Goal: Communication & Community: Answer question/provide support

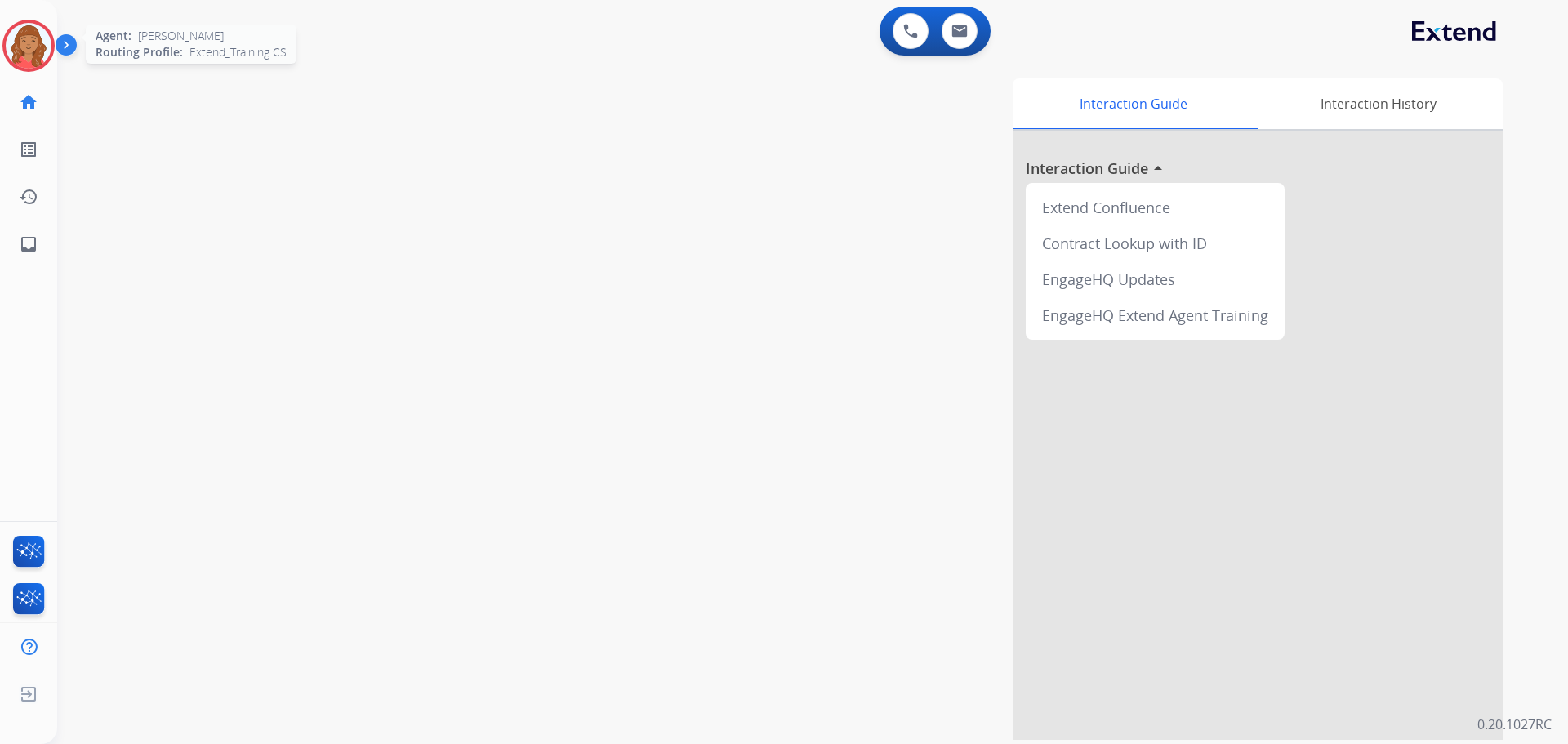
drag, startPoint x: 27, startPoint y: 43, endPoint x: 56, endPoint y: 37, distance: 29.6
click at [27, 42] on img at bounding box center [28, 46] width 46 height 46
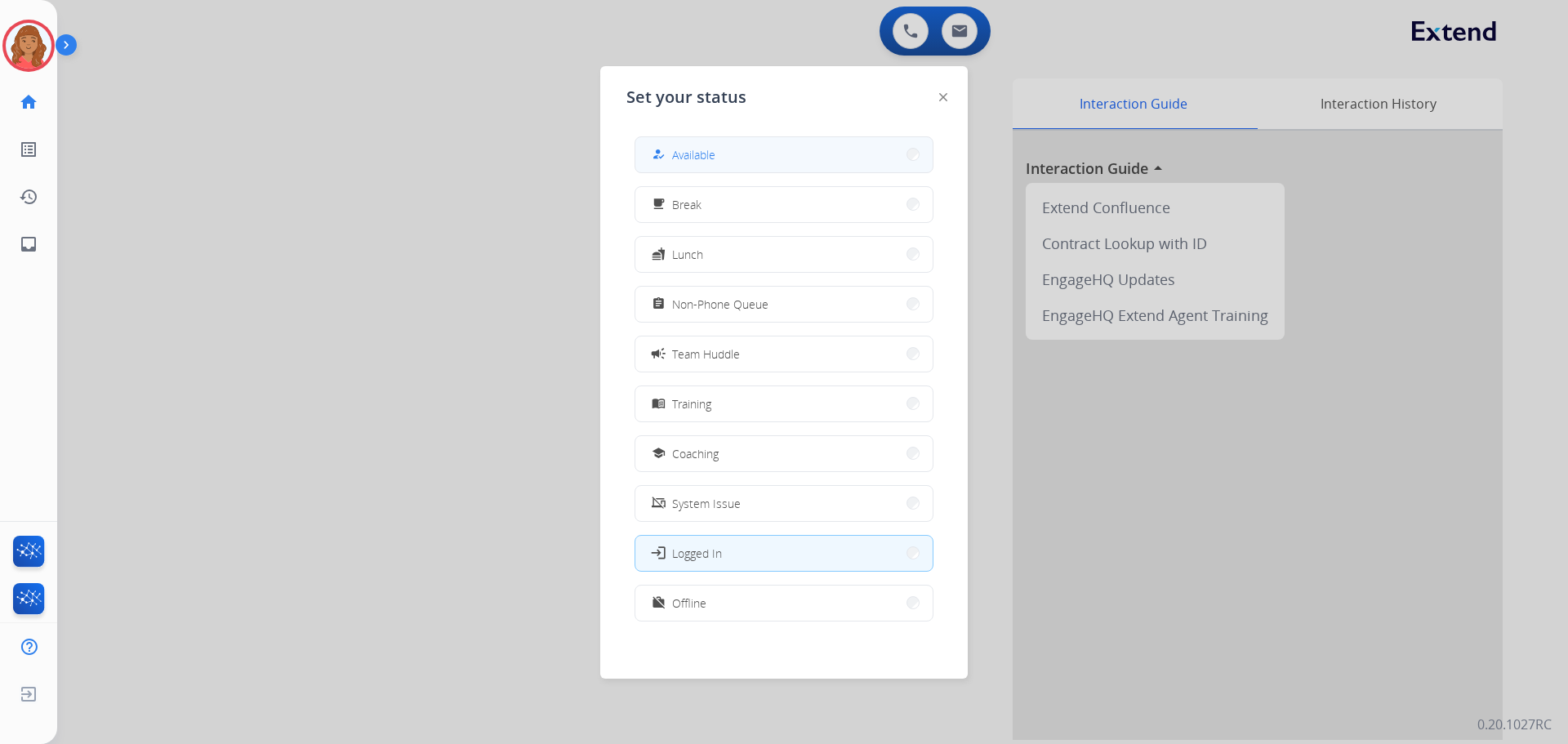
click at [700, 146] on span "Available" at bounding box center [694, 154] width 44 height 17
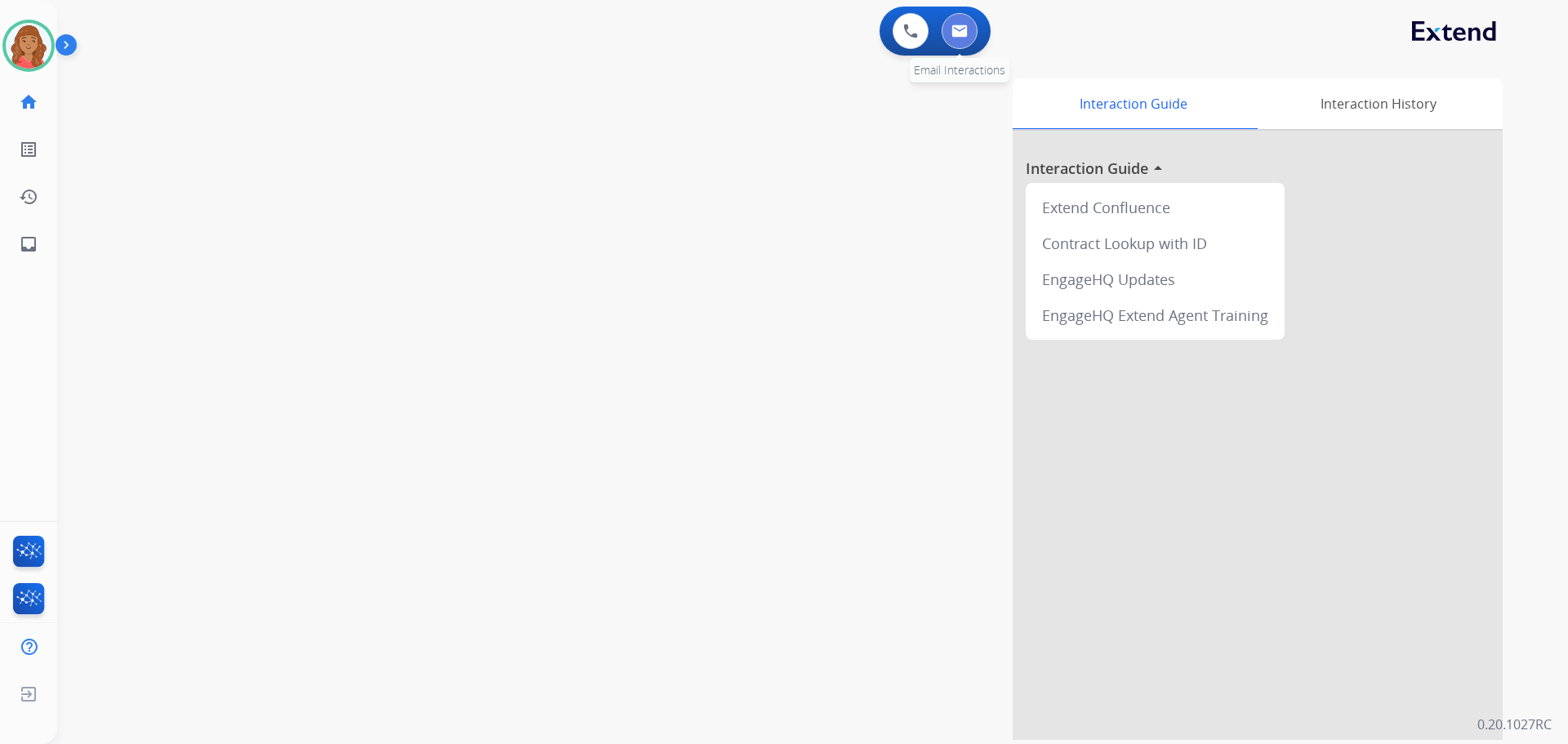
click at [966, 41] on button at bounding box center [959, 31] width 36 height 36
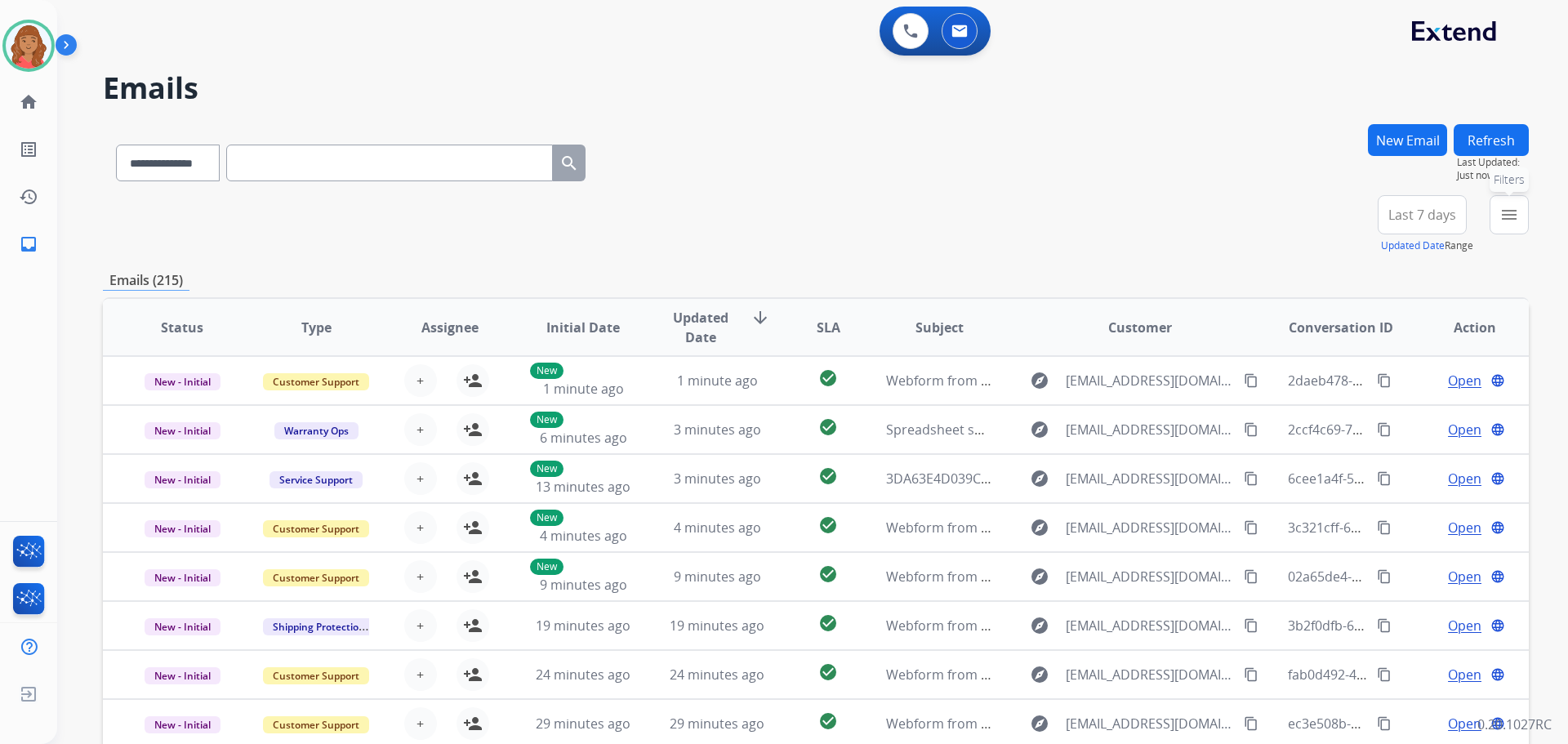
click at [1513, 208] on mat-icon "menu" at bounding box center [1508, 214] width 20 height 20
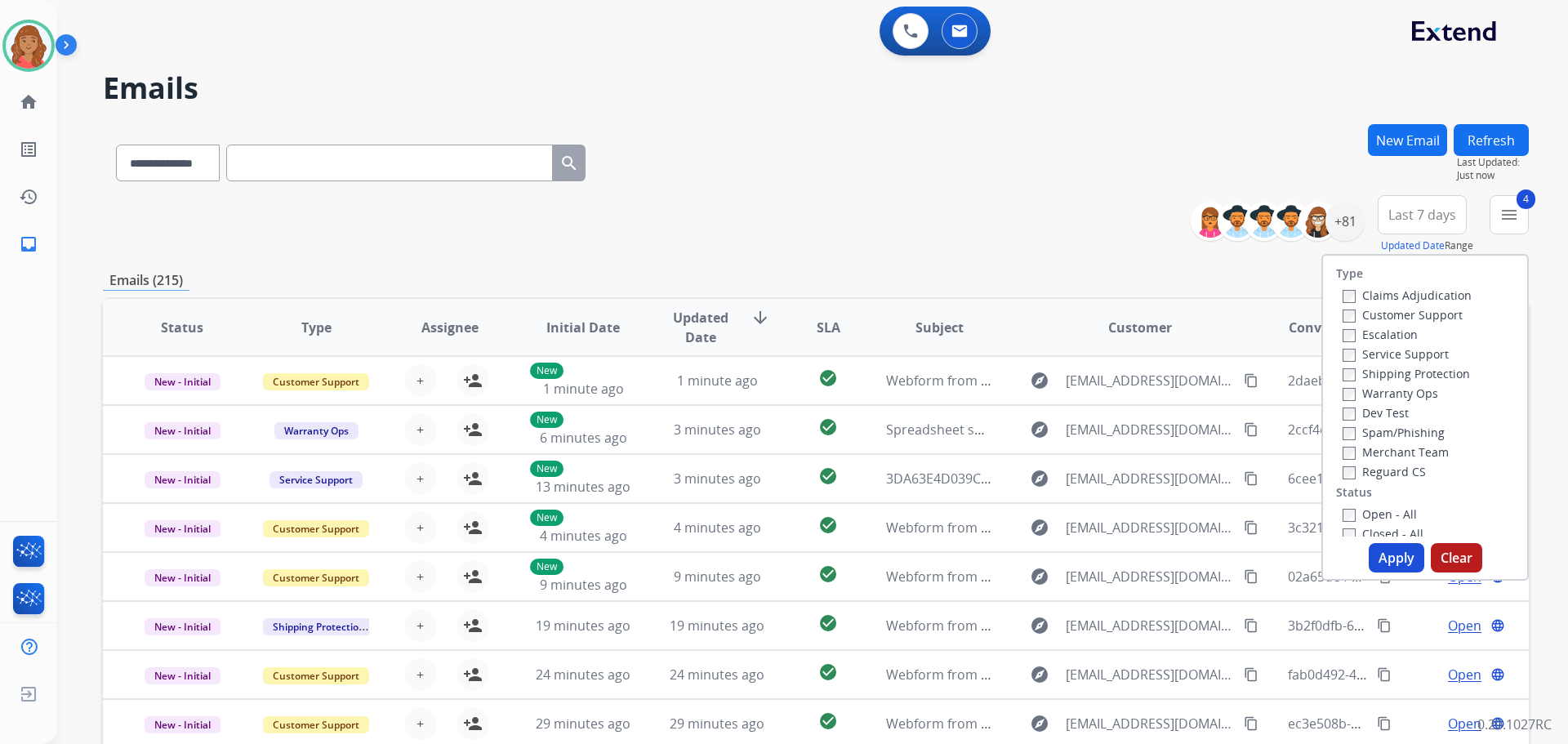
click at [1382, 562] on button "Apply" at bounding box center [1396, 558] width 56 height 30
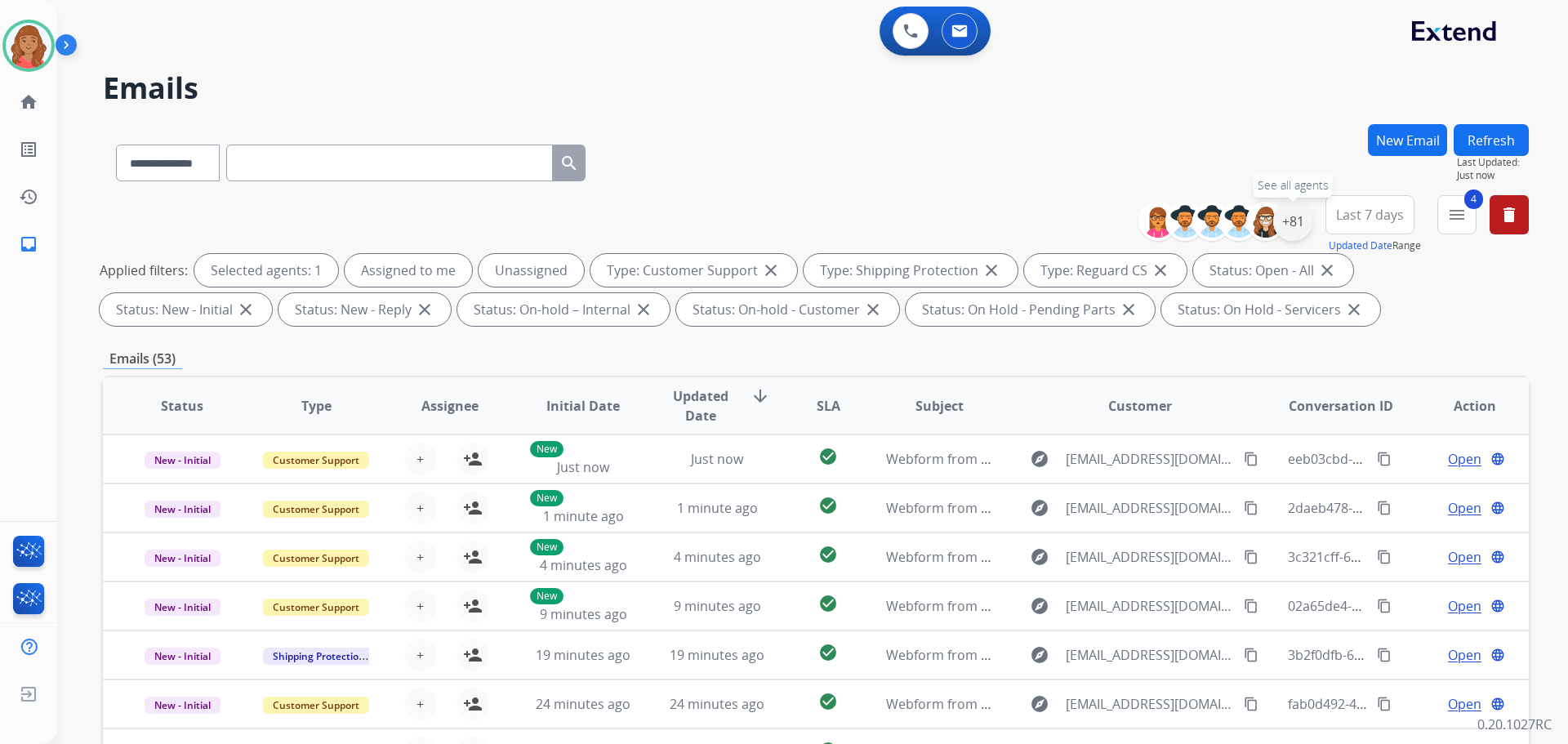
click at [1285, 231] on div "+81" at bounding box center [1293, 221] width 39 height 39
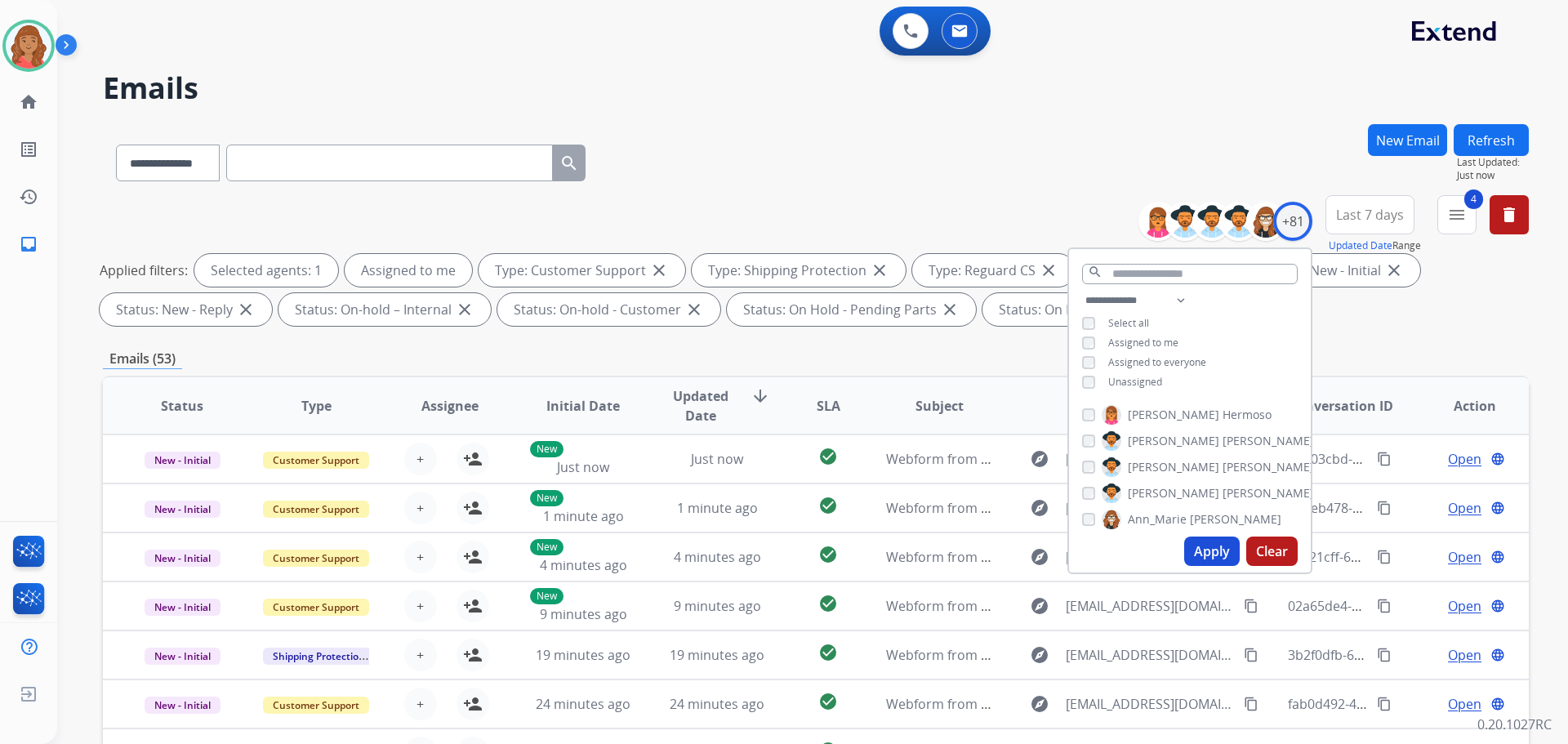
click at [1194, 556] on button "Apply" at bounding box center [1212, 551] width 56 height 30
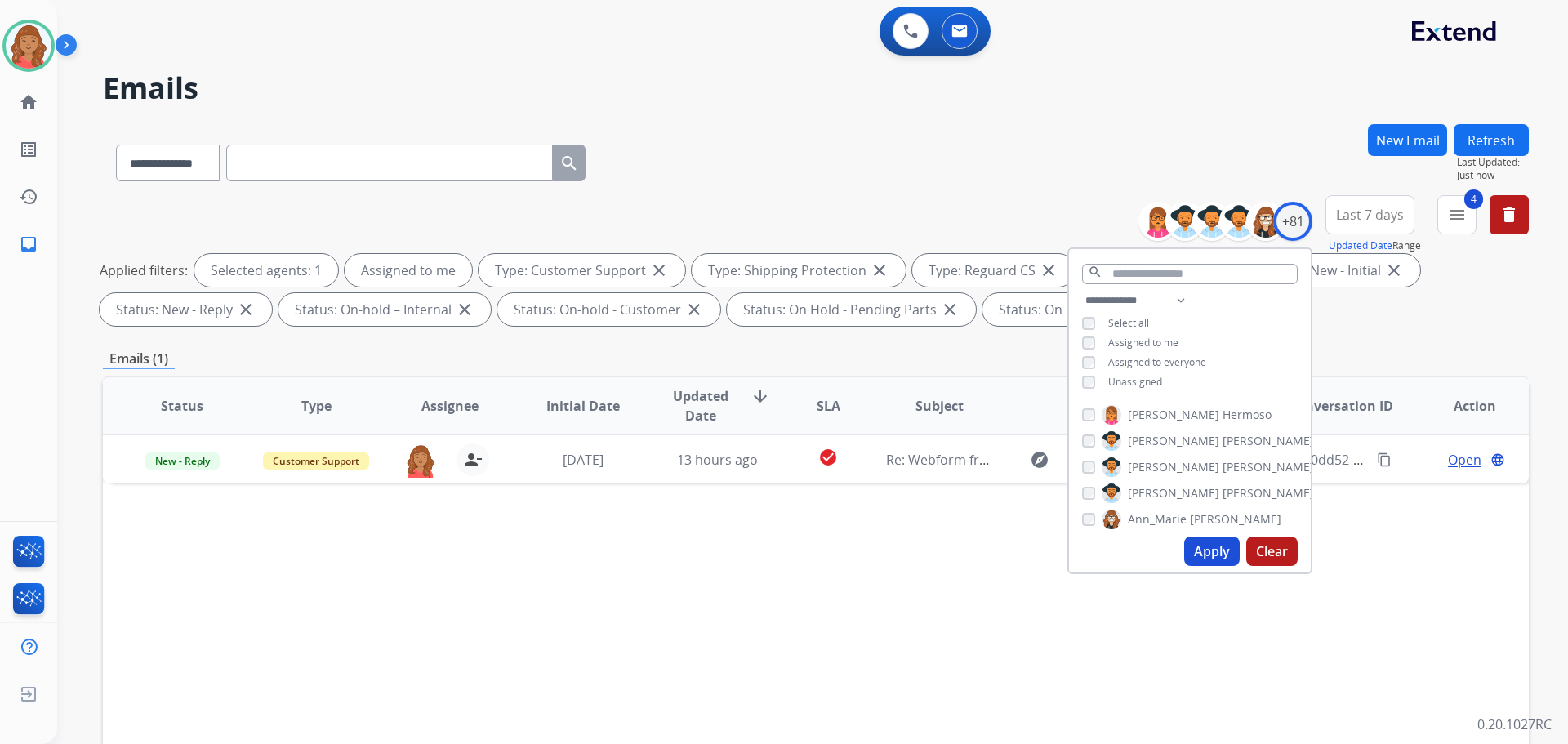
click at [536, 595] on div "Status Type Assignee Initial Date Updated Date arrow_downward SLA Subject Custo…" at bounding box center [816, 649] width 1426 height 547
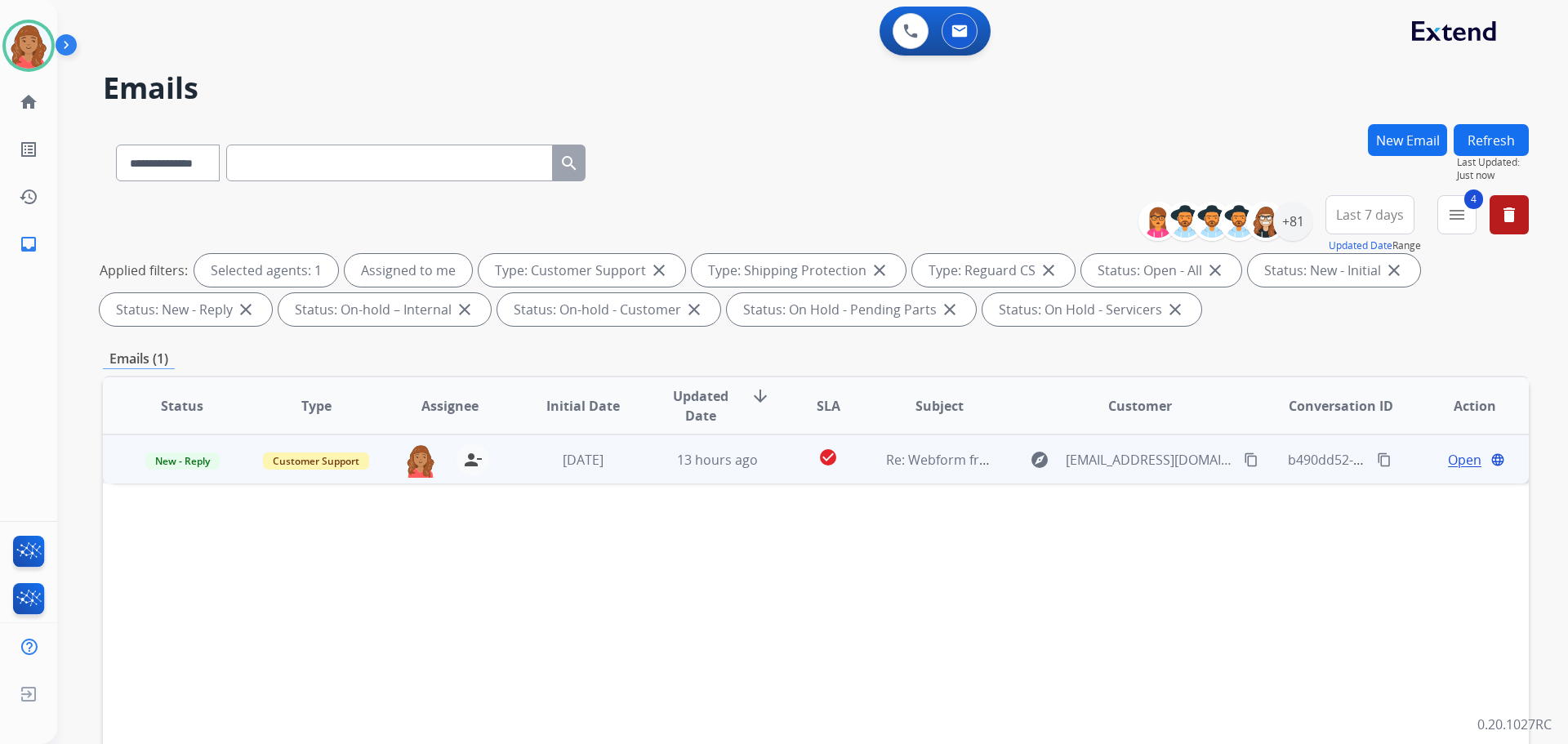
click at [643, 463] on td "13 hours ago" at bounding box center [705, 458] width 134 height 49
click at [204, 459] on span "New - Reply" at bounding box center [182, 460] width 74 height 17
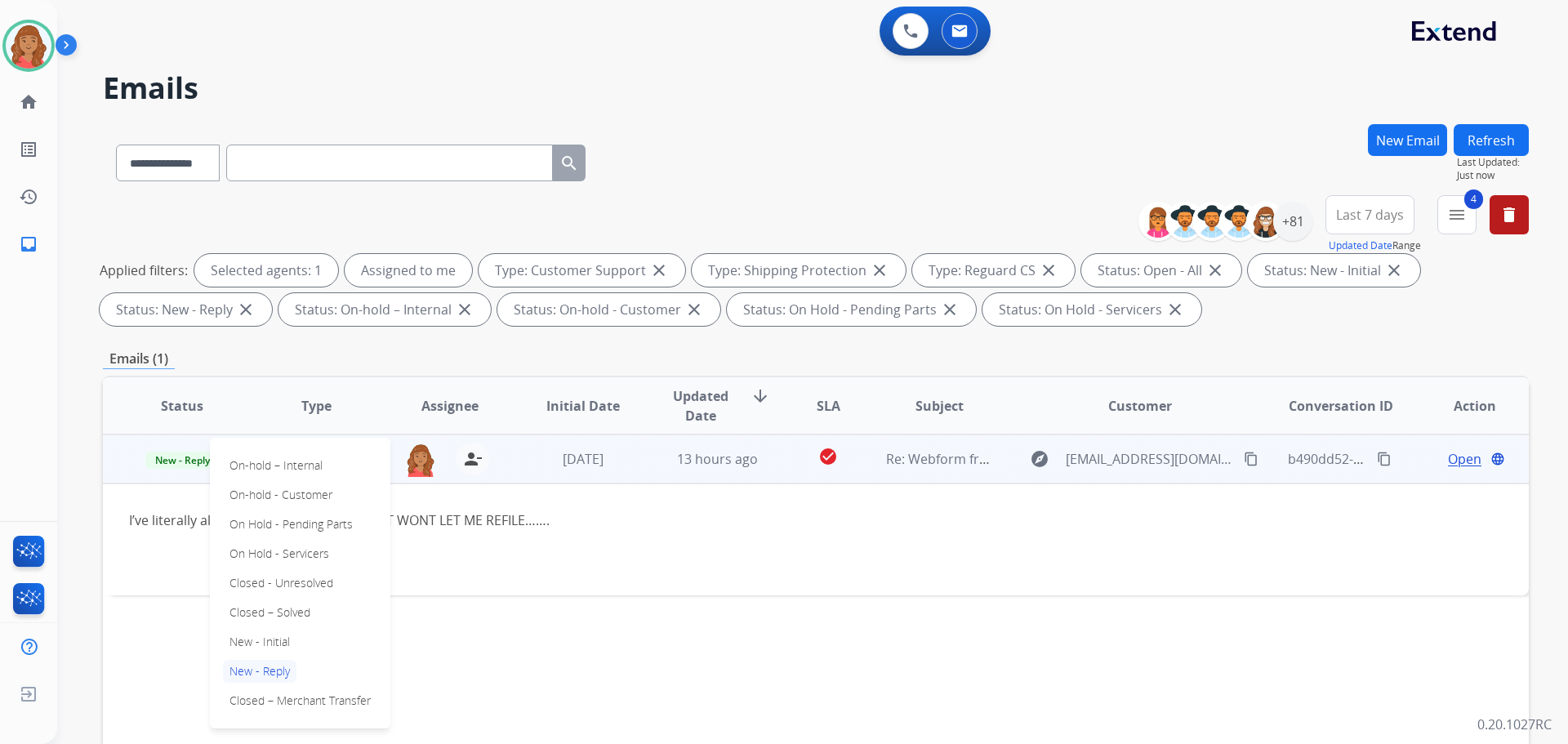
click at [521, 460] on td "[DATE]" at bounding box center [571, 458] width 134 height 49
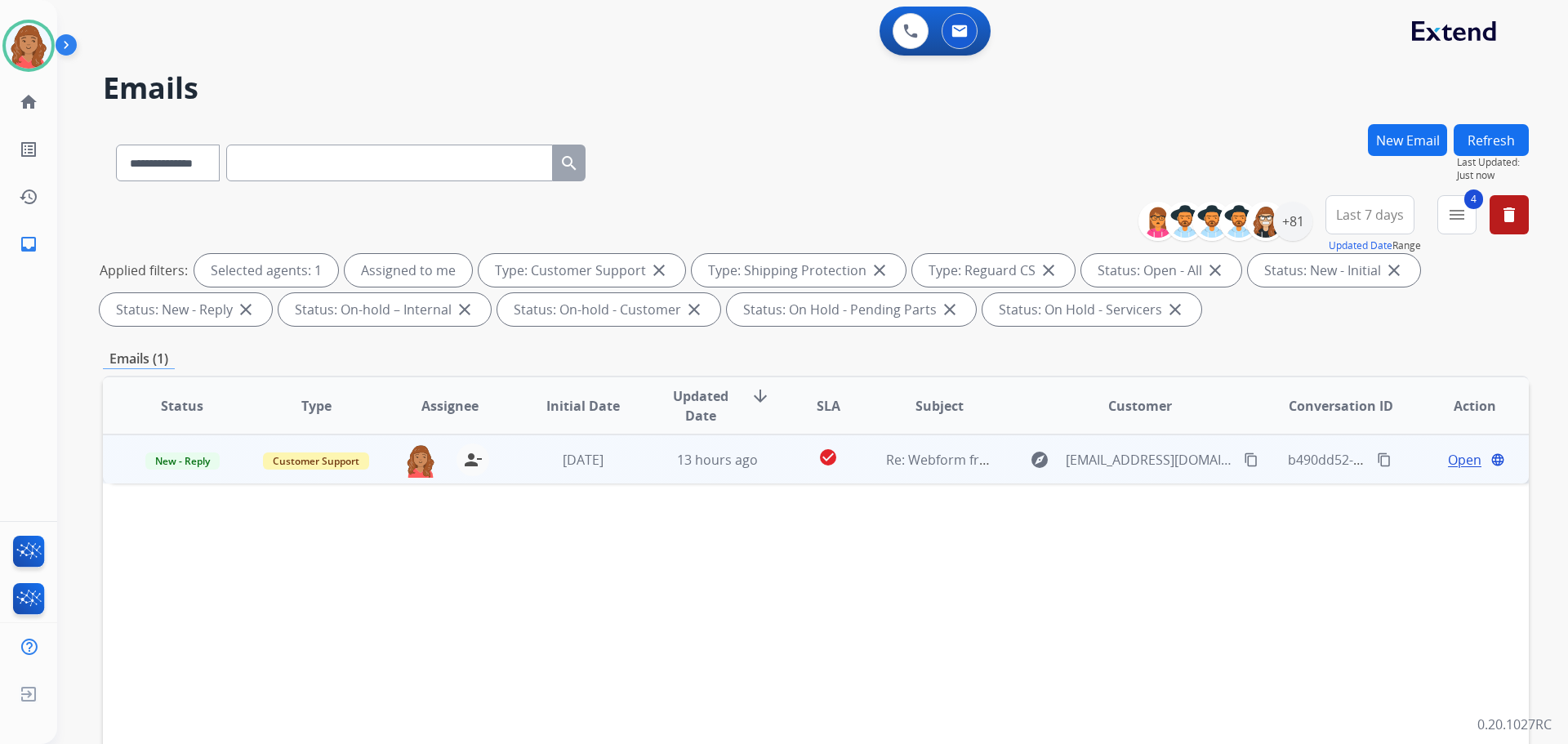
click at [1448, 456] on span "Open" at bounding box center [1465, 459] width 33 height 20
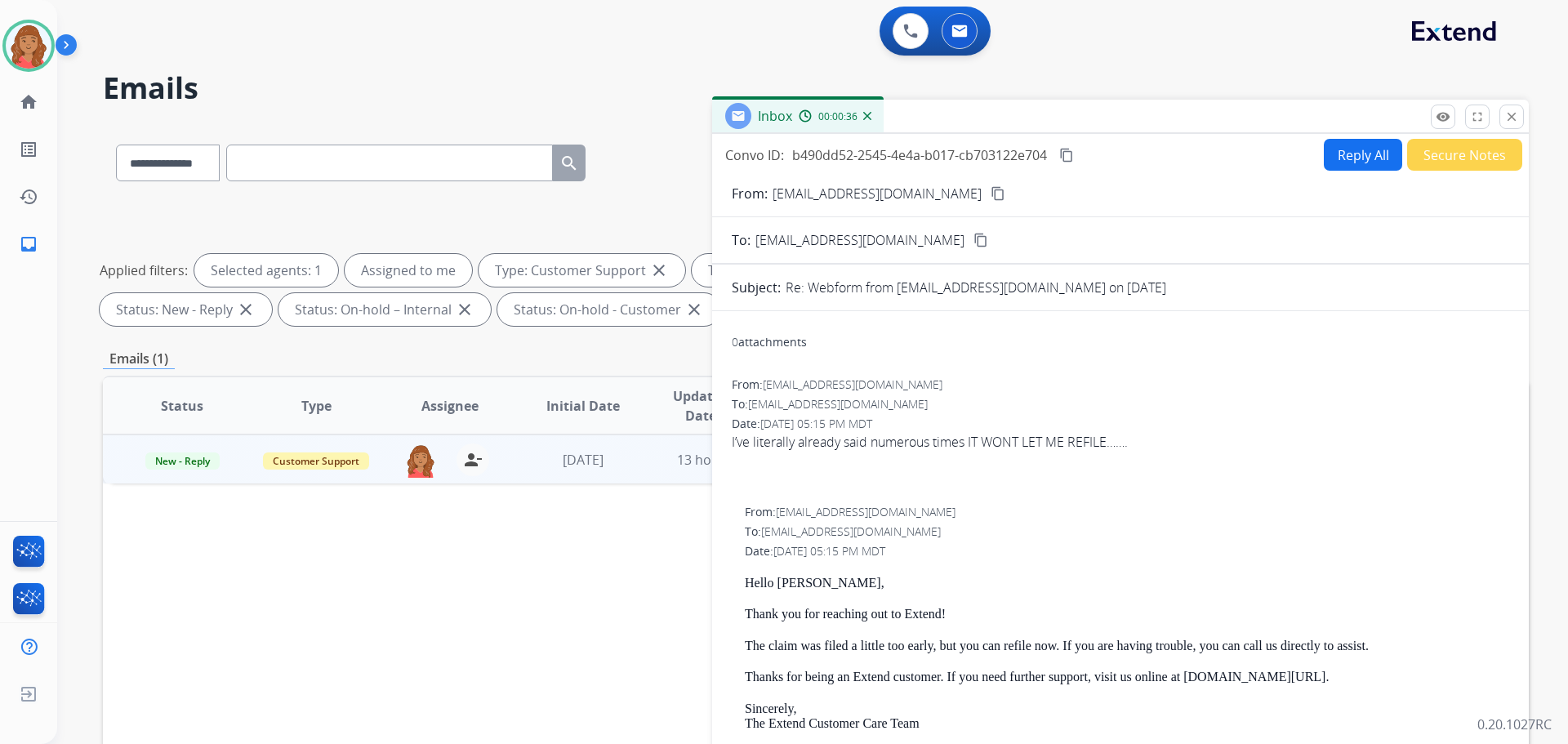
click at [990, 196] on mat-icon "content_copy" at bounding box center [998, 193] width 15 height 15
click at [1506, 122] on mat-icon "close" at bounding box center [1511, 117] width 15 height 15
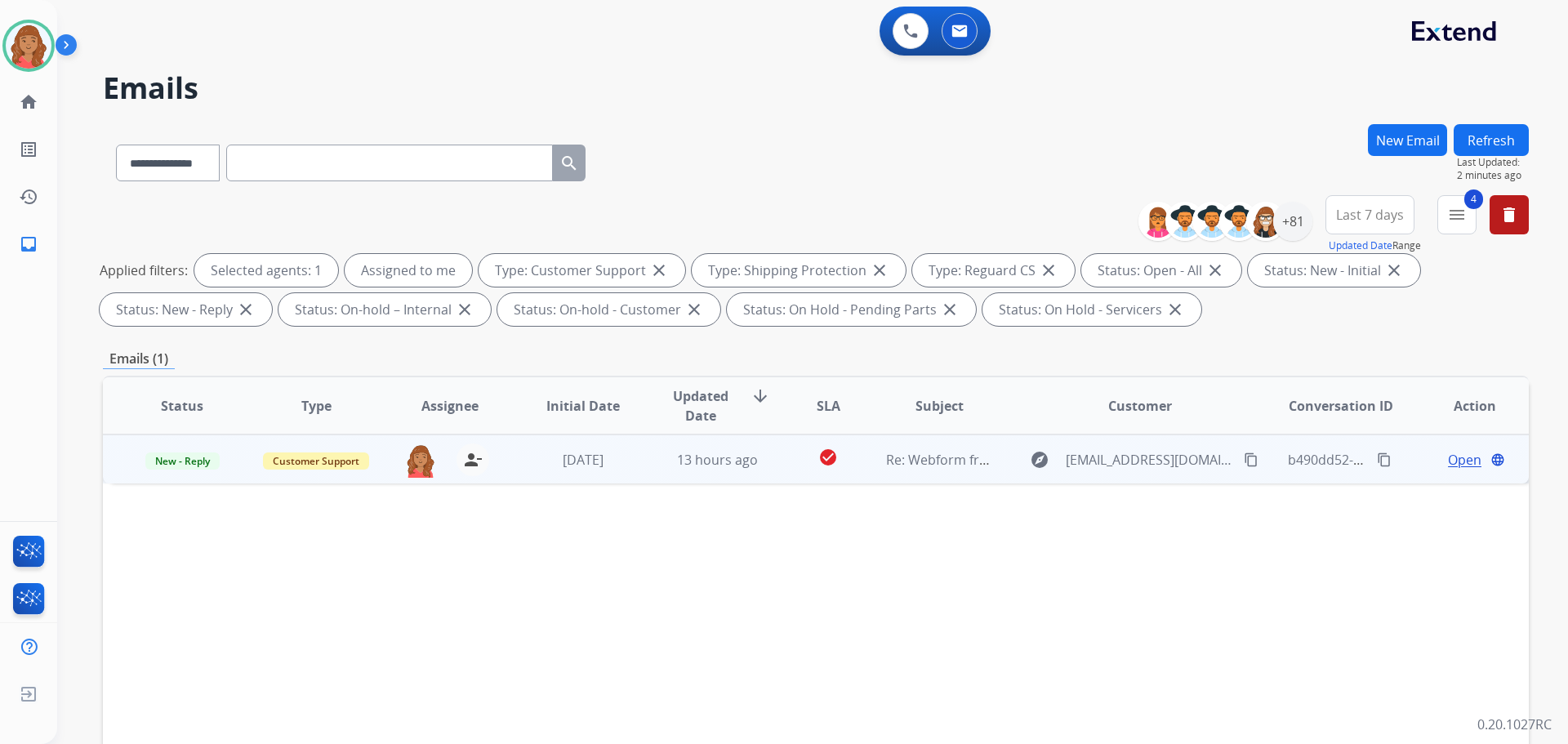
click at [1448, 456] on span "Open" at bounding box center [1465, 459] width 33 height 20
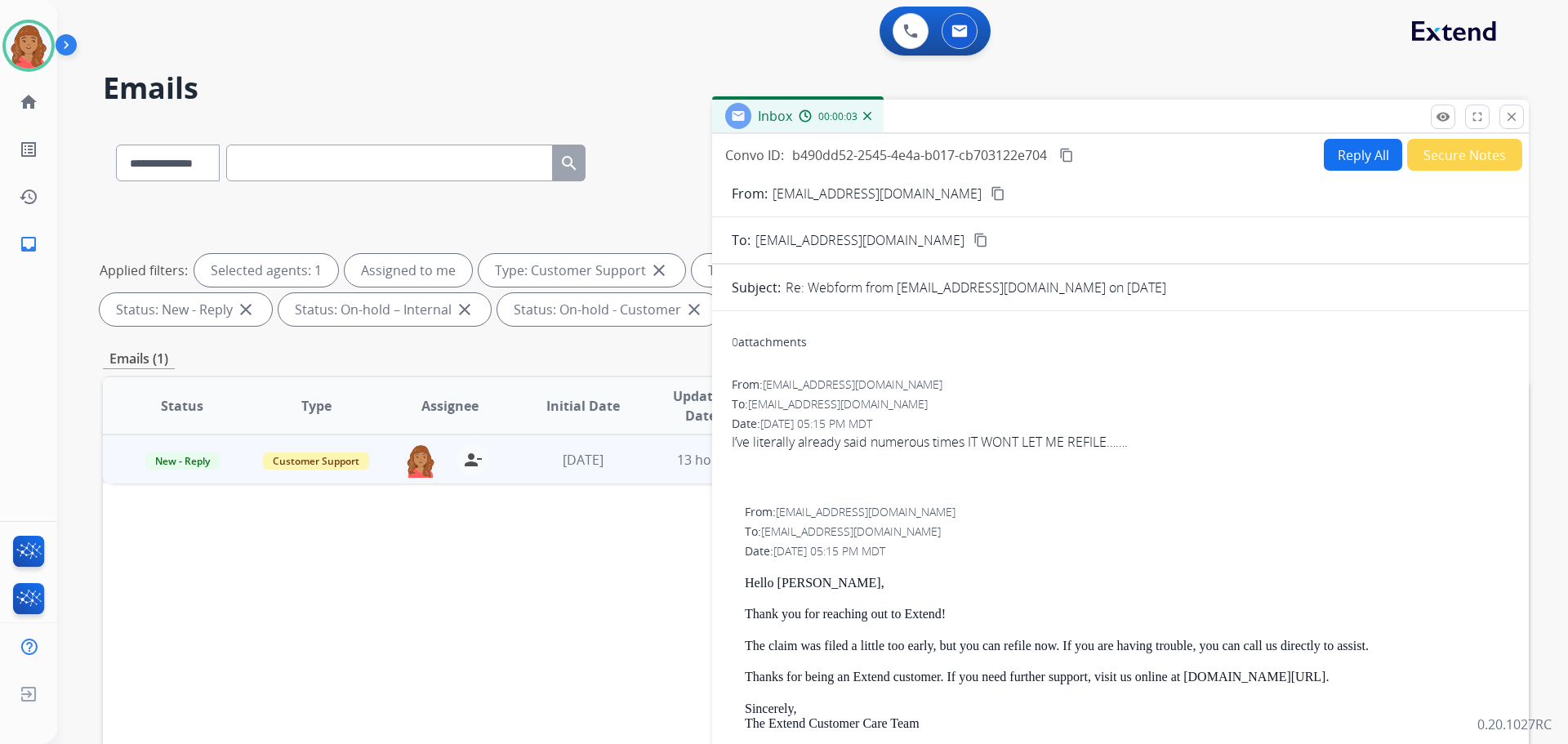
click at [1356, 158] on button "Reply All" at bounding box center [1362, 154] width 78 height 32
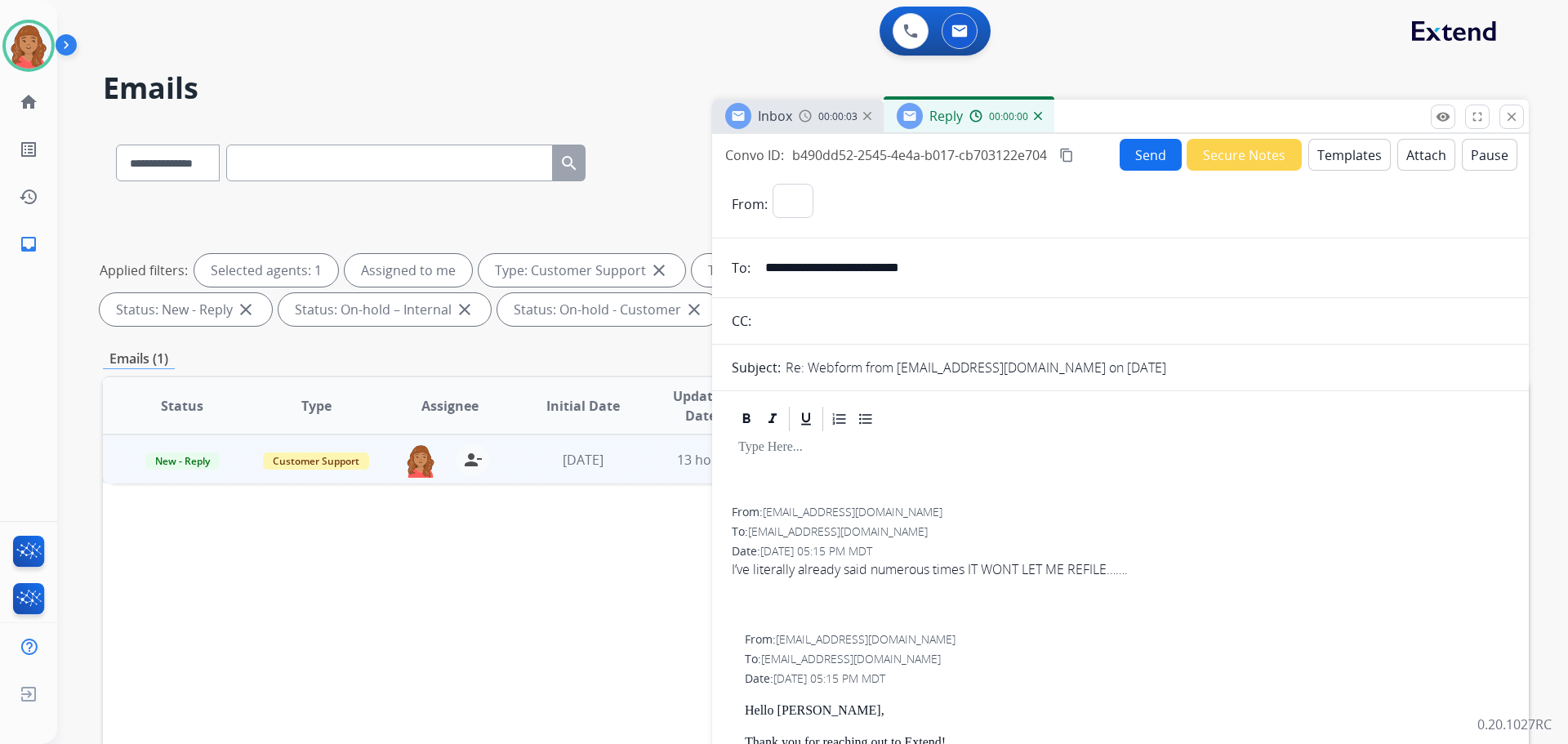
select select "**********"
click at [1335, 163] on button "Templates" at bounding box center [1349, 154] width 83 height 32
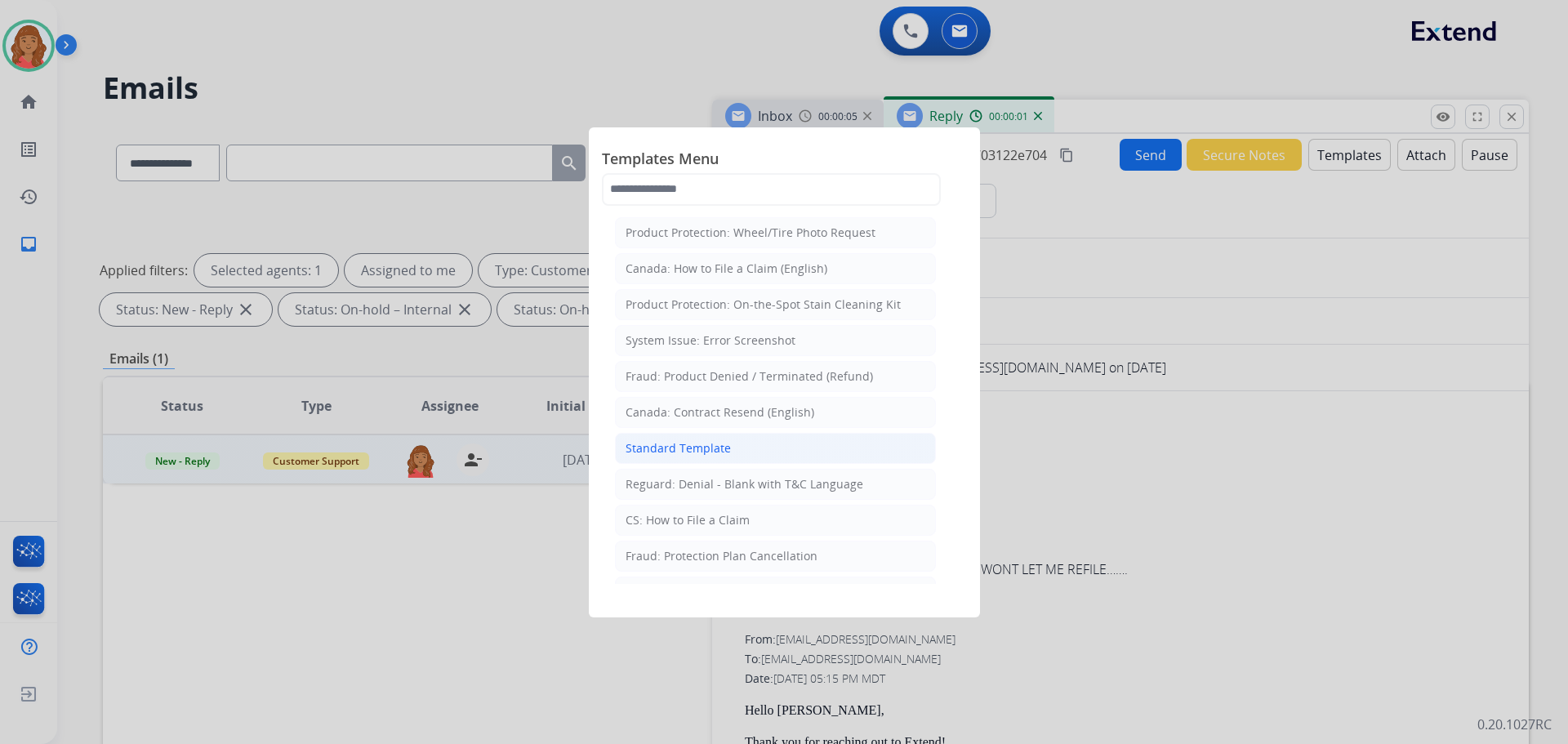
click at [712, 440] on div "Standard Template" at bounding box center [678, 448] width 105 height 17
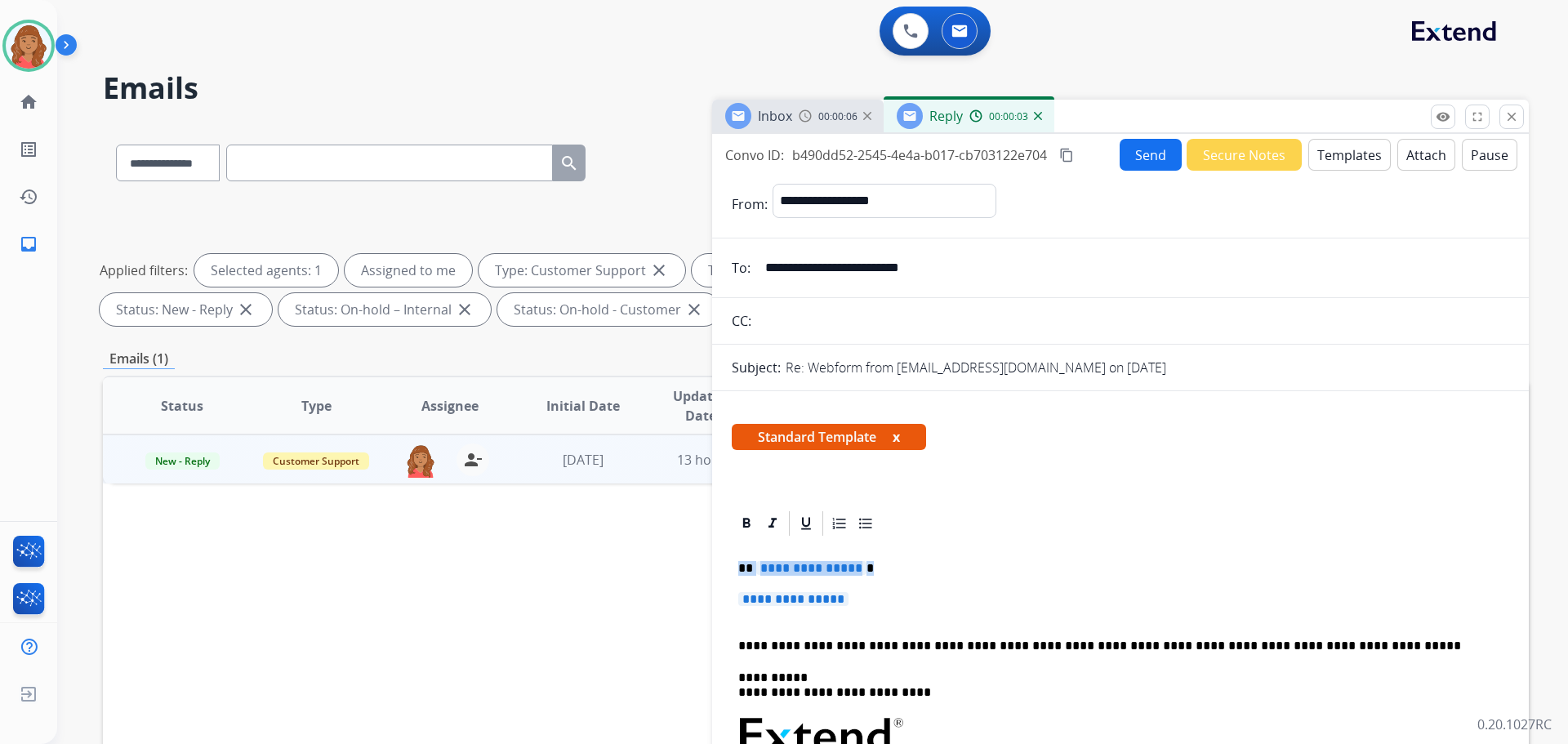
drag, startPoint x: 861, startPoint y: 602, endPoint x: 710, endPoint y: 562, distance: 156.2
click at [710, 562] on div "**********" at bounding box center [816, 565] width 1426 height 884
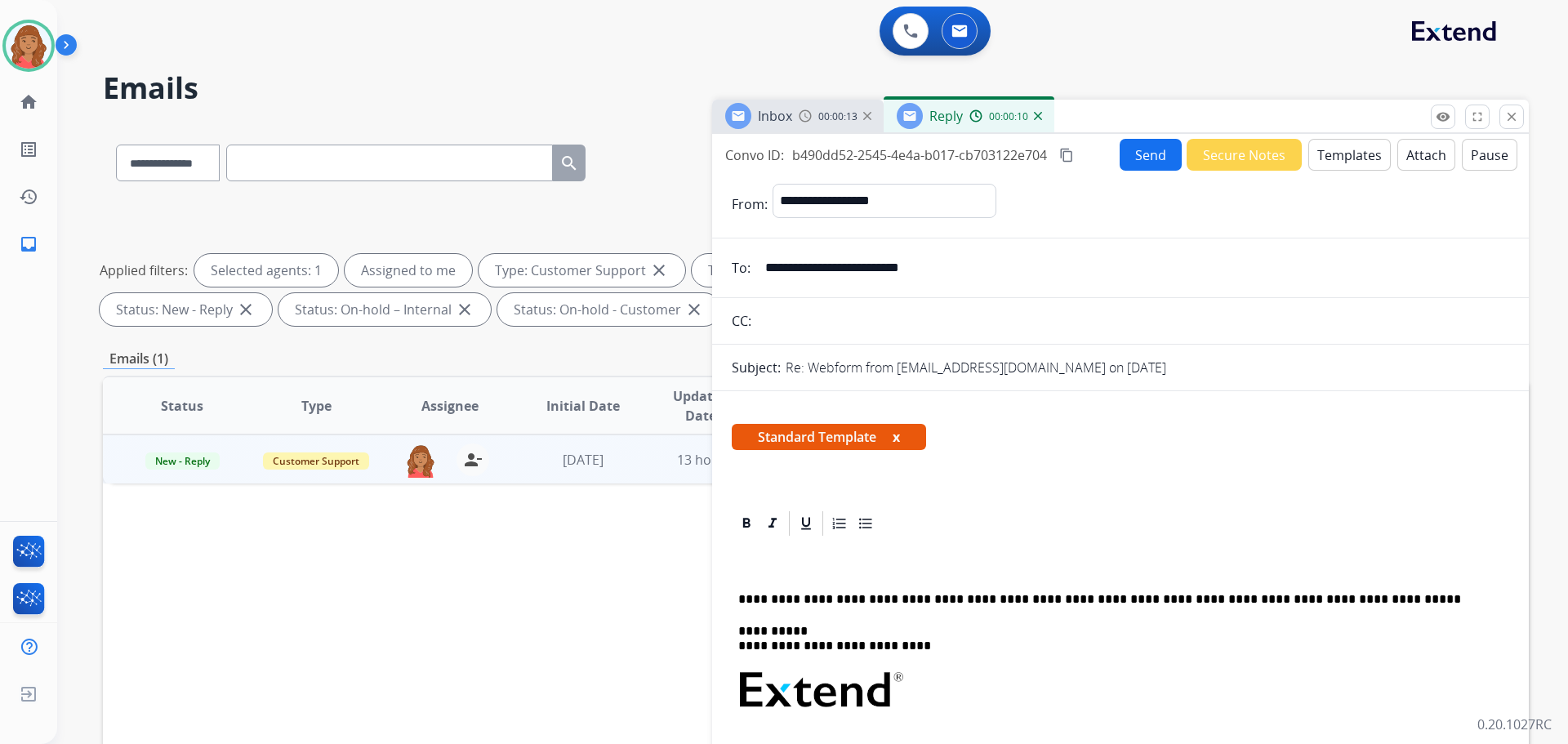
click at [1359, 410] on div "Standard Template x" at bounding box center [1121, 444] width 817 height 78
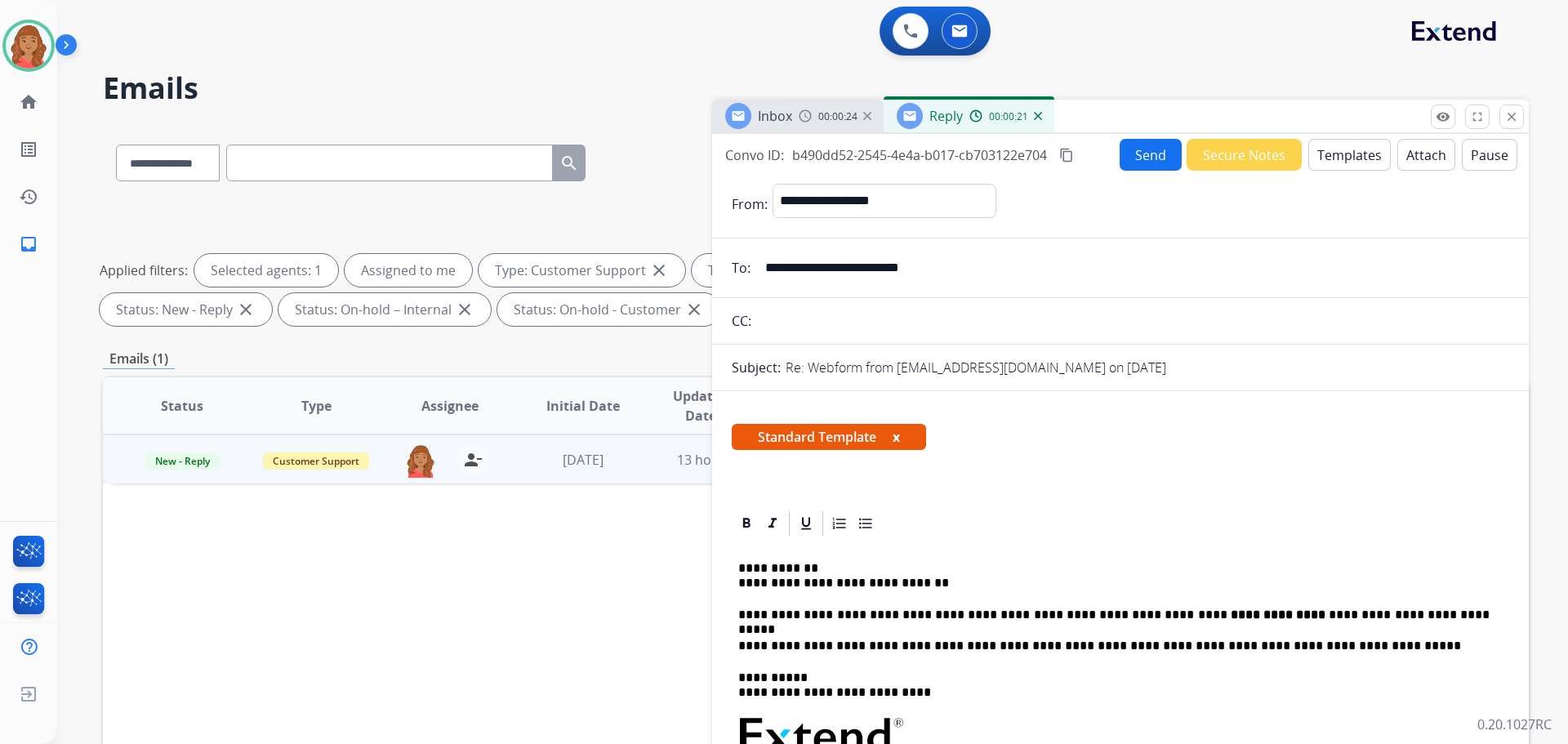
click at [1062, 156] on mat-icon "content_copy" at bounding box center [1067, 155] width 15 height 15
click at [1144, 151] on button "Send" at bounding box center [1150, 154] width 62 height 32
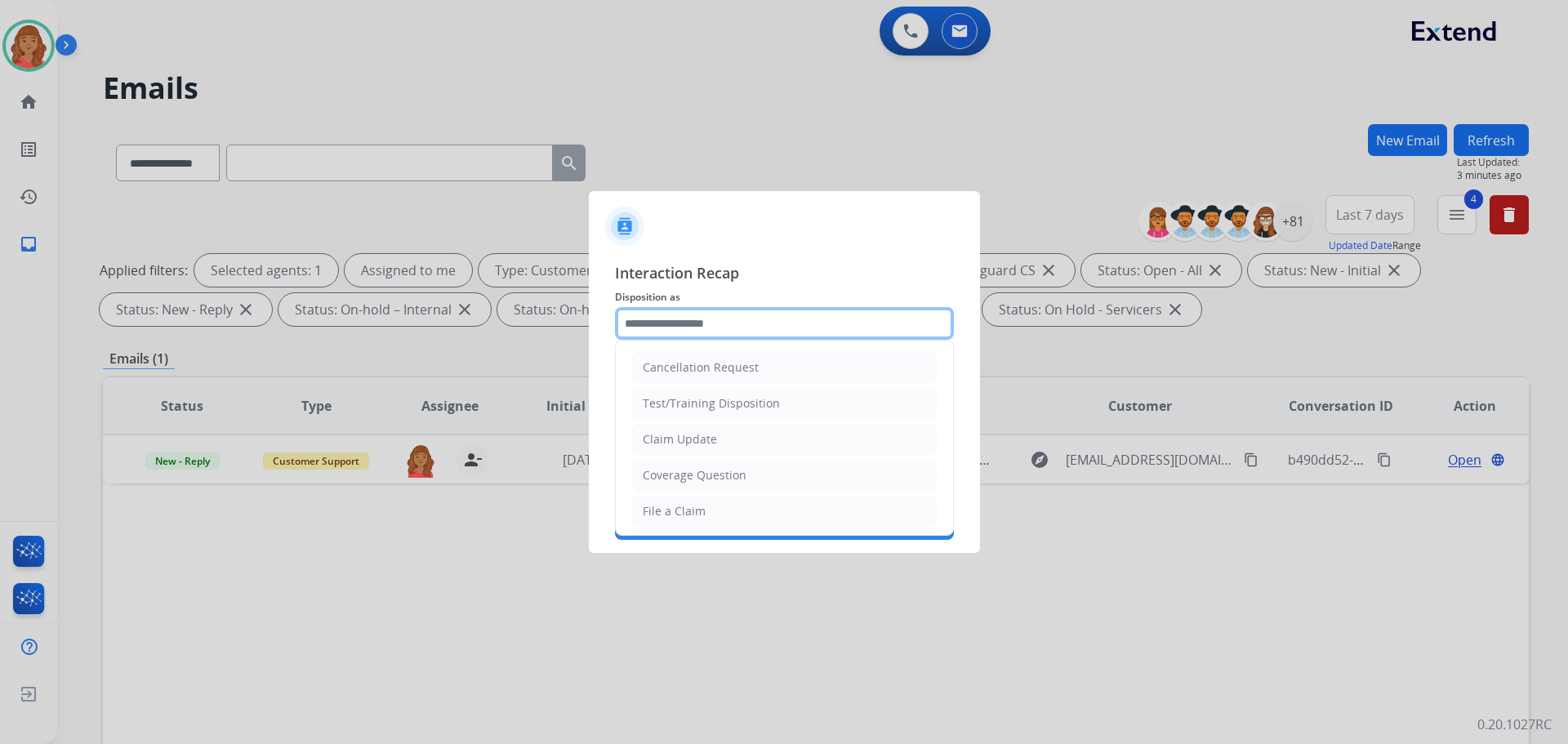
click at [733, 326] on input "text" at bounding box center [784, 323] width 339 height 33
drag, startPoint x: 682, startPoint y: 509, endPoint x: 681, endPoint y: 496, distance: 13.0
click at [682, 506] on div "File a Claim" at bounding box center [674, 512] width 63 height 17
type input "**********"
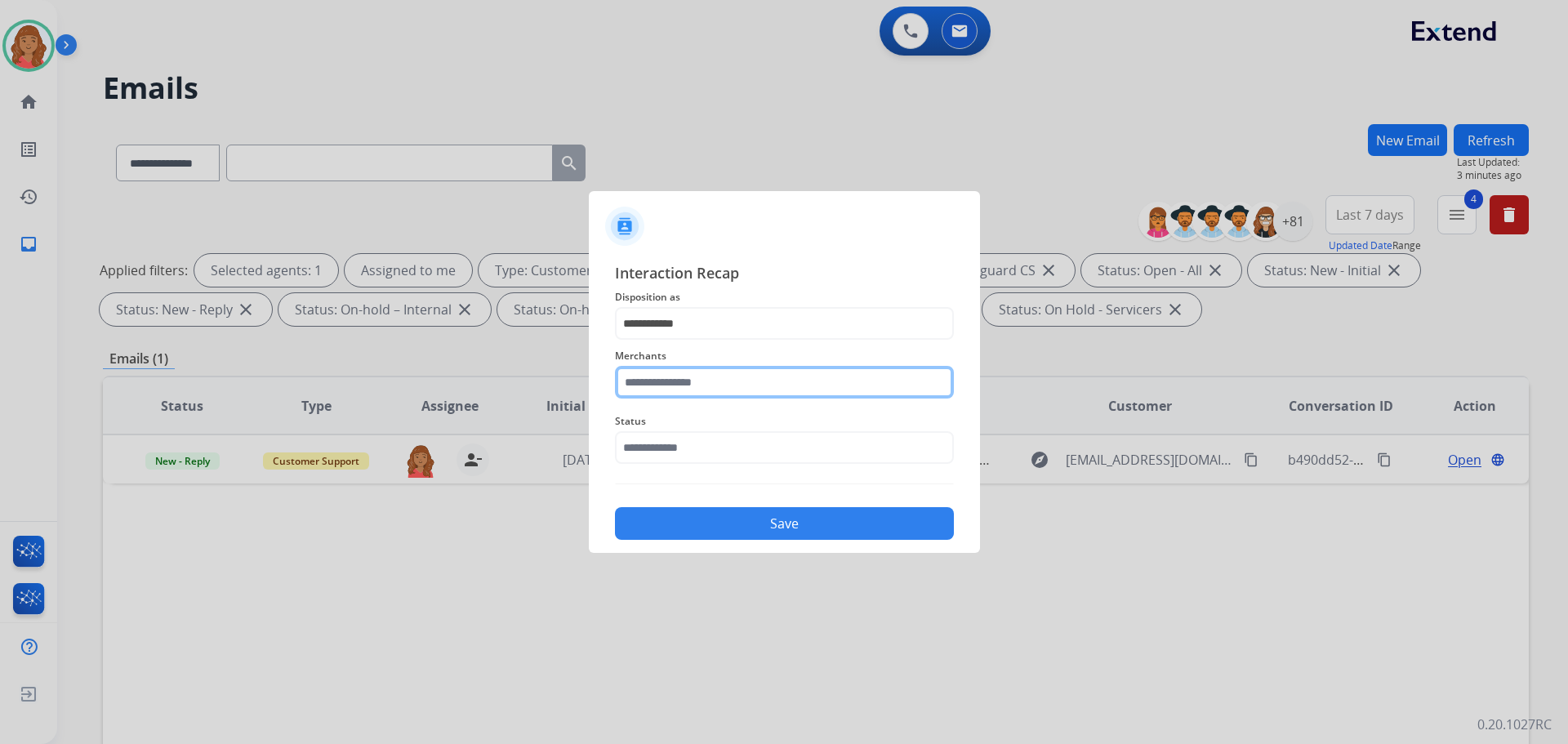
click at [682, 384] on input "text" at bounding box center [784, 381] width 339 height 33
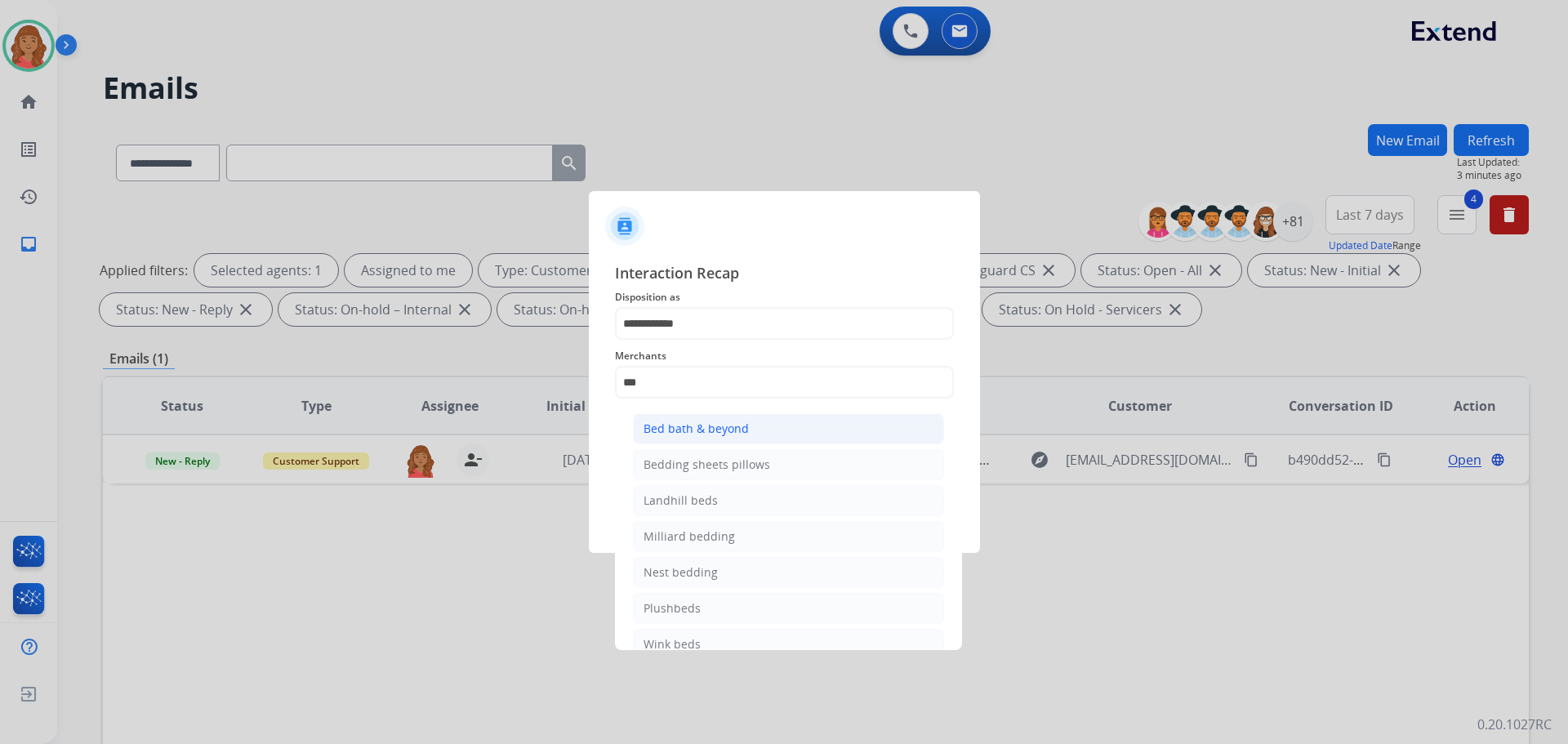
click at [685, 436] on div "Bed bath & beyond" at bounding box center [696, 429] width 105 height 17
type input "**********"
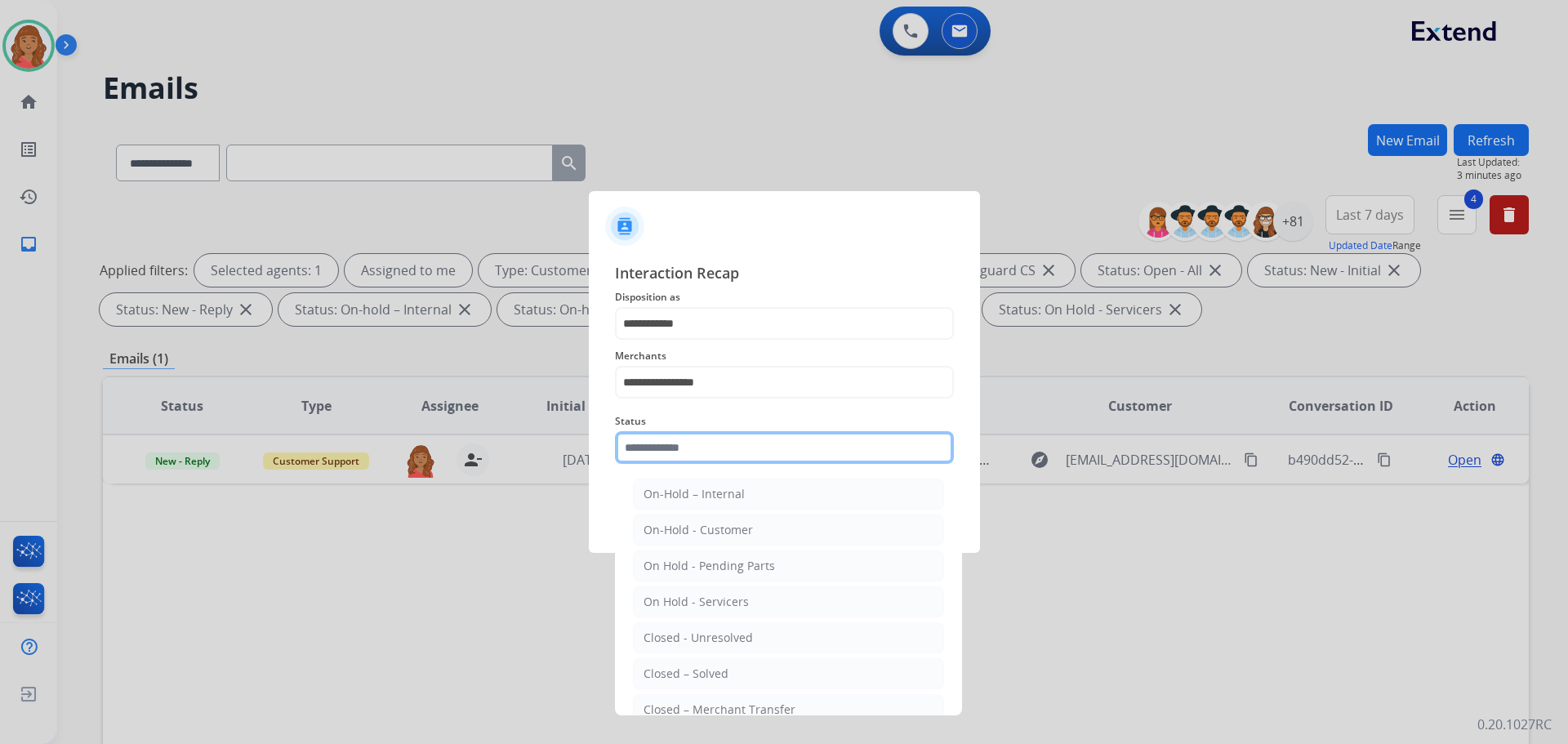
click at [666, 459] on input "text" at bounding box center [784, 447] width 339 height 33
click at [689, 669] on div "Closed – Solved" at bounding box center [685, 674] width 85 height 17
type input "**********"
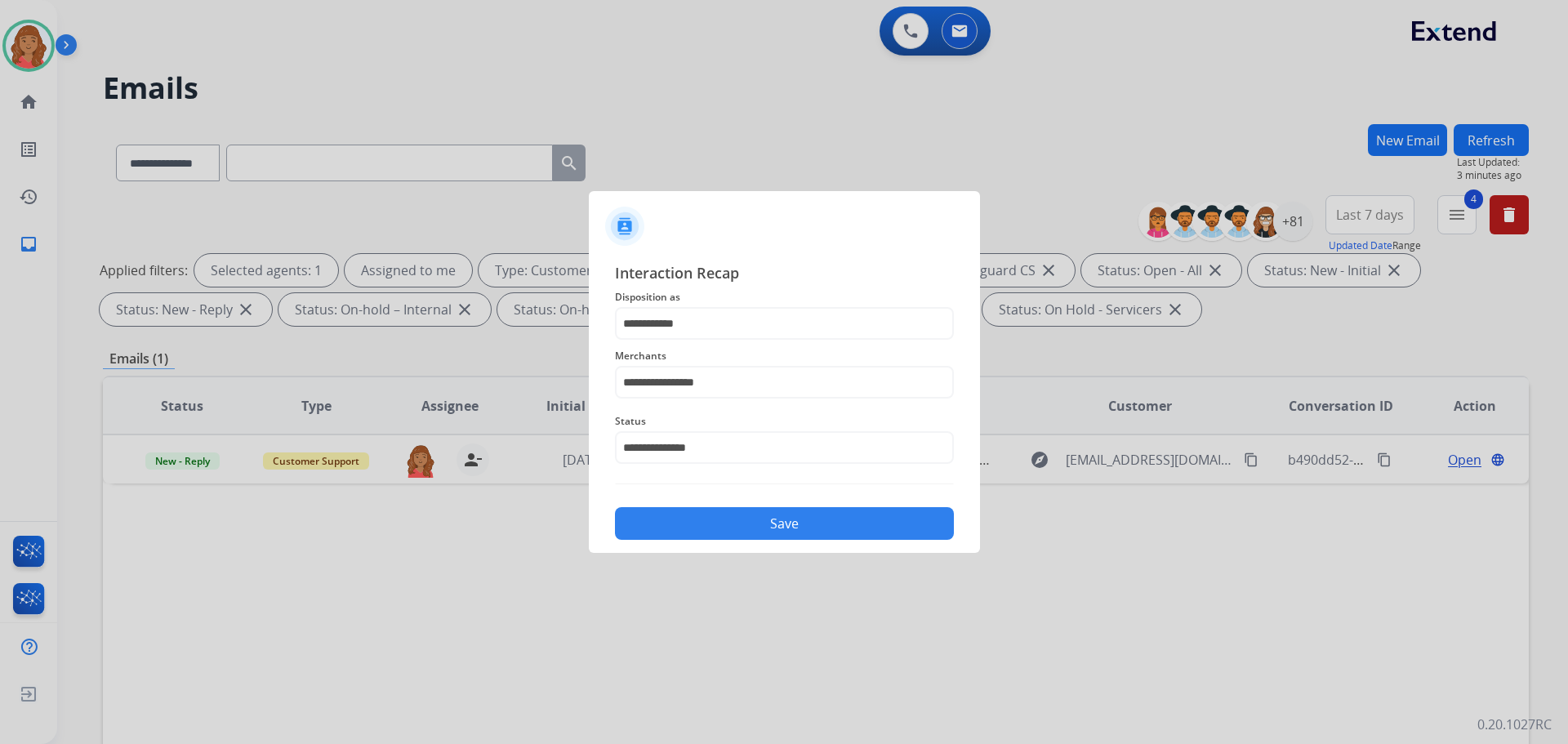
click at [724, 532] on button "Save" at bounding box center [784, 523] width 339 height 33
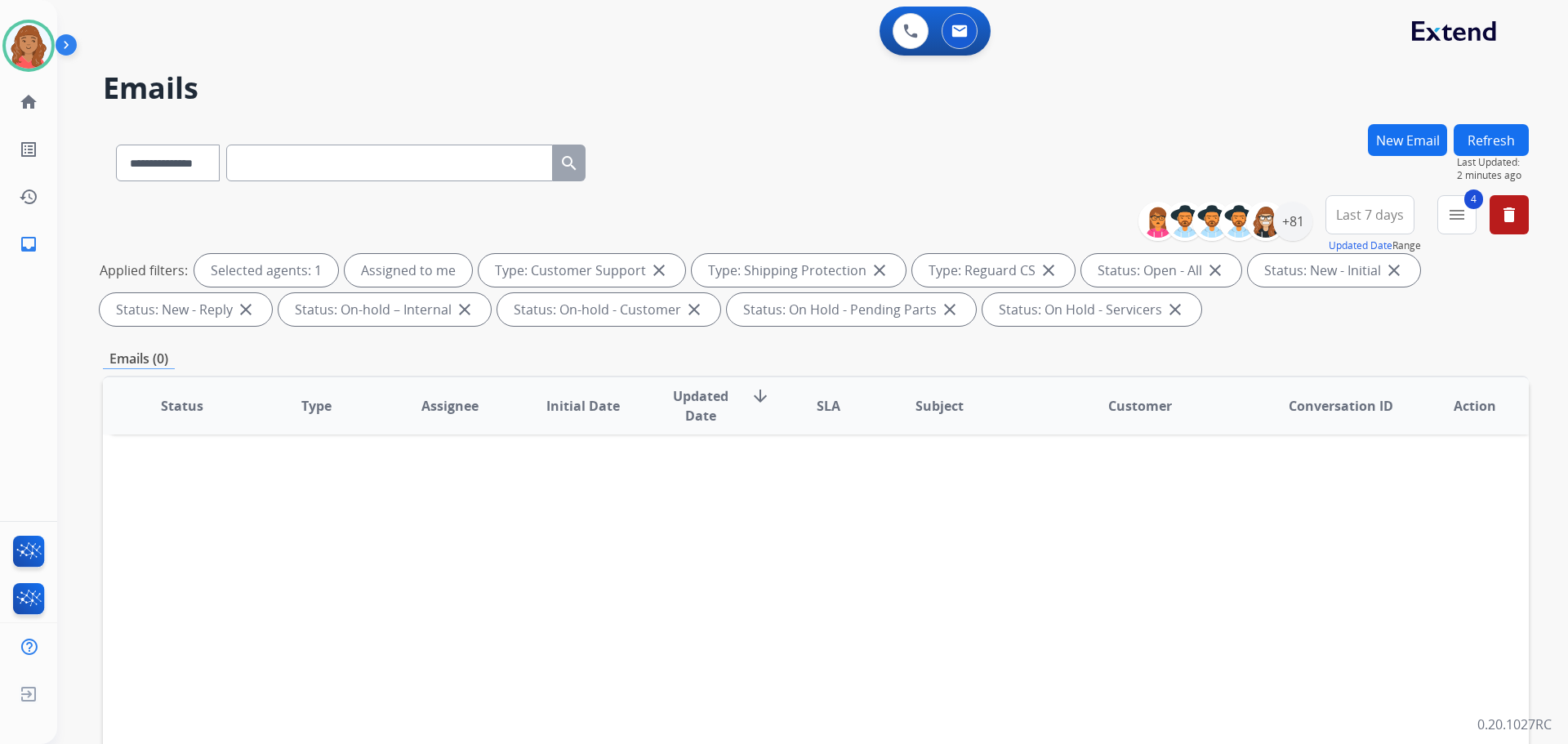
paste input "**********"
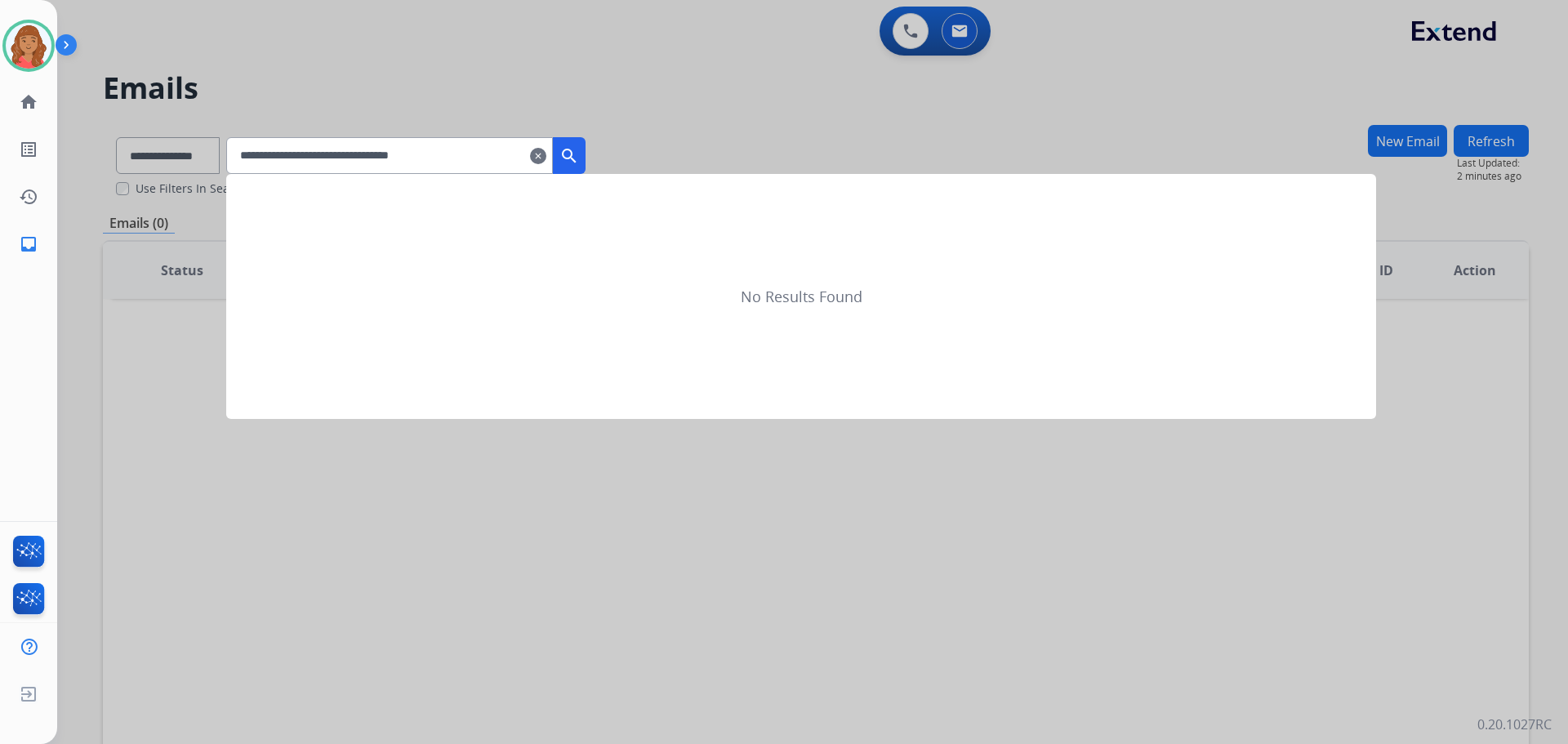
type input "**********"
click at [578, 163] on mat-icon "search" at bounding box center [568, 155] width 20 height 20
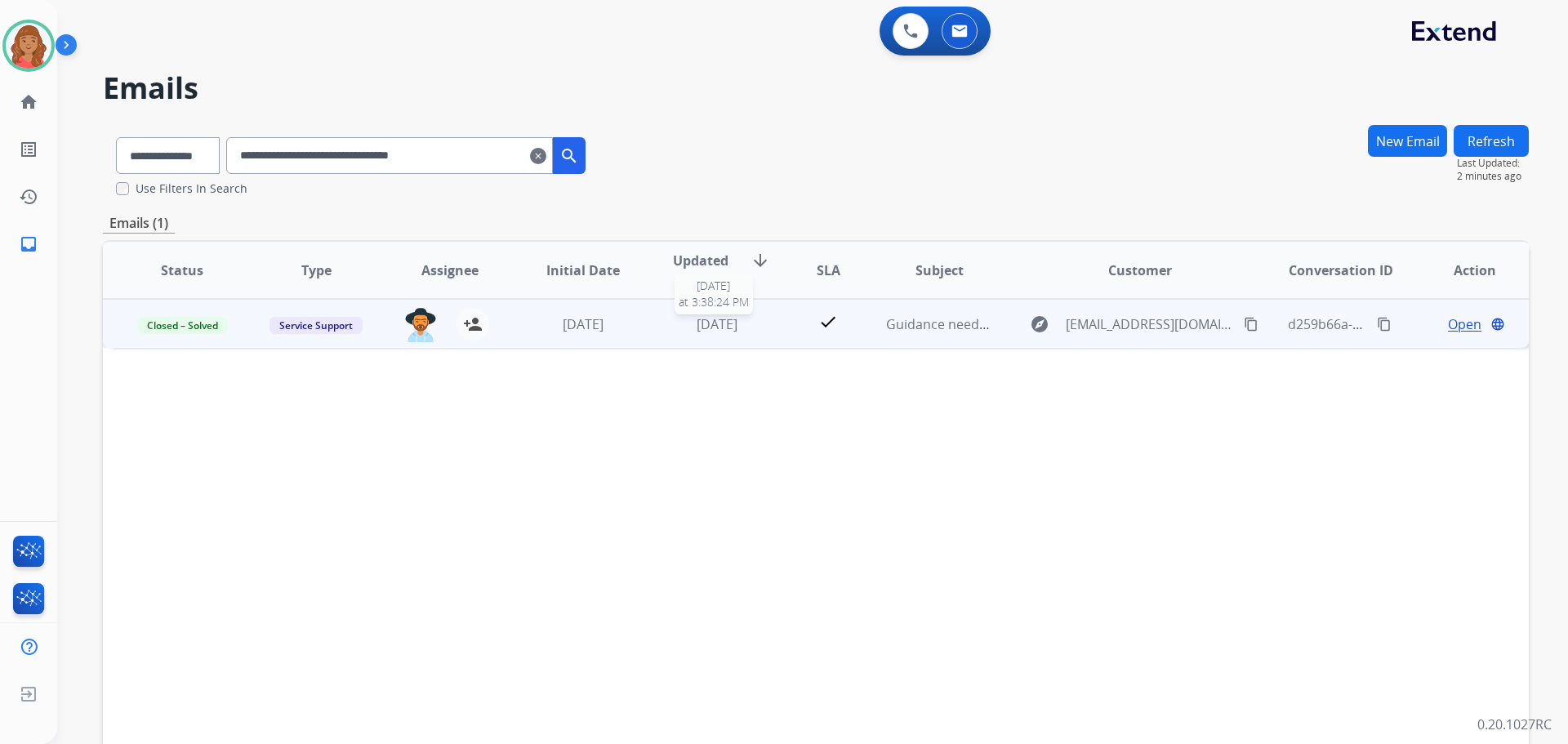
click at [670, 318] on div "[DATE]" at bounding box center [717, 324] width 107 height 20
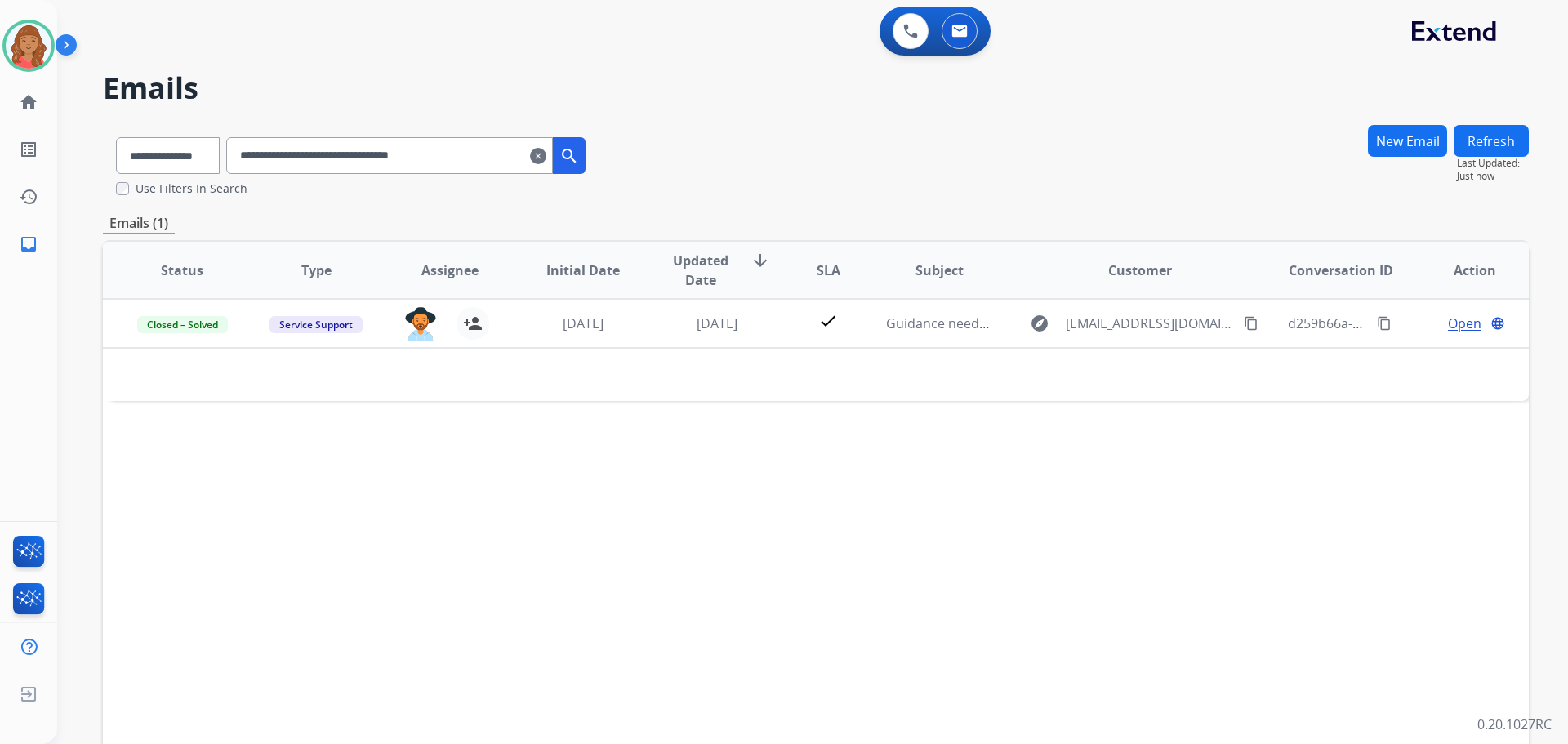
click at [546, 159] on mat-icon "clear" at bounding box center [538, 155] width 17 height 20
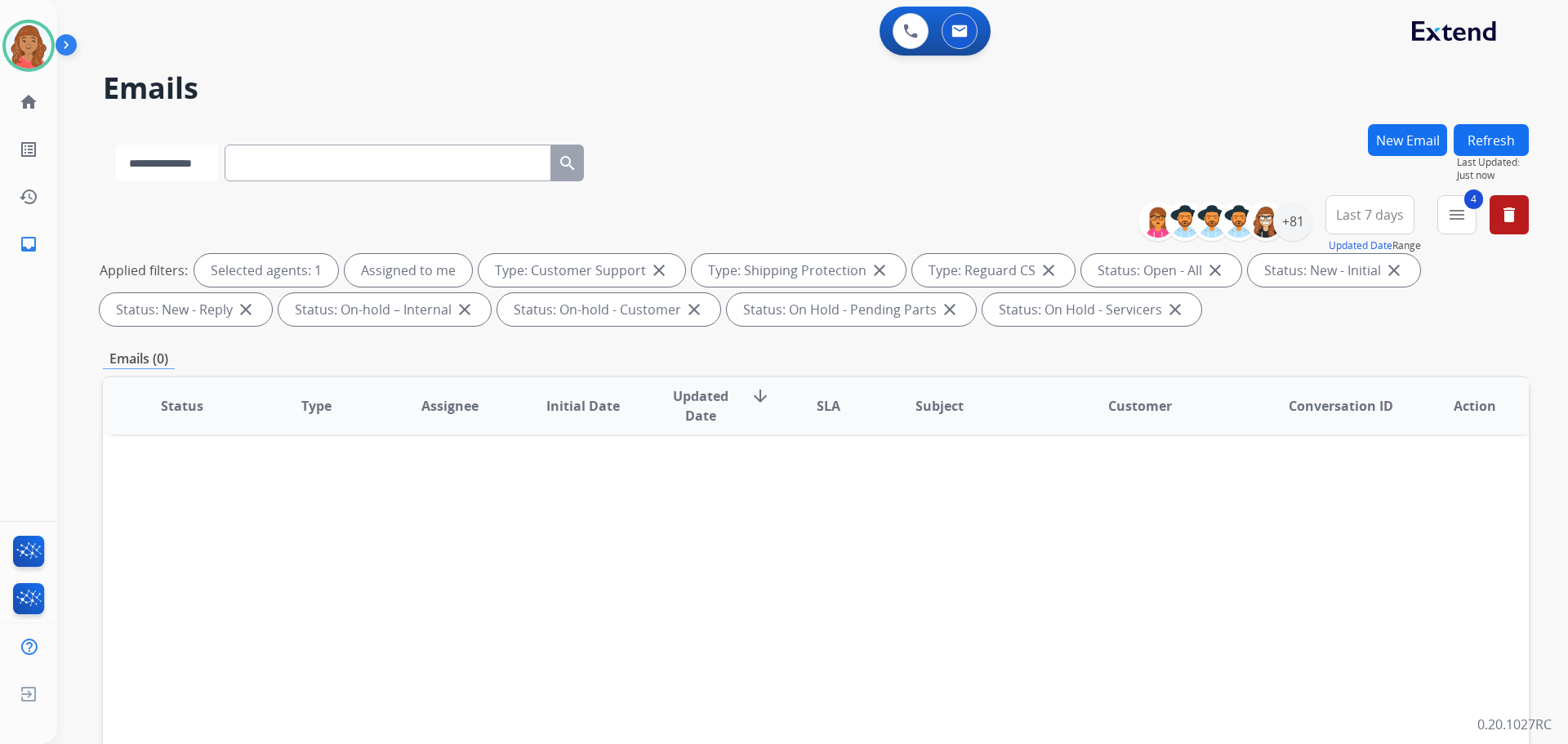
drag, startPoint x: 184, startPoint y: 160, endPoint x: 187, endPoint y: 179, distance: 19.2
click at [185, 163] on select "**********" at bounding box center [167, 163] width 102 height 37
select select "**********"
click at [116, 144] on select "**********" at bounding box center [167, 163] width 102 height 37
paste input "**********"
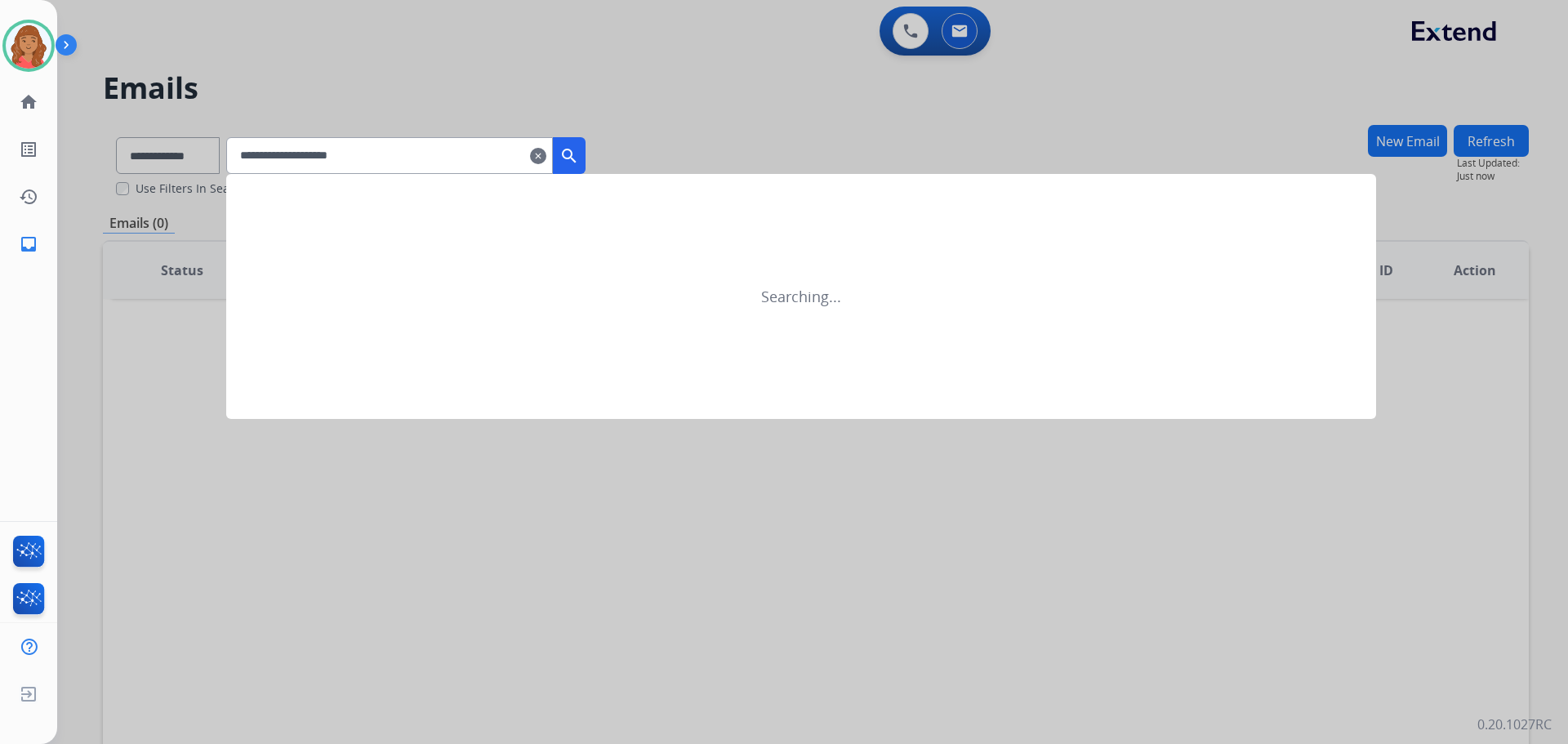
type input "**********"
click at [578, 160] on mat-icon "search" at bounding box center [568, 155] width 20 height 20
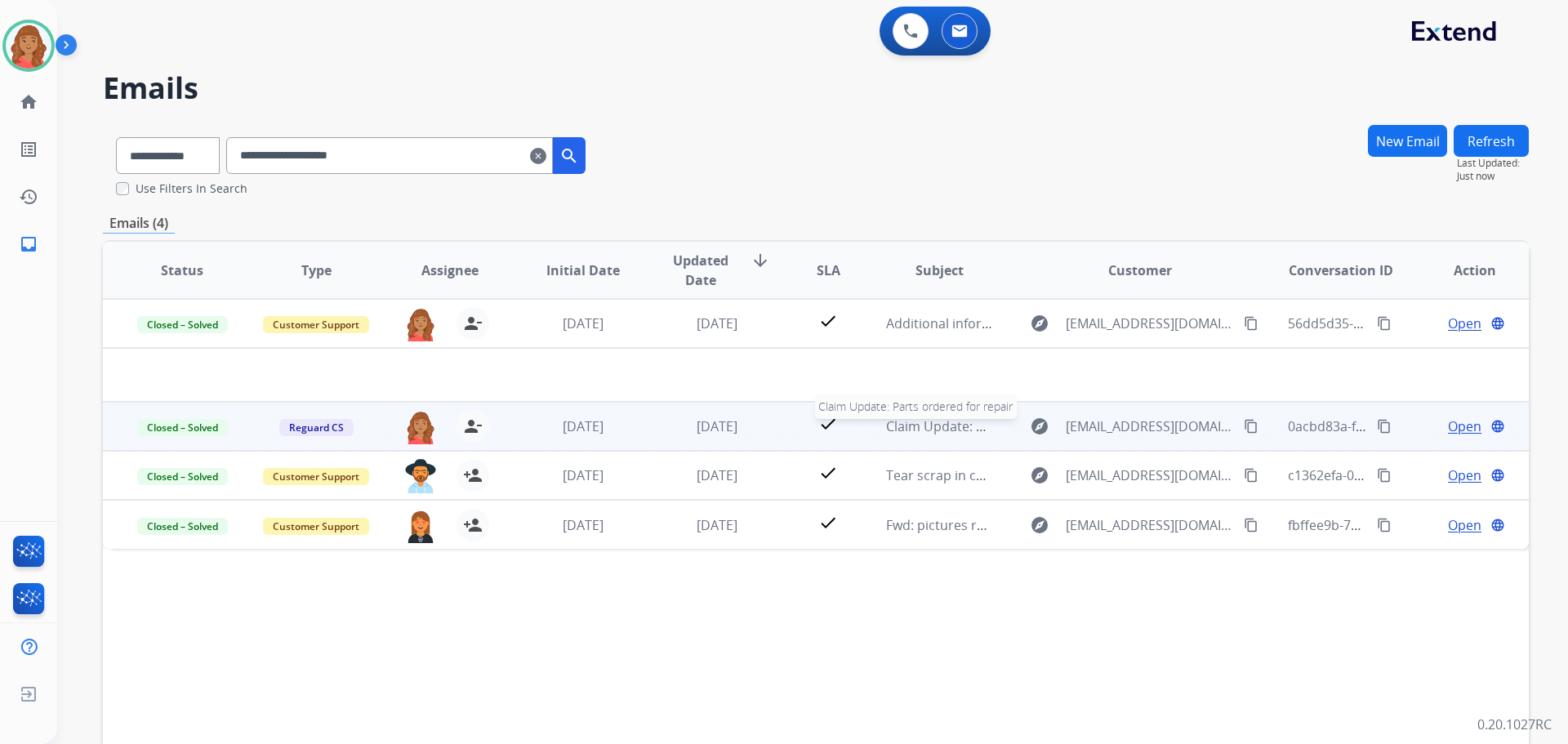
click at [902, 428] on span "Claim Update: Parts ordered for repair" at bounding box center [1005, 426] width 238 height 18
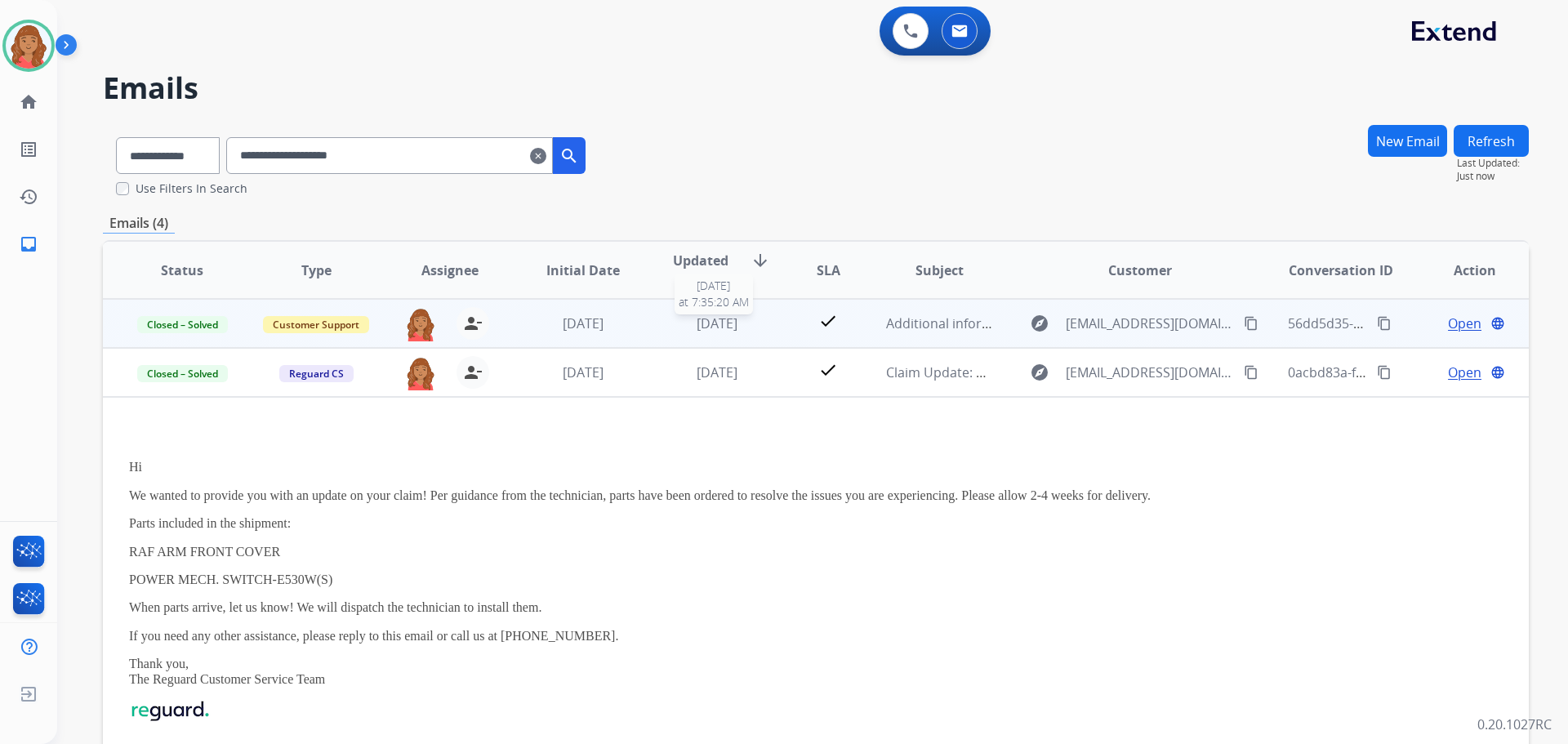
click at [708, 328] on span "6 days ago" at bounding box center [717, 323] width 41 height 18
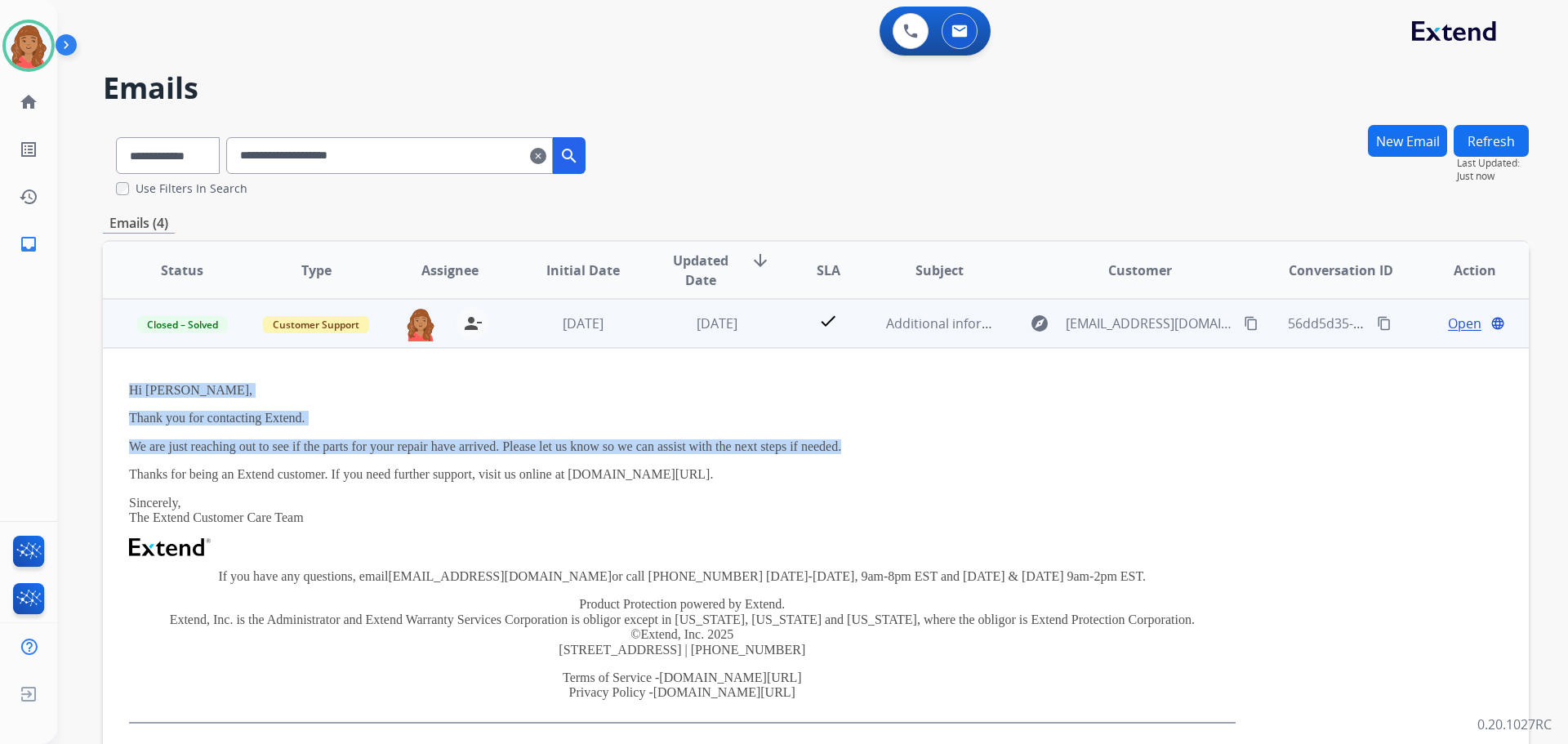
drag, startPoint x: 124, startPoint y: 389, endPoint x: 848, endPoint y: 454, distance: 726.9
click at [848, 454] on td "Hi Donald, Thank you for contacting Extend. We are just reaching out to see if …" at bounding box center [683, 553] width 1159 height 411
copy div "Hi Donald, Thank you for contacting Extend. We are just reaching out to see if …"
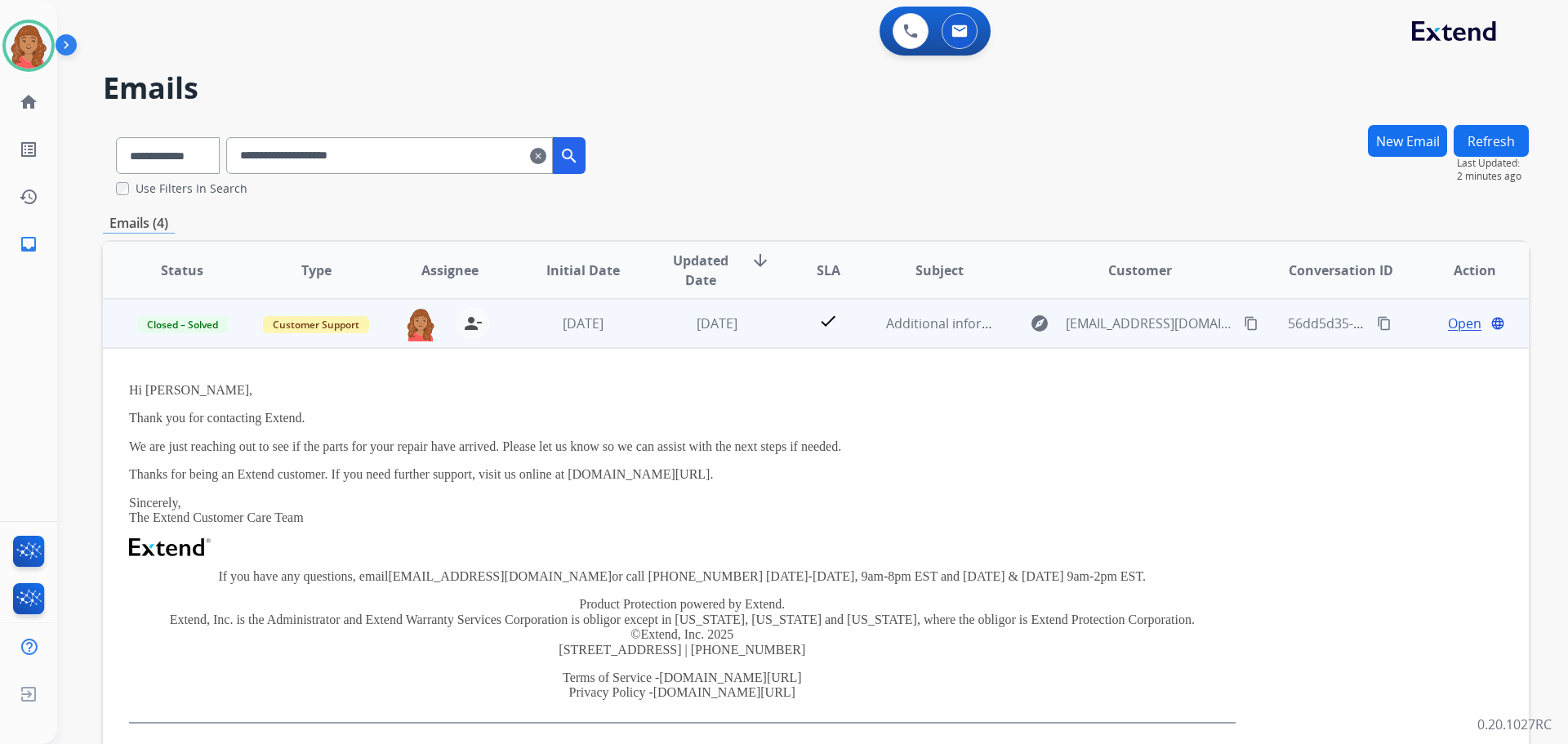
click at [1448, 324] on span "Open" at bounding box center [1465, 323] width 33 height 20
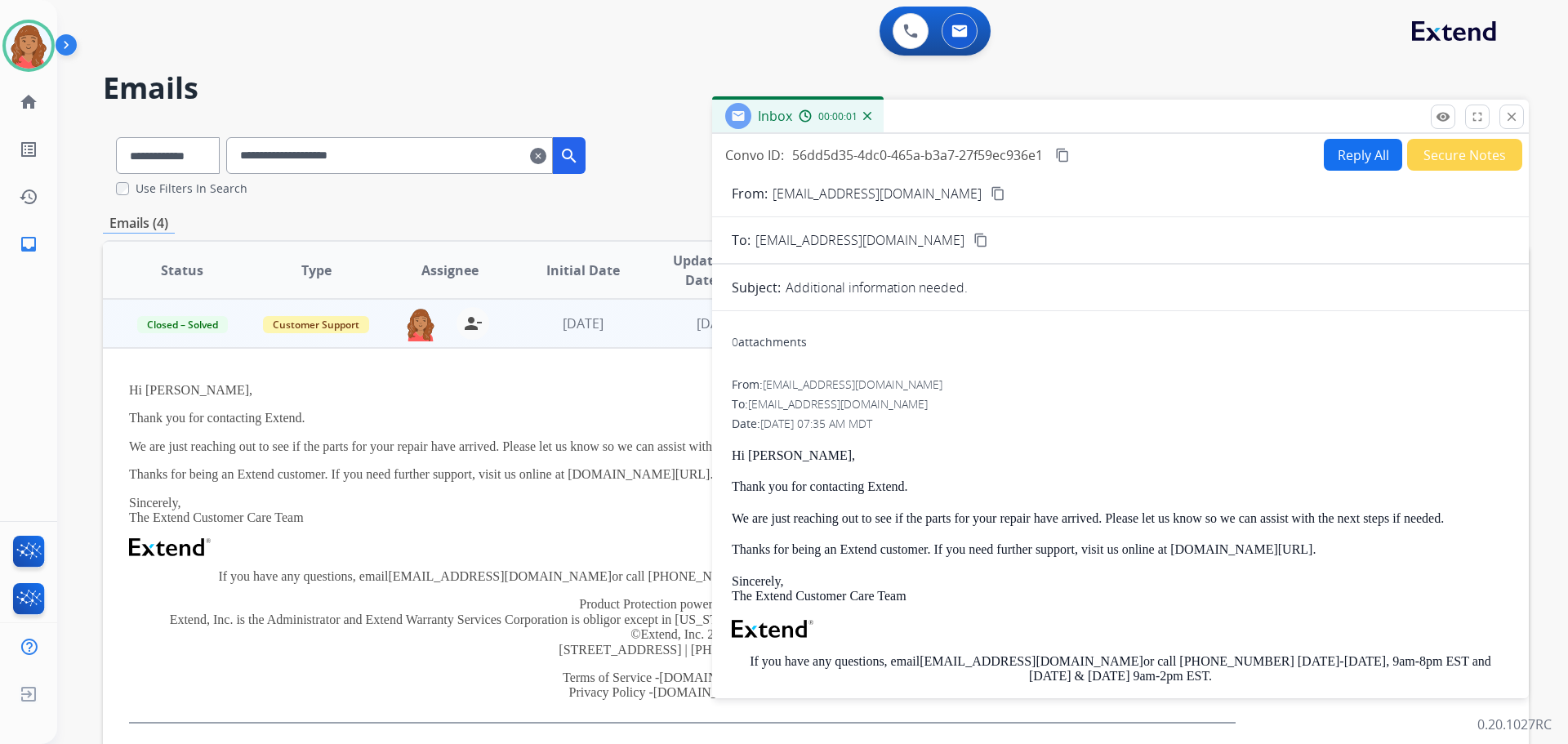
click at [1351, 157] on button "Reply All" at bounding box center [1362, 154] width 78 height 32
select select "**********"
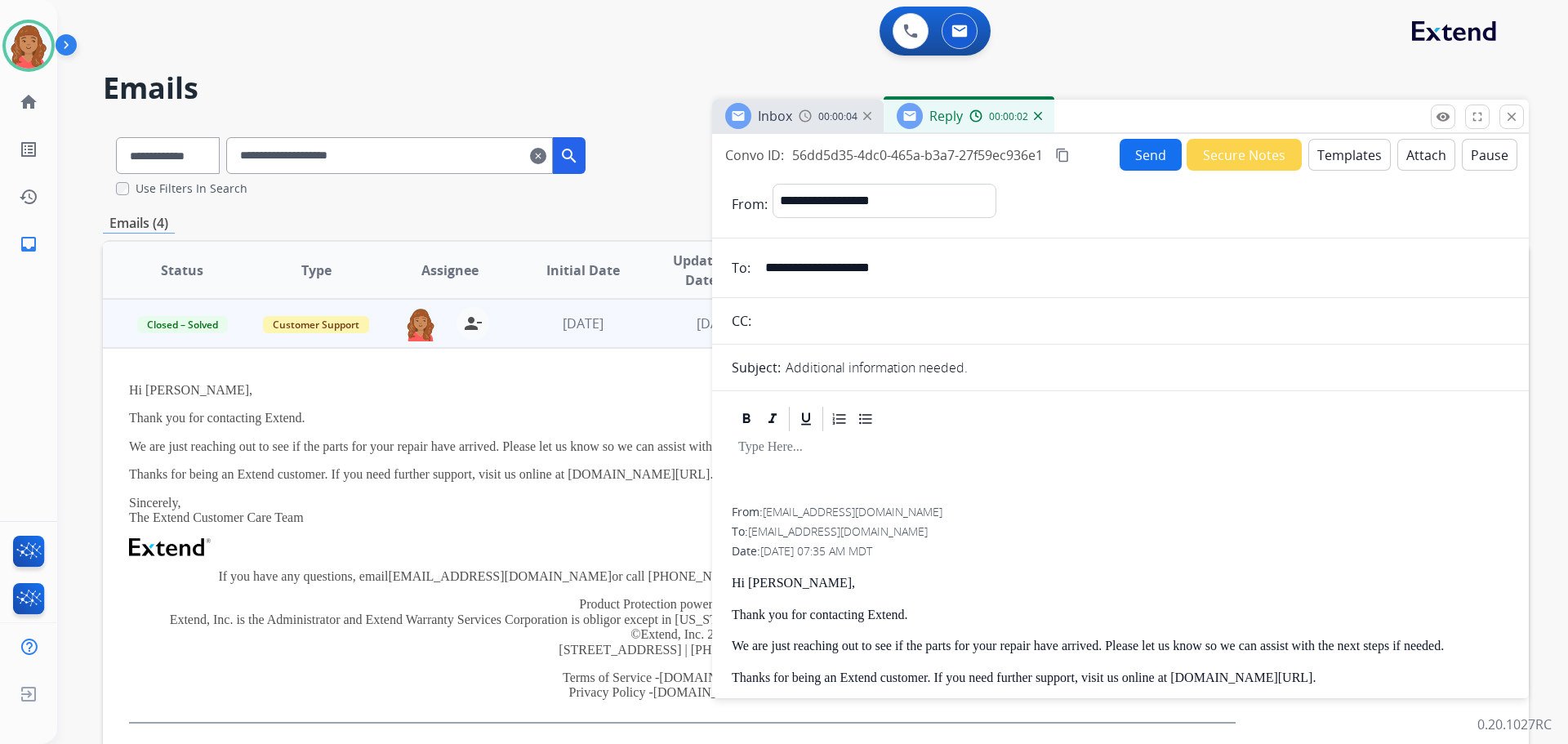
click at [1340, 166] on button "Templates" at bounding box center [1349, 154] width 83 height 32
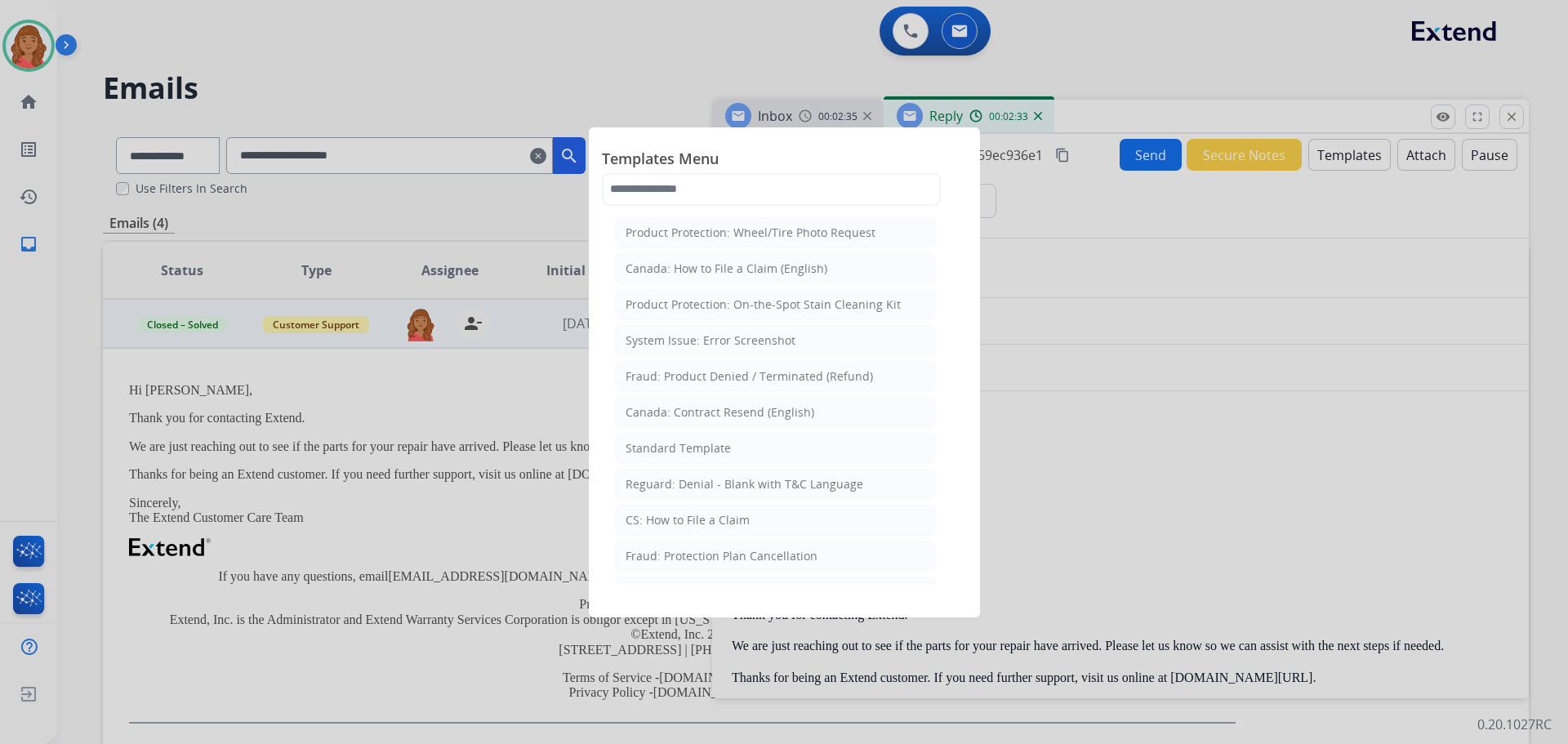
click at [1509, 117] on div at bounding box center [784, 372] width 1568 height 744
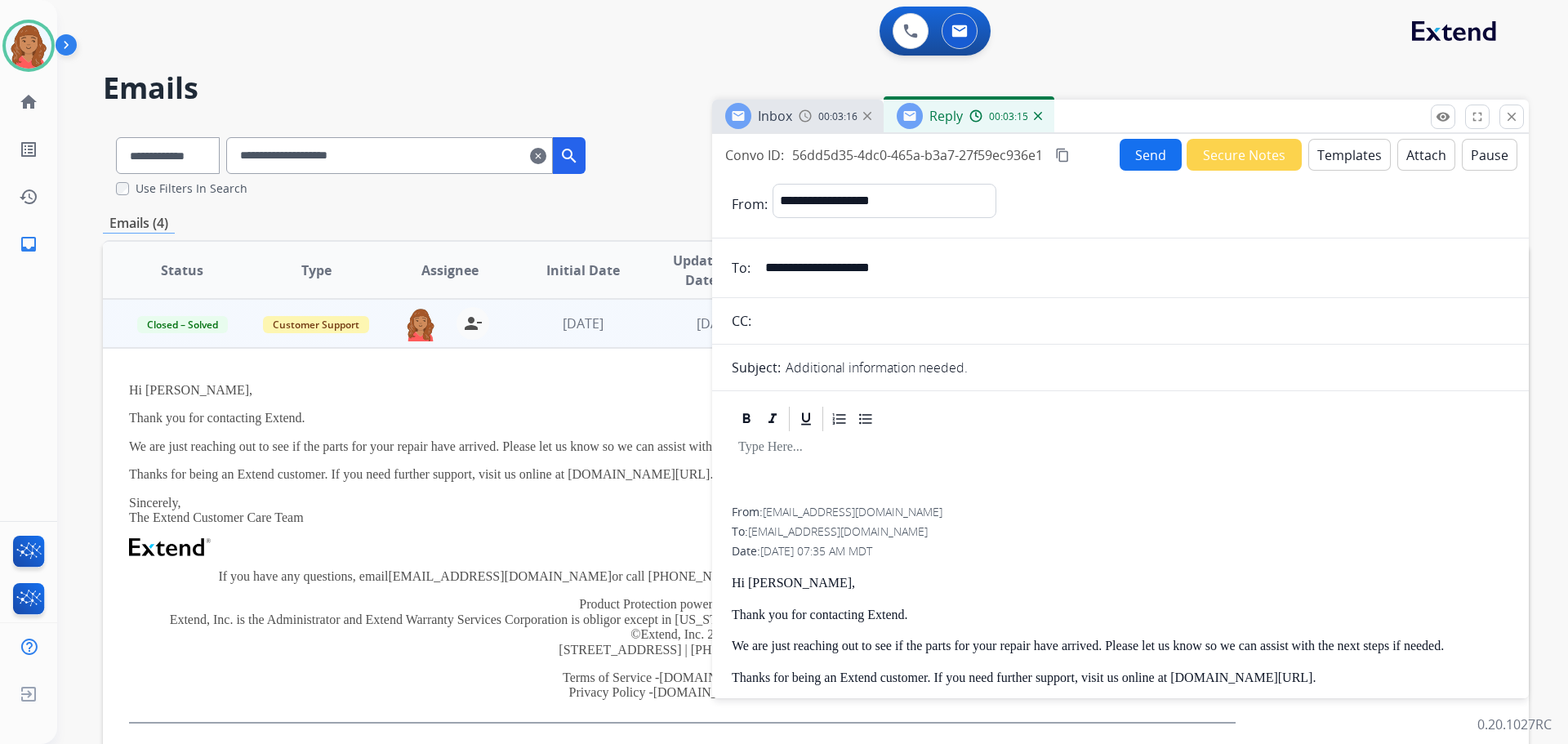
click at [1509, 112] on mat-icon "close" at bounding box center [1511, 117] width 15 height 15
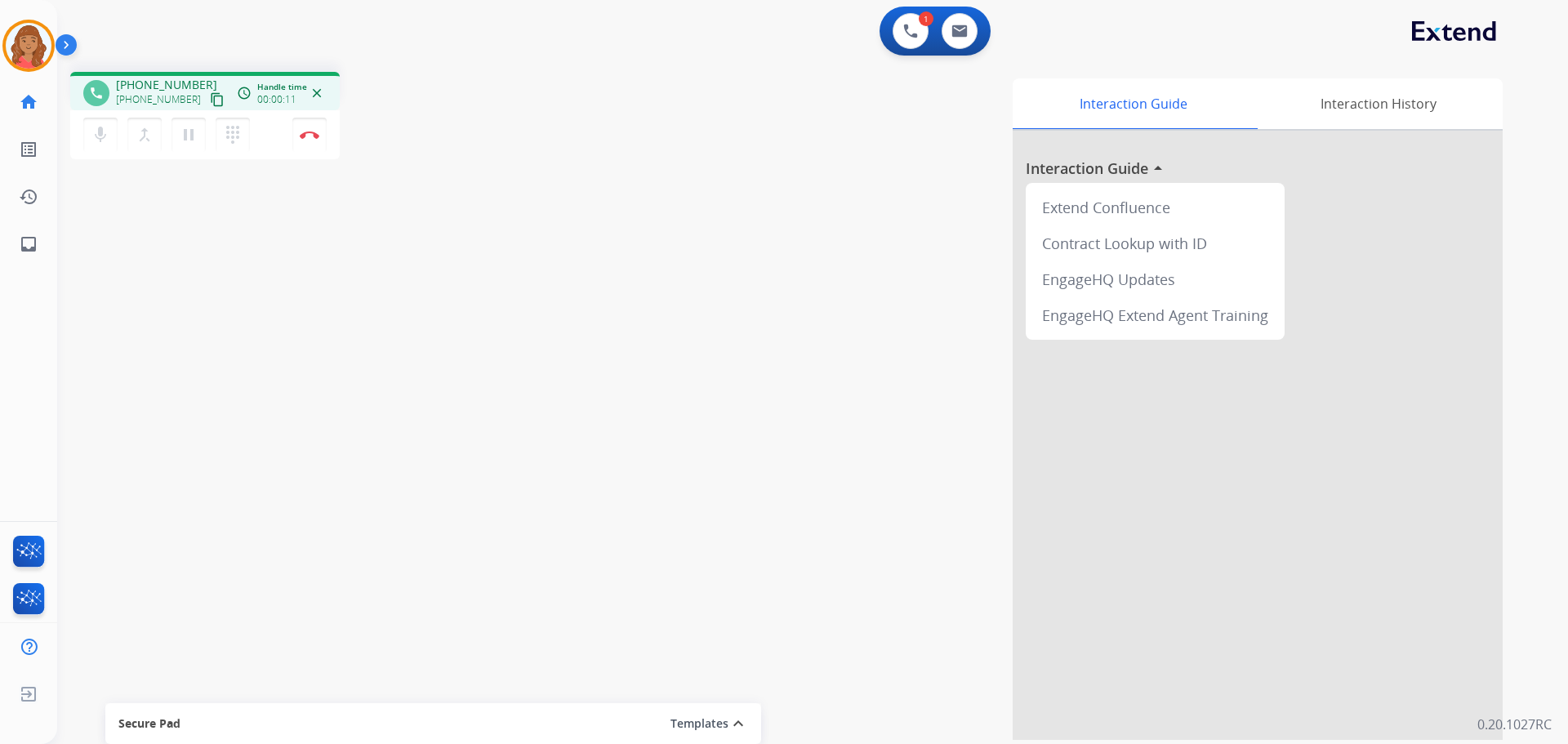
click at [210, 101] on mat-icon "content_copy" at bounding box center [218, 100] width 15 height 15
click at [964, 39] on button at bounding box center [959, 31] width 36 height 36
select select "**********"
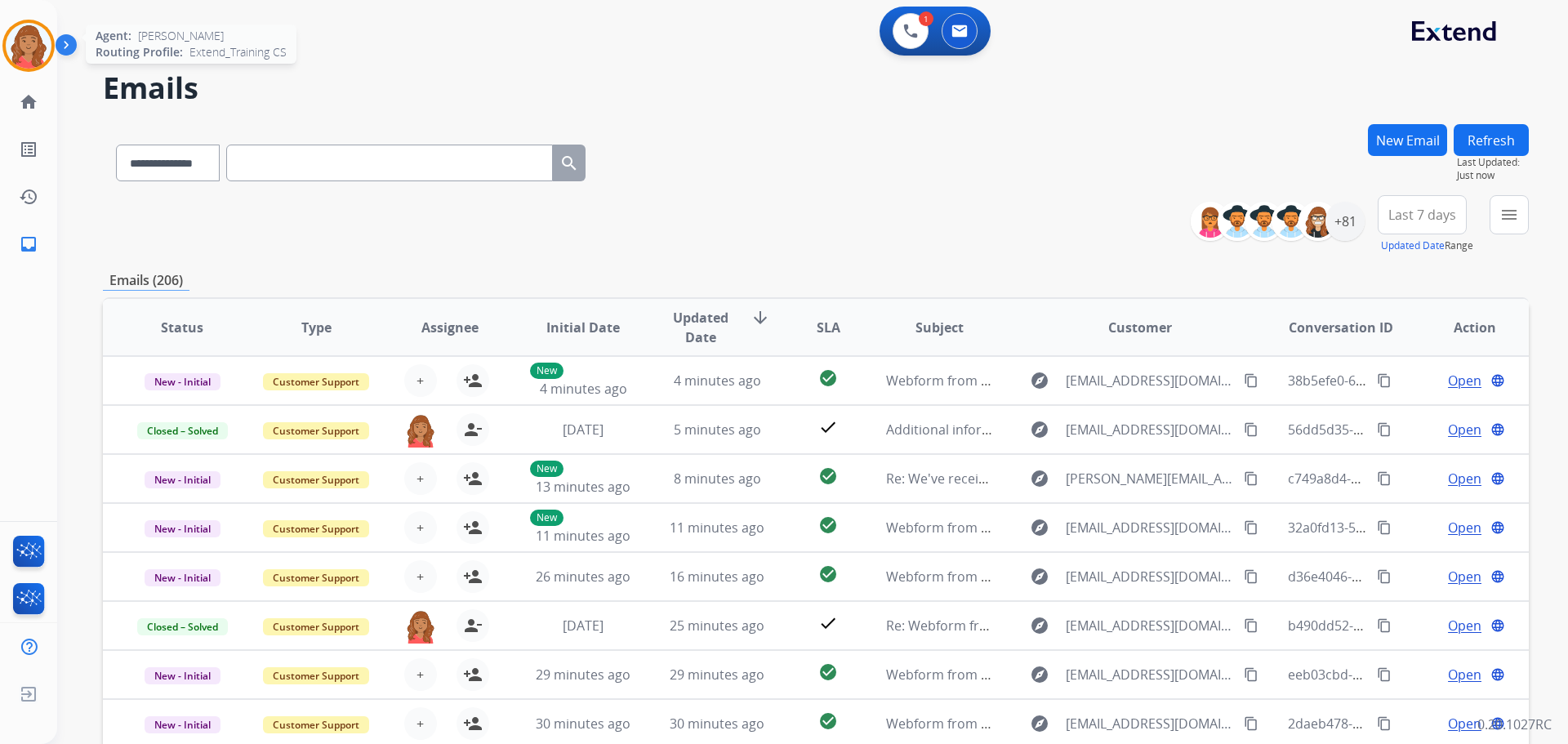
click at [40, 37] on img at bounding box center [28, 46] width 46 height 46
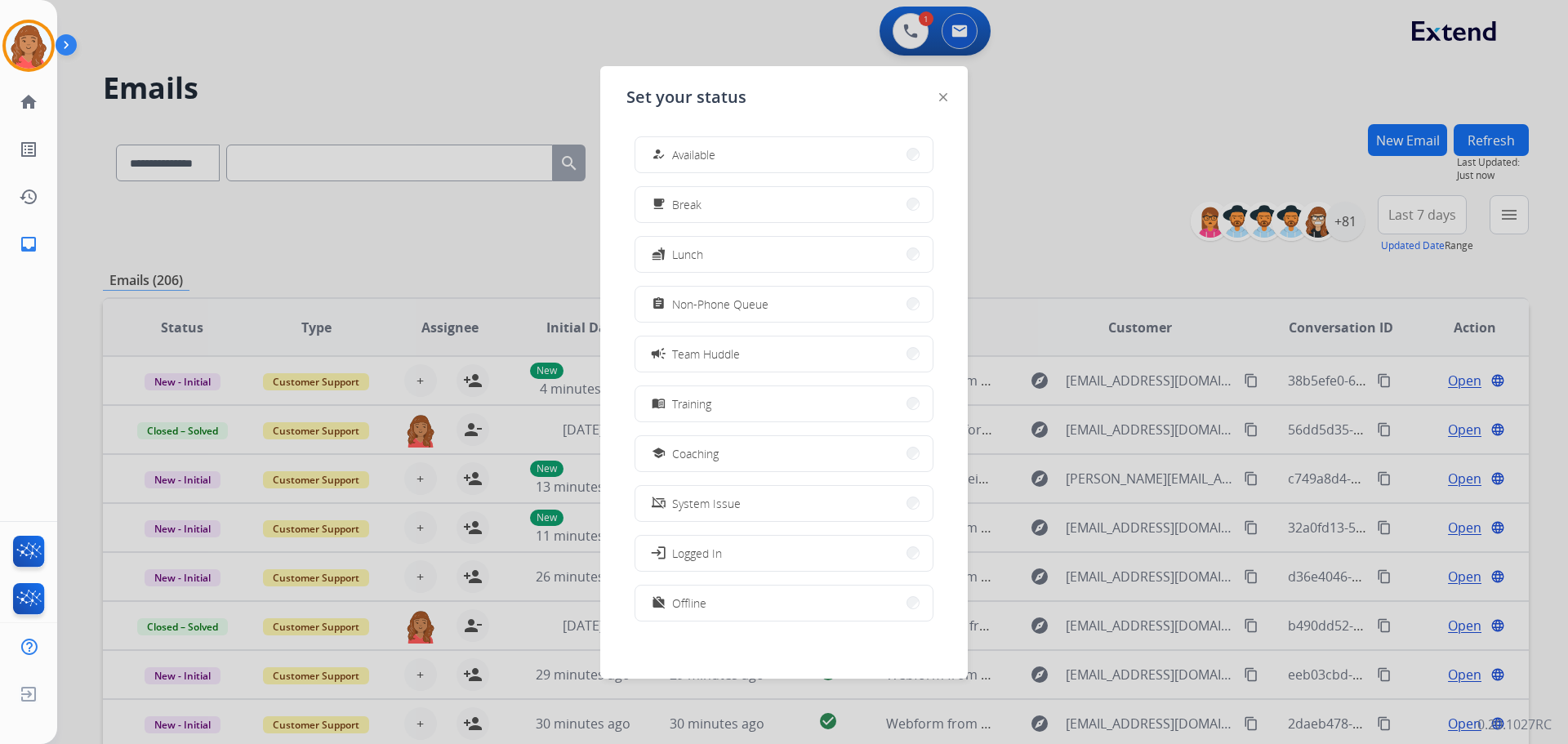
click at [898, 21] on div at bounding box center [784, 372] width 1568 height 744
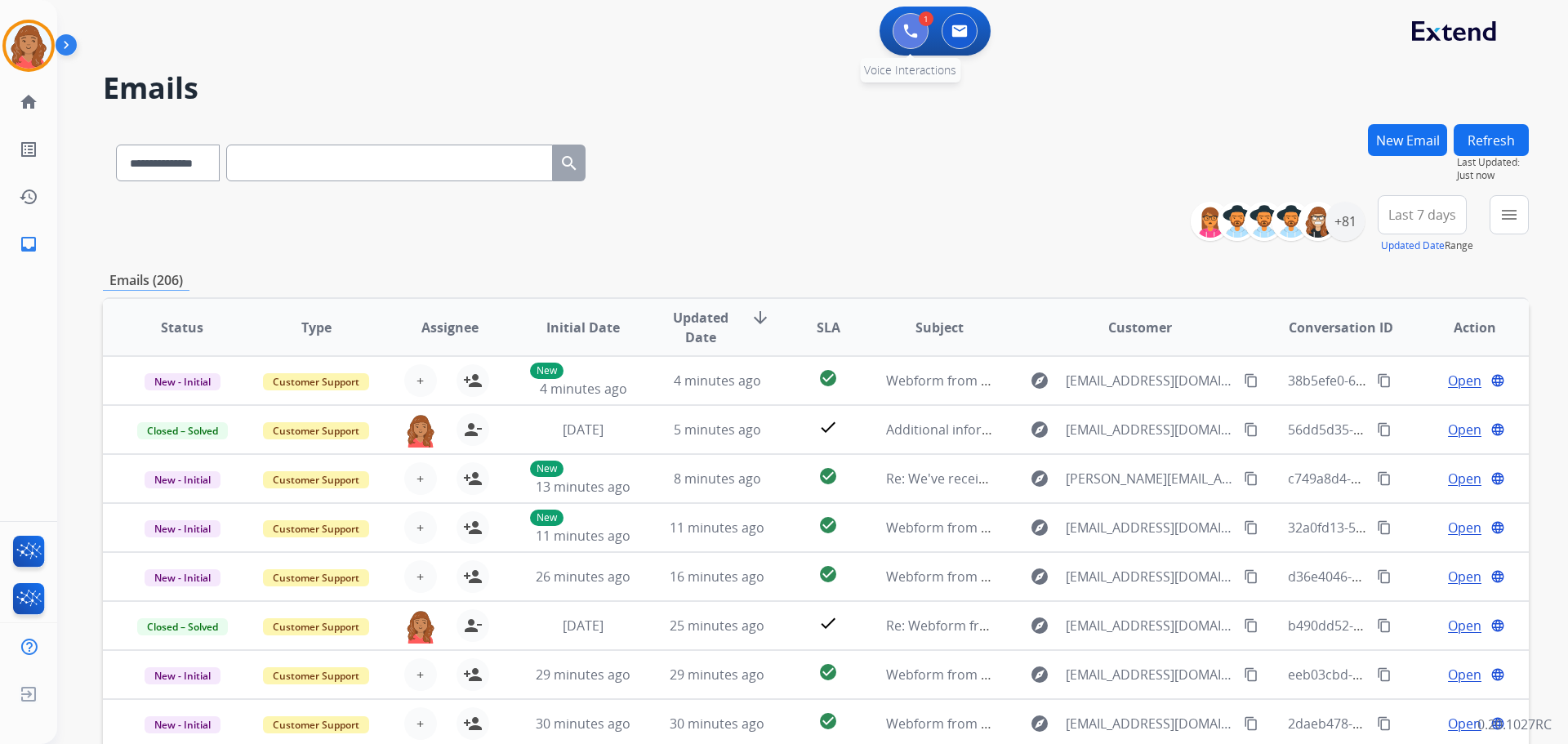
click at [913, 29] on img at bounding box center [910, 31] width 15 height 15
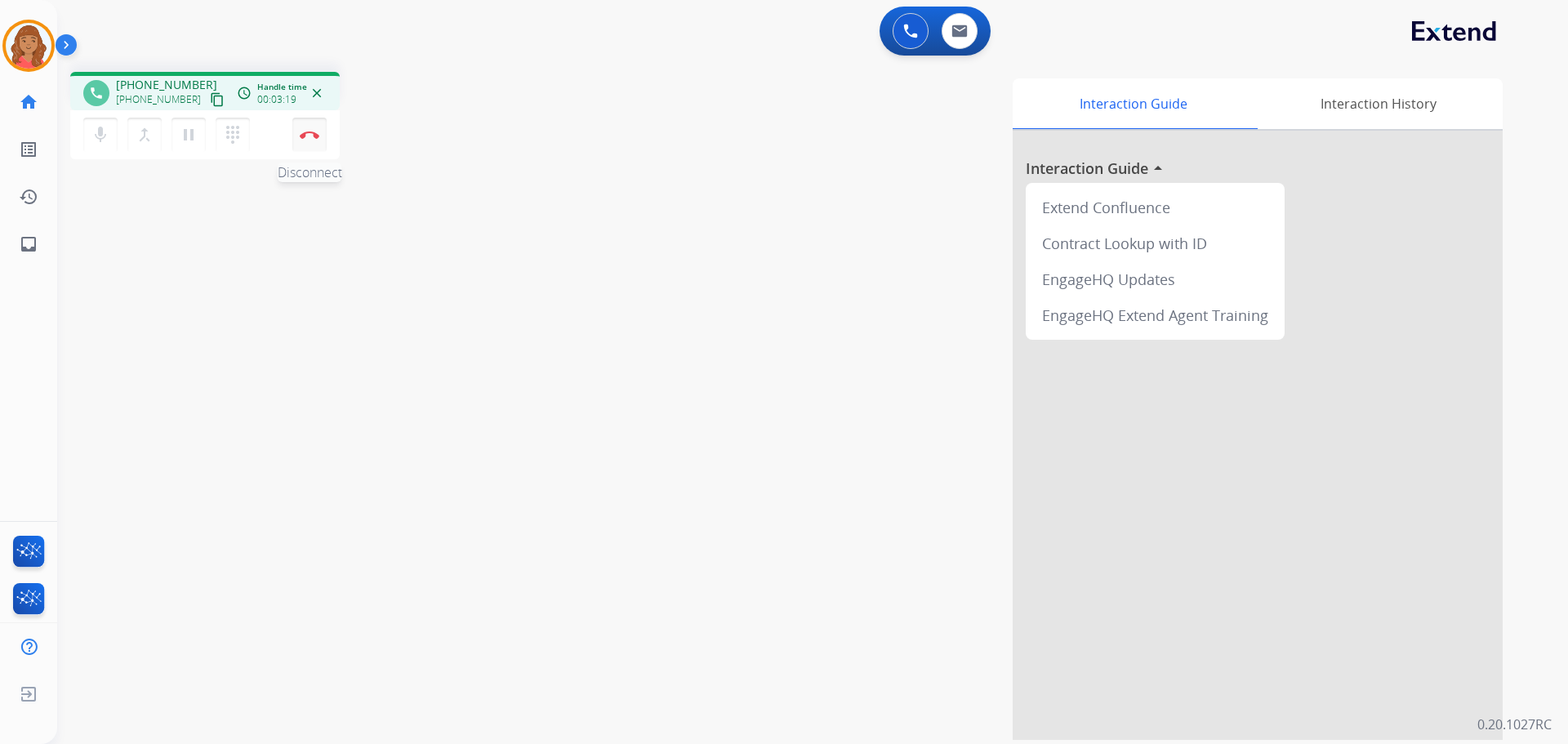
click at [304, 129] on button "Disconnect" at bounding box center [309, 134] width 34 height 34
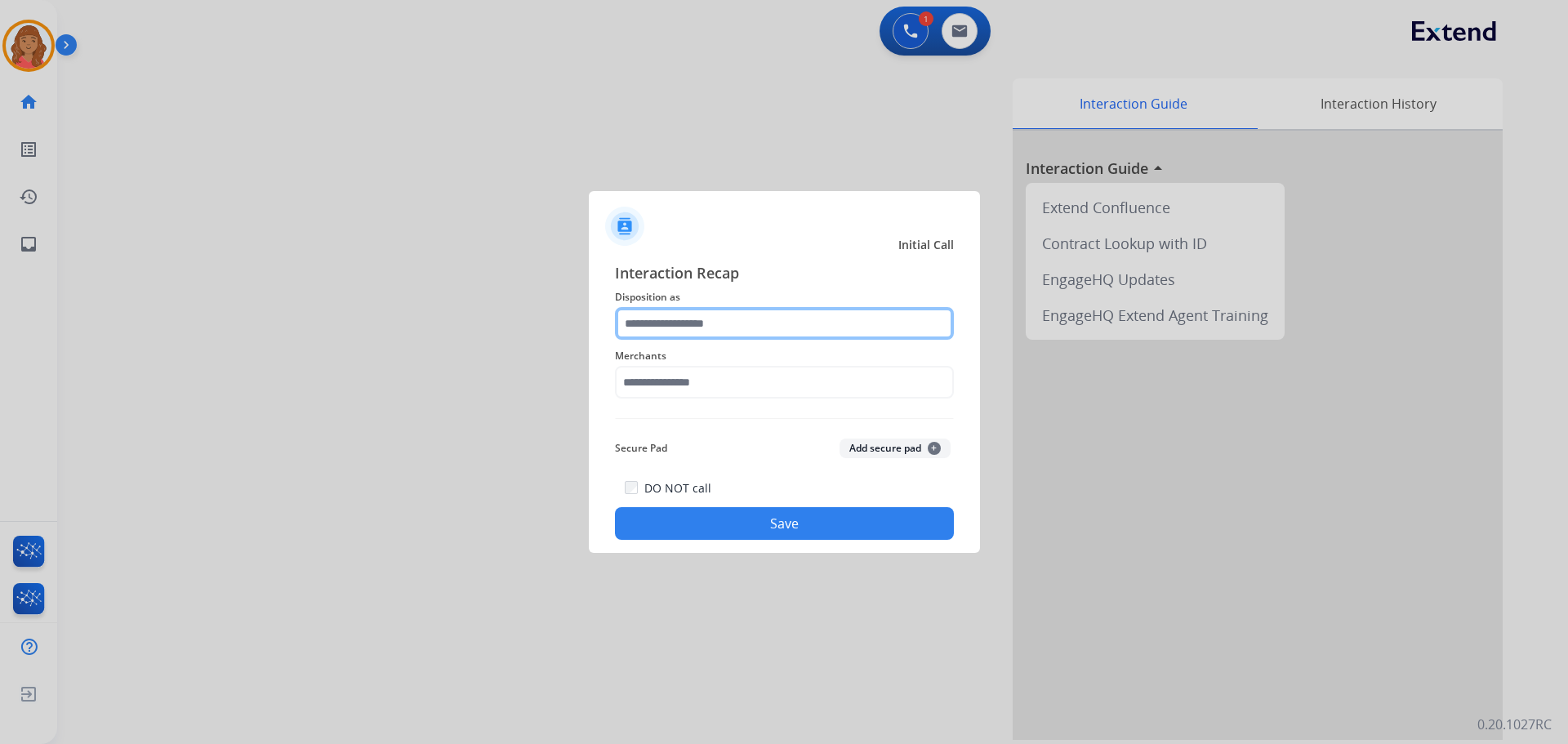
click at [738, 321] on input "text" at bounding box center [784, 323] width 339 height 33
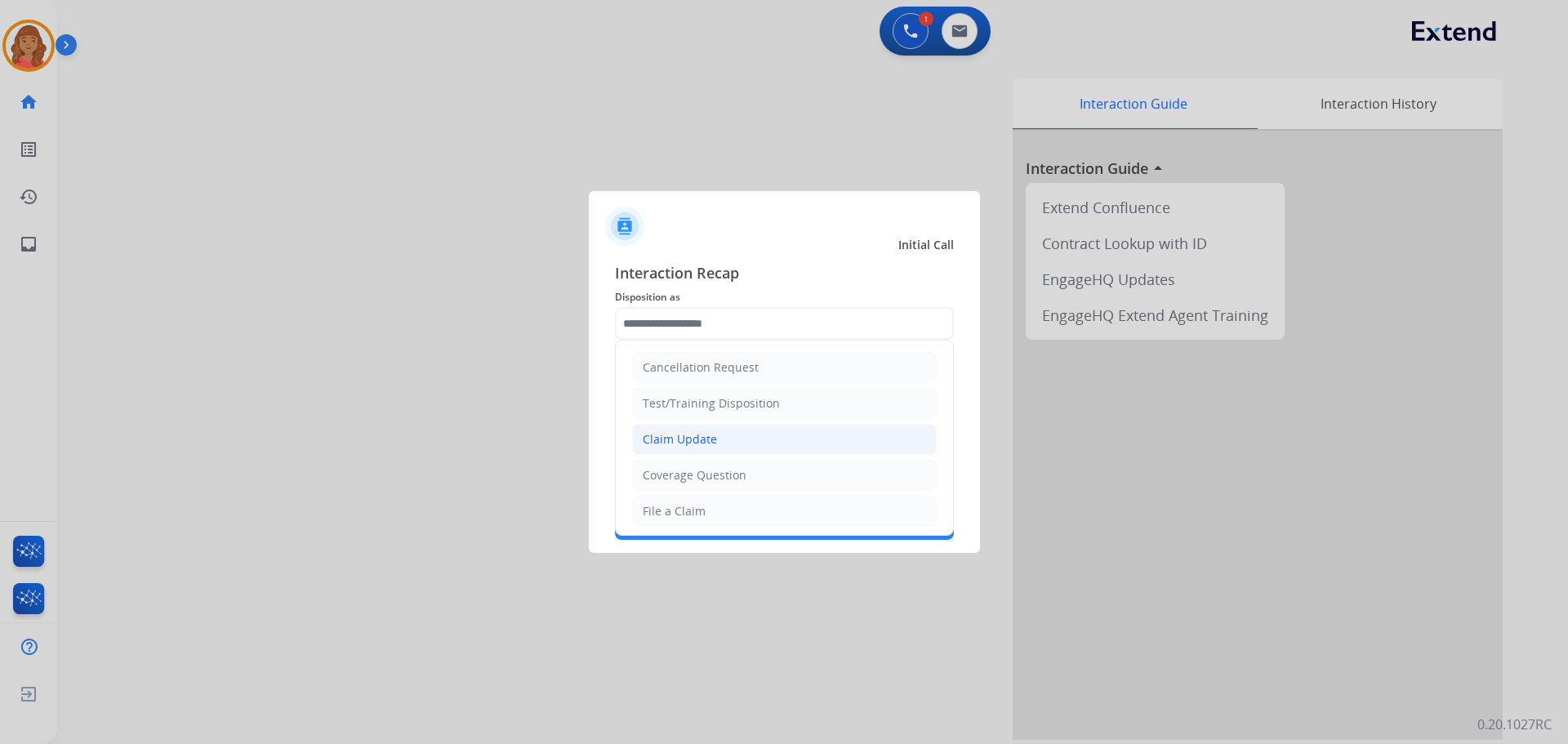
click at [676, 441] on div "Claim Update" at bounding box center [680, 440] width 74 height 17
type input "**********"
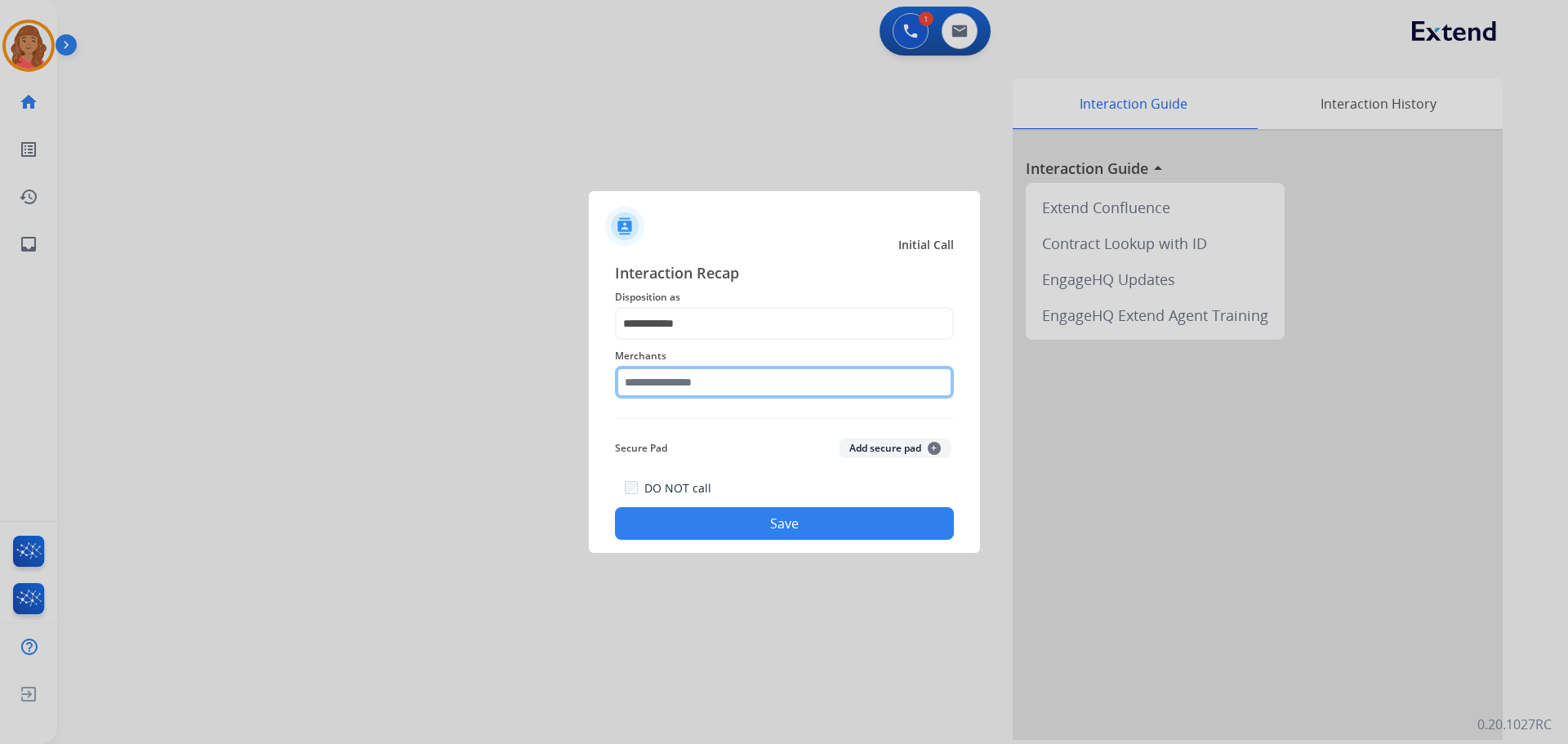
click at [666, 381] on input "text" at bounding box center [784, 381] width 339 height 33
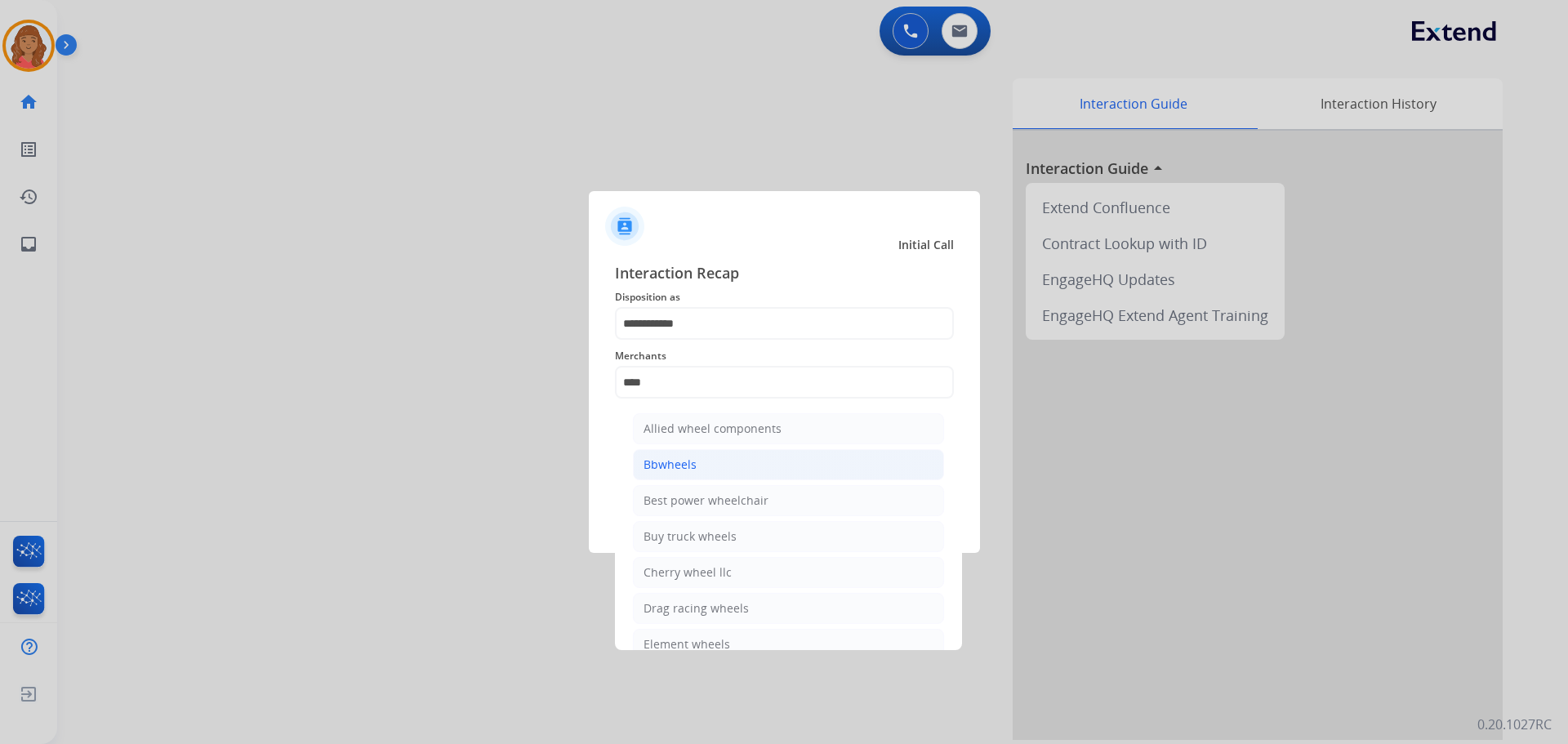
click at [672, 465] on div "Bbwheels" at bounding box center [670, 465] width 53 height 17
type input "********"
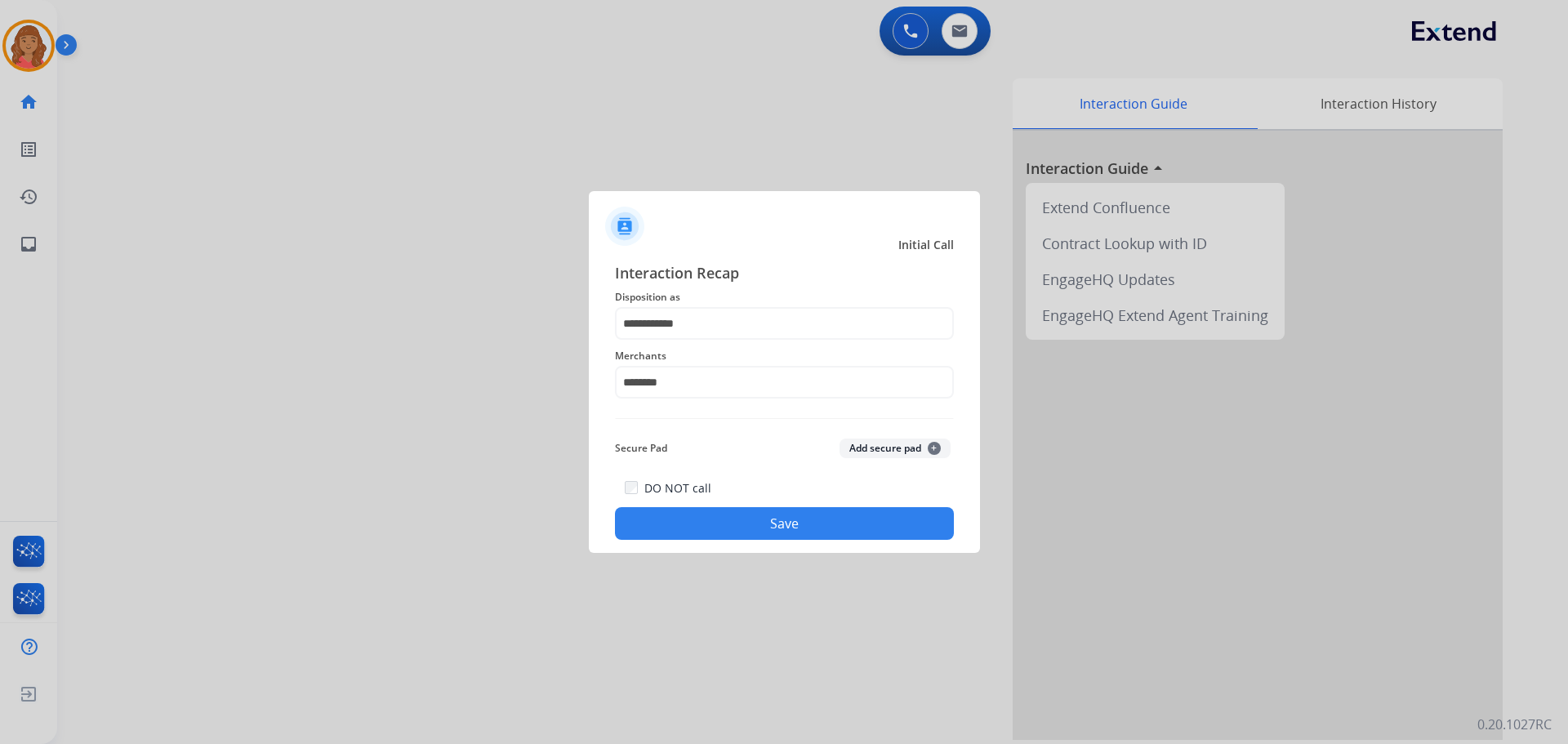
click at [705, 542] on div "**********" at bounding box center [784, 400] width 392 height 304
click at [795, 532] on button "Save" at bounding box center [784, 523] width 339 height 33
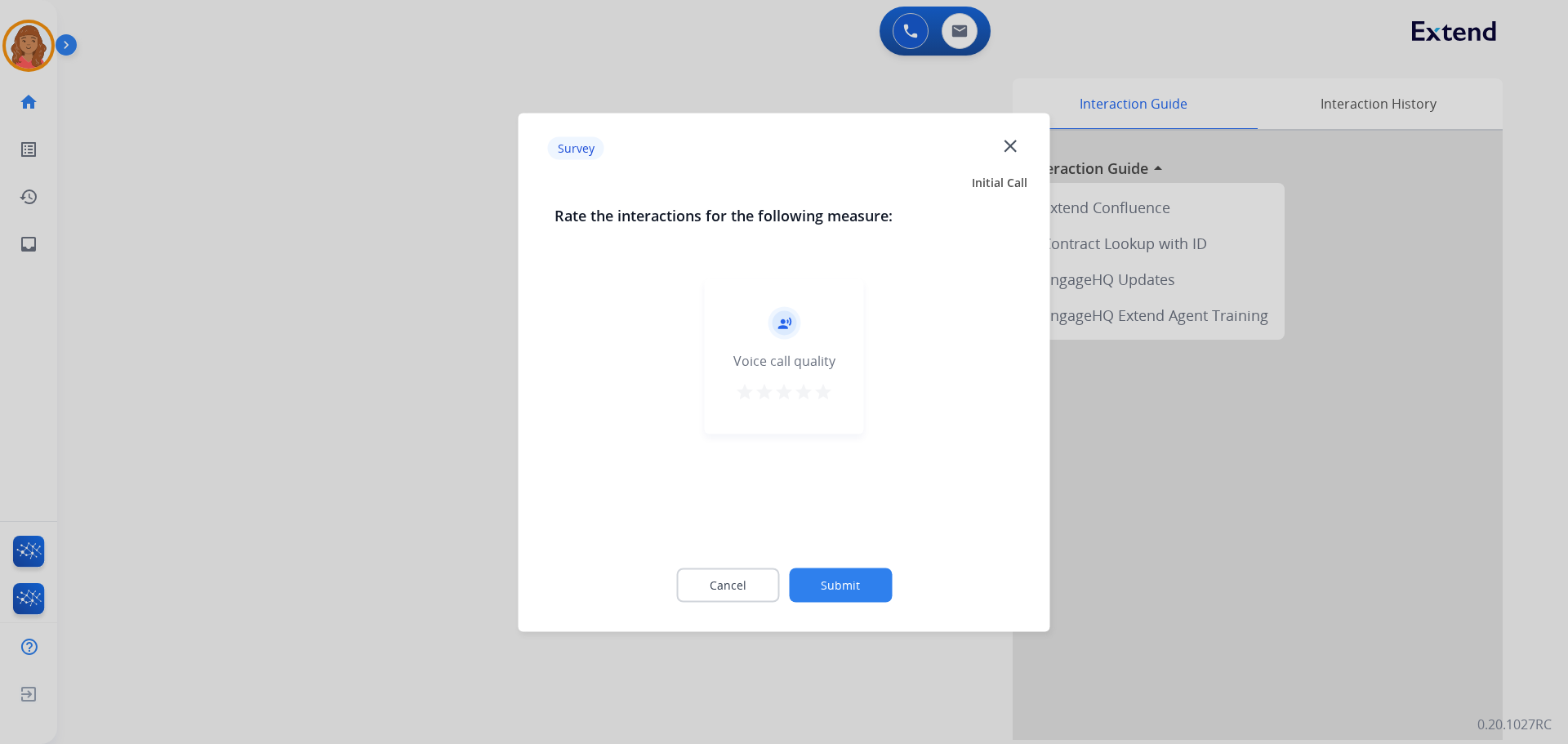
click at [817, 390] on mat-icon "star" at bounding box center [822, 391] width 20 height 20
click at [819, 581] on button "Submit" at bounding box center [840, 584] width 103 height 34
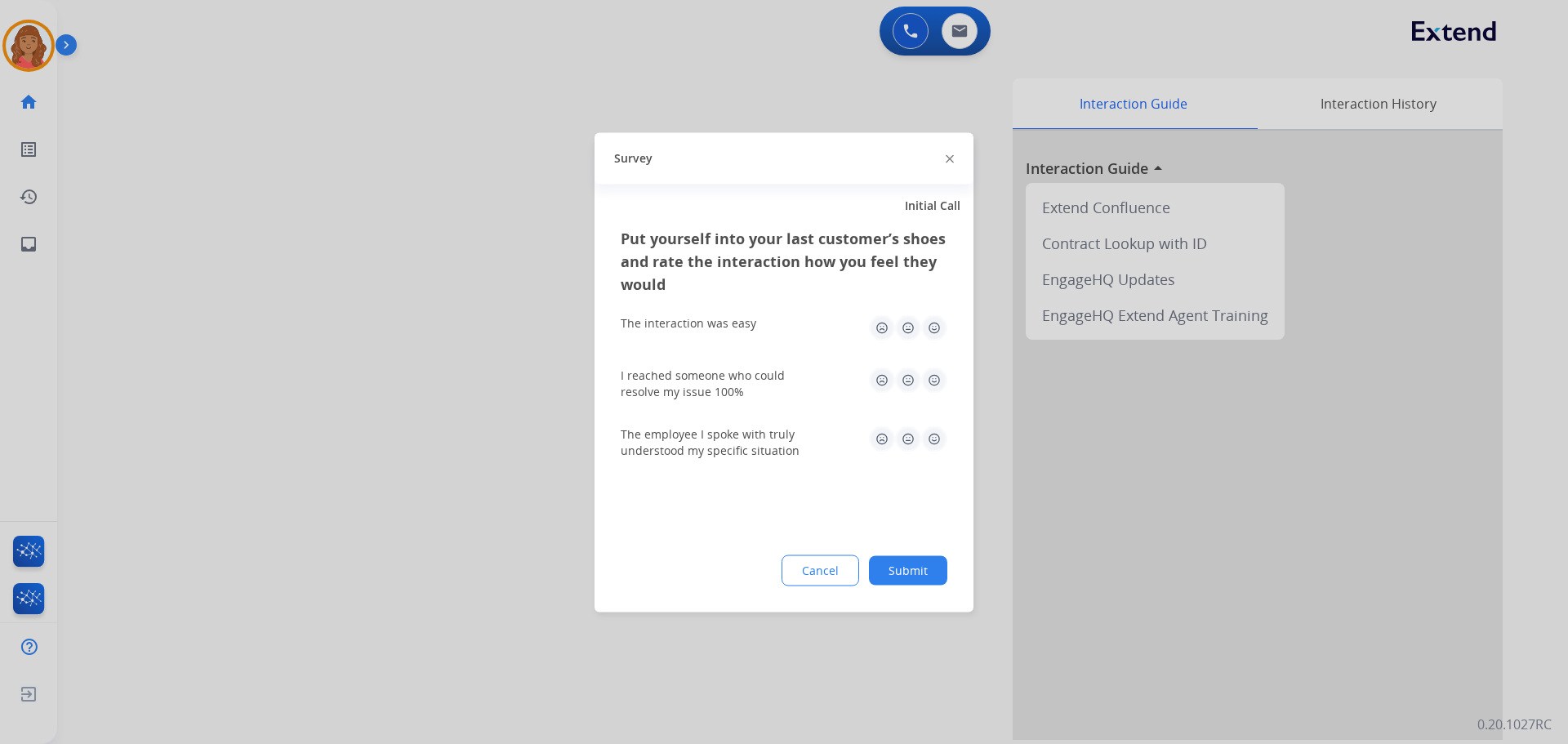
click at [928, 366] on img at bounding box center [934, 379] width 26 height 26
drag, startPoint x: 932, startPoint y: 388, endPoint x: 928, endPoint y: 368, distance: 20.4
click at [932, 386] on img at bounding box center [934, 379] width 26 height 26
click at [929, 332] on img at bounding box center [934, 327] width 26 height 26
drag, startPoint x: 932, startPoint y: 438, endPoint x: 927, endPoint y: 482, distance: 44.3
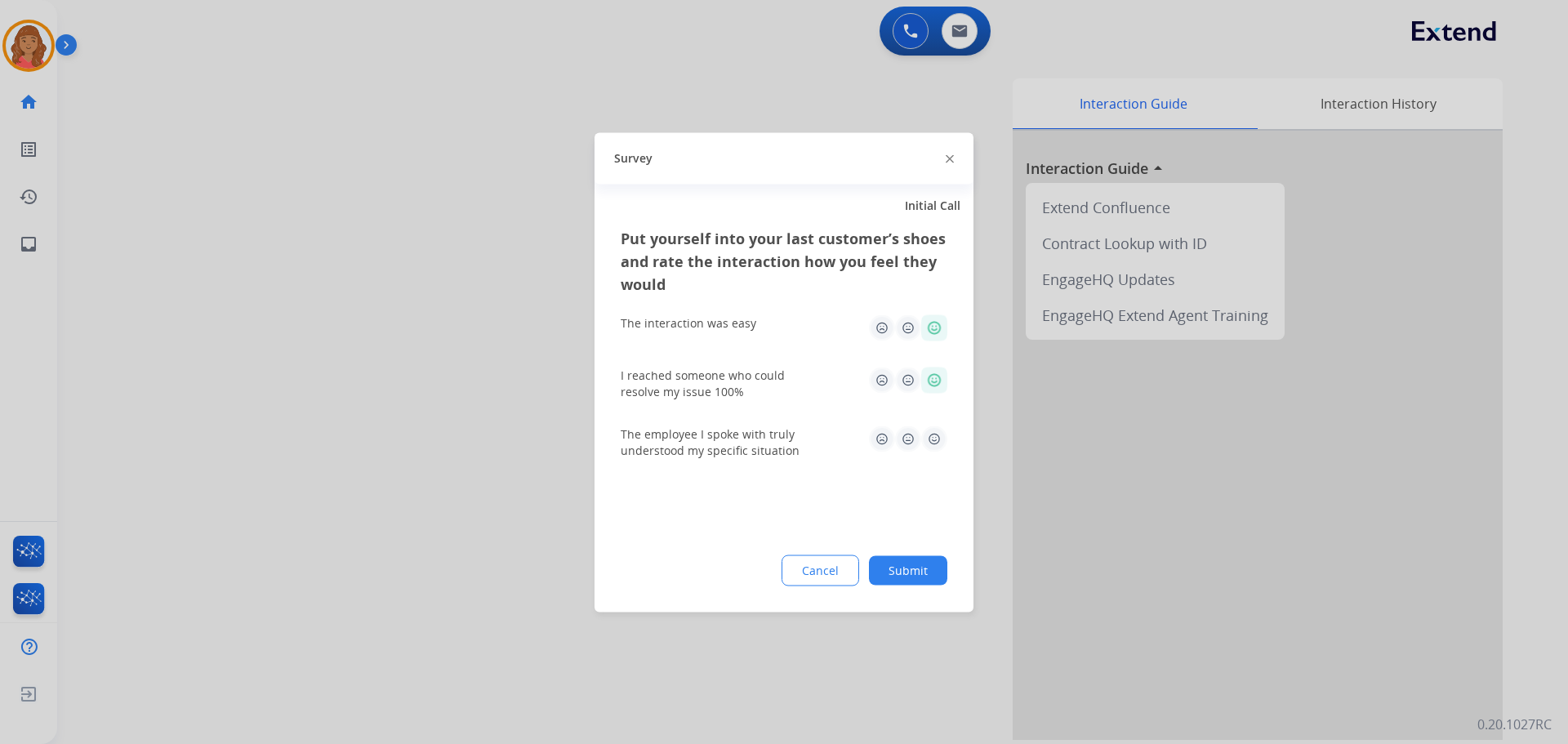
click at [932, 438] on img at bounding box center [934, 438] width 26 height 26
click at [907, 551] on div "Put yourself into your last customer’s shoes and rate the interaction how you f…" at bounding box center [783, 418] width 379 height 385
drag, startPoint x: 925, startPoint y: 553, endPoint x: 919, endPoint y: 563, distance: 11.7
click at [922, 559] on div "Put yourself into your last customer’s shoes and rate the interaction how you f…" at bounding box center [783, 418] width 379 height 385
click at [916, 577] on button "Submit" at bounding box center [908, 570] width 78 height 30
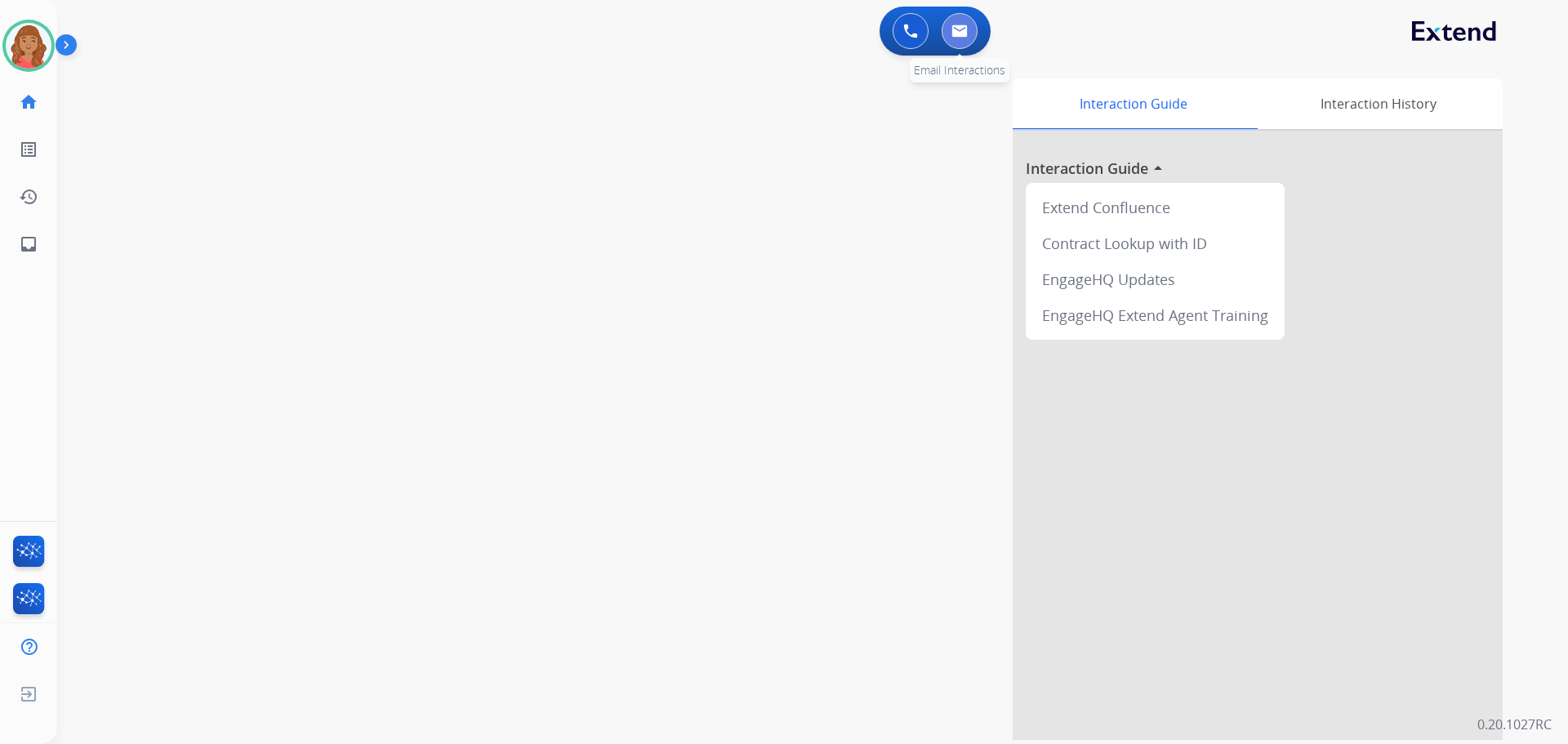
click at [962, 34] on img at bounding box center [960, 31] width 17 height 13
select select "**********"
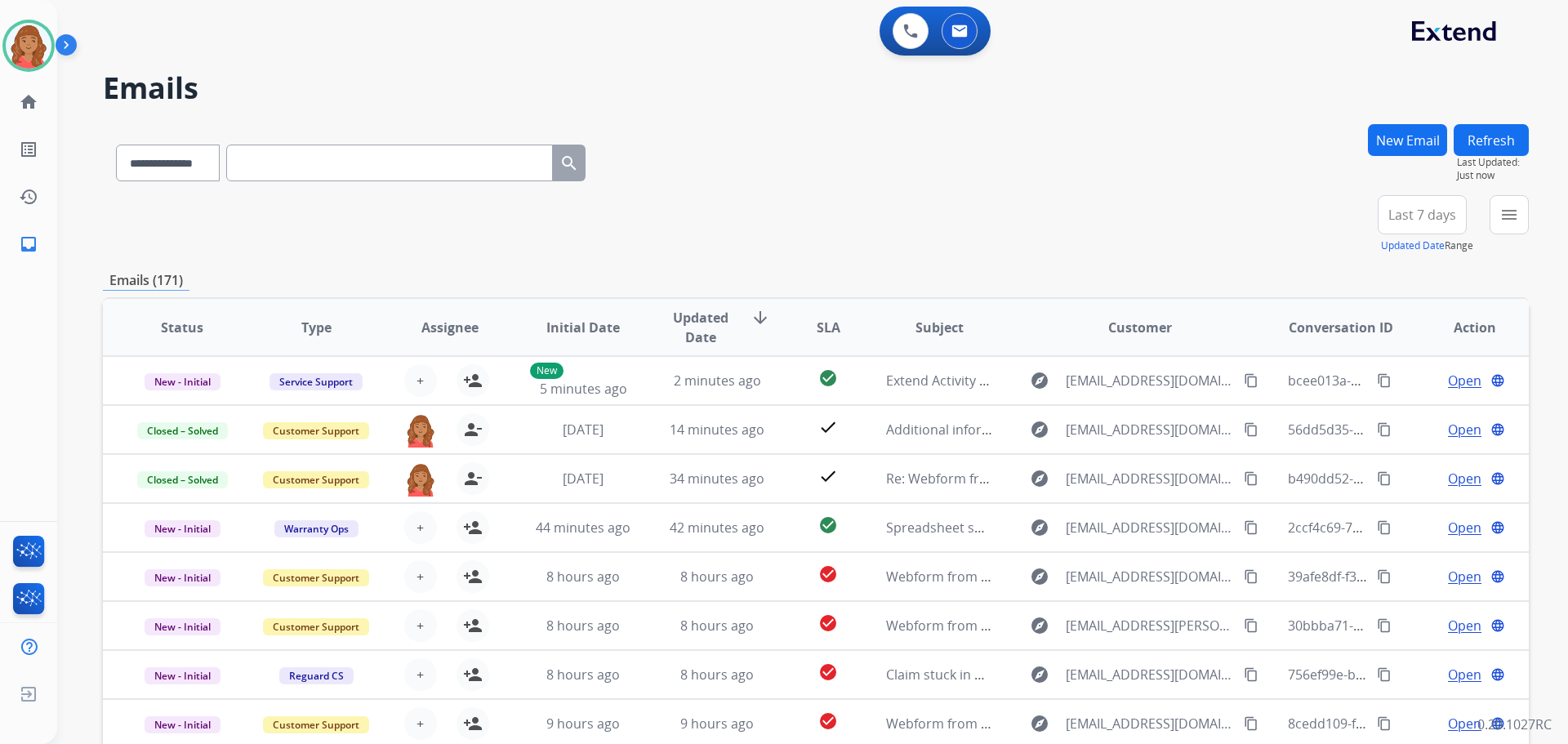
click at [1509, 230] on button "menu" at bounding box center [1508, 215] width 39 height 39
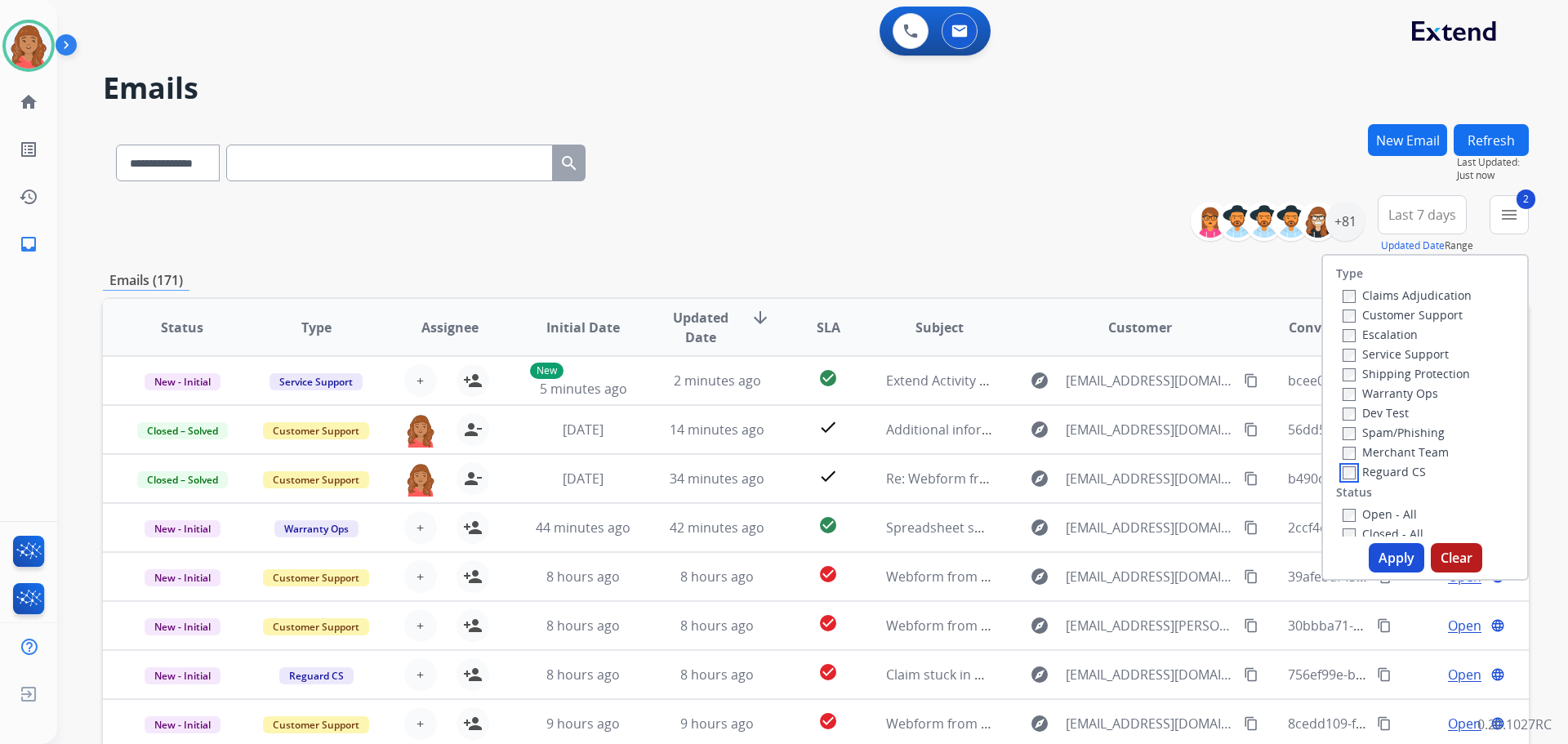
click at [1345, 472] on label "Reguard CS" at bounding box center [1384, 472] width 84 height 16
click at [1374, 552] on button "Apply" at bounding box center [1396, 558] width 56 height 30
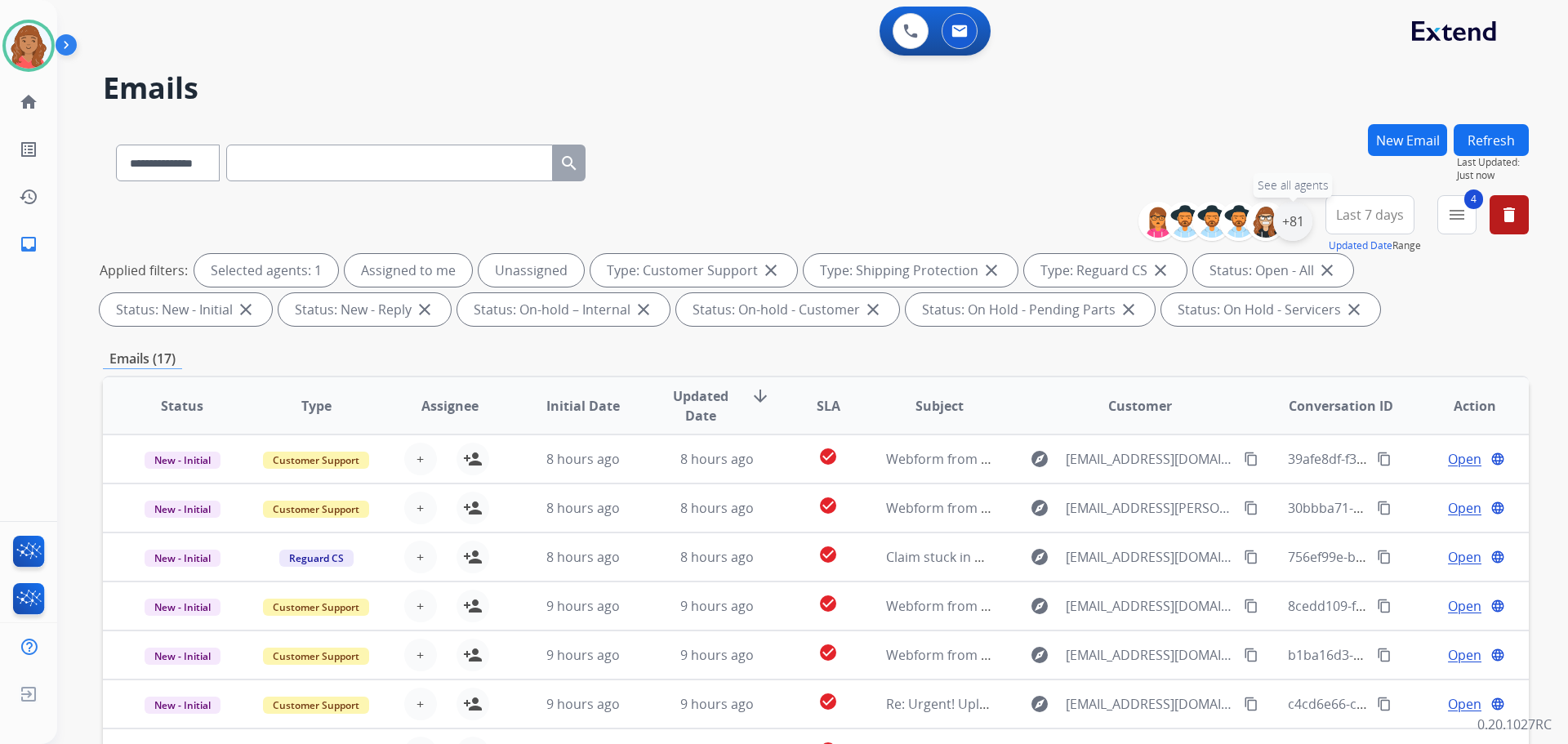
click at [1298, 224] on div "+81" at bounding box center [1293, 221] width 39 height 39
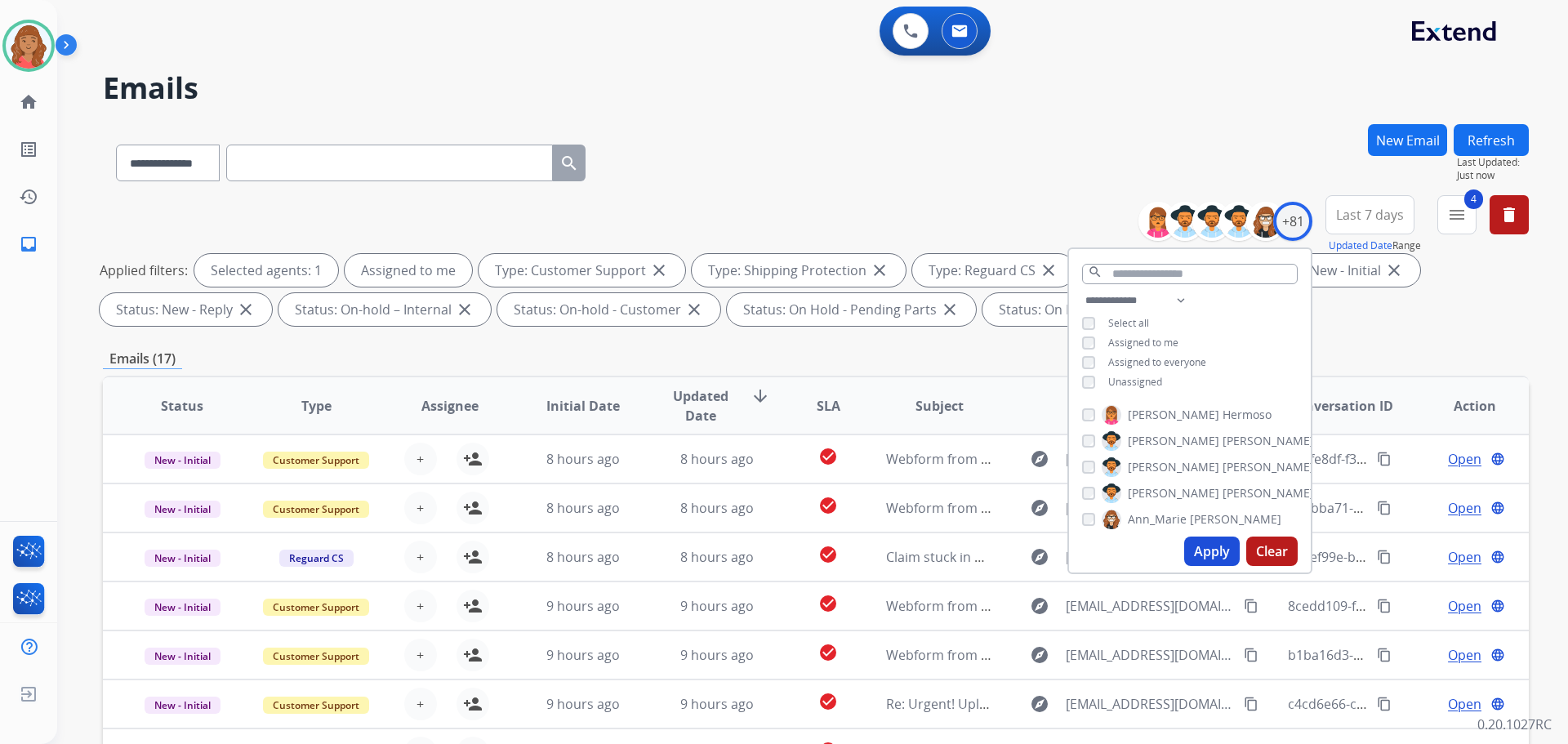
click at [1194, 562] on button "Apply" at bounding box center [1212, 551] width 56 height 30
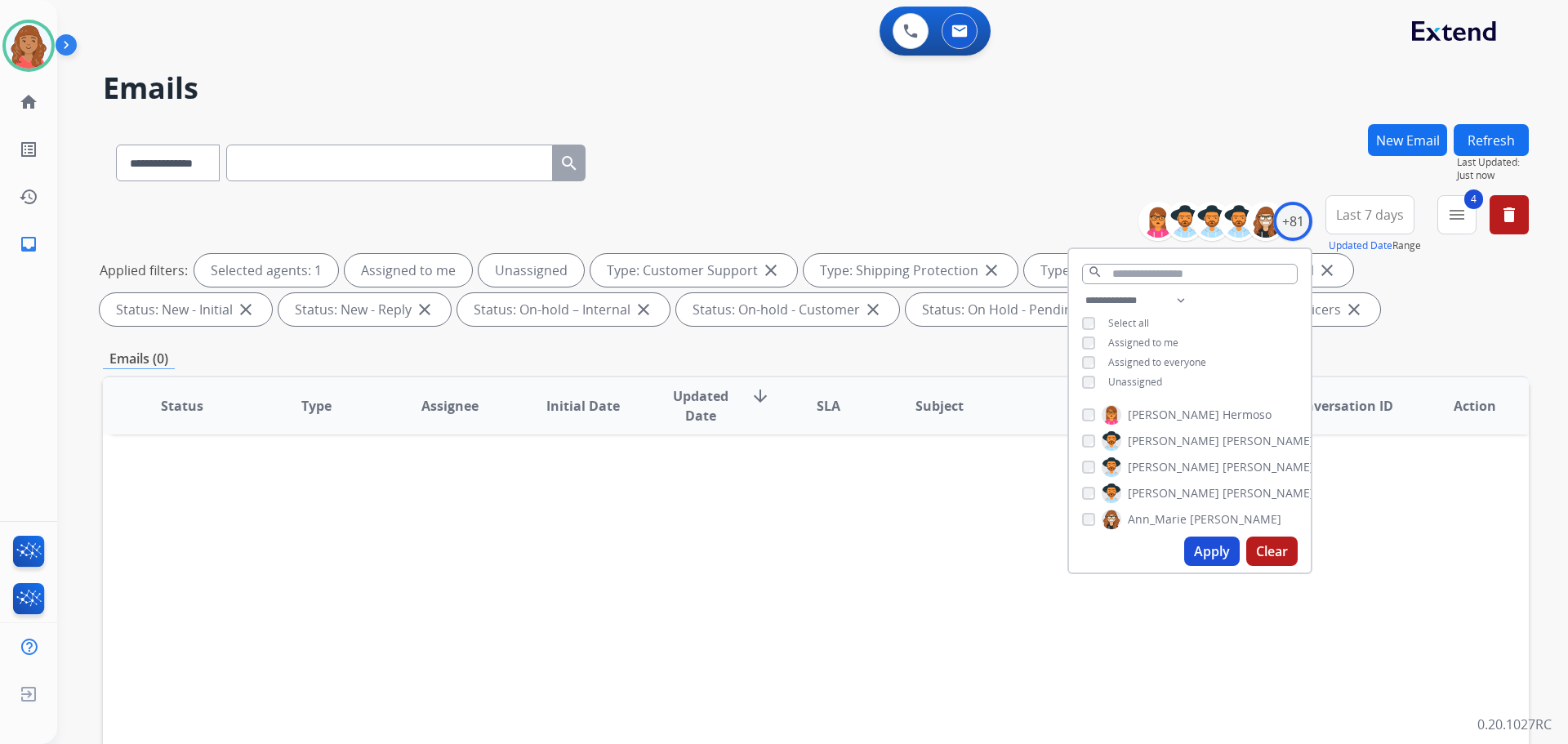
click at [1188, 538] on button "Apply" at bounding box center [1212, 551] width 56 height 30
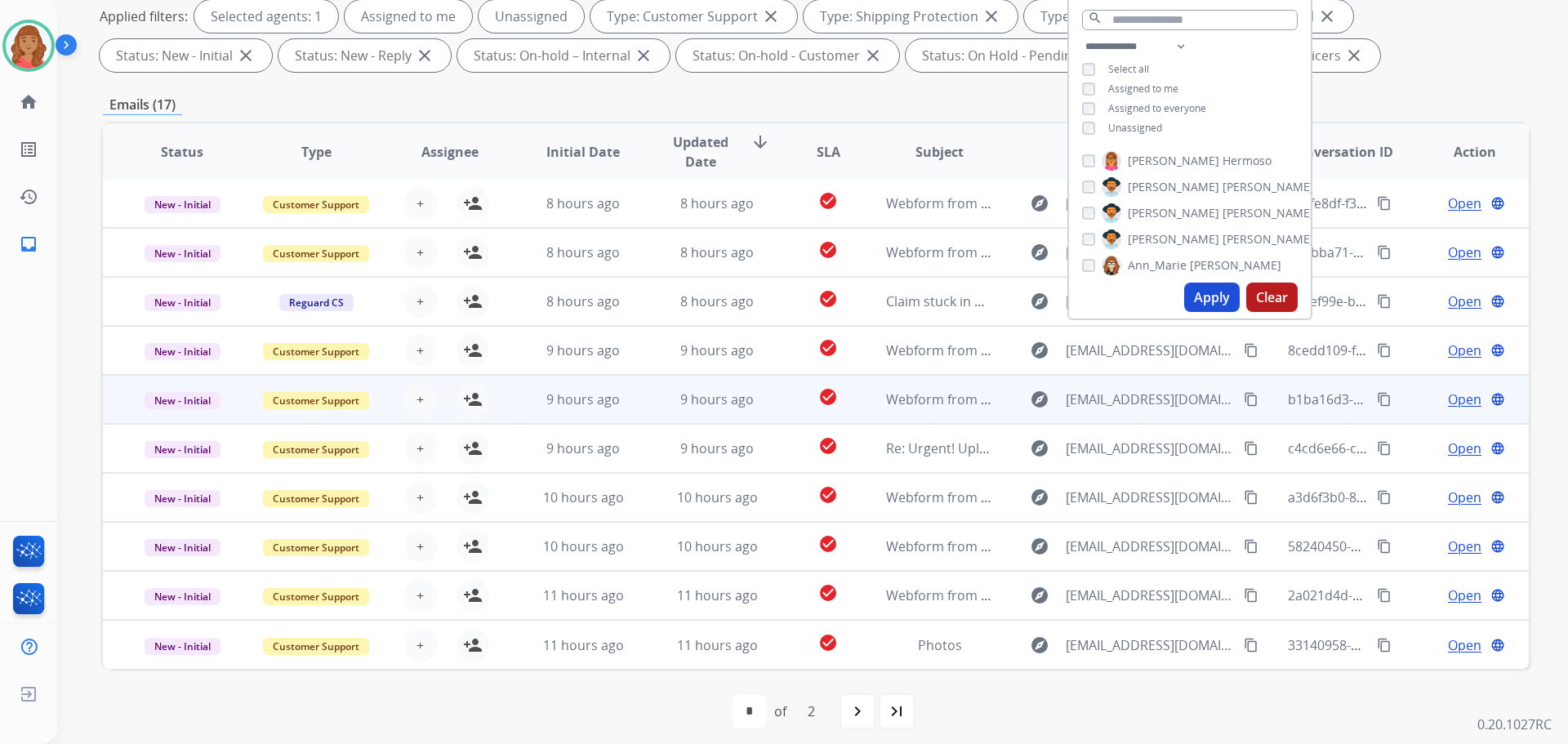
scroll to position [264, 0]
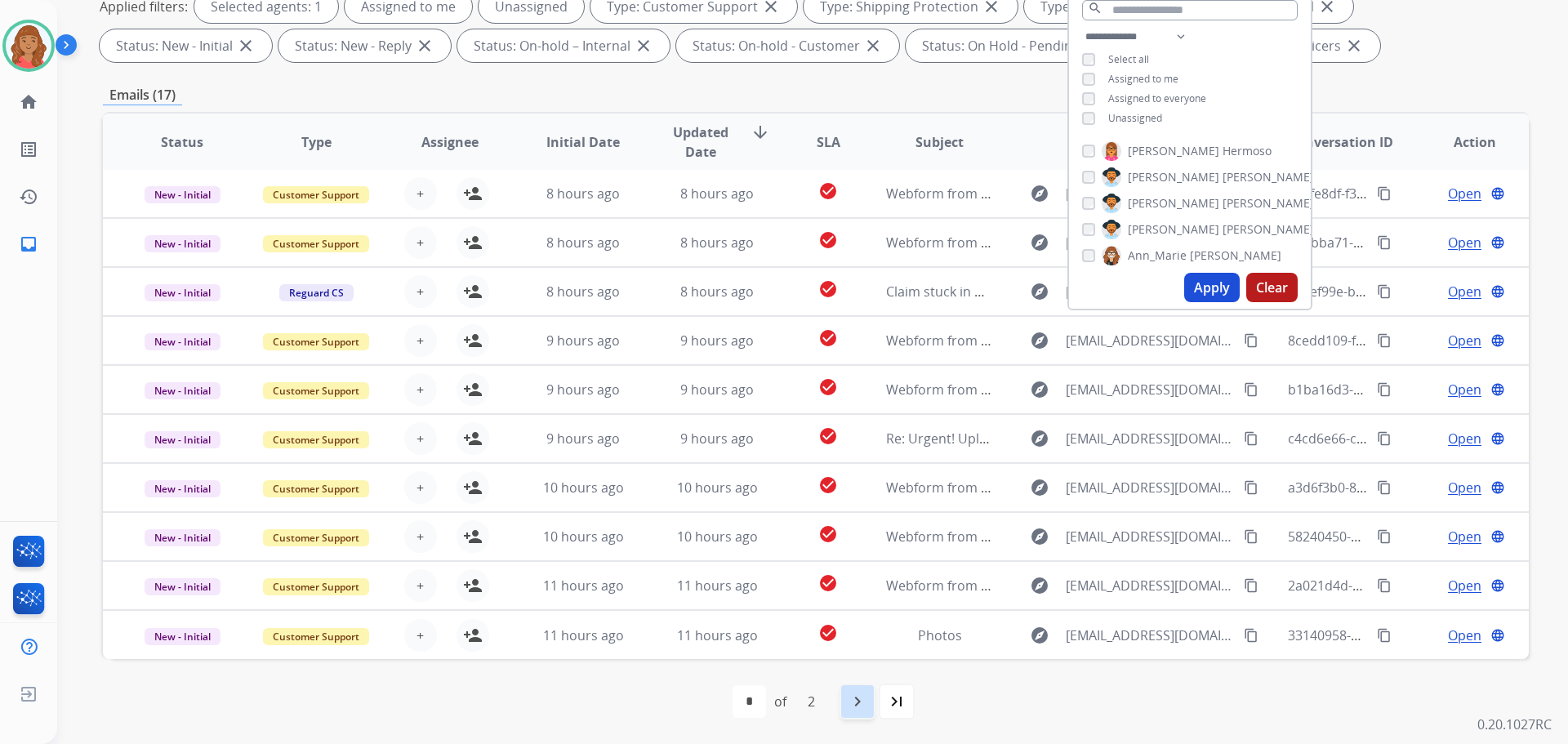
click at [855, 707] on mat-icon "navigate_next" at bounding box center [857, 701] width 20 height 20
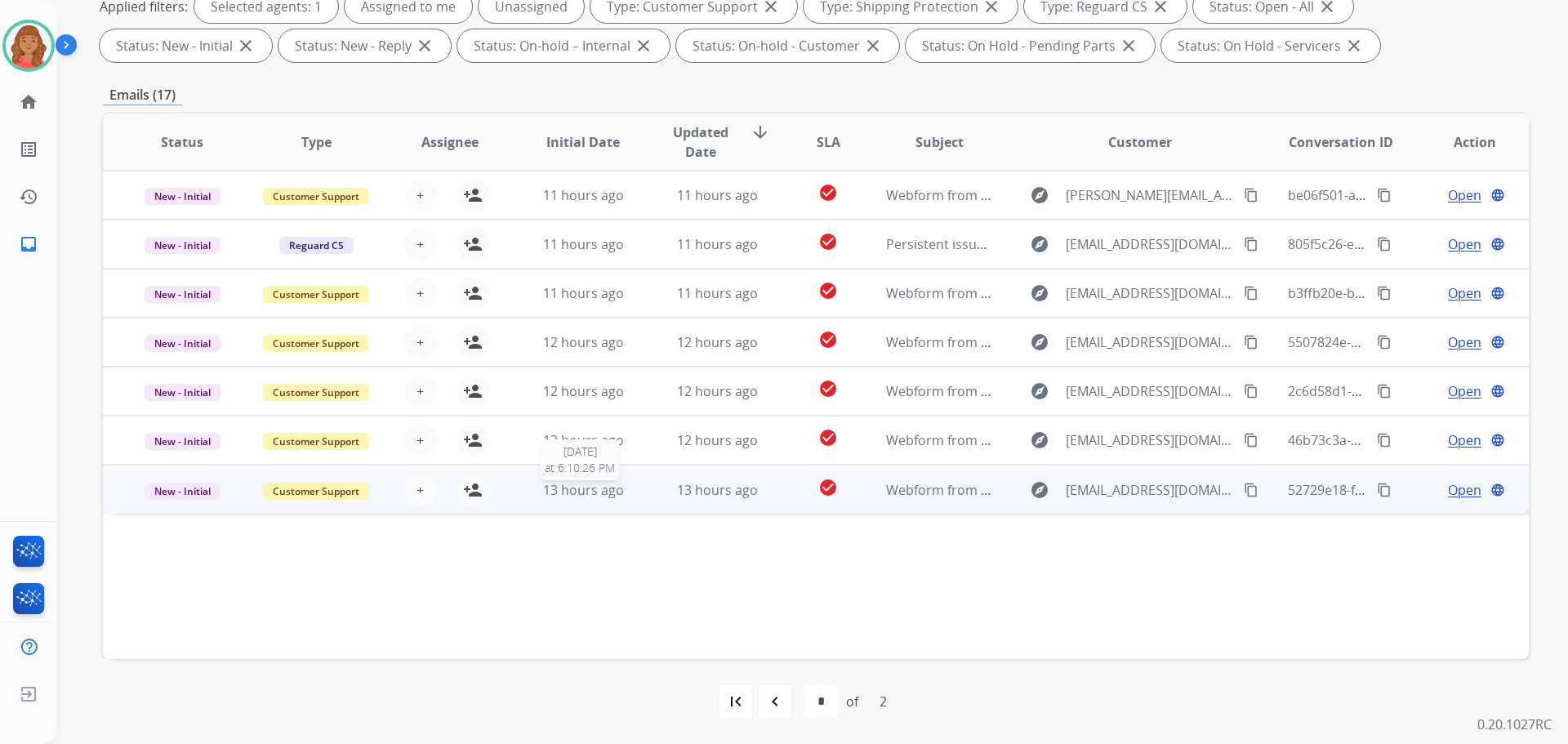
click at [554, 488] on span "13 hours ago" at bounding box center [583, 489] width 81 height 18
click at [422, 496] on button "+ Select agent" at bounding box center [420, 488] width 33 height 33
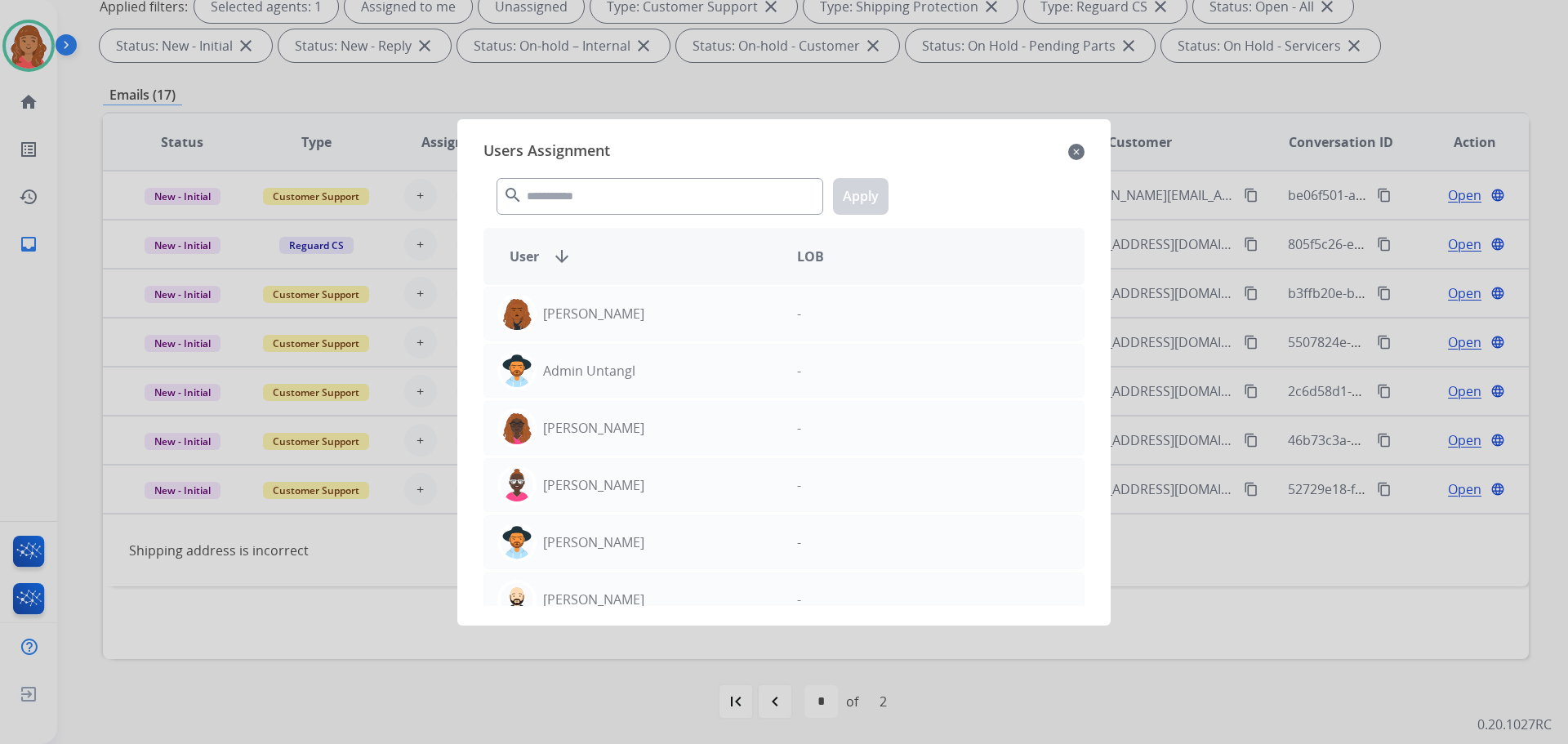
click at [1081, 155] on mat-icon "close" at bounding box center [1076, 152] width 17 height 20
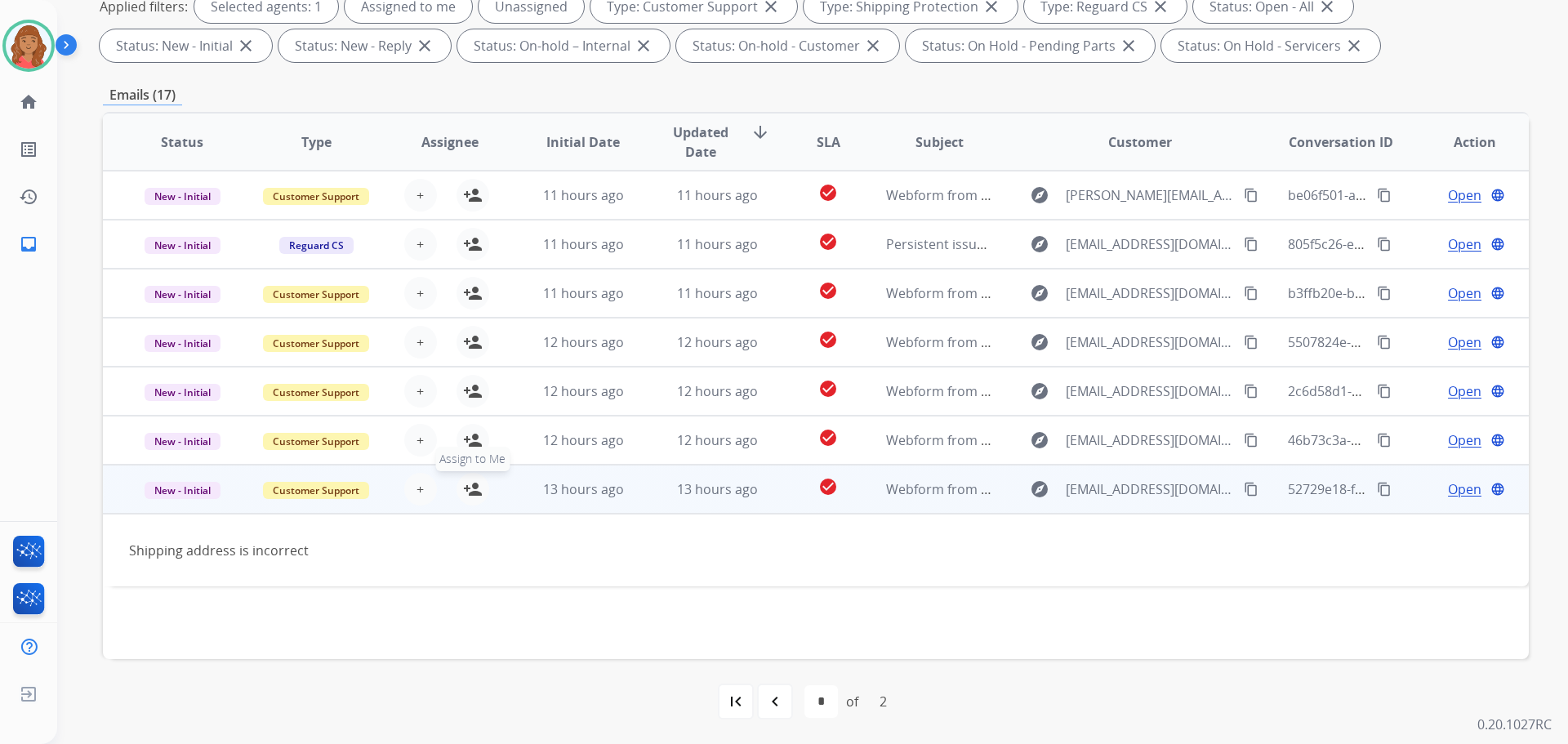
click at [473, 489] on mat-icon "person_add" at bounding box center [472, 488] width 20 height 20
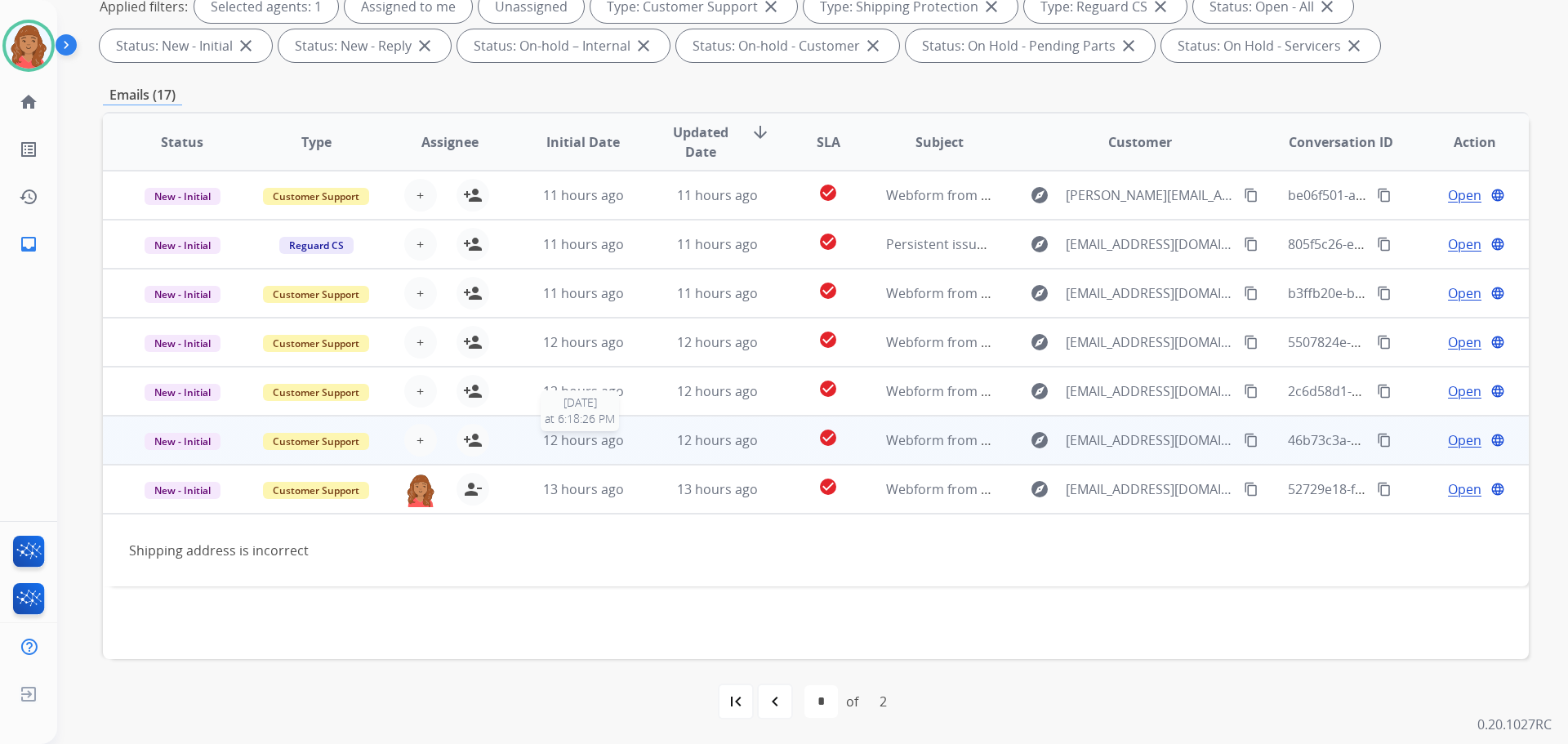
click at [578, 440] on span "12 hours ago" at bounding box center [583, 440] width 81 height 18
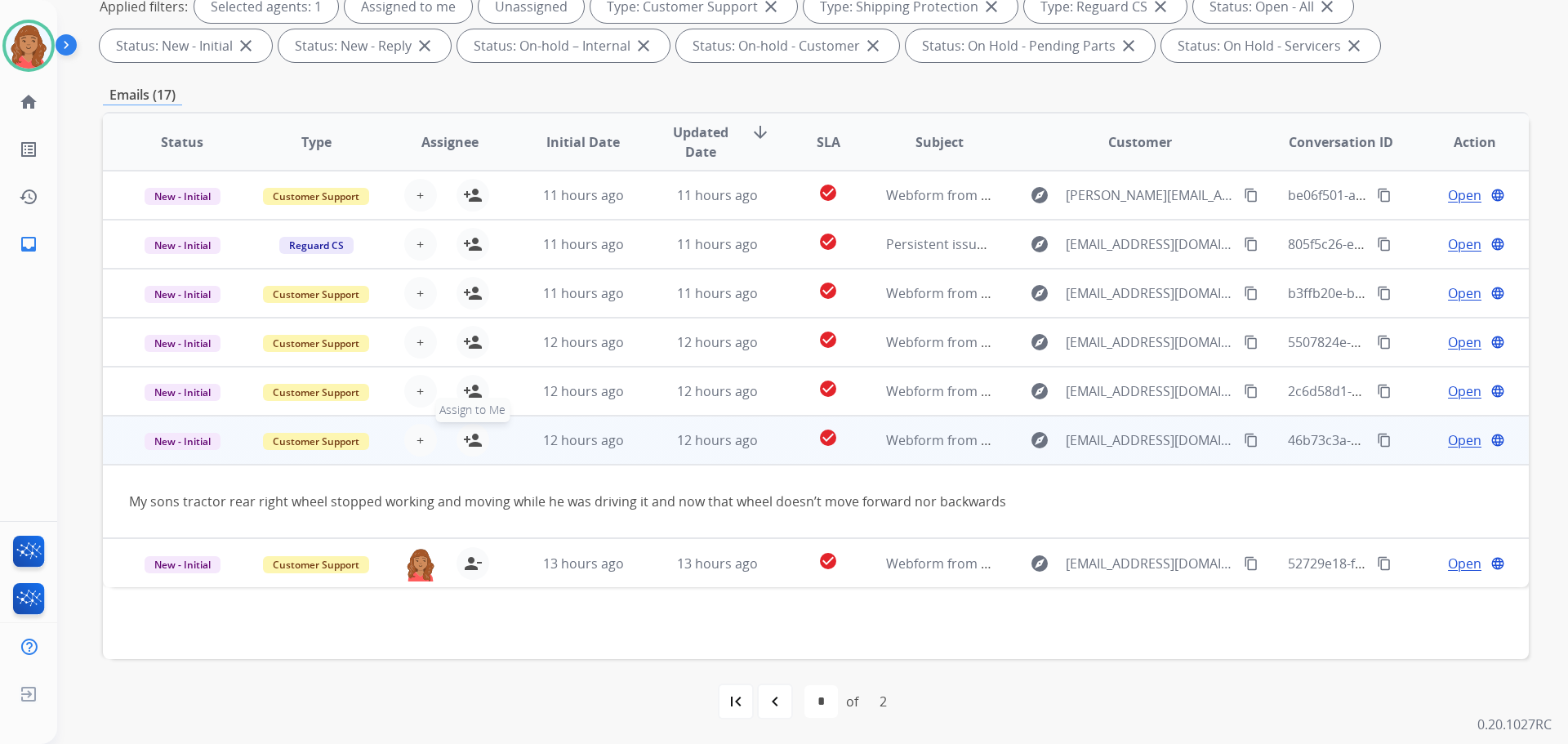
click at [463, 444] on mat-icon "person_add" at bounding box center [472, 440] width 20 height 20
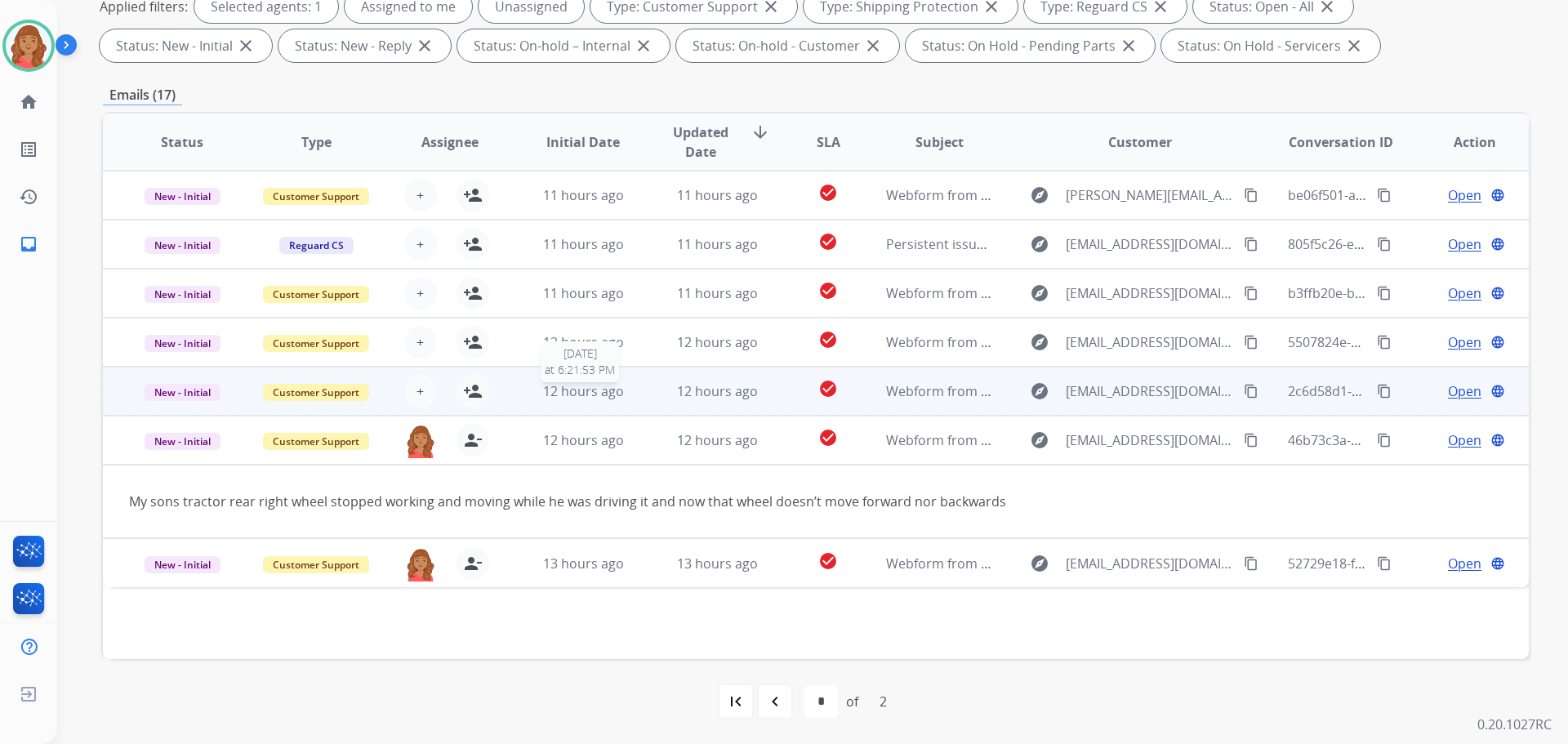
click at [565, 392] on span "12 hours ago" at bounding box center [583, 391] width 81 height 18
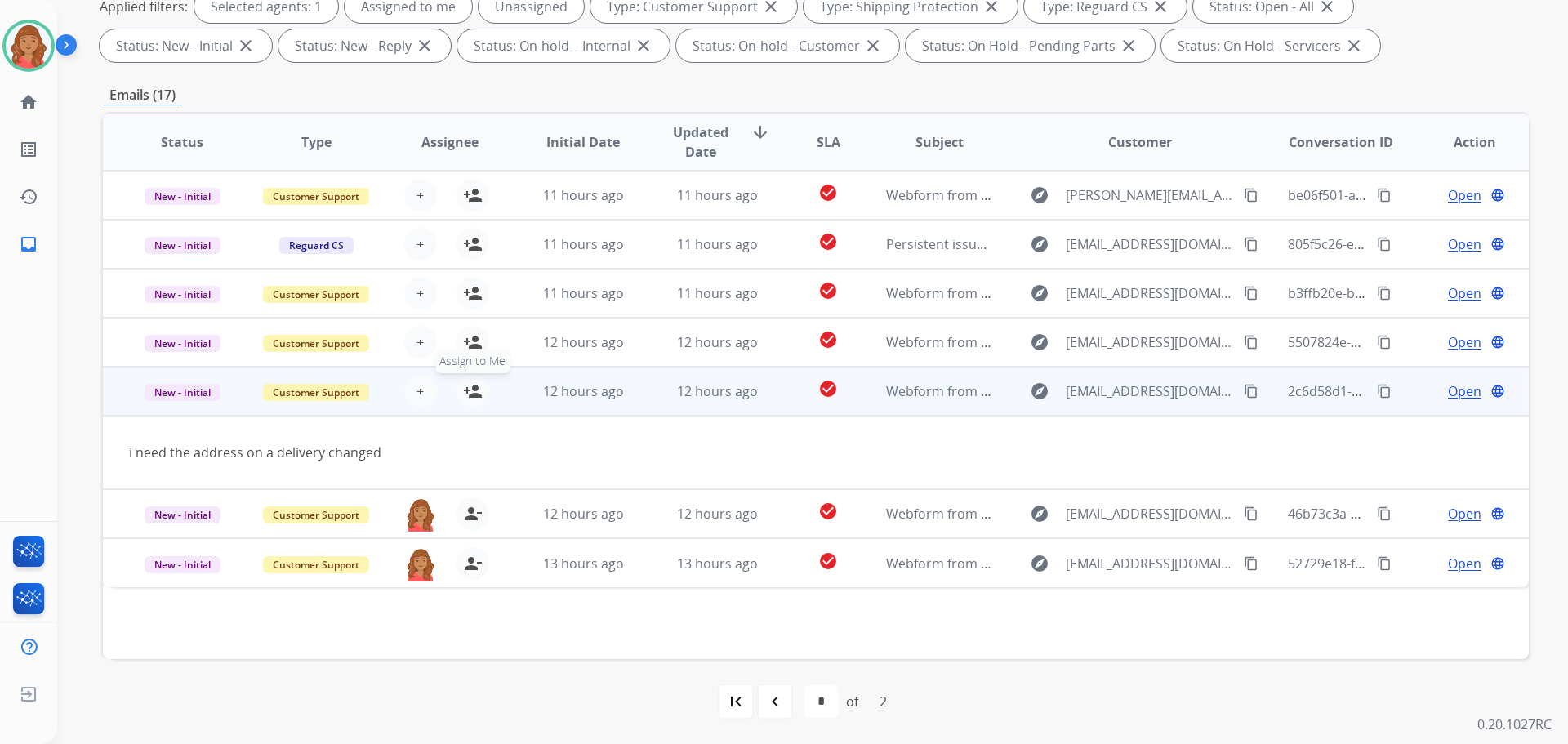
click at [484, 392] on button "person_add Assign to Me" at bounding box center [472, 391] width 33 height 33
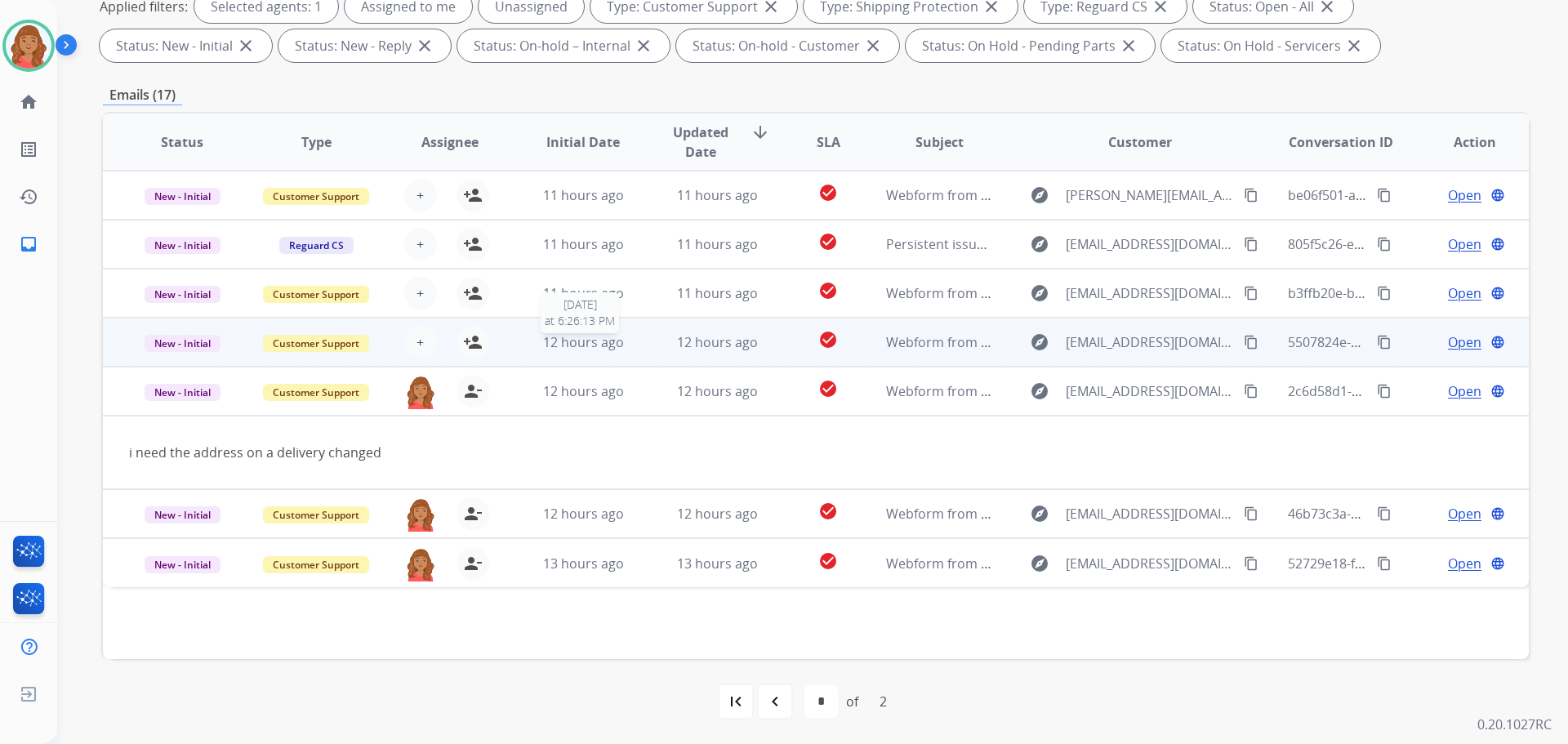
click at [543, 345] on span "12 hours ago" at bounding box center [583, 341] width 81 height 18
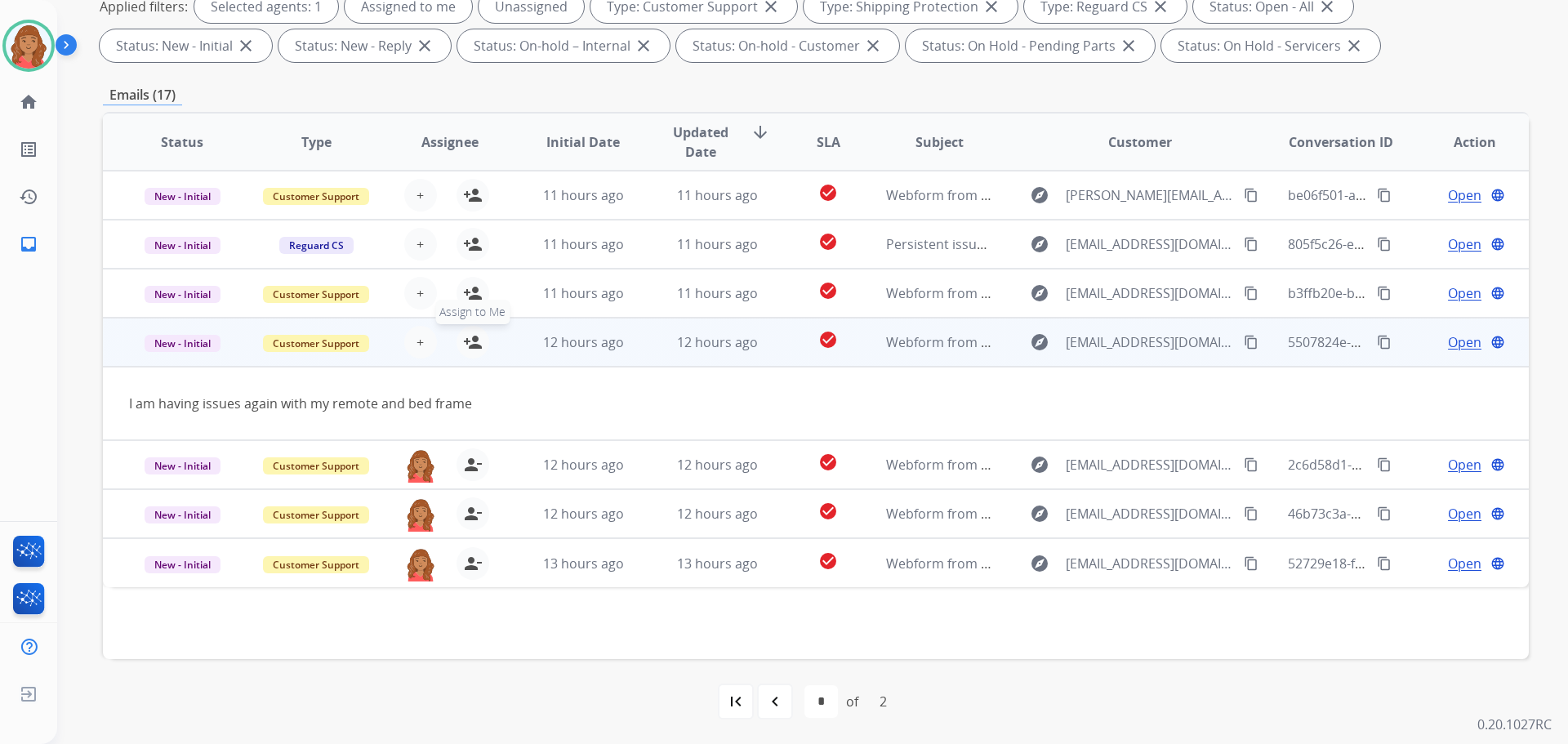
click at [464, 348] on mat-icon "person_add" at bounding box center [472, 341] width 20 height 20
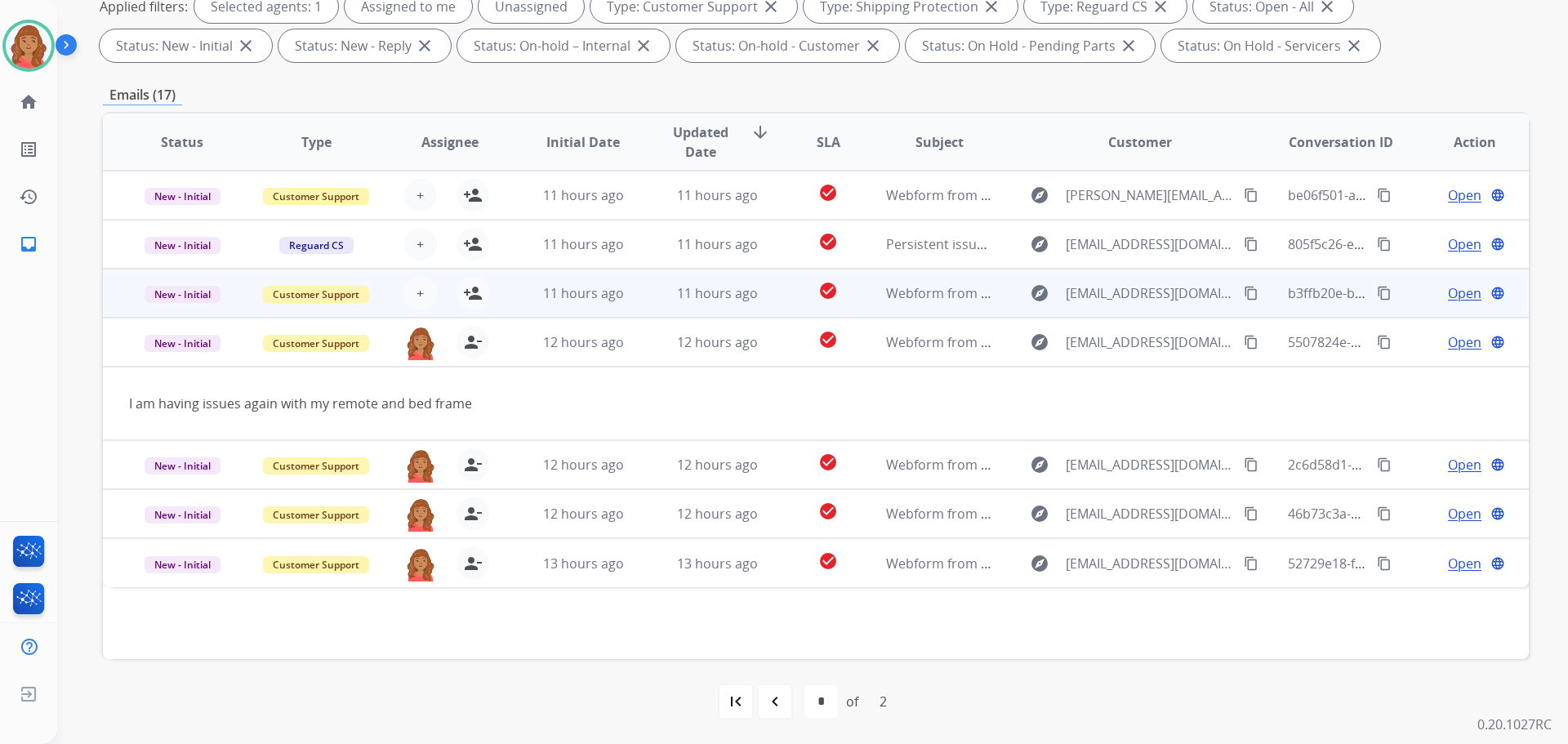
click at [525, 305] on td "11 hours ago" at bounding box center [571, 293] width 134 height 49
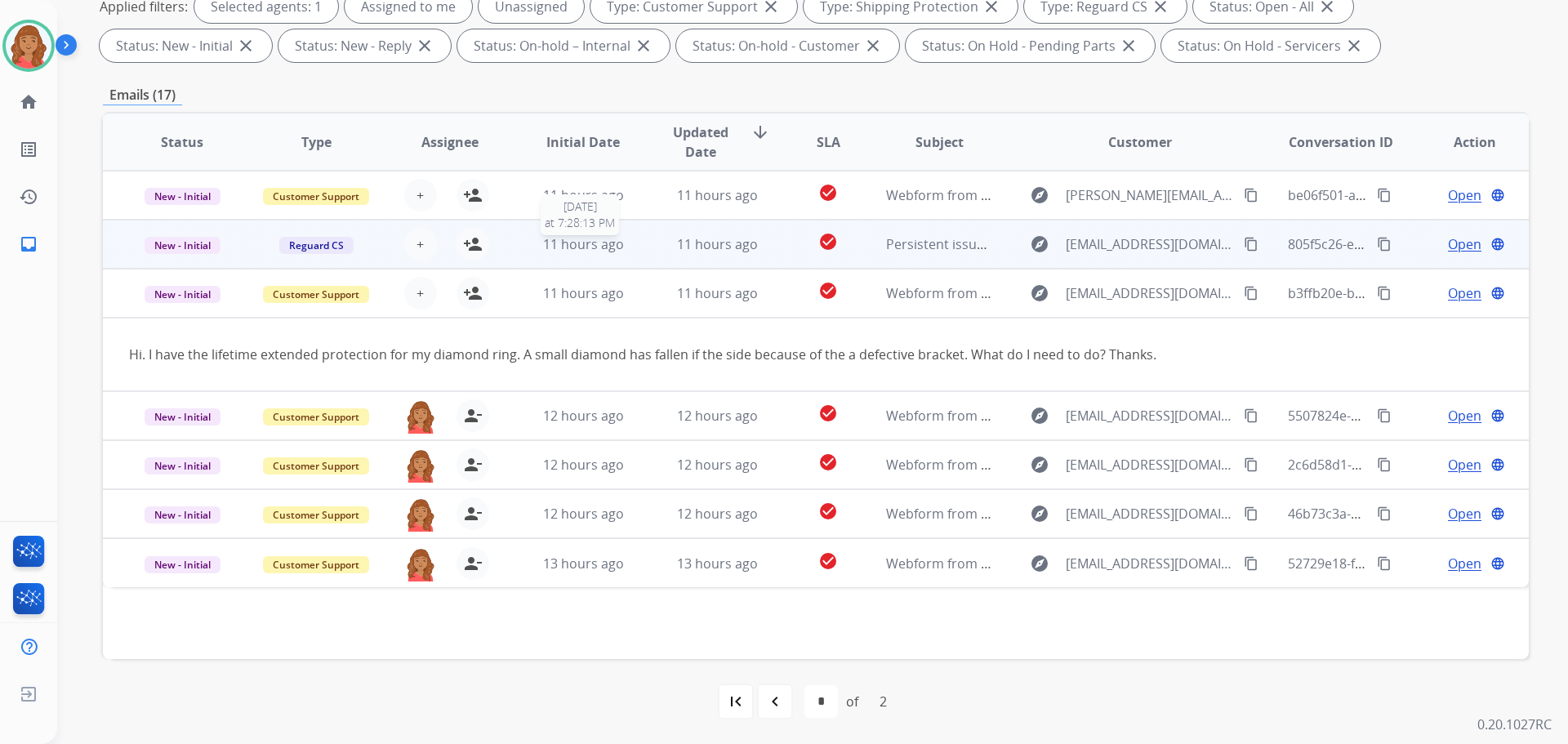
click at [546, 250] on span "11 hours ago" at bounding box center [583, 244] width 81 height 18
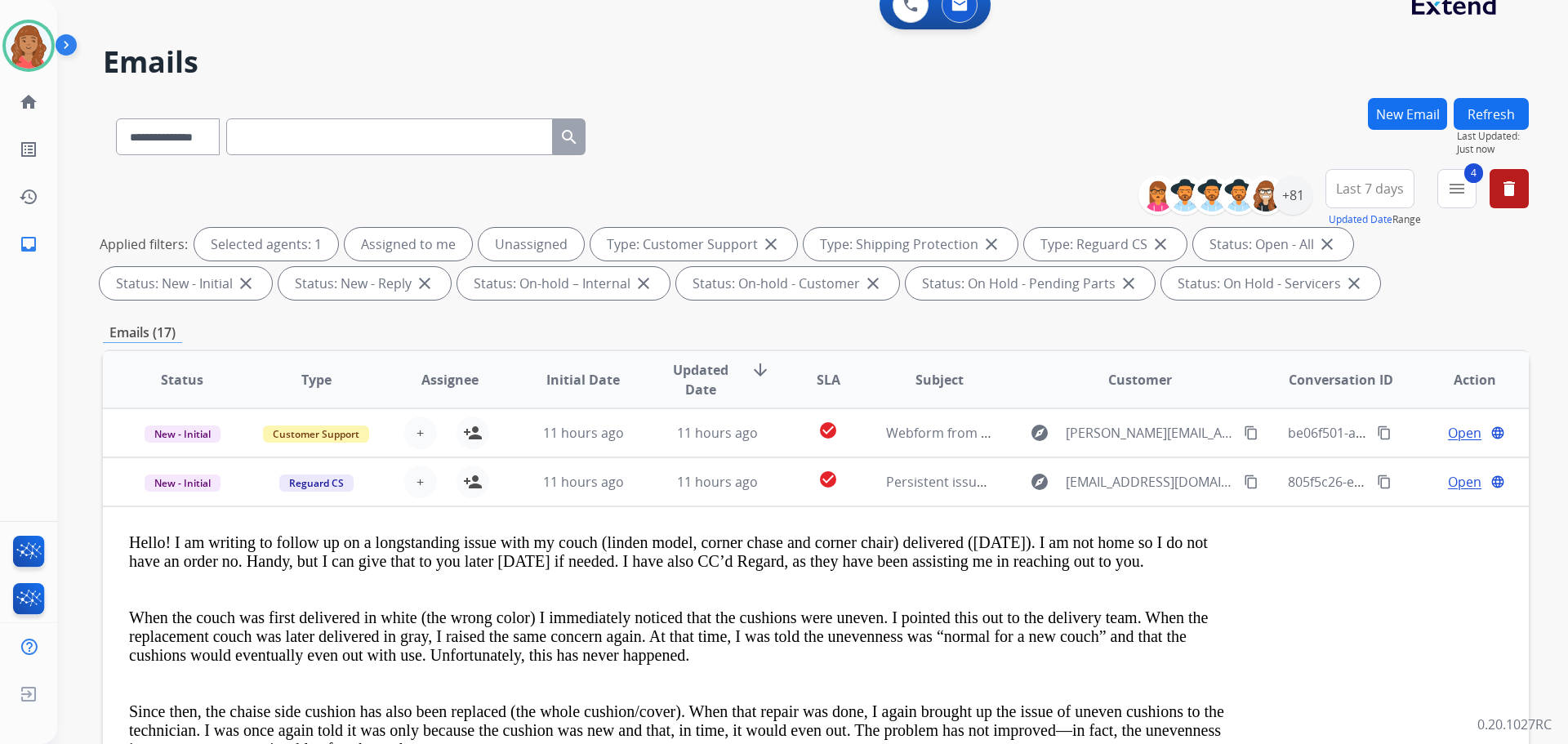
scroll to position [19, 0]
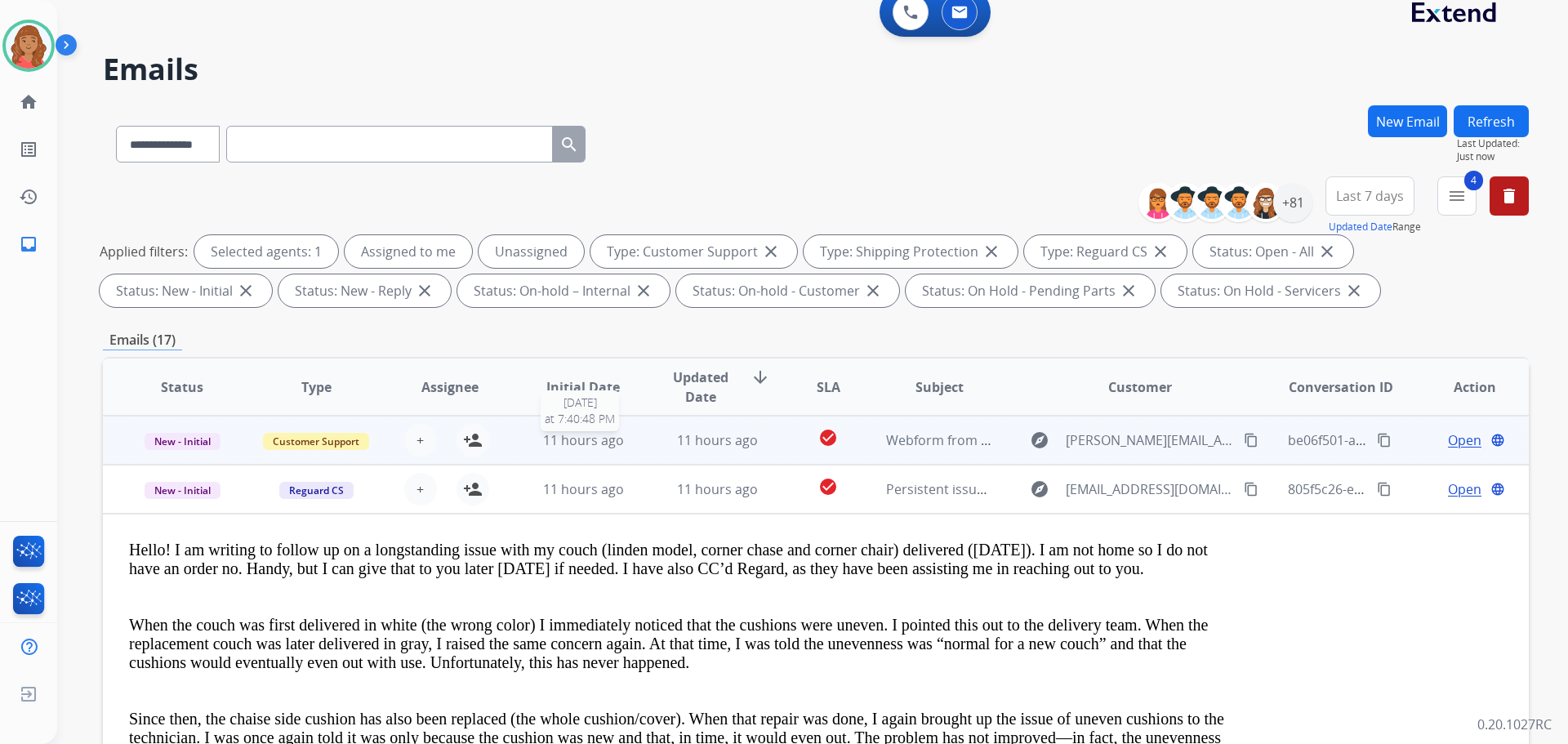
click at [573, 442] on span "11 hours ago" at bounding box center [583, 440] width 81 height 18
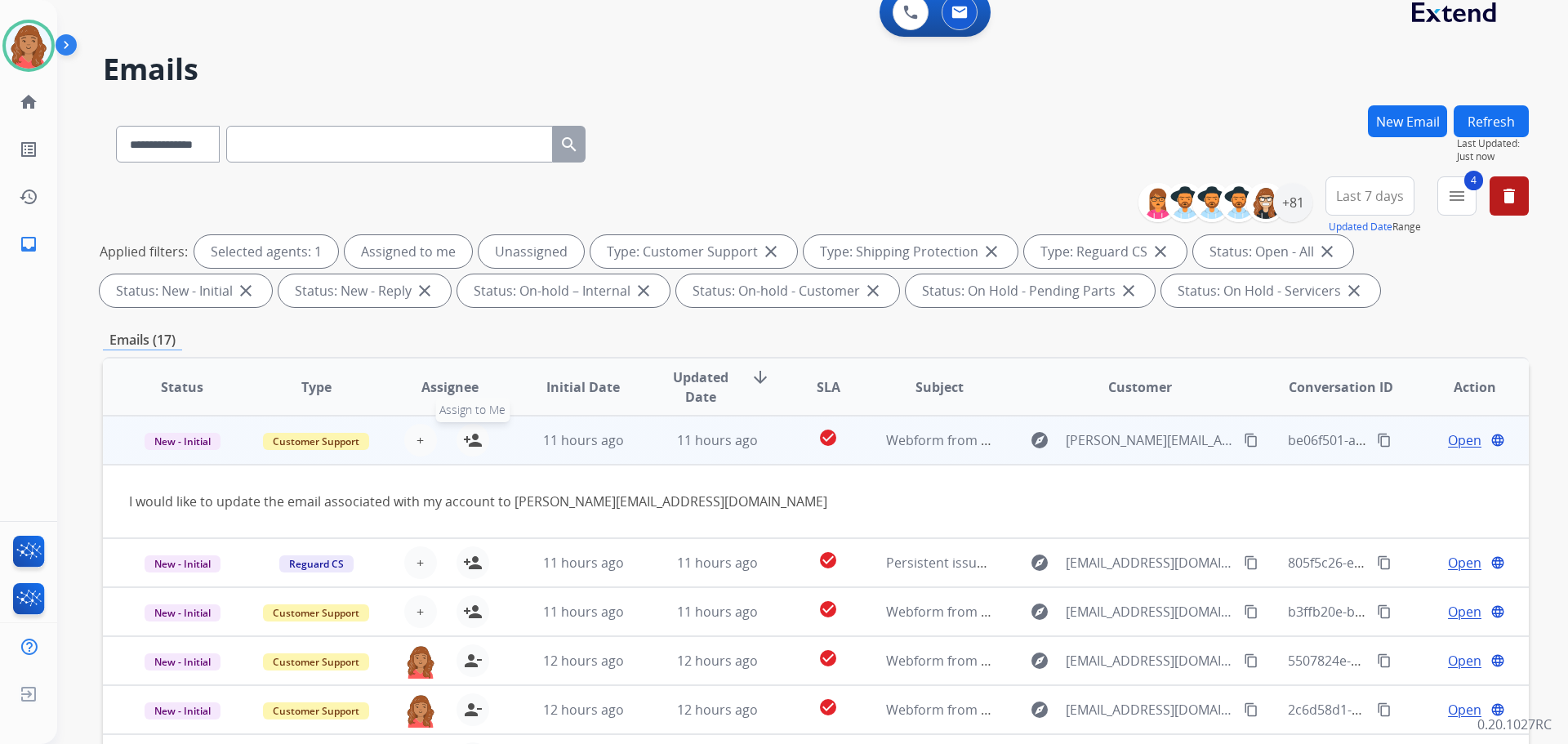
click at [472, 442] on mat-icon "person_add" at bounding box center [472, 440] width 20 height 20
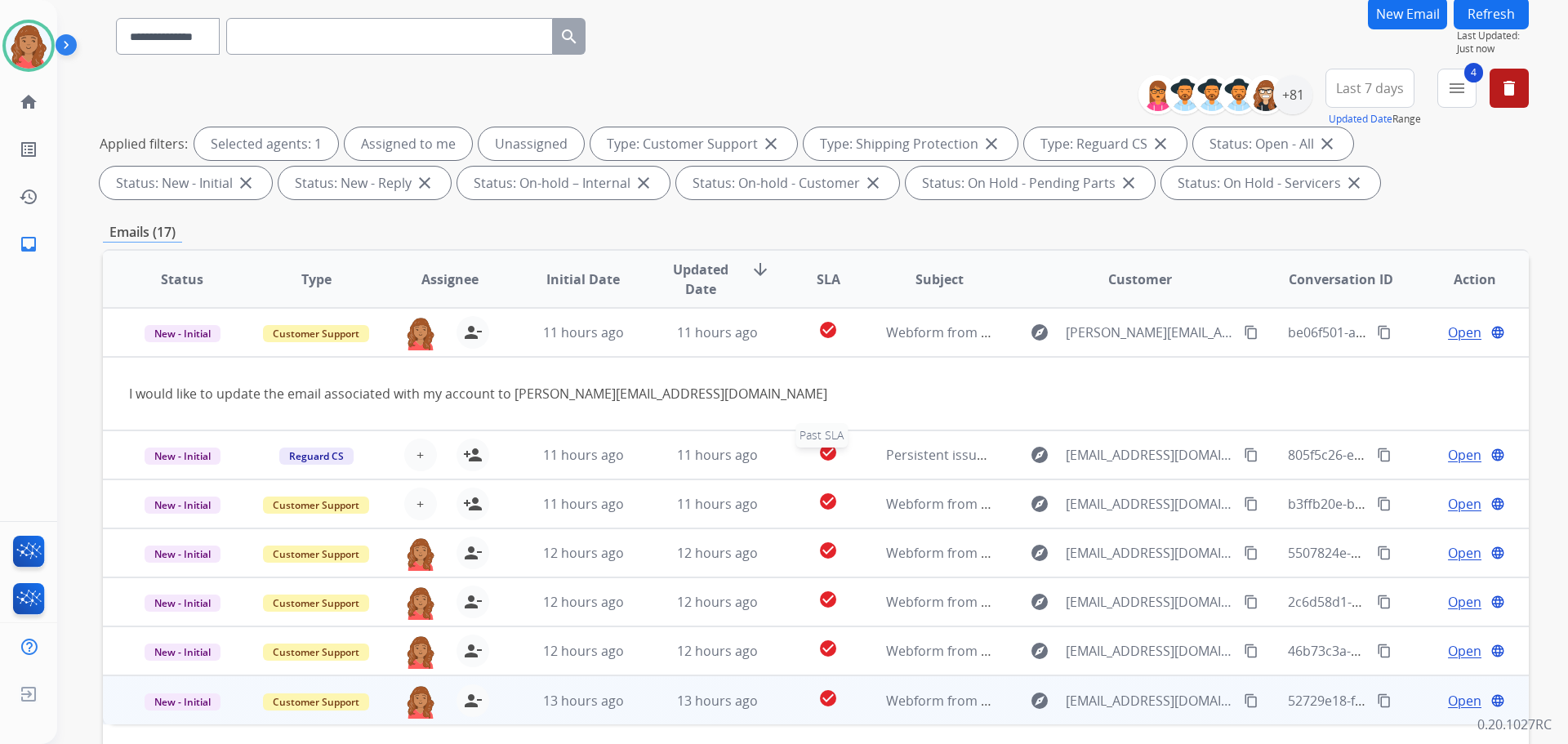
scroll to position [264, 0]
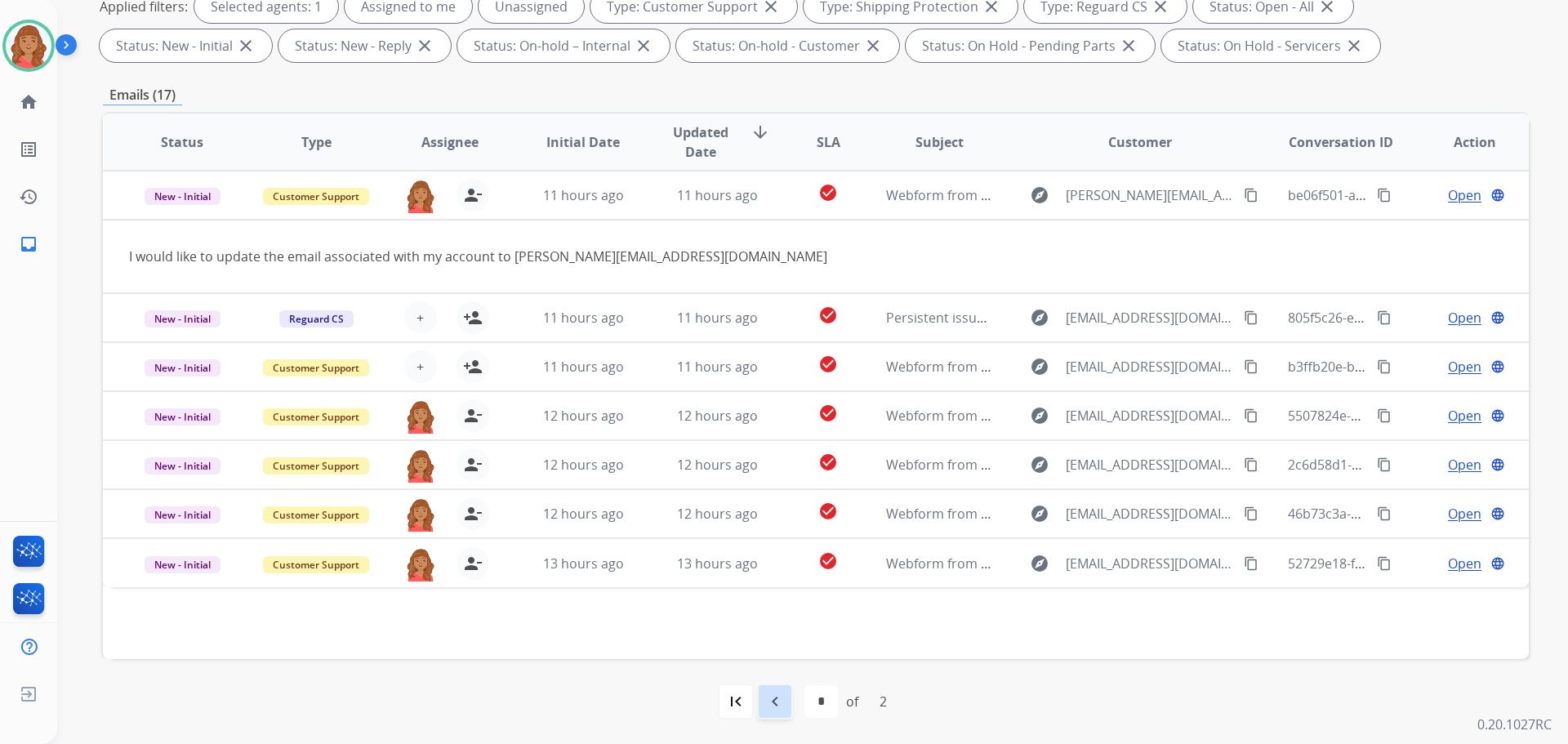
click at [779, 711] on div "navigate_before" at bounding box center [775, 701] width 36 height 36
select select "*"
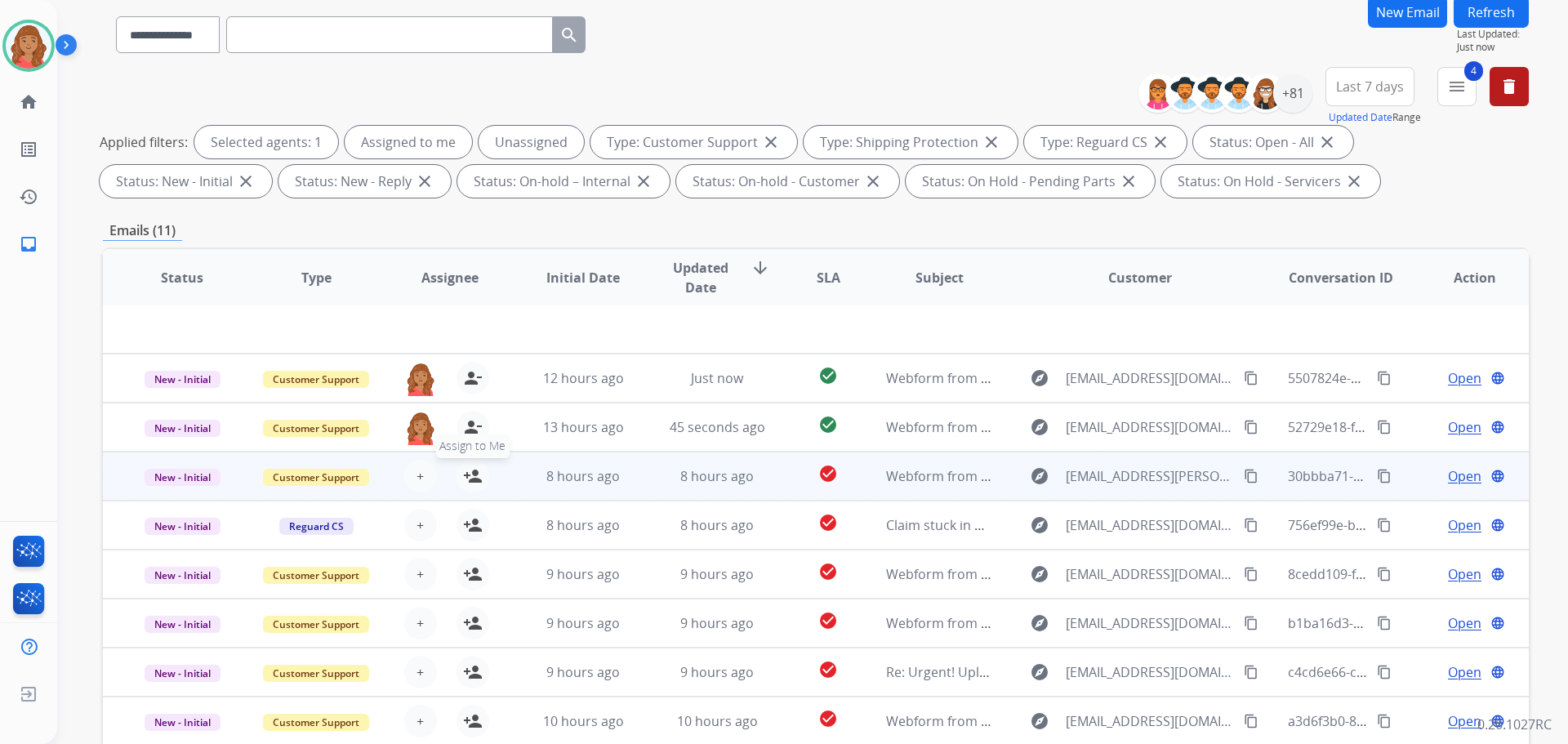
scroll to position [245, 0]
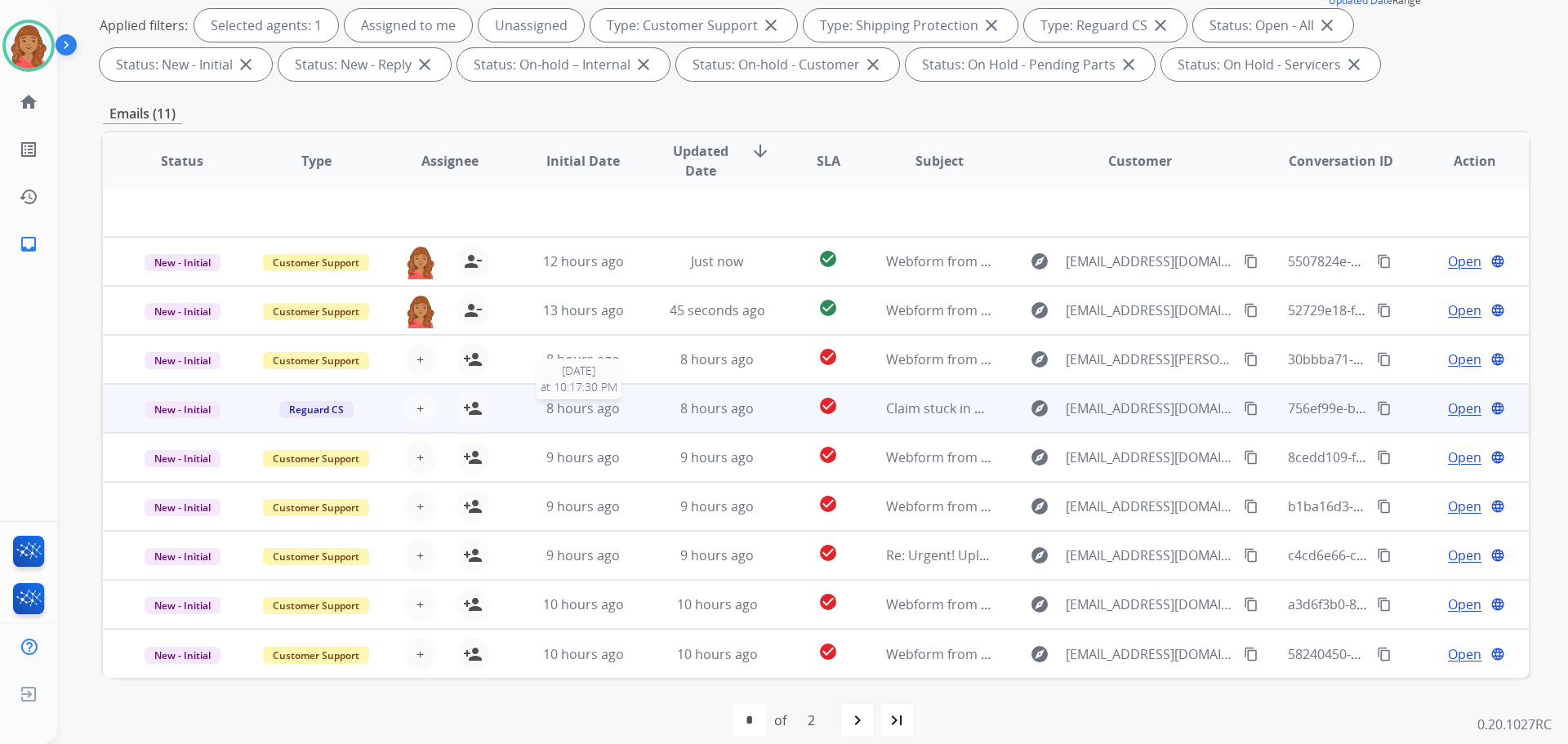
click at [609, 415] on span "8 hours ago" at bounding box center [582, 407] width 73 height 18
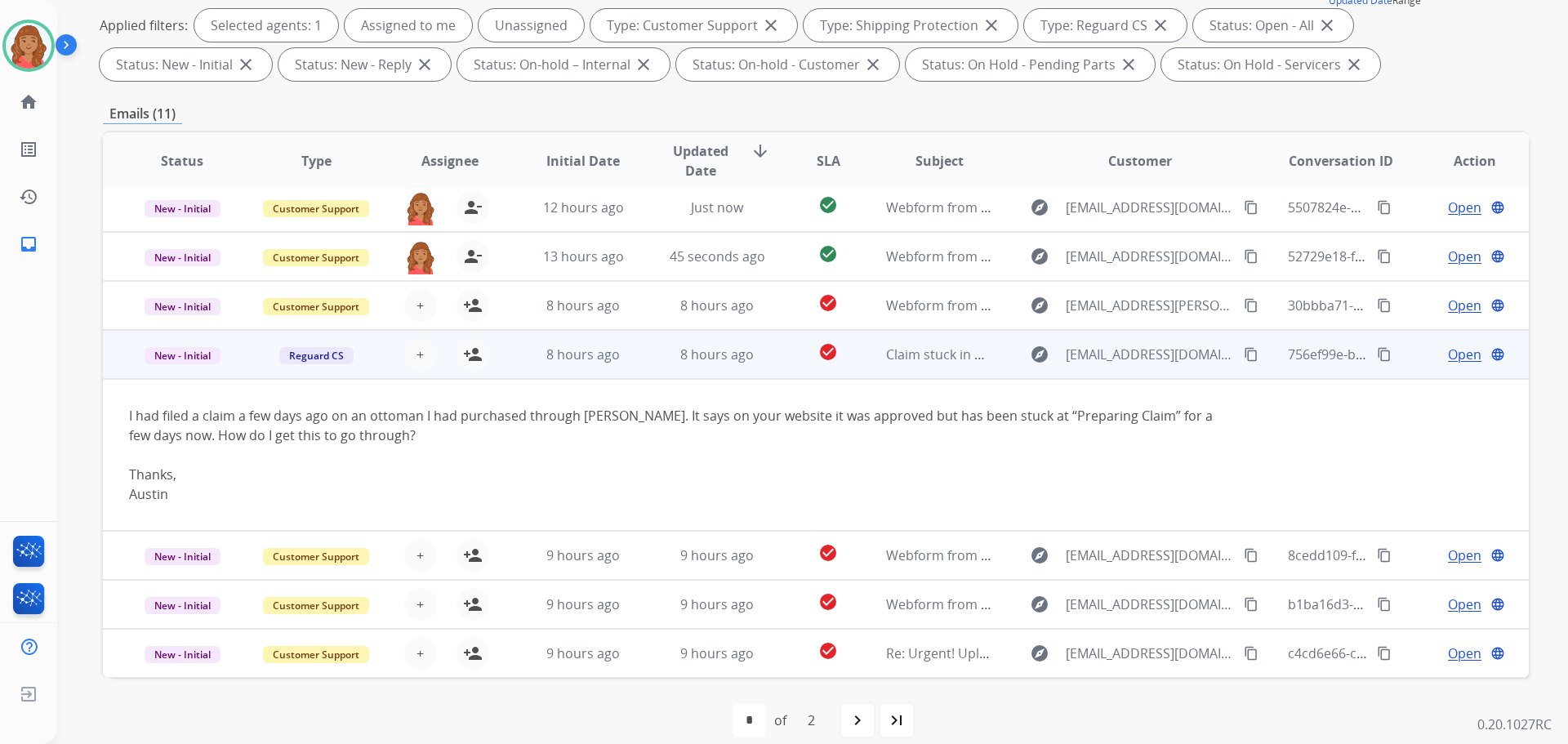
scroll to position [153, 0]
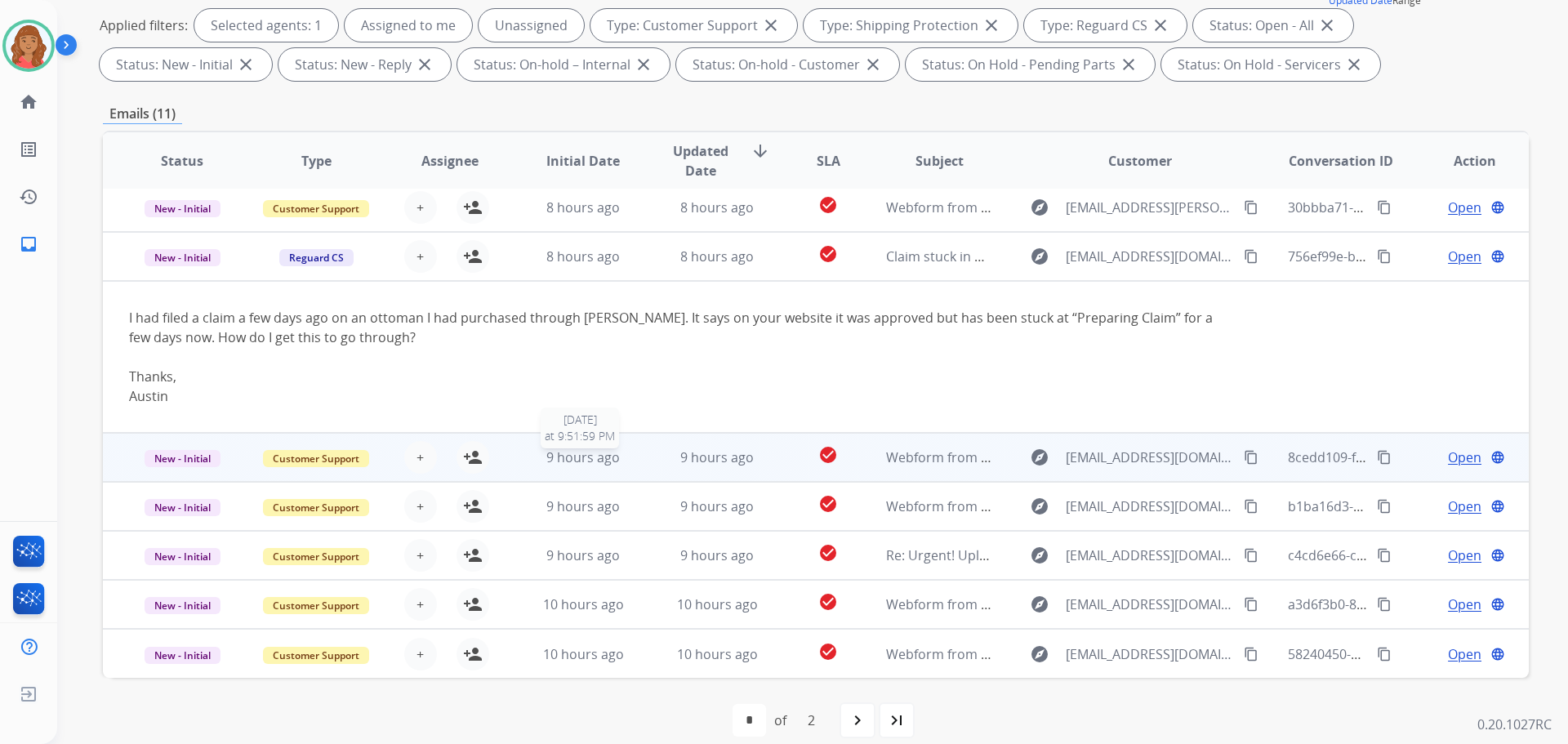
click at [577, 461] on span "9 hours ago" at bounding box center [582, 457] width 73 height 18
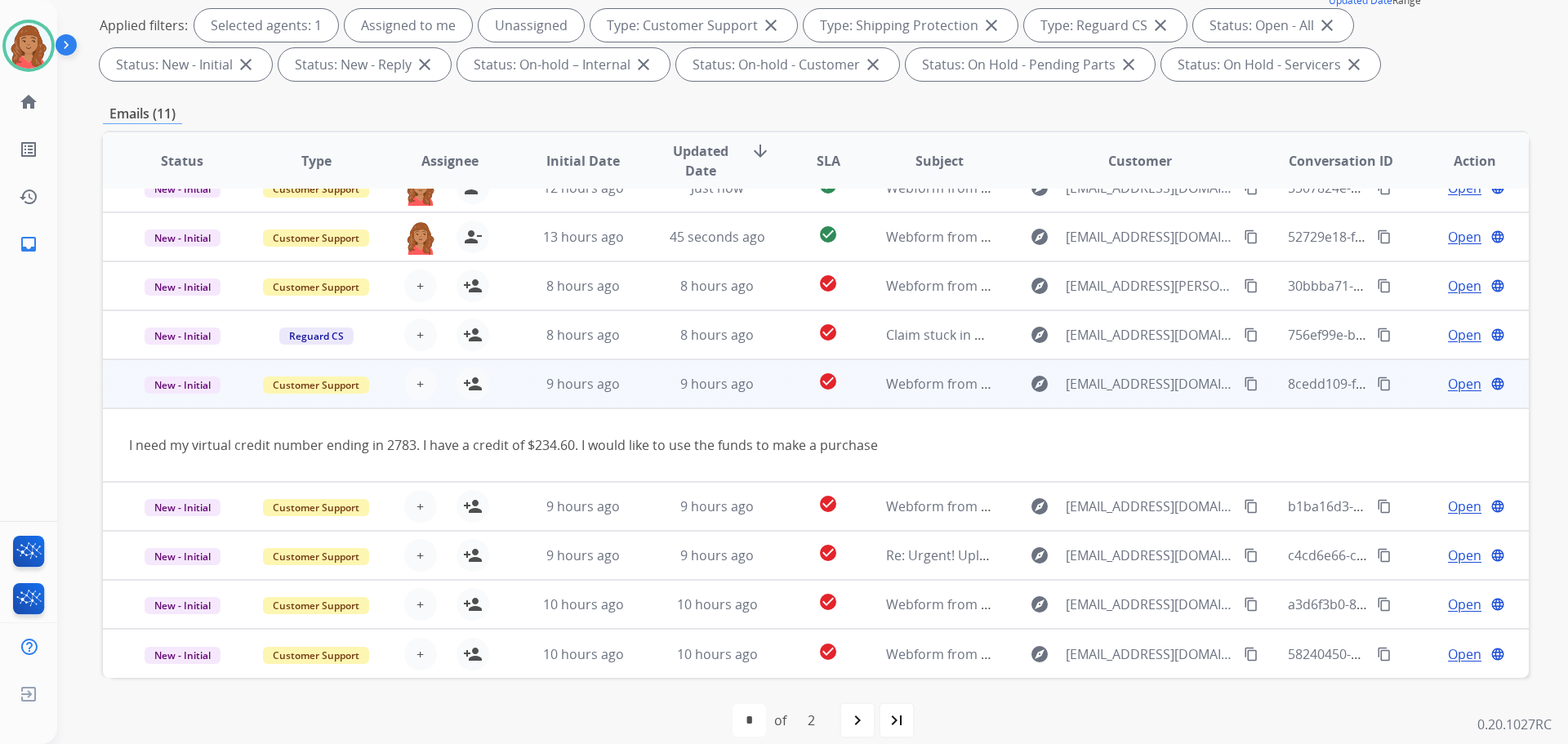
scroll to position [75, 0]
click at [469, 387] on mat-icon "person_add" at bounding box center [472, 383] width 20 height 20
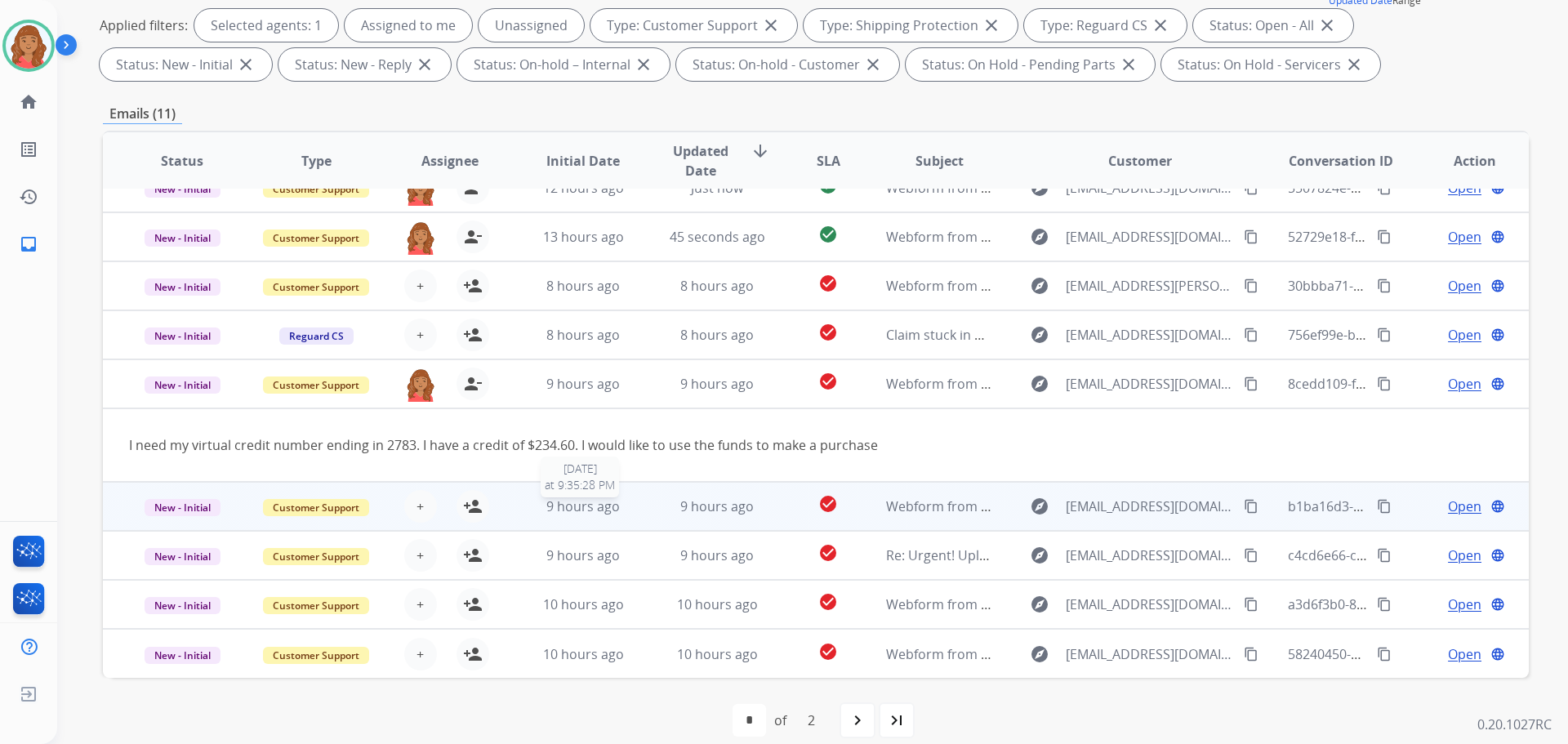
click at [569, 506] on span "9 hours ago" at bounding box center [582, 506] width 73 height 18
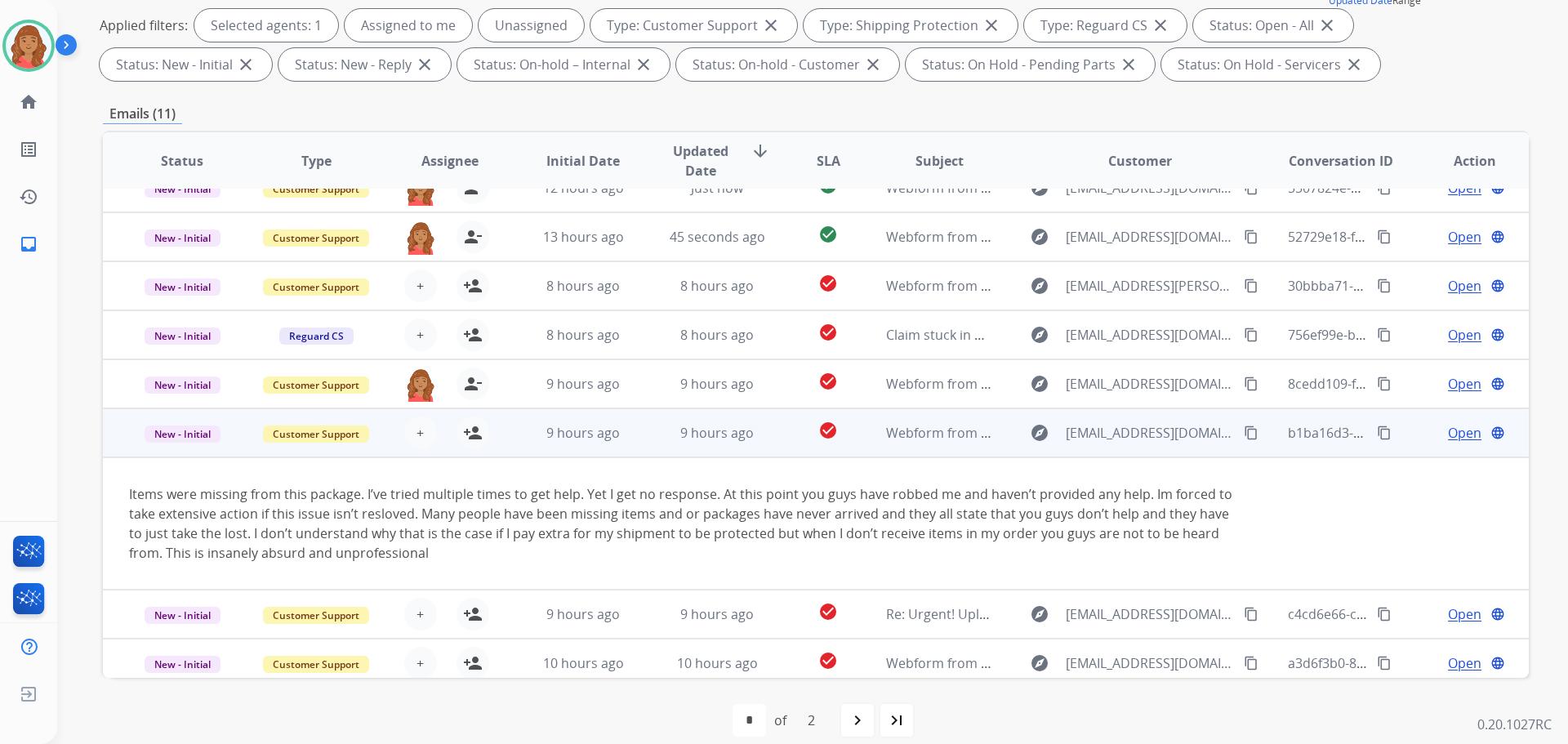
scroll to position [134, 0]
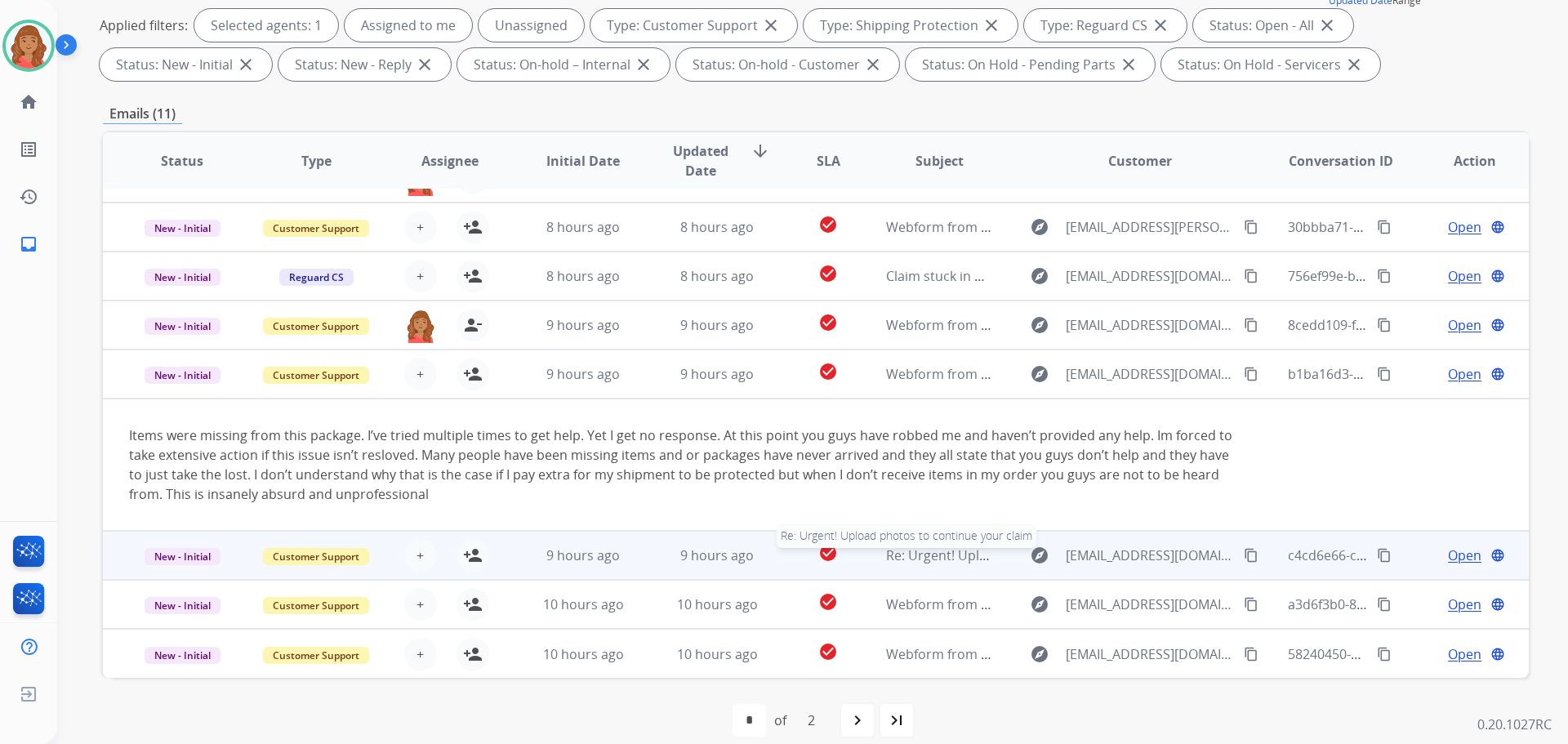
click at [913, 561] on span "Re: Urgent! Upload photos to continue your claim" at bounding box center [1039, 554] width 306 height 18
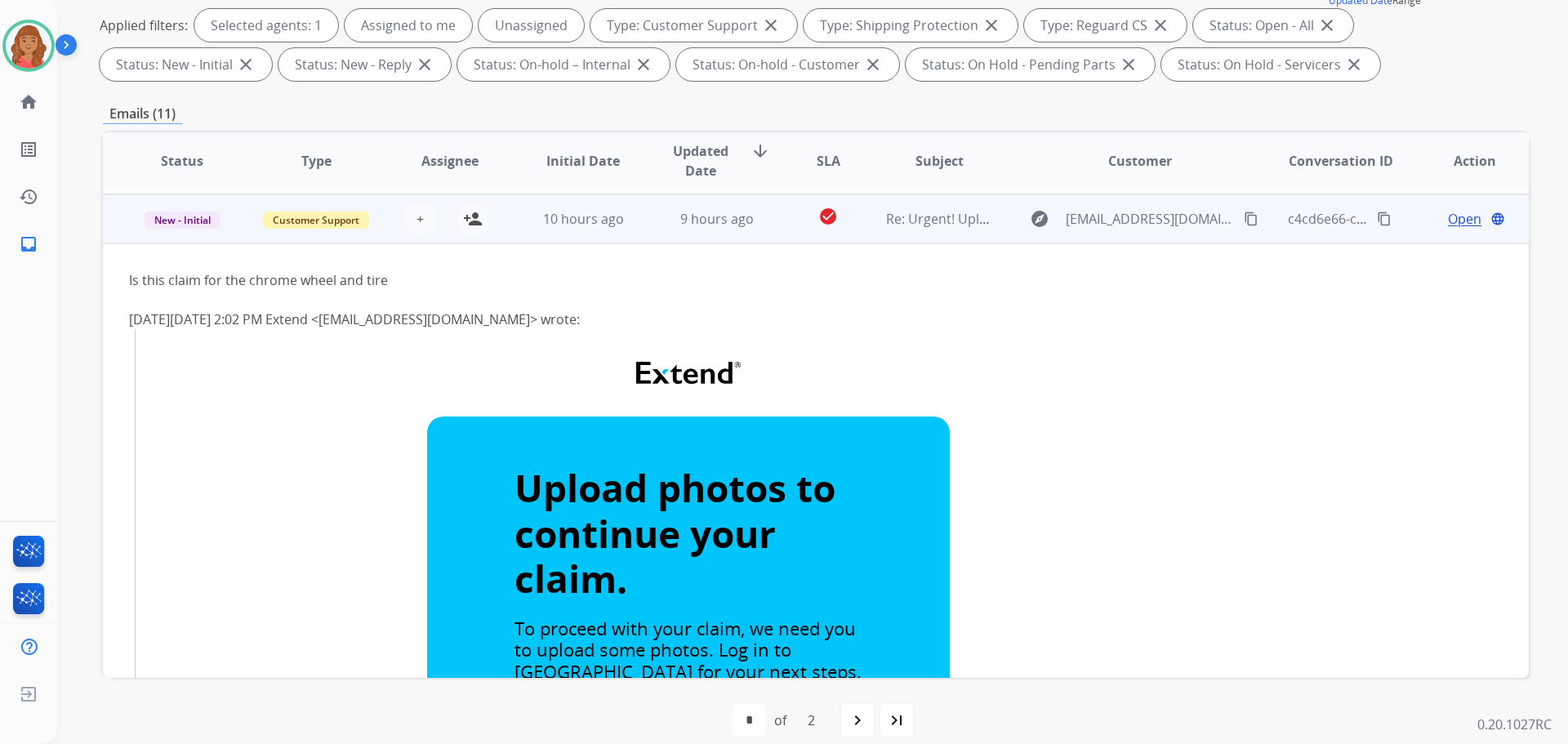
scroll to position [343, 0]
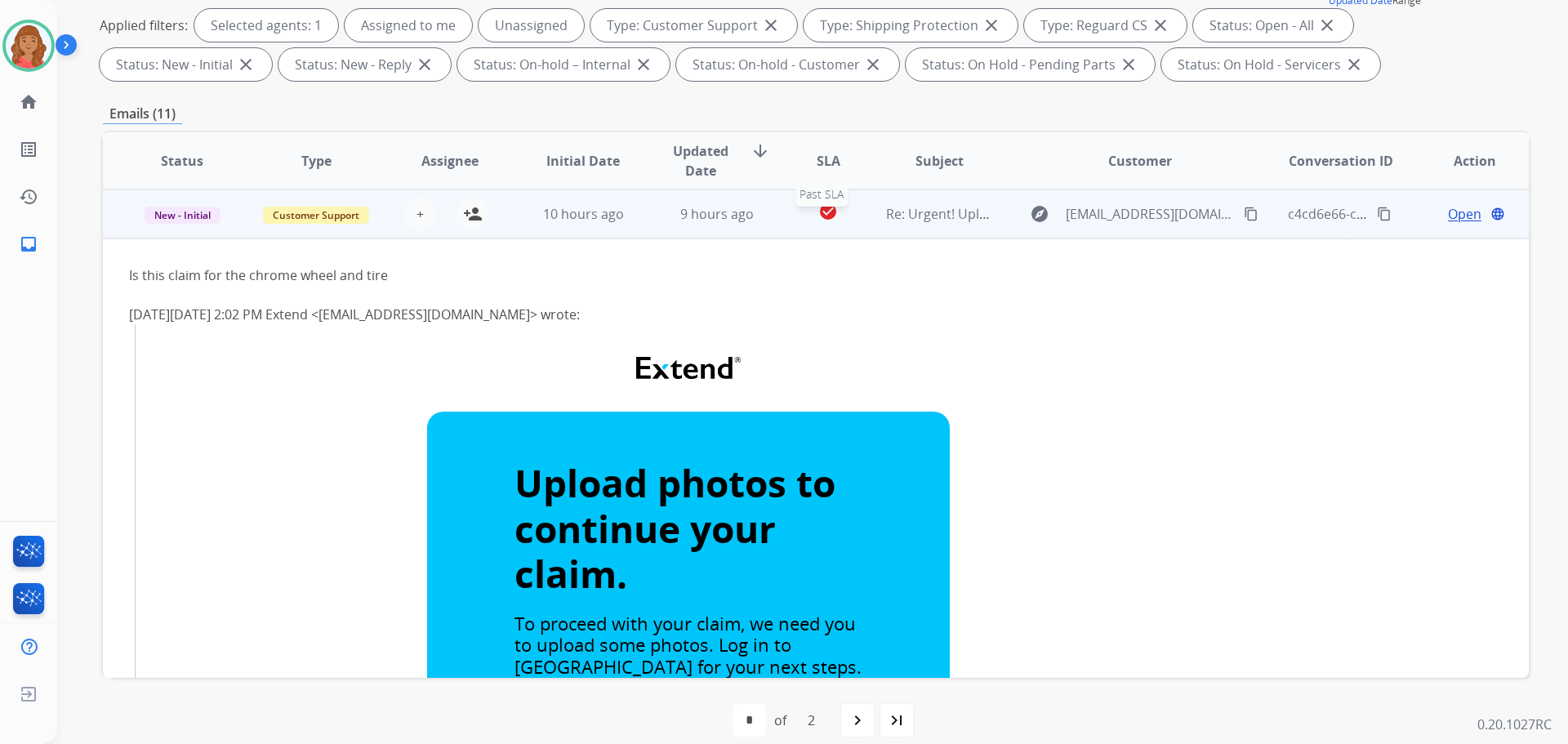
click at [797, 216] on div "check_circle" at bounding box center [828, 214] width 62 height 24
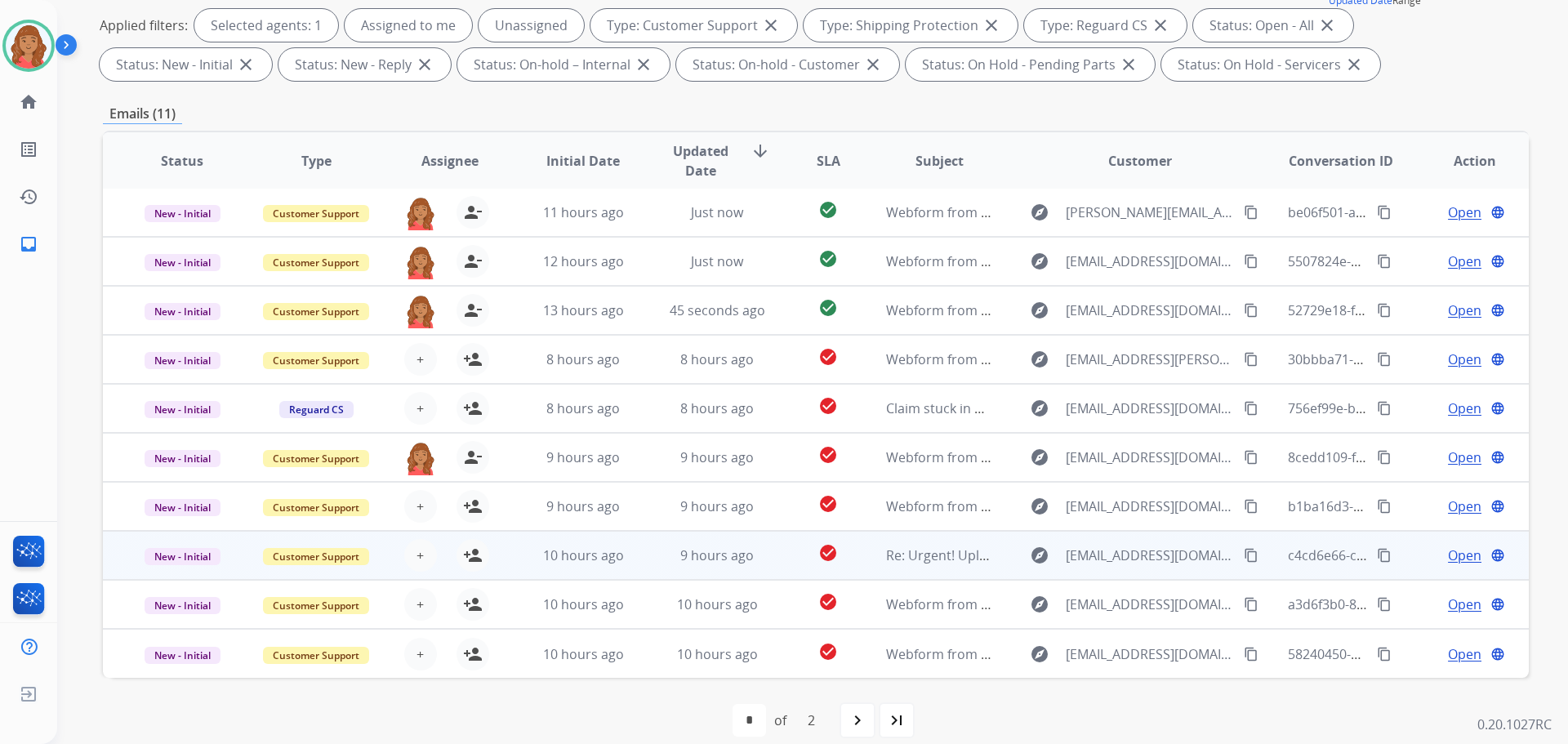
scroll to position [264, 0]
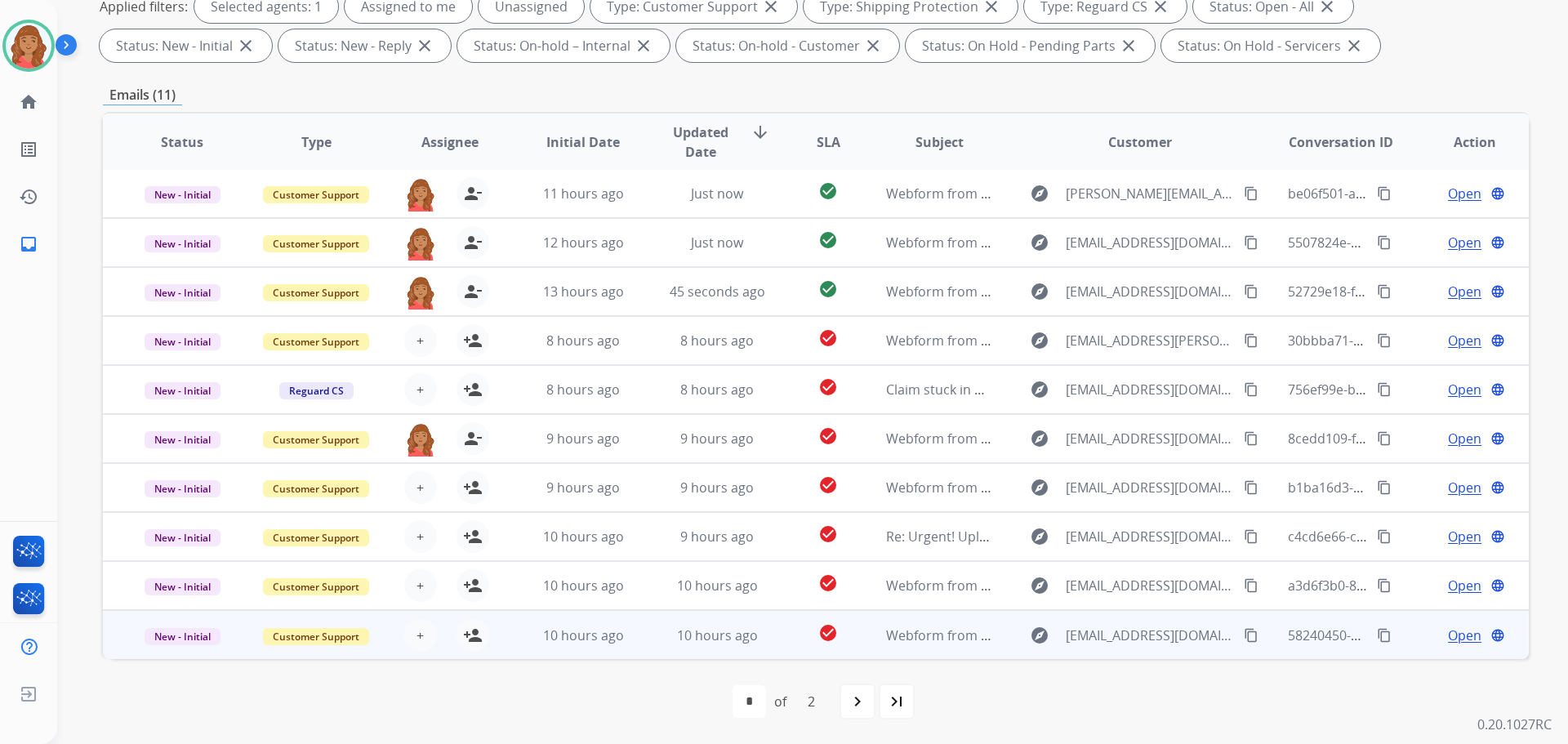
click at [638, 645] on td "10 hours ago" at bounding box center [705, 634] width 134 height 49
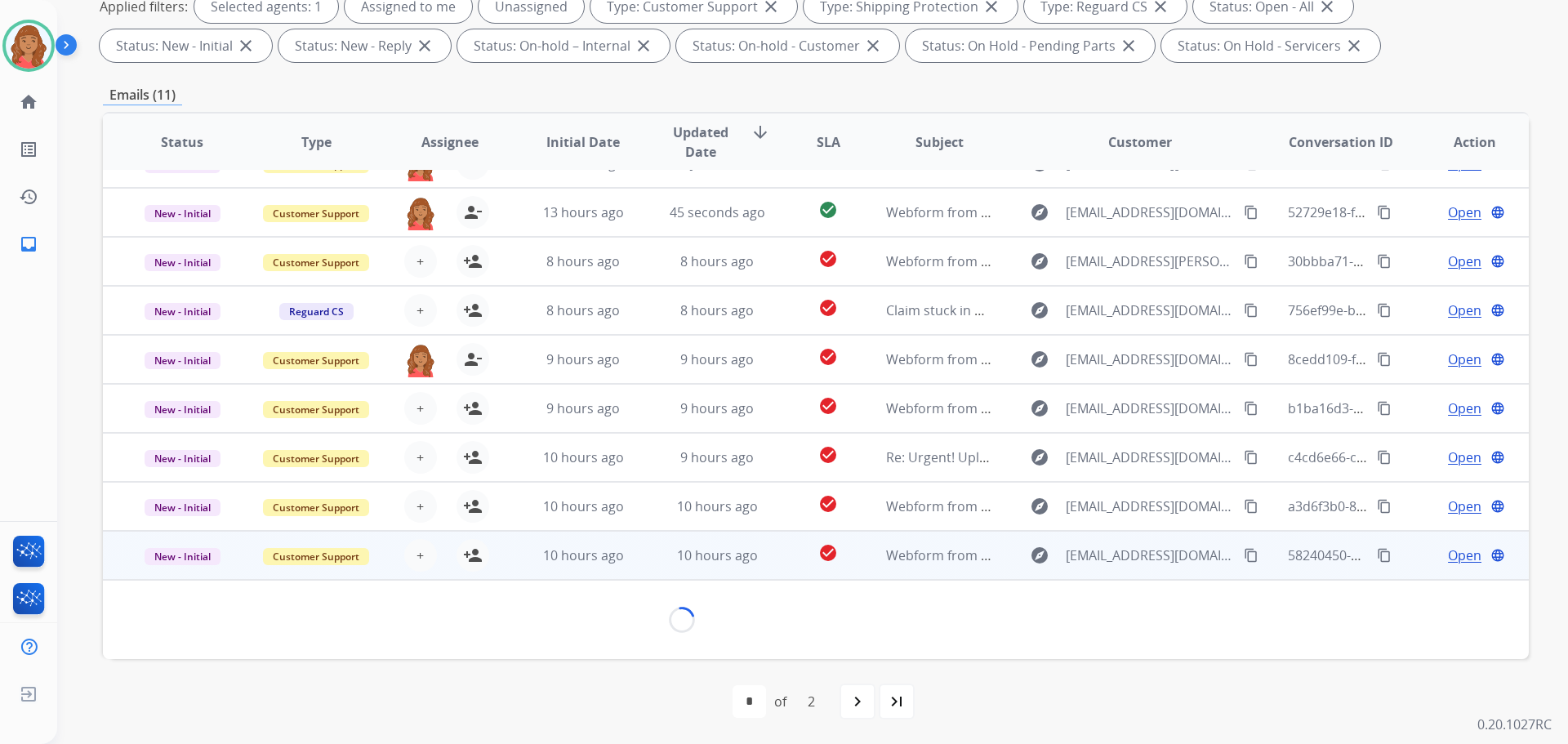
scroll to position [74, 0]
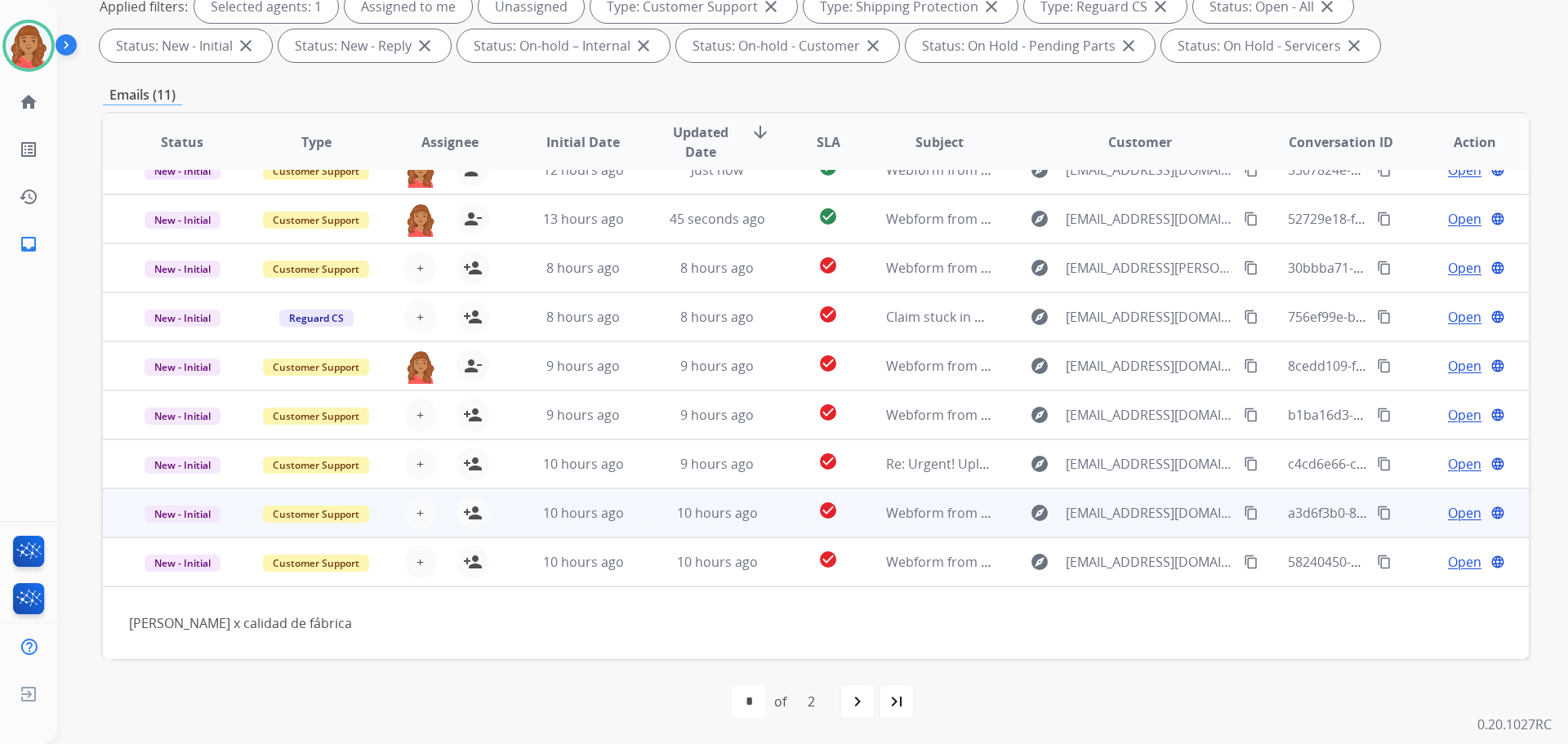
click at [652, 505] on td "10 hours ago" at bounding box center [705, 512] width 134 height 49
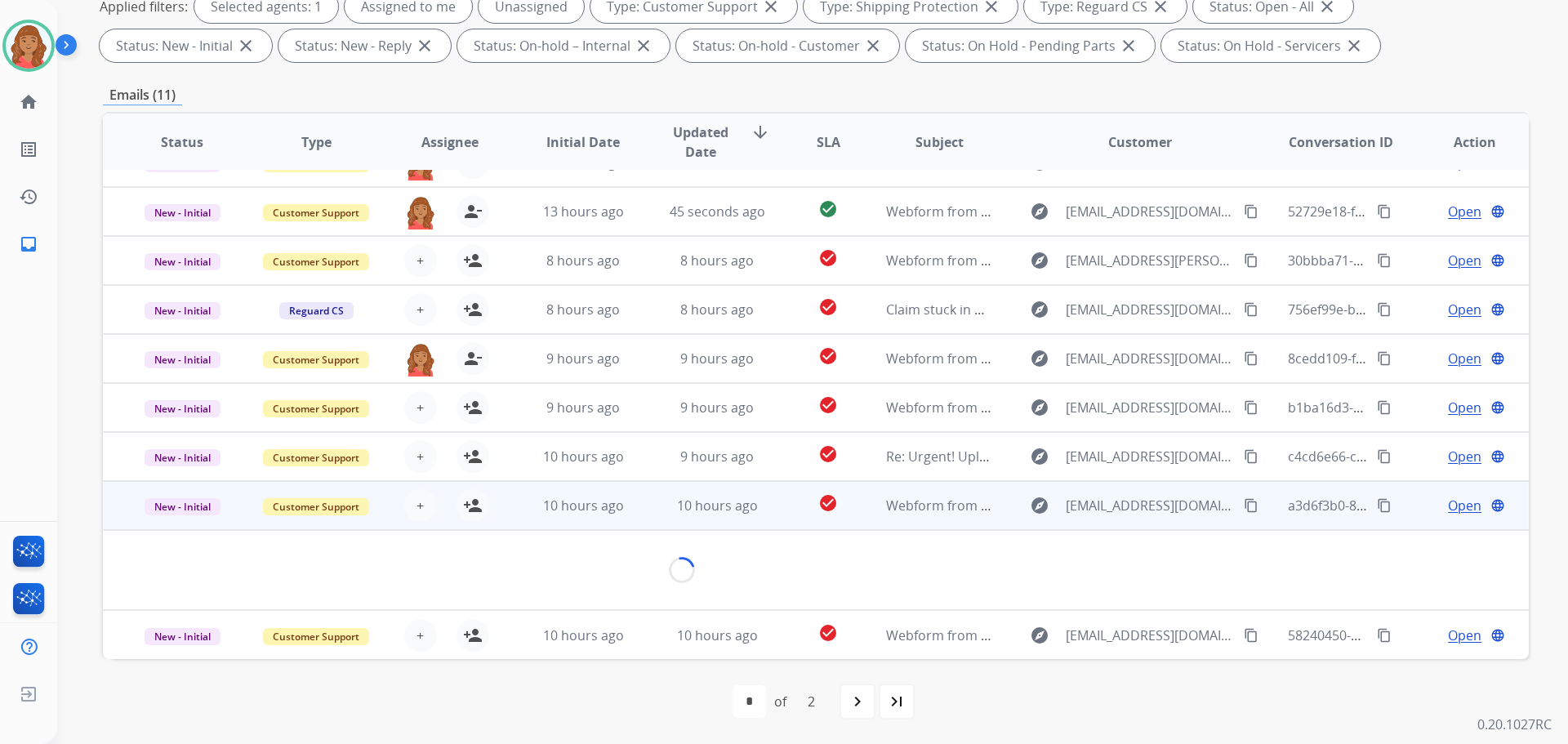
scroll to position [95, 0]
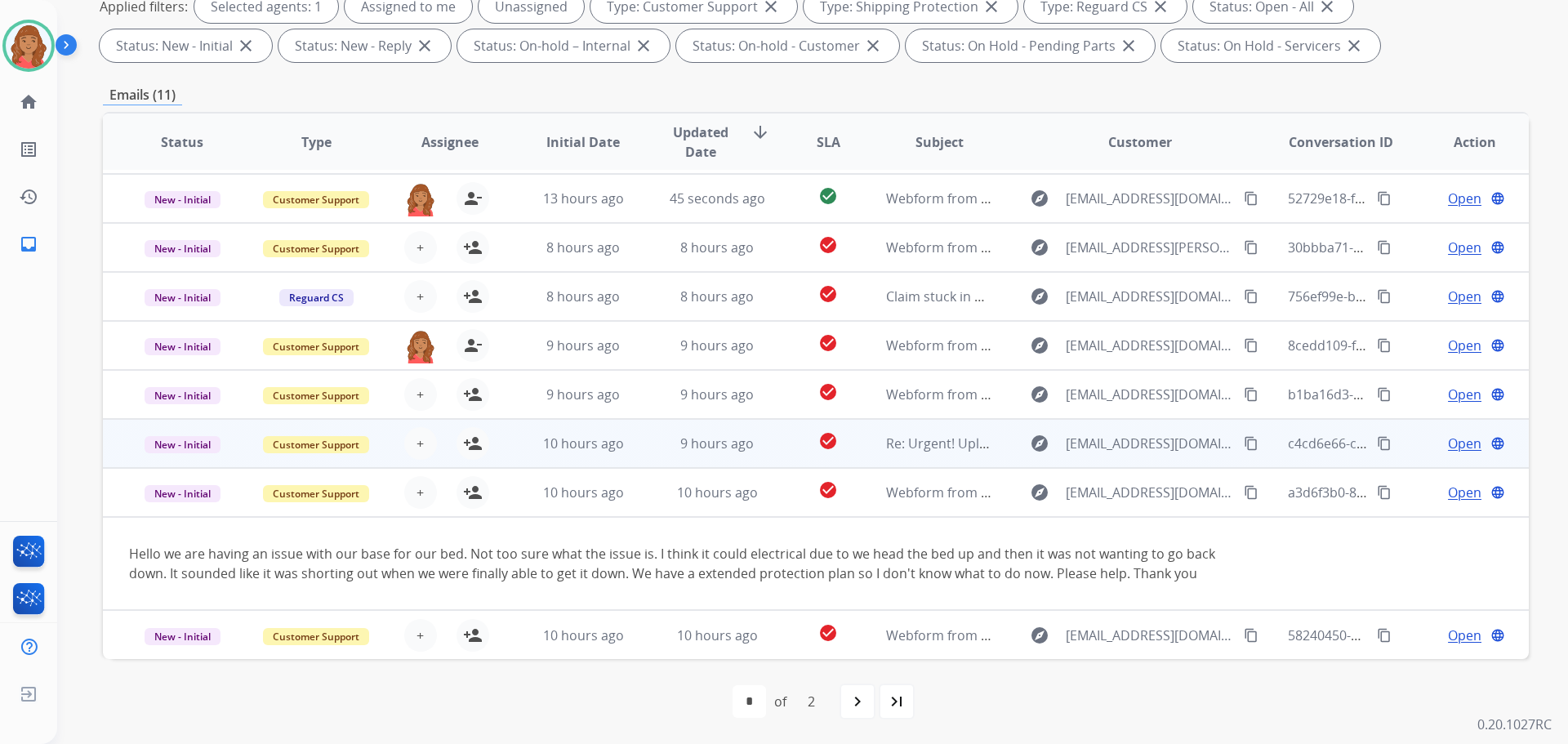
click at [673, 458] on td "9 hours ago" at bounding box center [705, 443] width 134 height 49
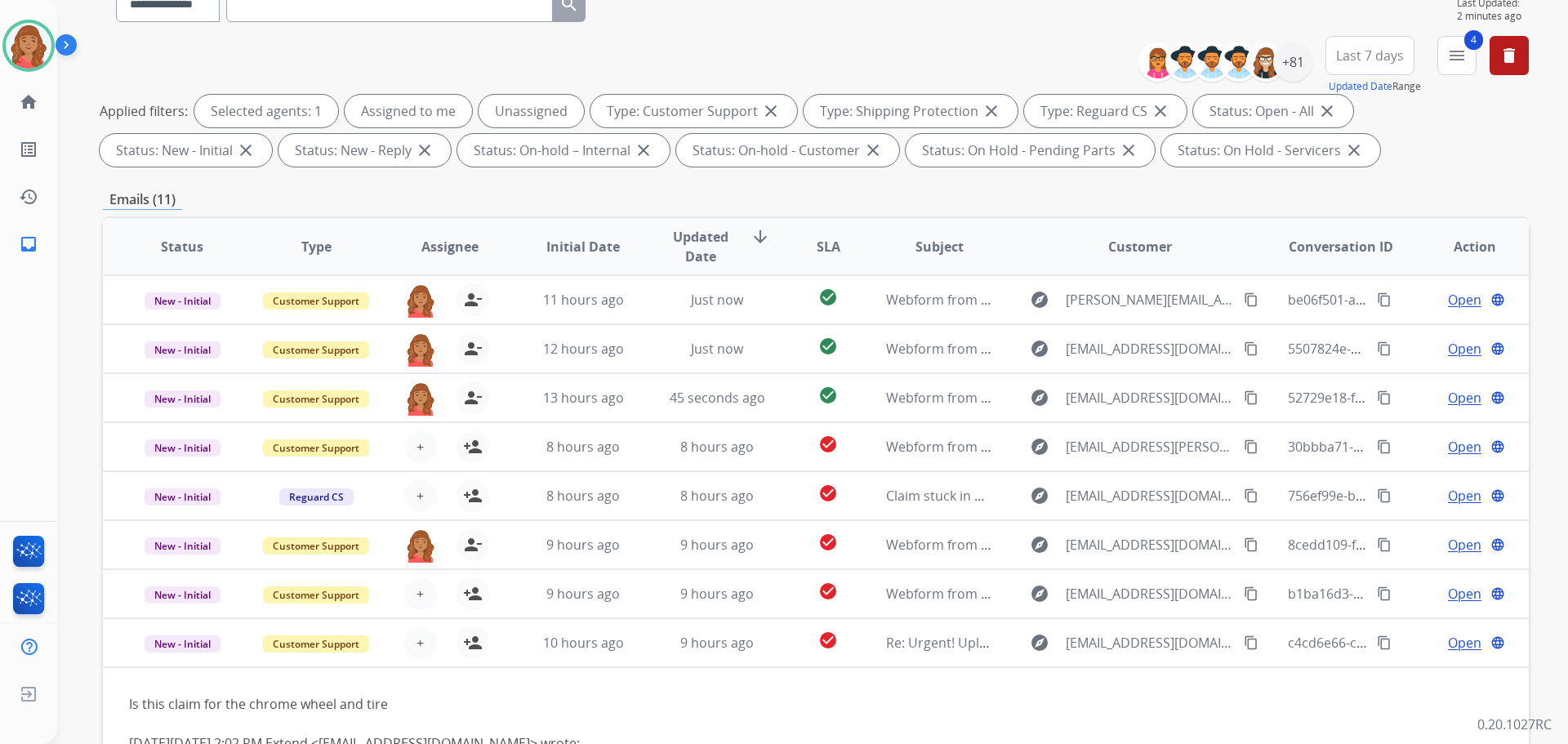
scroll to position [19, 0]
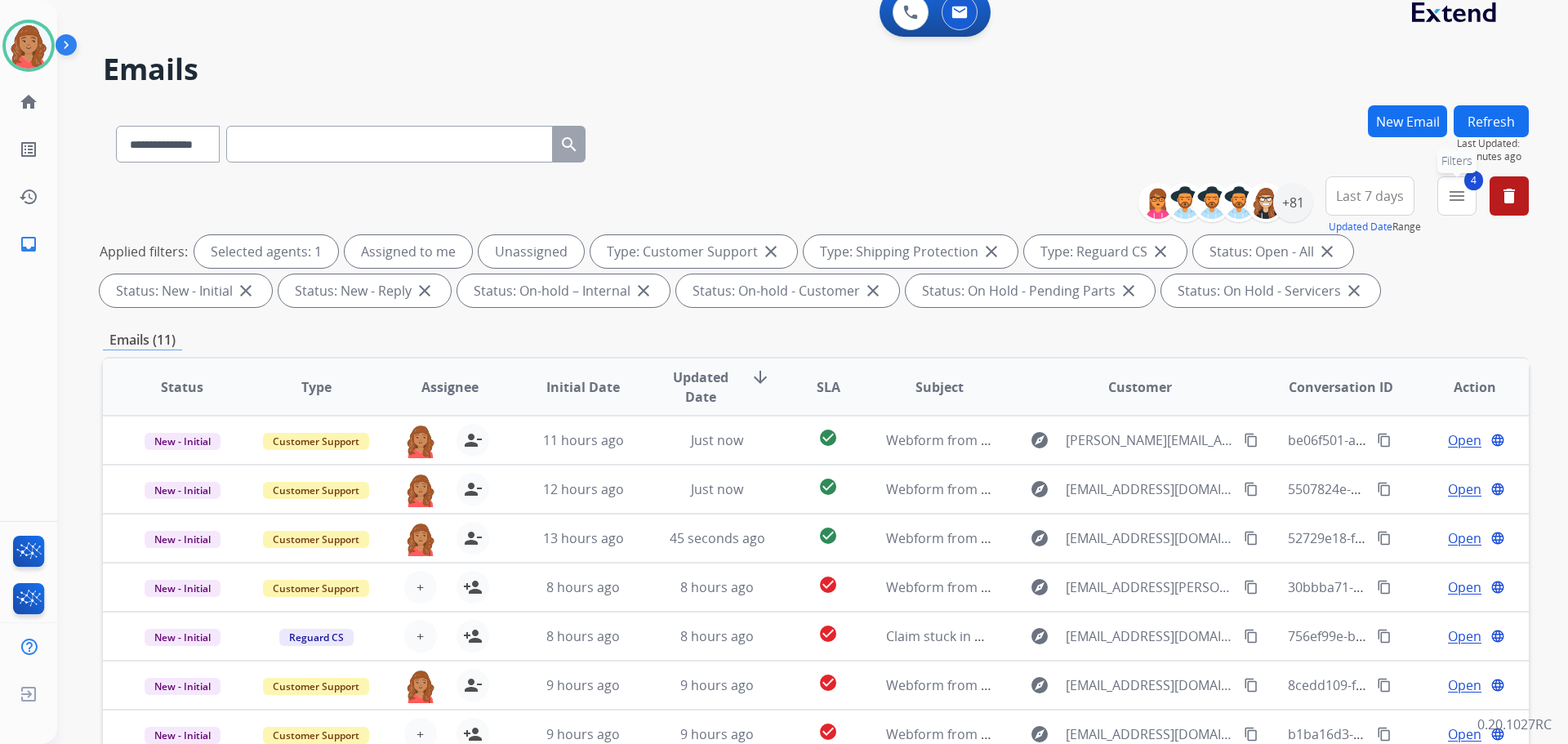
click at [1465, 189] on mat-icon "menu" at bounding box center [1456, 195] width 20 height 20
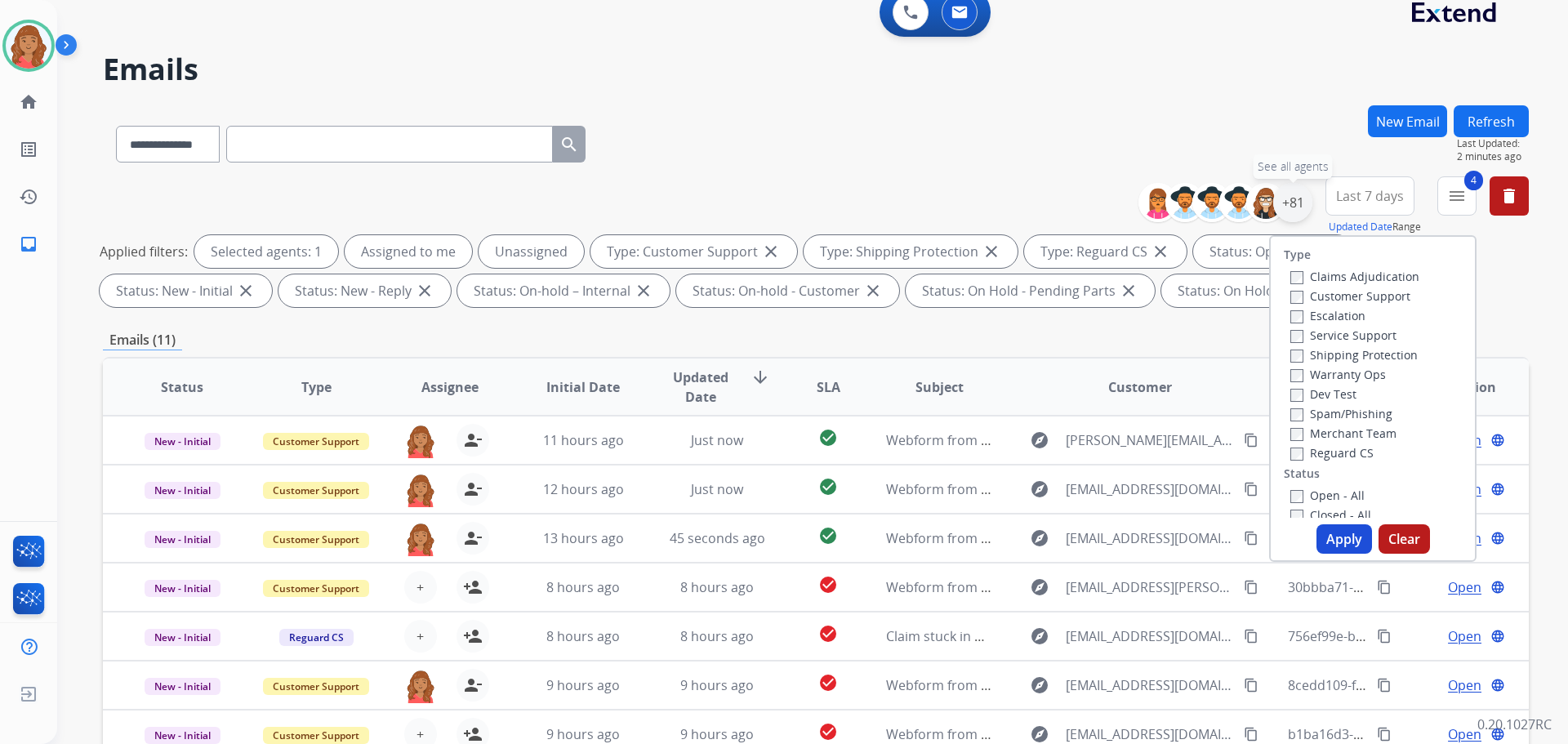
click at [1295, 204] on div "+81" at bounding box center [1293, 203] width 39 height 39
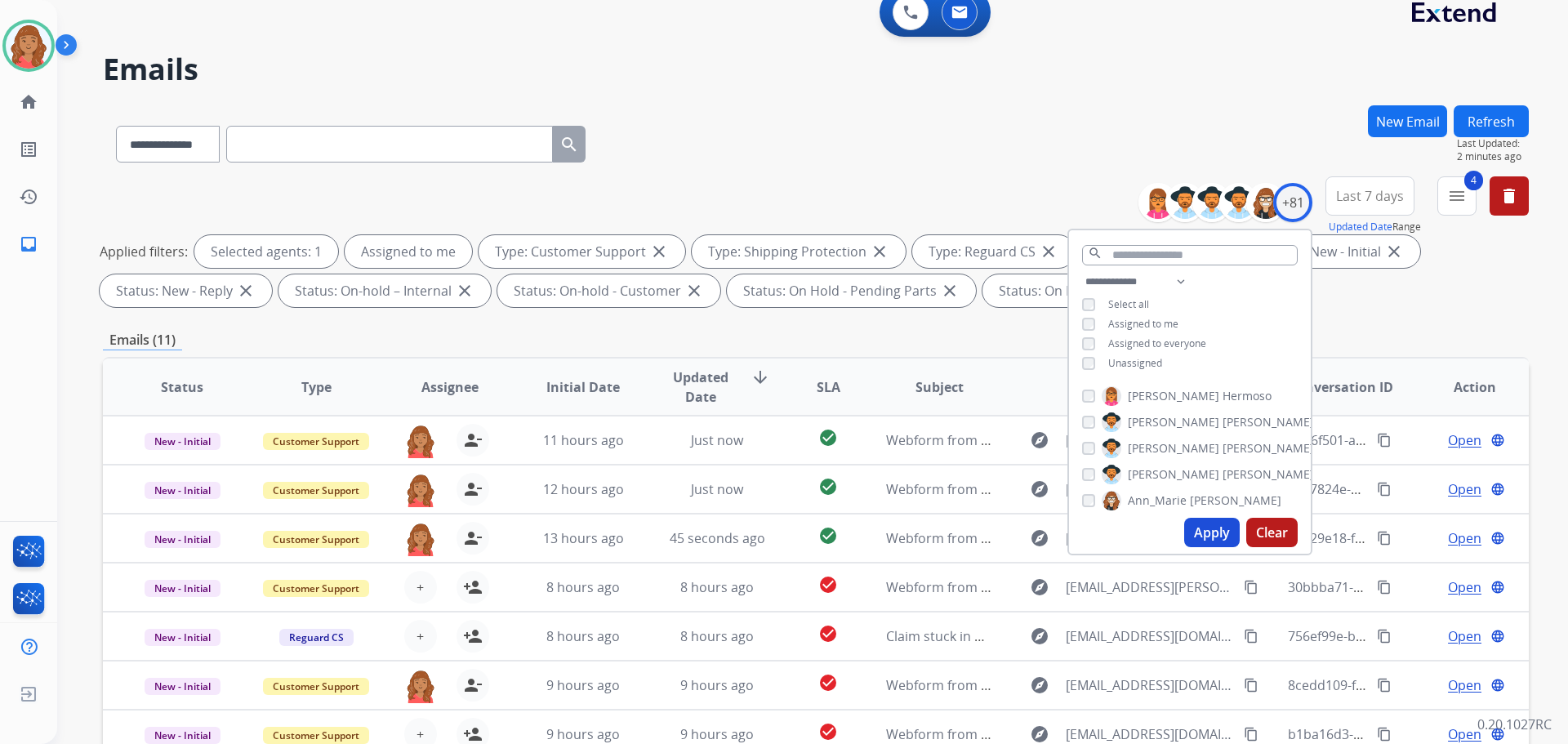
click at [1206, 534] on button "Apply" at bounding box center [1212, 533] width 56 height 30
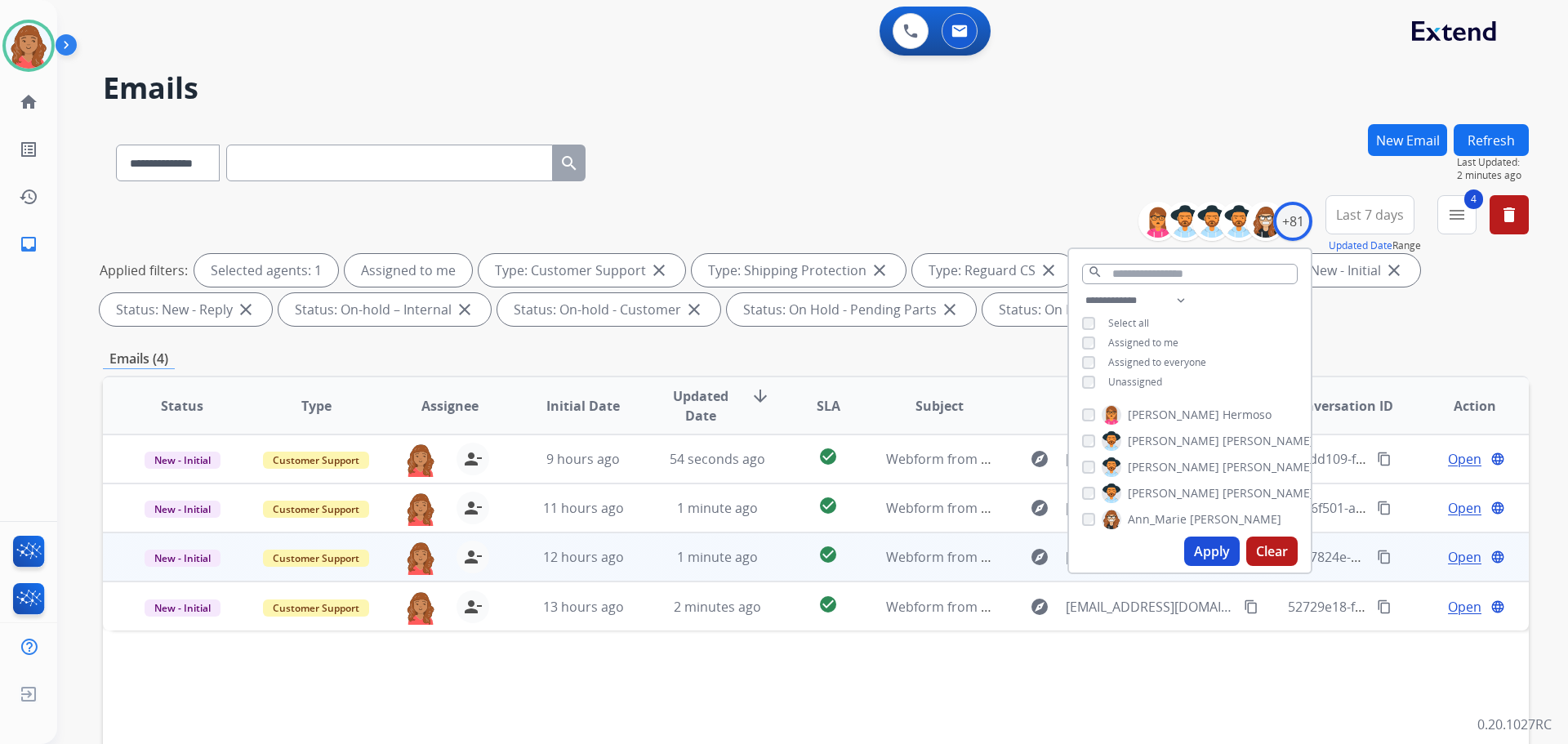
scroll to position [82, 0]
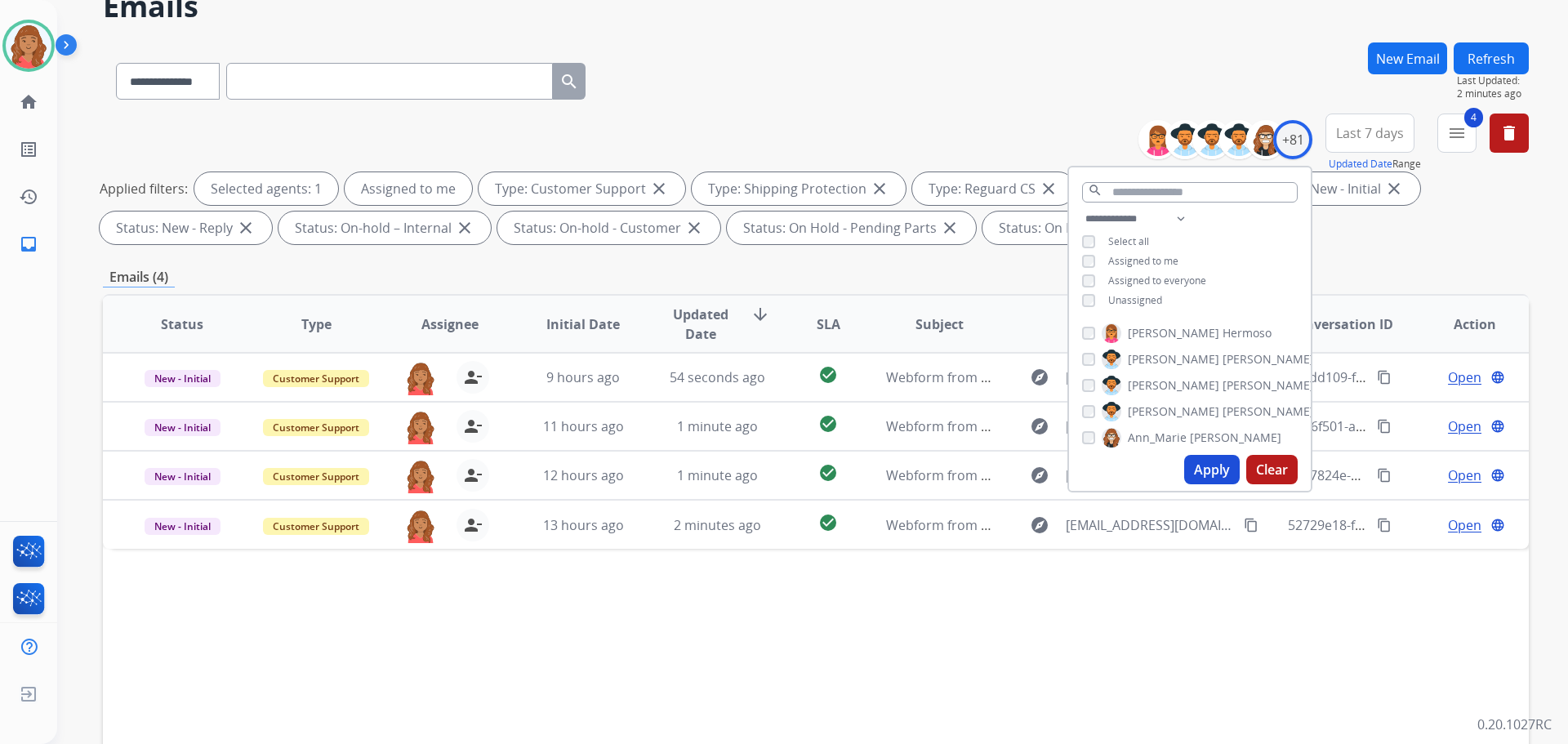
click at [523, 675] on div "Status Type Assignee Initial Date Updated Date arrow_downward SLA Subject Custo…" at bounding box center [816, 567] width 1426 height 547
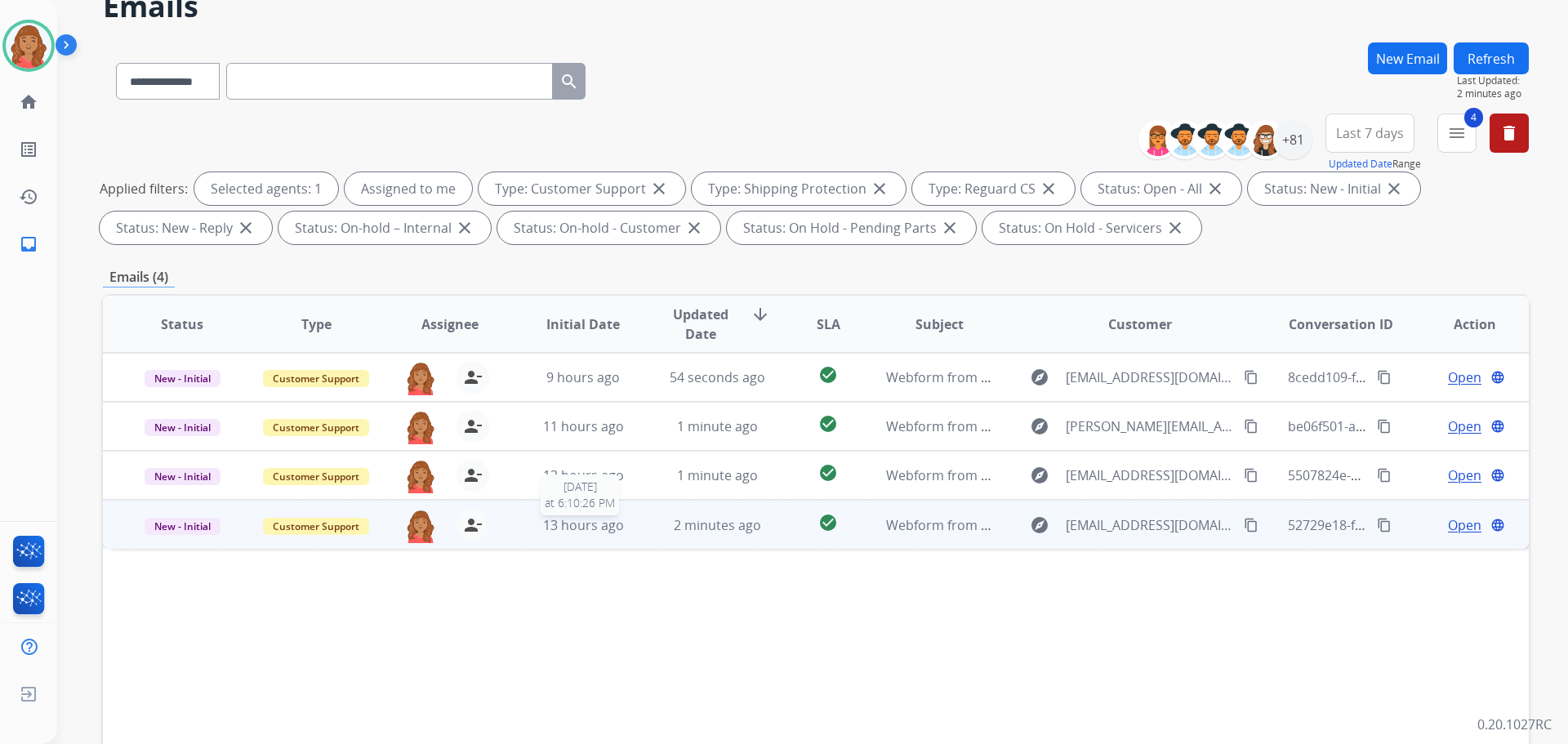
click at [606, 533] on span "13 hours ago" at bounding box center [583, 525] width 81 height 18
click at [1243, 526] on mat-icon "content_copy" at bounding box center [1251, 525] width 15 height 15
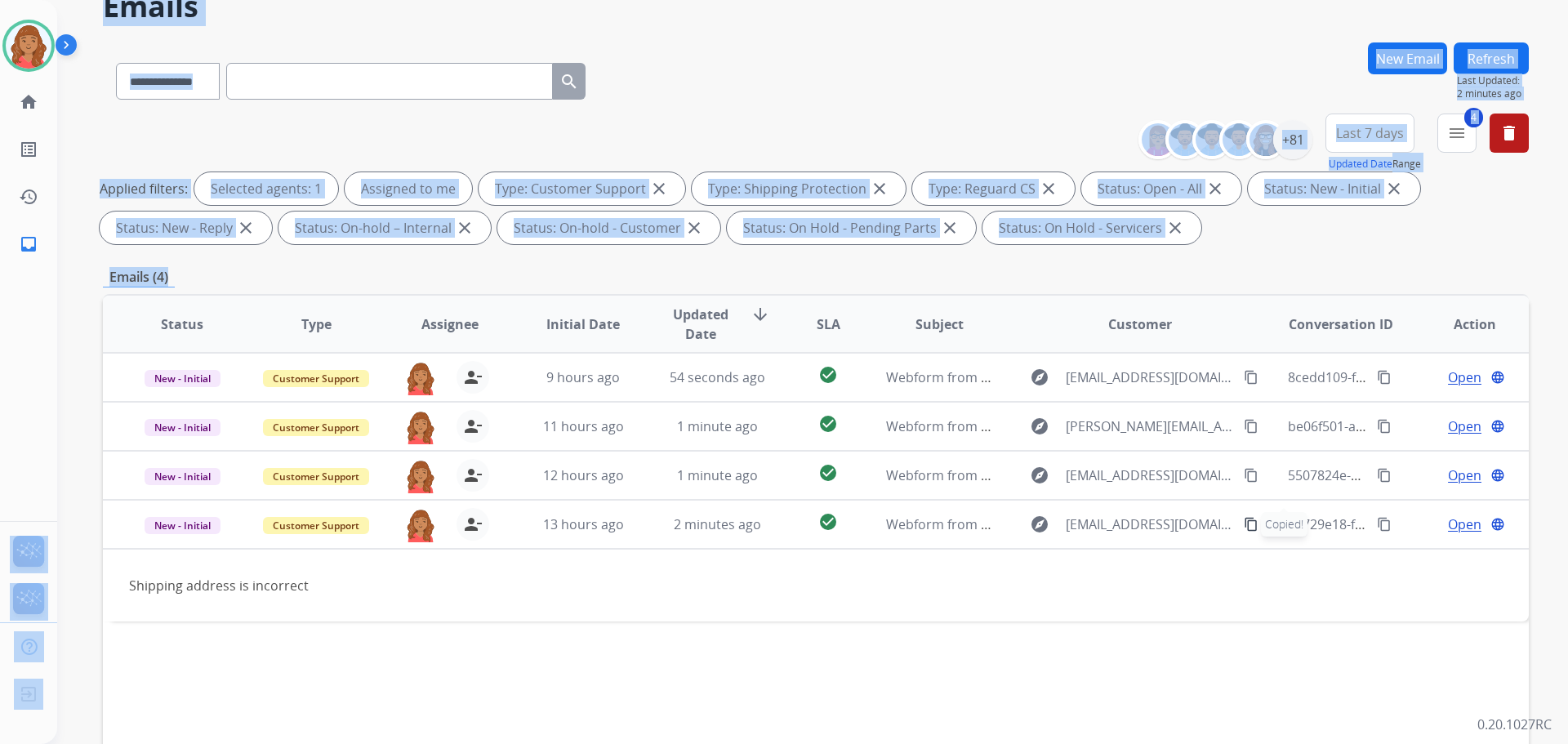
drag, startPoint x: 12, startPoint y: 471, endPoint x: -106, endPoint y: 578, distance: 159.3
click at [0, 578] on html "**********" at bounding box center [784, 372] width 1568 height 744
click at [588, 128] on div "**********" at bounding box center [816, 182] width 1426 height 138
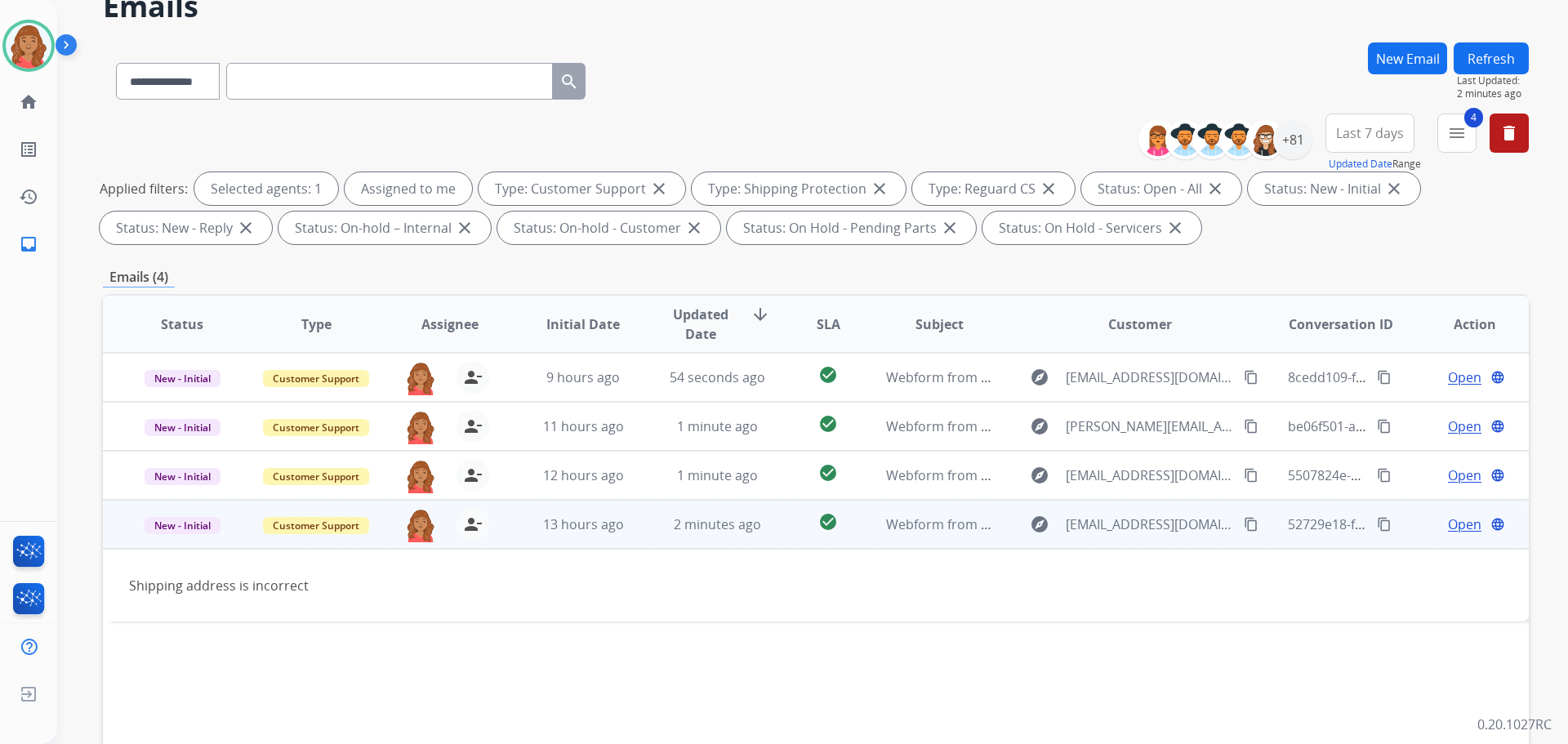
click at [1448, 532] on span "Open" at bounding box center [1465, 524] width 33 height 20
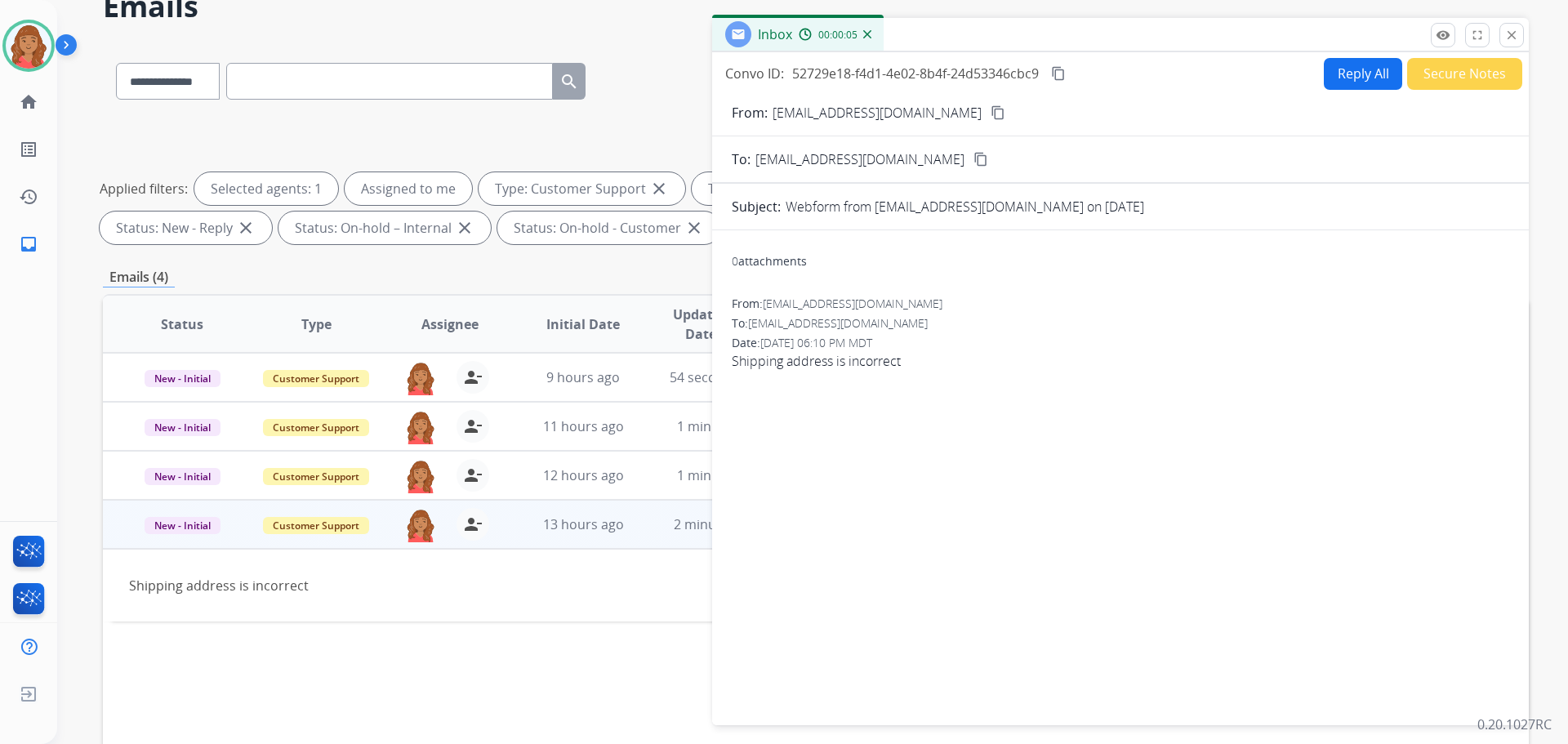
click at [1341, 75] on button "Reply All" at bounding box center [1362, 73] width 78 height 32
select select "**********"
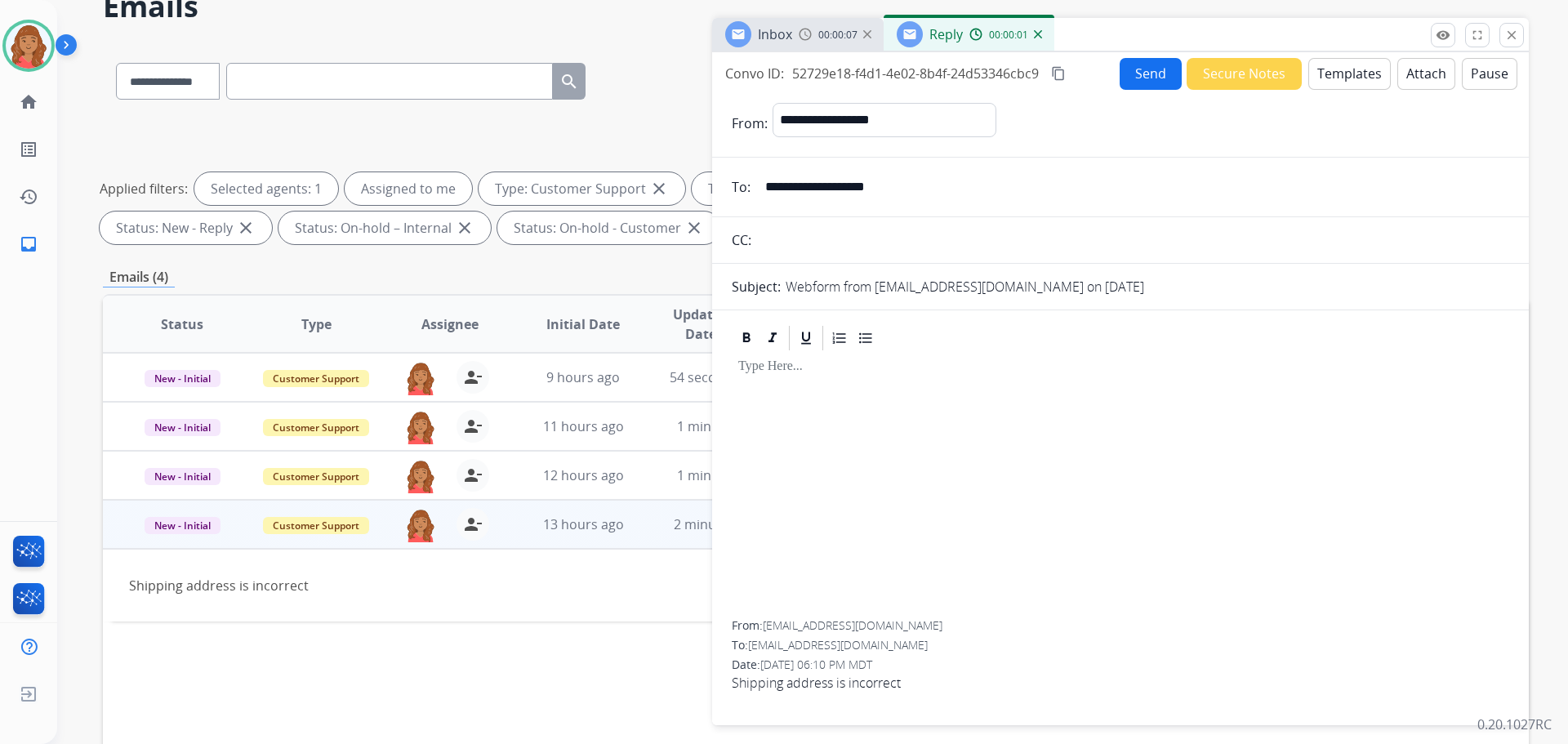
click at [1354, 66] on button "Templates" at bounding box center [1349, 73] width 83 height 32
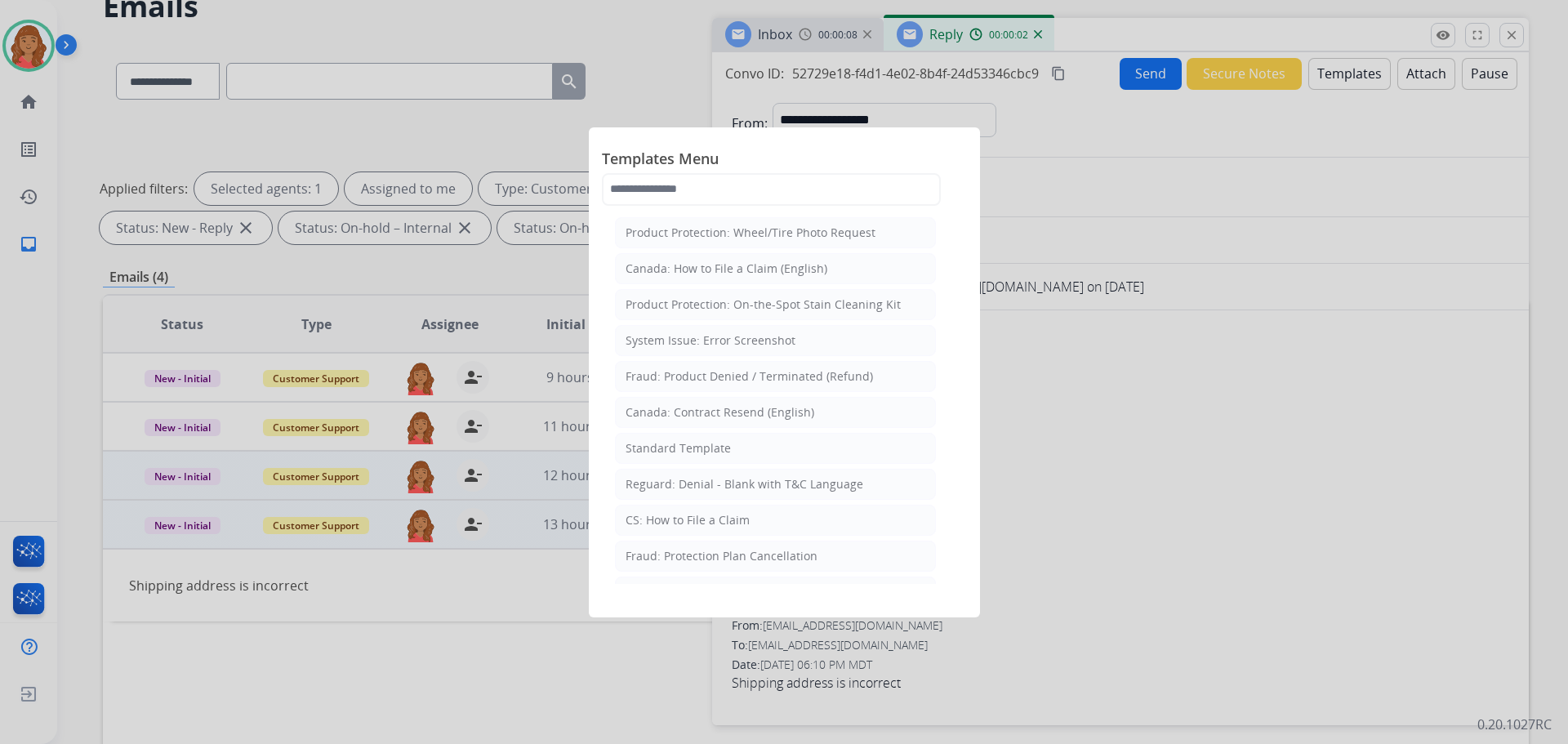
drag, startPoint x: 637, startPoint y: 458, endPoint x: 645, endPoint y: 459, distance: 8.1
click at [640, 458] on li "Standard Template" at bounding box center [775, 447] width 321 height 31
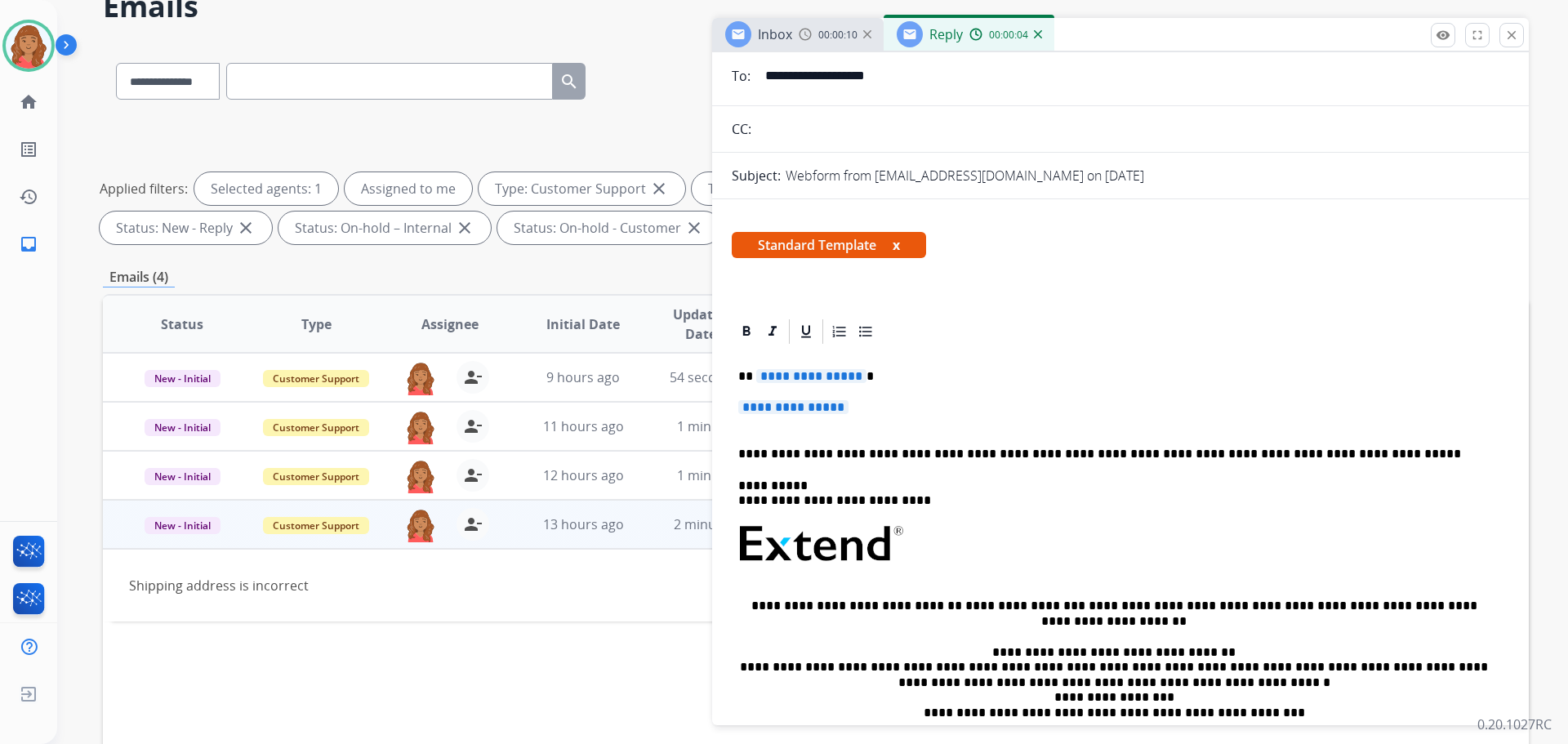
scroll to position [301, 0]
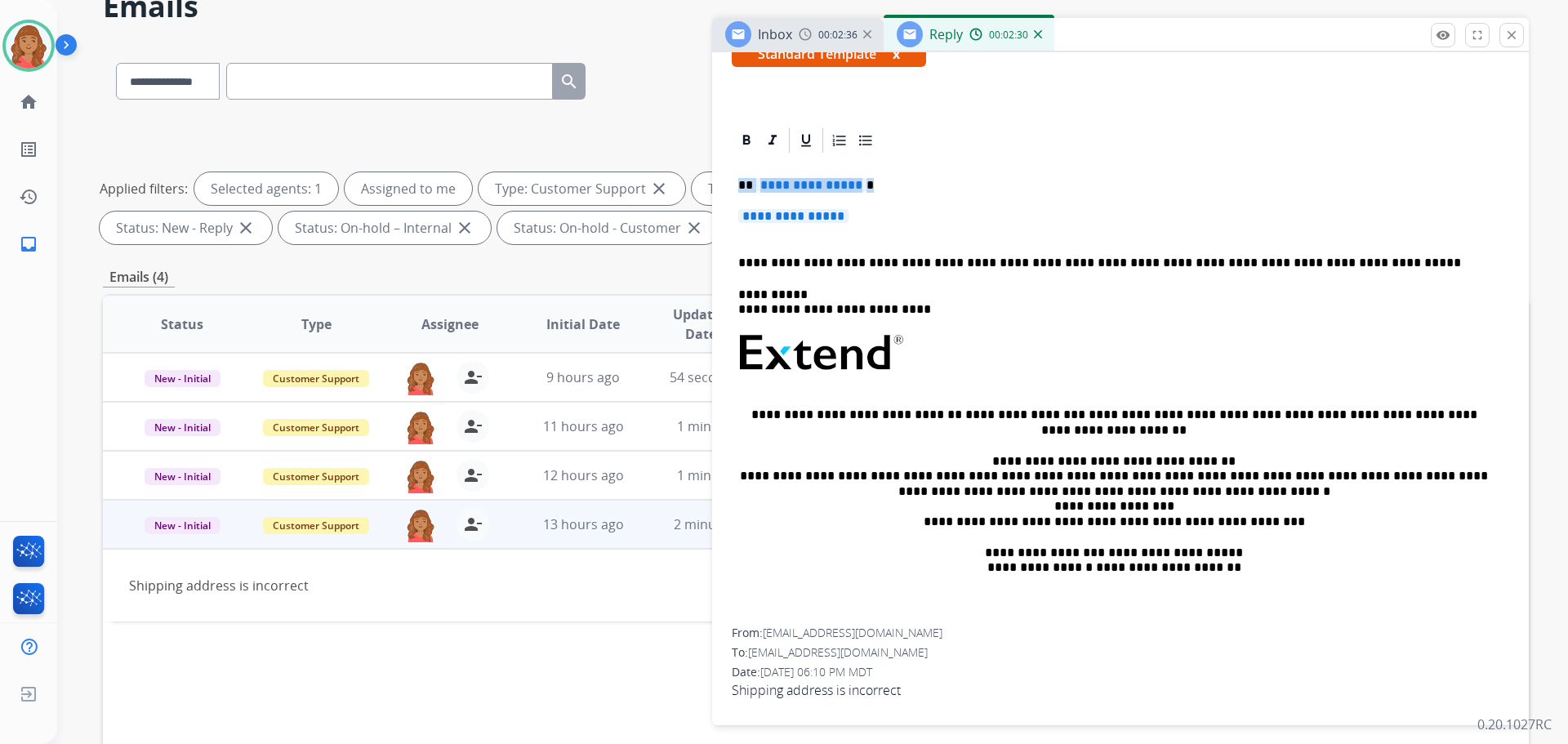
drag, startPoint x: 853, startPoint y: 217, endPoint x: 718, endPoint y: 186, distance: 138.5
click at [719, 185] on div "**********" at bounding box center [1121, 418] width 817 height 587
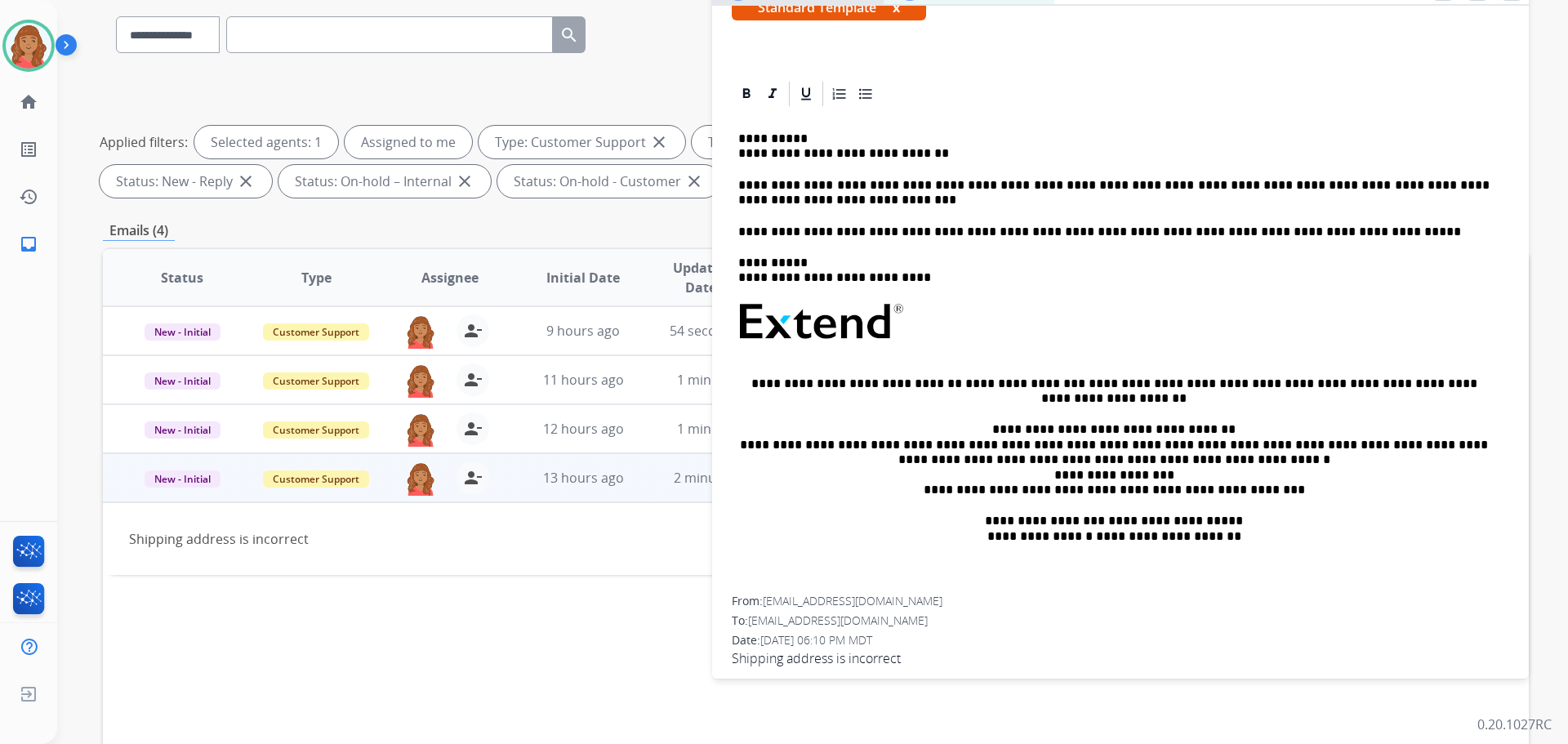
scroll to position [82, 0]
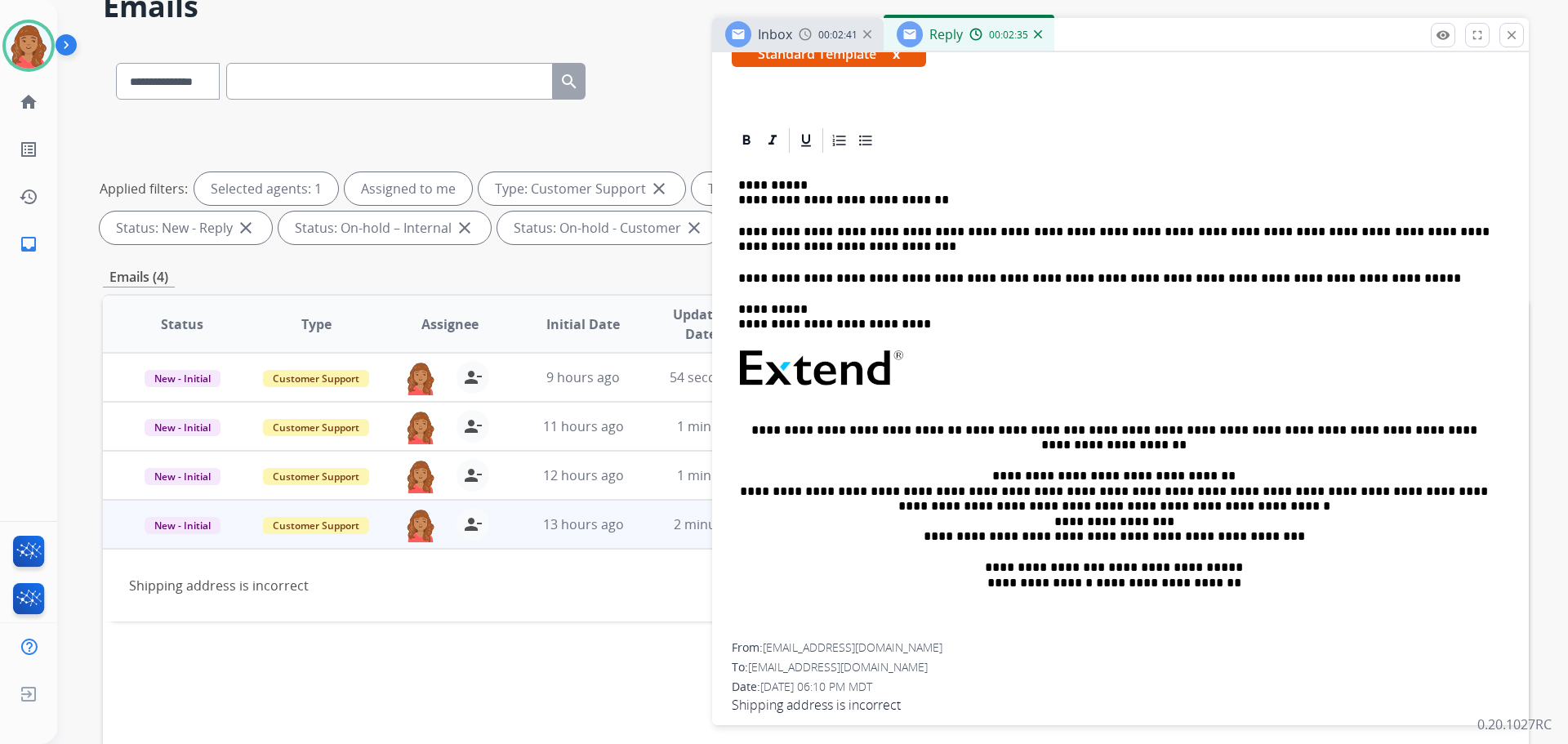
click at [739, 198] on p "**********" at bounding box center [1114, 193] width 751 height 30
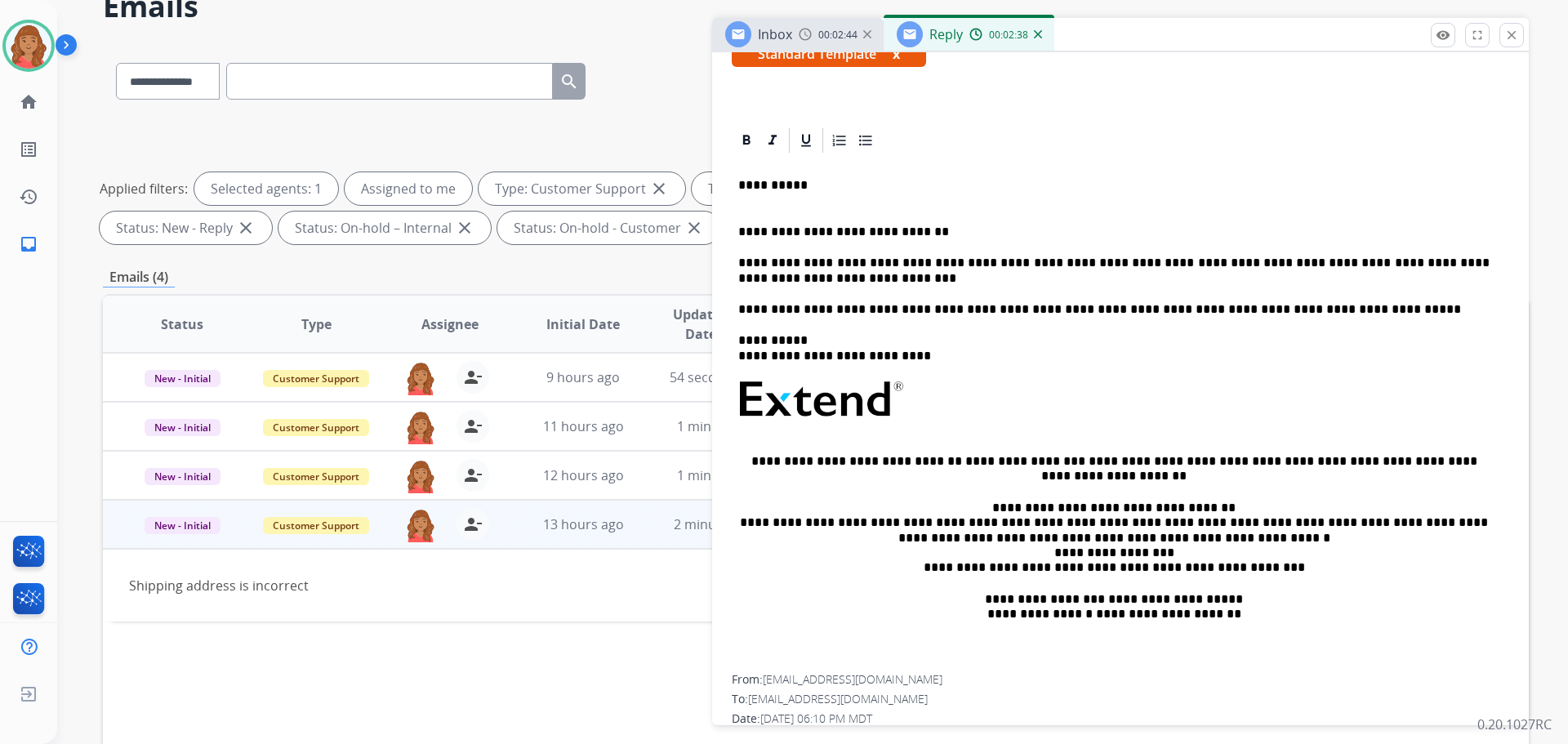
click at [733, 183] on div "**********" at bounding box center [1121, 415] width 777 height 519
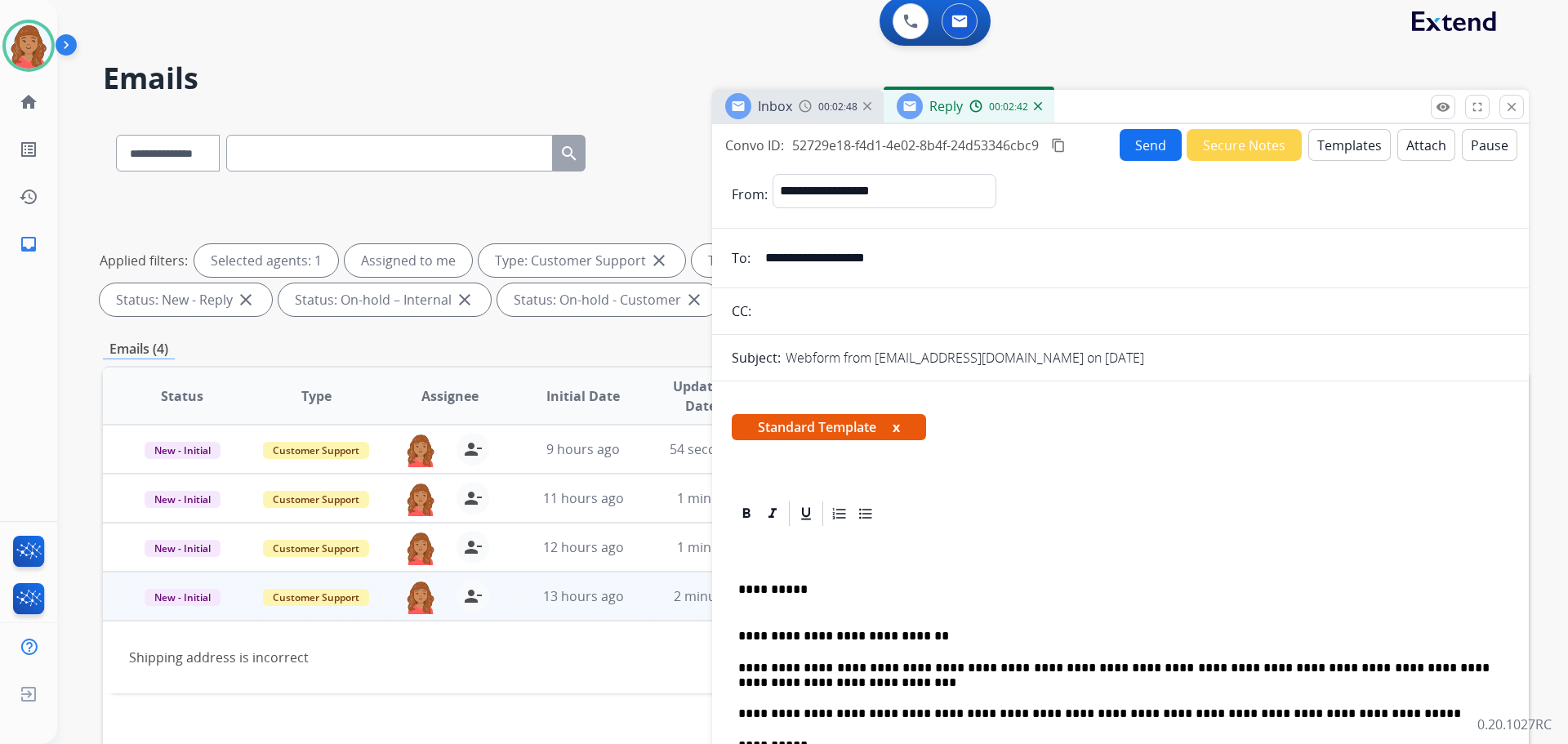
scroll to position [0, 0]
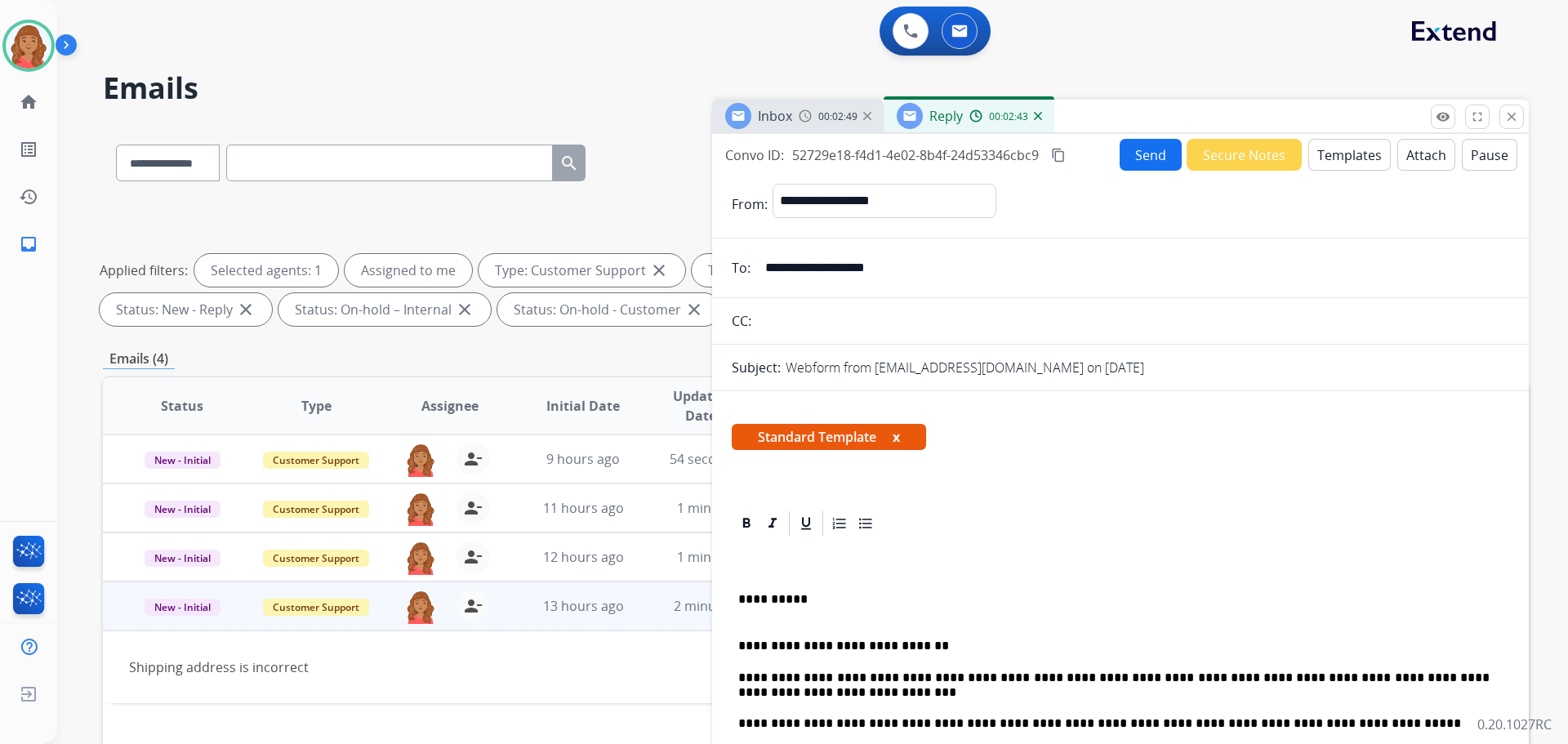
drag, startPoint x: 1058, startPoint y: 153, endPoint x: 848, endPoint y: 286, distance: 248.6
click at [1059, 153] on mat-icon "content_copy" at bounding box center [1058, 155] width 15 height 15
click at [1157, 153] on button "Send" at bounding box center [1150, 154] width 62 height 32
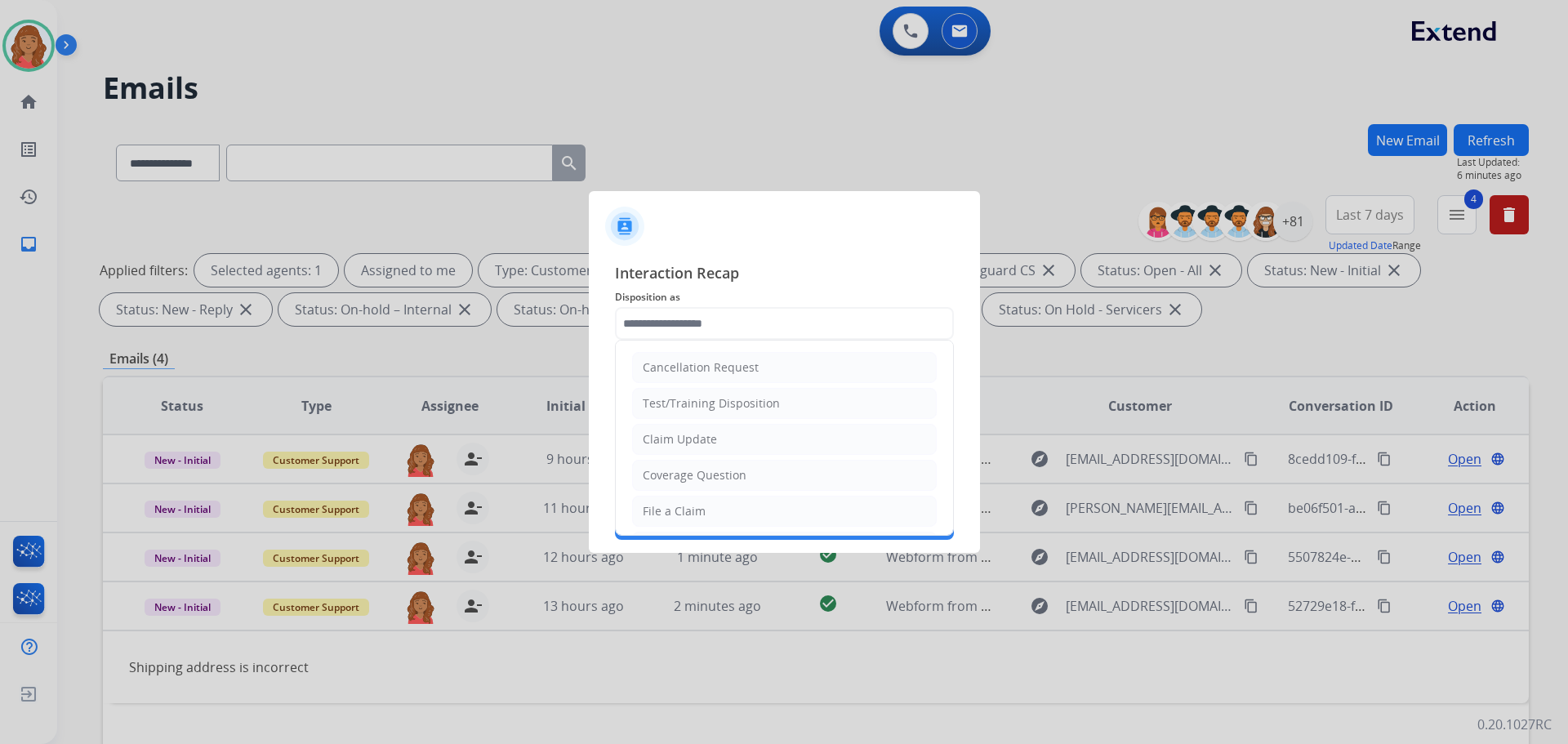
click at [711, 315] on input "text" at bounding box center [784, 323] width 339 height 33
drag, startPoint x: 681, startPoint y: 470, endPoint x: 686, endPoint y: 461, distance: 10.3
click at [681, 469] on li "Other" at bounding box center [784, 472] width 304 height 31
type input "*****"
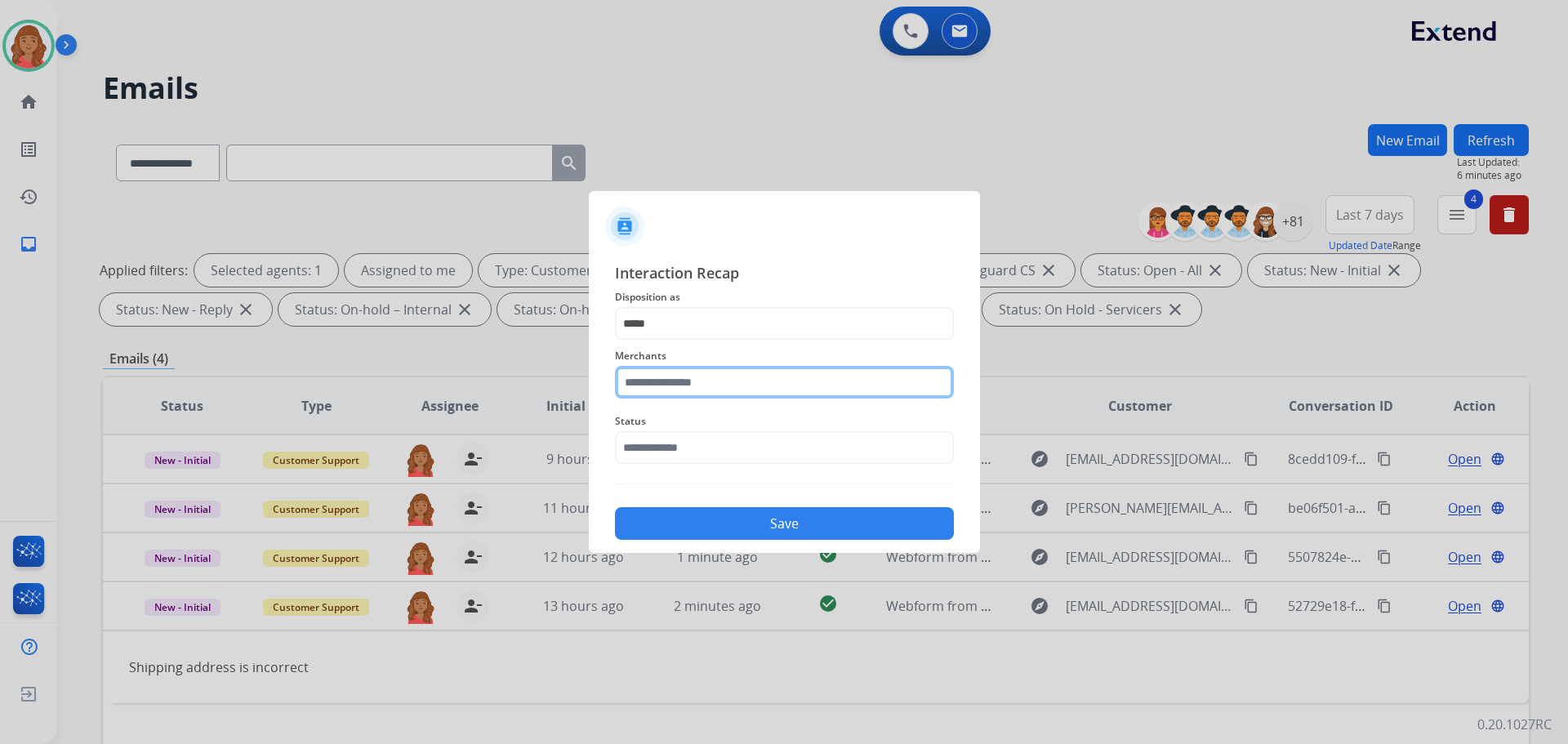
click at [699, 384] on input "text" at bounding box center [784, 381] width 339 height 33
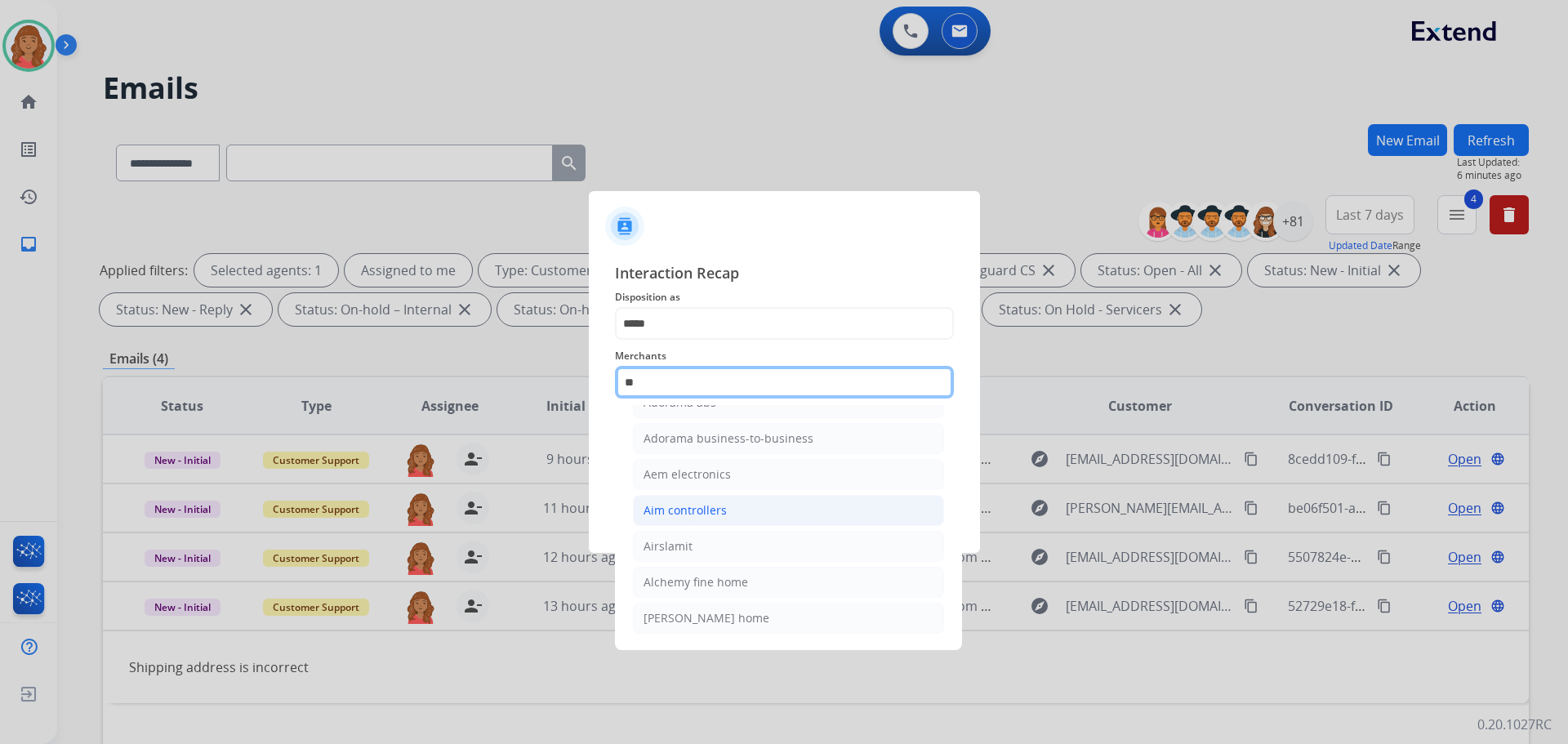
scroll to position [0, 0]
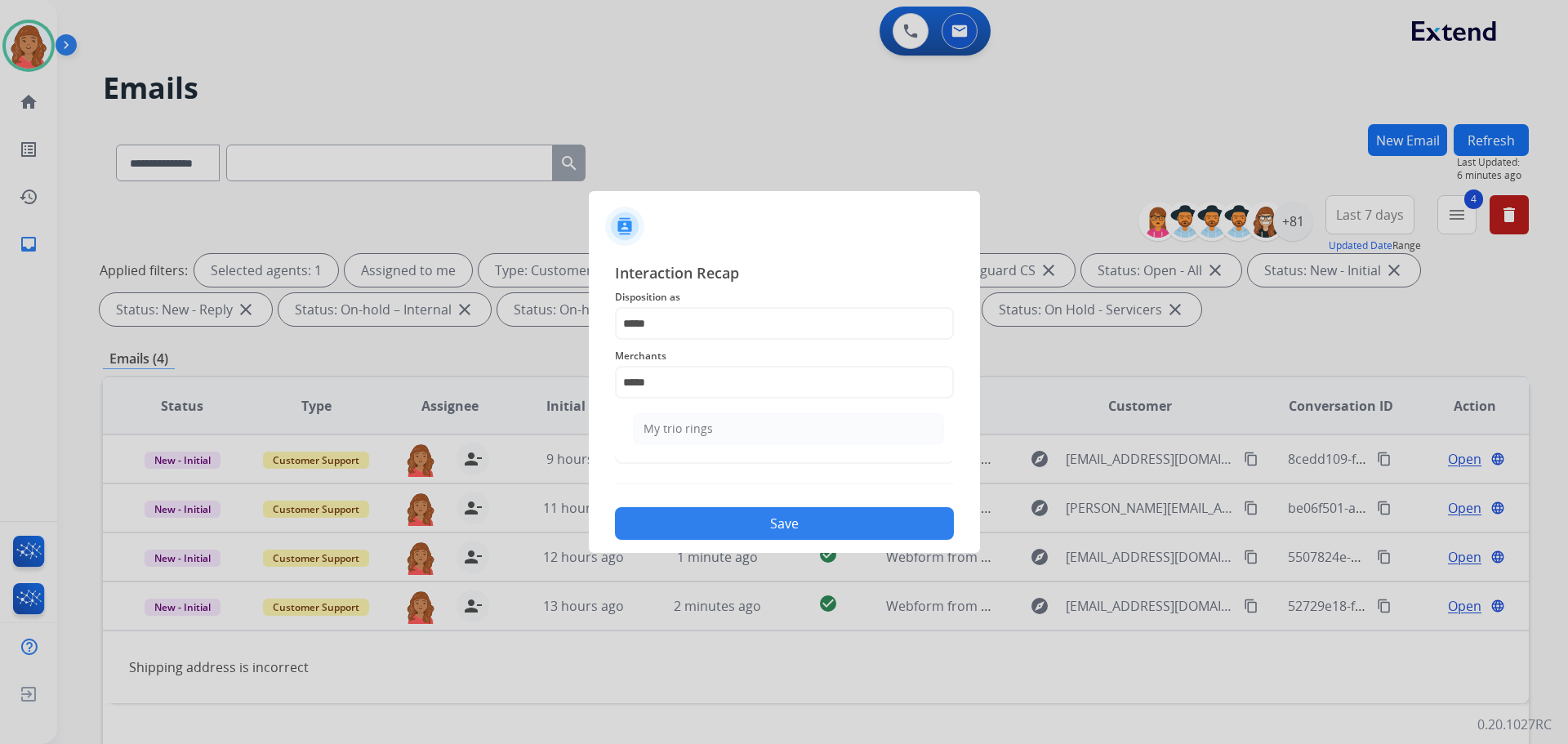
drag, startPoint x: 691, startPoint y: 416, endPoint x: 695, endPoint y: 437, distance: 21.4
click at [692, 420] on li "My trio rings" at bounding box center [788, 428] width 312 height 31
type input "**********"
click at [690, 442] on input "text" at bounding box center [784, 447] width 339 height 33
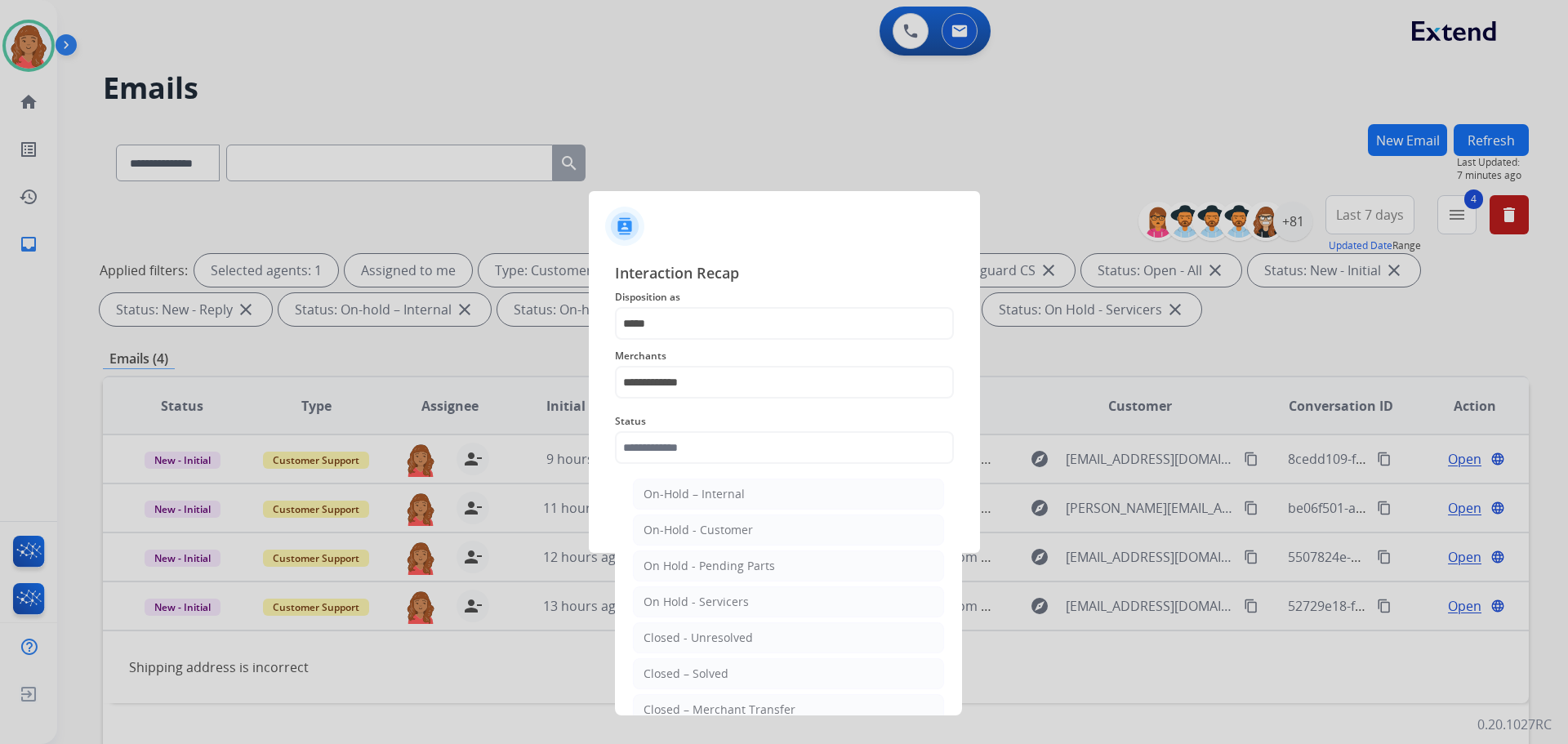
click at [698, 665] on li "Closed – Solved" at bounding box center [788, 673] width 312 height 31
type input "**********"
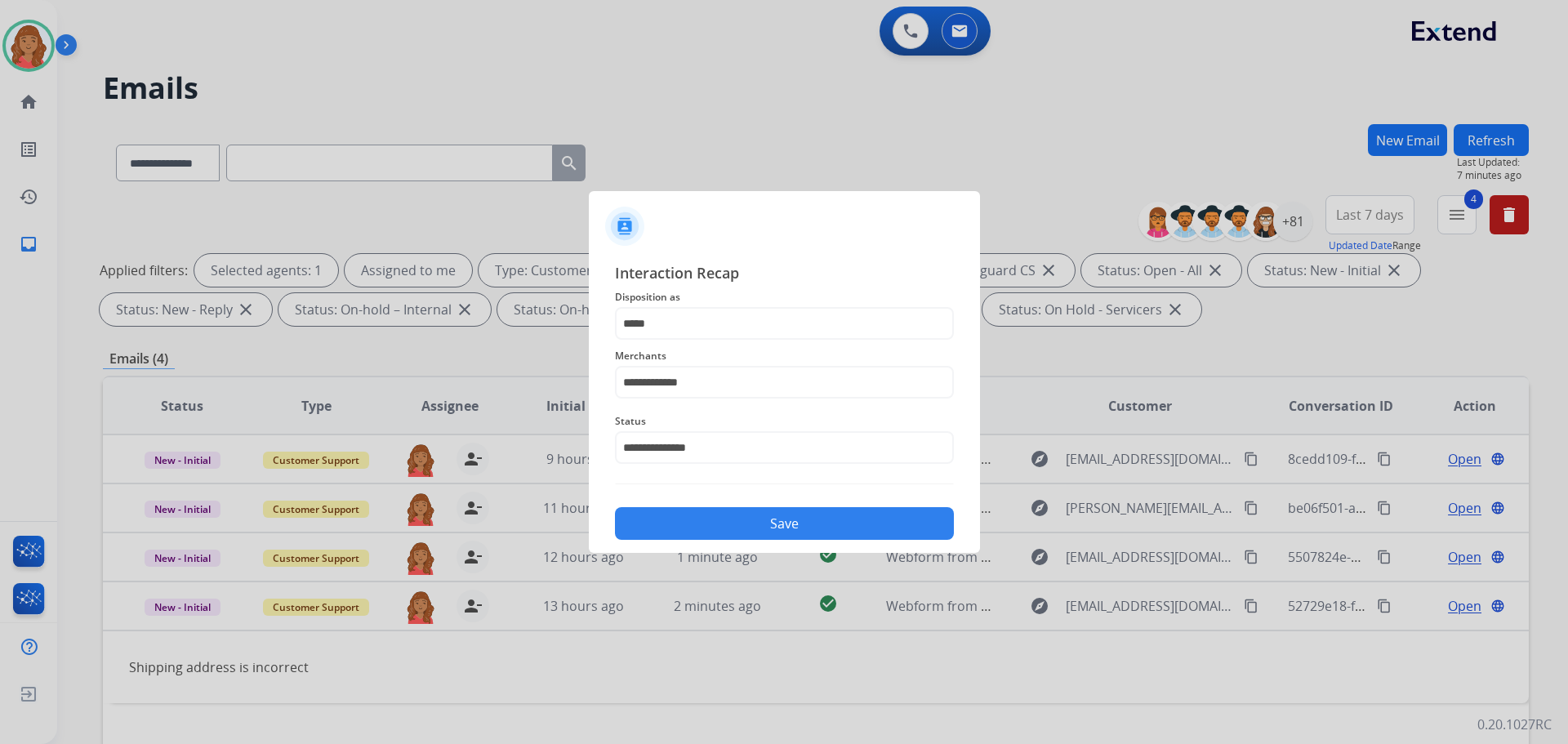
click at [706, 507] on div "Save" at bounding box center [784, 519] width 339 height 43
click at [717, 525] on button "Save" at bounding box center [784, 523] width 339 height 33
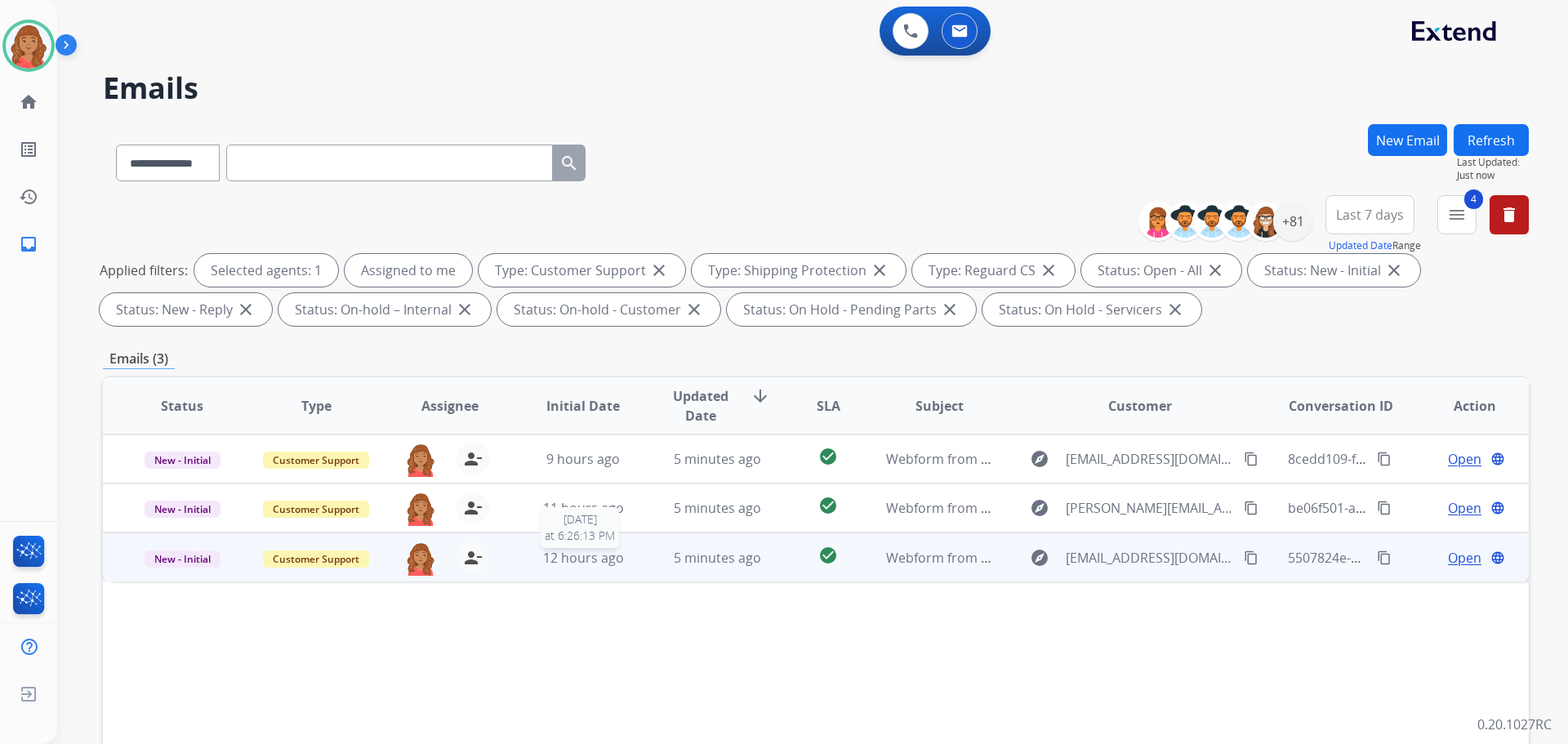
click at [583, 552] on span "12 hours ago" at bounding box center [583, 557] width 81 height 18
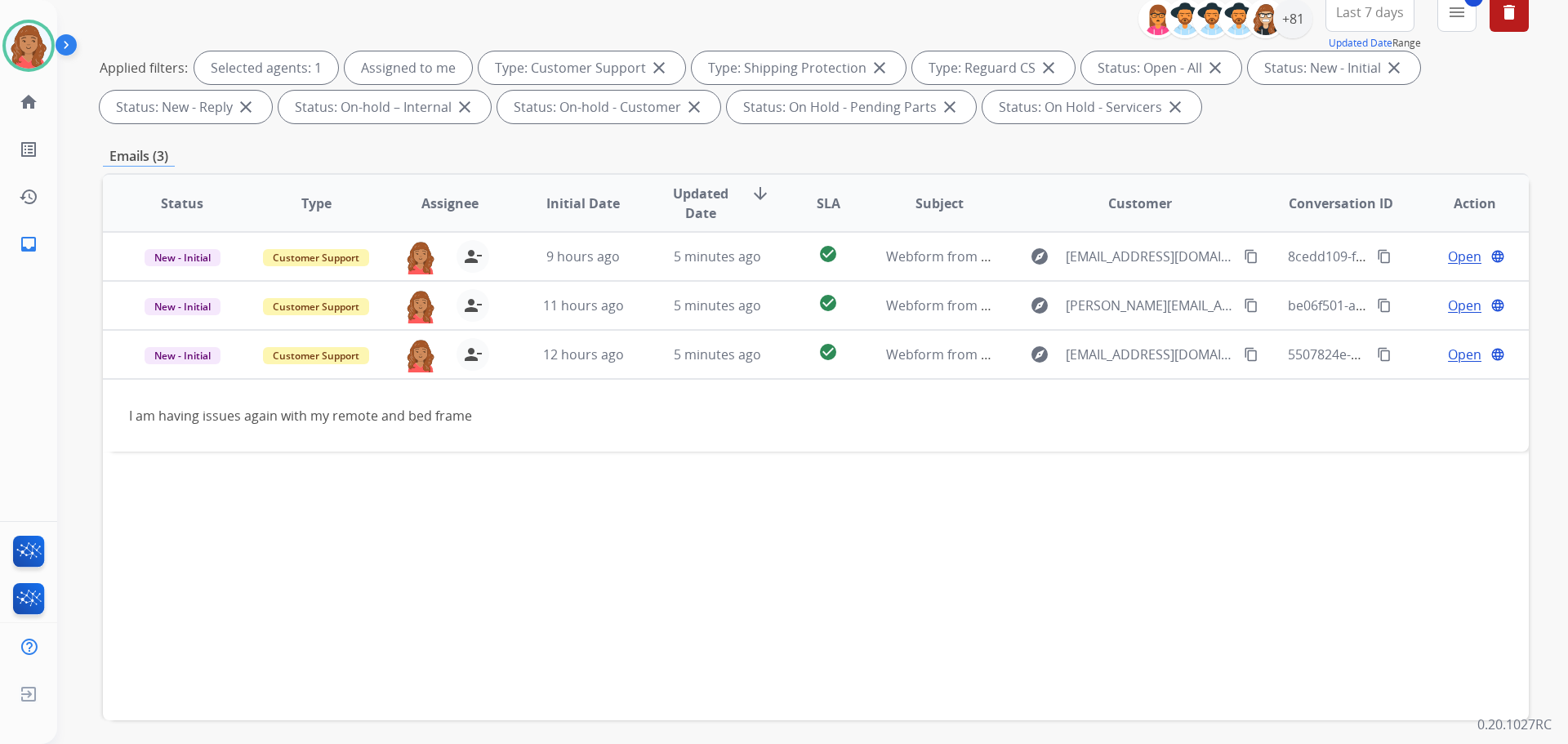
scroll to position [245, 0]
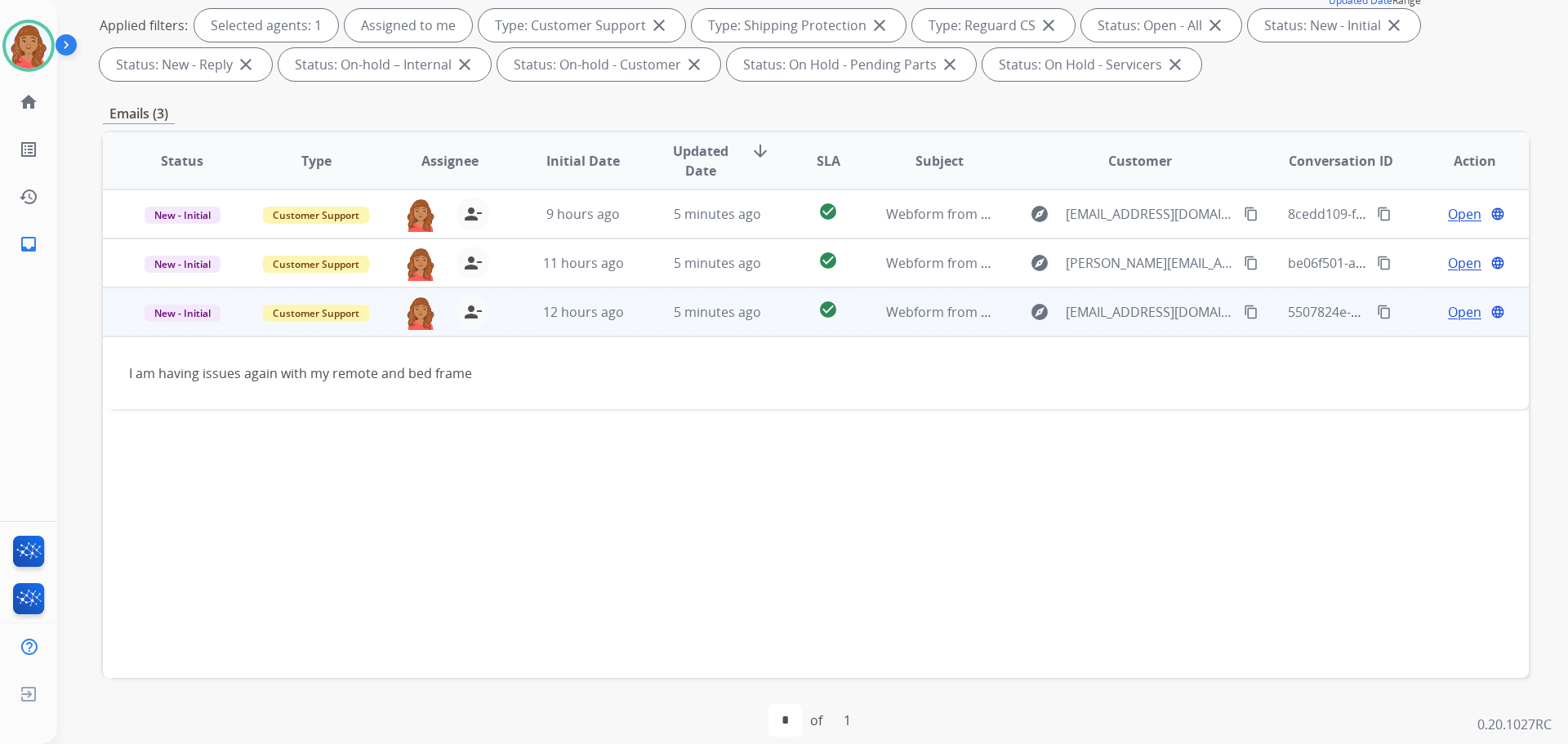
click at [1243, 308] on mat-icon "content_copy" at bounding box center [1251, 312] width 15 height 15
click at [1456, 308] on span "Open" at bounding box center [1465, 312] width 33 height 20
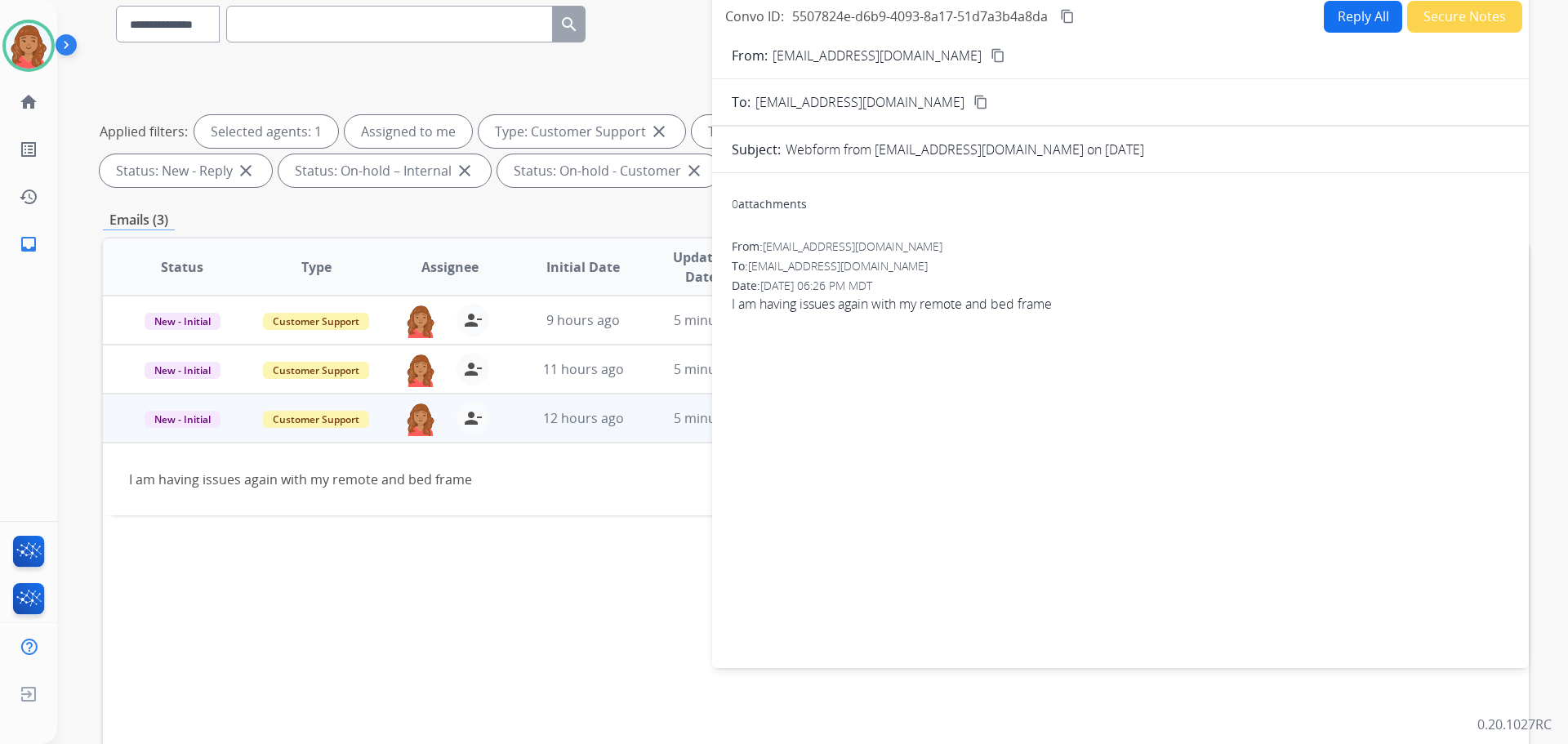
scroll to position [0, 0]
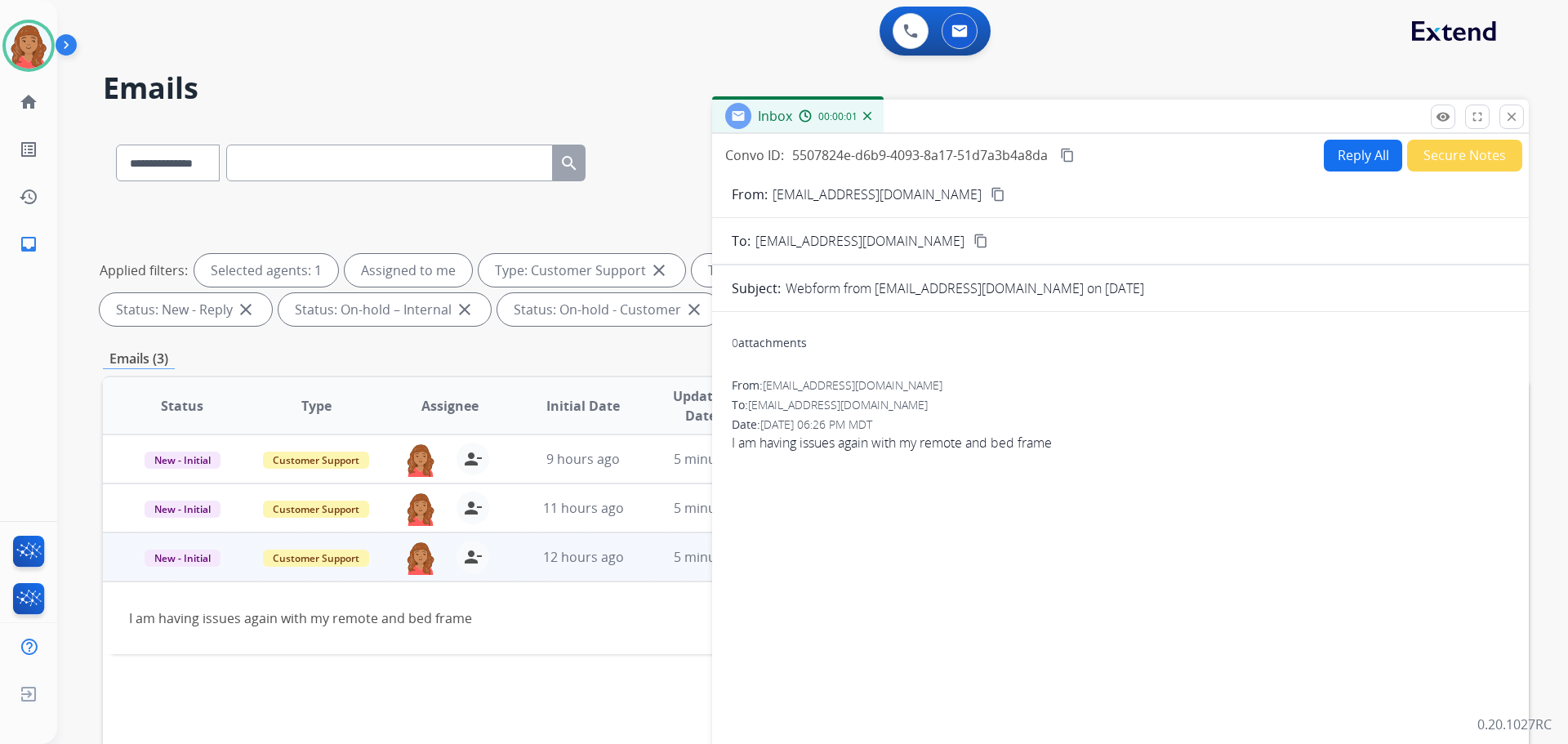
click at [1353, 162] on button "Reply All" at bounding box center [1362, 155] width 78 height 32
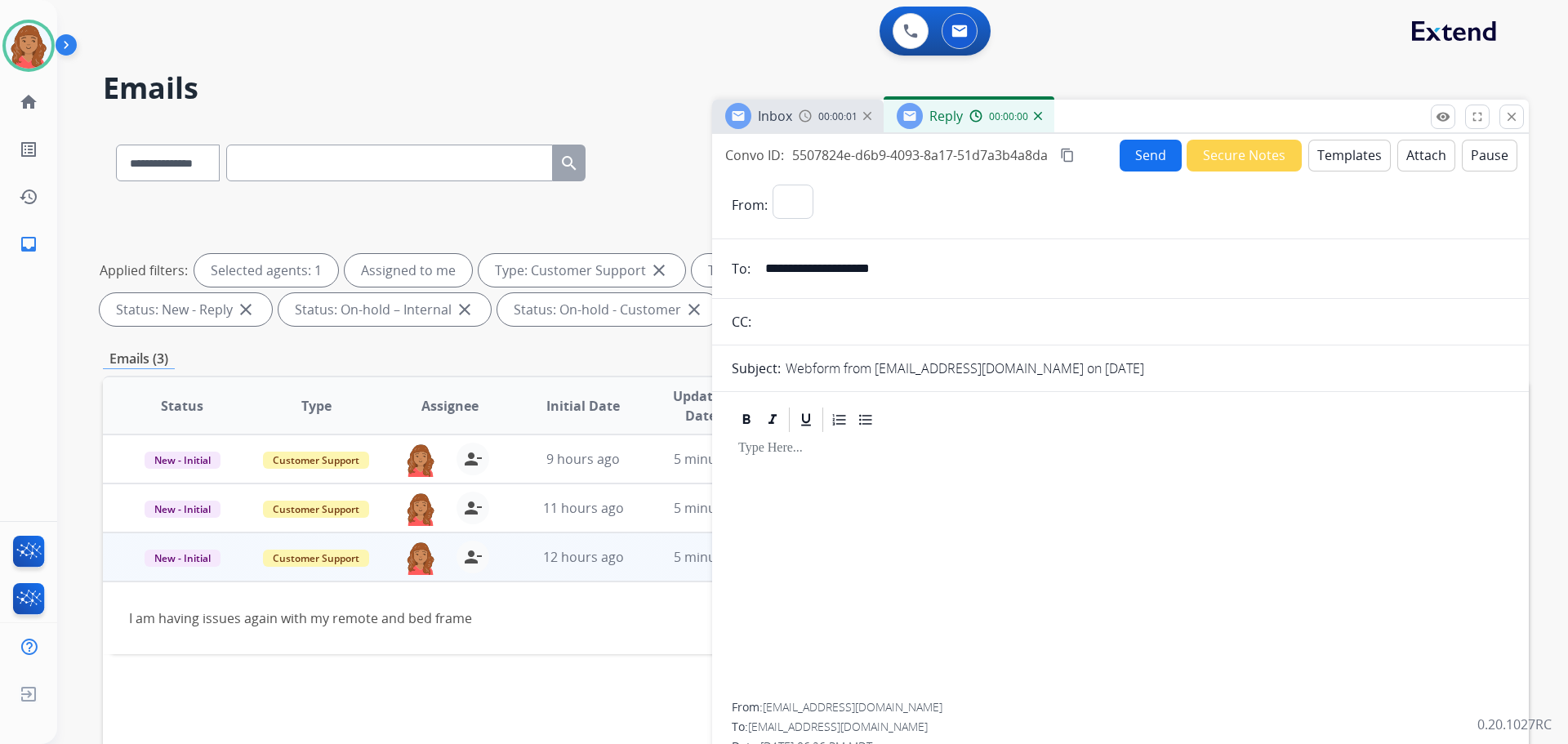
select select "**********"
click at [1326, 153] on button "Templates" at bounding box center [1349, 155] width 83 height 32
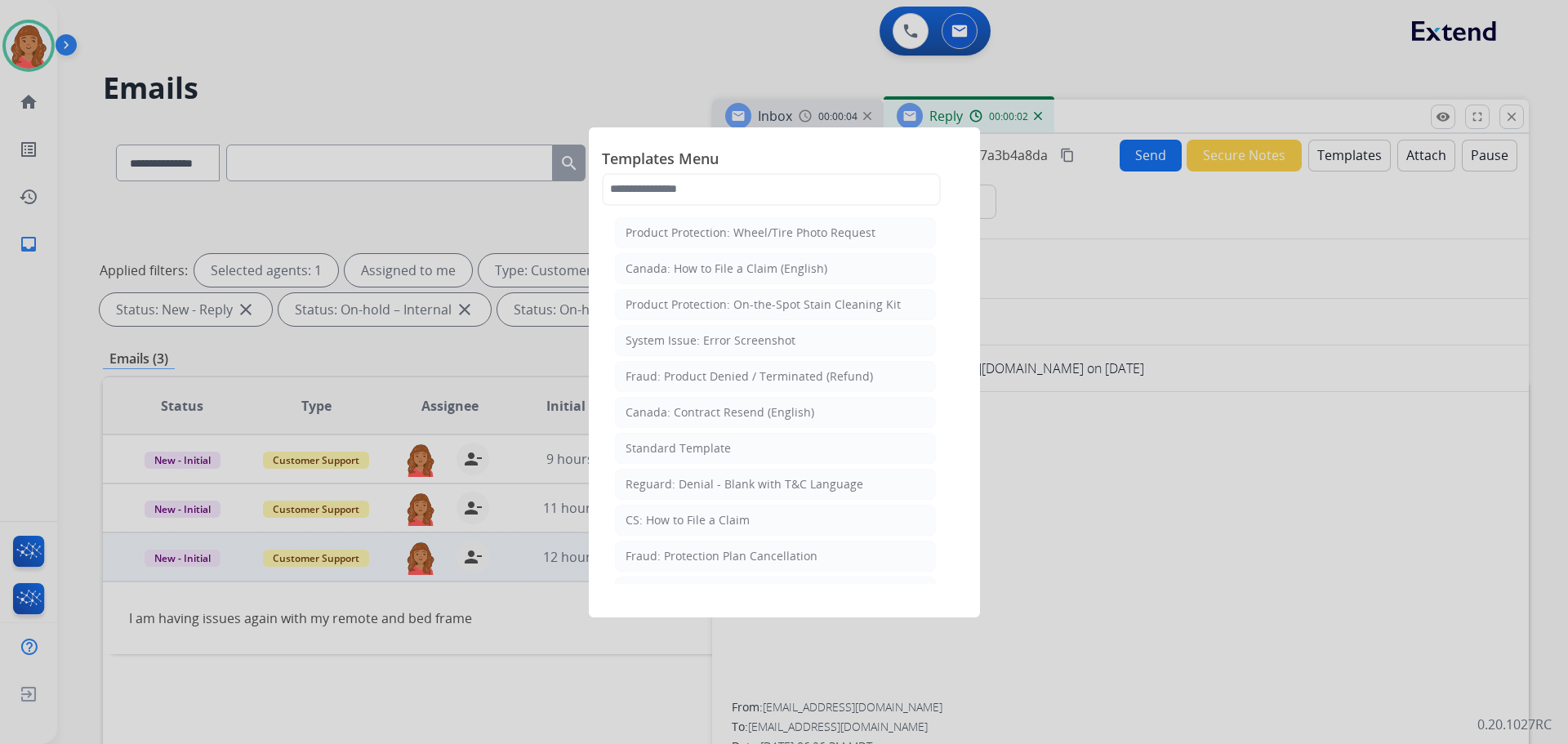
drag, startPoint x: 687, startPoint y: 446, endPoint x: 733, endPoint y: 486, distance: 61.0
click at [689, 446] on div "Standard Template" at bounding box center [678, 448] width 105 height 17
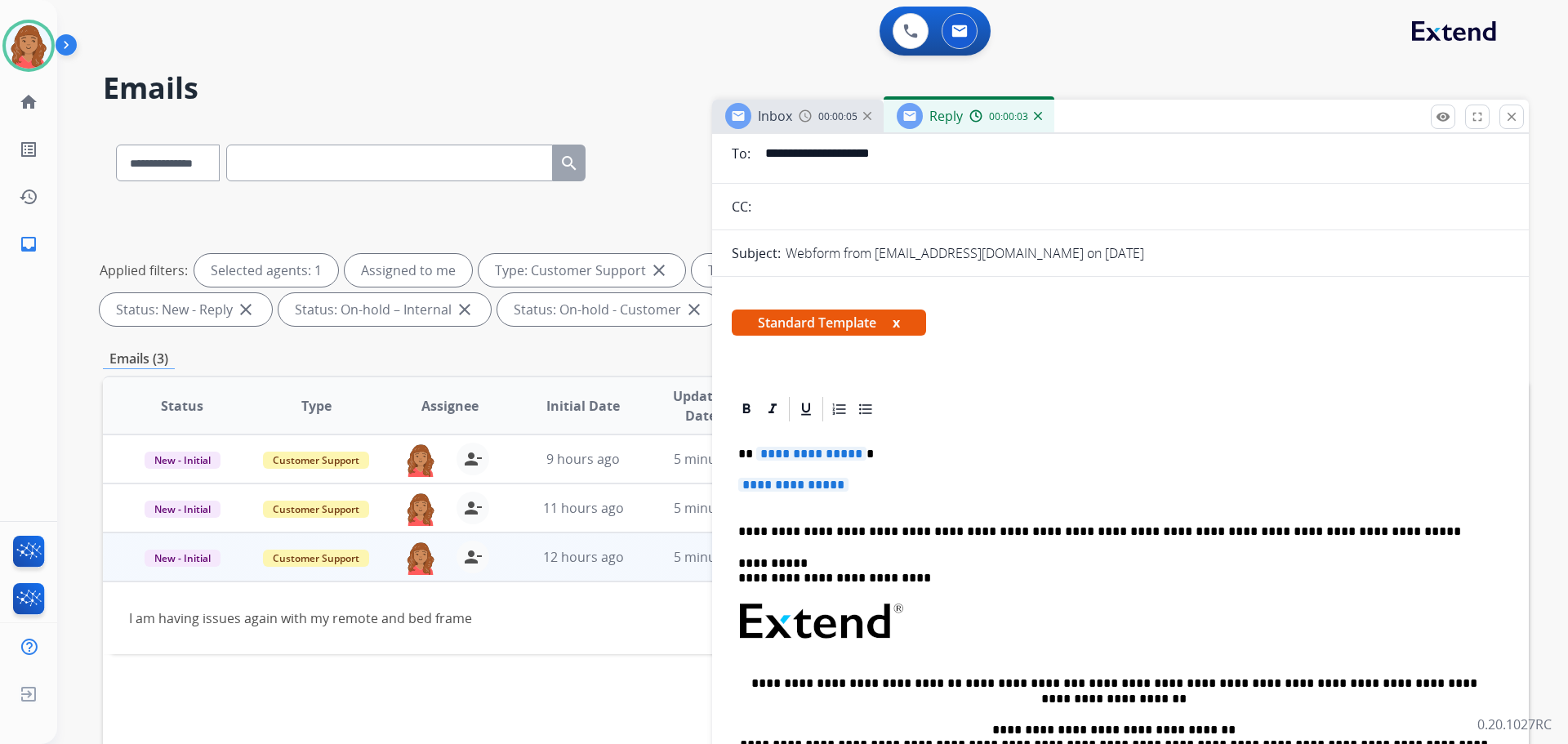
scroll to position [245, 0]
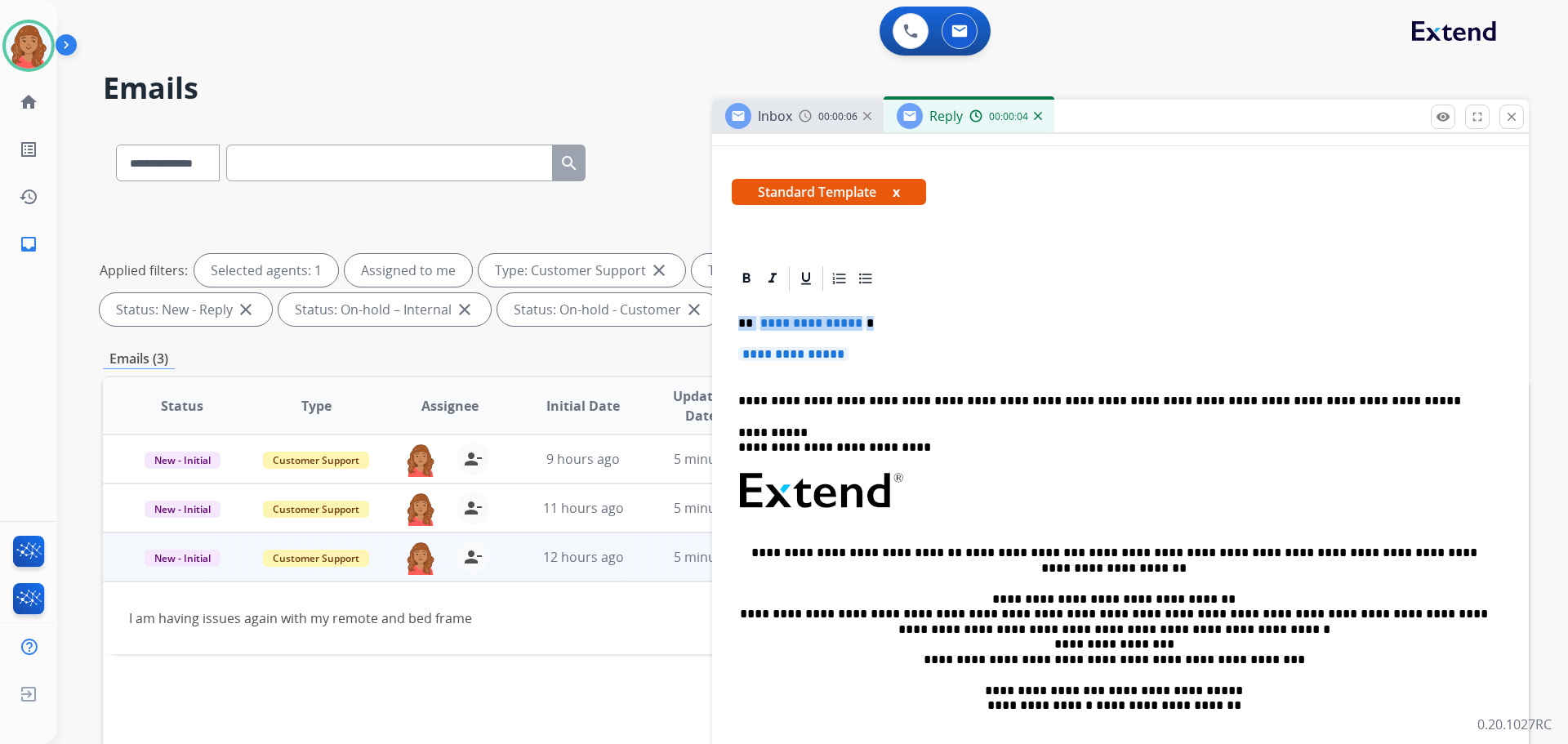
drag, startPoint x: 900, startPoint y: 352, endPoint x: 727, endPoint y: 325, distance: 175.1
click at [727, 325] on div "**********" at bounding box center [1121, 557] width 817 height 587
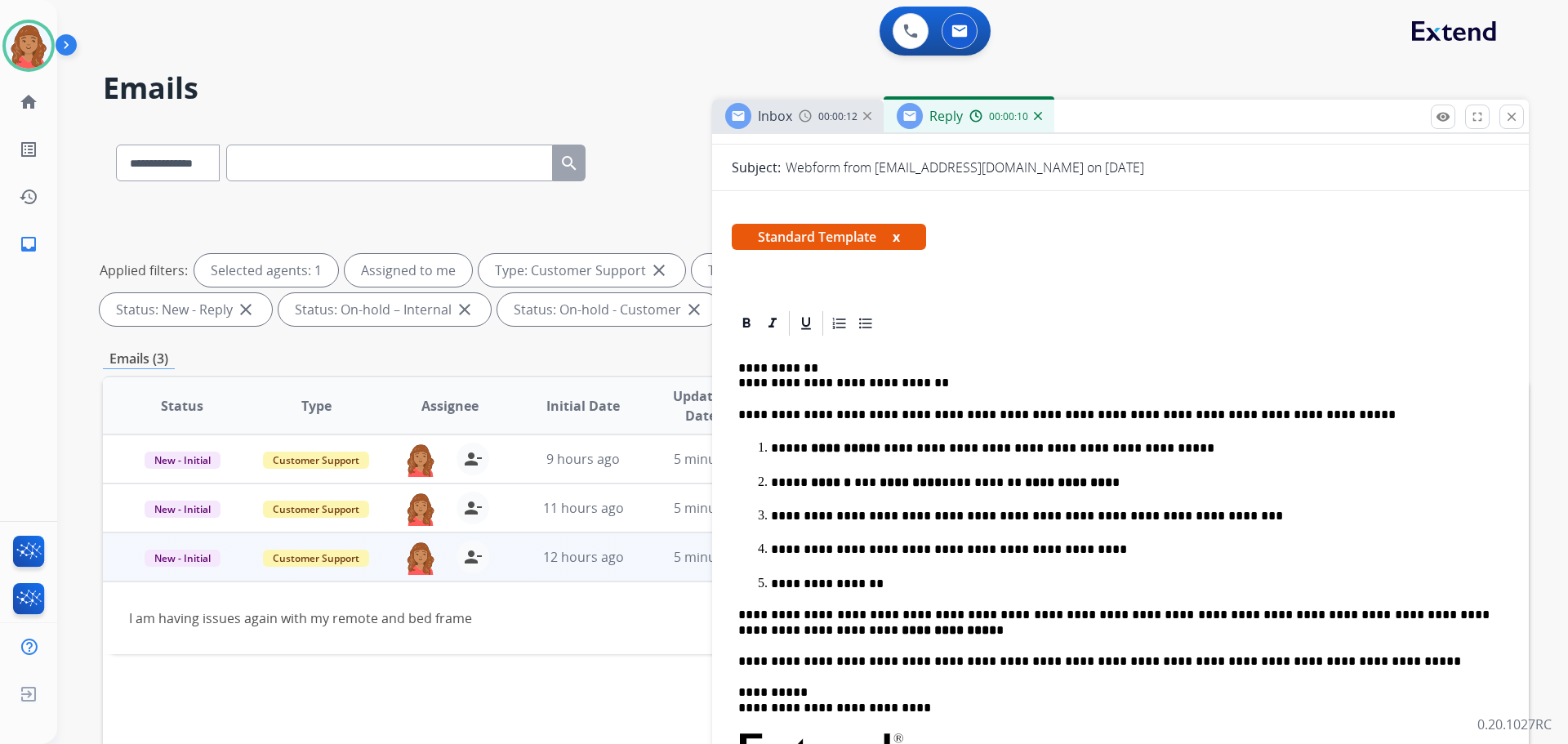
scroll to position [0, 0]
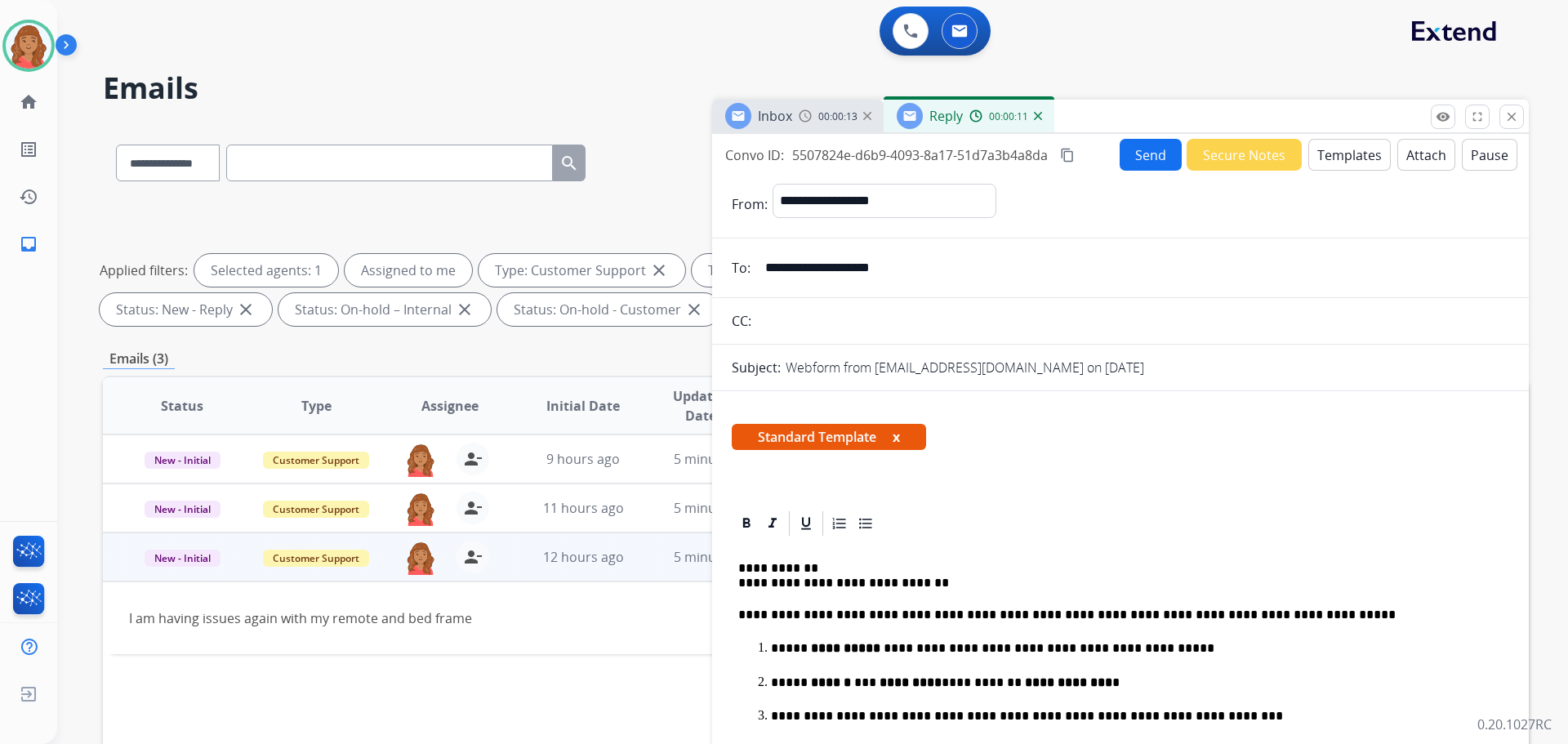
click at [1070, 157] on mat-icon "content_copy" at bounding box center [1068, 155] width 15 height 15
click at [1123, 155] on button "Send" at bounding box center [1150, 154] width 62 height 32
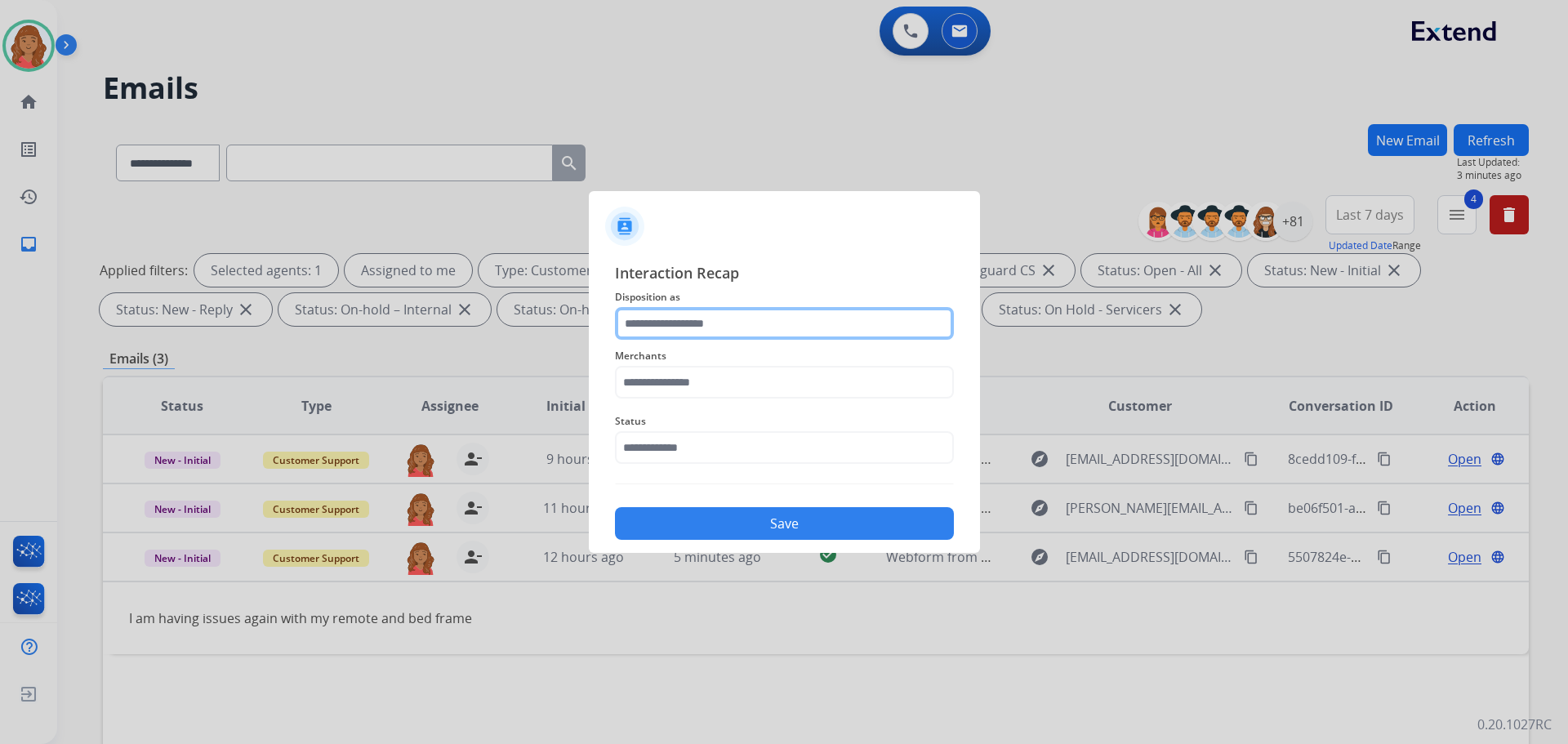
click at [726, 318] on input "text" at bounding box center [784, 323] width 339 height 33
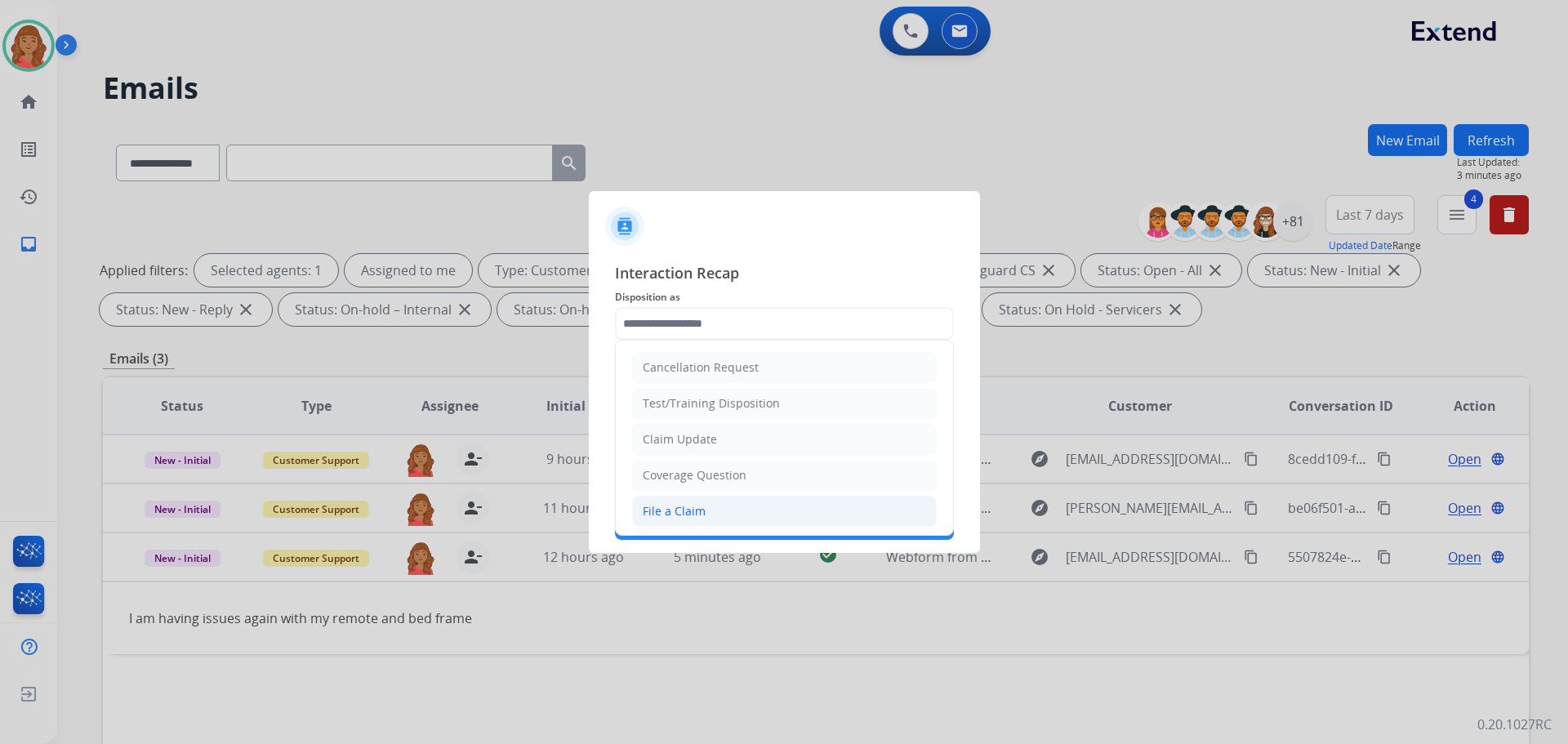
drag, startPoint x: 701, startPoint y: 517, endPoint x: 698, endPoint y: 480, distance: 37.1
click at [701, 516] on div "File a Claim" at bounding box center [674, 512] width 63 height 17
type input "**********"
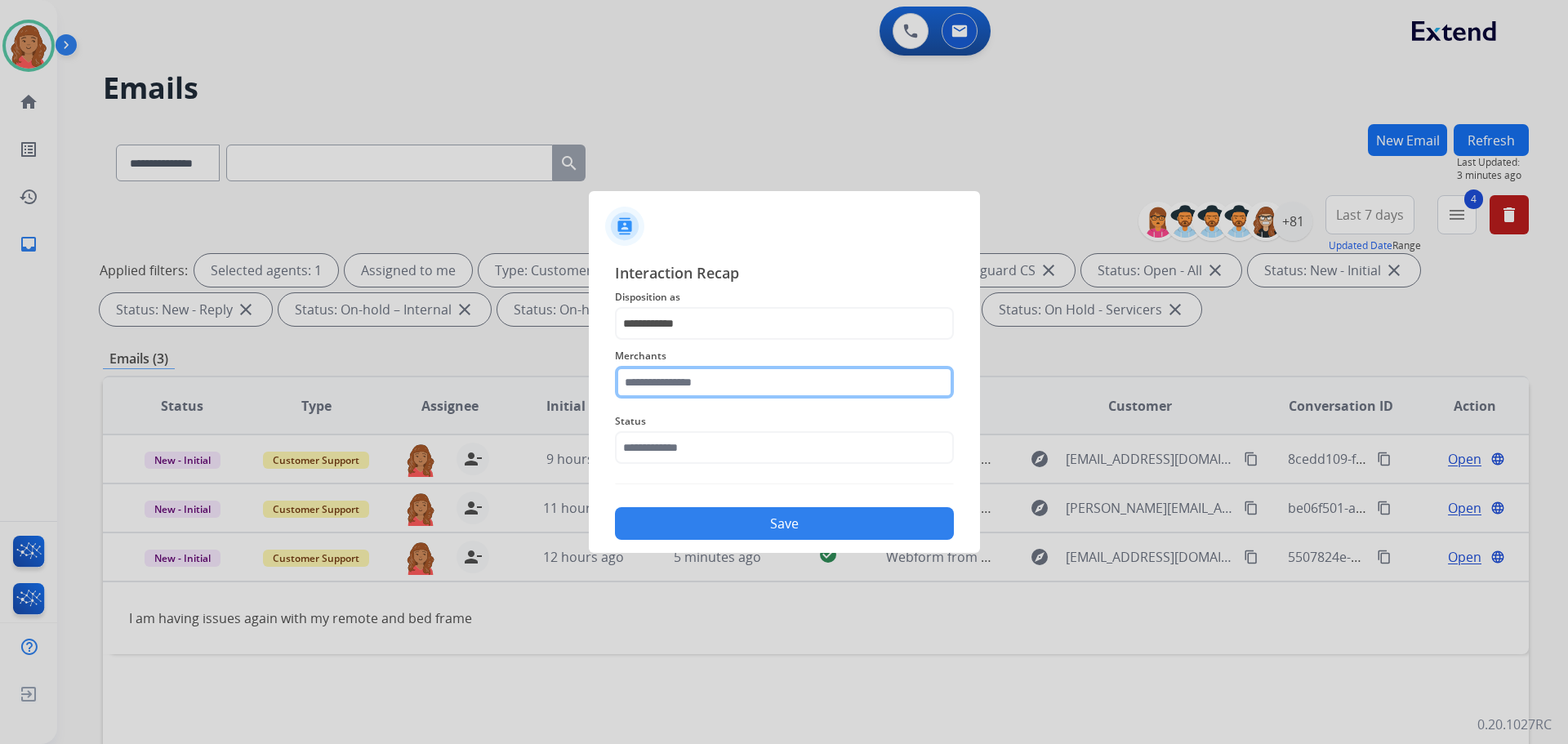
click at [664, 391] on input "text" at bounding box center [784, 381] width 339 height 33
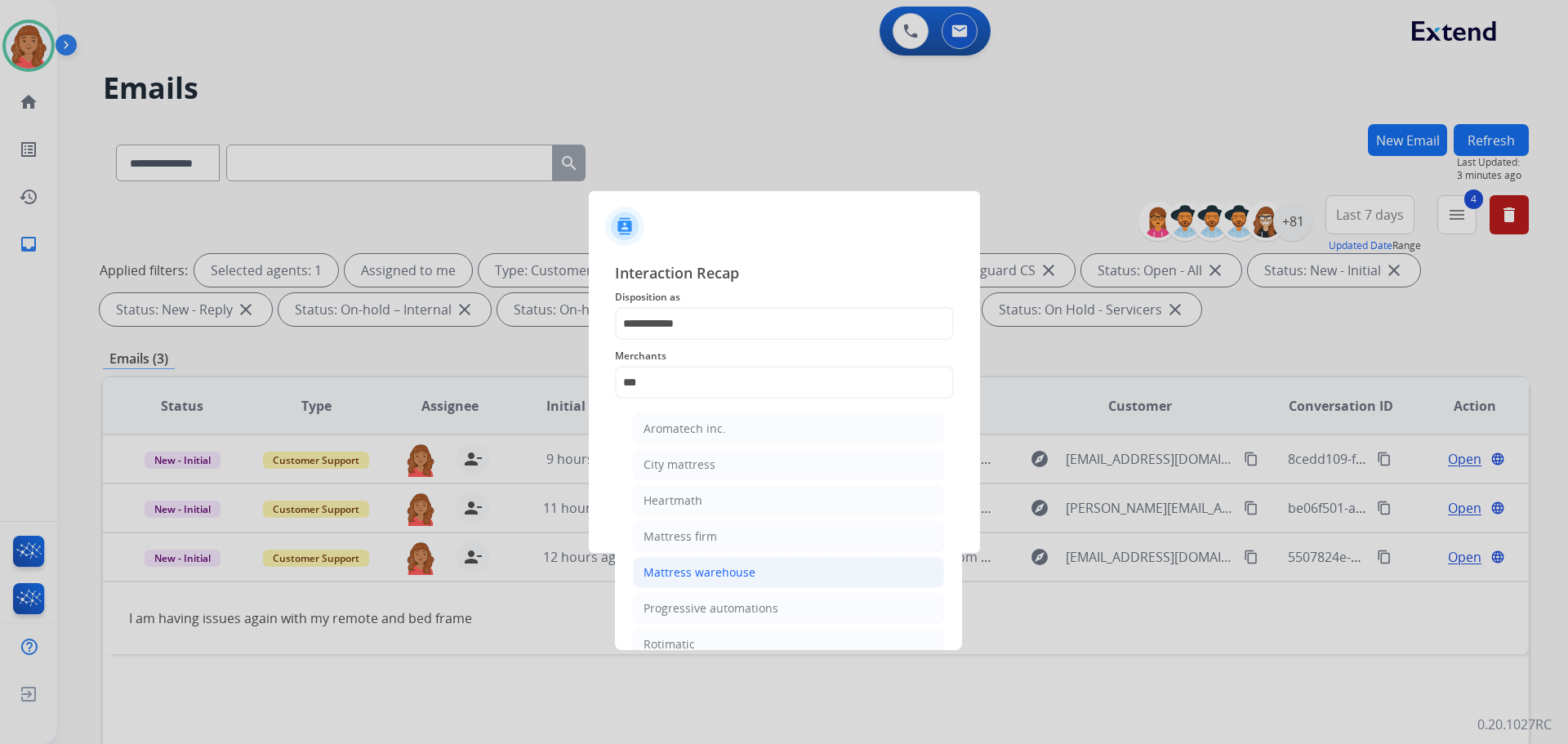
click at [698, 574] on div "Mattress warehouse" at bounding box center [699, 573] width 112 height 17
type input "**********"
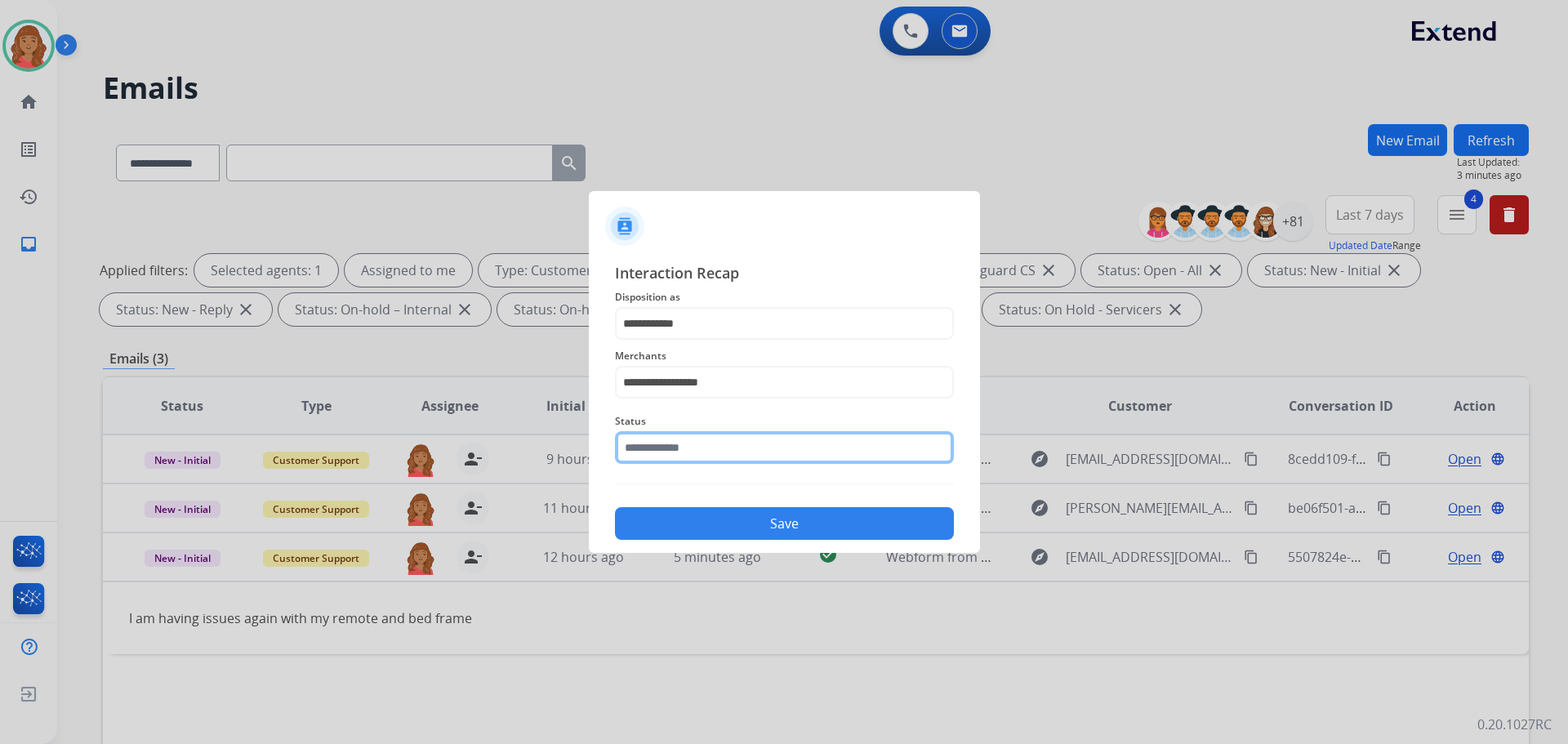
drag, startPoint x: 669, startPoint y: 445, endPoint x: 673, endPoint y: 460, distance: 15.5
click at [671, 445] on input "text" at bounding box center [784, 447] width 339 height 33
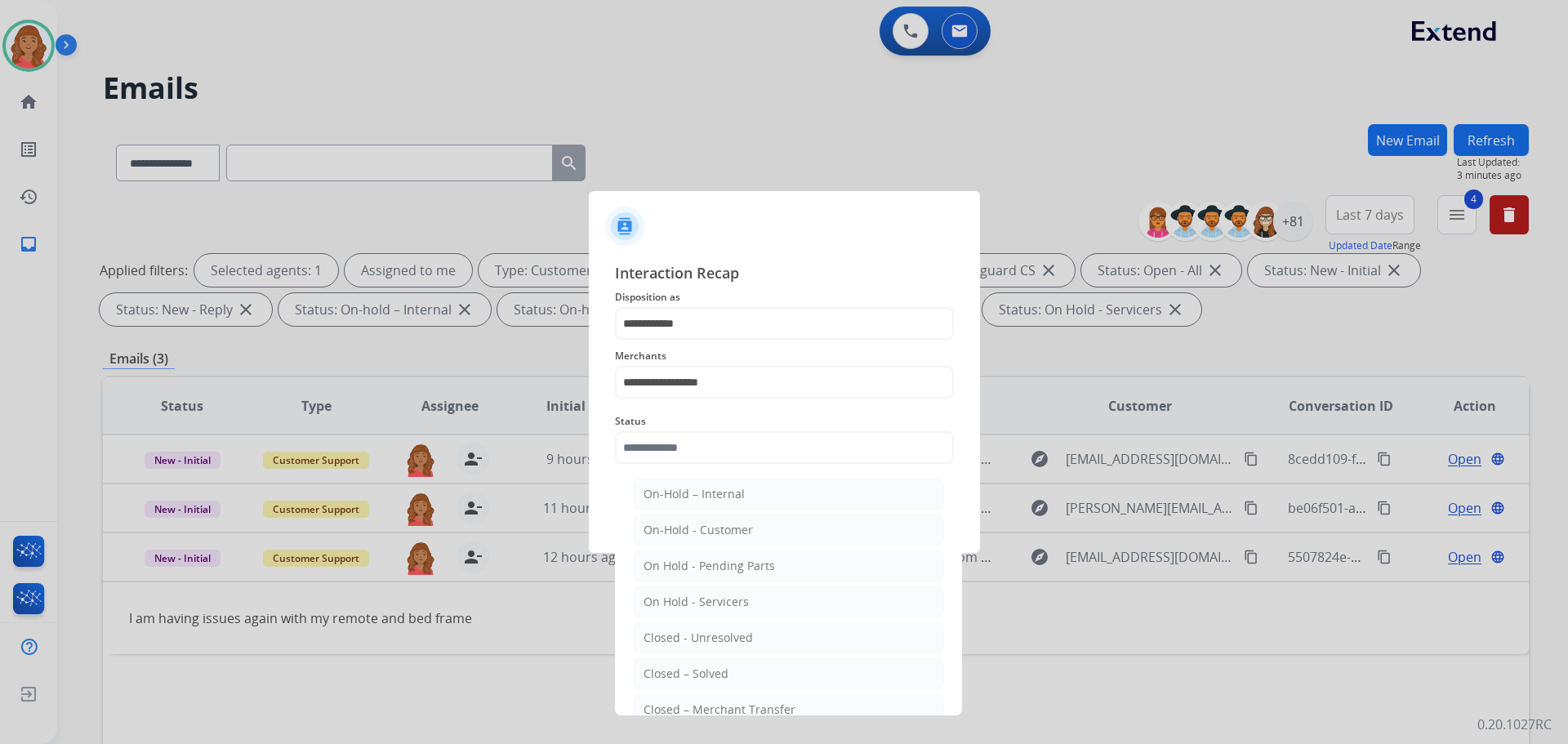
click at [684, 672] on div "Closed – Solved" at bounding box center [685, 674] width 85 height 17
type input "**********"
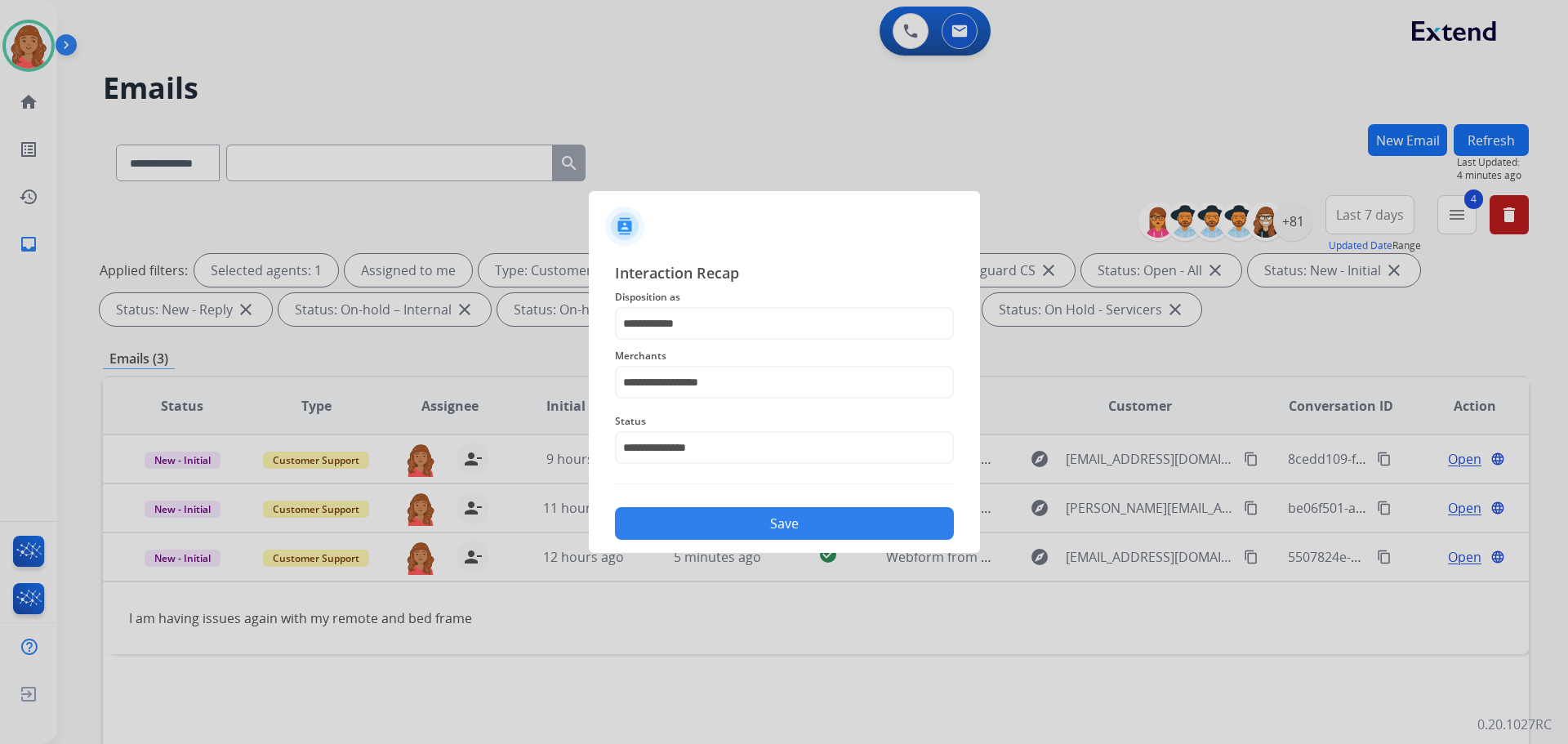
click at [726, 527] on button "Save" at bounding box center [784, 523] width 339 height 33
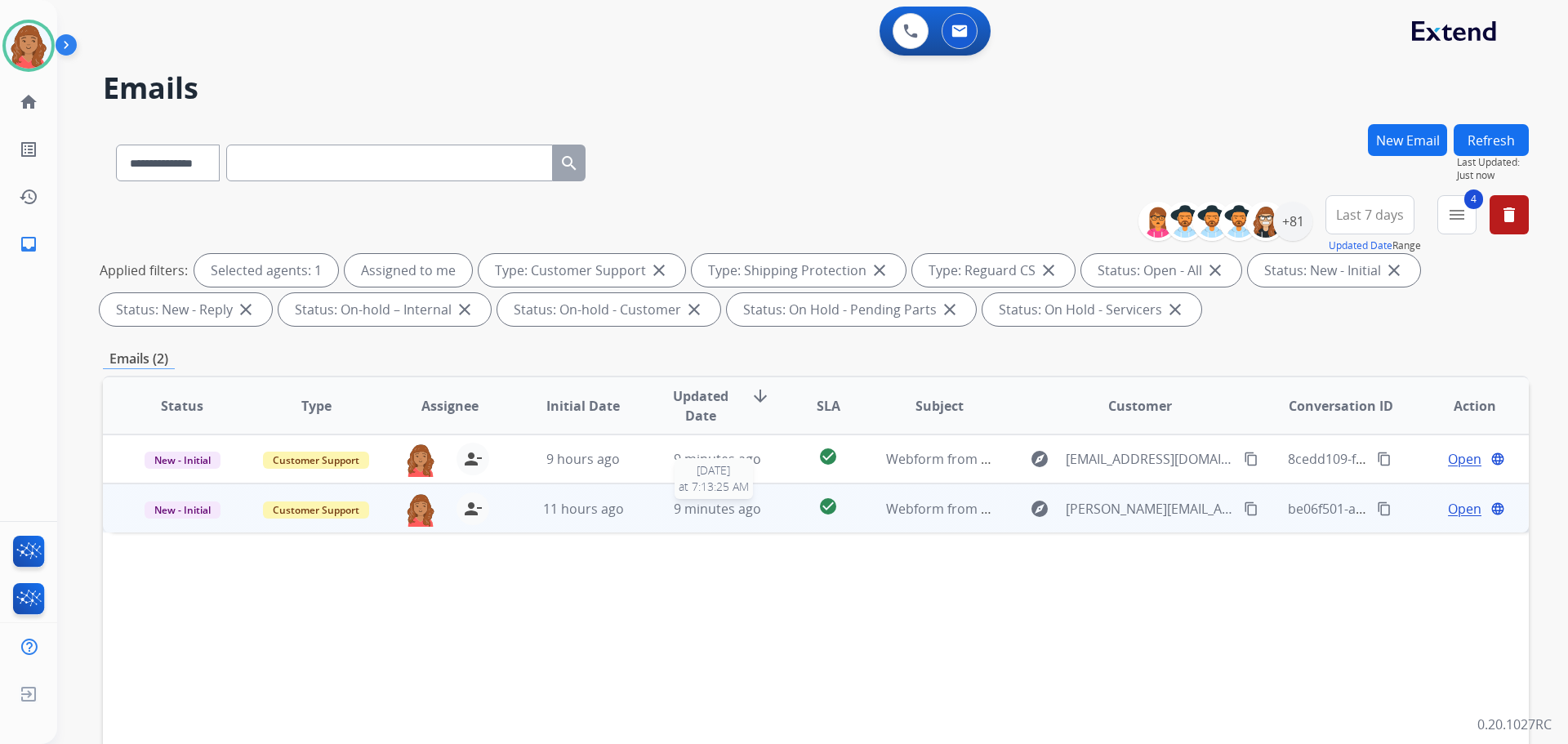
click at [708, 504] on span "9 minutes ago" at bounding box center [717, 508] width 87 height 18
click at [1243, 506] on mat-icon "content_copy" at bounding box center [1251, 508] width 15 height 15
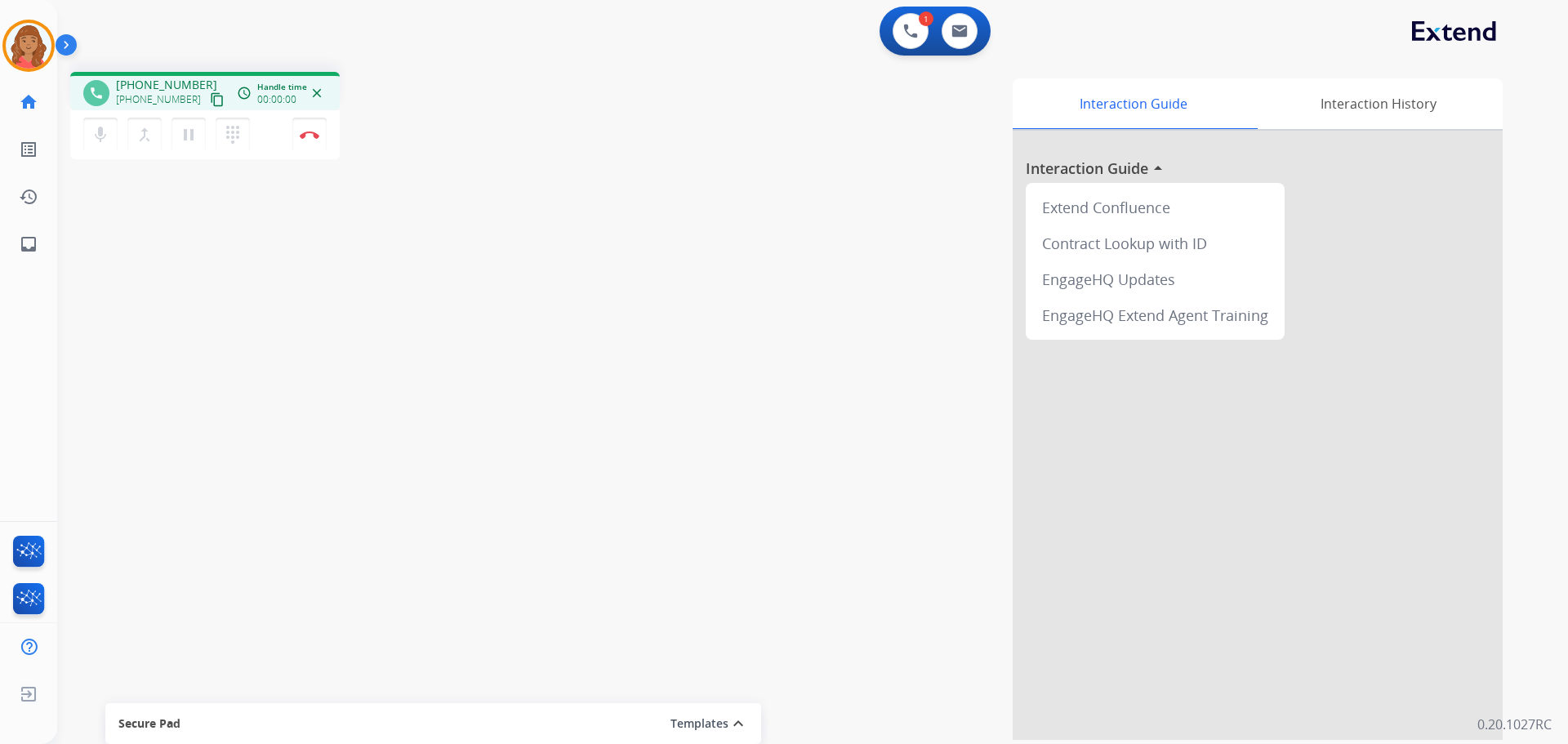
click at [210, 98] on mat-icon "content_copy" at bounding box center [218, 100] width 15 height 15
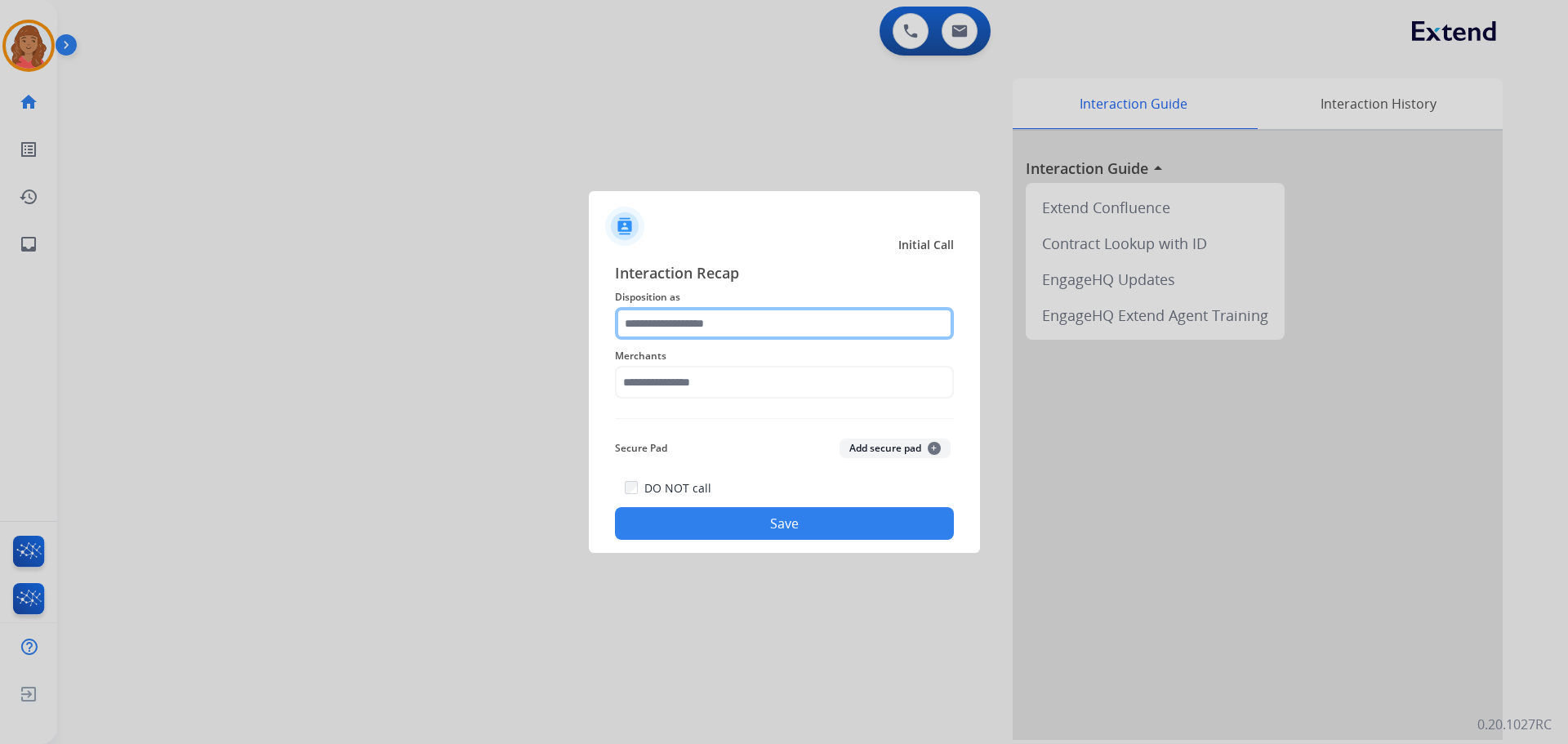
click at [748, 328] on input "text" at bounding box center [784, 323] width 339 height 33
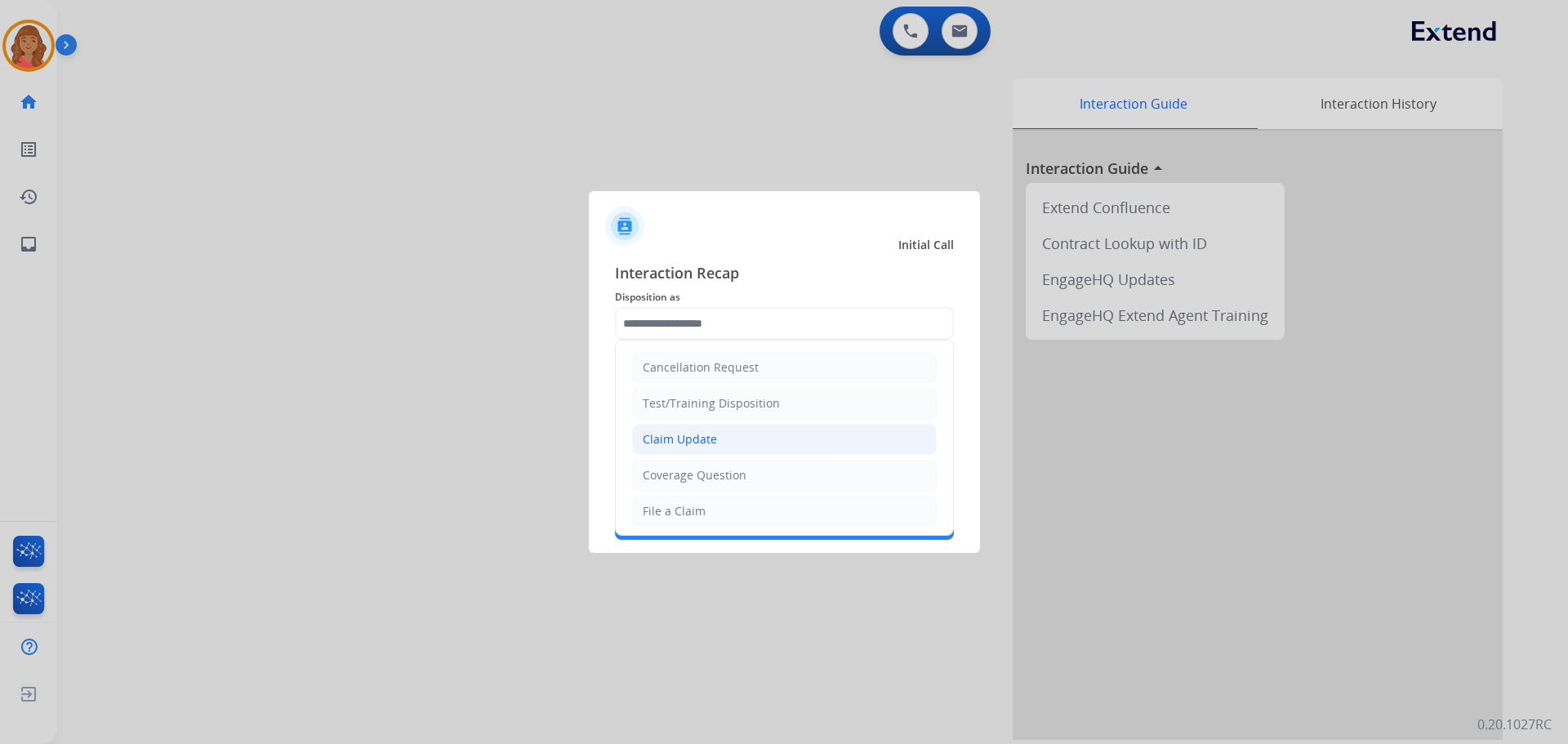
click at [693, 432] on div "Claim Update" at bounding box center [680, 440] width 74 height 17
type input "**********"
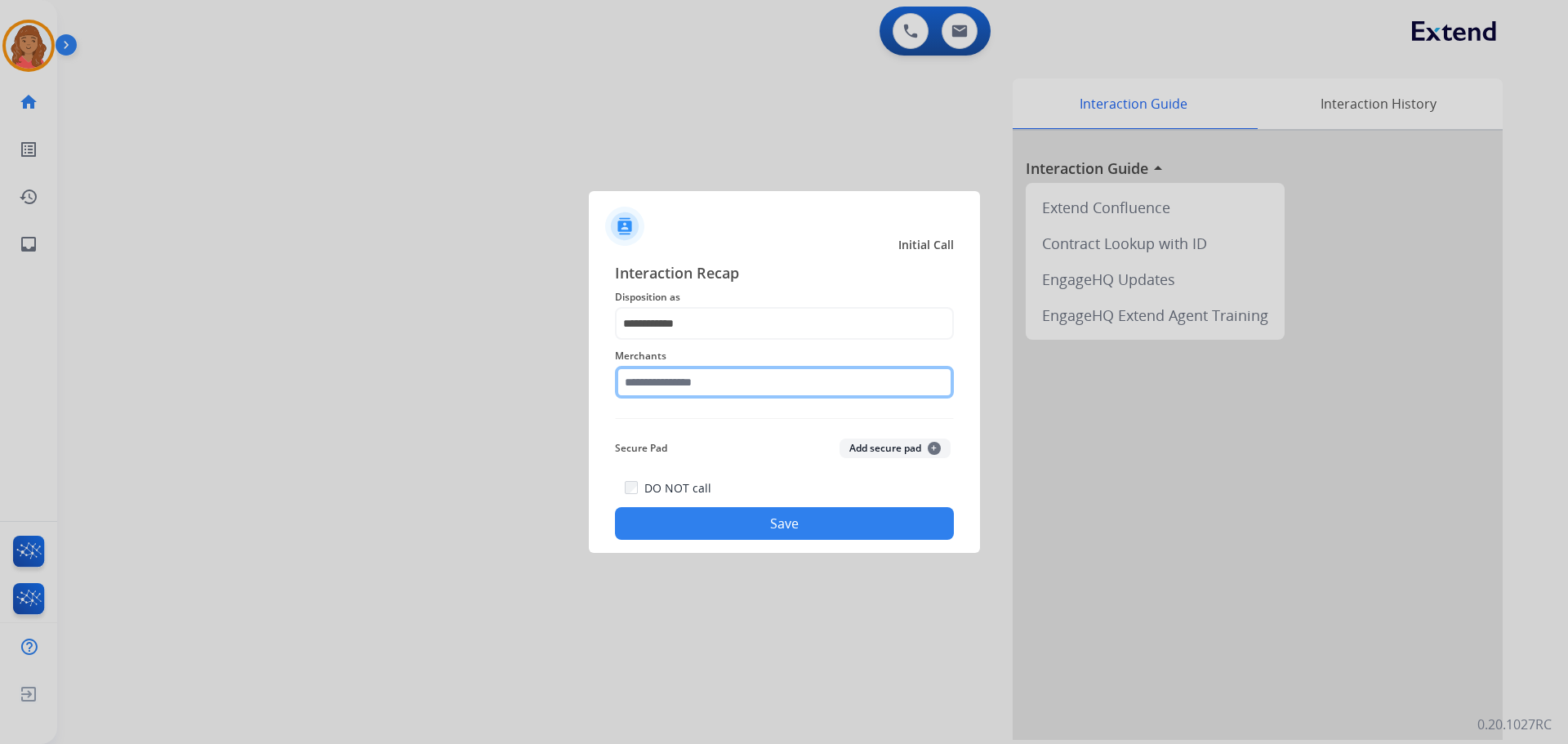
click at [688, 383] on input "text" at bounding box center [784, 381] width 339 height 33
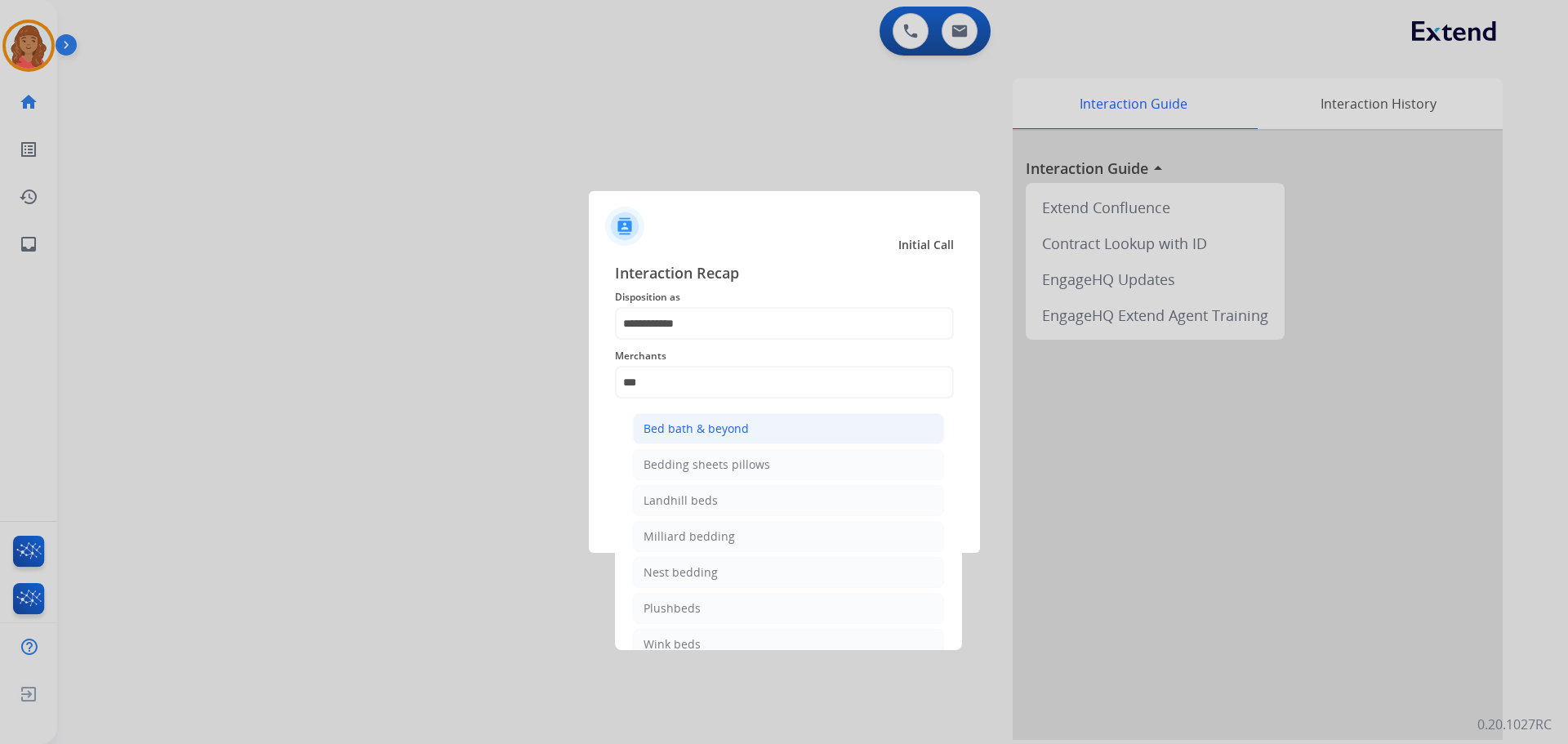
click at [680, 429] on div "Bed bath & beyond" at bounding box center [696, 429] width 105 height 17
type input "**********"
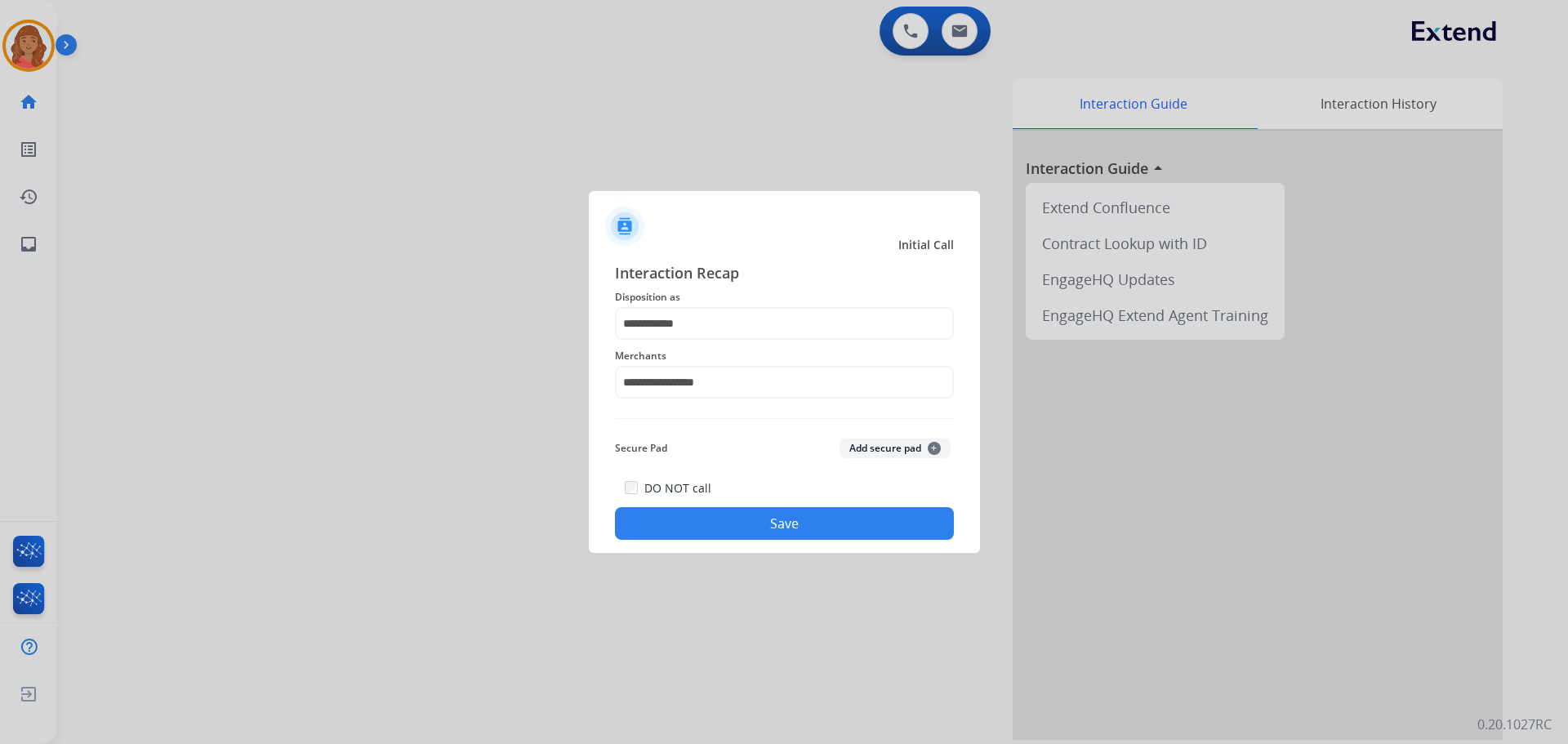
click at [743, 525] on button "Save" at bounding box center [784, 523] width 339 height 33
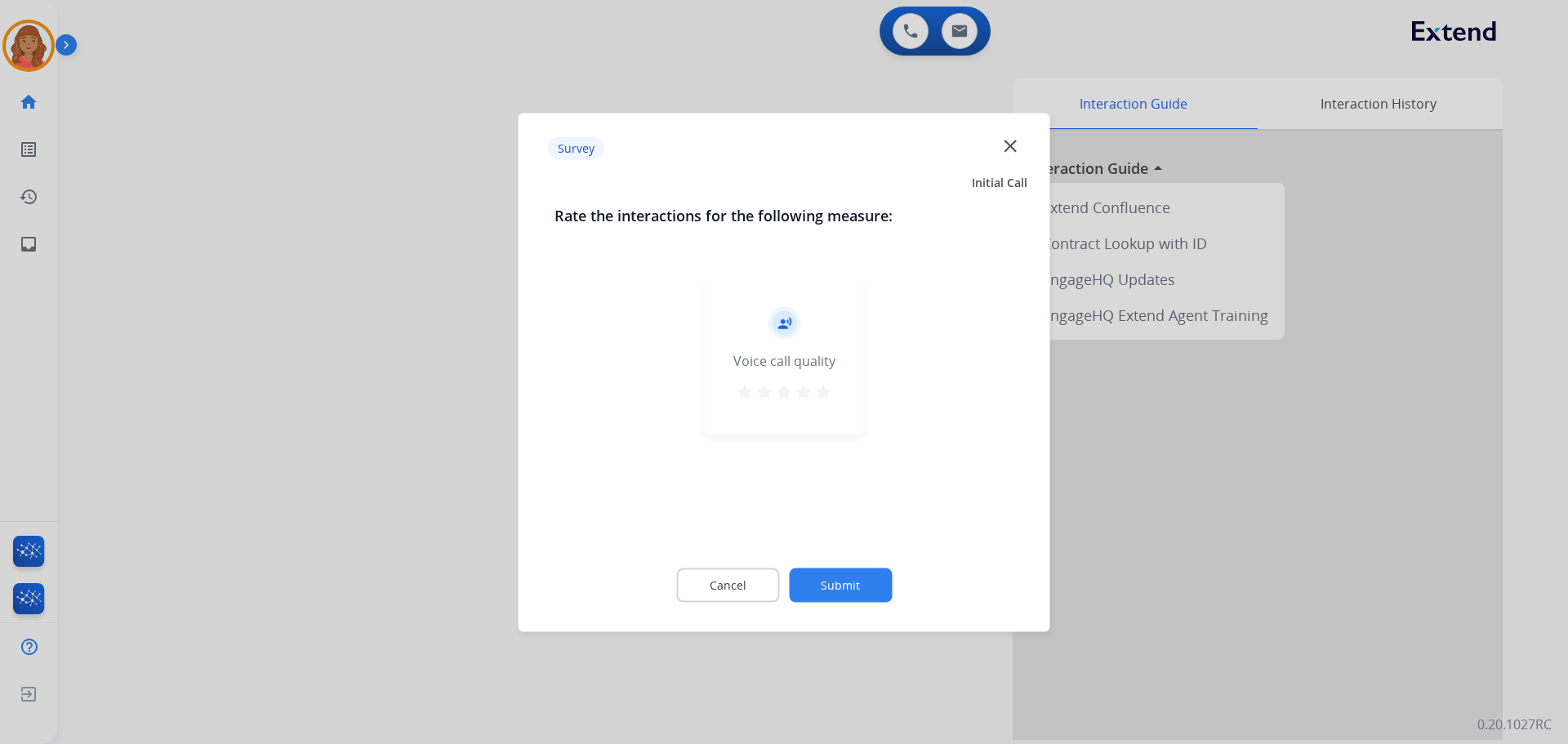
click at [827, 398] on mat-icon "star" at bounding box center [822, 391] width 20 height 20
click at [849, 578] on button "Submit" at bounding box center [840, 584] width 103 height 34
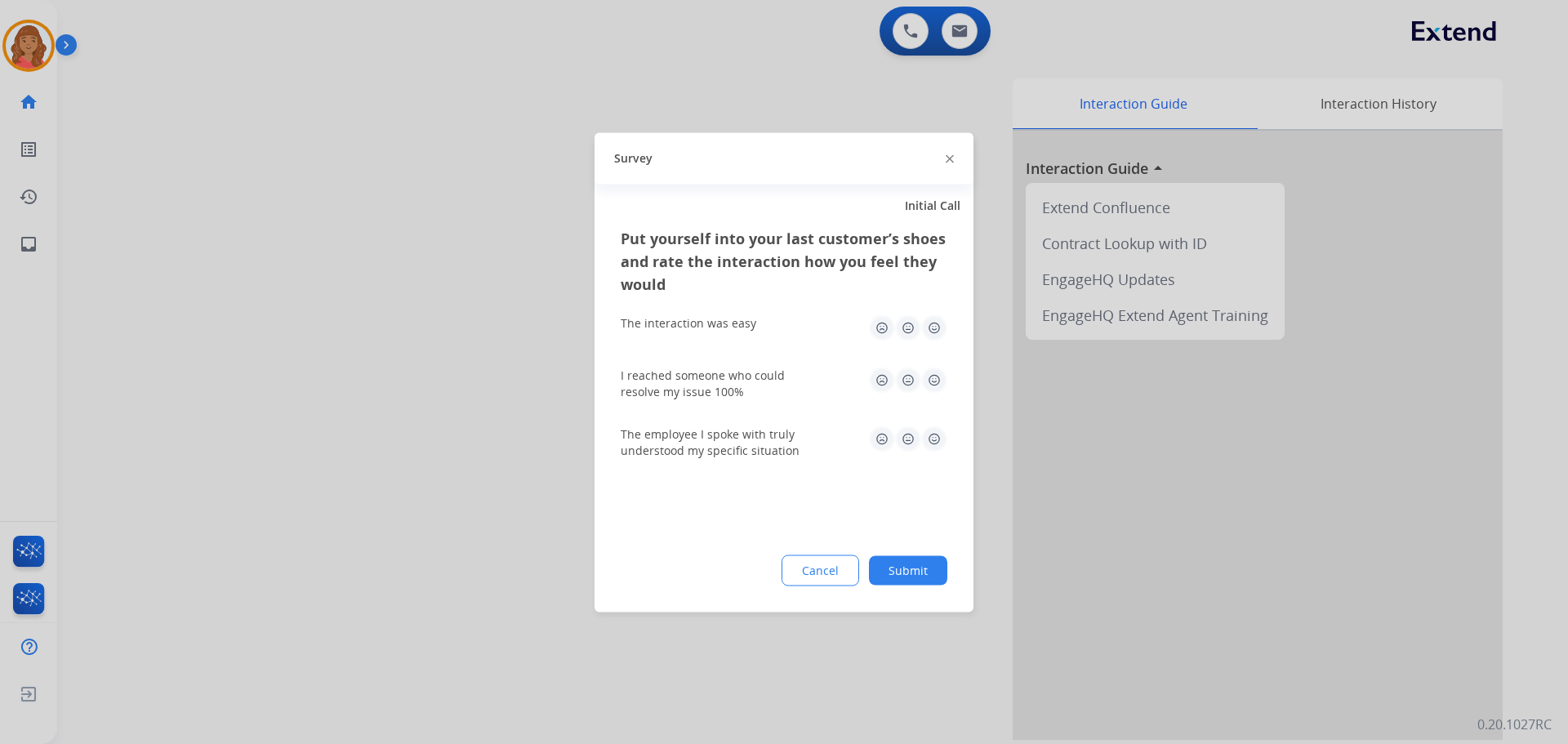
click at [931, 326] on img at bounding box center [934, 327] width 26 height 26
click at [934, 382] on img at bounding box center [934, 379] width 26 height 26
click at [934, 448] on img at bounding box center [934, 438] width 26 height 26
click at [910, 577] on button "Submit" at bounding box center [908, 570] width 78 height 30
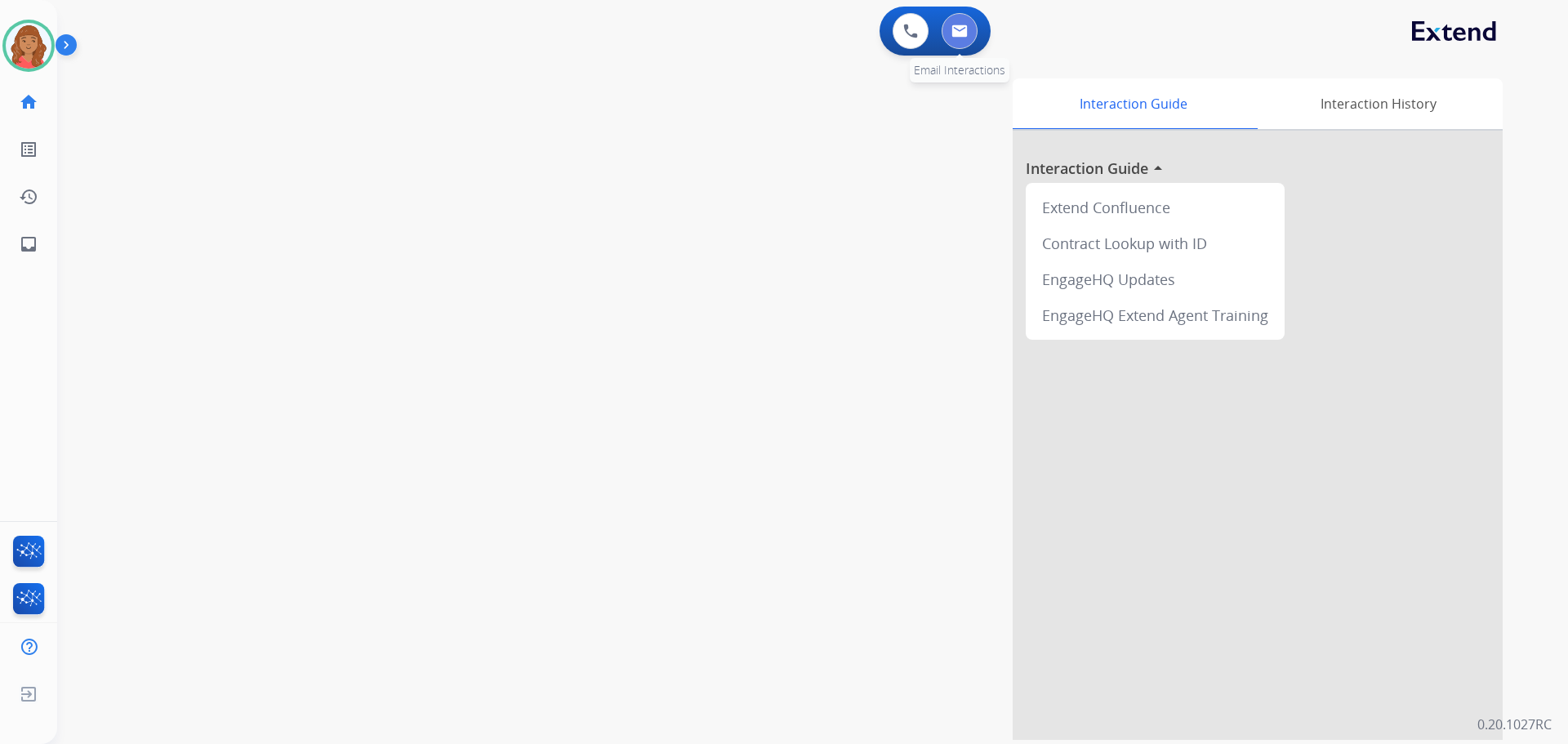
click at [959, 44] on button at bounding box center [959, 31] width 36 height 36
select select "**********"
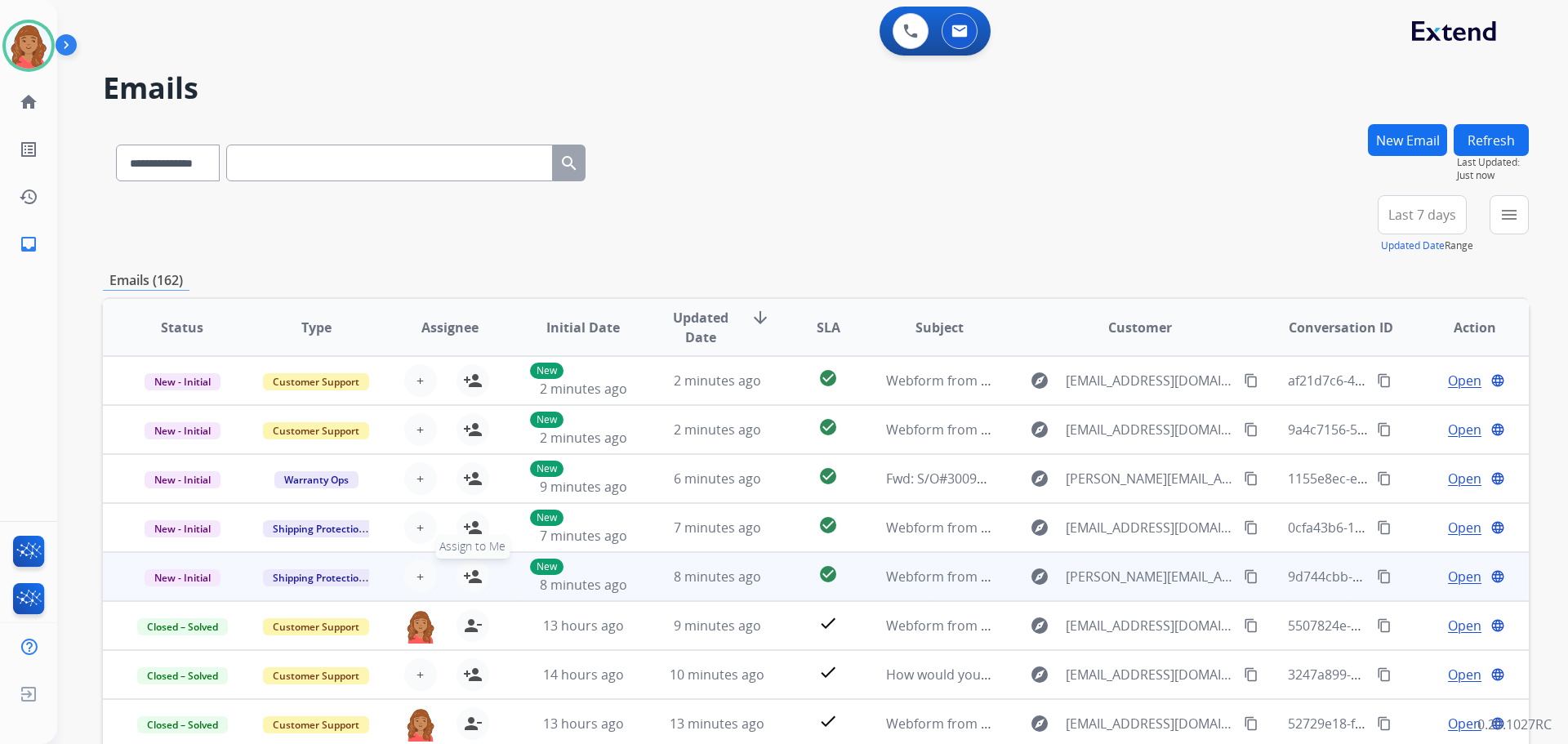
click at [477, 580] on mat-icon "person_add" at bounding box center [472, 576] width 20 height 20
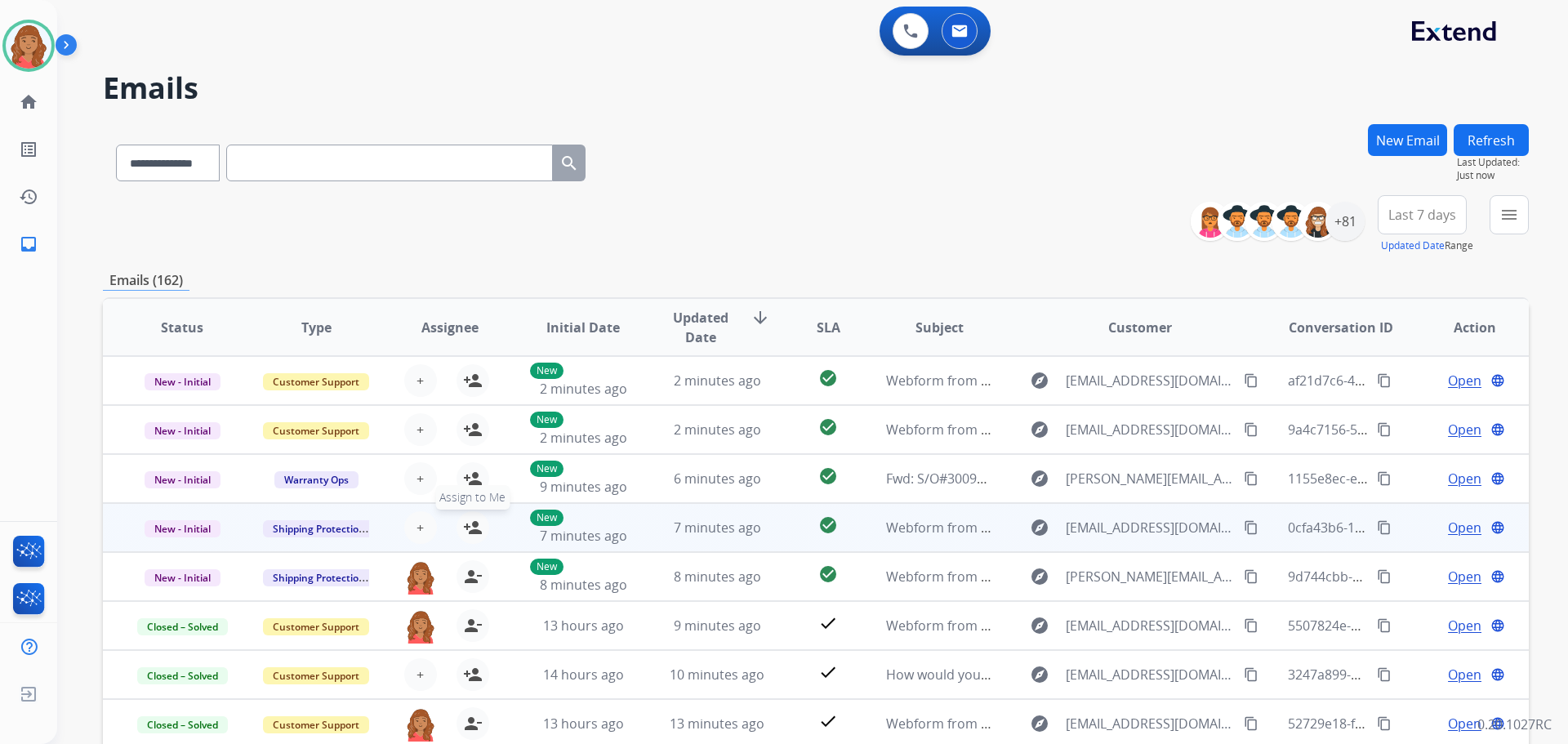
click at [473, 527] on mat-icon "person_add" at bounding box center [472, 527] width 20 height 20
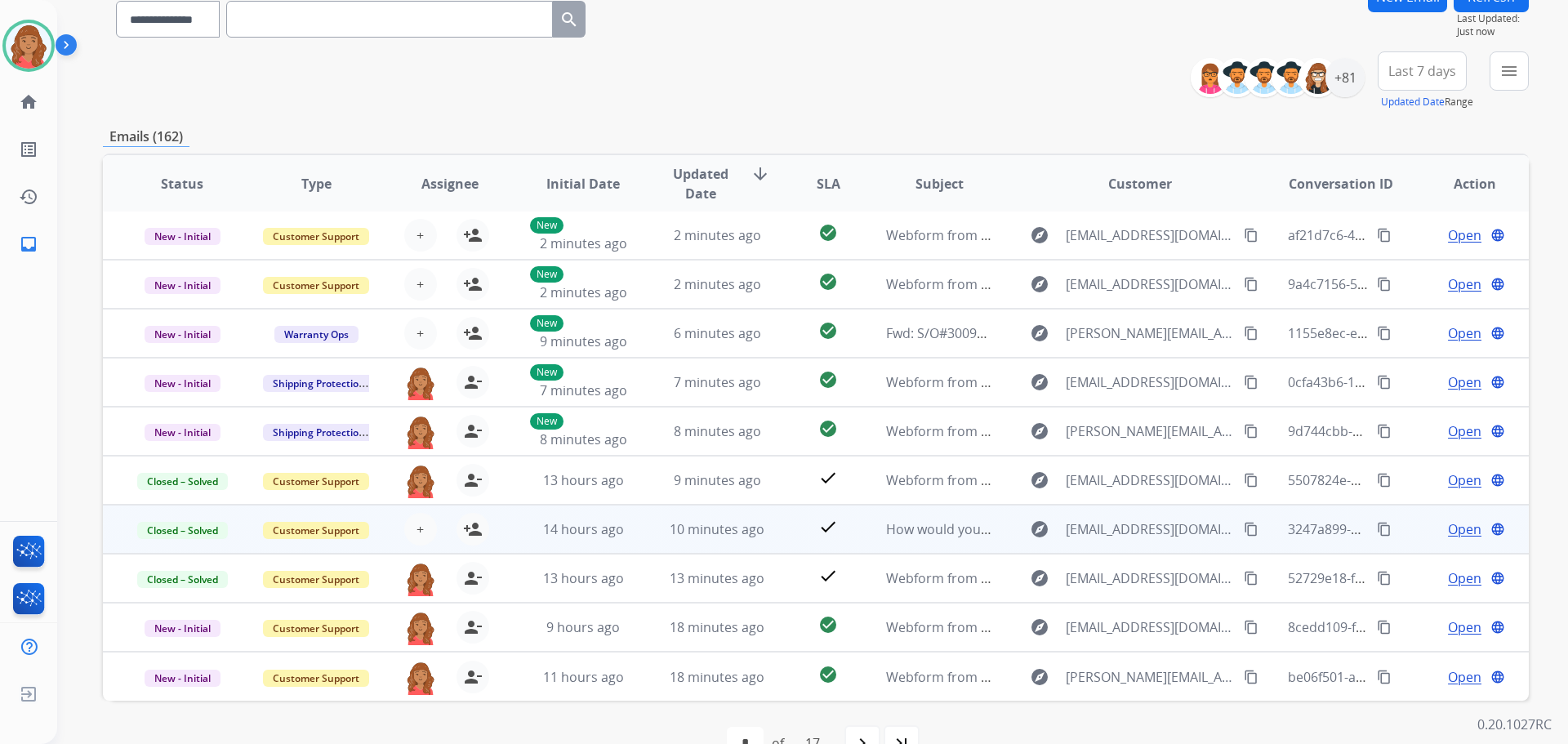
scroll to position [185, 0]
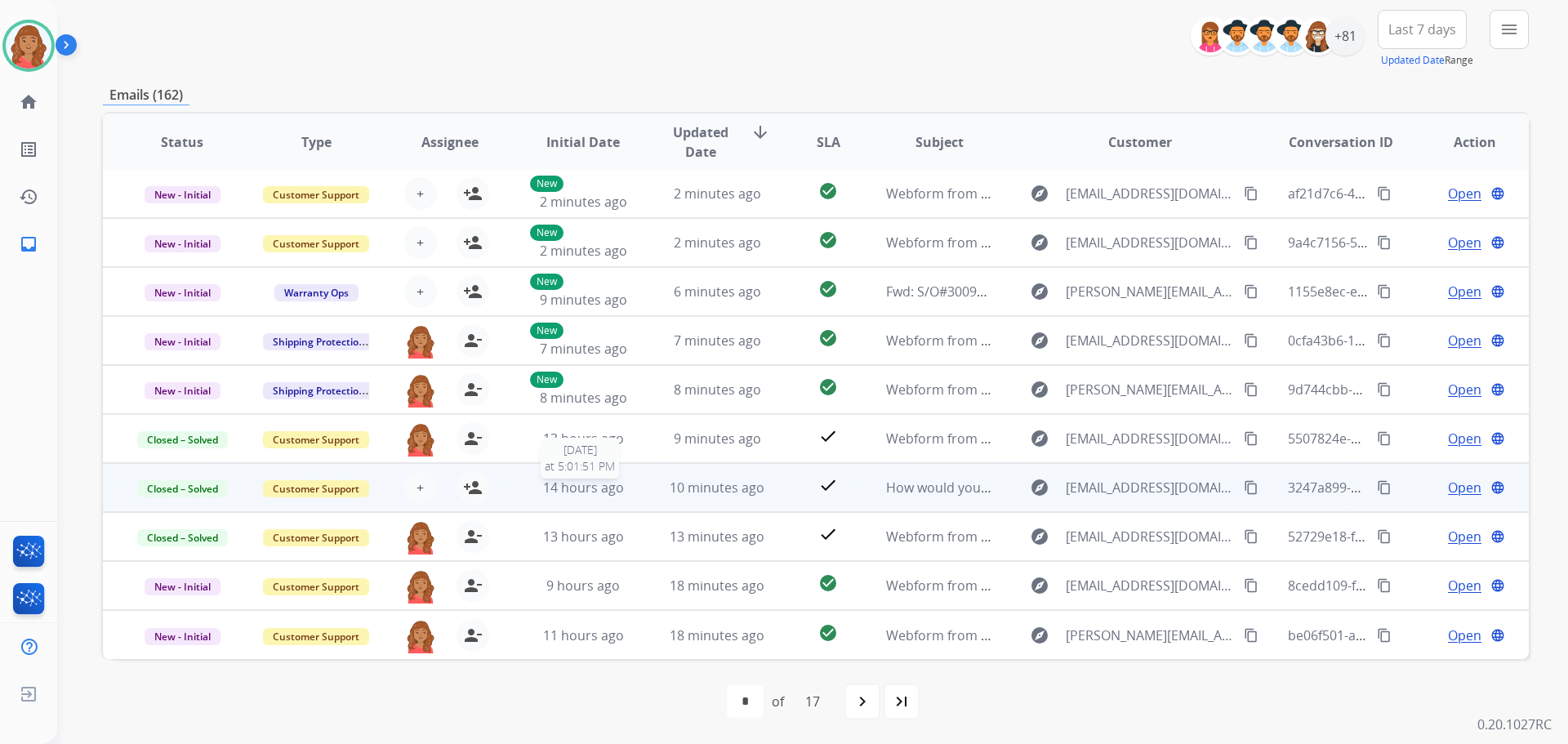
click at [606, 494] on span "14 hours ago" at bounding box center [583, 486] width 81 height 18
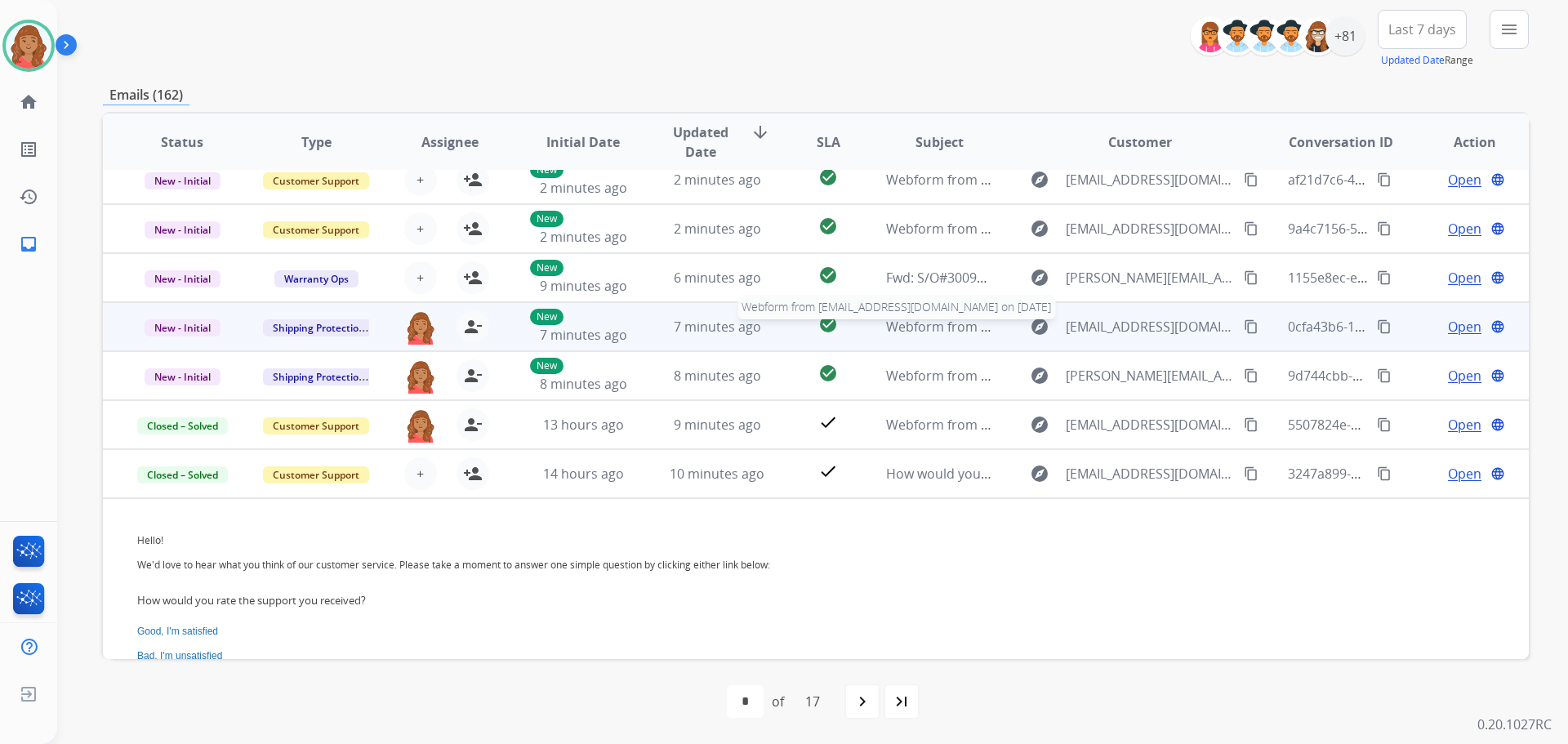
scroll to position [0, 0]
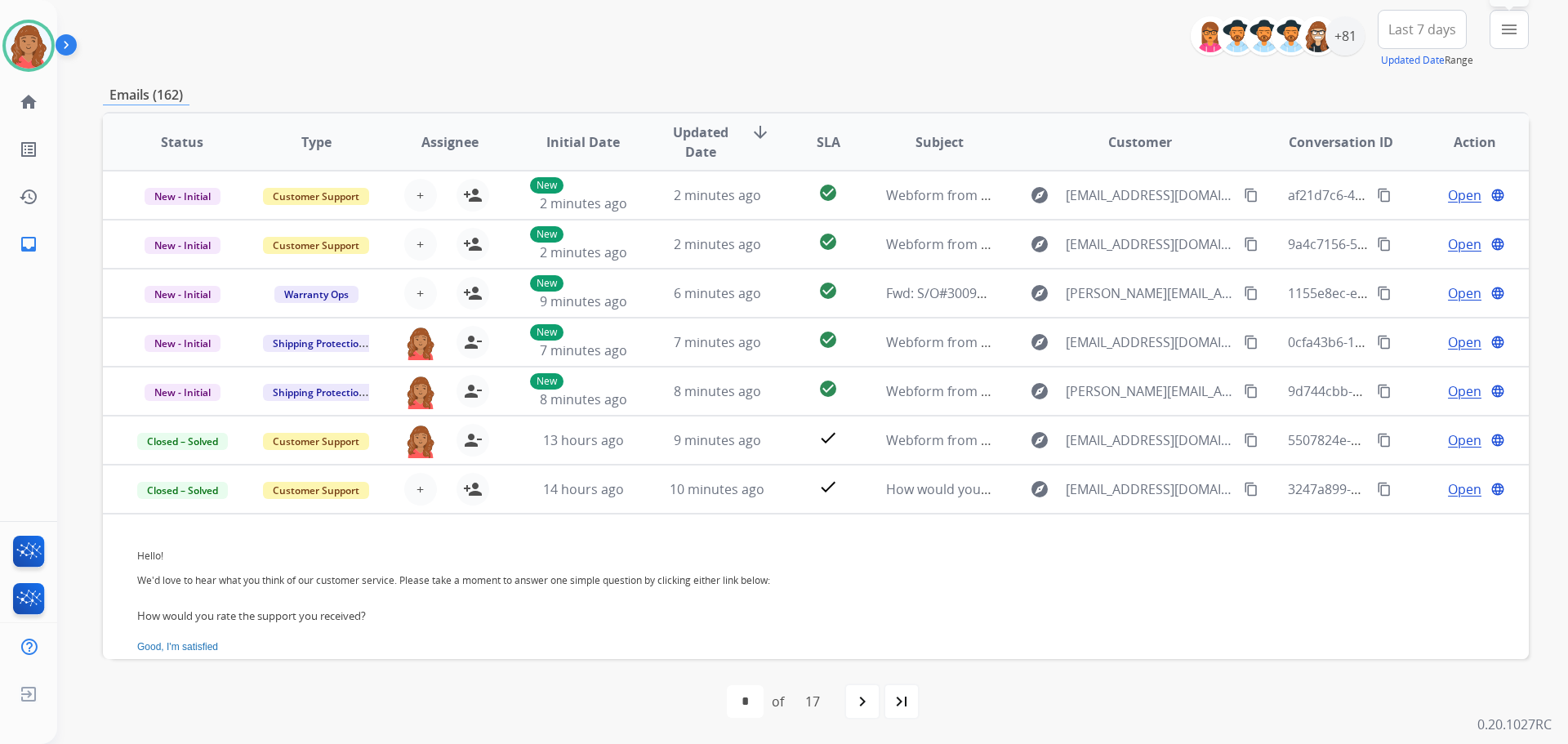
click at [1494, 37] on button "menu Filters" at bounding box center [1508, 30] width 39 height 39
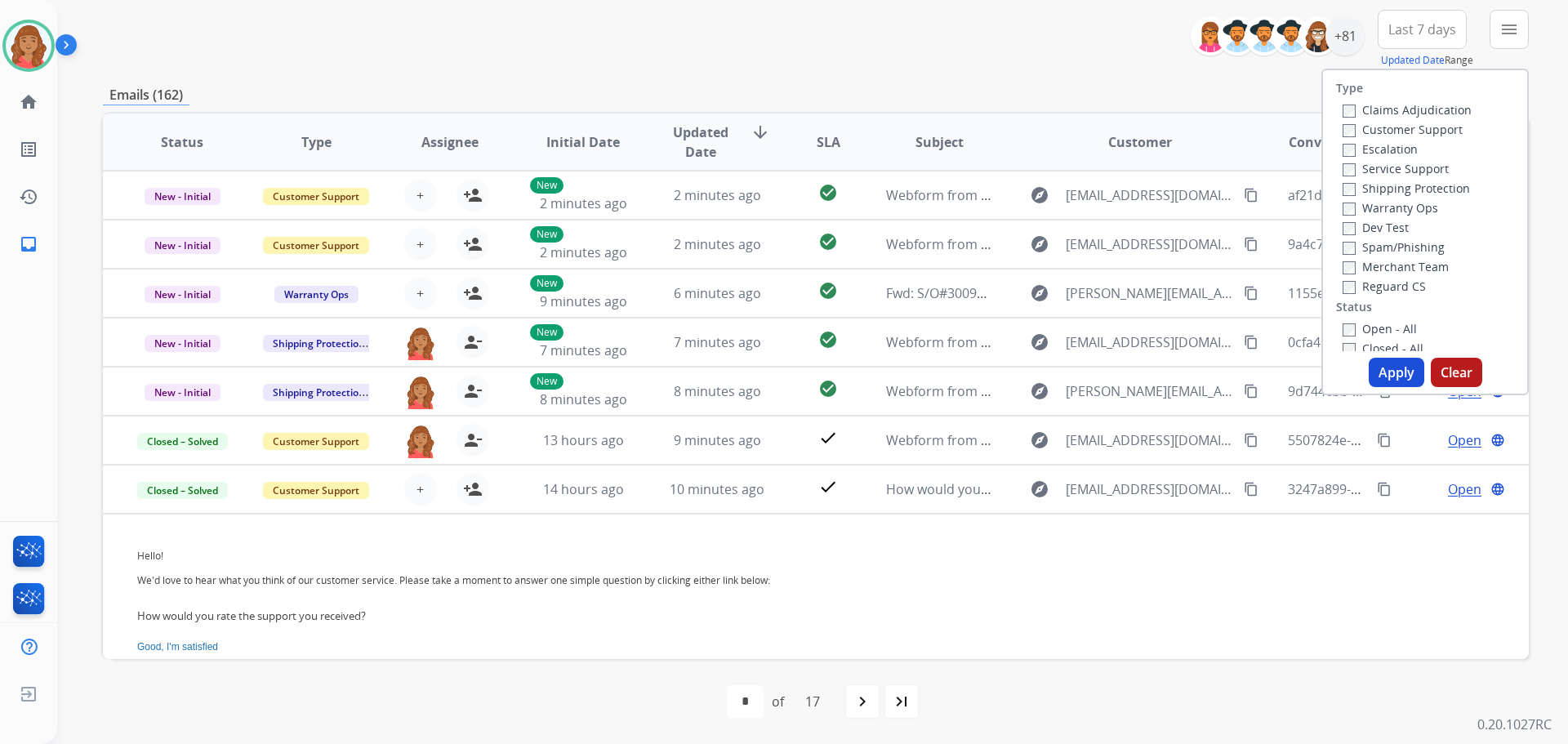
click at [1346, 136] on label "Customer Support" at bounding box center [1402, 129] width 120 height 16
click at [1342, 280] on label "Reguard CS" at bounding box center [1384, 286] width 84 height 16
click at [1336, 339] on div "Open - All Closed - All New - Initial New - Reply On-hold – Internal On-hold - …" at bounding box center [1424, 426] width 178 height 216
click at [1380, 375] on button "Apply" at bounding box center [1396, 373] width 56 height 30
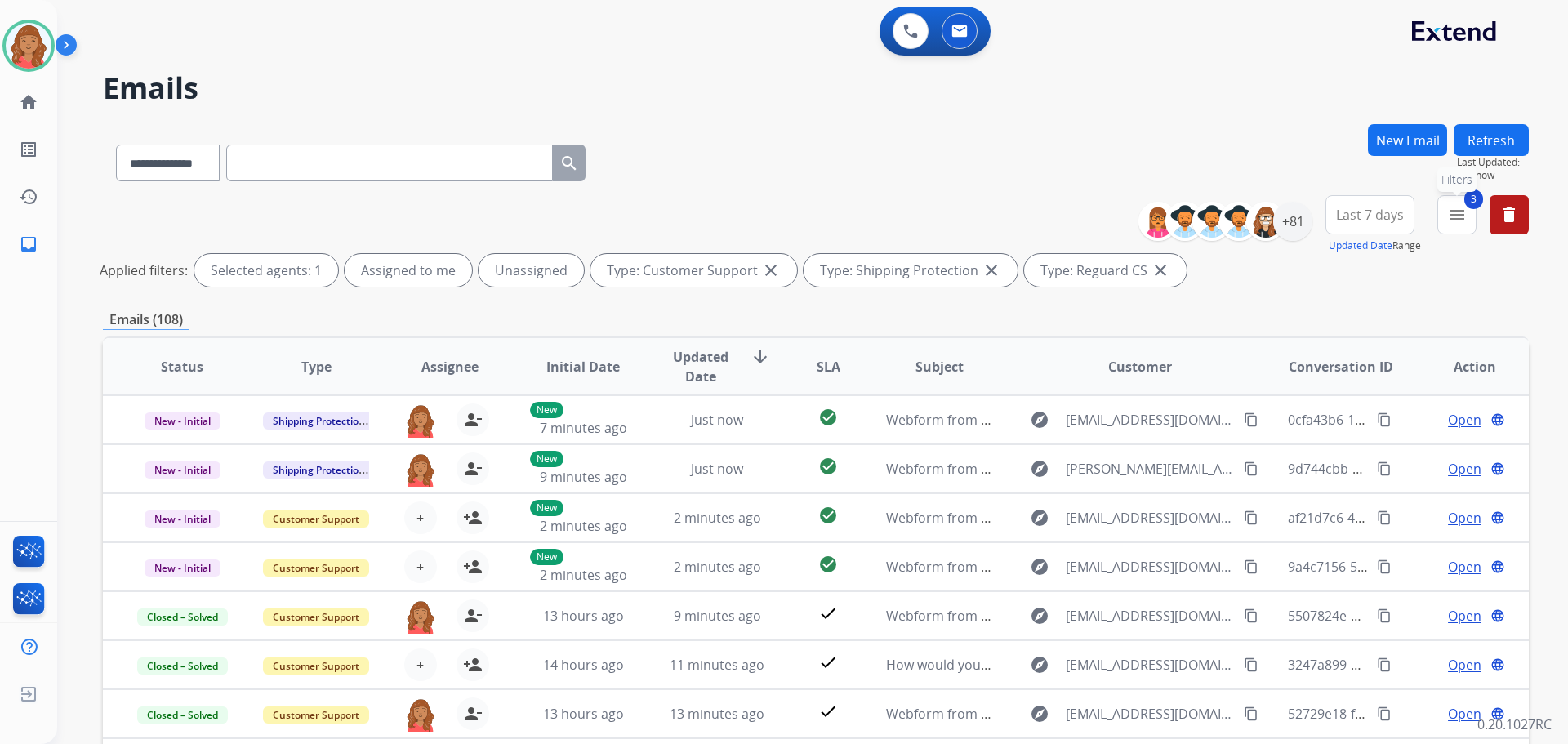
click at [1459, 219] on mat-icon "menu" at bounding box center [1456, 214] width 20 height 20
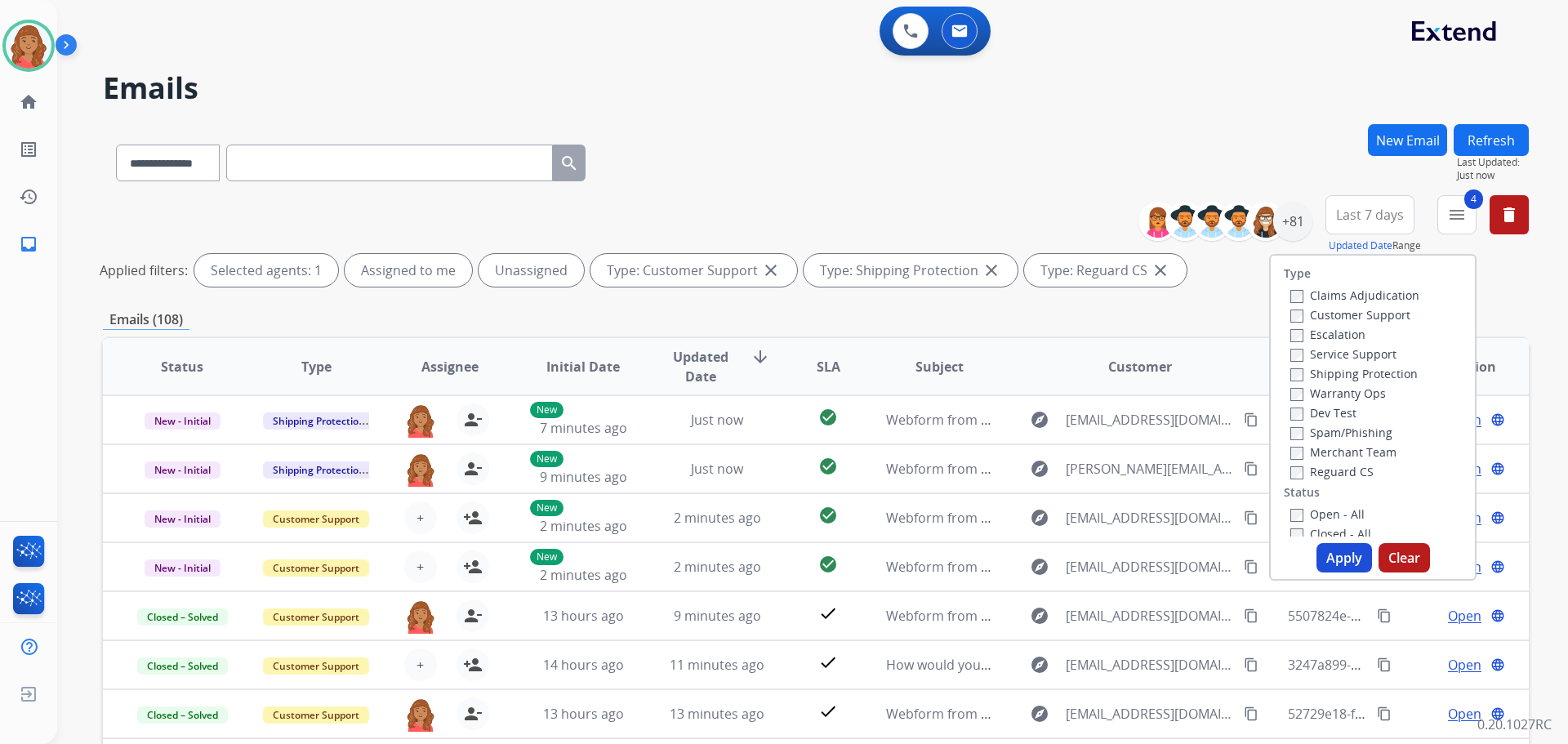
click at [1334, 566] on button "Apply" at bounding box center [1344, 558] width 56 height 30
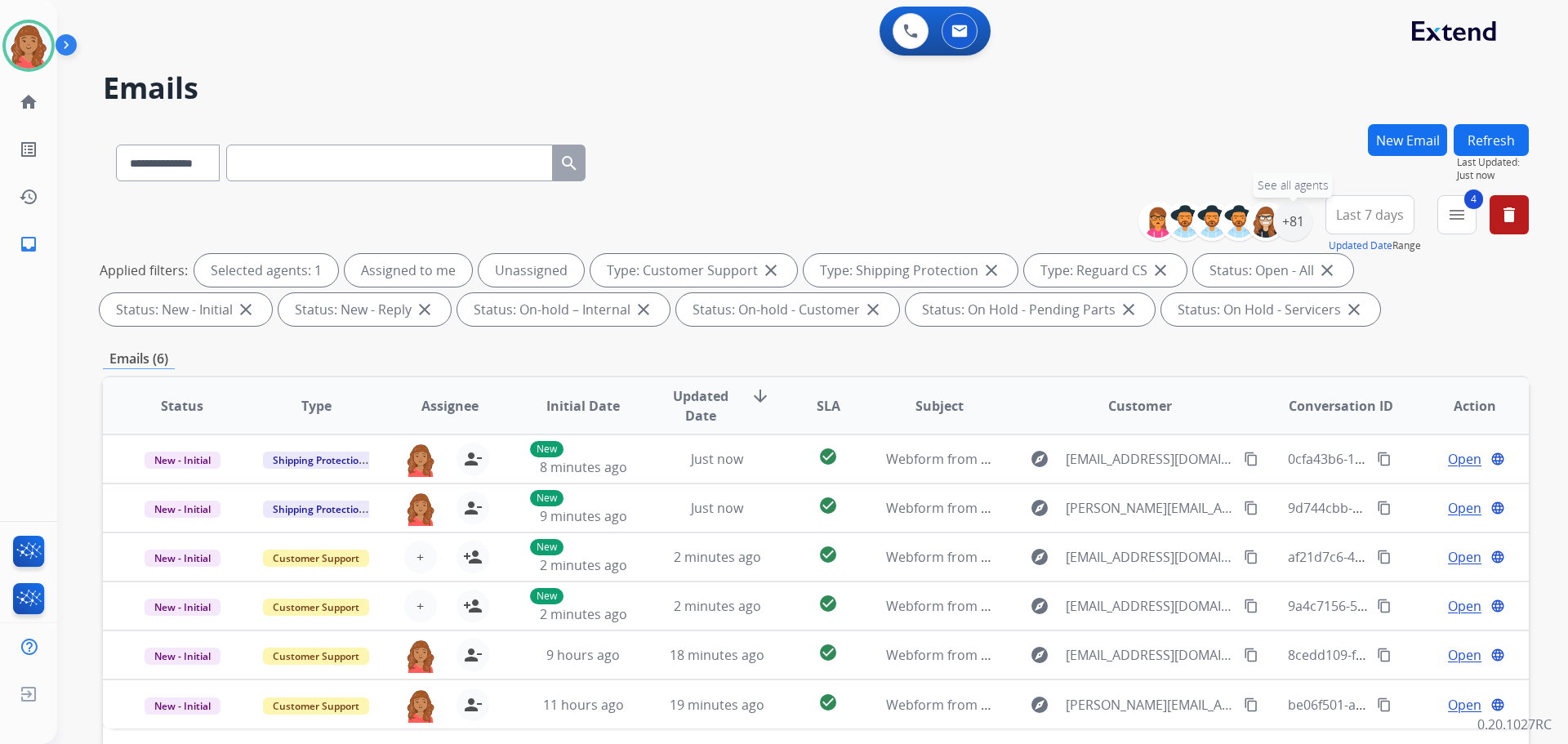
drag, startPoint x: 1286, startPoint y: 226, endPoint x: 1292, endPoint y: 244, distance: 19.0
click at [1288, 226] on div "+81" at bounding box center [1293, 221] width 39 height 39
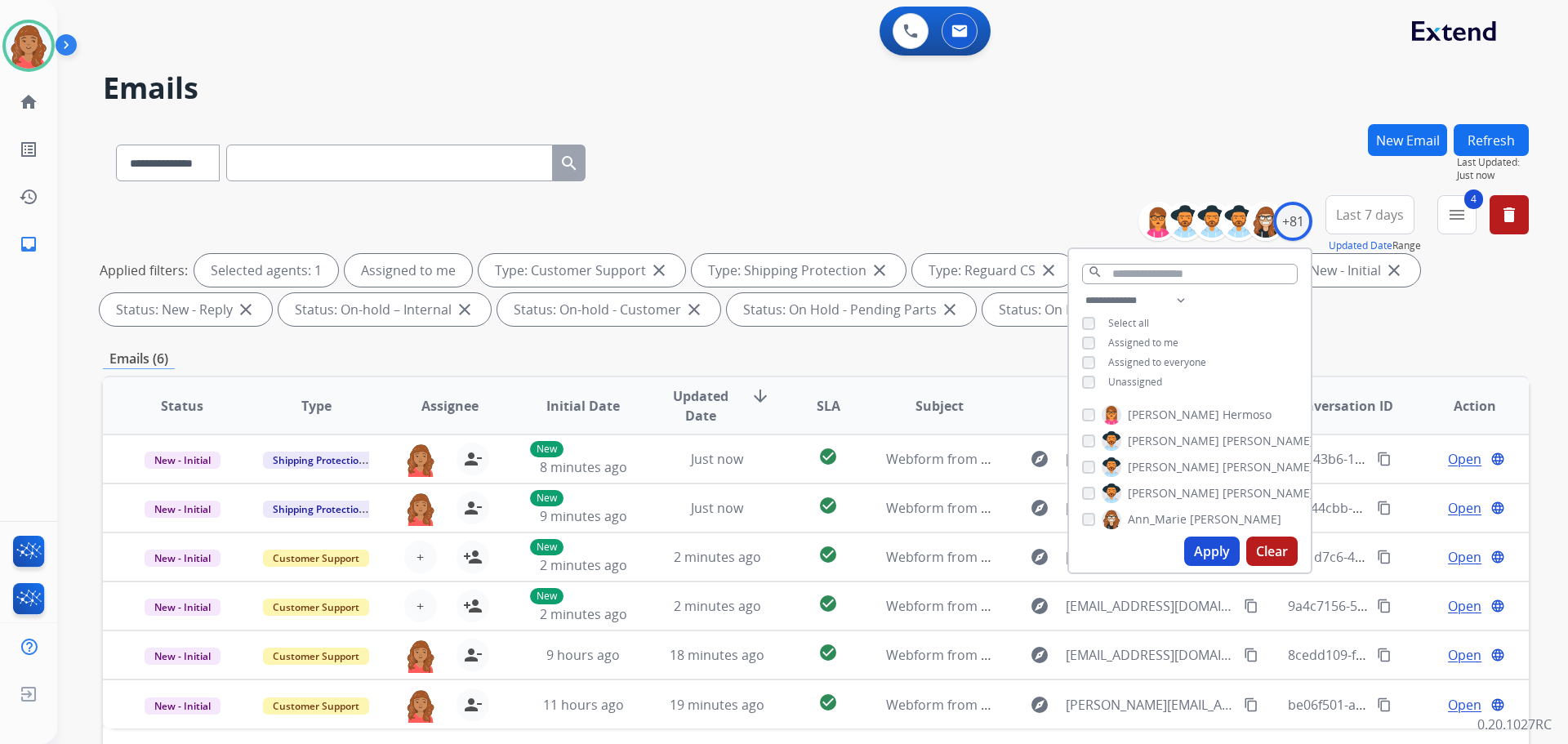
click at [1203, 551] on button "Apply" at bounding box center [1212, 551] width 56 height 30
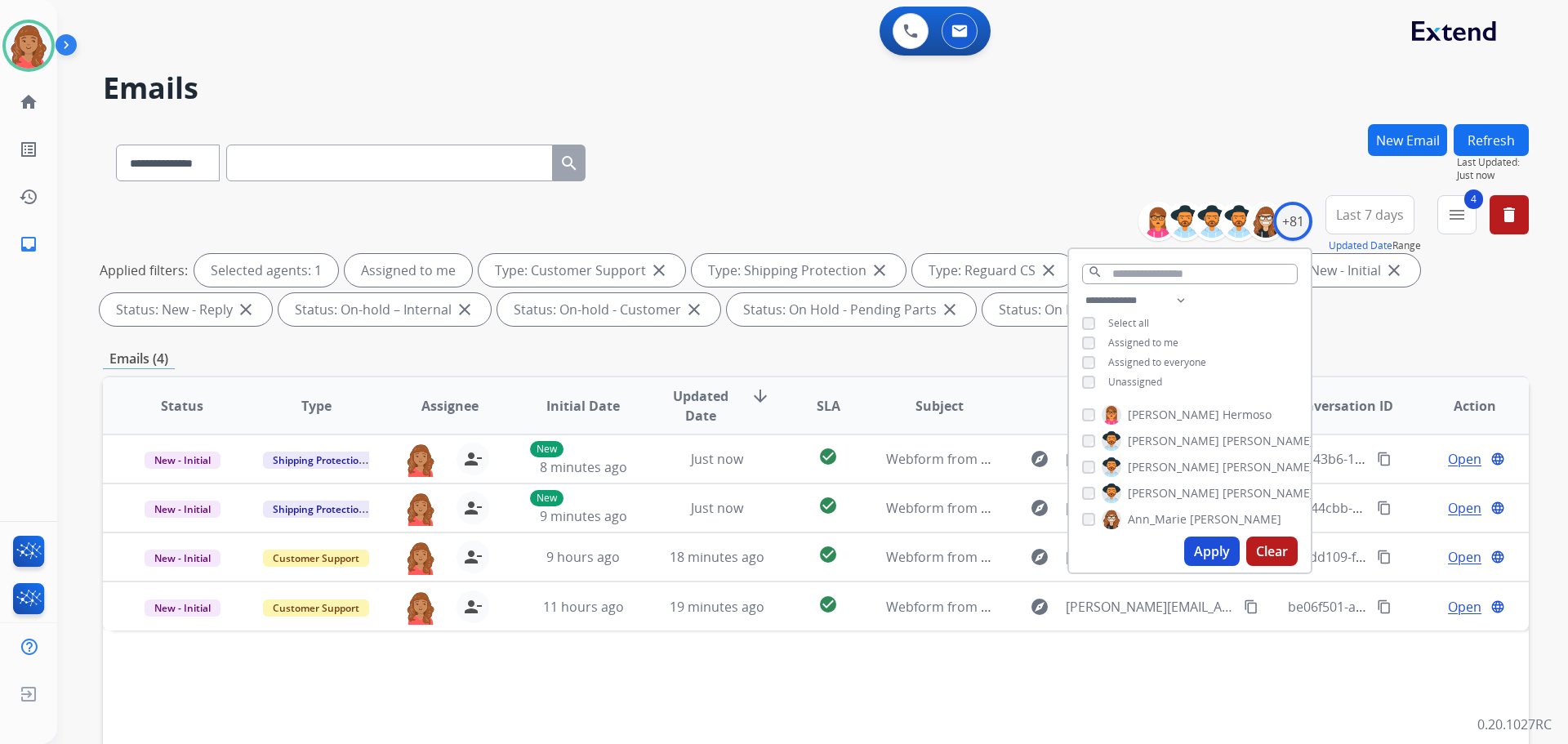
scroll to position [82, 0]
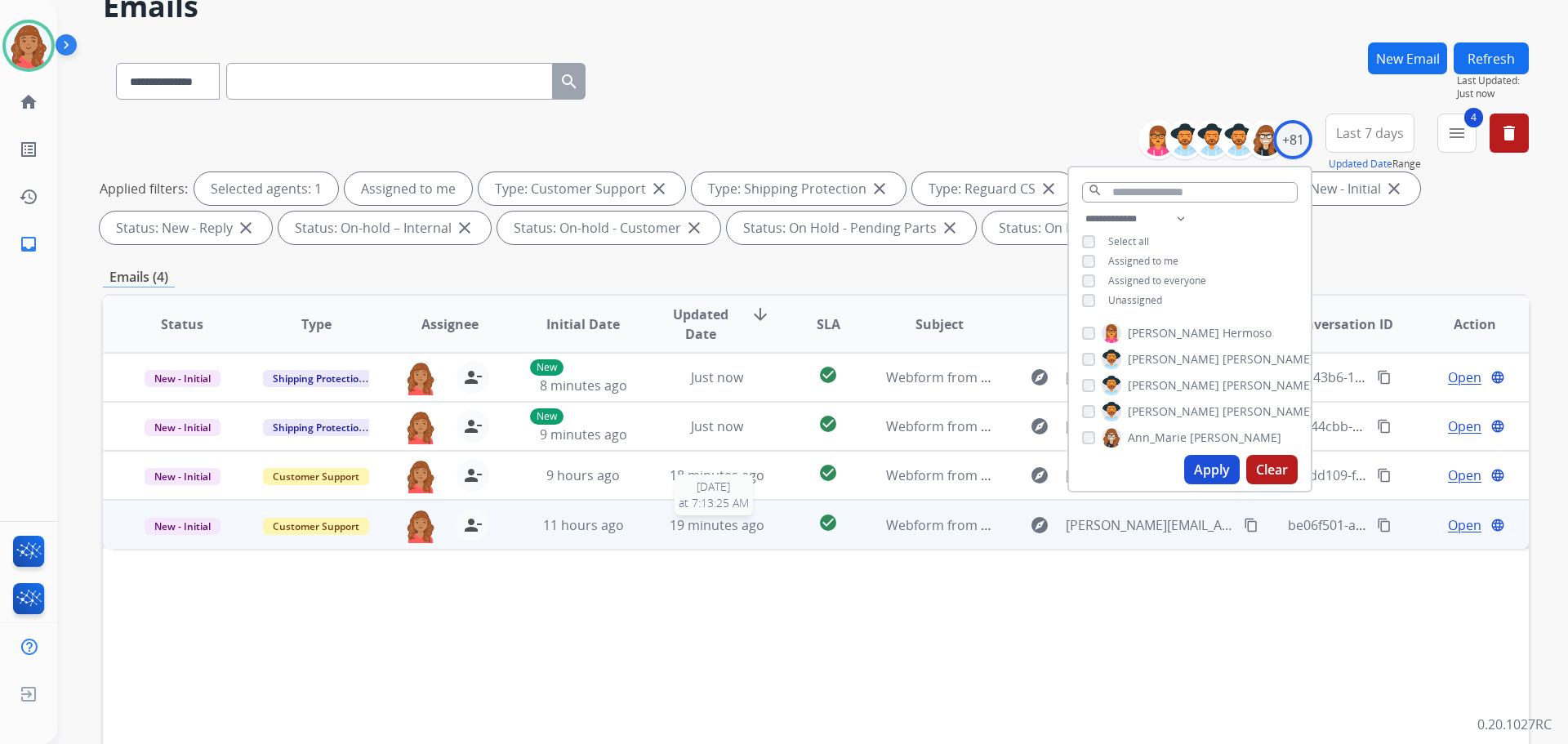
click at [664, 532] on div "19 minutes ago" at bounding box center [717, 525] width 107 height 20
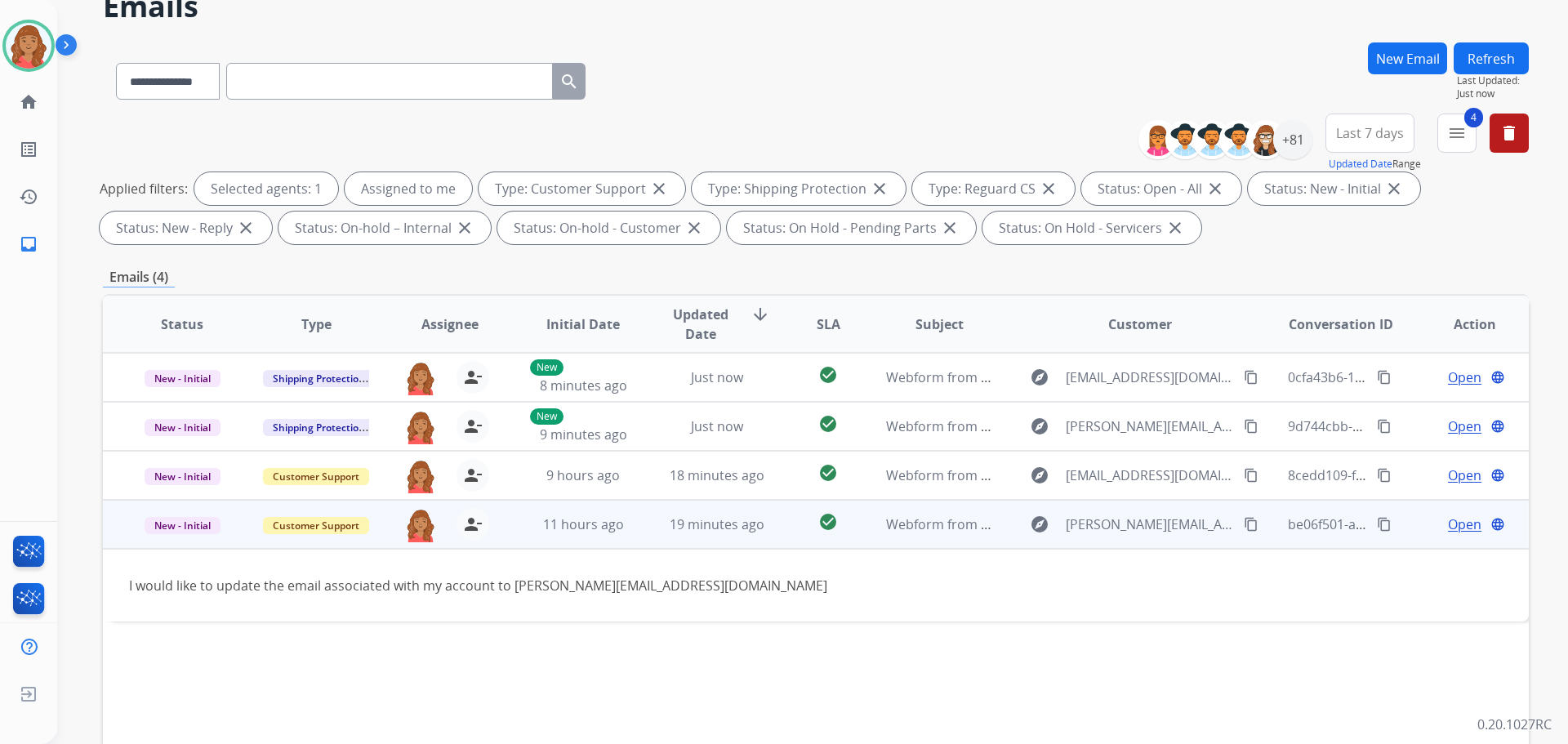
click at [1459, 528] on span "Open" at bounding box center [1465, 524] width 33 height 20
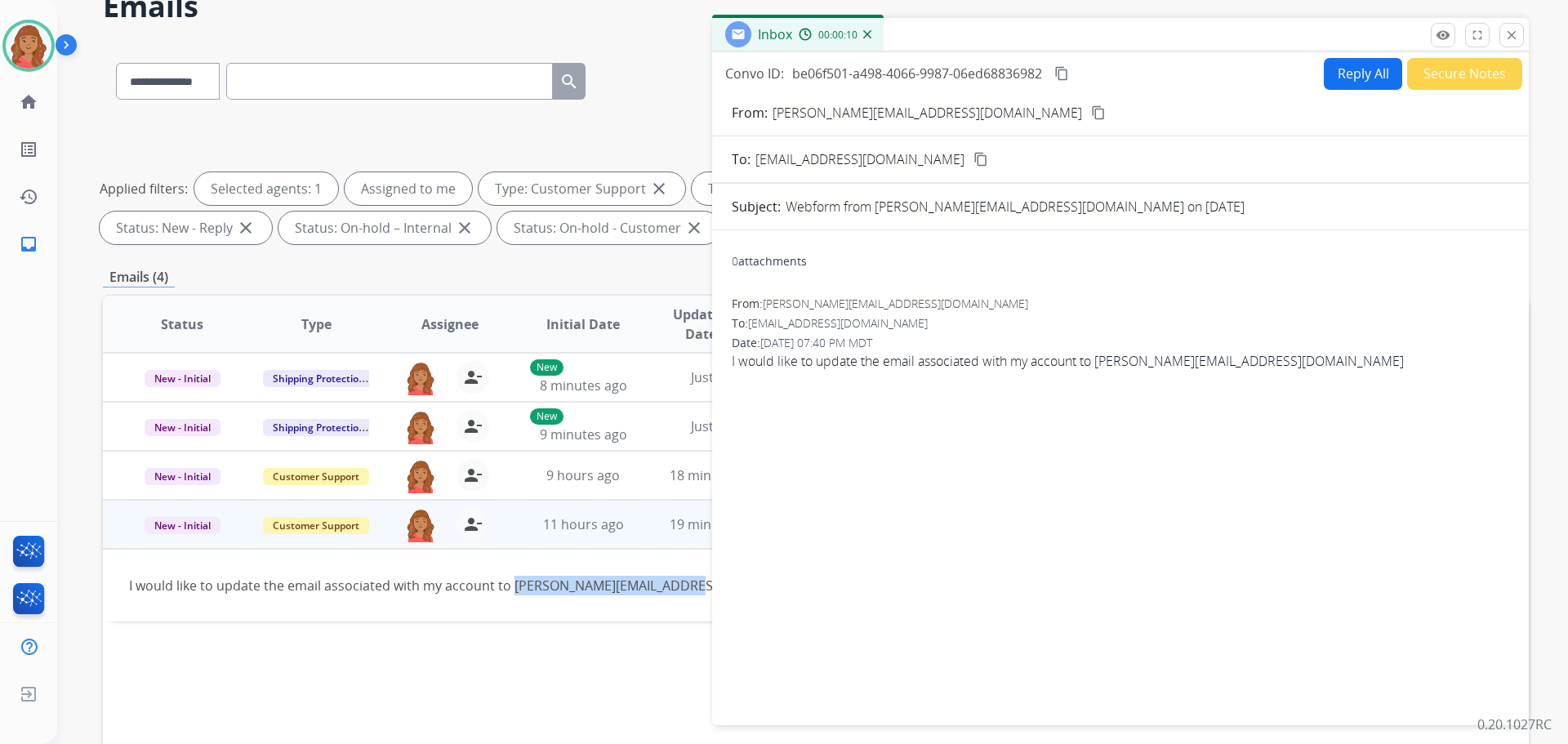
drag, startPoint x: 513, startPoint y: 586, endPoint x: 683, endPoint y: 586, distance: 170.0
click at [683, 586] on div "I would like to update the email associated with my account to george.legacy97@…" at bounding box center [683, 585] width 1107 height 20
copy div "george.legacy97@gmail.com"
drag, startPoint x: 1396, startPoint y: 390, endPoint x: 1378, endPoint y: 392, distance: 18.1
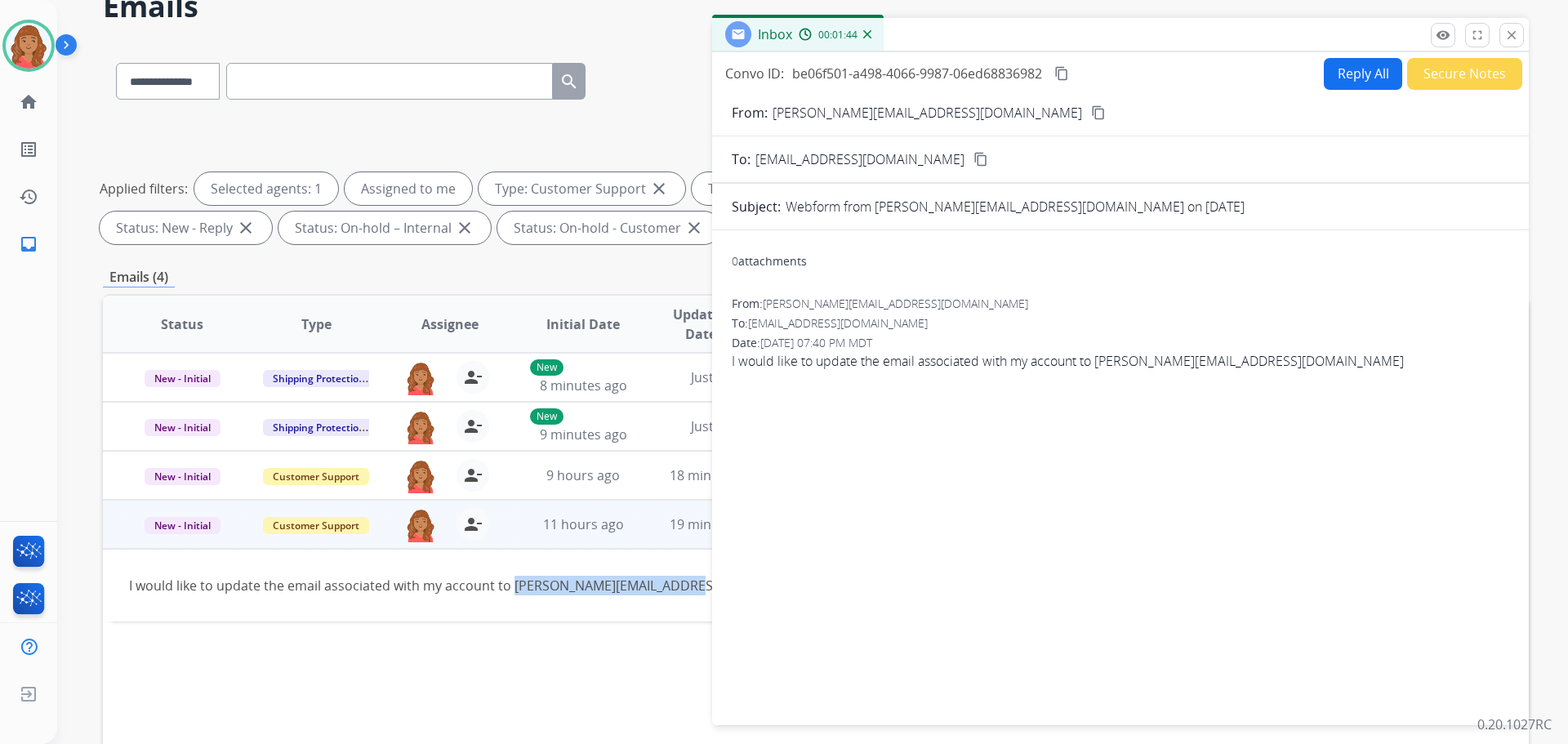
click at [1396, 390] on div "0 attachments From: george_legacy@me.com To: support@extend.com Date: 09/16/202…" at bounding box center [1121, 474] width 817 height 462
click at [1355, 72] on button "Reply All" at bounding box center [1362, 73] width 78 height 32
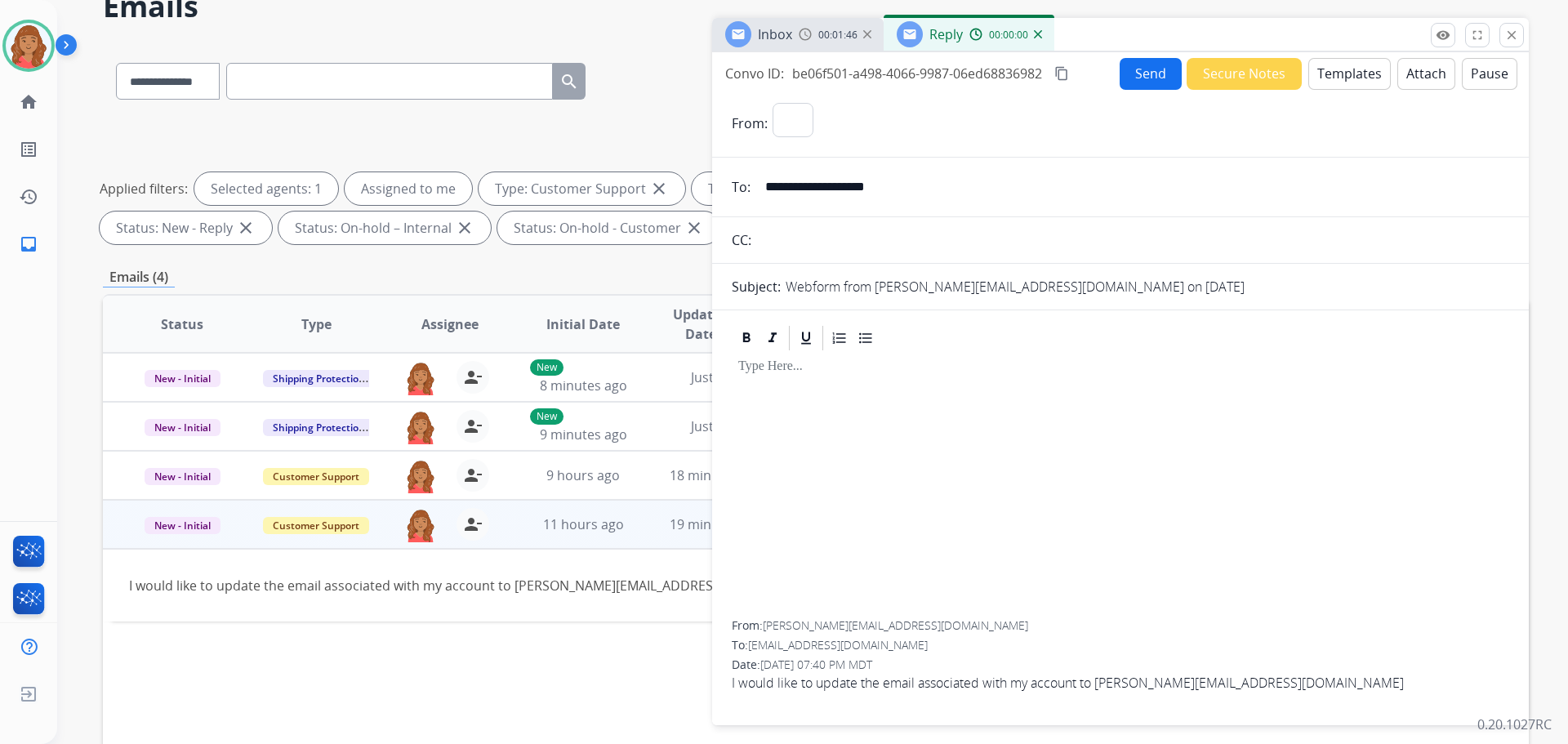
select select "**********"
click at [1325, 77] on button "Templates" at bounding box center [1349, 73] width 83 height 32
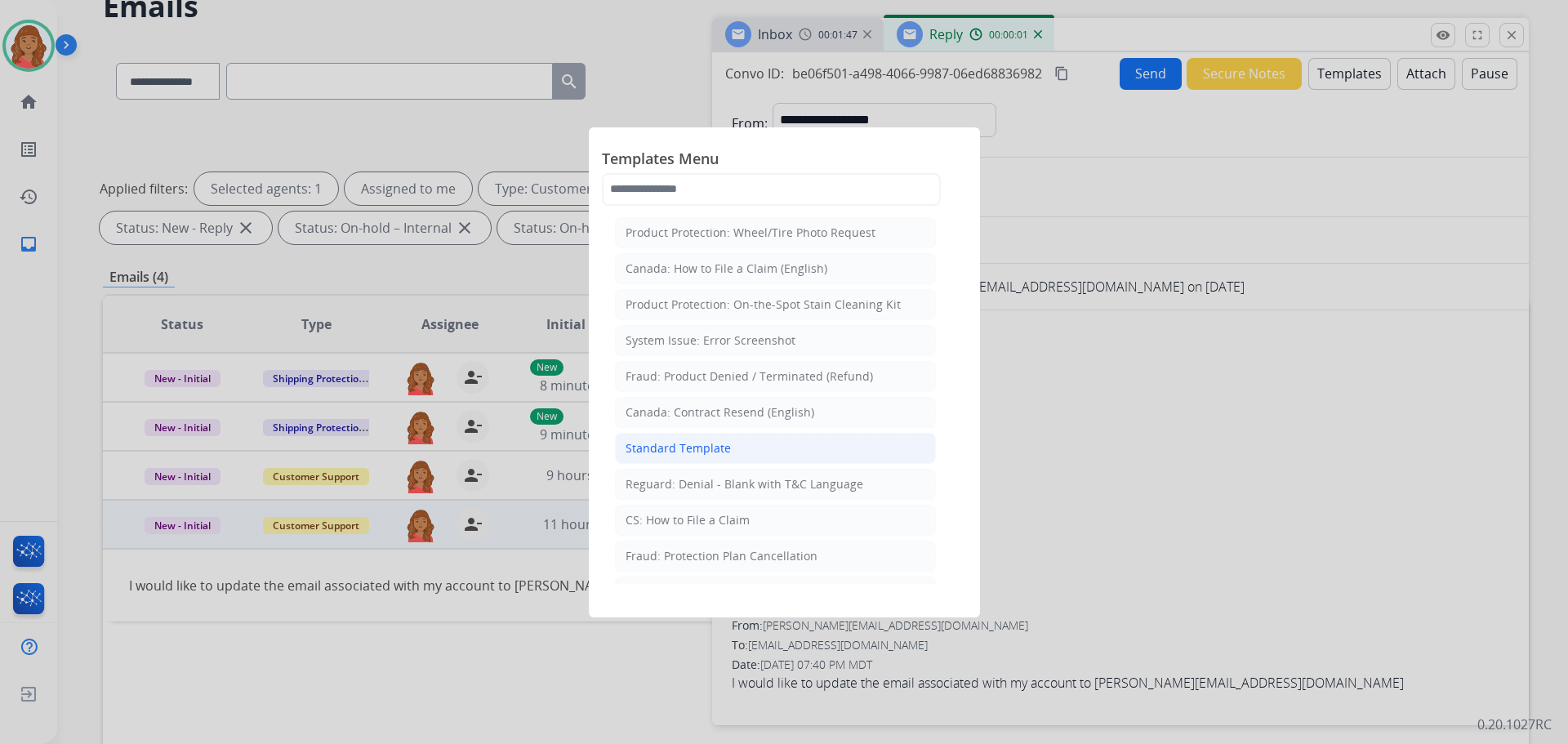
click at [662, 440] on div "Standard Template" at bounding box center [678, 448] width 105 height 17
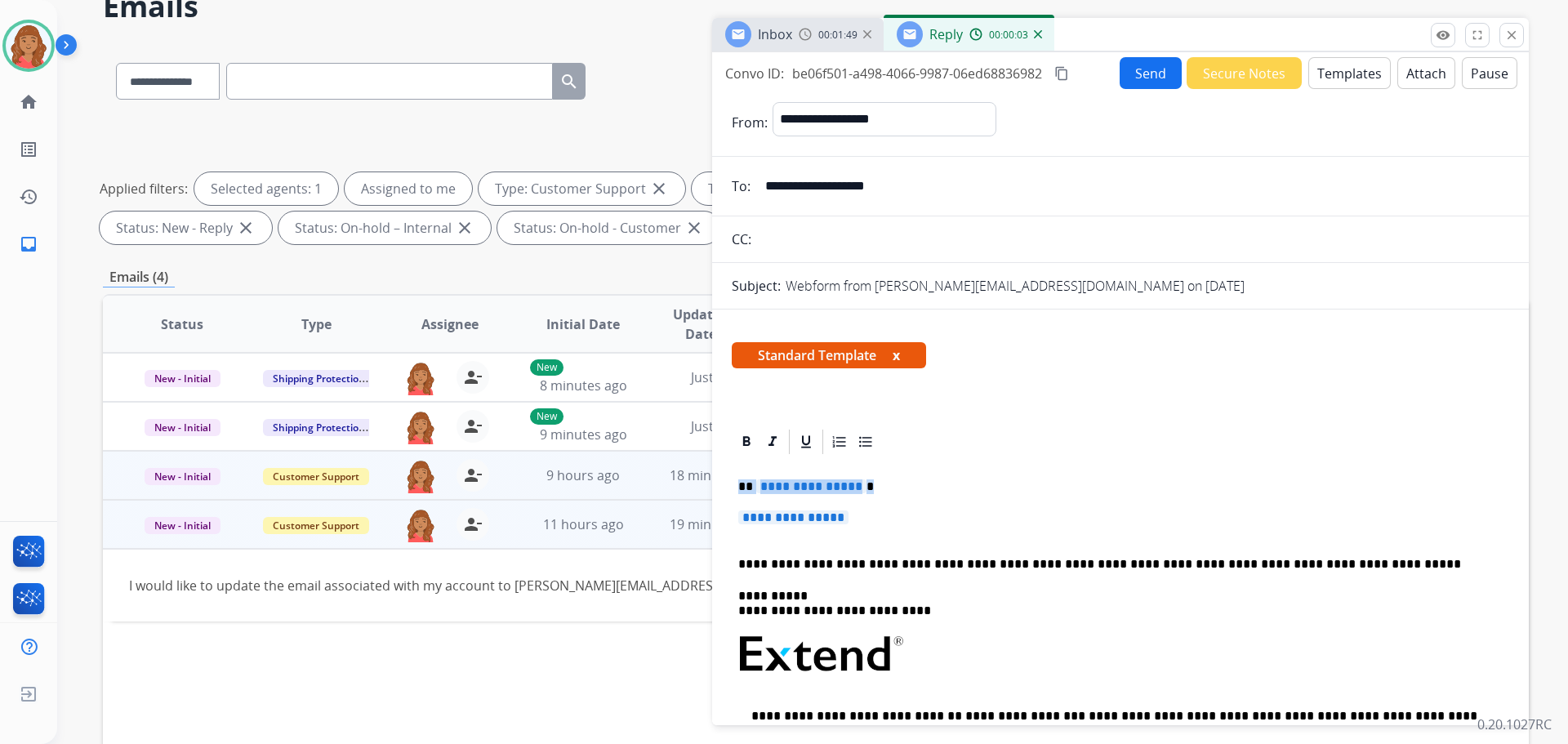
drag, startPoint x: 810, startPoint y: 524, endPoint x: 679, endPoint y: 463, distance: 144.5
click at [679, 463] on div "**********" at bounding box center [816, 485] width 1426 height 884
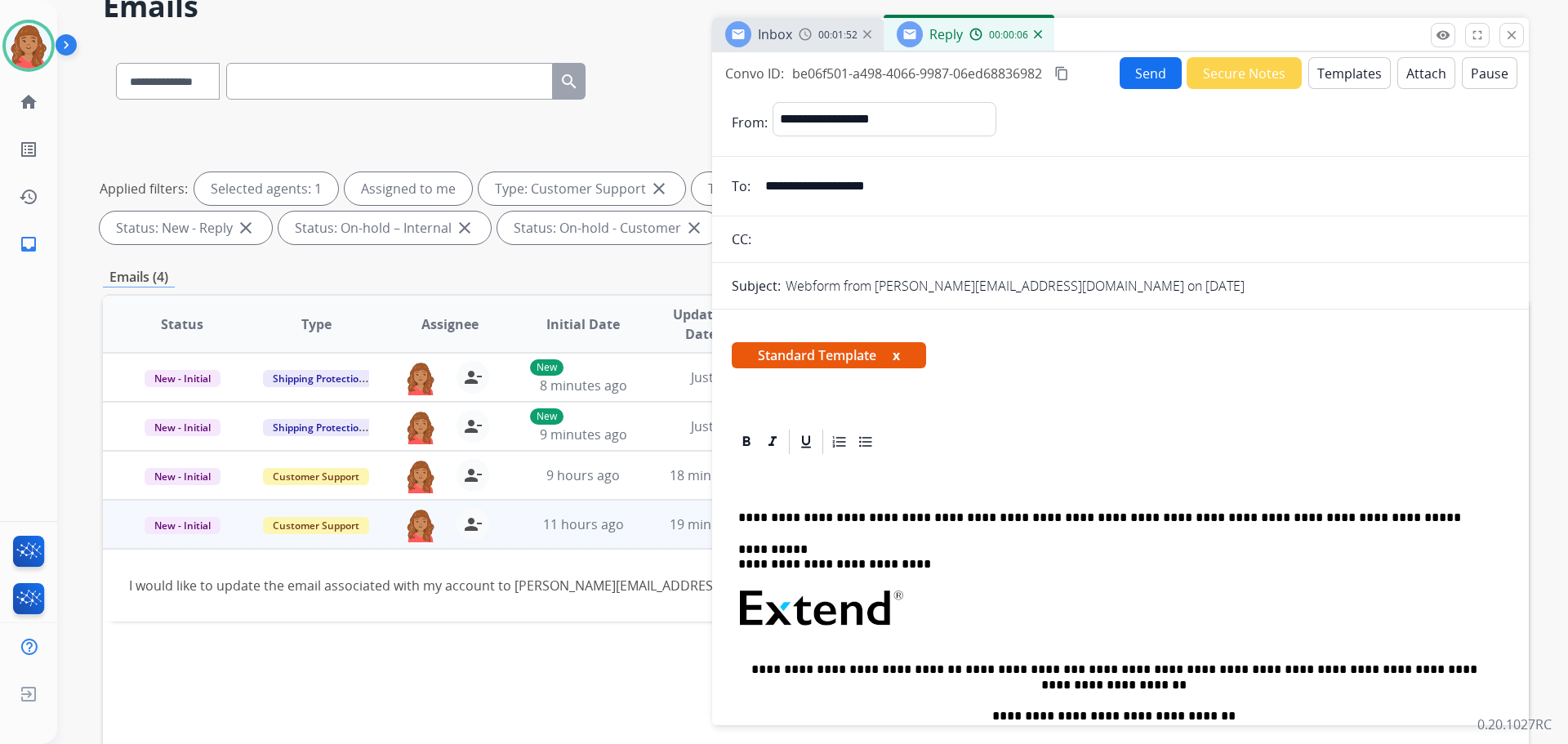
drag, startPoint x: 759, startPoint y: 494, endPoint x: 751, endPoint y: 485, distance: 12.0
click at [751, 485] on p at bounding box center [1114, 486] width 751 height 15
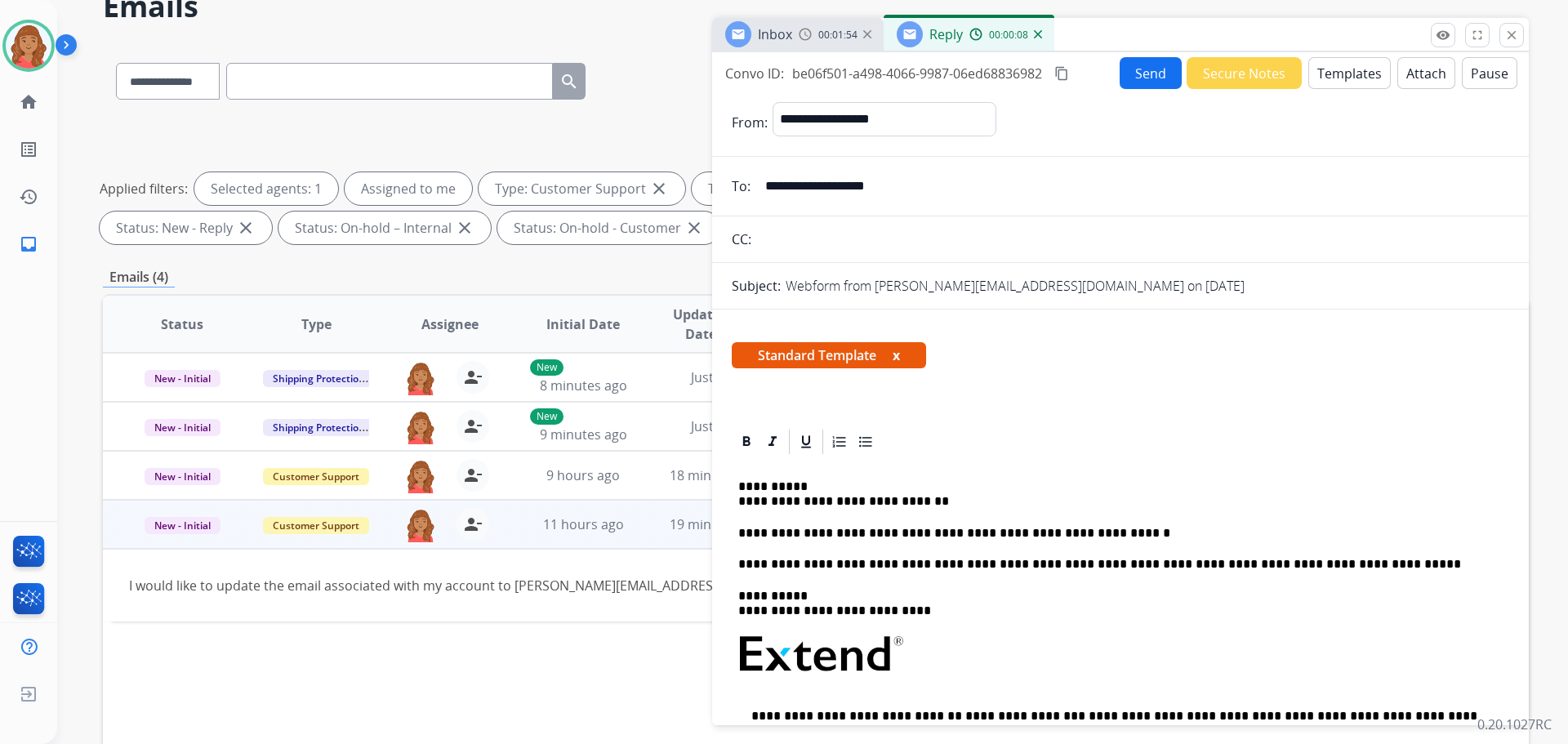
click at [1136, 77] on button "Send" at bounding box center [1150, 73] width 62 height 32
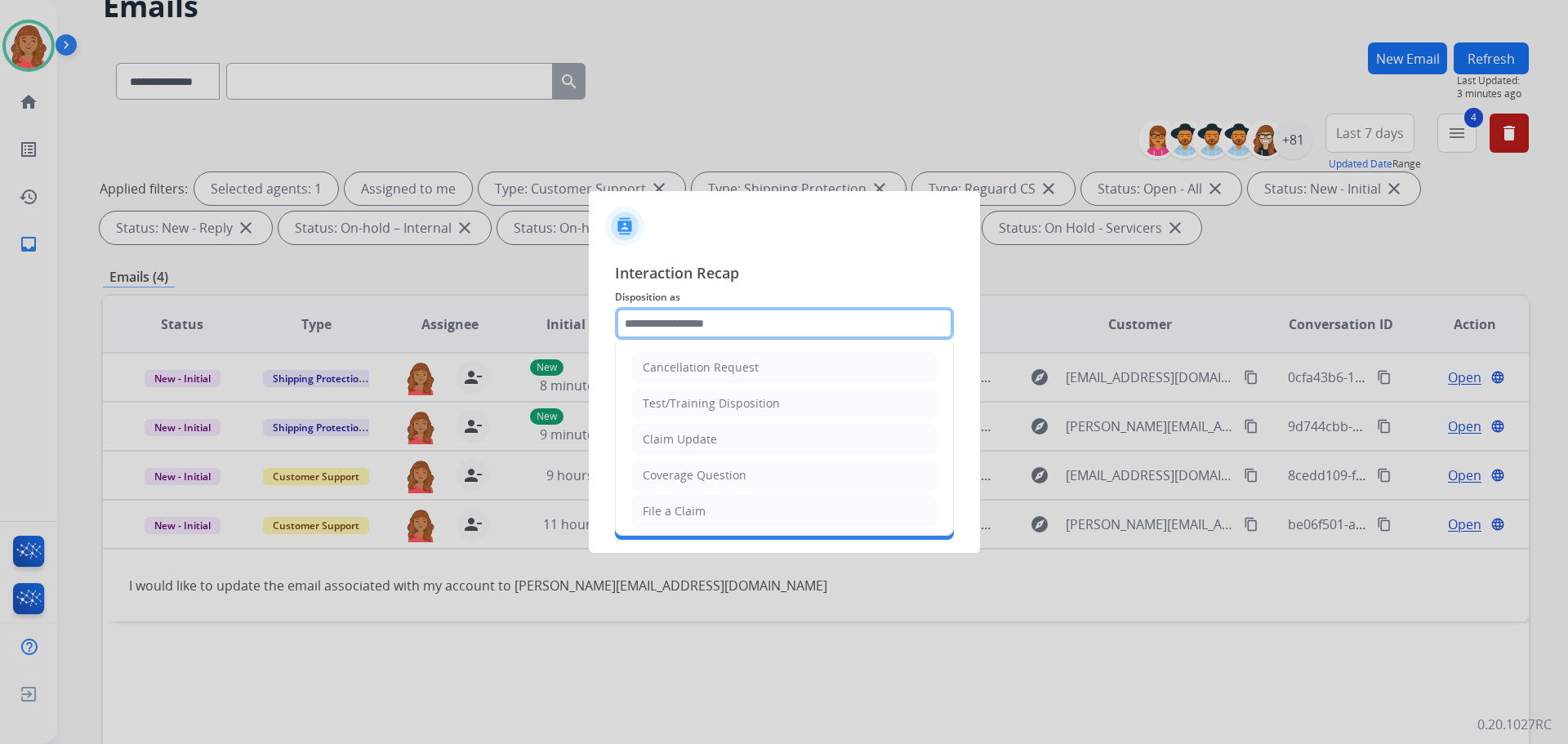
click at [701, 325] on input "text" at bounding box center [784, 323] width 339 height 33
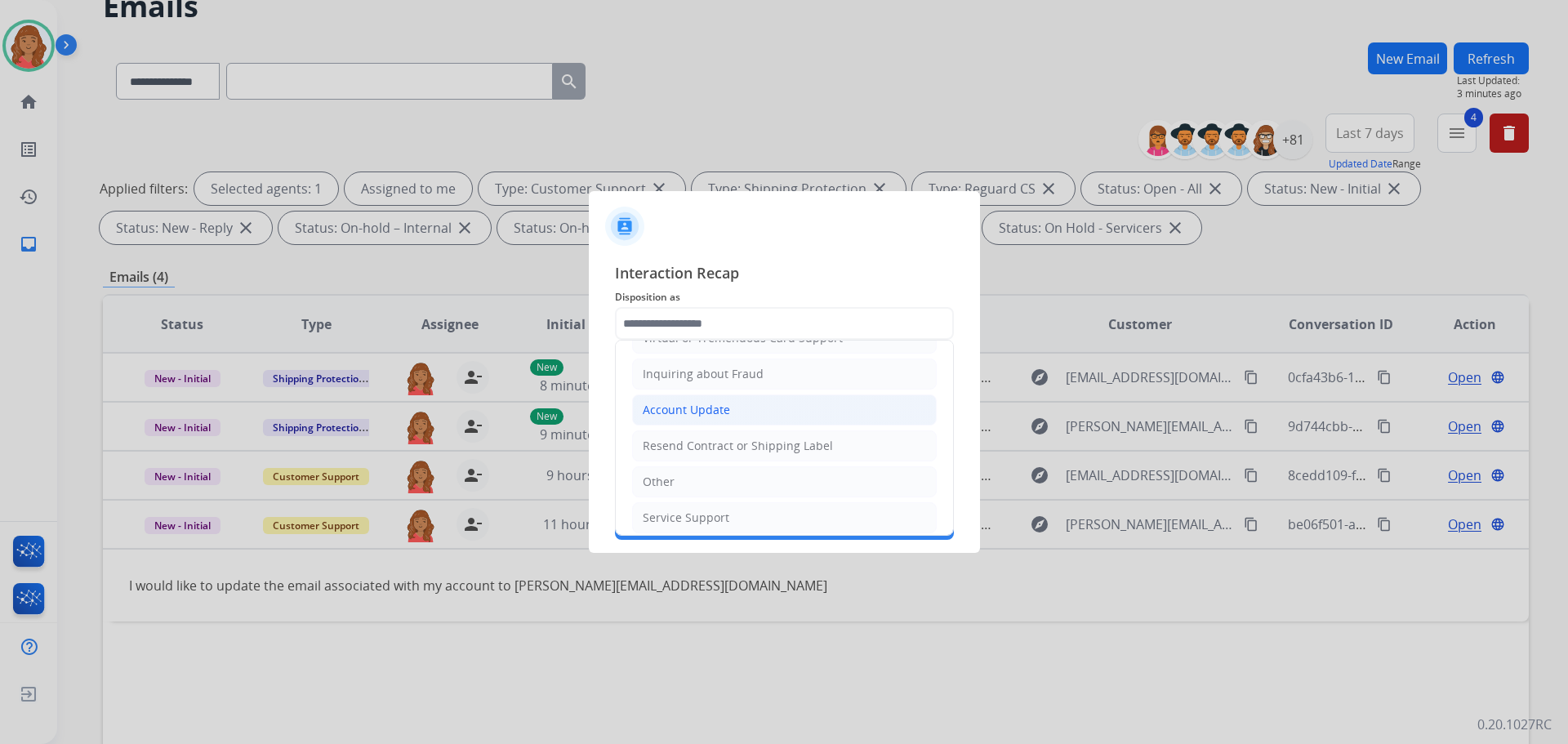
click at [670, 405] on div "Account Update" at bounding box center [686, 410] width 87 height 17
type input "**********"
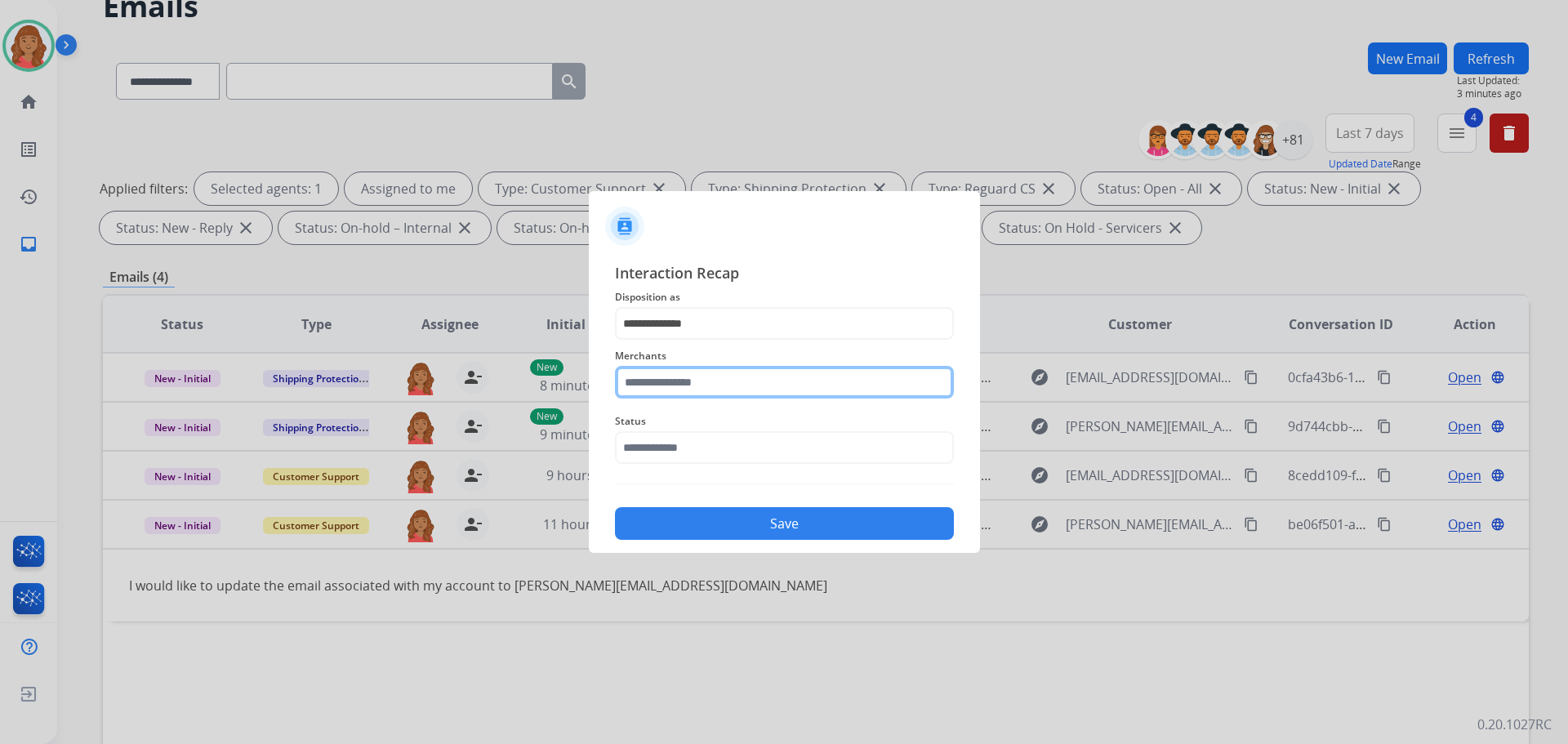
click at [669, 391] on input "text" at bounding box center [784, 381] width 339 height 33
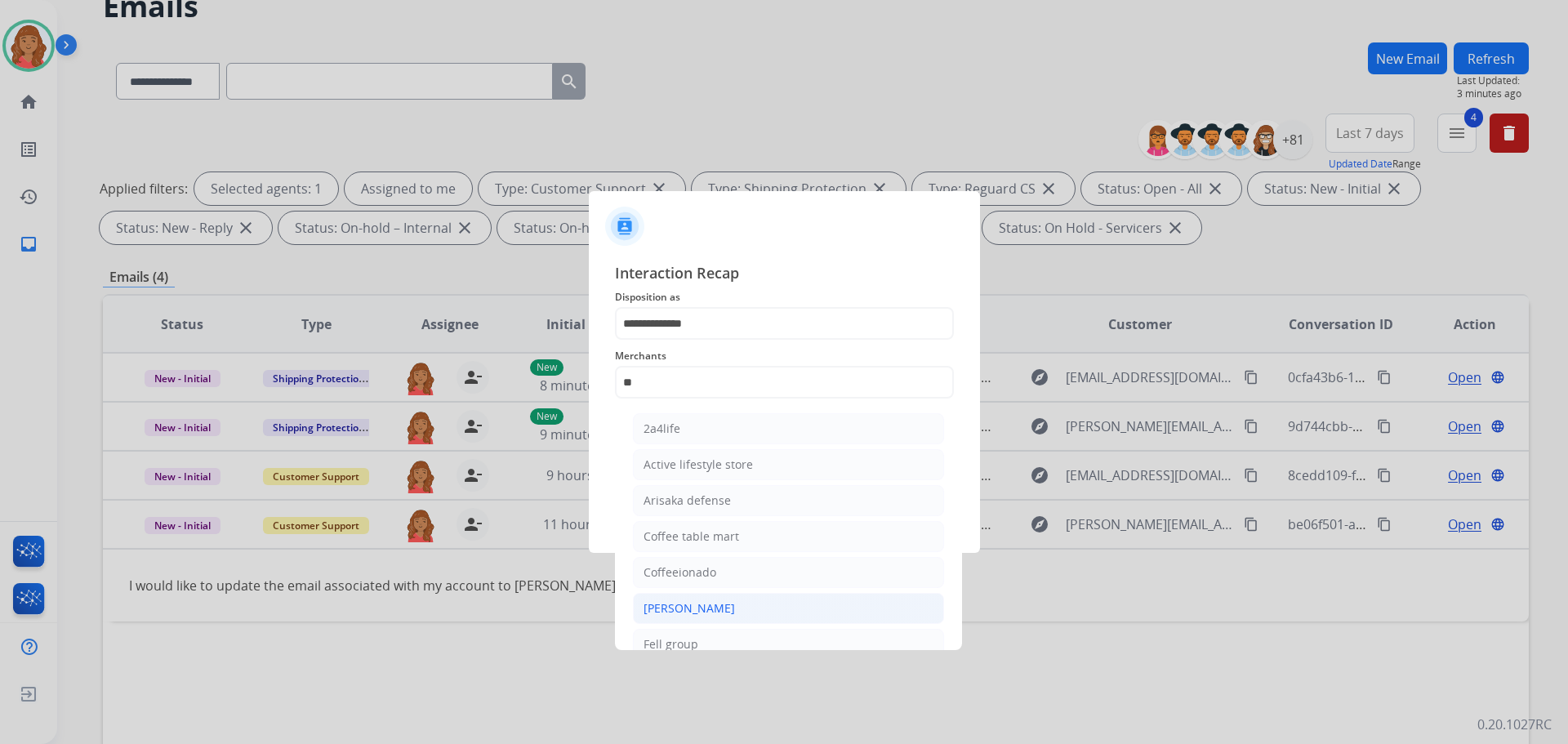
click at [676, 605] on div "[PERSON_NAME]" at bounding box center [689, 608] width 91 height 17
type input "**********"
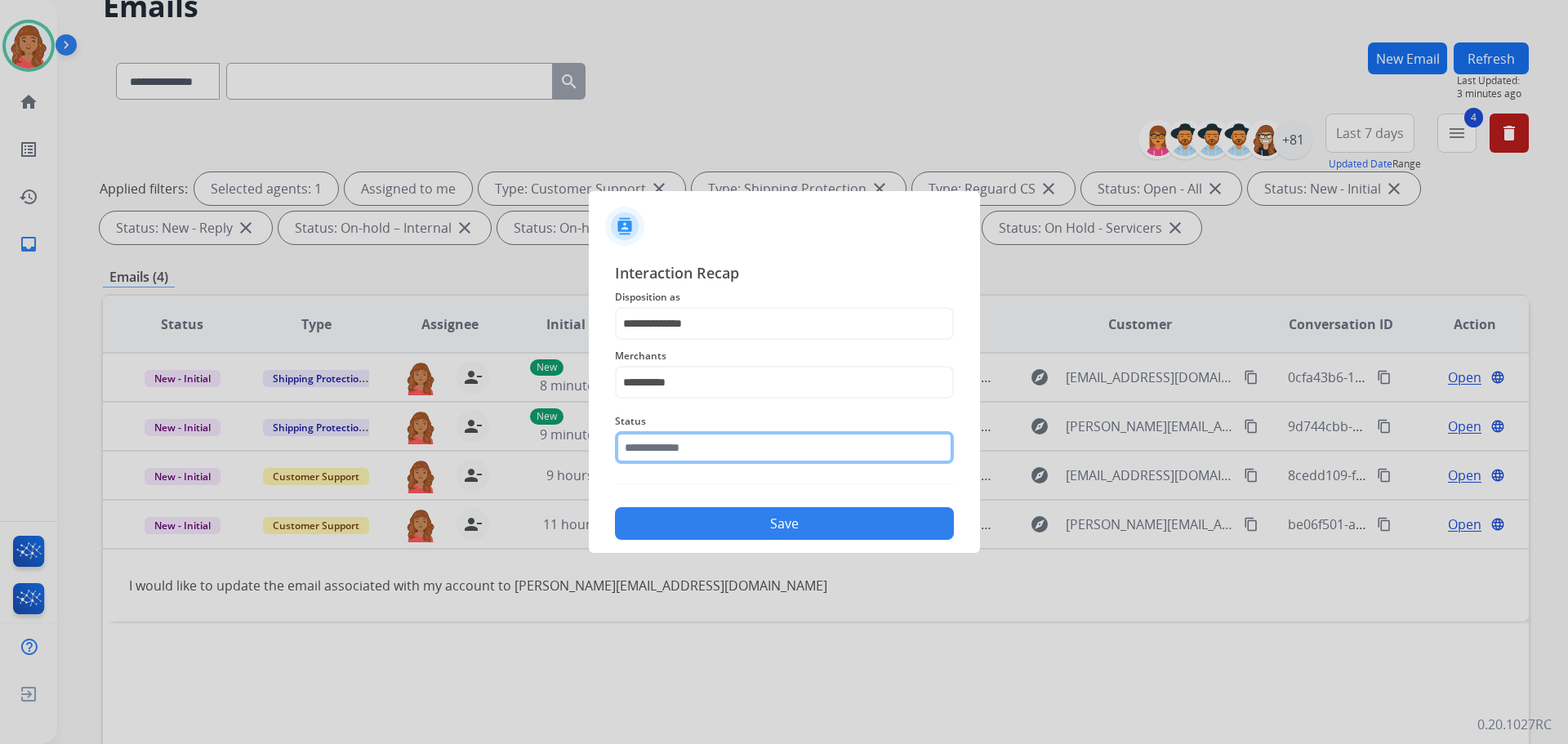
click at [679, 457] on input "text" at bounding box center [784, 447] width 339 height 33
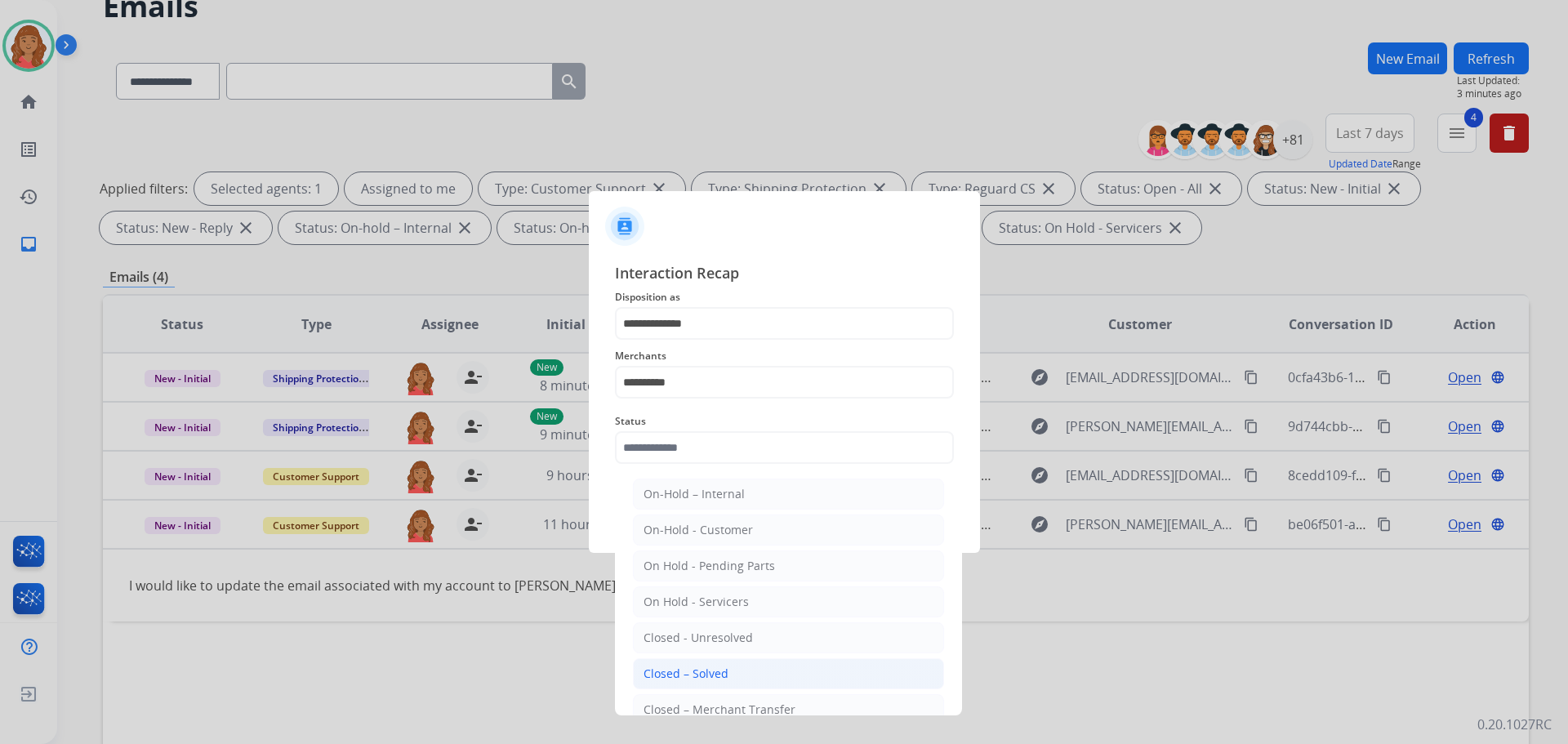
click at [698, 662] on li "Closed – Solved" at bounding box center [788, 673] width 312 height 31
type input "**********"
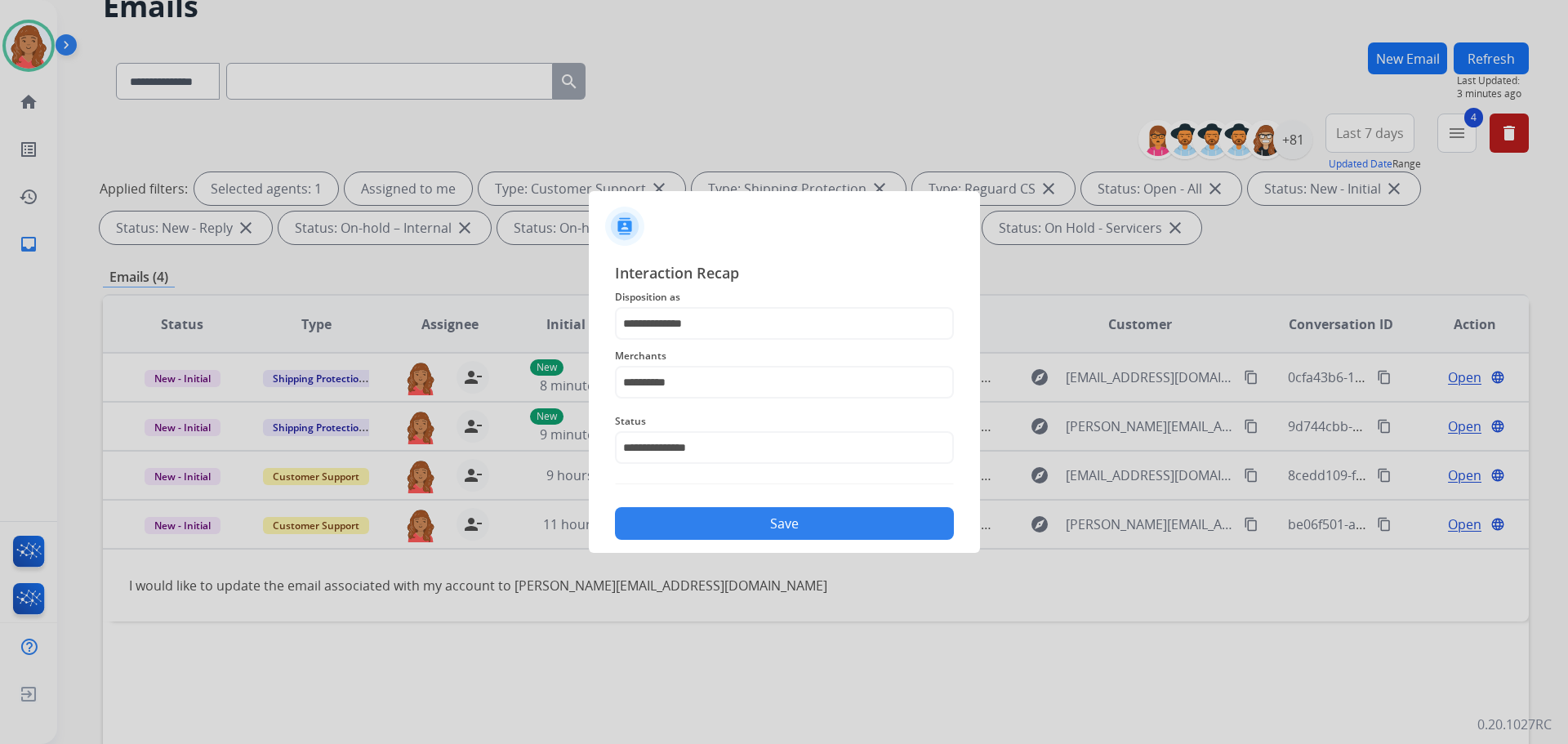
click at [719, 519] on button "Save" at bounding box center [784, 523] width 339 height 33
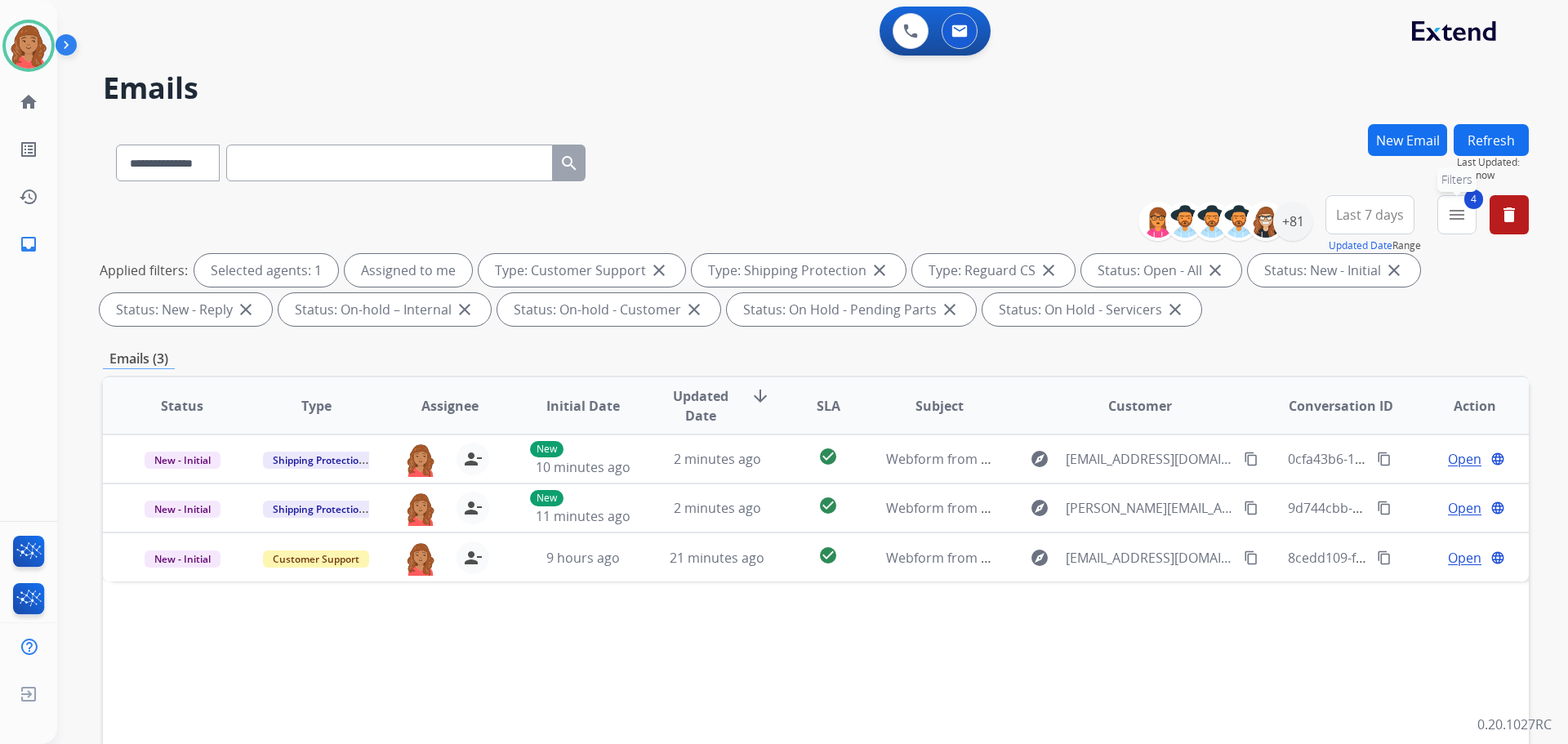
drag, startPoint x: 1454, startPoint y: 219, endPoint x: 1442, endPoint y: 239, distance: 23.3
click at [1454, 225] on button "4 menu Filters" at bounding box center [1456, 215] width 39 height 39
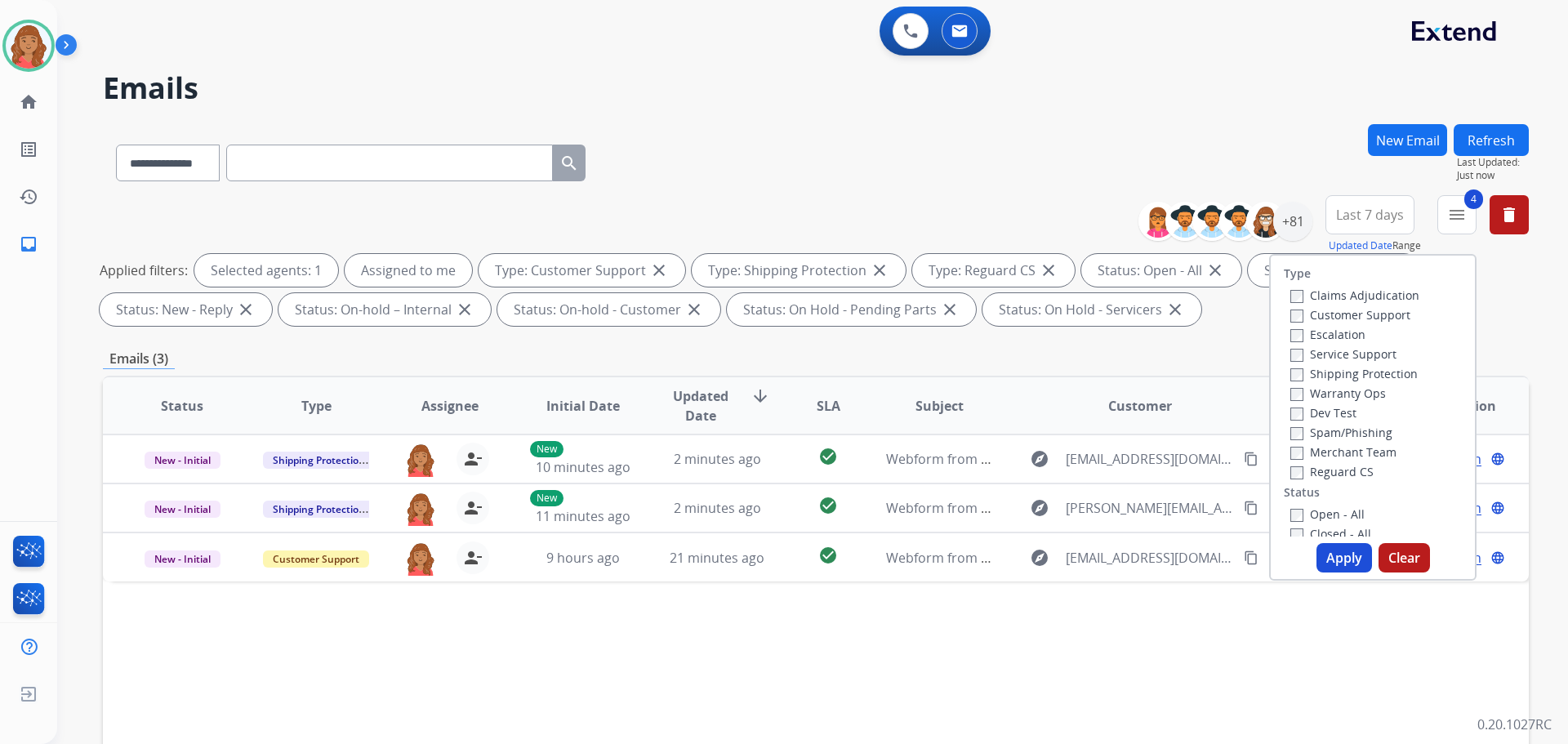
click at [1334, 551] on button "Apply" at bounding box center [1344, 558] width 56 height 30
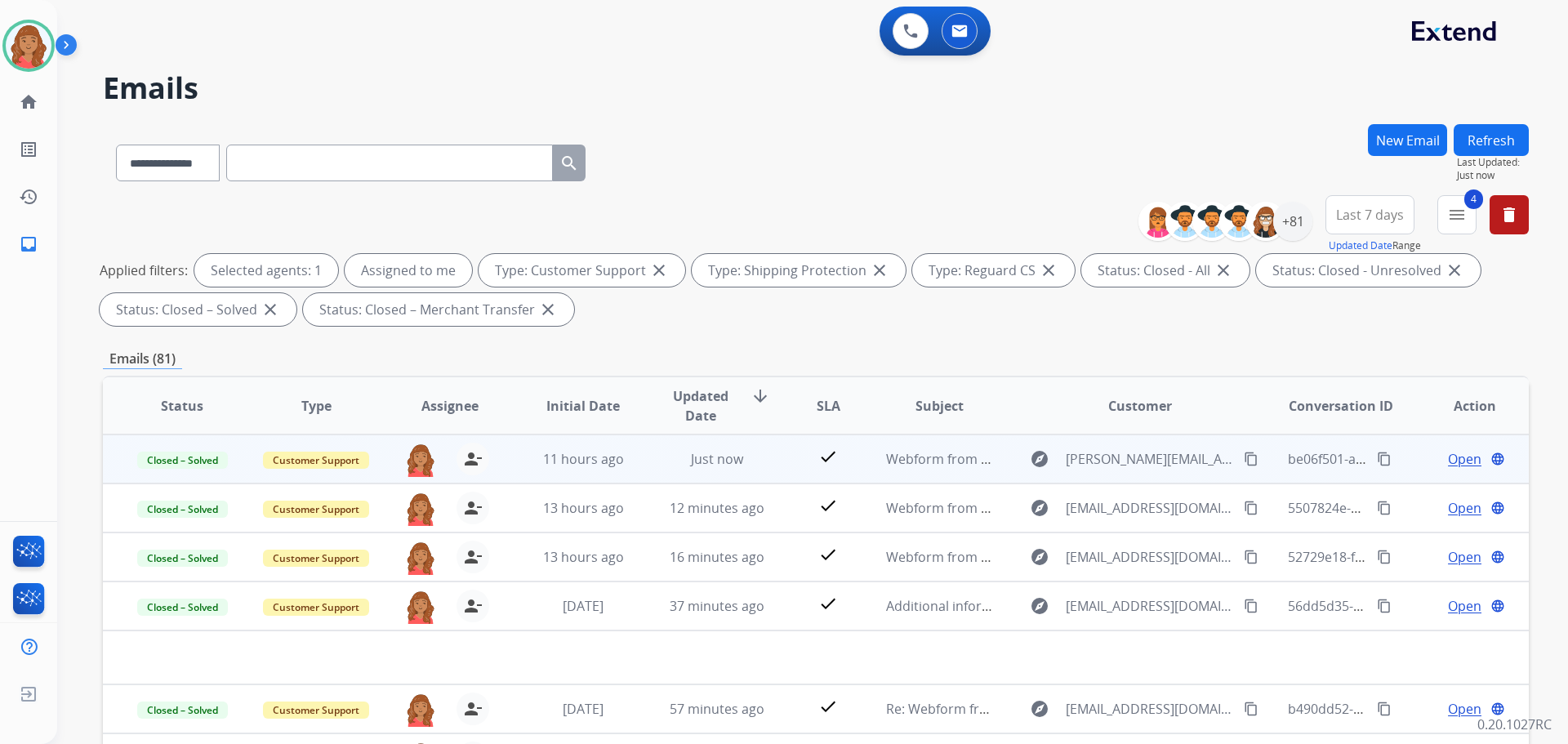
click at [1376, 460] on mat-icon "content_copy" at bounding box center [1384, 459] width 15 height 15
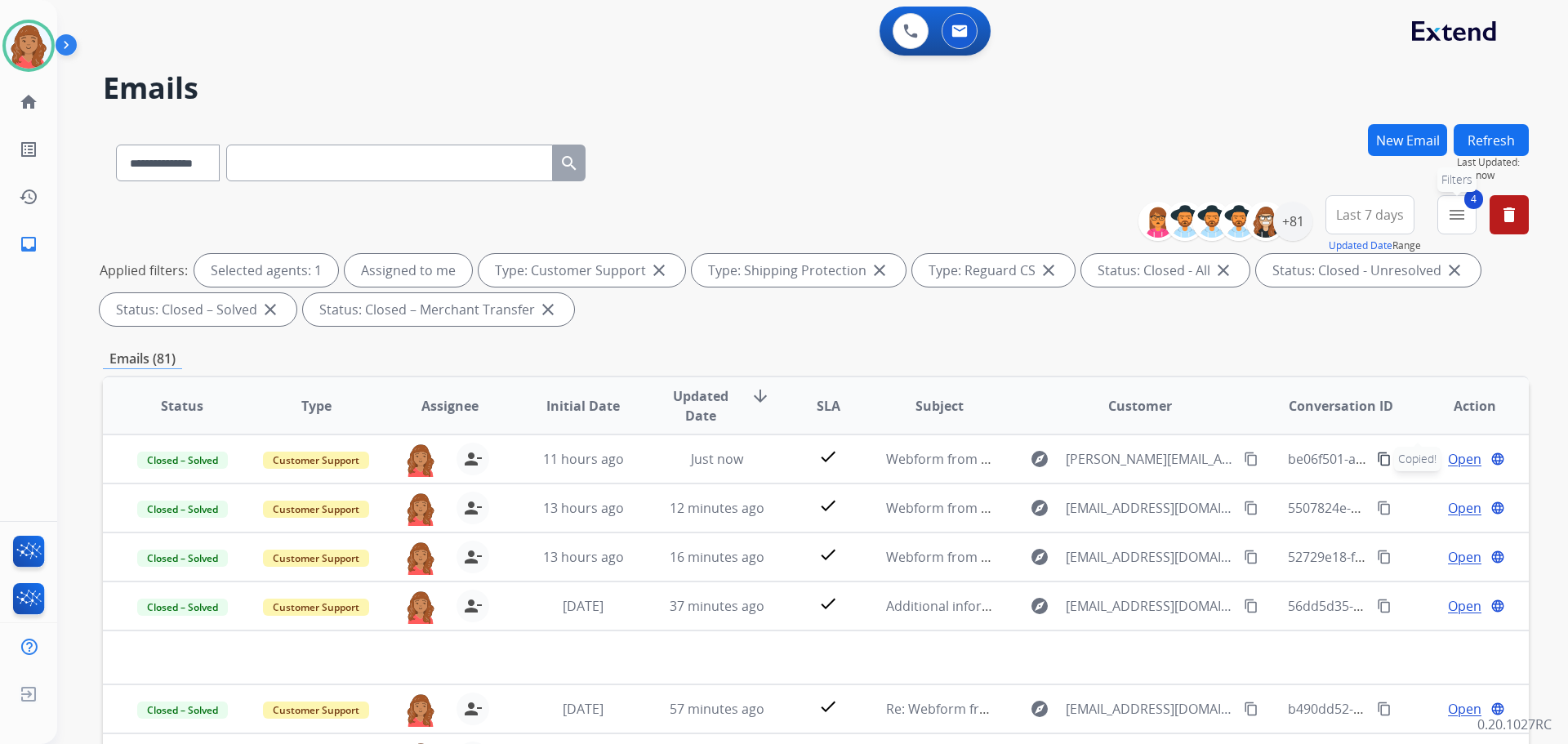
click at [1445, 216] on button "4 menu Filters" at bounding box center [1456, 215] width 39 height 39
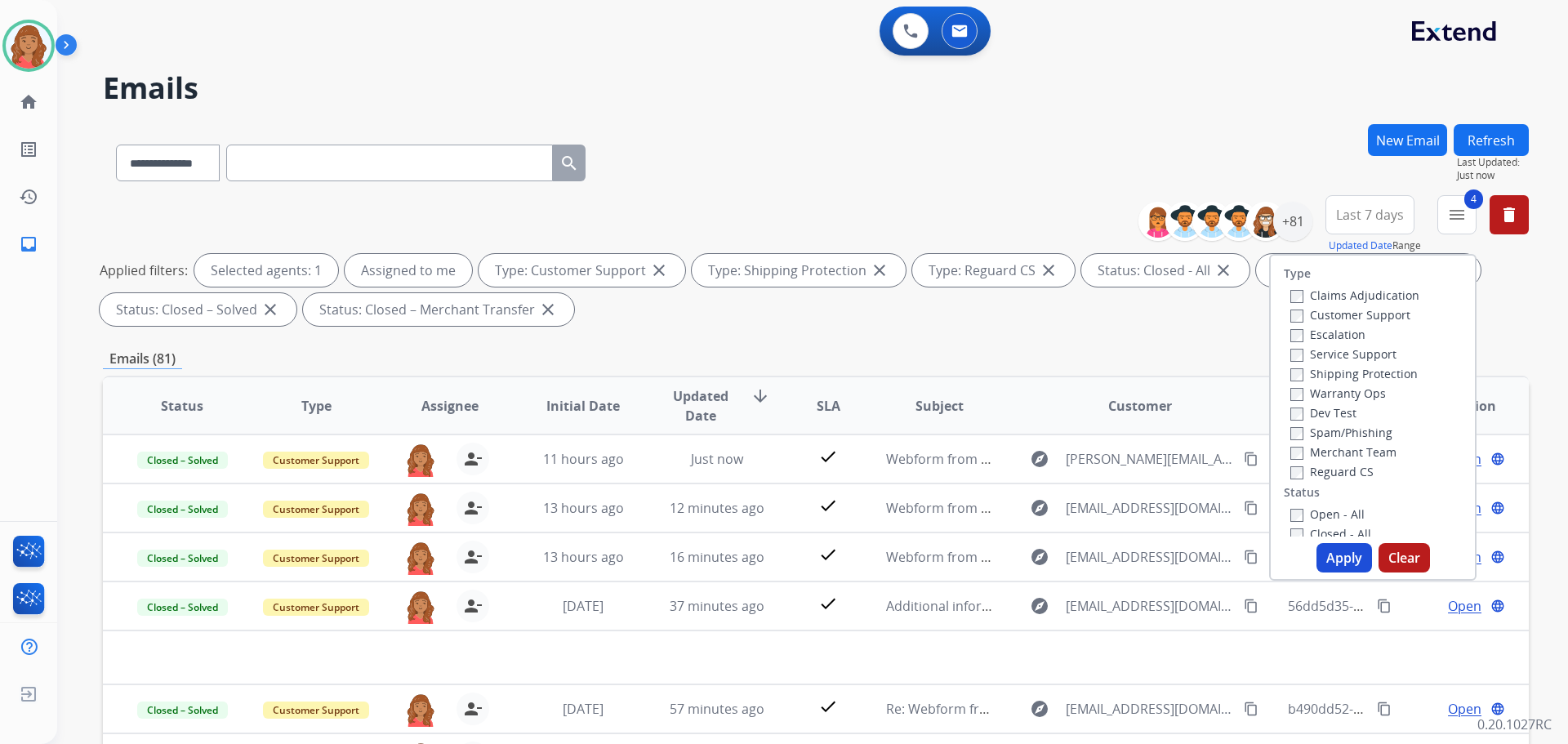
click at [1284, 538] on div "Type Claims Adjudication Customer Support Escalation Service Support Shipping P…" at bounding box center [1372, 417] width 207 height 326
click at [1328, 558] on button "Apply" at bounding box center [1344, 558] width 56 height 30
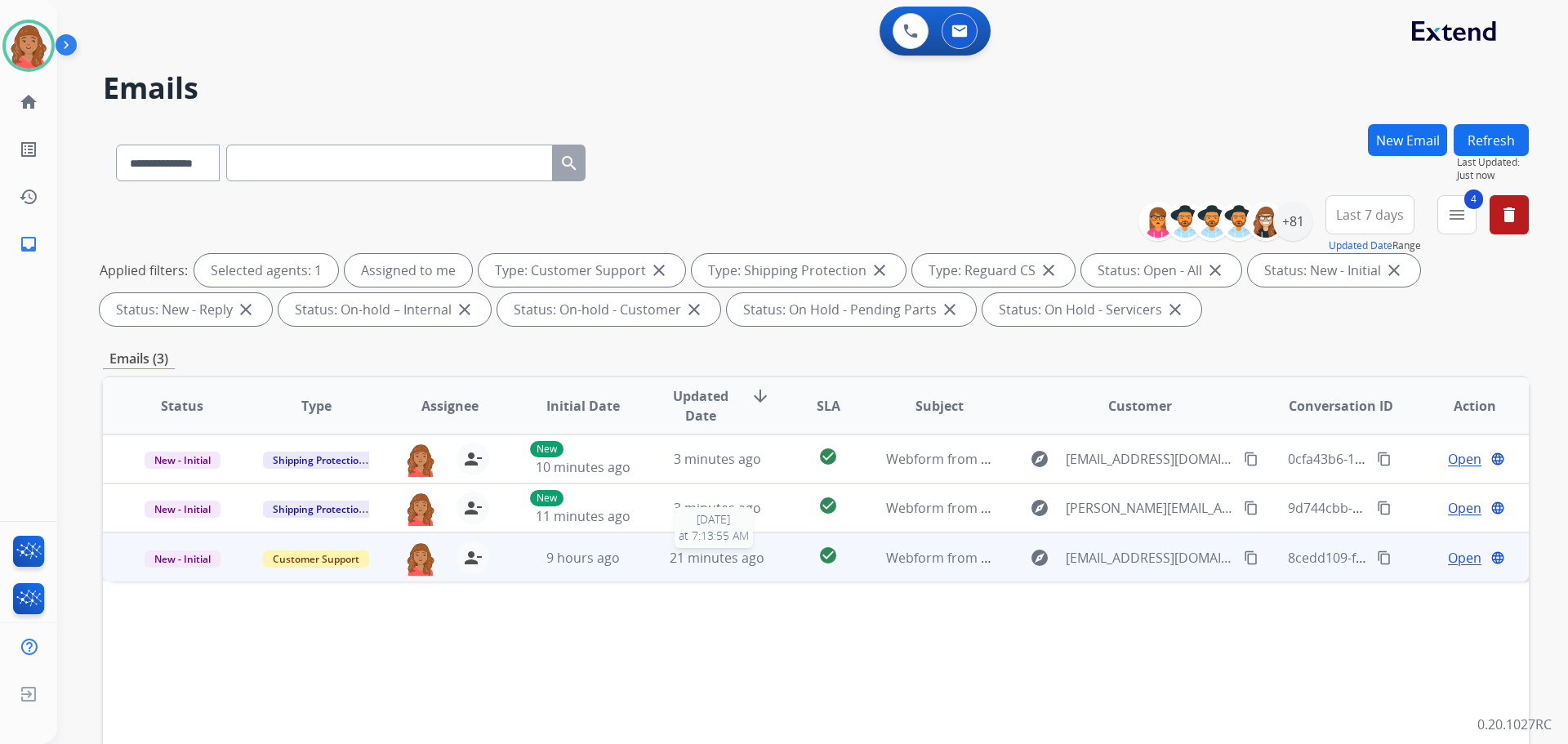
click at [704, 558] on span "21 minutes ago" at bounding box center [717, 557] width 95 height 18
click at [1460, 558] on span "Open" at bounding box center [1465, 556] width 33 height 20
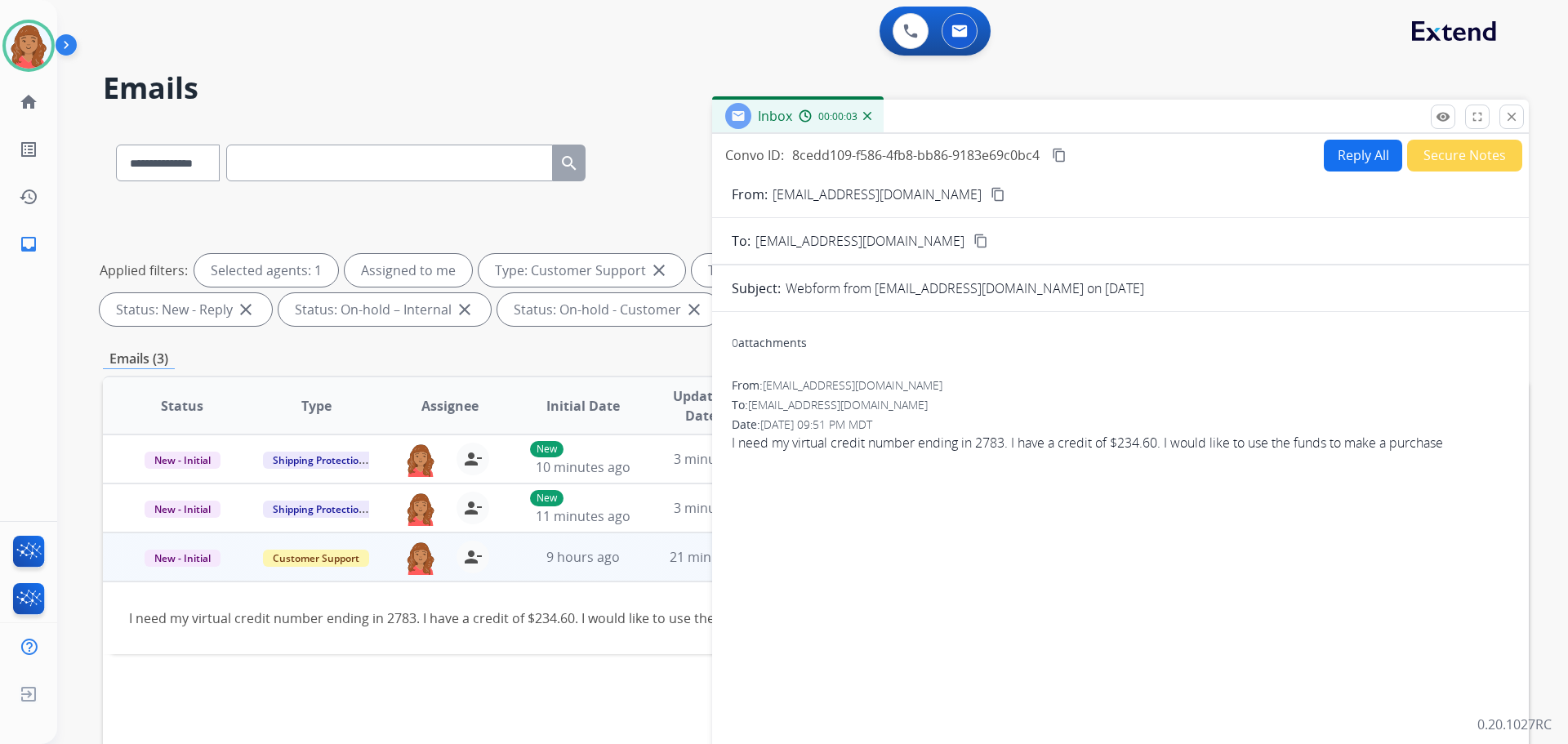
click at [990, 193] on mat-icon "content_copy" at bounding box center [998, 194] width 15 height 15
click at [1361, 512] on div "0 attachments From: vlust9@gmail.com To: support@extend.com Date: 09/16/2025 - …" at bounding box center [1121, 555] width 817 height 462
click at [1347, 166] on button "Reply All" at bounding box center [1362, 155] width 78 height 32
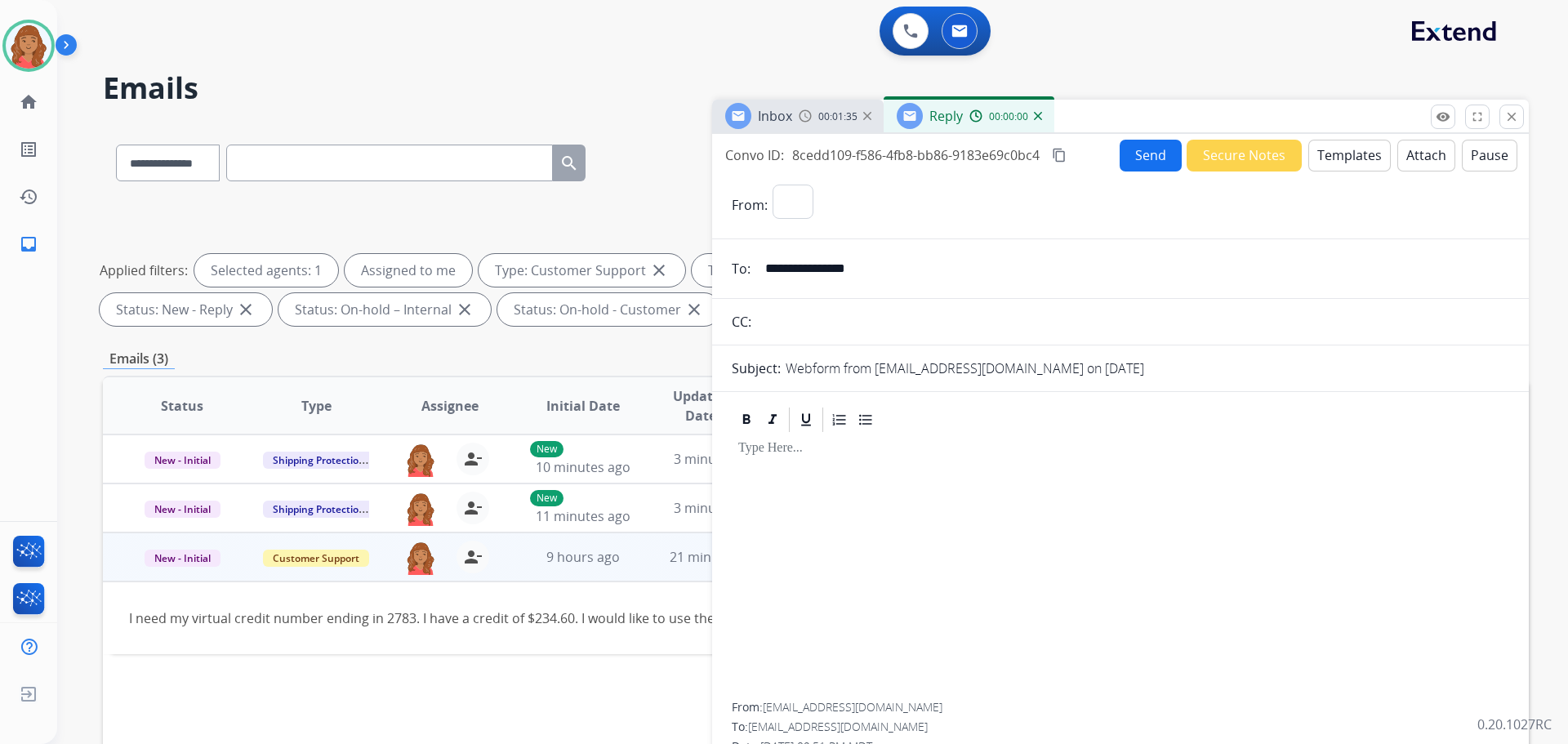
select select "**********"
click at [1345, 162] on button "Templates" at bounding box center [1349, 155] width 83 height 32
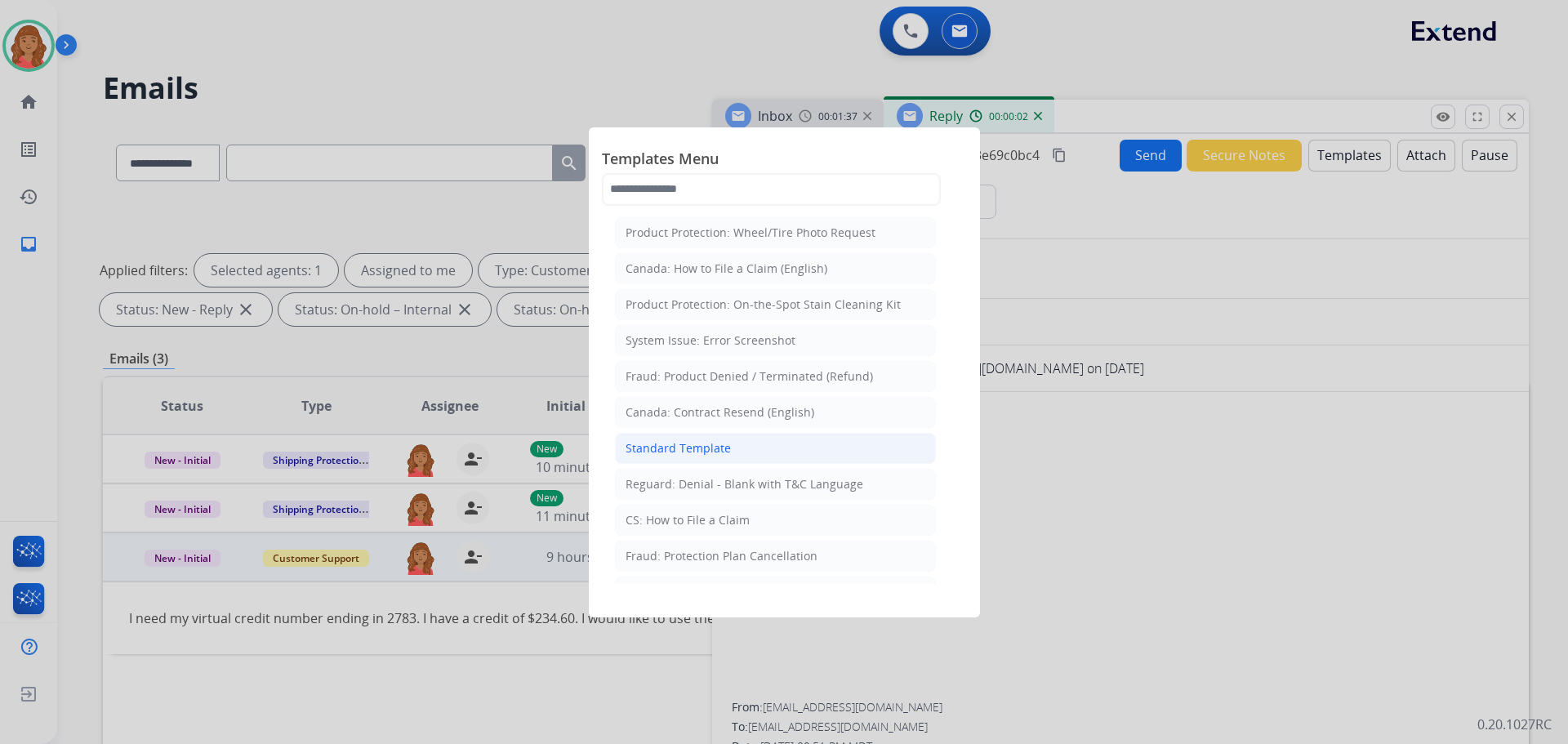
click at [692, 449] on div "Standard Template" at bounding box center [678, 448] width 105 height 17
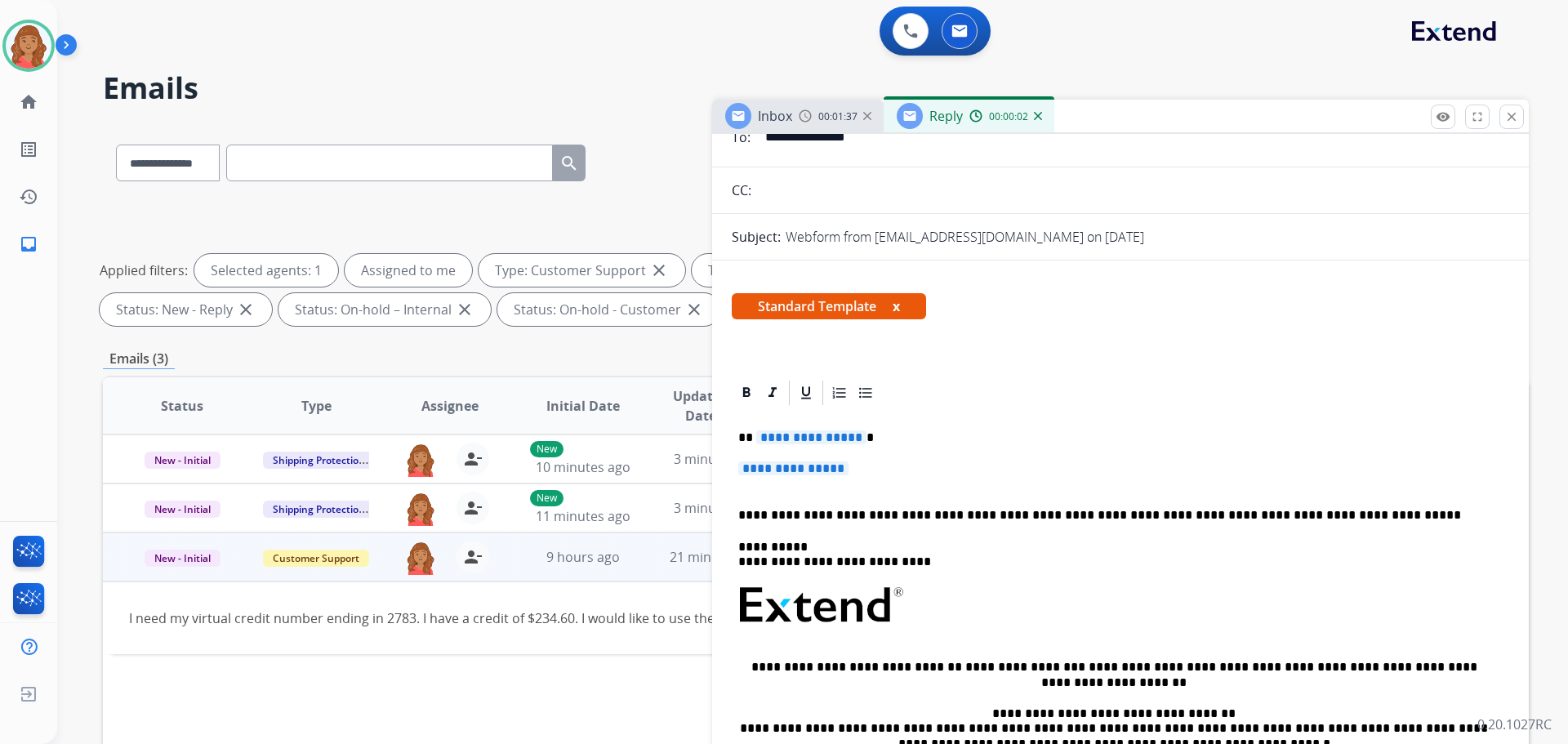
scroll to position [164, 0]
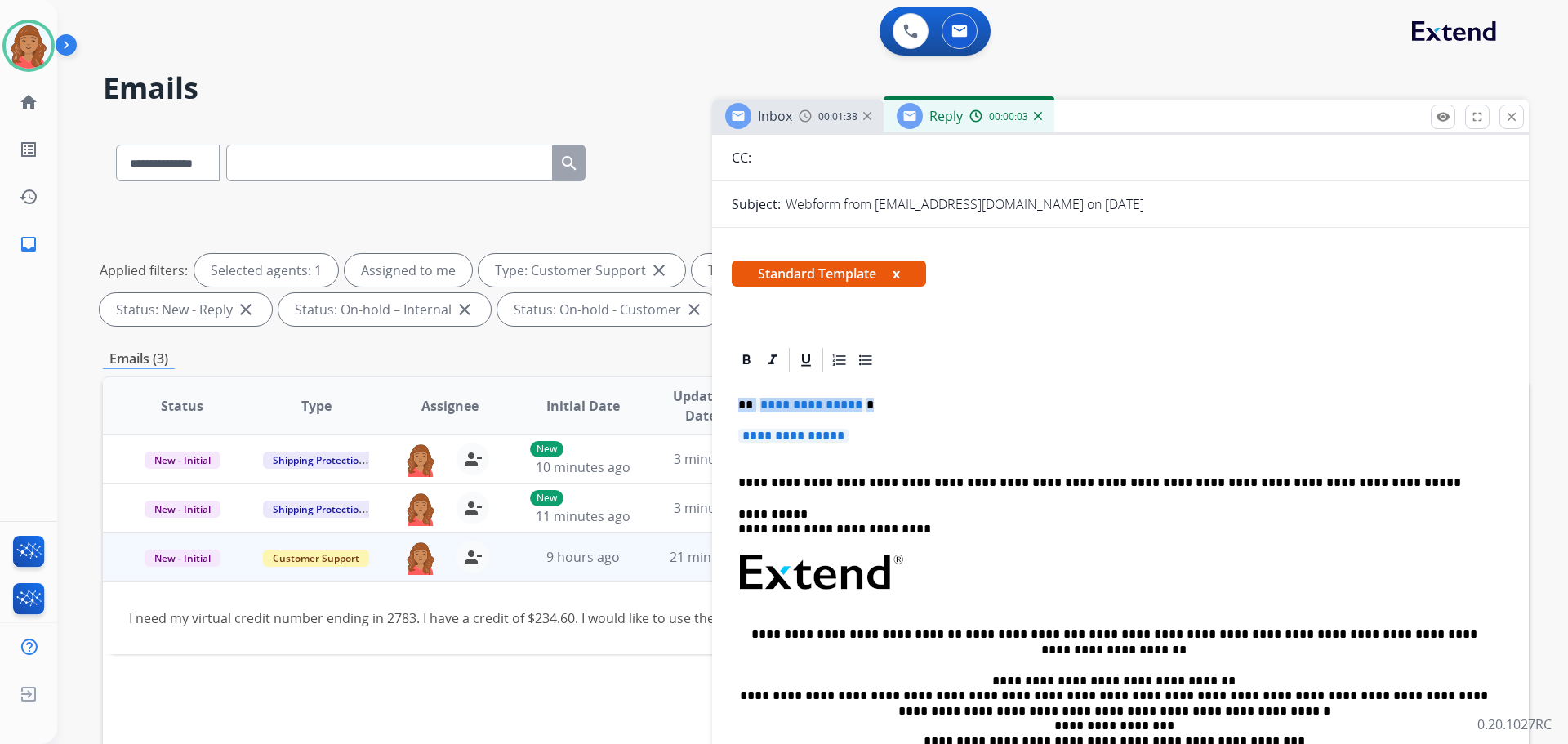
drag, startPoint x: 881, startPoint y: 445, endPoint x: 726, endPoint y: 405, distance: 160.1
click at [727, 405] on div "**********" at bounding box center [1121, 638] width 817 height 587
click at [886, 443] on p "**********" at bounding box center [1121, 444] width 764 height 30
drag, startPoint x: 870, startPoint y: 442, endPoint x: 739, endPoint y: 406, distance: 135.9
click at [739, 406] on div "**********" at bounding box center [1121, 611] width 777 height 472
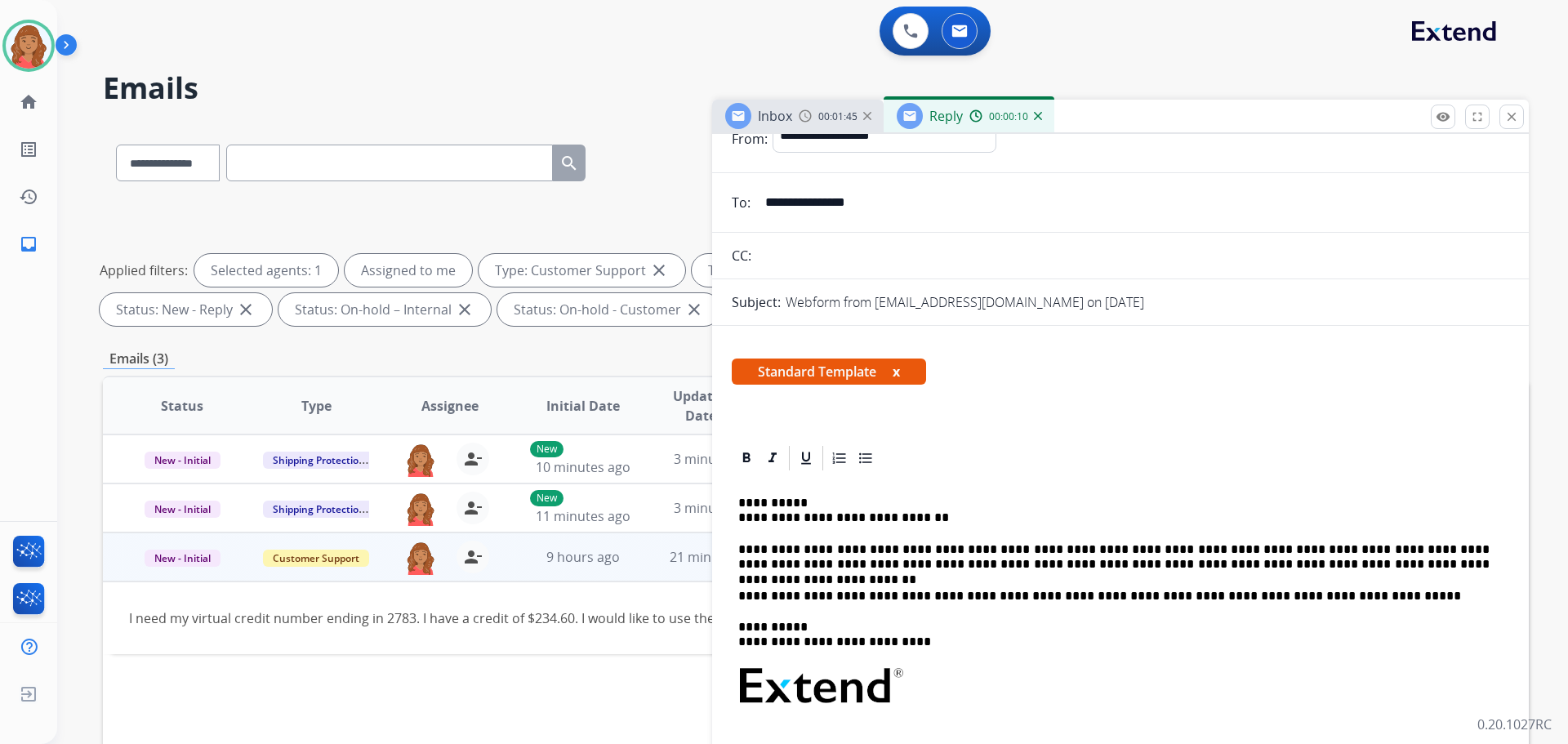
scroll to position [0, 0]
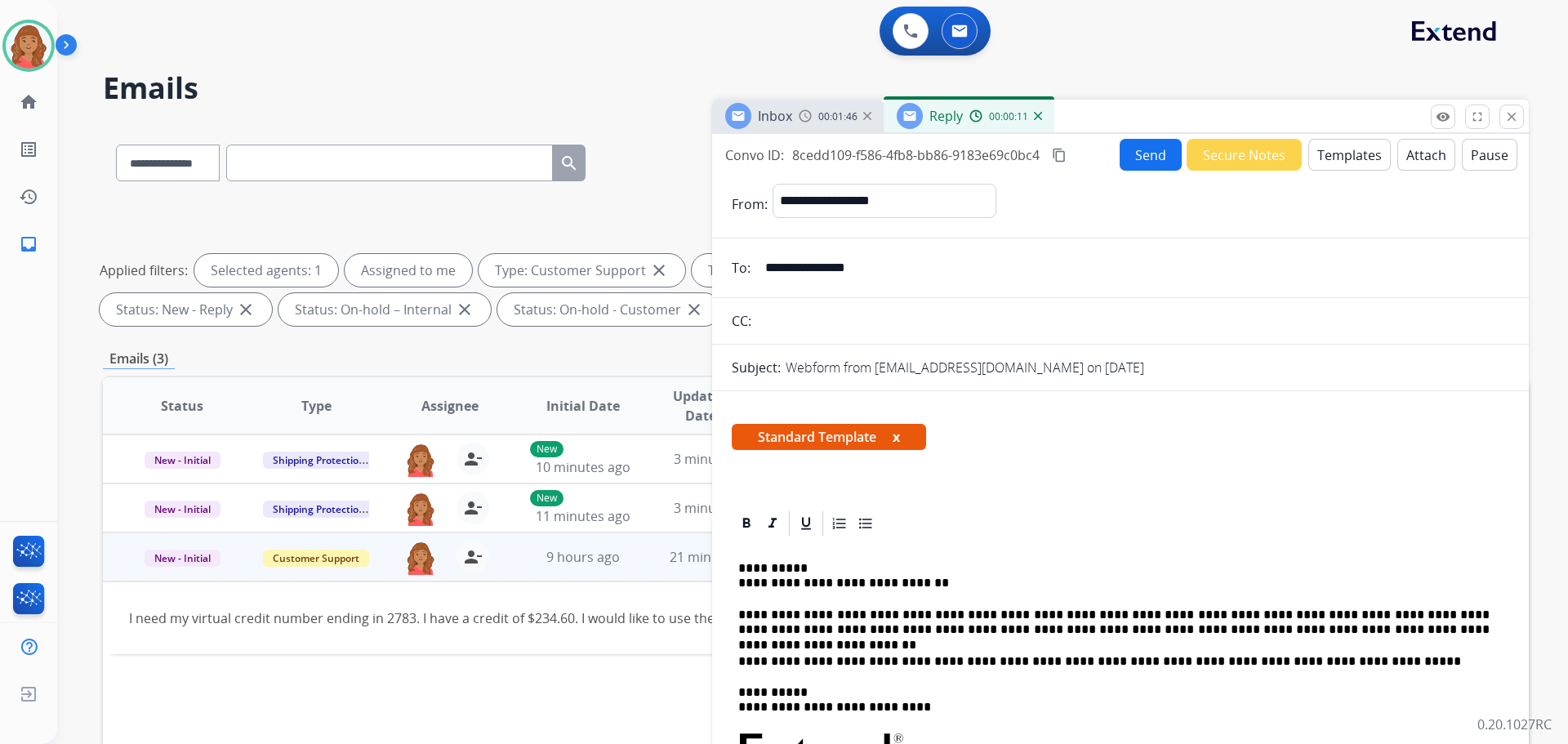
click at [1064, 157] on mat-icon "content_copy" at bounding box center [1059, 155] width 15 height 15
click at [1140, 159] on button "Send" at bounding box center [1150, 154] width 62 height 32
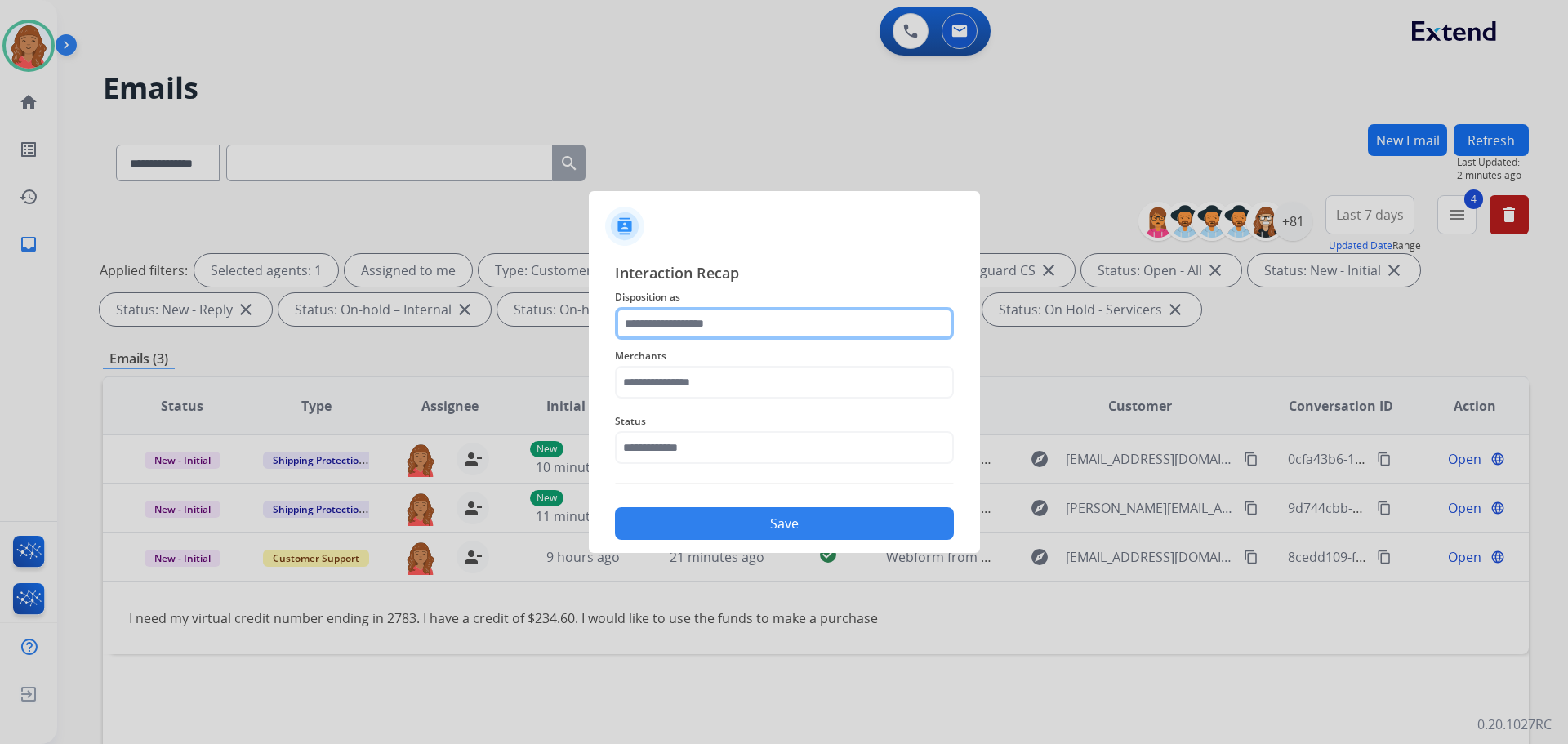
drag, startPoint x: 706, startPoint y: 324, endPoint x: 702, endPoint y: 336, distance: 12.6
click at [705, 326] on input "text" at bounding box center [784, 323] width 339 height 33
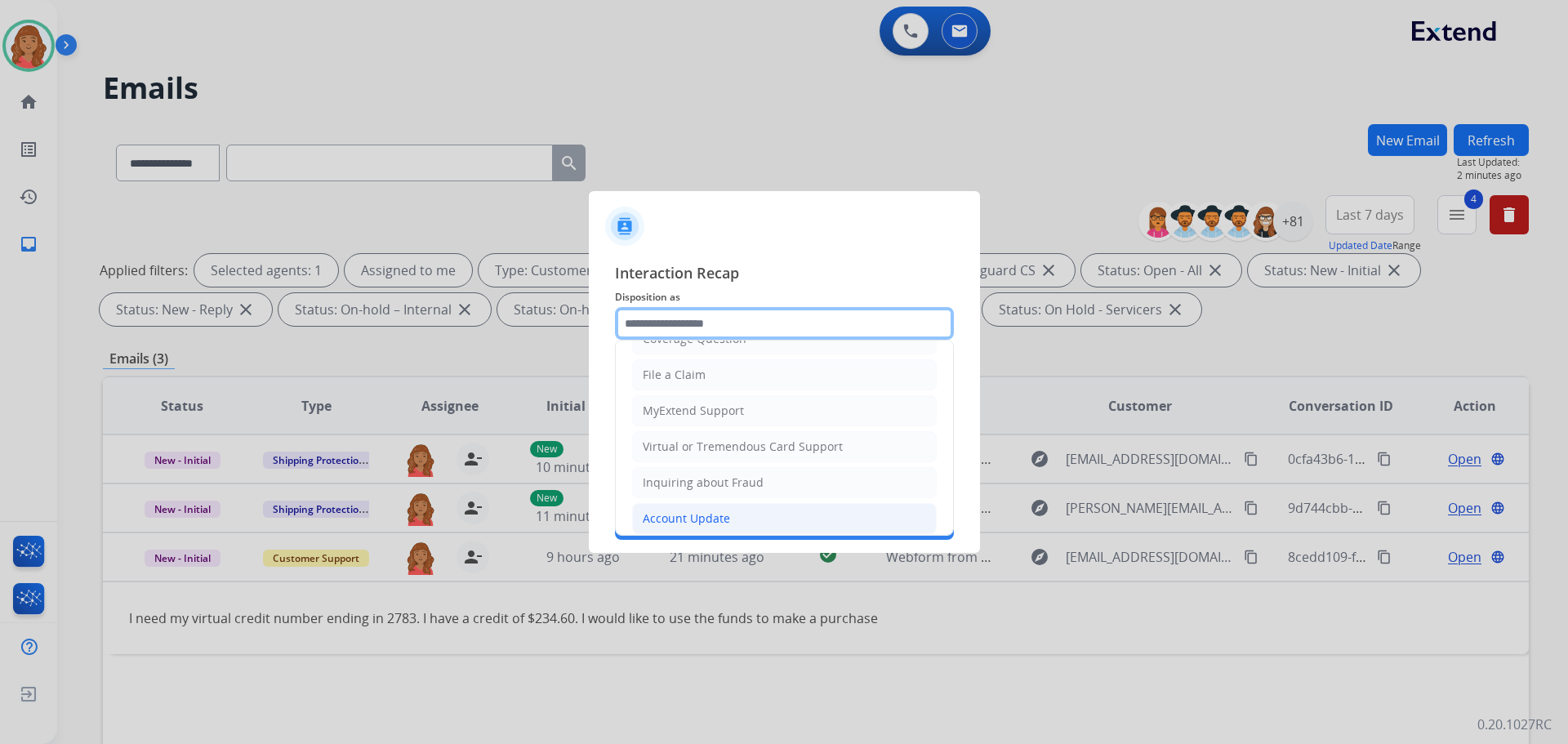
scroll to position [164, 0]
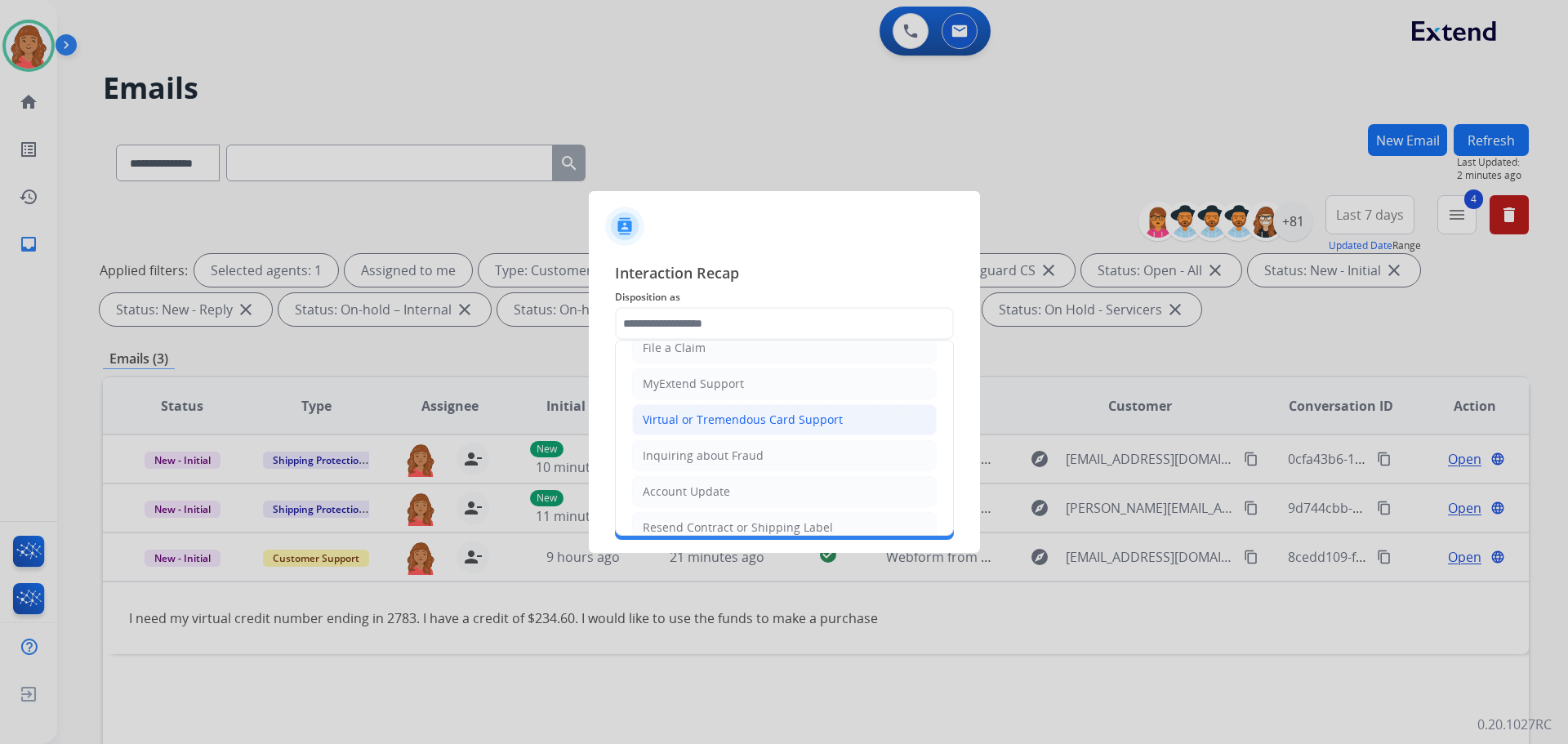
click at [682, 417] on div "Virtual or Tremendous Card Support" at bounding box center [742, 420] width 200 height 17
type input "**********"
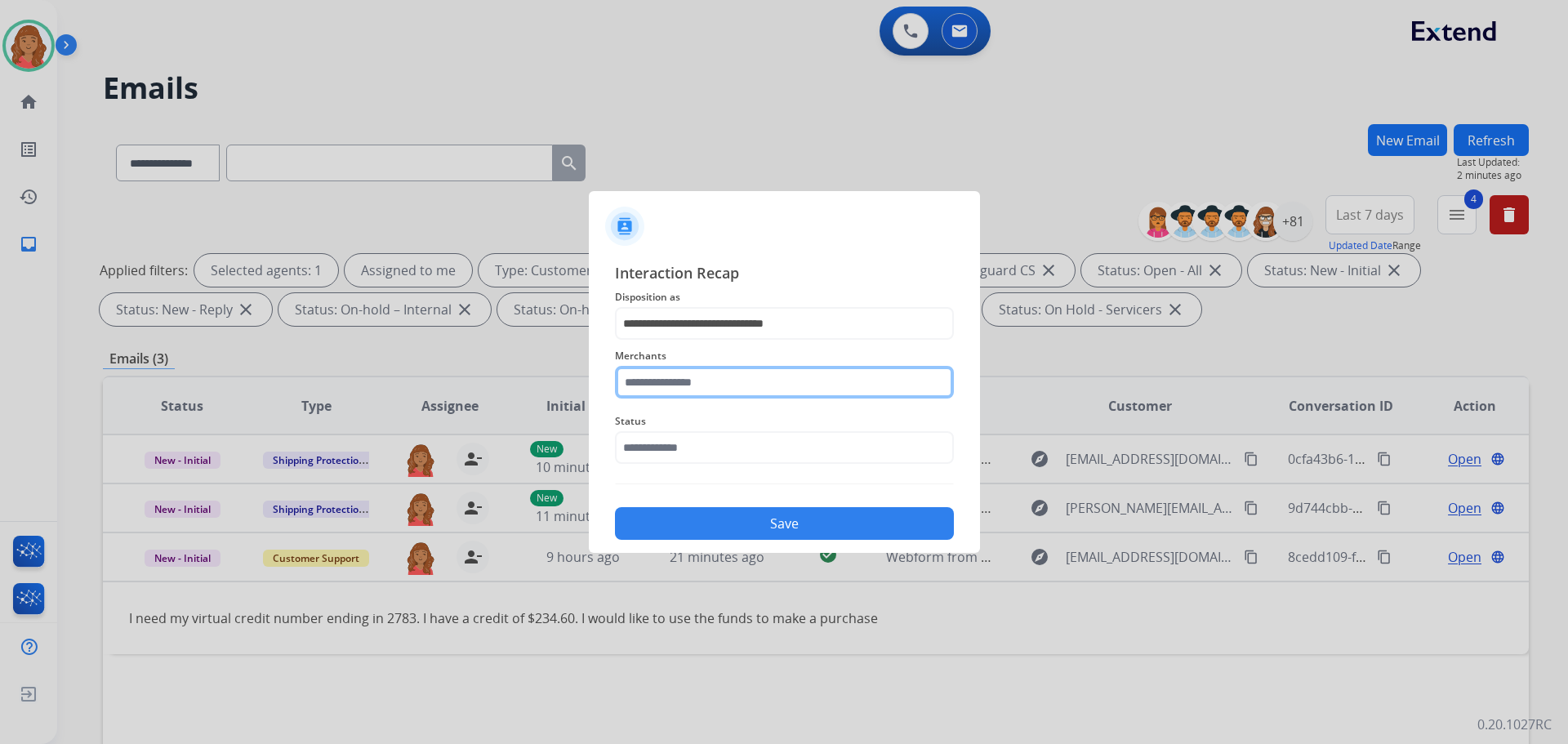
click at [658, 383] on input "text" at bounding box center [784, 381] width 339 height 33
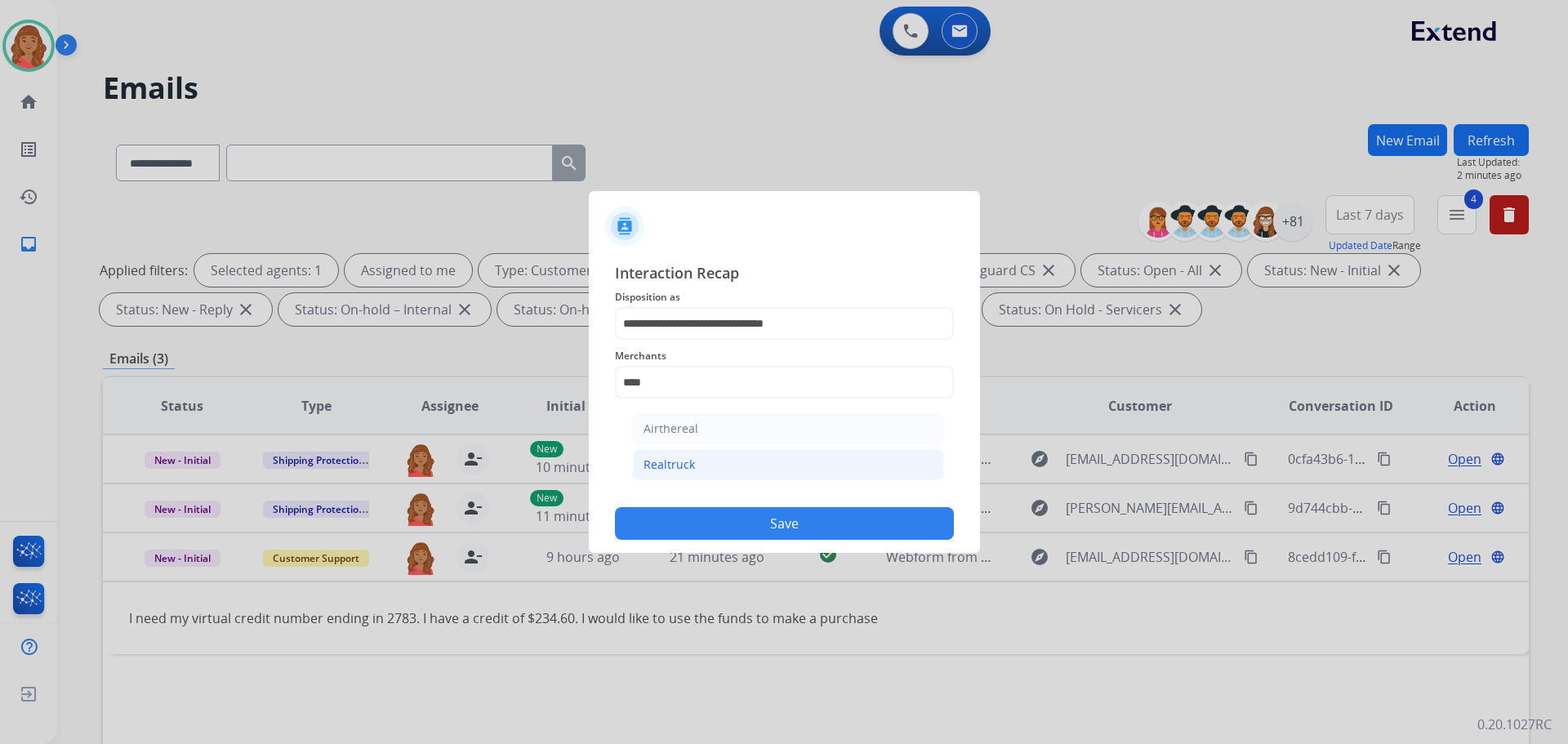
click at [669, 461] on div "Realtruck" at bounding box center [669, 465] width 51 height 17
type input "*********"
click at [664, 450] on input "text" at bounding box center [784, 447] width 339 height 33
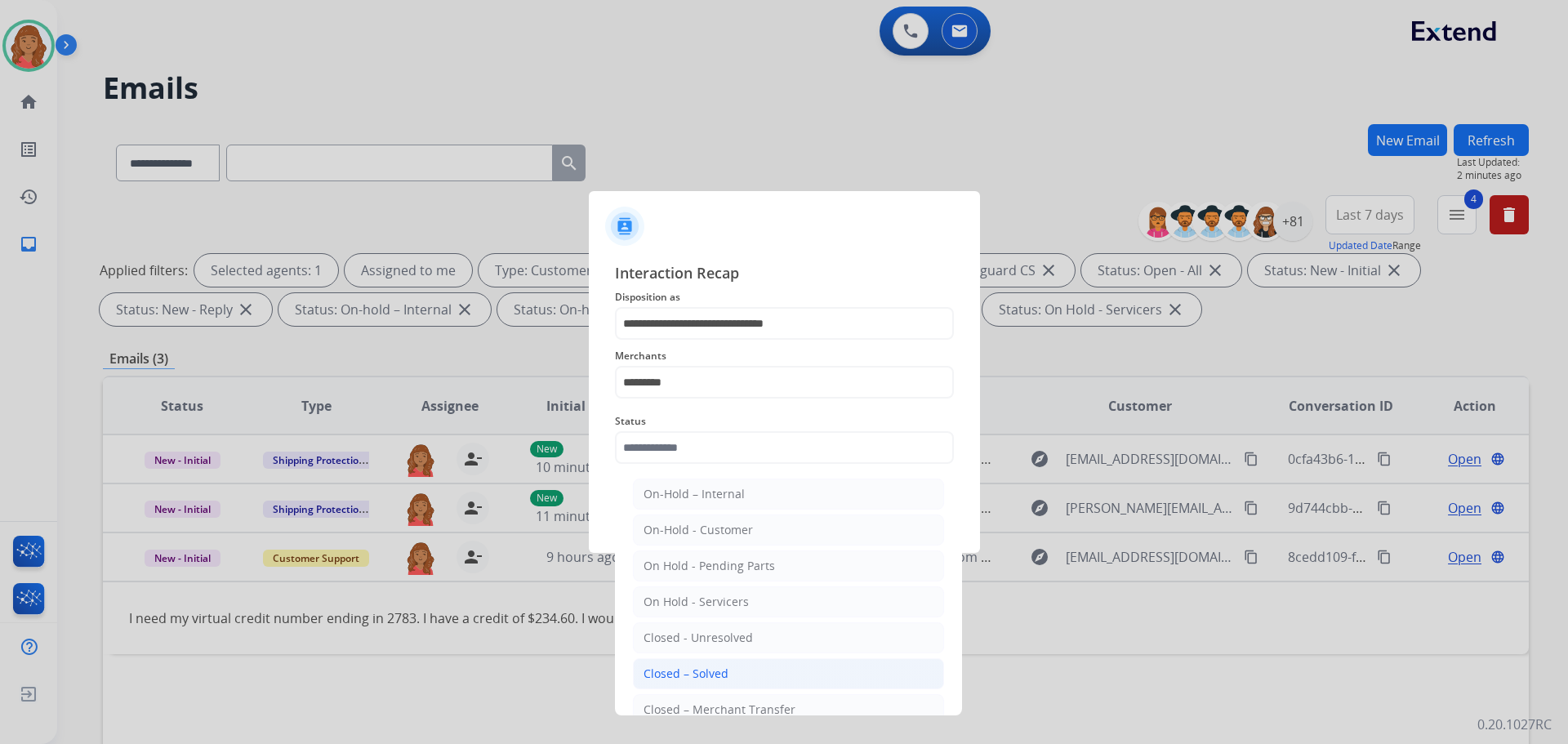
drag, startPoint x: 696, startPoint y: 668, endPoint x: 696, endPoint y: 658, distance: 10.0
click at [696, 667] on div "Closed – Solved" at bounding box center [685, 674] width 85 height 17
type input "**********"
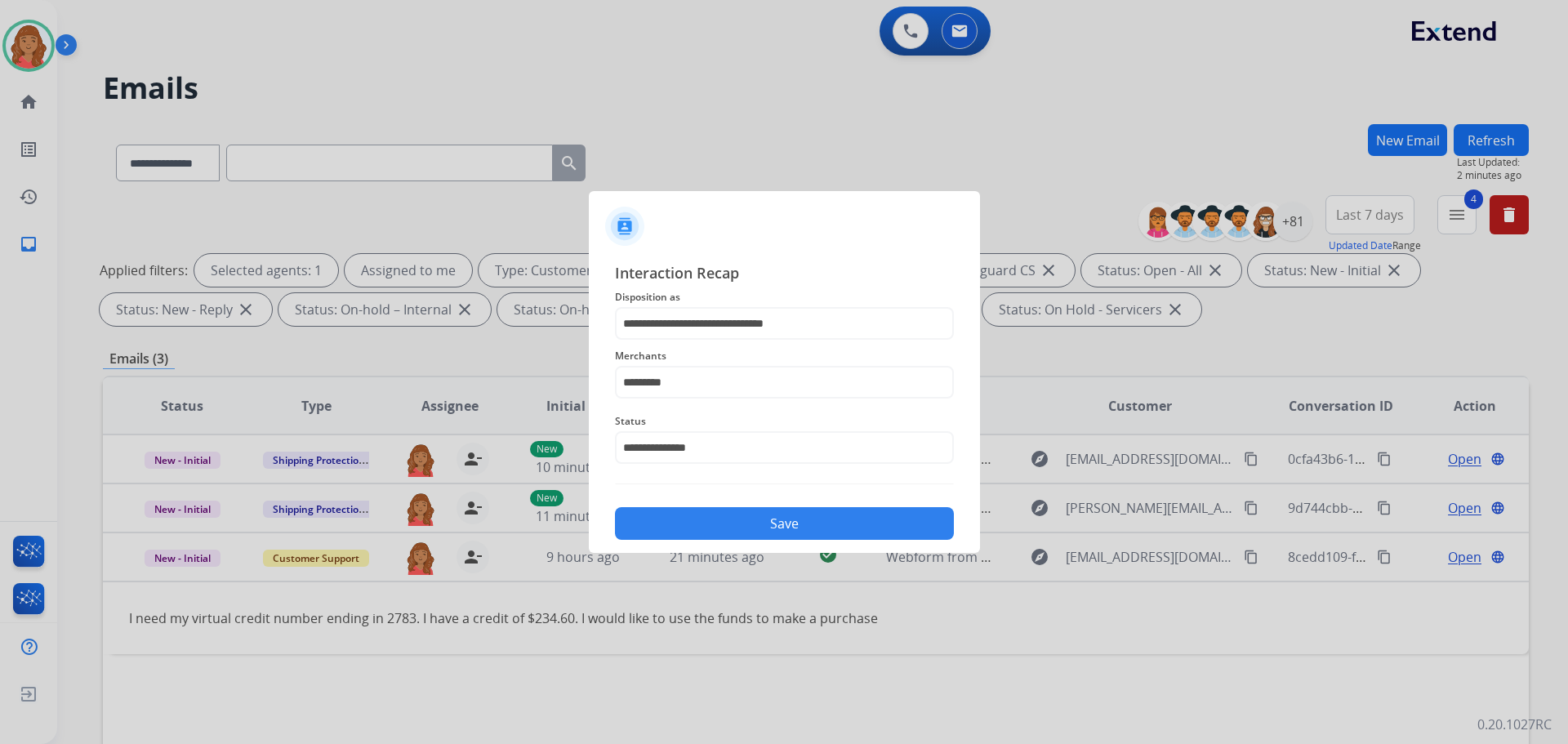
click at [705, 531] on button "Save" at bounding box center [784, 523] width 339 height 33
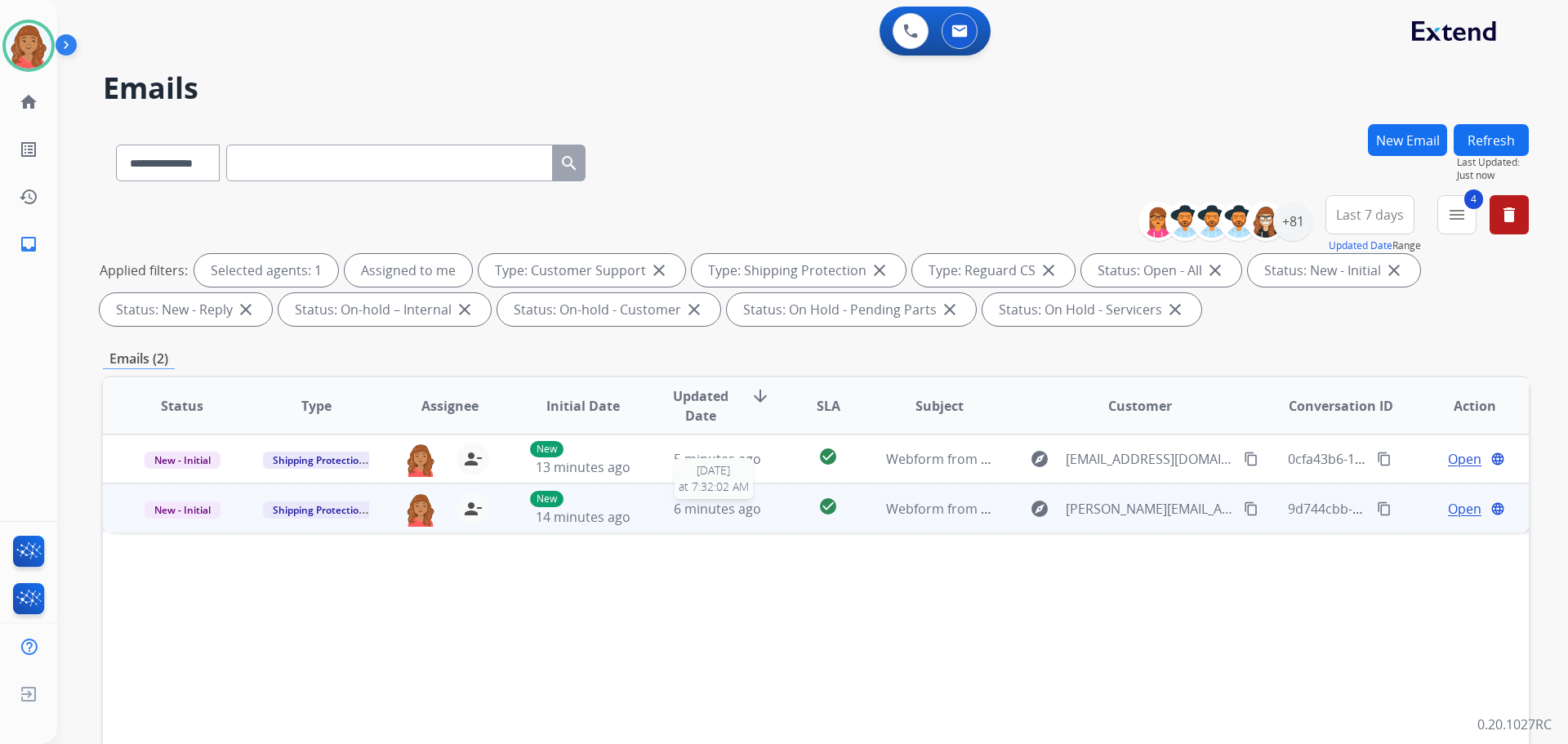
click at [683, 511] on span "6 minutes ago" at bounding box center [717, 508] width 87 height 18
click at [1243, 506] on mat-icon "content_copy" at bounding box center [1251, 508] width 15 height 15
click at [1132, 575] on div "I have not received my order and it shows delivered." at bounding box center [683, 568] width 1107 height 20
click at [1448, 512] on span "Open" at bounding box center [1465, 508] width 33 height 20
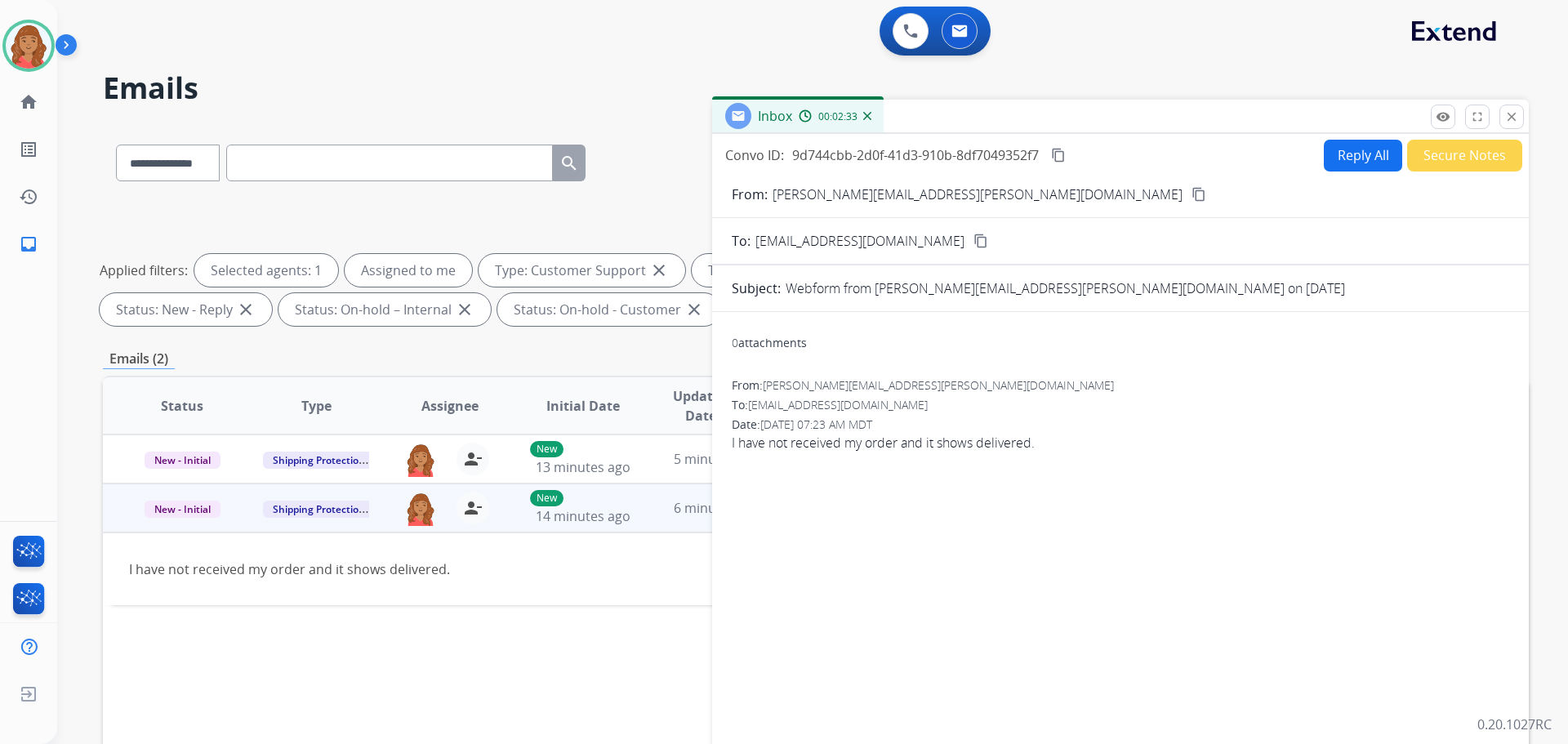
drag, startPoint x: 1323, startPoint y: 412, endPoint x: 1229, endPoint y: 433, distance: 96.3
click at [1328, 412] on div "To: support@extend.com" at bounding box center [1121, 405] width 777 height 17
click at [1350, 156] on button "Reply All" at bounding box center [1362, 155] width 78 height 32
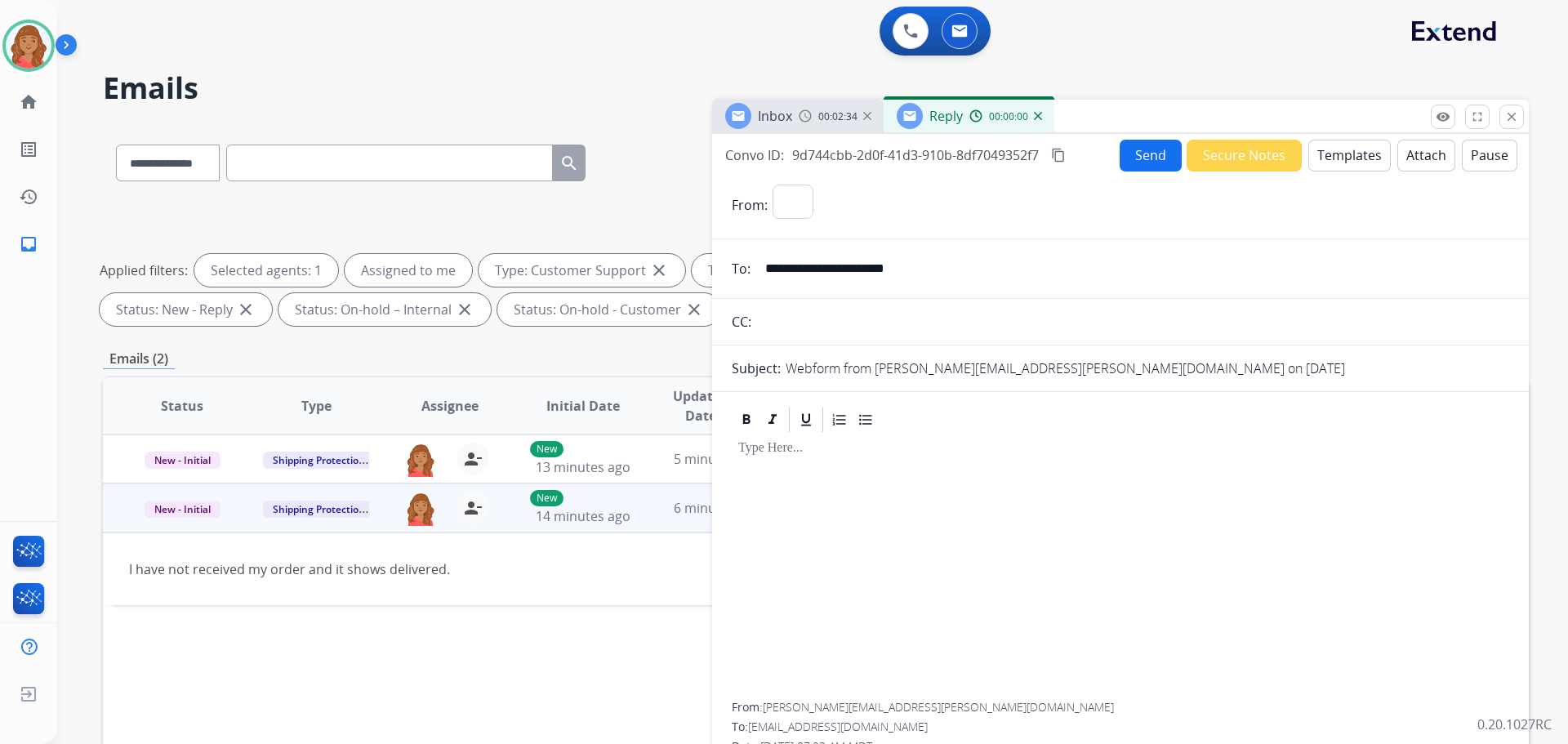
select select "**********"
click at [1334, 164] on button "Templates" at bounding box center [1349, 155] width 83 height 32
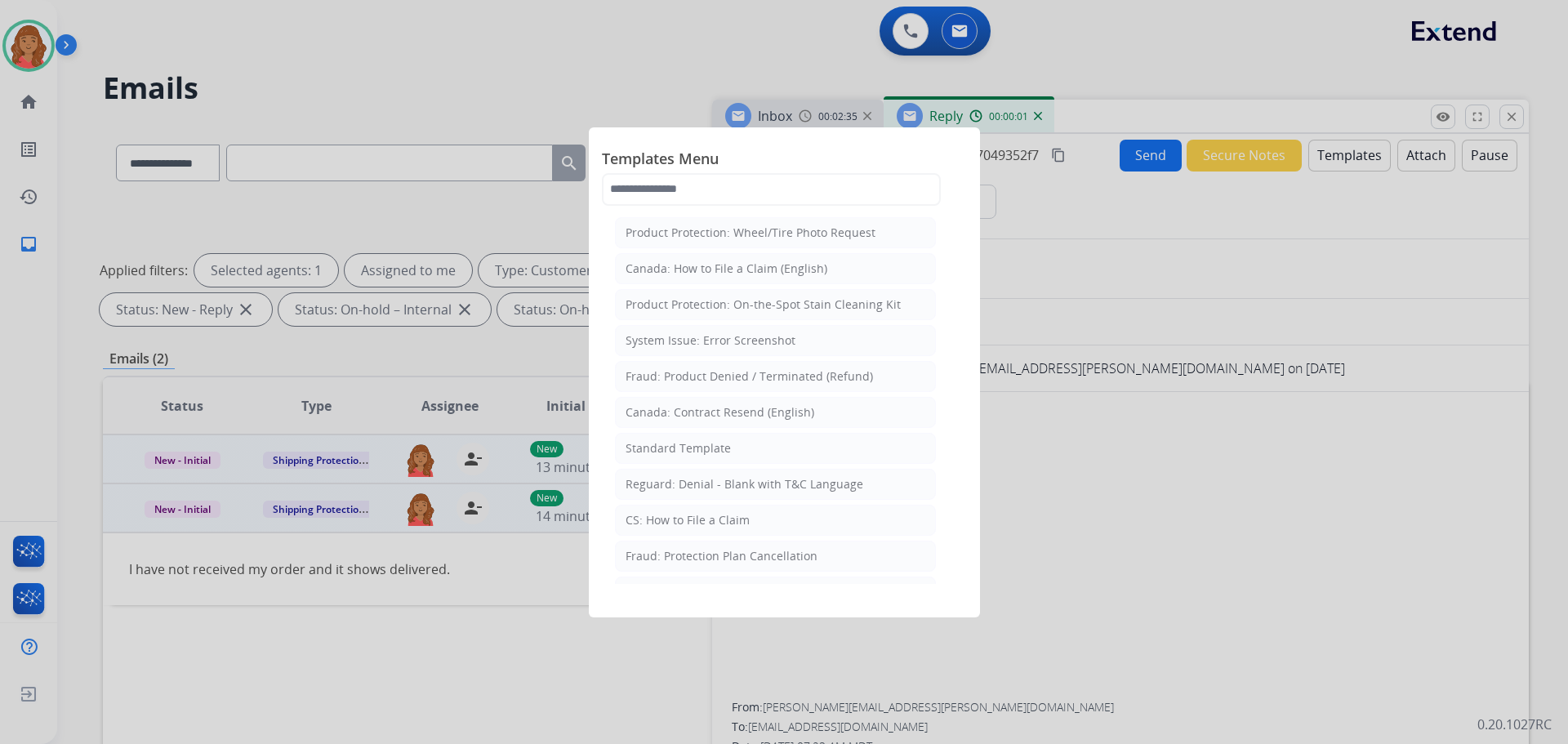
click at [694, 447] on div "Standard Template" at bounding box center [678, 448] width 105 height 17
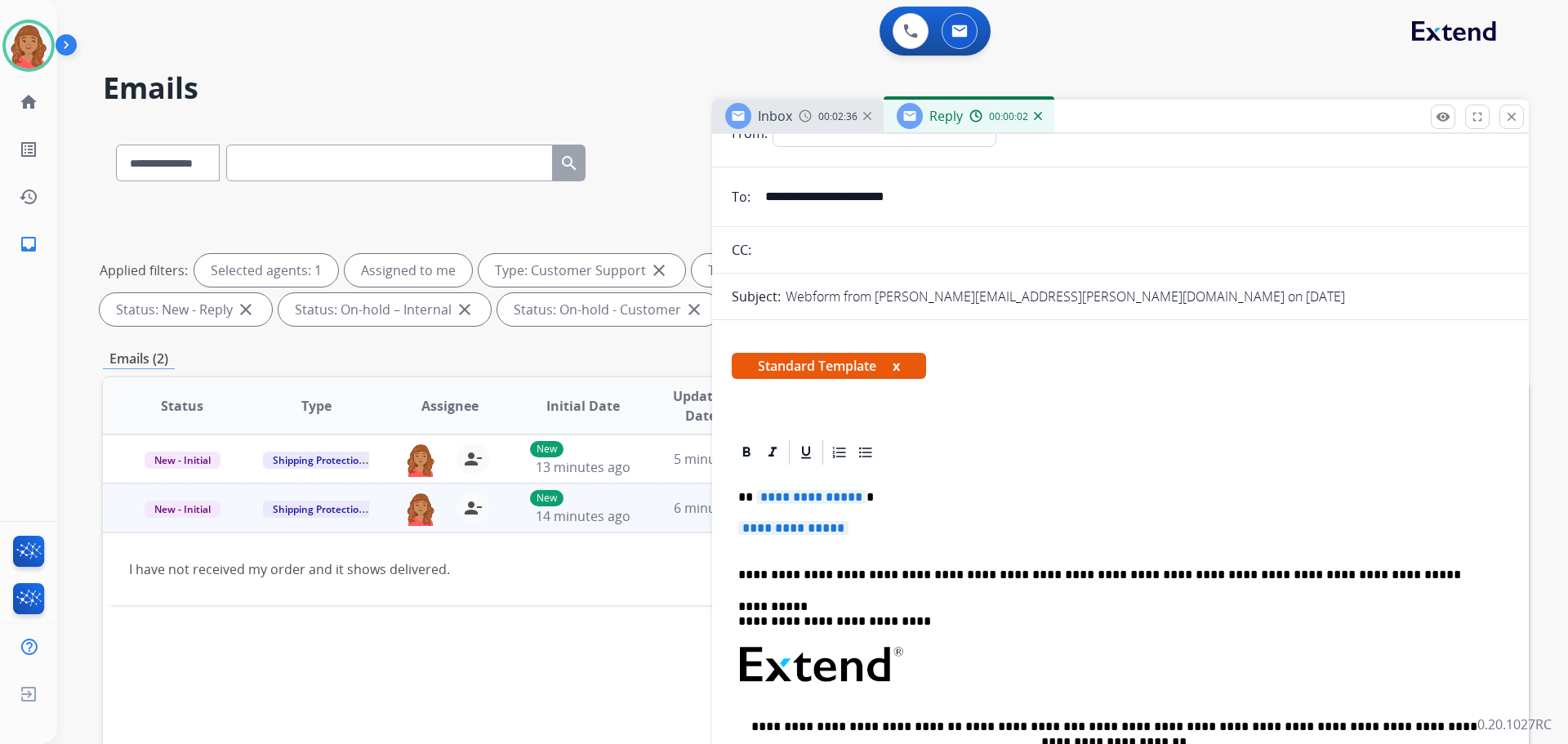
scroll to position [82, 0]
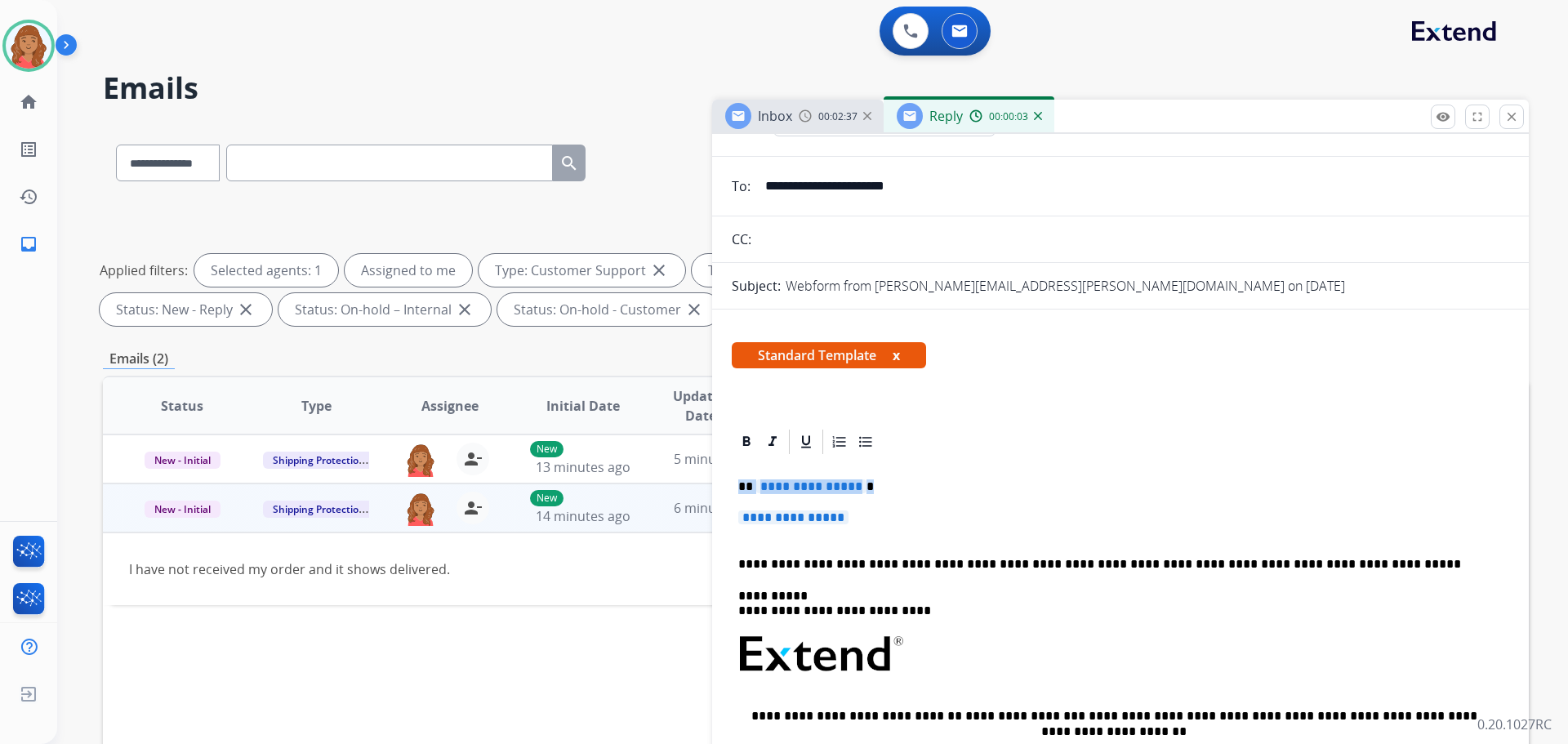
drag, startPoint x: 857, startPoint y: 515, endPoint x: 721, endPoint y: 475, distance: 141.8
click at [726, 473] on div "**********" at bounding box center [1121, 720] width 817 height 587
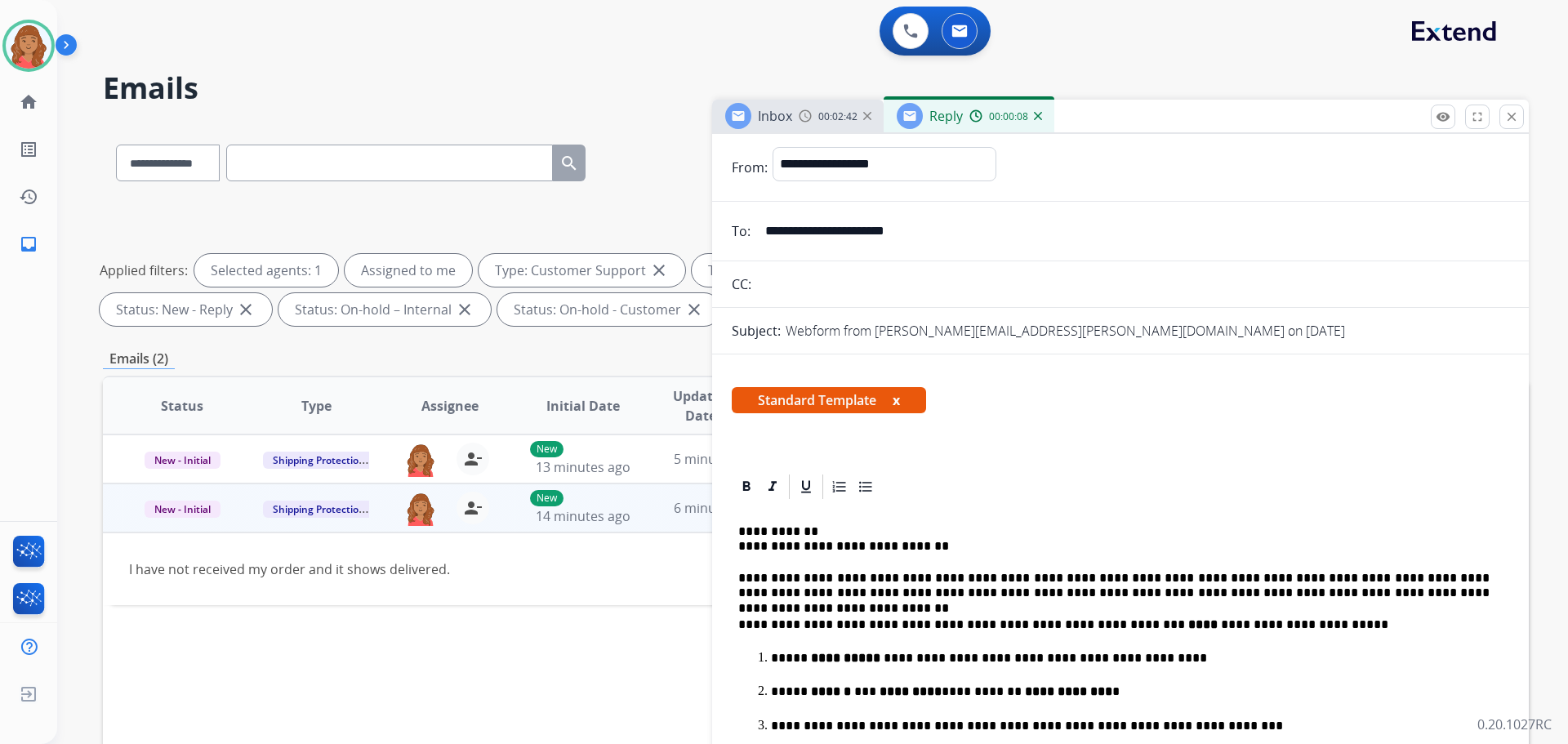
scroll to position [0, 0]
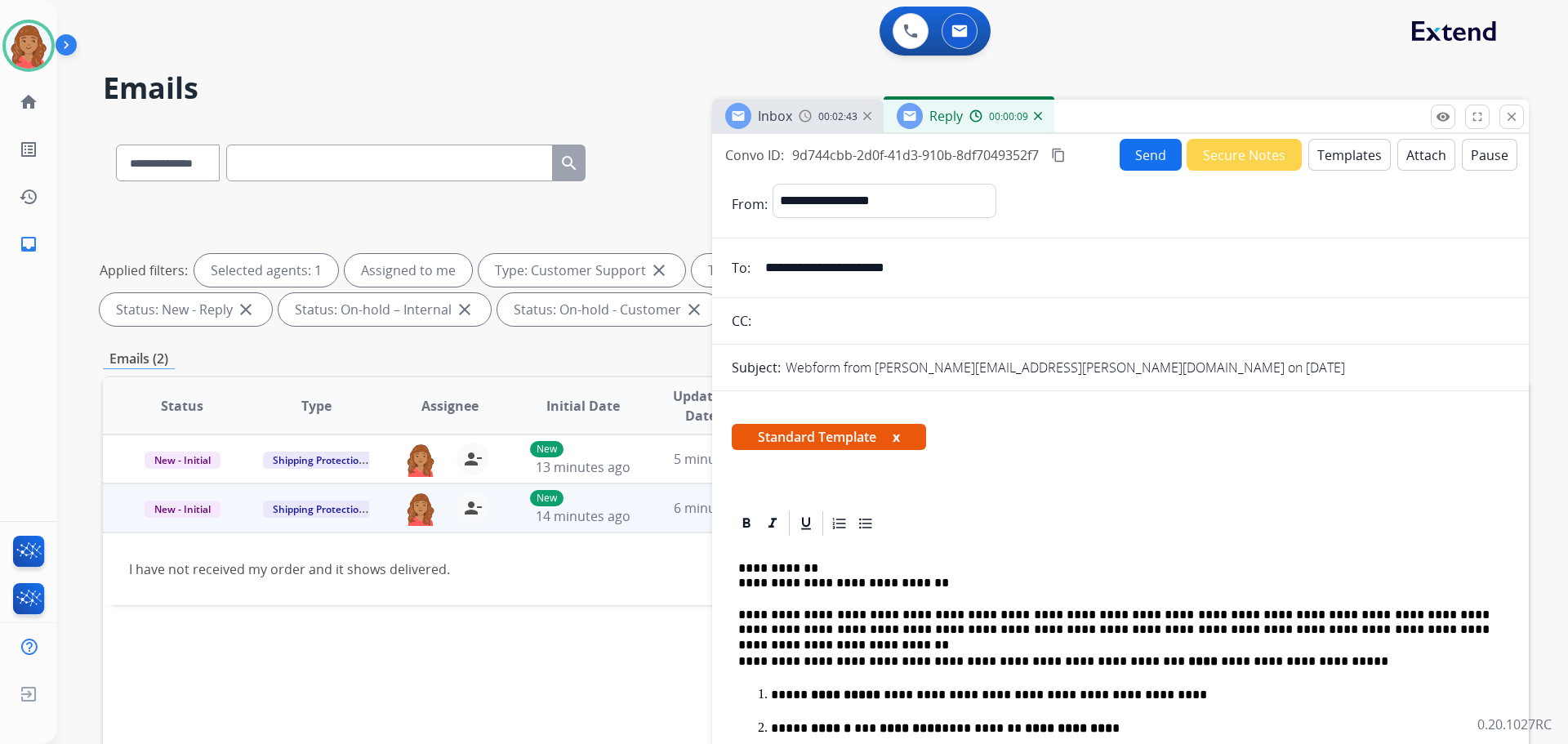
click at [1057, 155] on mat-icon "content_copy" at bounding box center [1058, 155] width 15 height 15
click at [1145, 153] on button "Send" at bounding box center [1150, 154] width 62 height 32
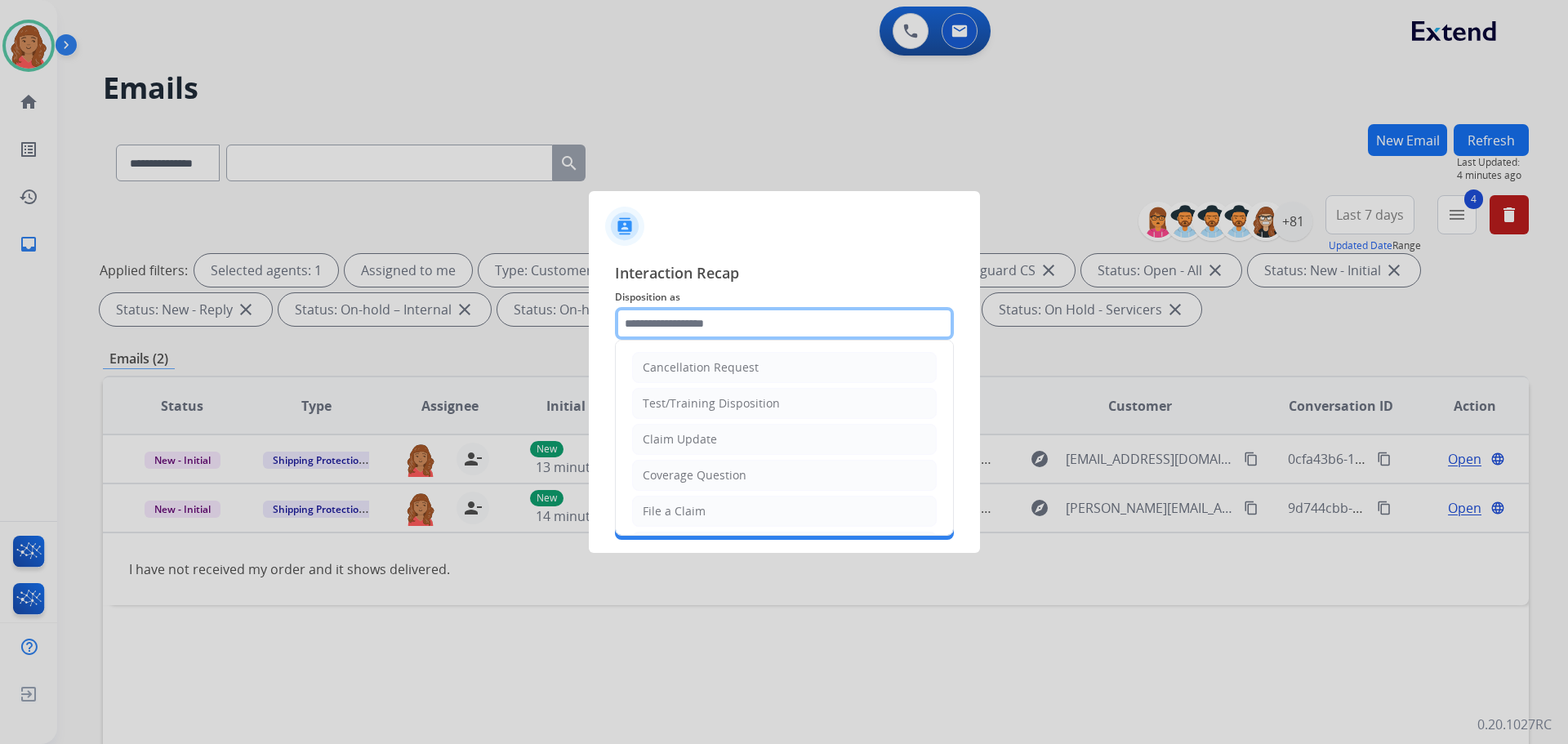
drag, startPoint x: 702, startPoint y: 325, endPoint x: 699, endPoint y: 345, distance: 20.2
click at [702, 327] on input "text" at bounding box center [784, 323] width 339 height 33
click at [674, 512] on div "File a Claim" at bounding box center [674, 512] width 63 height 17
type input "**********"
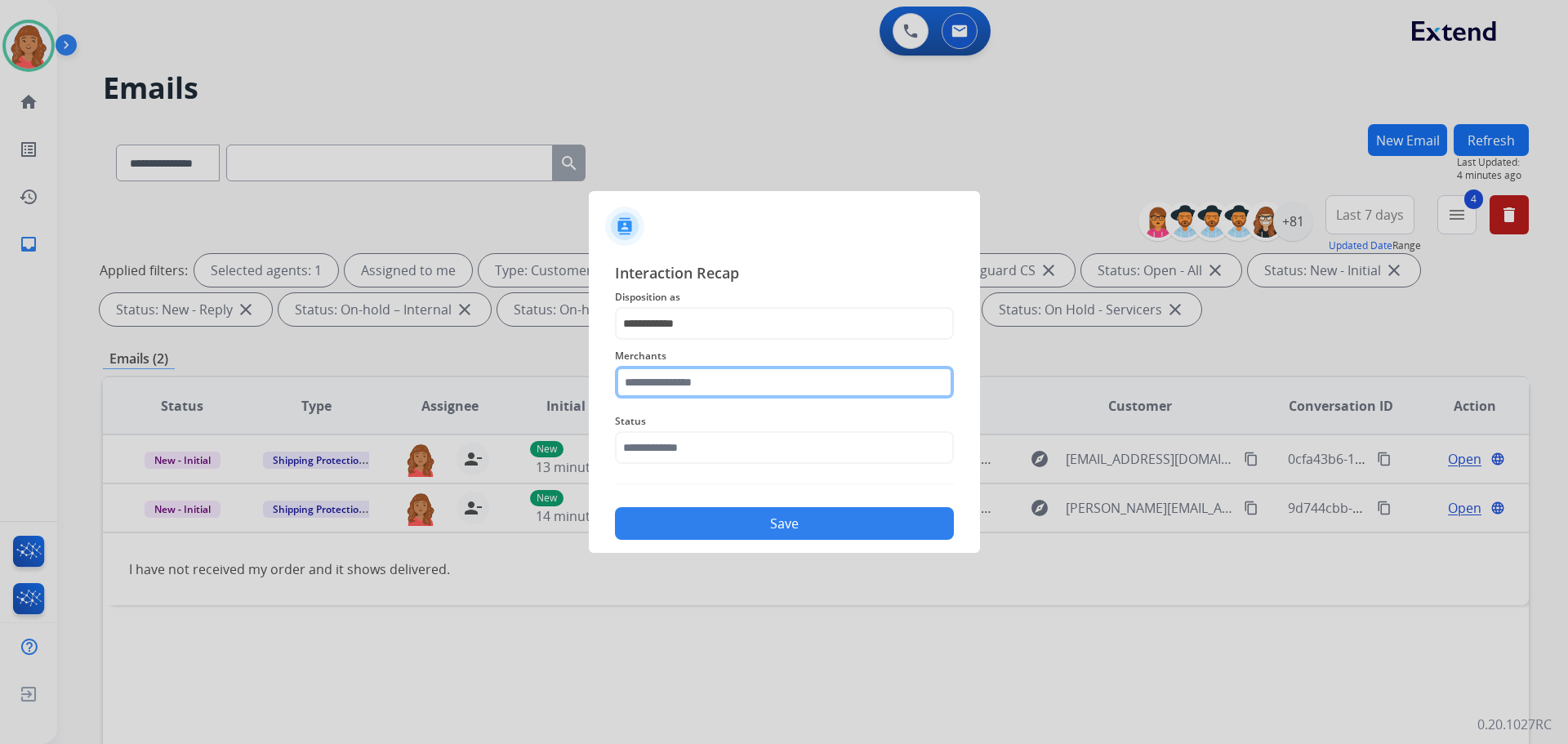
click at [684, 389] on input "text" at bounding box center [784, 381] width 339 height 33
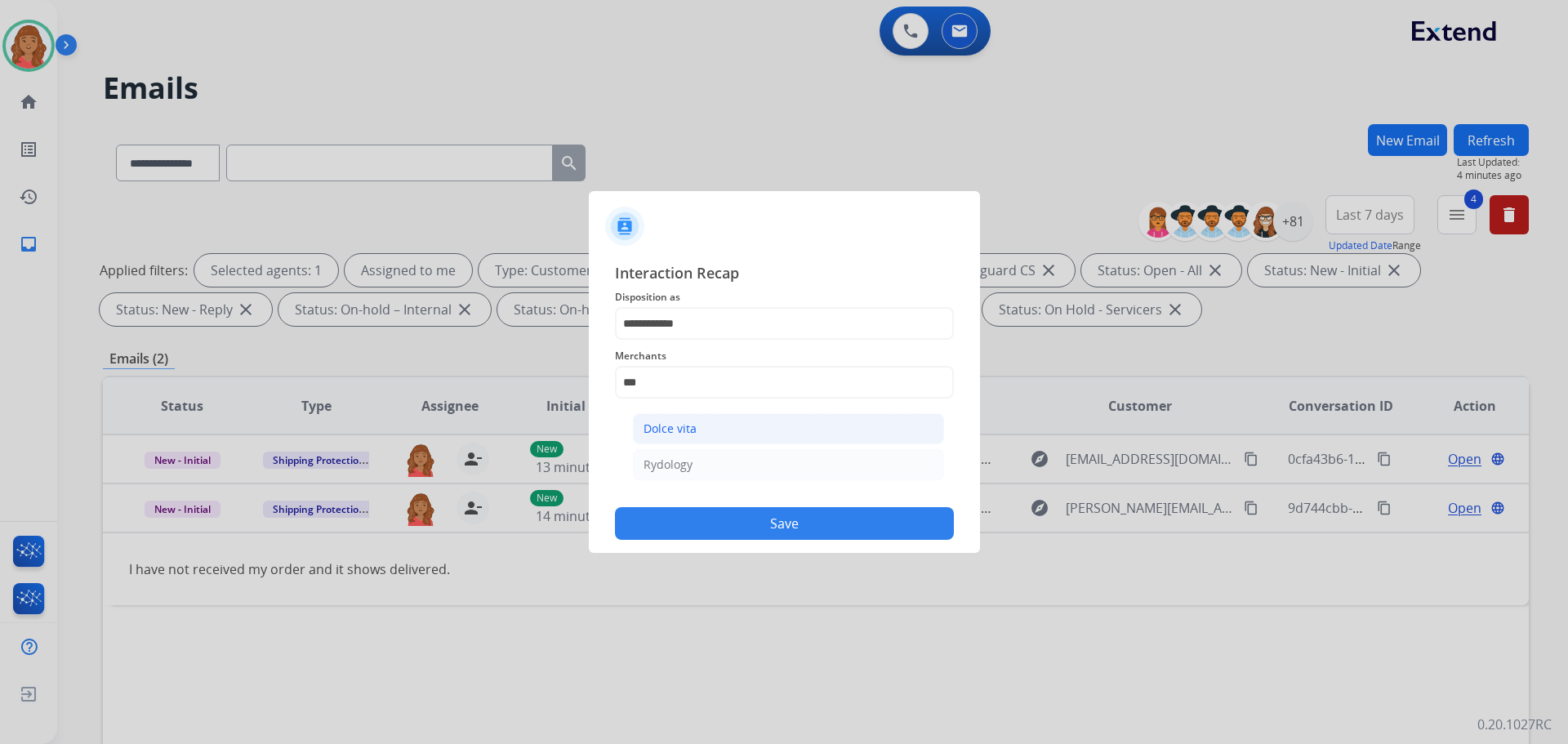
click at [690, 428] on div "Dolce vita" at bounding box center [670, 429] width 53 height 17
type input "**********"
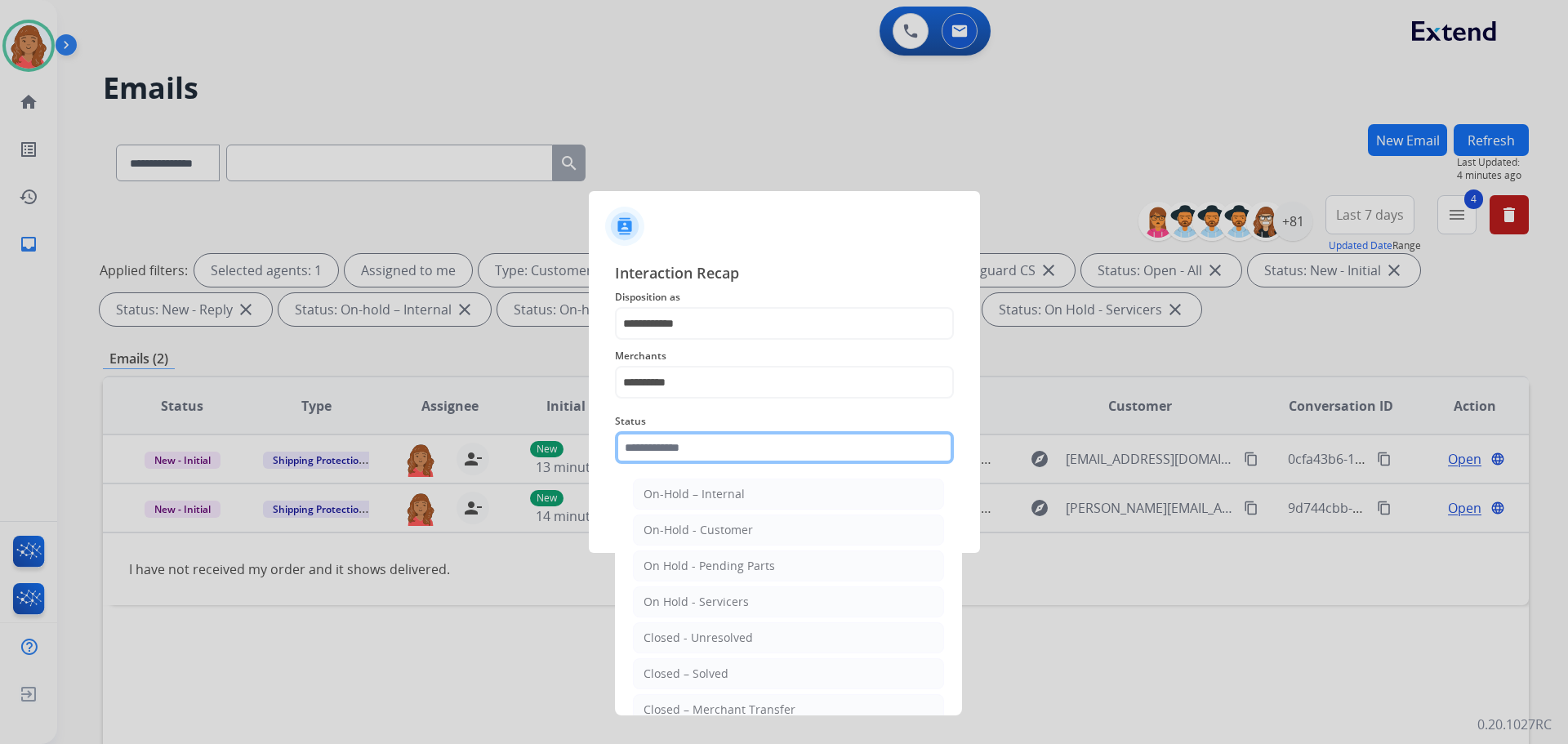
click at [698, 448] on input "text" at bounding box center [784, 447] width 339 height 33
drag, startPoint x: 672, startPoint y: 669, endPoint x: 679, endPoint y: 631, distance: 38.6
click at [672, 666] on div "Closed – Solved" at bounding box center [685, 674] width 85 height 17
type input "**********"
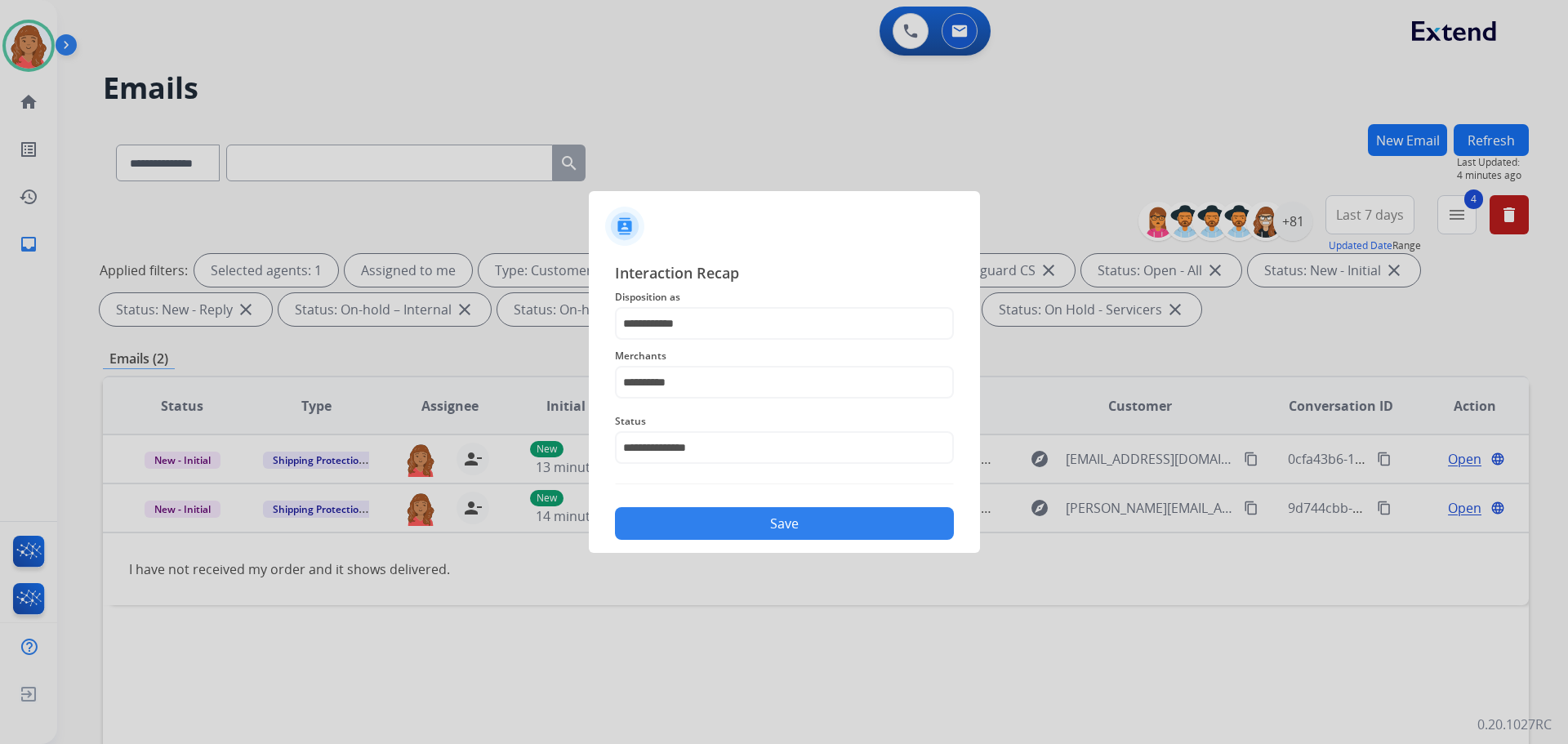
click at [700, 525] on button "Save" at bounding box center [784, 523] width 339 height 33
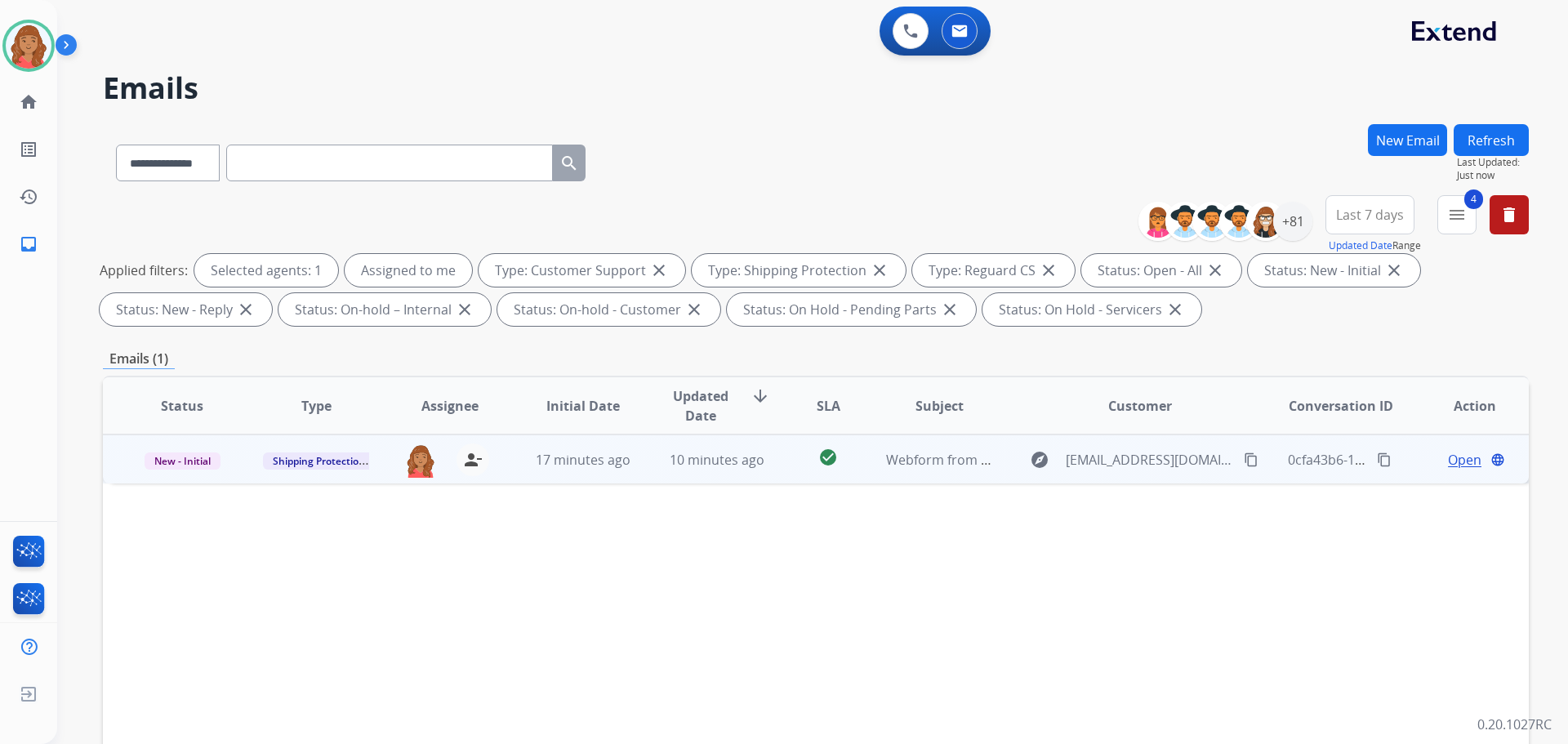
click at [1243, 458] on mat-icon "content_copy" at bounding box center [1251, 459] width 15 height 15
click at [706, 465] on span "10 minutes ago" at bounding box center [717, 459] width 95 height 18
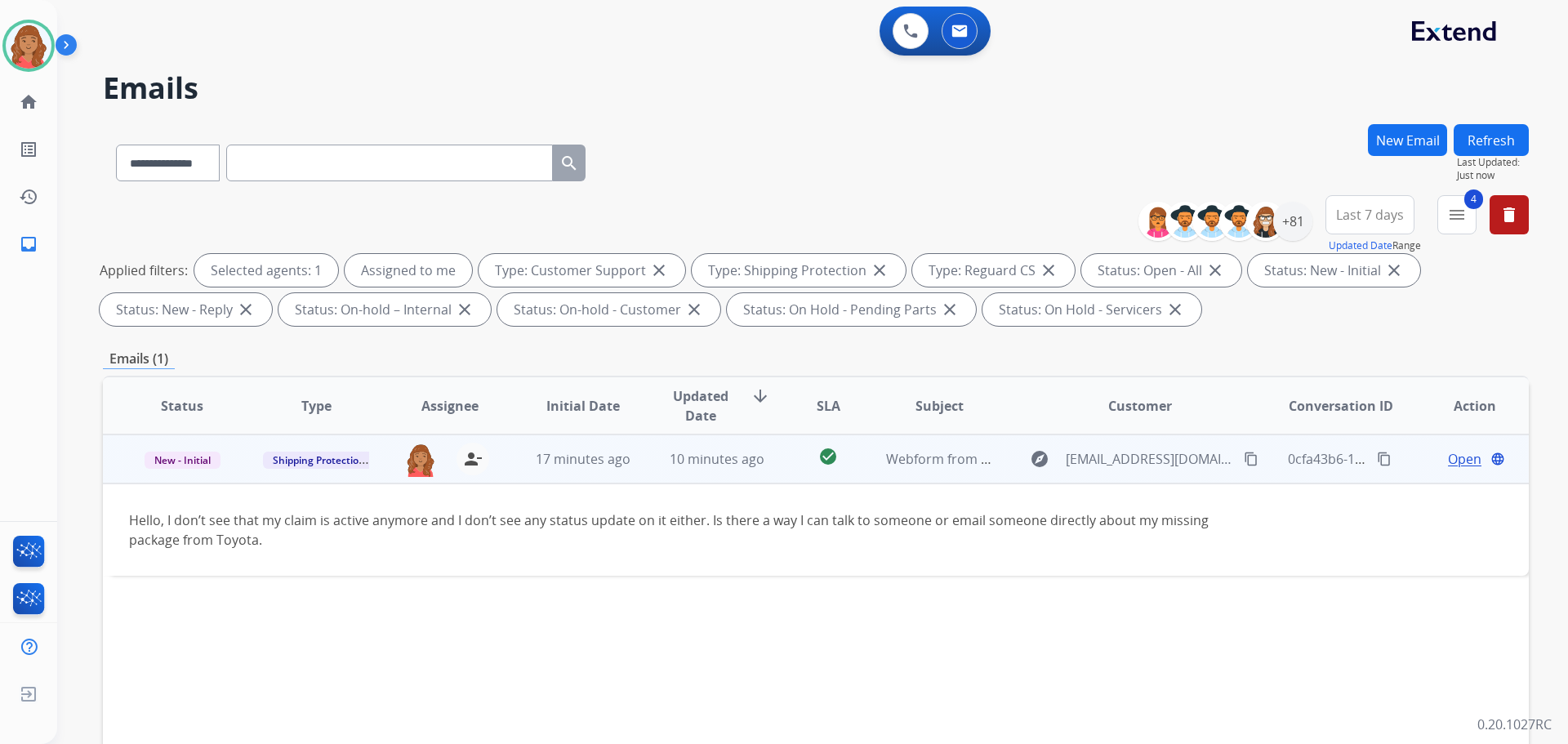
click at [1448, 460] on span "Open" at bounding box center [1465, 458] width 33 height 20
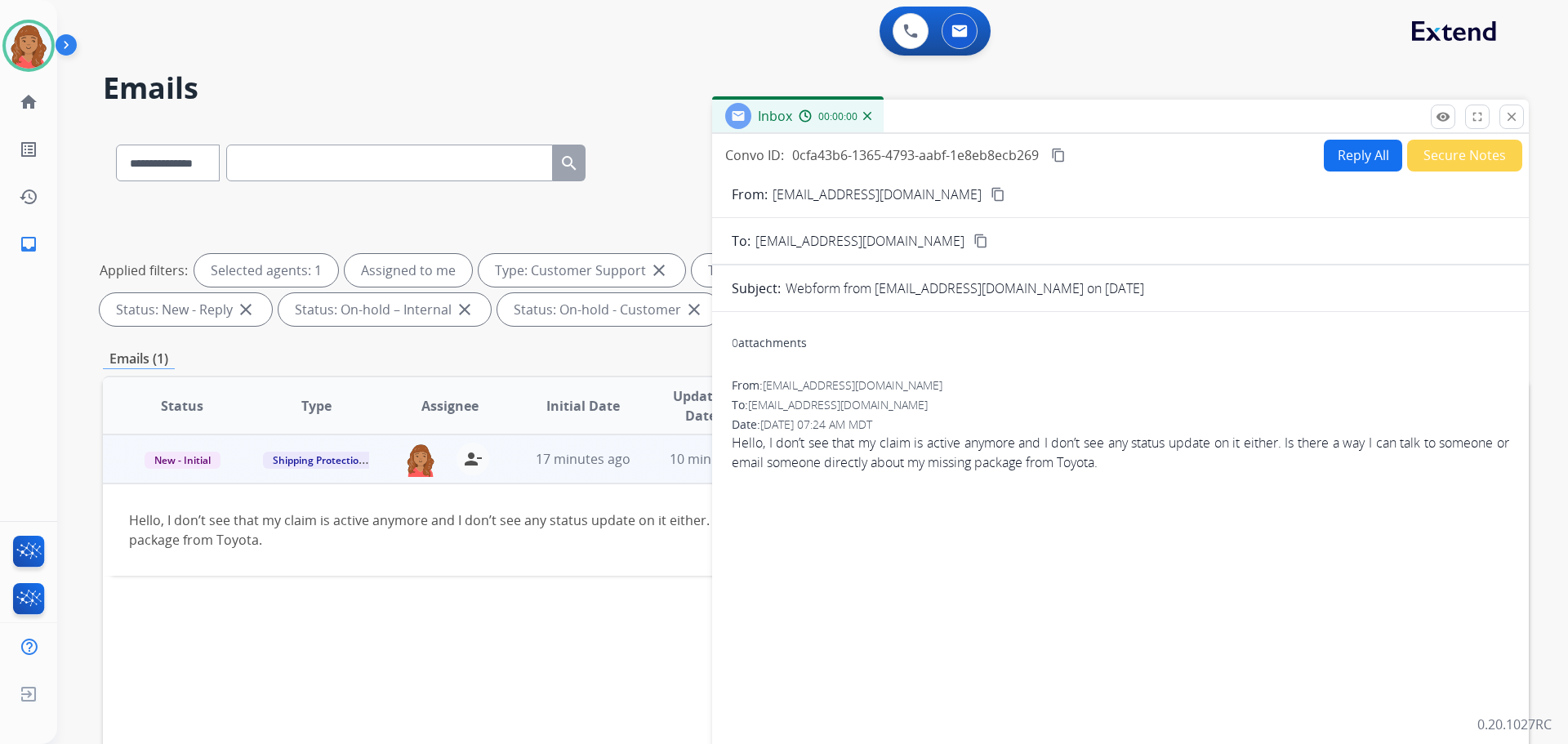
click at [1342, 160] on button "Reply All" at bounding box center [1362, 155] width 78 height 32
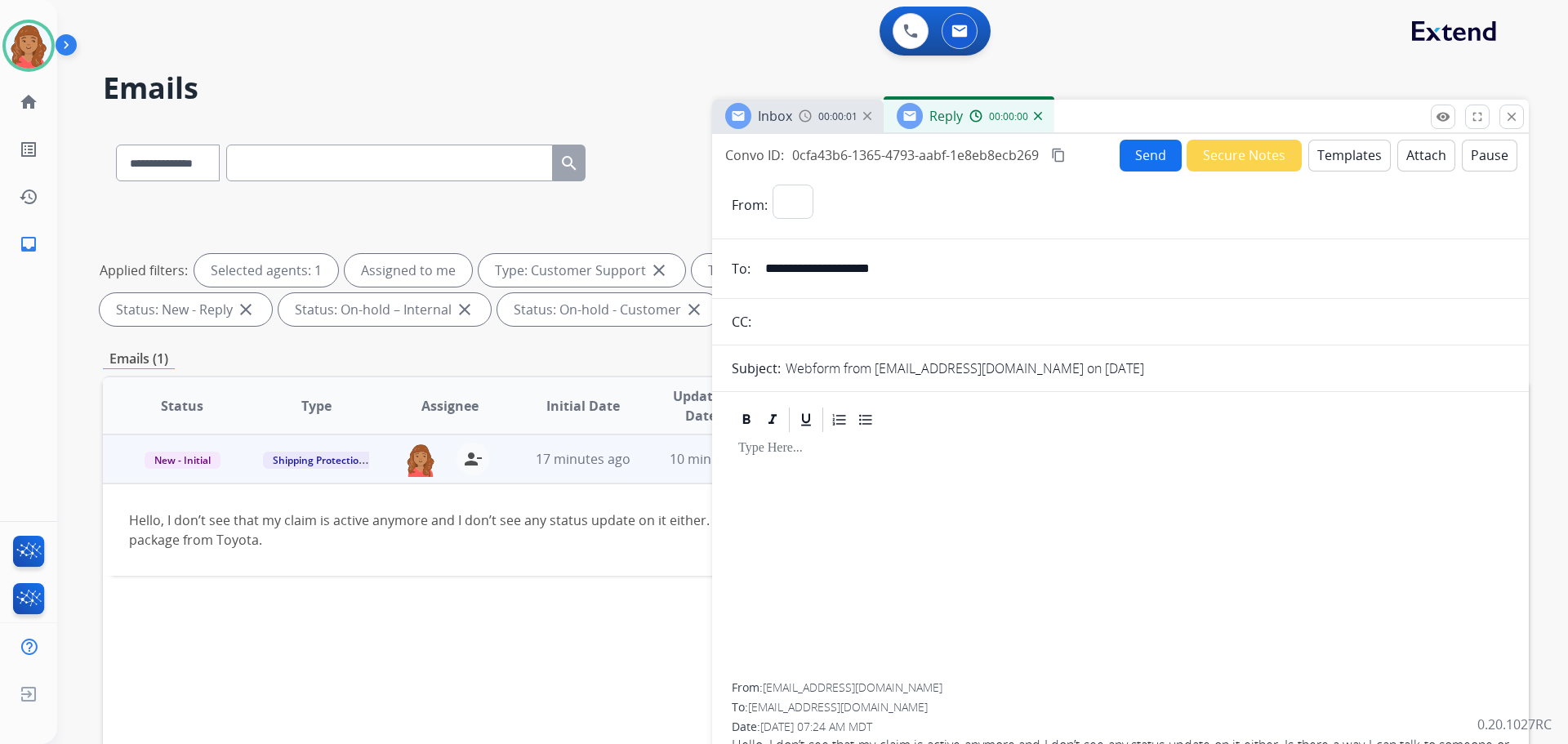
select select "**********"
click at [1343, 163] on button "Templates" at bounding box center [1349, 155] width 83 height 32
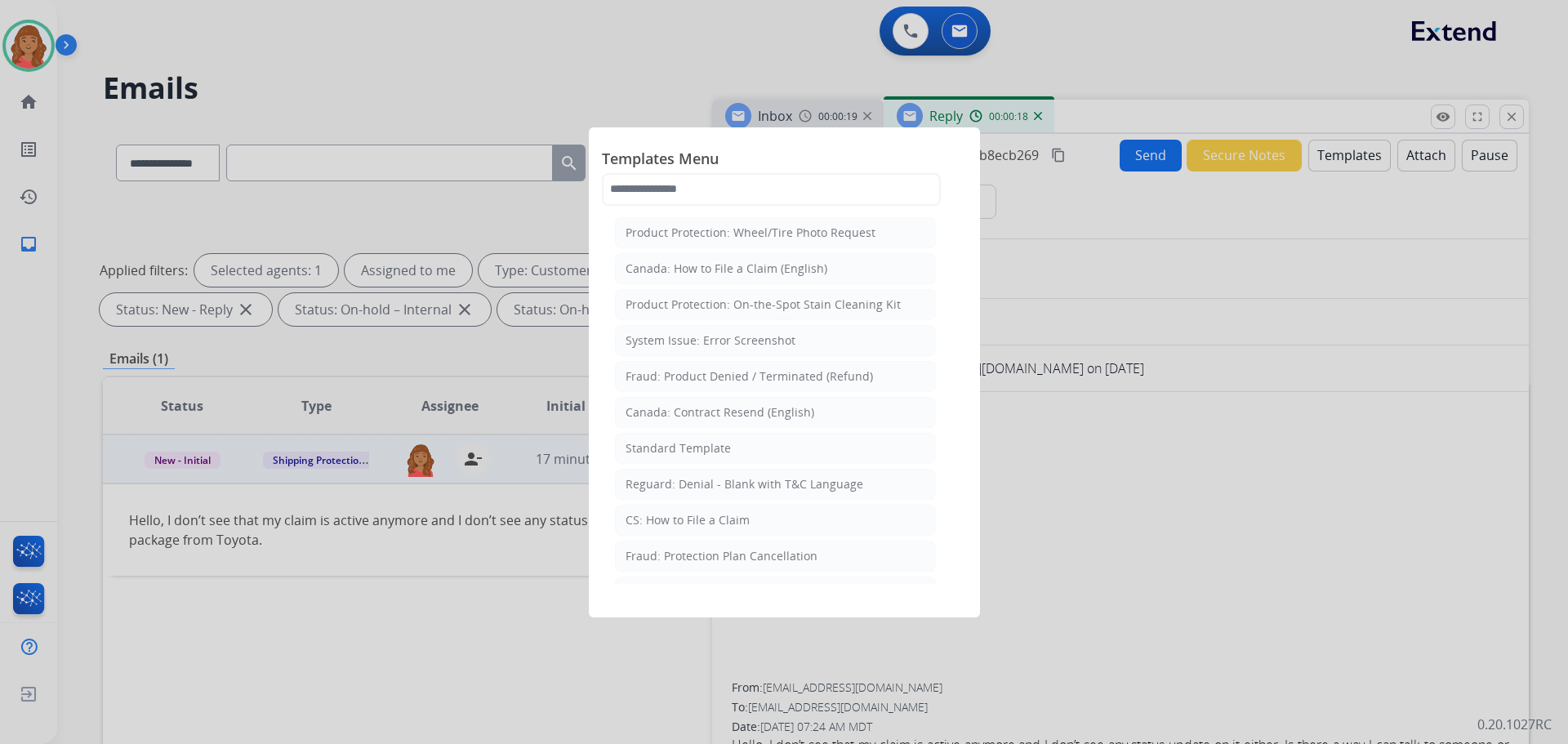
drag, startPoint x: 658, startPoint y: 451, endPoint x: 728, endPoint y: 501, distance: 86.0
click at [665, 452] on div "Standard Template" at bounding box center [678, 448] width 105 height 17
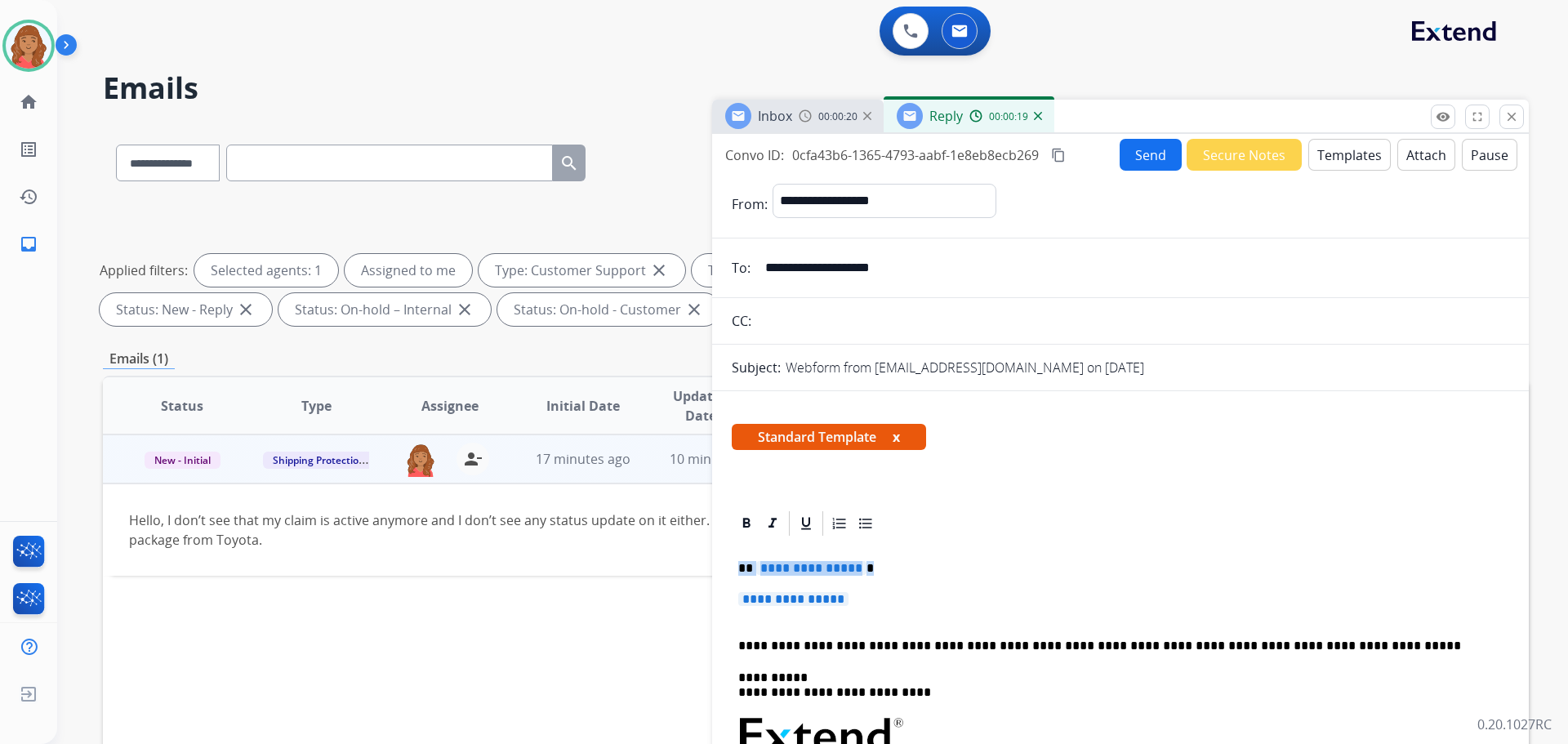
drag, startPoint x: 864, startPoint y: 607, endPoint x: 719, endPoint y: 568, distance: 150.2
drag, startPoint x: 846, startPoint y: 610, endPoint x: 853, endPoint y: 604, distance: 9.2
click at [846, 608] on p "**********" at bounding box center [1121, 607] width 764 height 30
drag, startPoint x: 868, startPoint y: 593, endPoint x: 711, endPoint y: 568, distance: 159.0
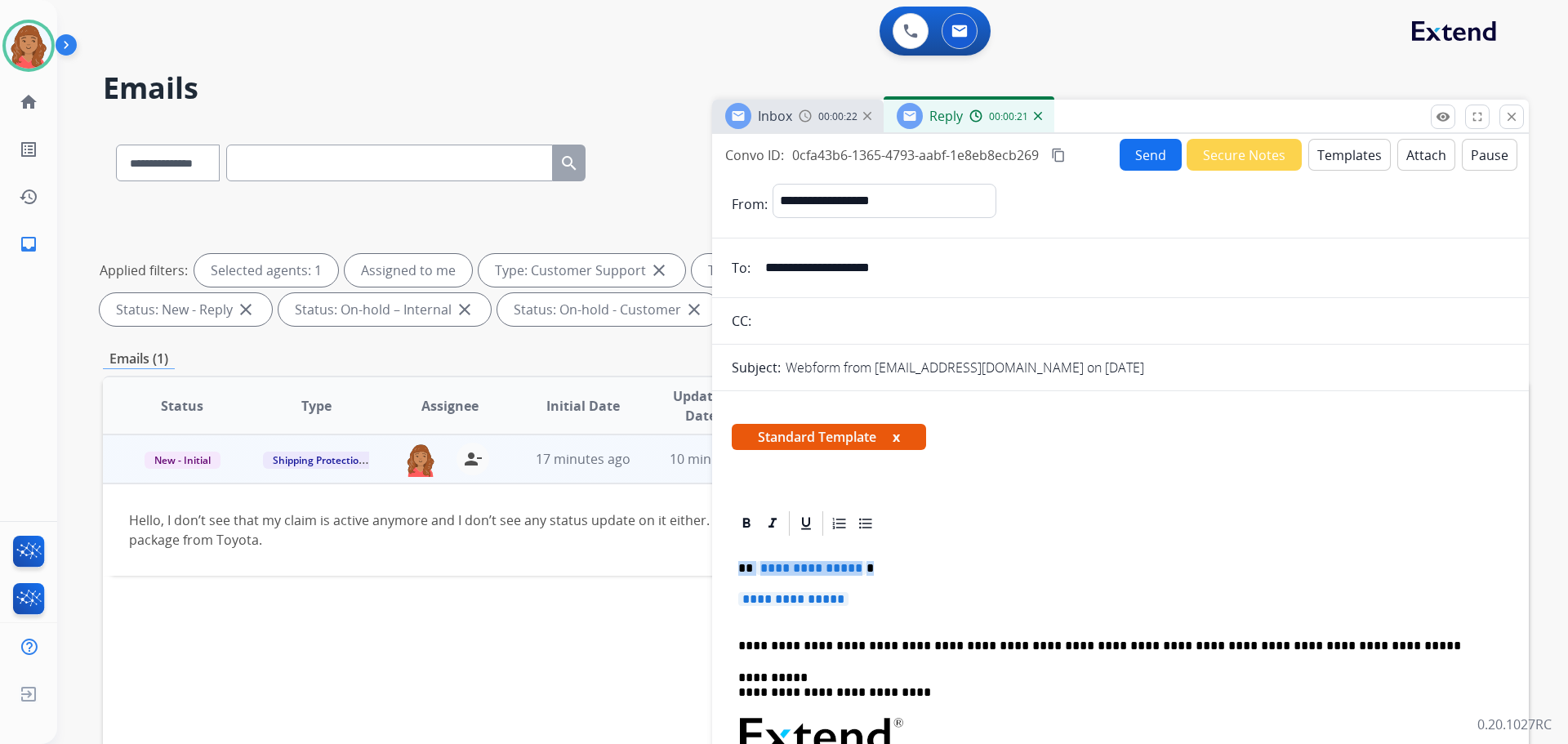
click at [711, 568] on div "**********" at bounding box center [816, 565] width 1426 height 884
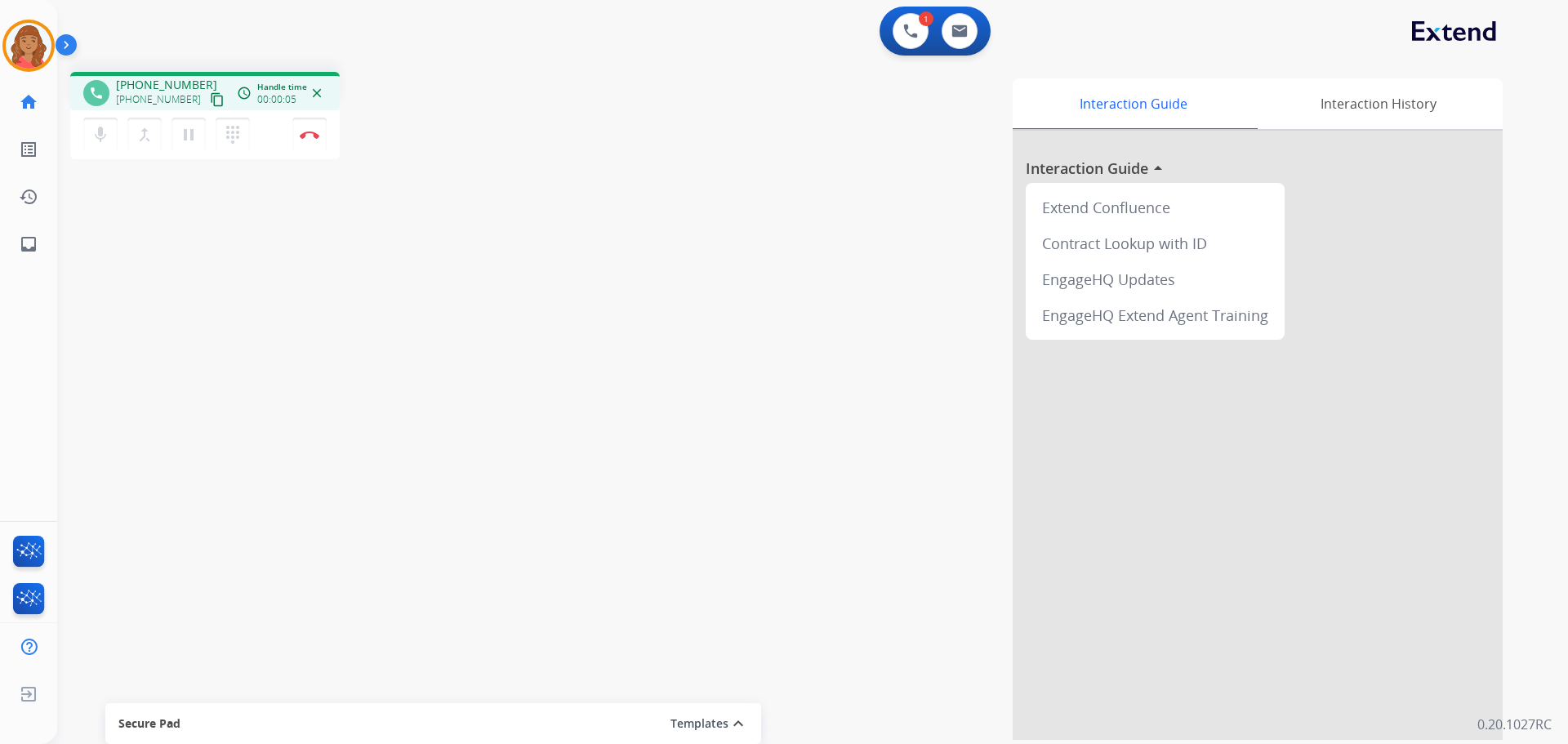
click at [210, 98] on mat-icon "content_copy" at bounding box center [218, 100] width 15 height 15
click at [311, 133] on img at bounding box center [309, 134] width 20 height 8
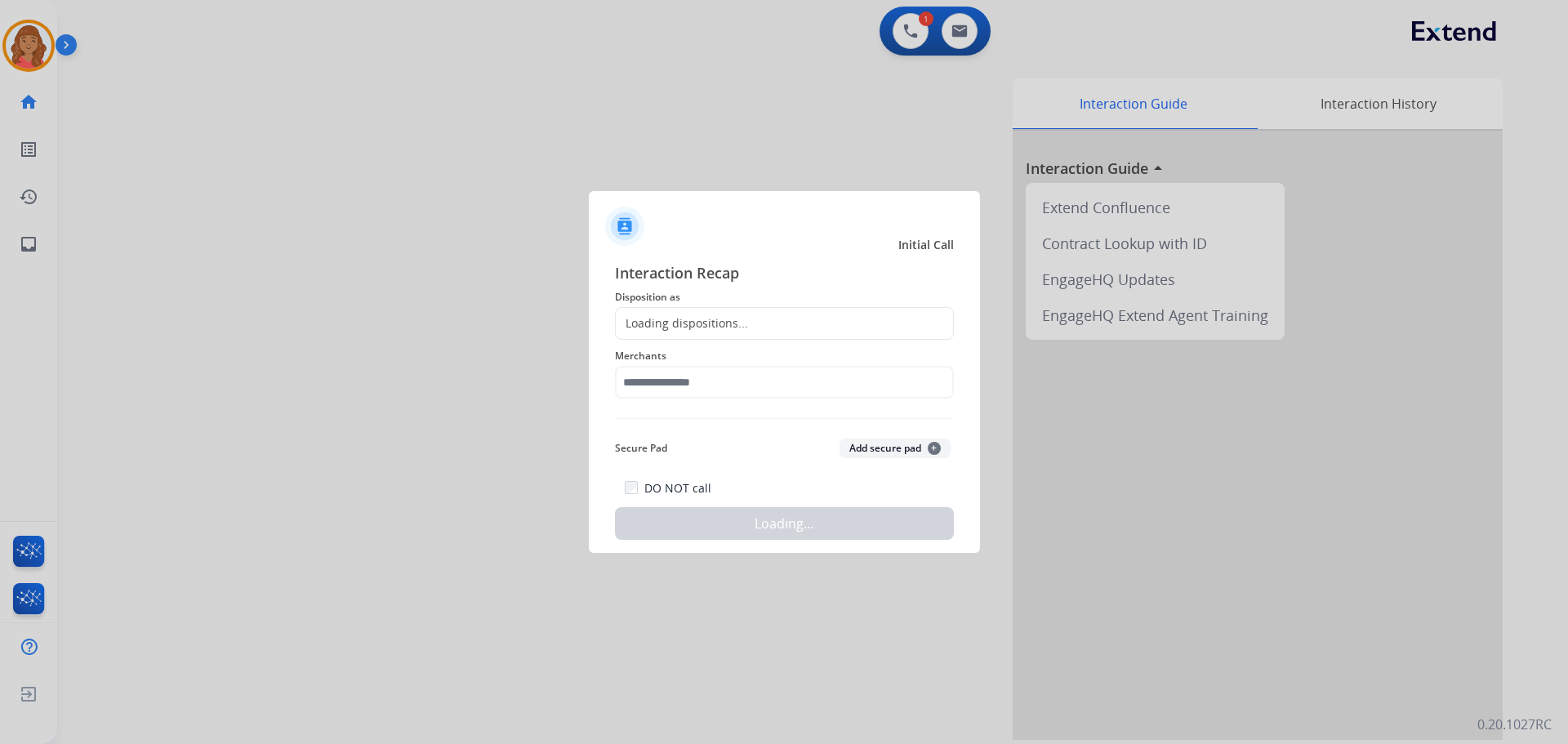
click at [686, 314] on div "Loading dispositions..." at bounding box center [784, 323] width 339 height 33
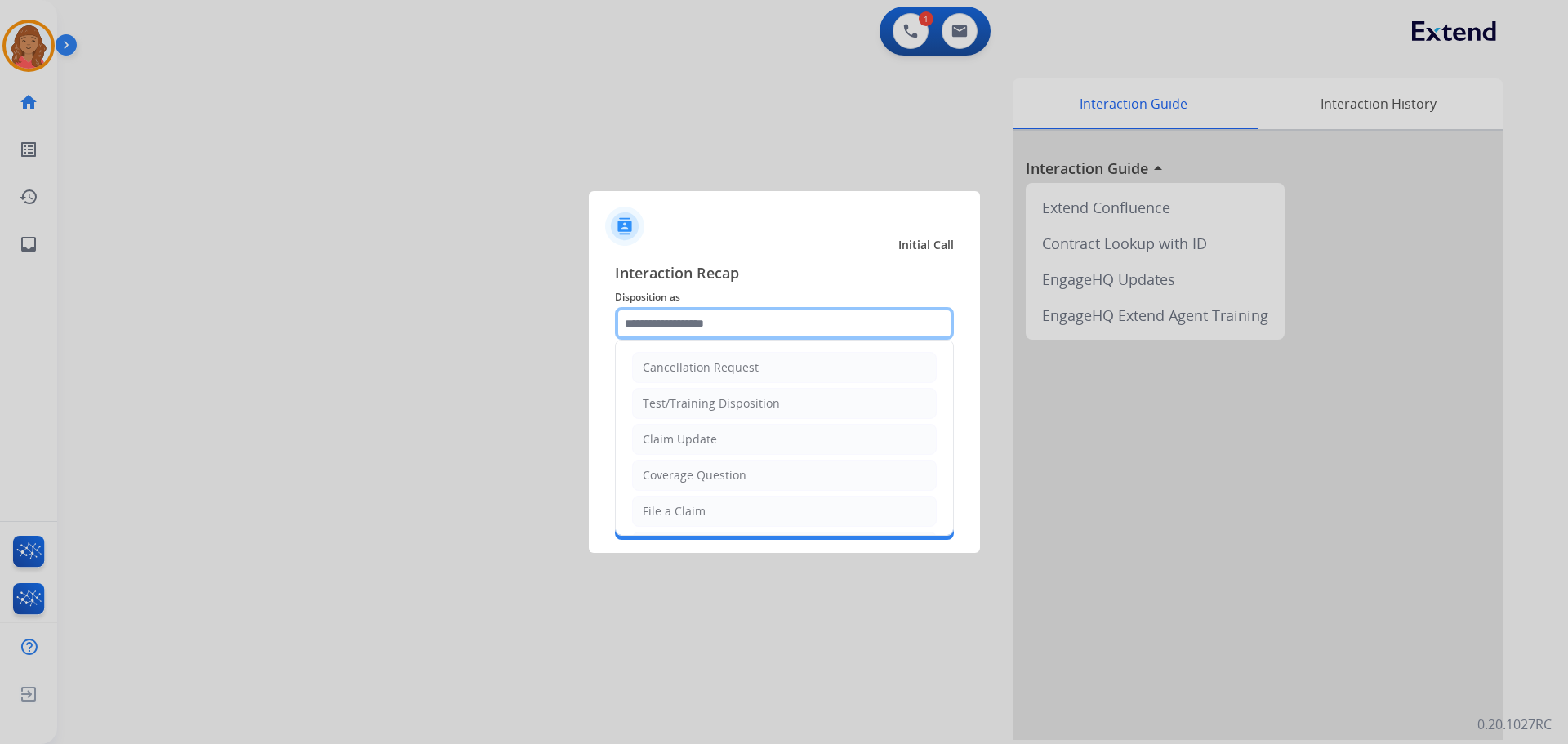
drag, startPoint x: 671, startPoint y: 321, endPoint x: 688, endPoint y: 344, distance: 28.6
click at [671, 321] on input "text" at bounding box center [784, 323] width 339 height 33
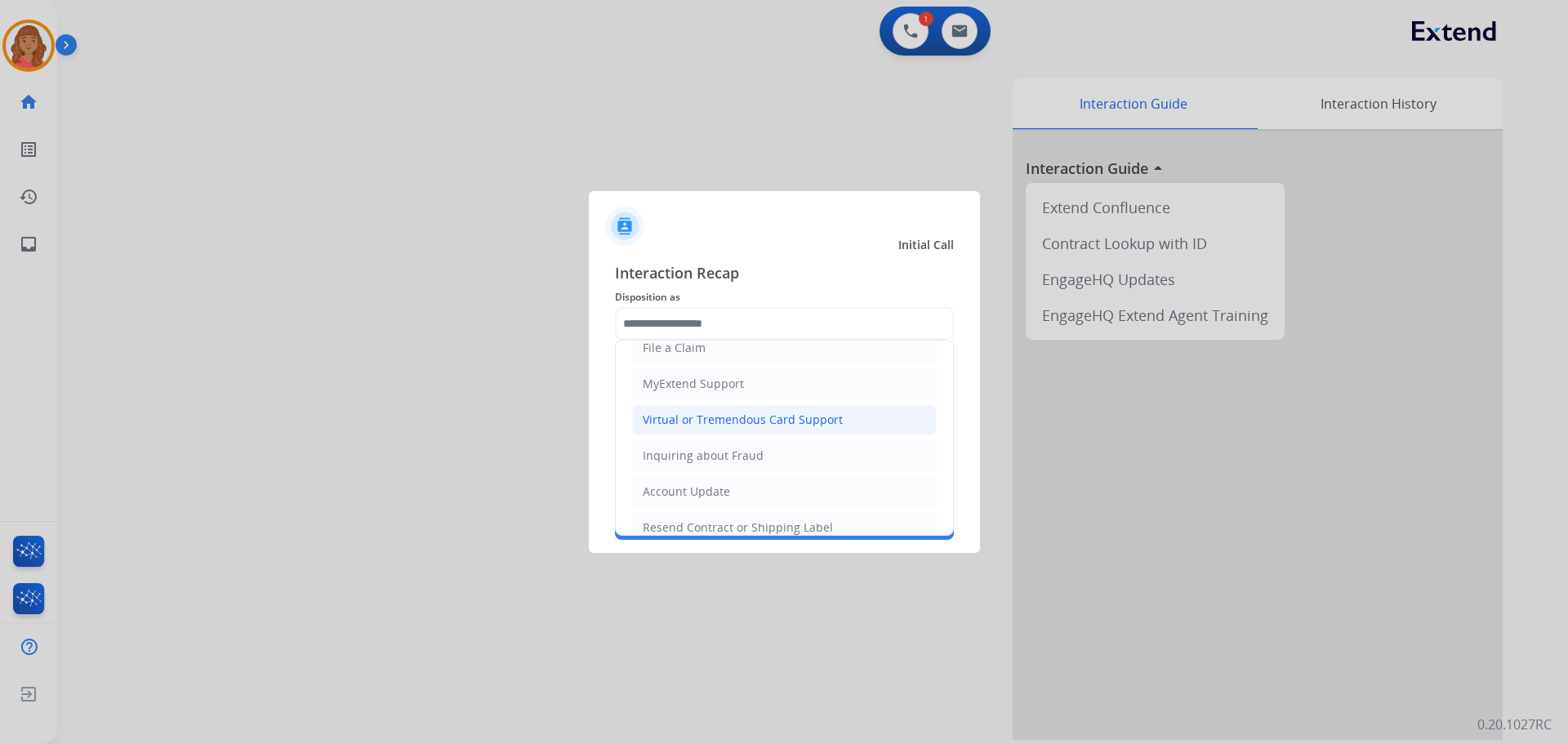
click at [686, 405] on li "Virtual or Tremendous Card Support" at bounding box center [784, 419] width 304 height 31
type input "**********"
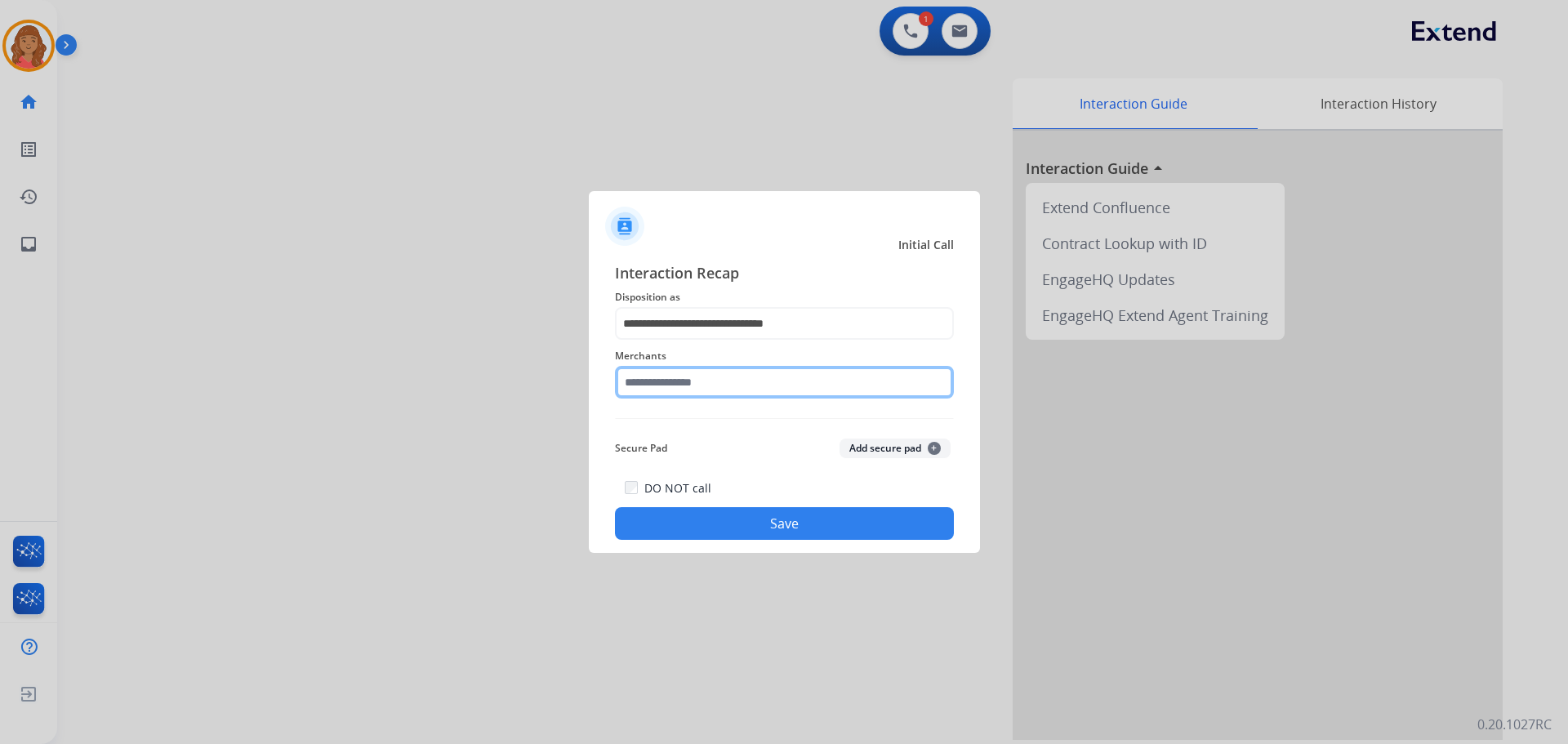
drag, startPoint x: 658, startPoint y: 369, endPoint x: 666, endPoint y: 395, distance: 27.2
click at [659, 371] on input "text" at bounding box center [784, 381] width 339 height 33
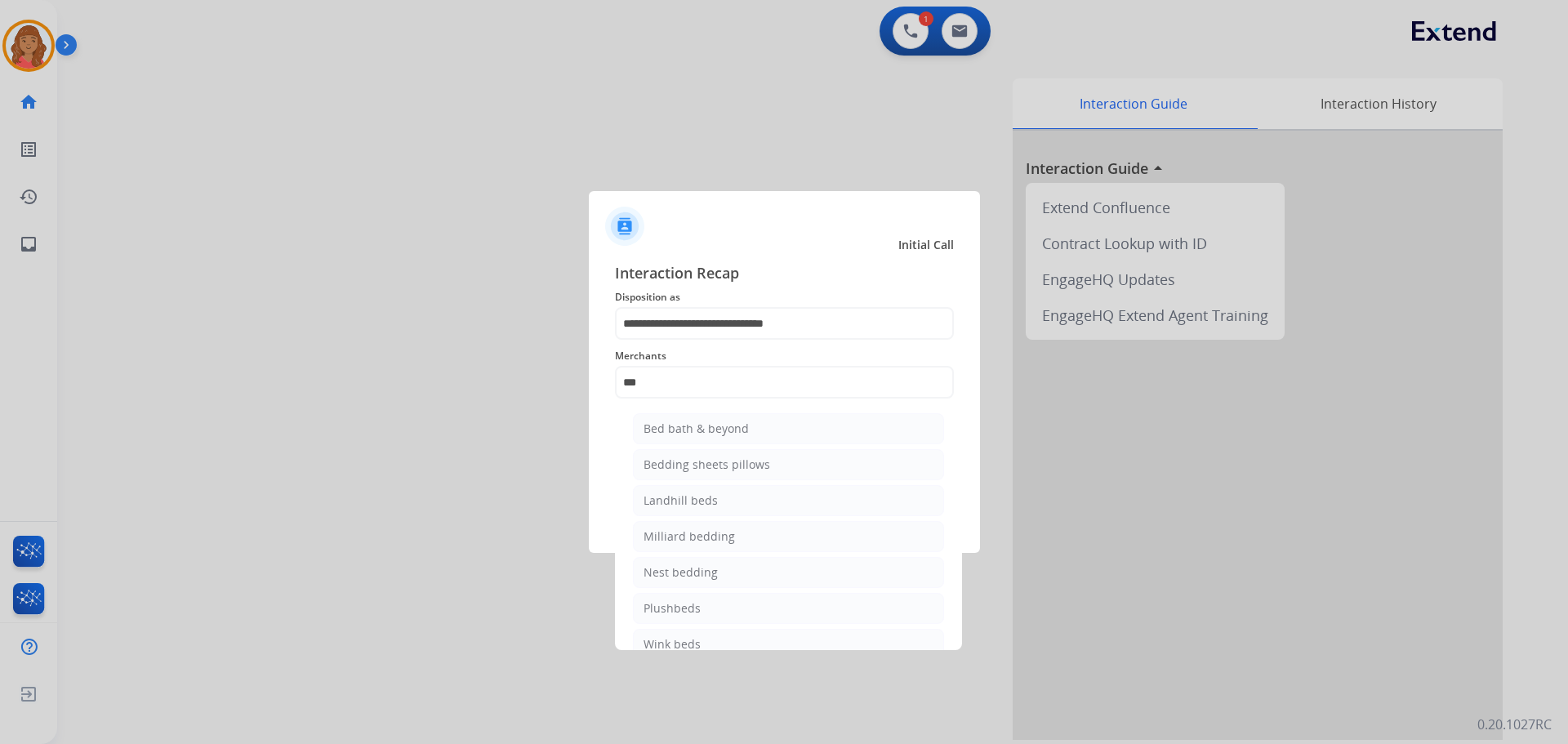
click at [684, 432] on div "Bed bath & beyond" at bounding box center [696, 429] width 105 height 17
type input "**********"
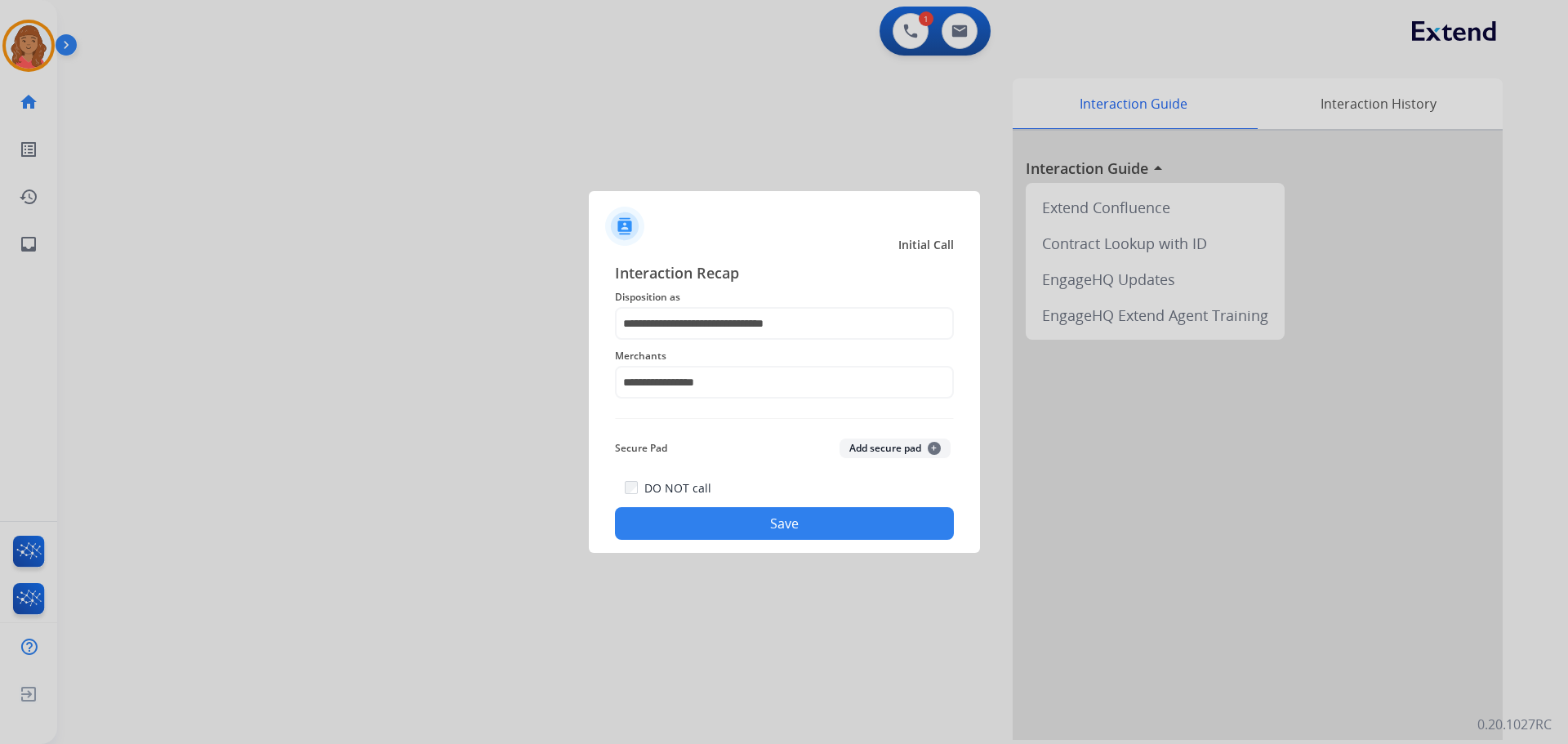
click at [729, 513] on button "Save" at bounding box center [784, 523] width 339 height 33
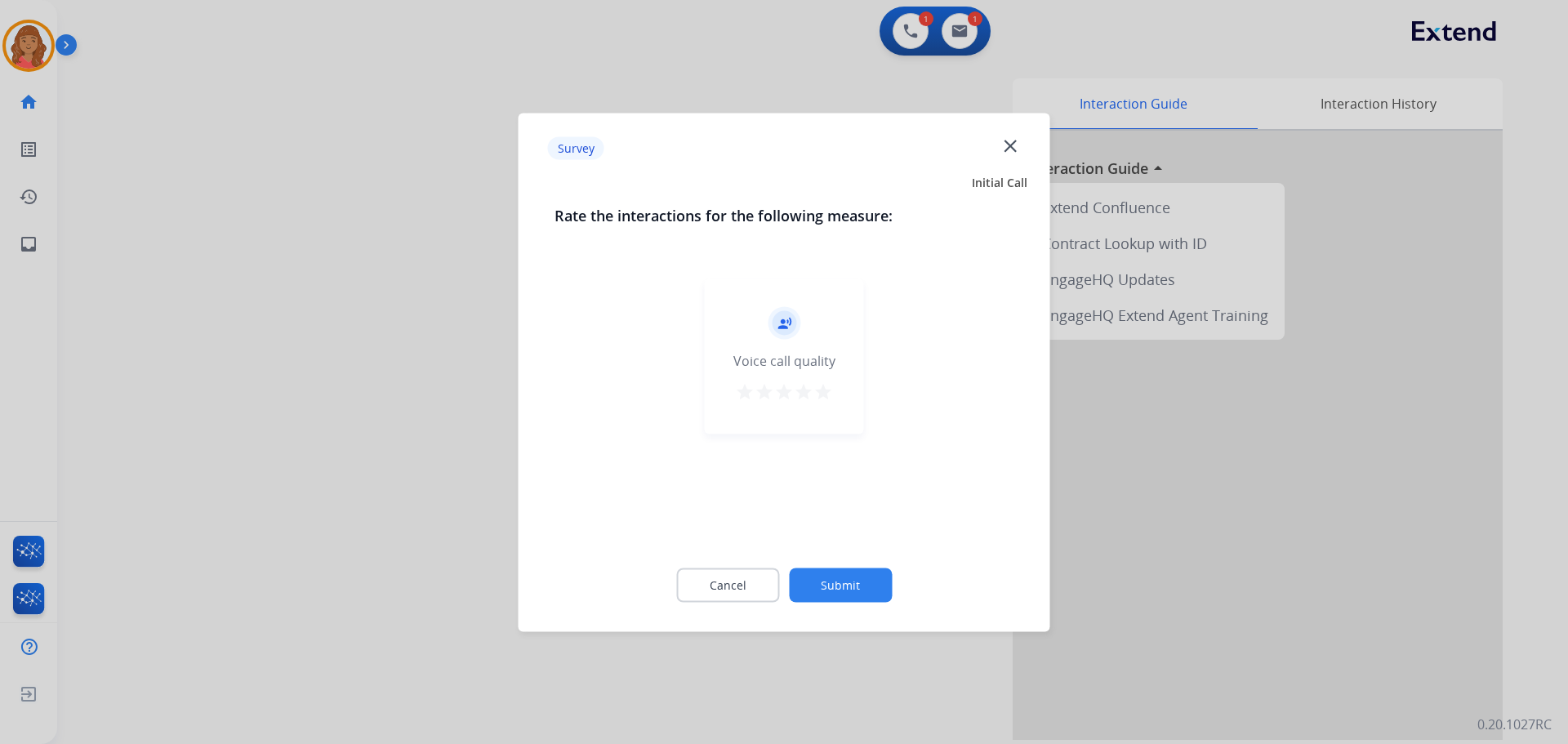
click at [835, 397] on div "record_voice_over Voice call quality star star star star star" at bounding box center [784, 355] width 159 height 155
click at [818, 393] on mat-icon "star" at bounding box center [822, 391] width 20 height 20
click at [841, 570] on button "Submit" at bounding box center [840, 584] width 103 height 34
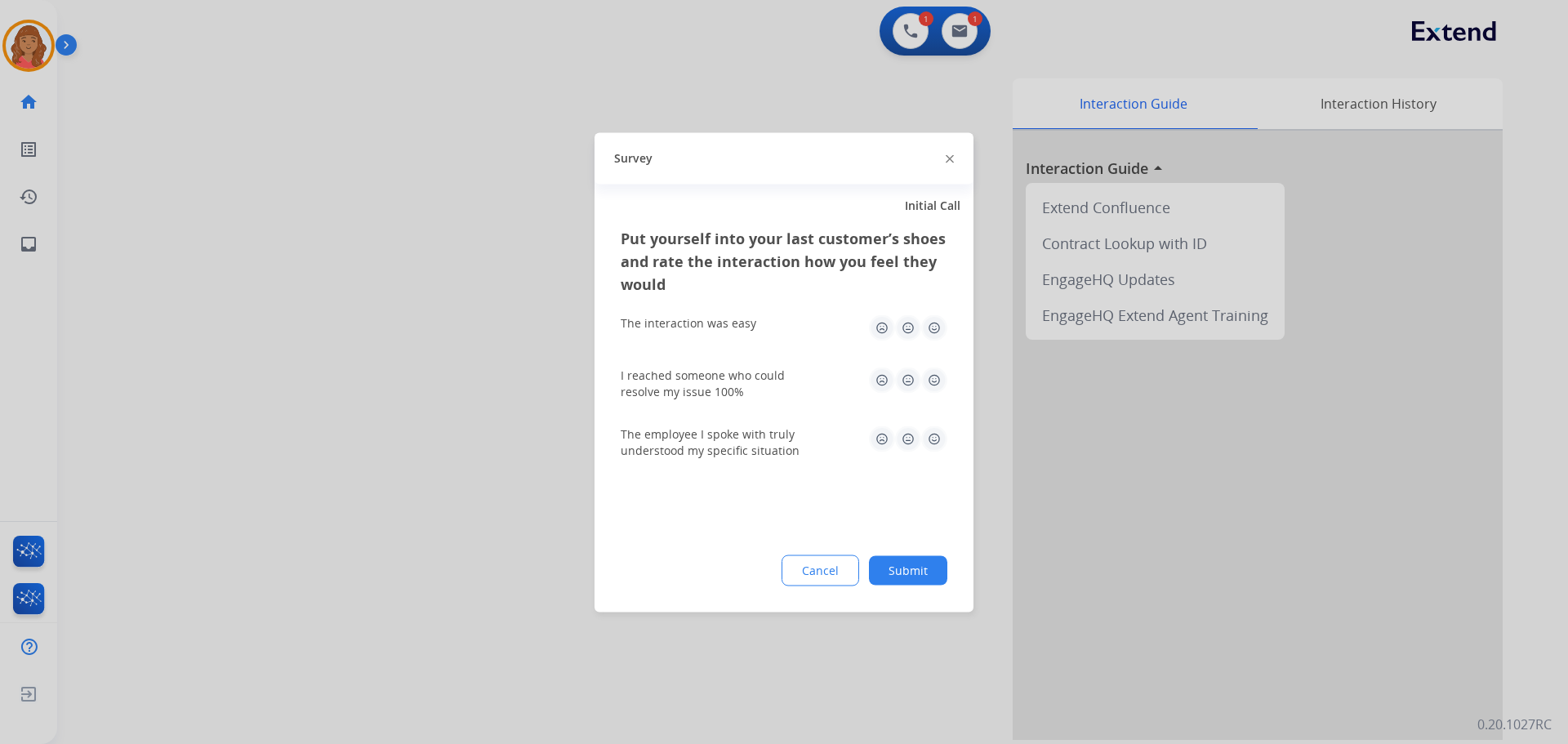
click at [936, 328] on img at bounding box center [934, 327] width 26 height 26
drag, startPoint x: 933, startPoint y: 365, endPoint x: 934, endPoint y: 413, distance: 48.0
click at [933, 366] on div "I reached someone who could resolve my issue 100%" at bounding box center [783, 382] width 326 height 59
click at [934, 385] on img at bounding box center [934, 379] width 26 height 26
click at [931, 433] on img at bounding box center [934, 438] width 26 height 26
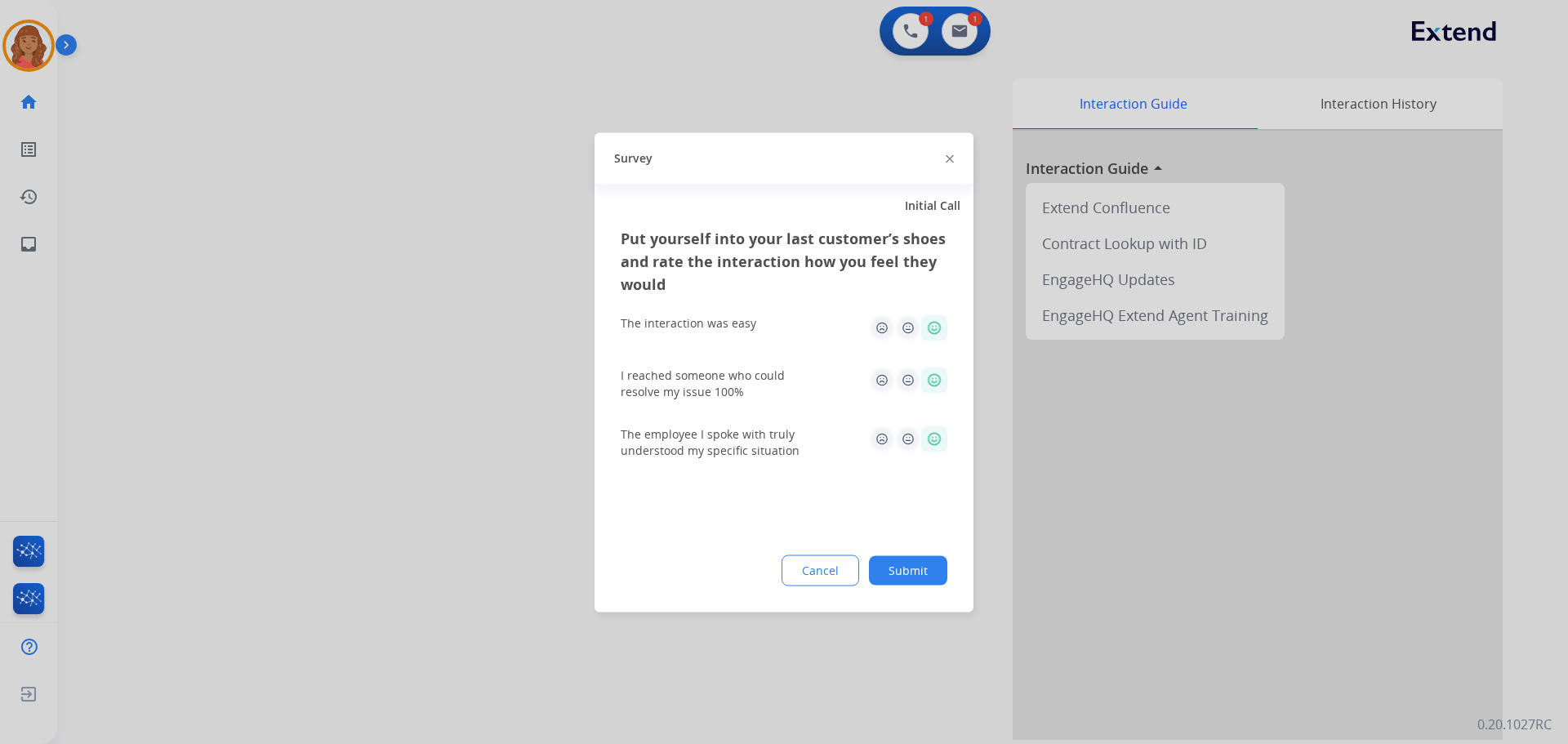
click at [911, 549] on div "Put yourself into your last customer’s shoes and rate the interaction how you f…" at bounding box center [783, 418] width 379 height 385
click at [912, 570] on button "Submit" at bounding box center [908, 570] width 78 height 30
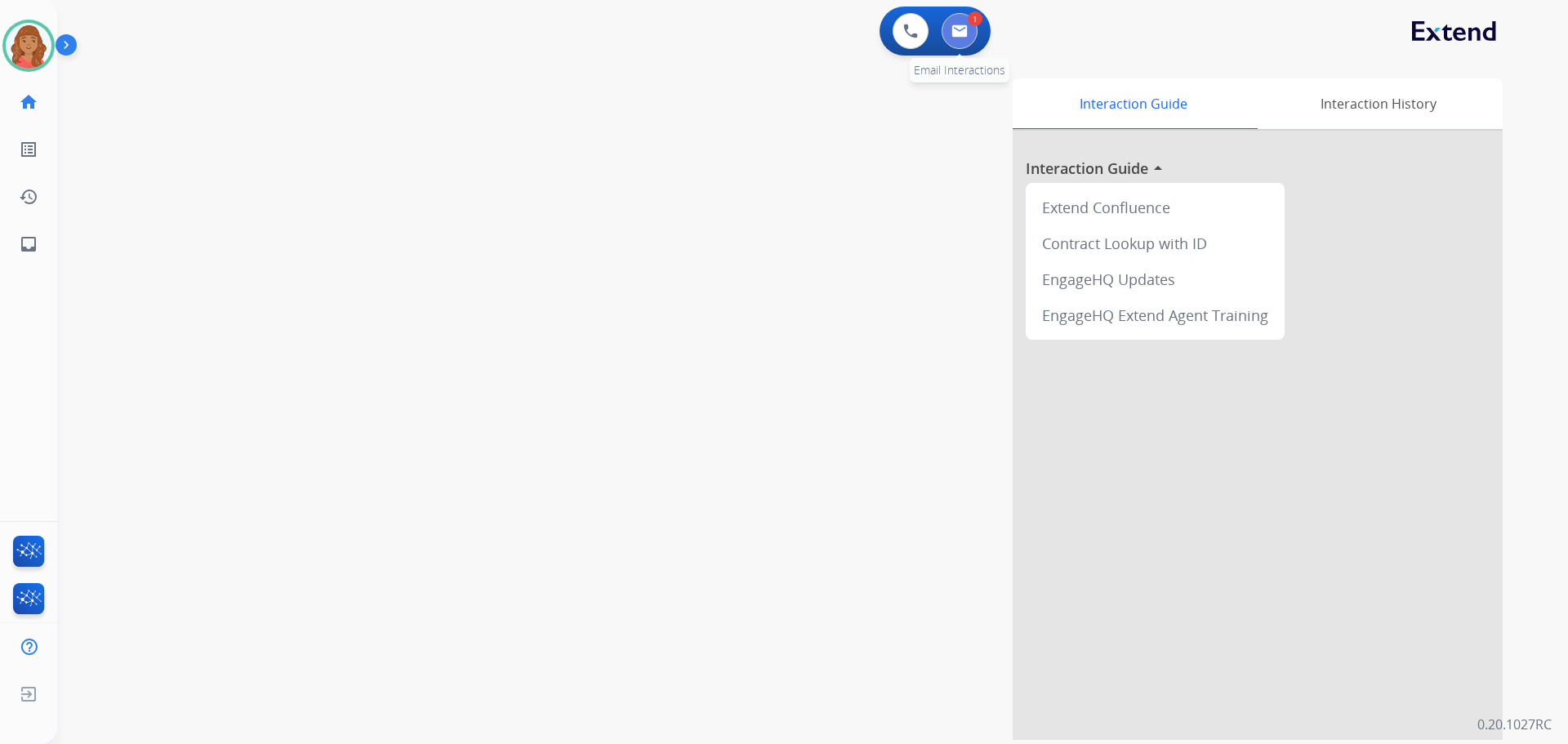
click at [962, 23] on button at bounding box center [959, 31] width 36 height 36
select select "**********"
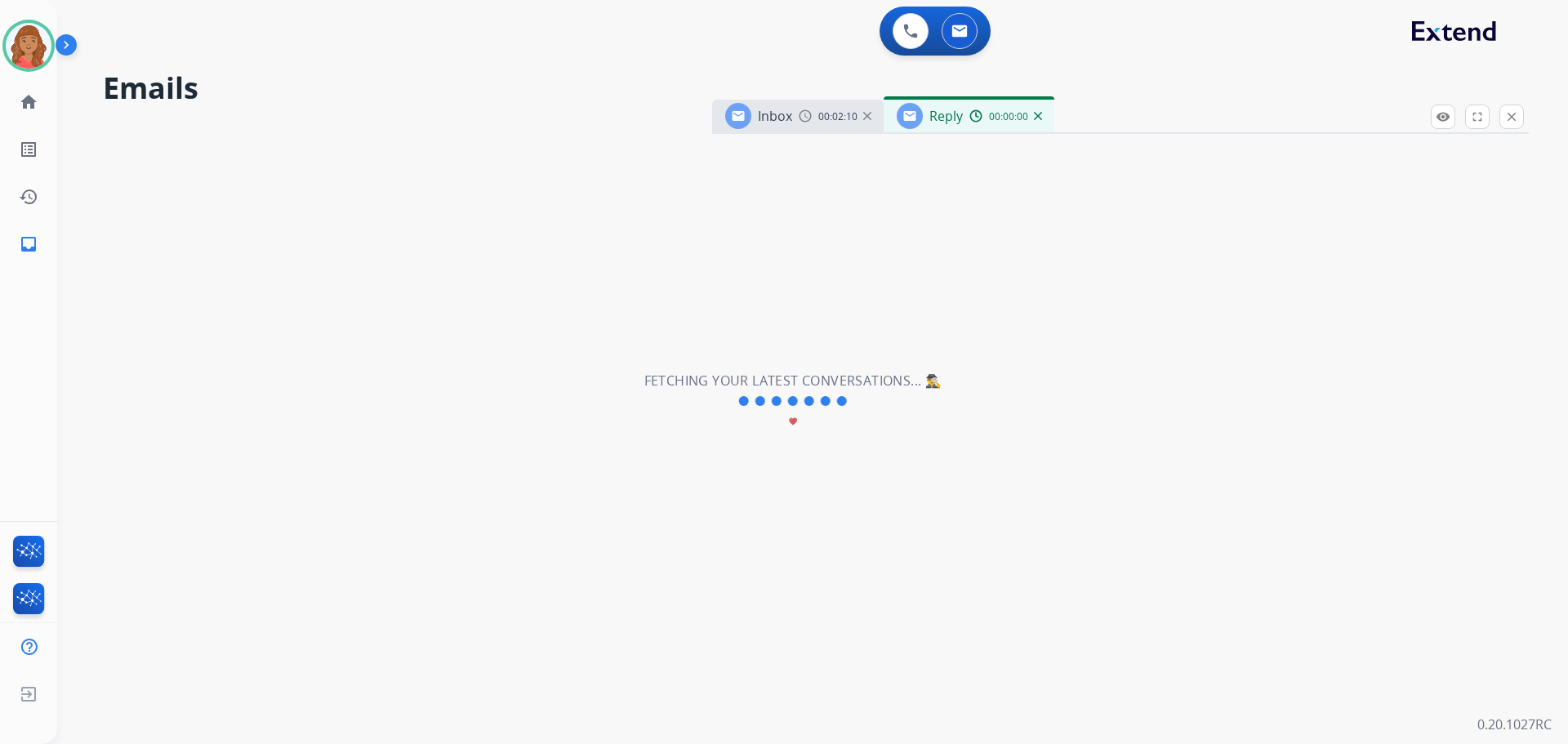
select select "**********"
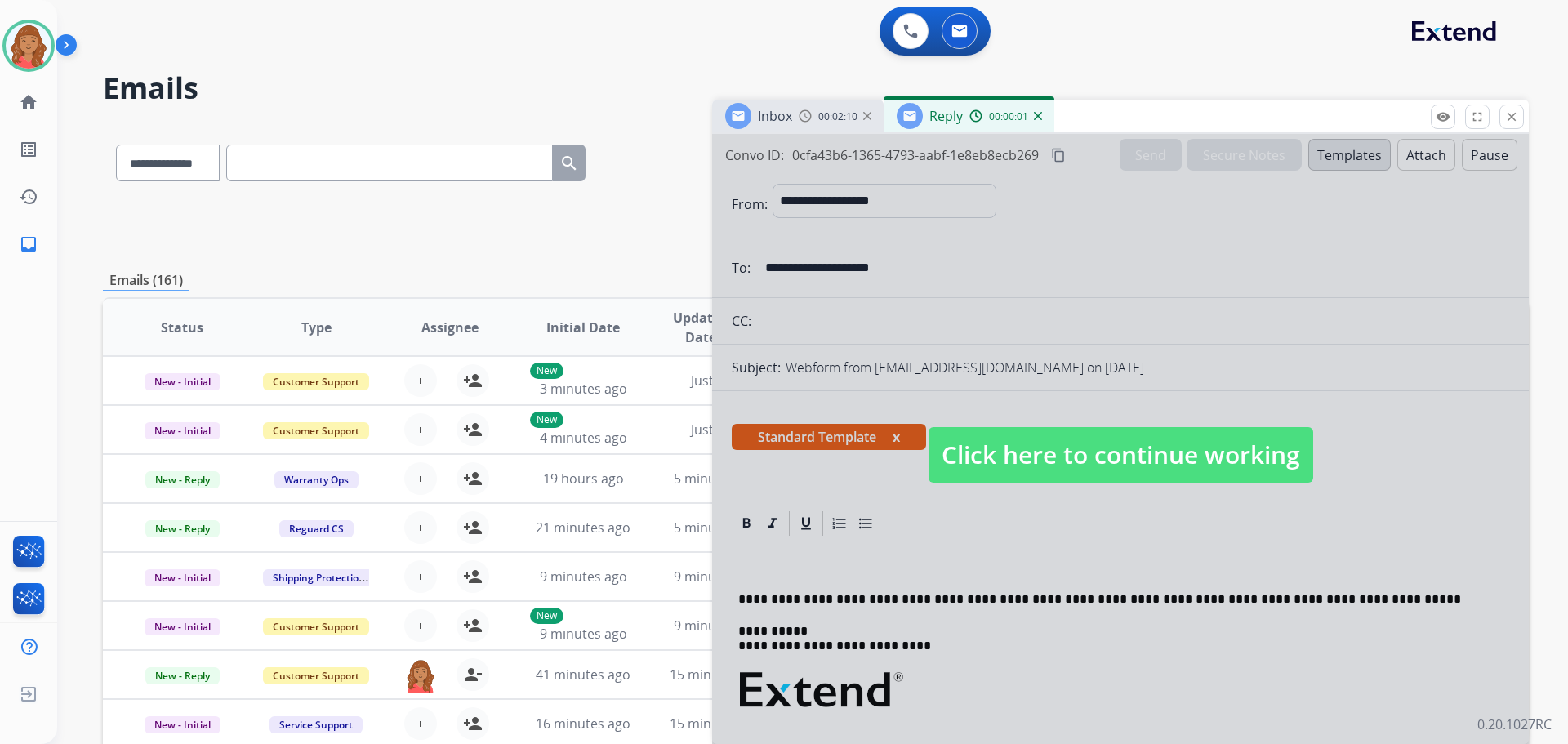
click at [1020, 452] on span "Click here to continue working" at bounding box center [1121, 455] width 385 height 56
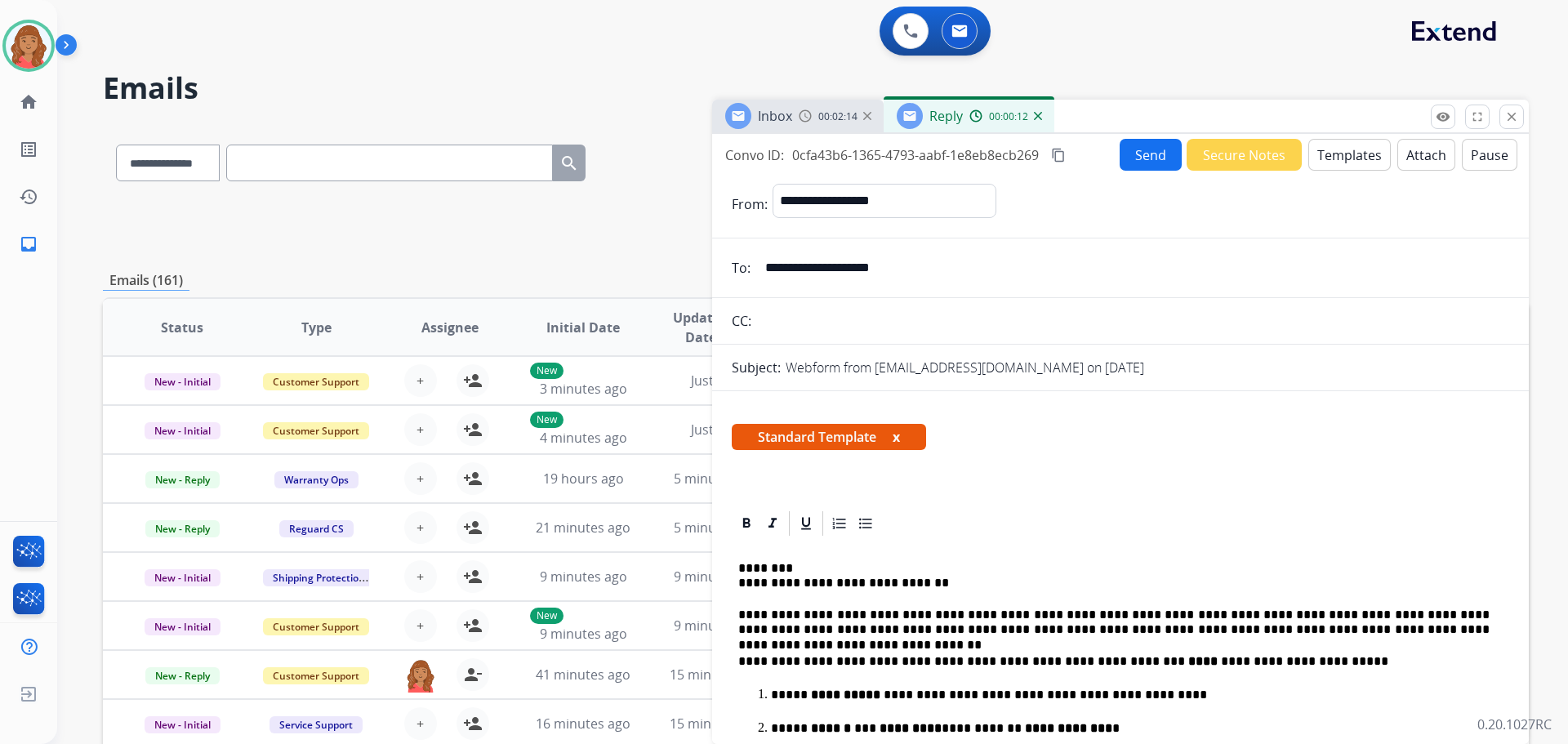
click at [1054, 149] on mat-icon "content_copy" at bounding box center [1058, 155] width 15 height 15
click at [1129, 150] on button "Send" at bounding box center [1150, 154] width 62 height 32
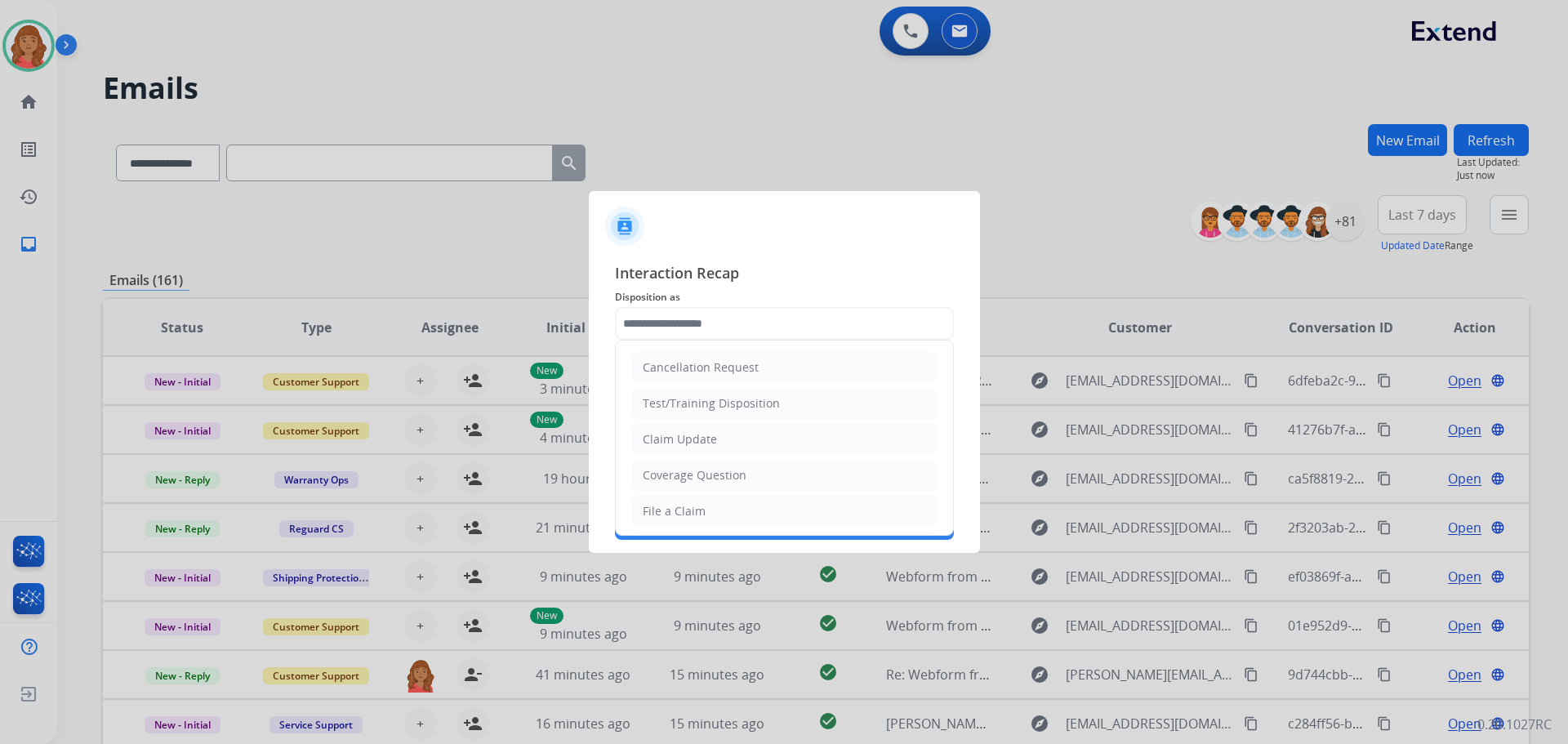
click at [734, 325] on input "text" at bounding box center [784, 323] width 339 height 33
drag, startPoint x: 679, startPoint y: 512, endPoint x: 679, endPoint y: 487, distance: 25.0
click at [679, 512] on div "File a Claim" at bounding box center [674, 512] width 63 height 17
type input "**********"
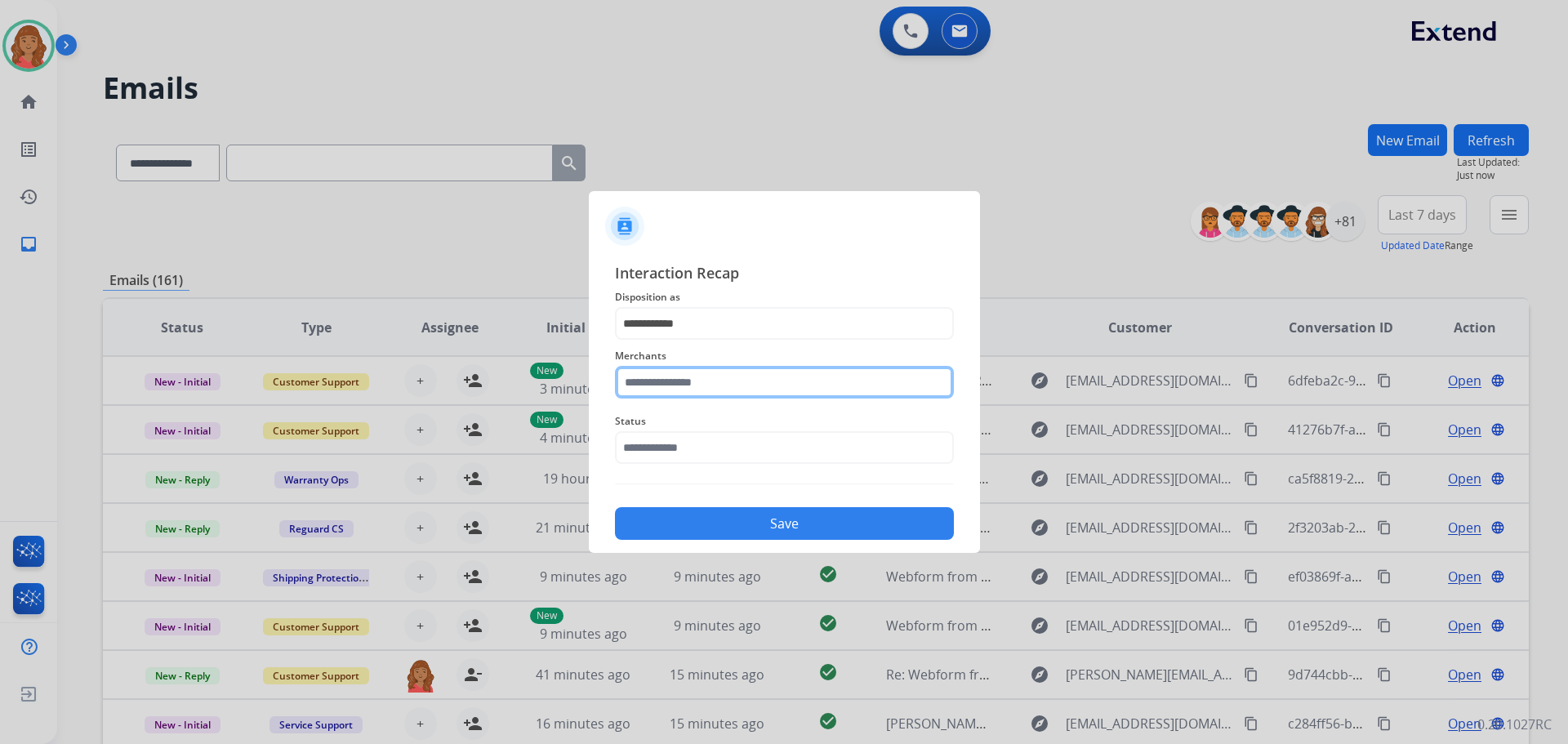
click at [686, 391] on input "text" at bounding box center [784, 381] width 339 height 33
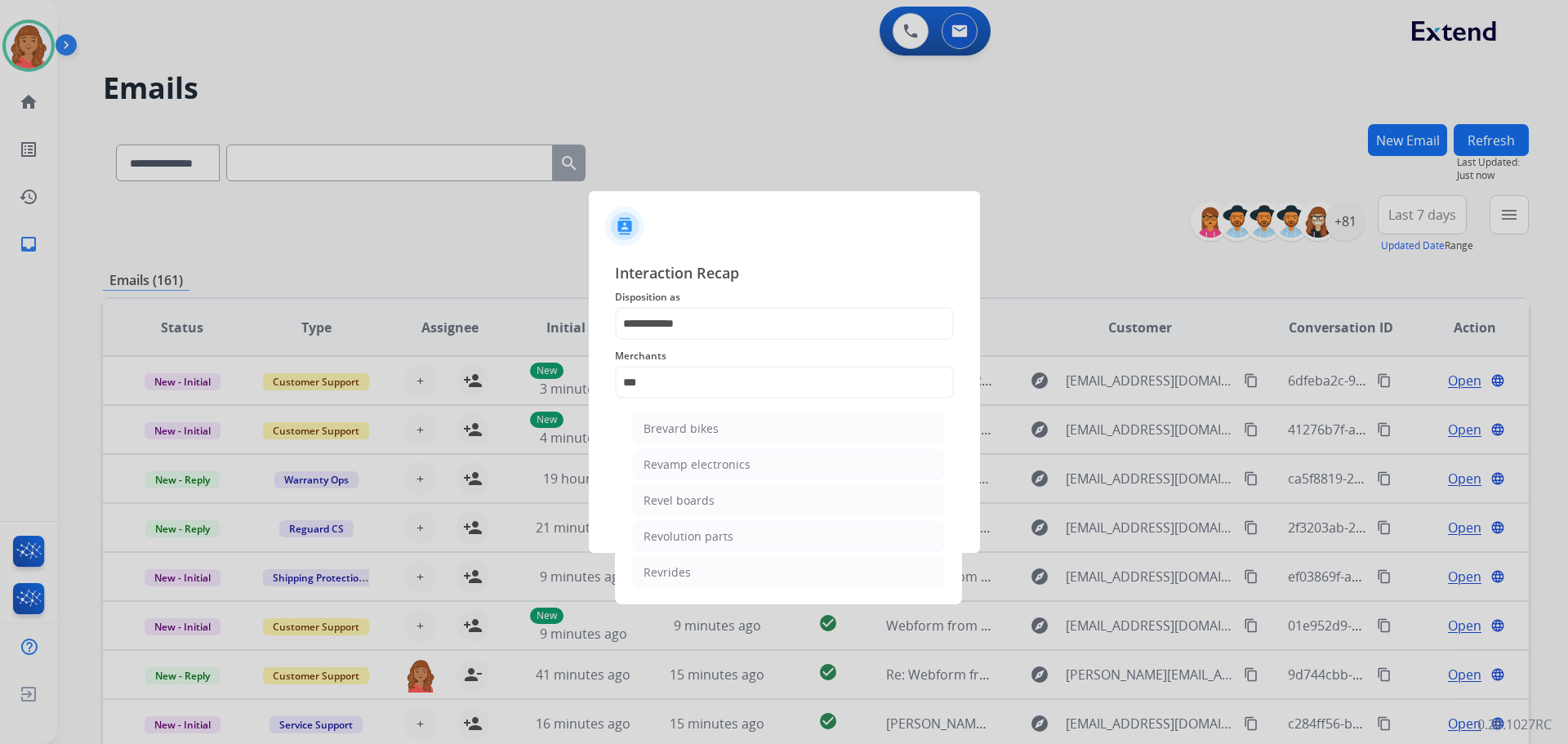
drag, startPoint x: 693, startPoint y: 538, endPoint x: 692, endPoint y: 525, distance: 13.0
click at [693, 533] on div "Revolution parts" at bounding box center [688, 537] width 90 height 17
type input "**********"
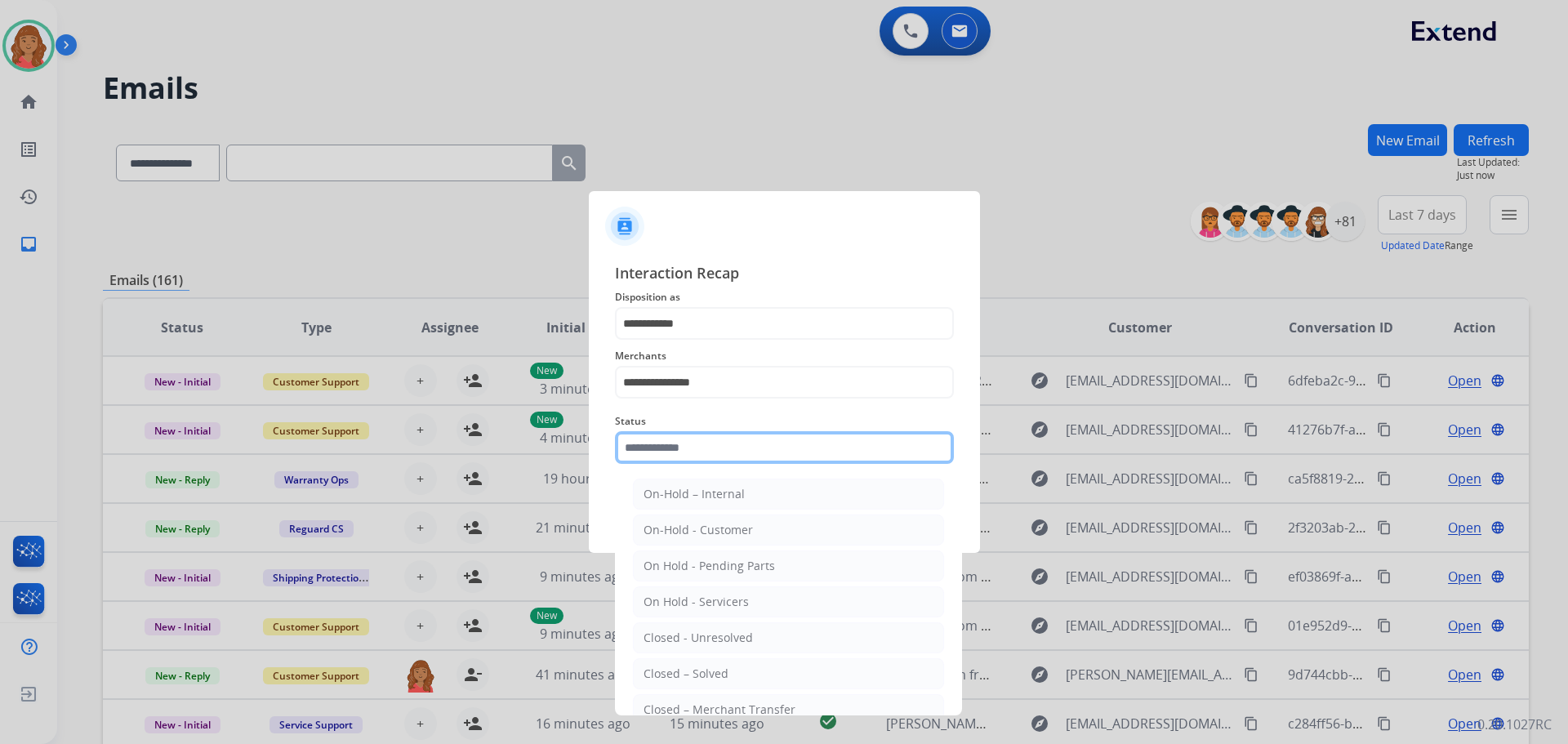
click at [678, 439] on input "text" at bounding box center [784, 447] width 339 height 33
click at [706, 662] on li "Closed – Solved" at bounding box center [788, 673] width 312 height 31
type input "**********"
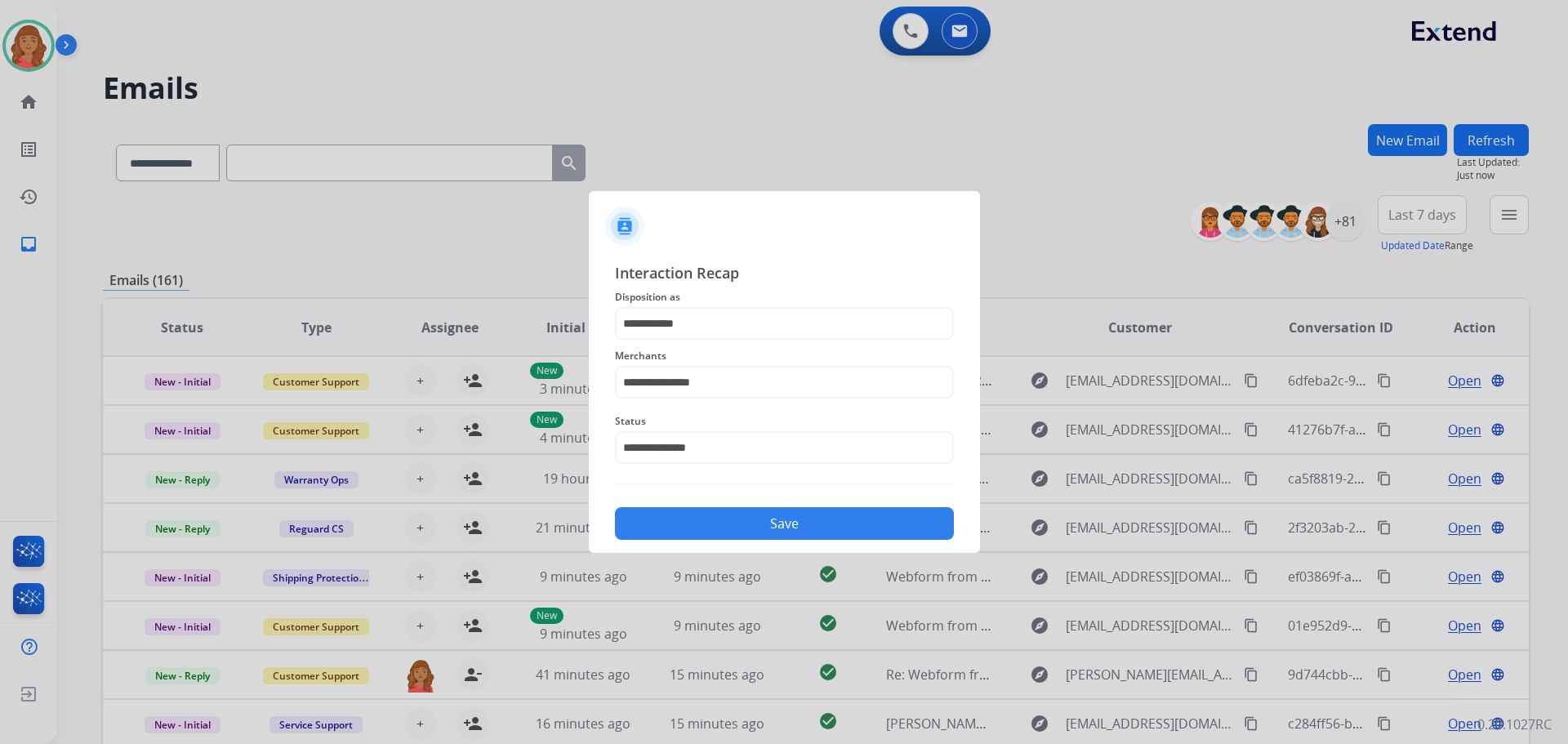
click at [737, 526] on button "Save" at bounding box center [784, 523] width 339 height 33
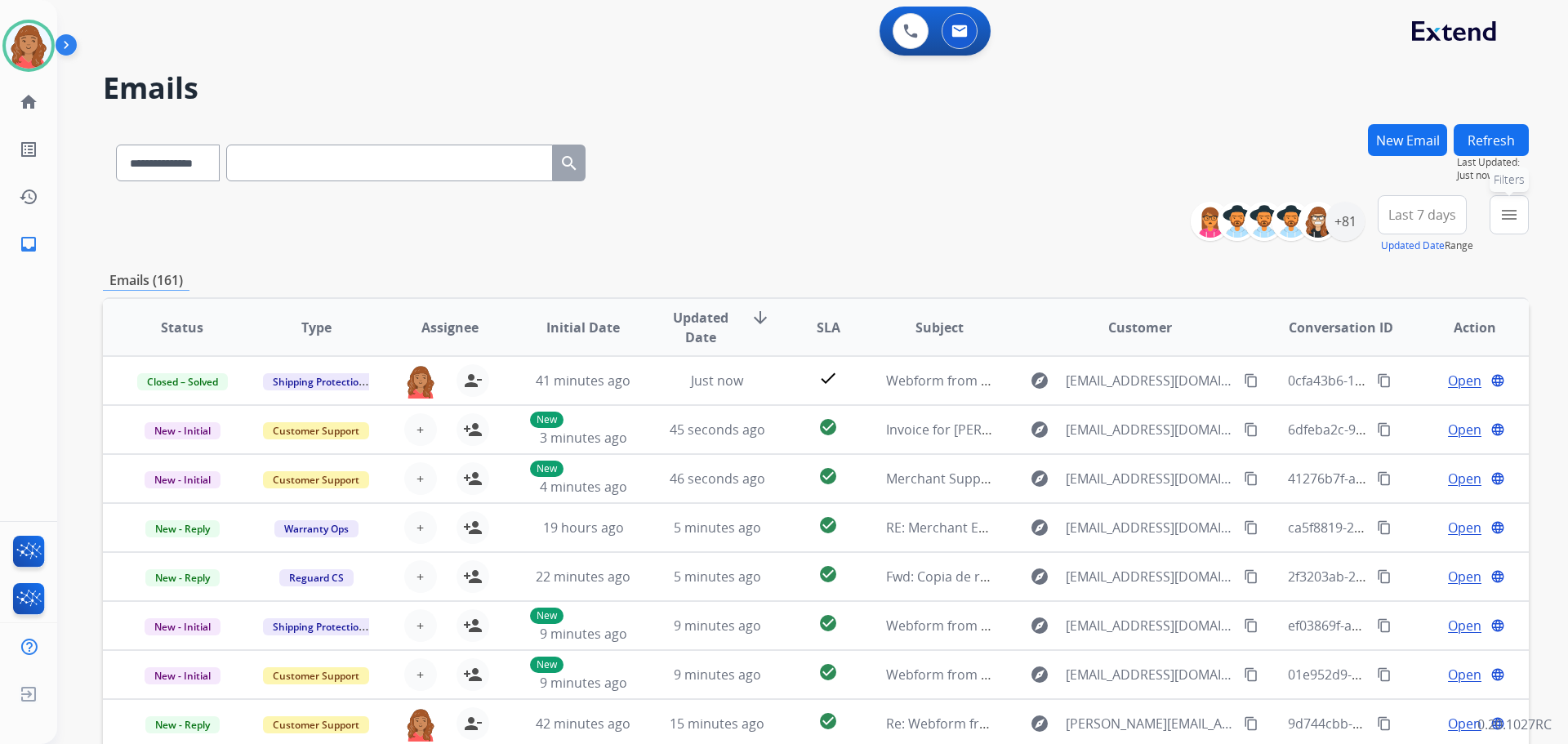
drag, startPoint x: 1513, startPoint y: 221, endPoint x: 1498, endPoint y: 232, distance: 18.6
click at [1512, 221] on mat-icon "menu" at bounding box center [1508, 214] width 20 height 20
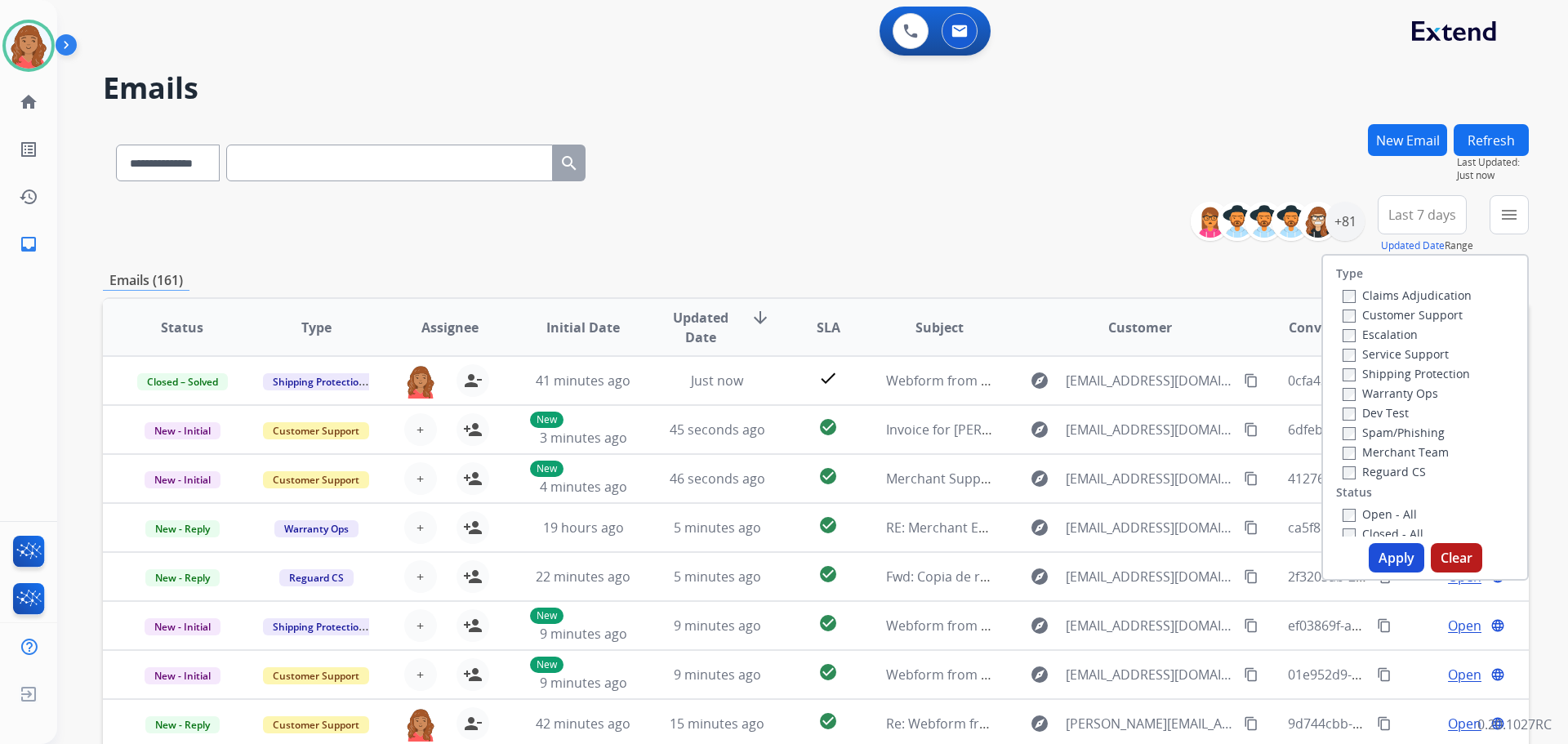
click at [1346, 315] on label "Customer Support" at bounding box center [1402, 314] width 120 height 16
click at [1349, 376] on label "Shipping Protection" at bounding box center [1405, 373] width 127 height 16
drag, startPoint x: 1386, startPoint y: 546, endPoint x: 1382, endPoint y: 524, distance: 22.4
click at [1384, 546] on button "Apply" at bounding box center [1396, 558] width 56 height 30
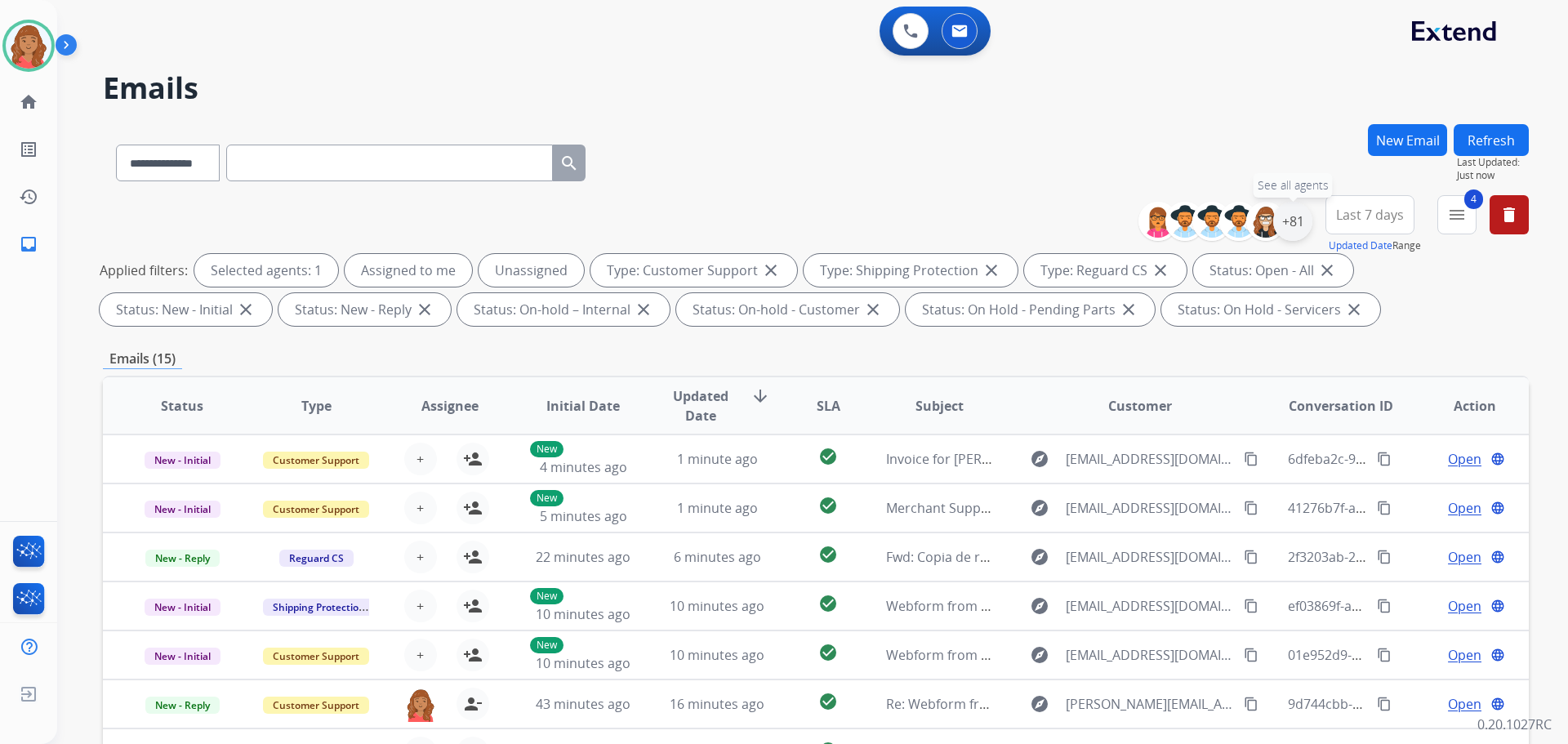
click at [1299, 221] on div "+81" at bounding box center [1293, 221] width 39 height 39
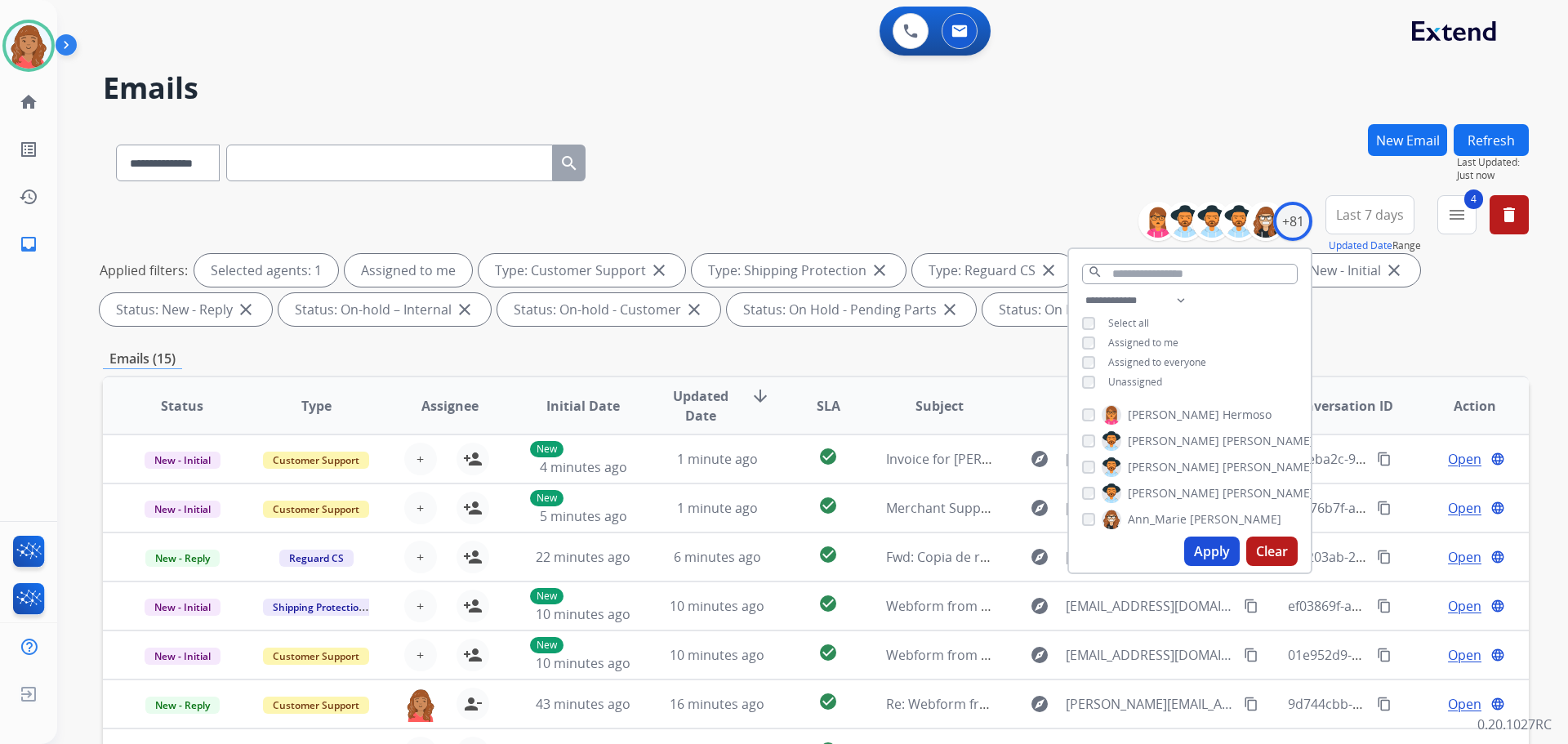
click at [1201, 550] on button "Apply" at bounding box center [1212, 551] width 56 height 30
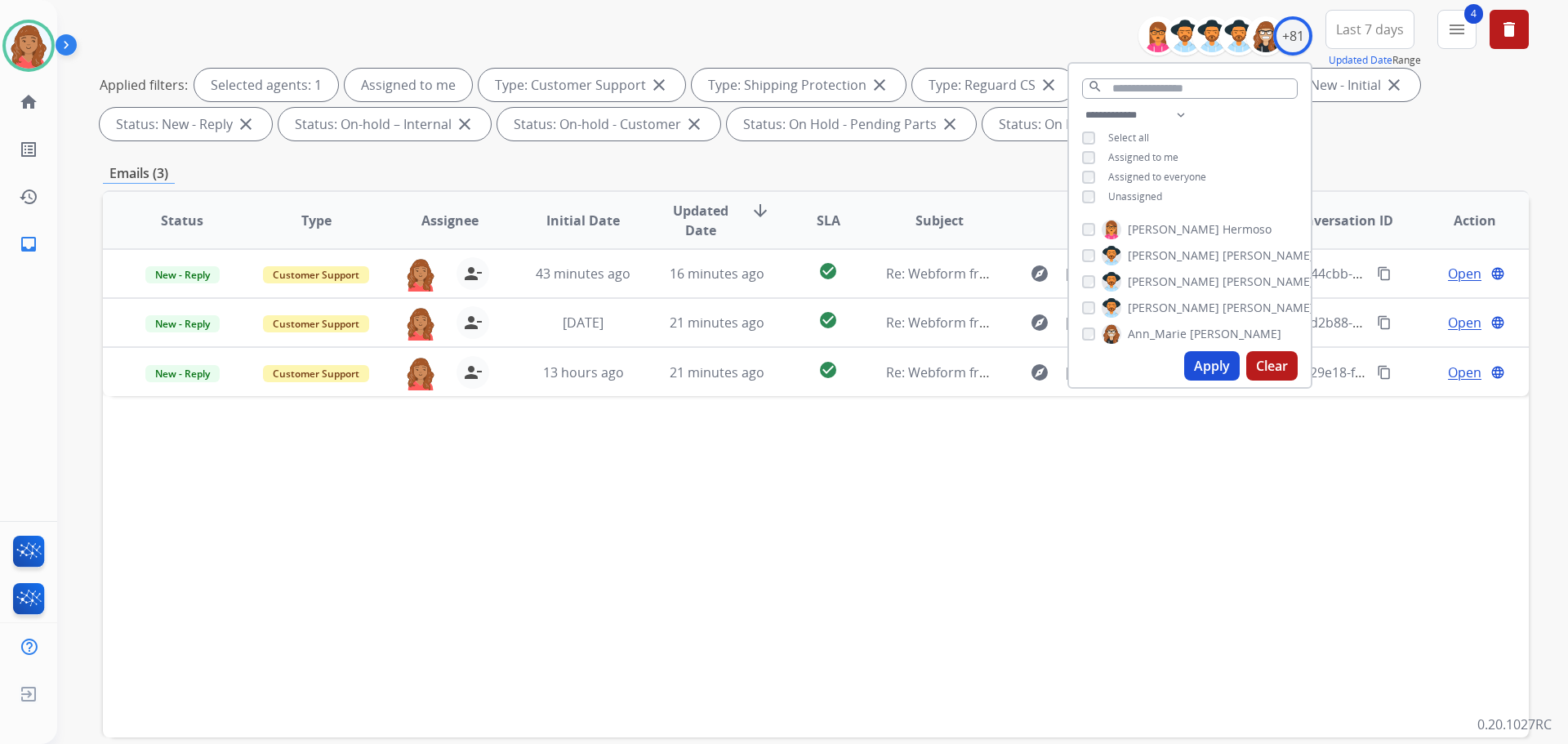
scroll to position [245, 0]
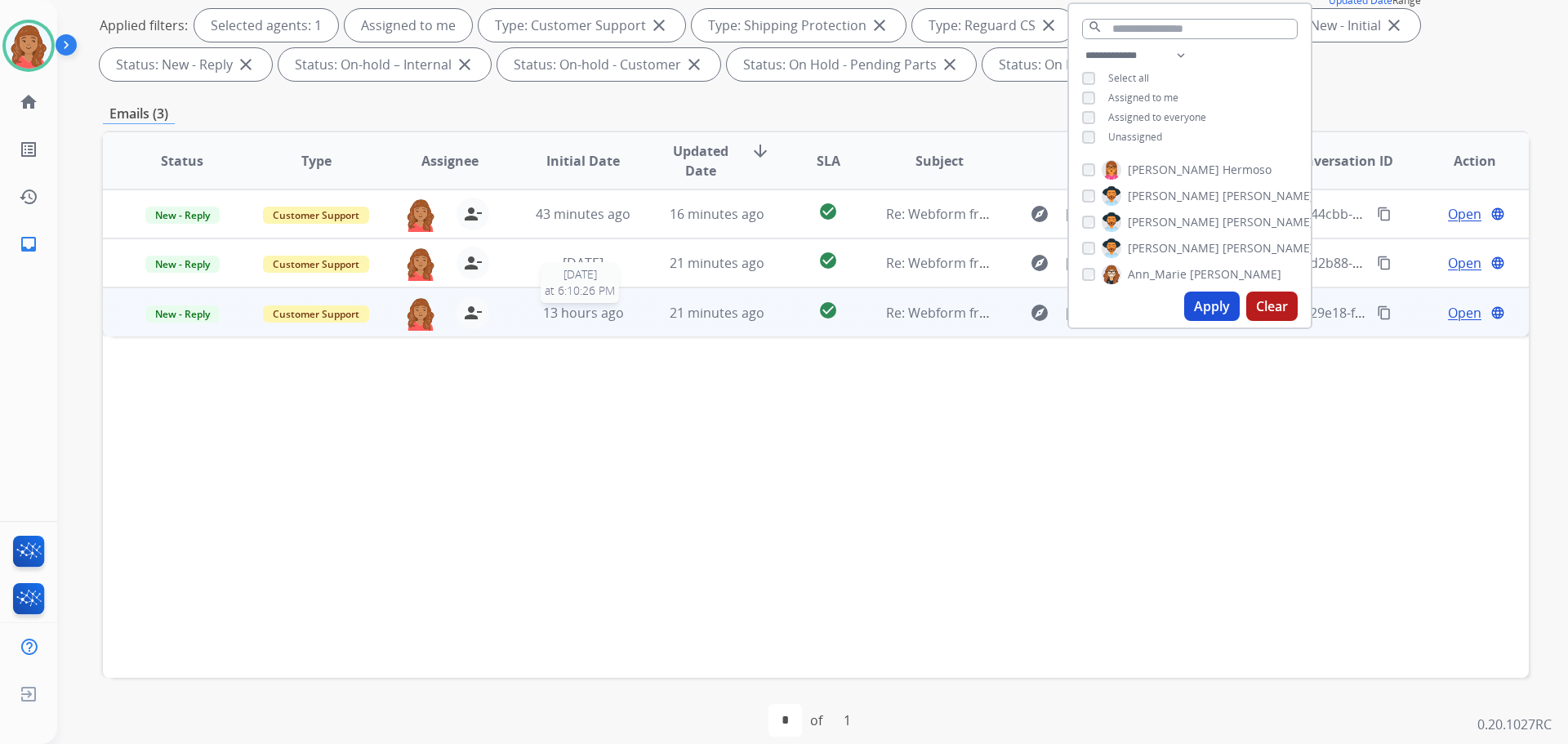
click at [605, 319] on span "13 hours ago" at bounding box center [583, 312] width 81 height 18
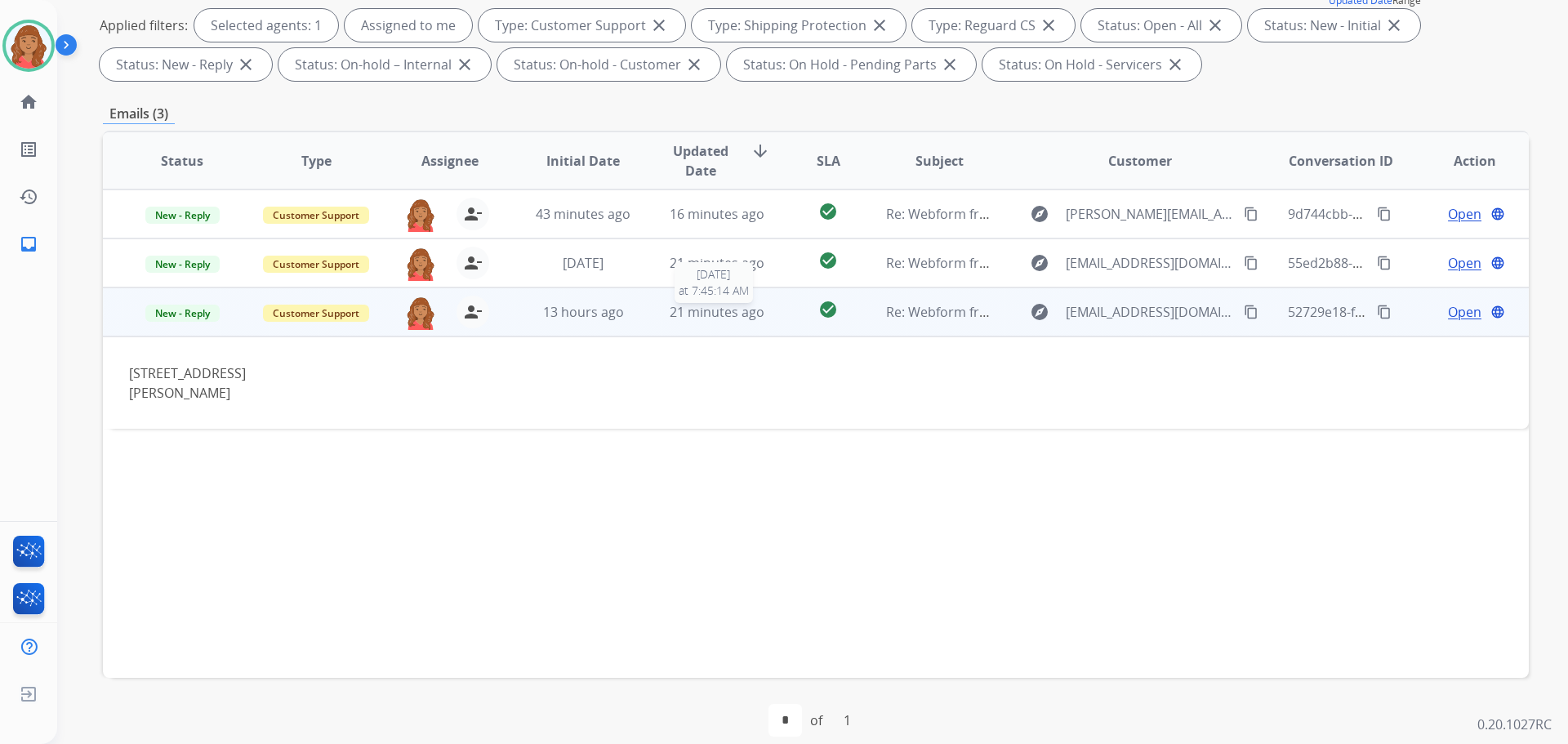
click at [724, 314] on span "21 minutes ago" at bounding box center [717, 312] width 95 height 18
click at [1455, 314] on span "Open" at bounding box center [1465, 312] width 33 height 20
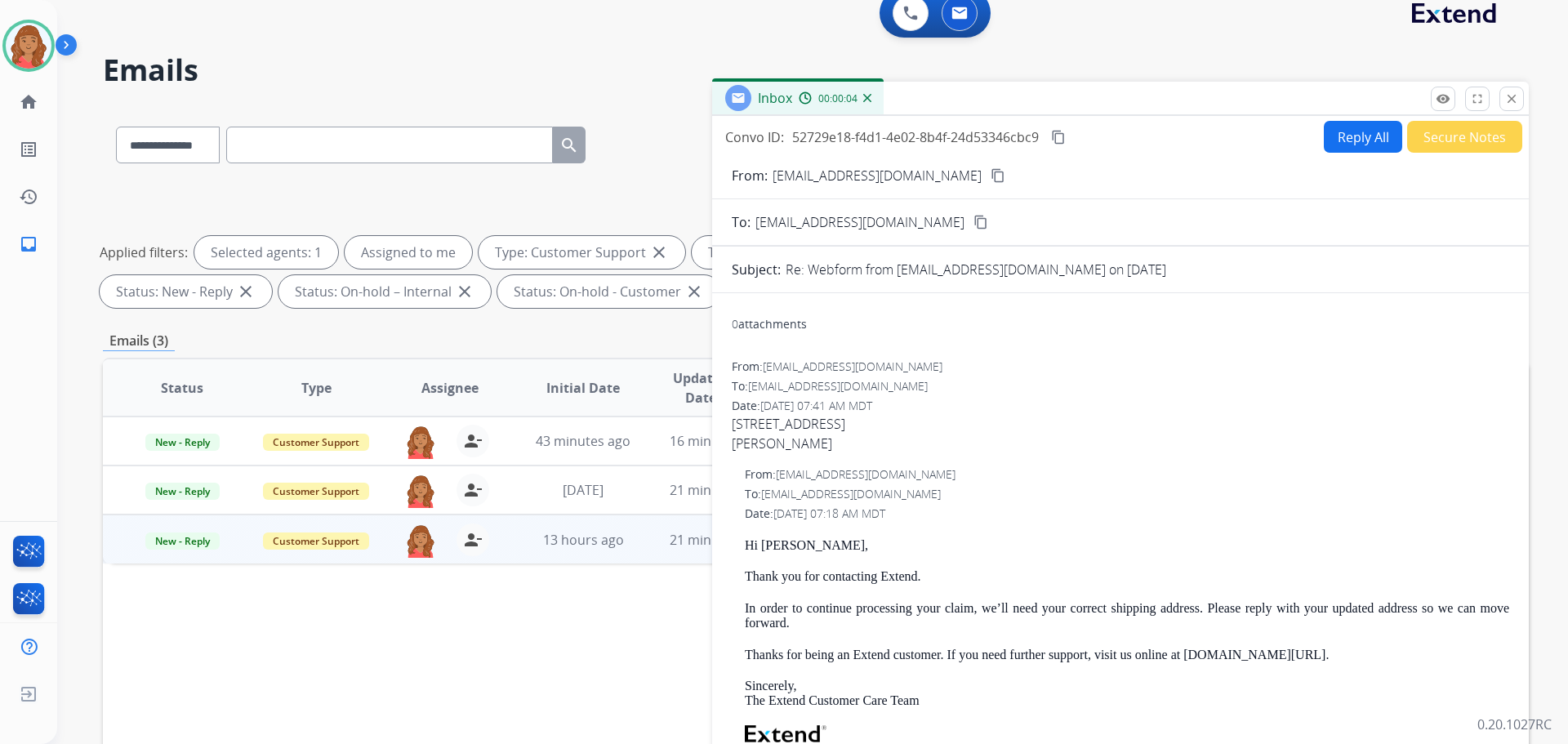
scroll to position [0, 0]
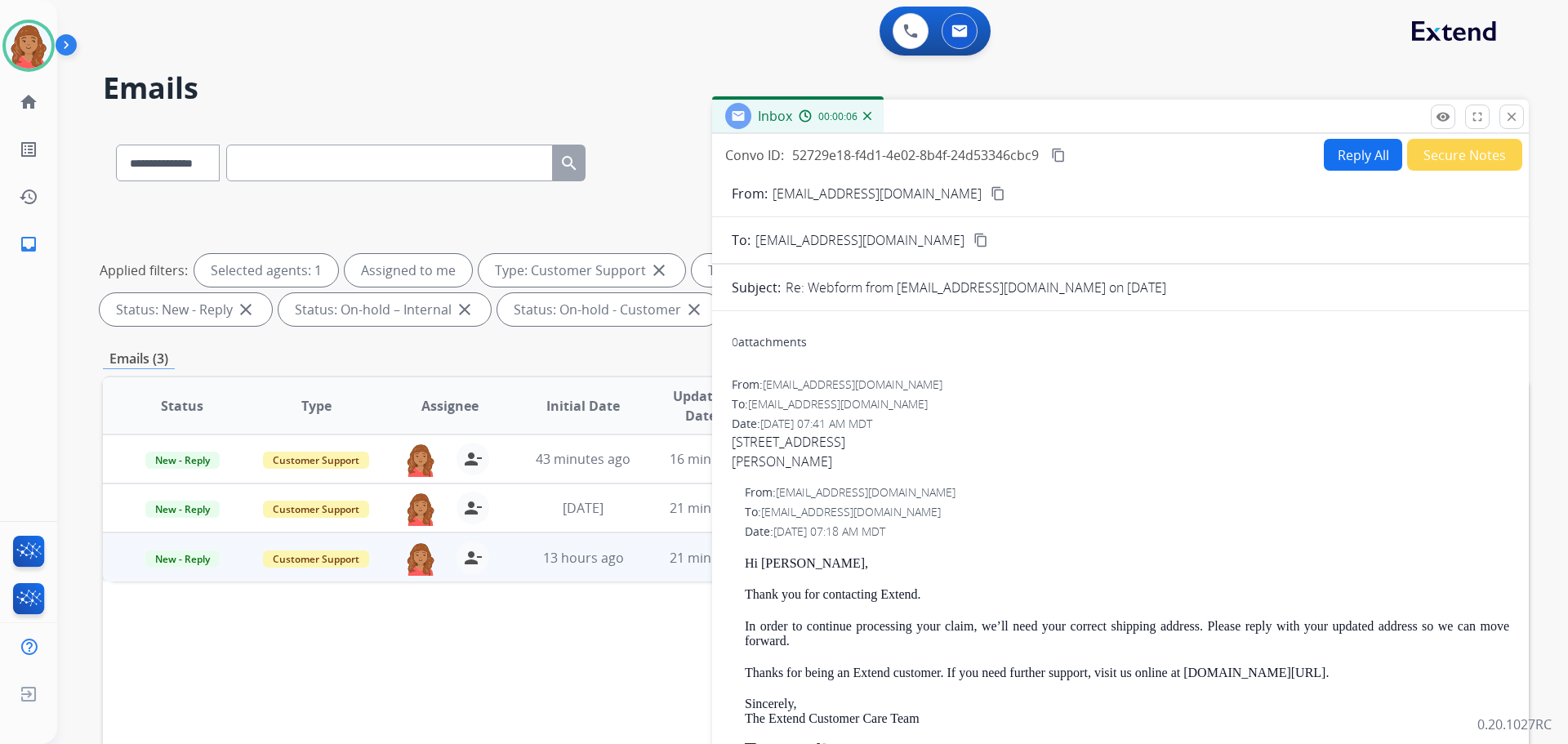
click at [990, 189] on mat-icon "content_copy" at bounding box center [998, 193] width 15 height 15
drag, startPoint x: 817, startPoint y: 459, endPoint x: 788, endPoint y: 464, distance: 29.4
click at [788, 464] on div "Zuwena Carr" at bounding box center [1121, 461] width 777 height 20
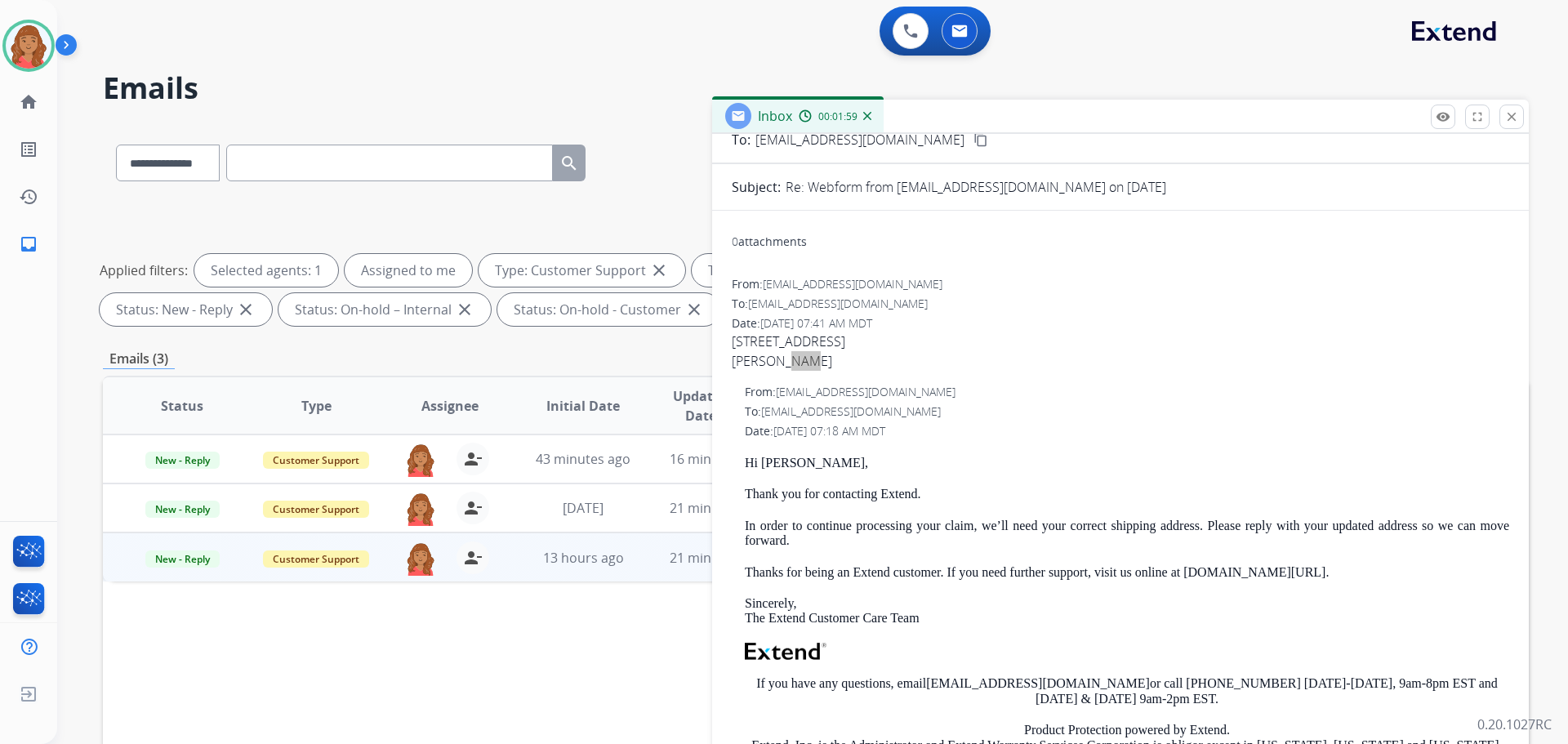
scroll to position [82, 0]
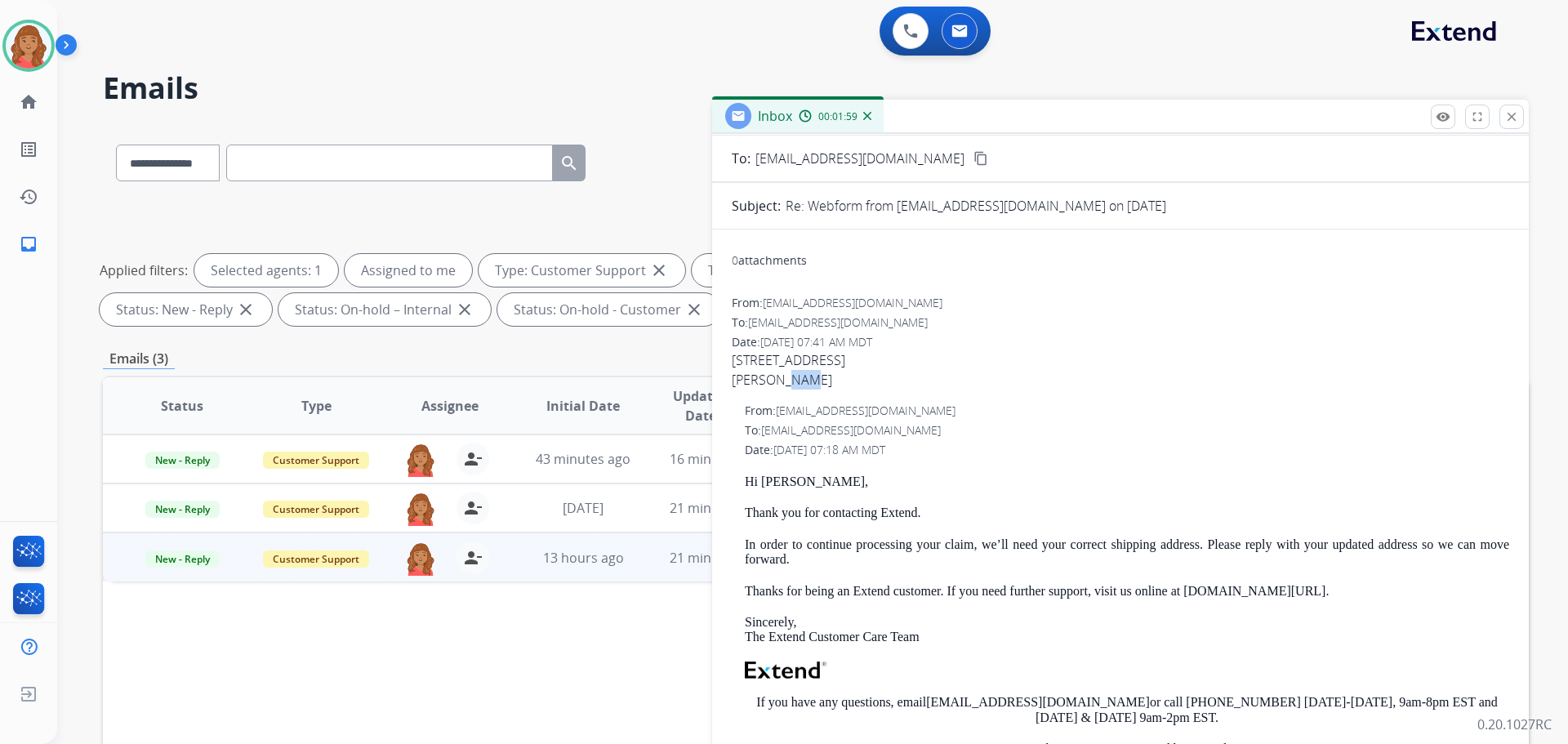
click at [835, 378] on div "Zuwena Carr" at bounding box center [1121, 379] width 777 height 20
click at [835, 377] on div "Zuwena Carr" at bounding box center [1121, 379] width 777 height 20
drag, startPoint x: 841, startPoint y: 376, endPoint x: 733, endPoint y: 362, distance: 108.9
click at [726, 355] on div "0 attachments From: zuwena.c15@gmail.com To: support@extend.com Date: 09/17/202…" at bounding box center [1121, 617] width 817 height 748
copy span "607 Village Circle, APT F, Dublin, GA 31021 Zuwena Carr"
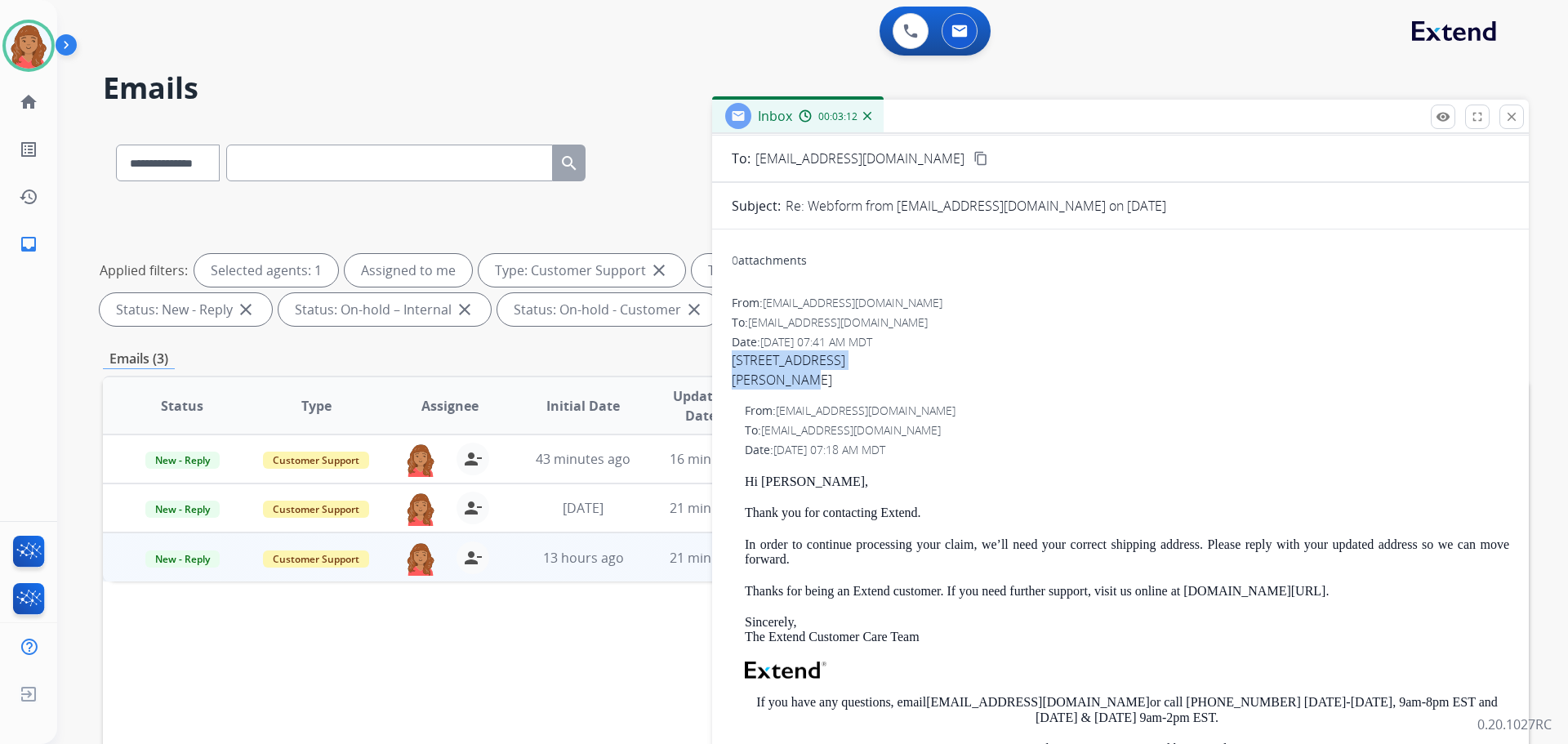
click at [850, 382] on div "Zuwena Carr" at bounding box center [1121, 379] width 777 height 20
drag, startPoint x: 838, startPoint y: 357, endPoint x: 849, endPoint y: 357, distance: 11.0
click at [845, 357] on span "607 Village Circle, APT F, Dublin, GA 31021 Zuwena Carr" at bounding box center [1121, 370] width 777 height 39
click at [852, 356] on span "607 Village Circle, APT F, Dublin, GA 31021 Zuwena Carr" at bounding box center [1121, 370] width 777 height 39
click at [853, 356] on span "607 Village Circle, APT F, Dublin, GA 31021 Zuwena Carr" at bounding box center [1121, 370] width 777 height 39
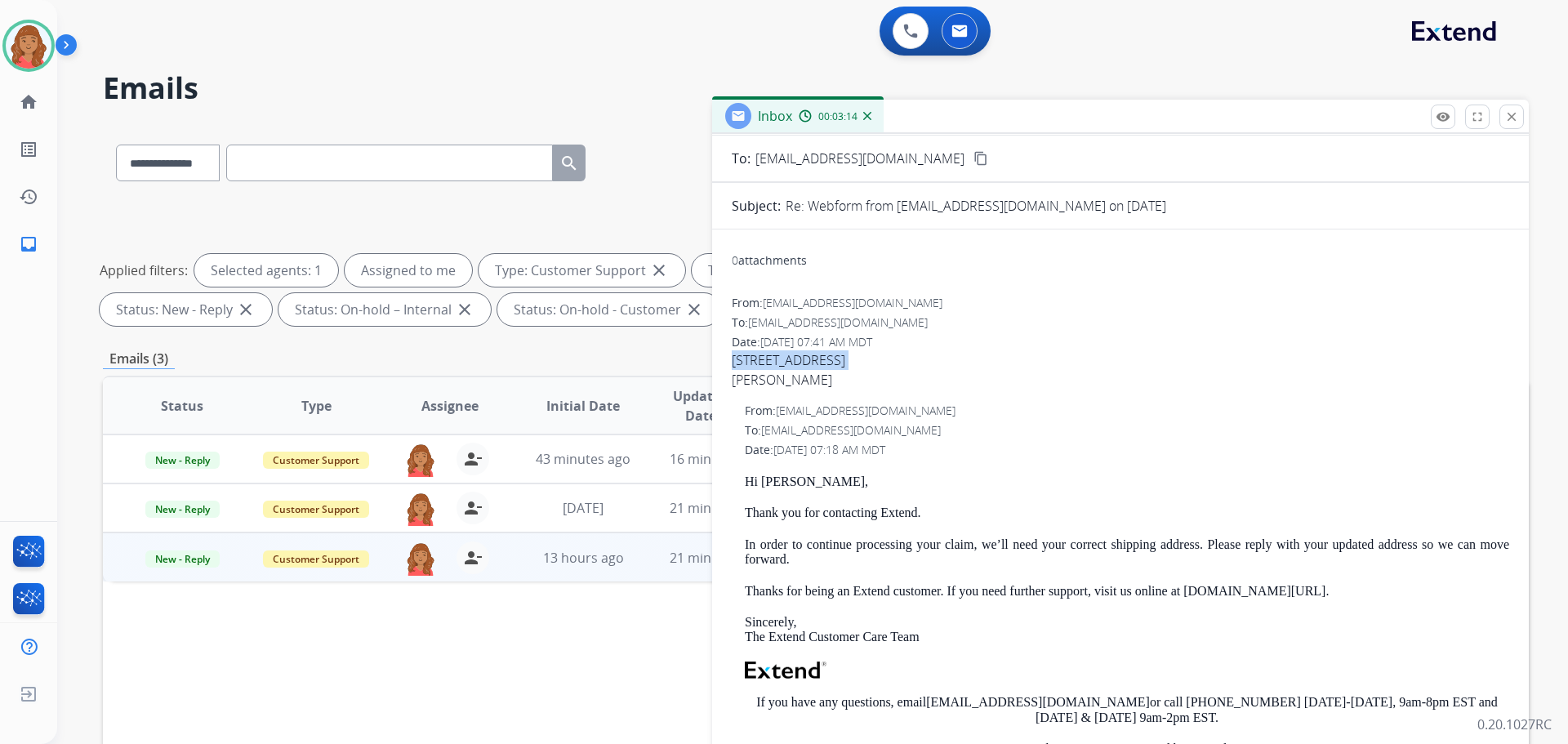
click at [853, 356] on span "607 Village Circle, APT F, Dublin, GA 31021 Zuwena Carr" at bounding box center [1121, 370] width 777 height 39
click at [866, 356] on span "607 Village Circle, APT F, Dublin, GA 31021 Zuwena Carr" at bounding box center [1121, 370] width 777 height 39
drag, startPoint x: 867, startPoint y: 356, endPoint x: 842, endPoint y: 358, distance: 25.1
click at [842, 358] on span "607 Village Circle, APT F, Dublin, GA 31021 Zuwena Carr" at bounding box center [1121, 370] width 777 height 39
click at [890, 364] on span "607 Village Circle, APT F, Dublin, GA 31021 Zuwena Carr" at bounding box center [1121, 370] width 777 height 39
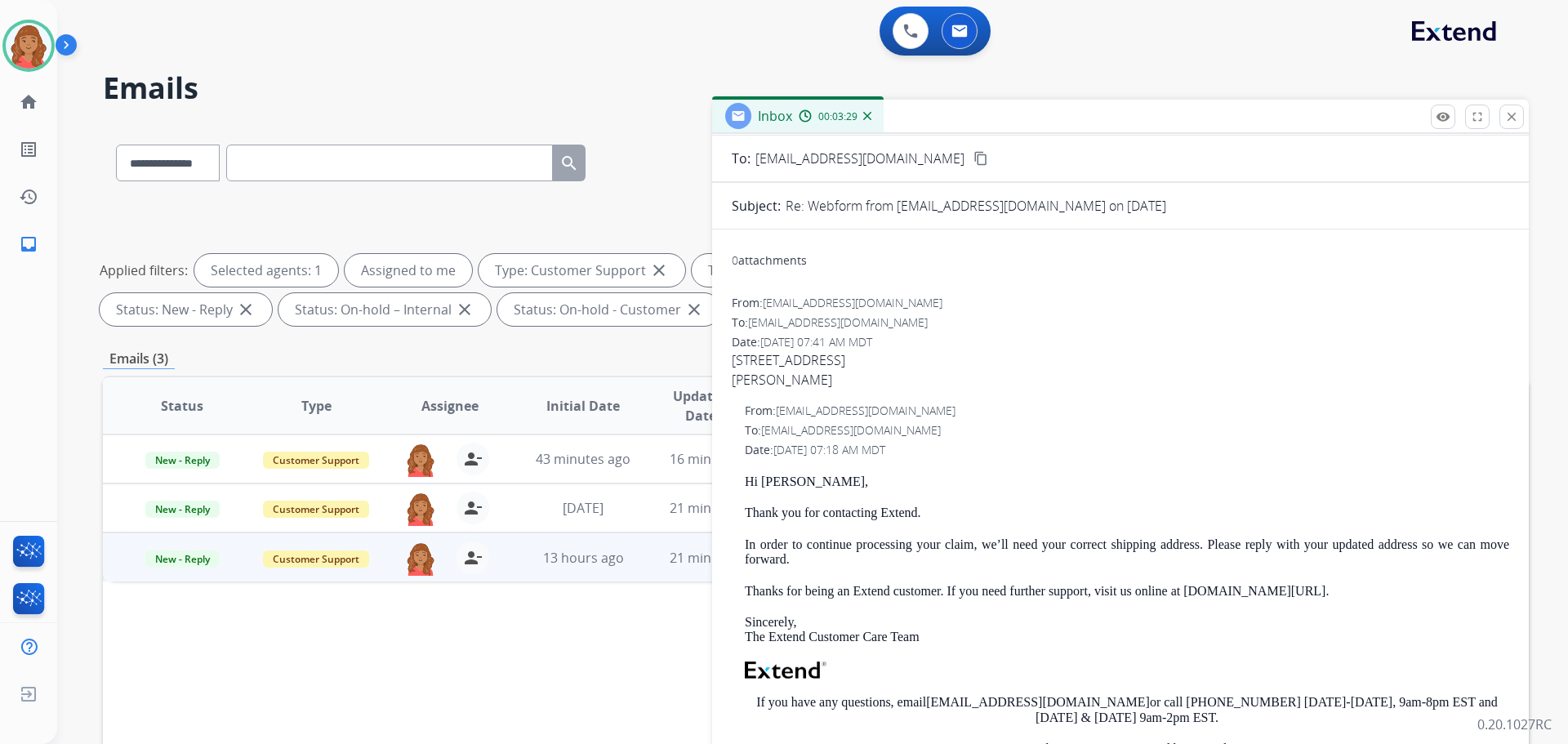
drag, startPoint x: 878, startPoint y: 359, endPoint x: 910, endPoint y: 363, distance: 32.2
click at [910, 363] on span "607 Village Circle, APT F, Dublin, GA 31021 Zuwena Carr" at bounding box center [1121, 370] width 777 height 39
copy span "Dublin"
drag, startPoint x: 797, startPoint y: 374, endPoint x: 726, endPoint y: 353, distance: 74.0
click at [726, 353] on div "0 attachments From: zuwena.c15@gmail.com To: support@extend.com Date: 09/17/202…" at bounding box center [1121, 617] width 817 height 748
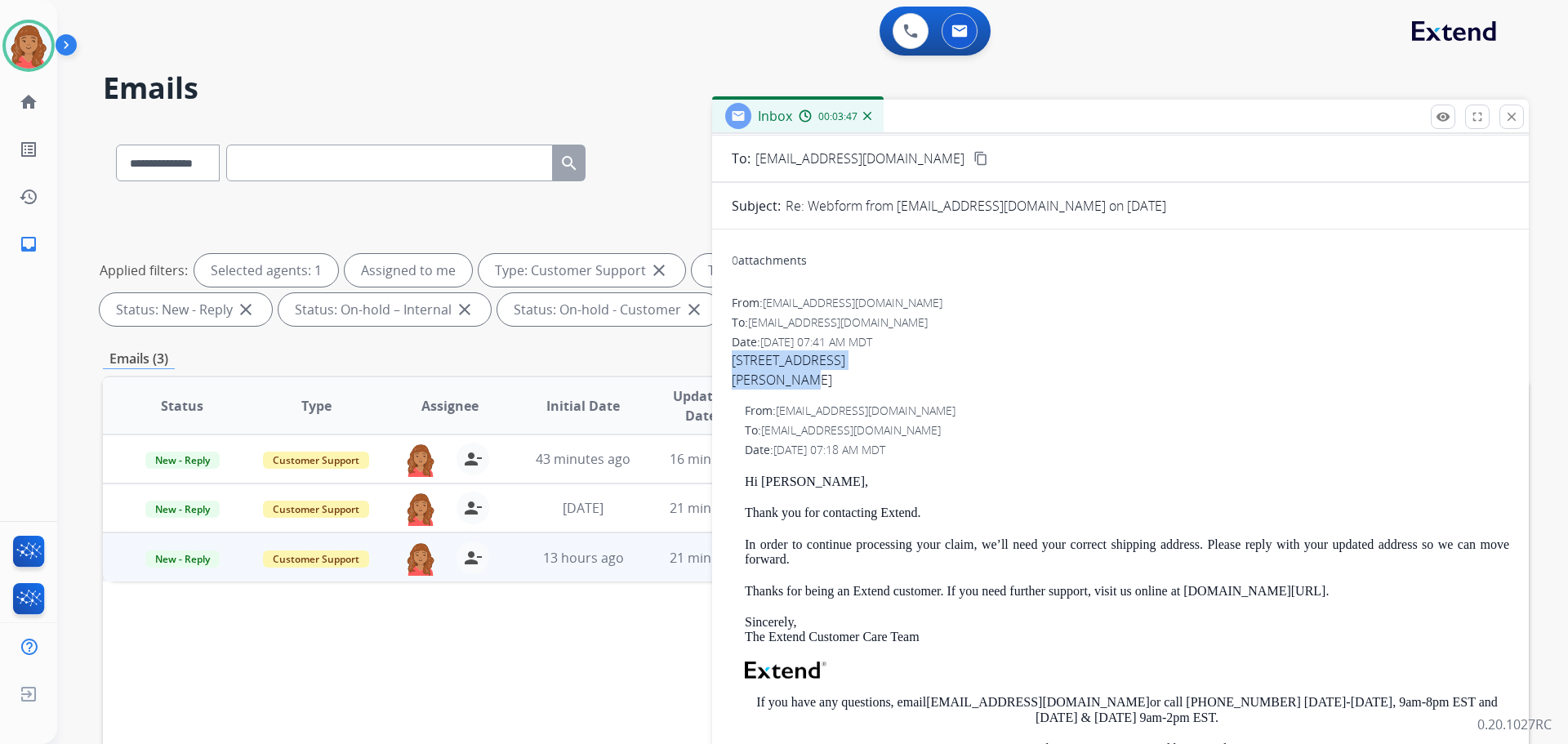
copy span "607 Village Circle, APT F, Dublin, GA 31021 Zuwena Carr"
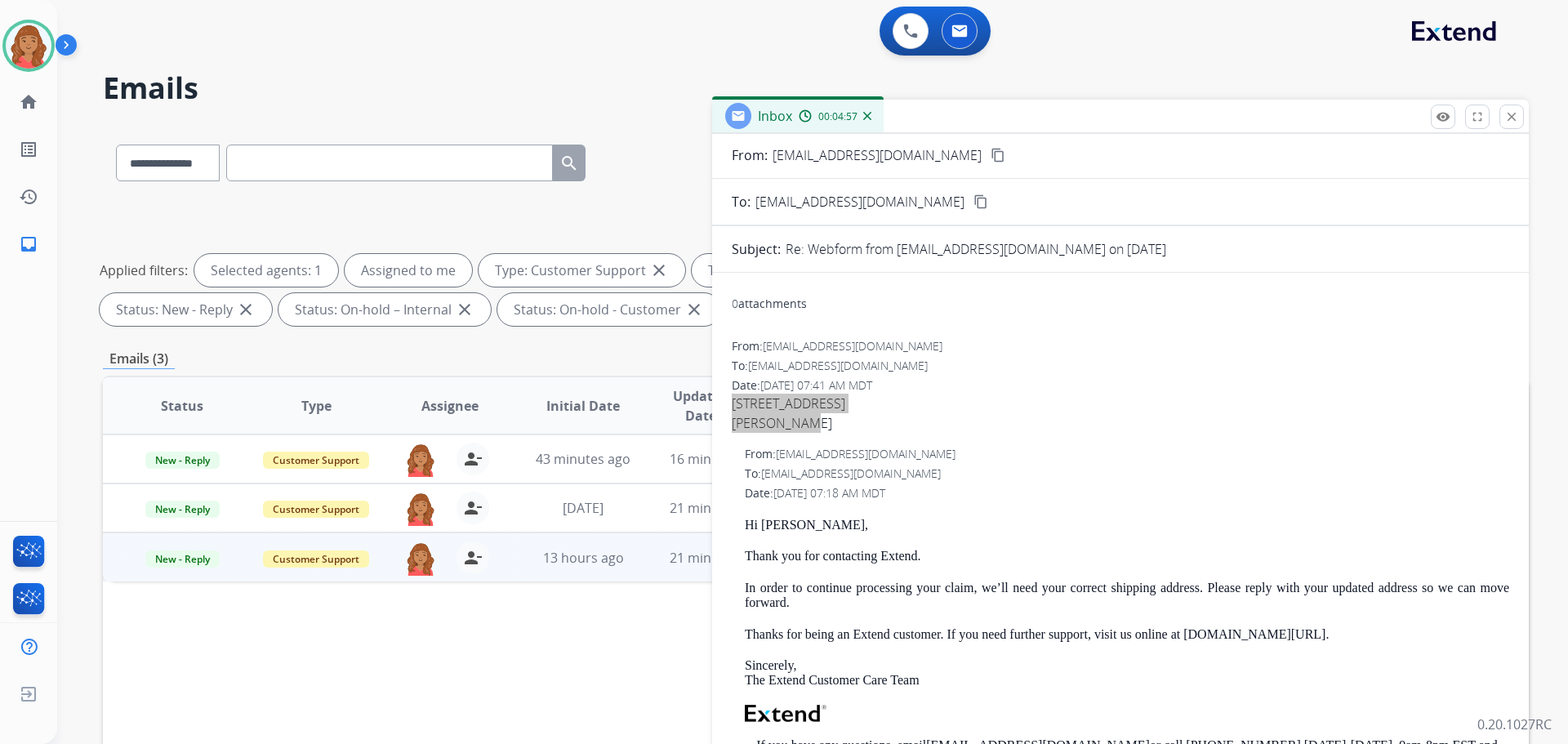
scroll to position [0, 0]
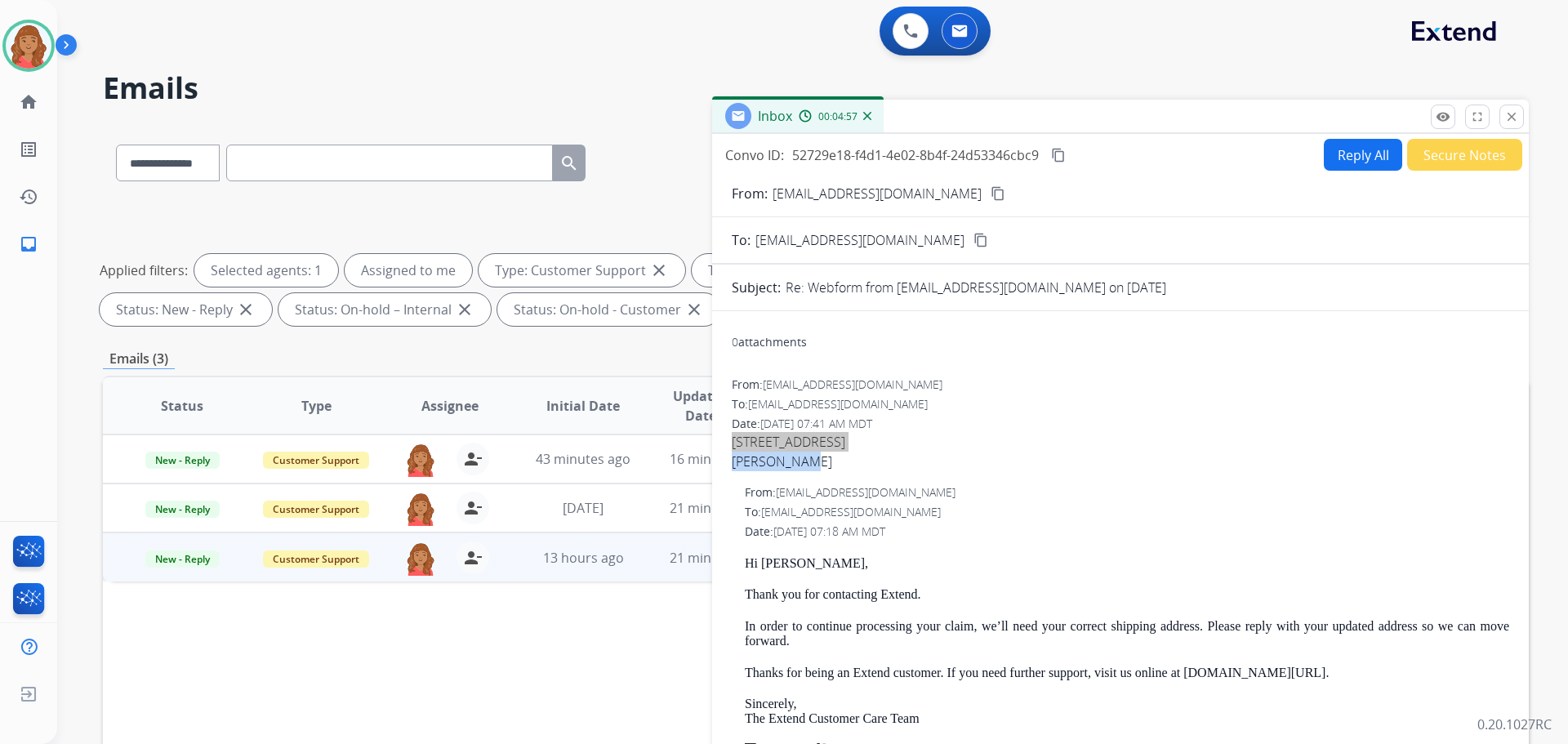
click at [1333, 158] on button "Reply All" at bounding box center [1362, 154] width 78 height 32
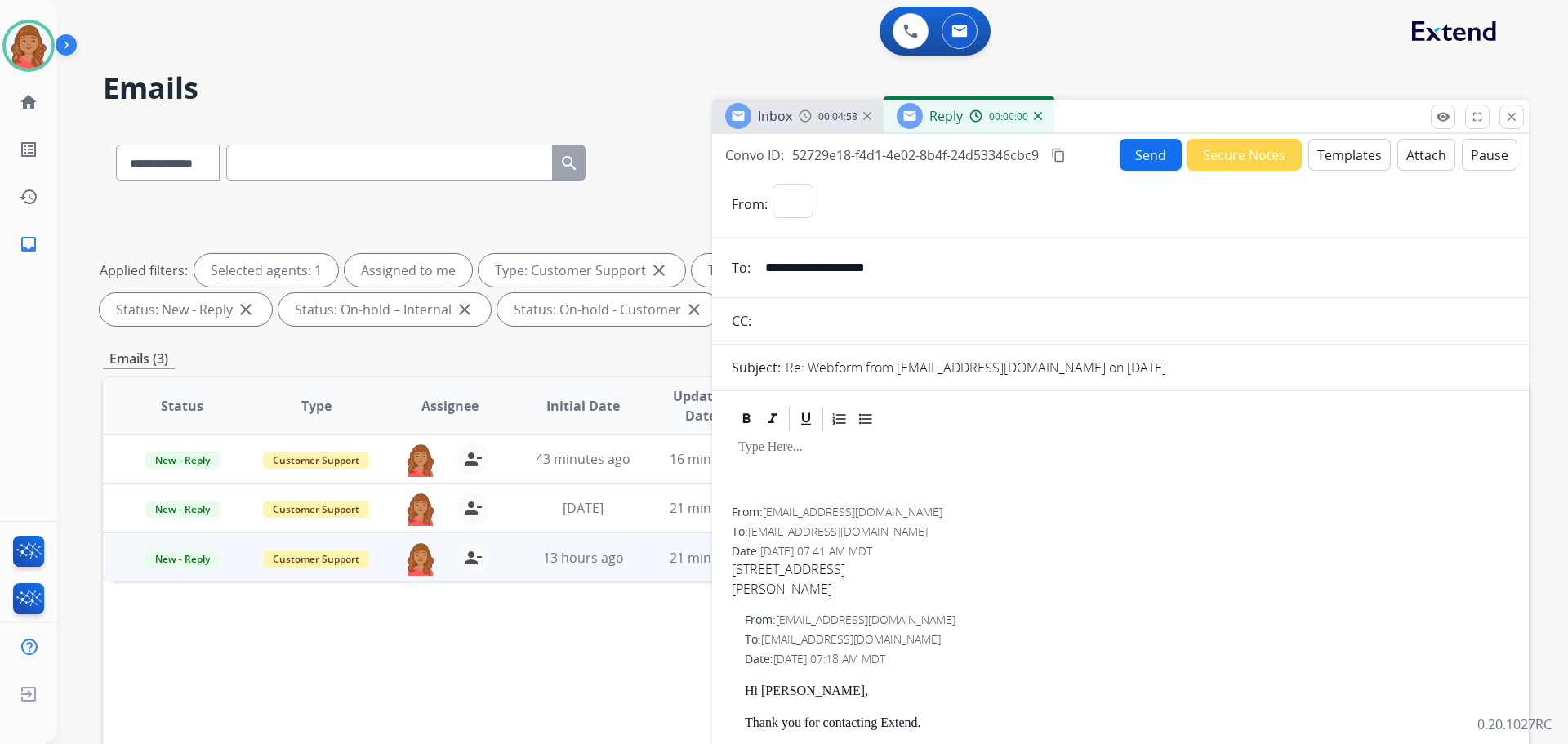
select select "**********"
click at [1345, 155] on button "Templates" at bounding box center [1349, 154] width 83 height 32
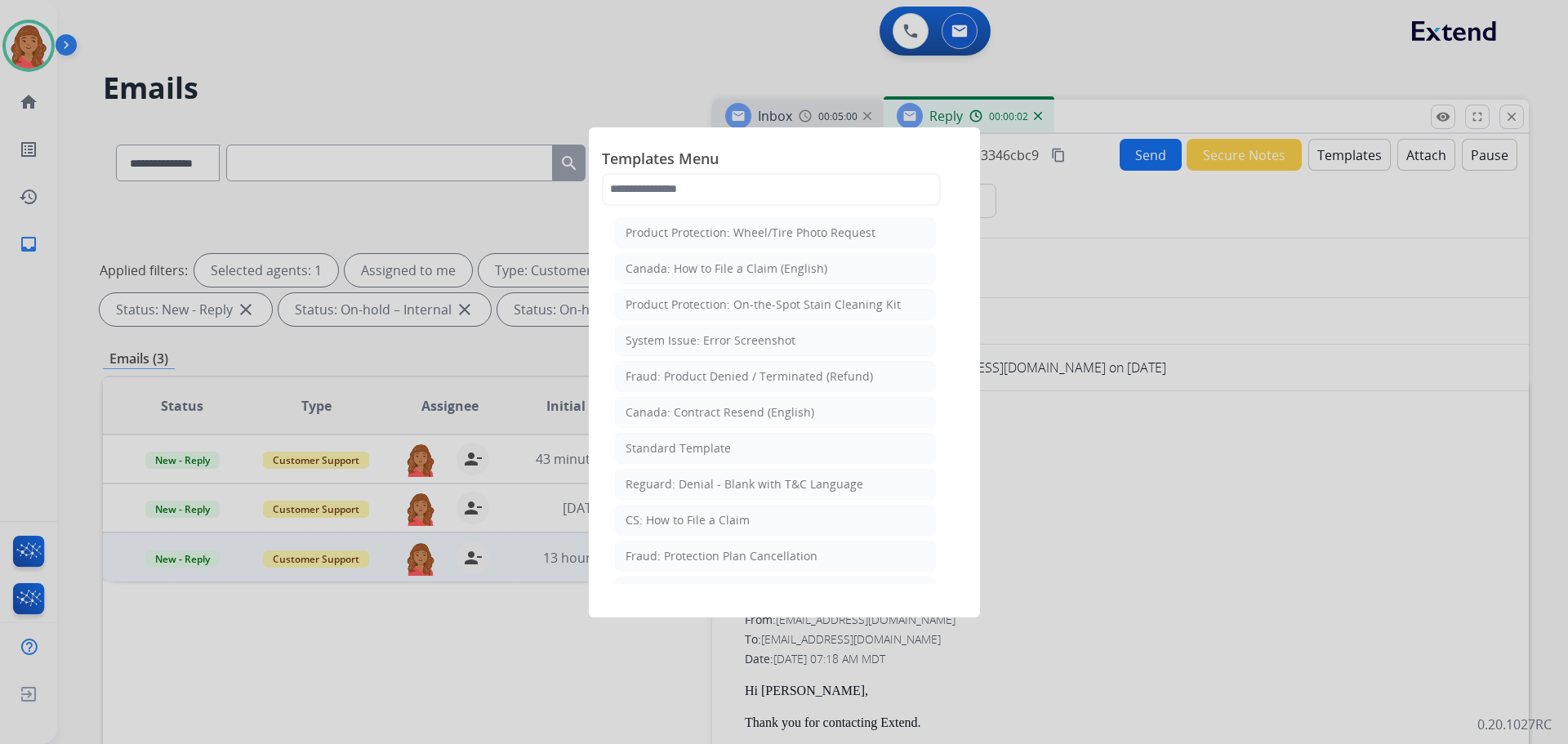
drag, startPoint x: 654, startPoint y: 452, endPoint x: 817, endPoint y: 511, distance: 173.3
click at [657, 452] on div "Standard Template" at bounding box center [678, 448] width 105 height 17
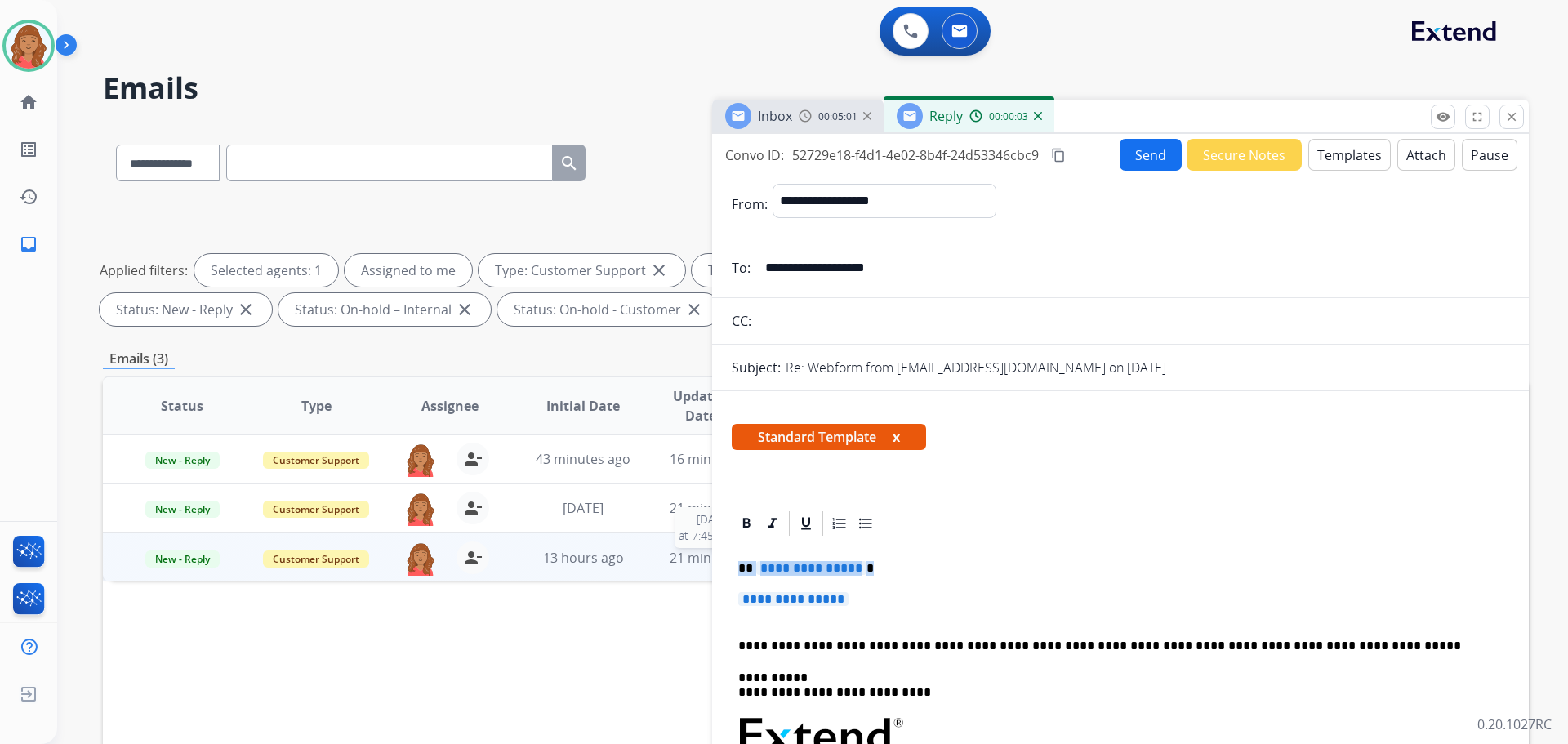
drag, startPoint x: 783, startPoint y: 589, endPoint x: 693, endPoint y: 556, distance: 95.9
click at [699, 554] on div "**********" at bounding box center [816, 565] width 1426 height 884
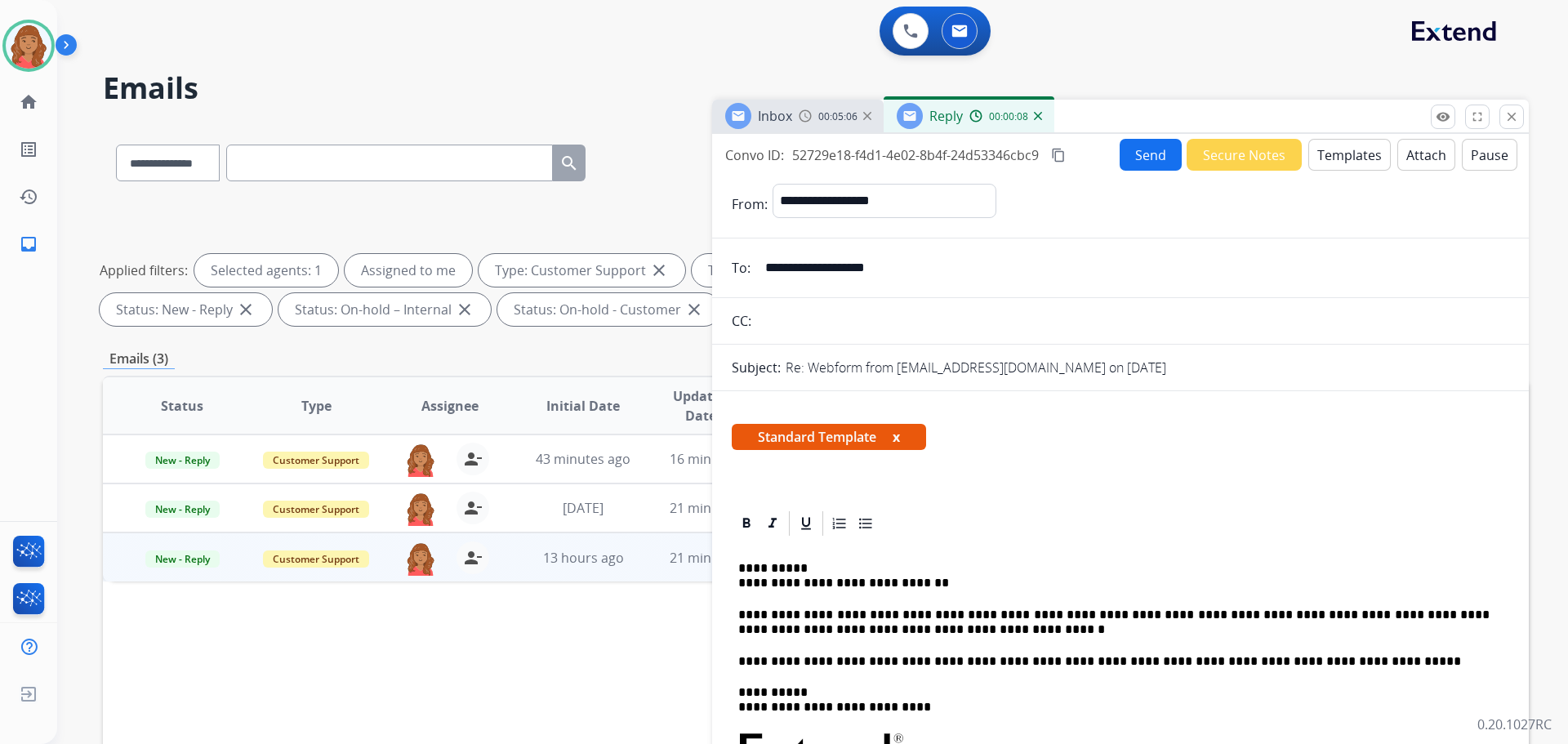
click at [1137, 149] on button "Send" at bounding box center [1150, 154] width 62 height 32
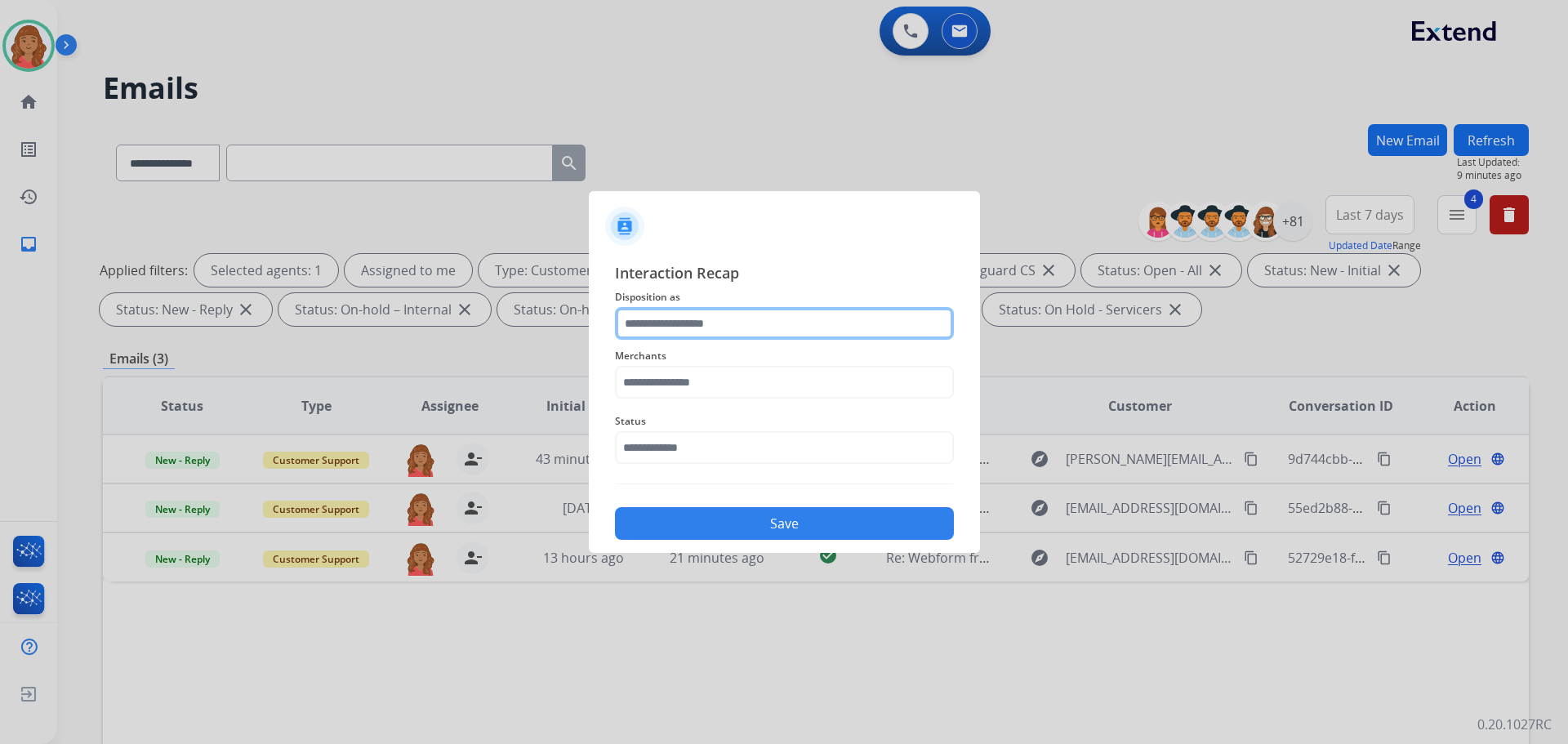
click at [727, 332] on input "text" at bounding box center [784, 323] width 339 height 33
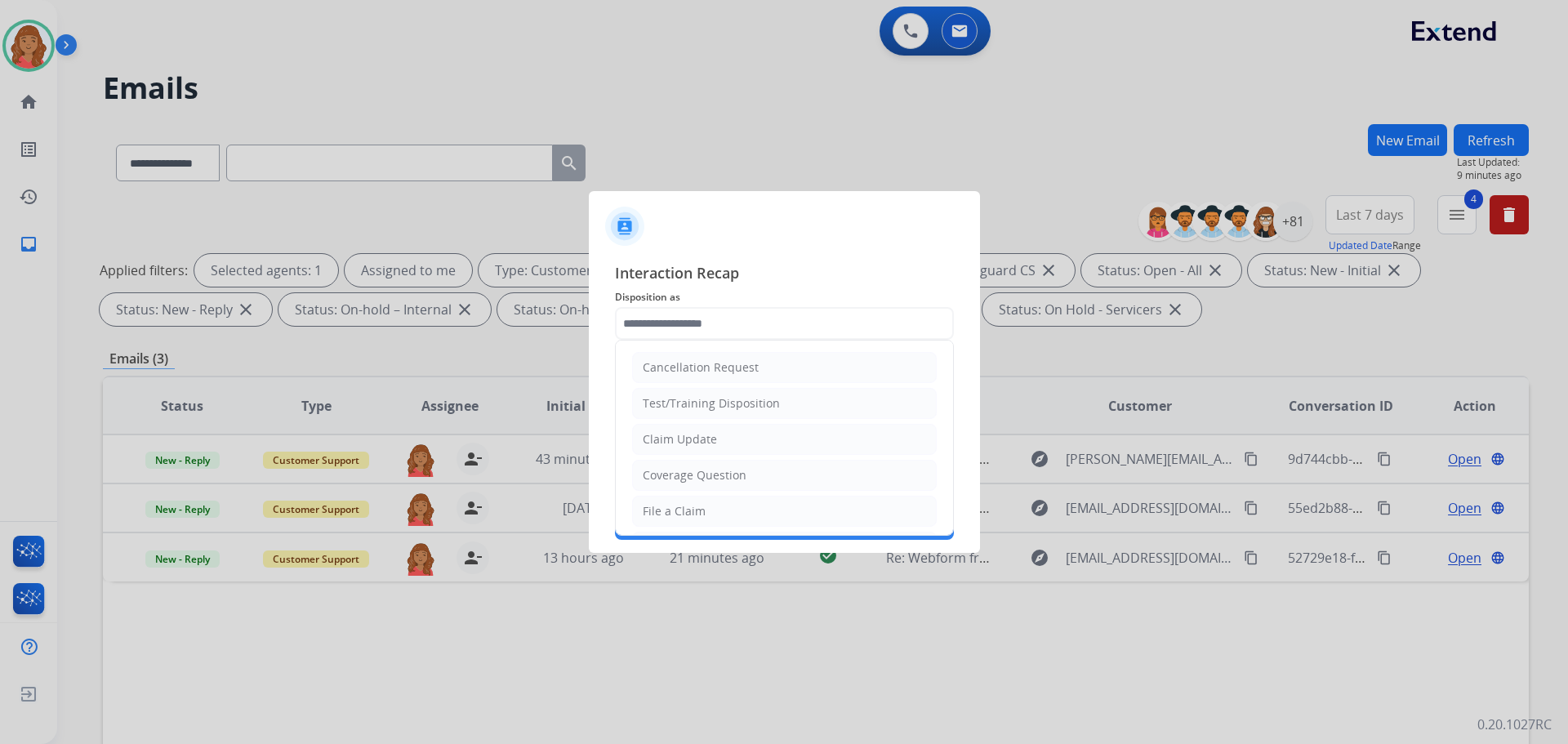
drag, startPoint x: 698, startPoint y: 437, endPoint x: 696, endPoint y: 416, distance: 21.1
click at [698, 437] on div "Claim Update" at bounding box center [680, 440] width 74 height 17
type input "**********"
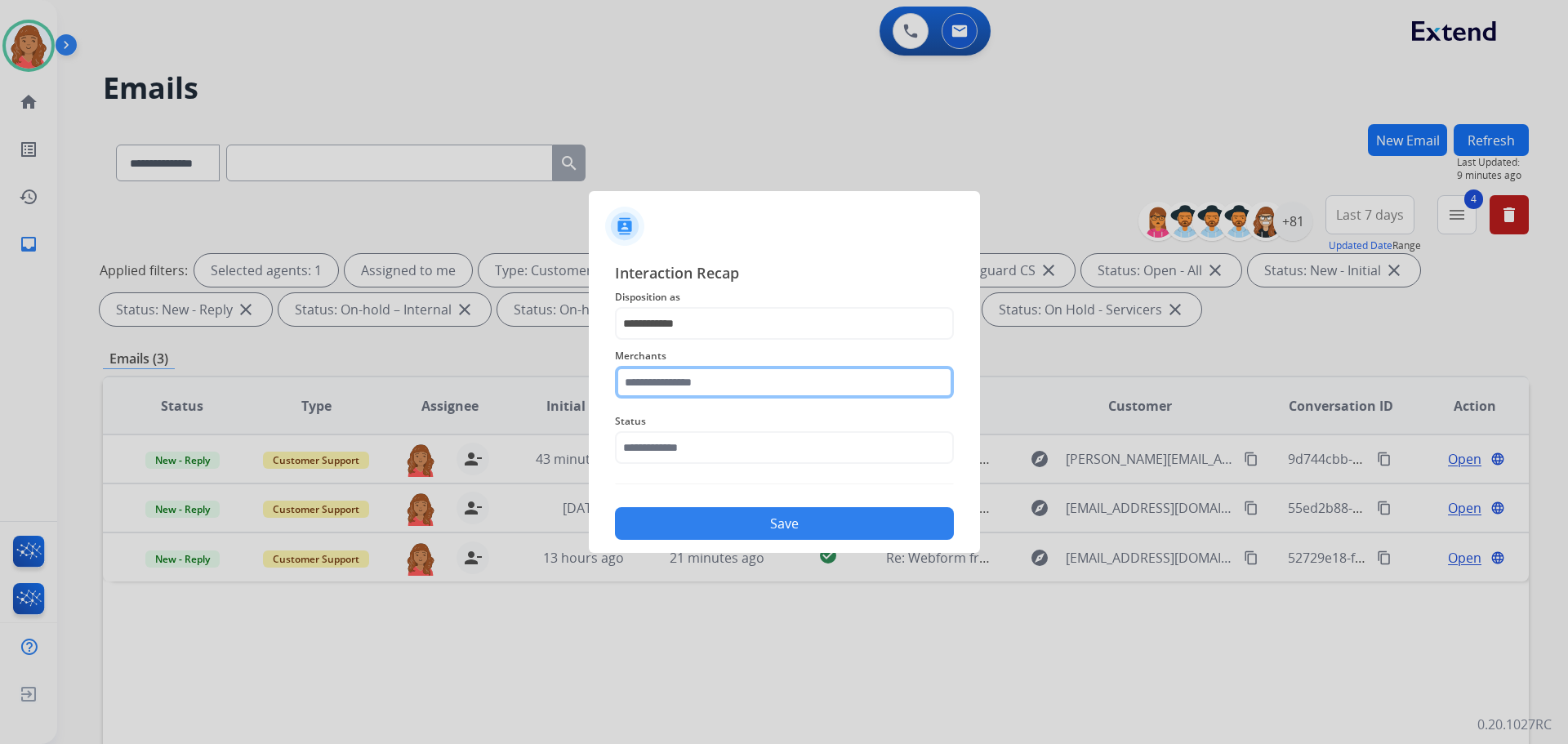
click at [691, 388] on input "text" at bounding box center [784, 381] width 339 height 33
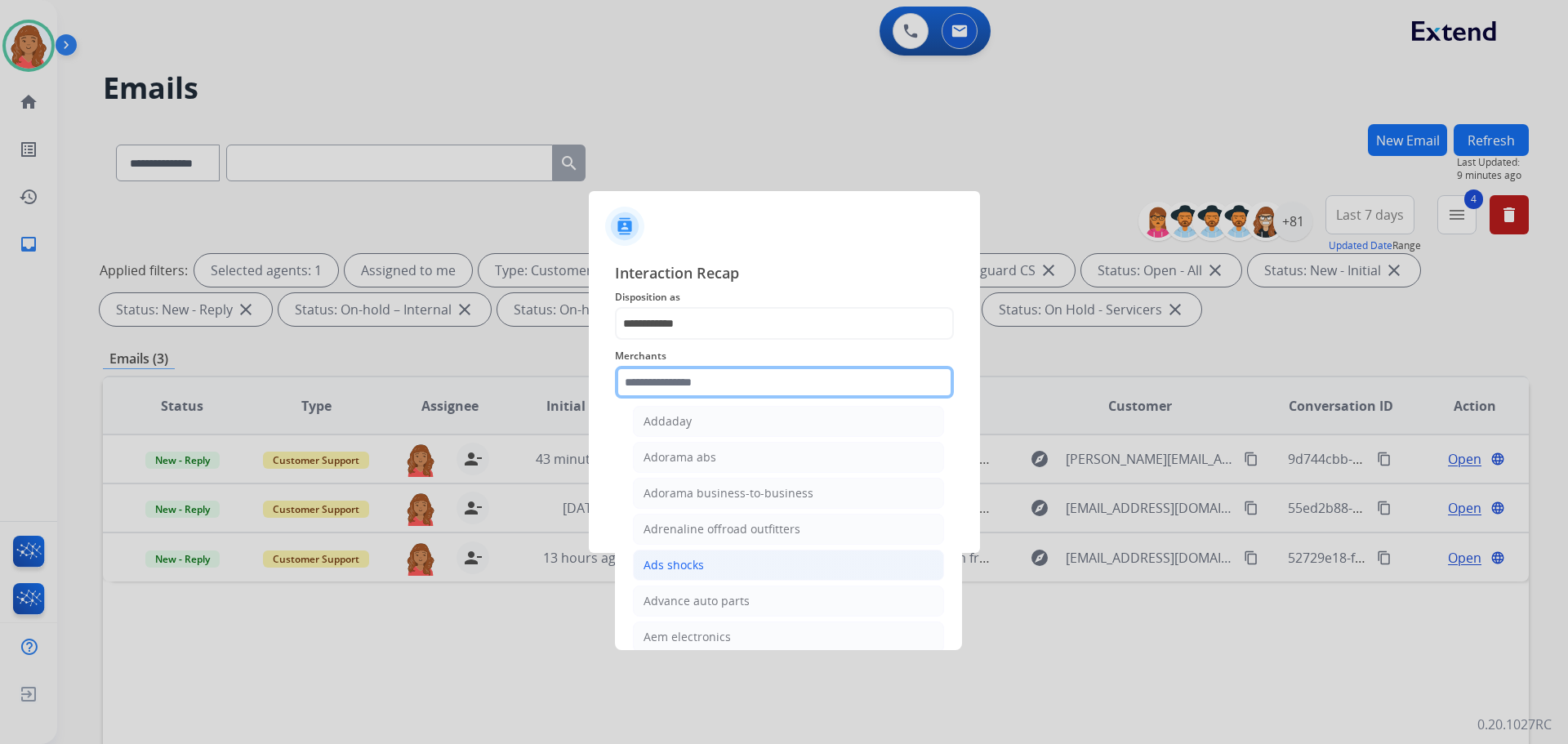
scroll to position [490, 0]
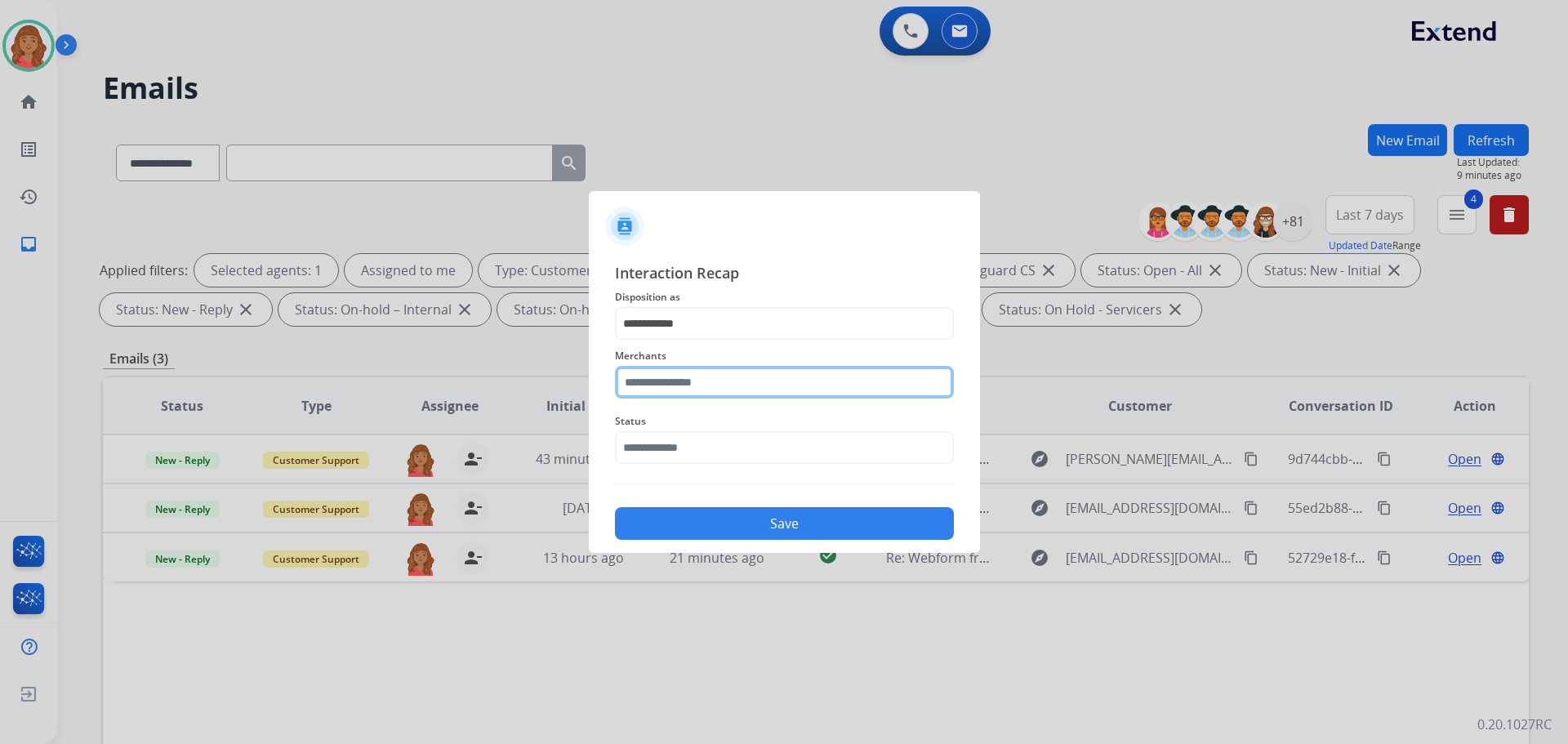
click at [675, 385] on input "text" at bounding box center [784, 381] width 339 height 33
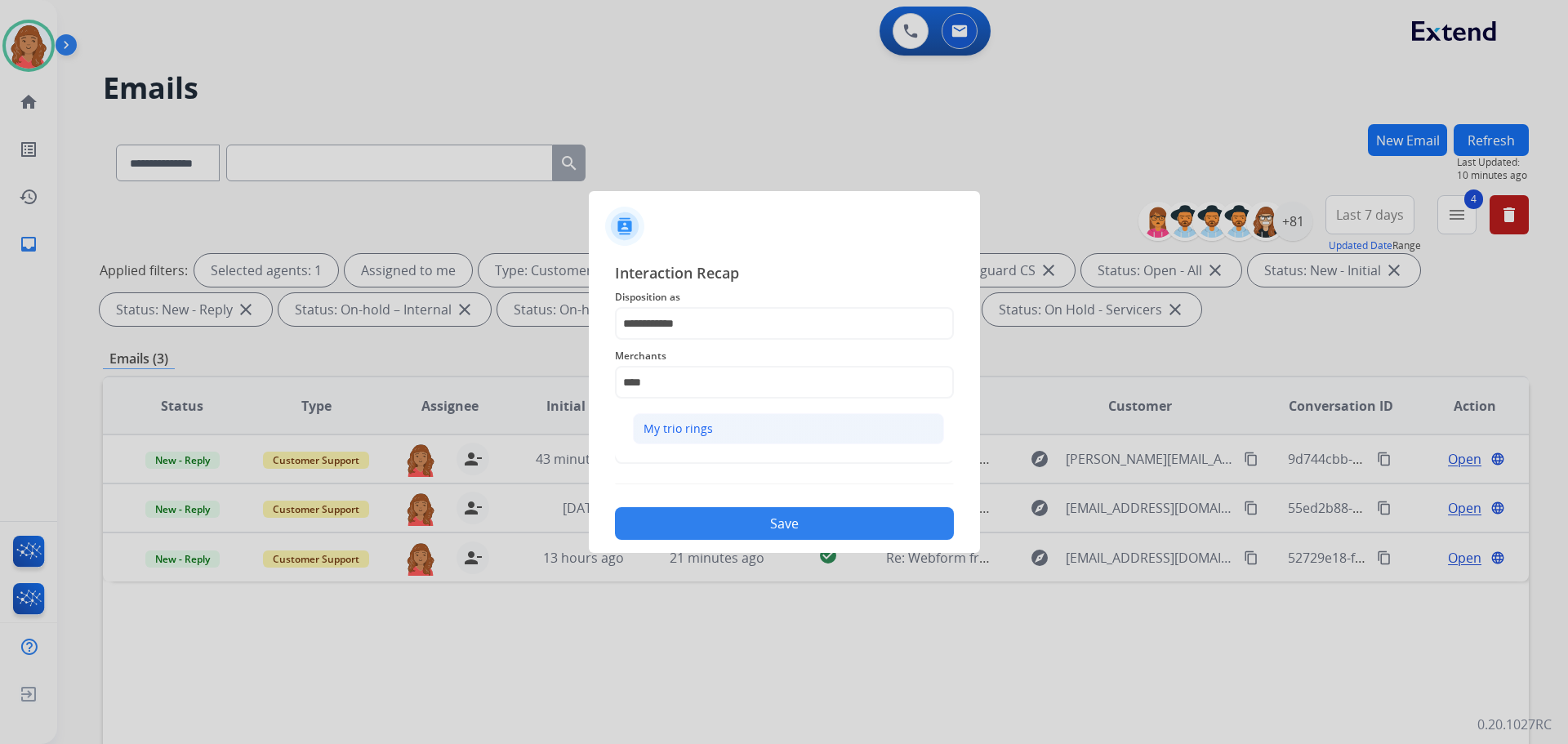
click at [675, 439] on li "My trio rings" at bounding box center [788, 428] width 312 height 31
type input "**********"
drag, startPoint x: 671, startPoint y: 445, endPoint x: 674, endPoint y: 469, distance: 24.2
click at [671, 453] on input "text" at bounding box center [784, 447] width 339 height 33
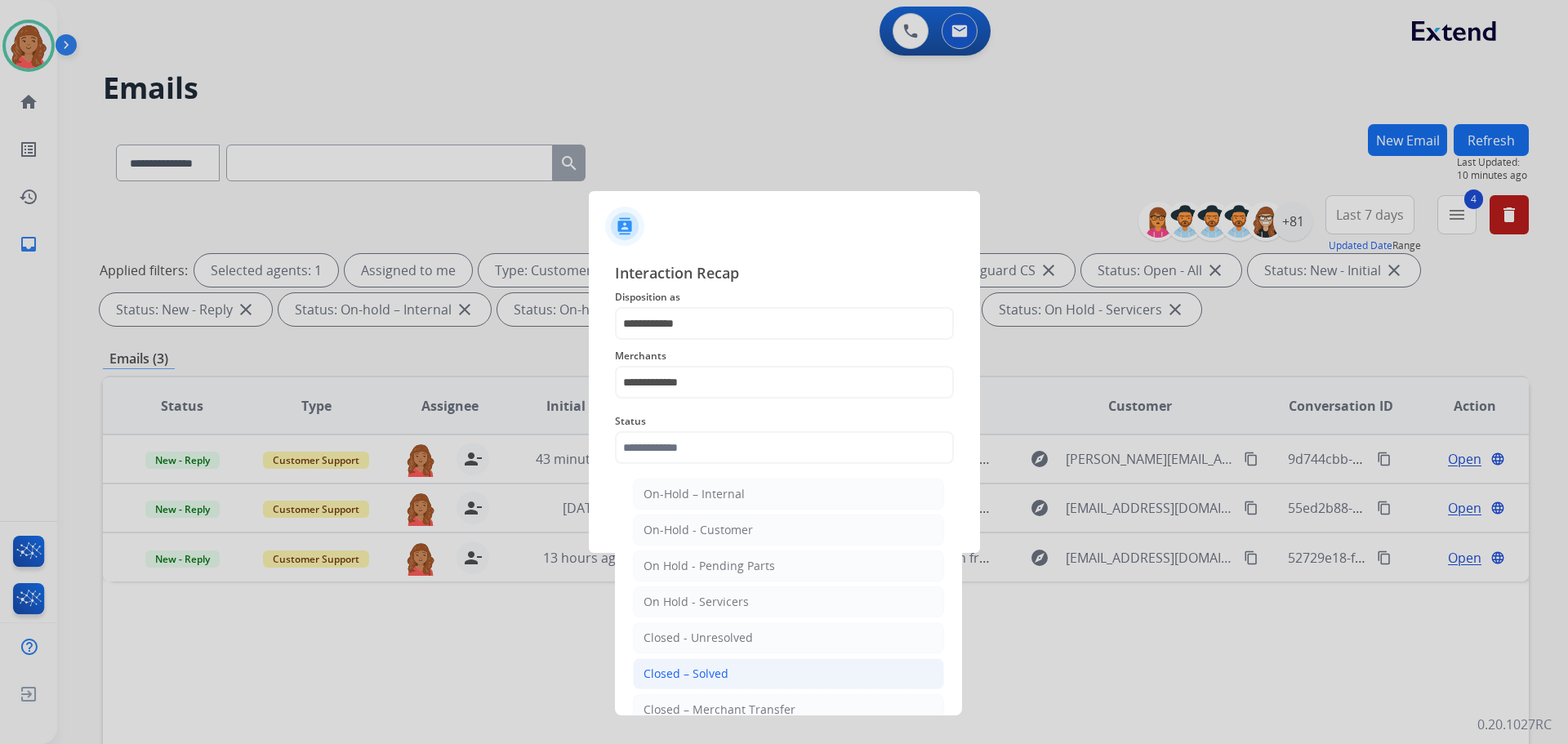
click at [690, 672] on div "Closed – Solved" at bounding box center [685, 674] width 85 height 17
type input "**********"
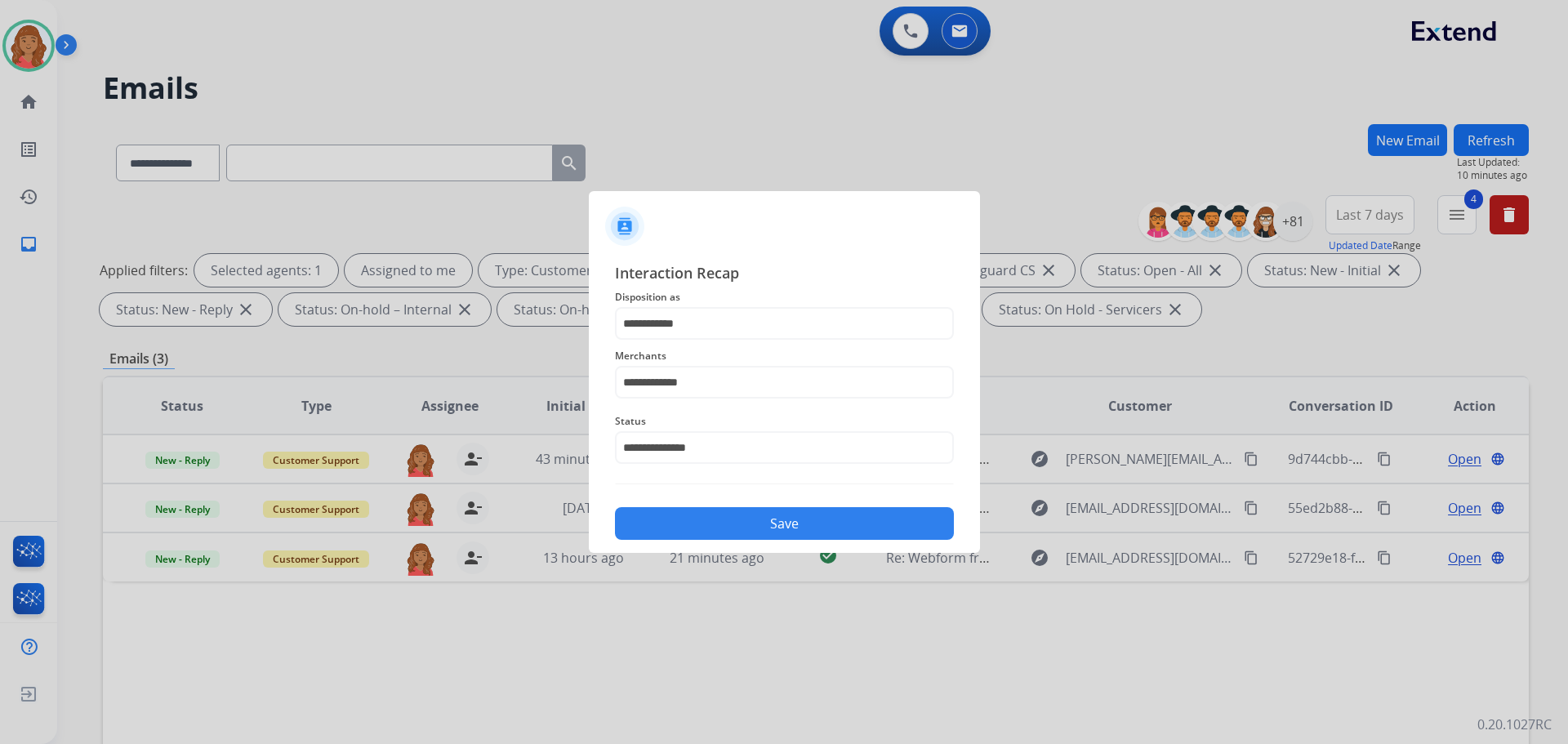
drag, startPoint x: 702, startPoint y: 527, endPoint x: 703, endPoint y: 544, distance: 17.0
click at [703, 526] on button "Save" at bounding box center [784, 523] width 339 height 33
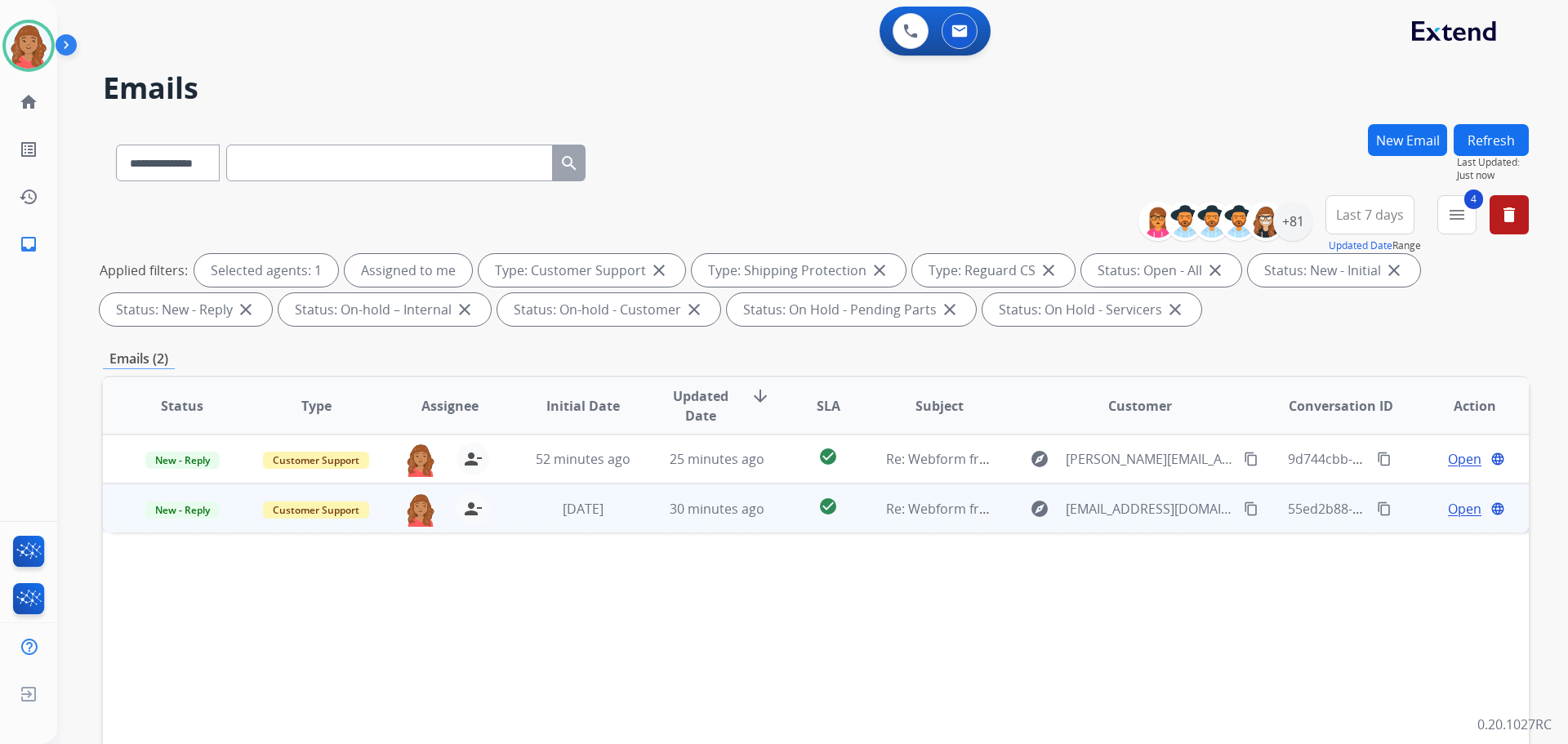
click at [625, 519] on td "[DATE]" at bounding box center [571, 508] width 134 height 49
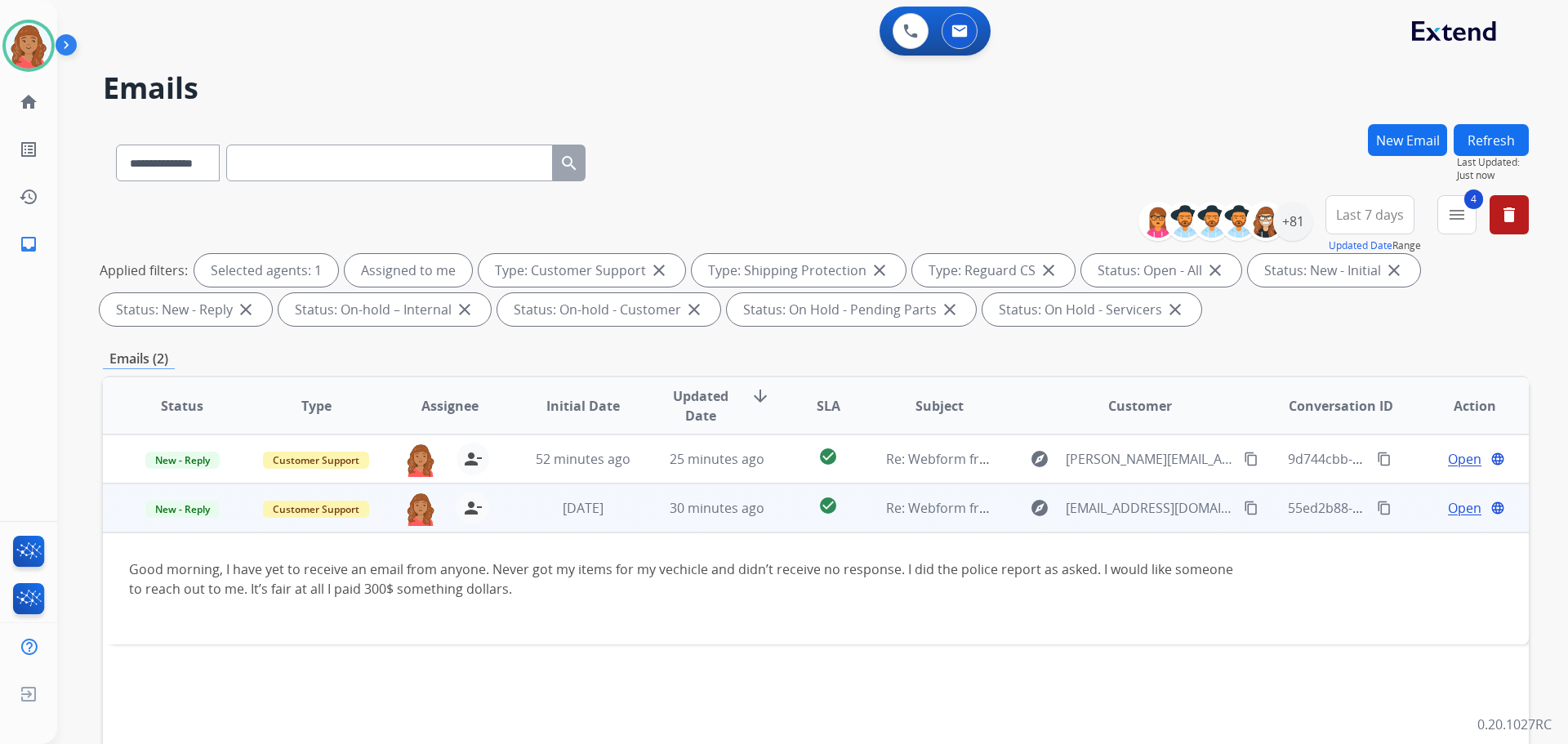
drag, startPoint x: 1242, startPoint y: 504, endPoint x: 1180, endPoint y: 517, distance: 63.3
click at [1243, 504] on mat-icon "content_copy" at bounding box center [1251, 508] width 15 height 15
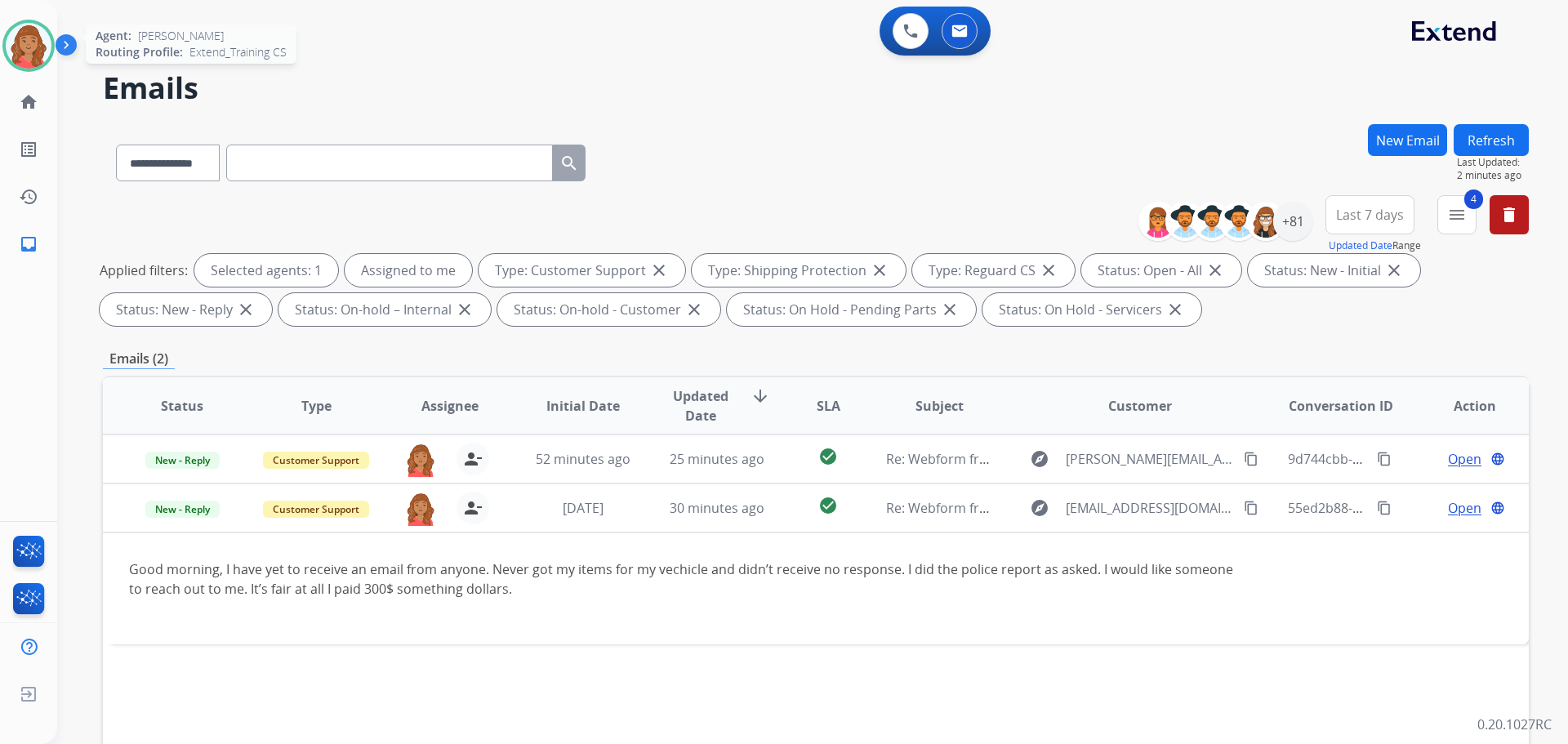
click at [34, 52] on img at bounding box center [28, 46] width 46 height 46
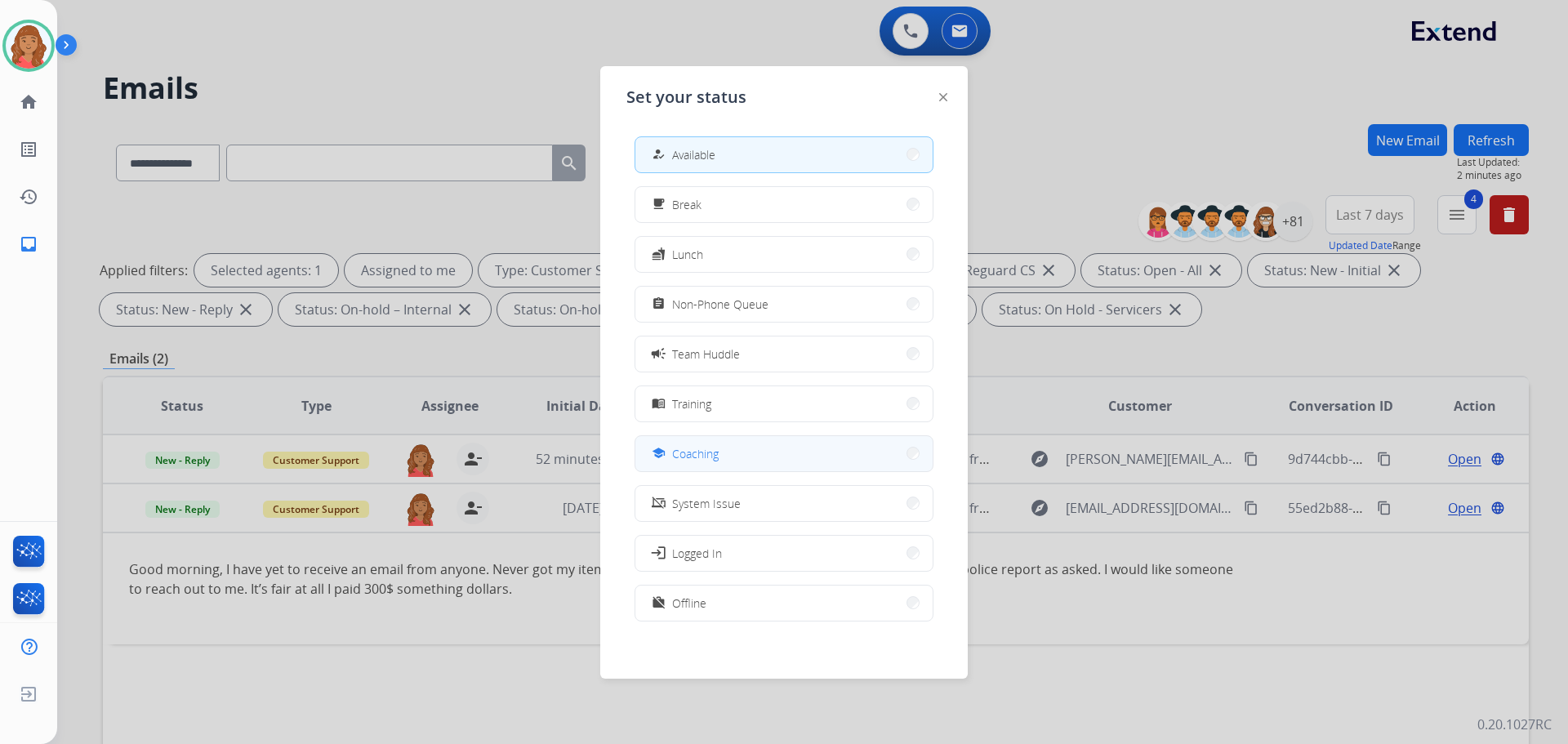
click at [692, 461] on span "Coaching" at bounding box center [696, 453] width 47 height 17
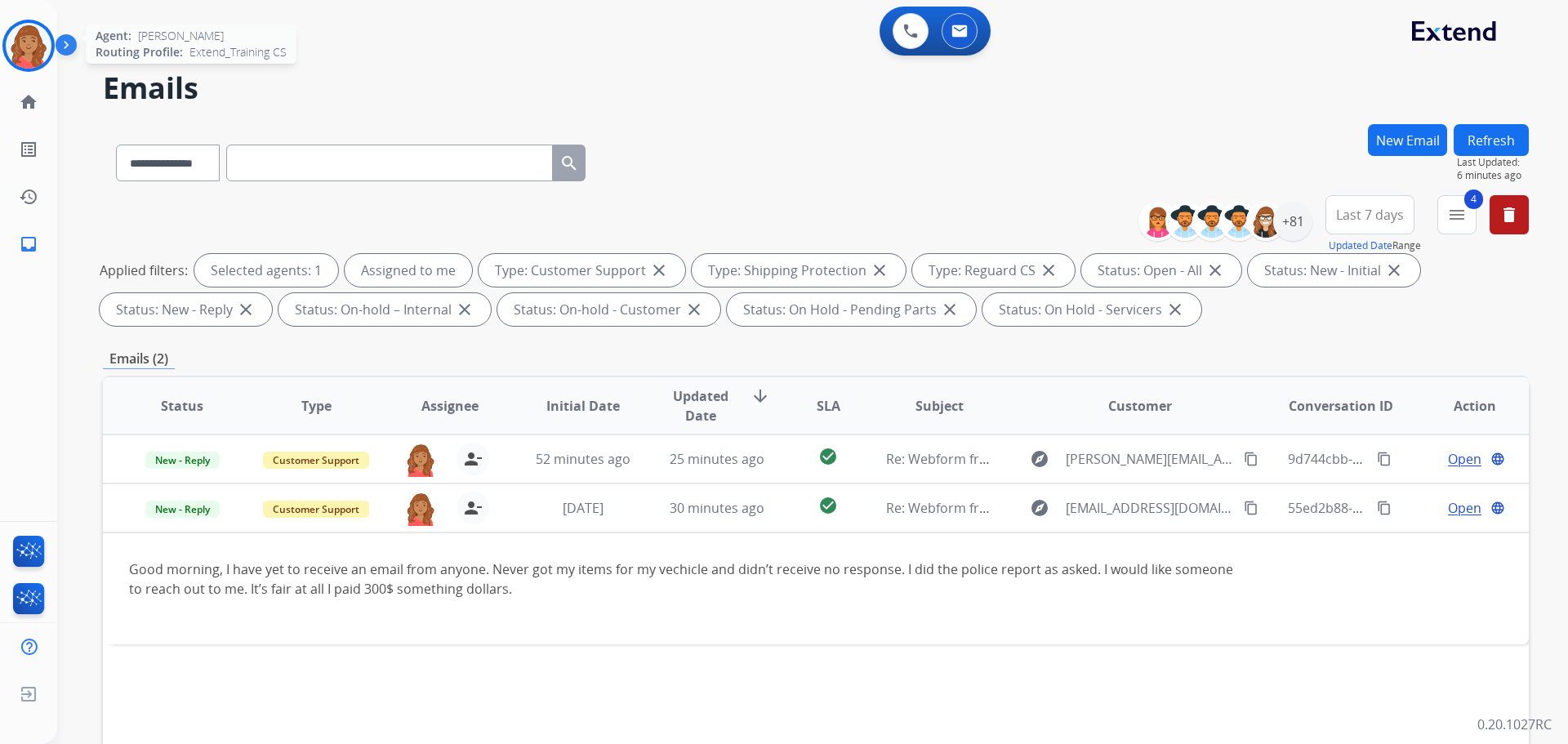
click at [28, 48] on img at bounding box center [28, 46] width 46 height 46
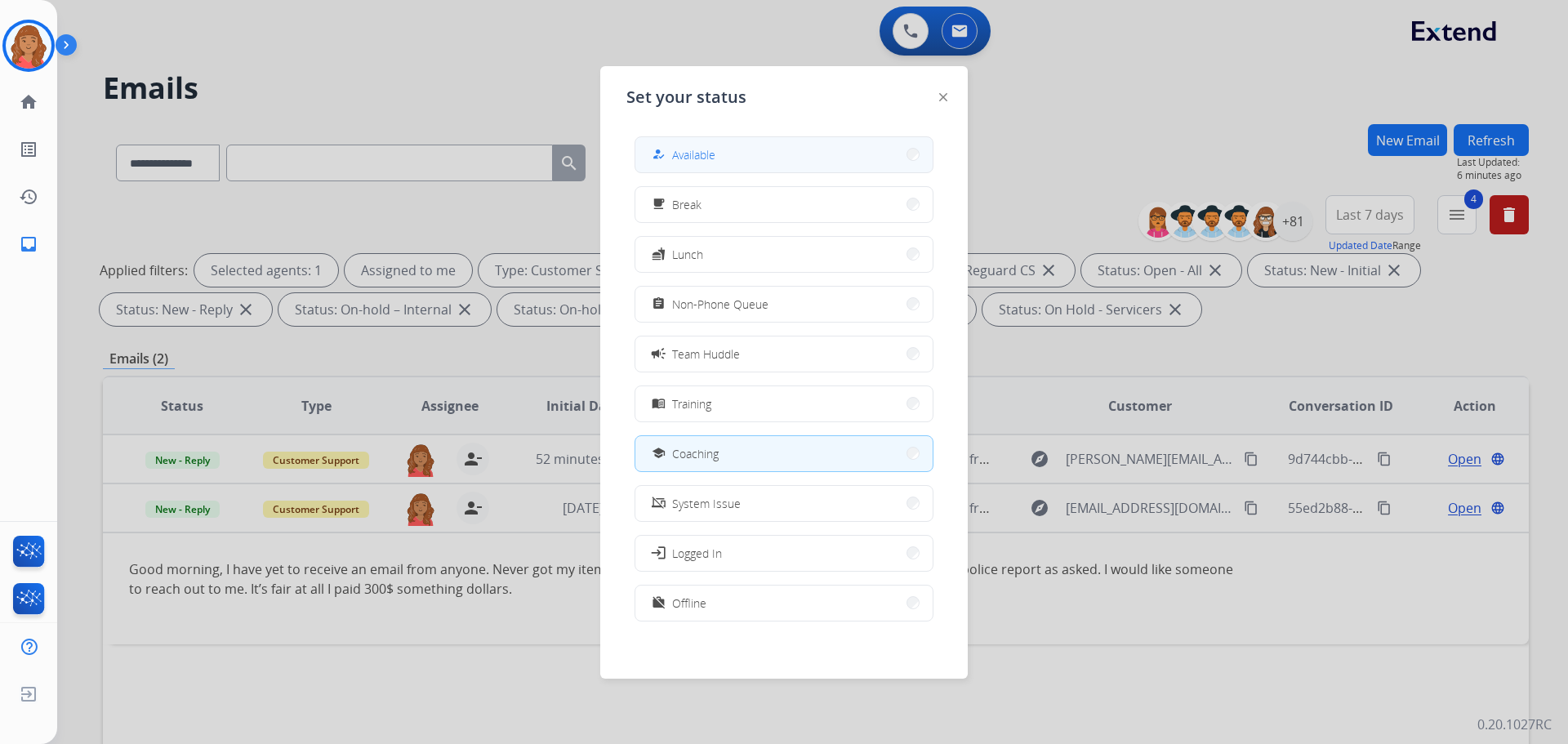
click at [689, 148] on span "Available" at bounding box center [694, 154] width 44 height 17
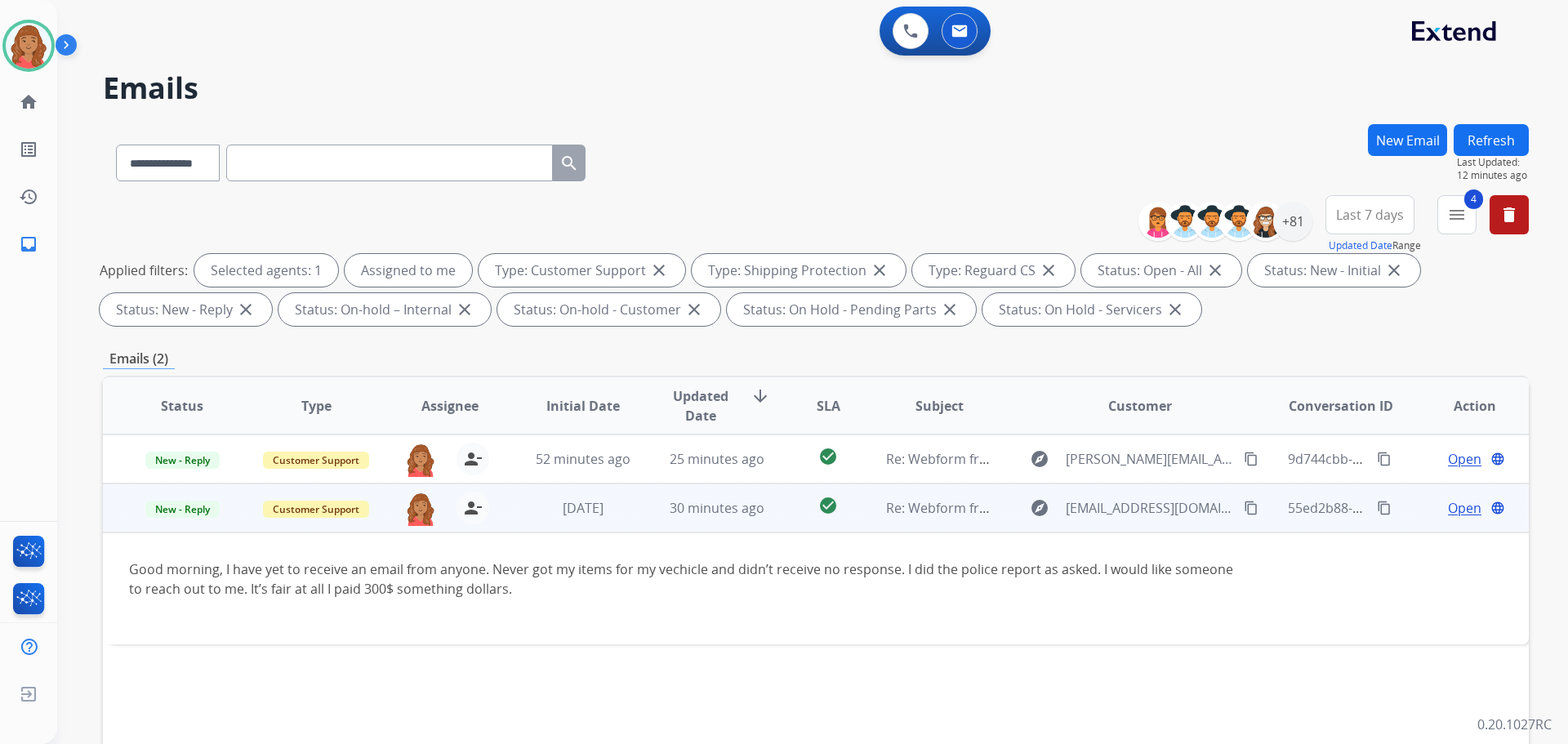
click at [1448, 507] on span "Open" at bounding box center [1465, 508] width 33 height 20
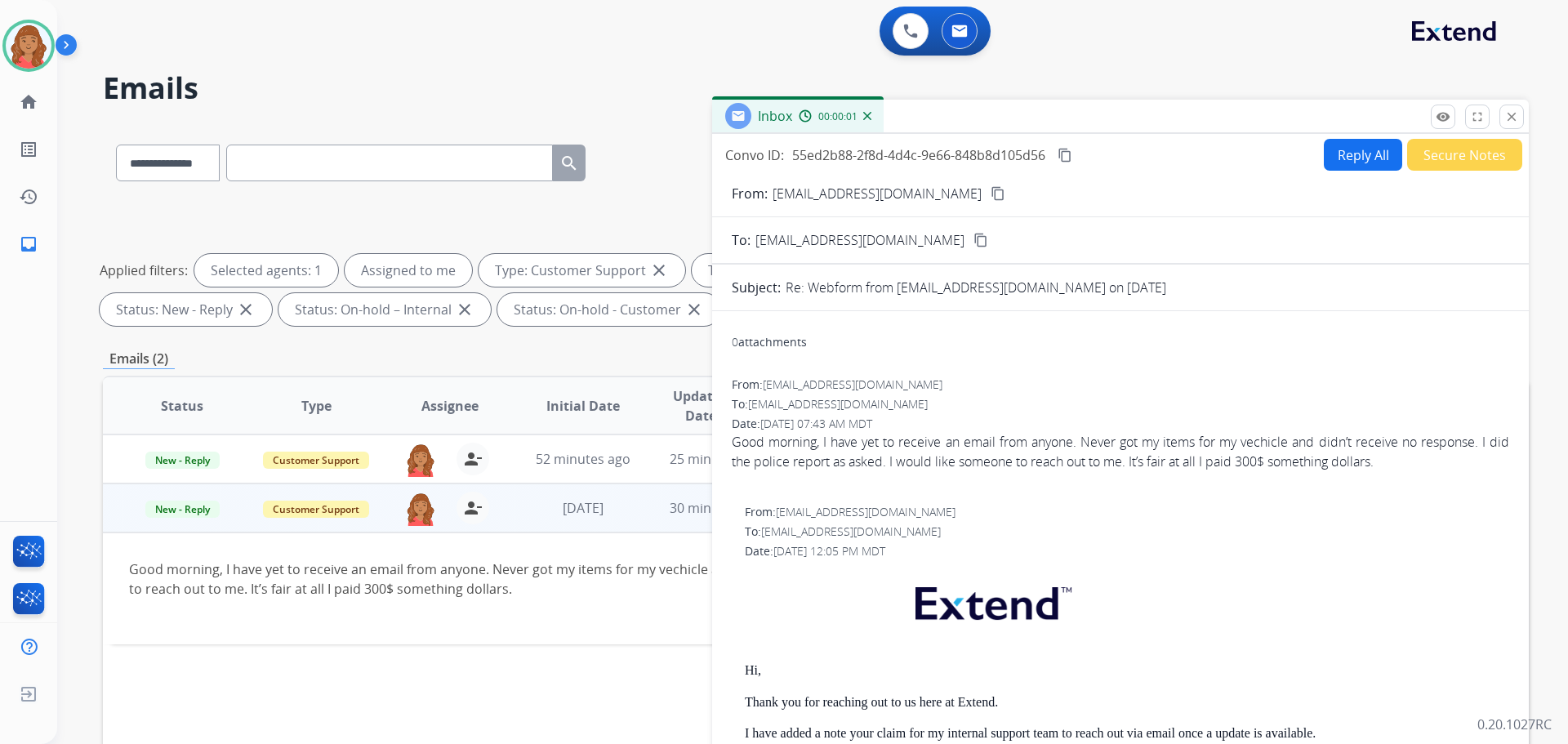
click at [1347, 159] on button "Reply All" at bounding box center [1362, 154] width 78 height 32
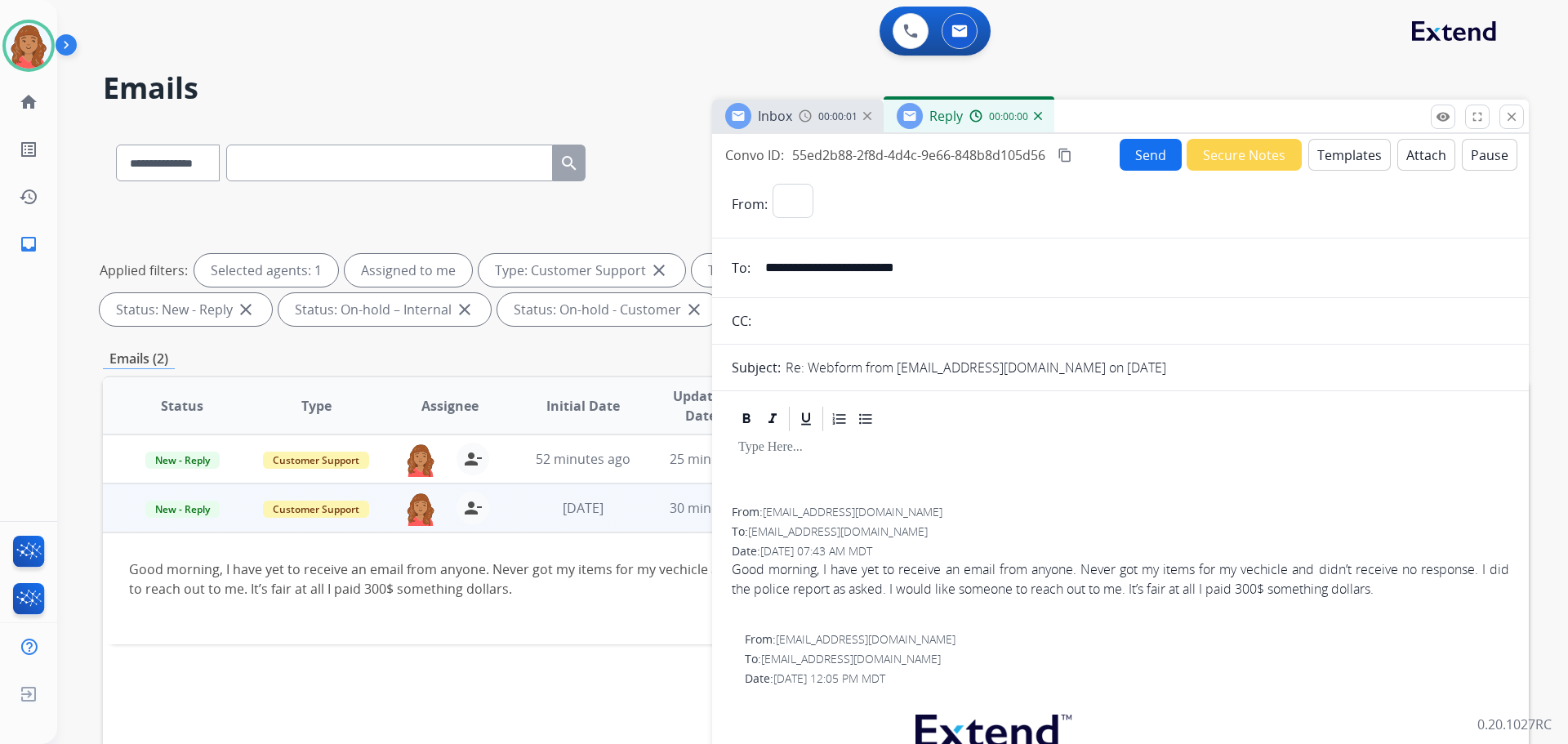
select select "**********"
click at [1335, 160] on button "Templates" at bounding box center [1349, 154] width 83 height 32
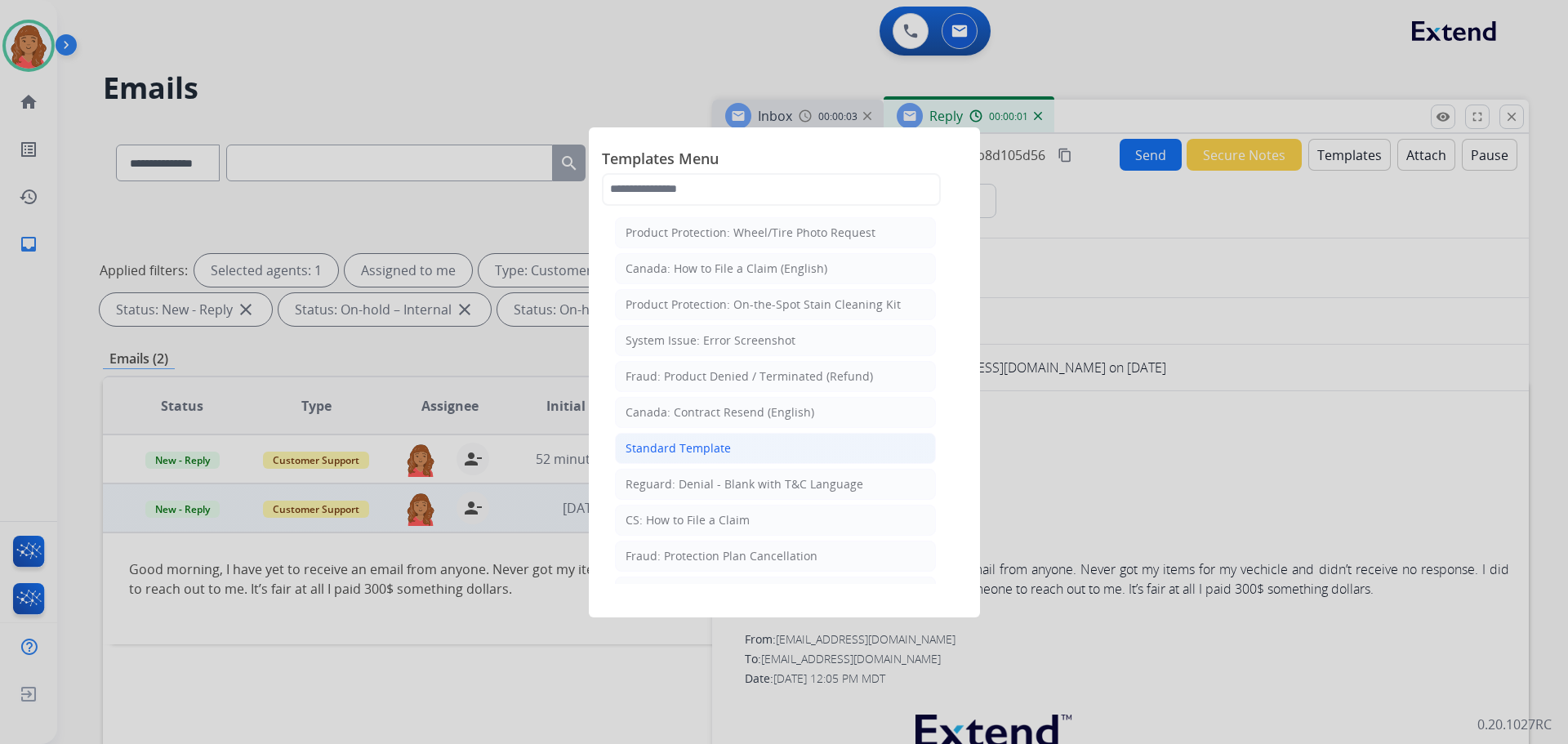
click at [715, 446] on div "Standard Template" at bounding box center [678, 448] width 105 height 17
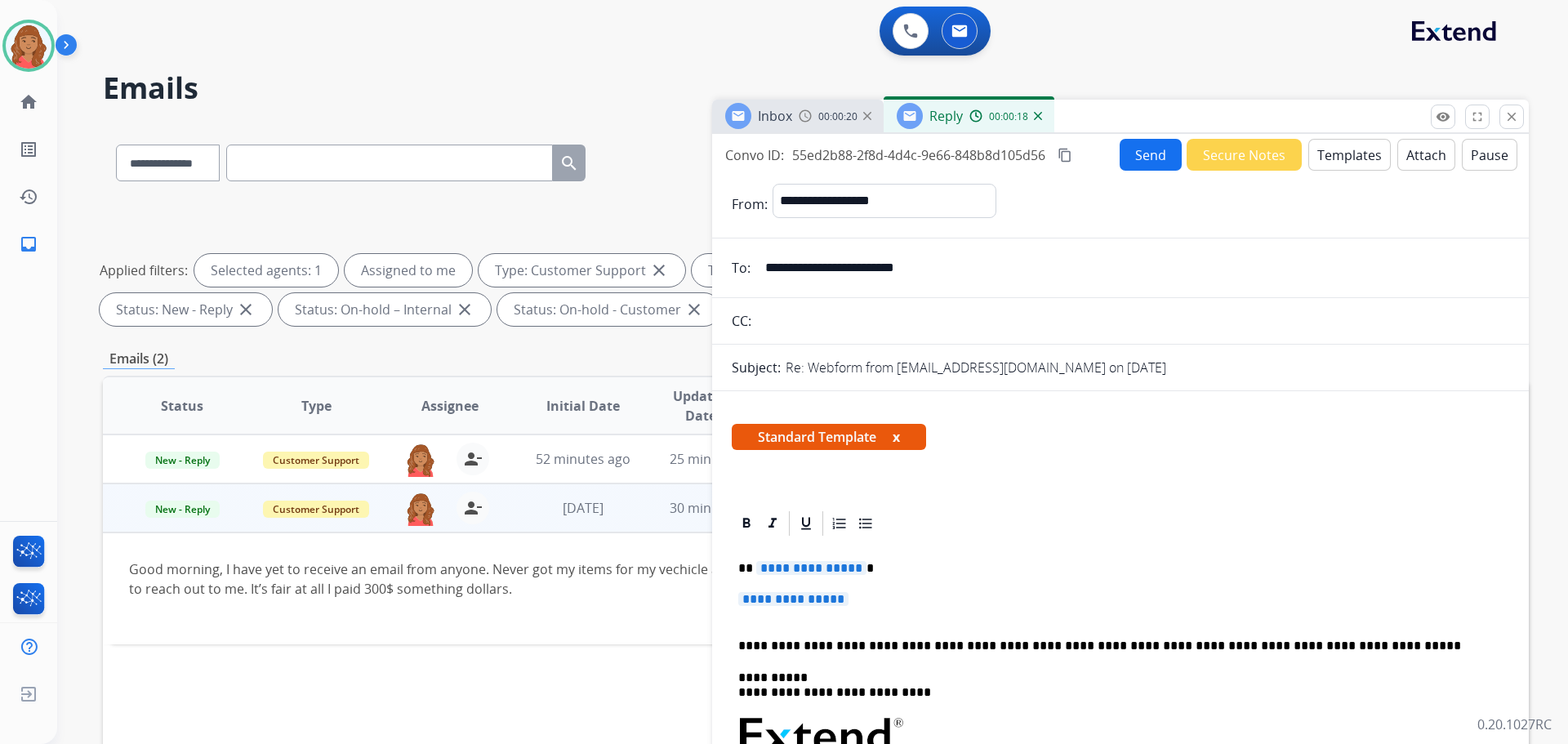
drag, startPoint x: 1513, startPoint y: 120, endPoint x: 1478, endPoint y: 136, distance: 38.5
click at [1513, 120] on mat-icon "close" at bounding box center [1511, 117] width 15 height 15
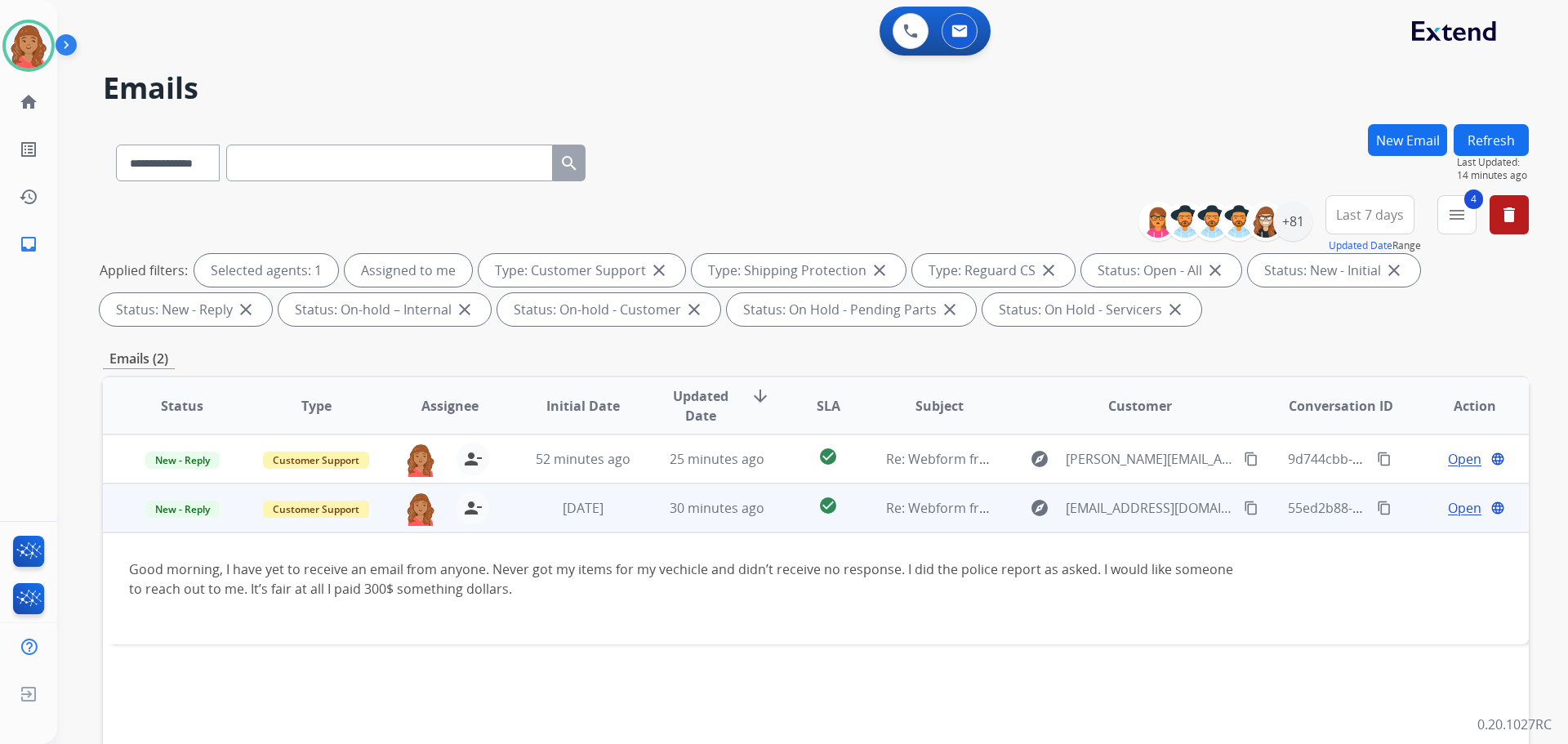
click at [1458, 511] on span "Open" at bounding box center [1465, 508] width 33 height 20
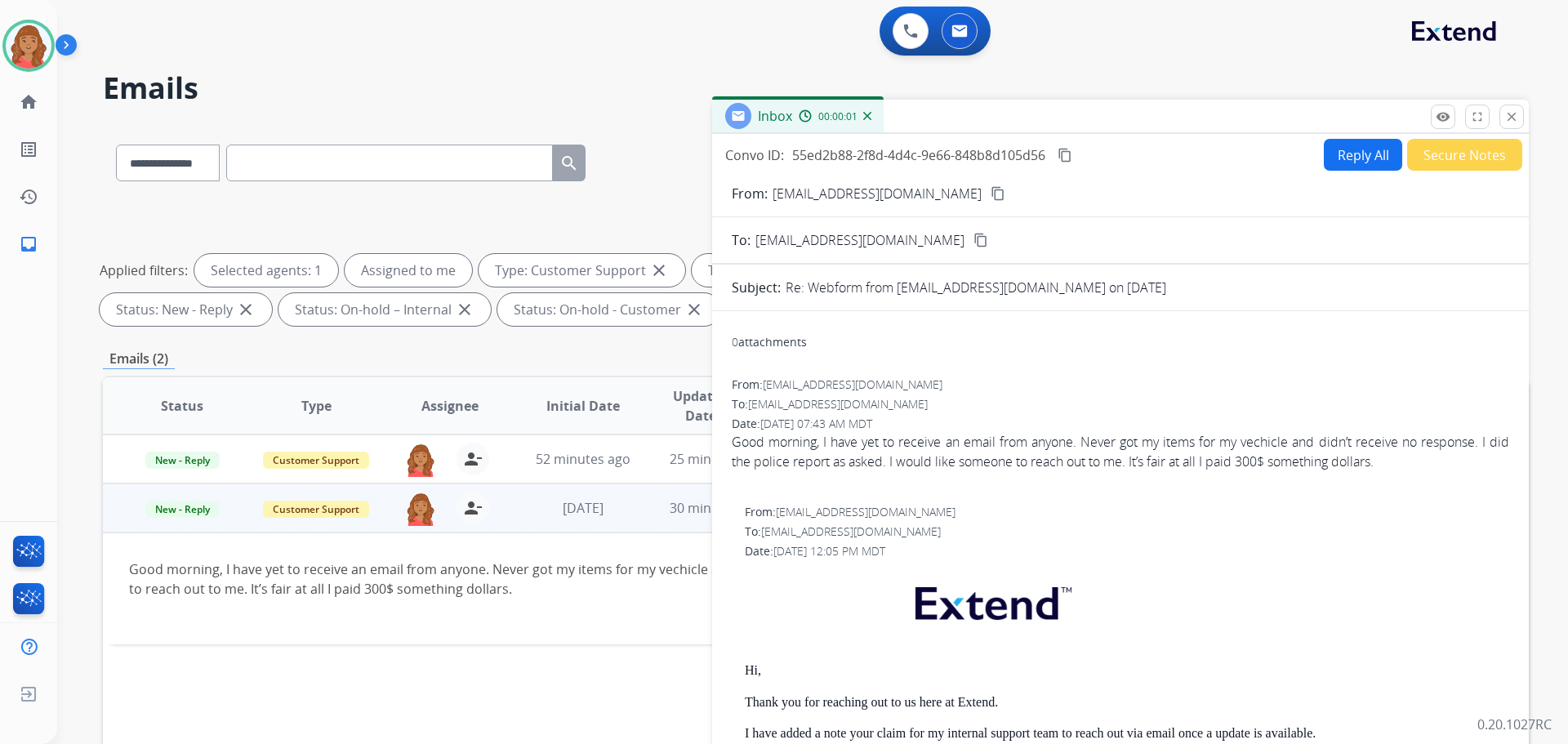
click at [1347, 159] on button "Reply All" at bounding box center [1362, 154] width 78 height 32
select select "**********"
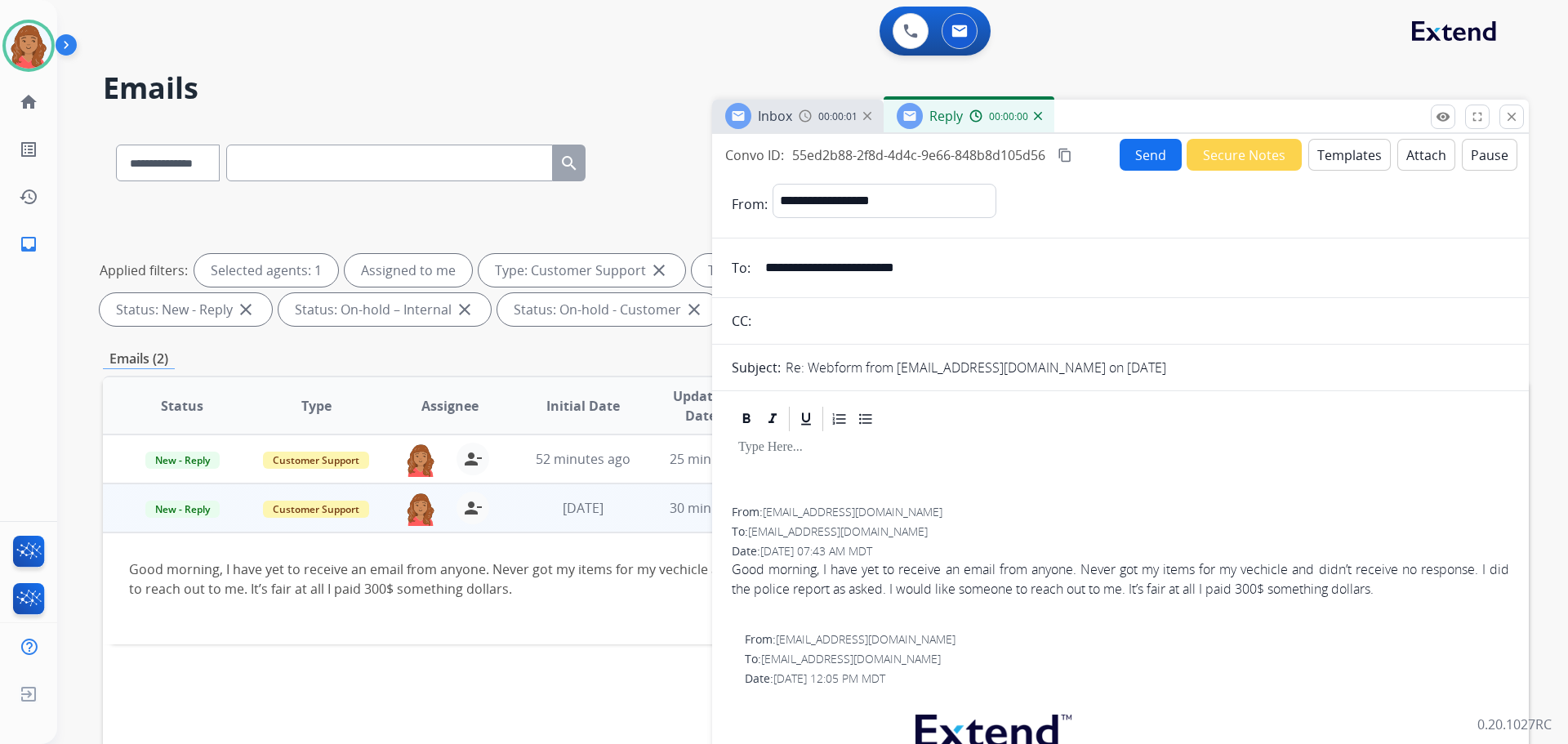
click at [1335, 165] on button "Templates" at bounding box center [1349, 154] width 83 height 32
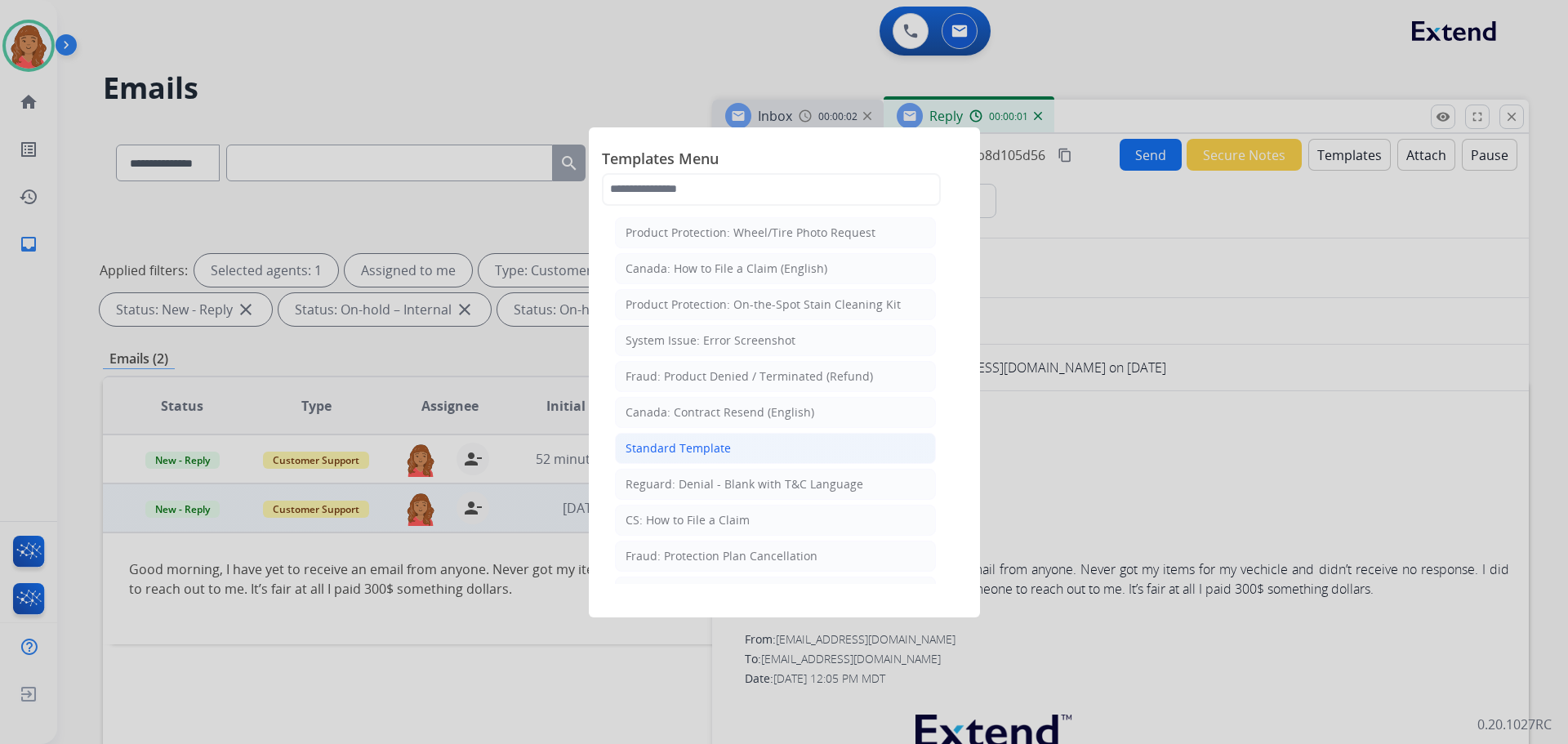
click at [680, 447] on div "Standard Template" at bounding box center [678, 448] width 105 height 17
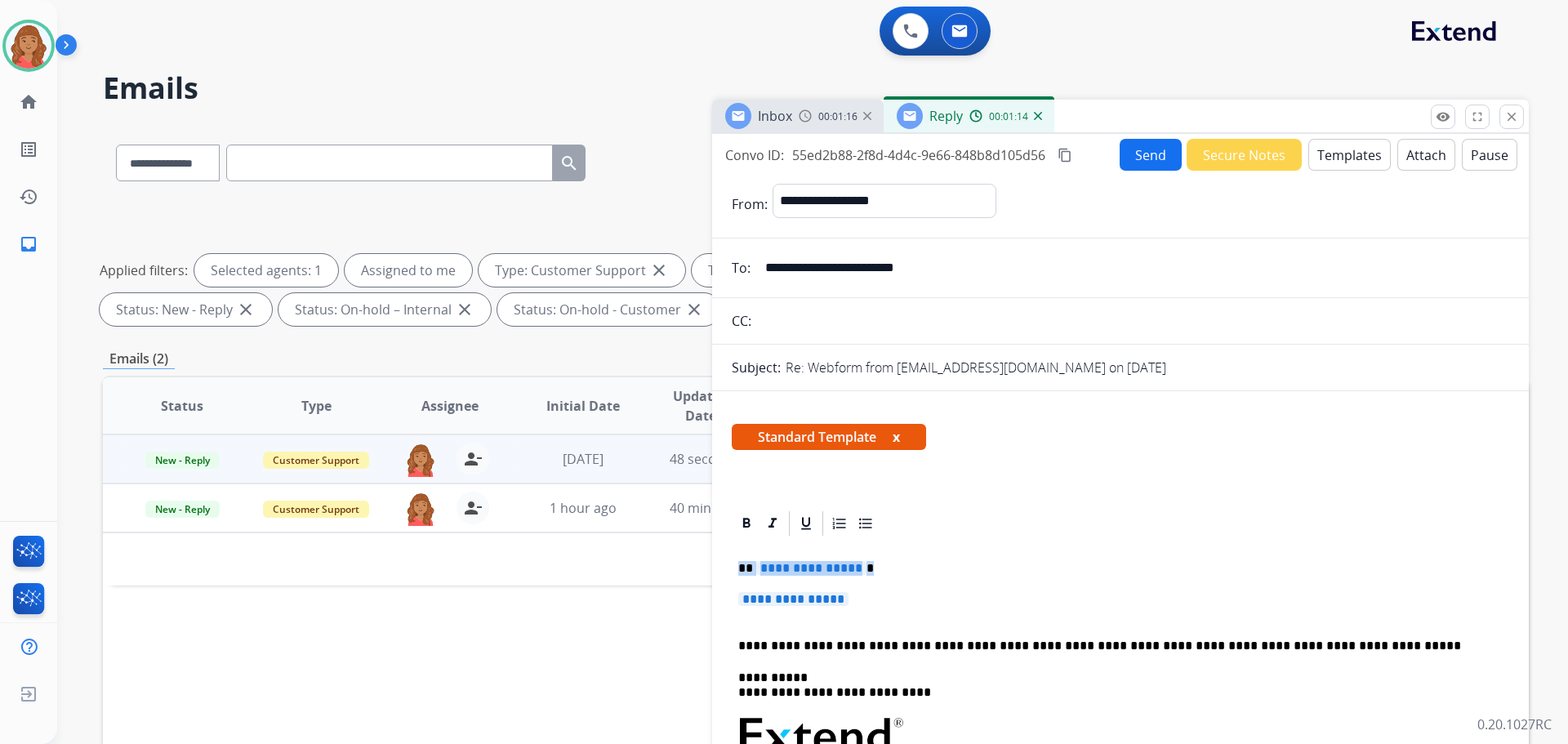
drag, startPoint x: 786, startPoint y: 596, endPoint x: 724, endPoint y: 562, distance: 70.7
click at [894, 602] on p "**********" at bounding box center [1121, 607] width 764 height 30
drag, startPoint x: 863, startPoint y: 602, endPoint x: 736, endPoint y: 570, distance: 131.0
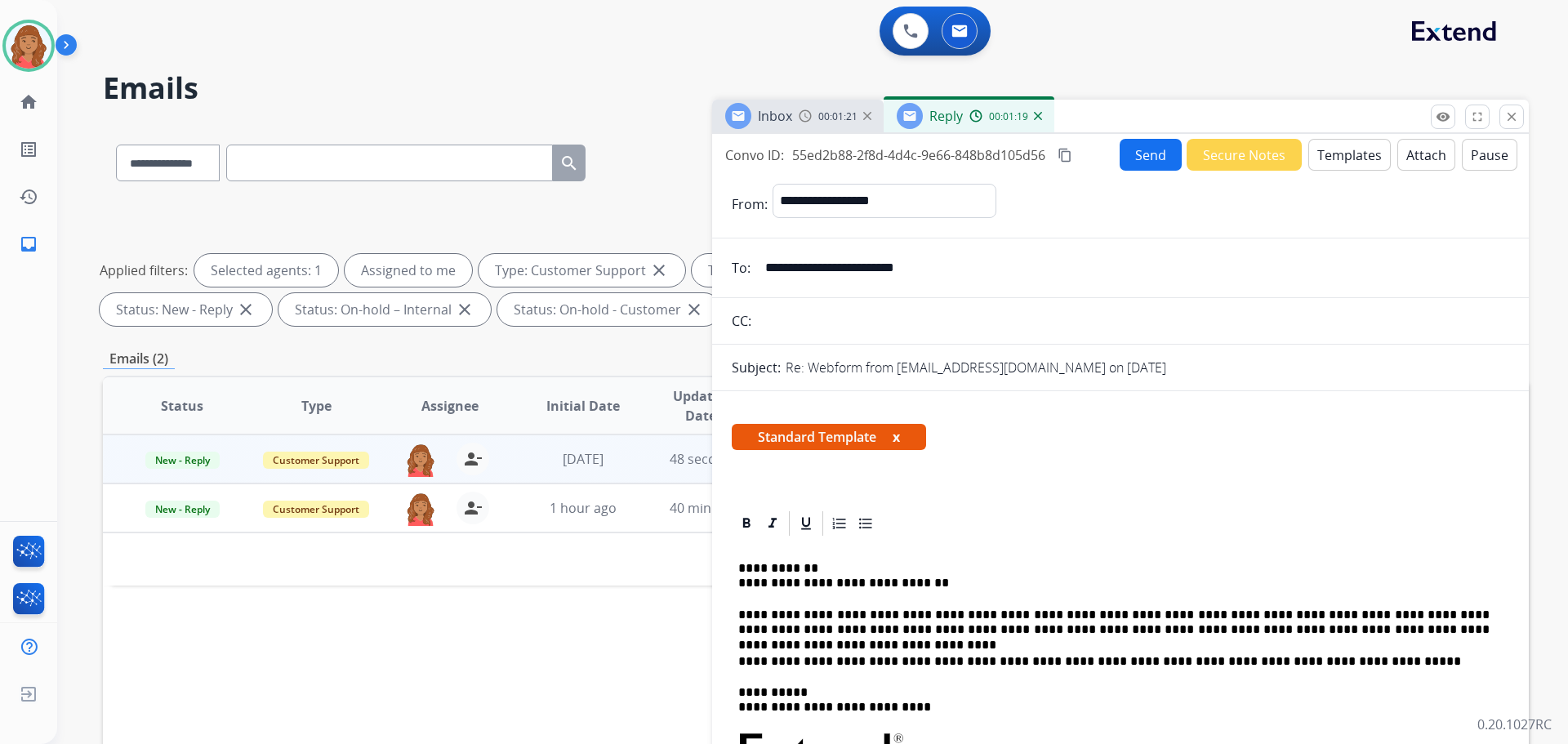
click at [1069, 157] on mat-icon "content_copy" at bounding box center [1065, 155] width 15 height 15
click at [1135, 168] on button "Send" at bounding box center [1151, 155] width 62 height 32
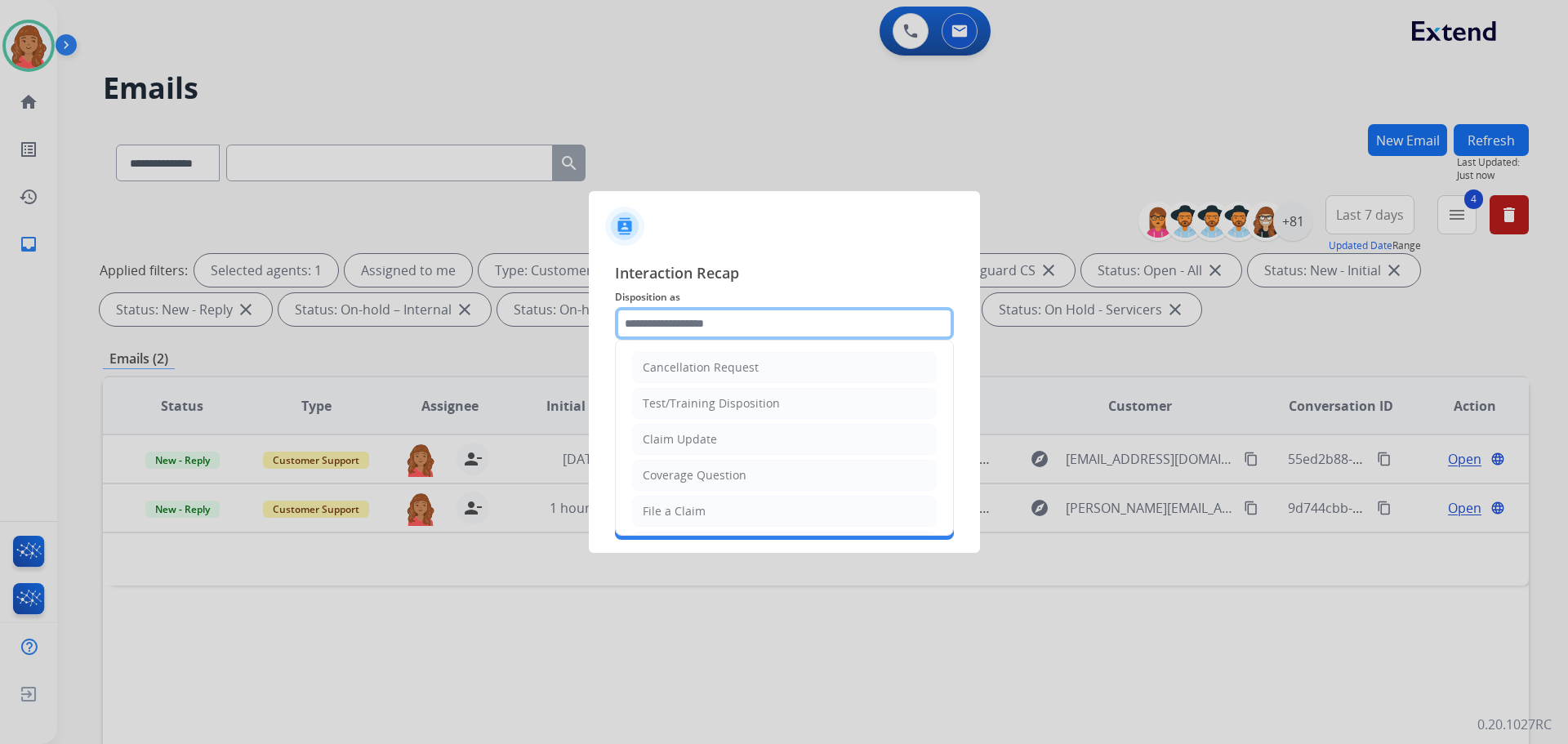
click at [664, 326] on input "text" at bounding box center [784, 323] width 339 height 33
click at [670, 438] on div "Claim Update" at bounding box center [680, 440] width 74 height 17
type input "**********"
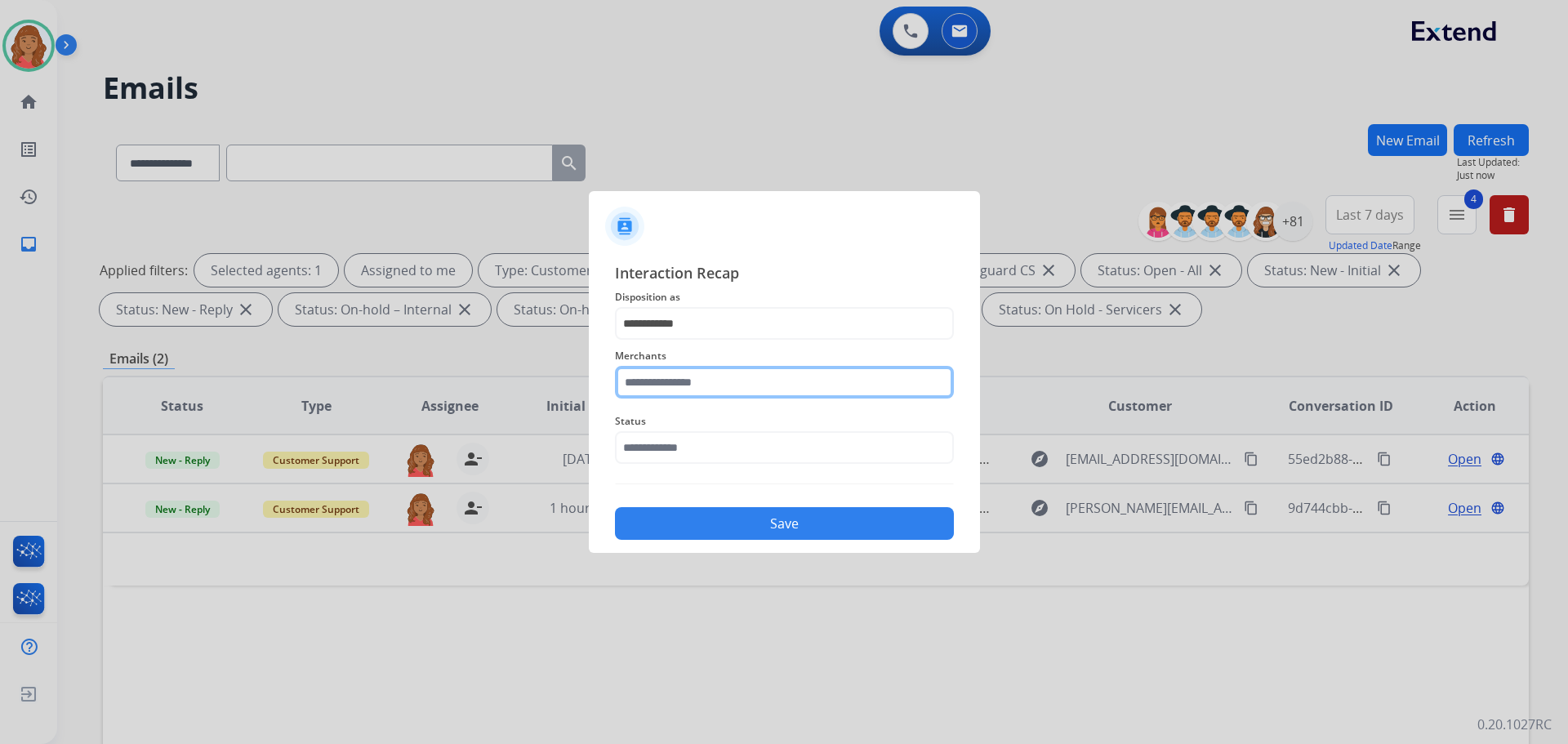
click at [654, 380] on input "text" at bounding box center [784, 381] width 339 height 33
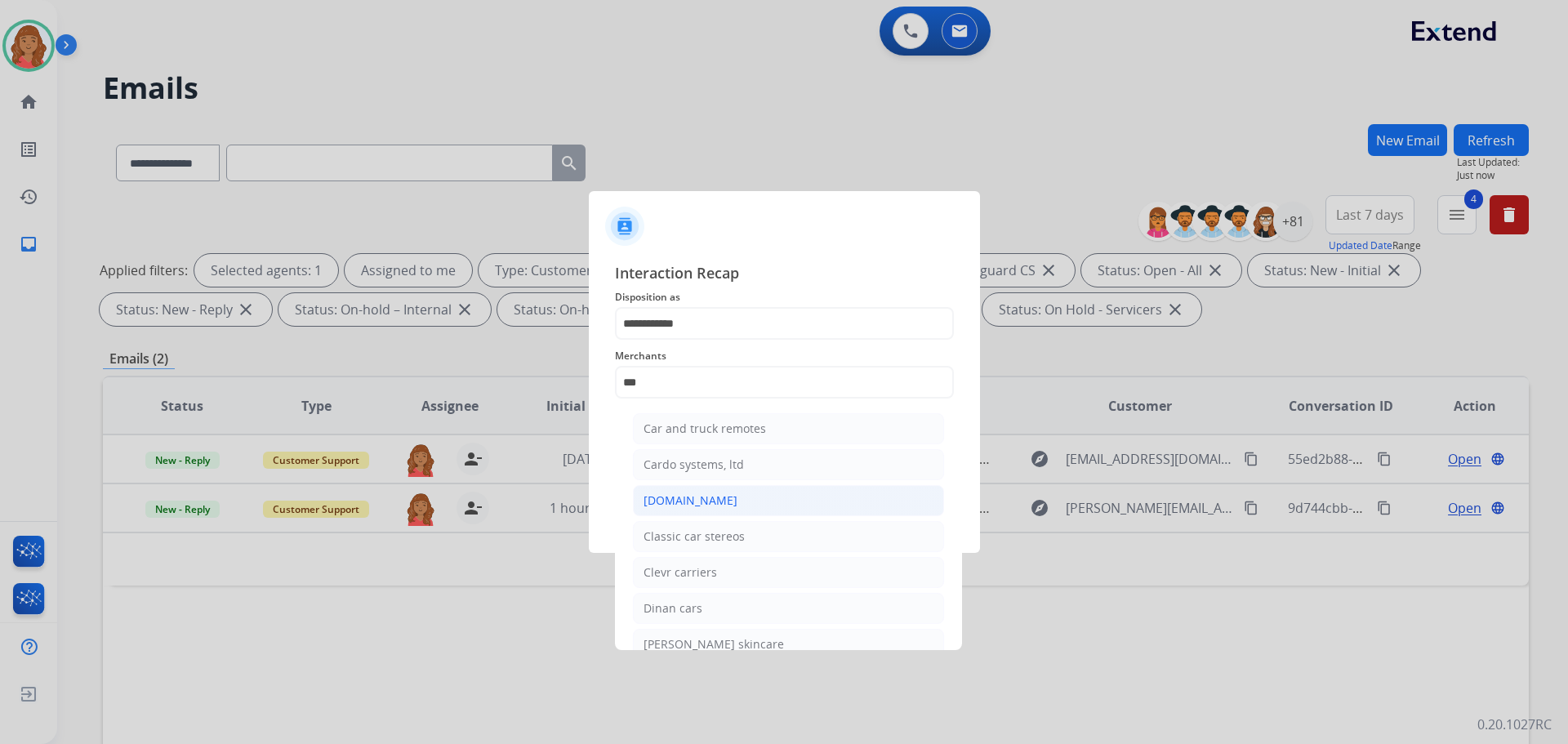
click at [672, 505] on div "[DOMAIN_NAME]" at bounding box center [690, 500] width 94 height 17
type input "**********"
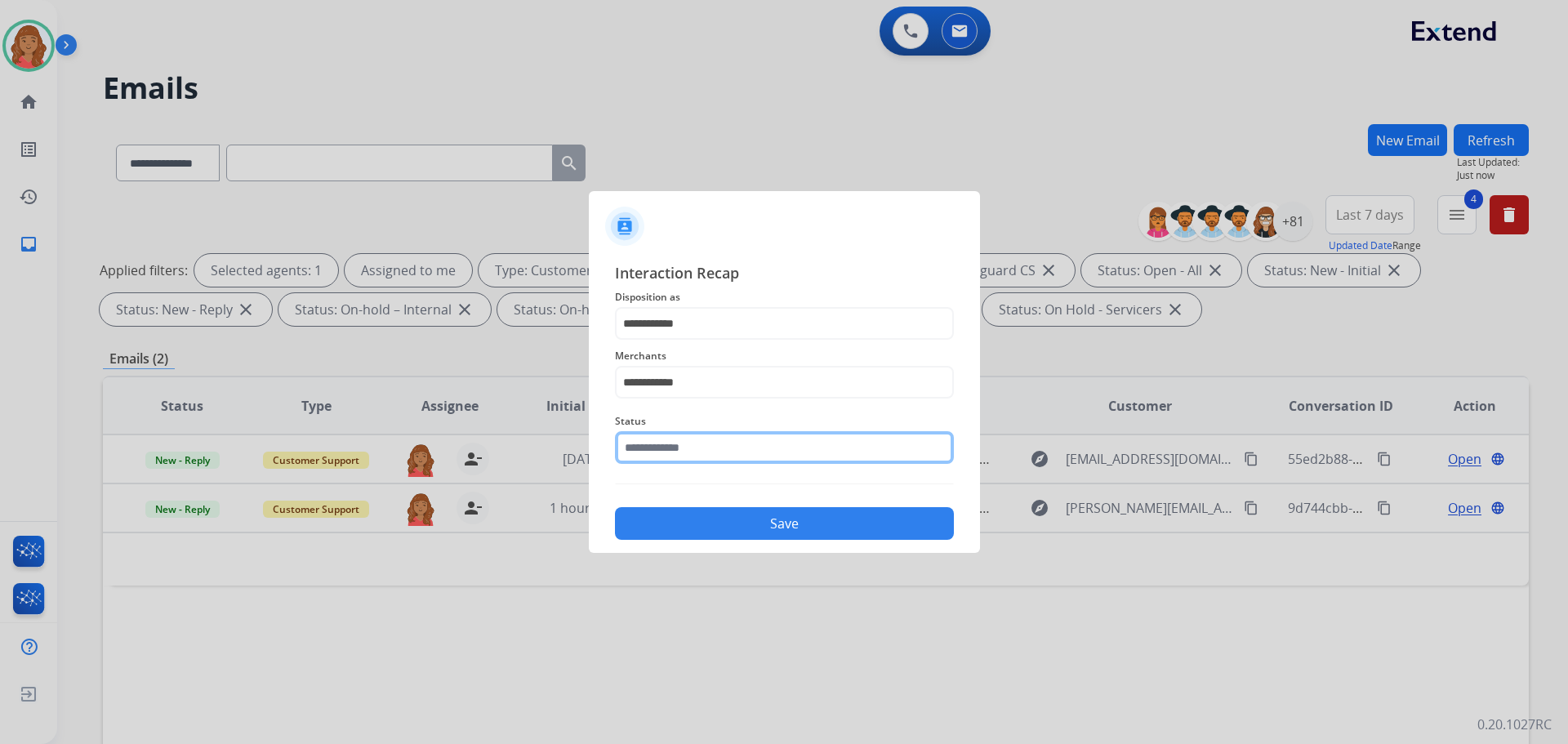
click at [646, 446] on input "text" at bounding box center [784, 447] width 339 height 33
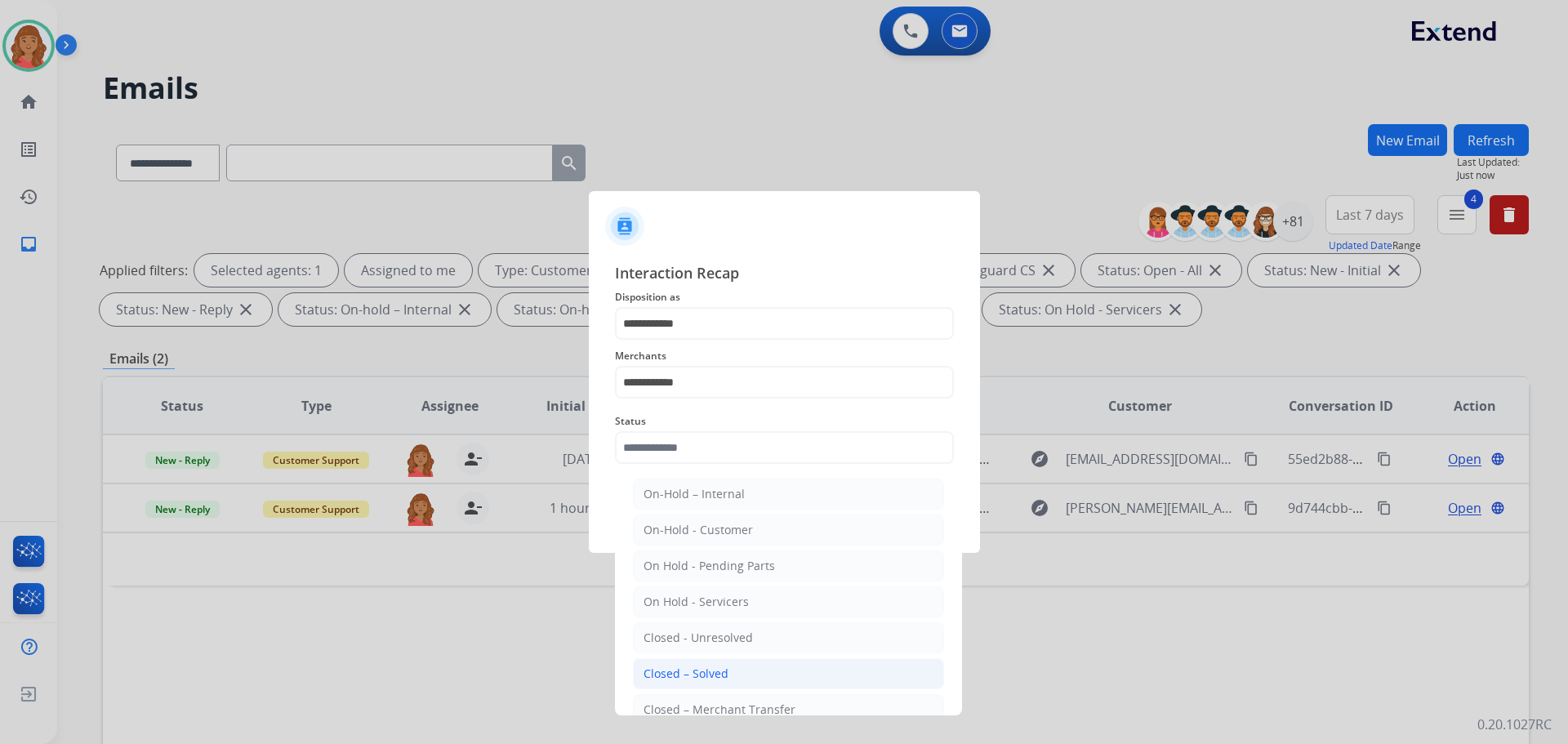
click at [675, 671] on div "Closed – Solved" at bounding box center [685, 674] width 85 height 17
type input "**********"
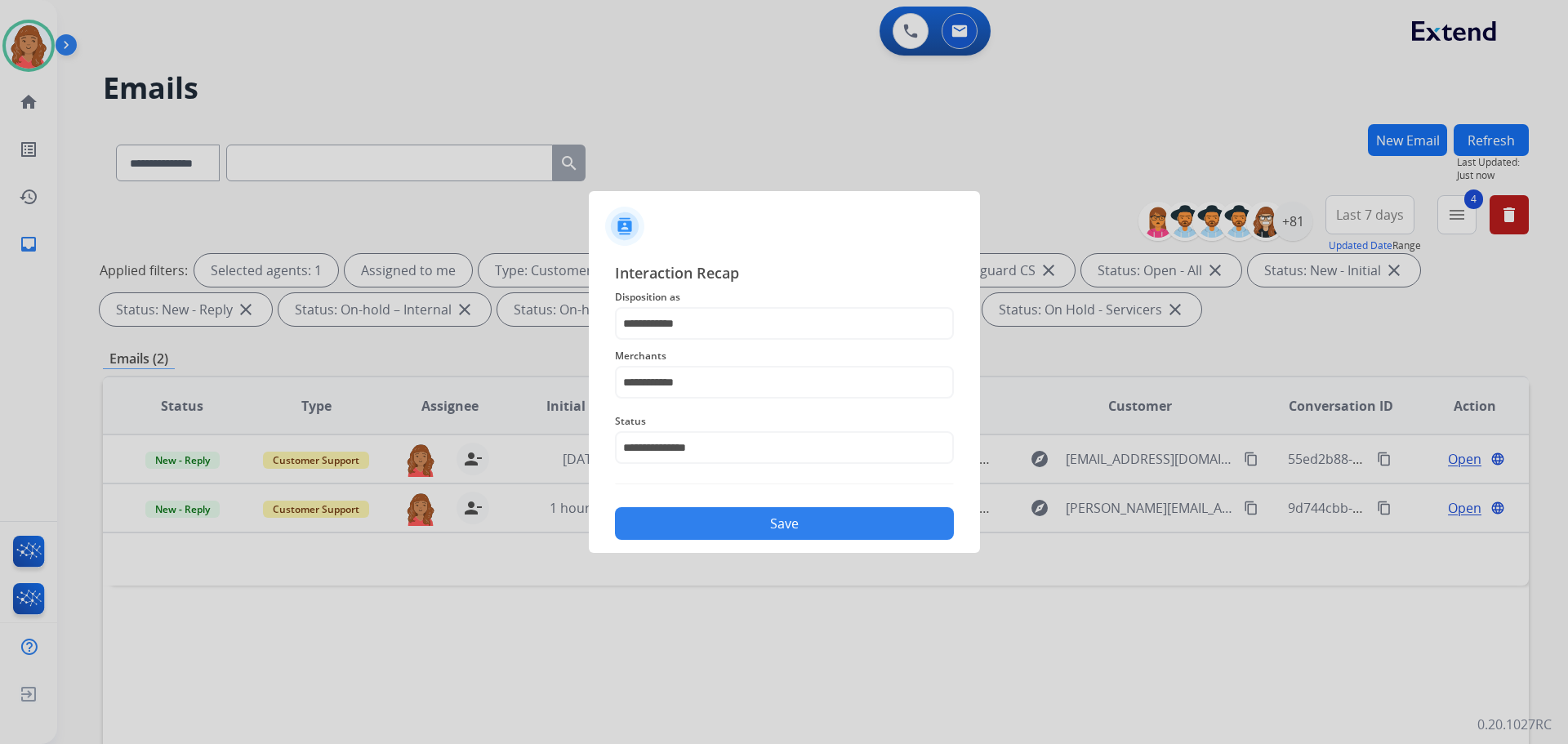
click at [704, 521] on button "Save" at bounding box center [784, 523] width 339 height 33
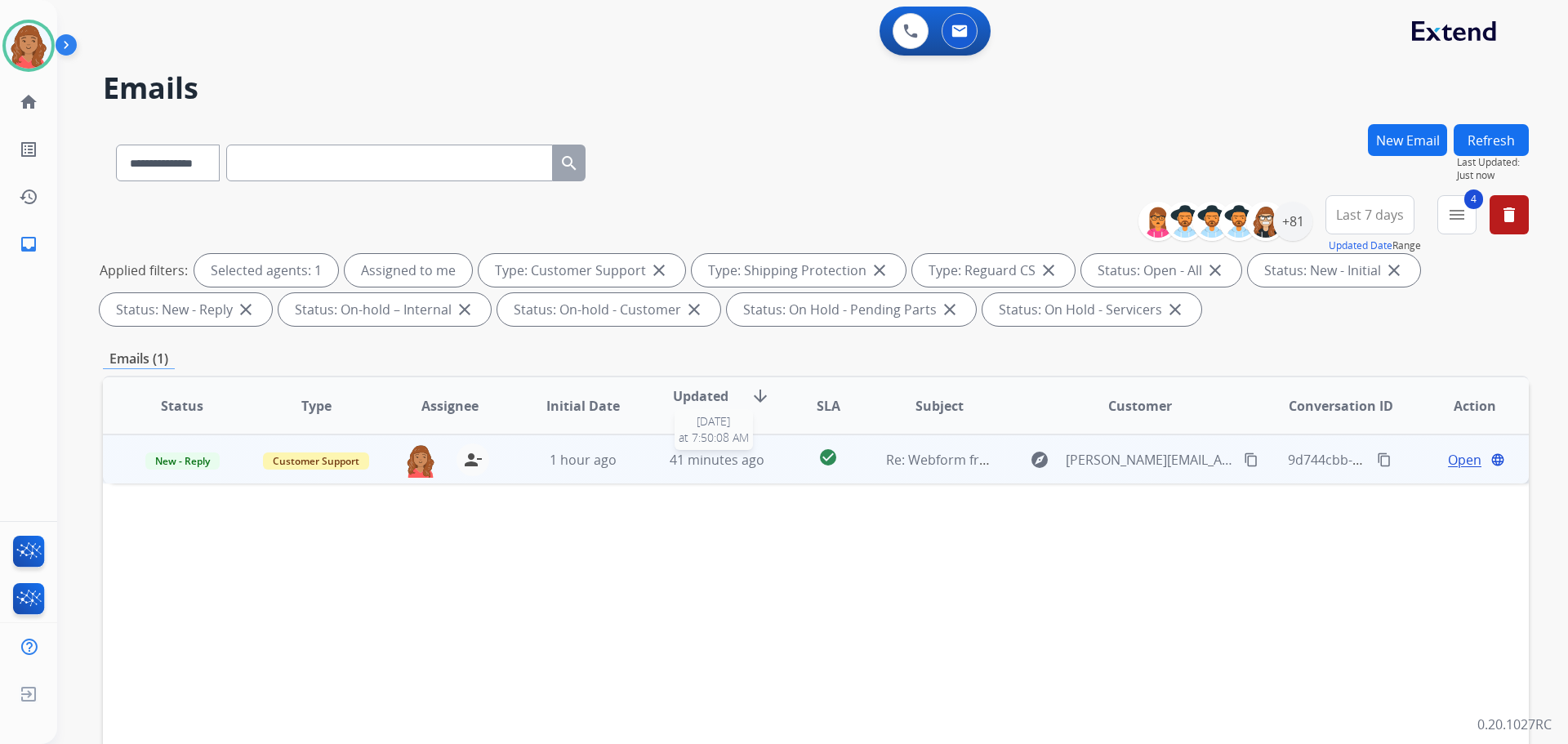
click at [756, 459] on span "41 minutes ago" at bounding box center [717, 459] width 95 height 18
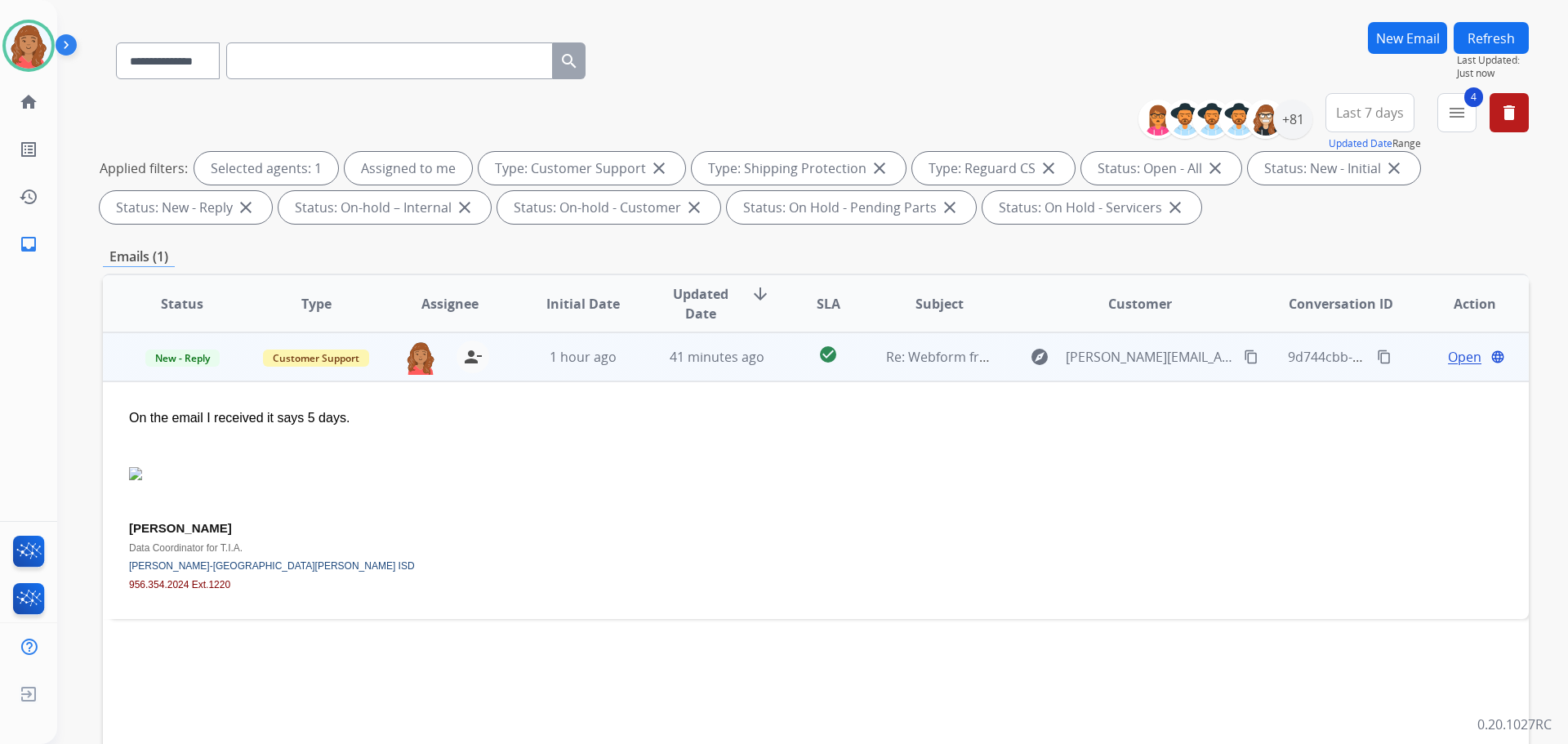
scroll to position [100, 0]
click at [1448, 361] on span "Open" at bounding box center [1465, 358] width 33 height 20
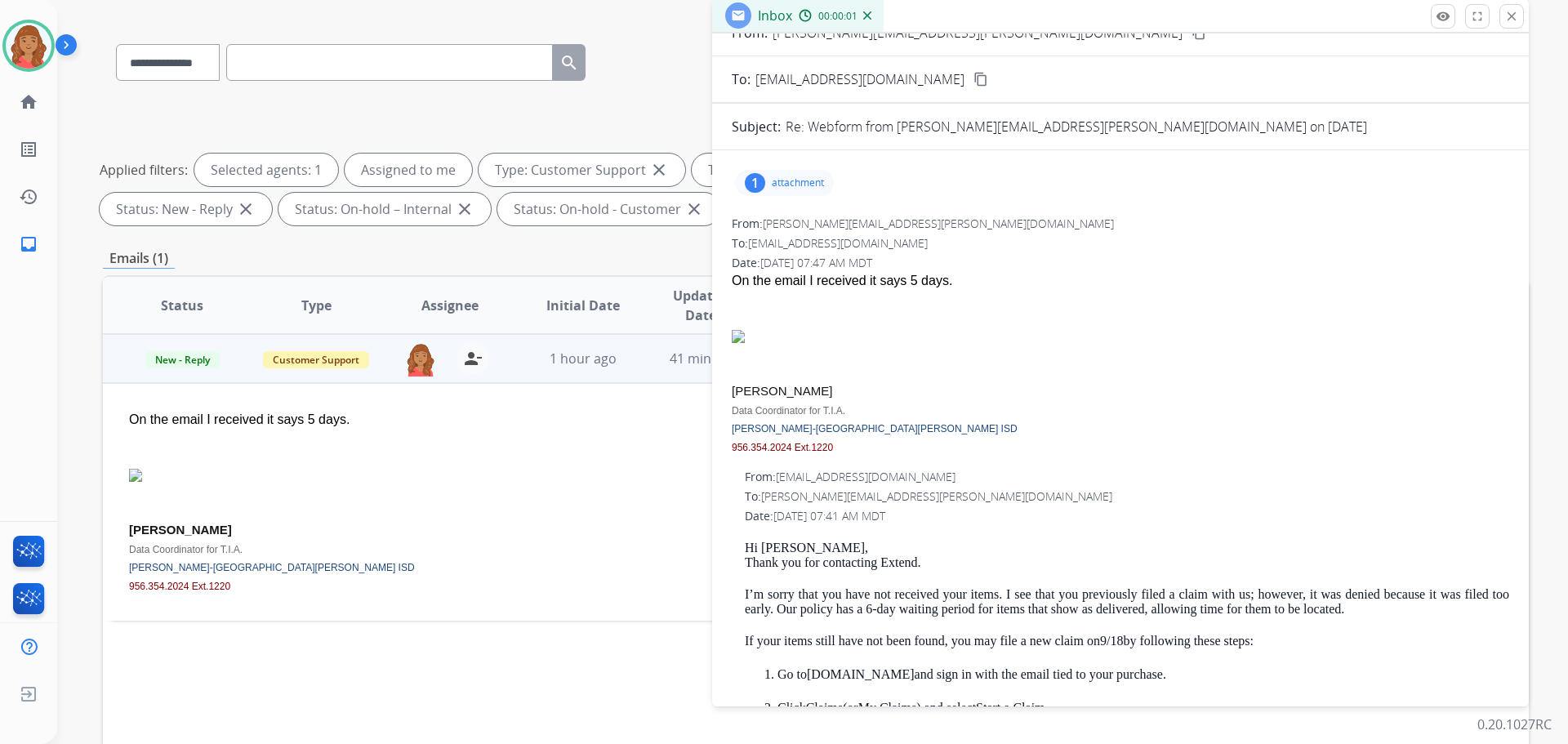
scroll to position [164, 0]
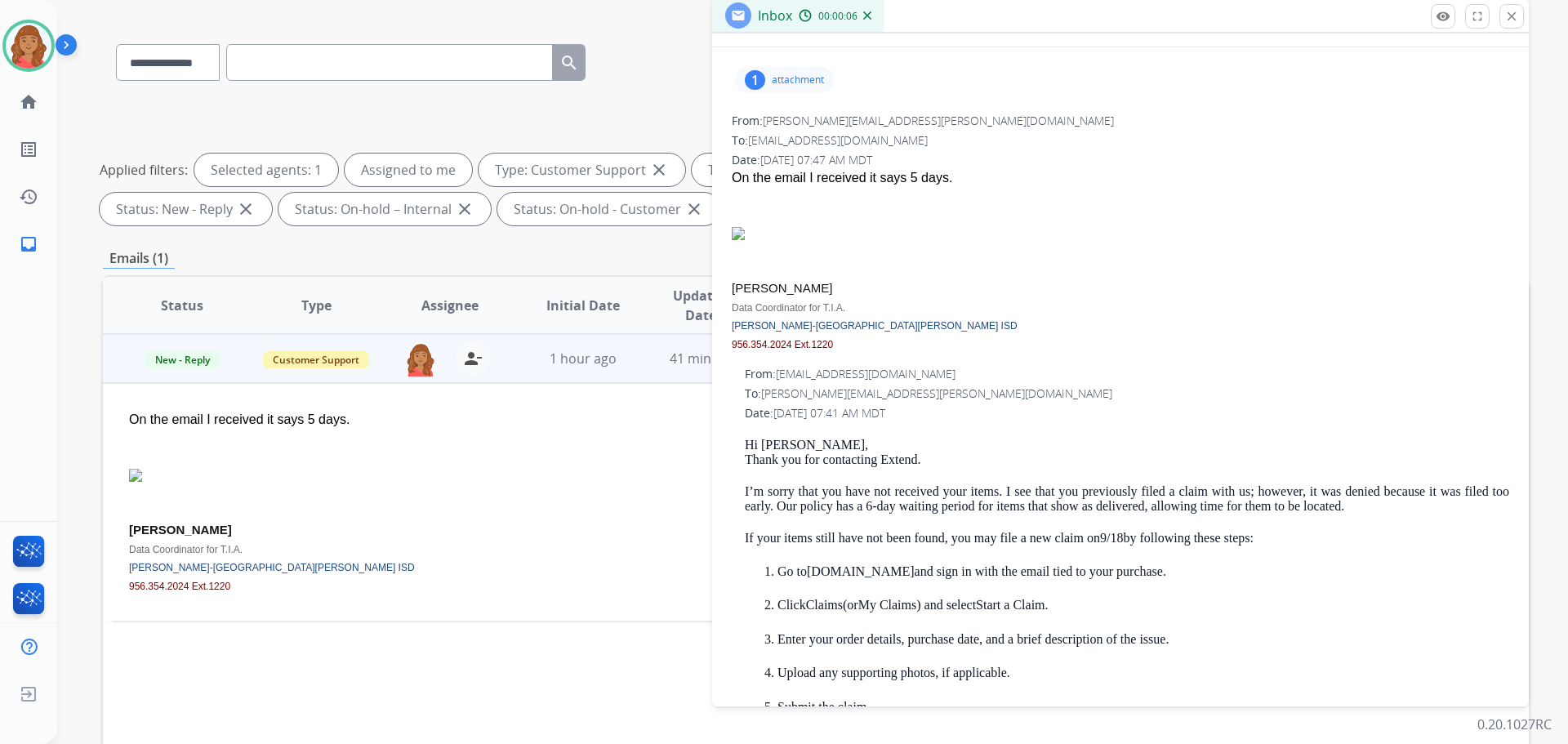
click at [797, 83] on p "attachment" at bounding box center [798, 80] width 52 height 13
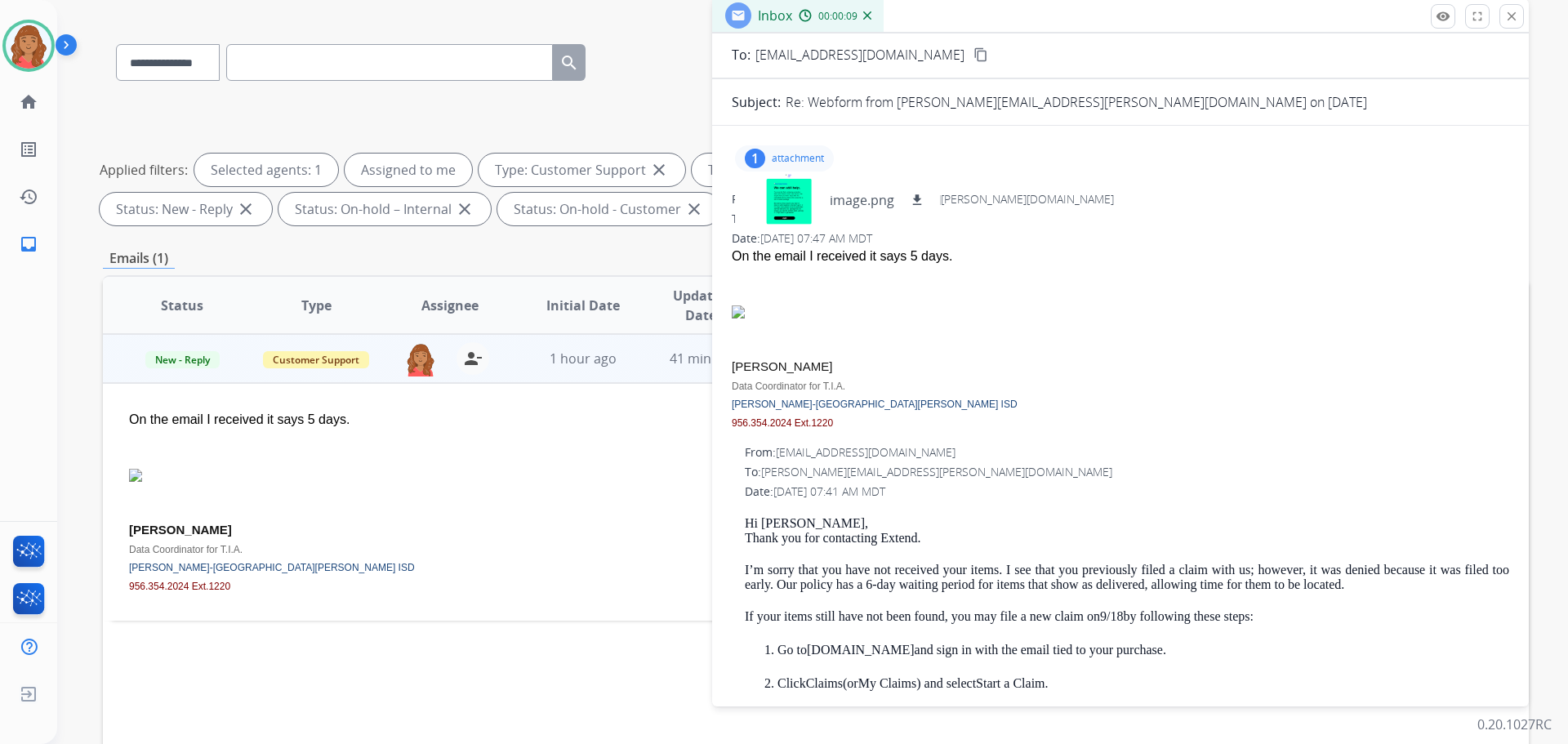
scroll to position [0, 0]
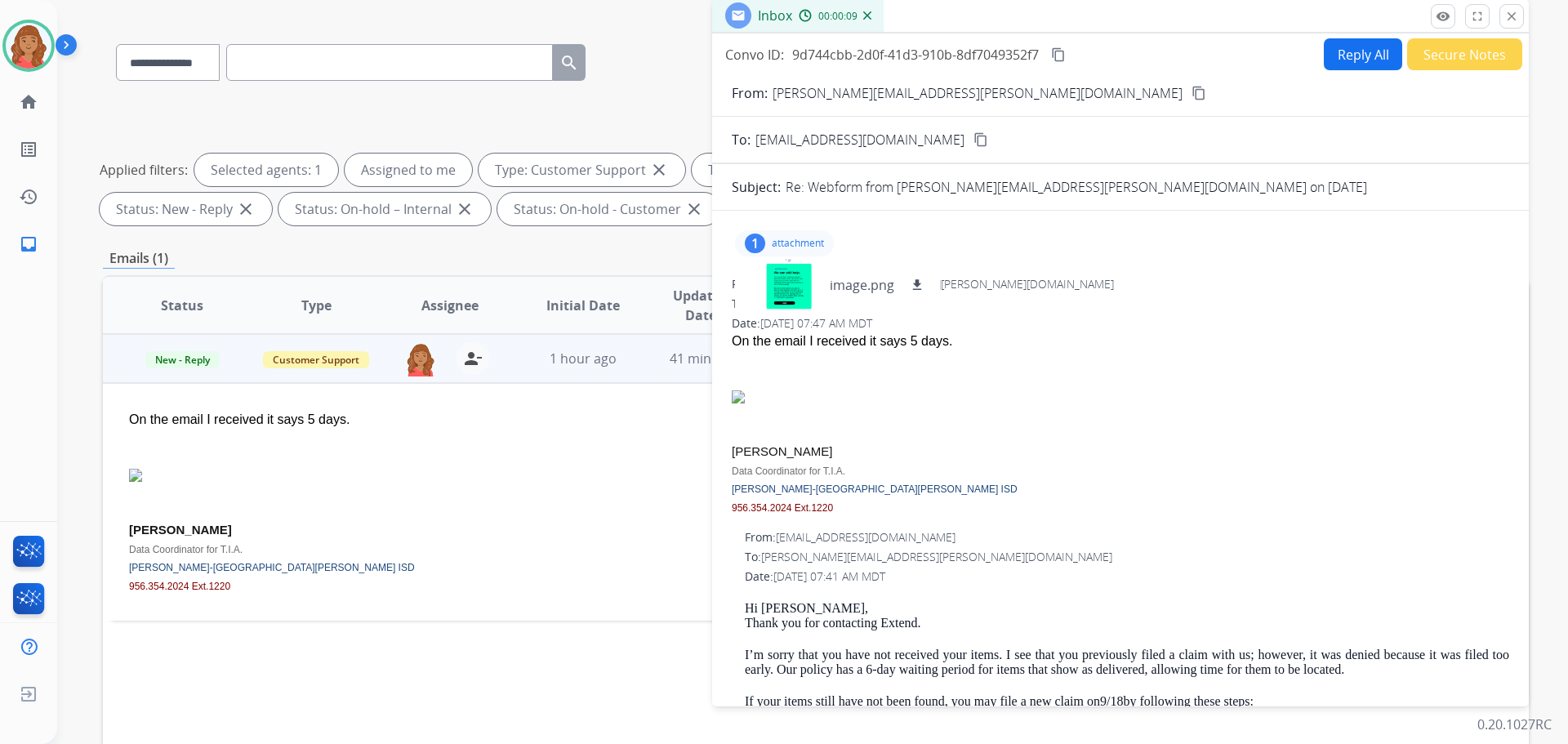
click at [1006, 382] on div at bounding box center [1121, 380] width 777 height 20
click at [798, 283] on div at bounding box center [789, 285] width 82 height 57
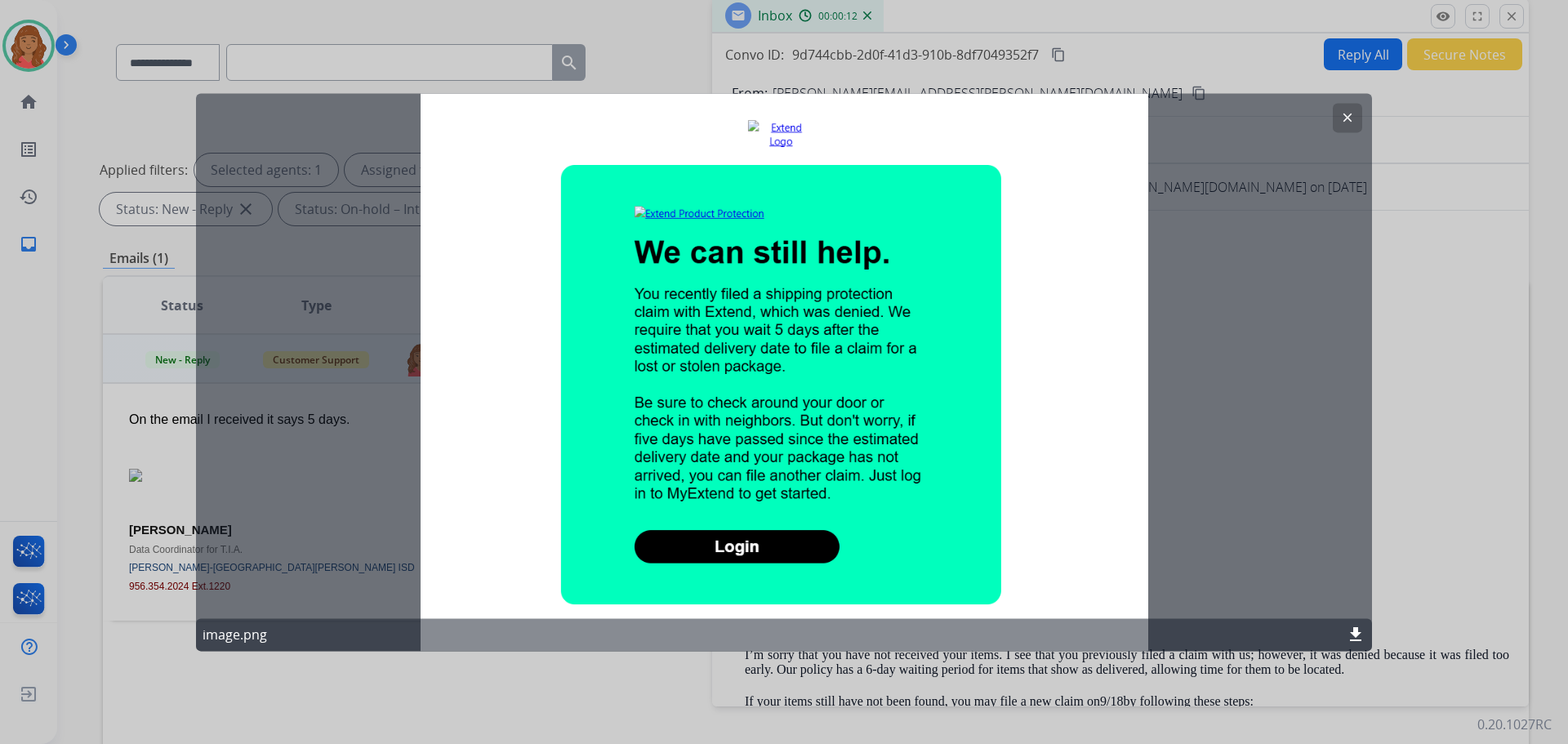
click at [1349, 117] on mat-icon "clear" at bounding box center [1348, 118] width 15 height 15
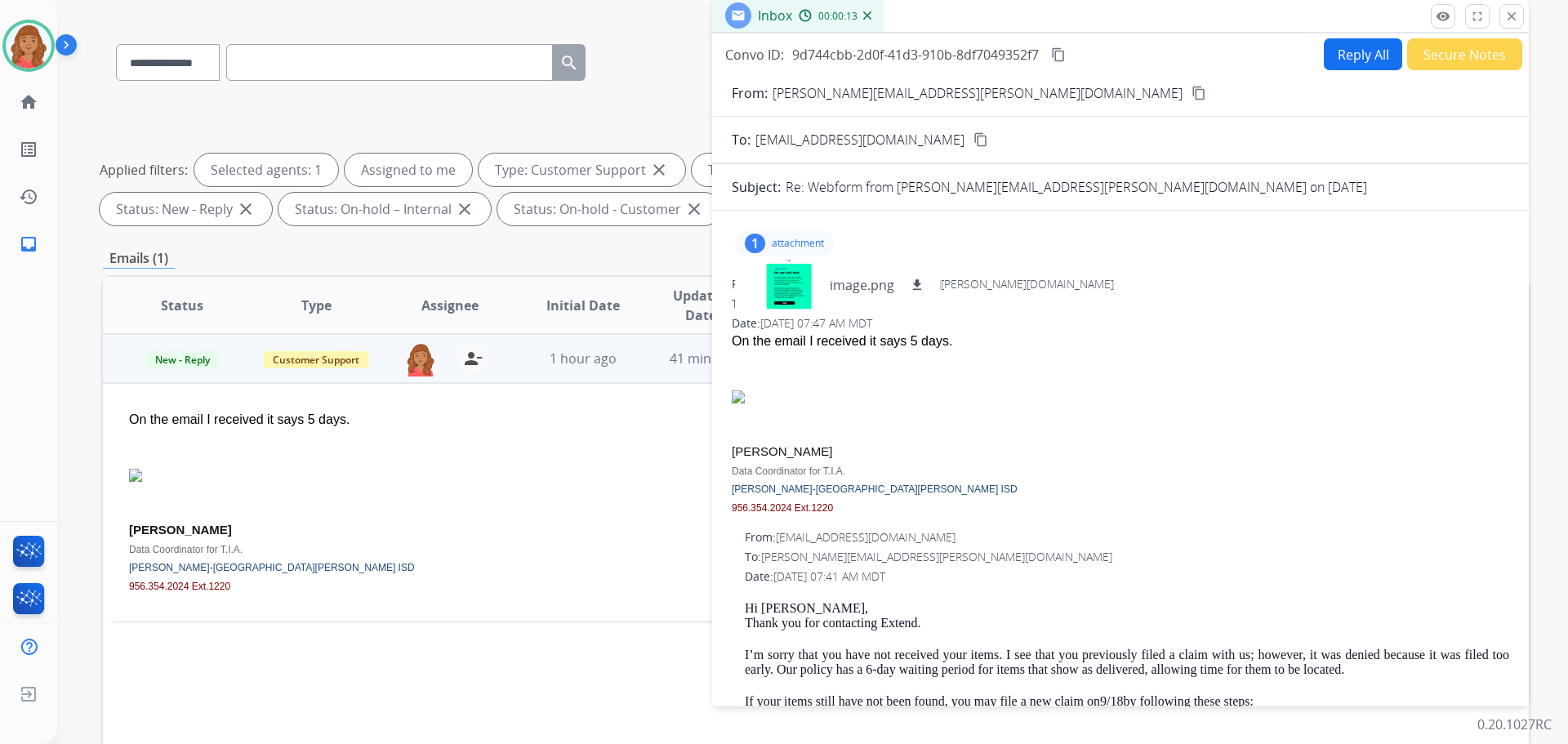
drag, startPoint x: 1518, startPoint y: 17, endPoint x: 1233, endPoint y: 68, distance: 289.5
click at [1517, 17] on mat-icon "close" at bounding box center [1511, 17] width 15 height 15
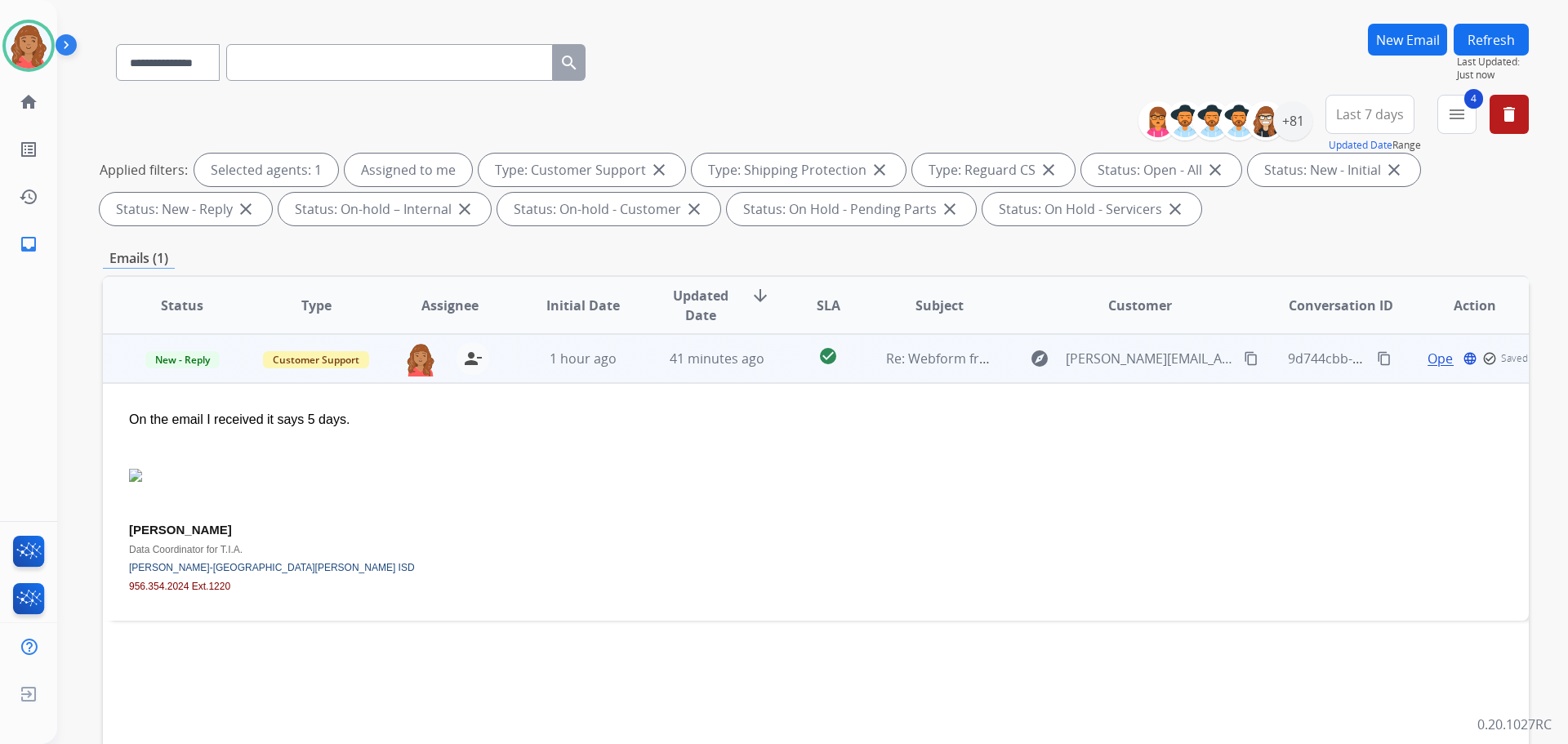
click at [183, 345] on td "New - Reply" at bounding box center [170, 358] width 134 height 49
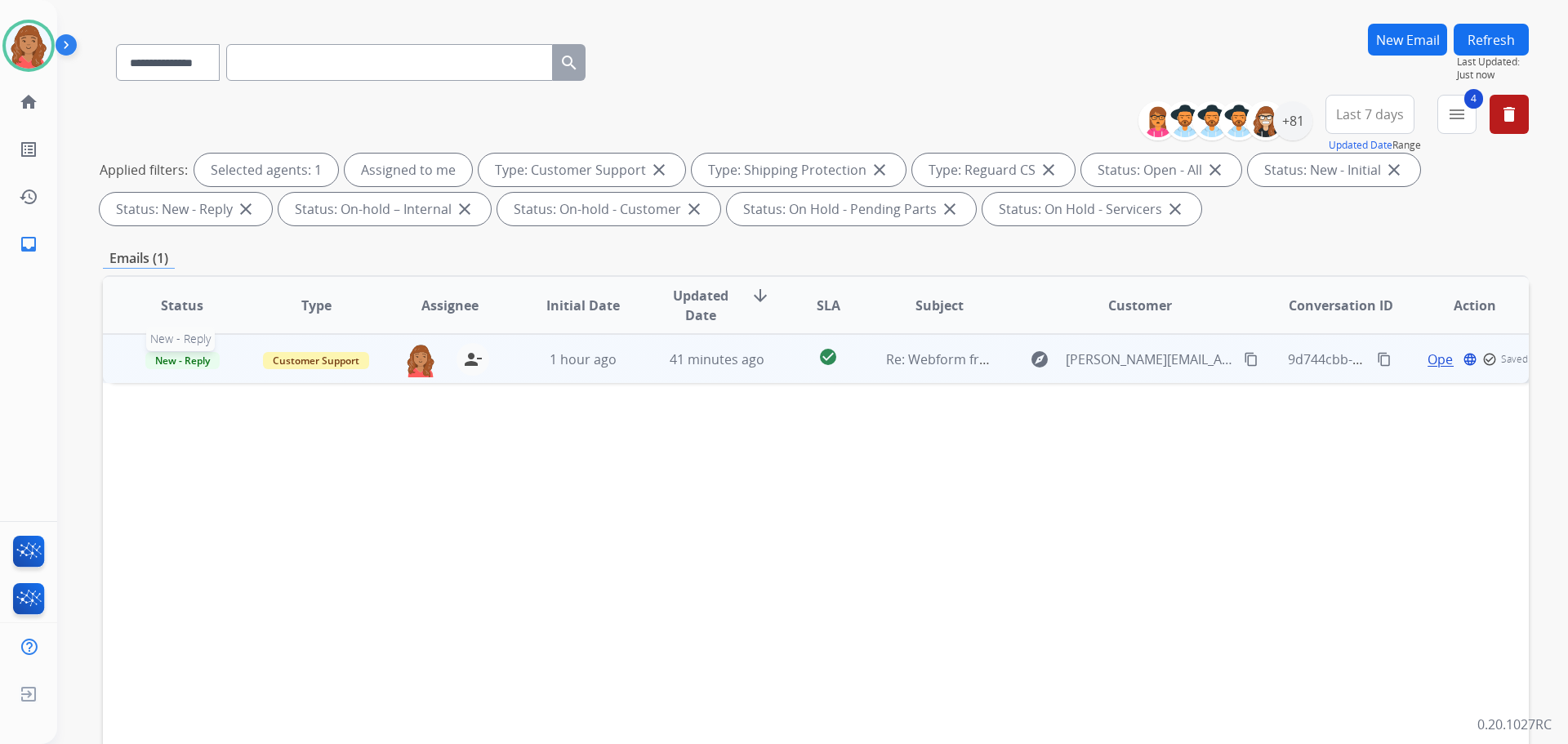
click at [180, 358] on span "New - Reply" at bounding box center [182, 360] width 74 height 17
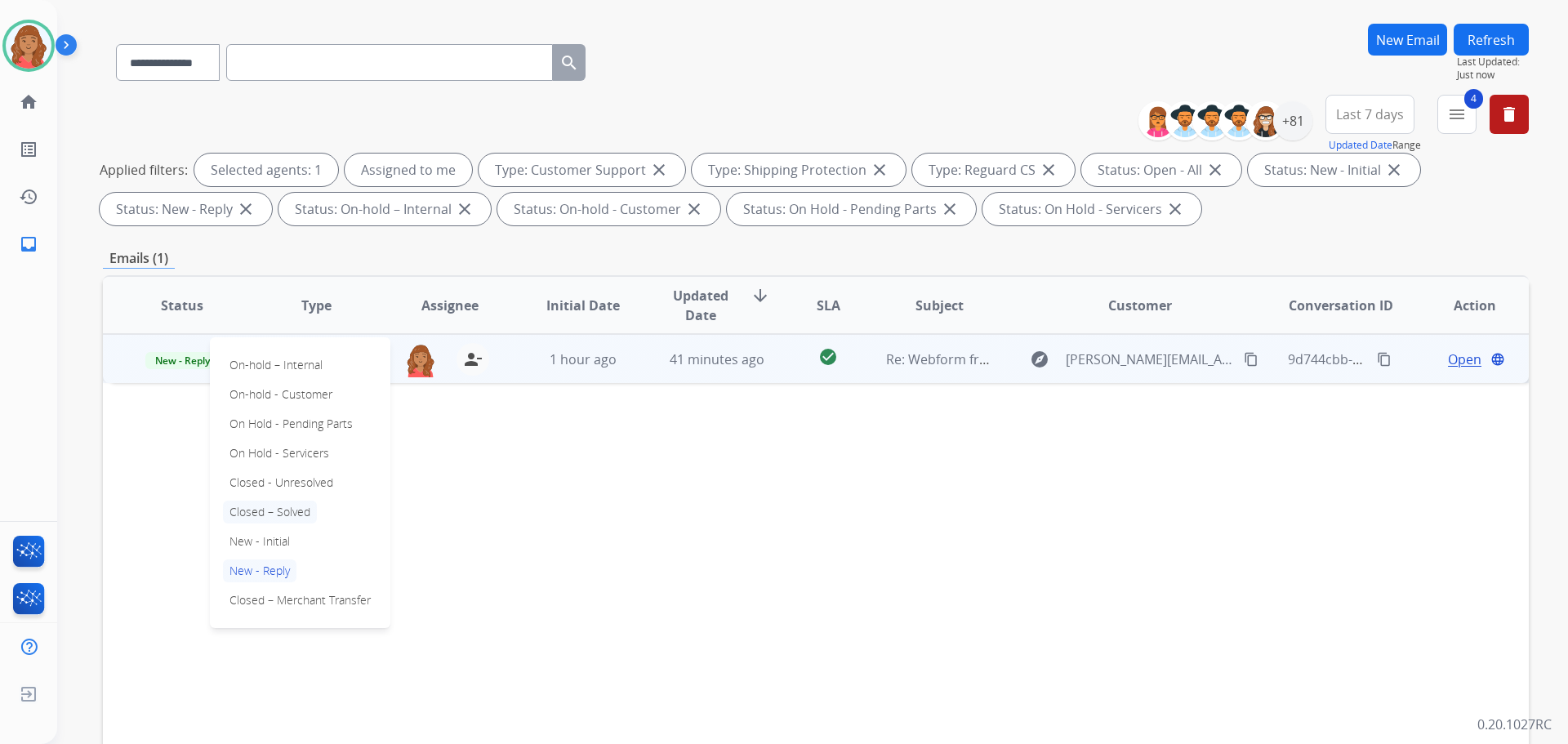
click at [271, 508] on p "Closed – Solved" at bounding box center [270, 512] width 94 height 23
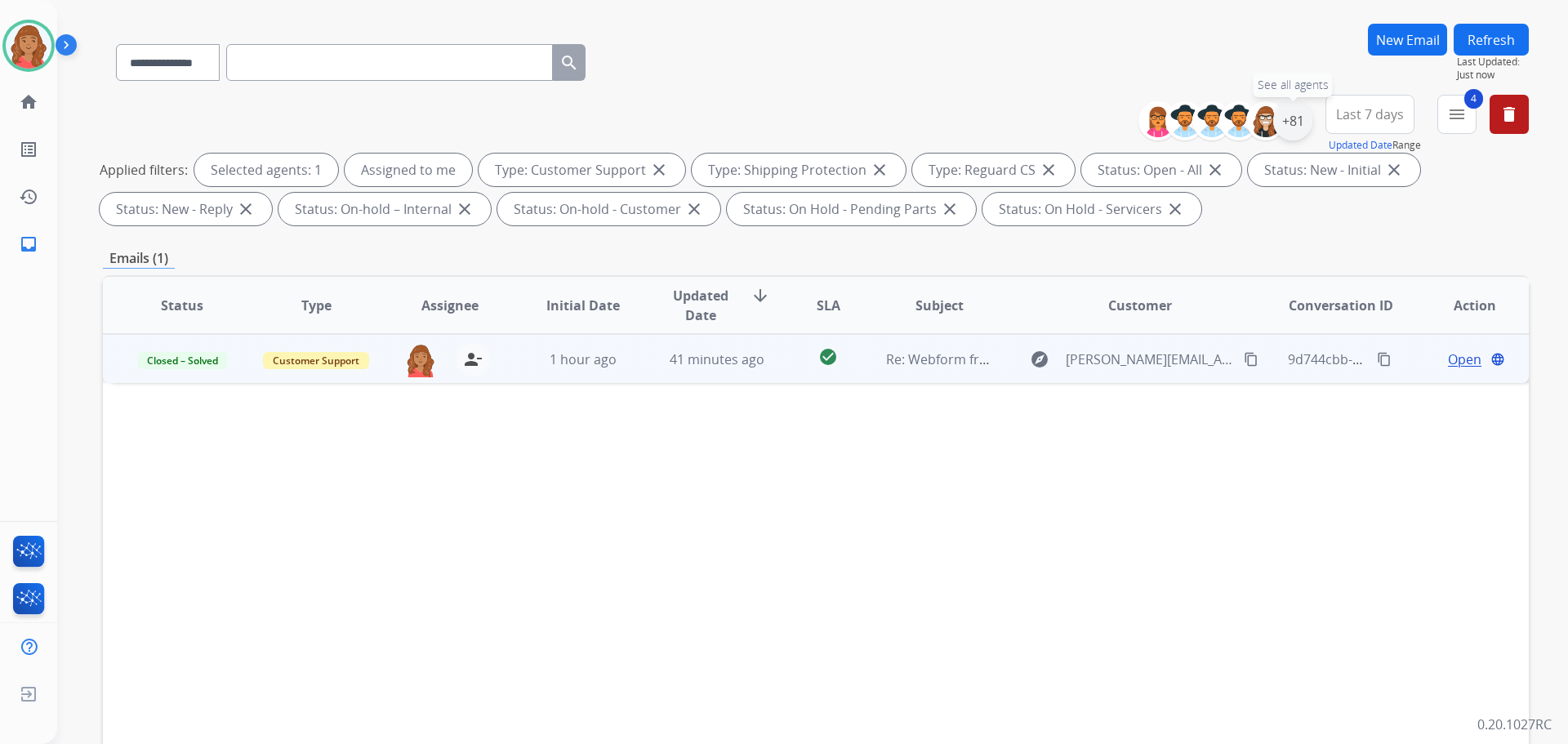
click at [1287, 120] on div "+81" at bounding box center [1293, 121] width 39 height 39
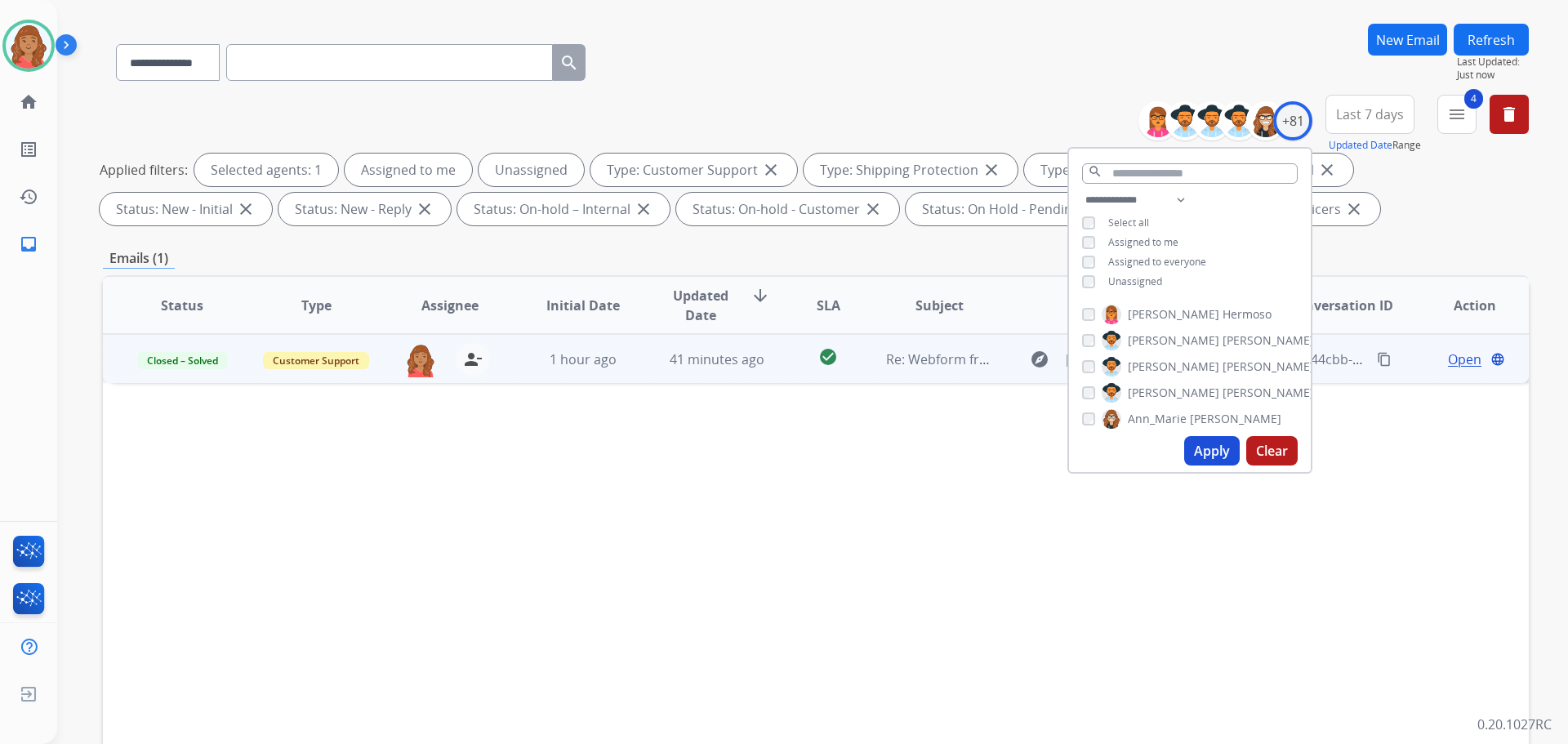
click at [1213, 449] on button "Apply" at bounding box center [1212, 451] width 56 height 30
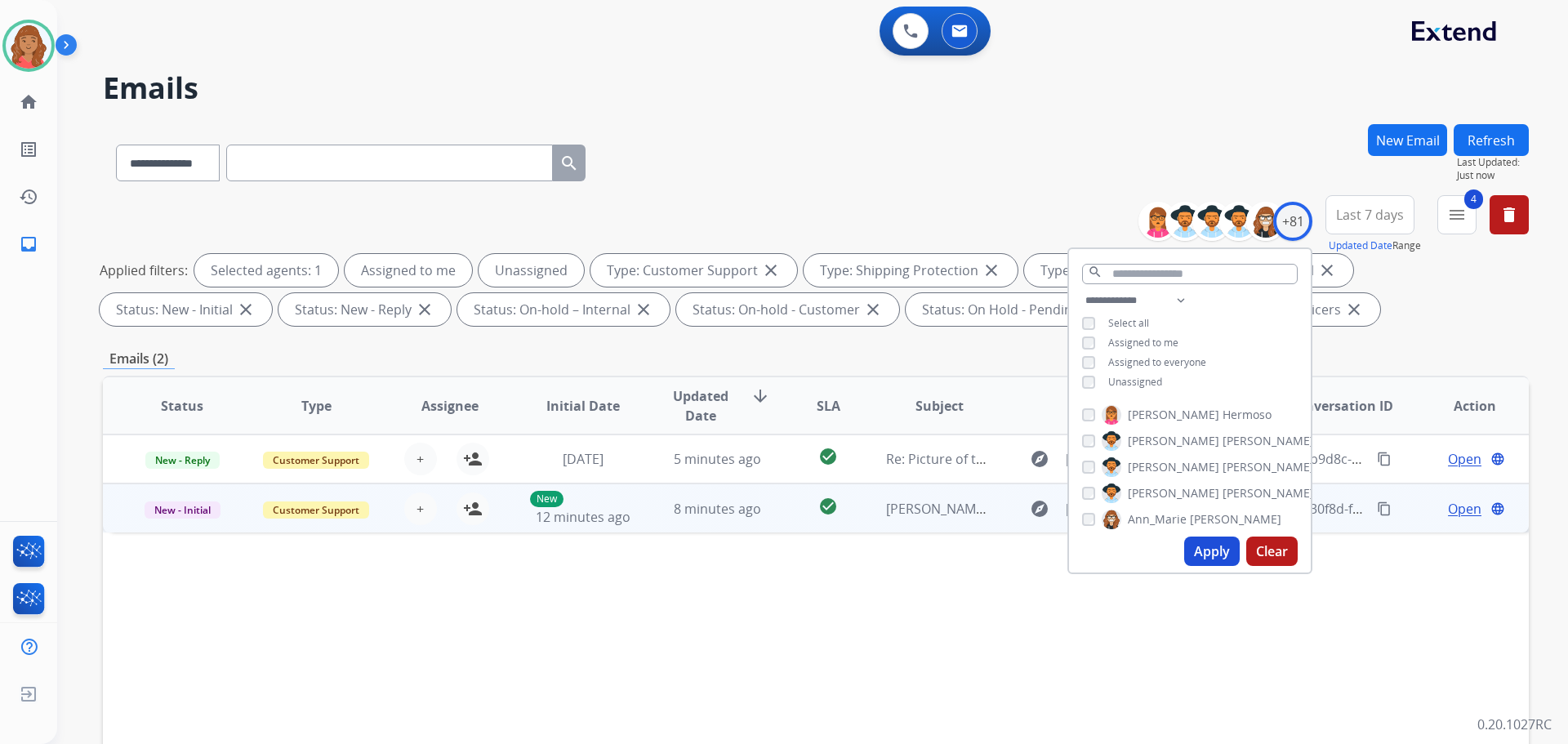
click at [648, 513] on td "8 minutes ago" at bounding box center [705, 508] width 134 height 49
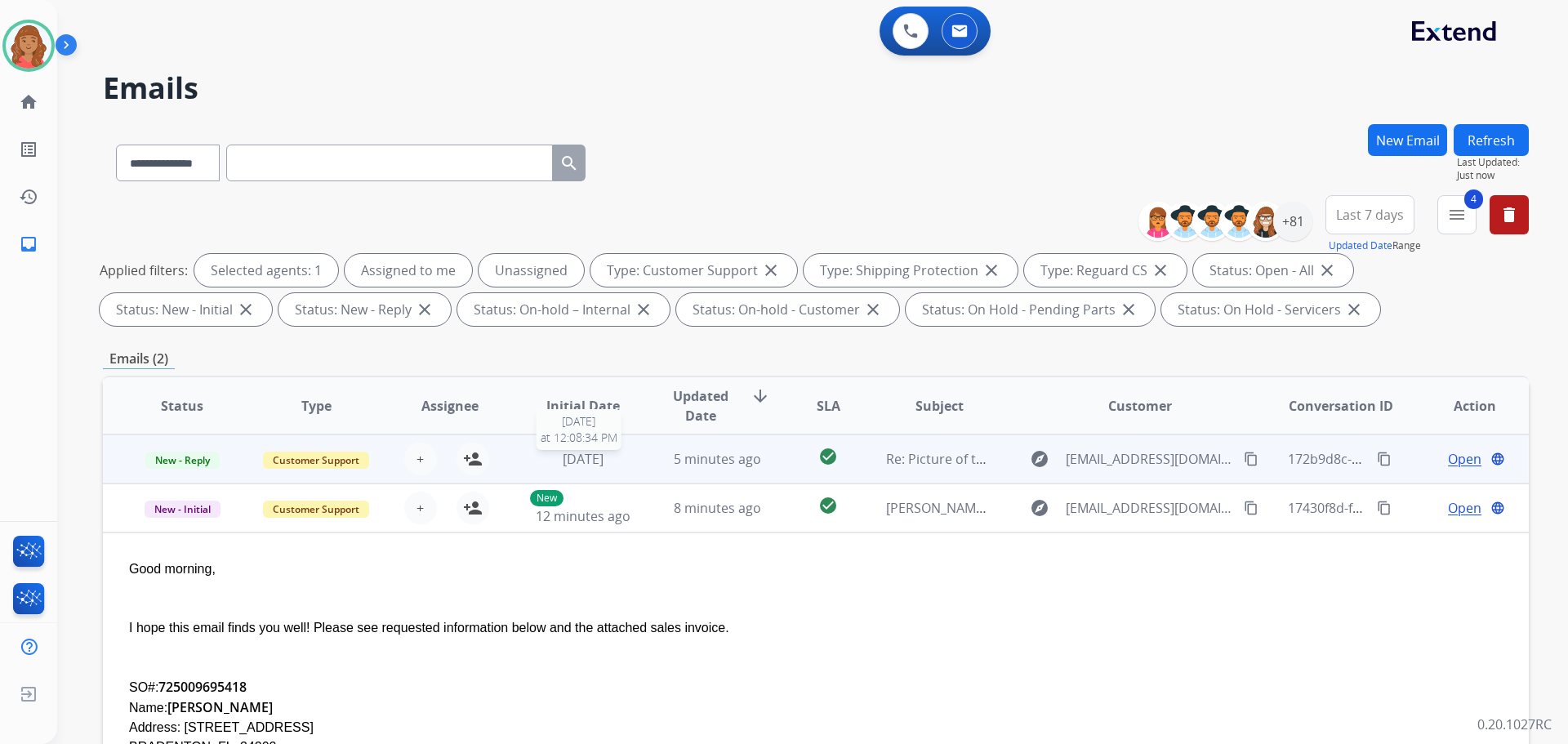
click at [602, 465] on span "5 days ago" at bounding box center [583, 458] width 41 height 18
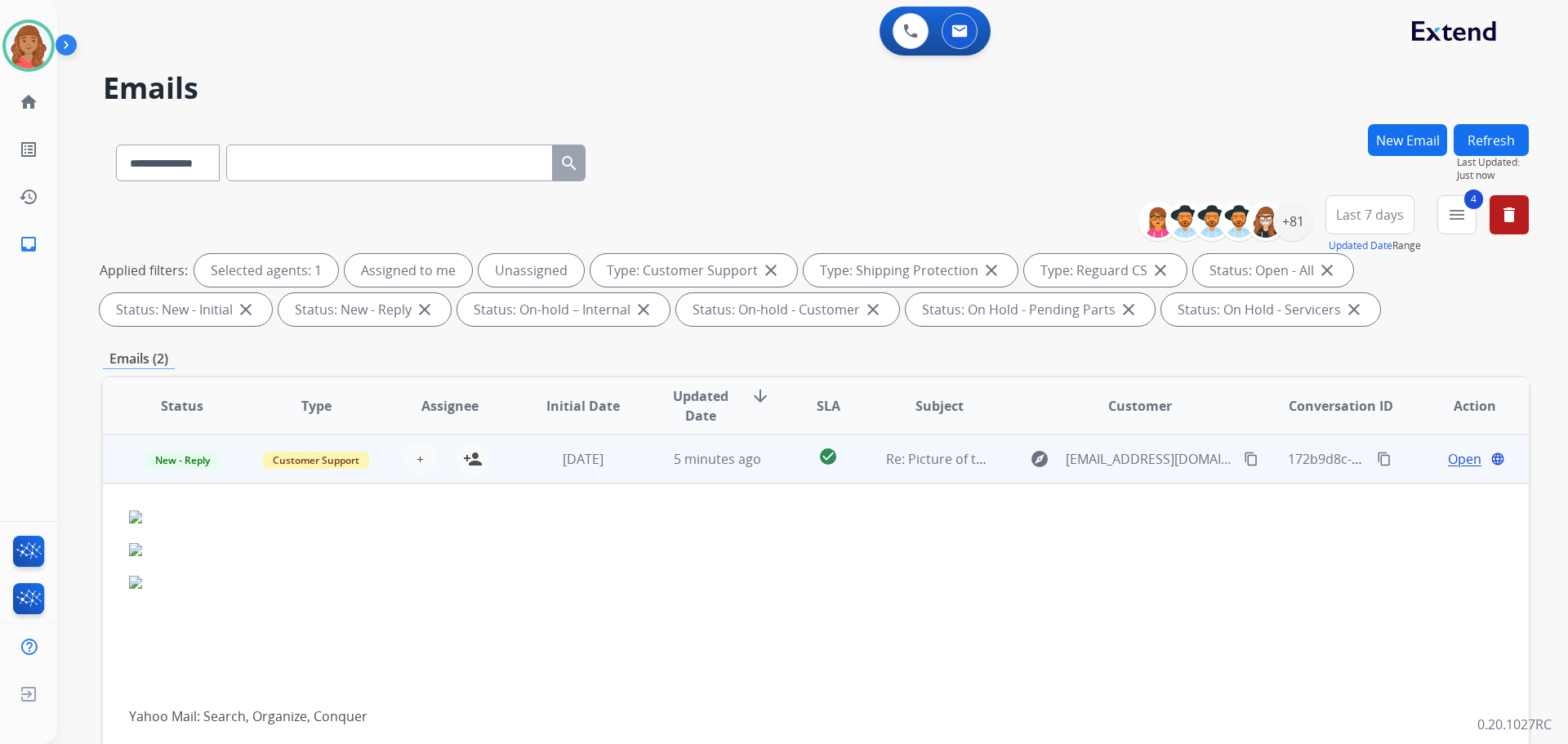
click at [617, 472] on td "5 days ago" at bounding box center [571, 458] width 134 height 49
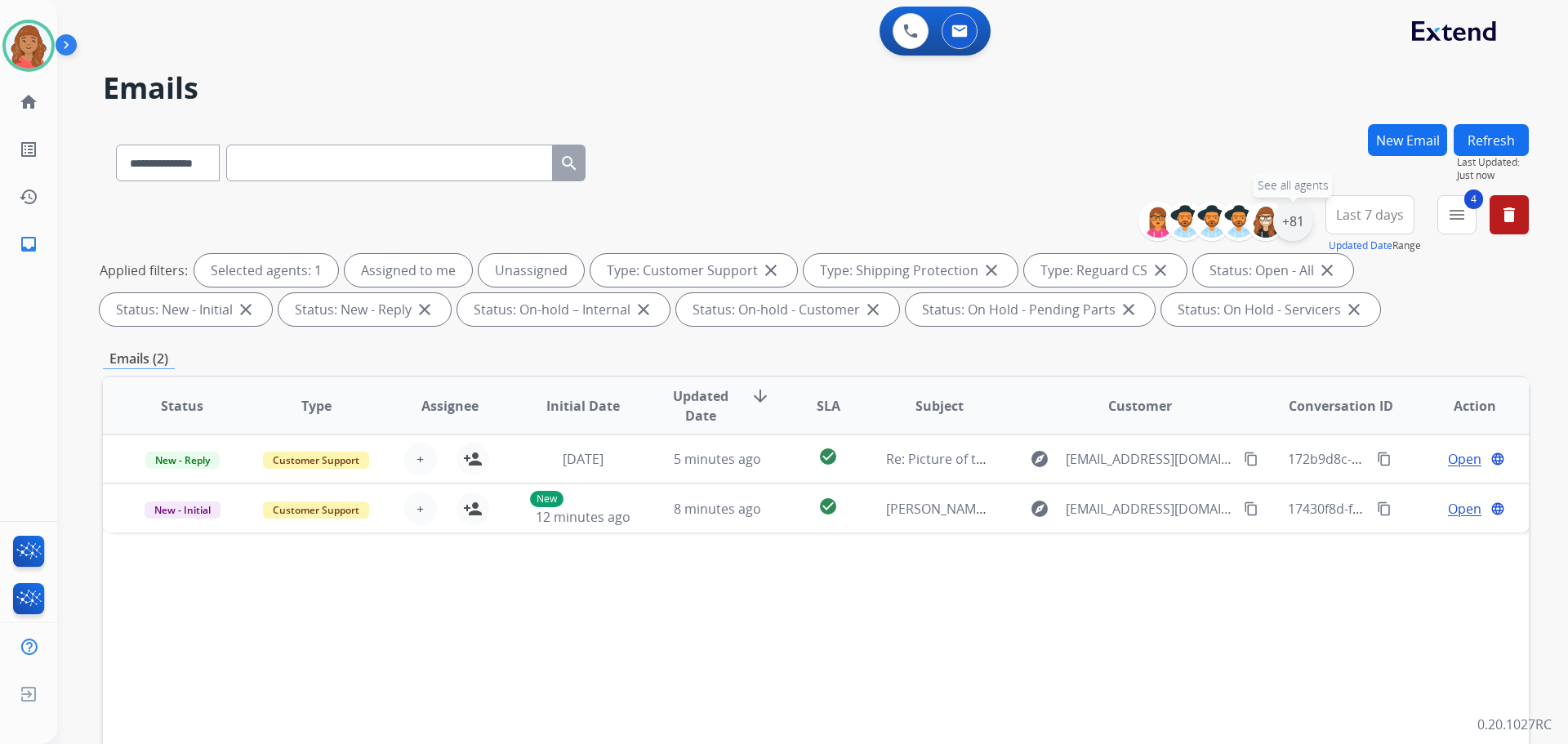
click at [1286, 235] on div "+81" at bounding box center [1293, 221] width 39 height 39
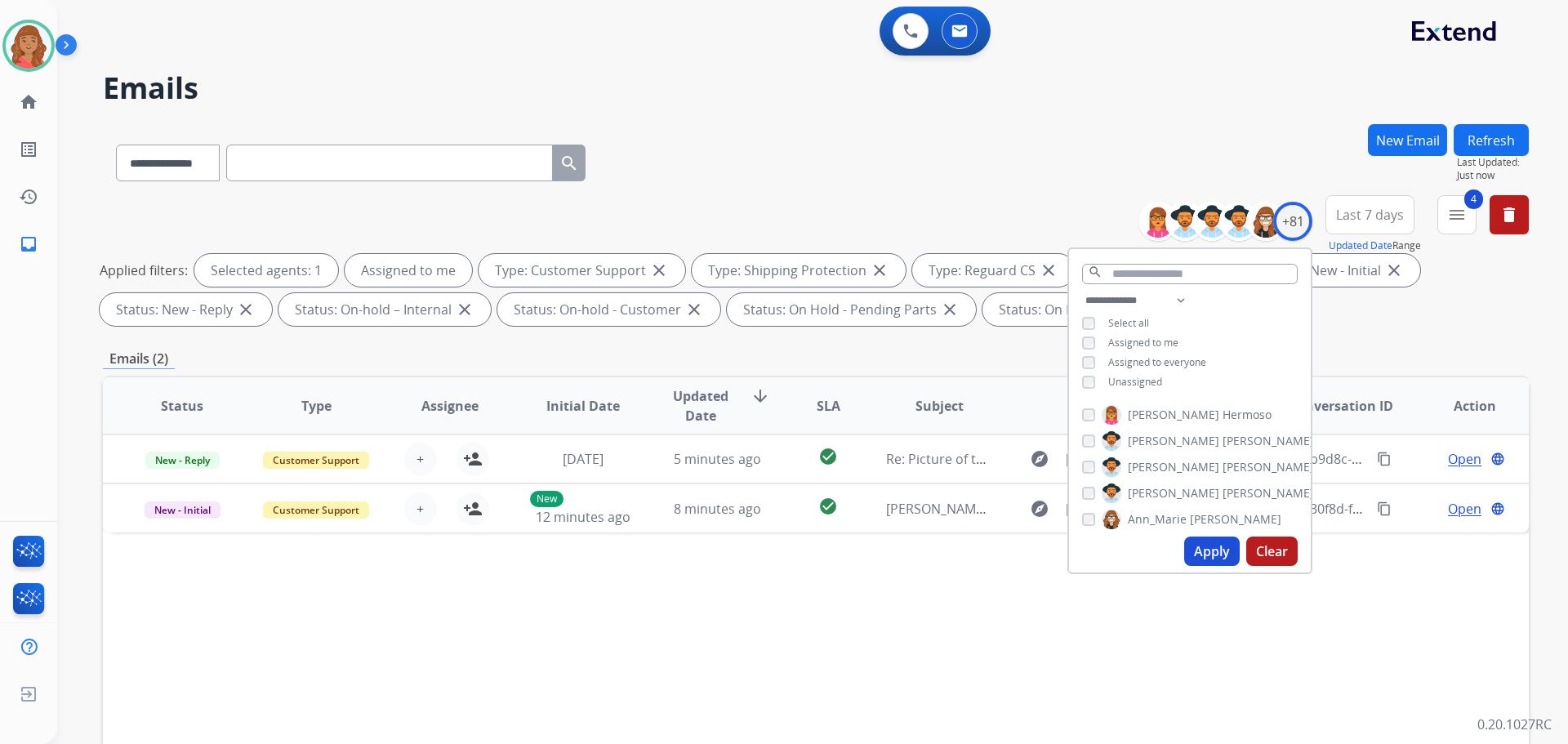
drag, startPoint x: 1190, startPoint y: 551, endPoint x: 1169, endPoint y: 557, distance: 21.8
click at [1191, 551] on button "Apply" at bounding box center [1212, 551] width 56 height 30
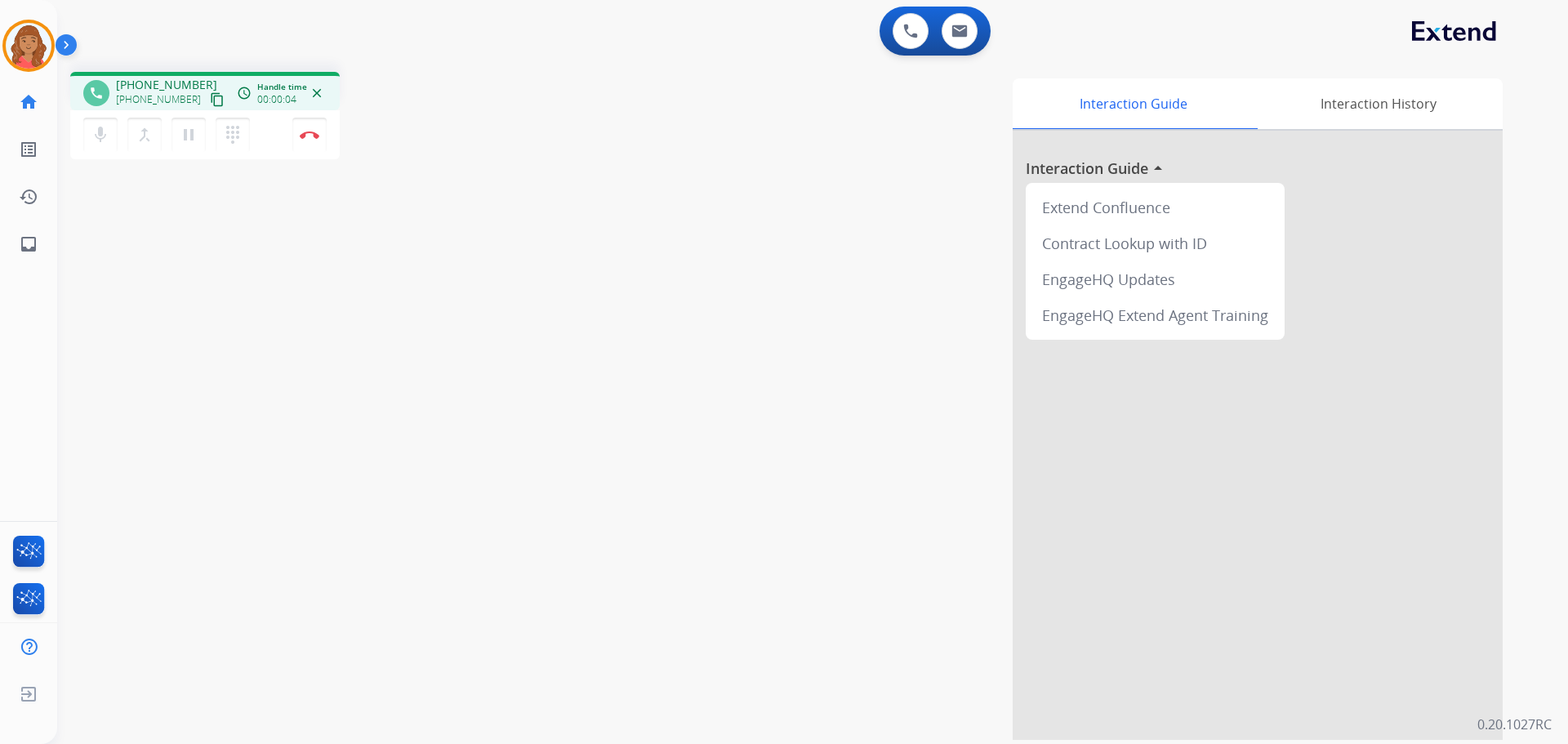
drag, startPoint x: 202, startPoint y: 103, endPoint x: 192, endPoint y: 99, distance: 10.8
click at [210, 103] on mat-icon "content_copy" at bounding box center [218, 100] width 15 height 15
click at [305, 136] on img at bounding box center [309, 134] width 20 height 8
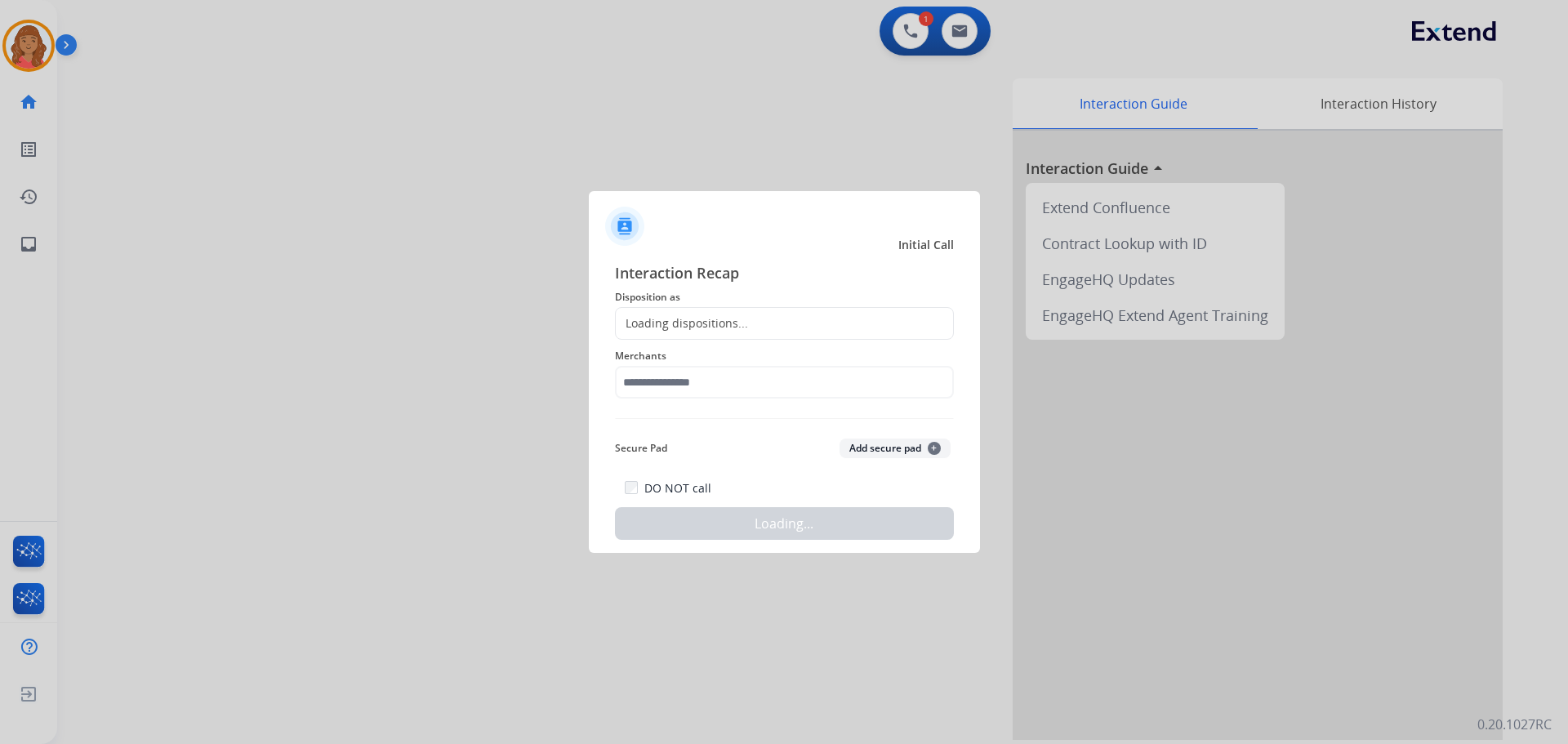
click at [679, 328] on div "Loading dispositions..." at bounding box center [682, 324] width 132 height 17
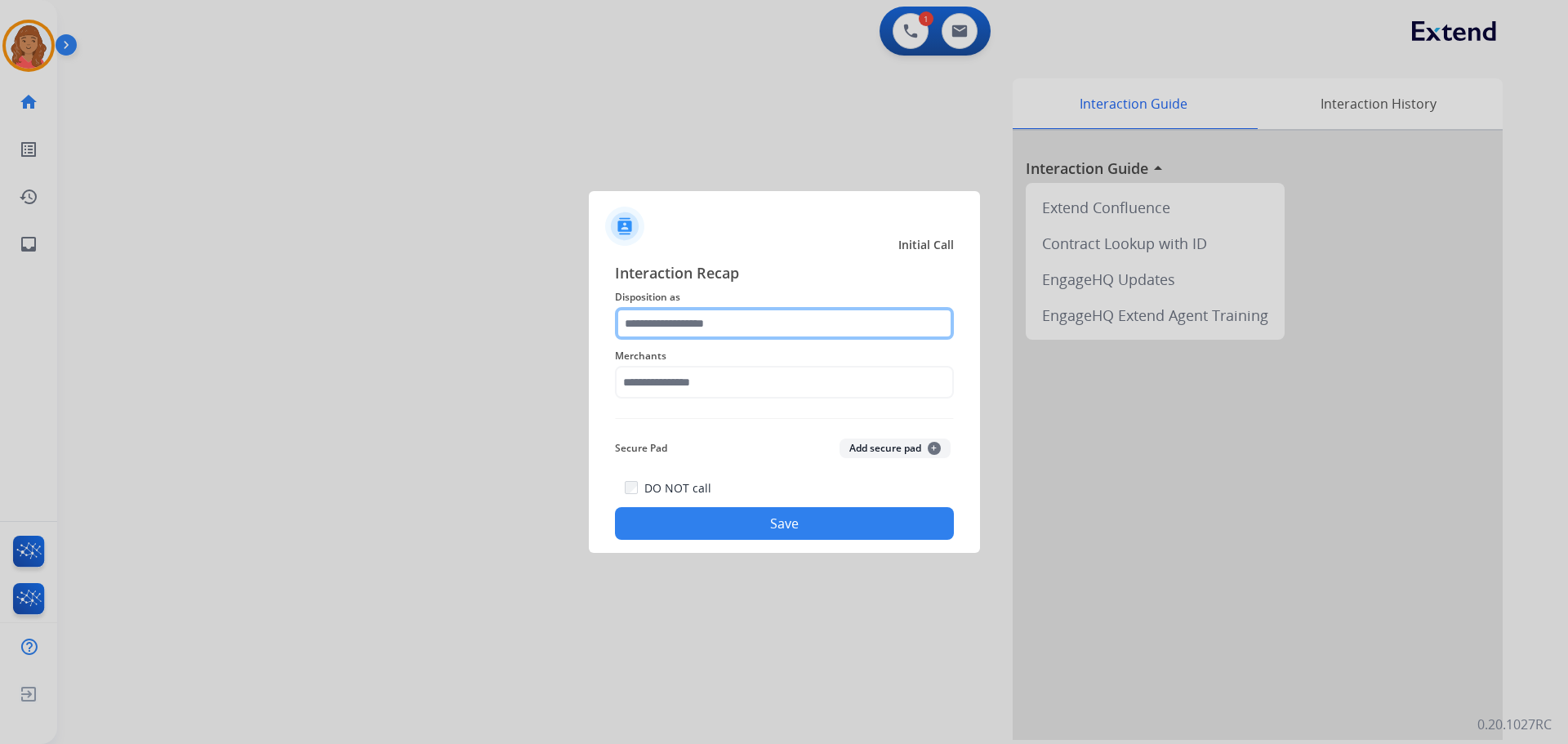
click at [690, 339] on div at bounding box center [784, 323] width 339 height 33
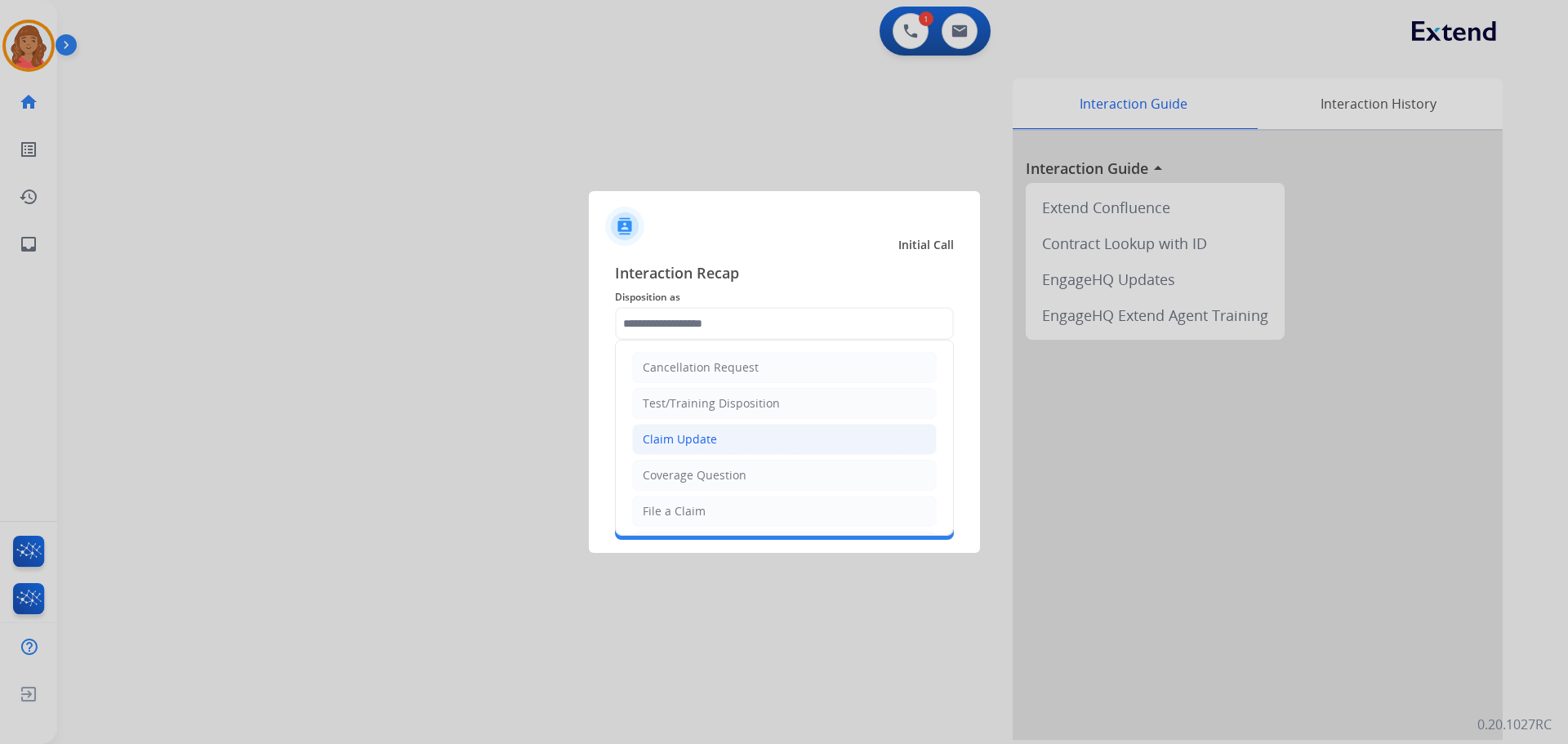
click at [690, 445] on div "Claim Update" at bounding box center [680, 440] width 74 height 17
type input "**********"
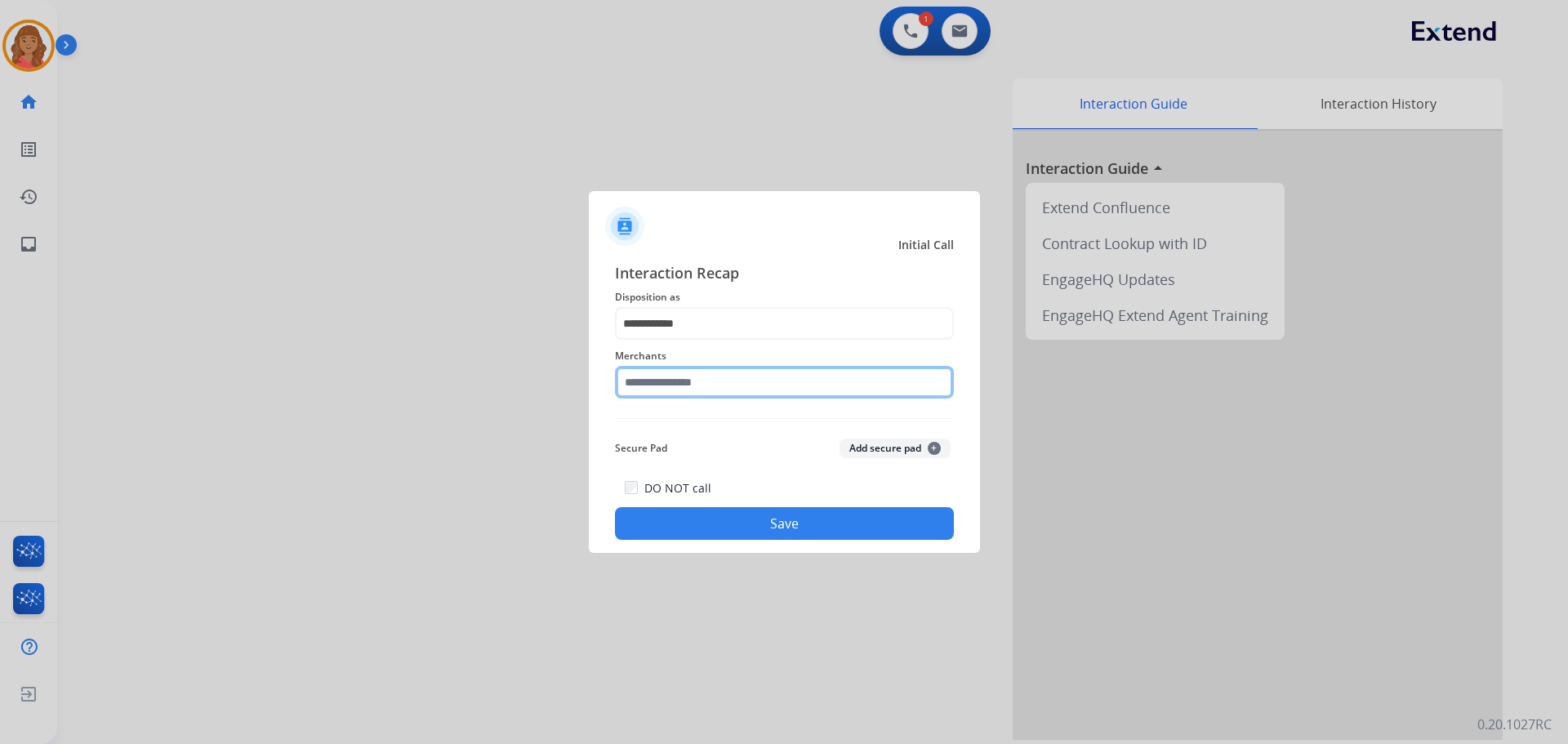
click at [690, 389] on input "text" at bounding box center [784, 381] width 339 height 33
type input "****"
drag, startPoint x: 668, startPoint y: 384, endPoint x: 587, endPoint y: 379, distance: 81.2
click at [0, 379] on app-contact-recap-modal "**********" at bounding box center [0, 372] width 0 height 744
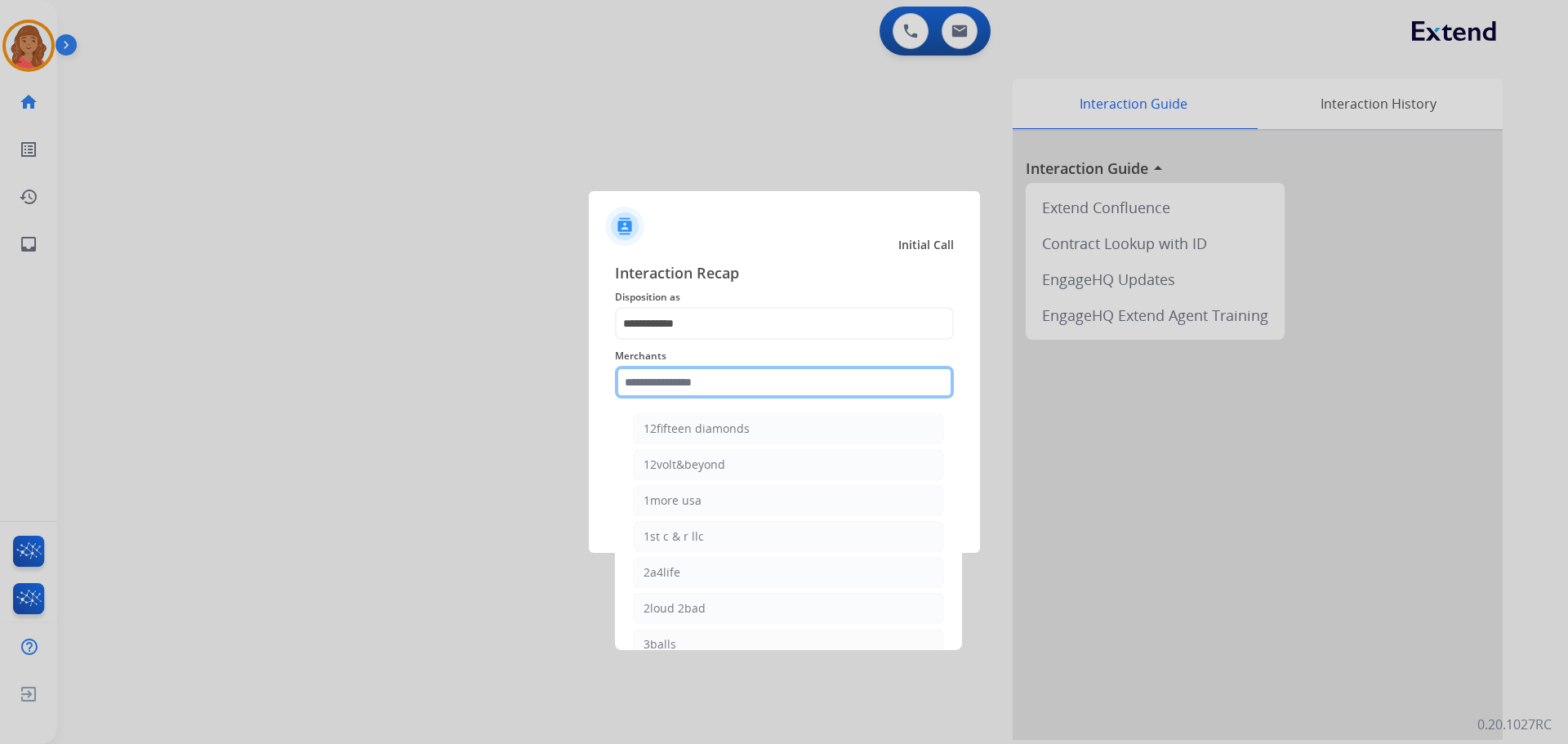
paste input "**********"
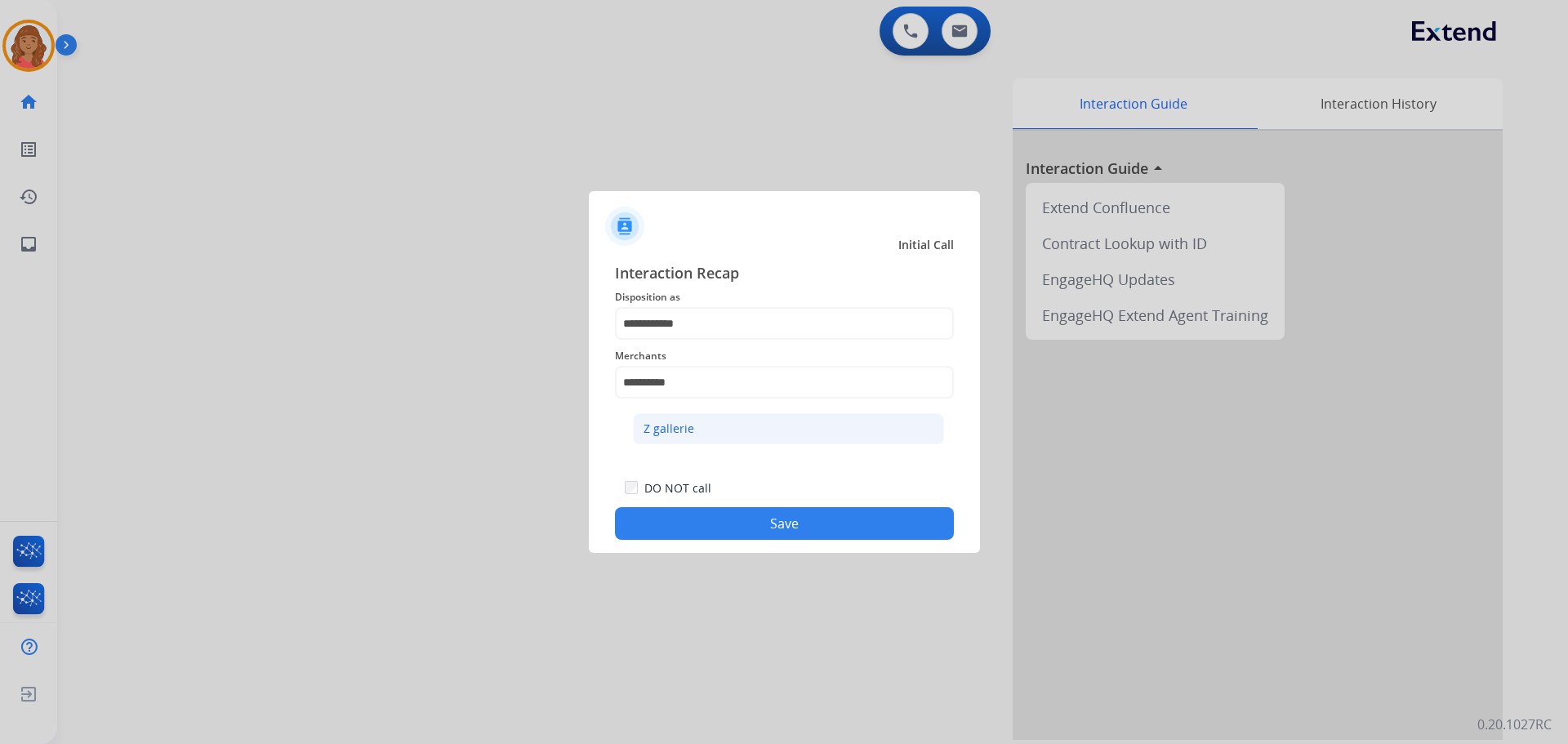
click at [686, 434] on div "Z gallerie" at bounding box center [669, 429] width 50 height 17
type input "**********"
click at [733, 532] on button "Save" at bounding box center [784, 523] width 339 height 33
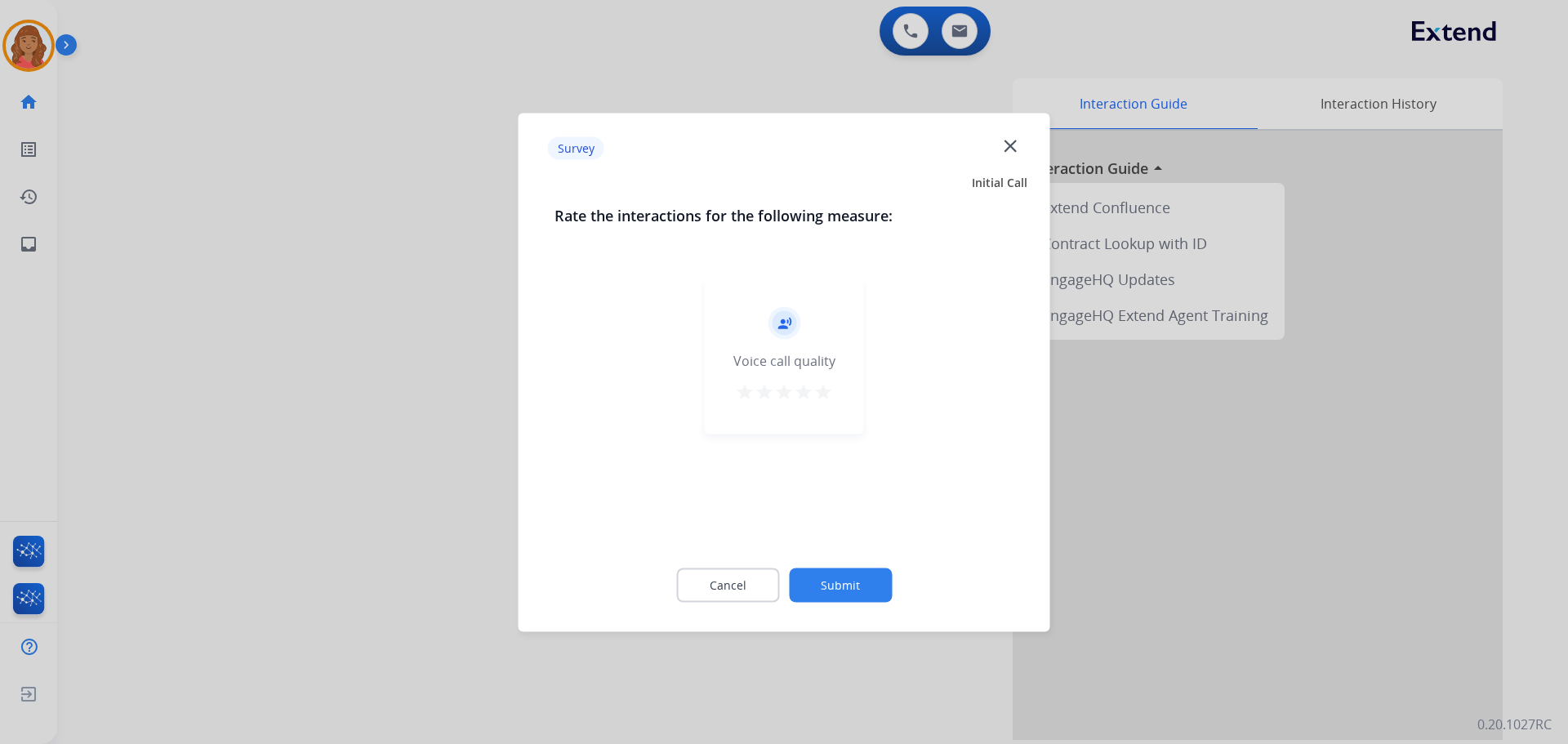
click at [833, 389] on div "record_voice_over Voice call quality star star star star star" at bounding box center [784, 355] width 159 height 155
click at [824, 390] on mat-icon "star" at bounding box center [822, 391] width 20 height 20
click at [860, 580] on button "Submit" at bounding box center [840, 584] width 103 height 34
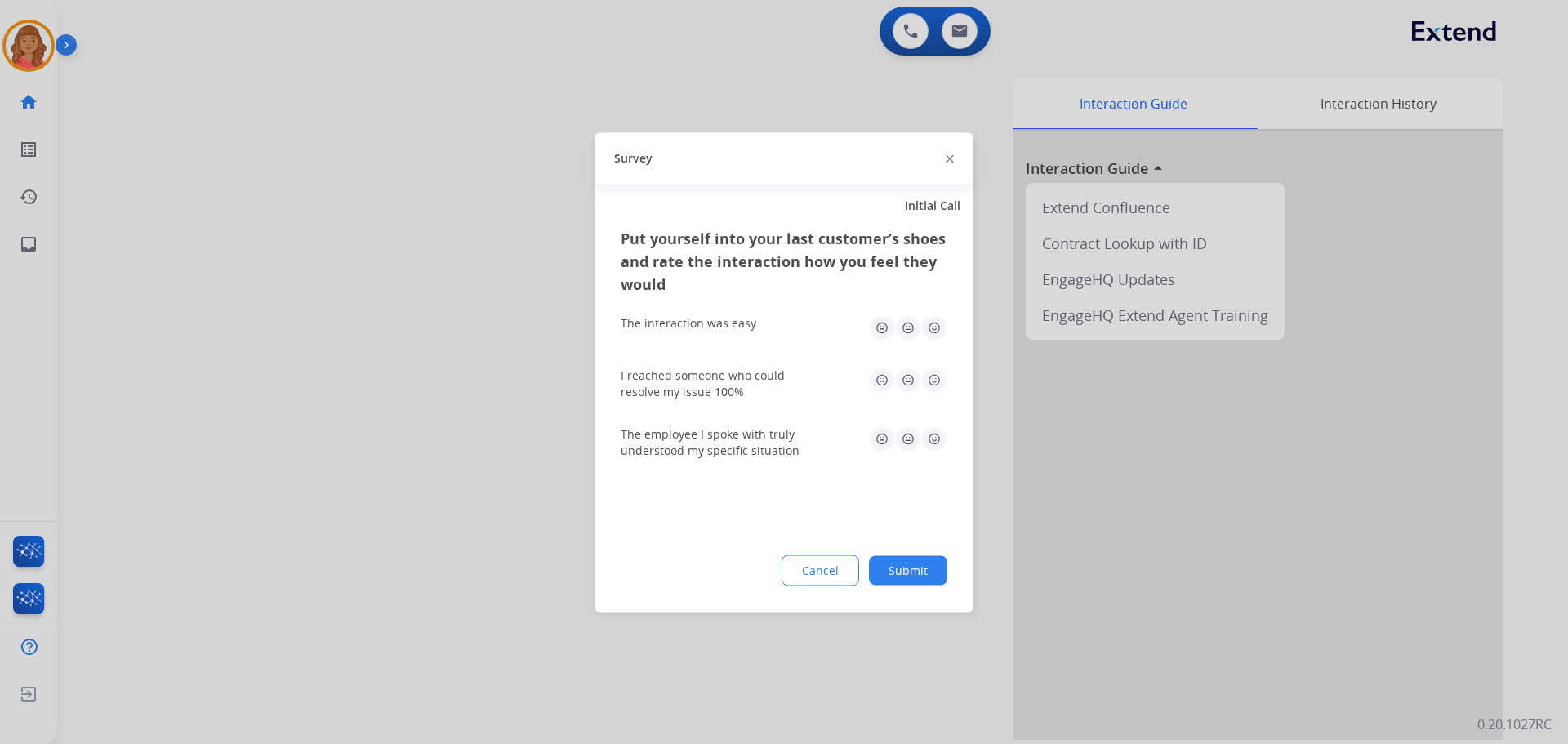
click at [937, 326] on img at bounding box center [934, 327] width 26 height 26
click at [934, 377] on img at bounding box center [934, 379] width 26 height 26
click at [940, 438] on img at bounding box center [934, 438] width 26 height 26
click at [921, 580] on button "Submit" at bounding box center [908, 570] width 78 height 30
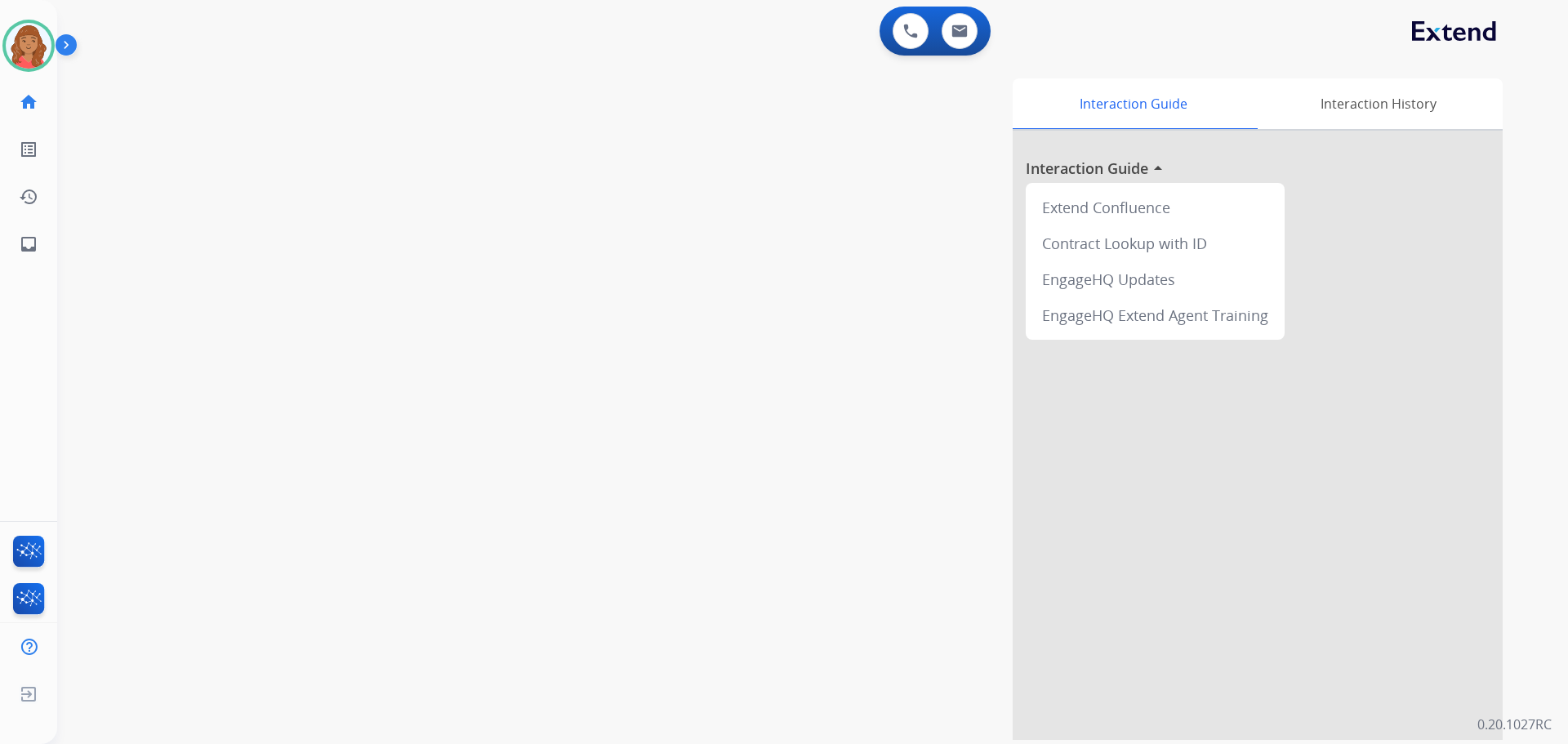
click at [1094, 363] on div at bounding box center [1257, 434] width 490 height 609
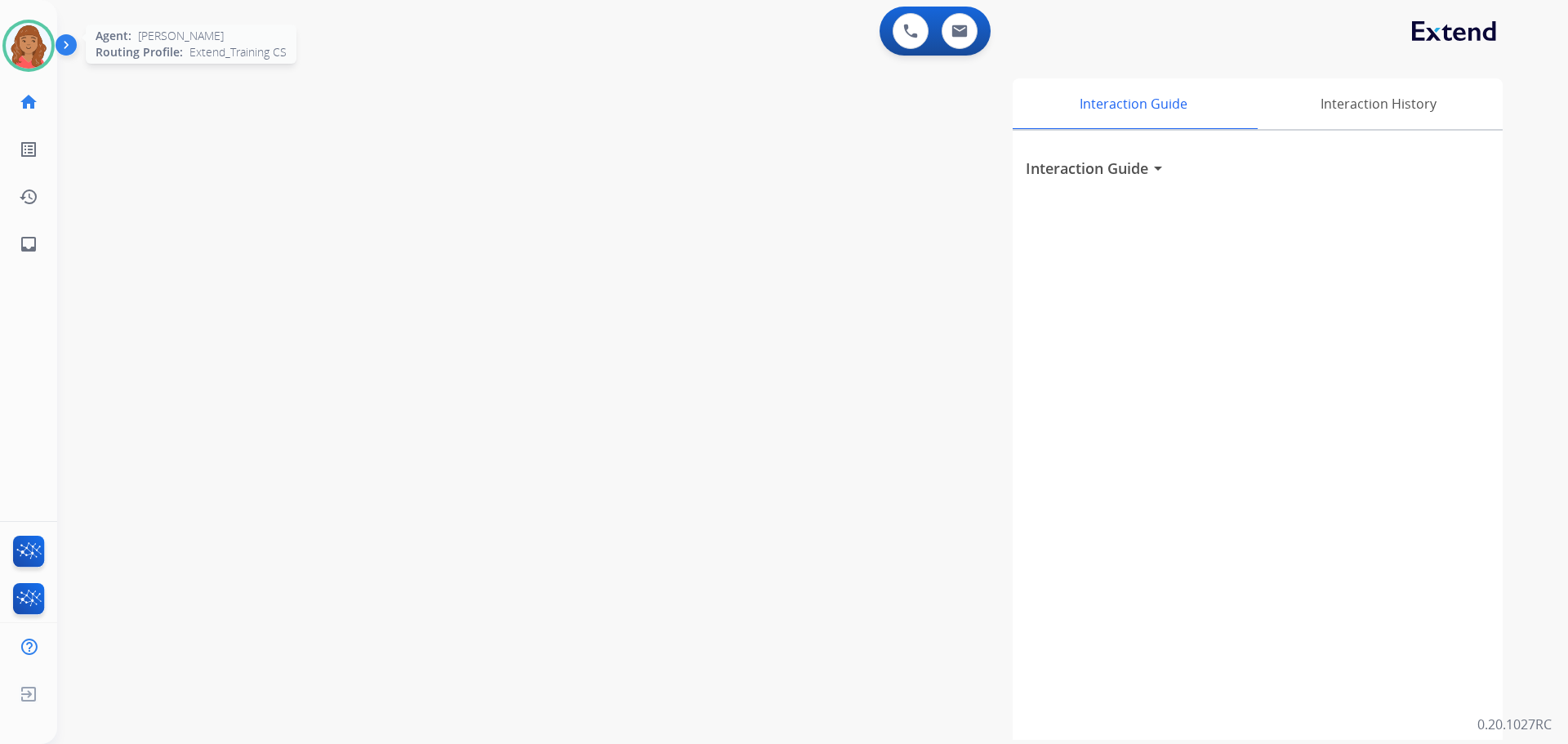
click at [38, 52] on img at bounding box center [28, 46] width 46 height 46
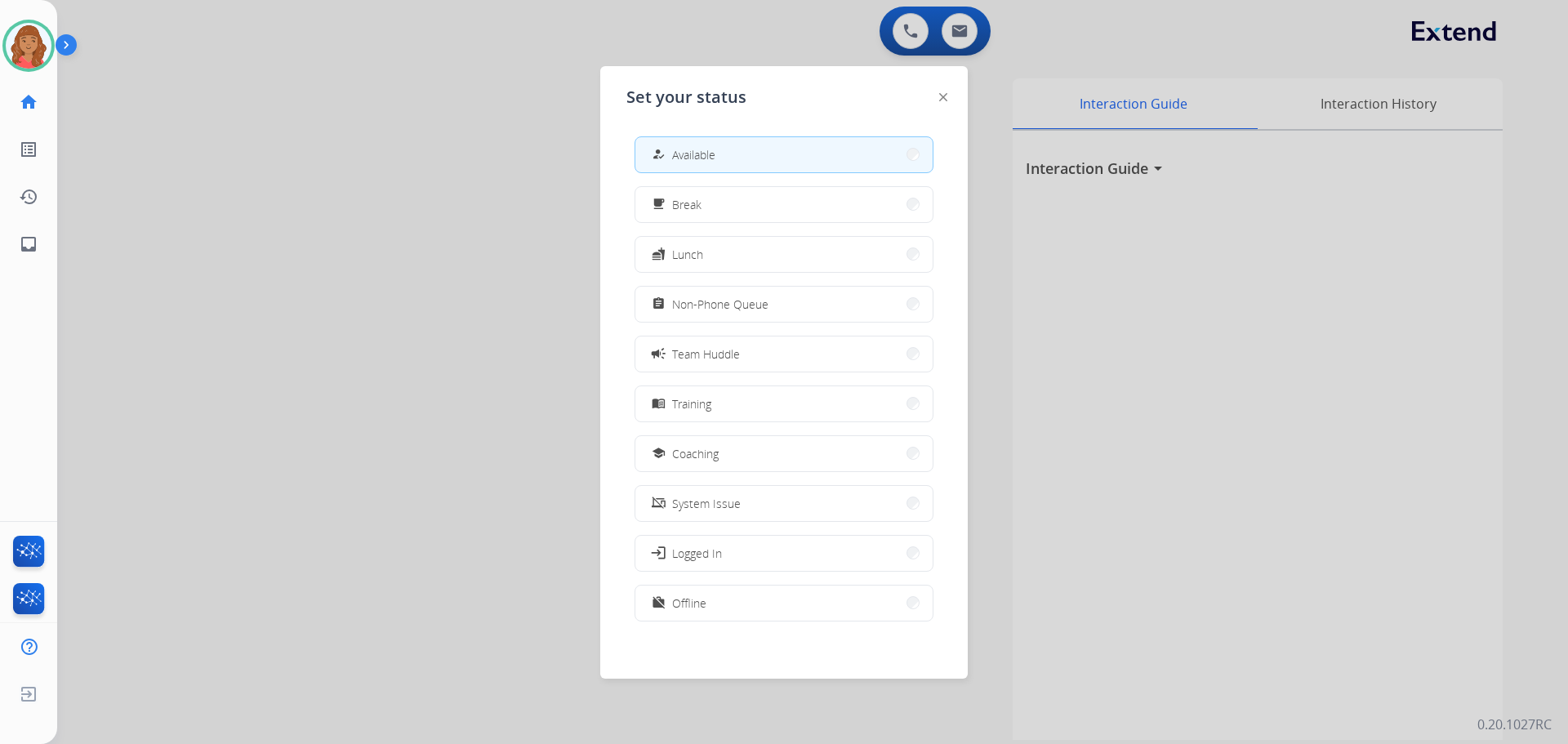
drag, startPoint x: 269, startPoint y: 125, endPoint x: 294, endPoint y: 144, distance: 31.4
click at [271, 126] on div at bounding box center [784, 372] width 1568 height 744
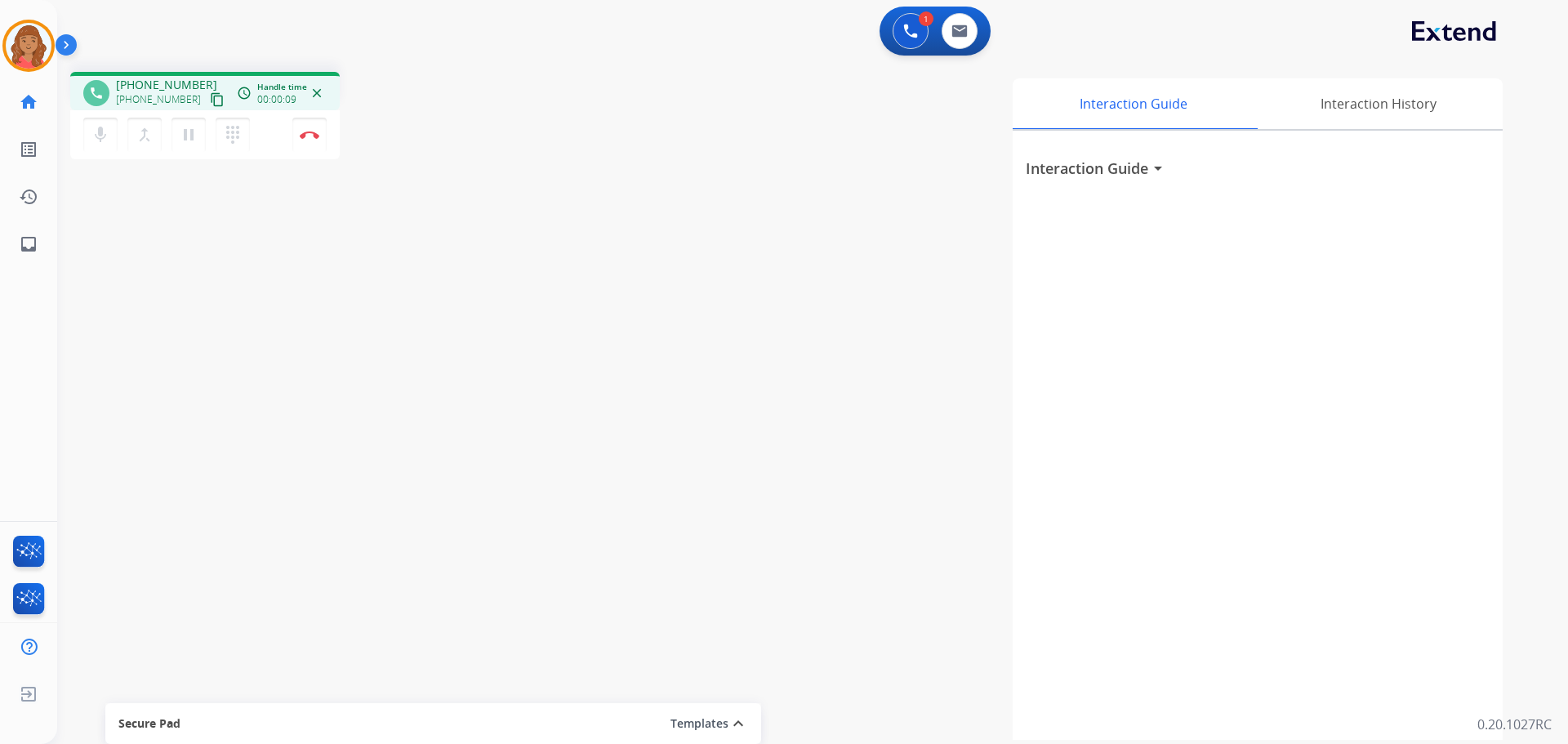
drag, startPoint x: 196, startPoint y: 98, endPoint x: 186, endPoint y: 98, distance: 10.0
click at [210, 98] on mat-icon "content_copy" at bounding box center [218, 100] width 15 height 15
click at [234, 124] on button "dialpad Dialpad" at bounding box center [233, 134] width 34 height 34
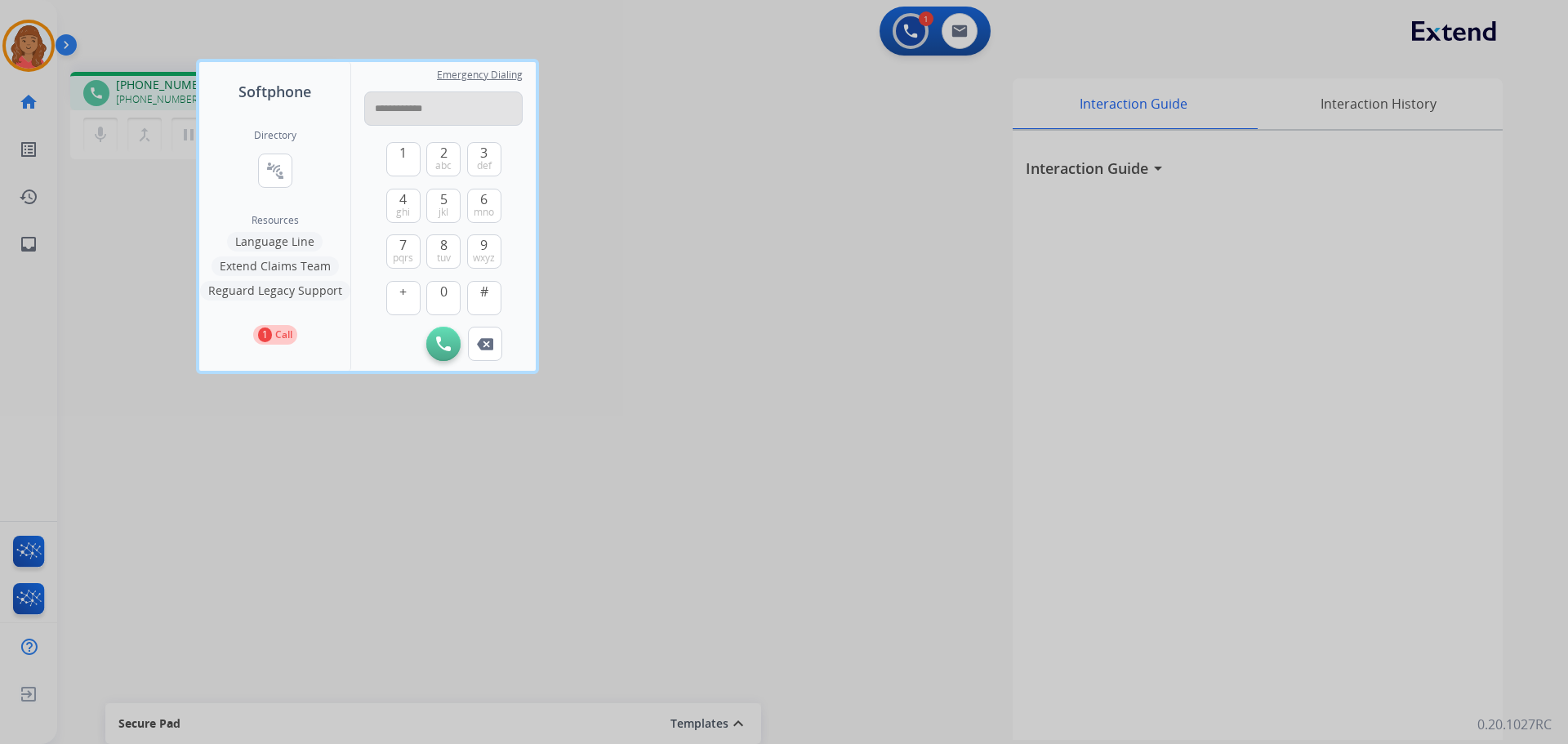
click at [380, 111] on input "**********" at bounding box center [444, 108] width 158 height 34
type input "**********"
click at [445, 343] on img at bounding box center [444, 344] width 15 height 15
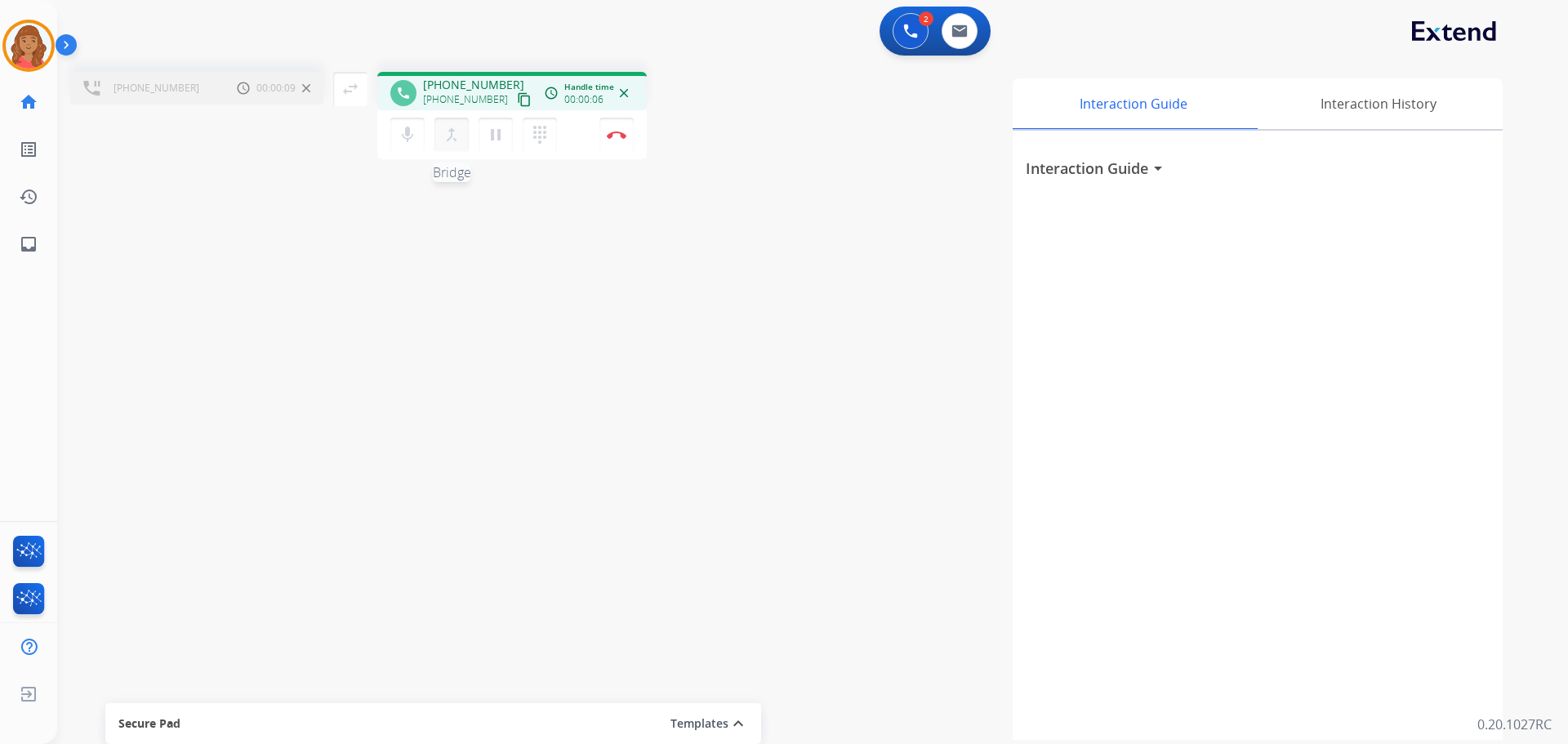
click at [448, 133] on mat-icon "merge_type" at bounding box center [451, 134] width 20 height 20
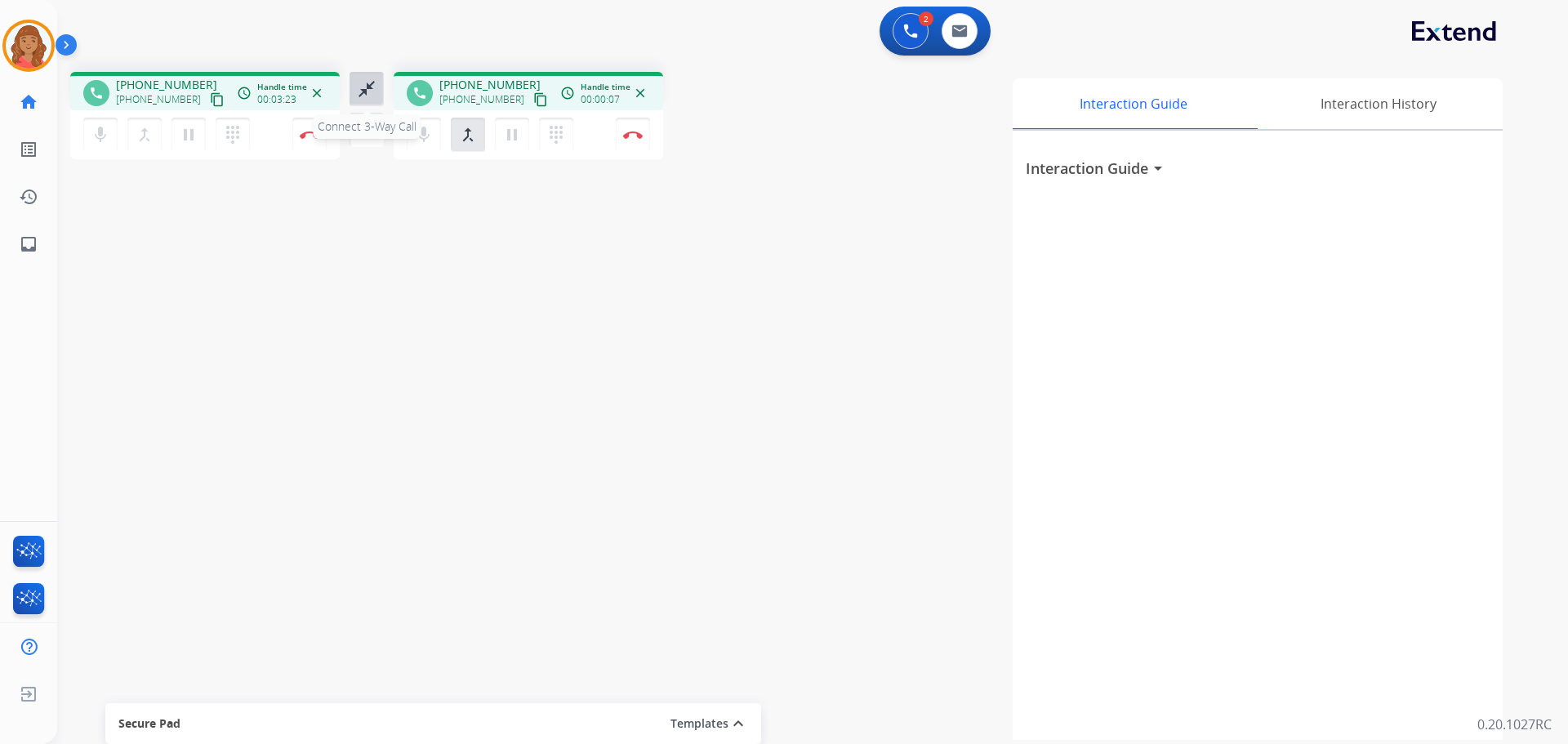
click at [371, 90] on mat-icon "close_fullscreen" at bounding box center [366, 88] width 20 height 20
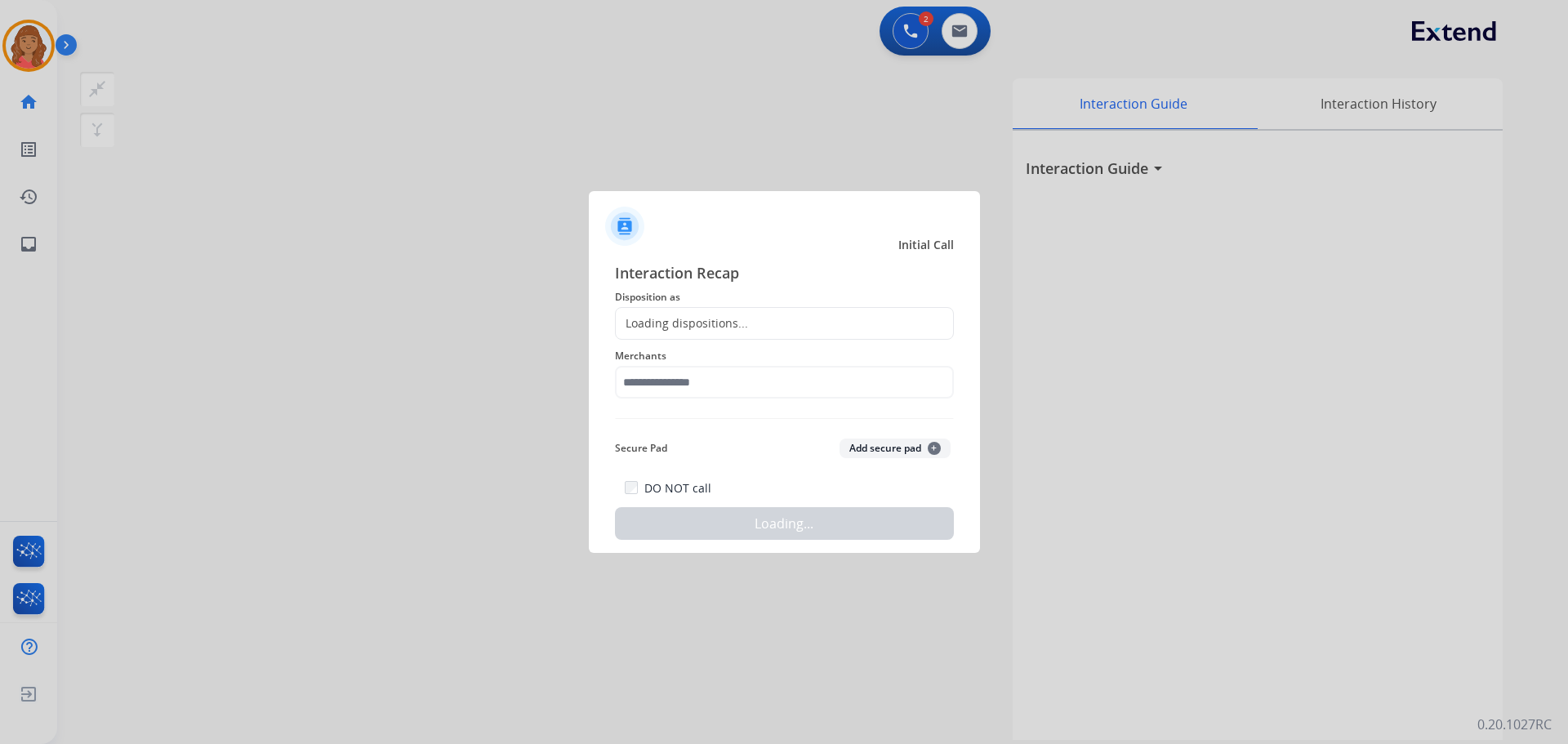
click at [686, 335] on div "Loading dispositions..." at bounding box center [784, 323] width 339 height 33
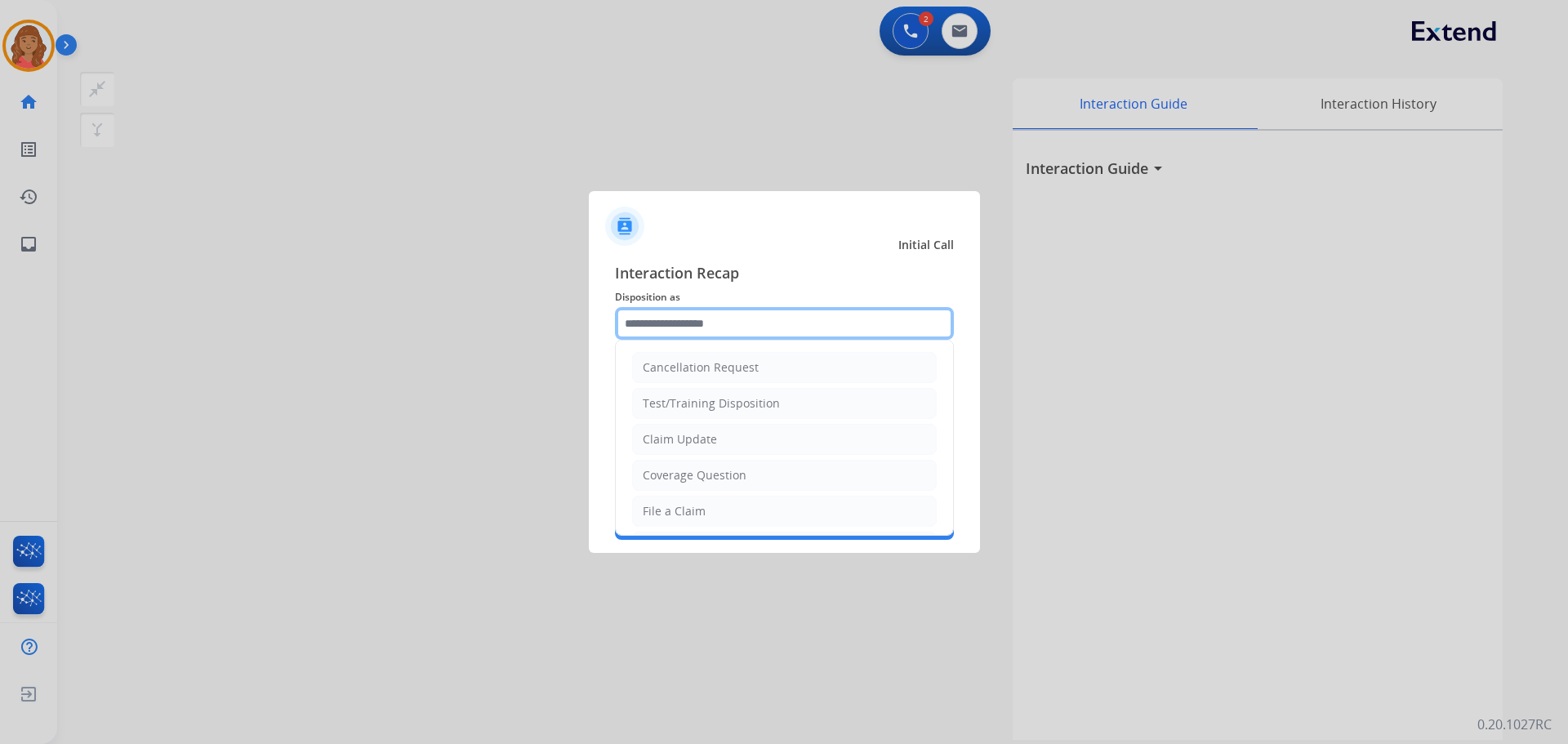
click at [670, 331] on input "text" at bounding box center [784, 323] width 339 height 33
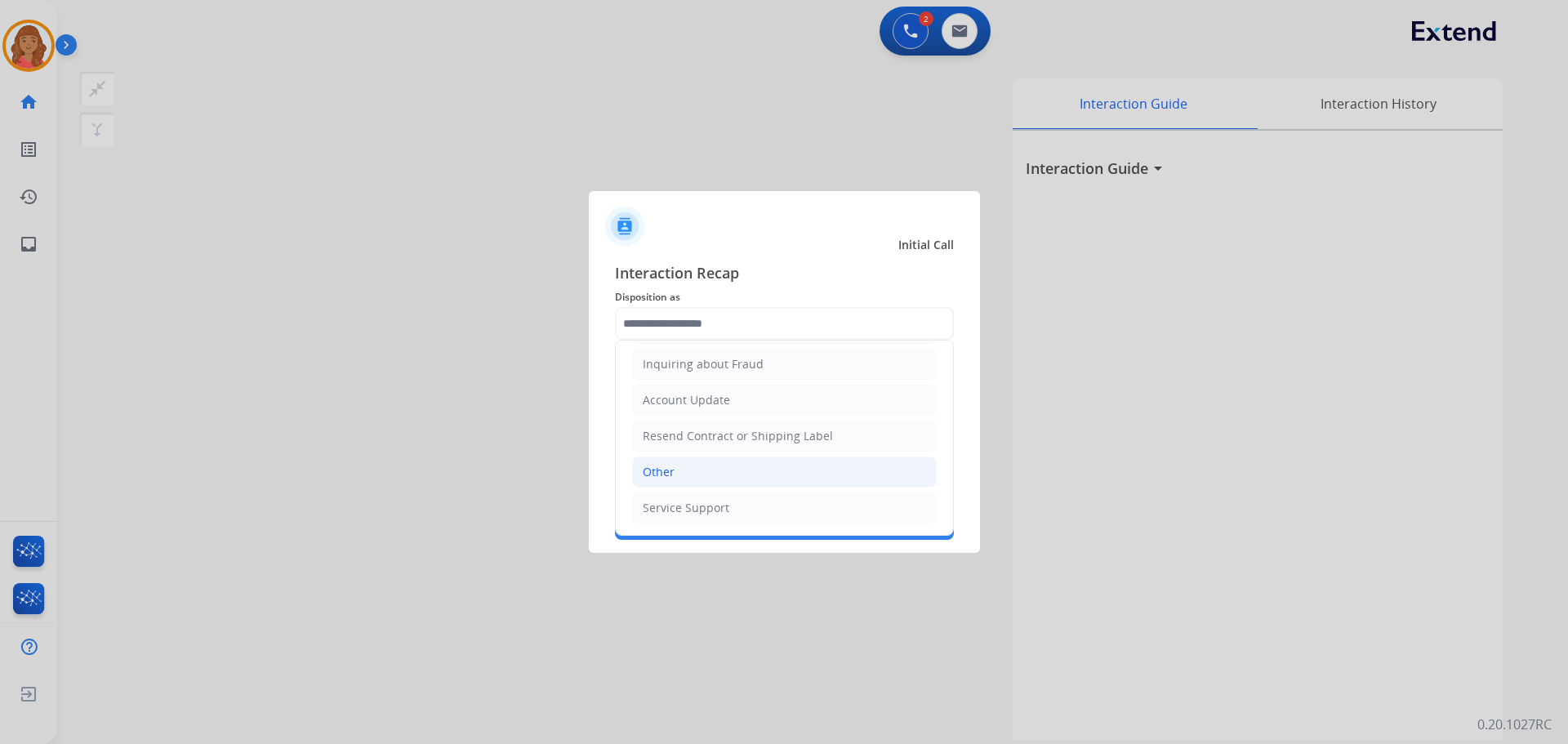
click at [671, 467] on div "Other" at bounding box center [658, 472] width 32 height 17
type input "*****"
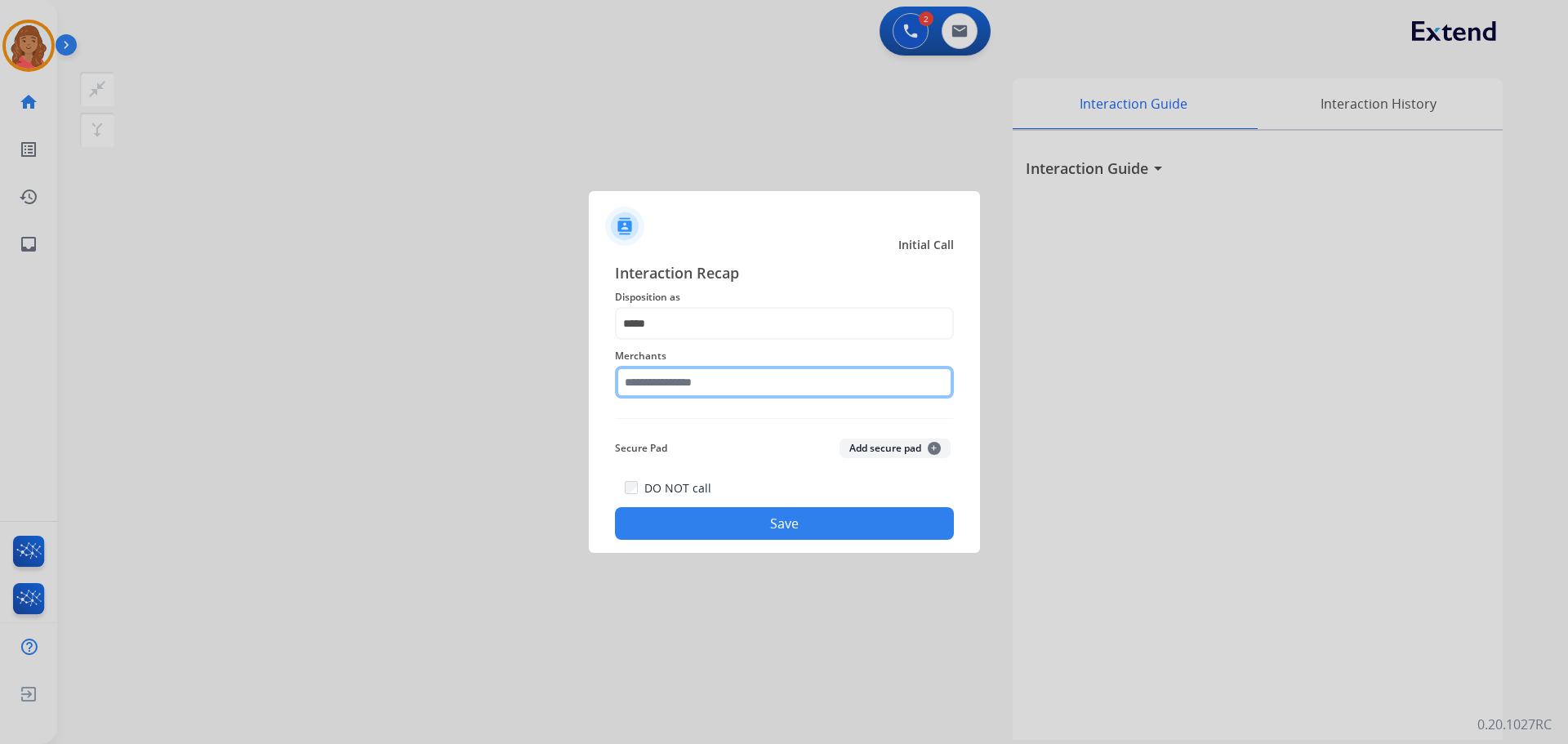
click at [670, 379] on input "text" at bounding box center [784, 381] width 339 height 33
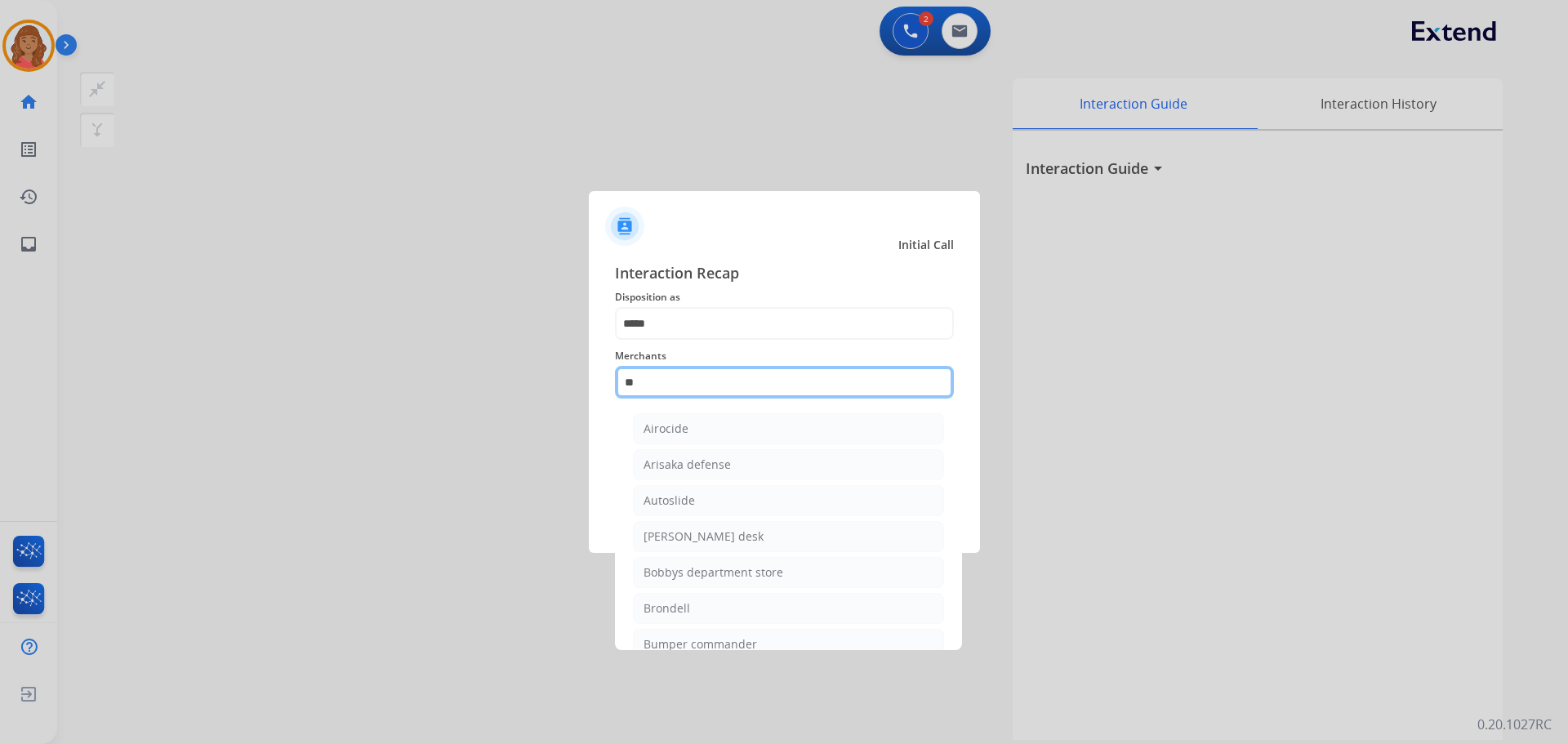
type input "*"
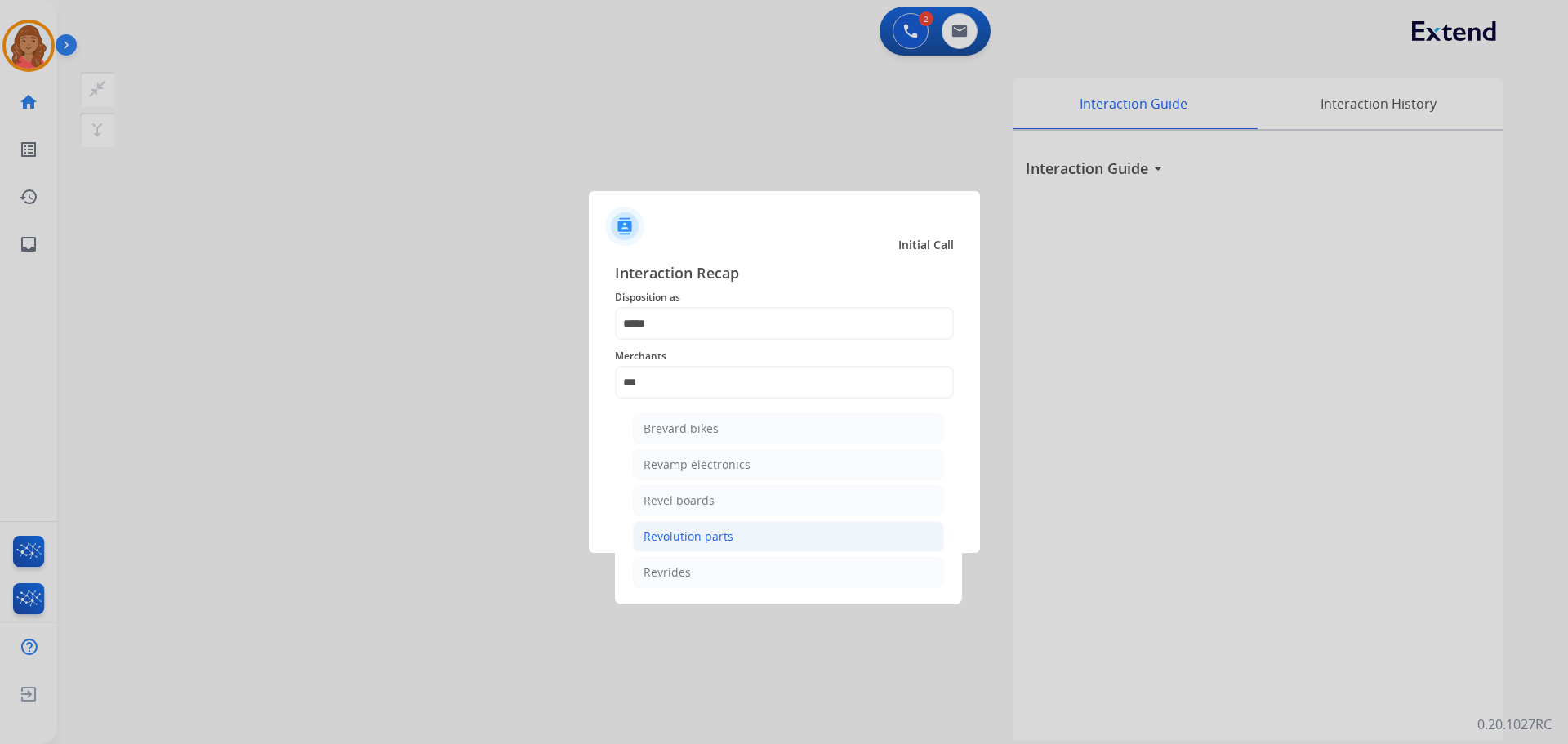
click at [698, 529] on div "Revolution parts" at bounding box center [688, 537] width 90 height 17
type input "**********"
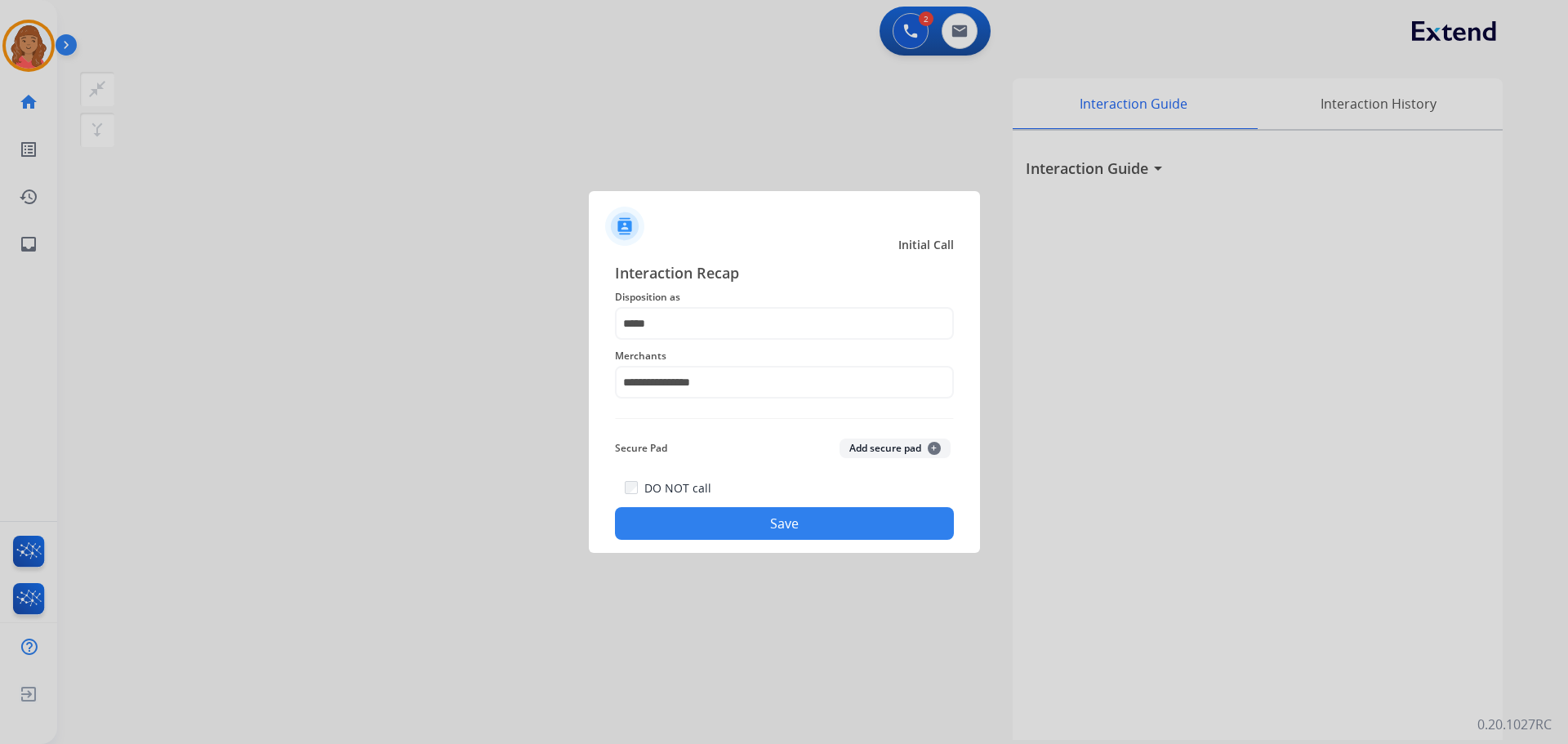
click at [693, 522] on button "Save" at bounding box center [784, 523] width 339 height 33
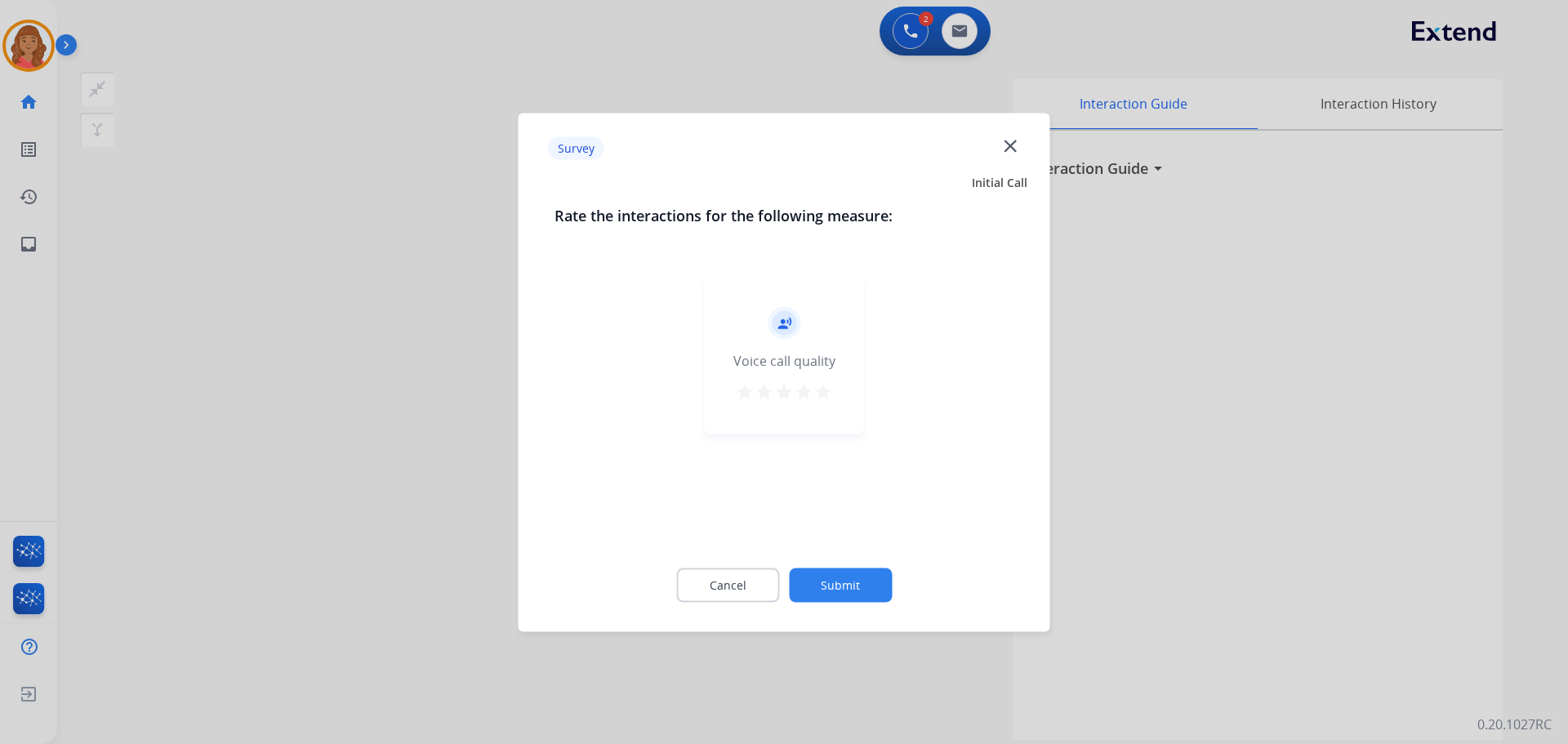
click at [822, 393] on mat-icon "star" at bounding box center [822, 391] width 20 height 20
click at [833, 581] on button "Submit" at bounding box center [840, 584] width 103 height 34
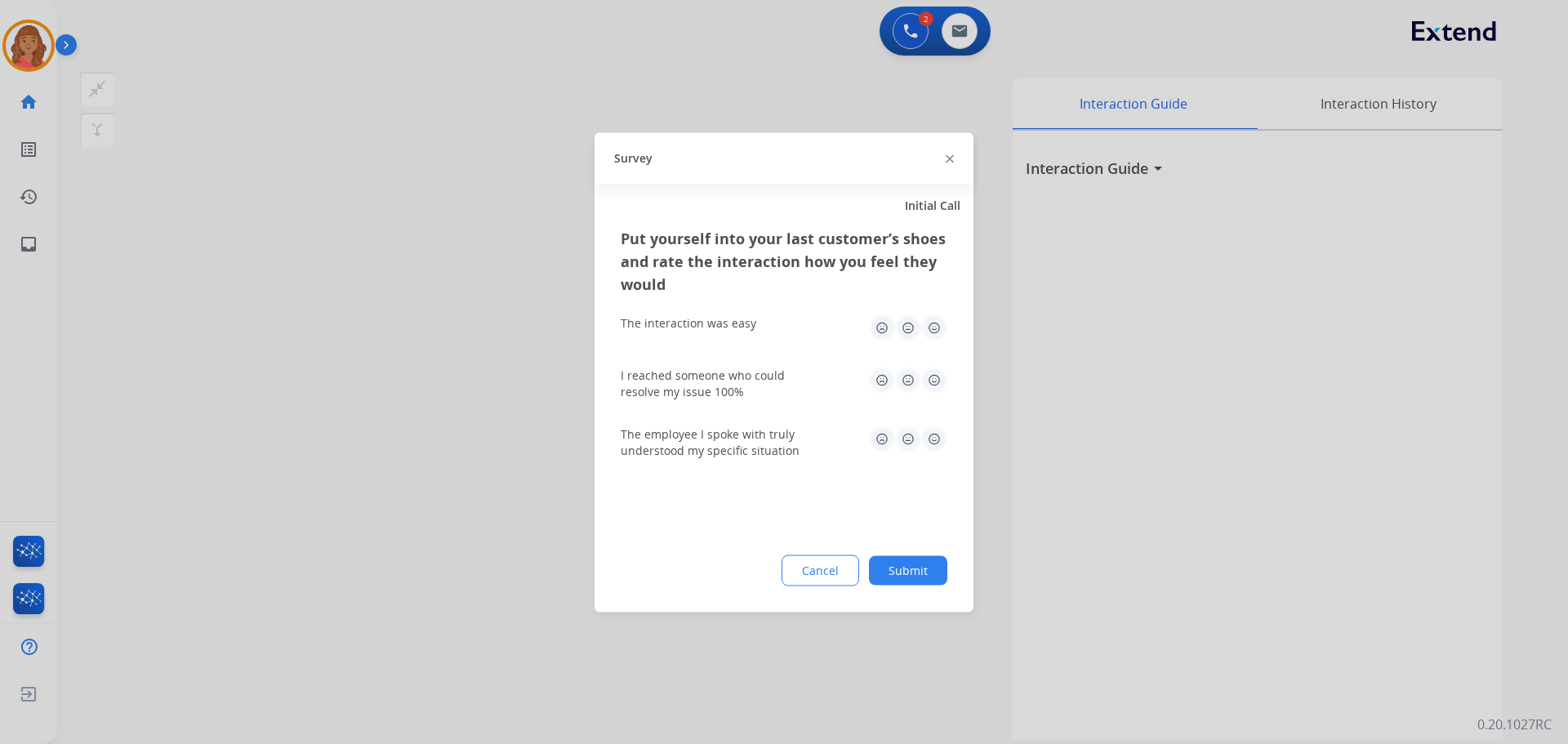
click at [935, 333] on img at bounding box center [934, 327] width 26 height 26
click at [939, 371] on img at bounding box center [934, 379] width 26 height 26
click at [934, 442] on img at bounding box center [934, 438] width 26 height 26
click at [906, 570] on button "Submit" at bounding box center [908, 570] width 78 height 30
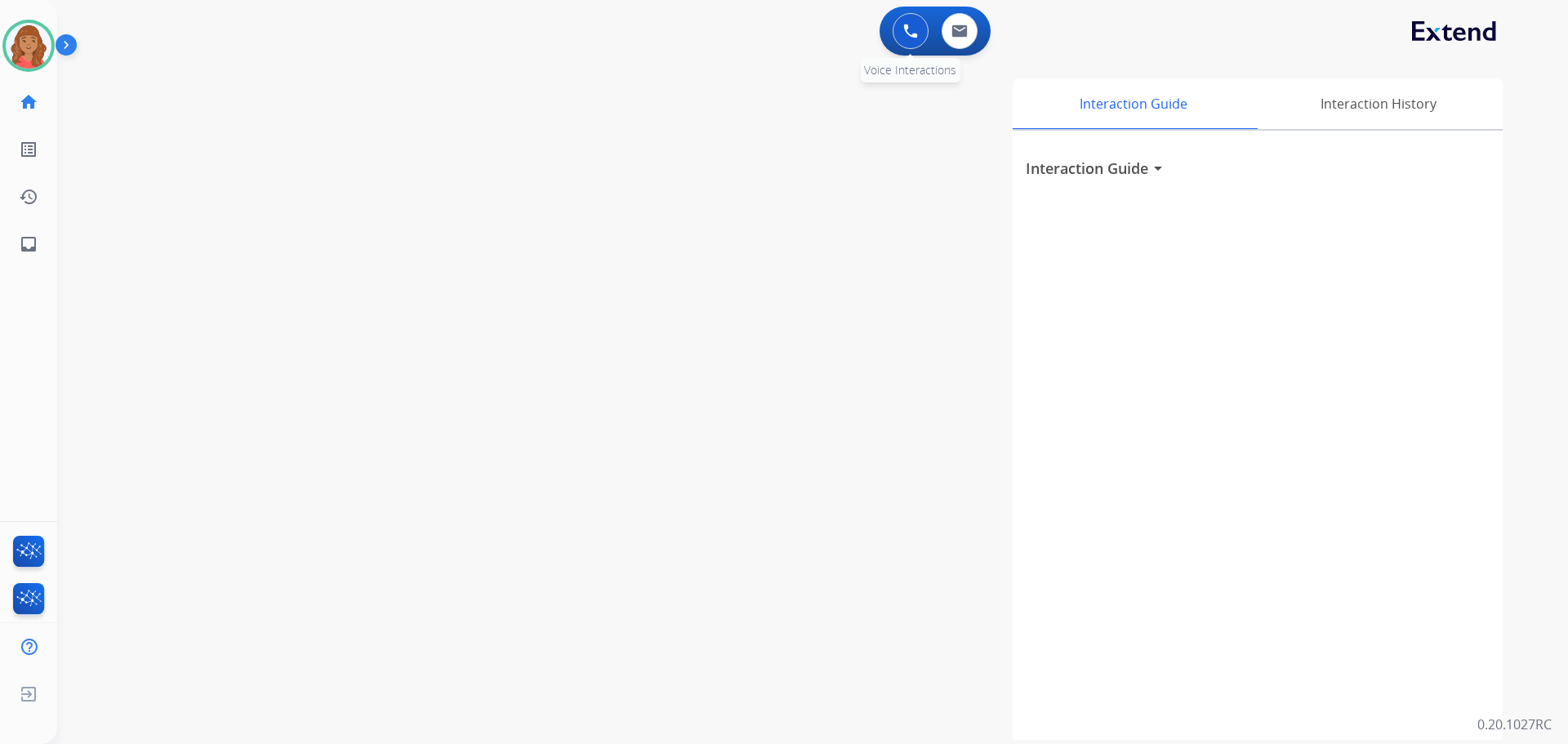
drag, startPoint x: 919, startPoint y: 33, endPoint x: 910, endPoint y: 34, distance: 9.1
click at [919, 33] on button at bounding box center [910, 31] width 36 height 36
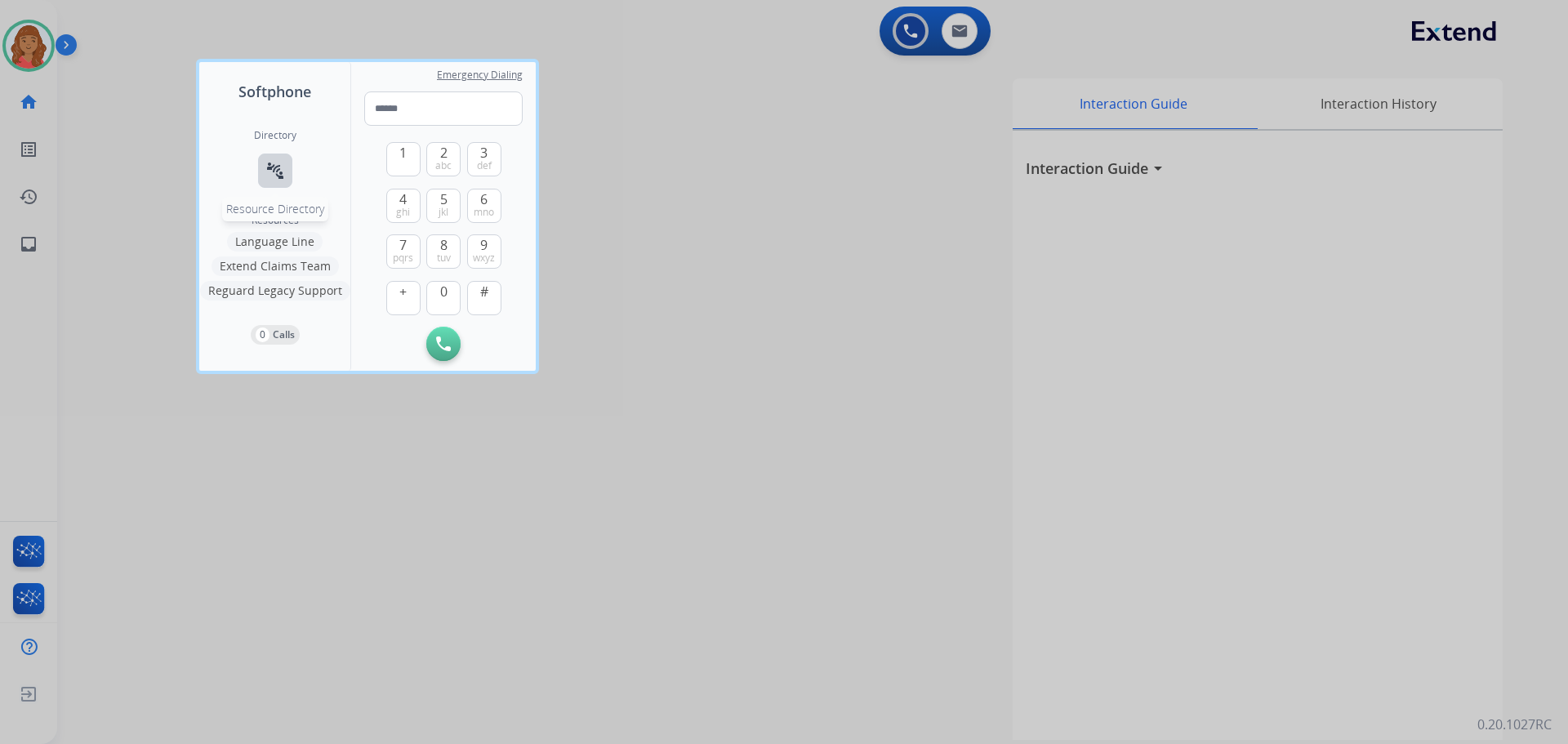
click at [277, 175] on mat-icon "connect_without_contact" at bounding box center [274, 170] width 20 height 20
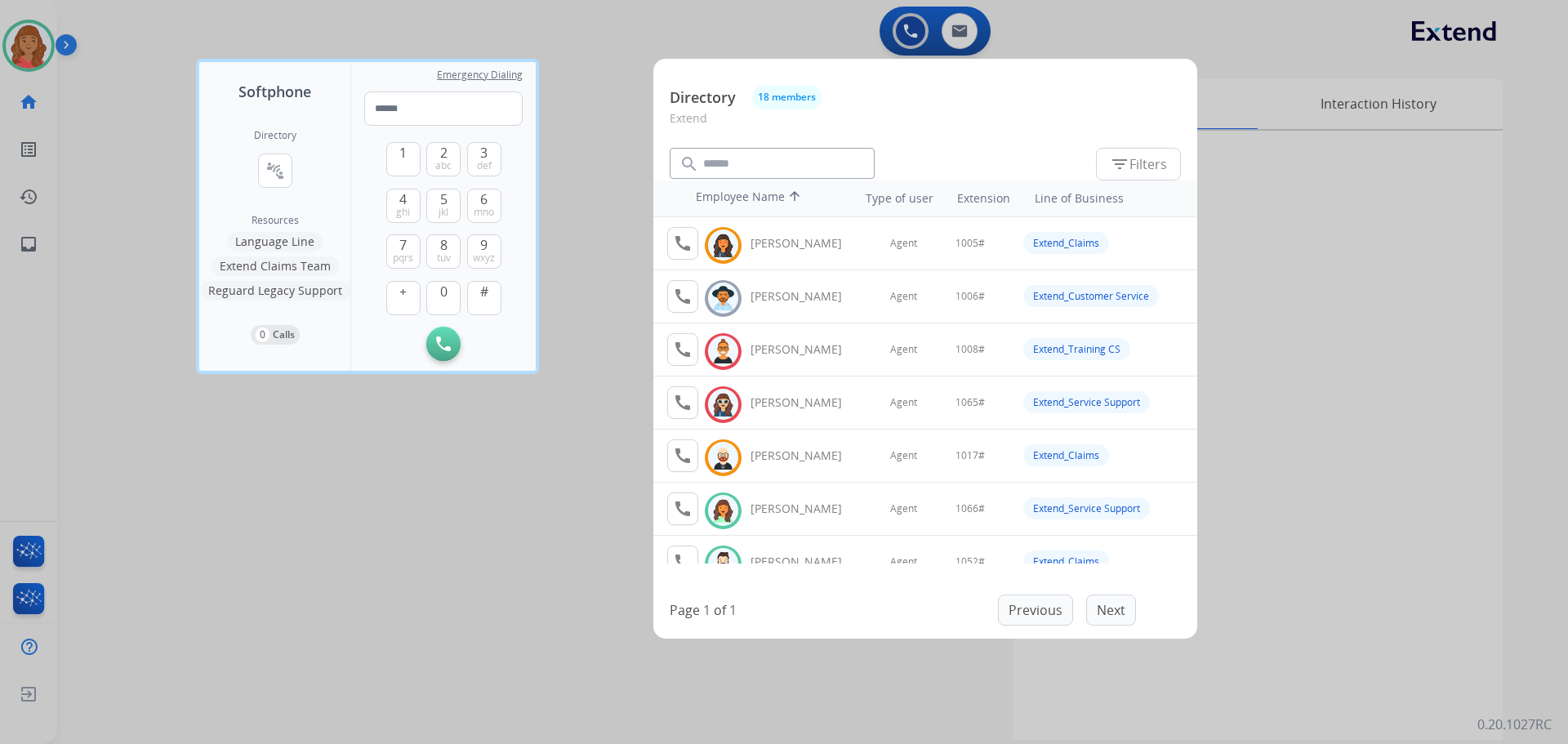
click at [575, 86] on div at bounding box center [784, 372] width 1568 height 744
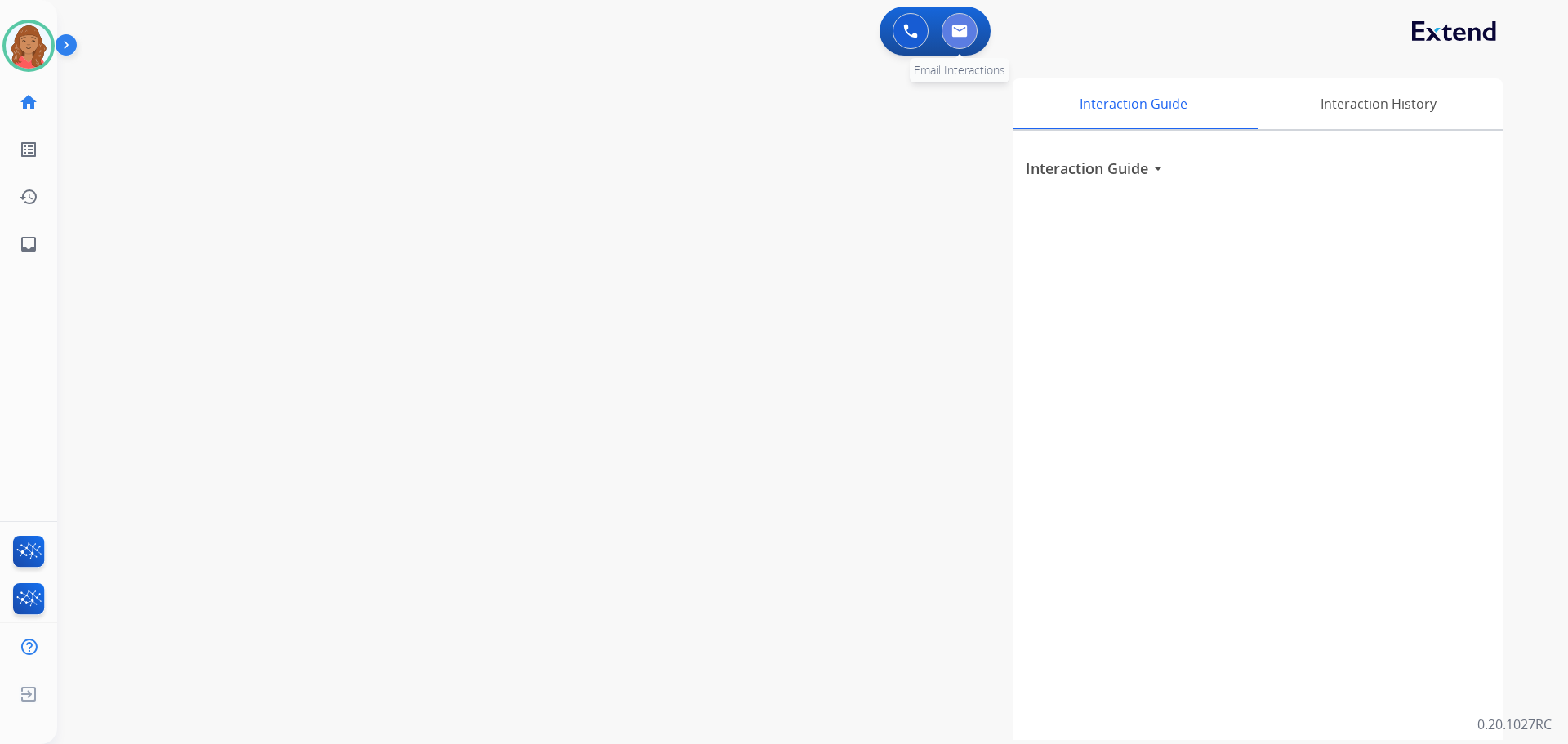
click at [961, 41] on button at bounding box center [959, 31] width 36 height 36
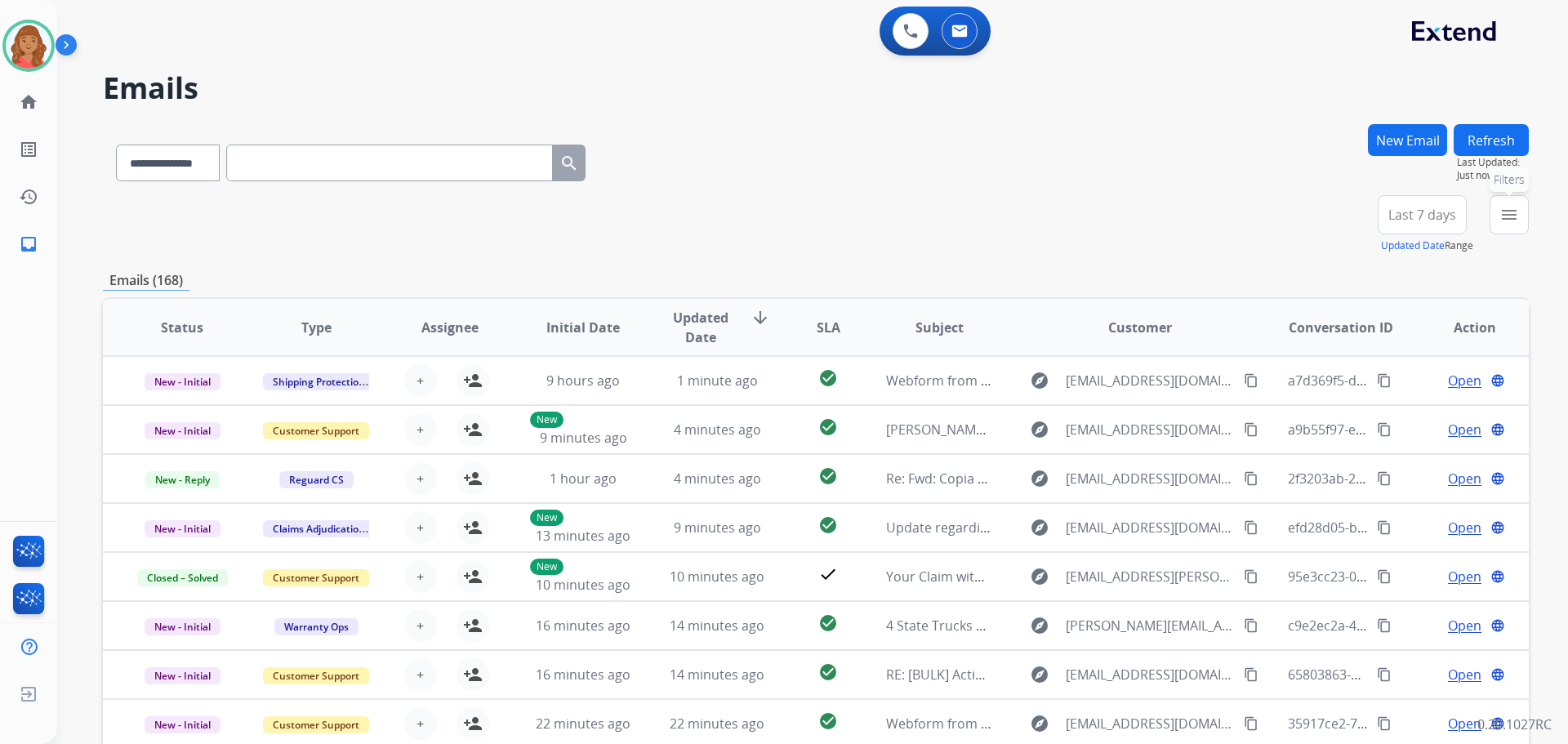
drag, startPoint x: 1514, startPoint y: 211, endPoint x: 1495, endPoint y: 246, distance: 39.8
click at [1512, 212] on mat-icon "menu" at bounding box center [1508, 214] width 20 height 20
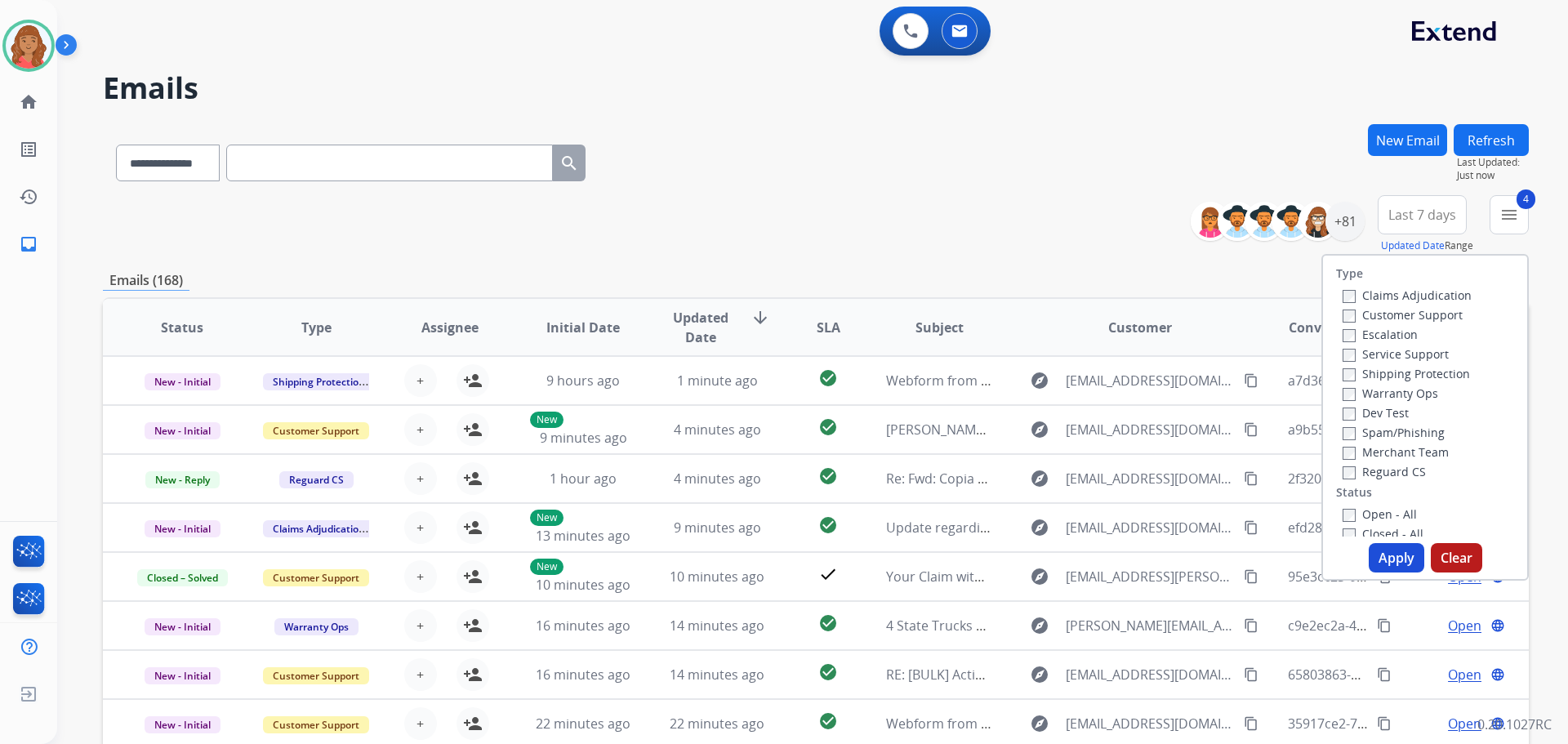
click at [1377, 564] on button "Apply" at bounding box center [1396, 558] width 56 height 30
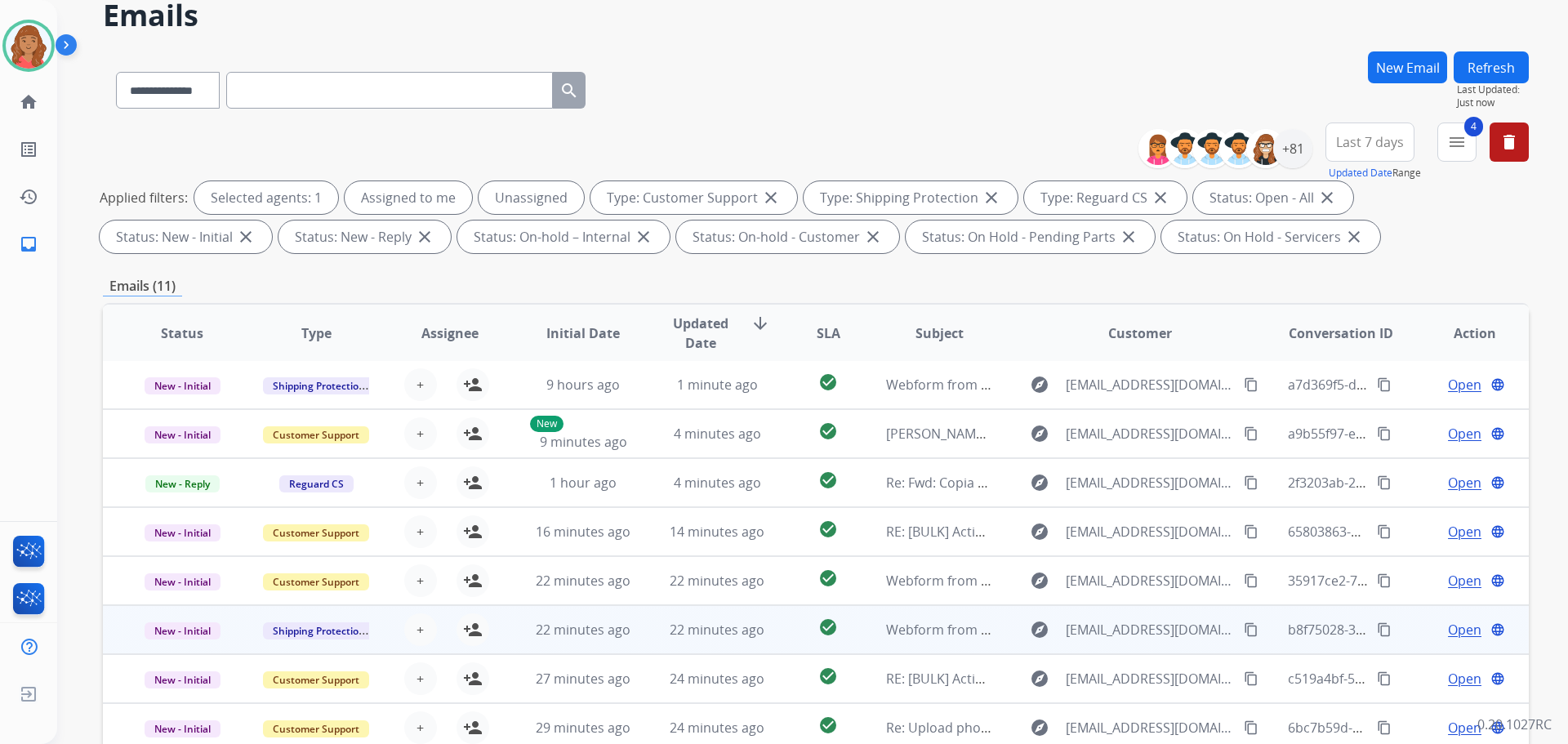
scroll to position [264, 0]
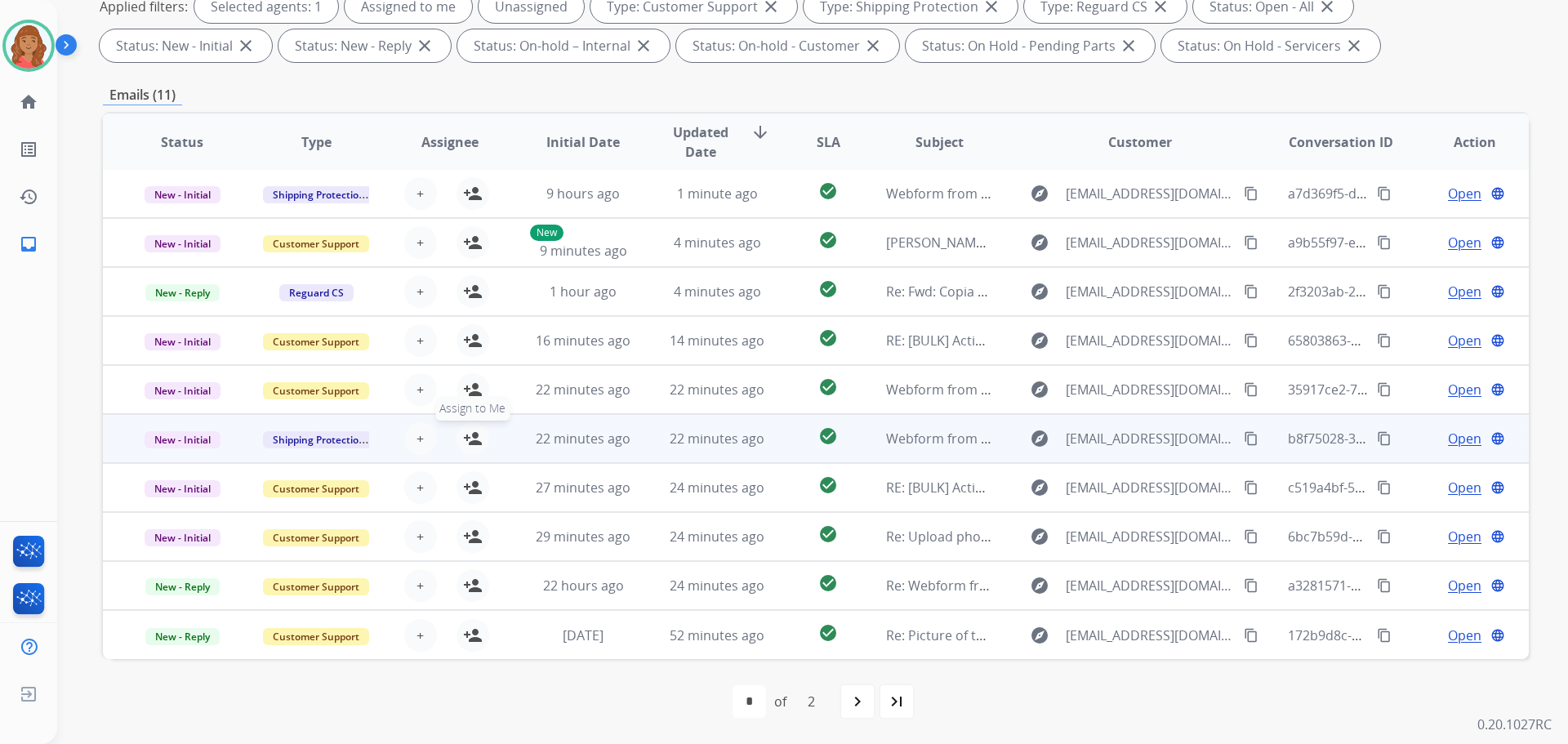
click at [472, 445] on mat-icon "person_add" at bounding box center [472, 438] width 20 height 20
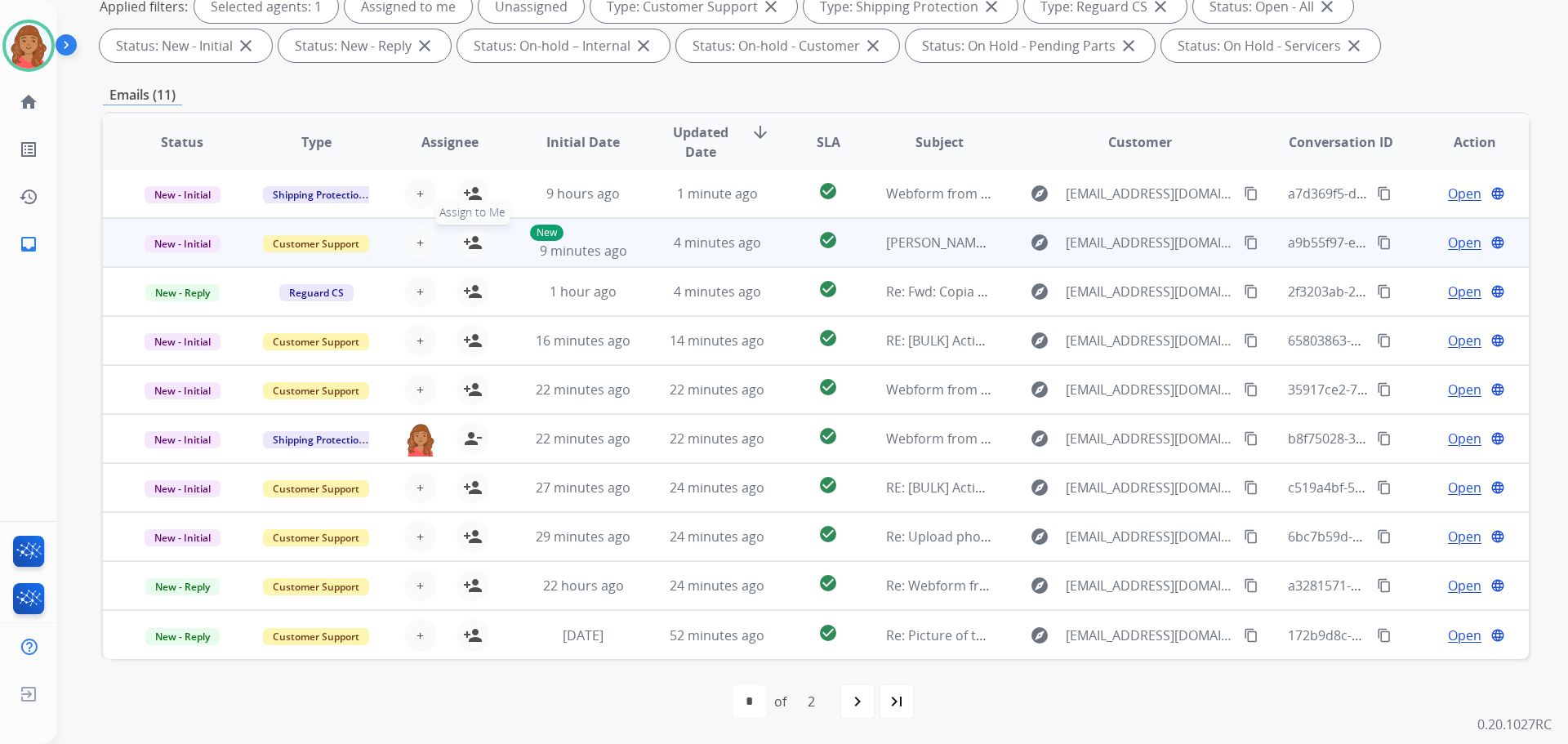
click at [467, 204] on span "Assign to Me" at bounding box center [472, 212] width 74 height 24
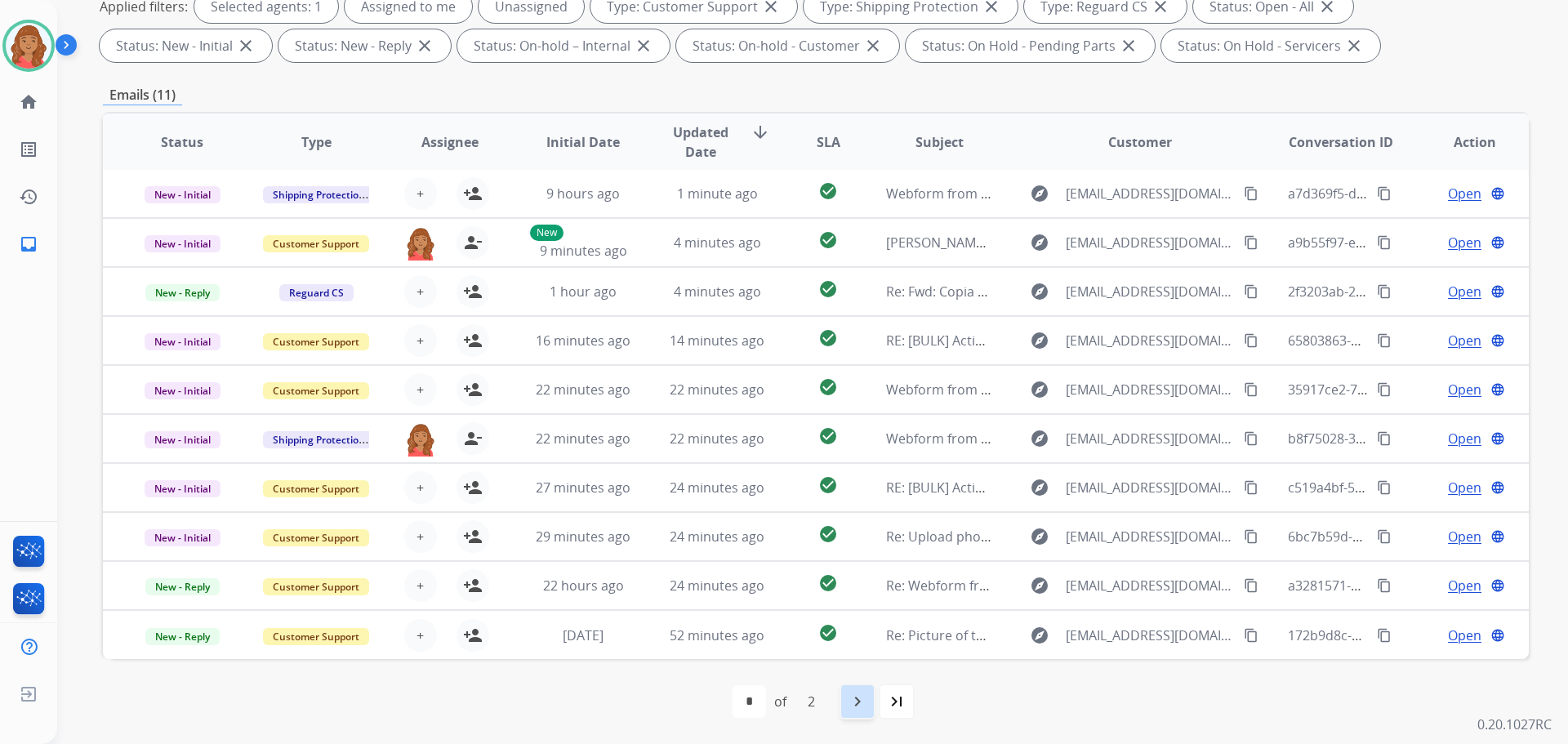
click at [858, 706] on mat-icon "navigate_next" at bounding box center [857, 701] width 20 height 20
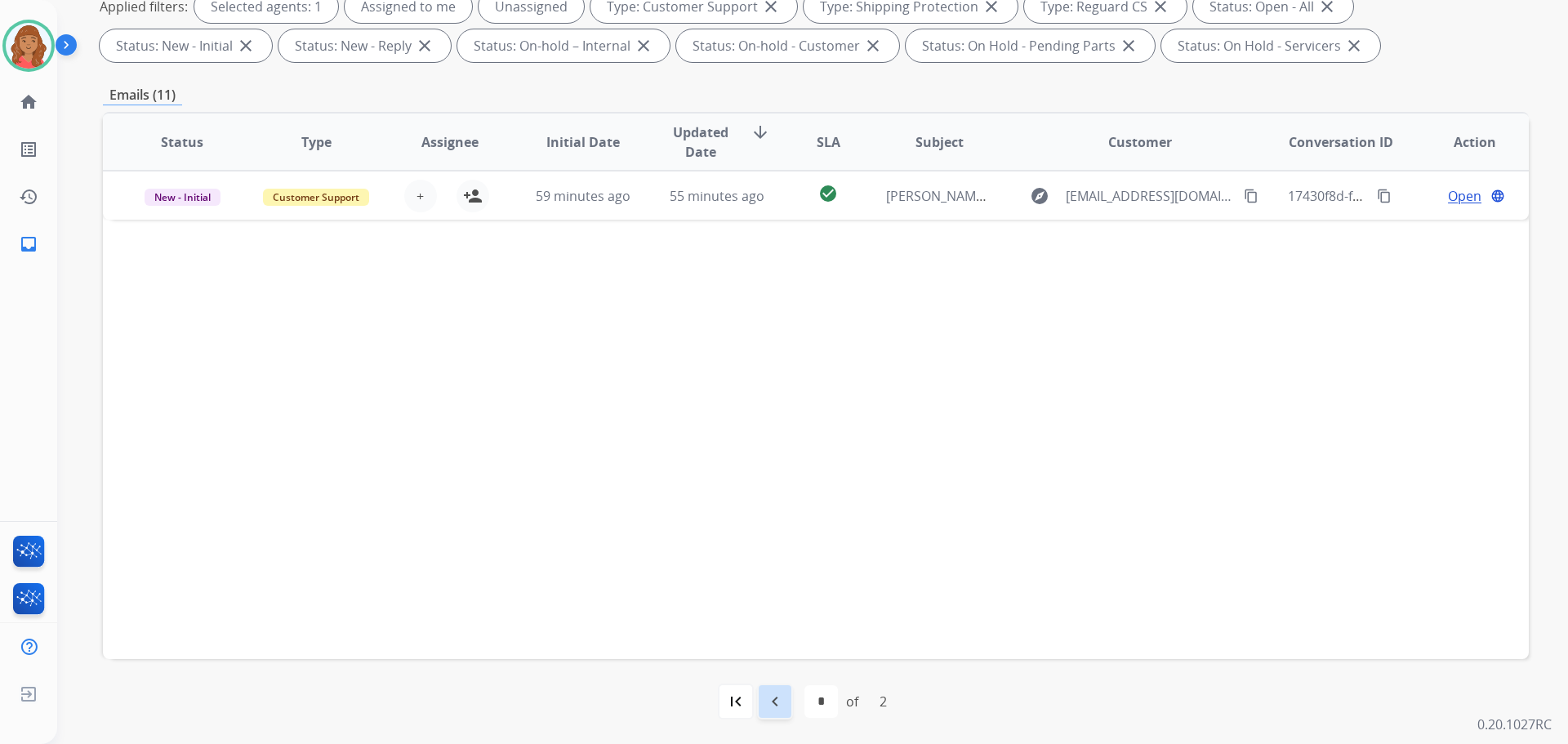
click at [777, 695] on mat-icon "navigate_before" at bounding box center [775, 701] width 20 height 20
select select "*"
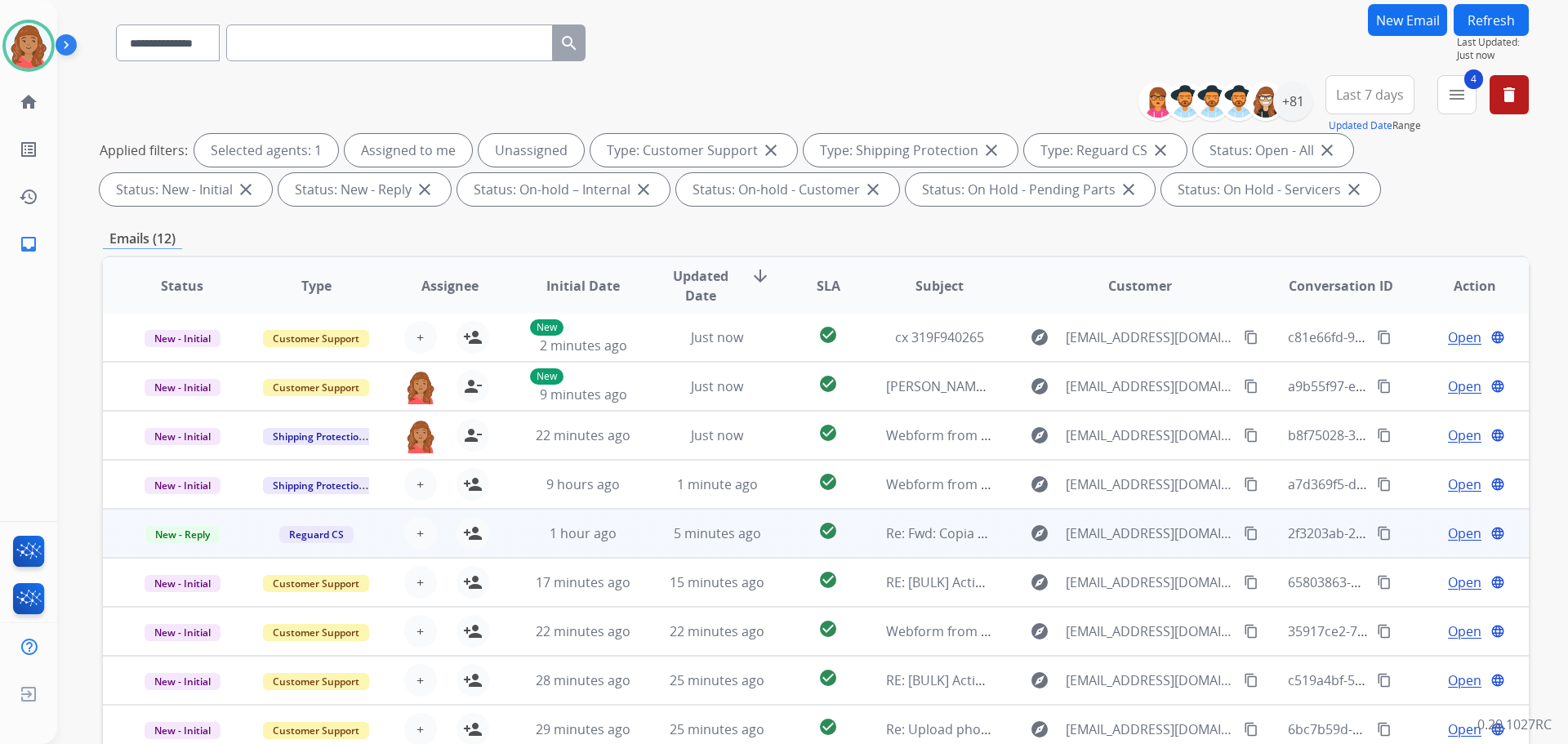
scroll to position [164, 0]
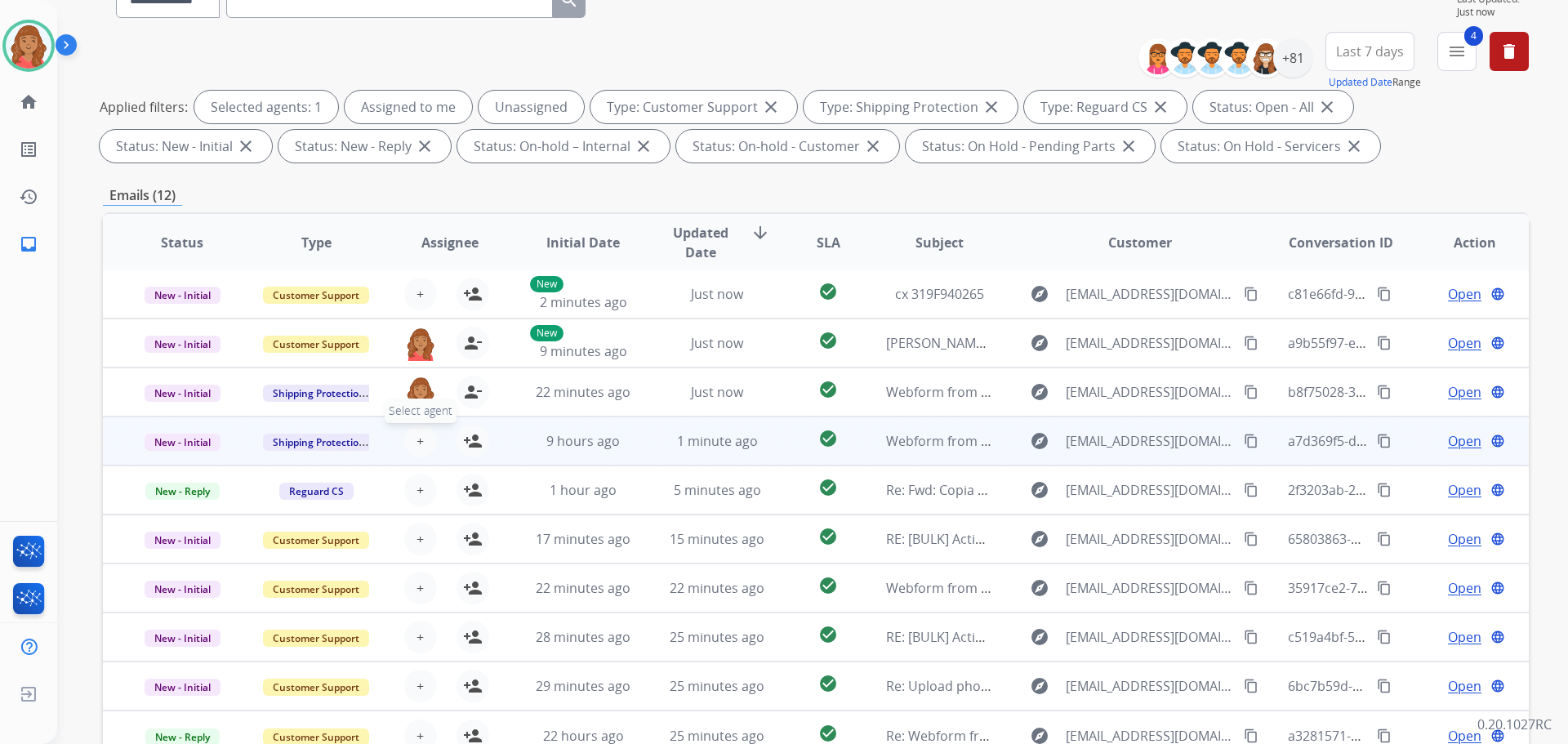
click at [419, 445] on span "+" at bounding box center [420, 441] width 7 height 20
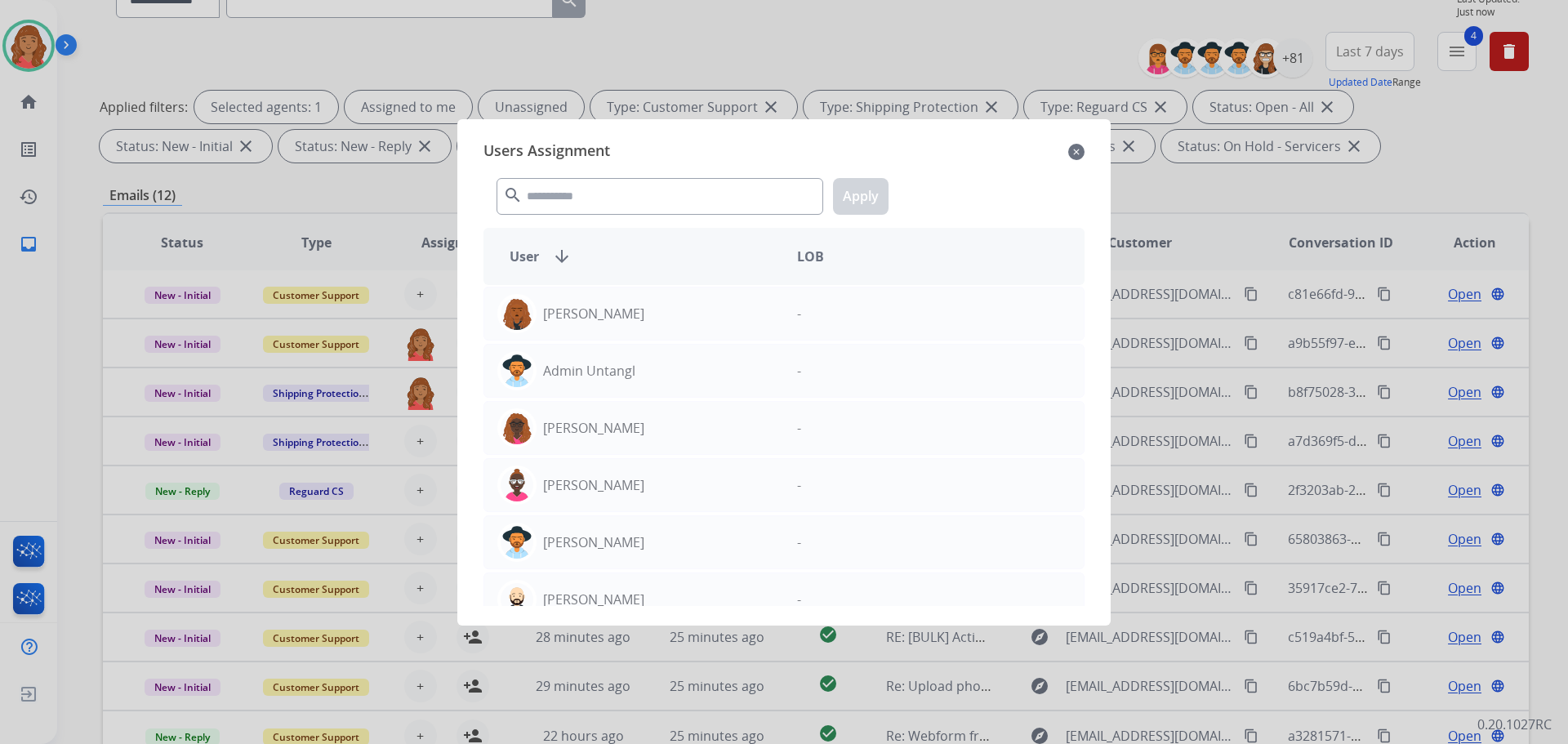
click at [1074, 152] on mat-icon "close" at bounding box center [1076, 152] width 17 height 20
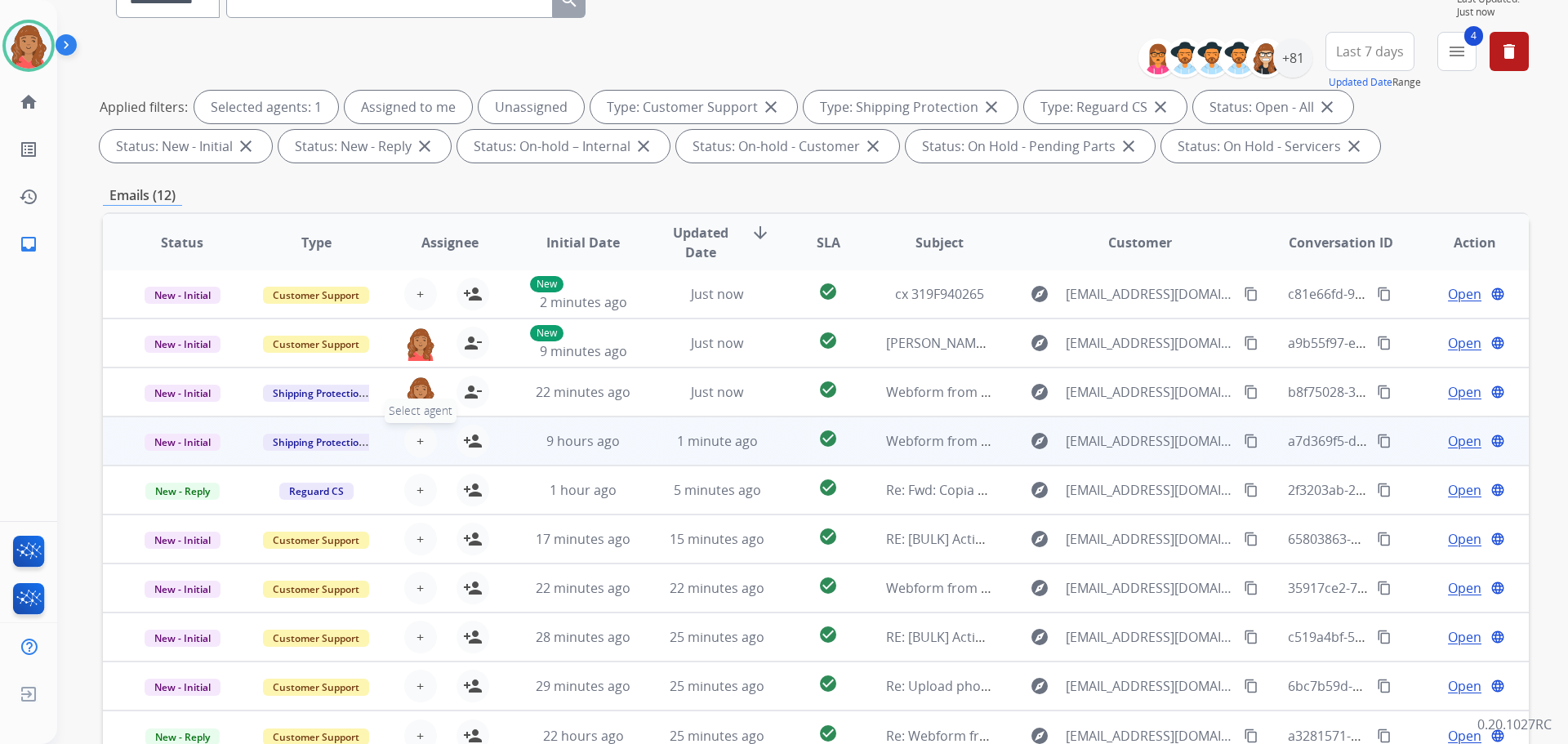
click at [422, 443] on button "+ Select agent" at bounding box center [420, 441] width 33 height 33
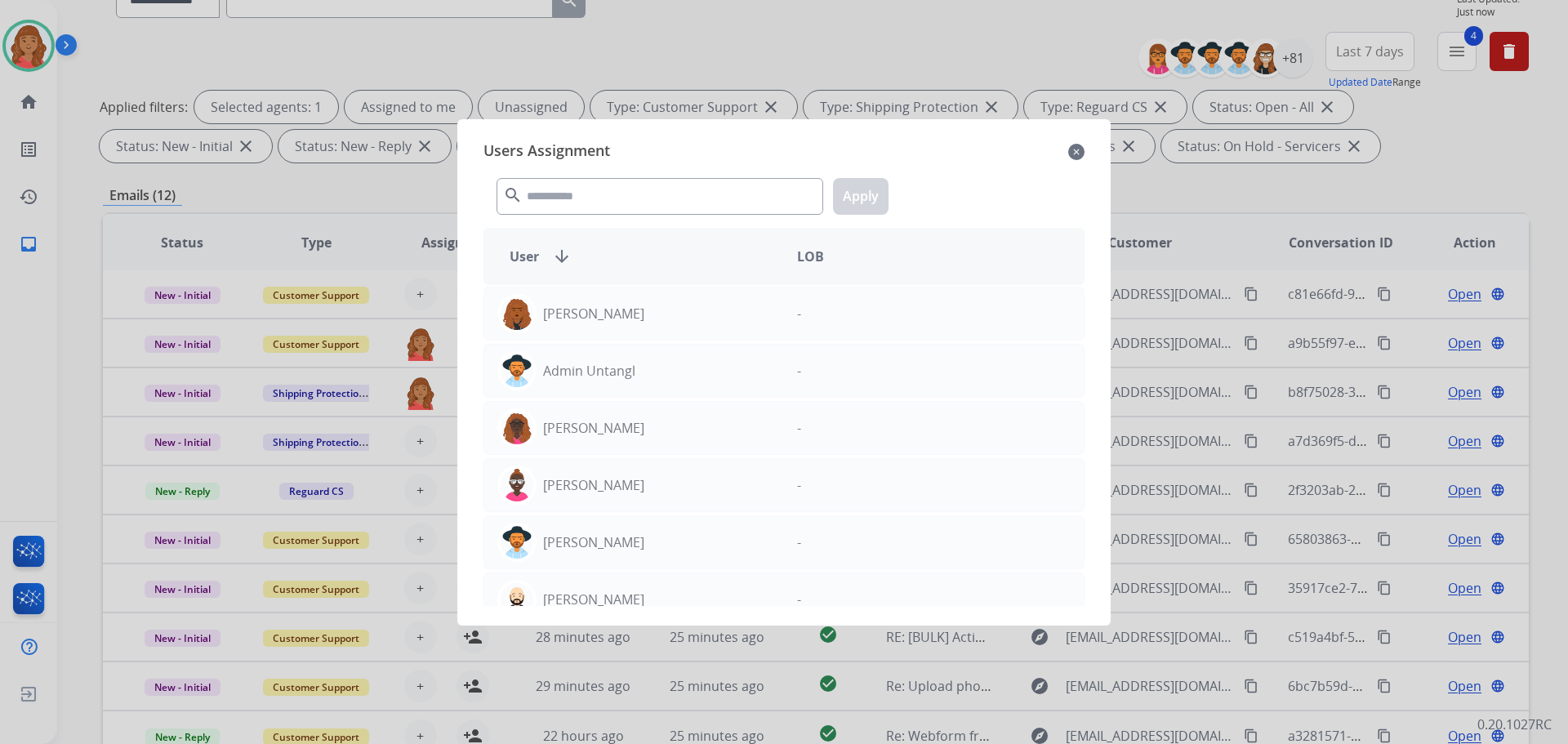
click at [1080, 140] on div "Users Assignment close" at bounding box center [784, 152] width 601 height 26
click at [1083, 151] on mat-icon "close" at bounding box center [1076, 152] width 17 height 20
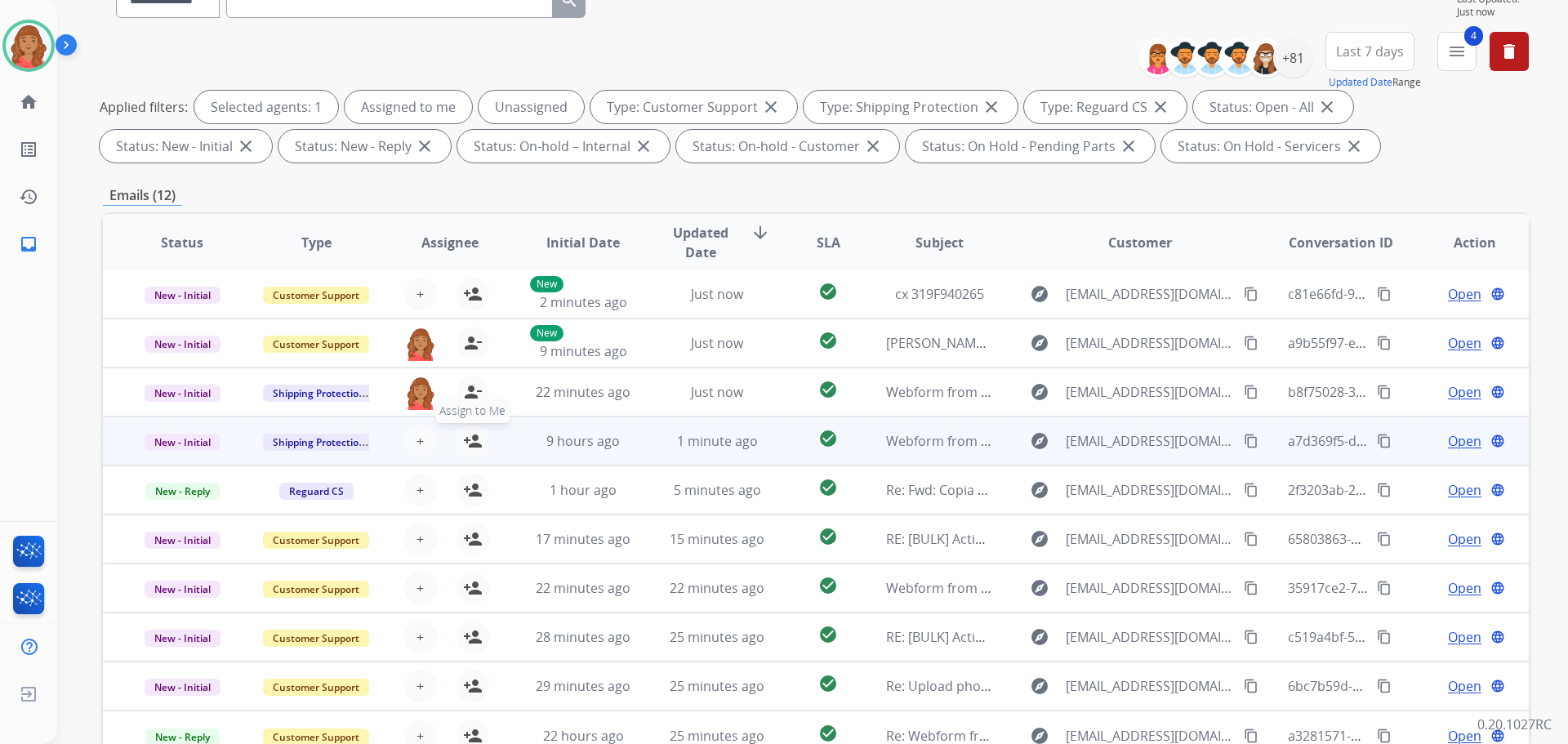
click at [478, 437] on mat-icon "person_add" at bounding box center [472, 441] width 20 height 20
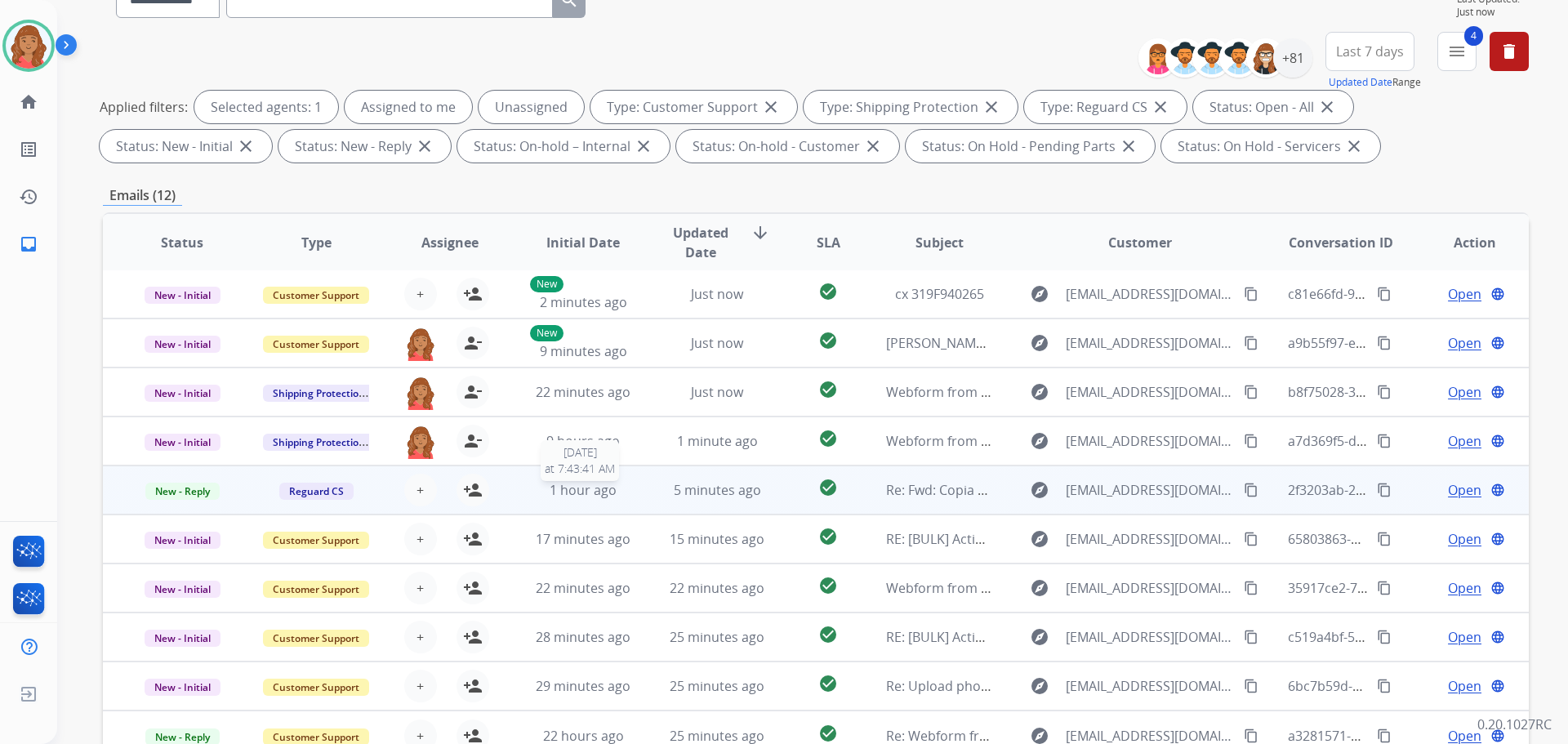
click at [556, 498] on span "1 hour ago" at bounding box center [583, 489] width 67 height 18
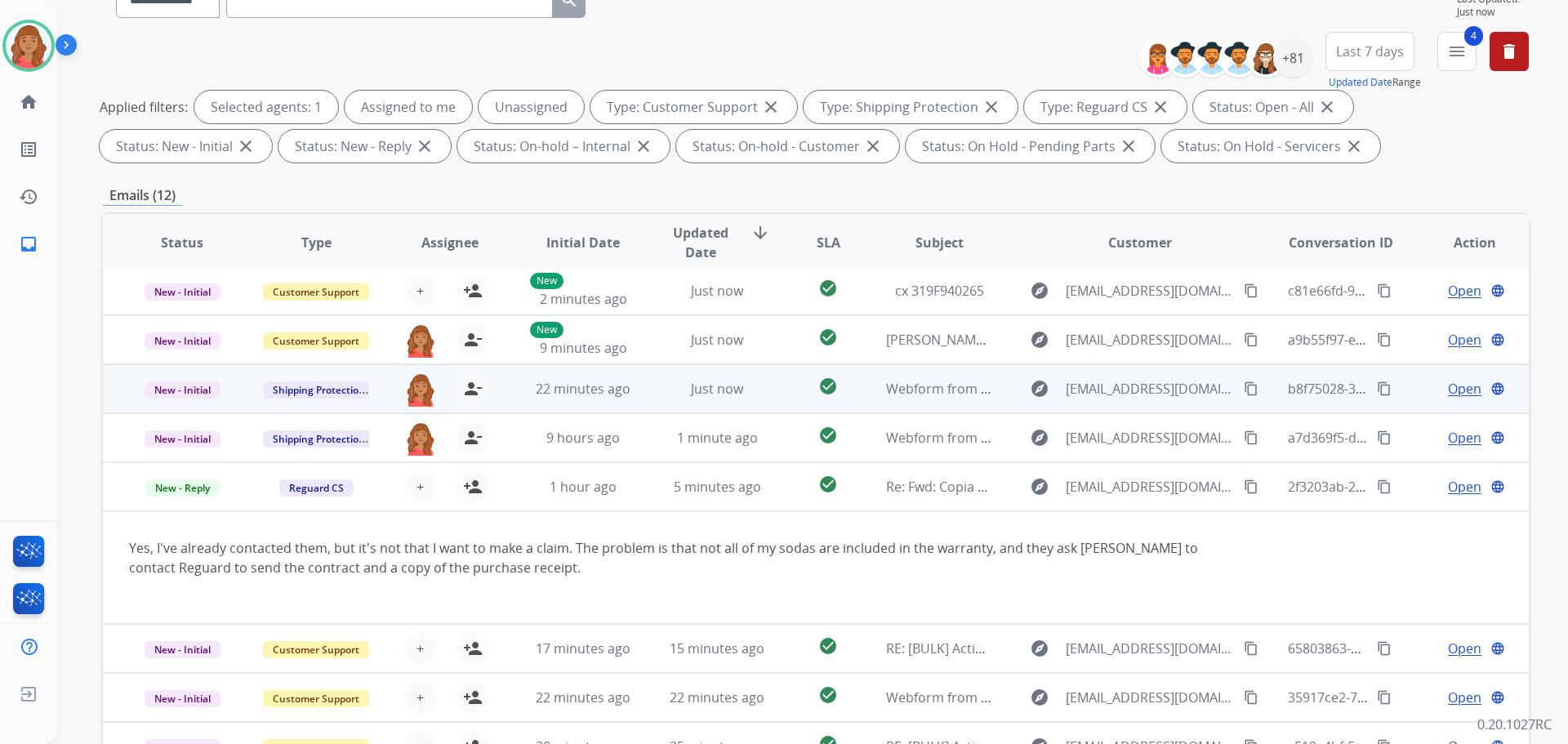
scroll to position [0, 0]
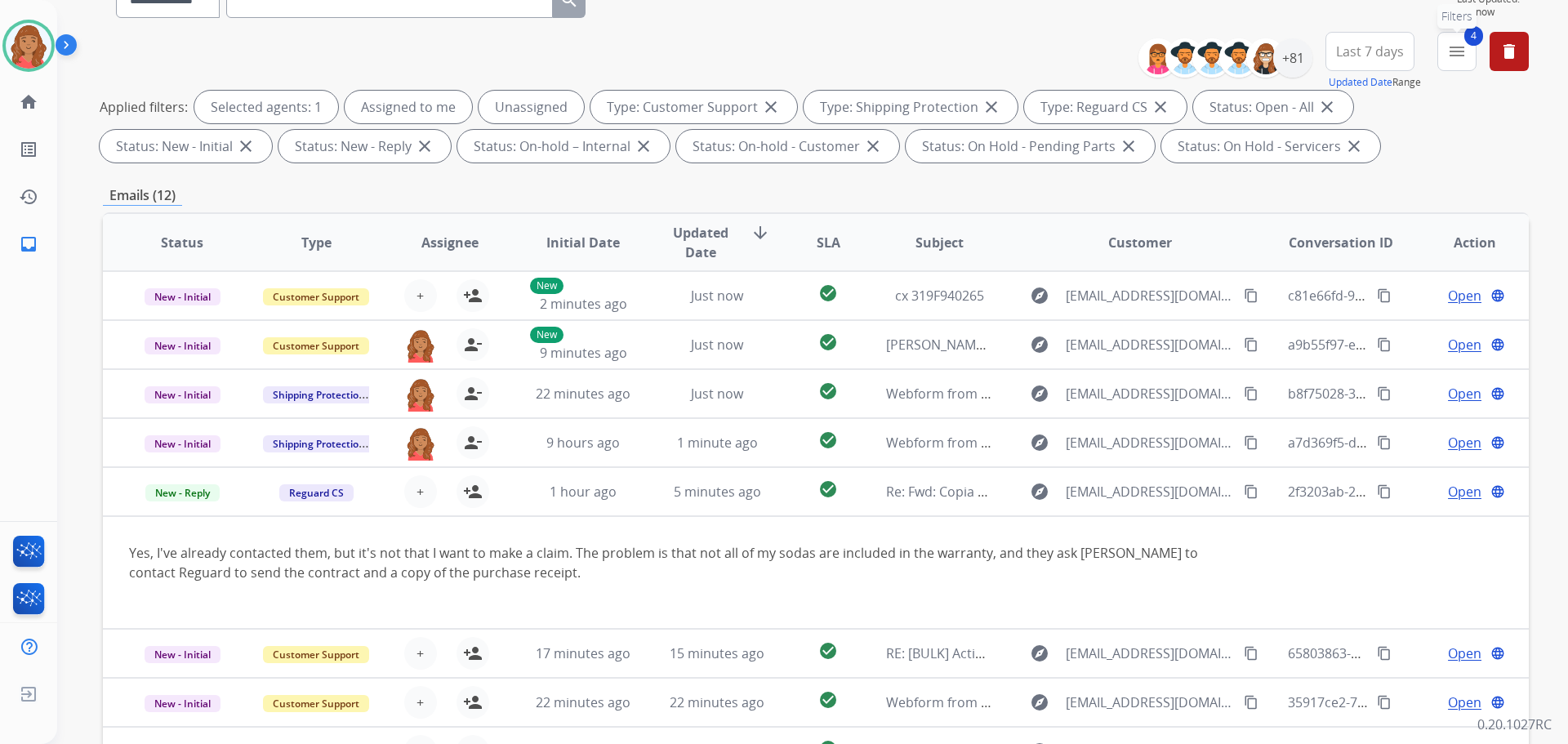
click at [1455, 62] on button "4 menu Filters" at bounding box center [1456, 51] width 39 height 39
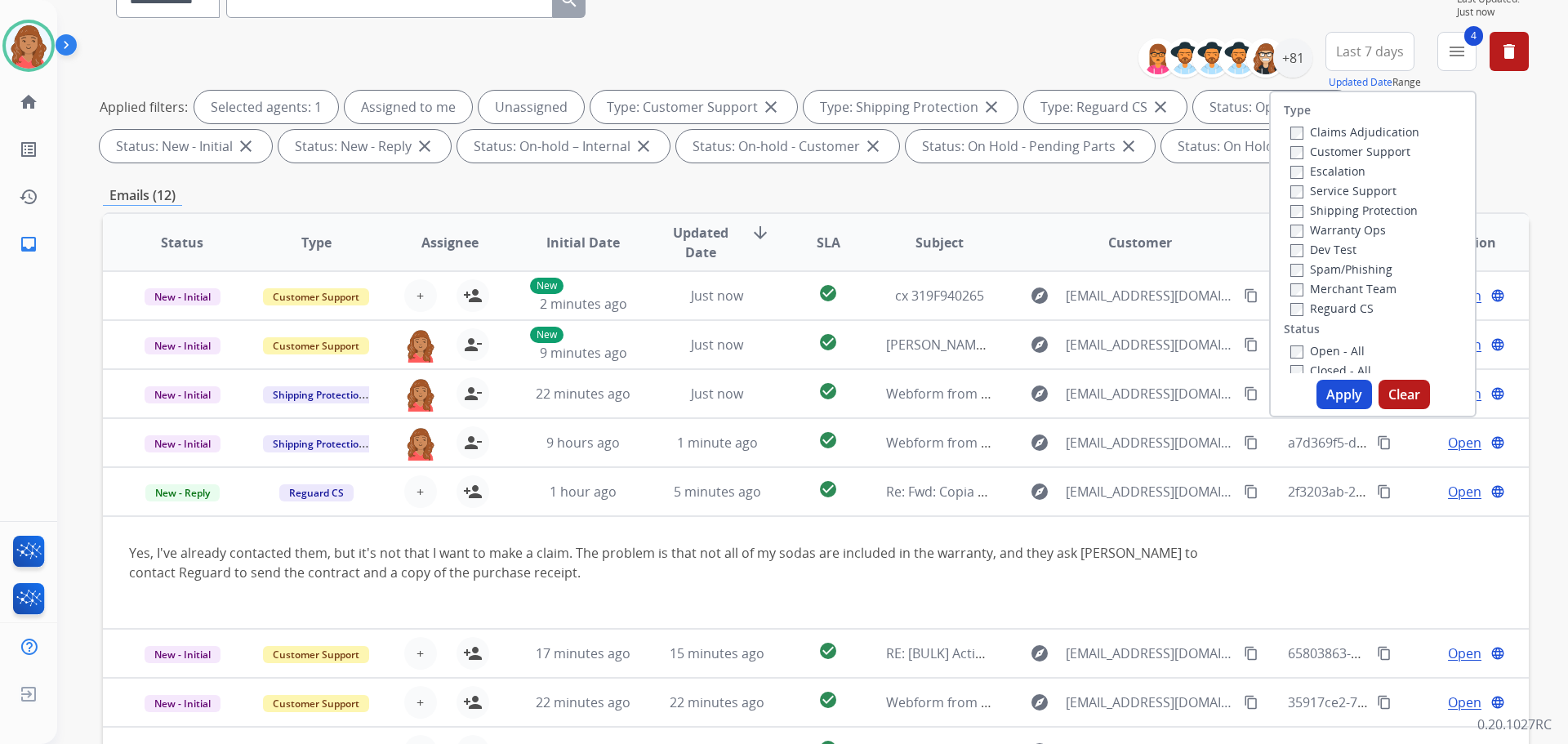
drag, startPoint x: 1241, startPoint y: 207, endPoint x: 1265, endPoint y: 132, distance: 78.7
click at [1242, 206] on div "**********" at bounding box center [816, 403] width 1426 height 884
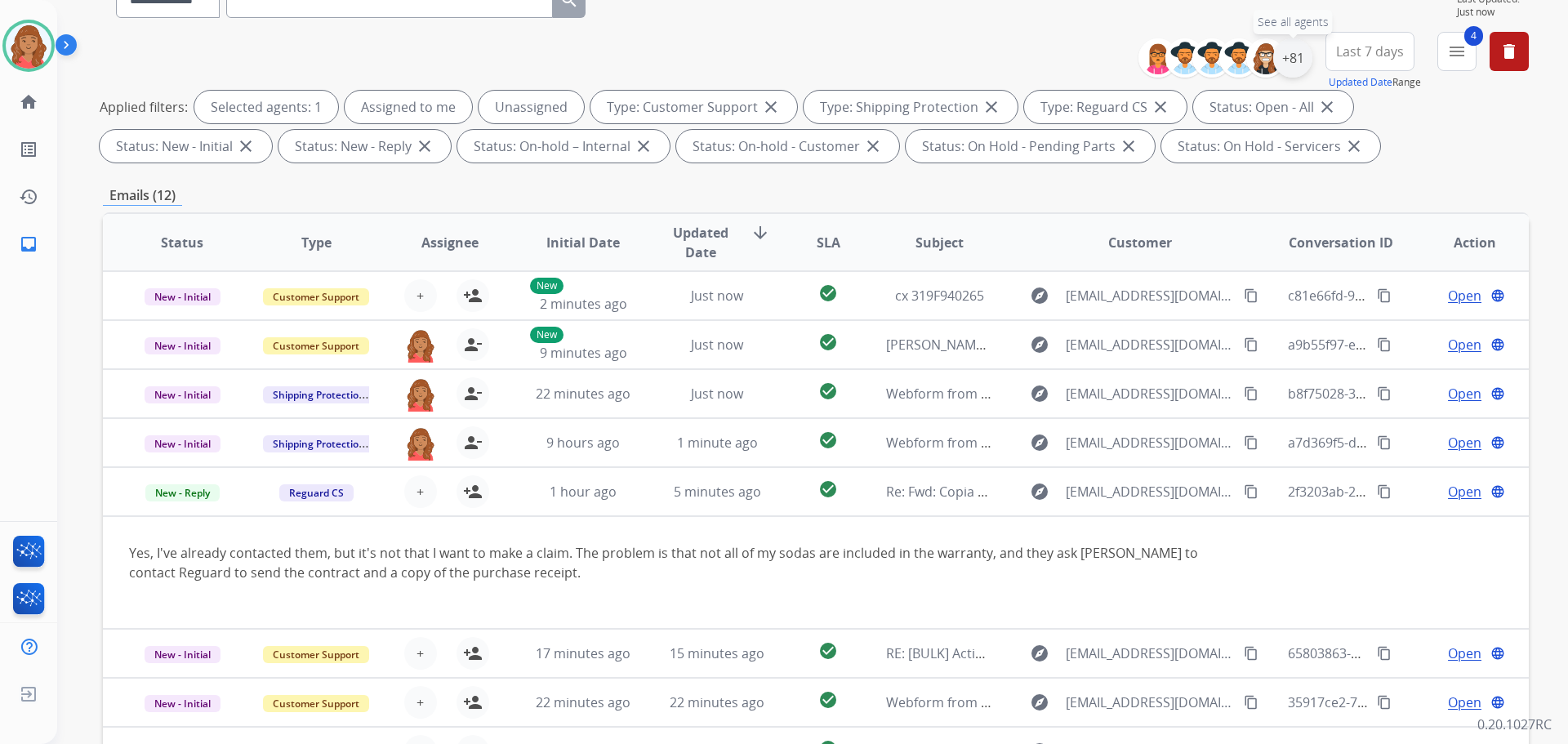
click at [1284, 63] on div "+81" at bounding box center [1293, 58] width 39 height 39
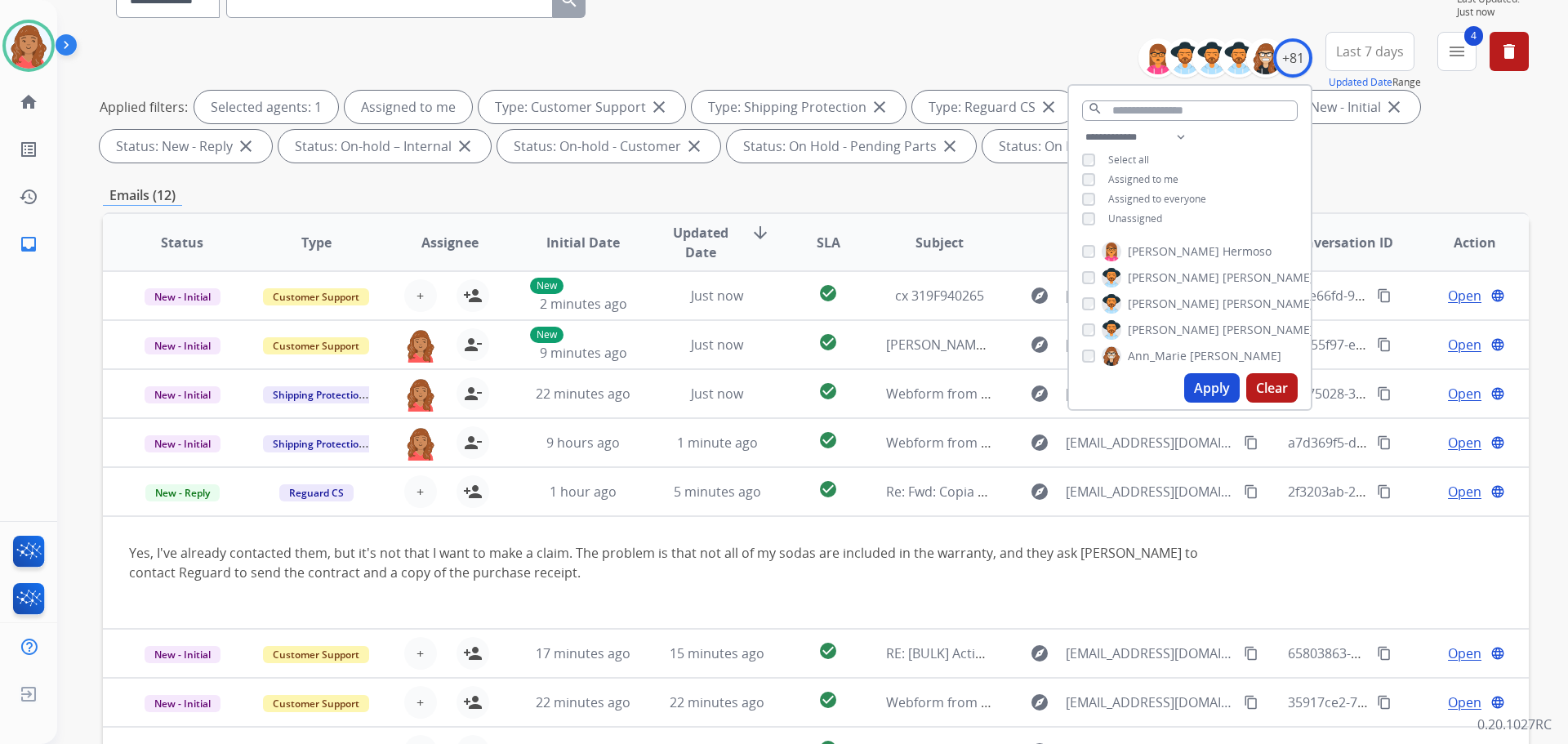
click at [1204, 389] on button "Apply" at bounding box center [1212, 388] width 56 height 30
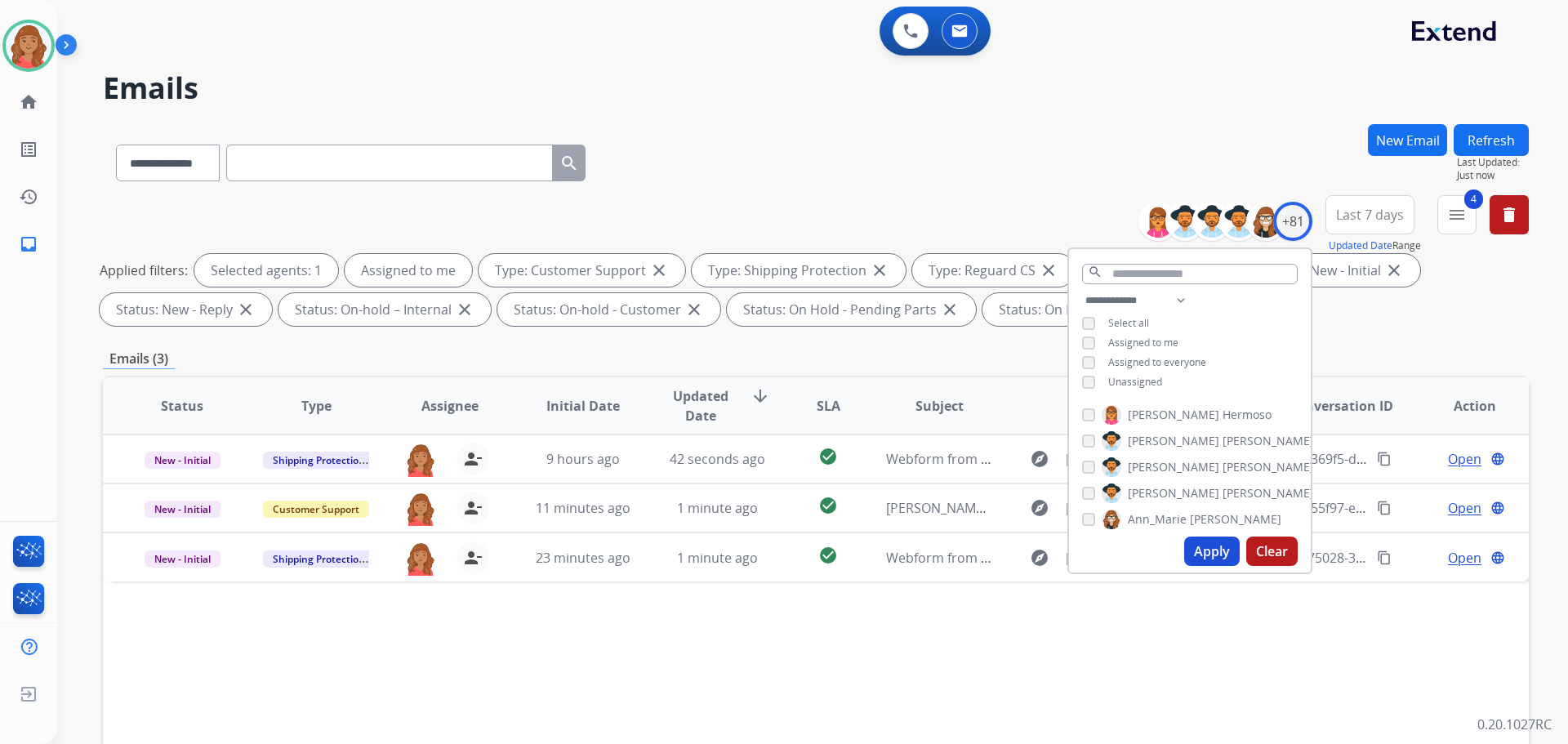
click at [533, 619] on div "Status Type Assignee Initial Date Updated Date arrow_downward SLA Subject Custo…" at bounding box center [816, 649] width 1426 height 547
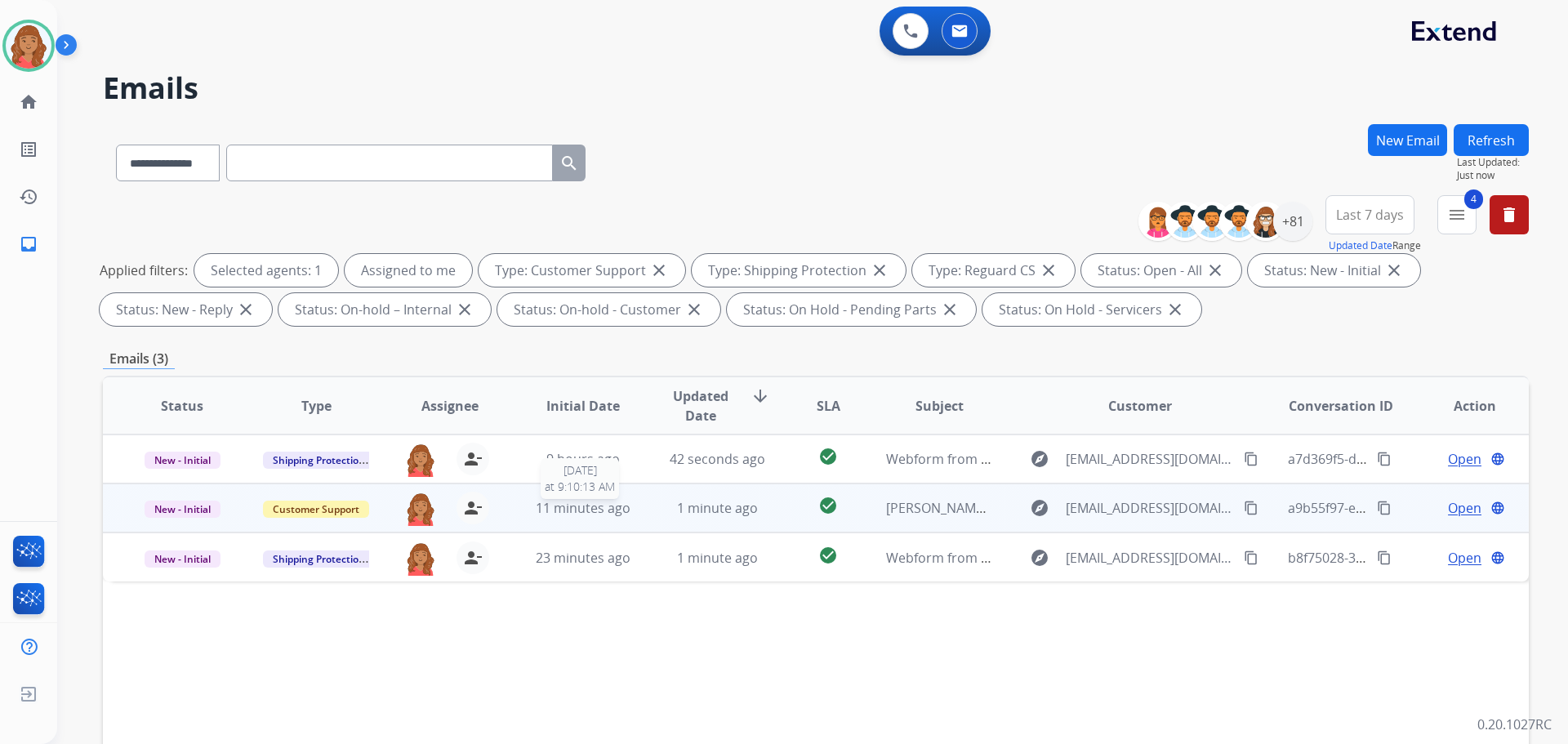
click at [573, 511] on span "11 minutes ago" at bounding box center [583, 507] width 95 height 18
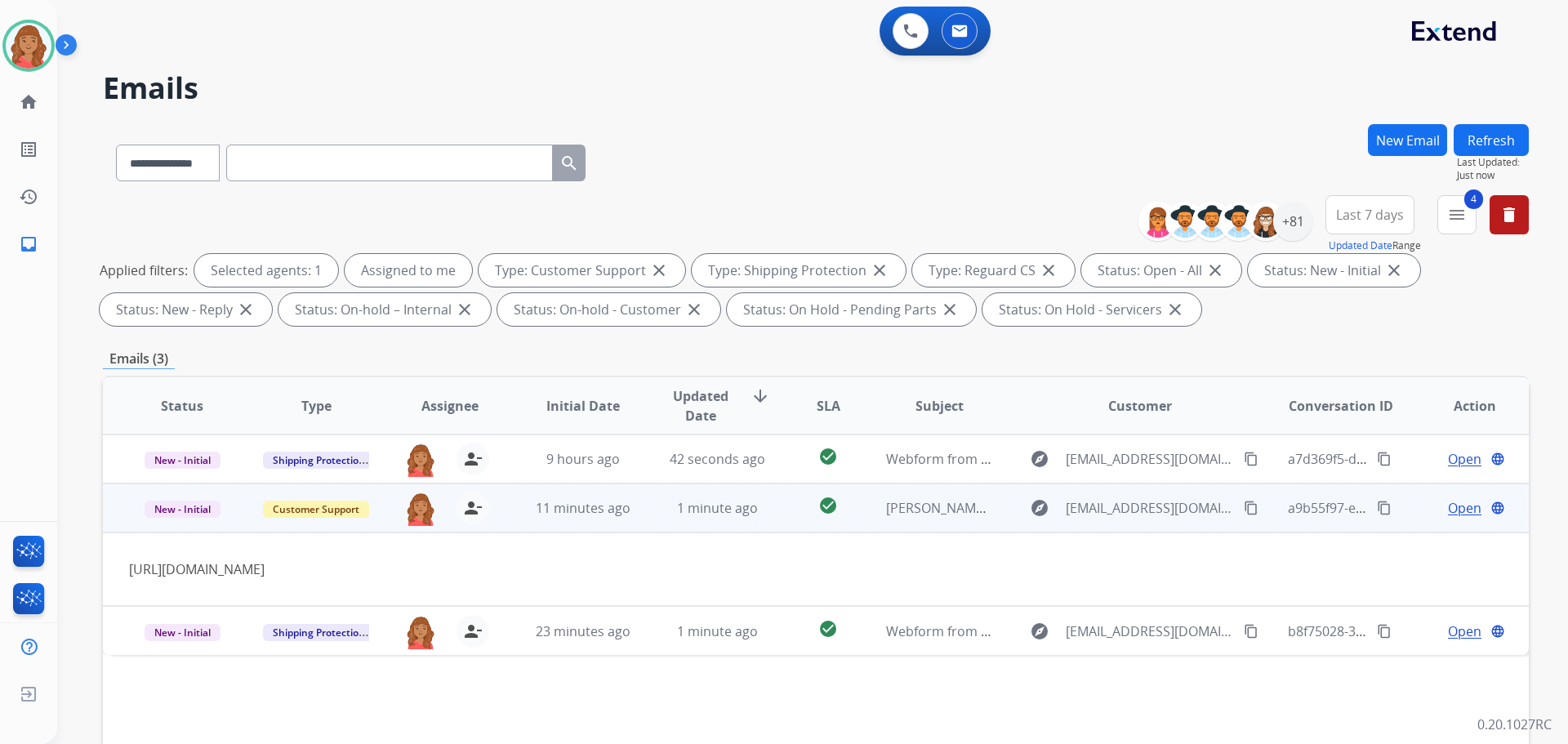
click at [1449, 511] on span "Open" at bounding box center [1465, 508] width 33 height 20
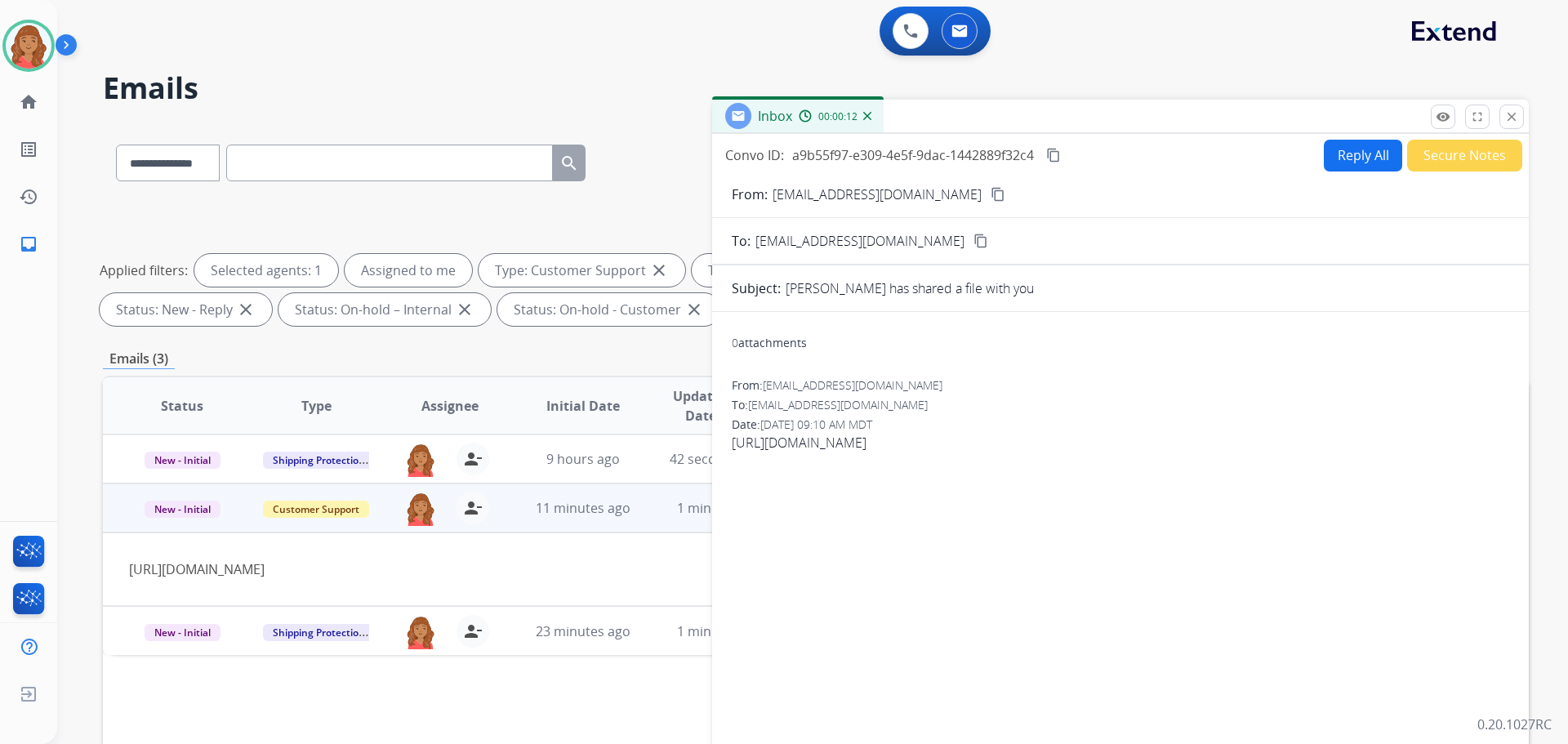
drag, startPoint x: 1280, startPoint y: 445, endPoint x: 1161, endPoint y: 448, distance: 119.0
click at [1161, 448] on div "https://acrobat.adobe.com/id/urn:aaid:sc:US:7549a70b-51bc-4650-b826-c8356d053450" at bounding box center [1121, 442] width 777 height 20
click at [990, 194] on mat-icon "content_copy" at bounding box center [998, 194] width 15 height 15
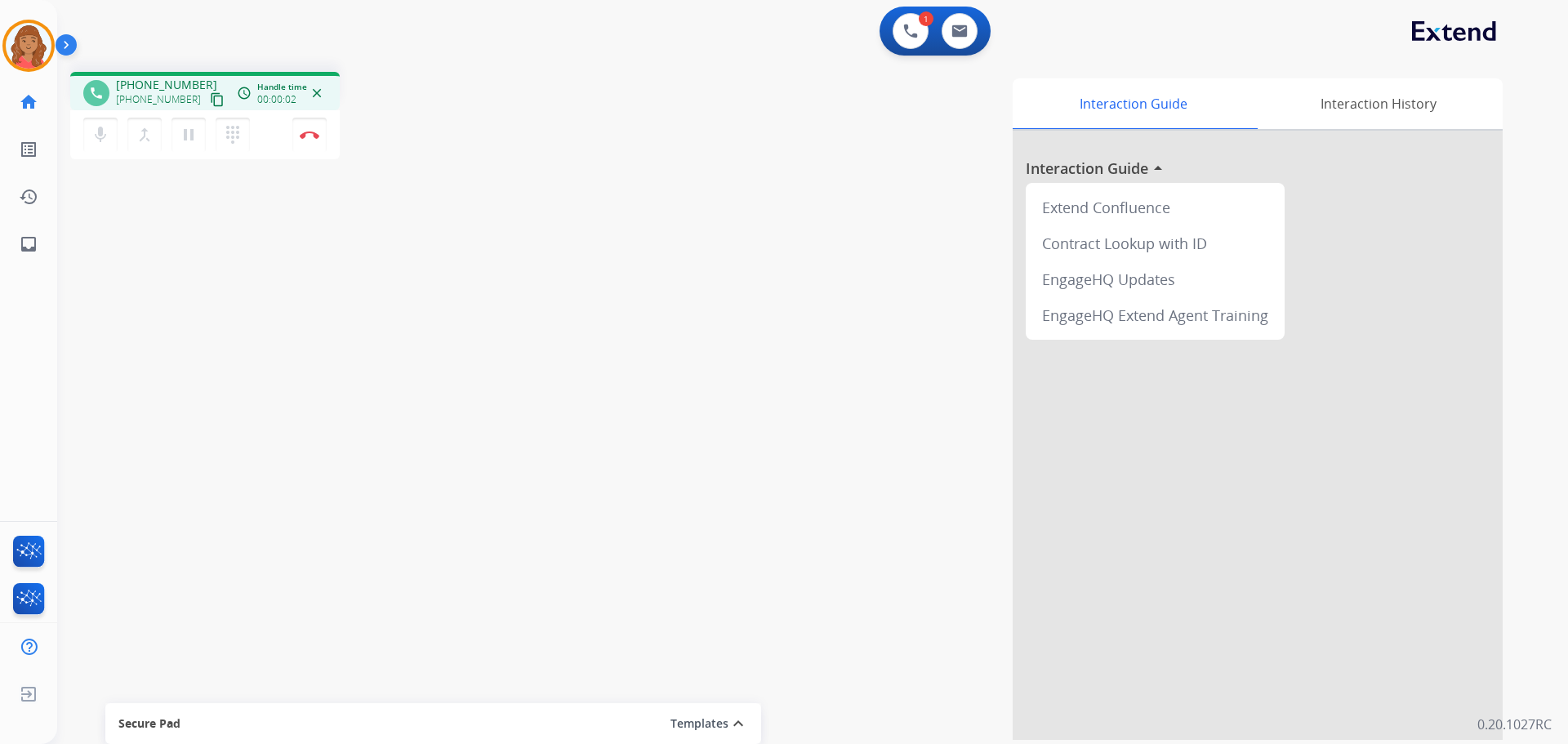
click at [210, 100] on mat-icon "content_copy" at bounding box center [218, 100] width 15 height 15
click at [308, 137] on img at bounding box center [309, 134] width 20 height 8
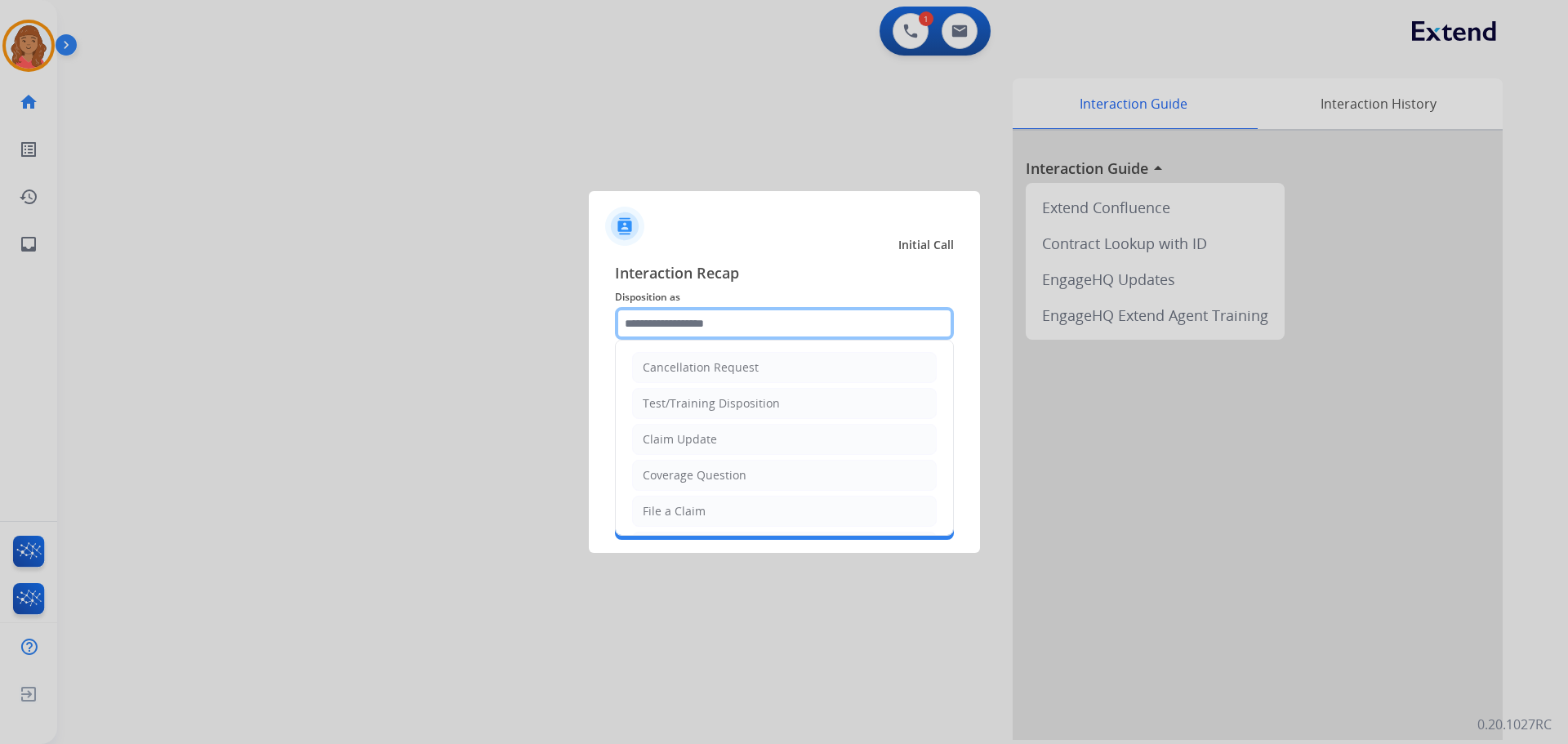
click at [662, 324] on input "text" at bounding box center [784, 323] width 339 height 33
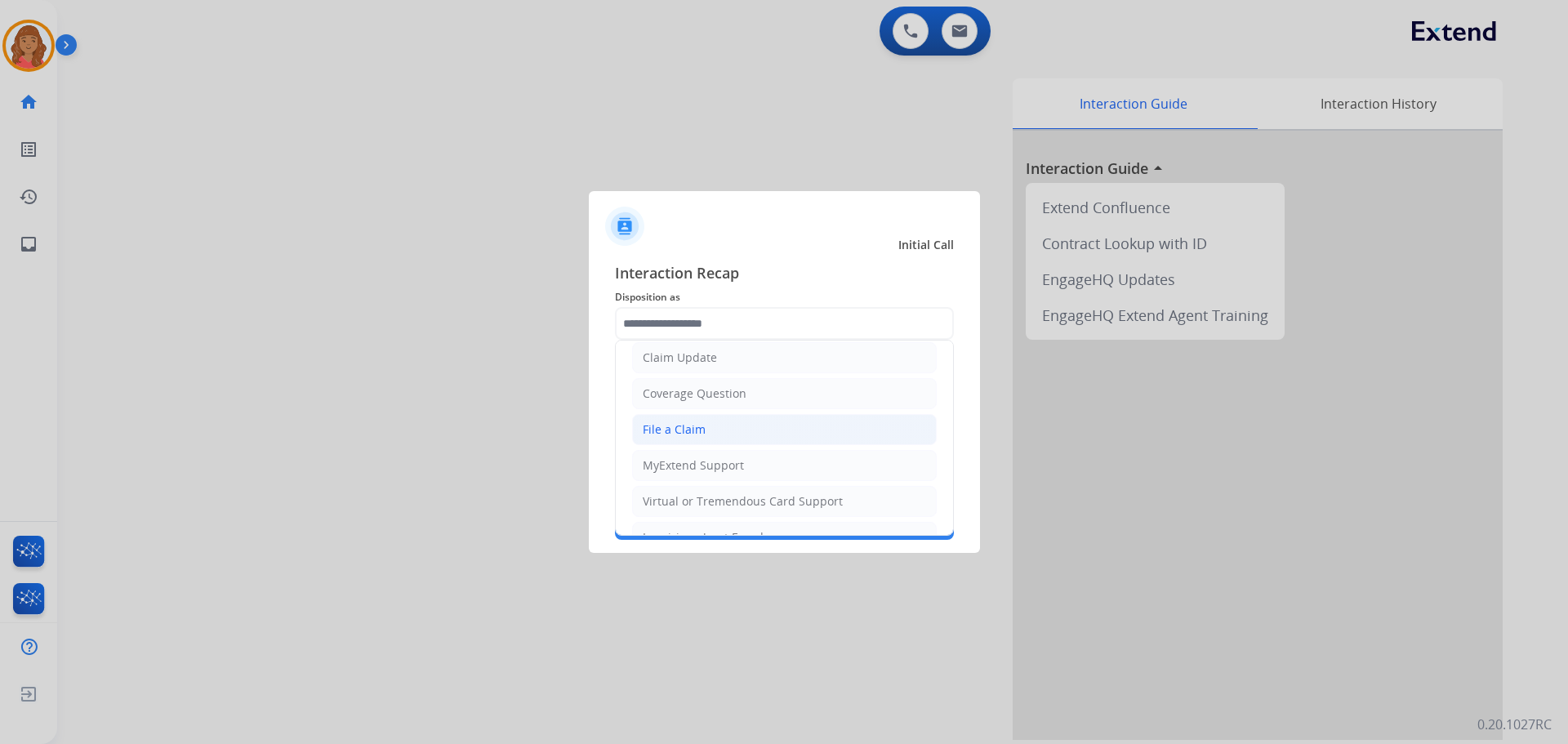
click at [667, 427] on div "File a Claim" at bounding box center [674, 430] width 63 height 17
type input "**********"
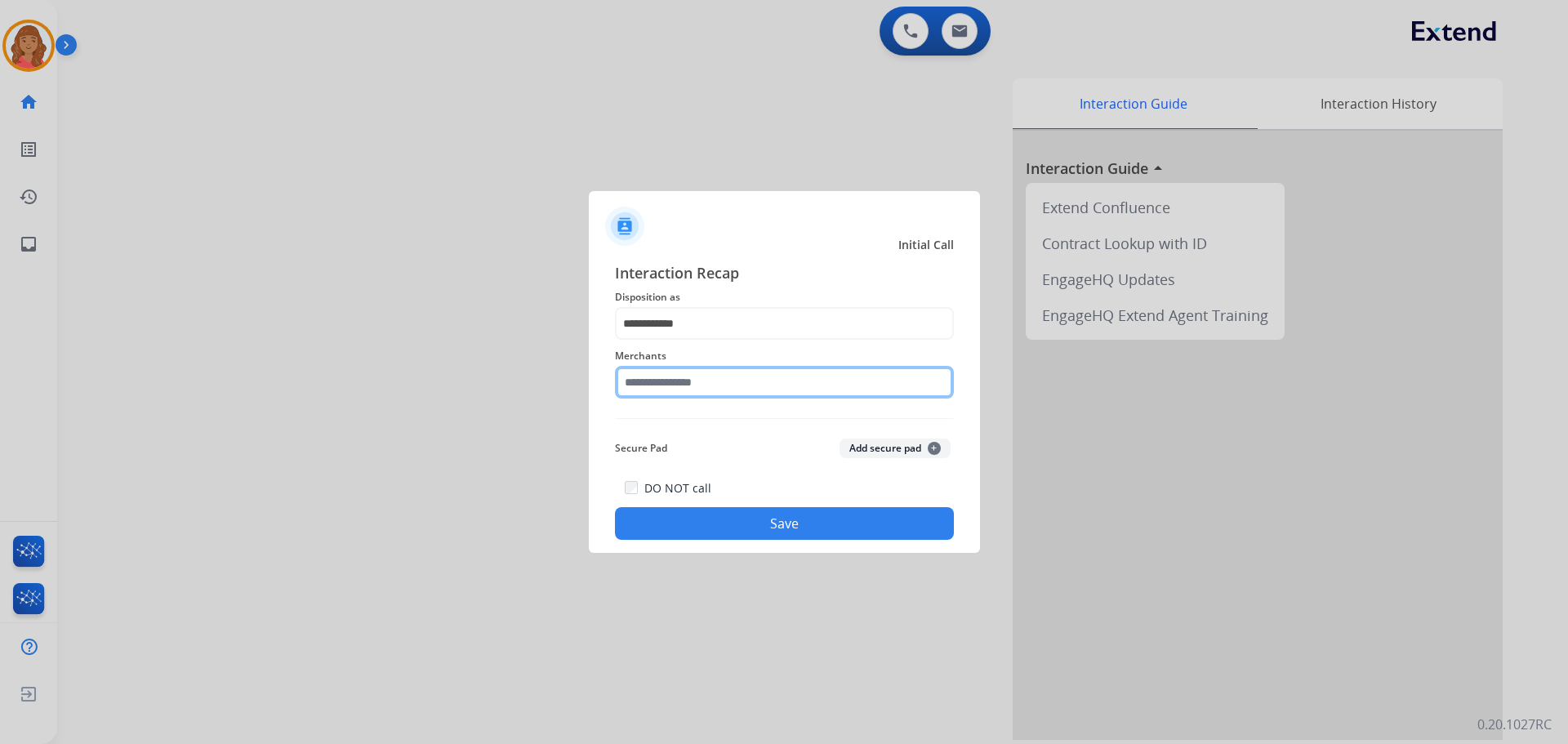
click at [675, 390] on input "text" at bounding box center [784, 381] width 339 height 33
click at [766, 379] on input "text" at bounding box center [784, 381] width 339 height 33
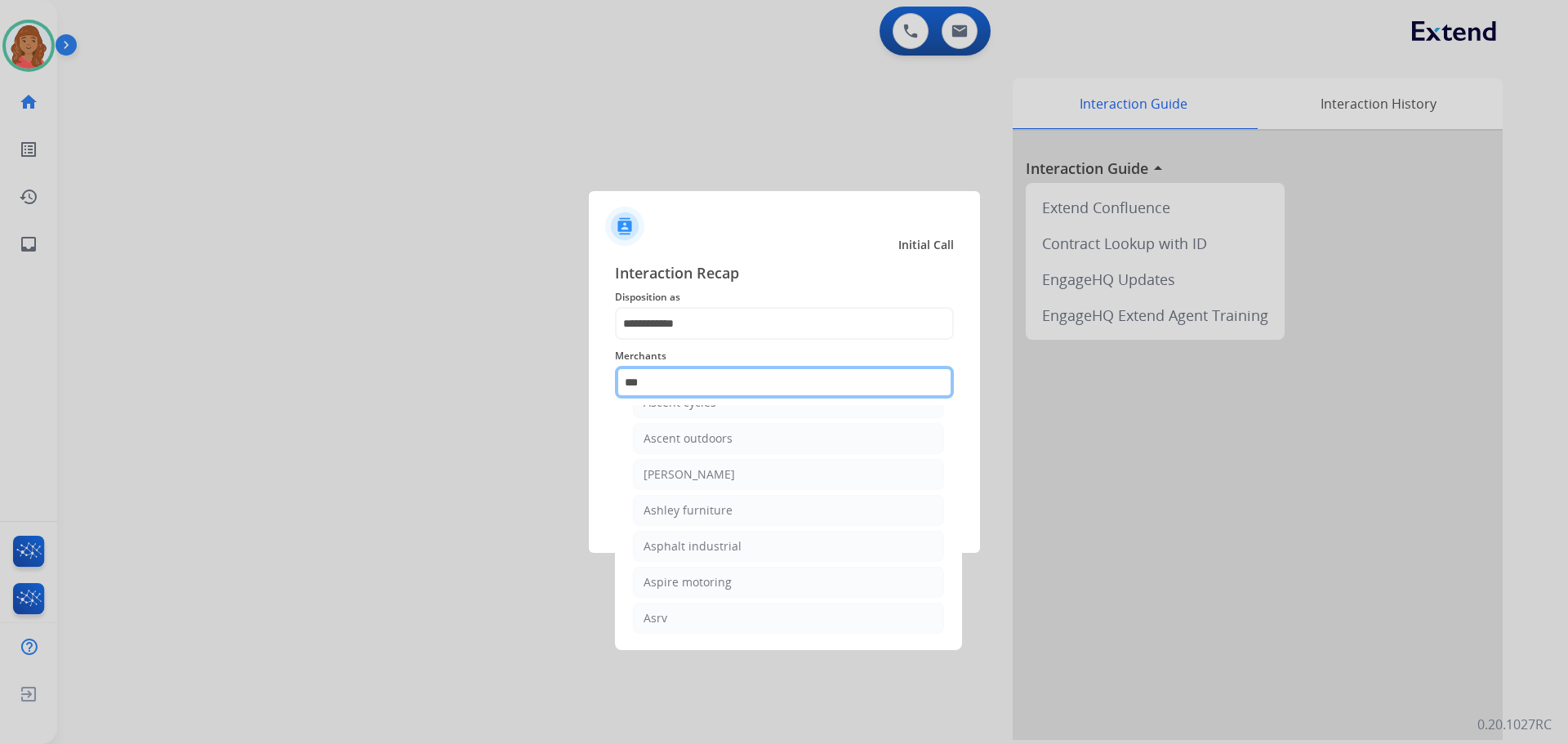
scroll to position [26, 0]
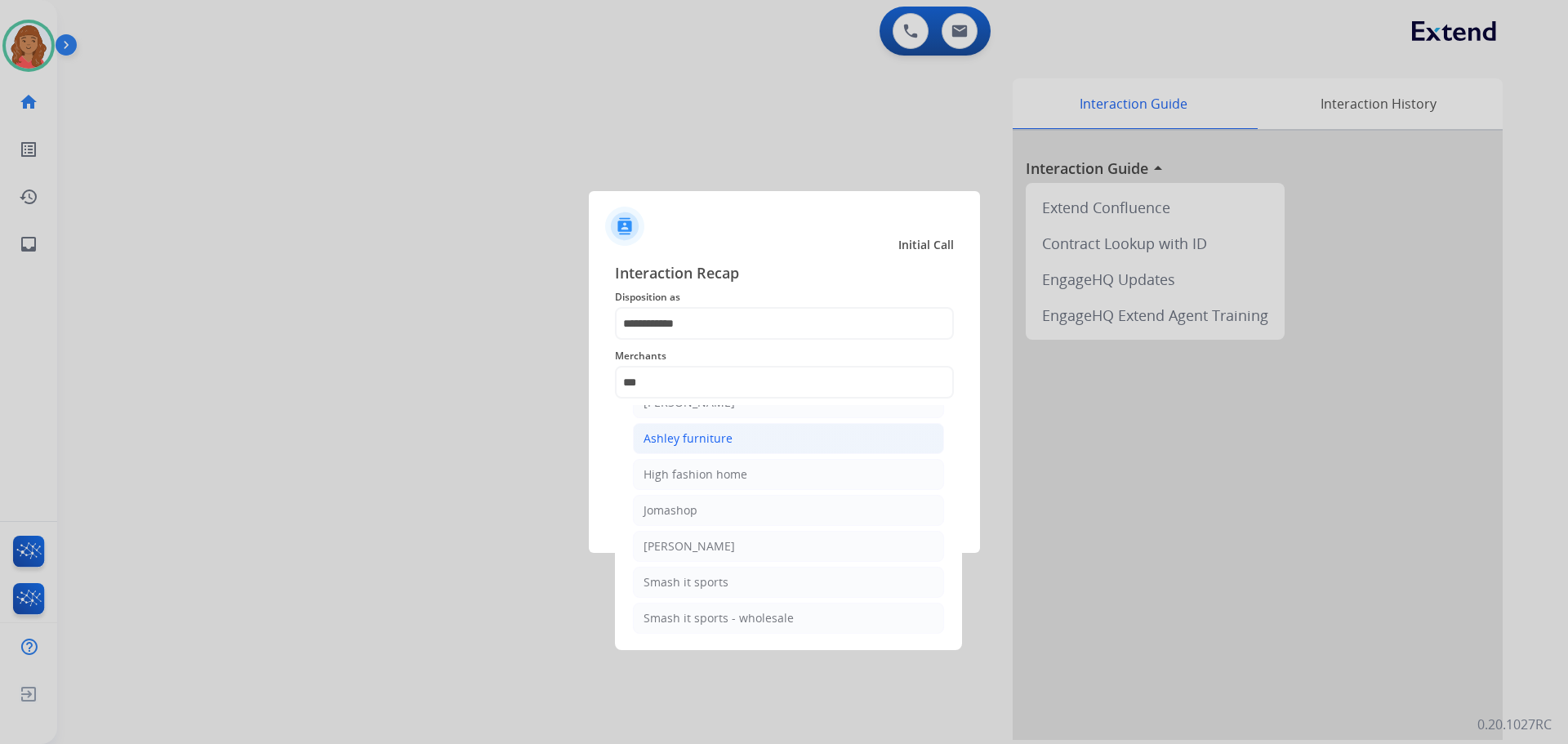
click at [674, 445] on div "Ashley furniture" at bounding box center [688, 439] width 89 height 17
type input "**********"
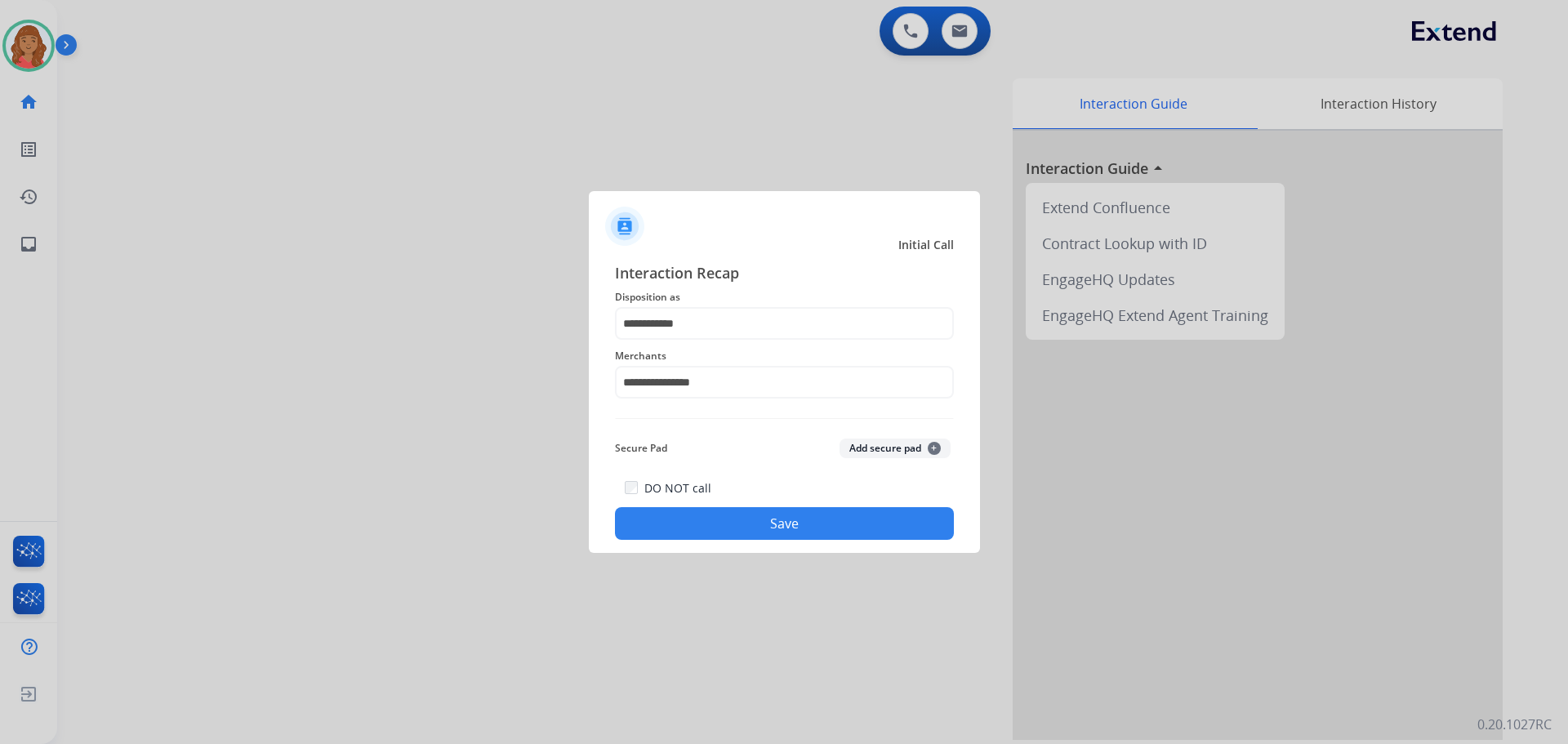
click at [709, 517] on button "Save" at bounding box center [784, 523] width 339 height 33
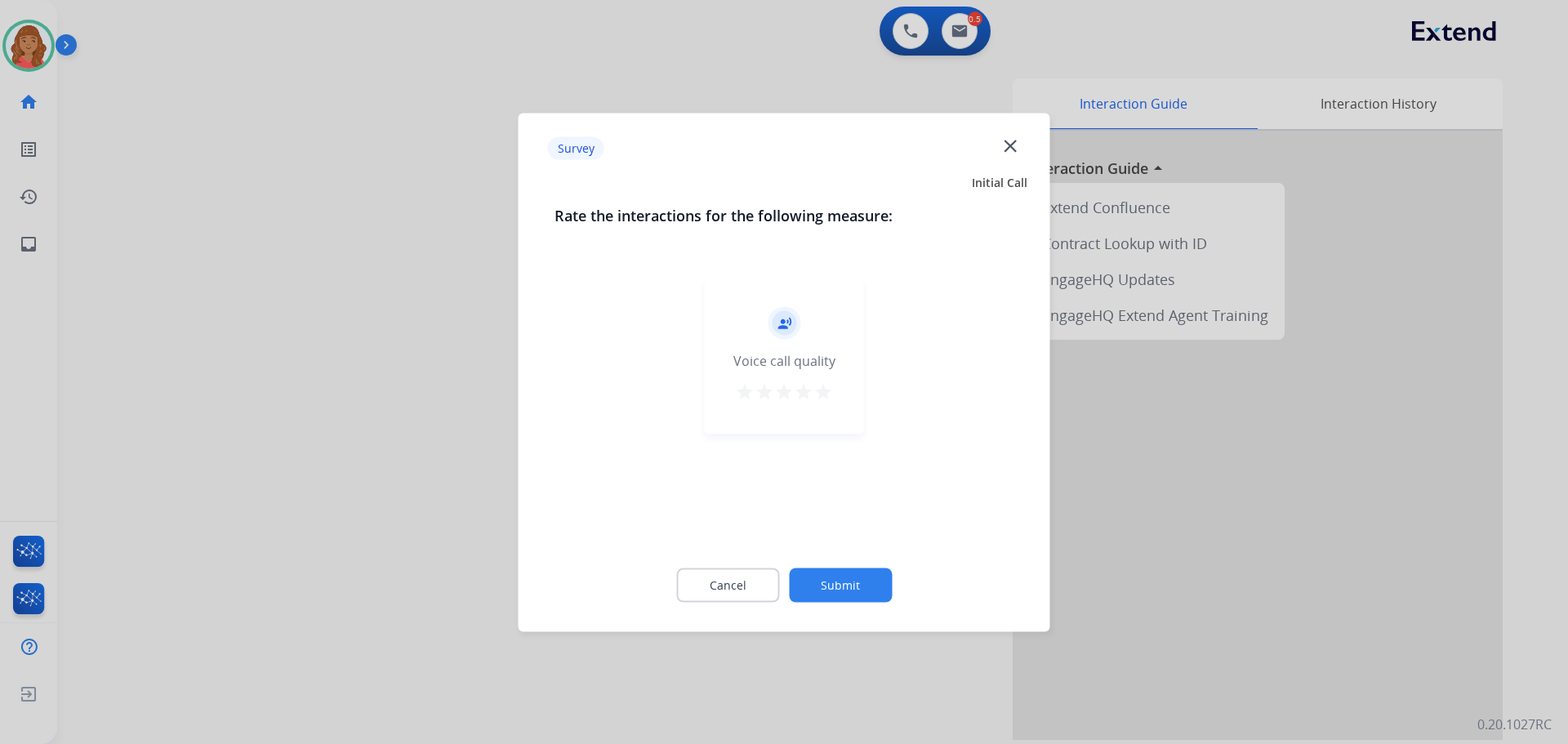
click at [820, 390] on mat-icon "star" at bounding box center [822, 391] width 20 height 20
click at [843, 585] on button "Submit" at bounding box center [840, 584] width 103 height 34
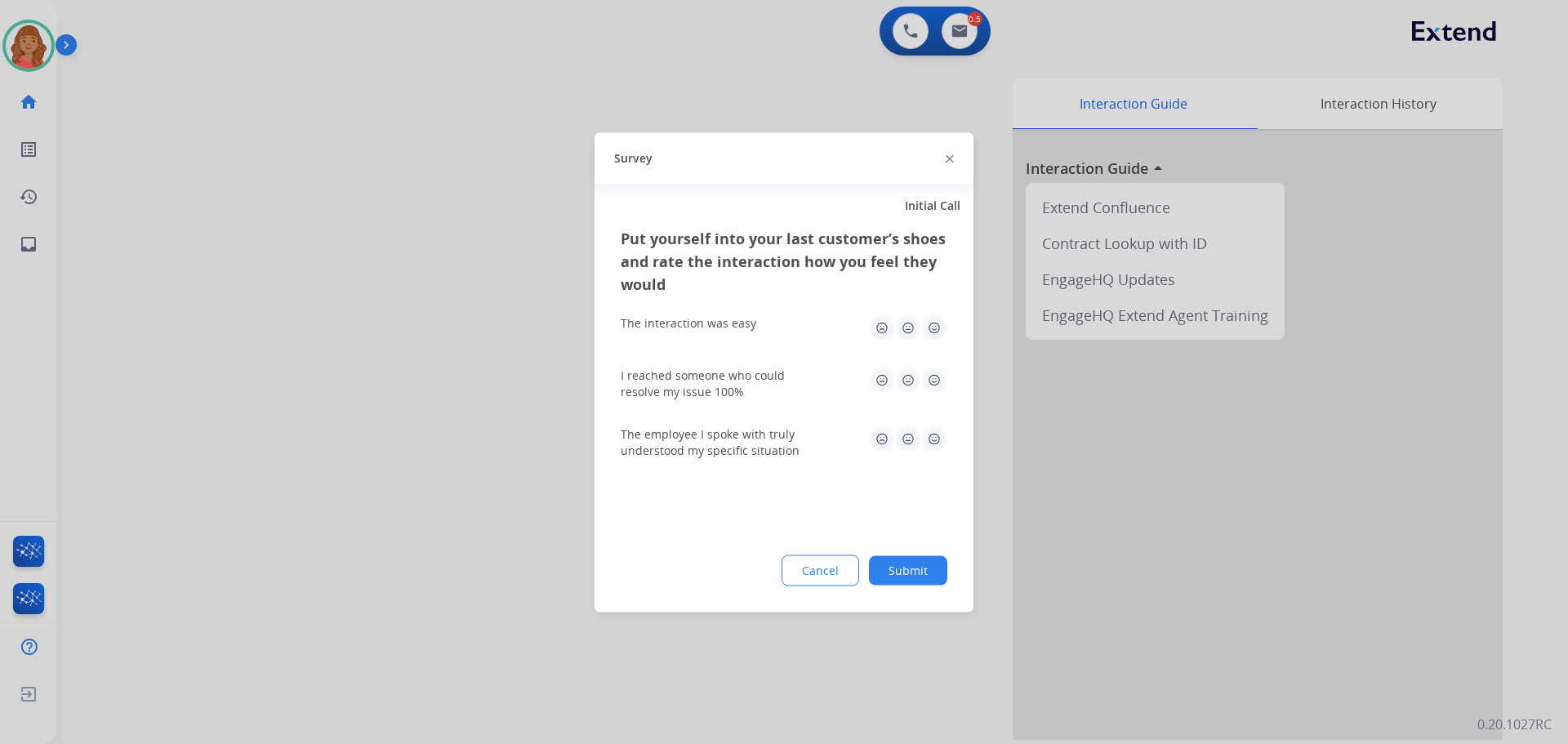
drag, startPoint x: 937, startPoint y: 331, endPoint x: 939, endPoint y: 352, distance: 21.1
click at [936, 333] on img at bounding box center [934, 327] width 26 height 26
click at [937, 372] on img at bounding box center [934, 379] width 26 height 26
drag, startPoint x: 935, startPoint y: 442, endPoint x: 924, endPoint y: 467, distance: 27.3
click at [935, 443] on img at bounding box center [934, 438] width 26 height 26
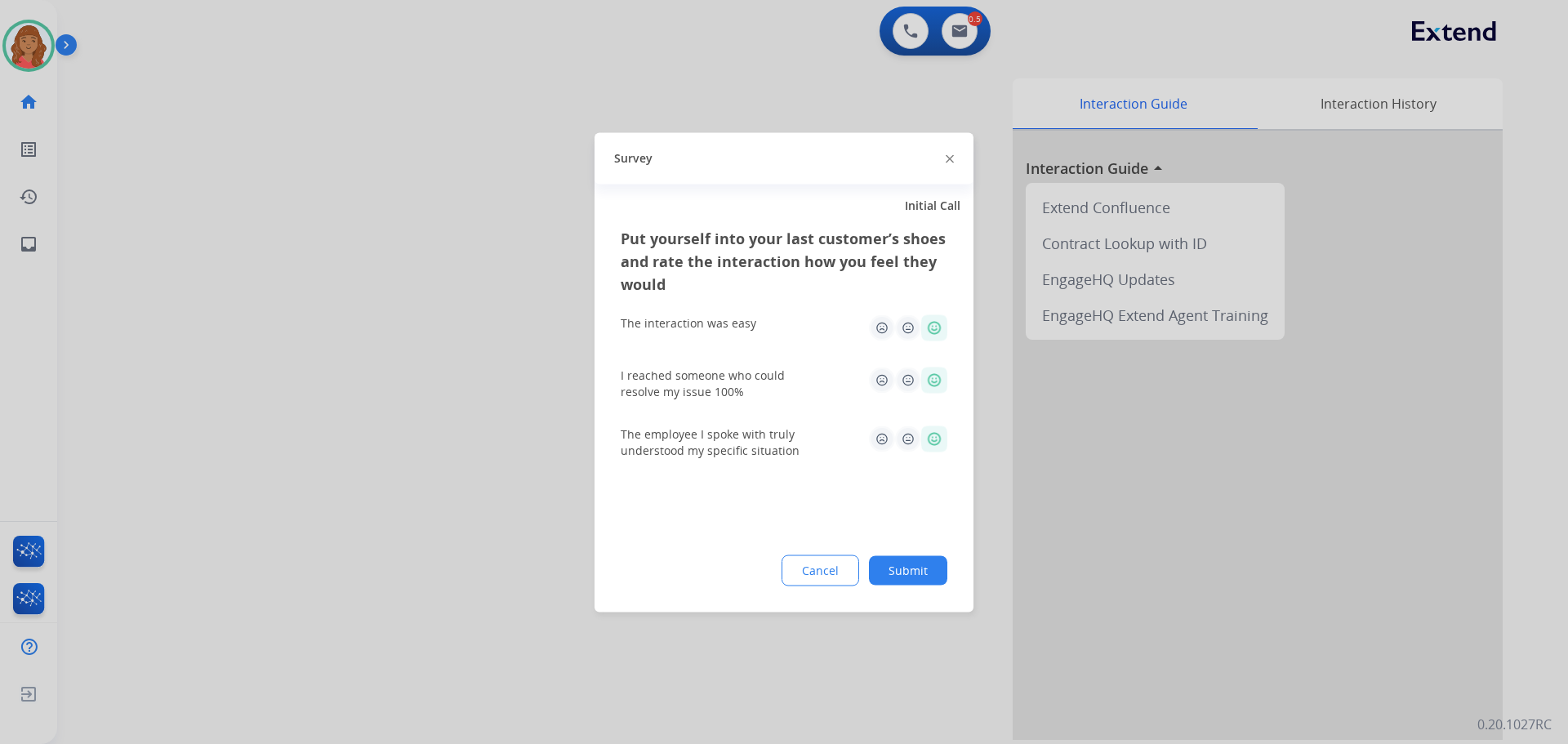
click at [910, 562] on button "Submit" at bounding box center [908, 570] width 78 height 30
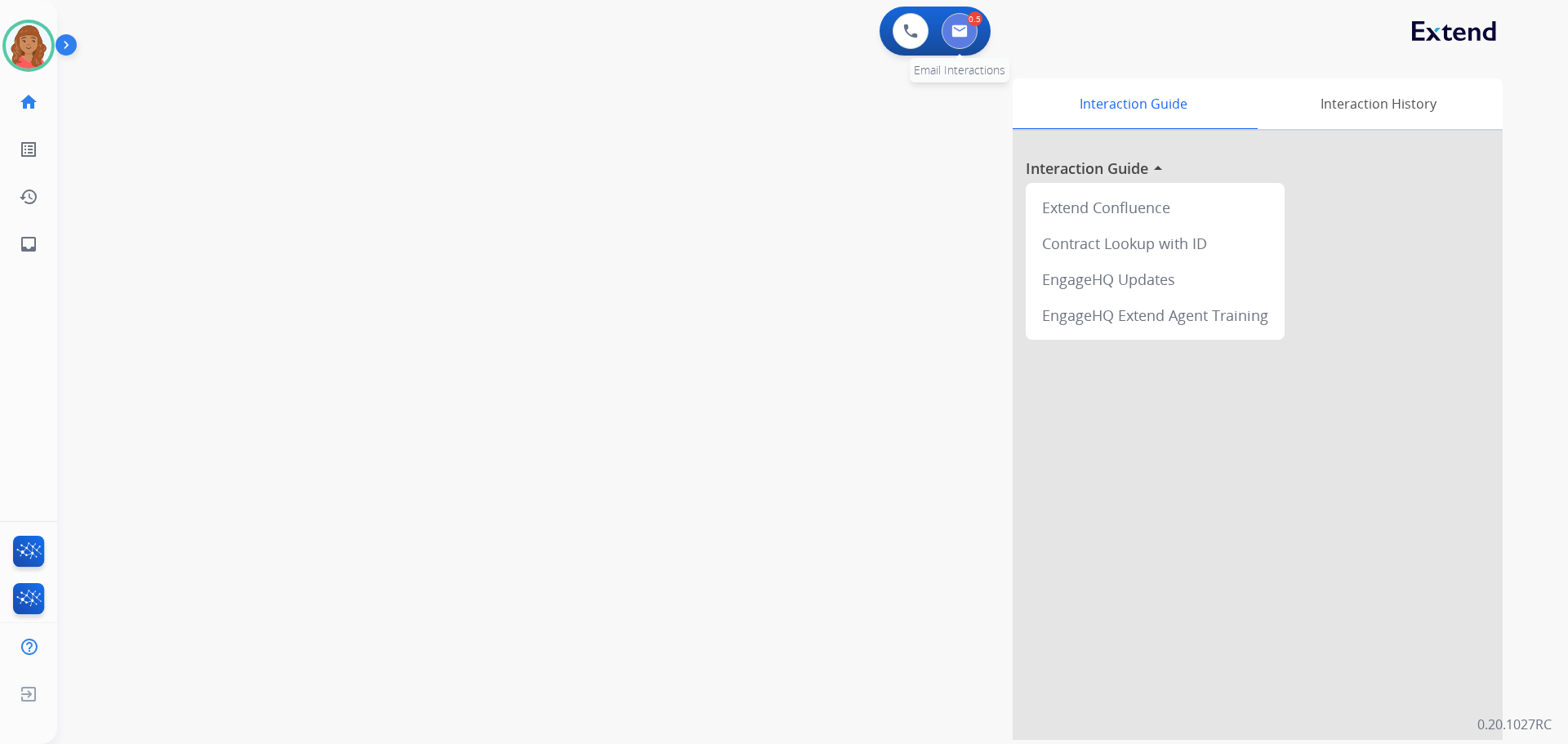
click at [968, 25] on button at bounding box center [959, 31] width 36 height 36
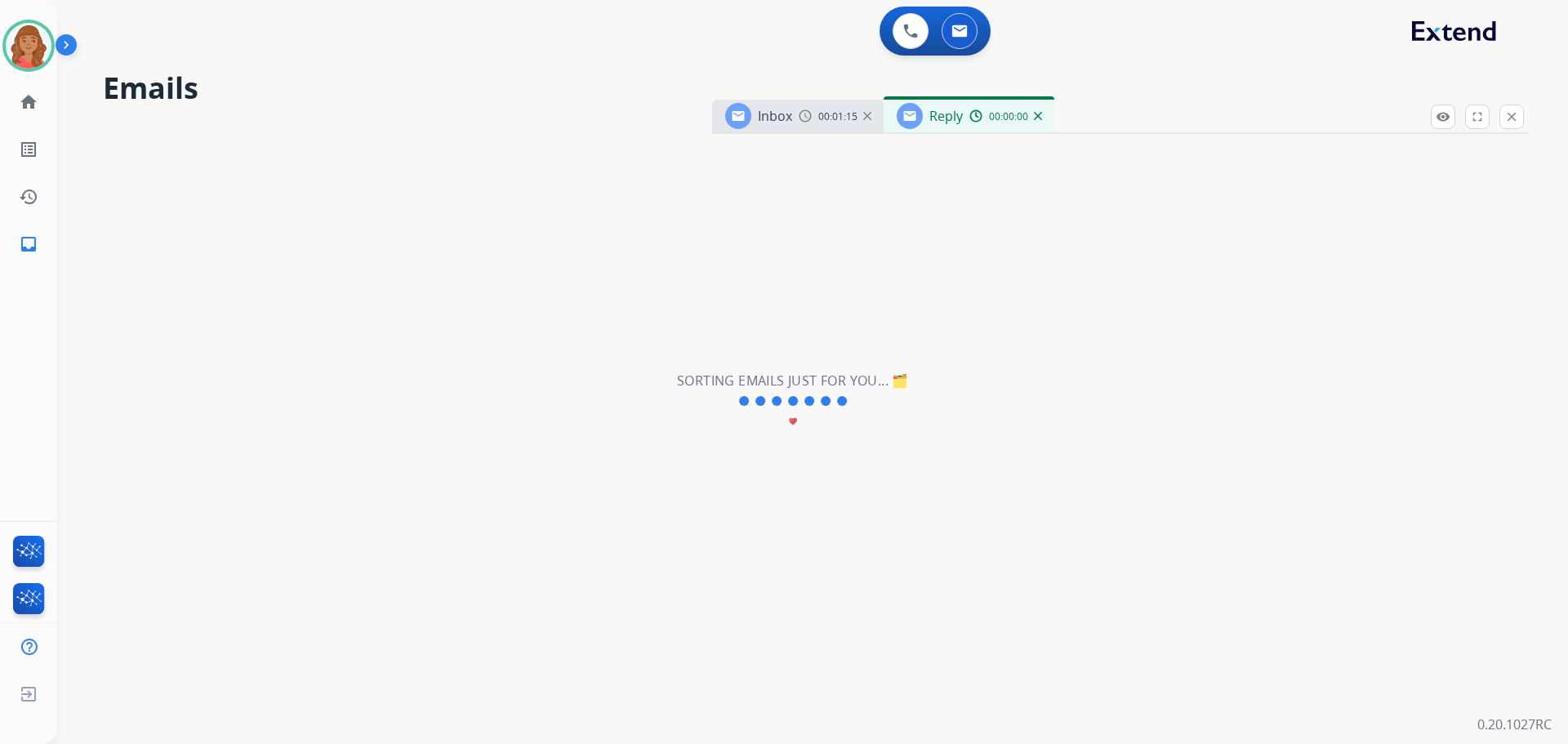
select select "**********"
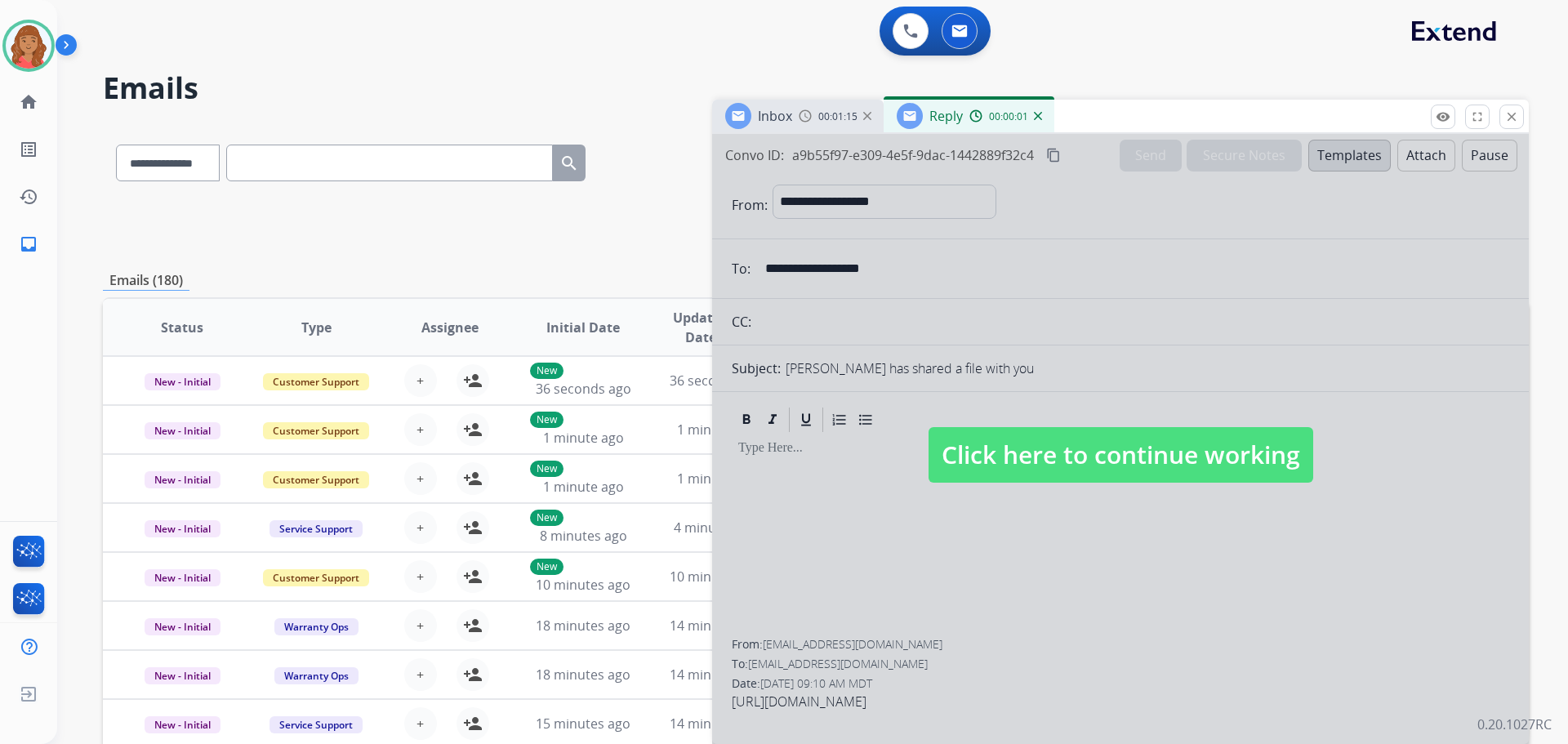
click at [1074, 445] on span "Click here to continue working" at bounding box center [1121, 455] width 385 height 56
select select
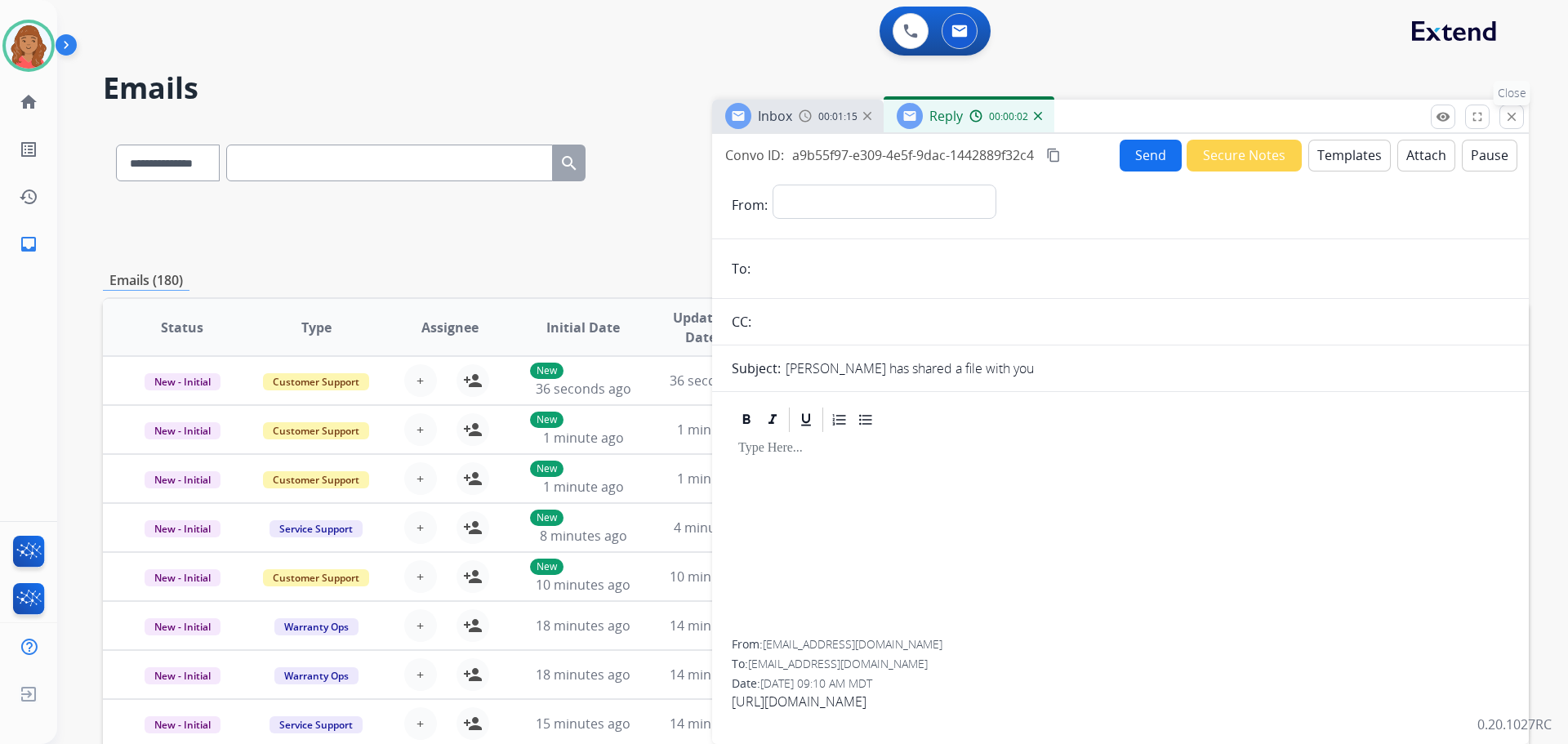
click at [1511, 111] on mat-icon "close" at bounding box center [1511, 117] width 15 height 15
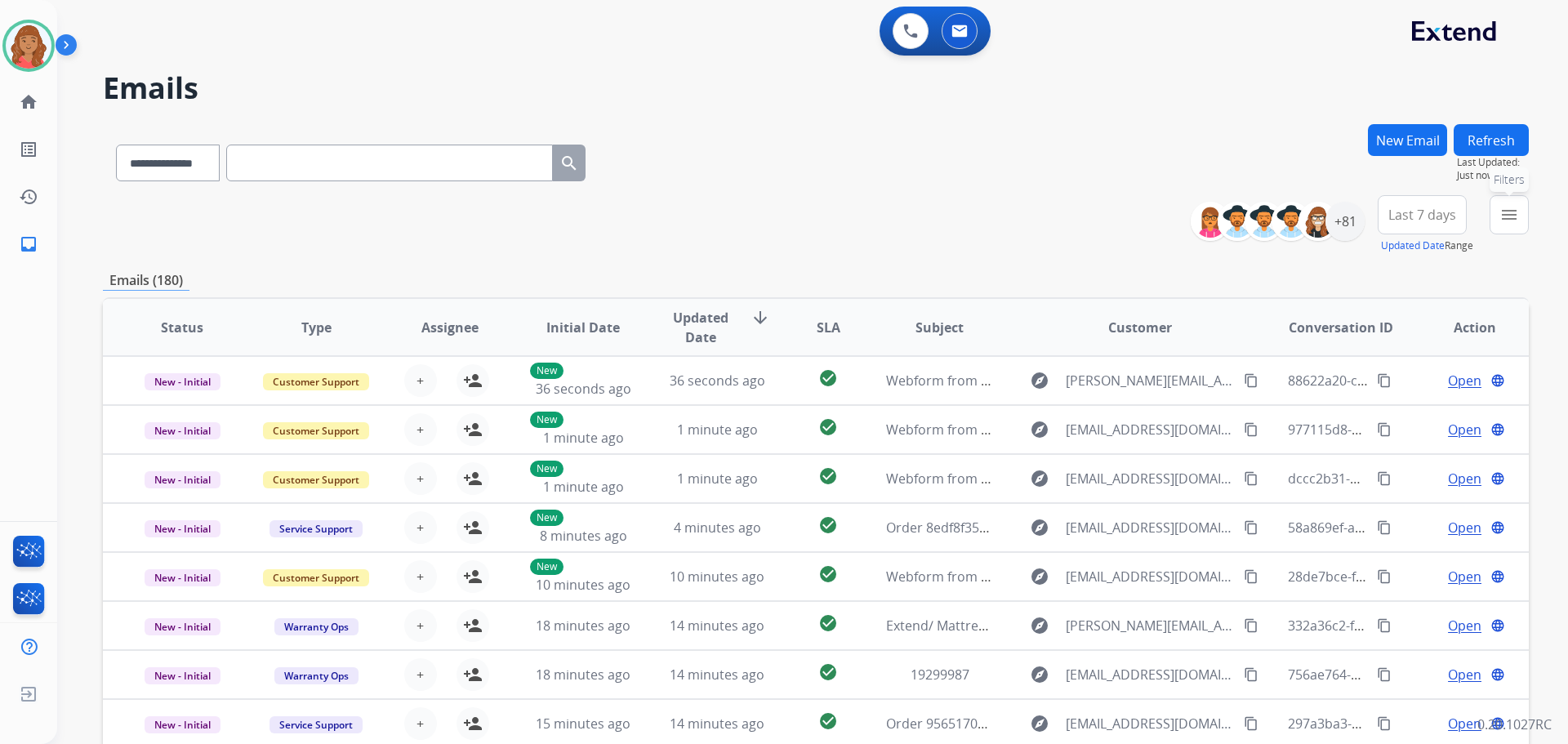
click at [1498, 219] on button "menu Filters" at bounding box center [1508, 215] width 39 height 39
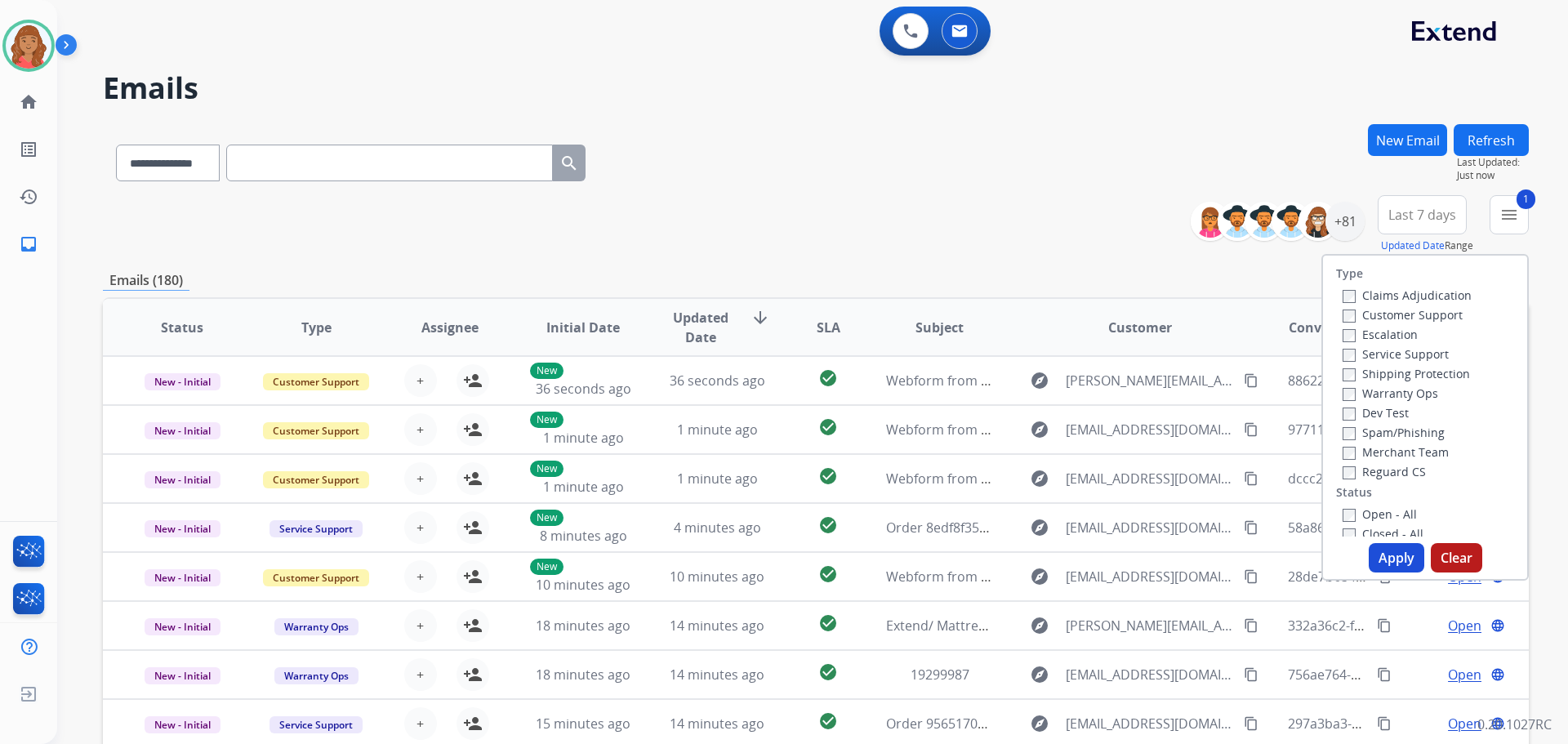
click at [1342, 365] on div "Shipping Protection" at bounding box center [1406, 373] width 129 height 20
click at [1397, 572] on button "Apply" at bounding box center [1396, 558] width 56 height 30
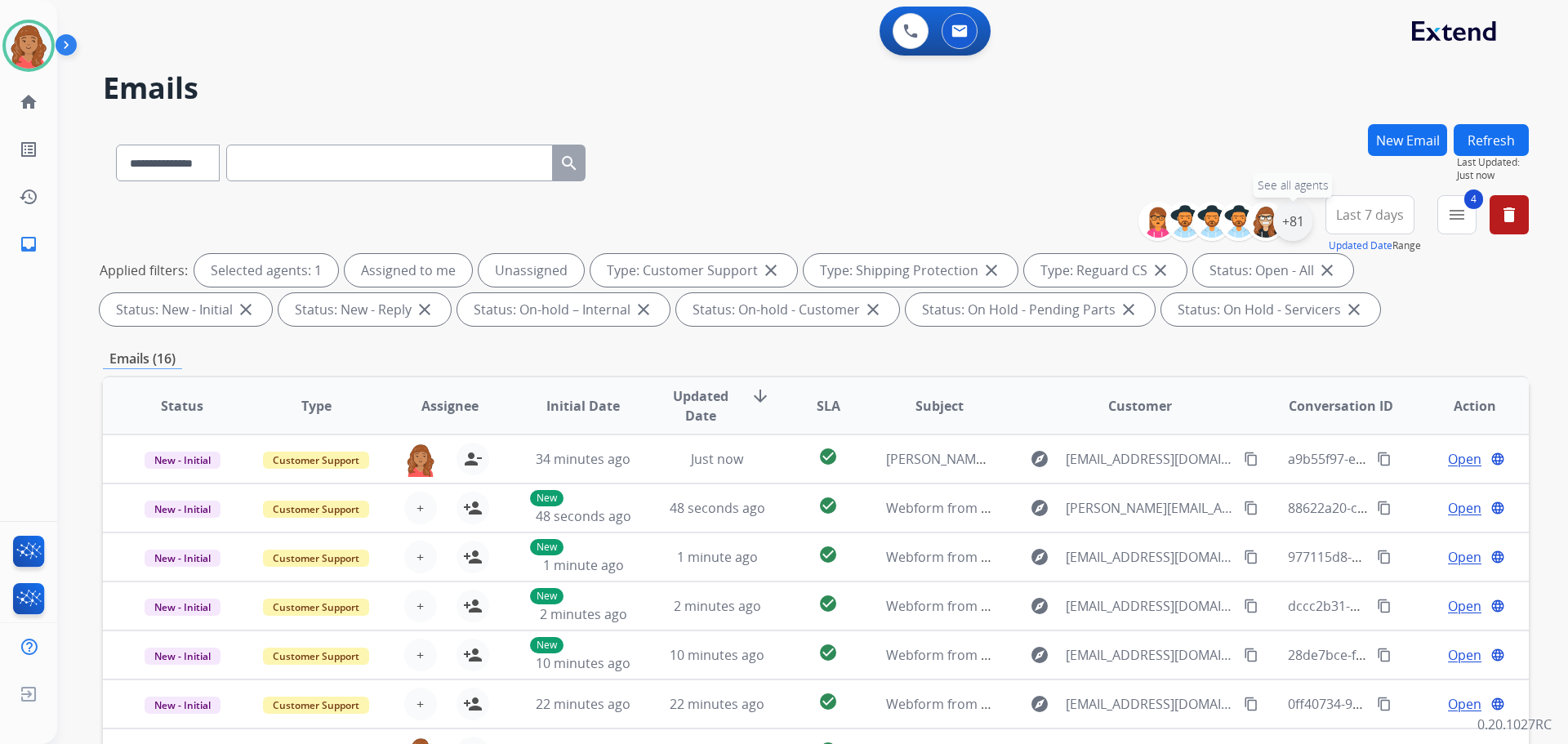
click at [1294, 228] on div "+81" at bounding box center [1293, 221] width 39 height 39
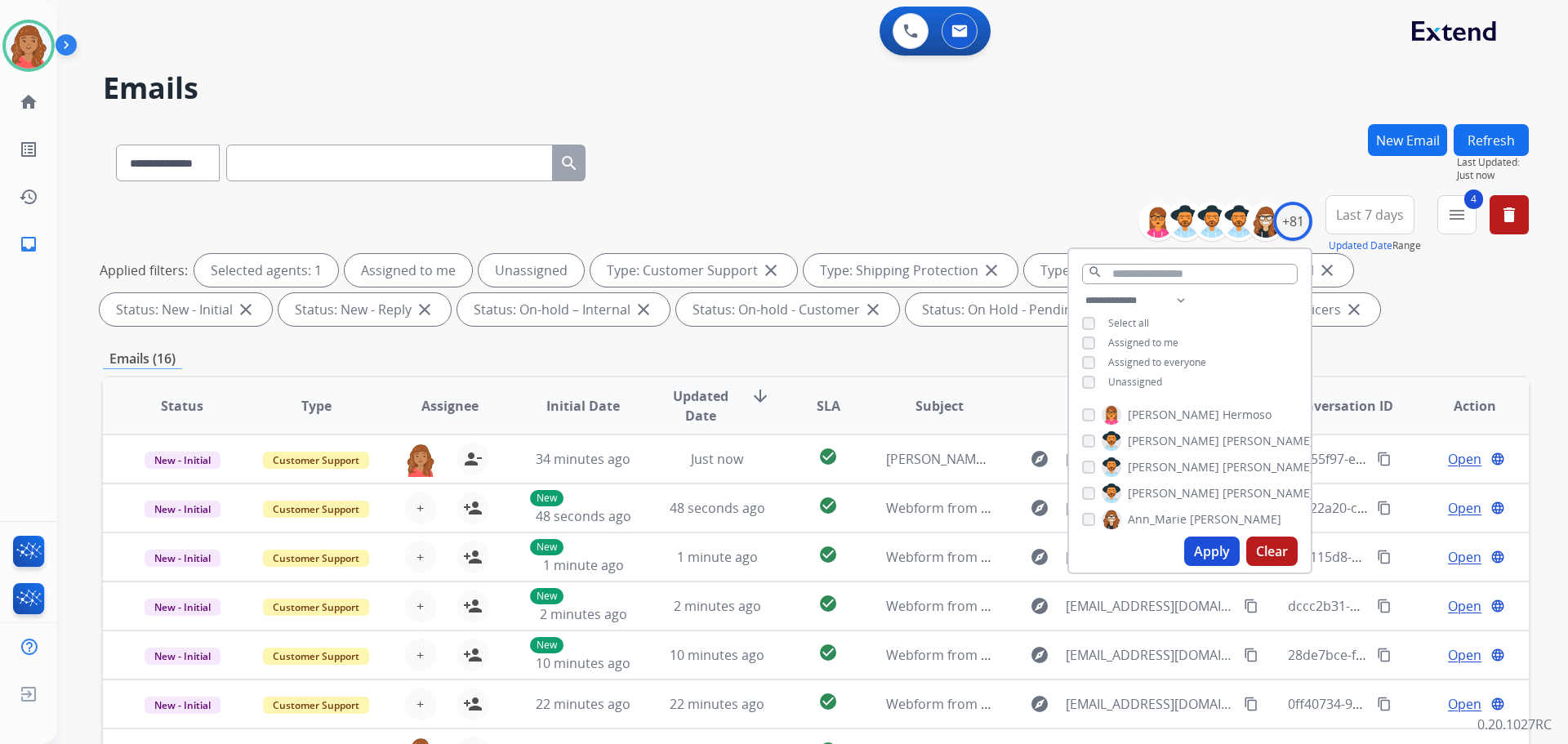
click at [1086, 380] on div "**********" at bounding box center [1189, 343] width 242 height 104
click at [1213, 548] on button "Apply" at bounding box center [1212, 551] width 56 height 30
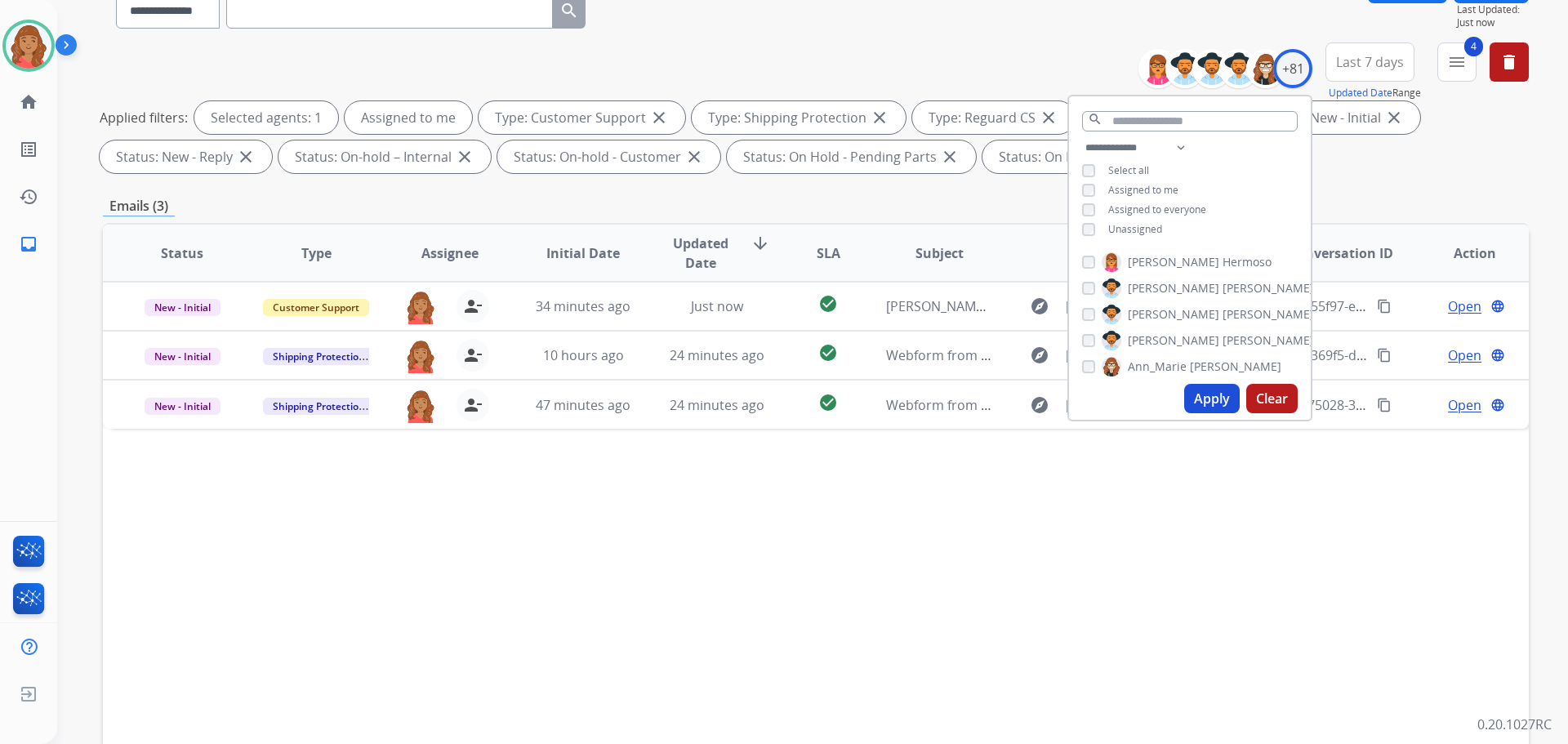
scroll to position [164, 0]
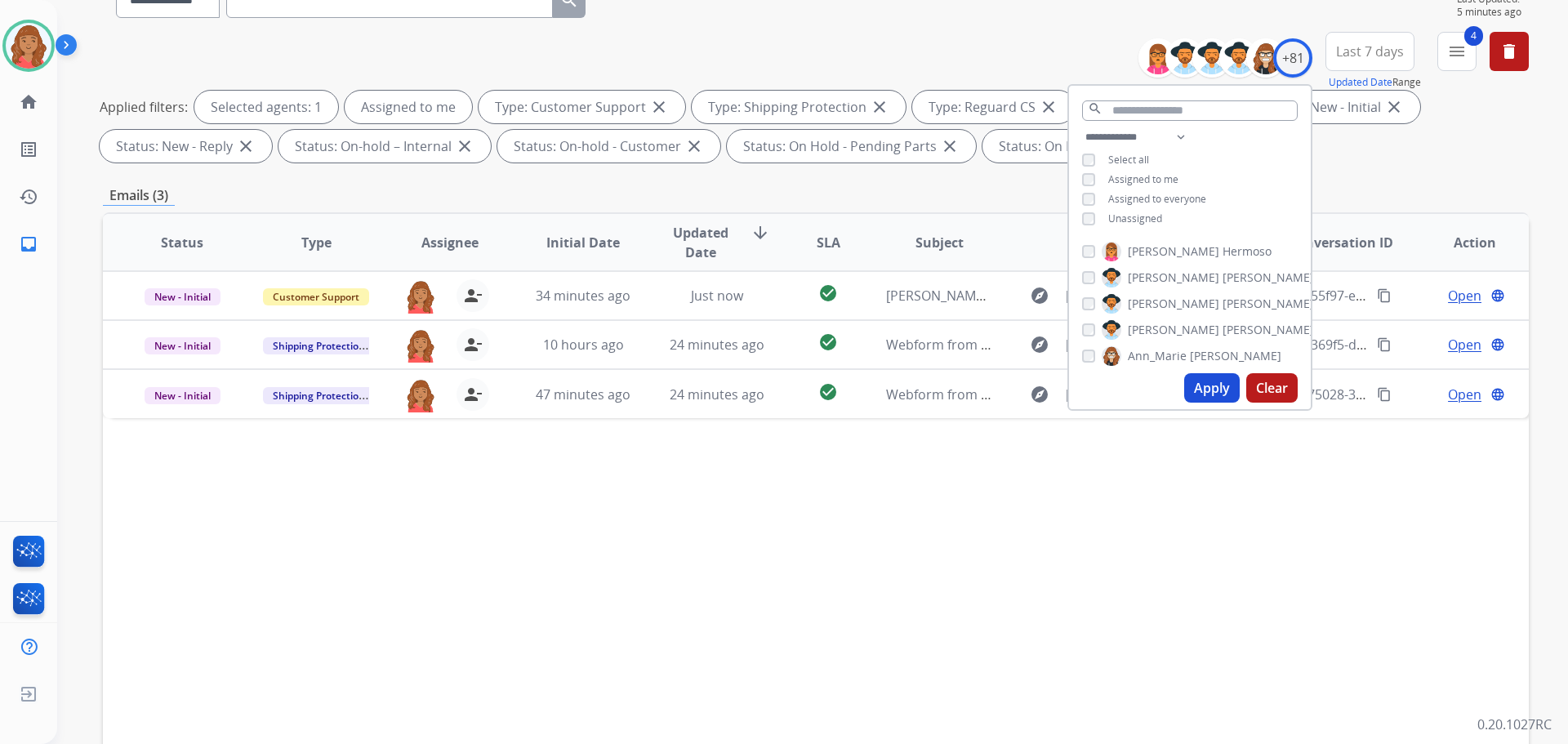
click at [1368, 171] on div "**********" at bounding box center [816, 403] width 1426 height 884
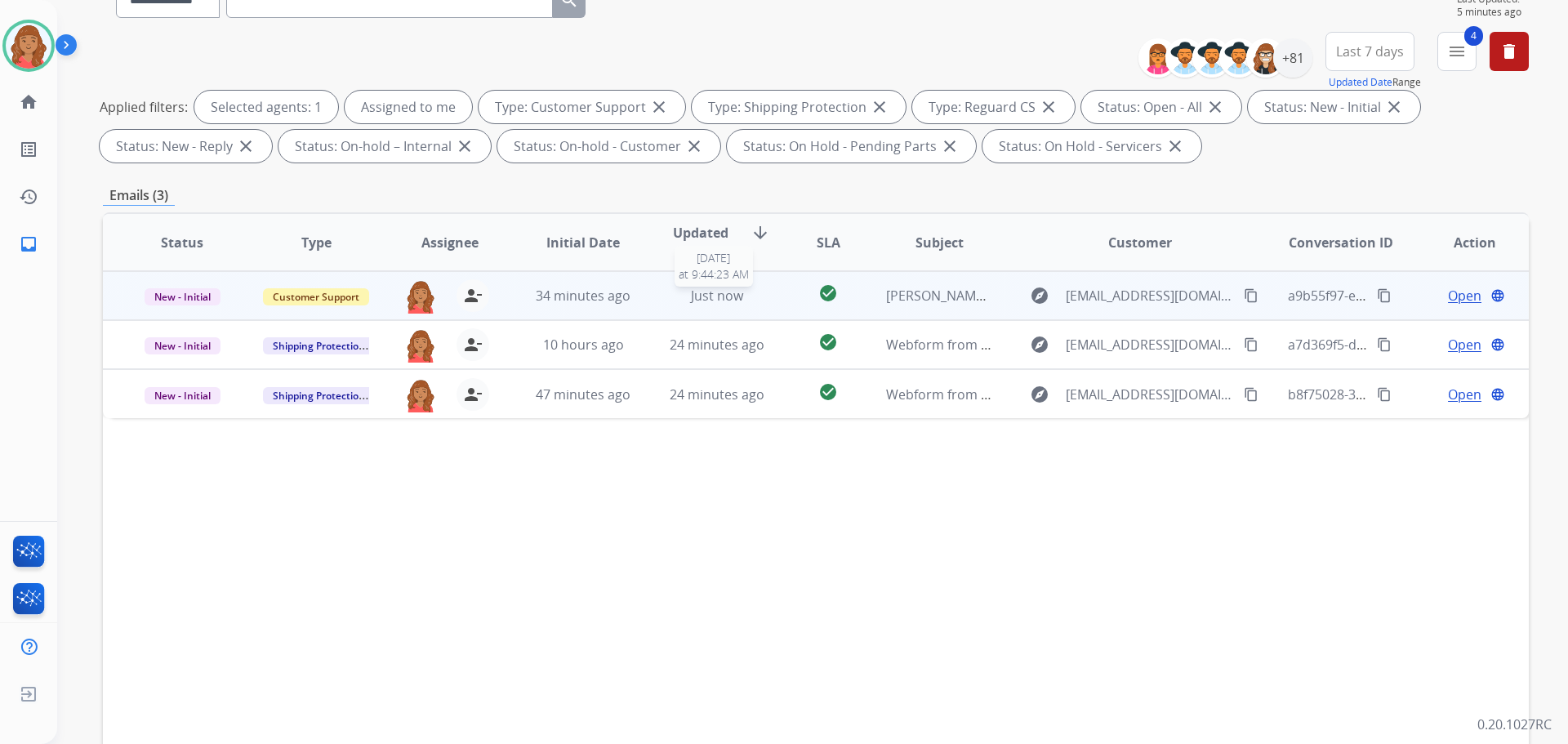
click at [745, 297] on div "Just now" at bounding box center [717, 295] width 107 height 20
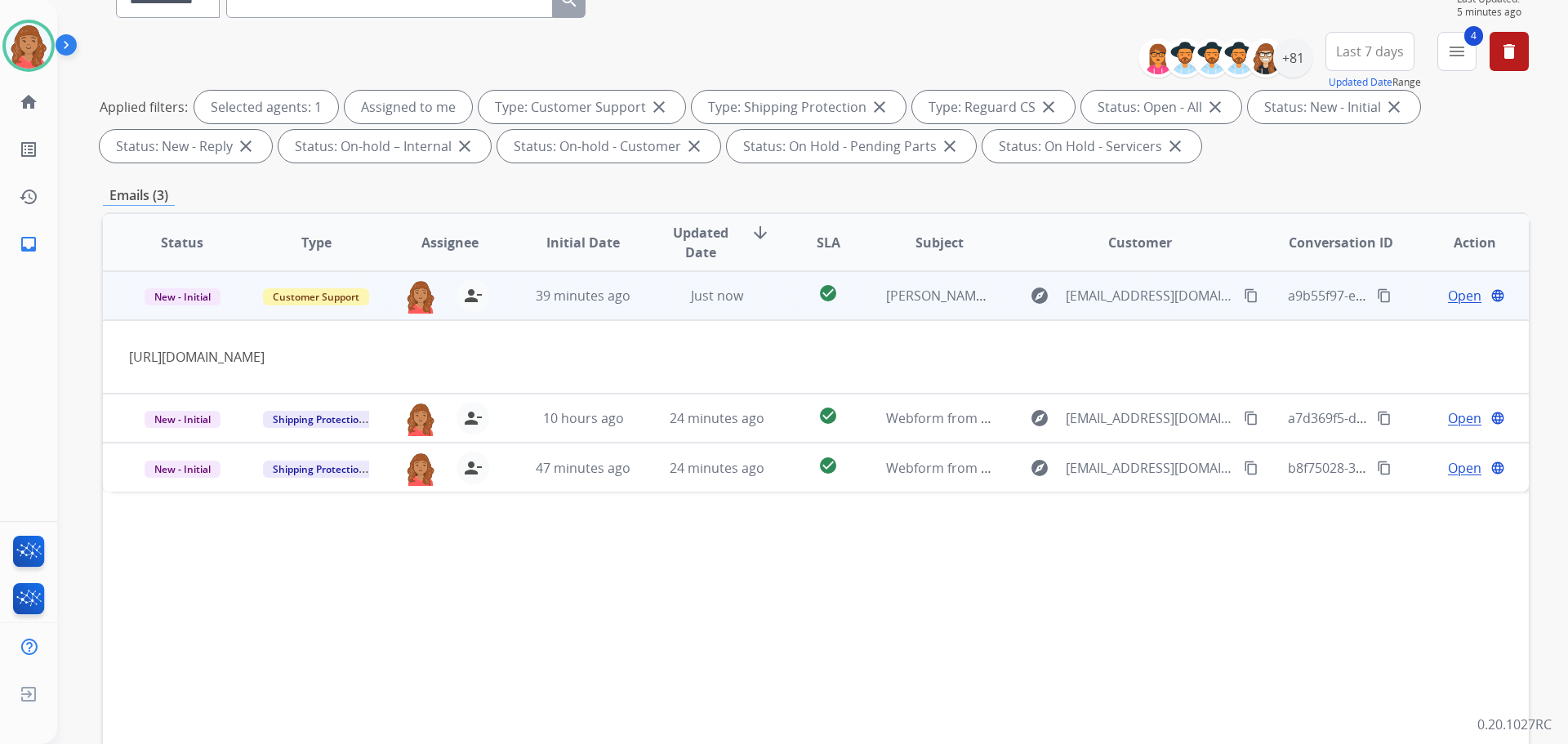
click at [1457, 289] on span "Open" at bounding box center [1465, 295] width 33 height 20
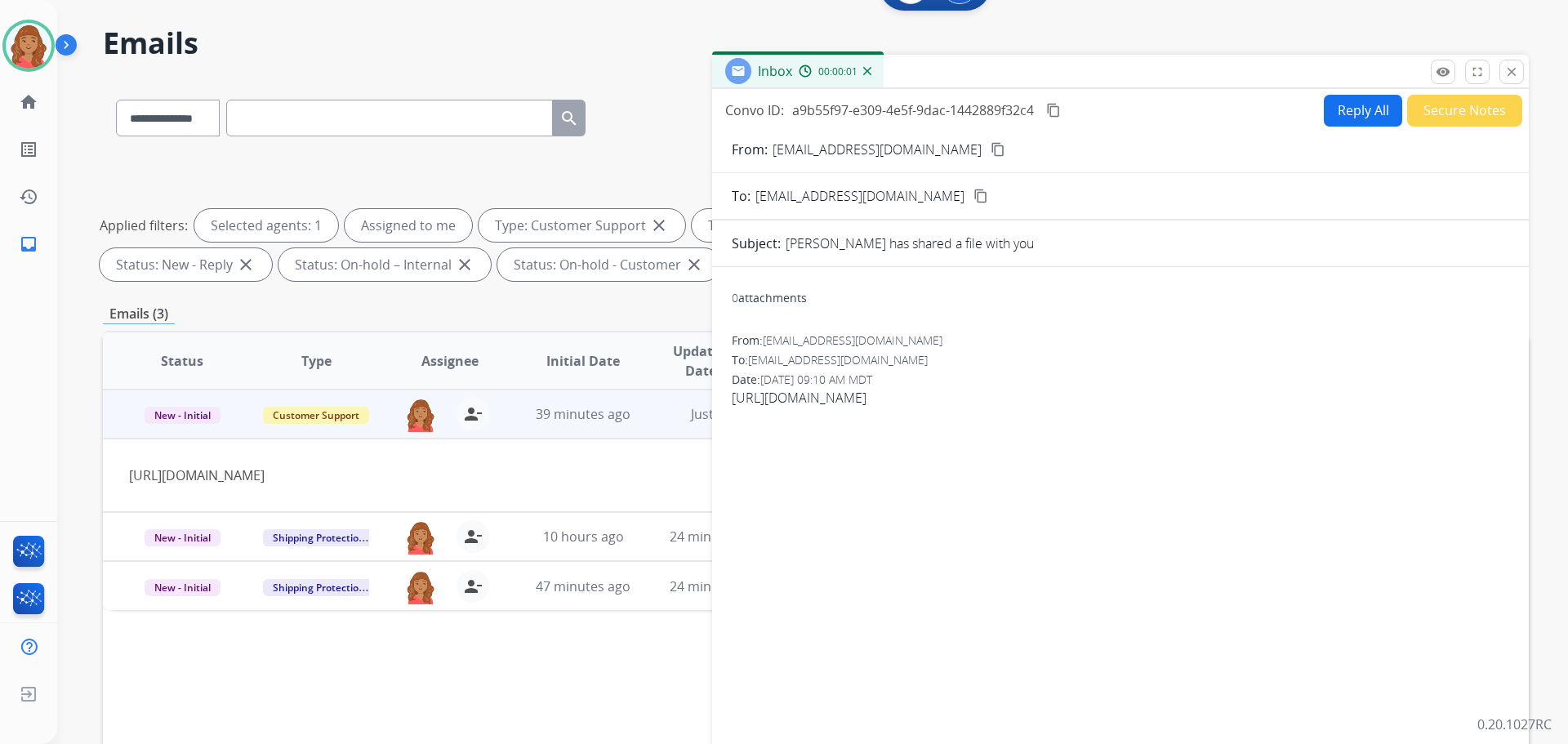
scroll to position [0, 0]
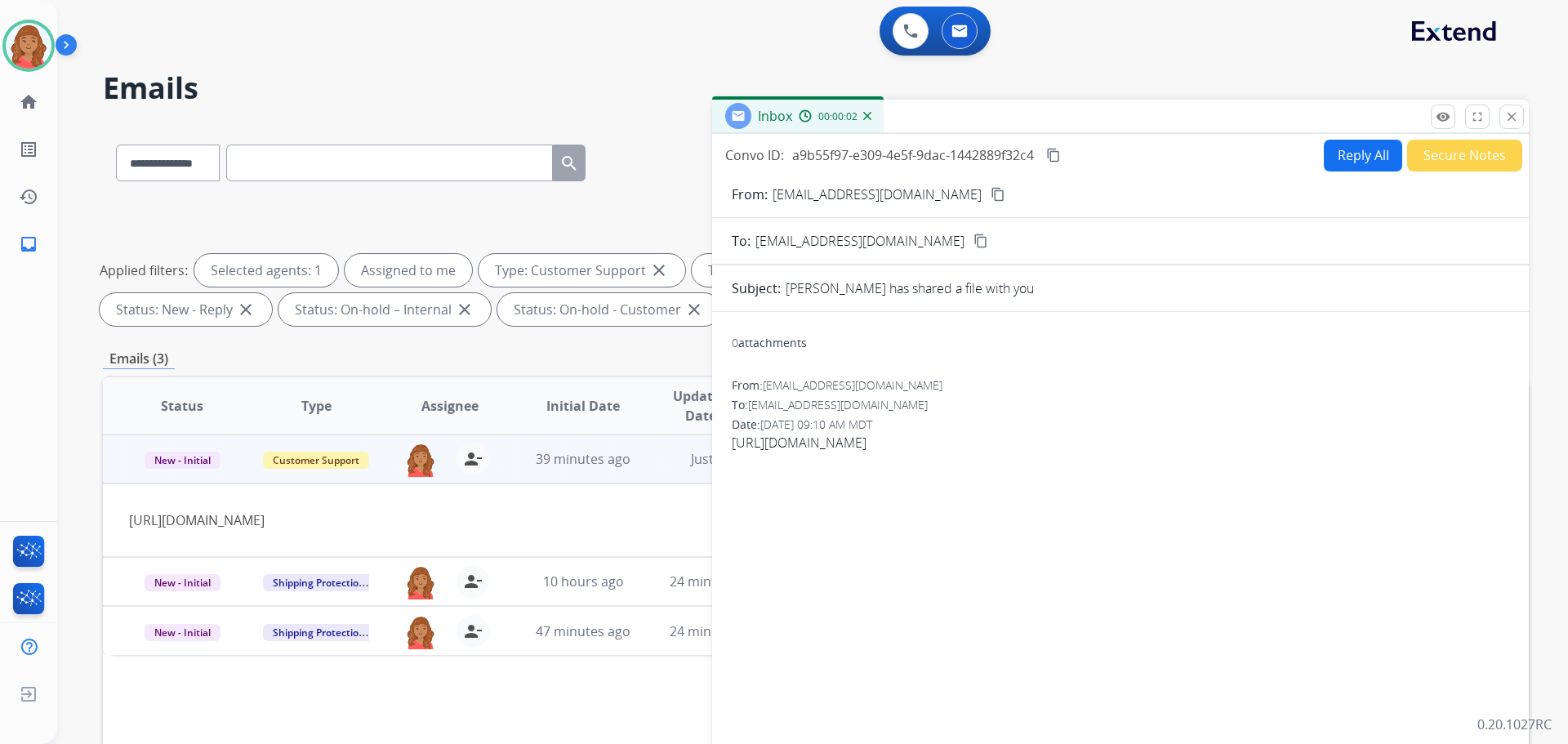
click at [1361, 151] on button "Reply All" at bounding box center [1362, 155] width 78 height 32
select select "**********"
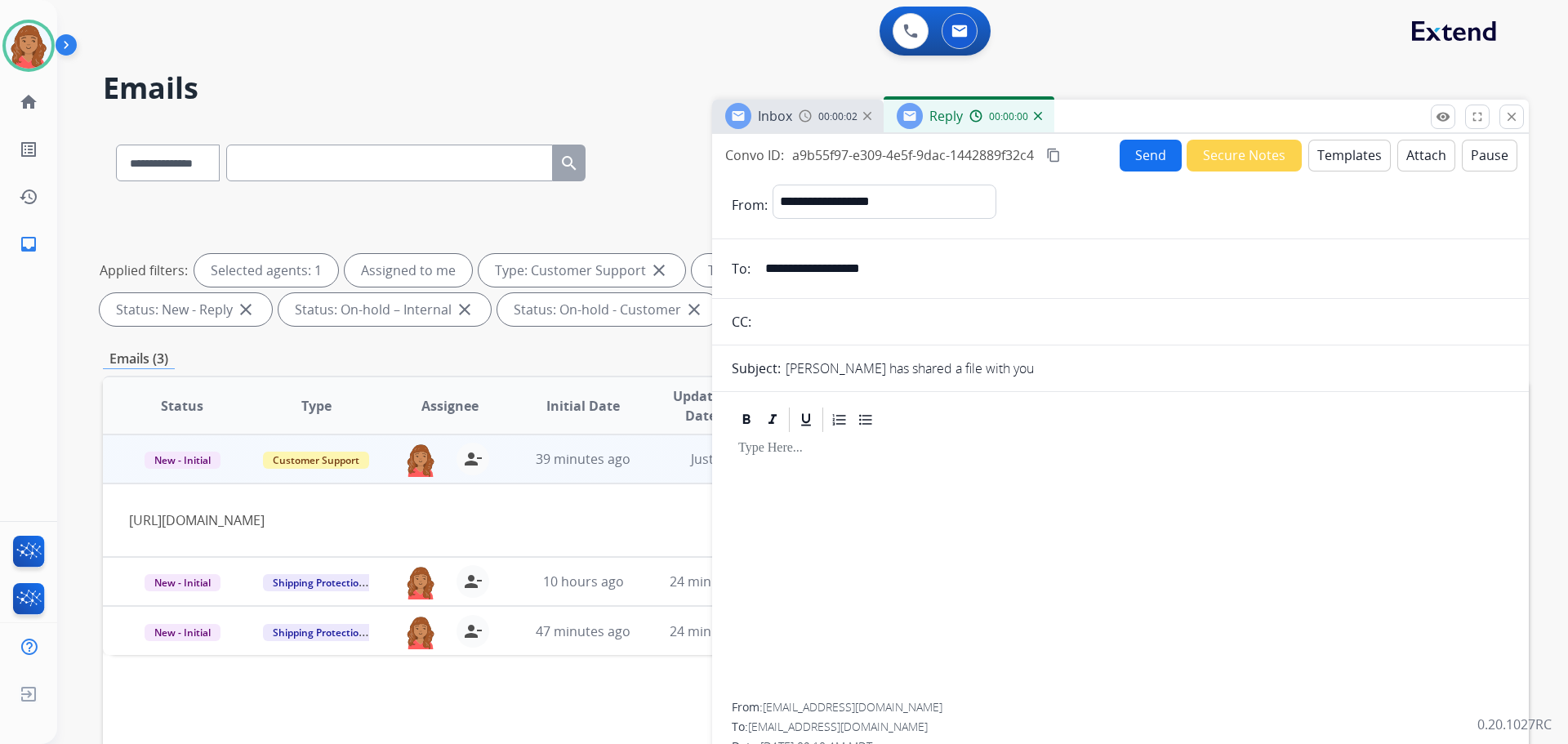
click at [1330, 157] on button "Templates" at bounding box center [1349, 155] width 83 height 32
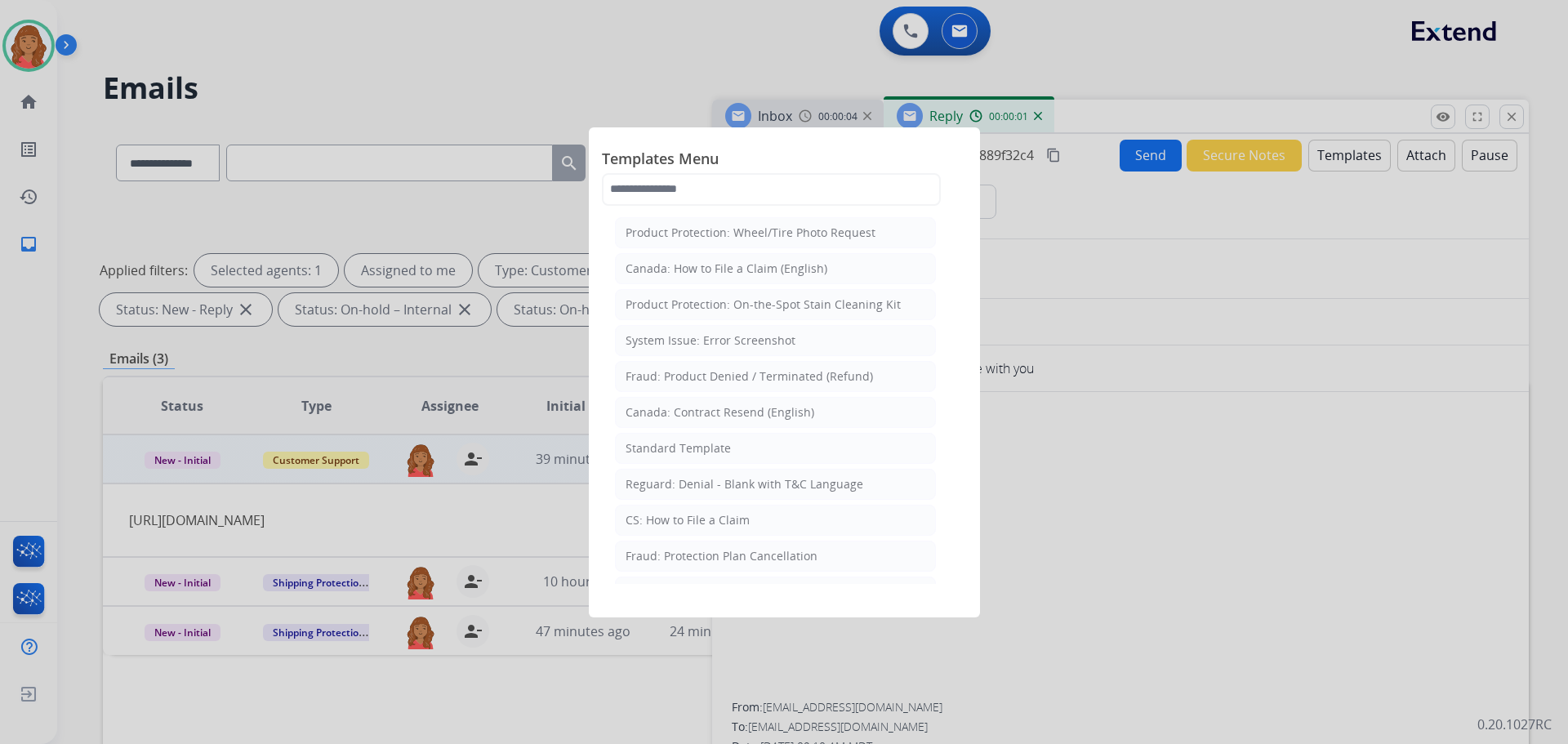
drag, startPoint x: 1174, startPoint y: 204, endPoint x: 1116, endPoint y: 206, distance: 58.0
click at [1175, 204] on div at bounding box center [784, 372] width 1568 height 744
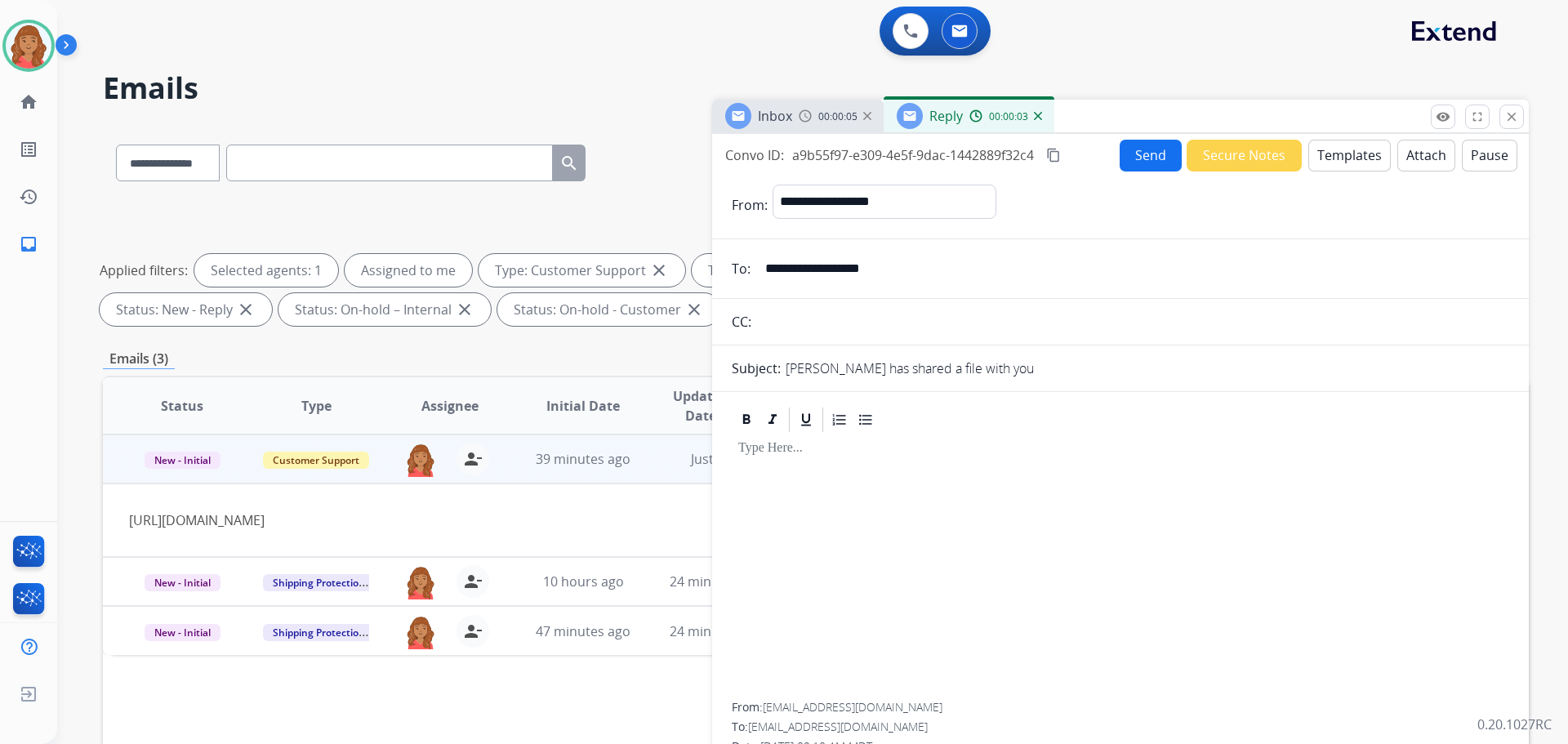
drag, startPoint x: 1056, startPoint y: 151, endPoint x: 1082, endPoint y: 199, distance: 54.6
click at [1056, 152] on mat-icon "content_copy" at bounding box center [1054, 155] width 15 height 15
click at [877, 264] on input "**********" at bounding box center [1132, 268] width 753 height 33
drag, startPoint x: 922, startPoint y: 269, endPoint x: 760, endPoint y: 269, distance: 162.0
click at [760, 269] on input "**********" at bounding box center [1132, 268] width 753 height 33
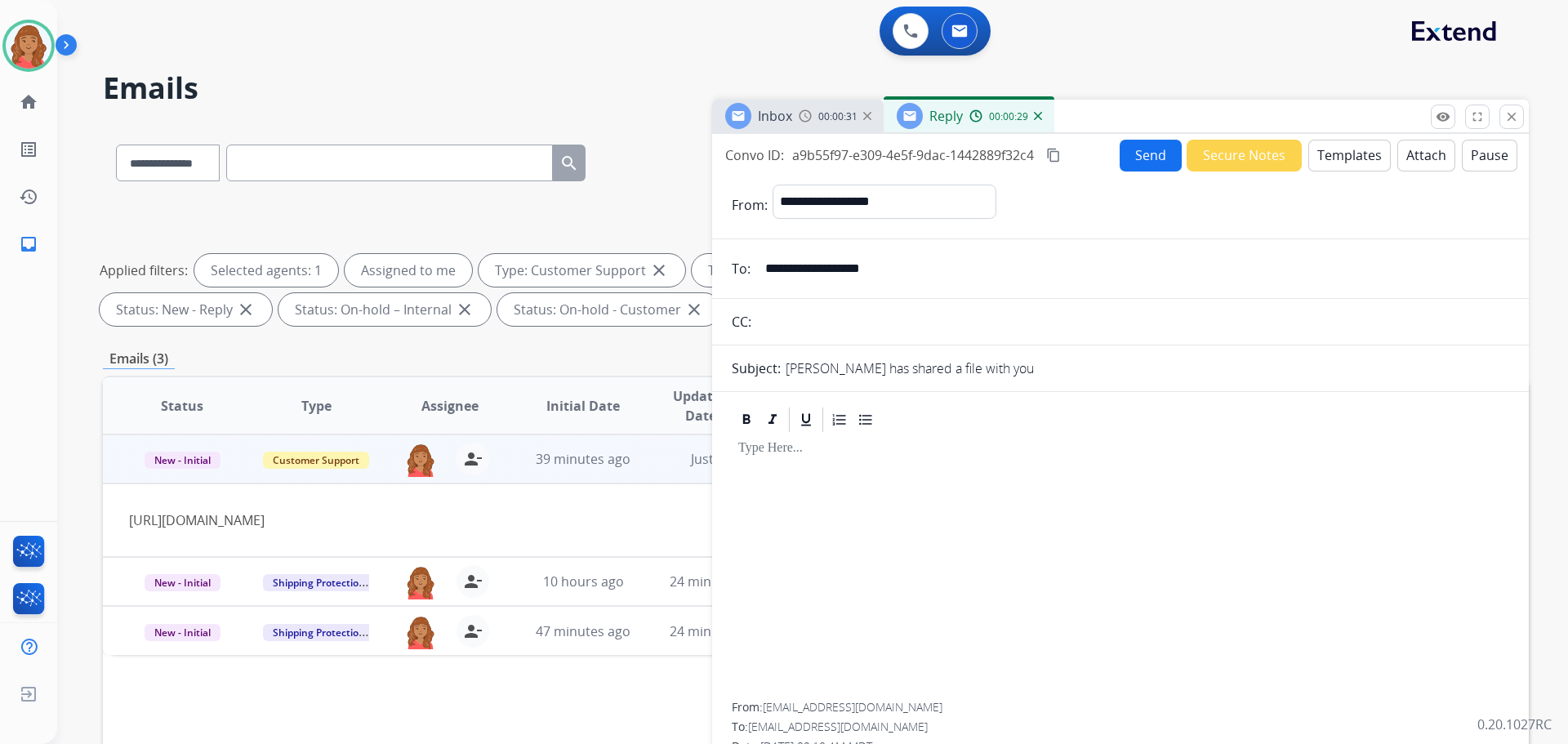
click at [1345, 157] on button "Templates" at bounding box center [1349, 155] width 83 height 32
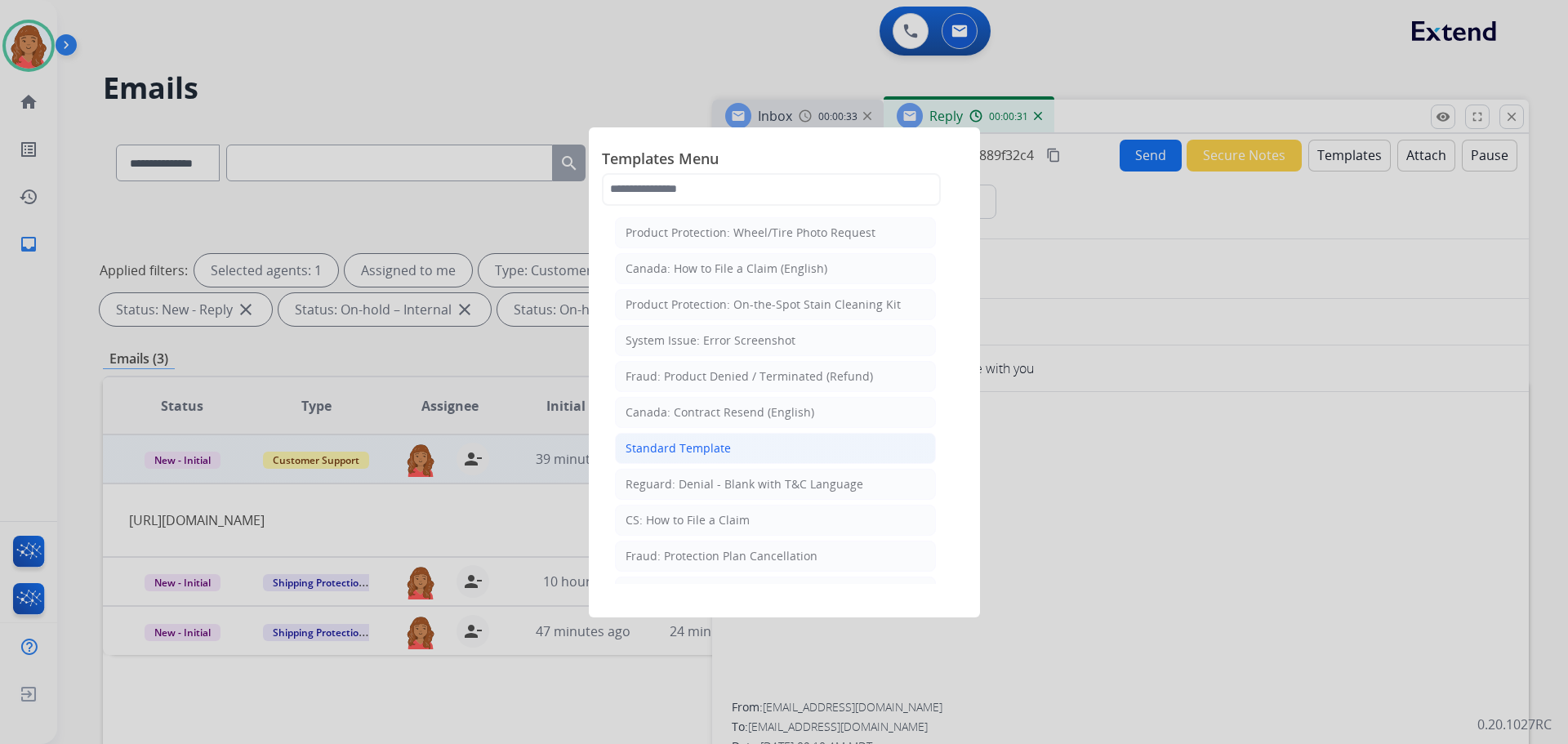
drag, startPoint x: 696, startPoint y: 443, endPoint x: 710, endPoint y: 443, distance: 14.0
click at [697, 443] on div "Standard Template" at bounding box center [678, 448] width 105 height 17
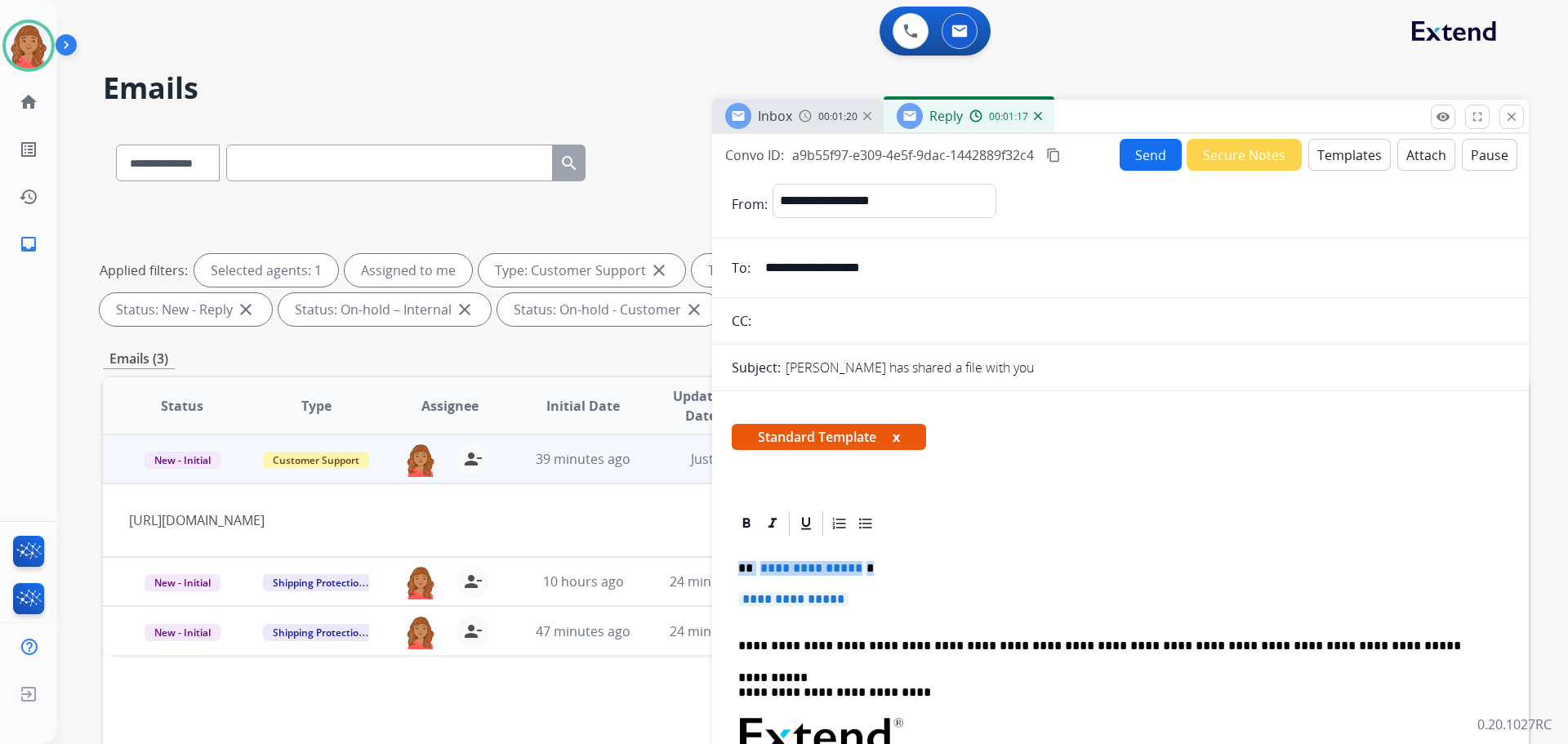
drag, startPoint x: 835, startPoint y: 614, endPoint x: 726, endPoint y: 572, distance: 116.8
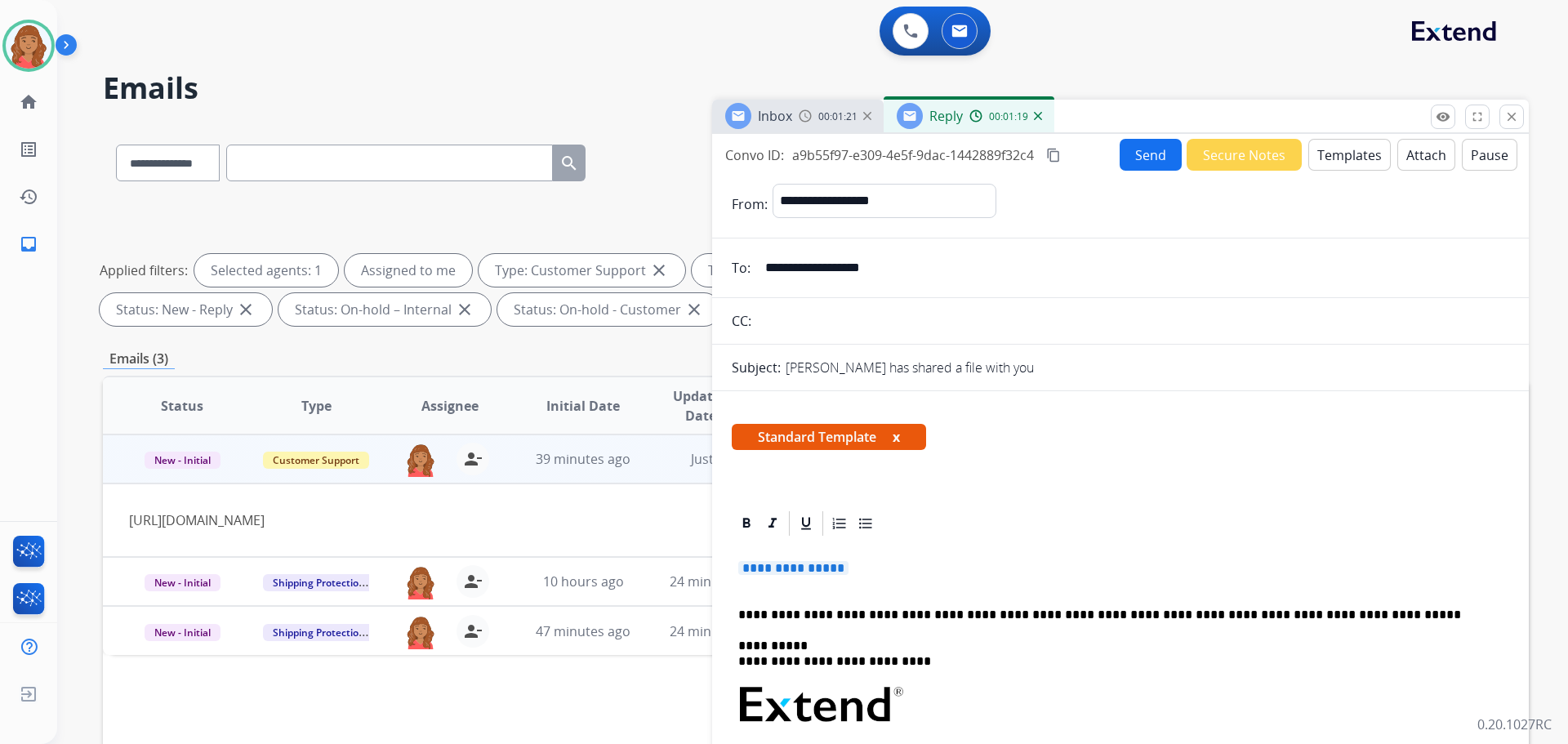
drag, startPoint x: 828, startPoint y: 567, endPoint x: 719, endPoint y: 561, distance: 109.2
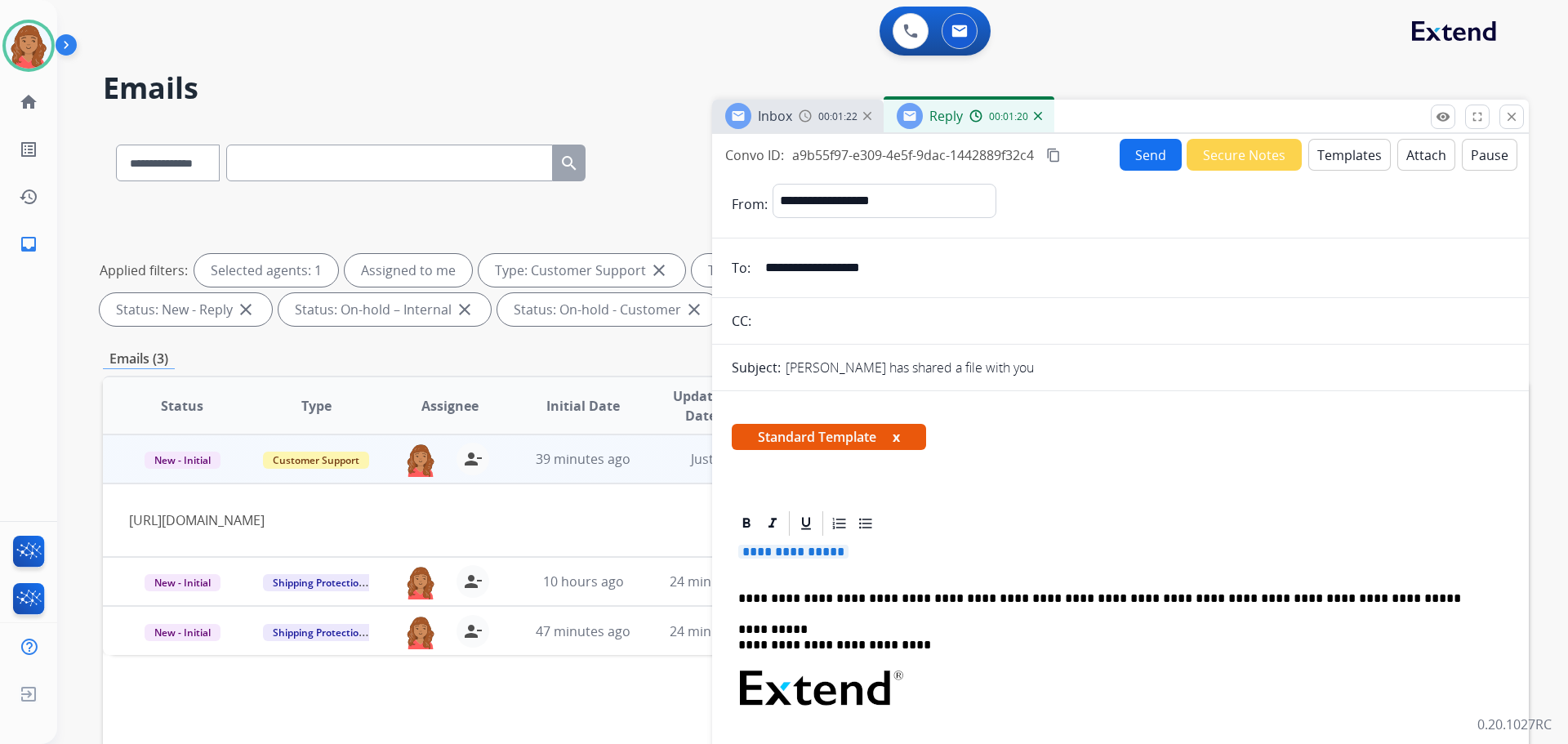
click at [874, 555] on p "**********" at bounding box center [1121, 560] width 764 height 30
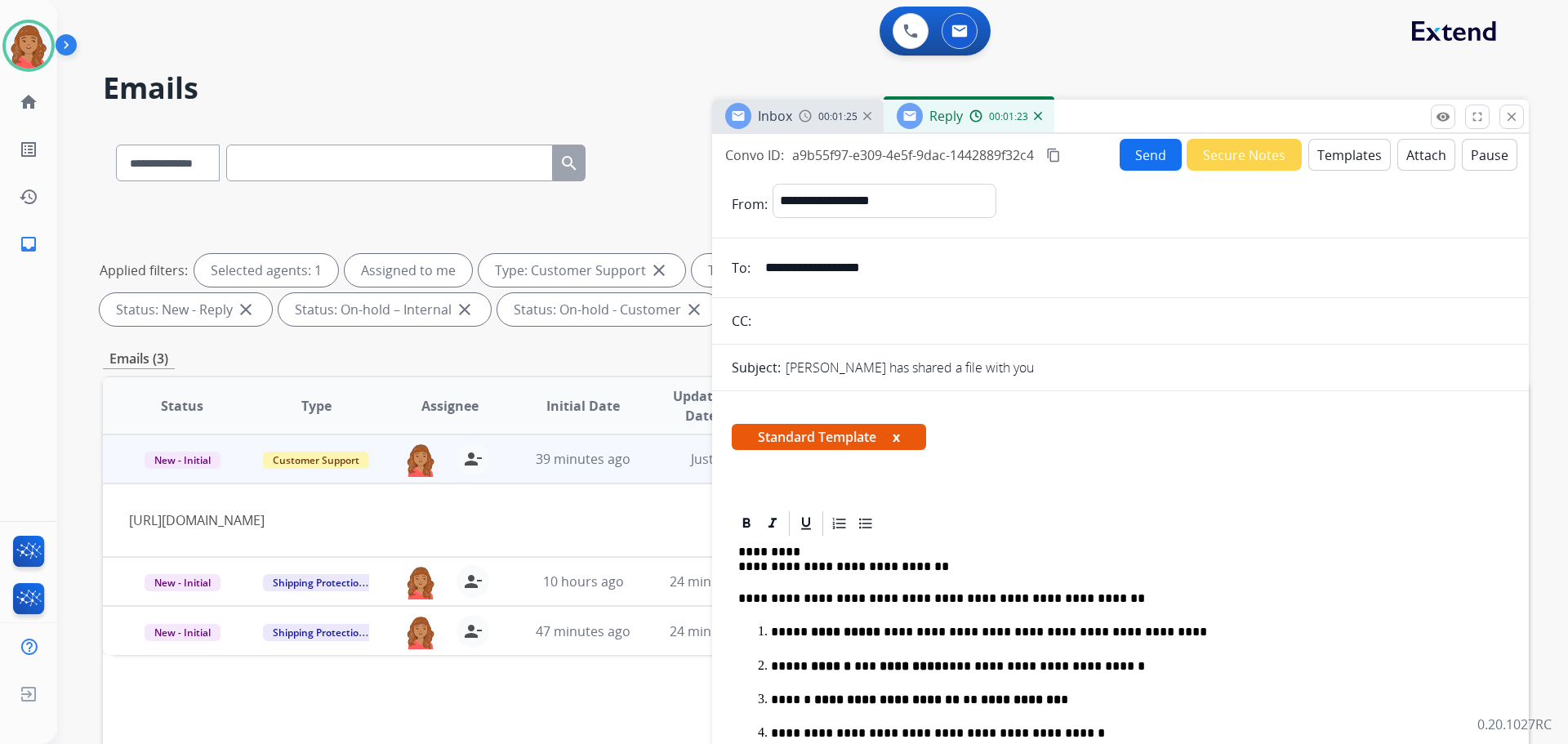
click at [1052, 156] on mat-icon "content_copy" at bounding box center [1054, 155] width 15 height 15
click at [1135, 157] on button "Send" at bounding box center [1150, 154] width 62 height 32
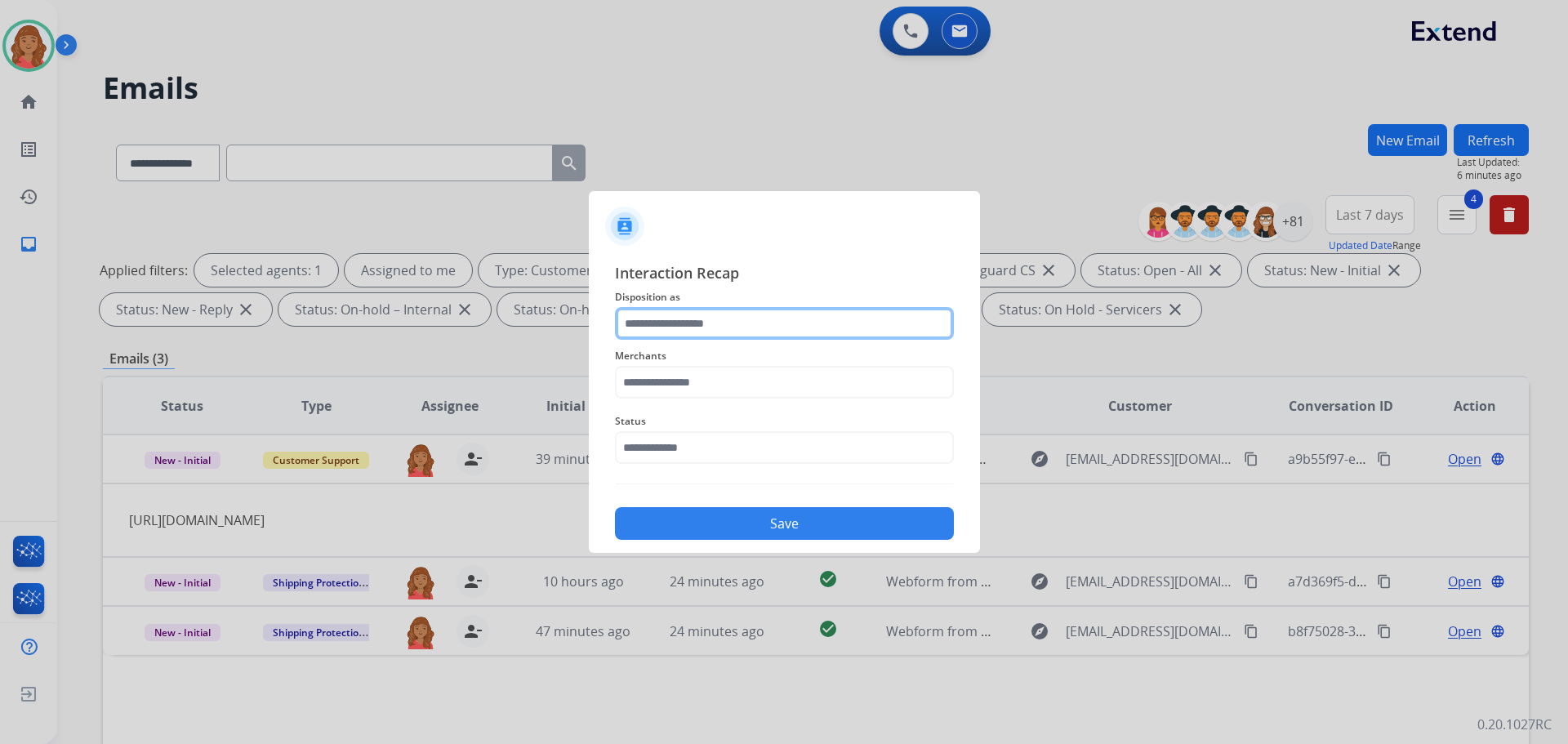
drag, startPoint x: 700, startPoint y: 322, endPoint x: 698, endPoint y: 335, distance: 13.2
click at [700, 325] on input "text" at bounding box center [784, 323] width 339 height 33
click at [746, 331] on input "text" at bounding box center [784, 323] width 339 height 33
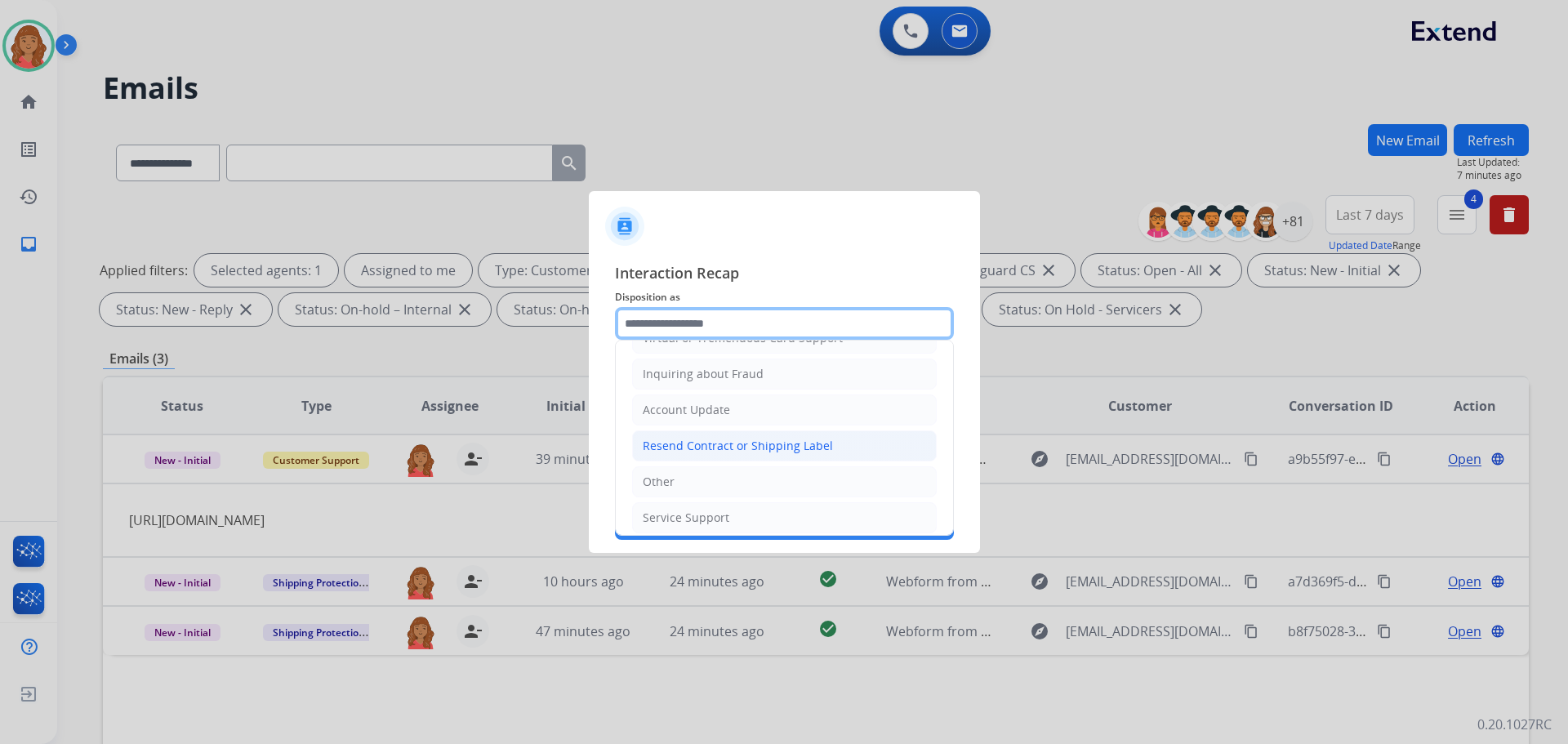
scroll to position [255, 0]
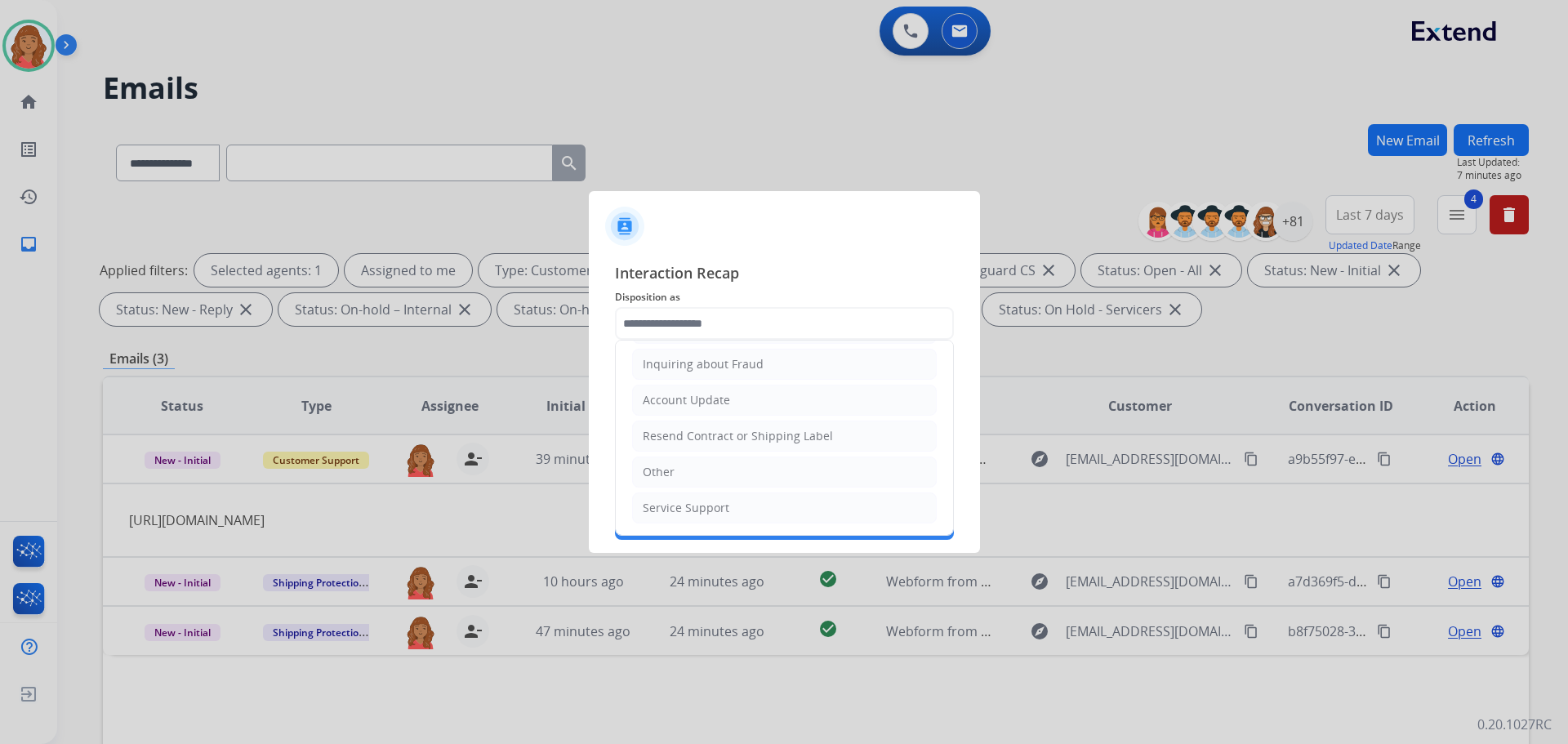
click at [665, 472] on div "Other" at bounding box center [658, 472] width 32 height 17
type input "*****"
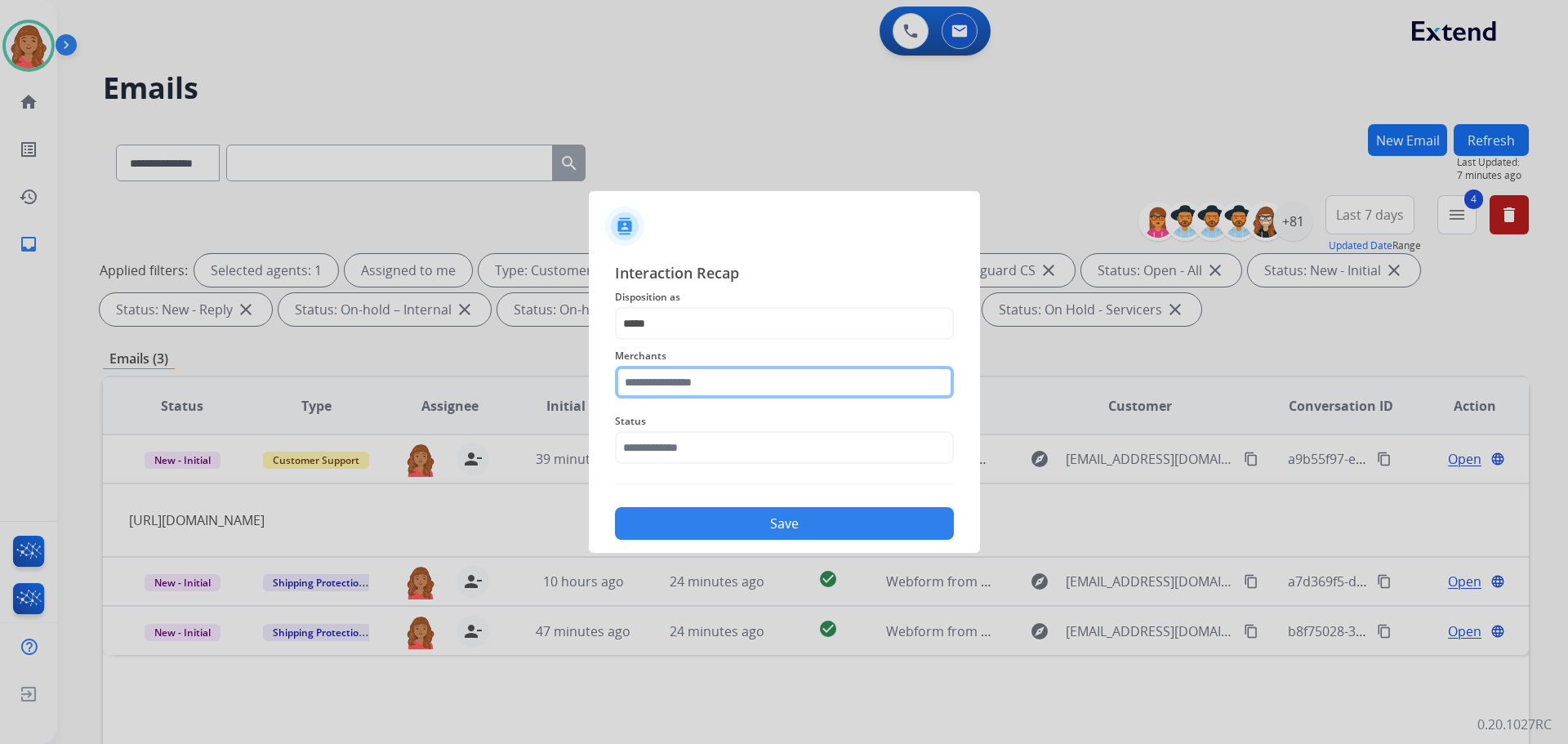
click at [683, 381] on input "text" at bounding box center [784, 381] width 339 height 33
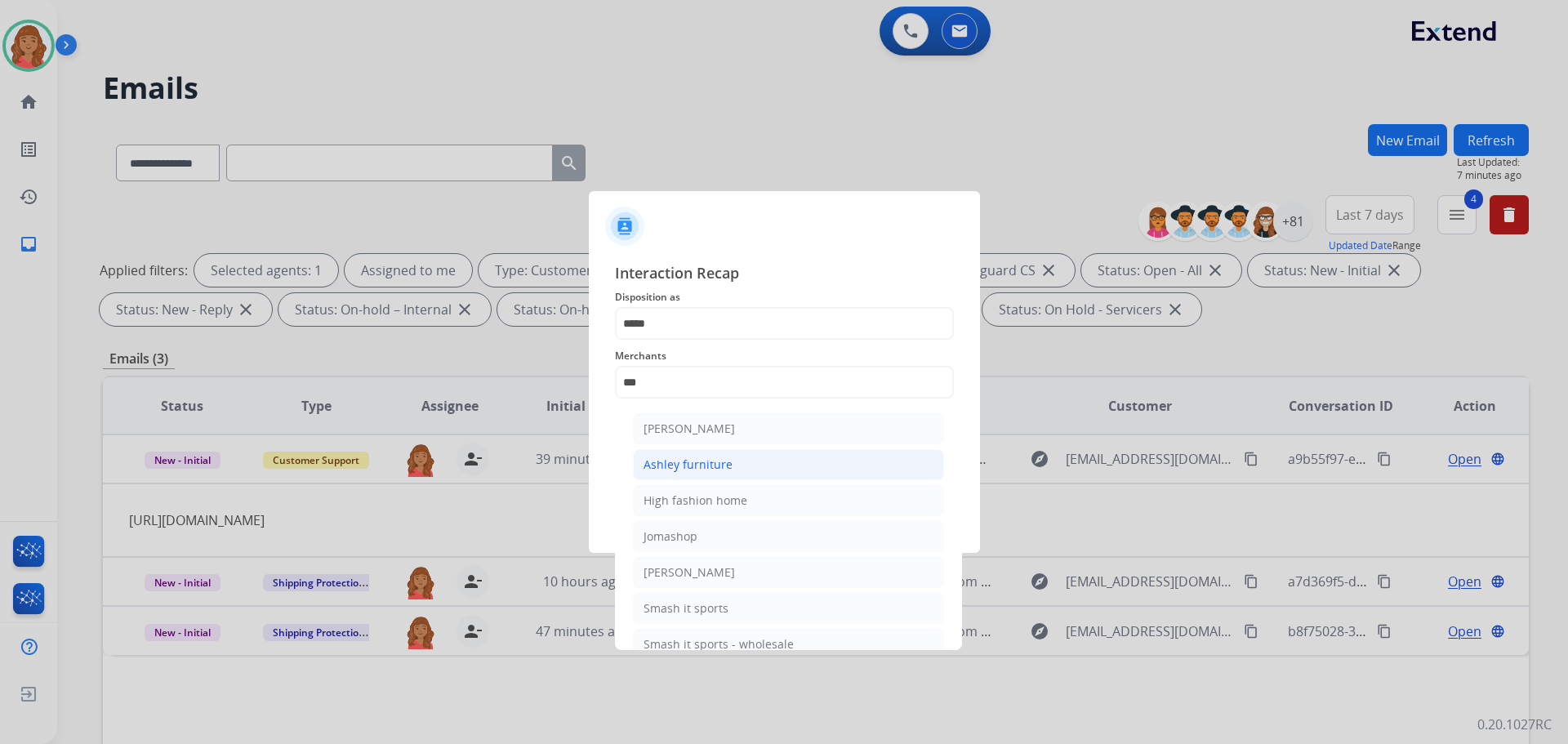
click at [678, 461] on div "Ashley furniture" at bounding box center [688, 465] width 89 height 17
type input "**********"
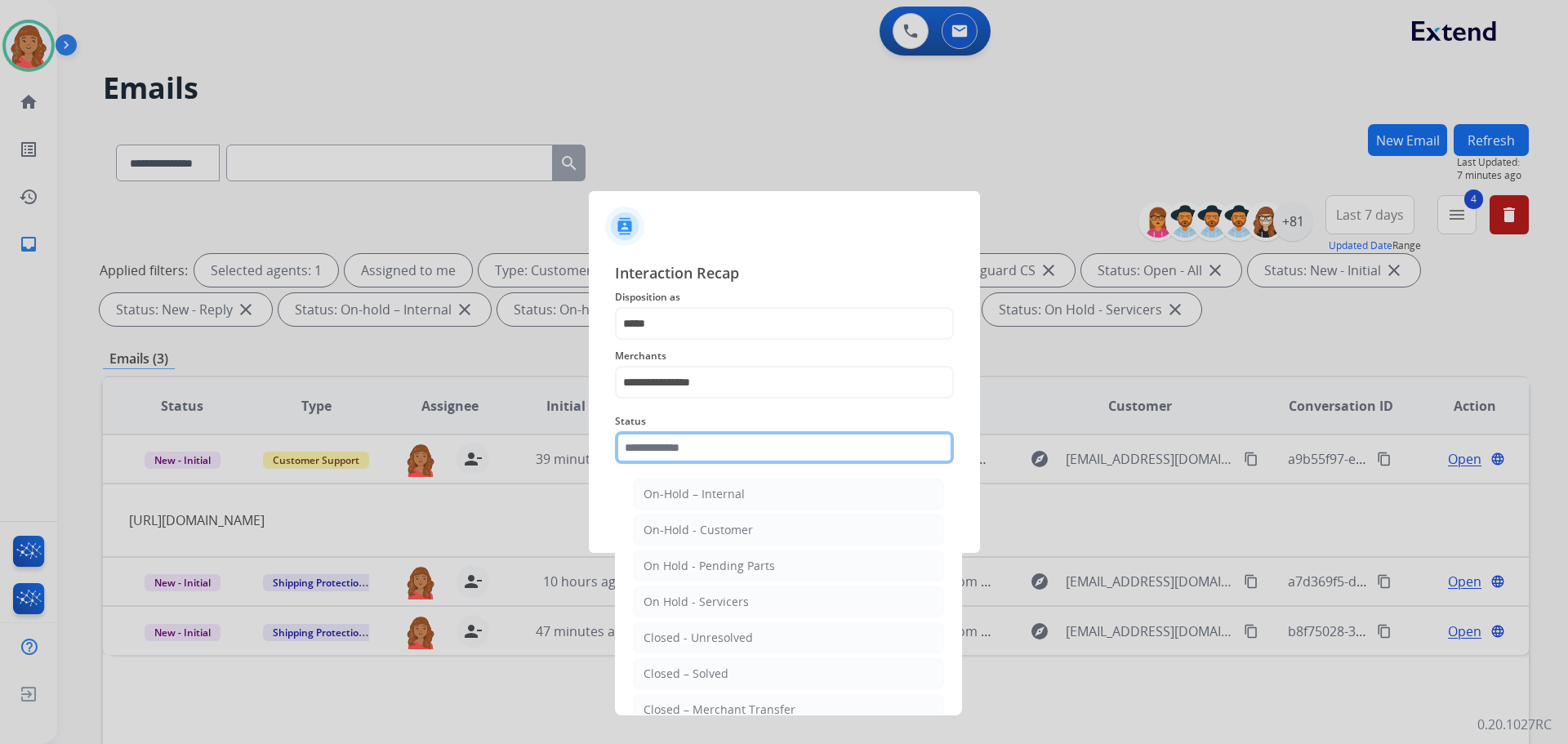
click at [673, 452] on input "text" at bounding box center [784, 447] width 339 height 33
click at [686, 666] on div "Closed – Solved" at bounding box center [685, 674] width 85 height 17
type input "**********"
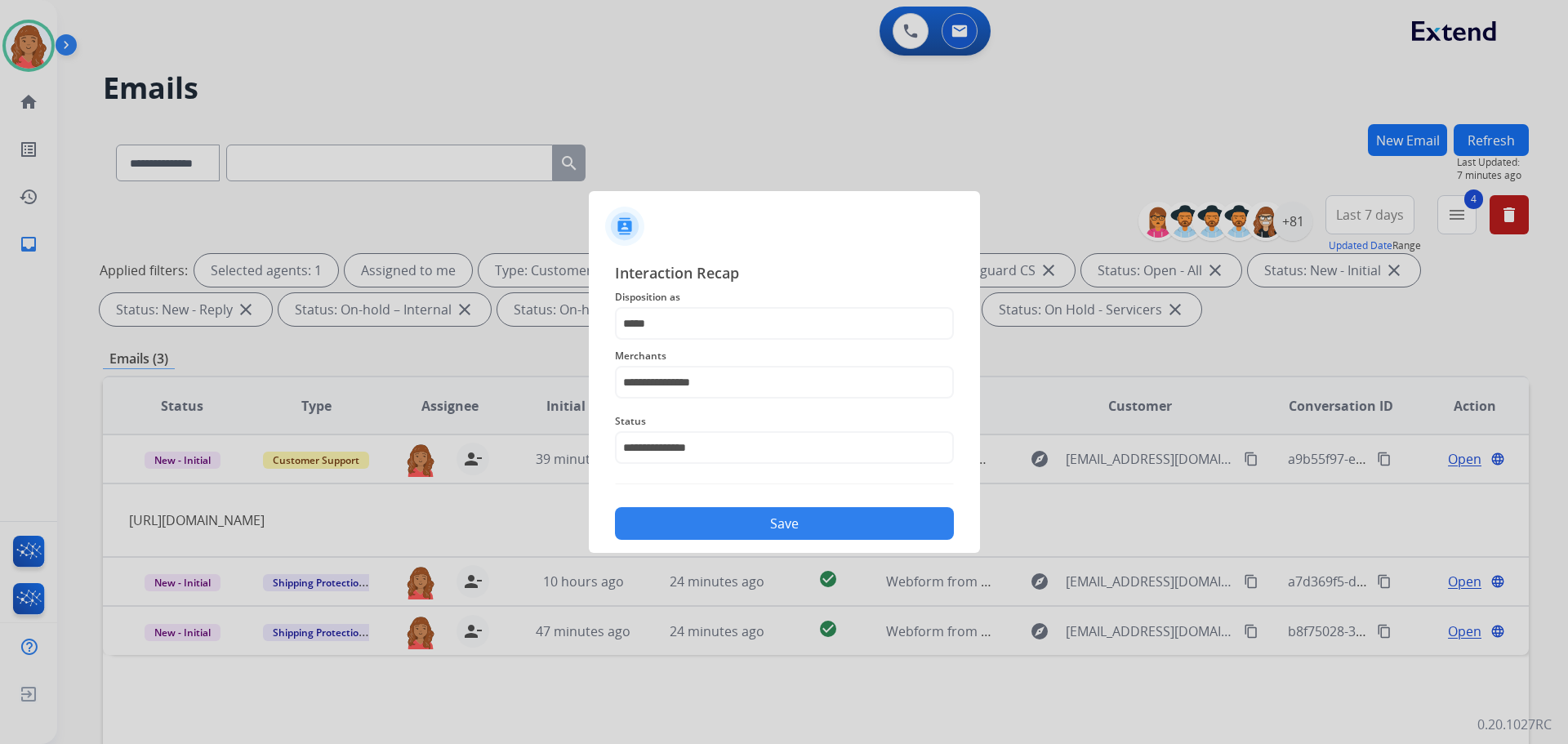
click at [700, 529] on button "Save" at bounding box center [784, 523] width 339 height 33
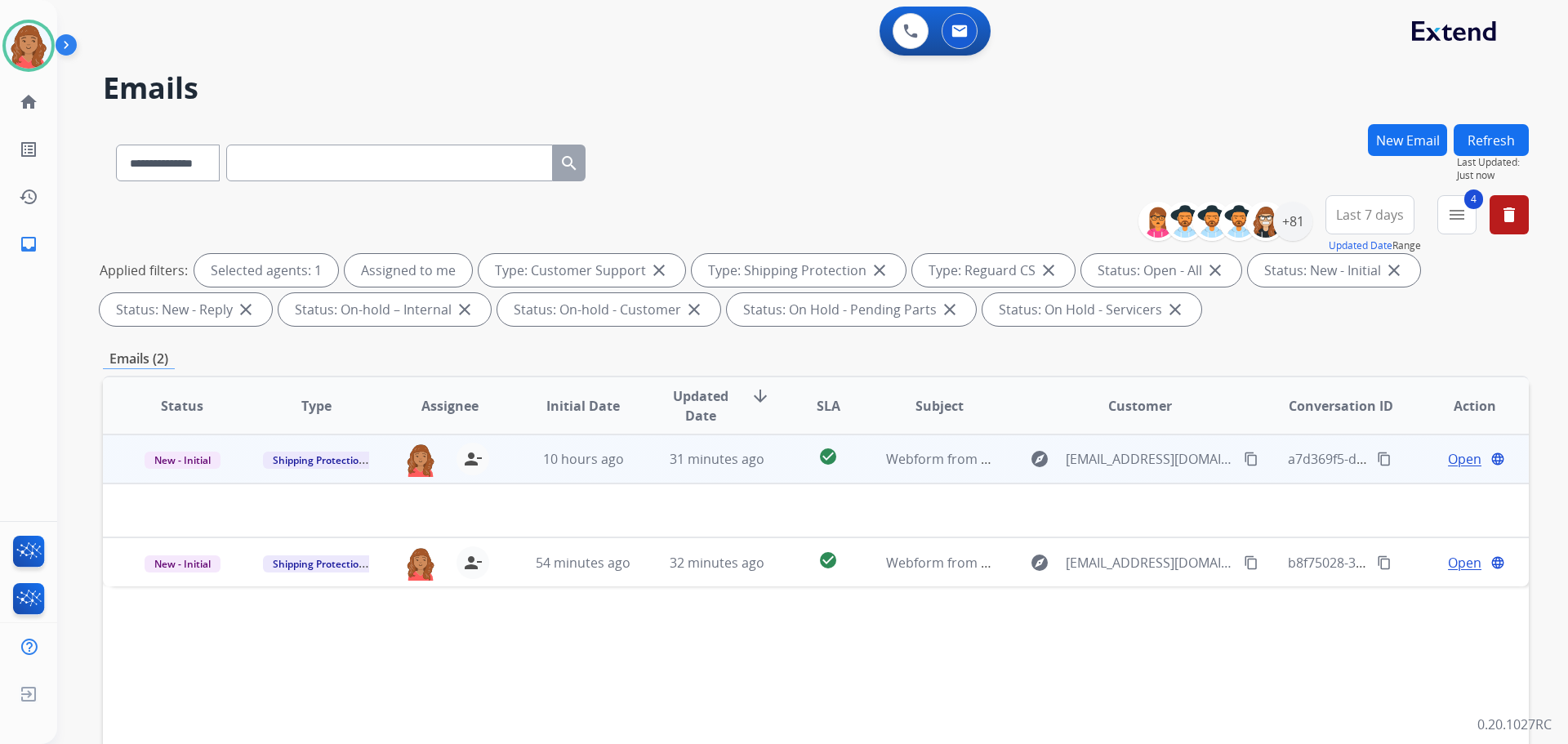
drag, startPoint x: 1220, startPoint y: 459, endPoint x: 1176, endPoint y: 459, distance: 44.0
click at [1243, 458] on mat-icon "content_copy" at bounding box center [1251, 459] width 15 height 15
click at [717, 462] on span "31 minutes ago" at bounding box center [717, 458] width 95 height 18
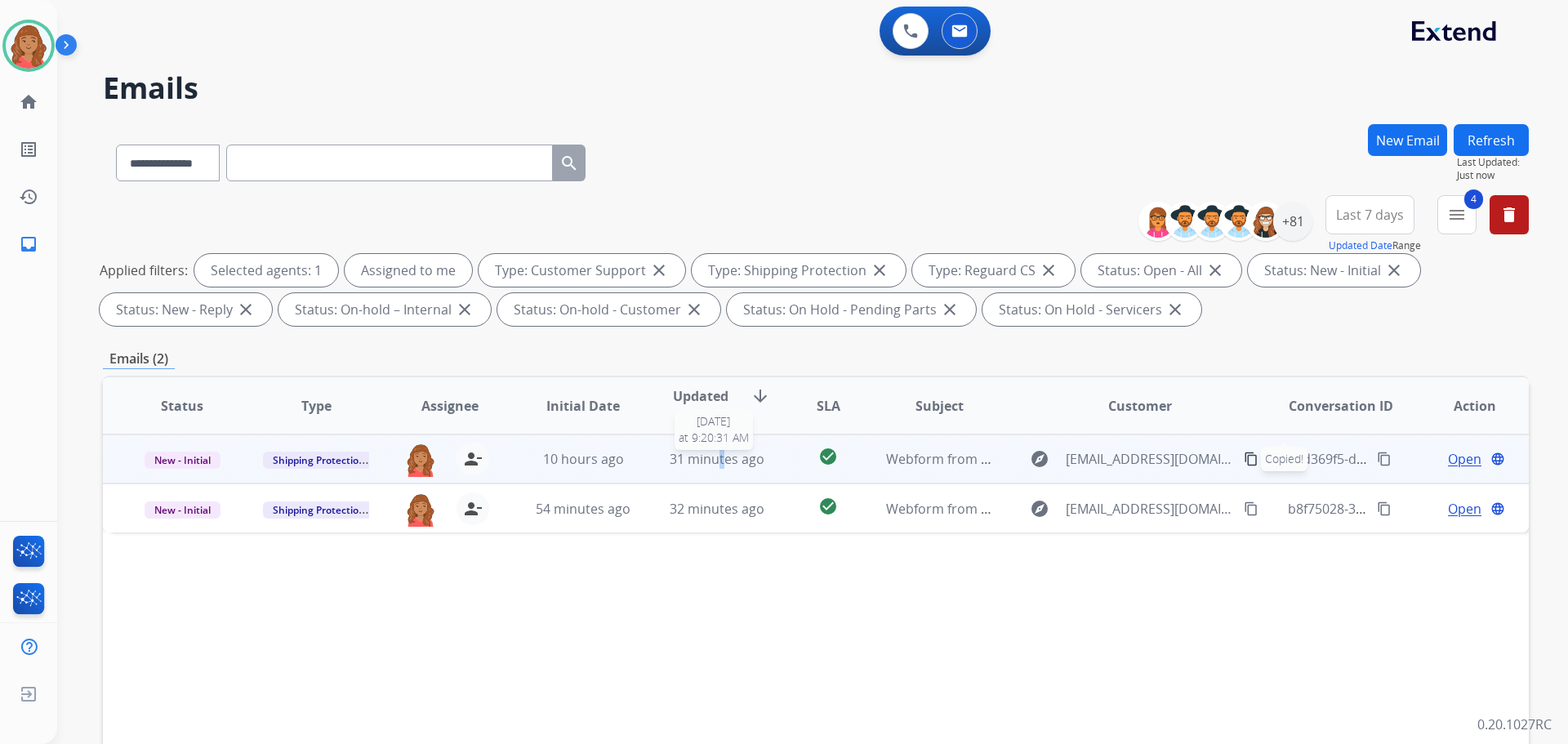
click at [717, 462] on span "31 minutes ago" at bounding box center [717, 458] width 95 height 18
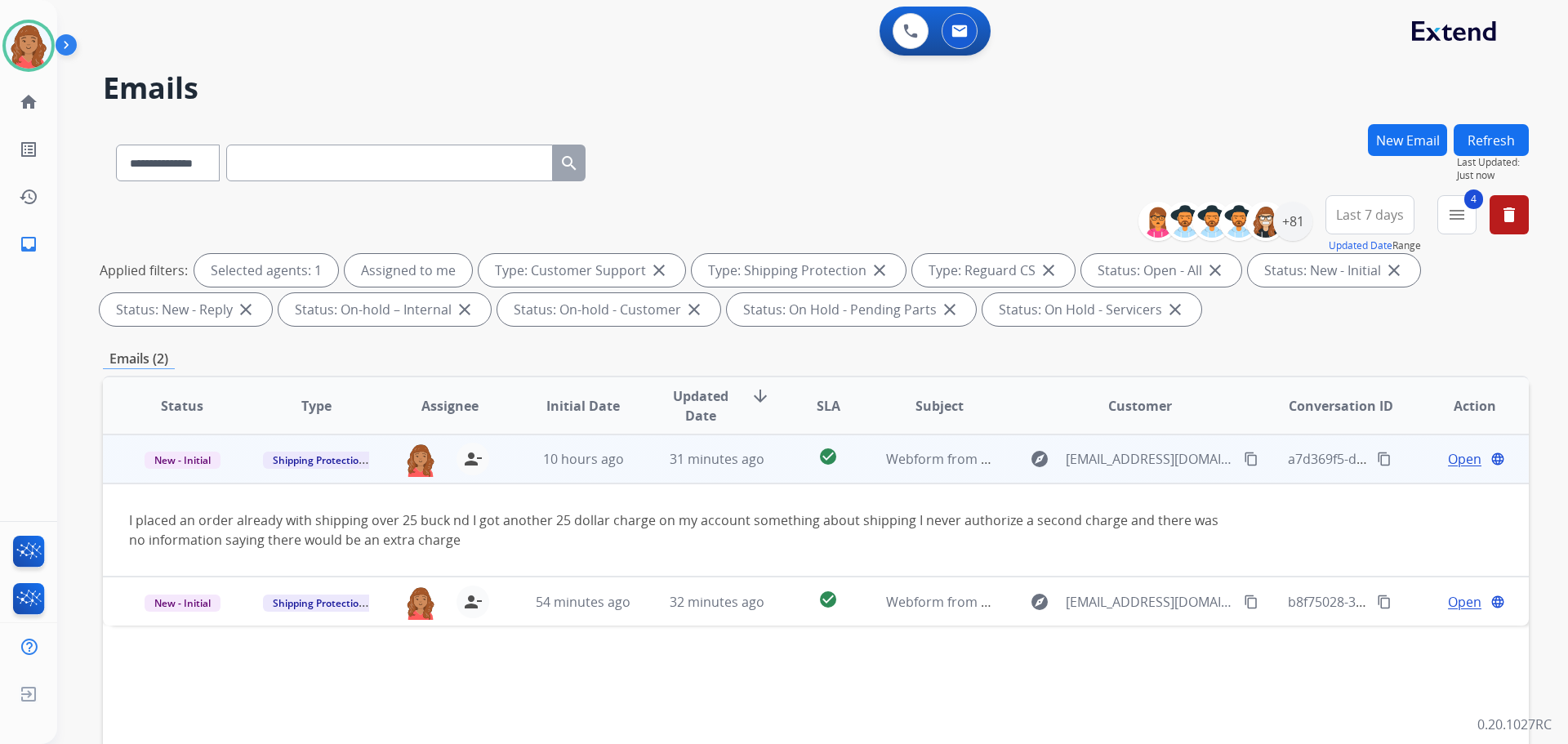
click at [1448, 458] on span "Open" at bounding box center [1465, 458] width 33 height 20
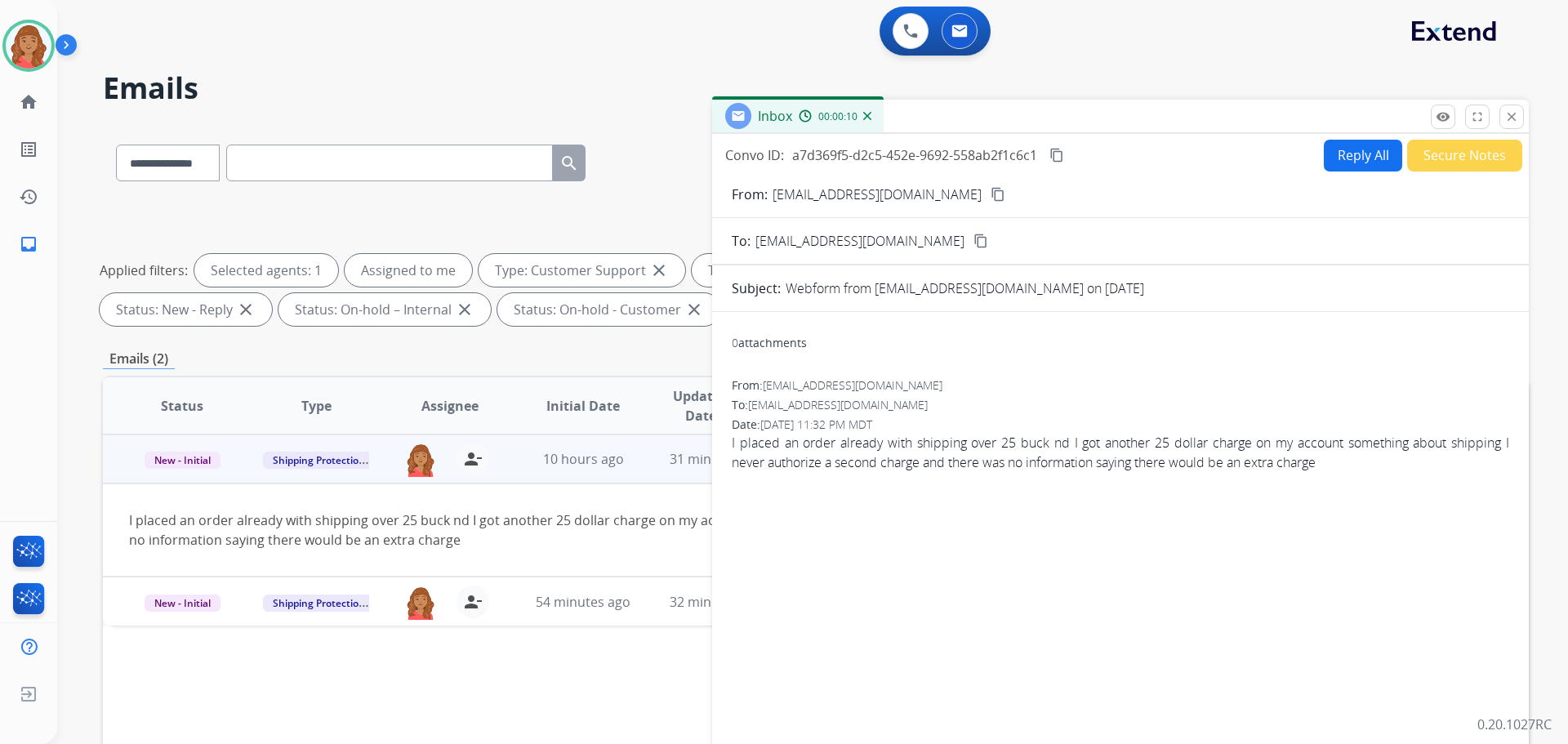
select select "**********"
click at [1354, 157] on button "Reply All" at bounding box center [1362, 155] width 78 height 32
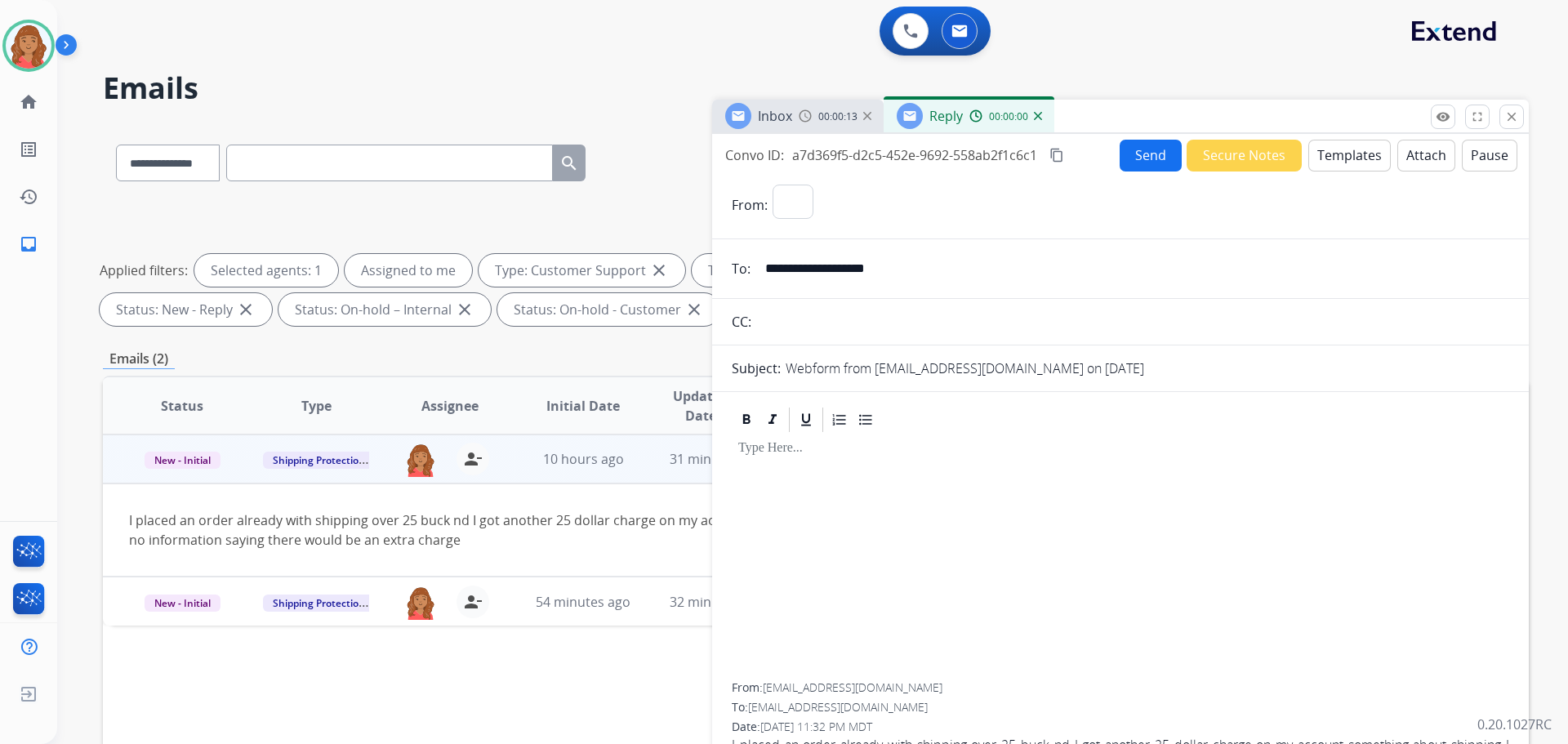
select select "**********"
click at [1342, 166] on button "Templates" at bounding box center [1349, 155] width 83 height 32
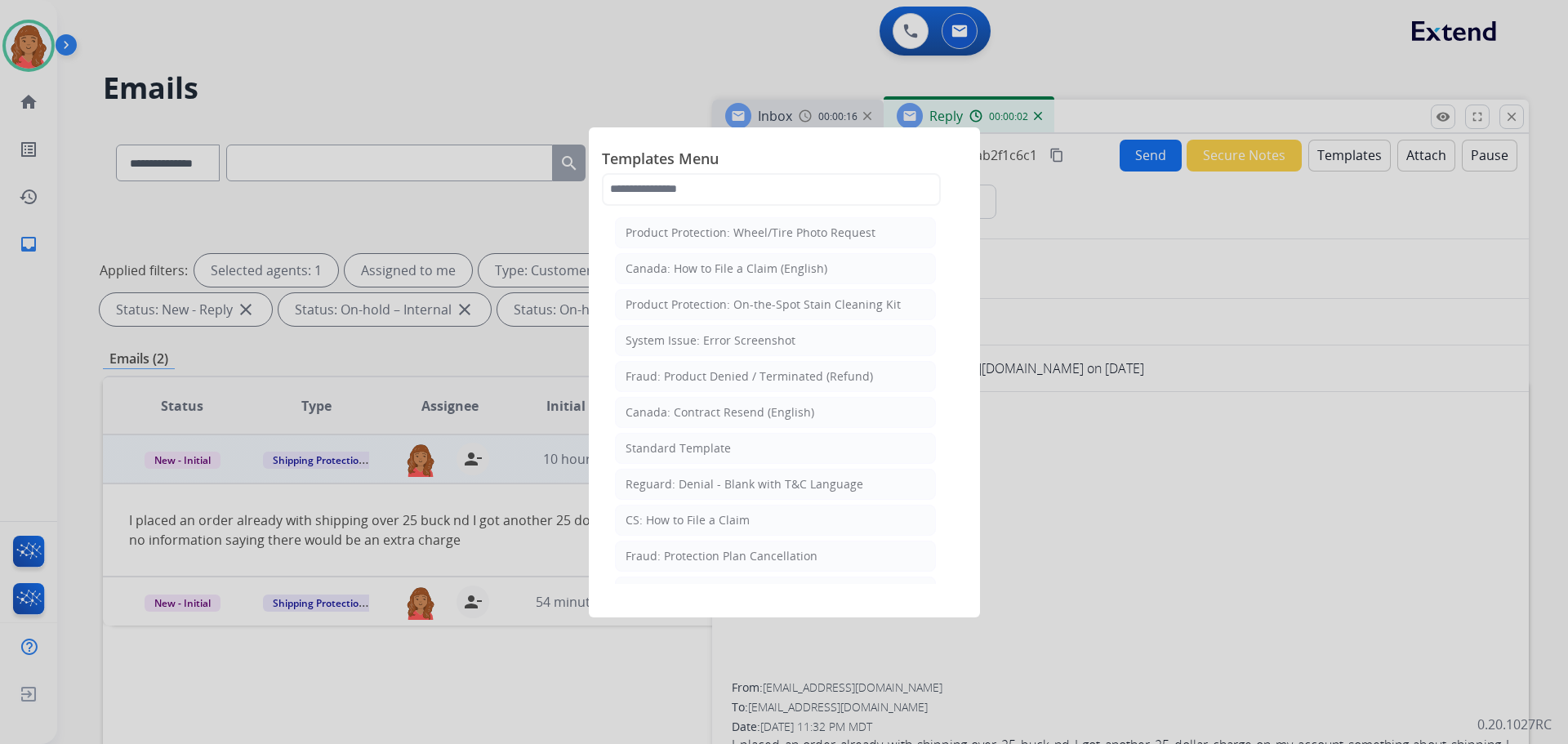
click at [672, 450] on div "Standard Template" at bounding box center [678, 448] width 105 height 17
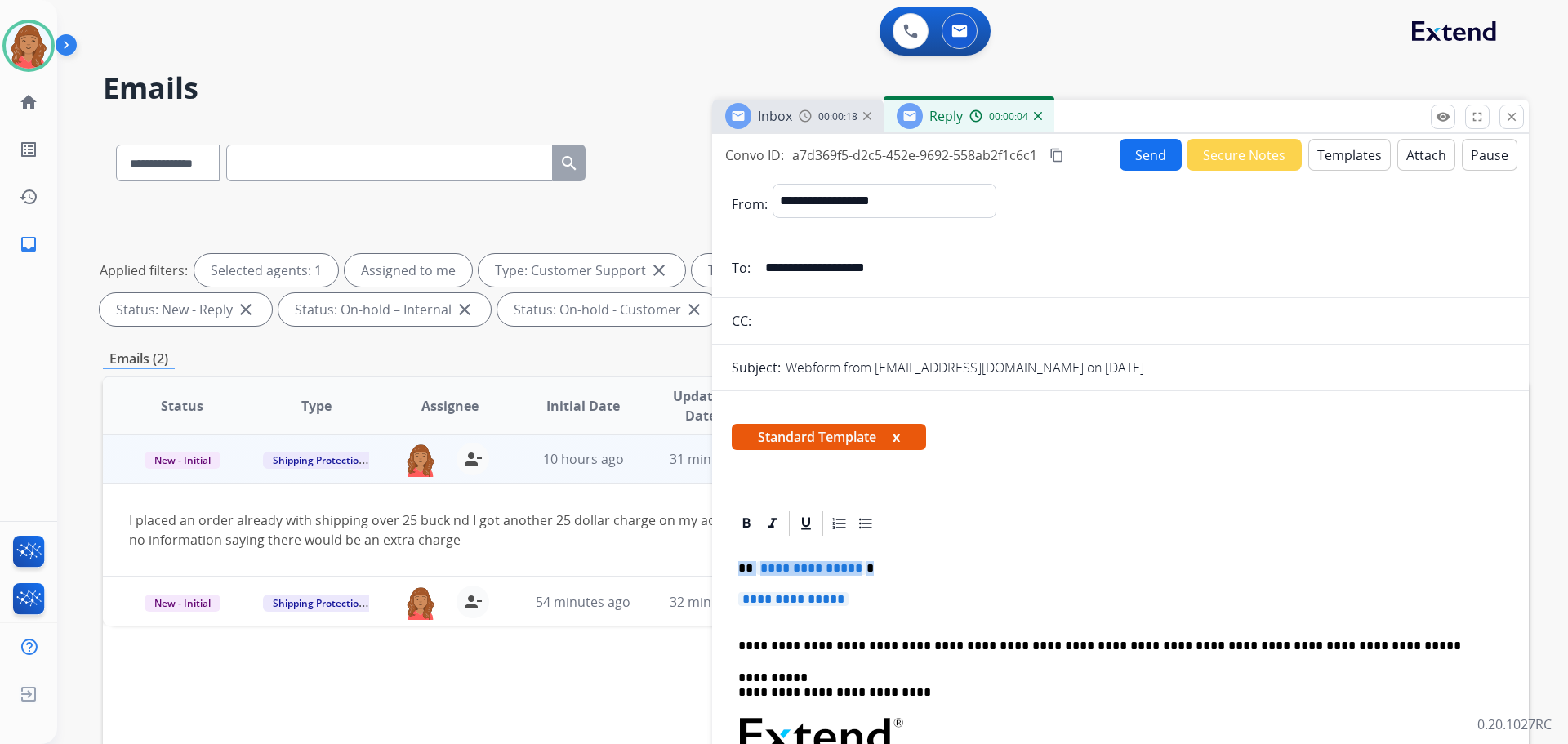
drag, startPoint x: 840, startPoint y: 596, endPoint x: 737, endPoint y: 552, distance: 112.0
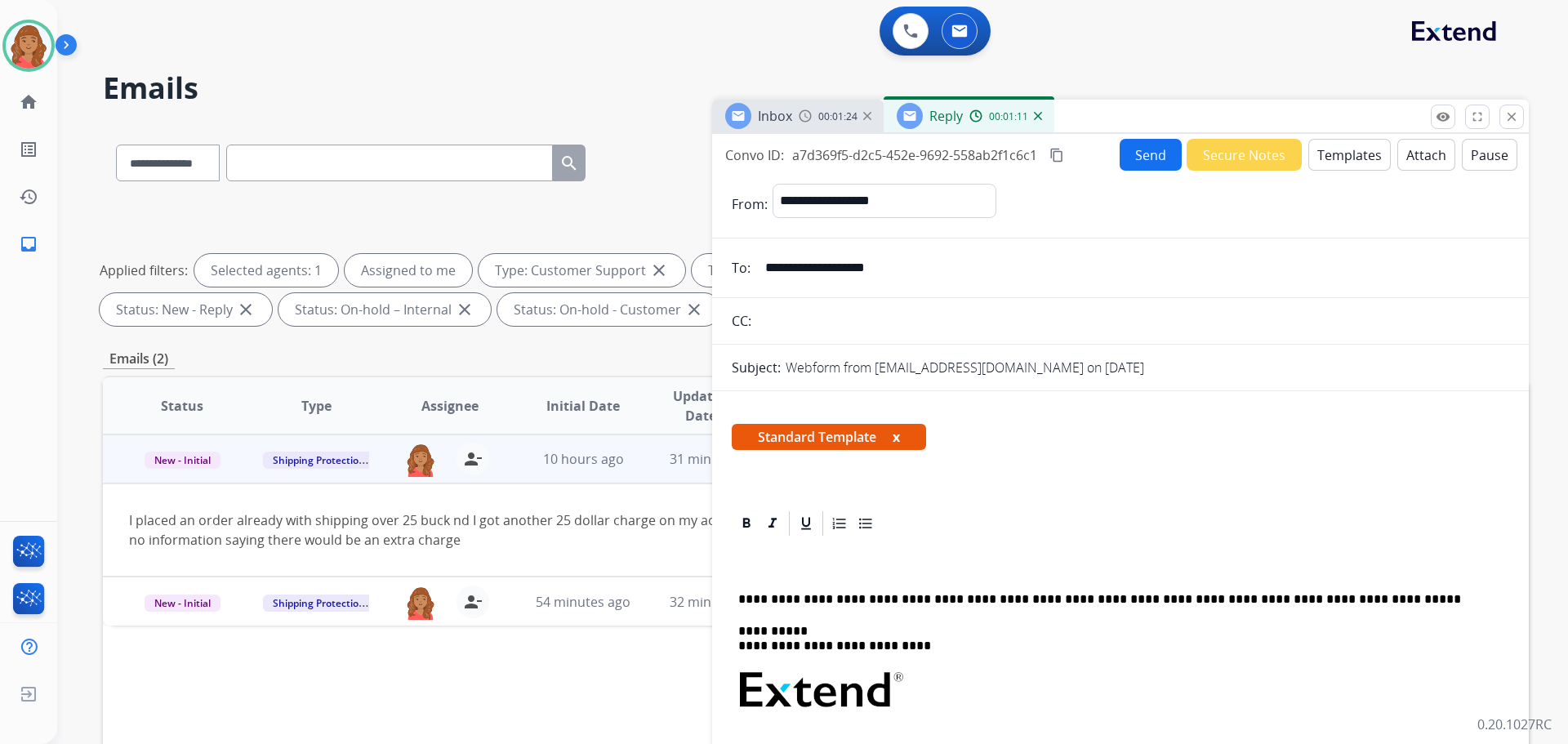
drag, startPoint x: 758, startPoint y: 577, endPoint x: 746, endPoint y: 572, distance: 13.0
click at [751, 574] on p at bounding box center [1114, 568] width 751 height 15
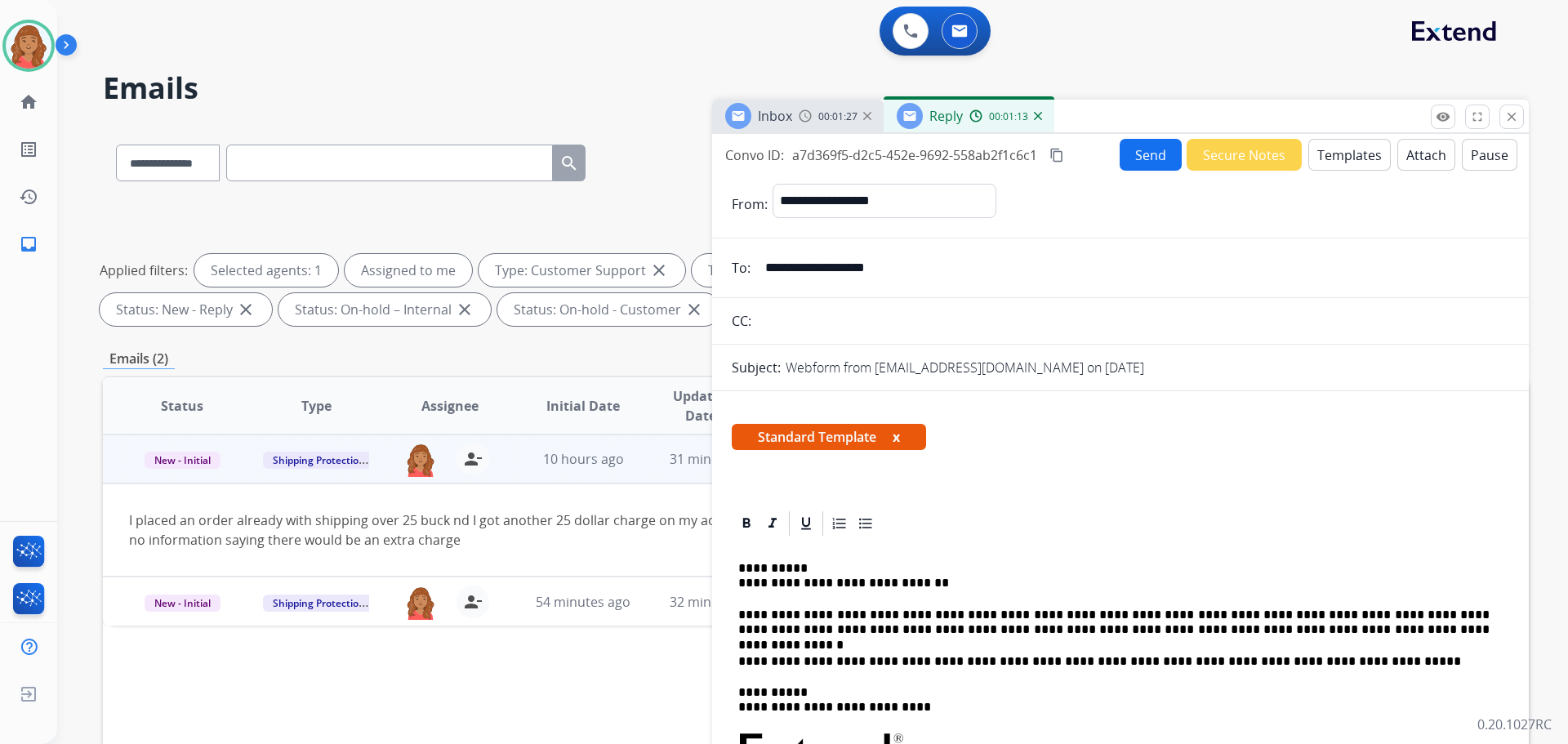
click at [1064, 151] on mat-icon "content_copy" at bounding box center [1056, 155] width 15 height 15
drag, startPoint x: 1154, startPoint y: 138, endPoint x: 1148, endPoint y: 151, distance: 14.3
click at [1154, 141] on div "**********" at bounding box center [1121, 467] width 817 height 666
click at [1101, 167] on div "Convo ID: a7d369f5-d2c5-452e-9692-558ab2f1c6c1 content_copy Send Secure Notes T…" at bounding box center [1121, 154] width 817 height 32
click at [1142, 157] on button "Send" at bounding box center [1150, 154] width 62 height 32
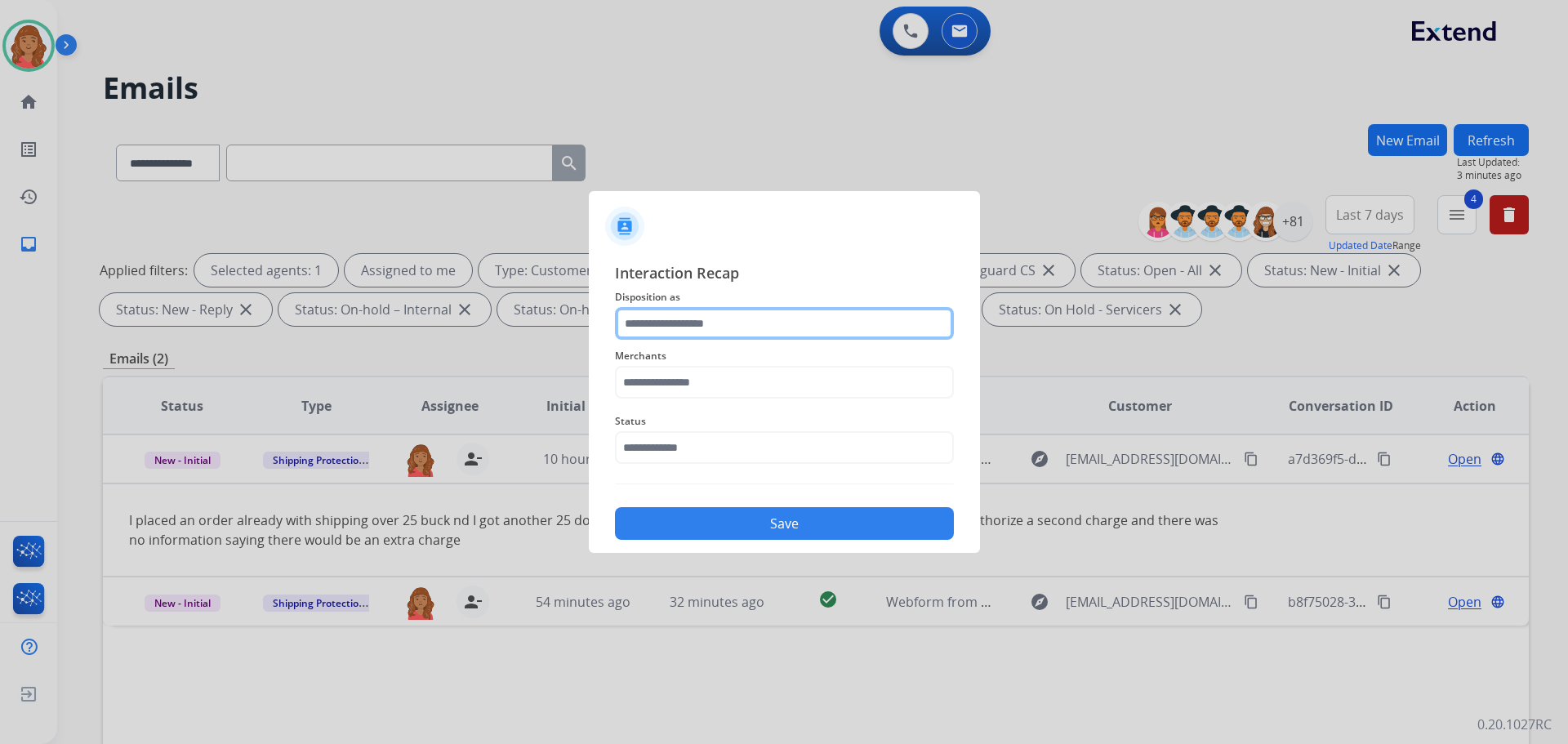
click at [737, 334] on input "text" at bounding box center [784, 323] width 339 height 33
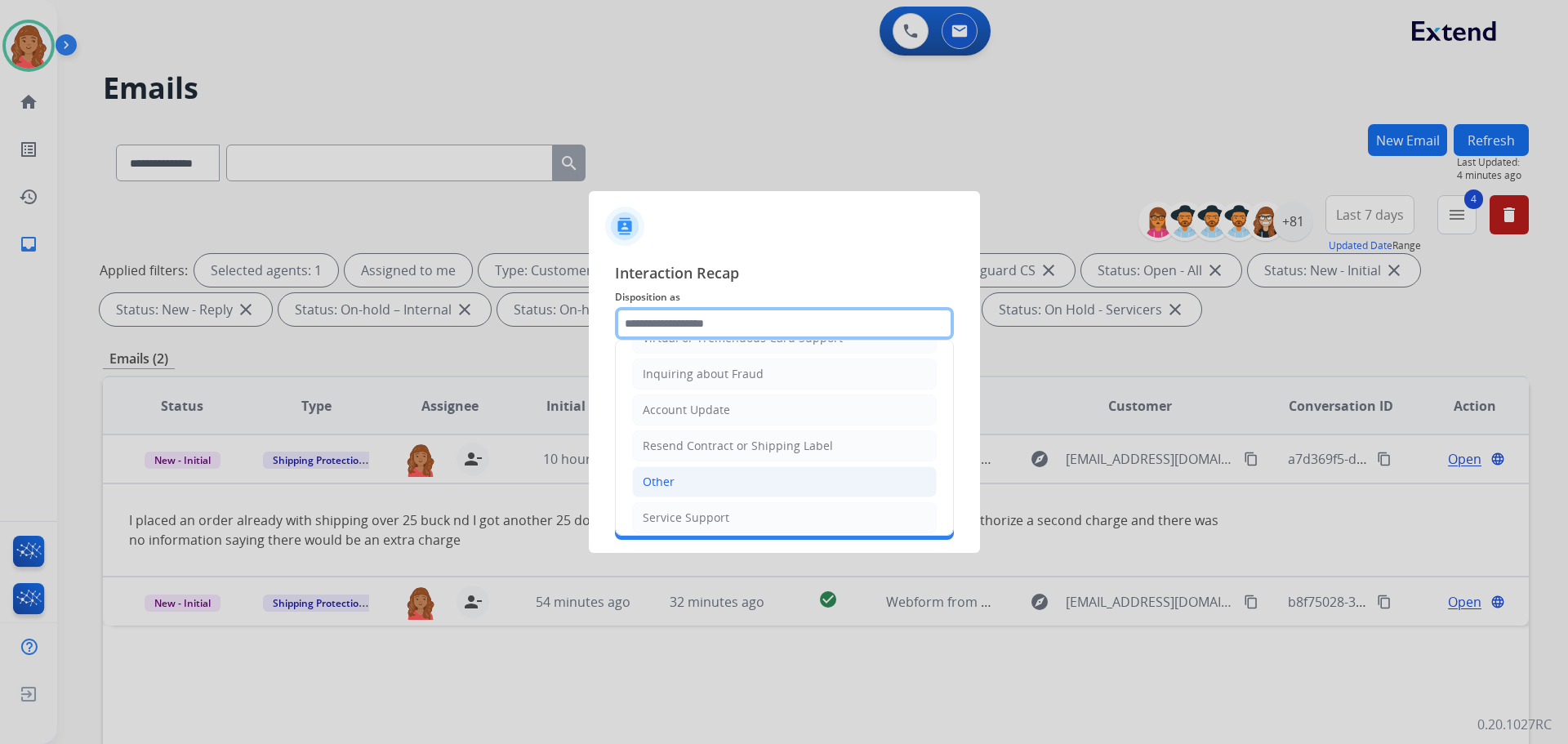
scroll to position [255, 0]
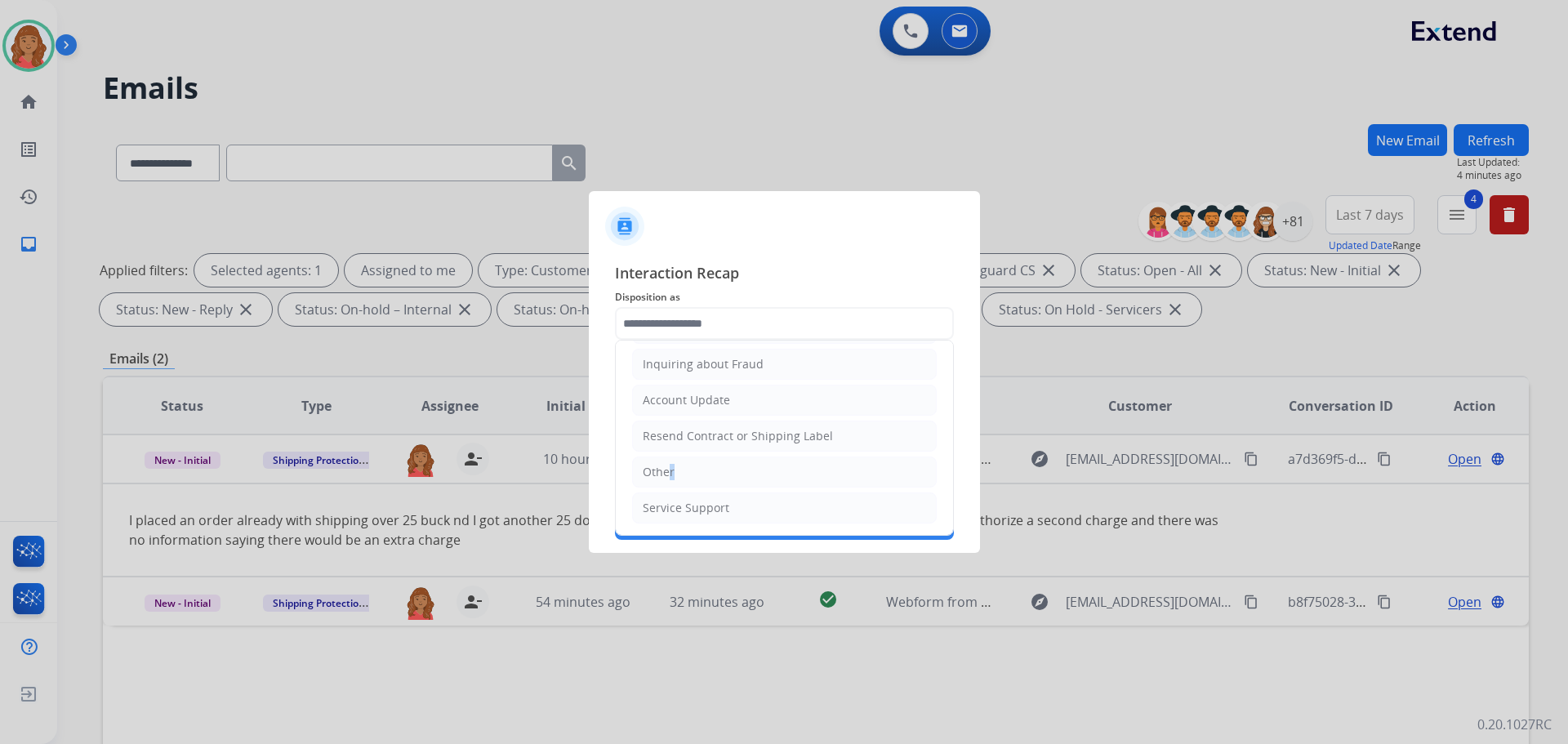
click at [668, 468] on div "Other" at bounding box center [658, 472] width 32 height 17
type input "*****"
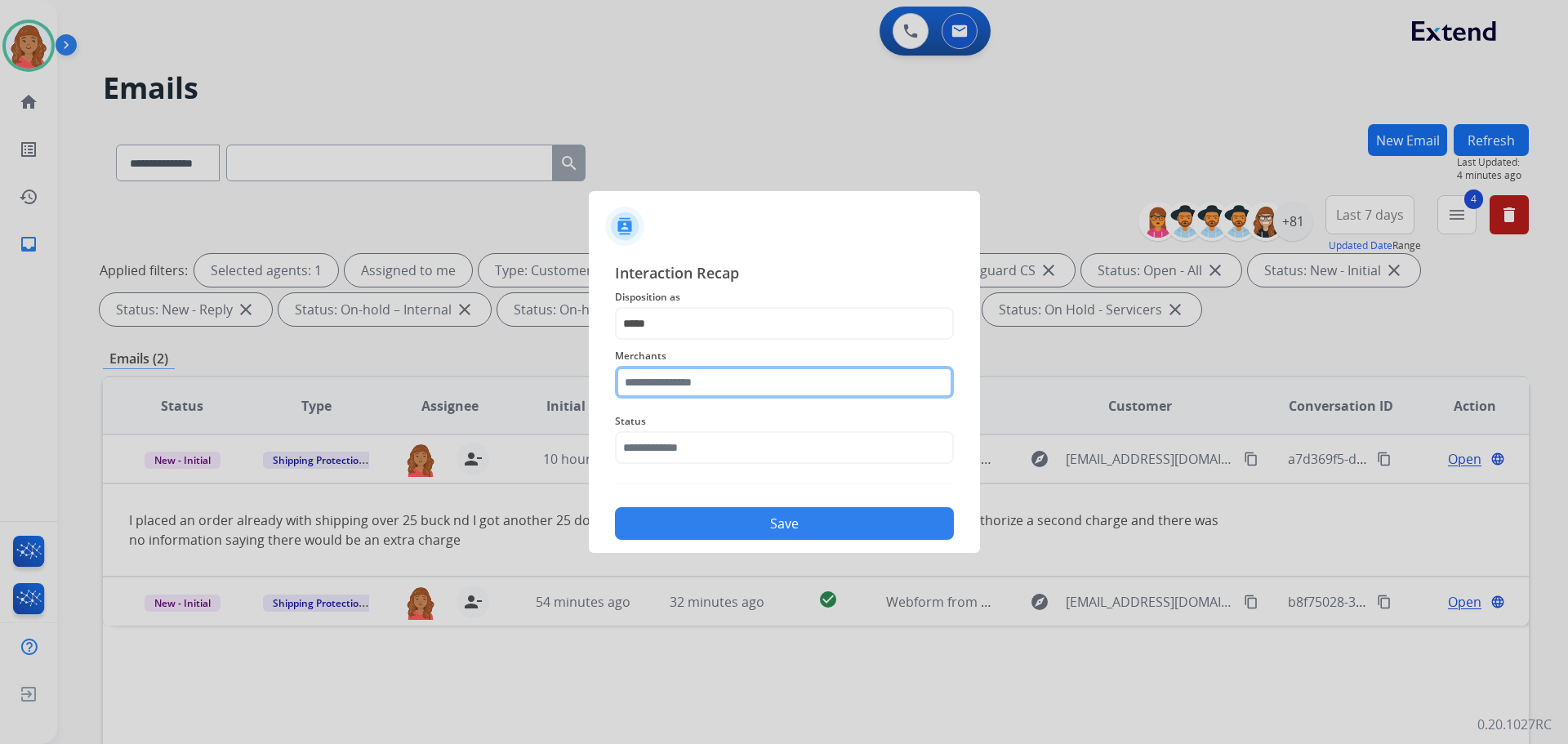
click at [681, 385] on input "text" at bounding box center [784, 381] width 339 height 33
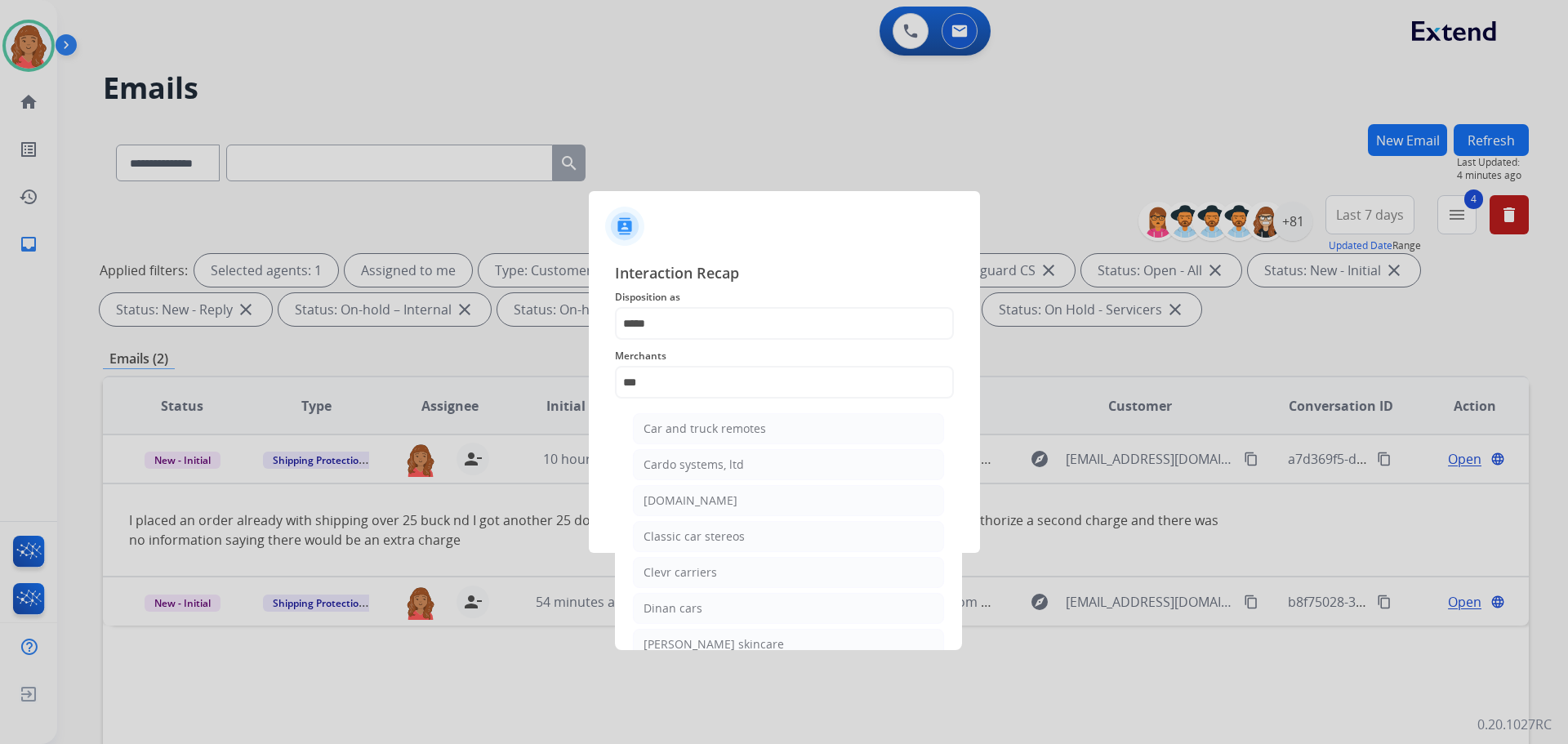
drag, startPoint x: 690, startPoint y: 506, endPoint x: 701, endPoint y: 485, distance: 23.7
click at [693, 505] on div "[DOMAIN_NAME]" at bounding box center [690, 500] width 94 height 17
type input "**********"
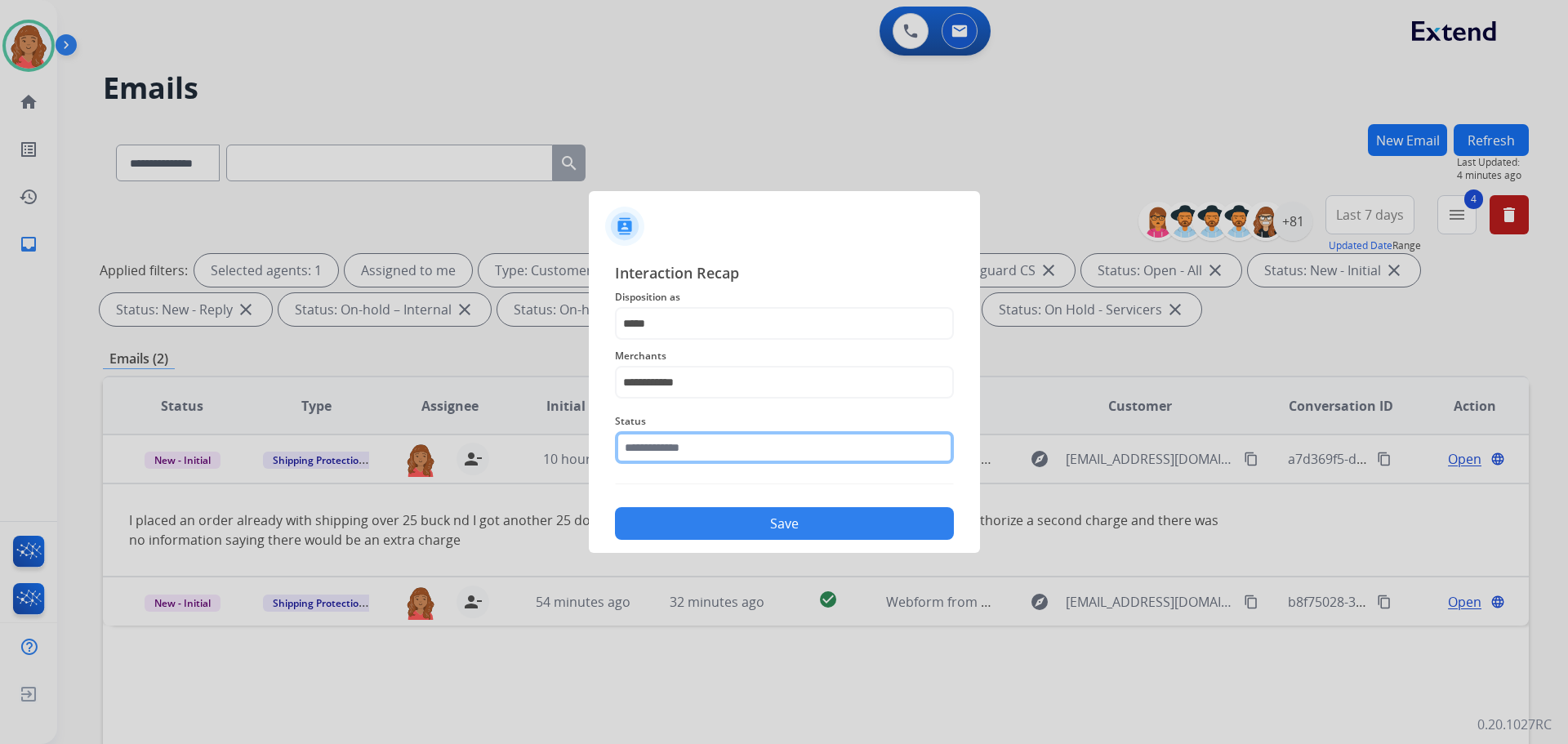
click at [699, 455] on input "text" at bounding box center [784, 447] width 339 height 33
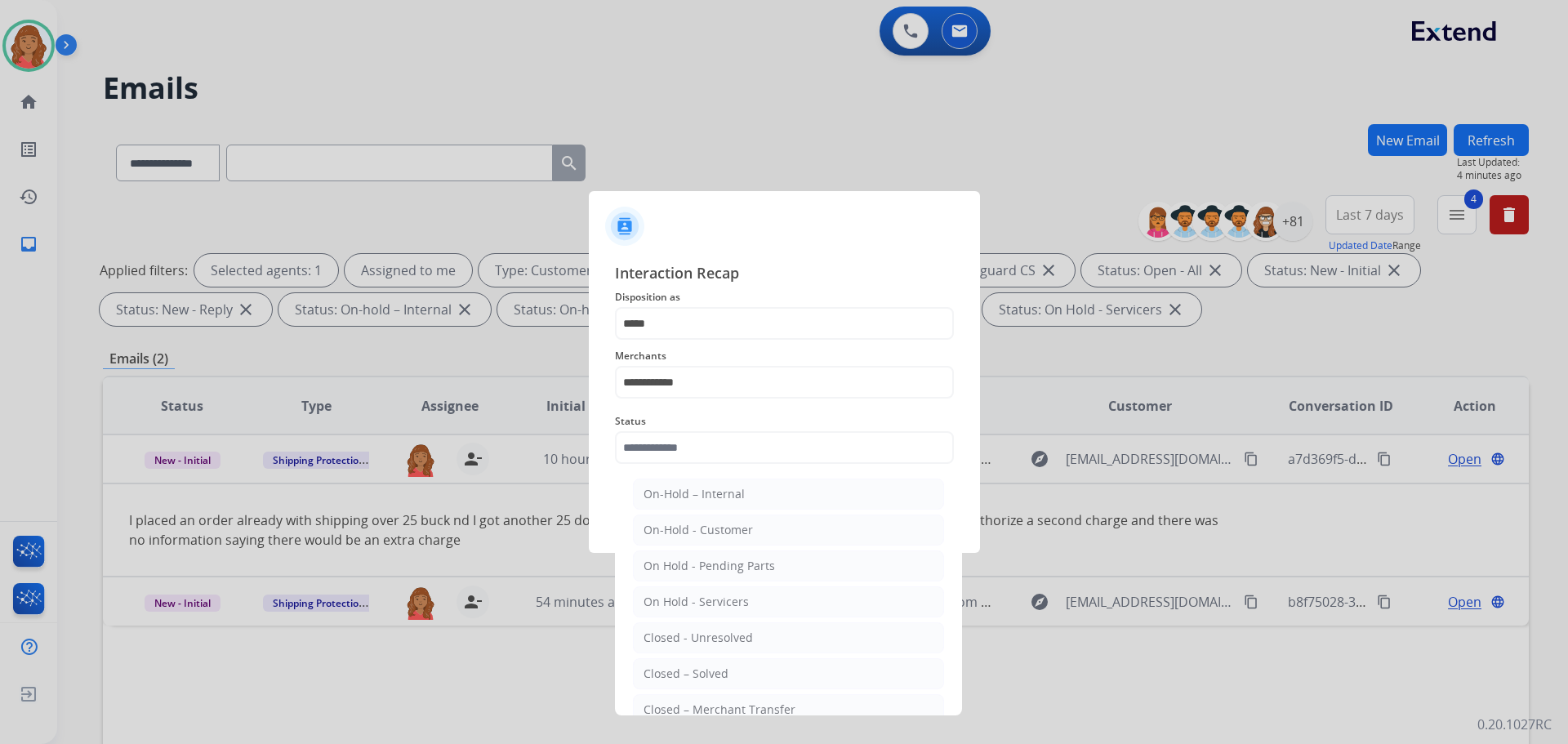
drag, startPoint x: 709, startPoint y: 685, endPoint x: 723, endPoint y: 629, distance: 57.7
click at [710, 682] on li "Closed – Solved" at bounding box center [788, 673] width 312 height 31
type input "**********"
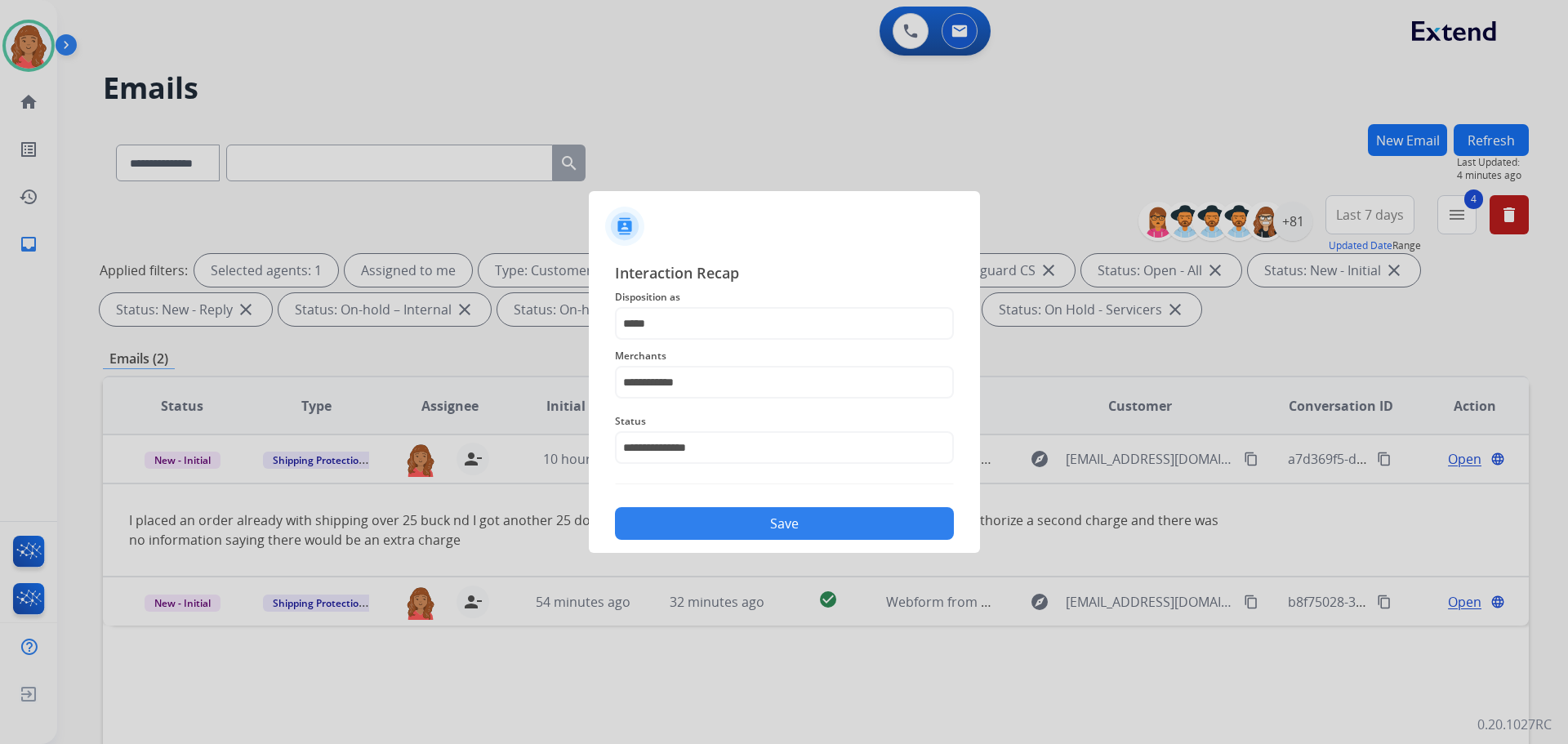
click at [731, 522] on button "Save" at bounding box center [784, 523] width 339 height 33
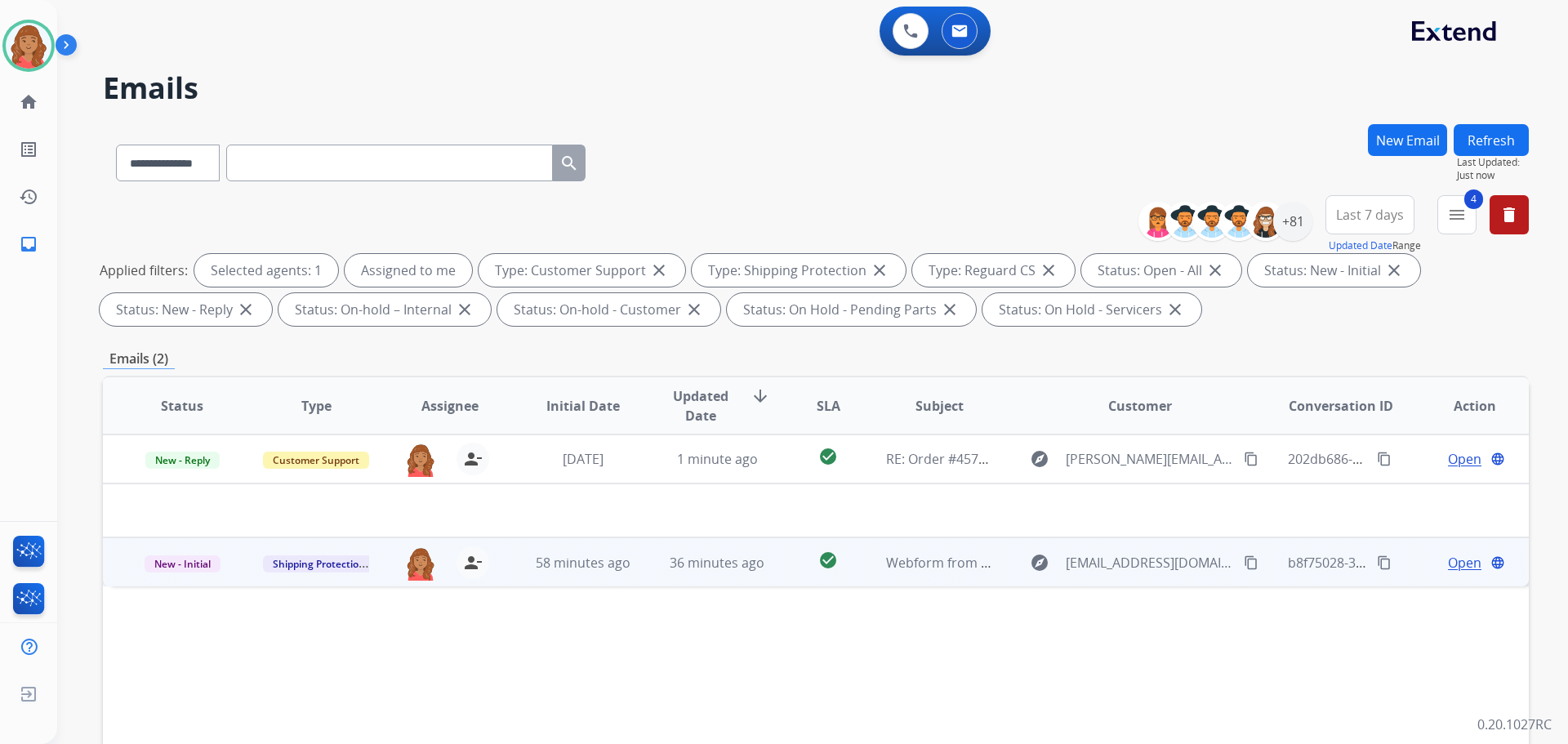
click at [1243, 565] on mat-icon "content_copy" at bounding box center [1251, 563] width 15 height 15
click at [649, 580] on td "36 minutes ago" at bounding box center [705, 562] width 134 height 49
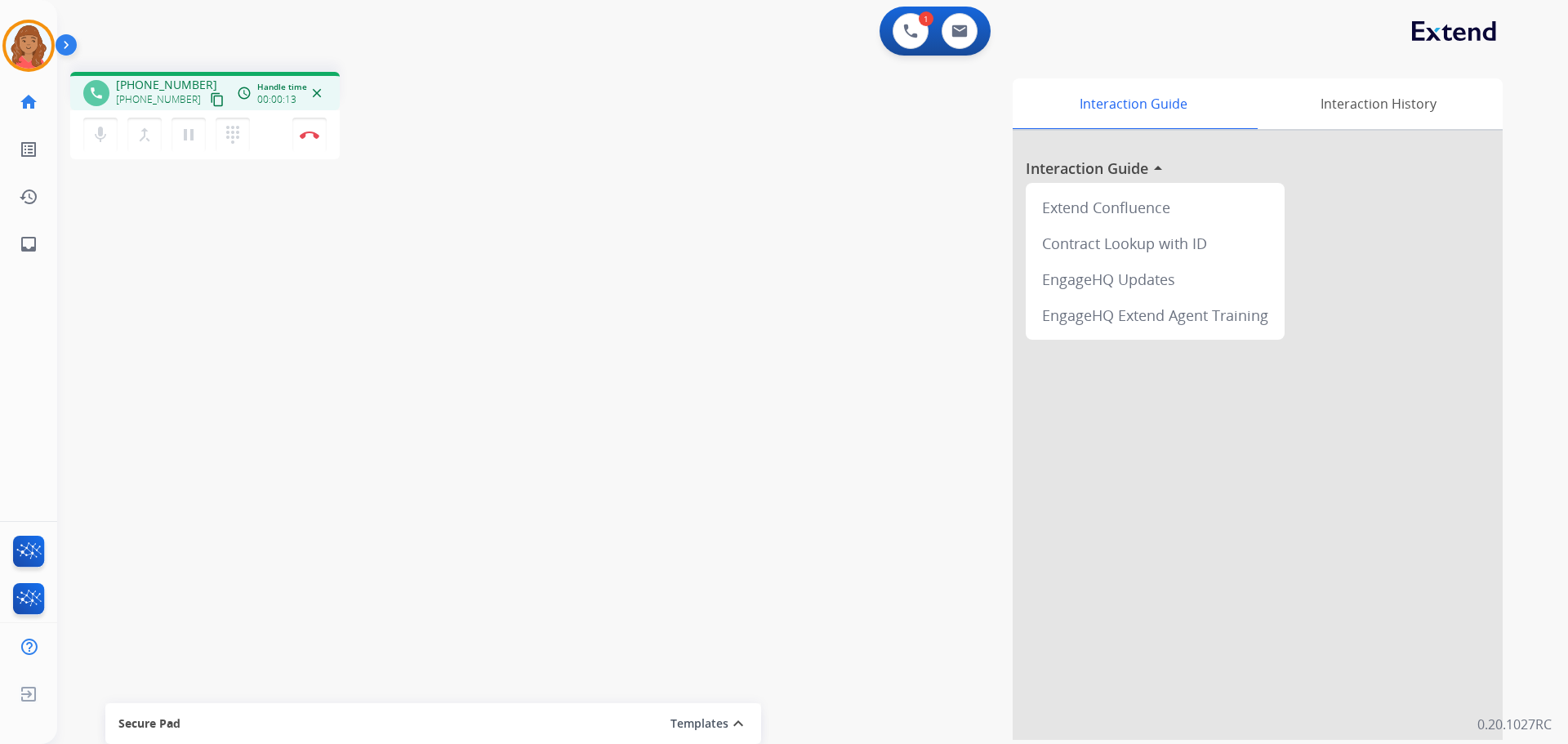
drag, startPoint x: 201, startPoint y: 98, endPoint x: 29, endPoint y: 67, distance: 174.8
click at [210, 98] on mat-icon "content_copy" at bounding box center [218, 100] width 15 height 15
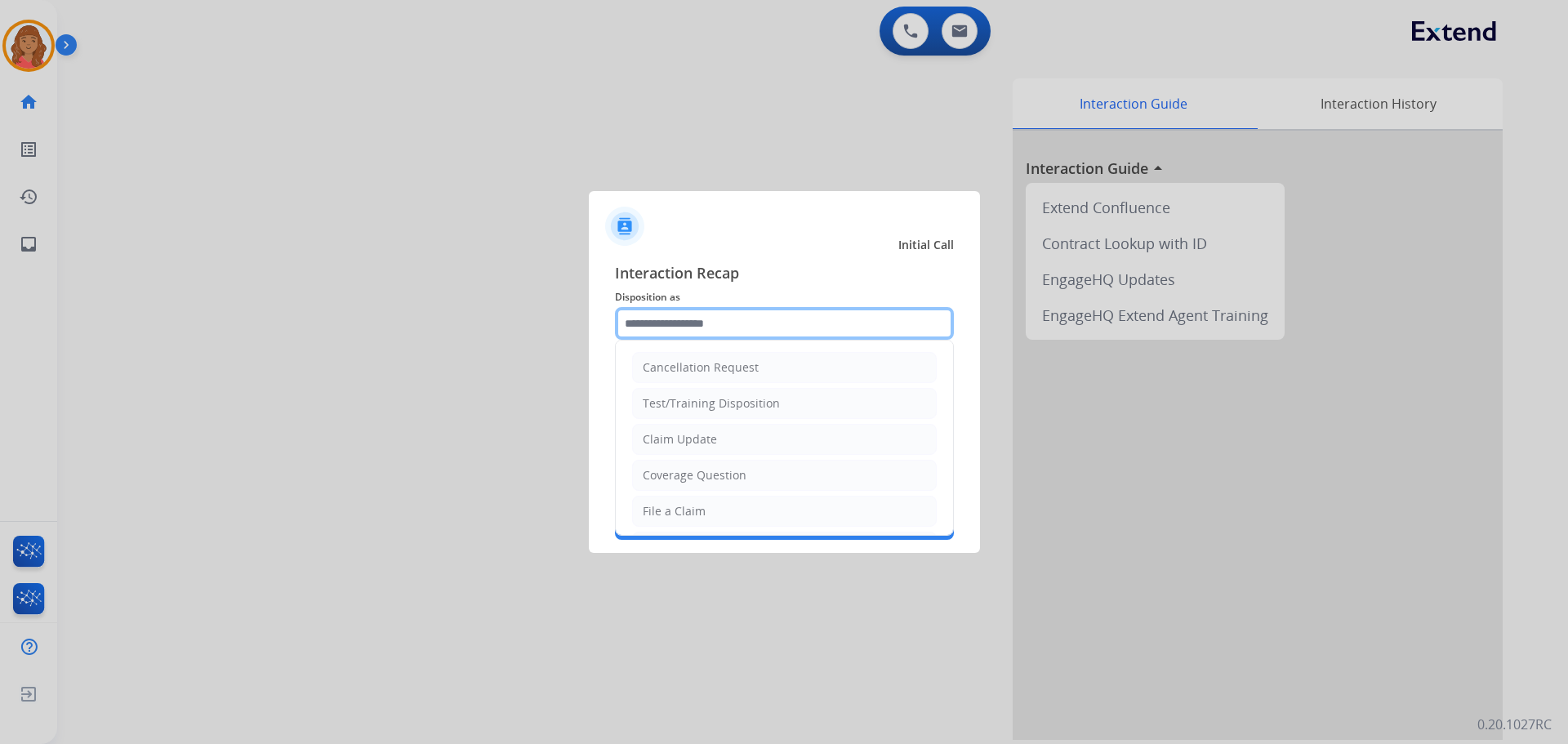
click at [709, 321] on input "text" at bounding box center [784, 323] width 339 height 33
click at [690, 437] on div "Claim Update" at bounding box center [680, 440] width 74 height 17
type input "**********"
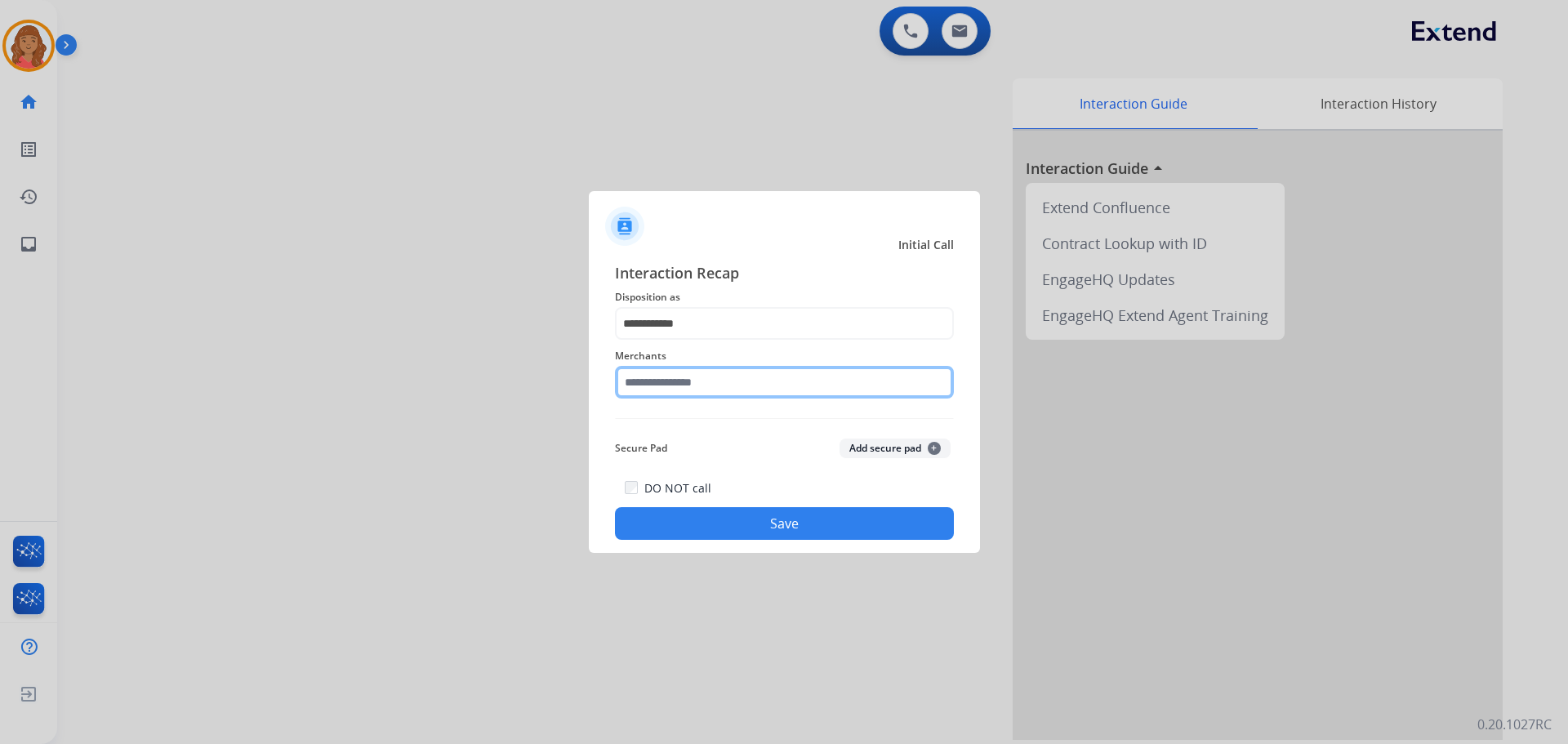
click at [679, 388] on input "text" at bounding box center [784, 381] width 339 height 33
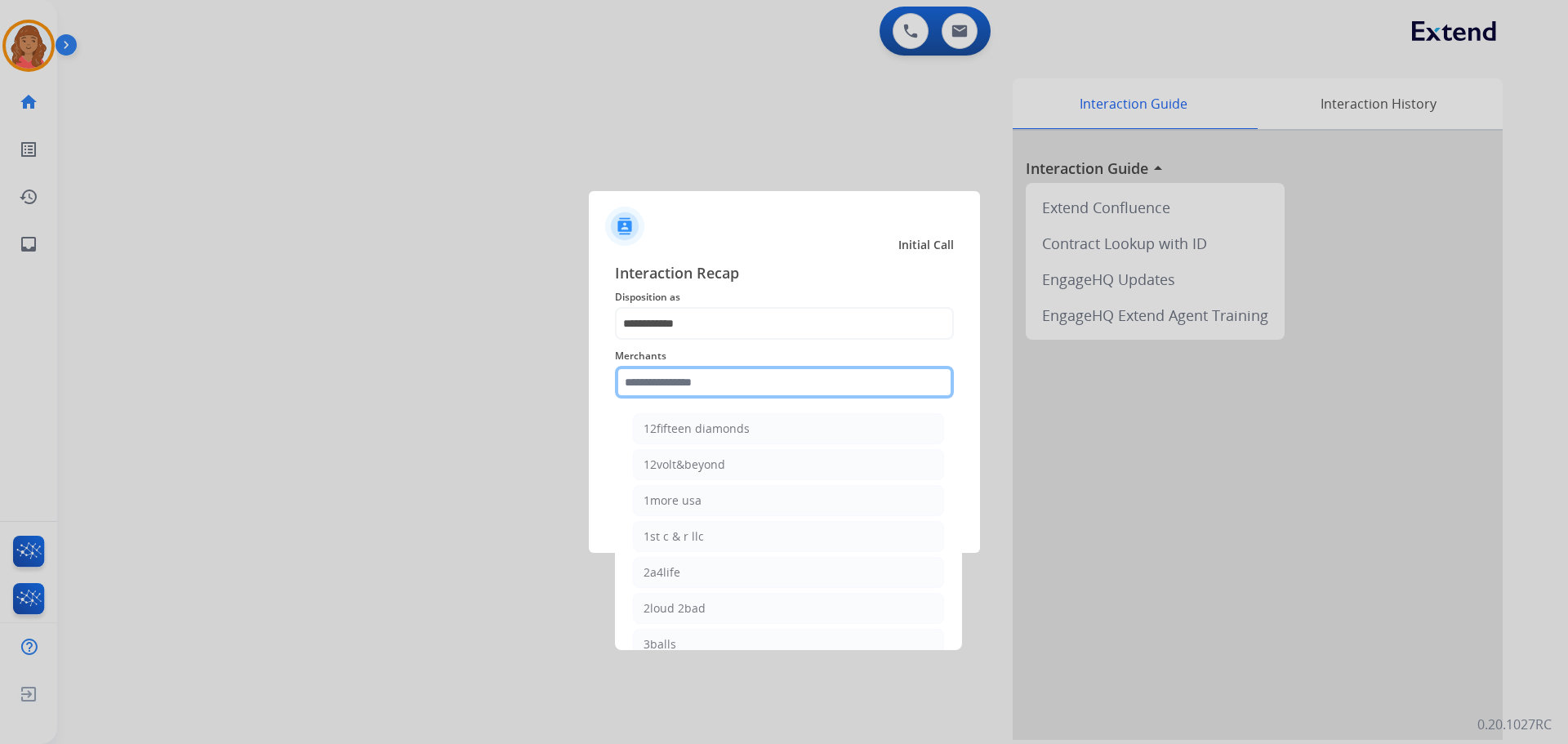
click at [675, 379] on input "text" at bounding box center [784, 381] width 339 height 33
click at [666, 384] on input "text" at bounding box center [784, 381] width 339 height 33
click at [638, 379] on input "text" at bounding box center [784, 381] width 339 height 33
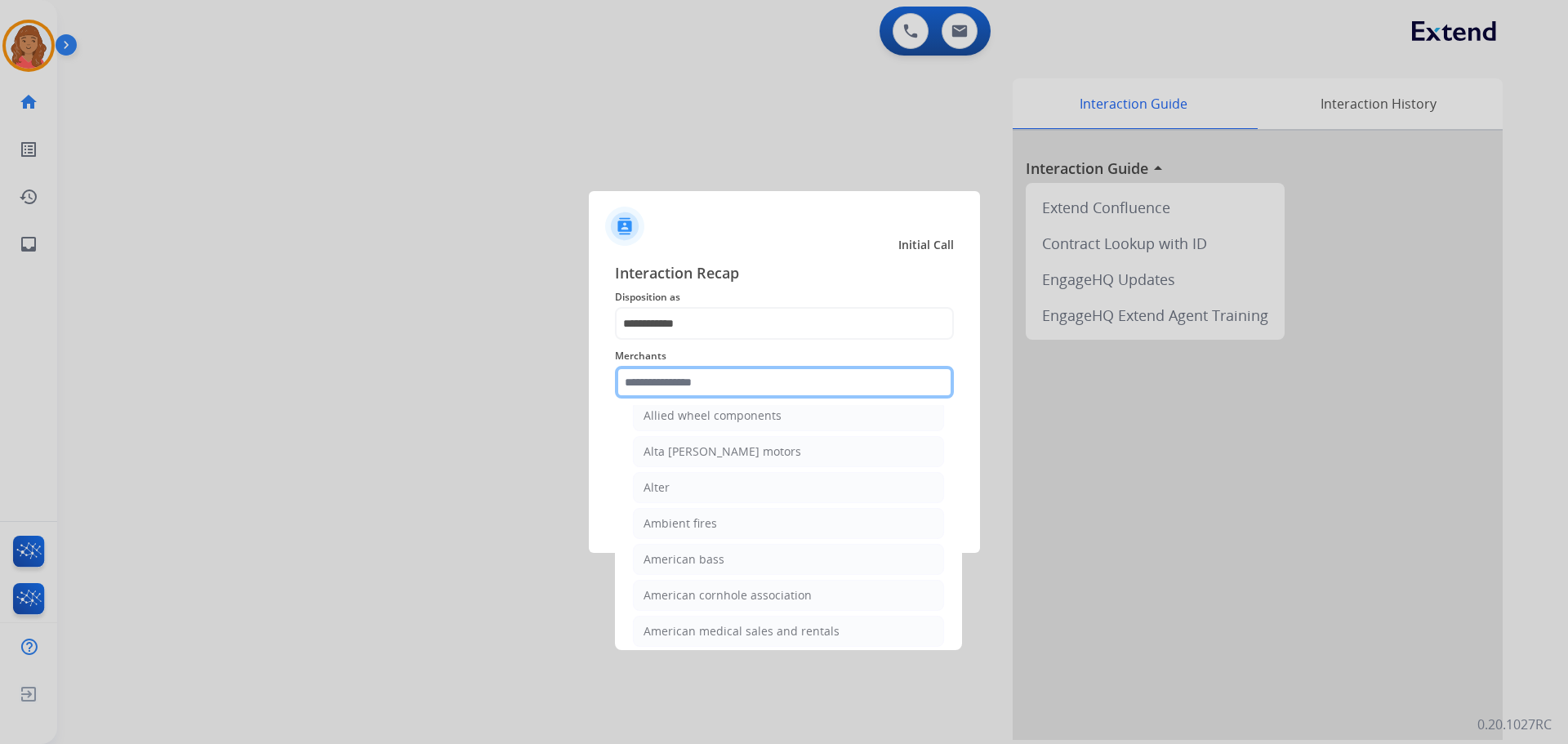
click at [655, 390] on input "text" at bounding box center [784, 381] width 339 height 33
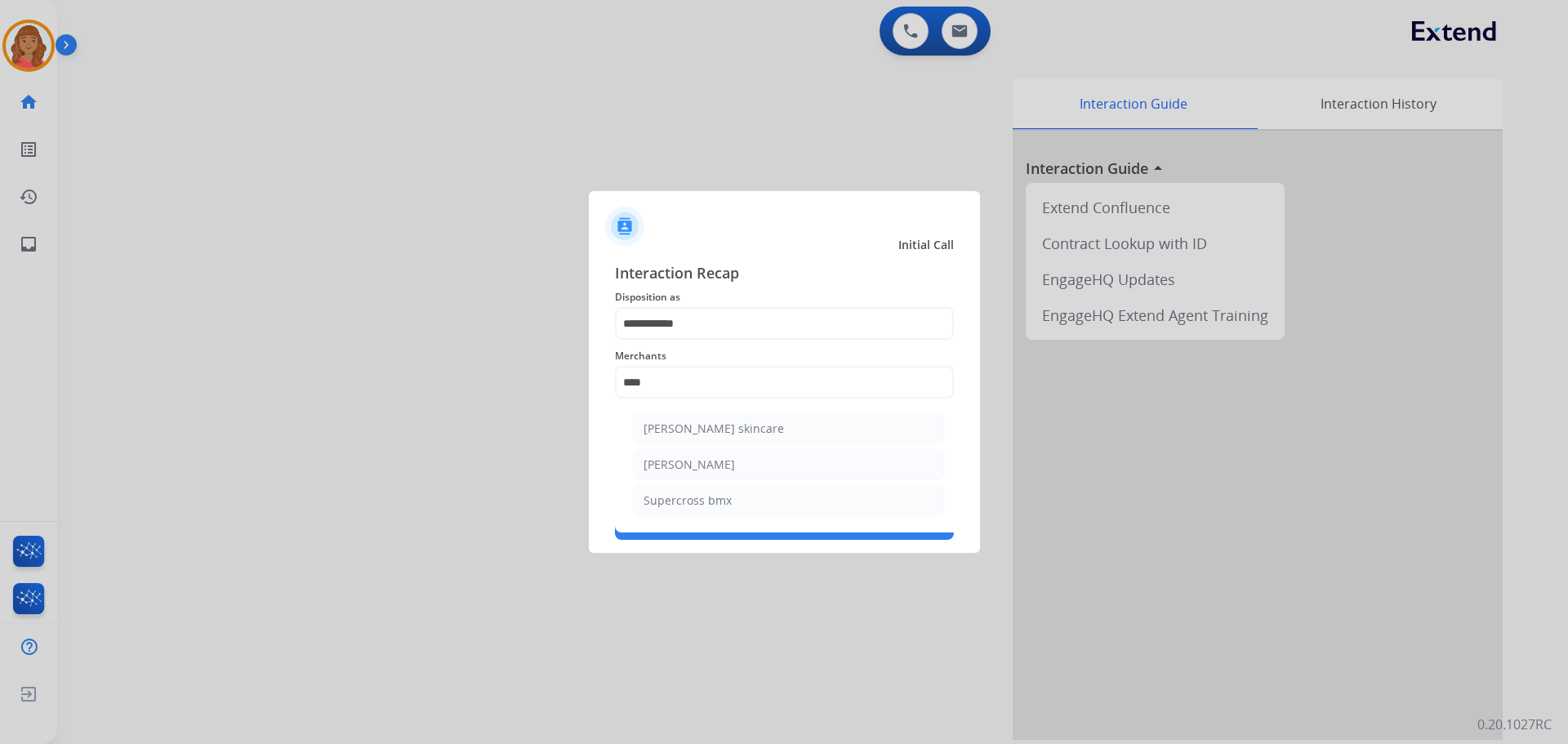
drag, startPoint x: 684, startPoint y: 460, endPoint x: 678, endPoint y: 488, distance: 28.6
click at [686, 461] on div "[PERSON_NAME]" at bounding box center [689, 465] width 91 height 17
type input "**********"
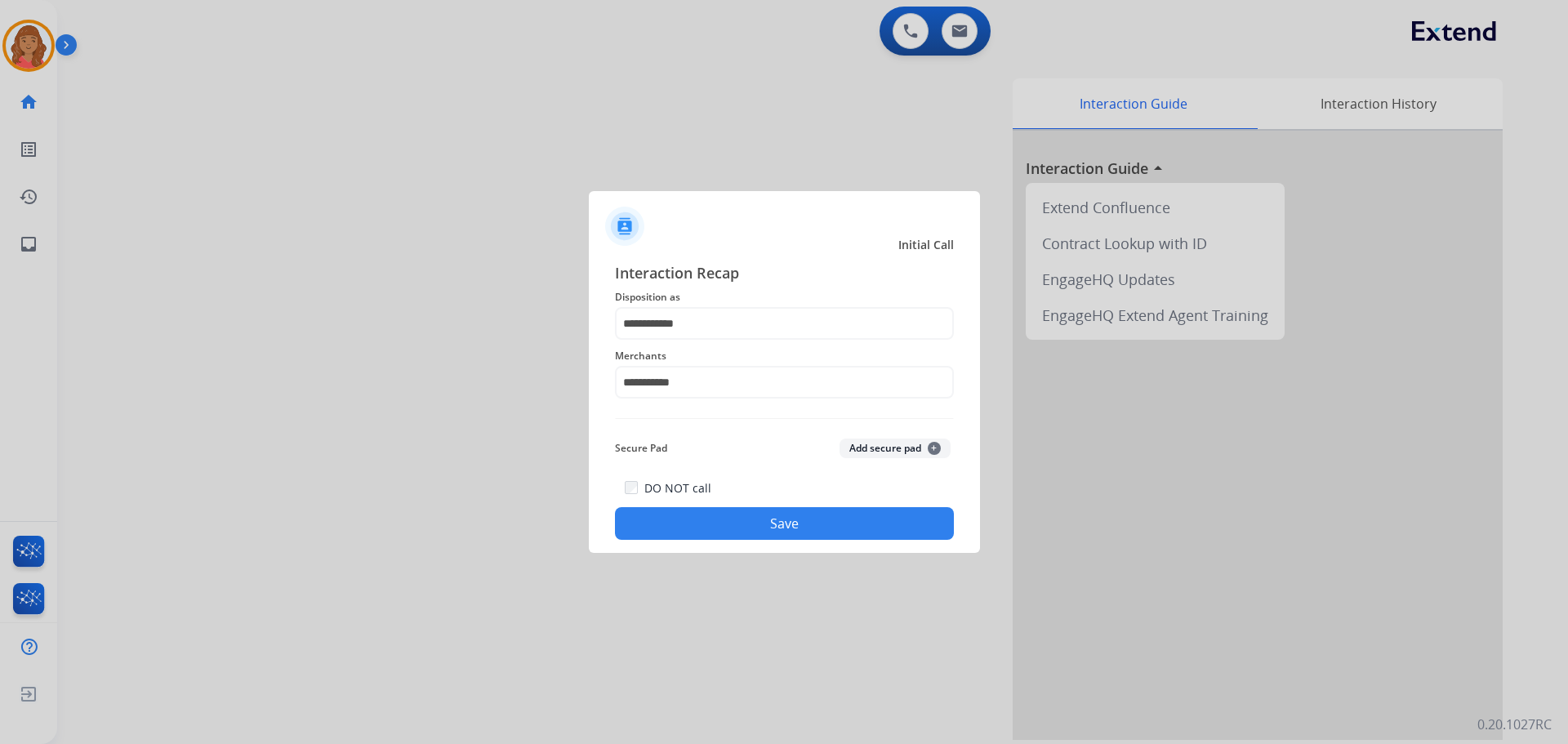
click at [695, 514] on button "Save" at bounding box center [784, 523] width 339 height 33
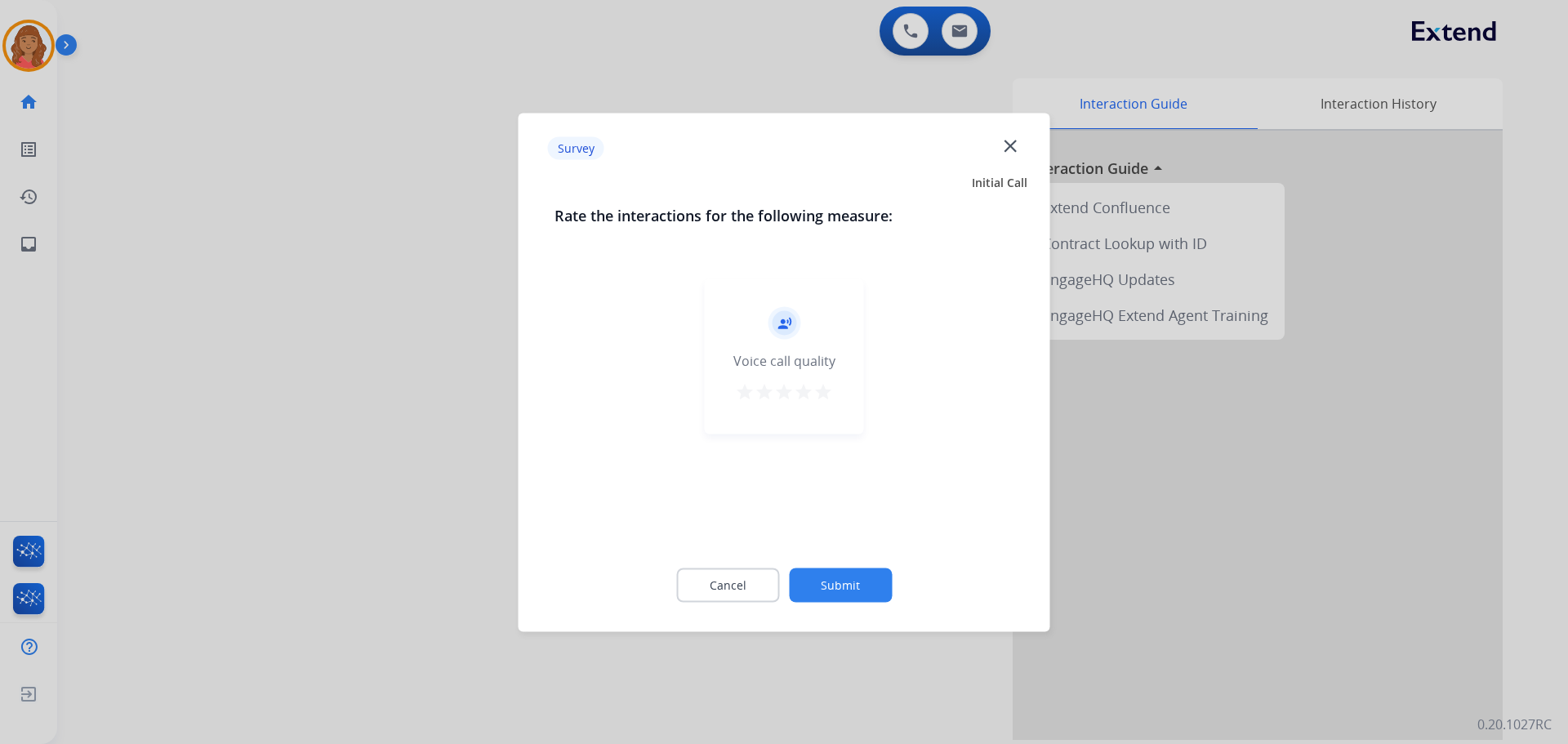
click at [827, 388] on mat-icon "star" at bounding box center [822, 391] width 20 height 20
click at [846, 578] on button "Submit" at bounding box center [840, 584] width 103 height 34
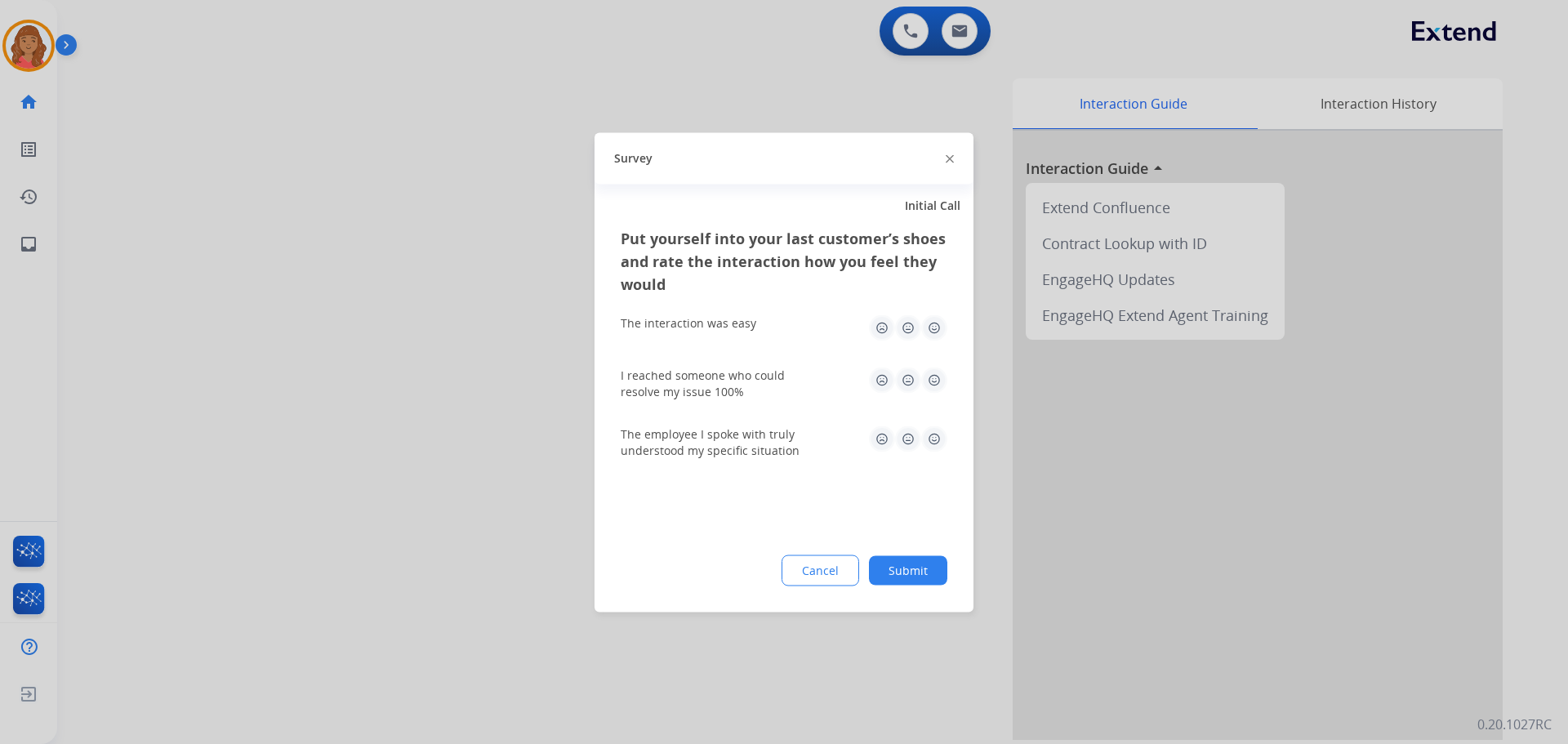
drag, startPoint x: 934, startPoint y: 375, endPoint x: 929, endPoint y: 351, distance: 24.5
click at [934, 374] on img at bounding box center [934, 379] width 26 height 26
drag, startPoint x: 922, startPoint y: 318, endPoint x: 937, endPoint y: 327, distance: 17.5
click at [924, 318] on img at bounding box center [934, 327] width 26 height 26
click at [937, 449] on img at bounding box center [934, 438] width 26 height 26
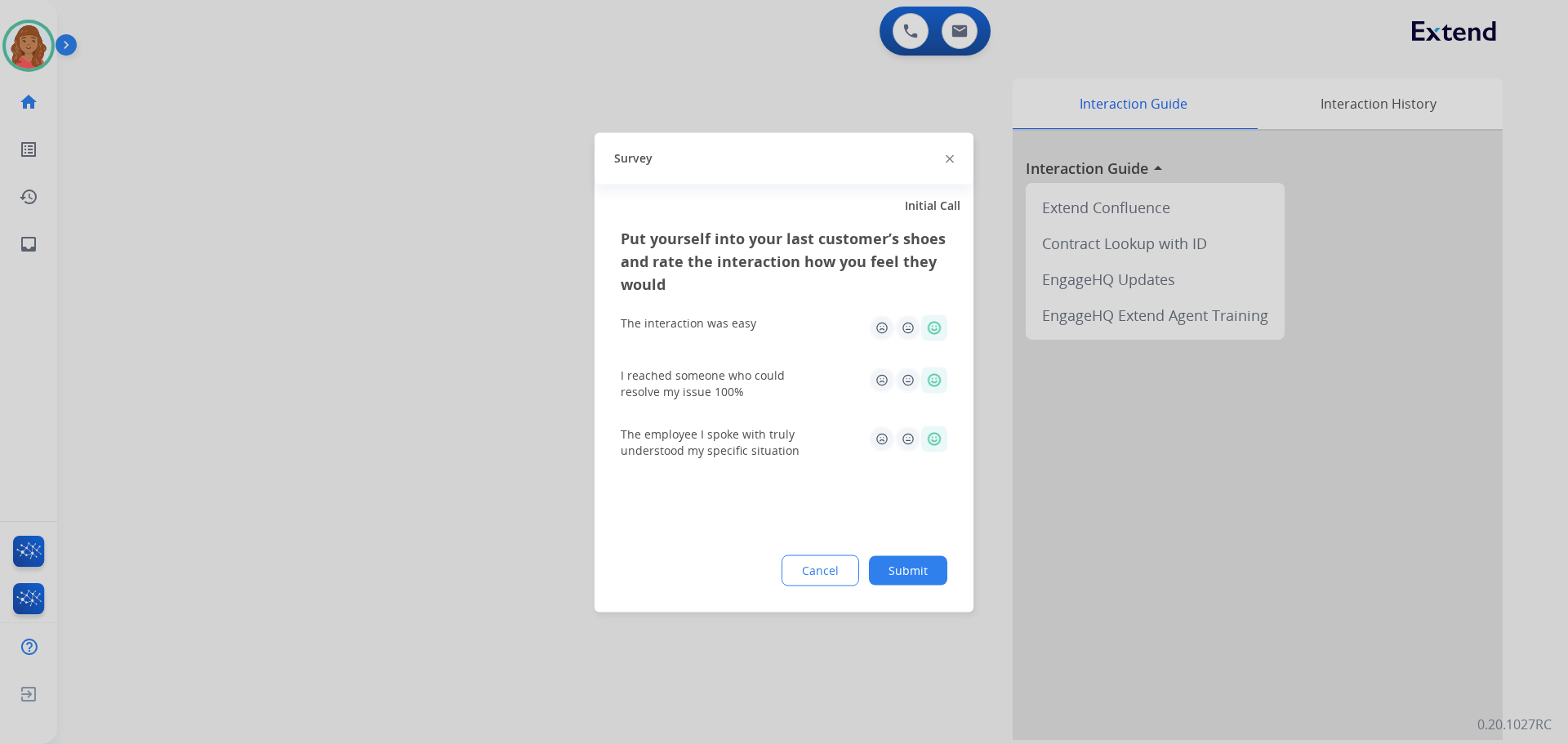
click at [894, 572] on button "Submit" at bounding box center [908, 570] width 78 height 30
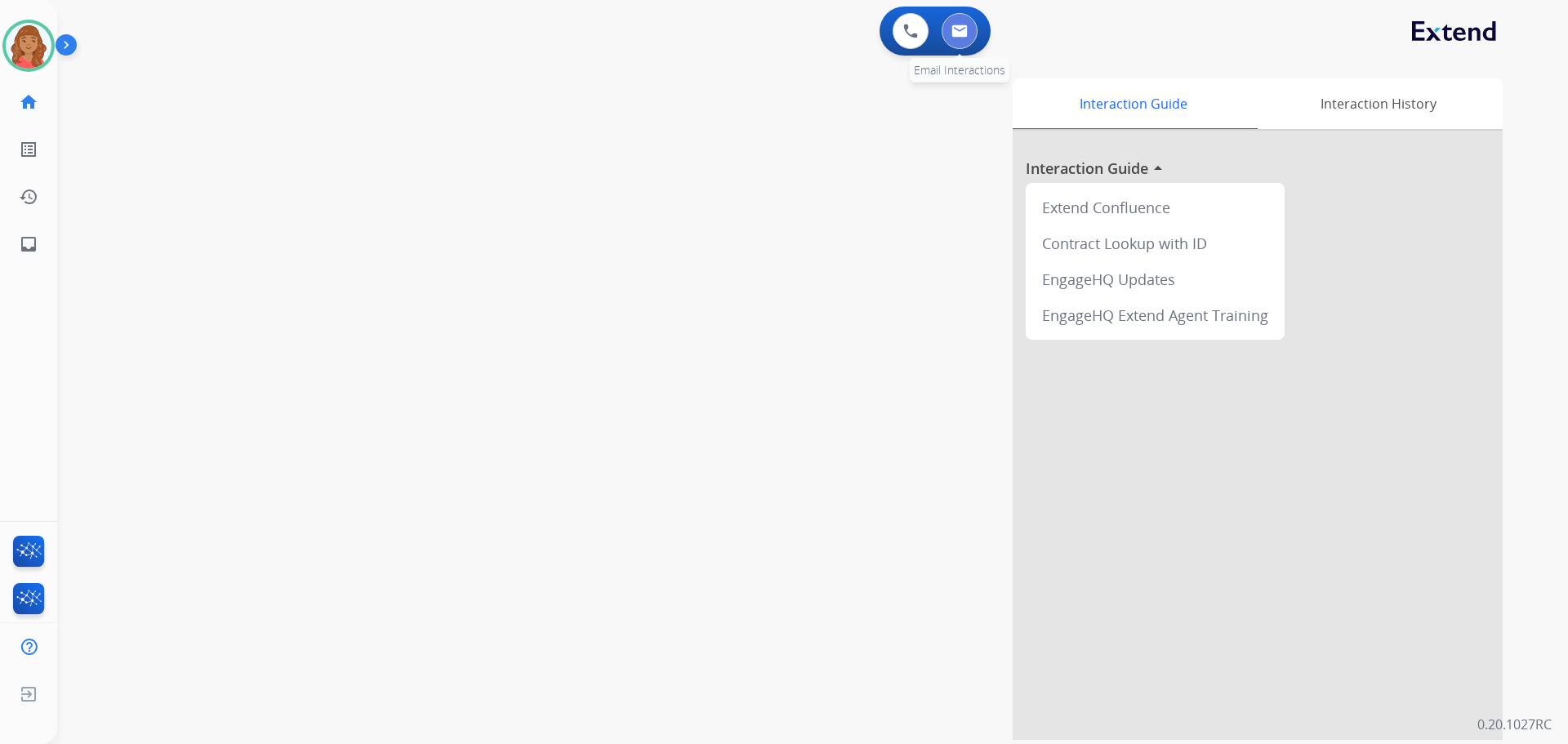
click at [959, 42] on button at bounding box center [959, 31] width 36 height 36
select select "**********"
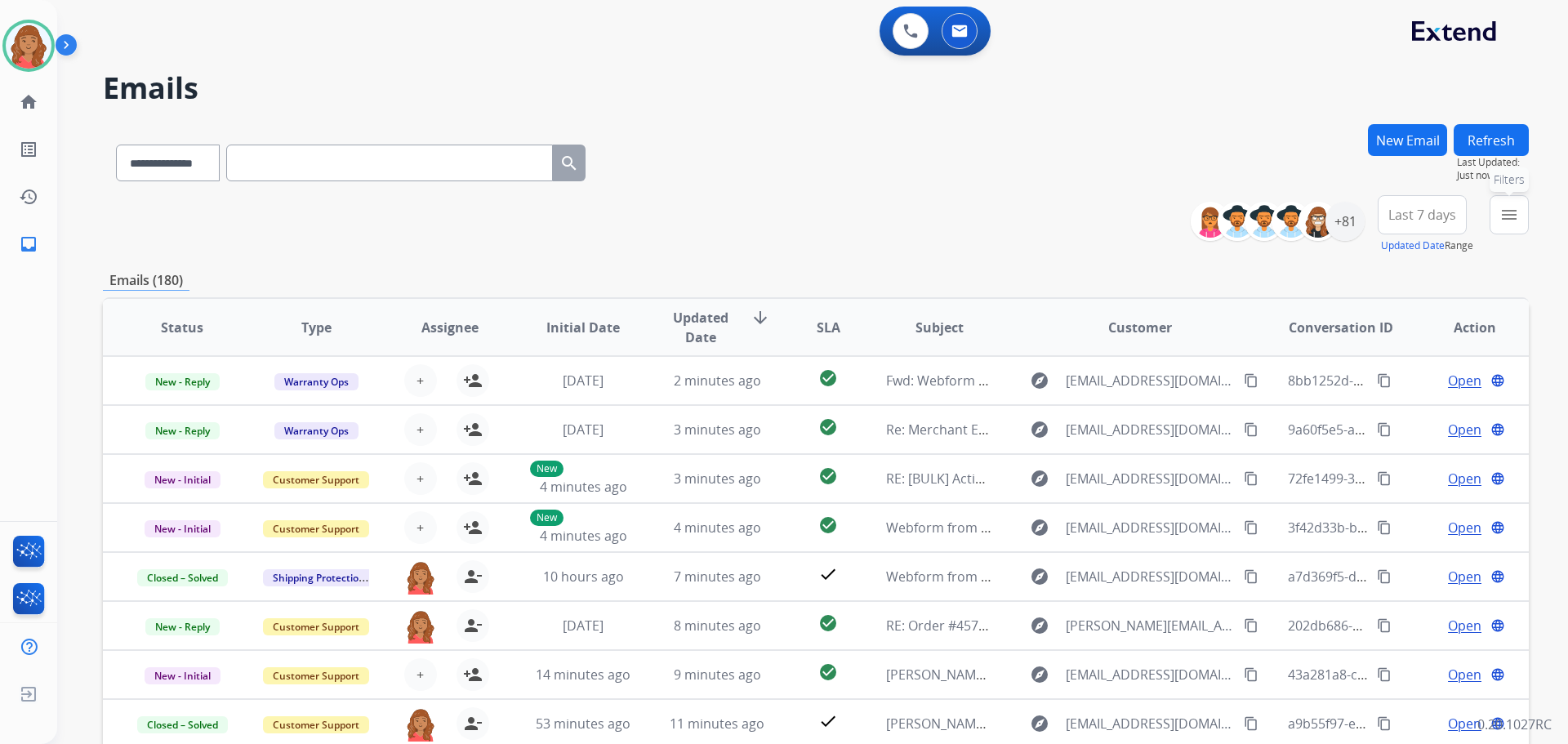
drag, startPoint x: 1518, startPoint y: 212, endPoint x: 1475, endPoint y: 235, distance: 48.8
click at [1518, 212] on mat-icon "menu" at bounding box center [1508, 214] width 20 height 20
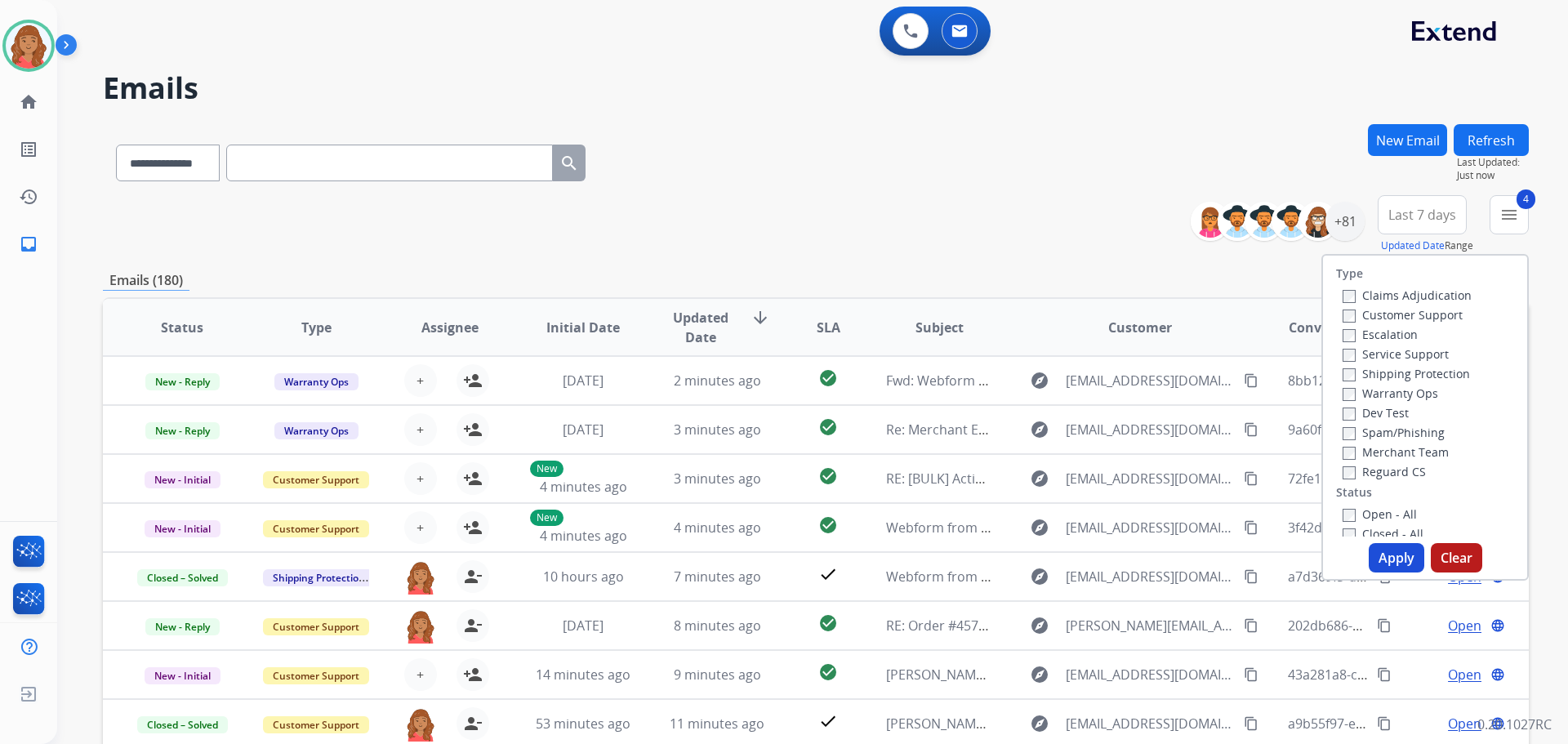
click at [1382, 559] on button "Apply" at bounding box center [1396, 558] width 56 height 30
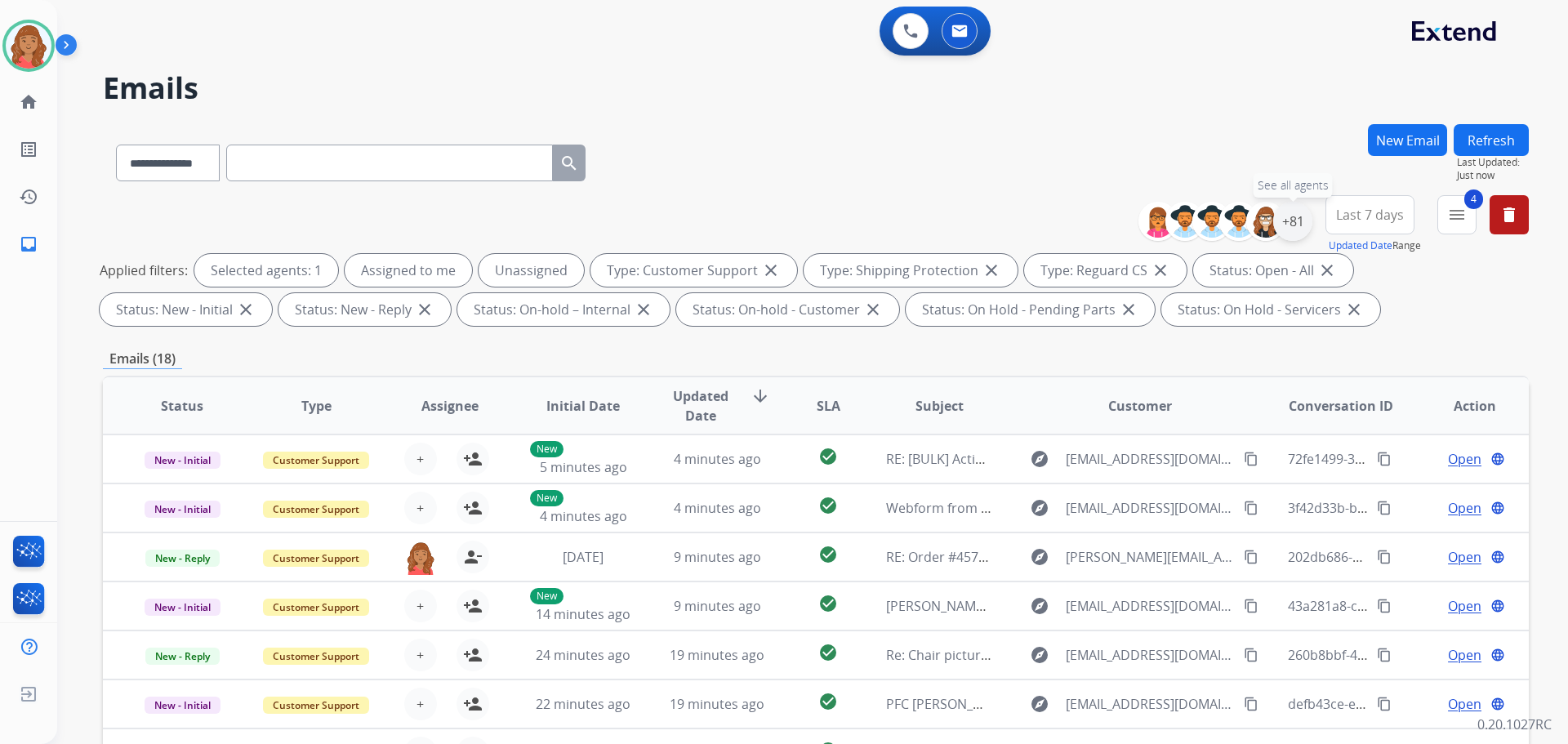
click at [1295, 229] on div "+81" at bounding box center [1293, 221] width 39 height 39
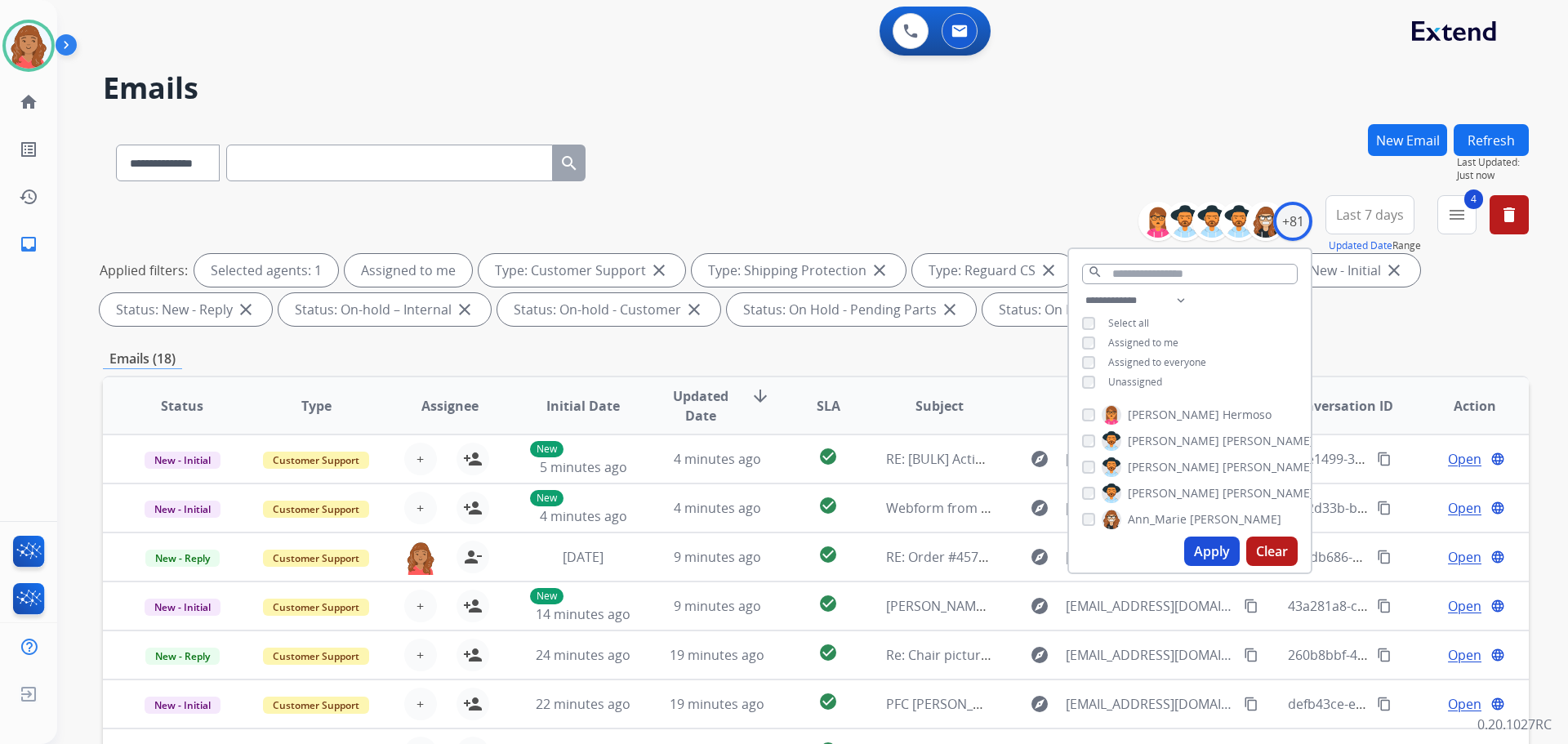
click at [1211, 564] on button "Apply" at bounding box center [1212, 551] width 56 height 30
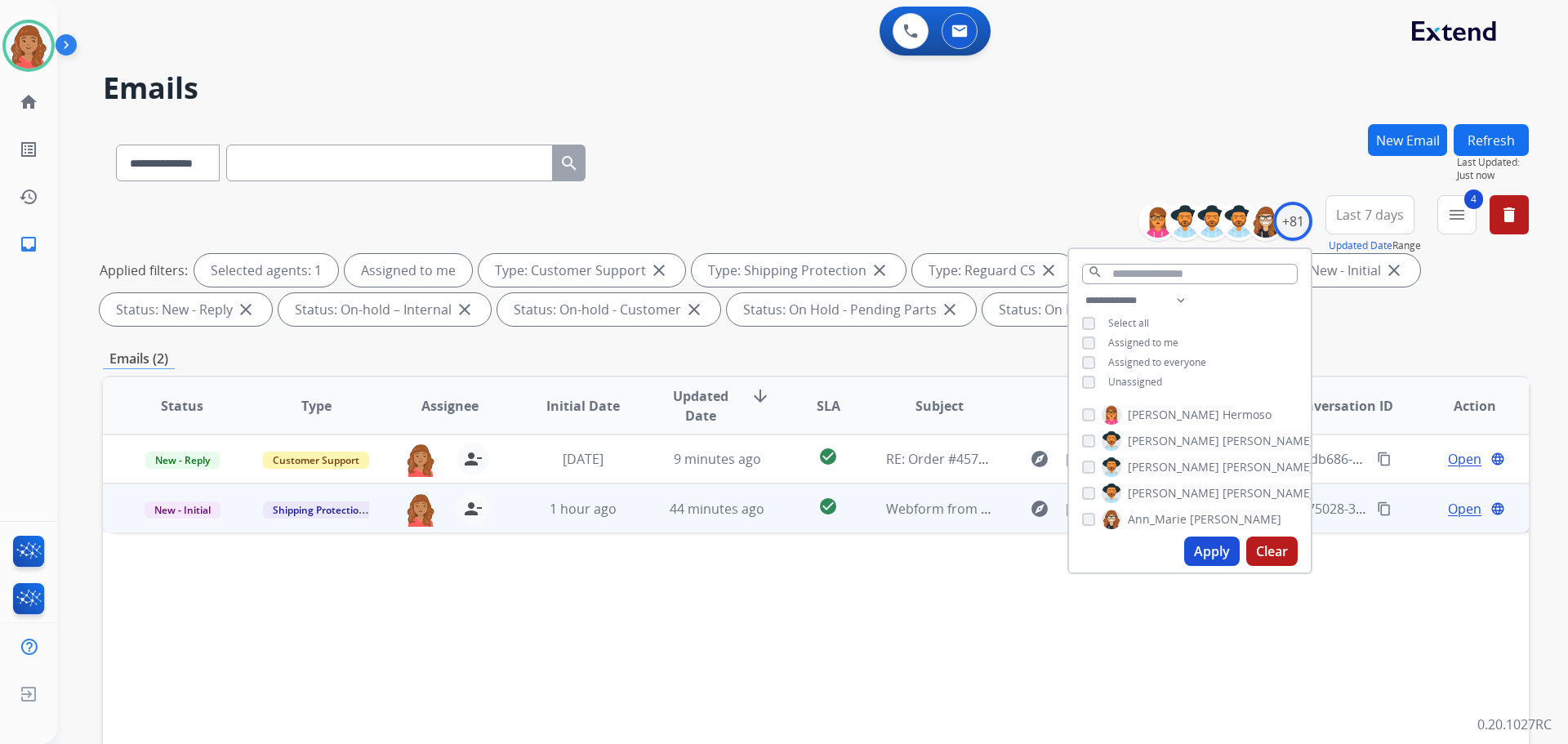
click at [610, 519] on td "1 hour ago" at bounding box center [571, 508] width 134 height 49
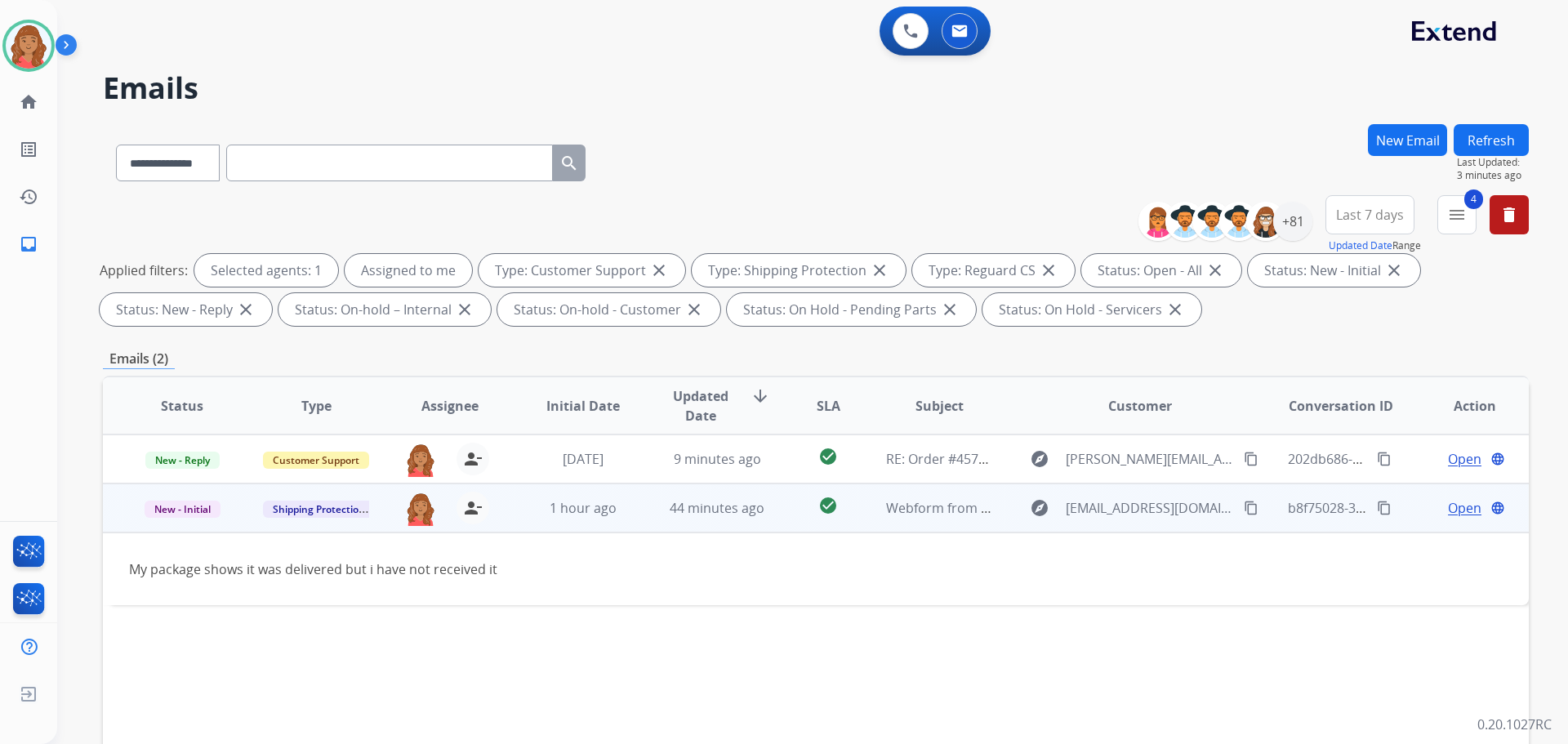
click at [1461, 506] on span "Open" at bounding box center [1465, 508] width 33 height 20
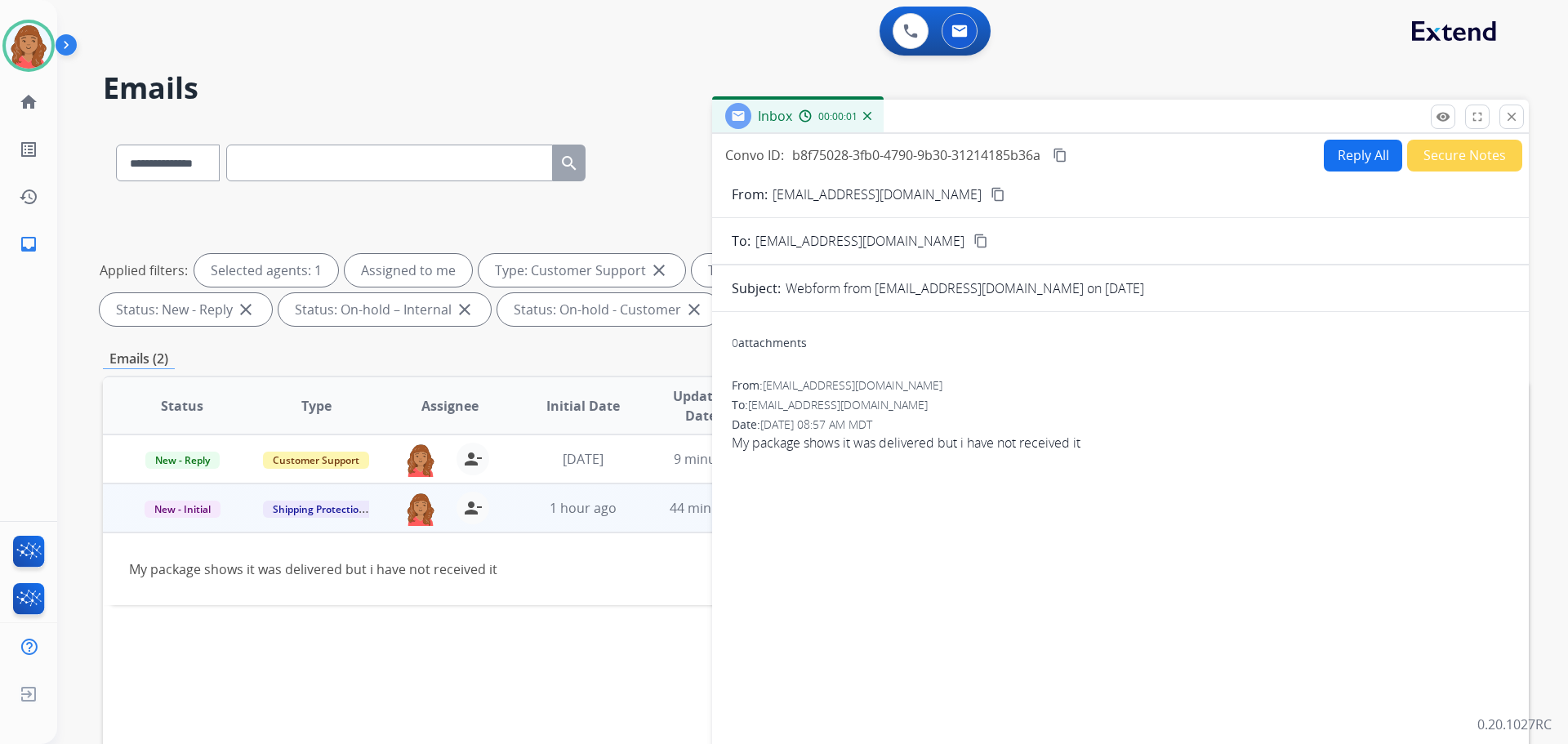
click at [1359, 151] on button "Reply All" at bounding box center [1362, 155] width 78 height 32
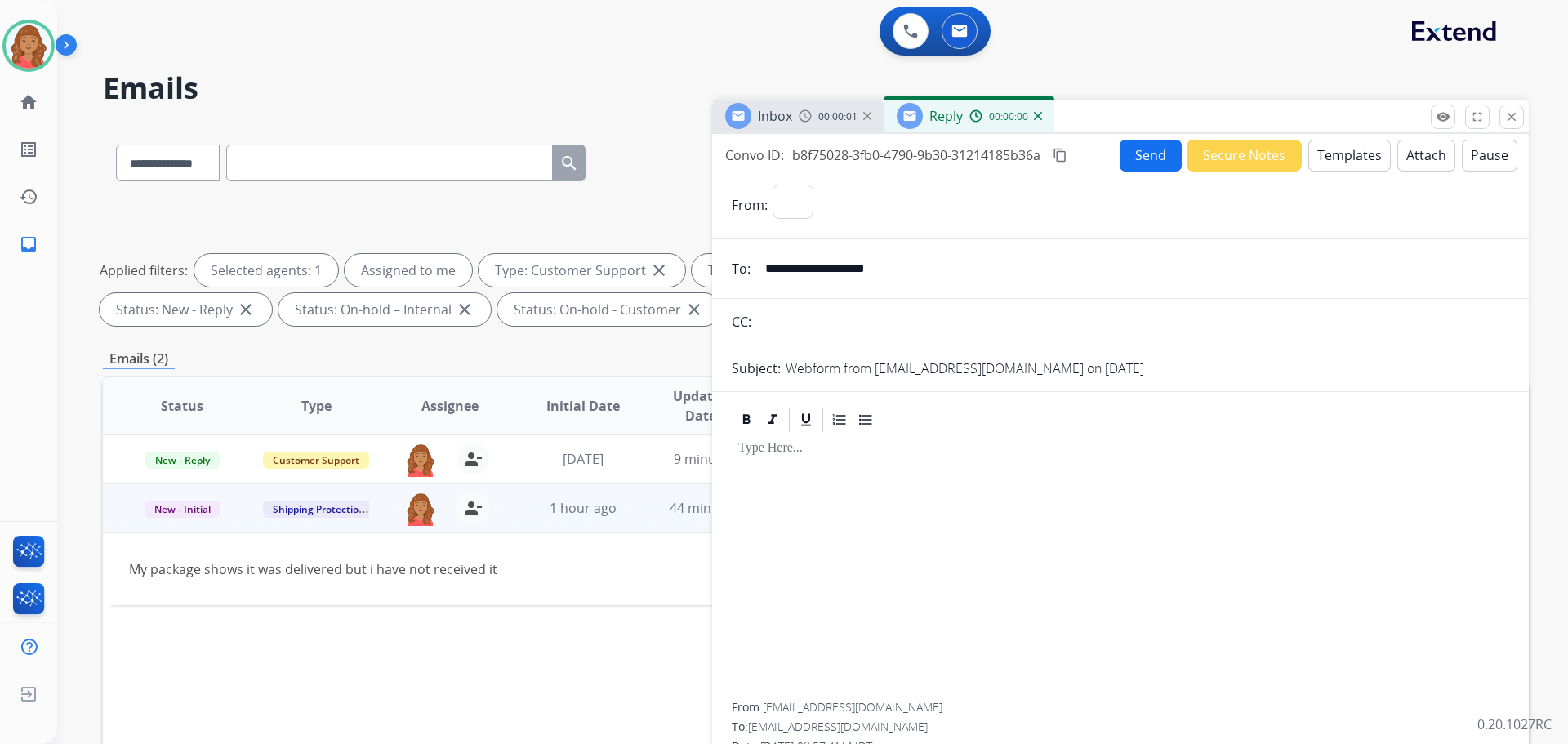
select select "**********"
click at [1344, 166] on button "Templates" at bounding box center [1349, 155] width 83 height 32
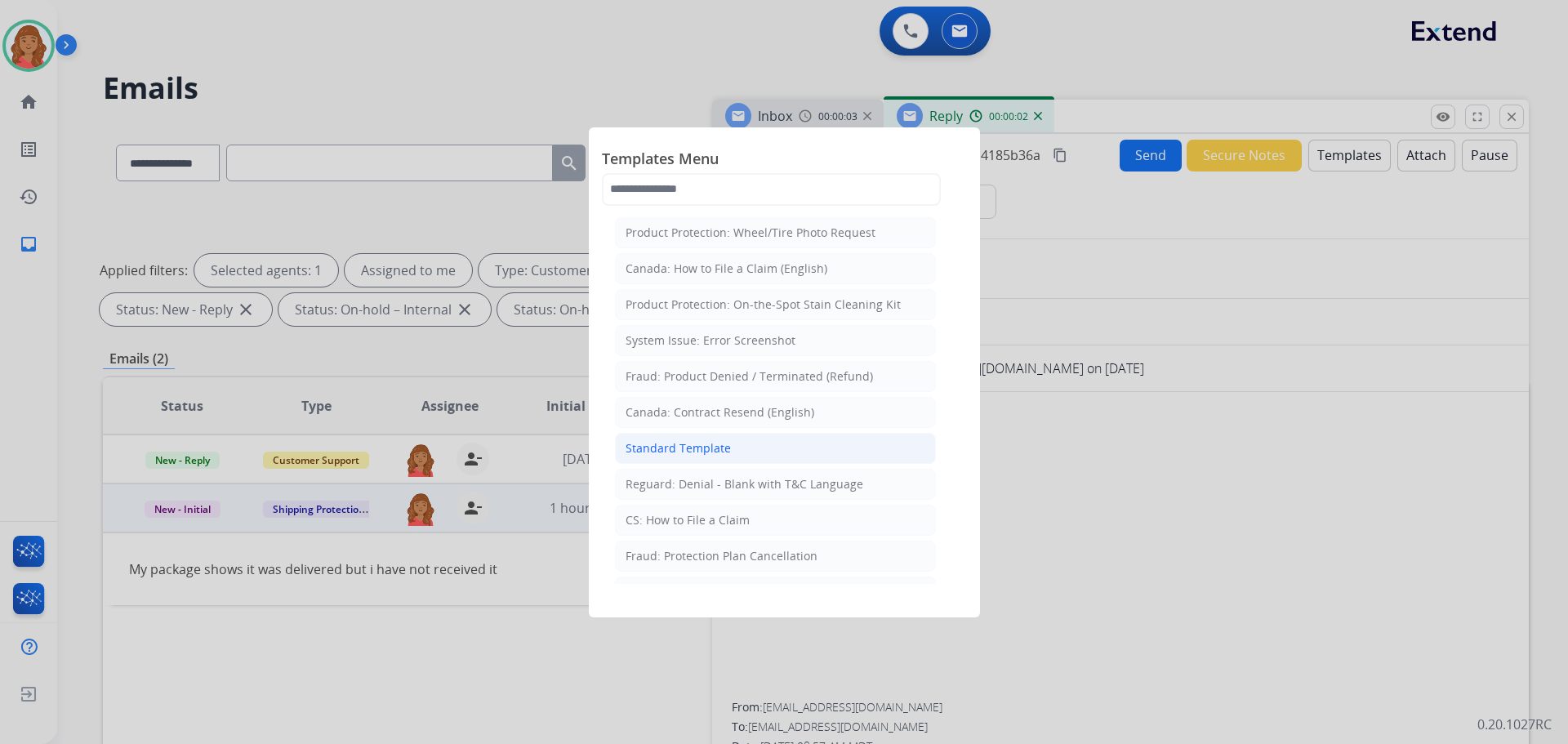
click at [700, 447] on div "Standard Template" at bounding box center [678, 448] width 105 height 17
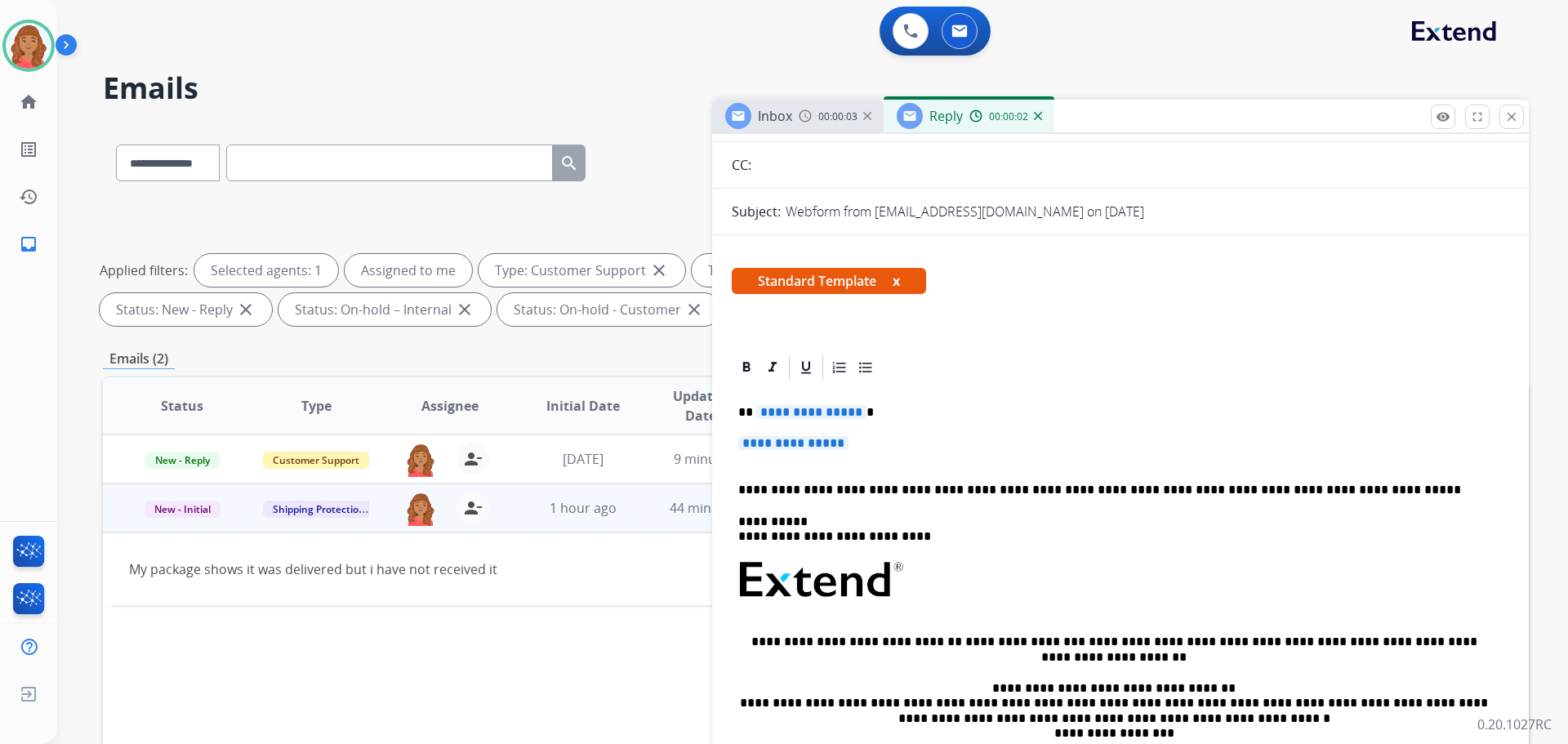
scroll to position [164, 0]
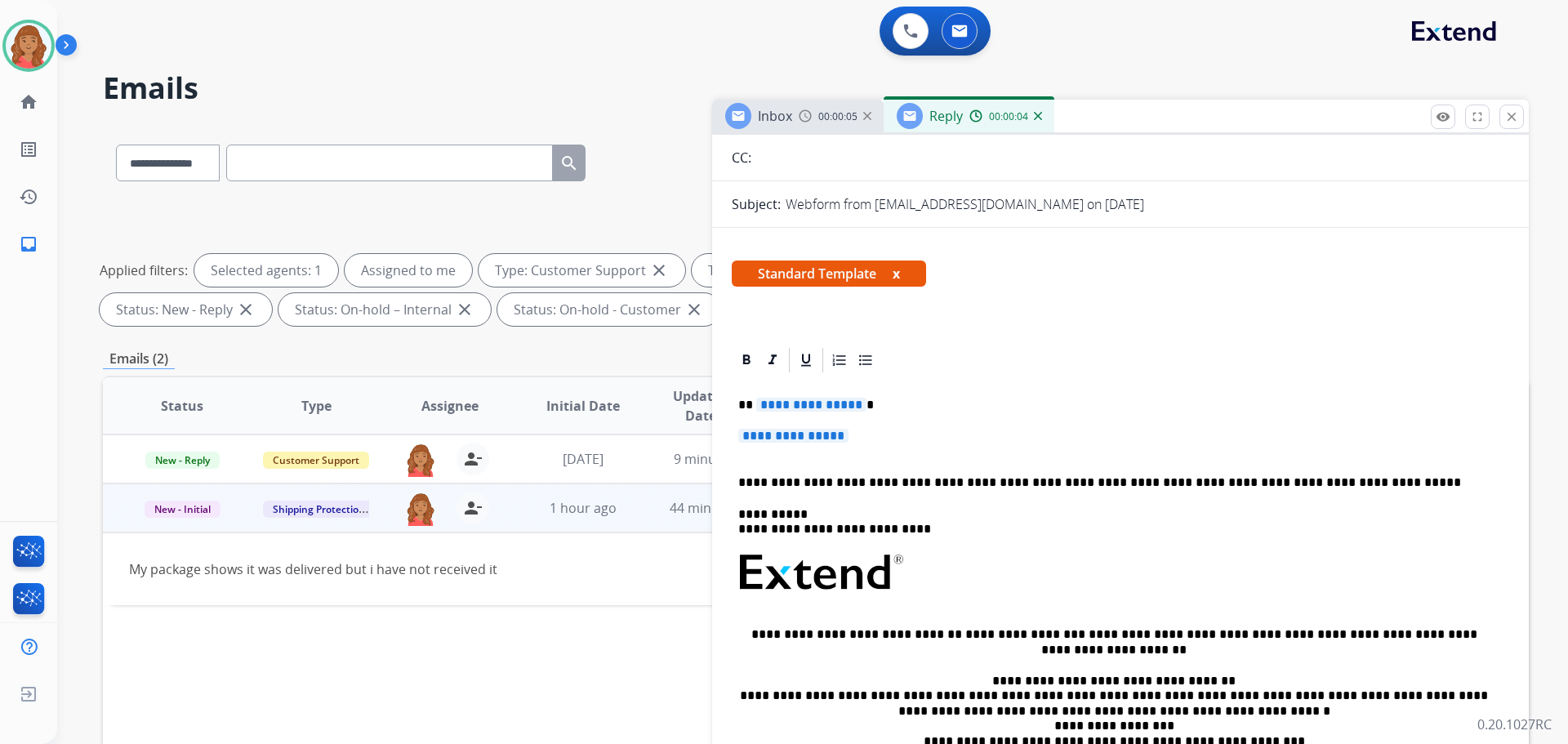
drag, startPoint x: 840, startPoint y: 452, endPoint x: 741, endPoint y: 392, distance: 115.8
click at [741, 392] on div "**********" at bounding box center [1121, 611] width 777 height 472
drag, startPoint x: 911, startPoint y: 402, endPoint x: 734, endPoint y: 403, distance: 177.0
click at [734, 403] on div "**********" at bounding box center [1121, 611] width 777 height 472
drag, startPoint x: 836, startPoint y: 425, endPoint x: 741, endPoint y: 434, distance: 95.4
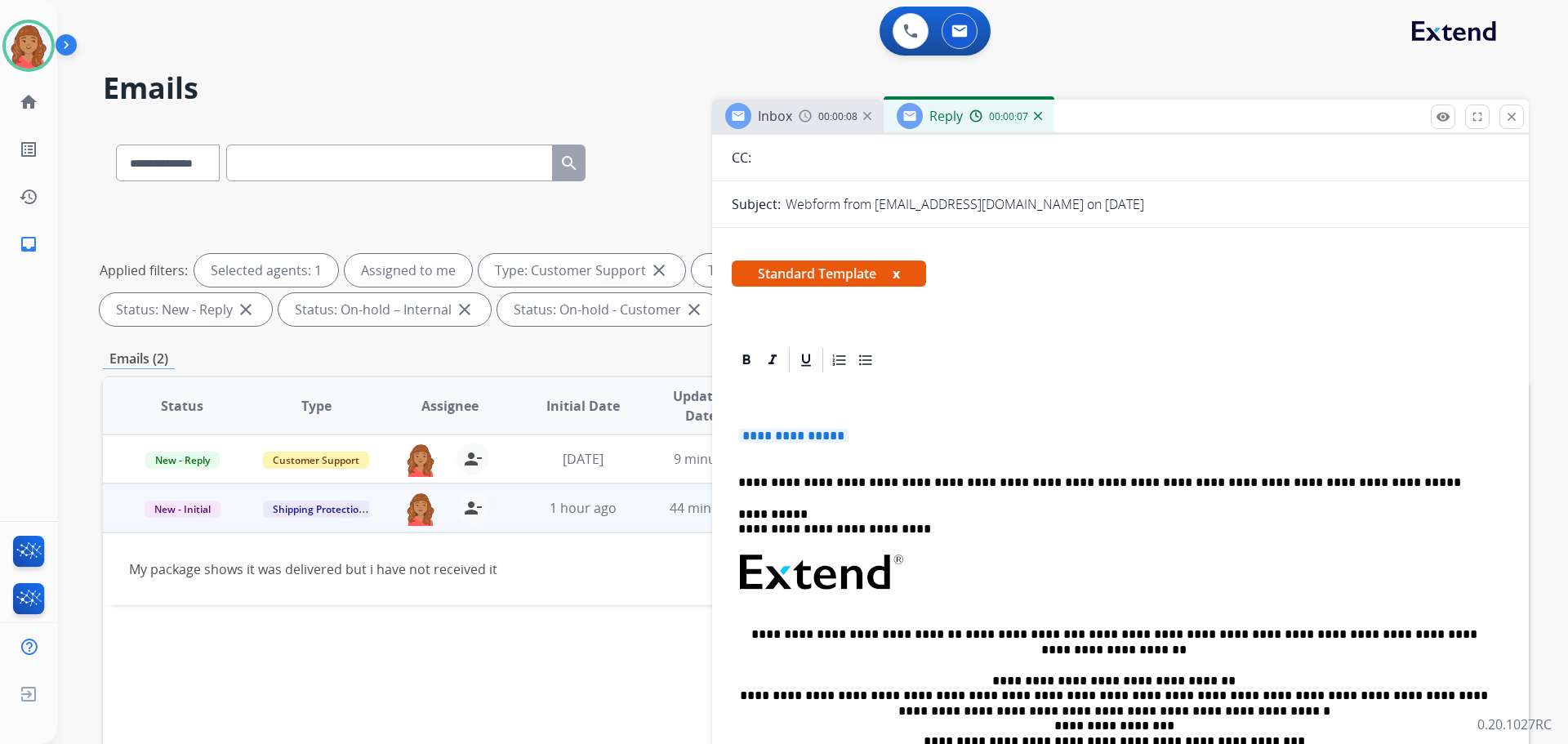
click at [735, 432] on div "**********" at bounding box center [1121, 611] width 777 height 472
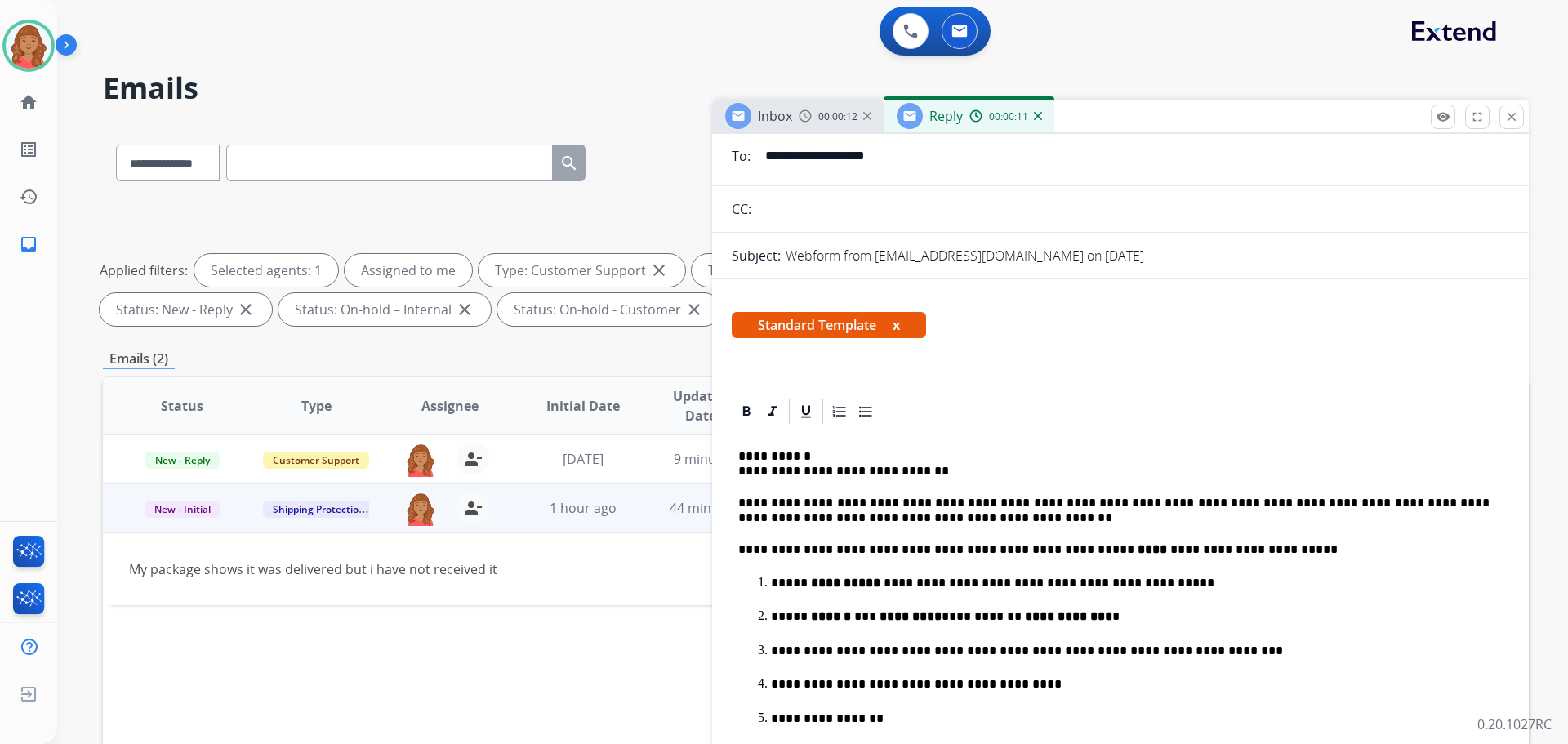
scroll to position [0, 0]
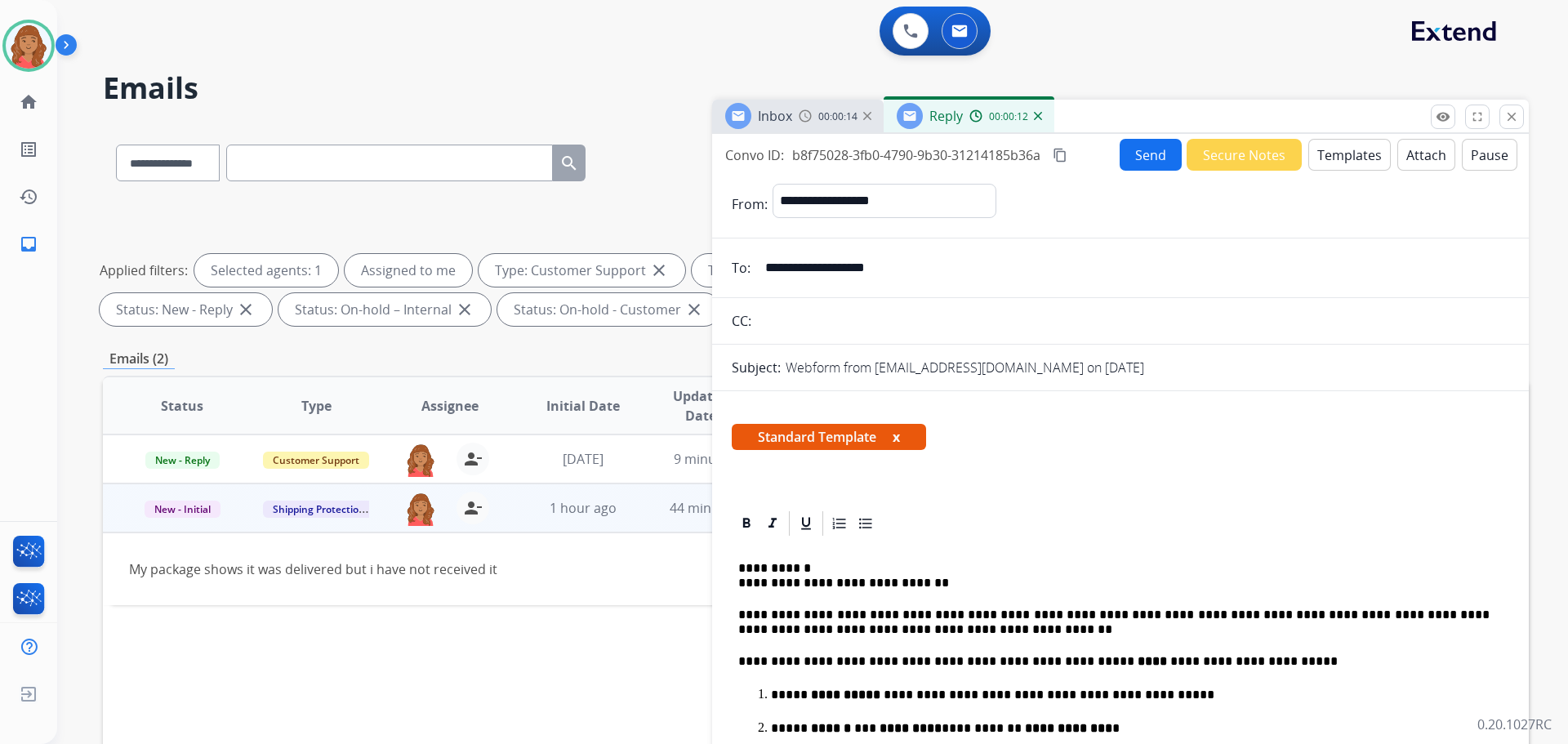
click at [1063, 154] on mat-icon "content_copy" at bounding box center [1060, 155] width 15 height 15
click at [1136, 153] on button "Send" at bounding box center [1150, 154] width 62 height 32
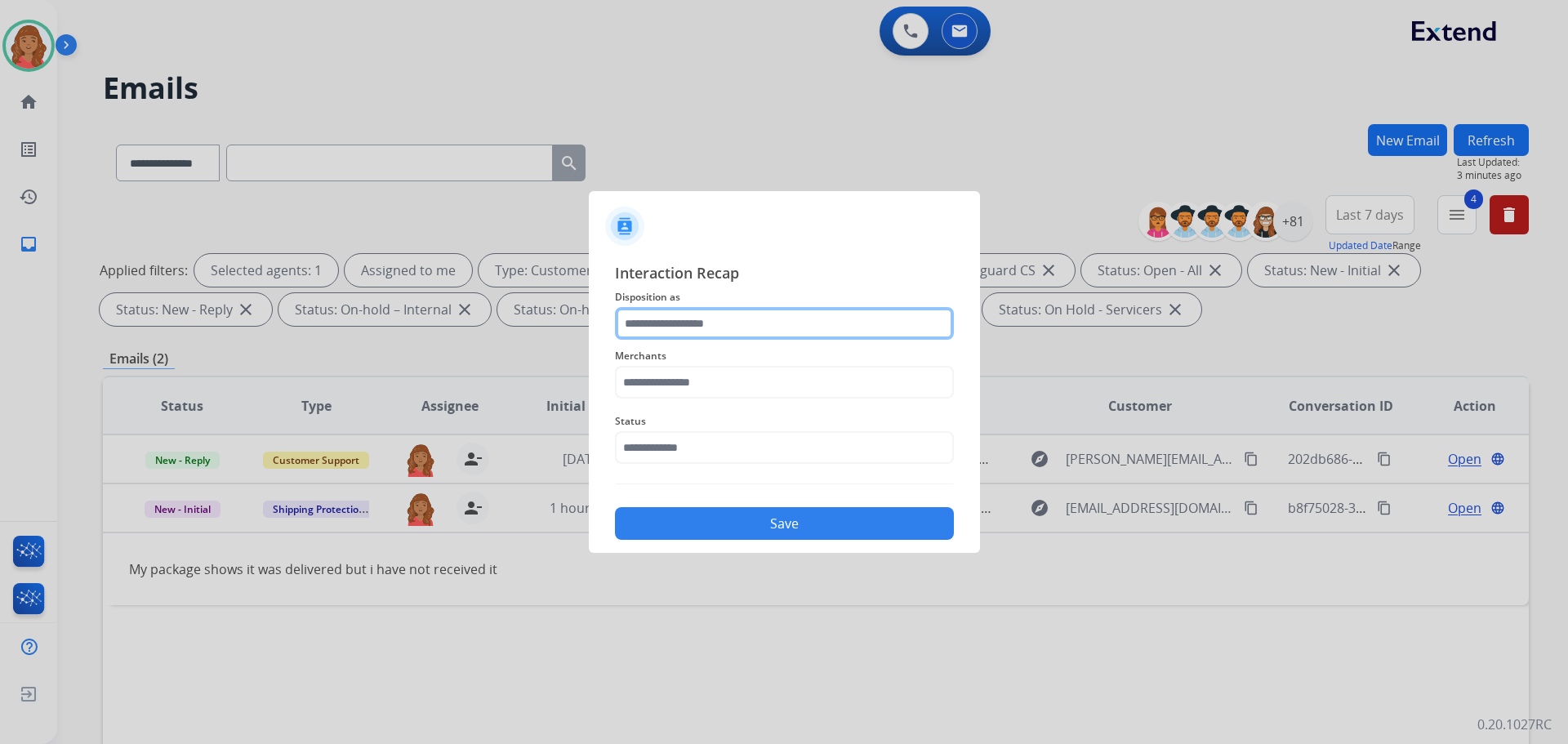
click at [695, 312] on input "text" at bounding box center [784, 323] width 339 height 33
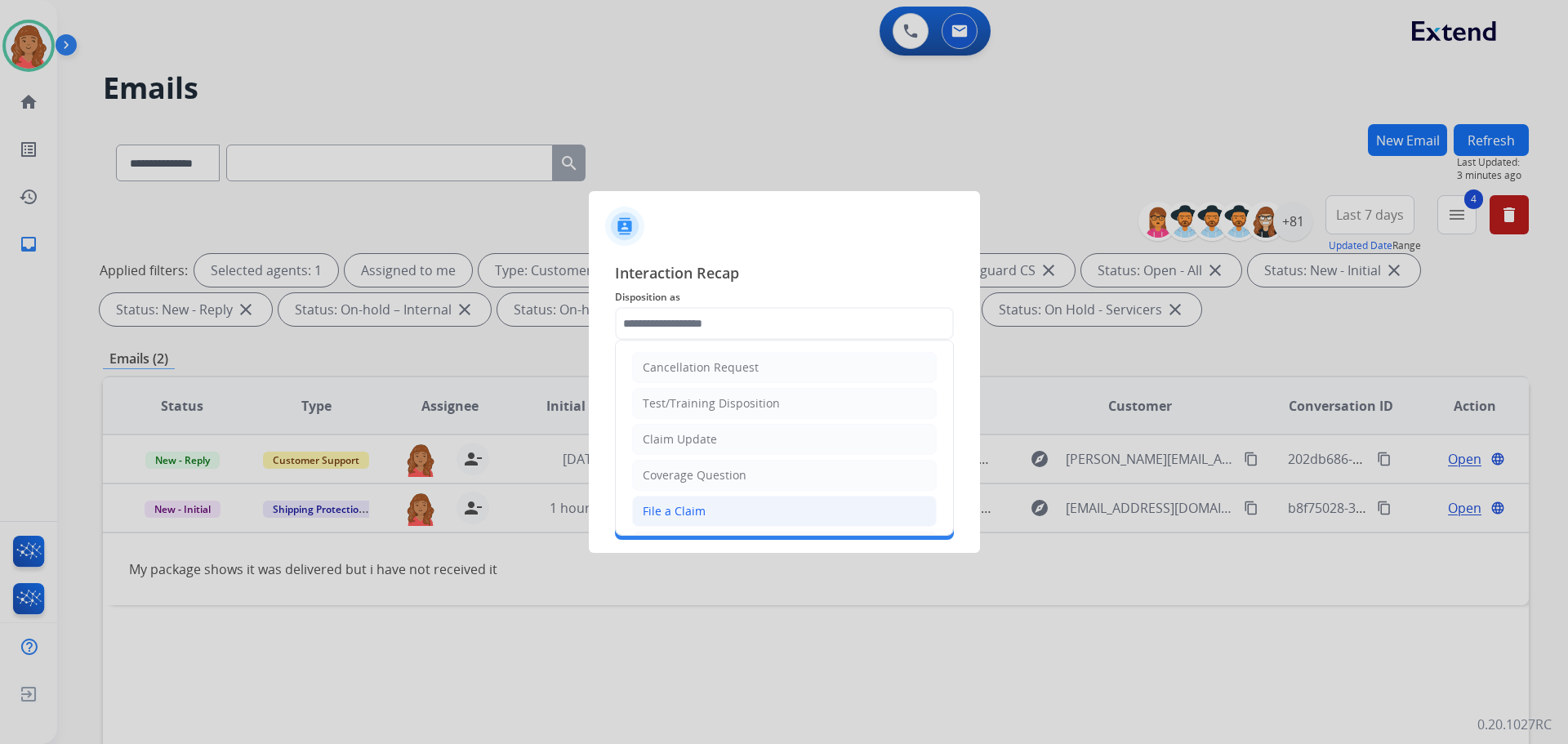
click at [670, 509] on div "File a Claim" at bounding box center [674, 512] width 63 height 17
type input "**********"
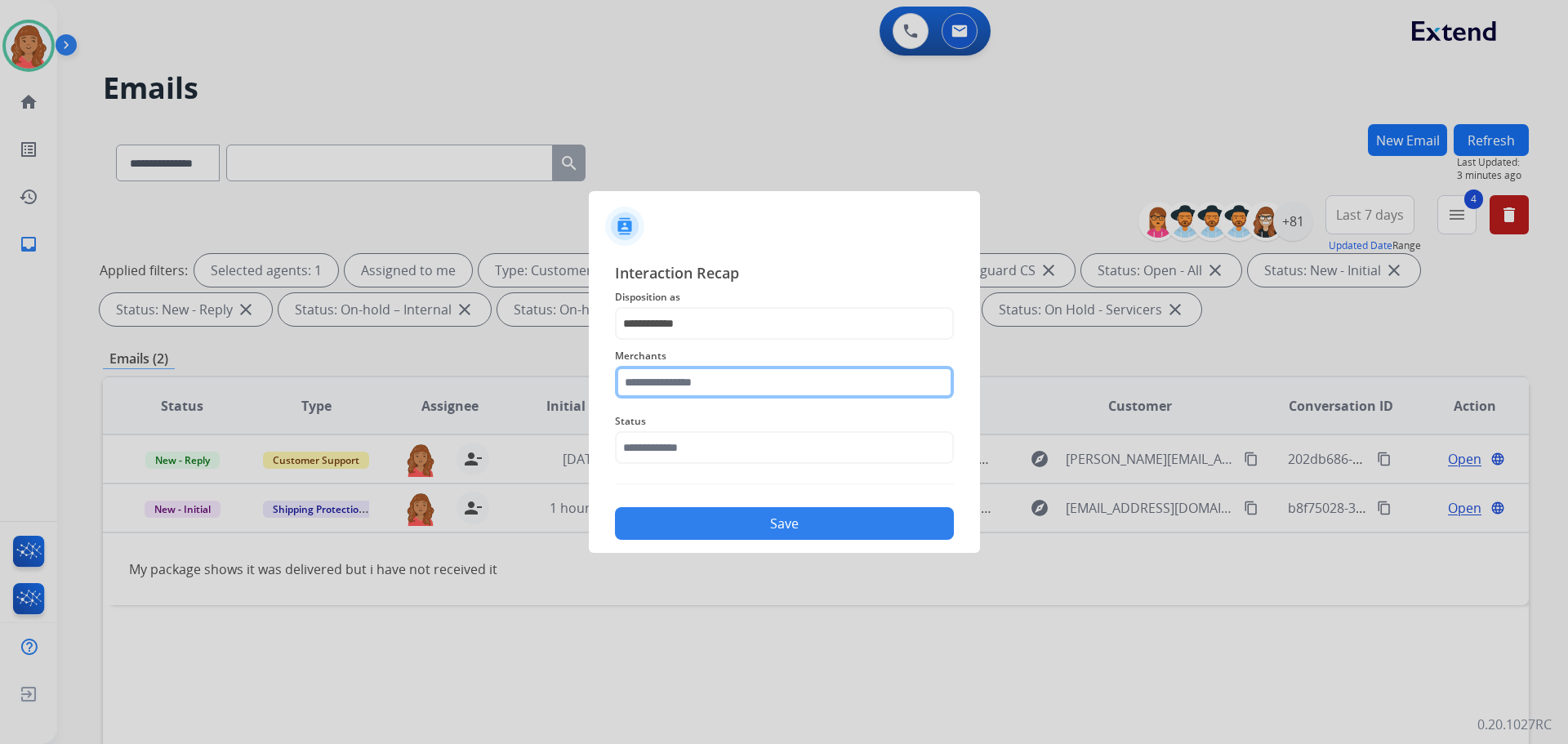
click at [685, 379] on input "text" at bounding box center [784, 381] width 339 height 33
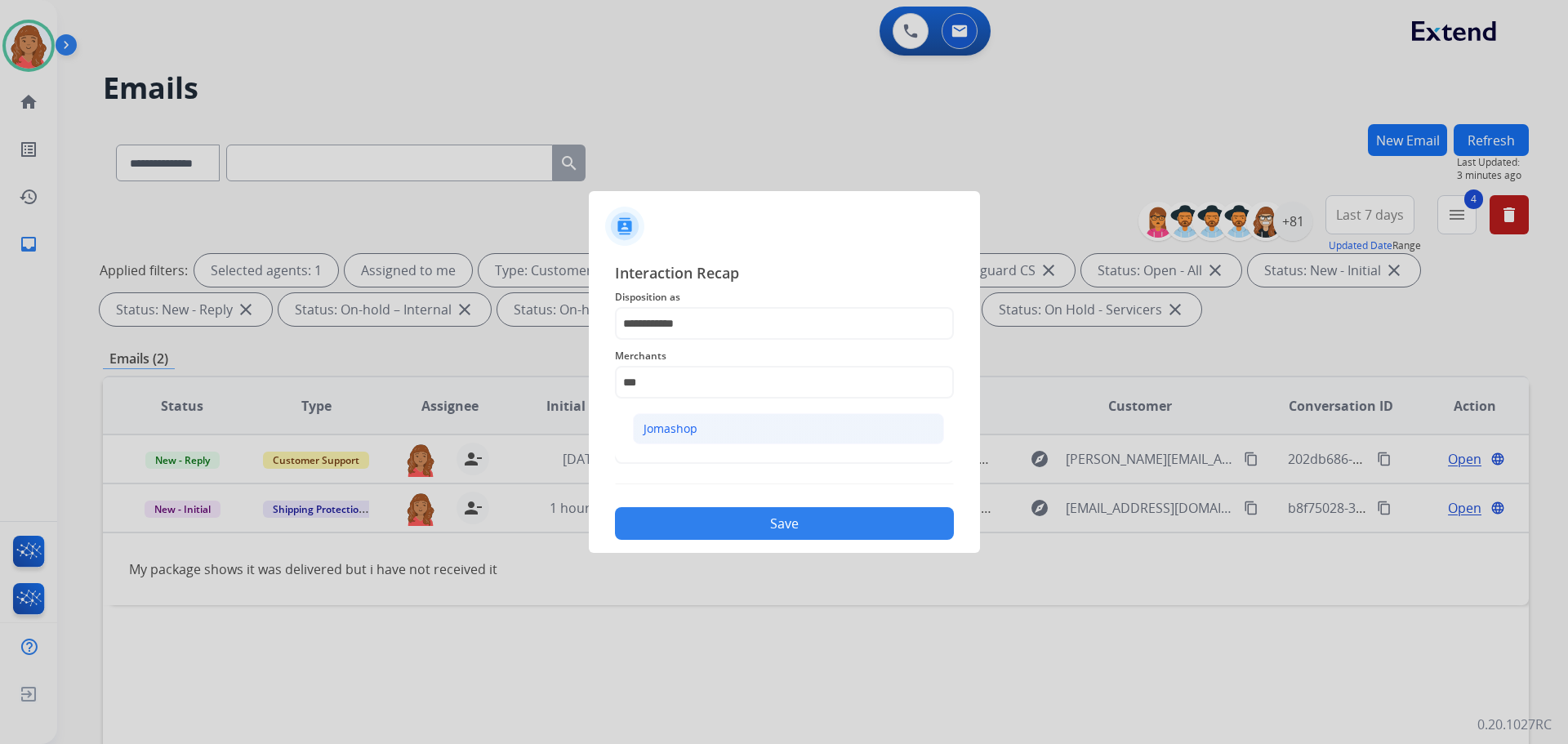
click at [691, 429] on div "Jomashop" at bounding box center [671, 429] width 54 height 17
type input "********"
drag, startPoint x: 665, startPoint y: 449, endPoint x: 669, endPoint y: 469, distance: 20.4
click at [667, 450] on input "text" at bounding box center [784, 447] width 339 height 33
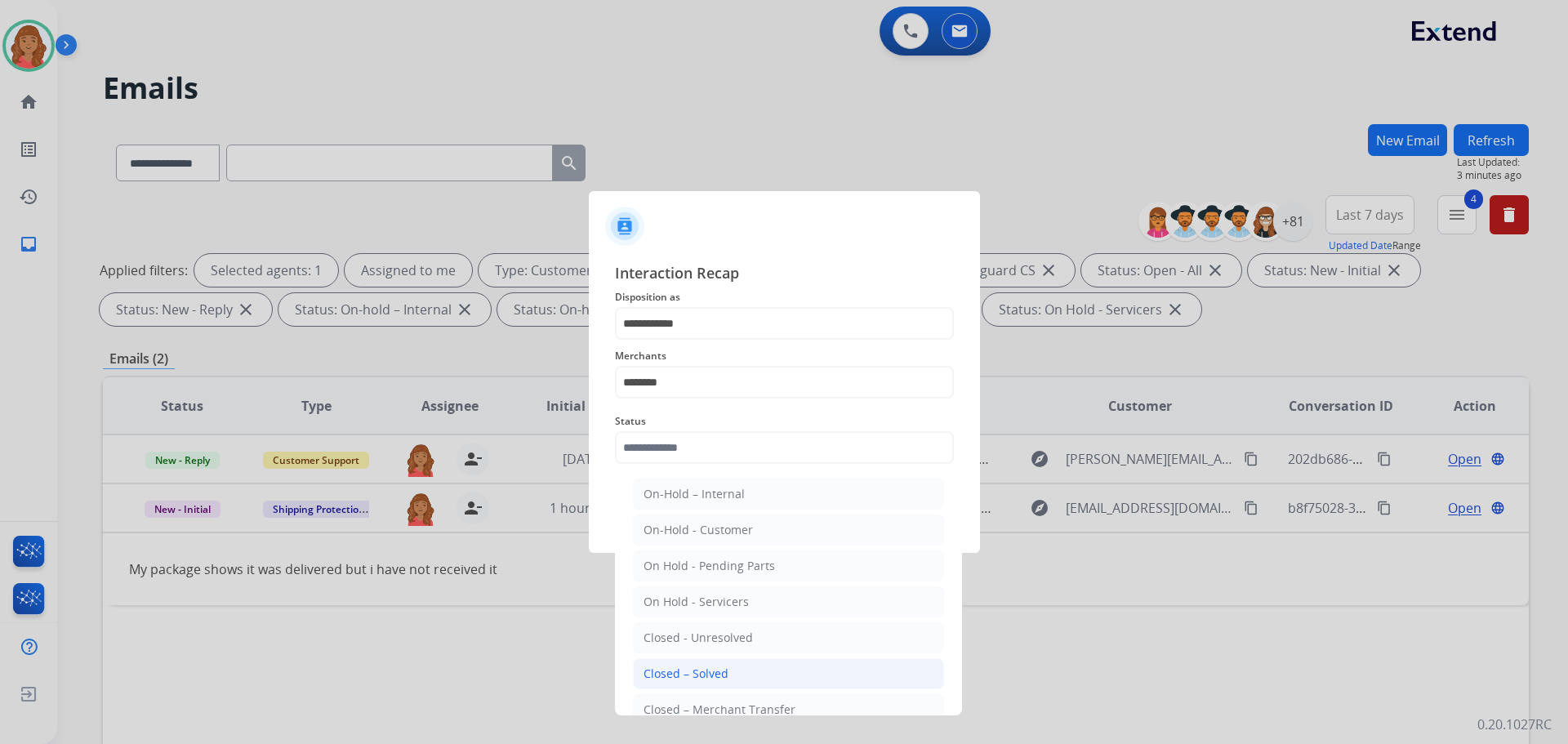
click at [689, 667] on div "Closed – Solved" at bounding box center [685, 674] width 85 height 17
type input "**********"
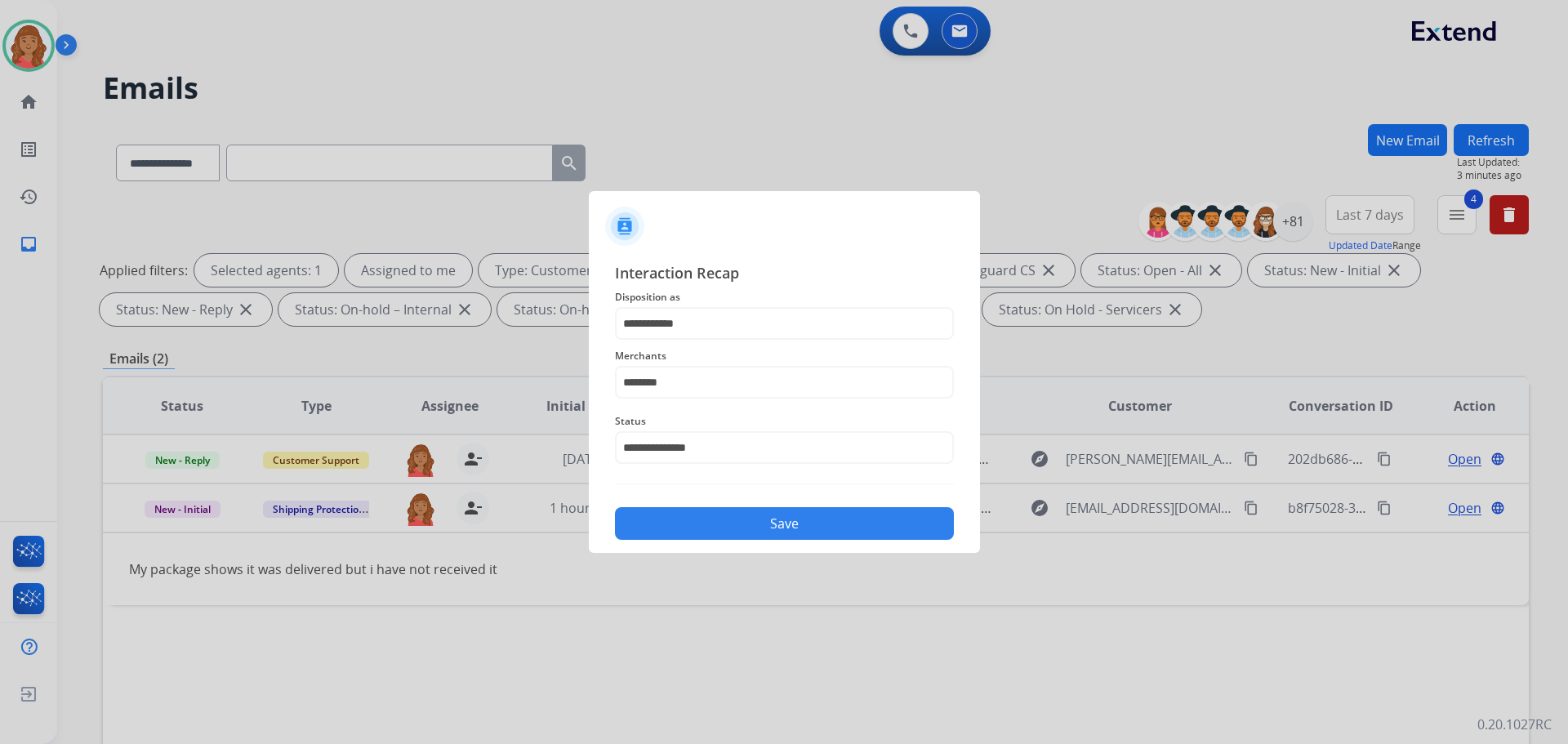
click at [711, 515] on button "Save" at bounding box center [784, 523] width 339 height 33
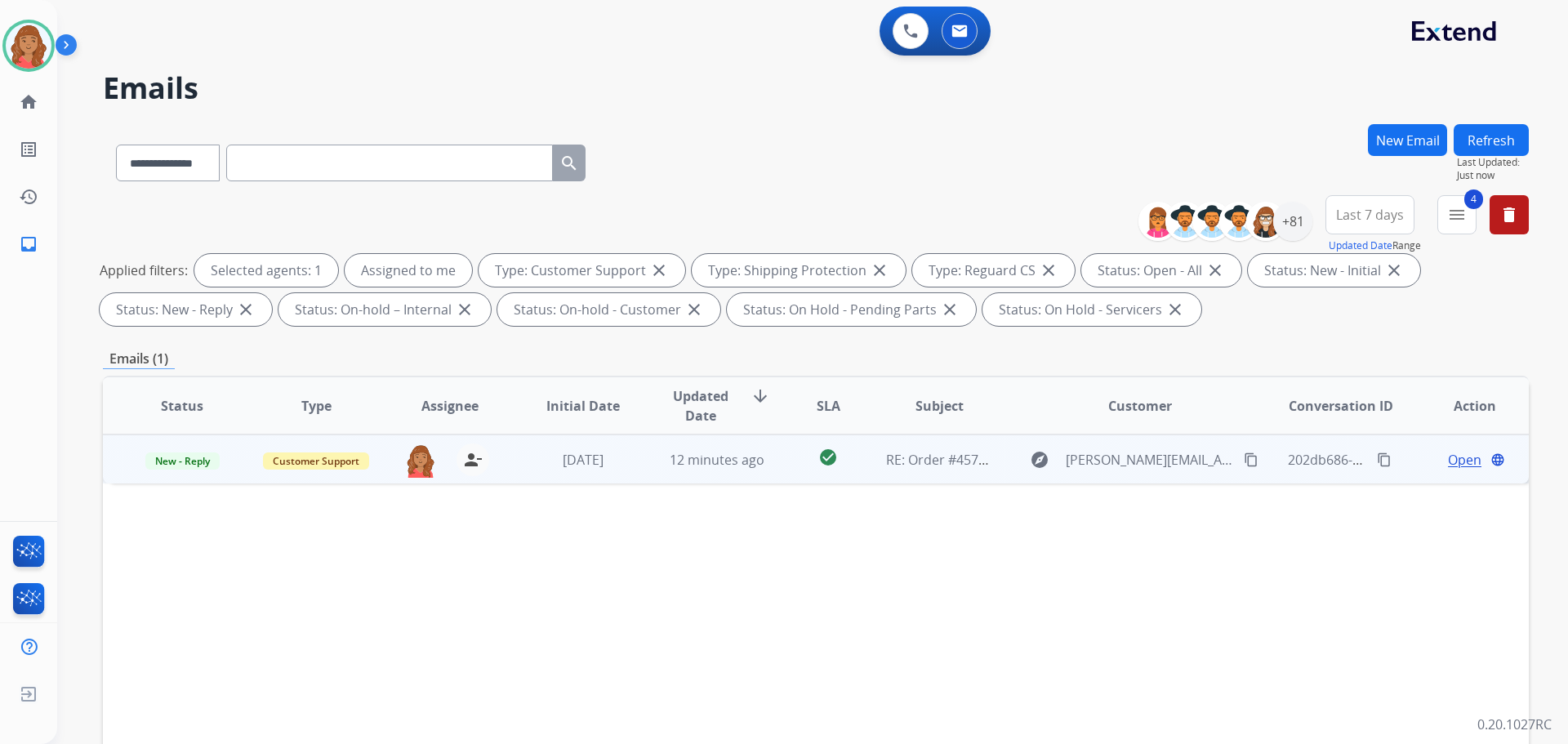
drag, startPoint x: 695, startPoint y: 472, endPoint x: 685, endPoint y: 474, distance: 10.2
click at [695, 472] on td "12 minutes ago" at bounding box center [705, 458] width 134 height 49
click at [1451, 457] on span "Open" at bounding box center [1465, 458] width 33 height 20
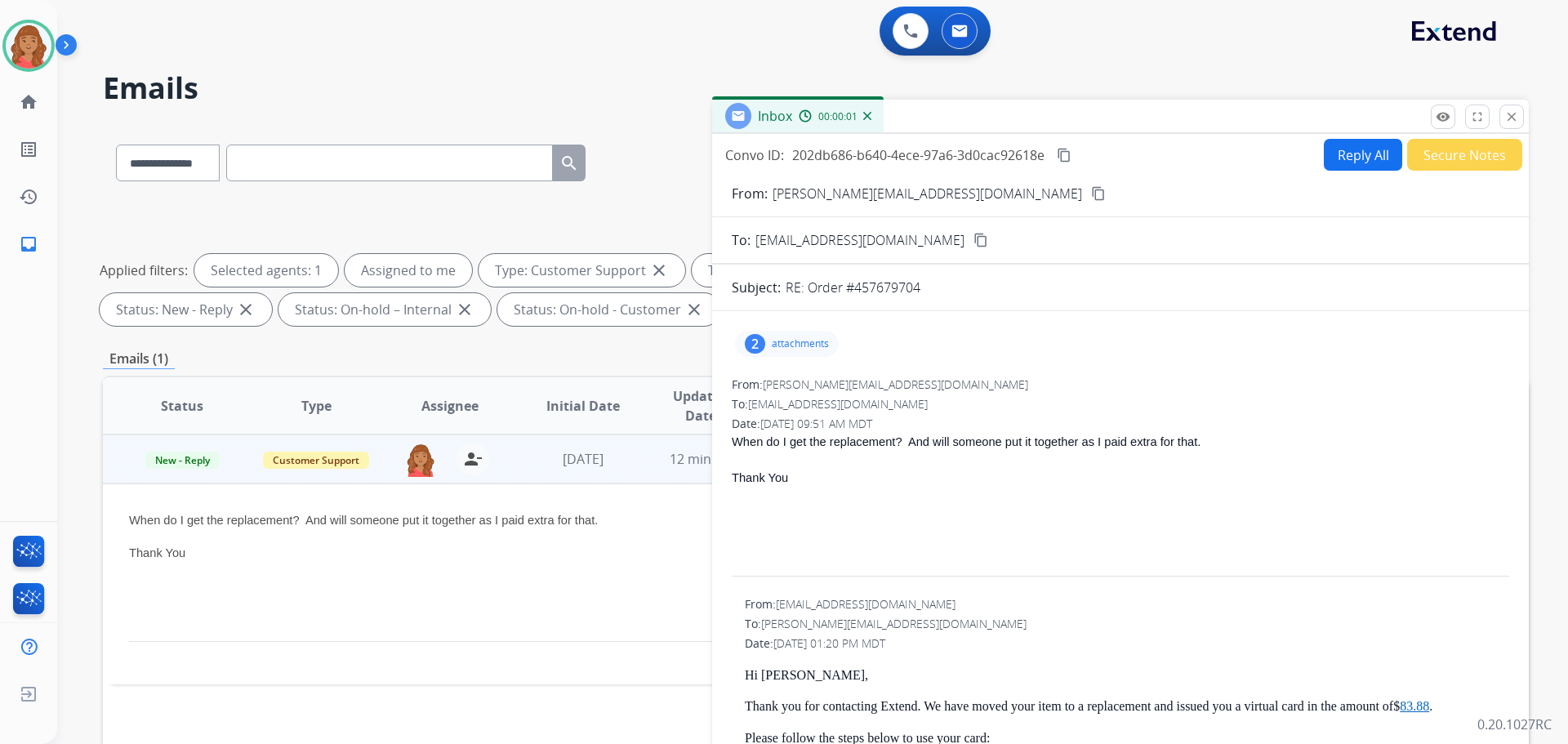
click at [791, 338] on p "attachments" at bounding box center [800, 344] width 57 height 13
click at [1056, 361] on div "2 attachments image001.jpg download image002.jpg download" at bounding box center [1121, 344] width 777 height 39
click at [1013, 512] on p at bounding box center [1121, 513] width 777 height 20
click at [763, 349] on div "2" at bounding box center [755, 343] width 20 height 20
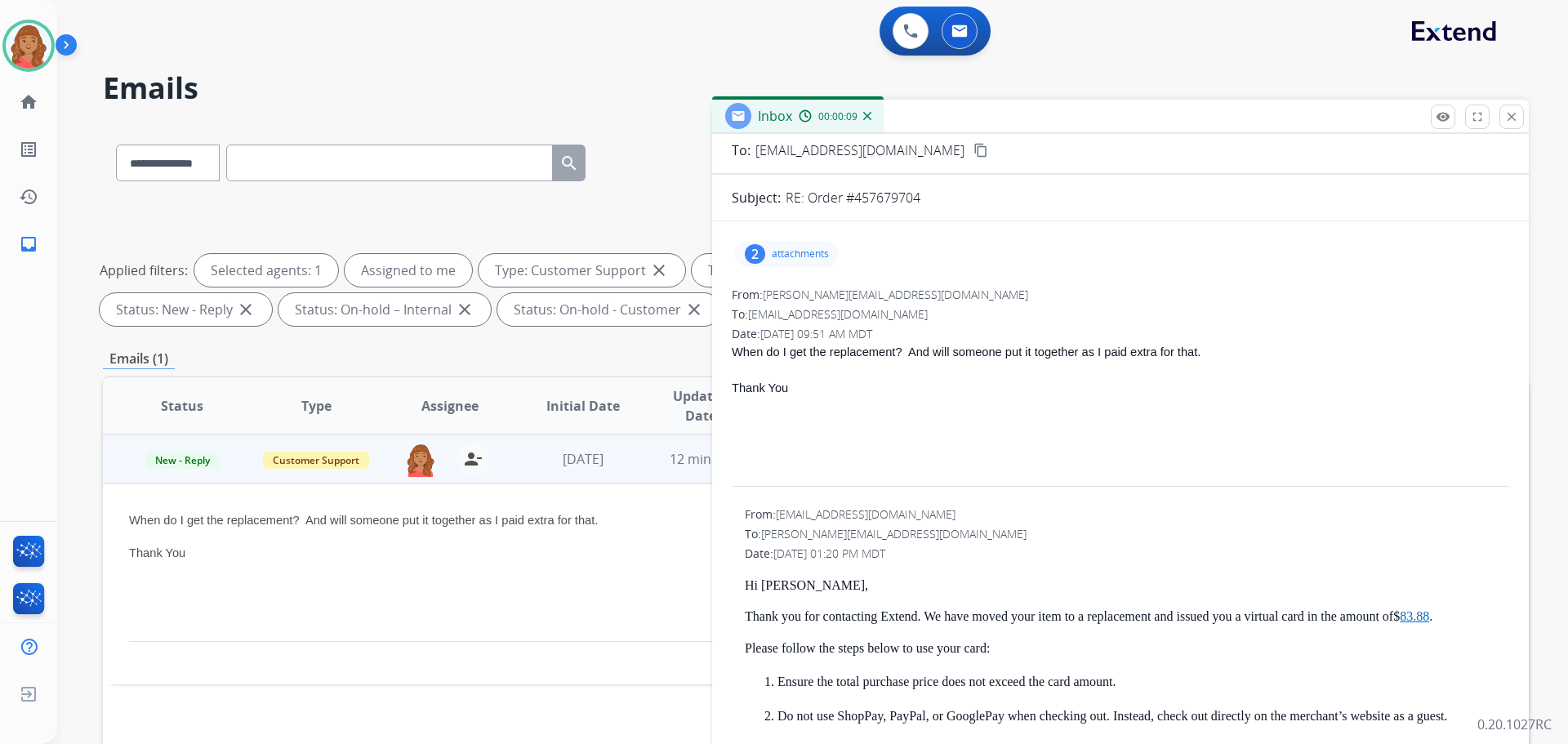
scroll to position [164, 0]
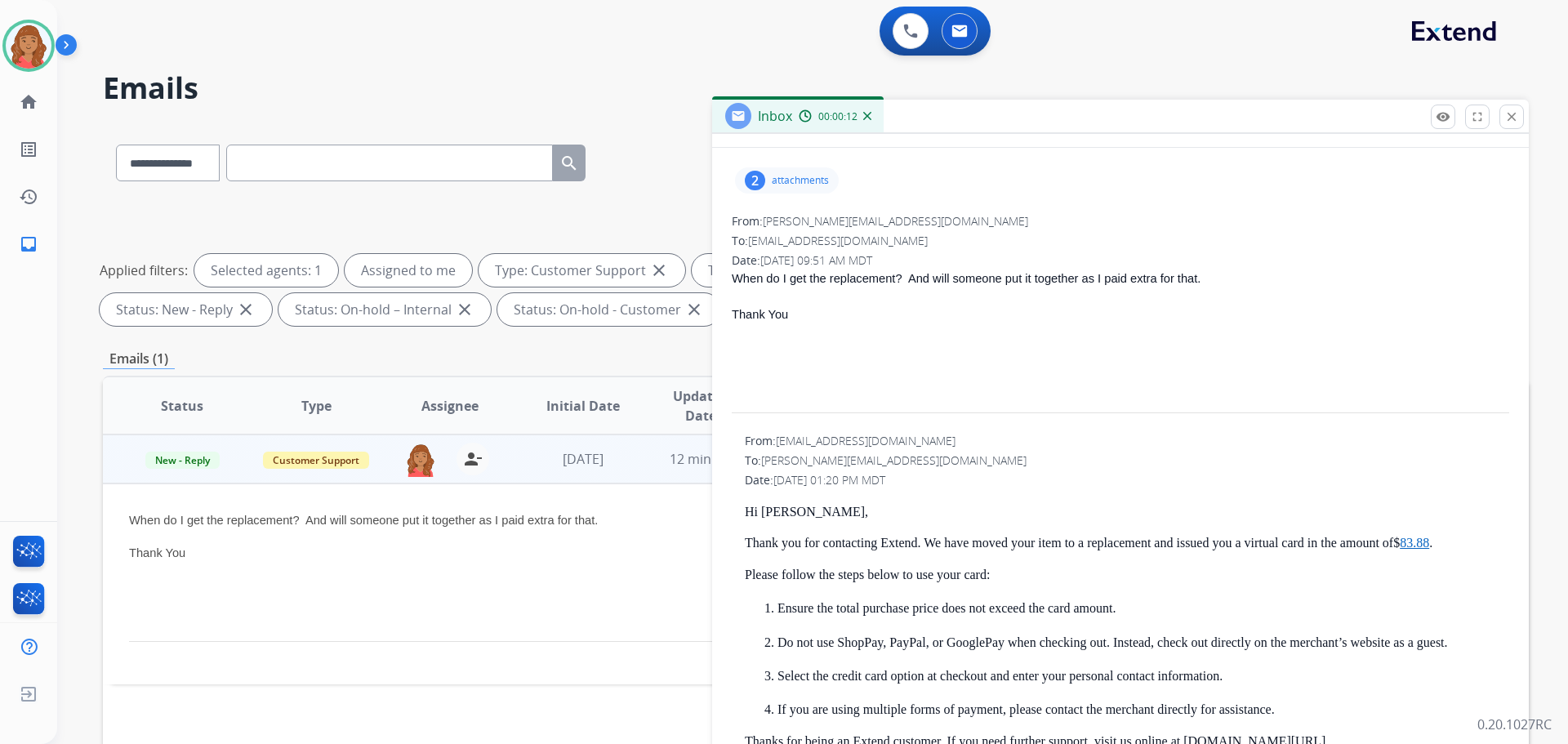
click at [629, 517] on p "When do I get the replacement? And will someone put it together as I paid extra…" at bounding box center [683, 520] width 1107 height 20
click at [1518, 120] on mat-icon "close" at bounding box center [1511, 117] width 15 height 15
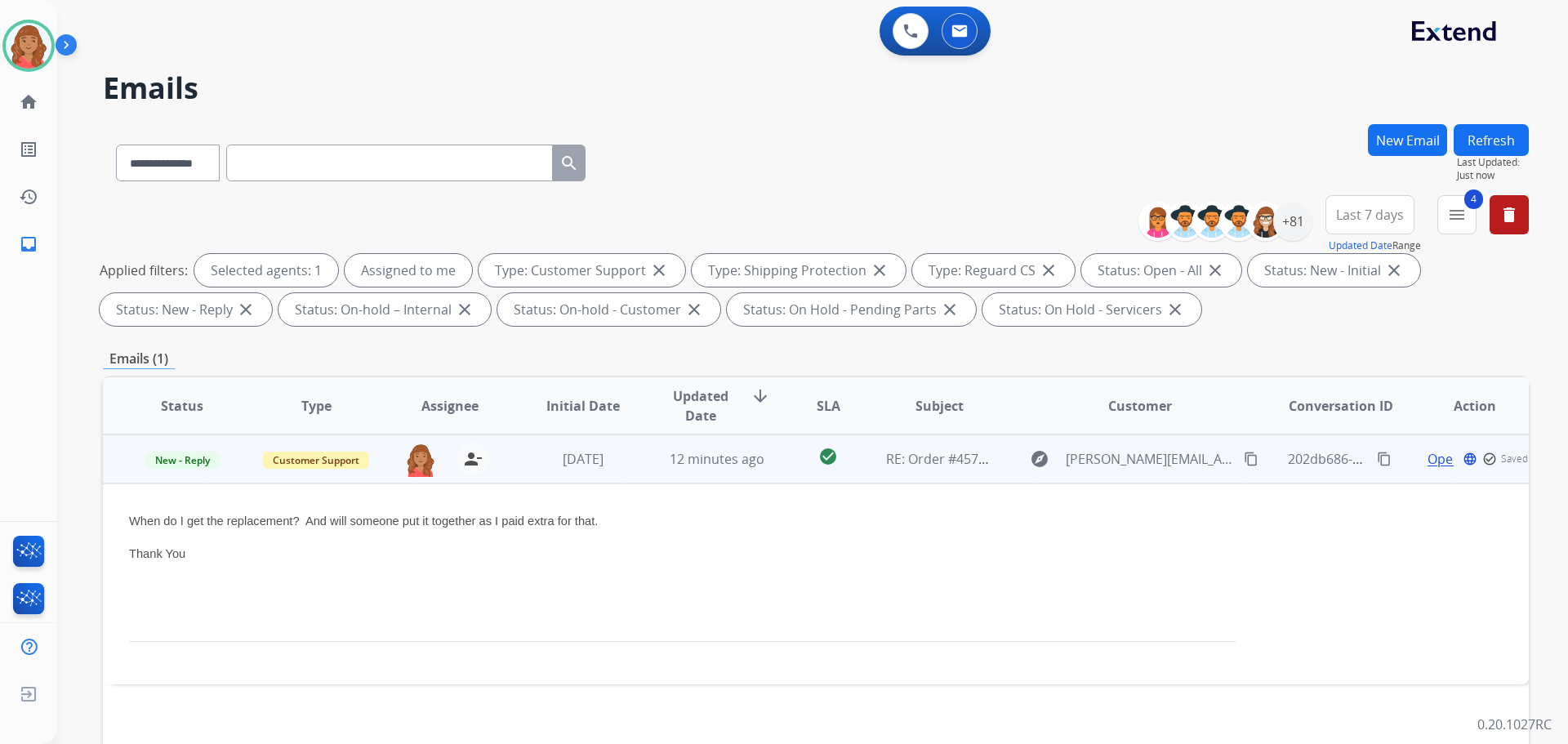
click at [1430, 461] on span "Open" at bounding box center [1444, 458] width 33 height 20
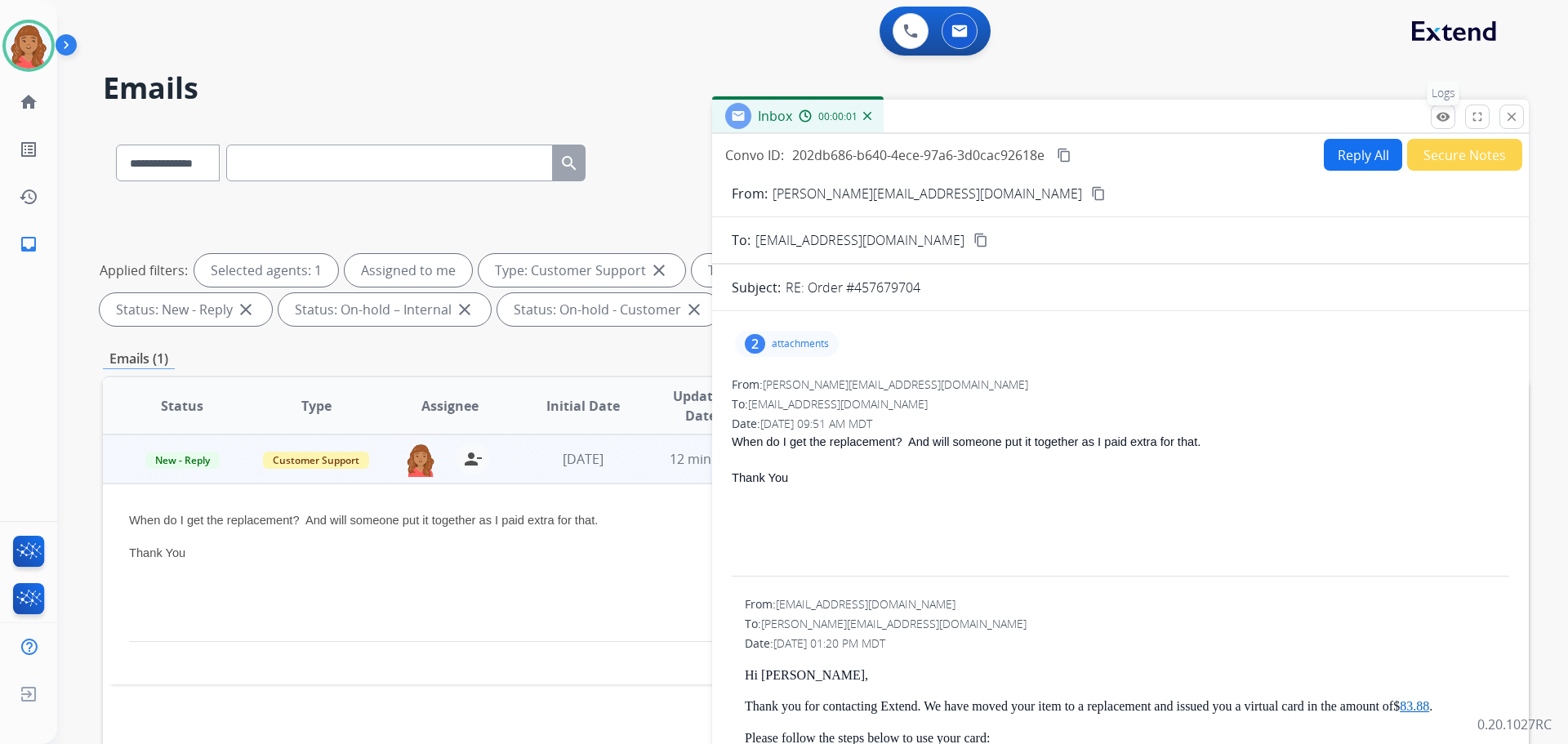
click at [1447, 120] on mat-icon "remove_red_eye" at bounding box center [1442, 117] width 15 height 15
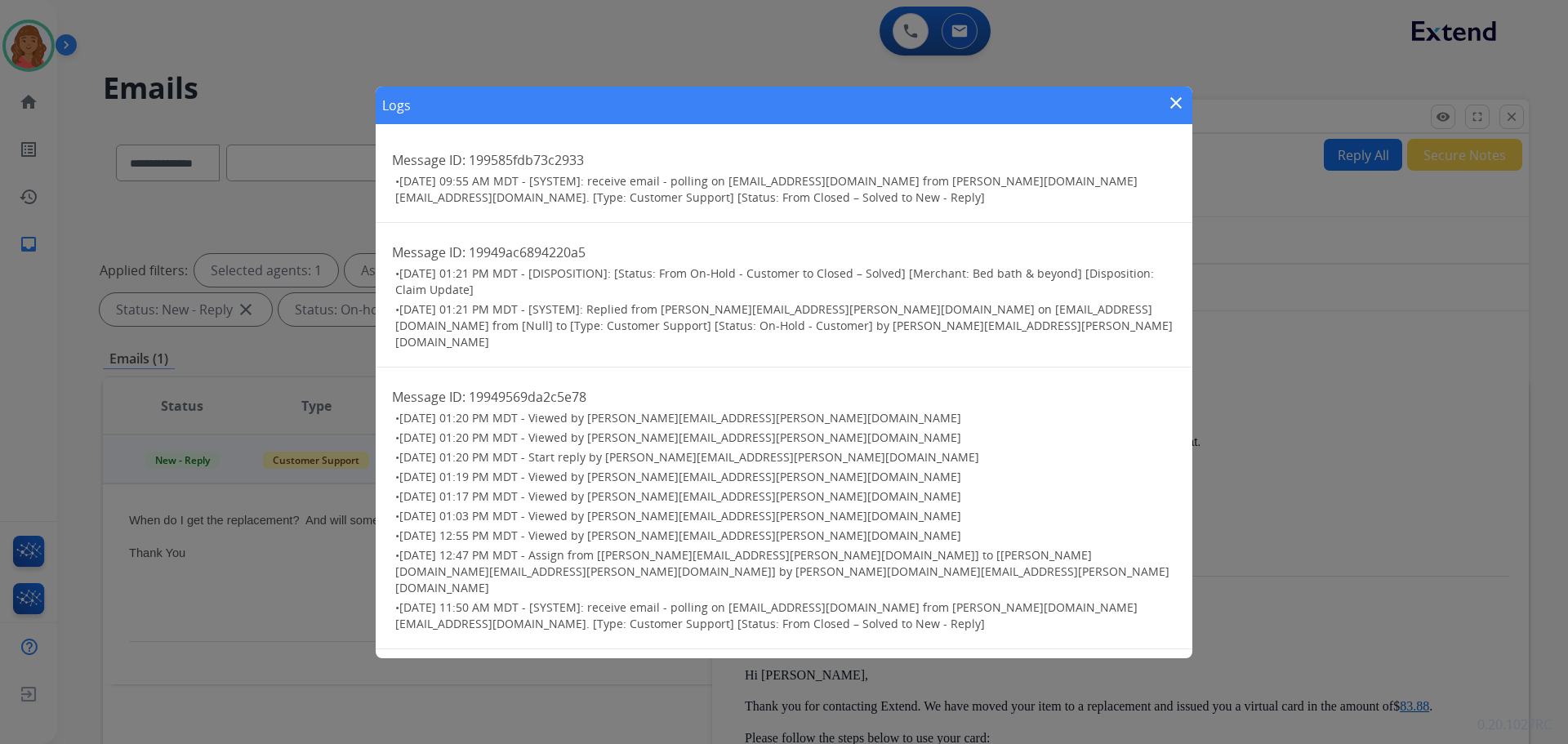
click at [1169, 106] on mat-icon "close" at bounding box center [1176, 102] width 20 height 20
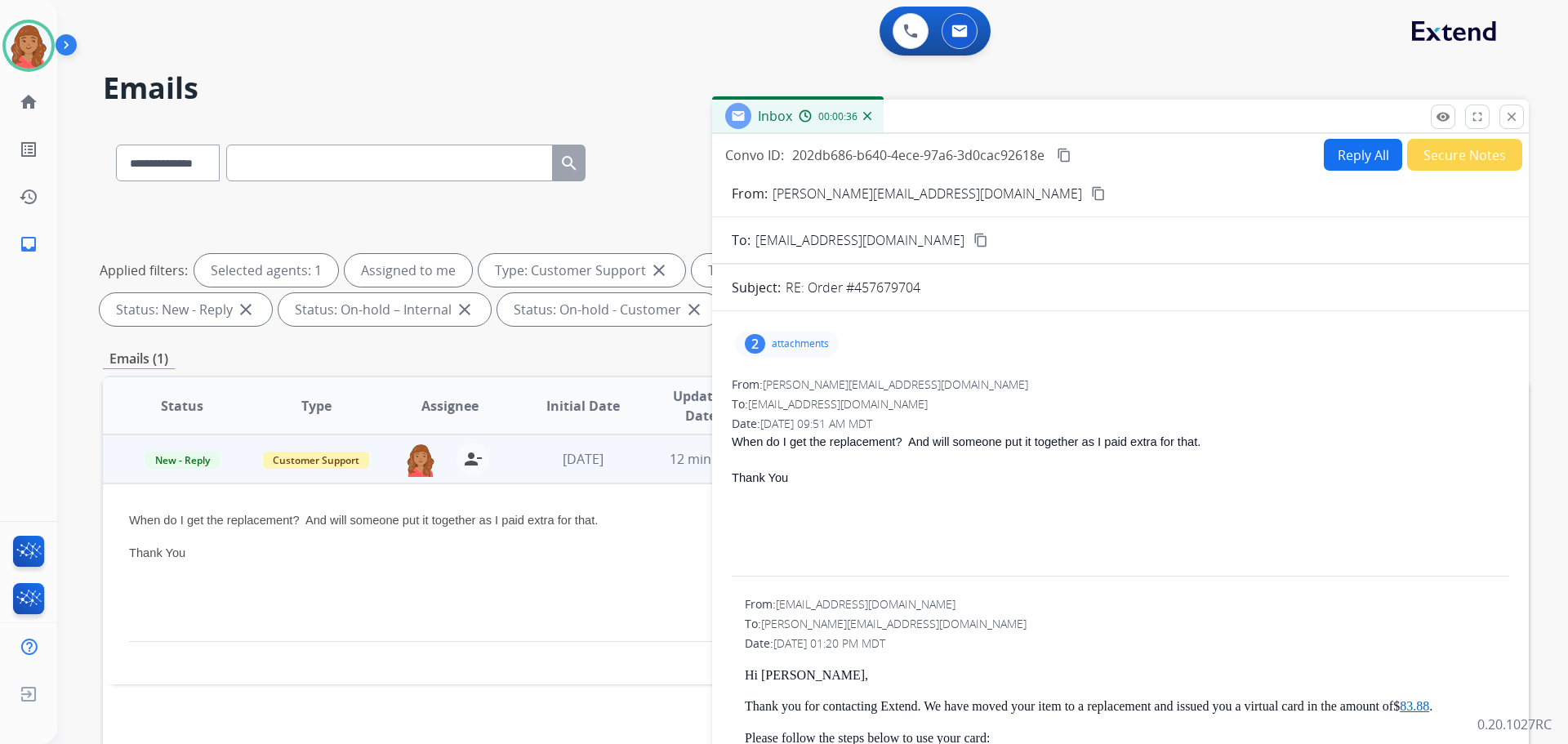
click at [805, 358] on div "2 attachments" at bounding box center [1121, 344] width 777 height 39
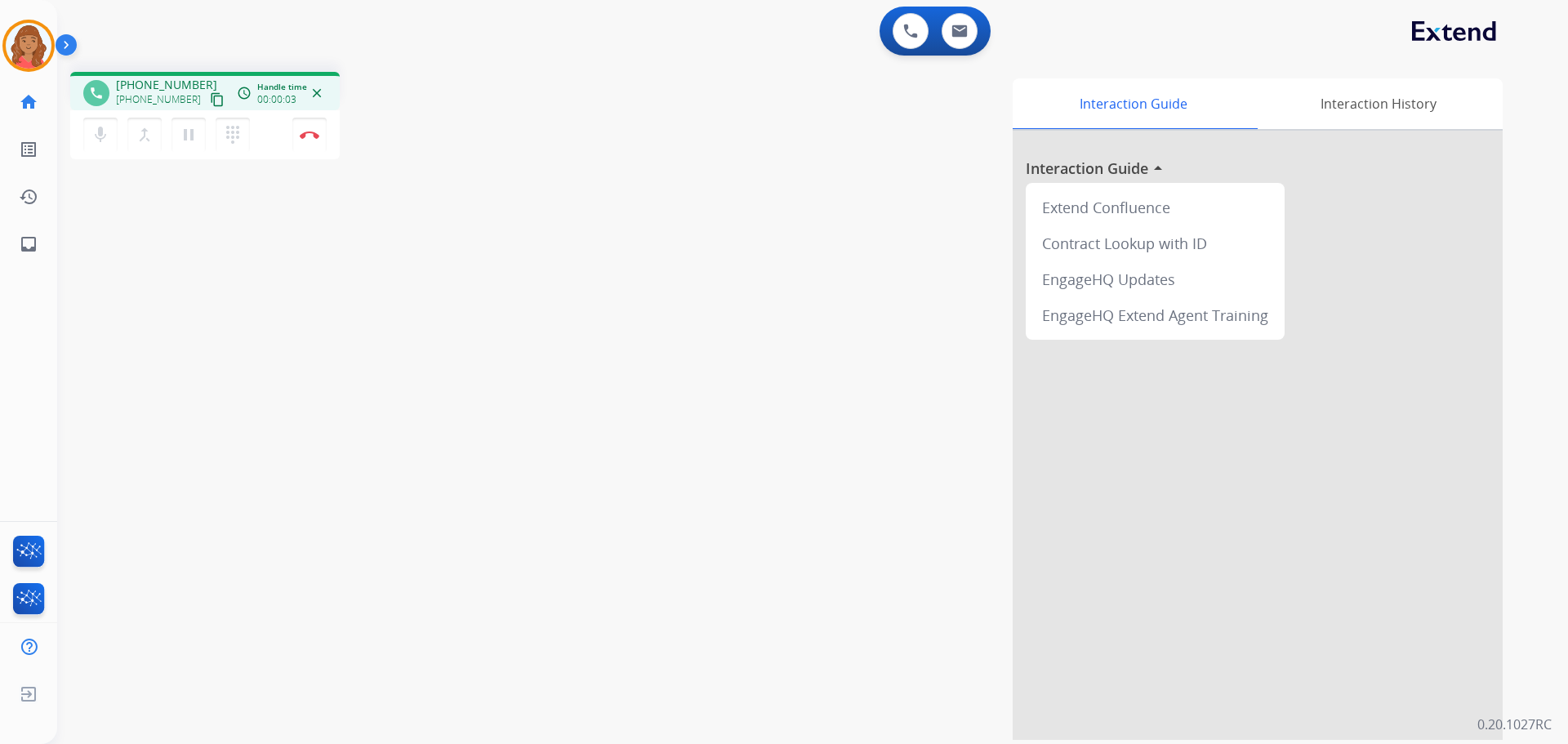
click at [210, 104] on mat-icon "content_copy" at bounding box center [218, 100] width 15 height 15
drag, startPoint x: 194, startPoint y: 97, endPoint x: 174, endPoint y: 105, distance: 21.5
click at [210, 97] on mat-icon "content_copy" at bounding box center [218, 100] width 15 height 15
click at [0, 588] on ul "Interaction Analytics" at bounding box center [28, 598] width 57 height 47
click at [314, 91] on mat-icon "close" at bounding box center [317, 93] width 15 height 15
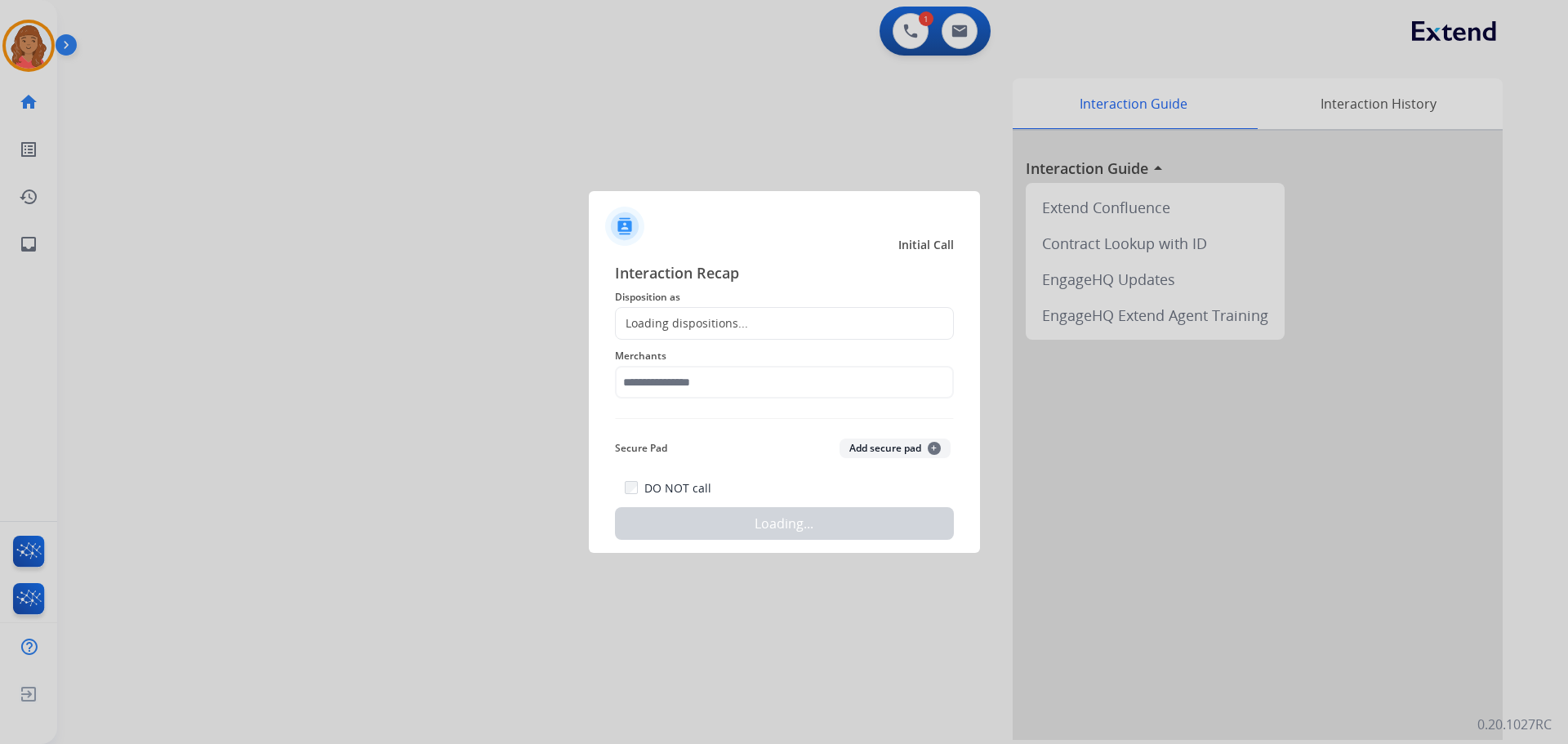
click at [661, 322] on div "Loading dispositions..." at bounding box center [682, 324] width 132 height 17
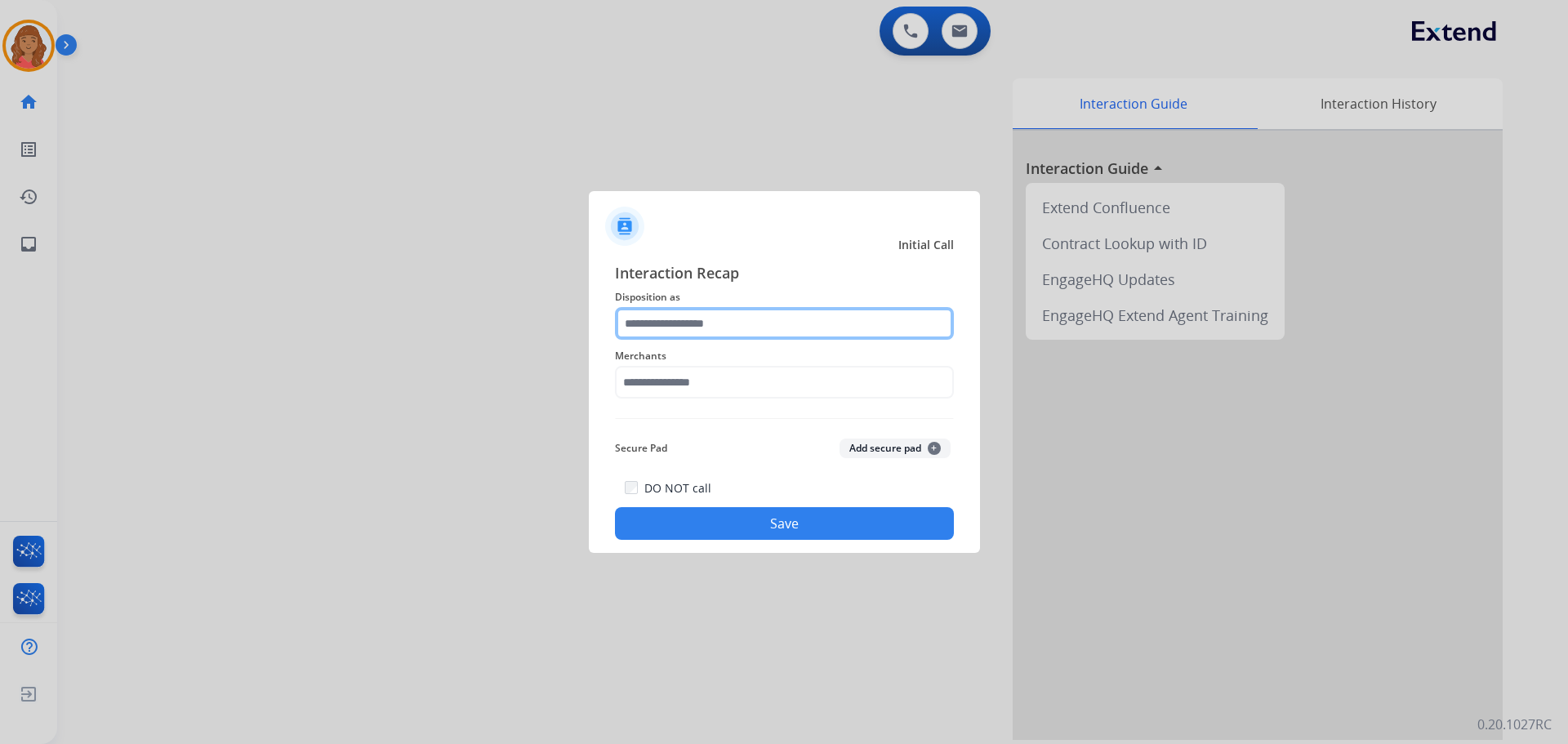
click at [653, 339] on input "text" at bounding box center [784, 323] width 339 height 33
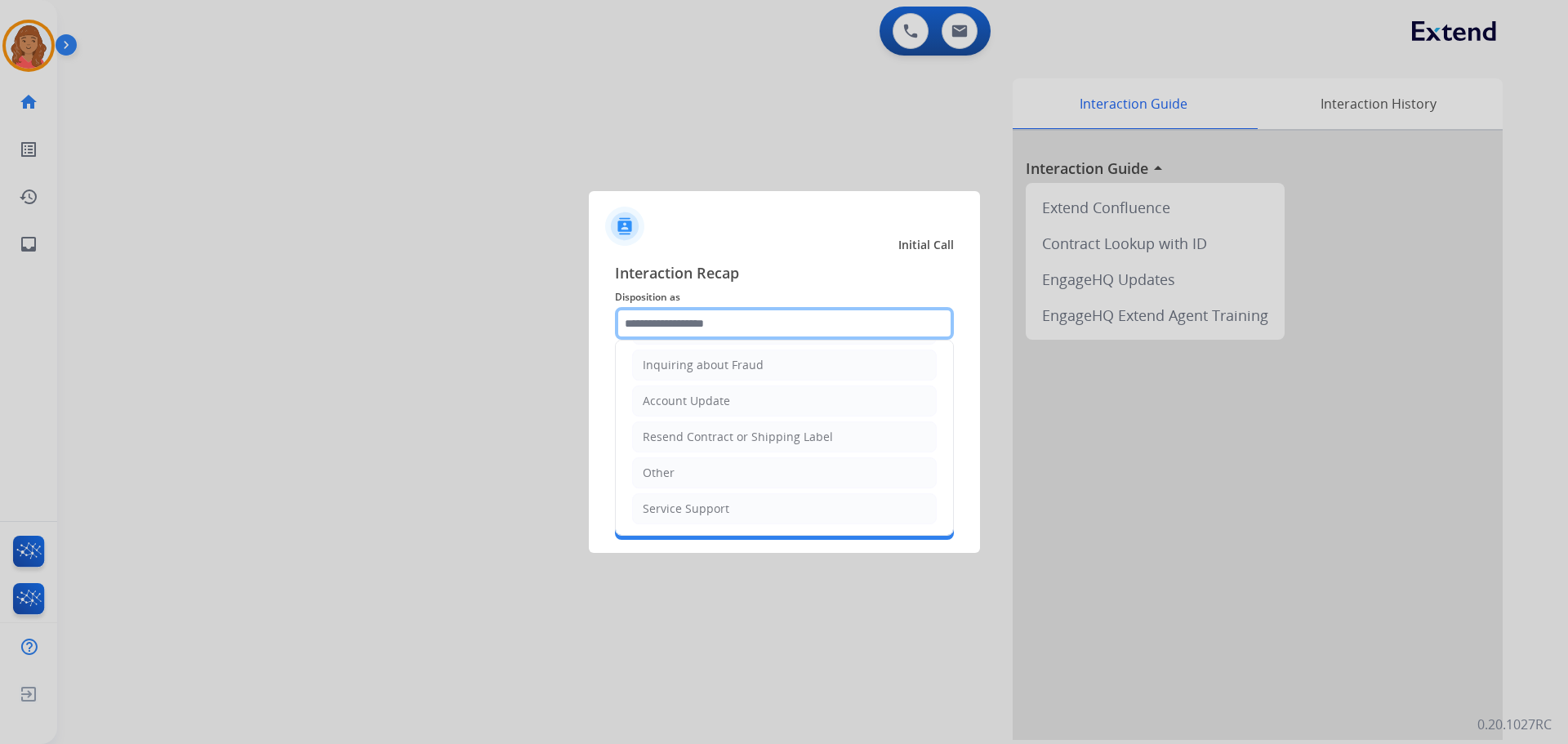
scroll to position [255, 0]
click at [668, 468] on div "Other" at bounding box center [658, 472] width 32 height 17
type input "*****"
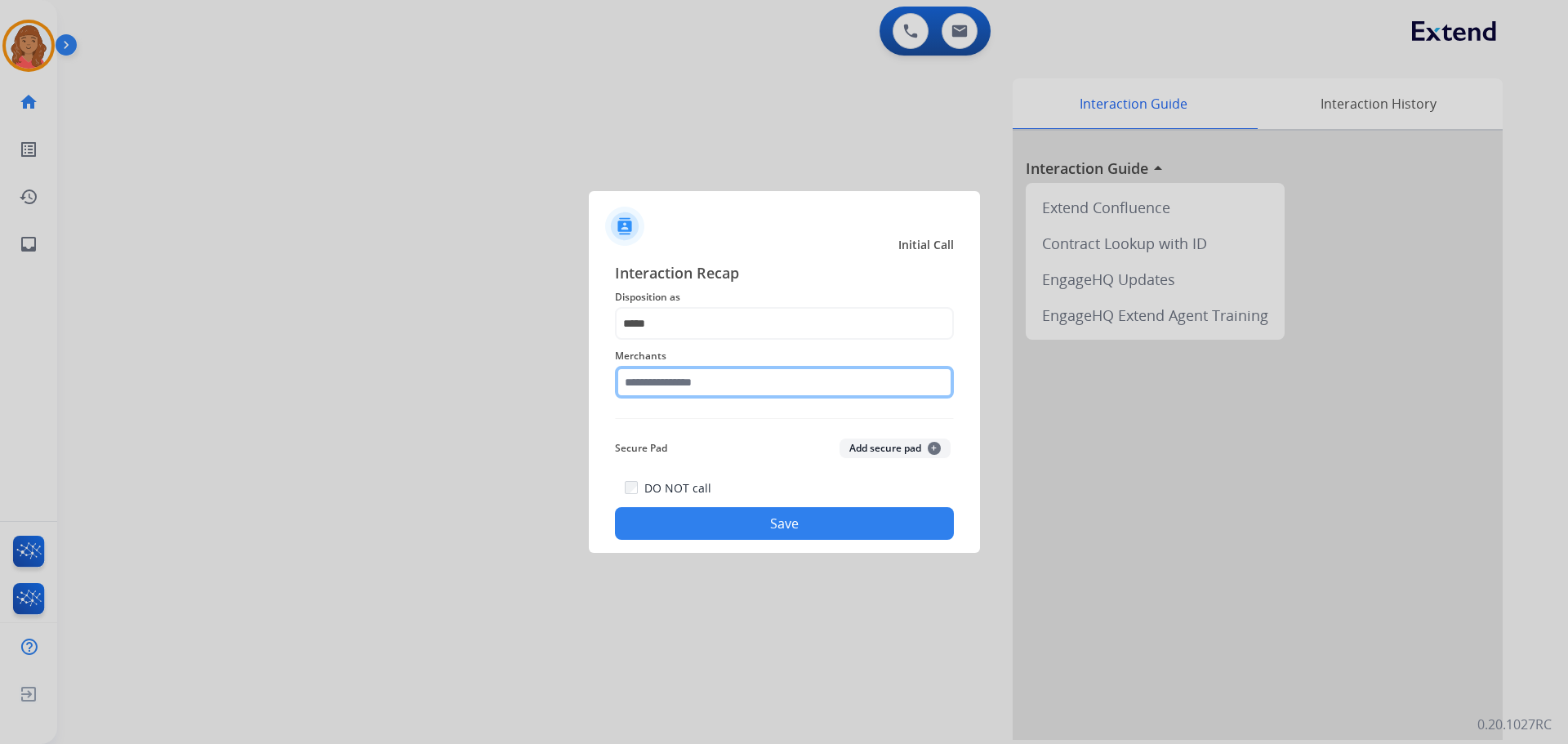
click at [664, 382] on input "text" at bounding box center [784, 381] width 339 height 33
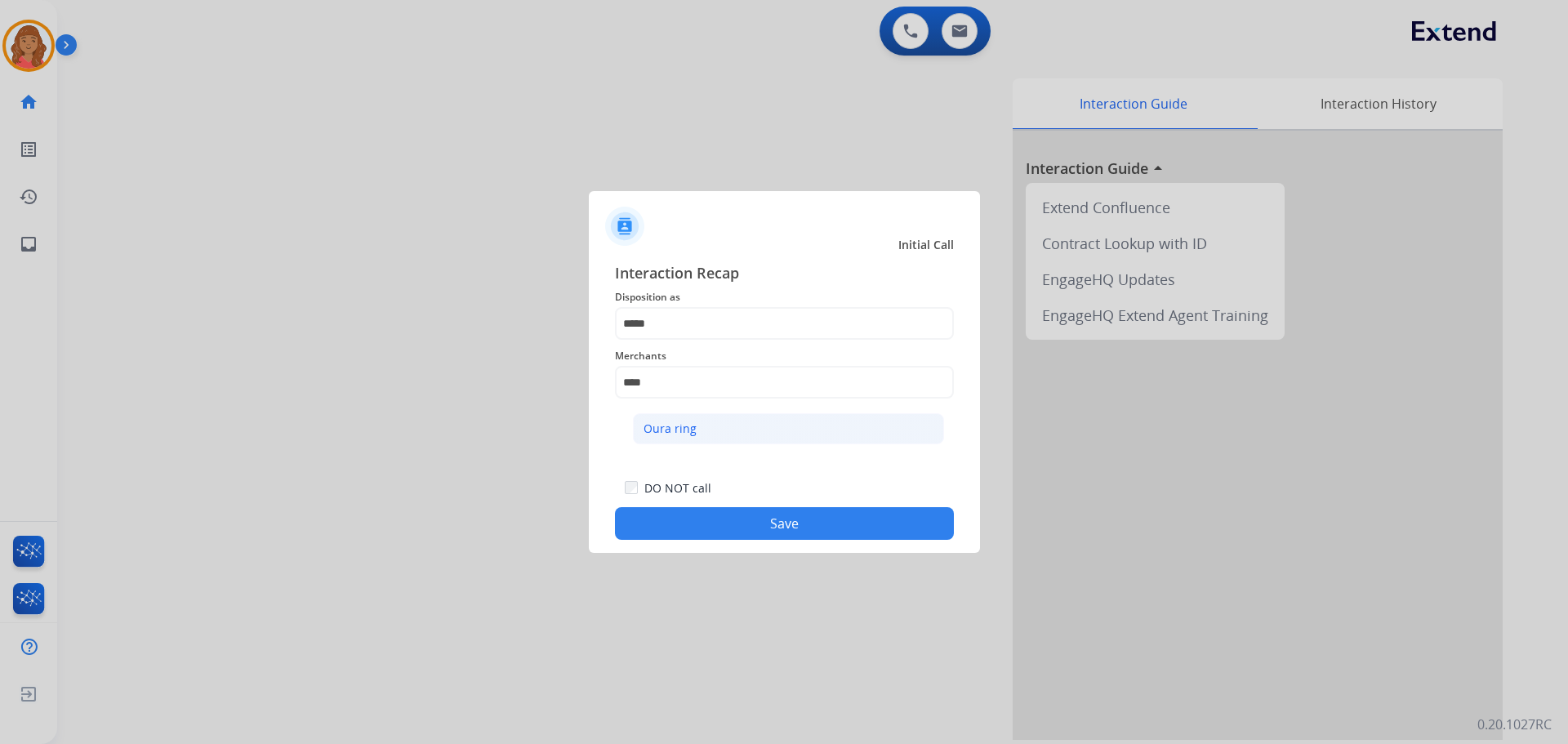
drag, startPoint x: 692, startPoint y: 429, endPoint x: 707, endPoint y: 479, distance: 52.2
click at [693, 429] on div "Oura ring" at bounding box center [670, 429] width 53 height 17
type input "*********"
click at [710, 528] on button "Save" at bounding box center [784, 523] width 339 height 33
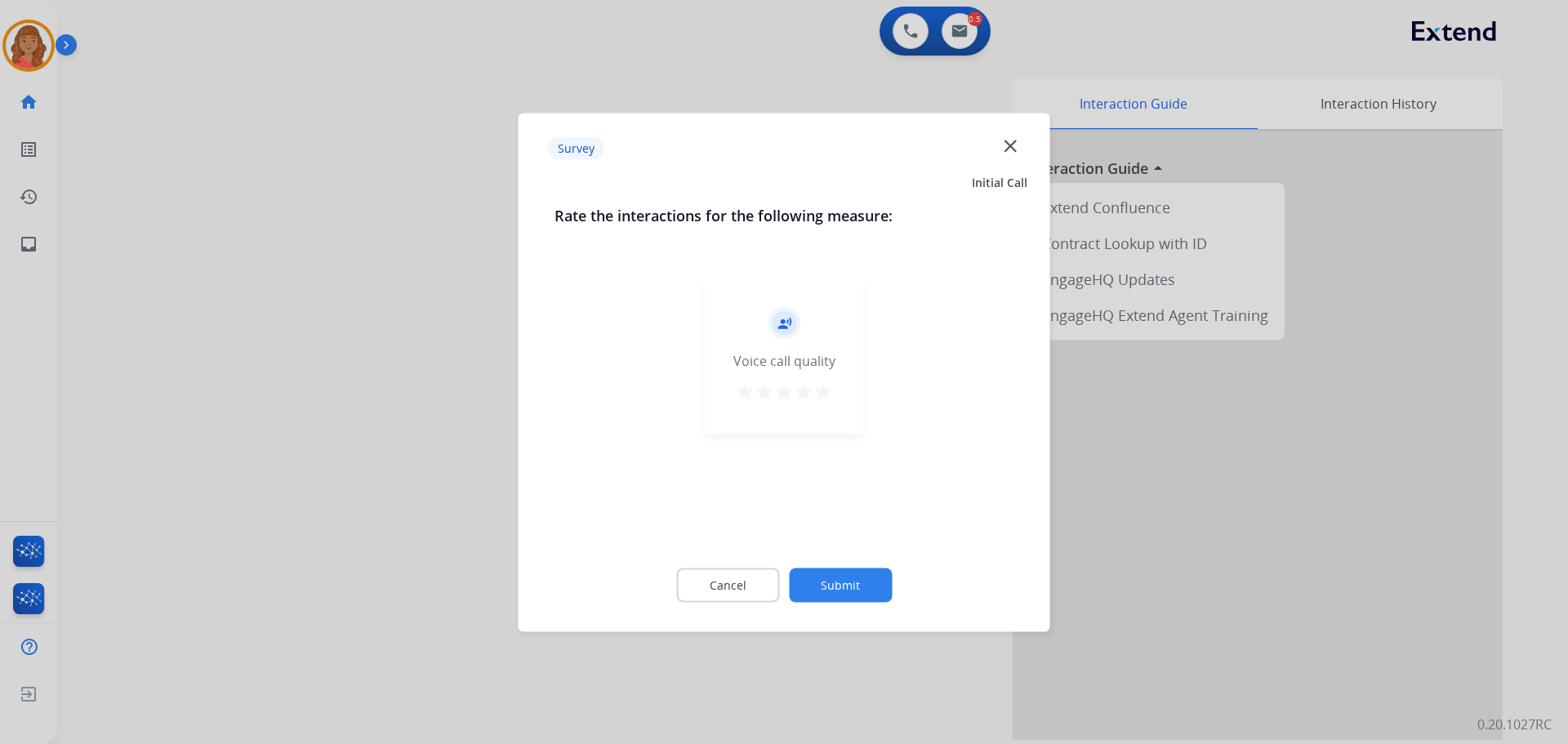
click at [824, 384] on mat-icon "star" at bounding box center [822, 391] width 20 height 20
click at [838, 573] on button "Submit" at bounding box center [840, 584] width 103 height 34
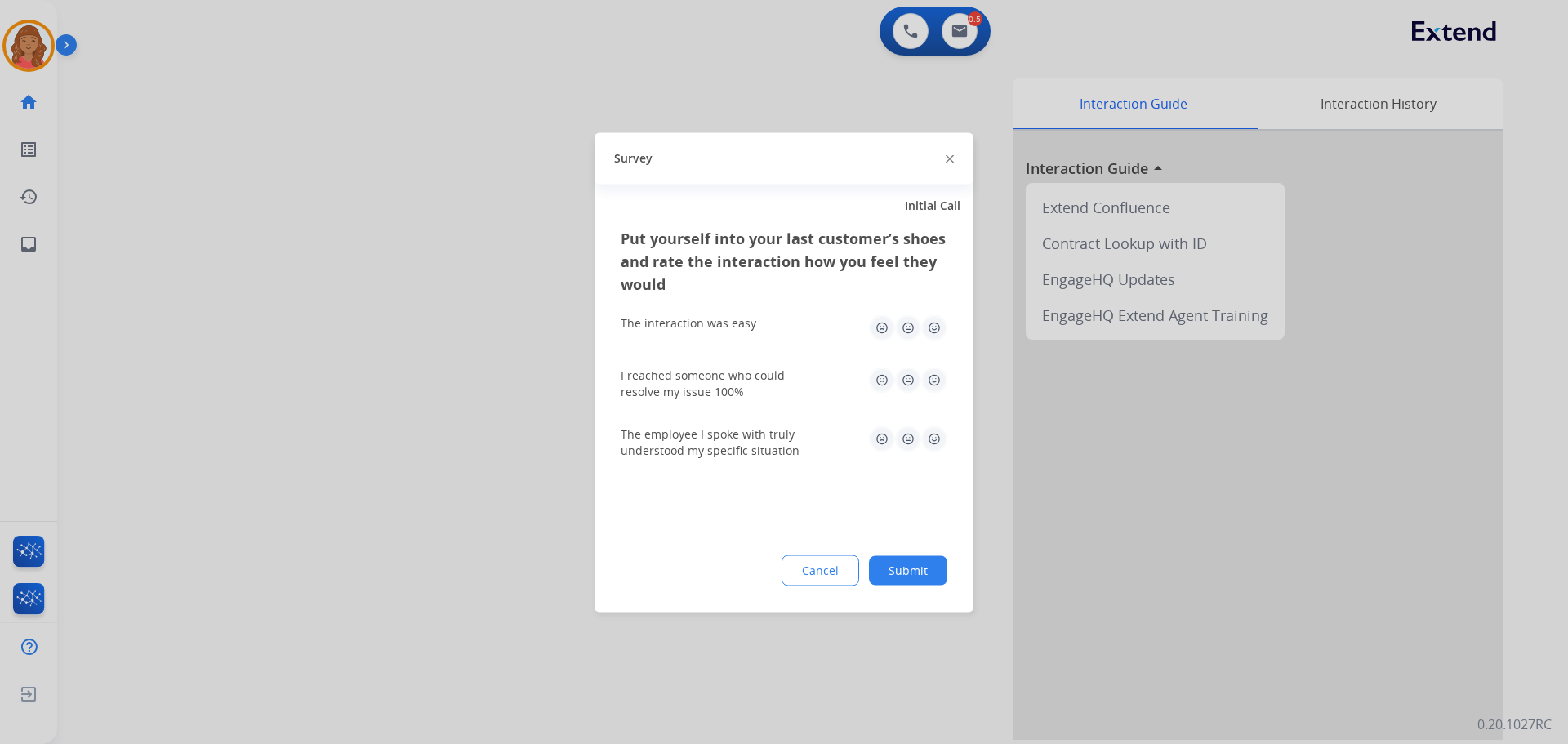
click at [925, 322] on img at bounding box center [934, 327] width 26 height 26
click at [940, 371] on img at bounding box center [934, 379] width 26 height 26
click at [933, 429] on img at bounding box center [934, 438] width 26 height 26
click at [910, 572] on button "Submit" at bounding box center [908, 570] width 78 height 30
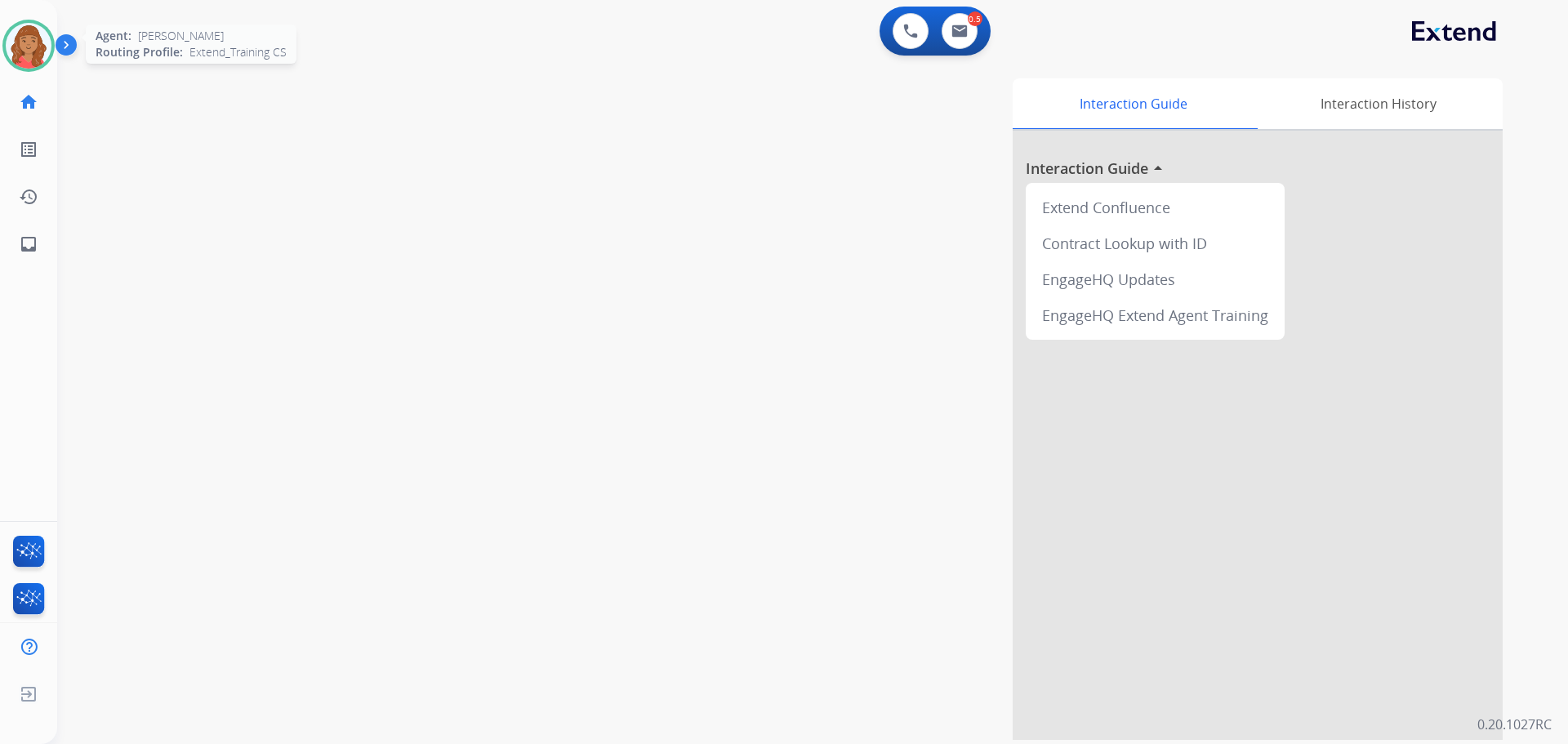
drag, startPoint x: 16, startPoint y: 46, endPoint x: 55, endPoint y: 63, distance: 42.5
click at [17, 46] on img at bounding box center [28, 46] width 46 height 46
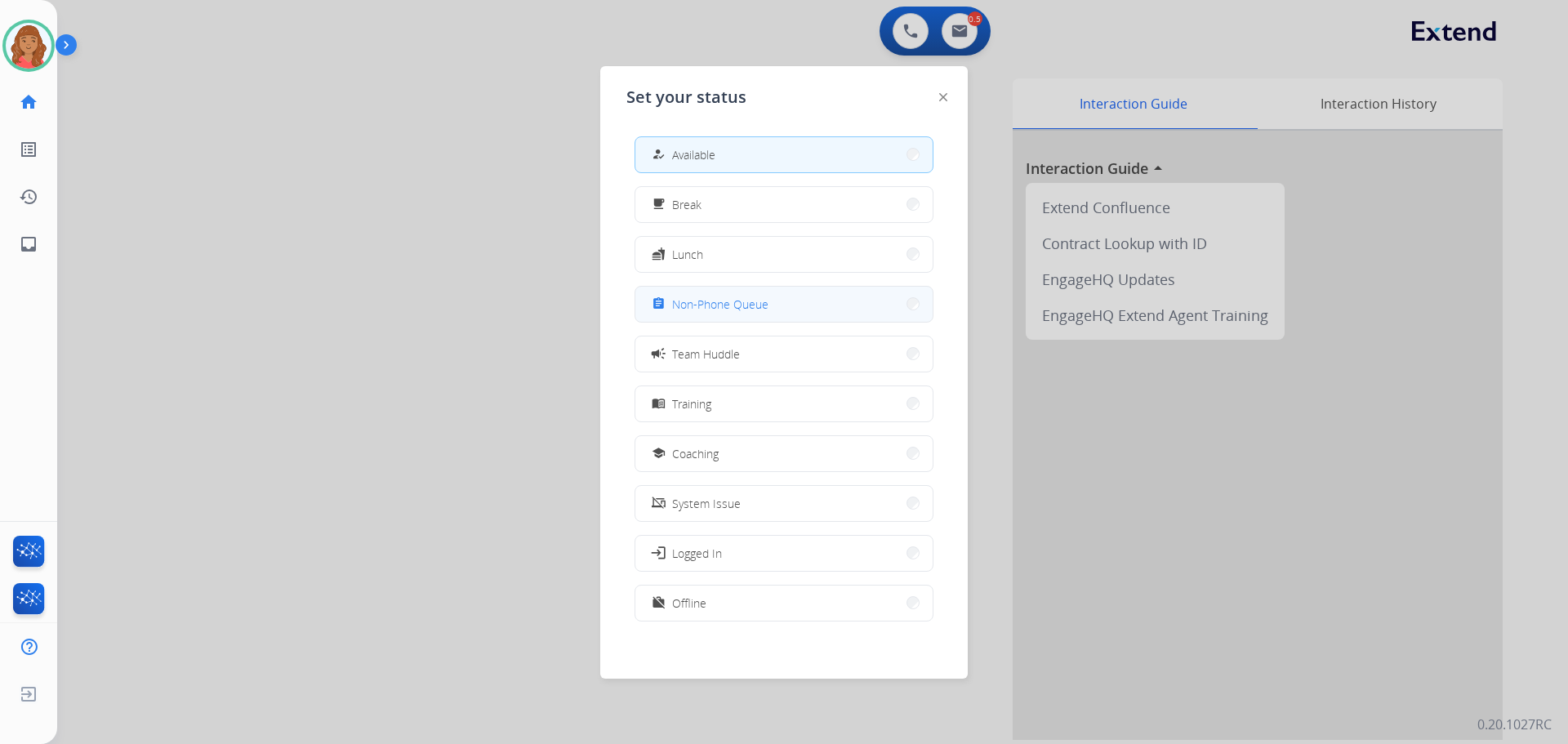
click at [680, 301] on span "Non-Phone Queue" at bounding box center [721, 304] width 97 height 17
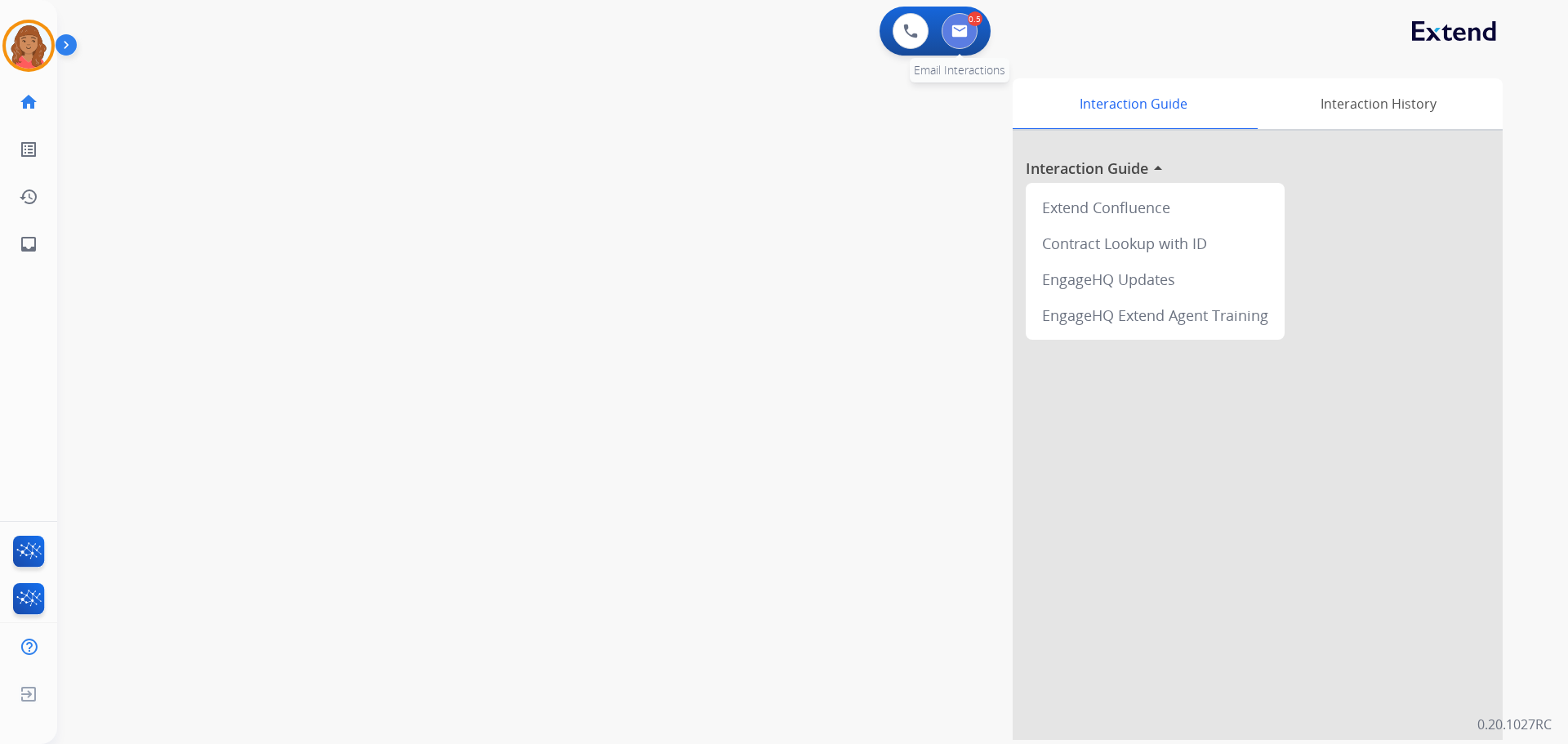
click at [974, 29] on button at bounding box center [959, 31] width 36 height 36
select select "**********"
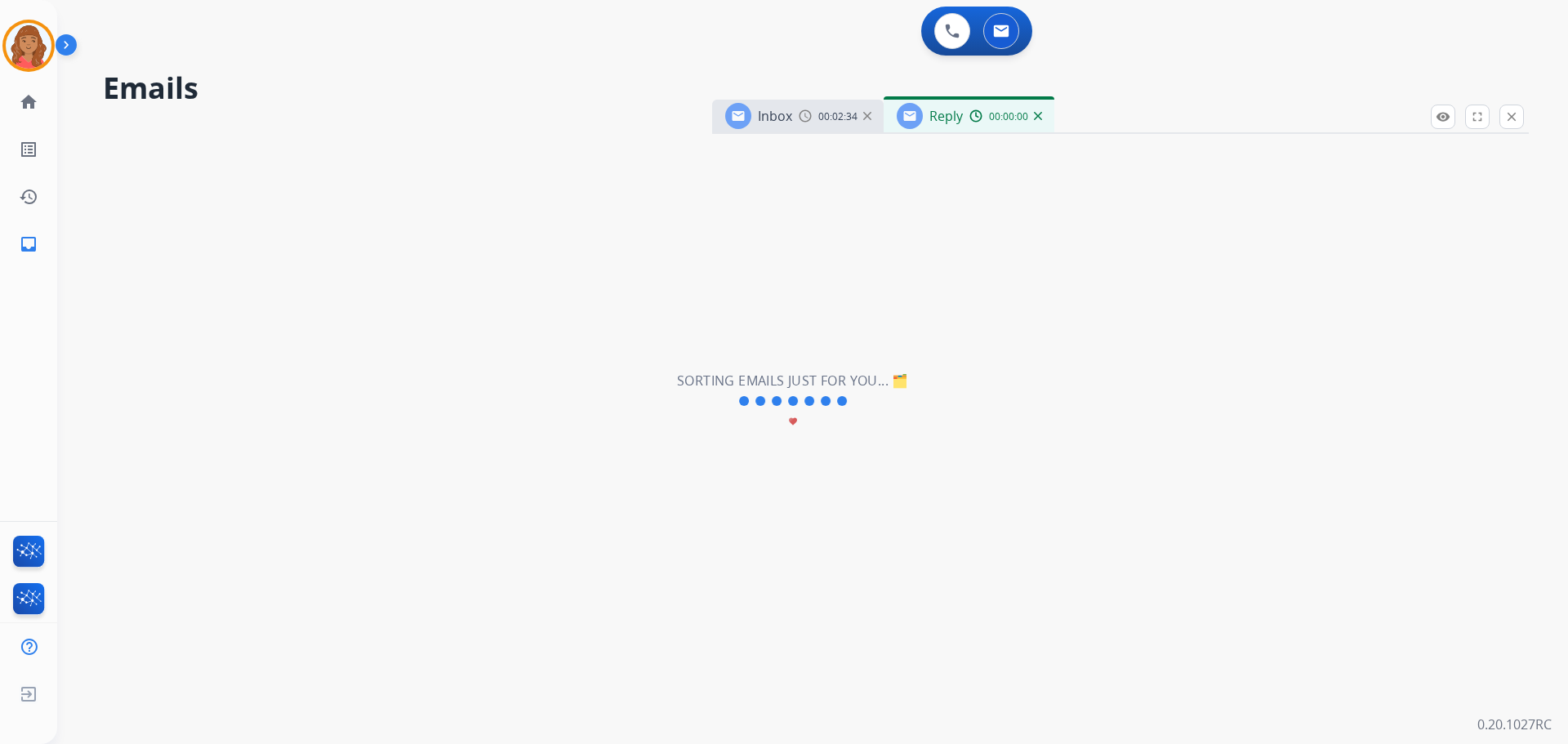
select select "**********"
click at [1515, 122] on mat-icon "close" at bounding box center [1511, 117] width 15 height 15
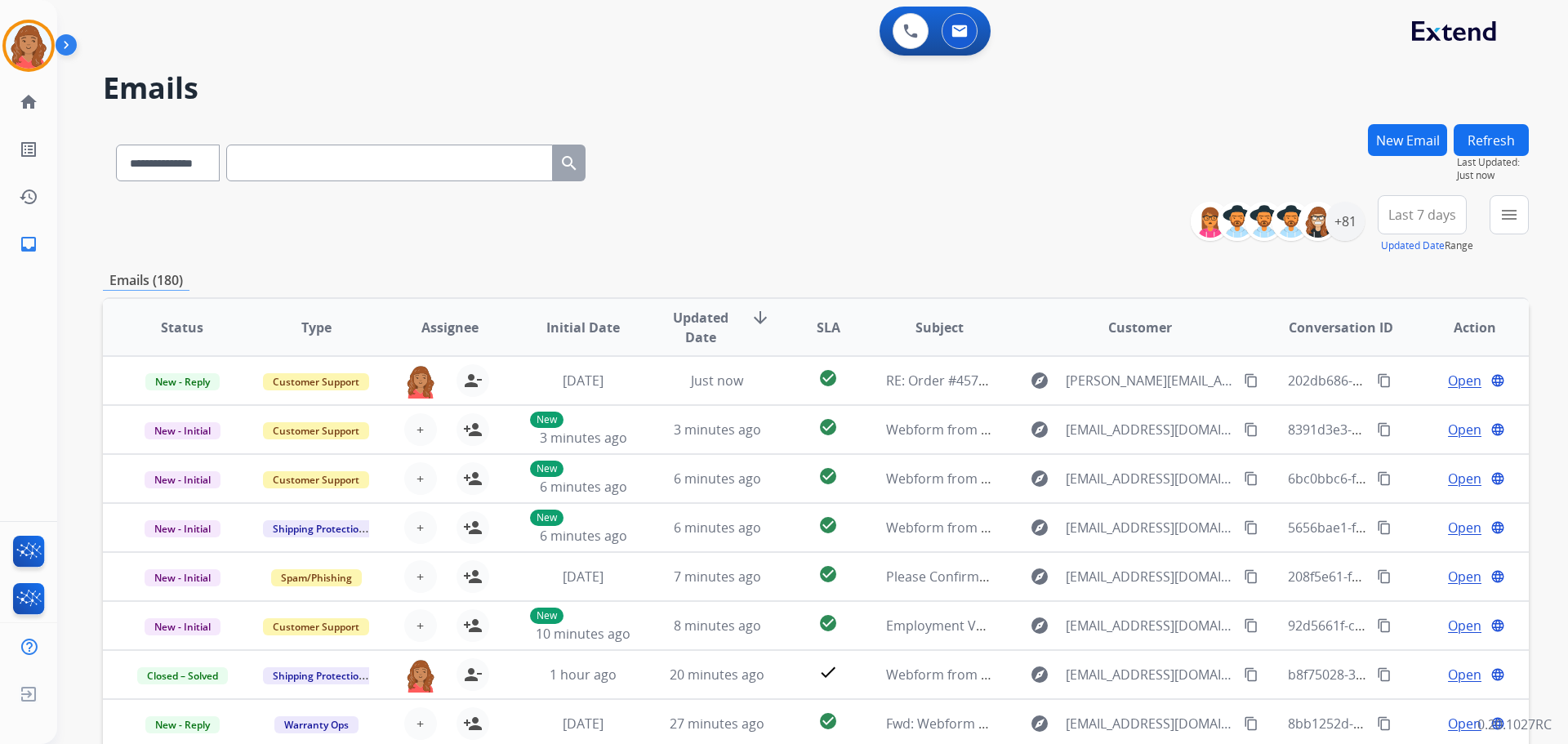
click at [1402, 131] on button "New Email" at bounding box center [1407, 140] width 79 height 32
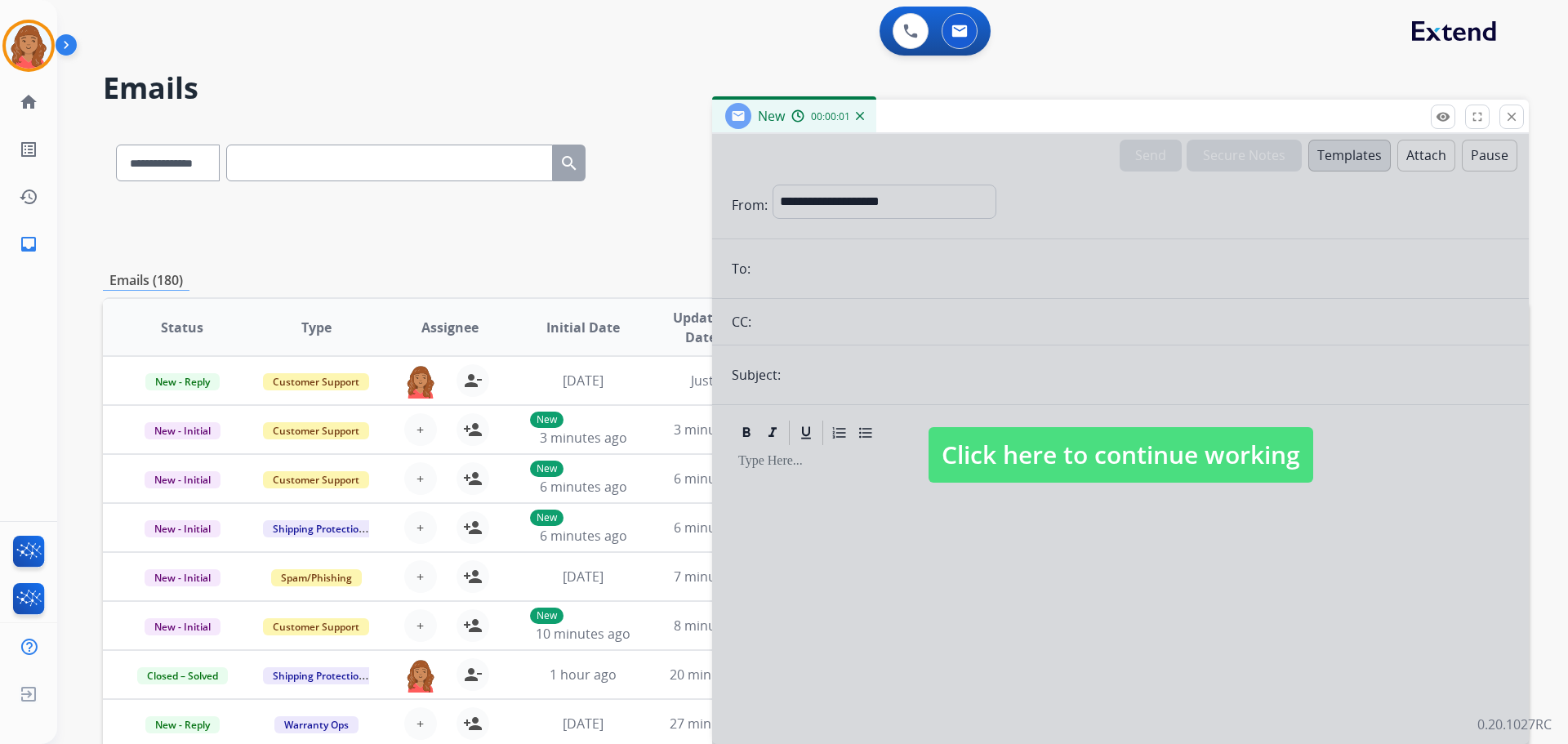
click at [1026, 457] on span "Click here to continue working" at bounding box center [1121, 455] width 385 height 56
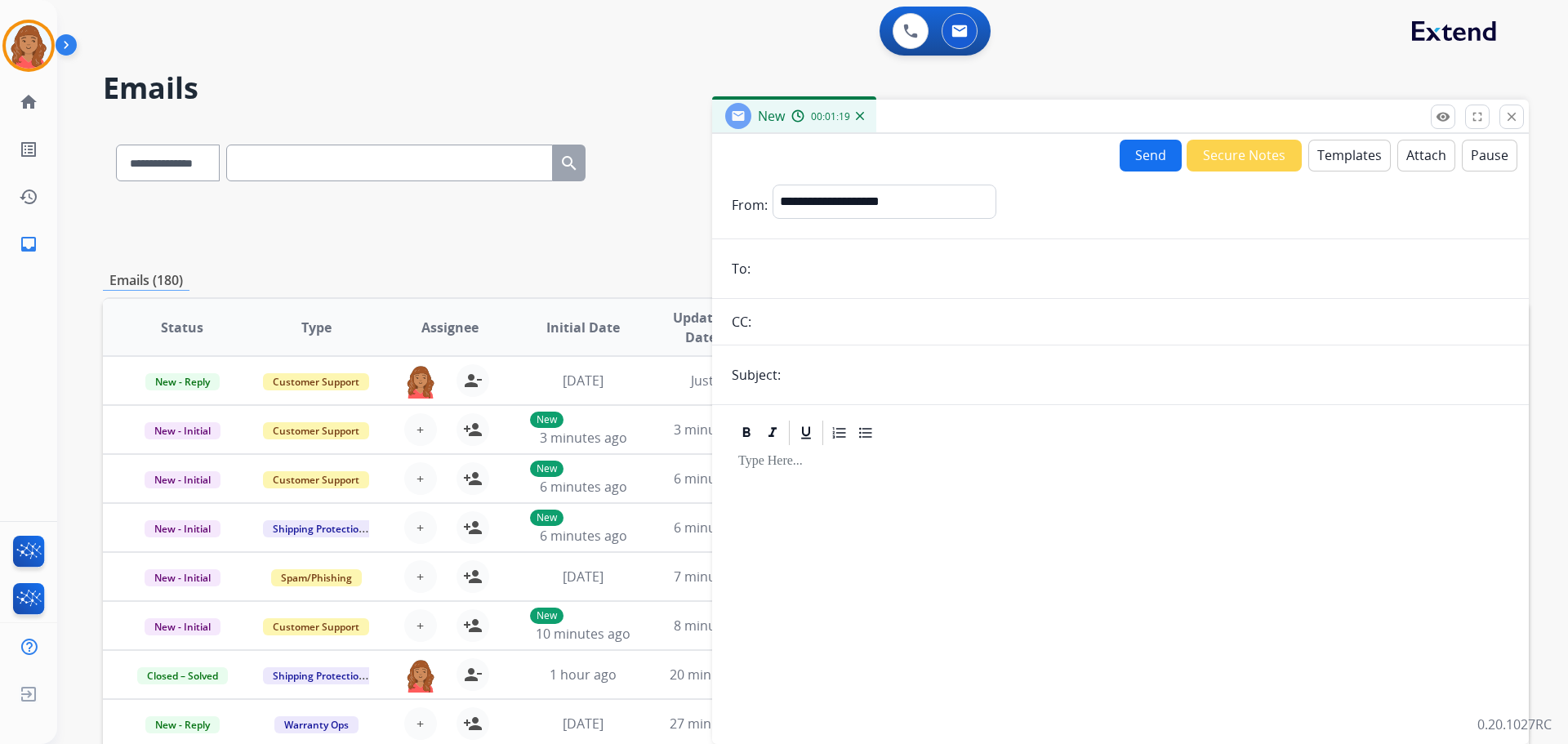
click at [1328, 152] on button "Templates" at bounding box center [1349, 155] width 83 height 32
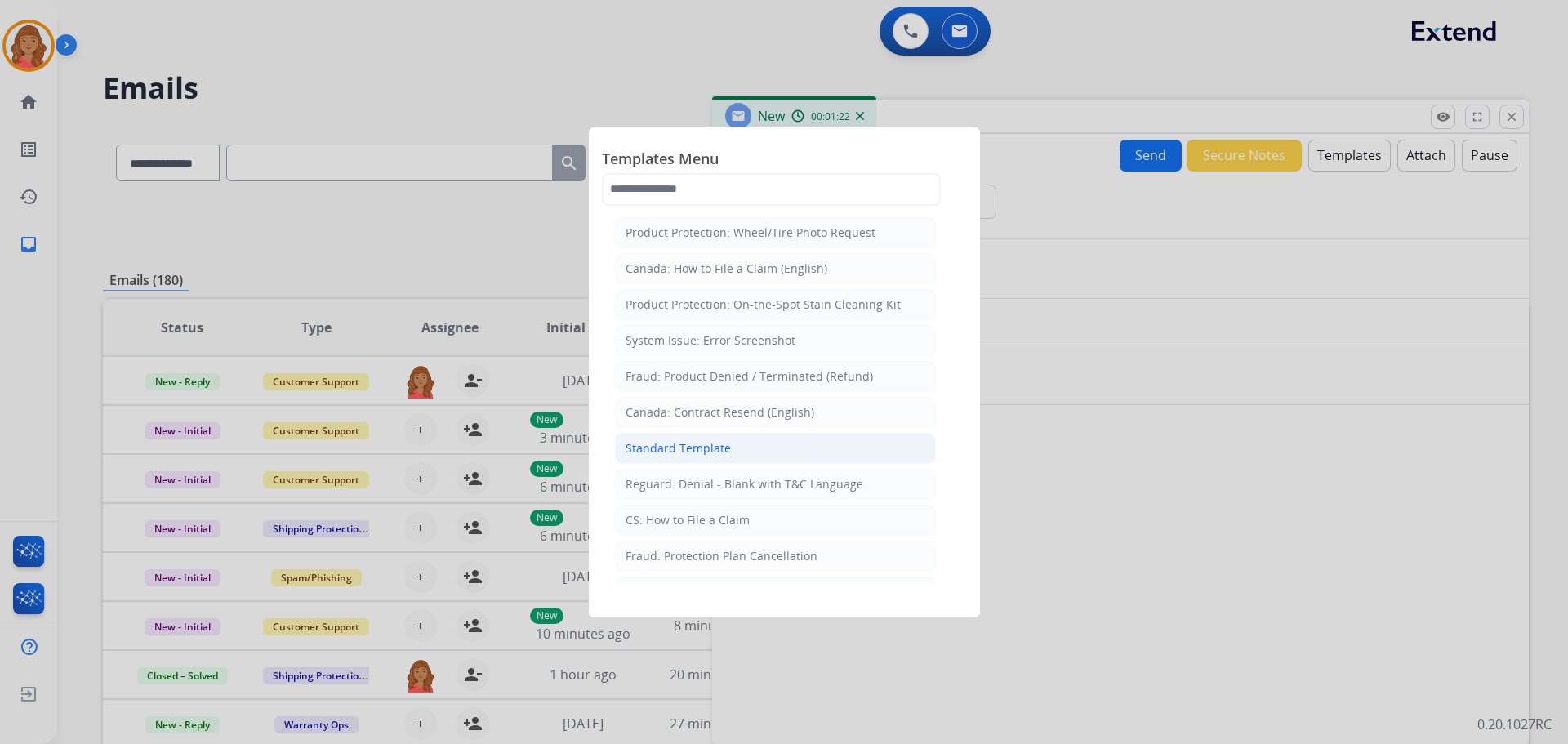
click at [714, 452] on div "Standard Template" at bounding box center [678, 448] width 105 height 17
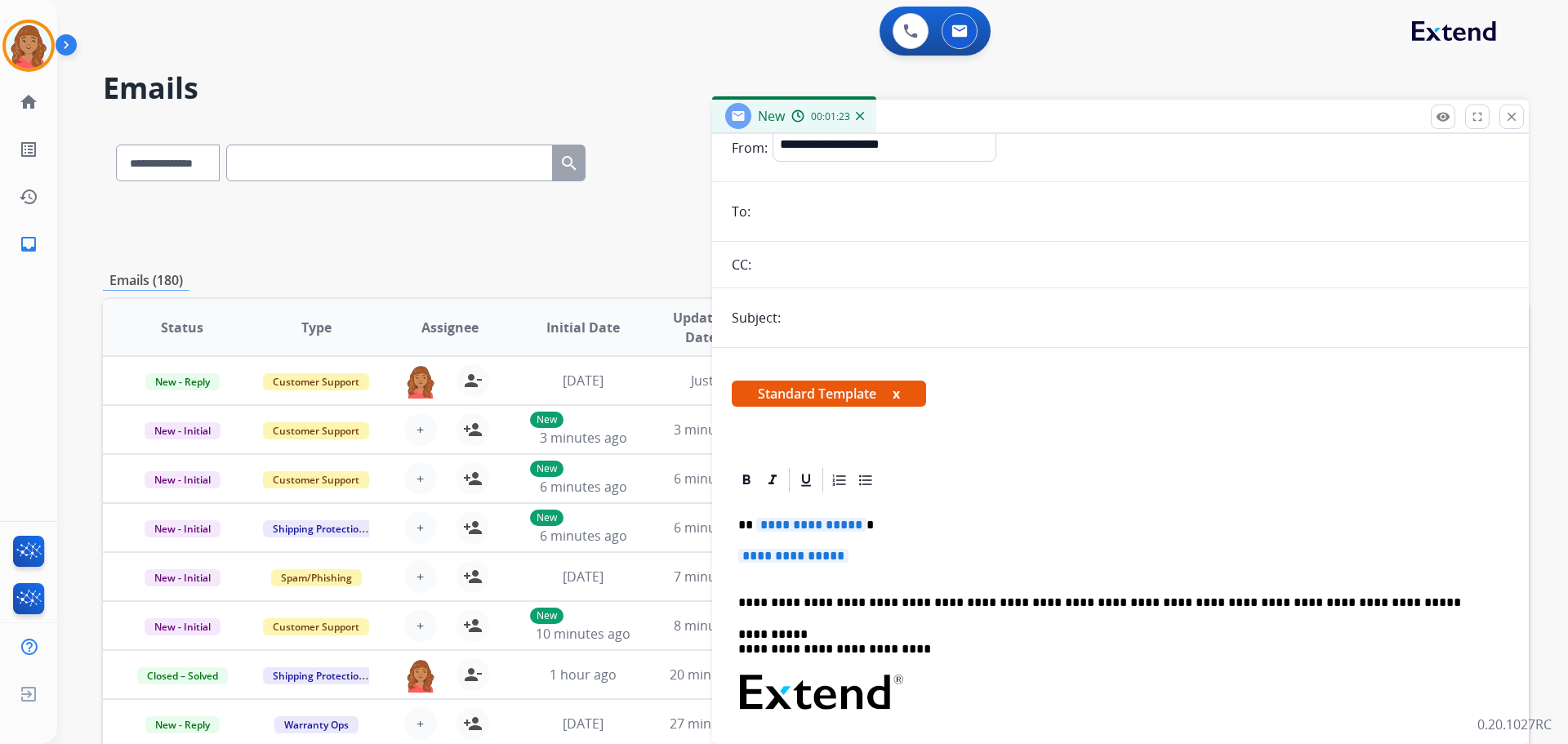
scroll to position [82, 0]
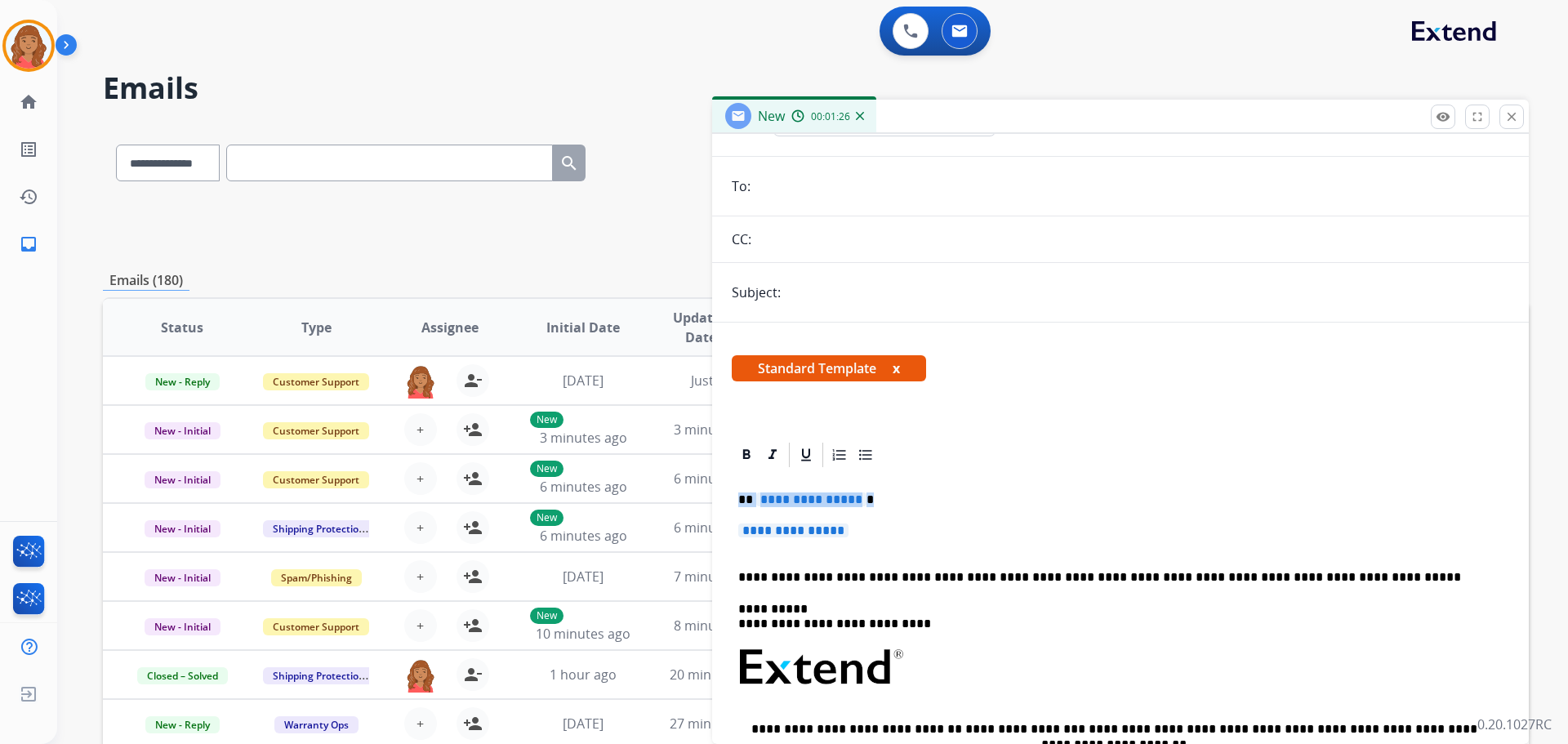
drag, startPoint x: 873, startPoint y: 530, endPoint x: 726, endPoint y: 499, distance: 150.2
click at [727, 499] on div "**********" at bounding box center [1121, 689] width 817 height 498
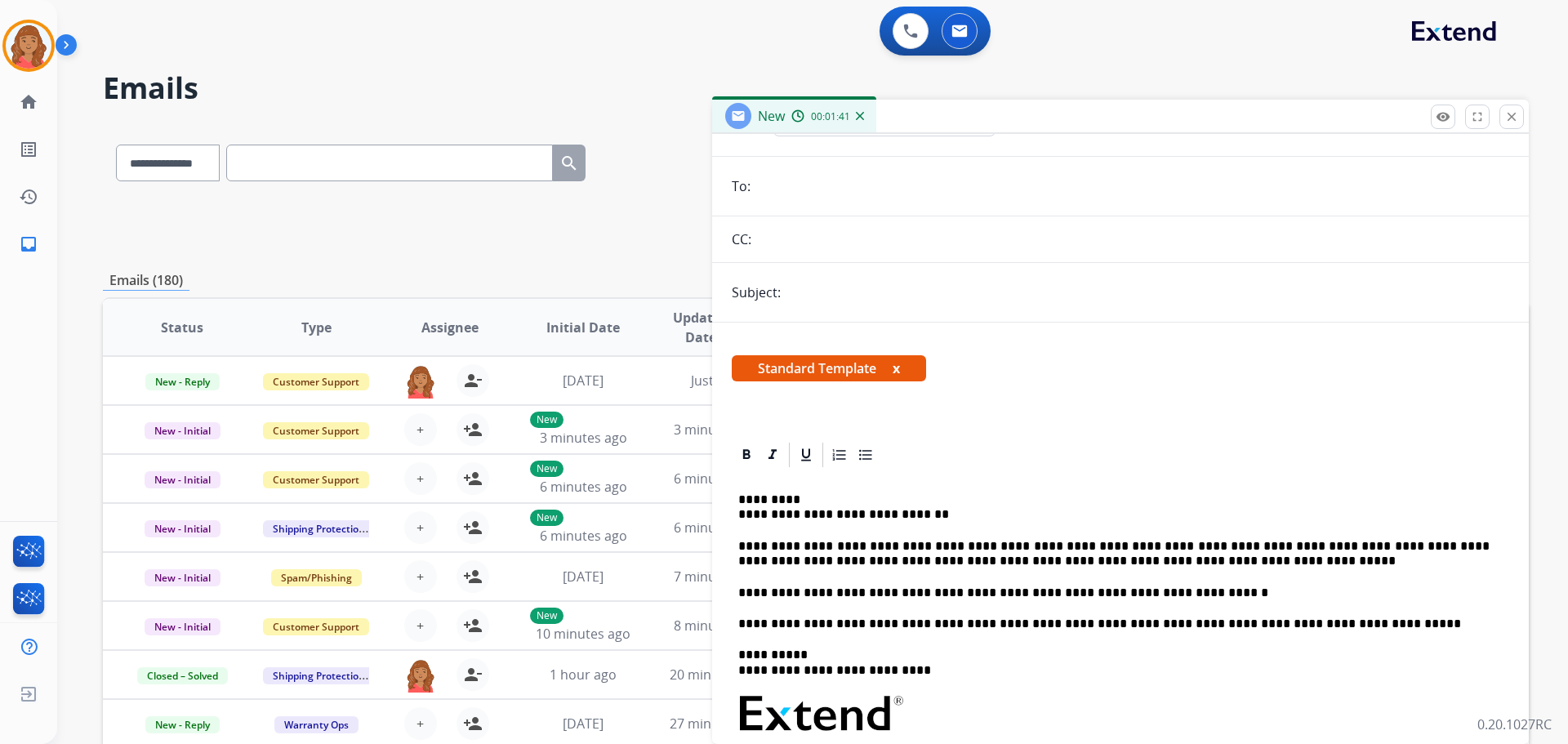
scroll to position [0, 0]
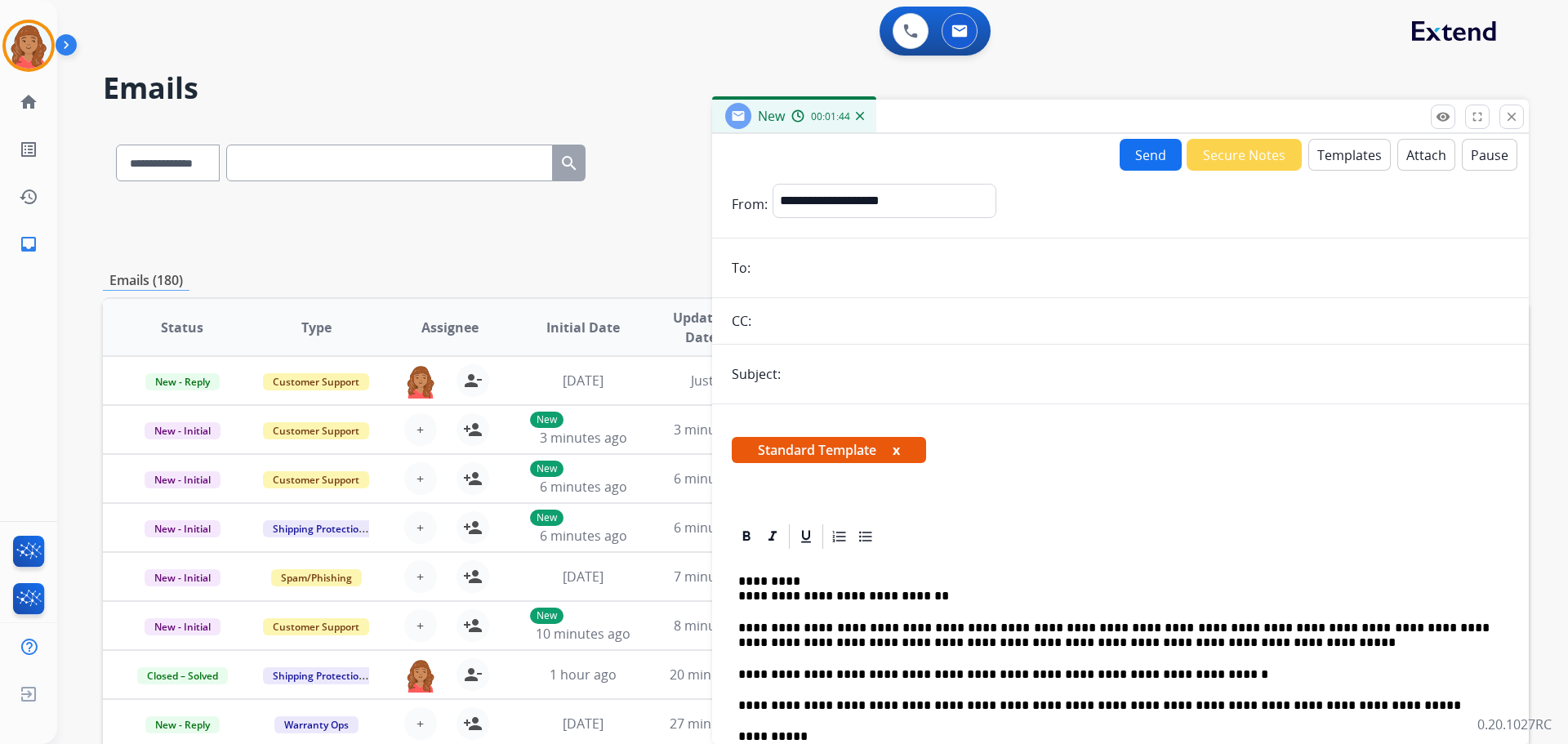
paste input "**********"
type input "**********"
click at [793, 317] on input "text" at bounding box center [1132, 320] width 752 height 33
click at [797, 379] on input "text" at bounding box center [1148, 374] width 724 height 33
type input "**********"
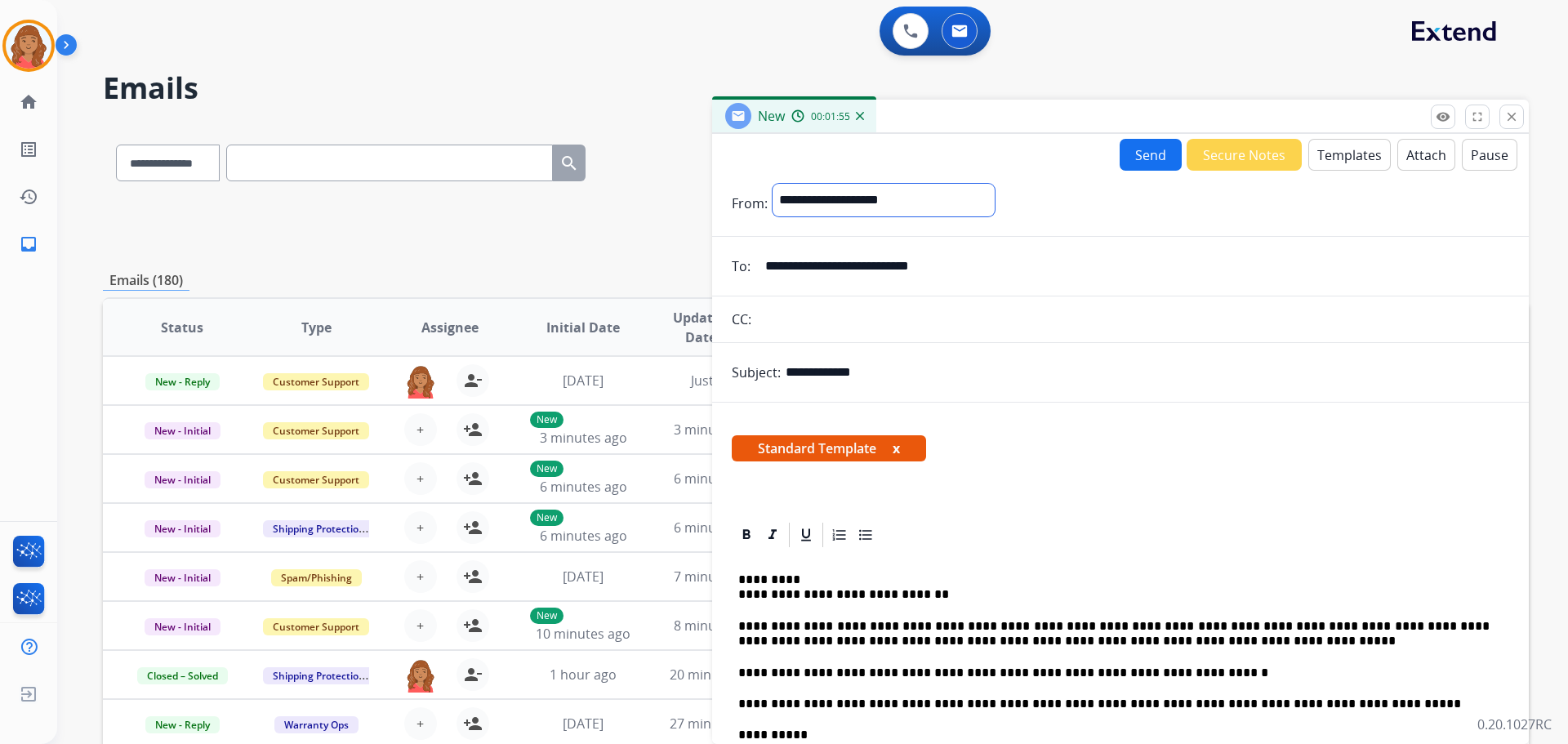
drag, startPoint x: 819, startPoint y: 195, endPoint x: 816, endPoint y: 207, distance: 12.4
click at [819, 195] on select "**********" at bounding box center [884, 200] width 222 height 33
select select "**********"
click at [773, 184] on select "**********" at bounding box center [884, 200] width 222 height 33
click at [1141, 155] on button "Send" at bounding box center [1150, 154] width 62 height 32
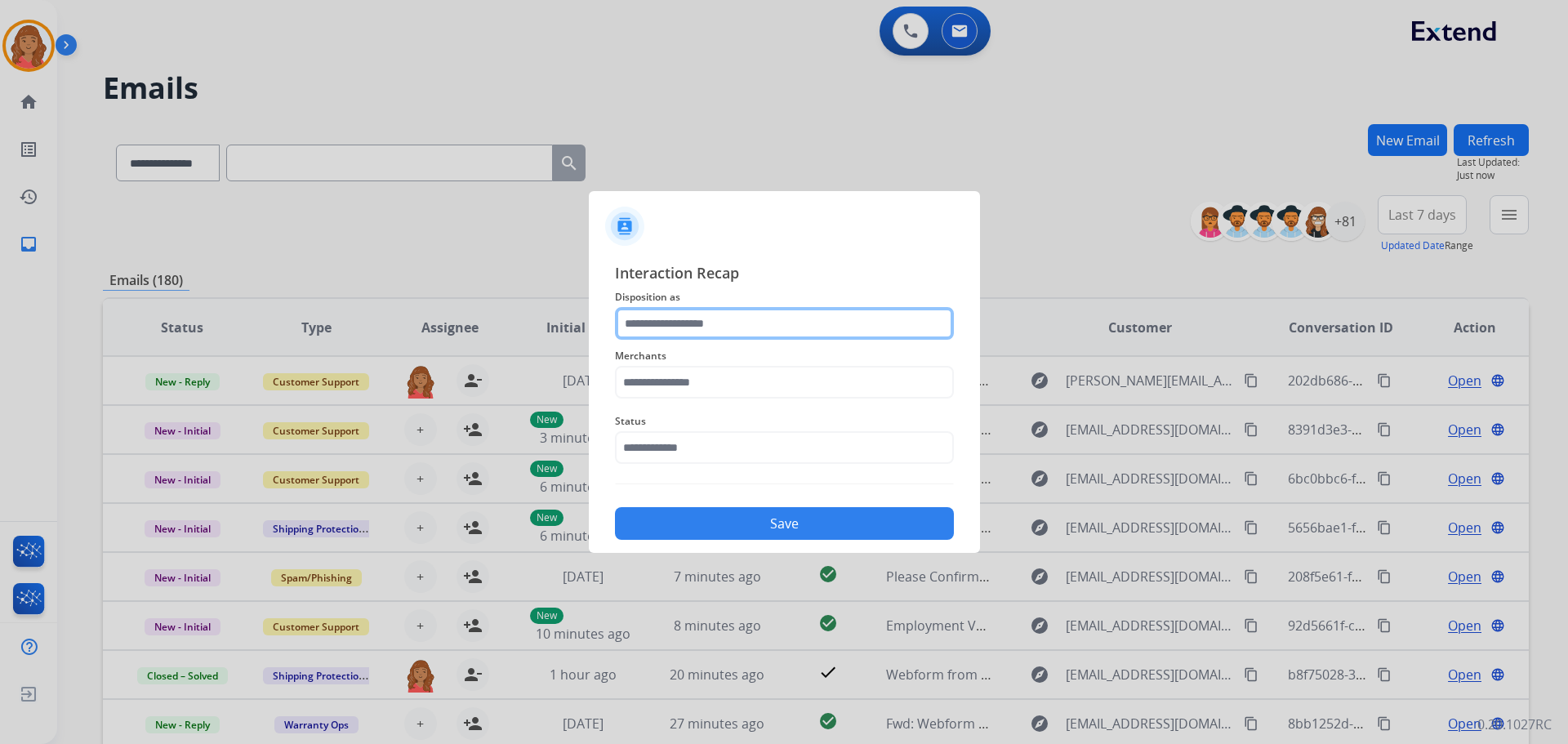
click at [679, 316] on input "text" at bounding box center [784, 323] width 339 height 33
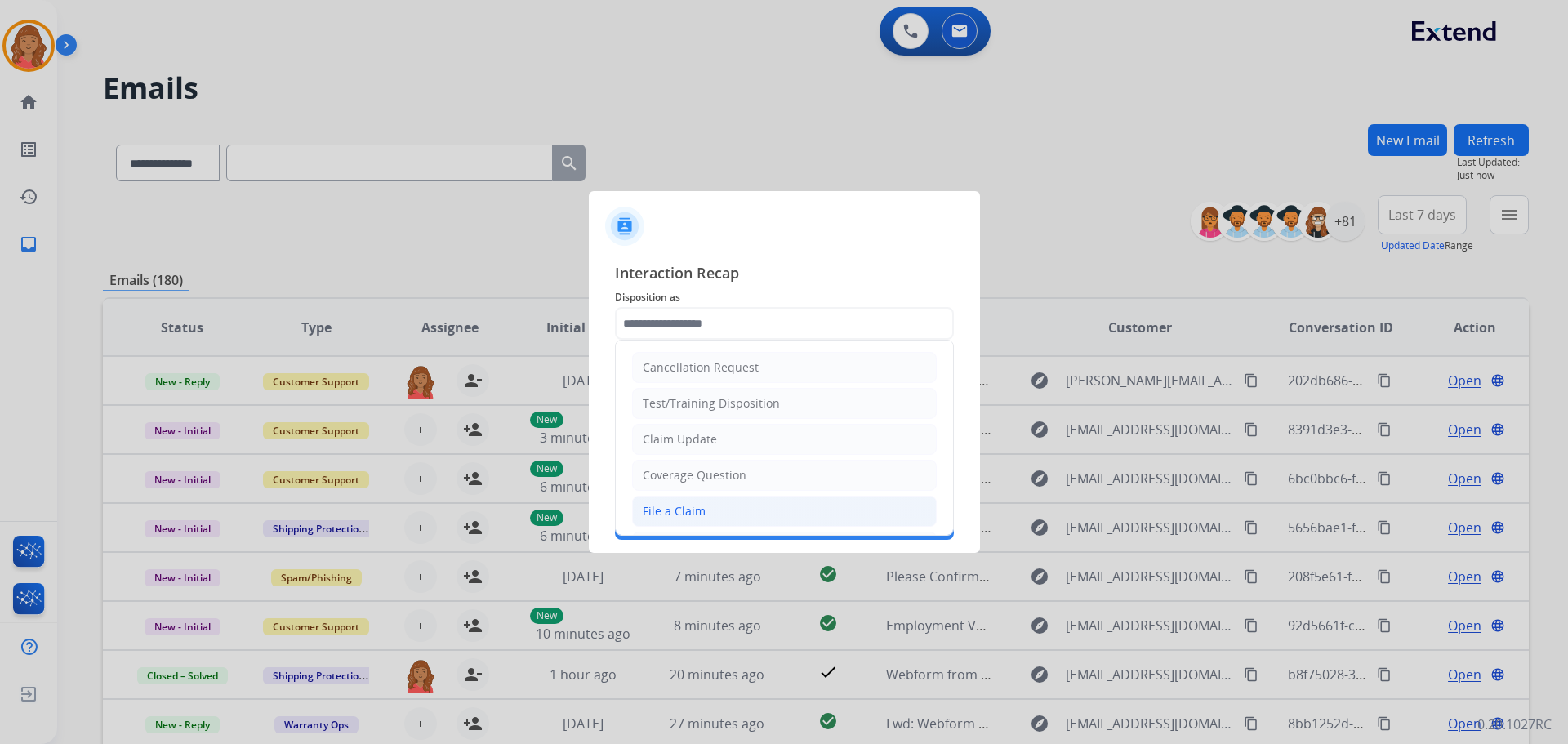
click at [681, 432] on div "Claim Update" at bounding box center [680, 440] width 74 height 17
type input "**********"
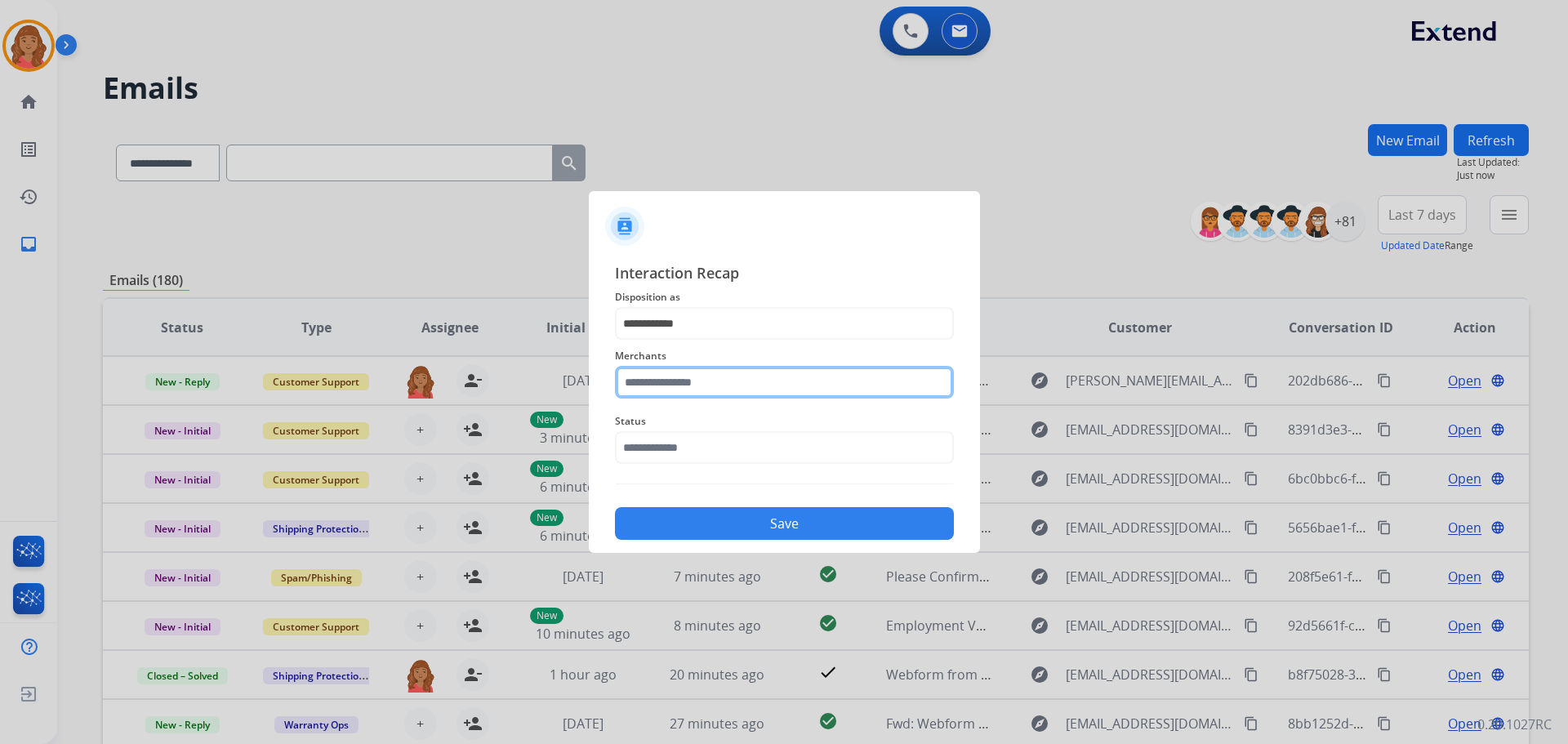
click at [667, 382] on input "text" at bounding box center [784, 381] width 339 height 33
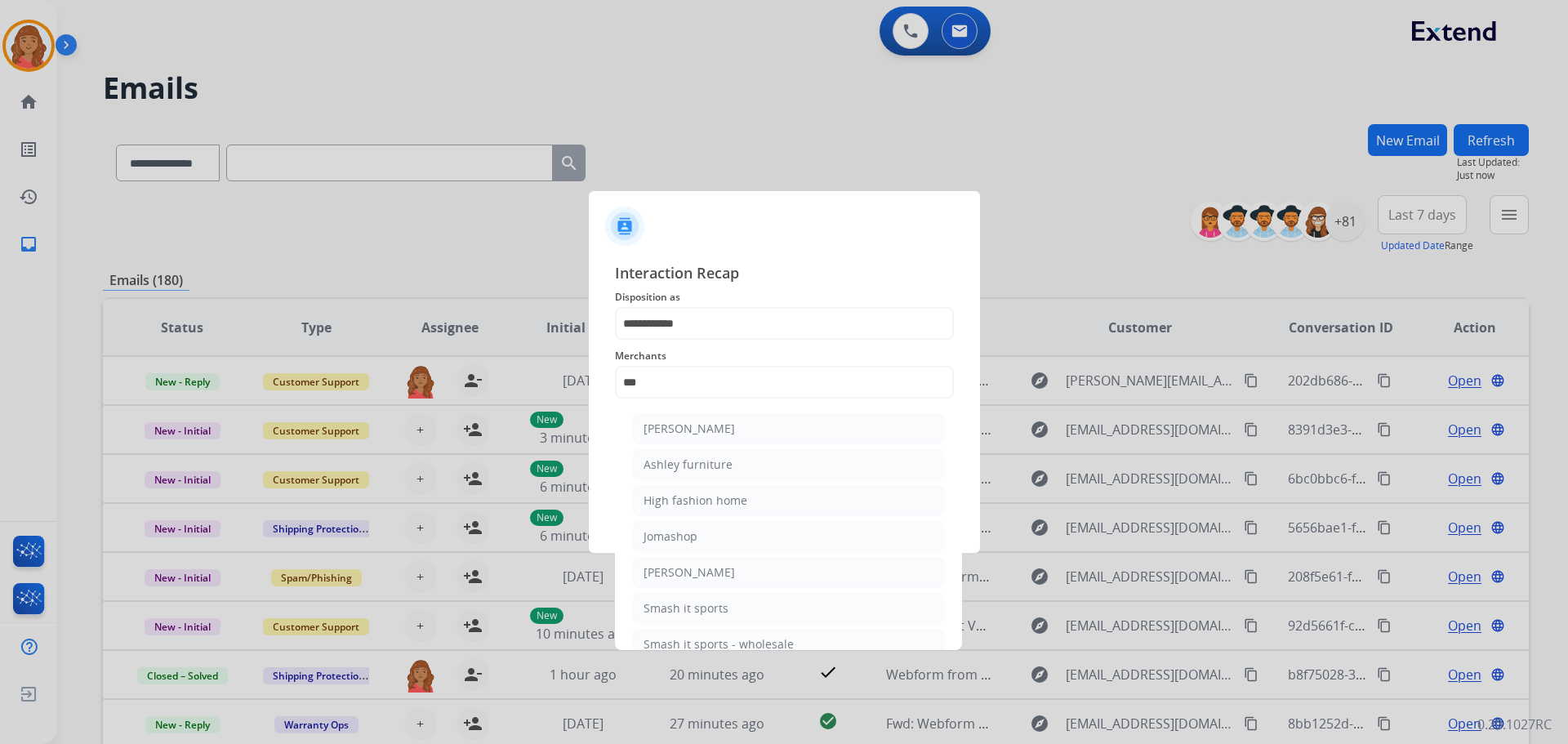
click at [684, 472] on div "Ashley furniture" at bounding box center [688, 465] width 89 height 17
type input "**********"
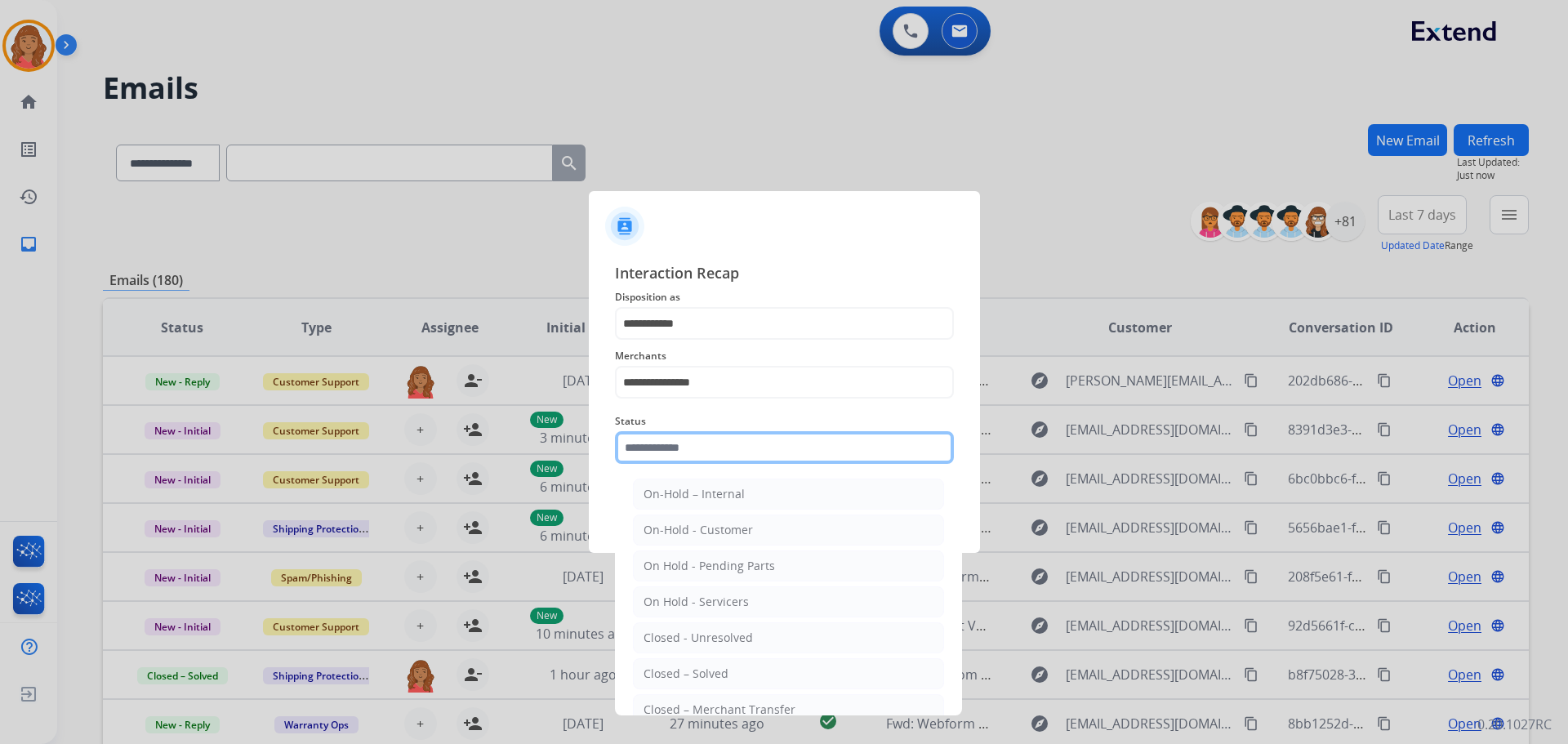
drag, startPoint x: 672, startPoint y: 445, endPoint x: 682, endPoint y: 478, distance: 34.5
click at [674, 448] on input "text" at bounding box center [784, 447] width 339 height 33
click at [712, 663] on li "Closed – Solved" at bounding box center [788, 673] width 312 height 31
type input "**********"
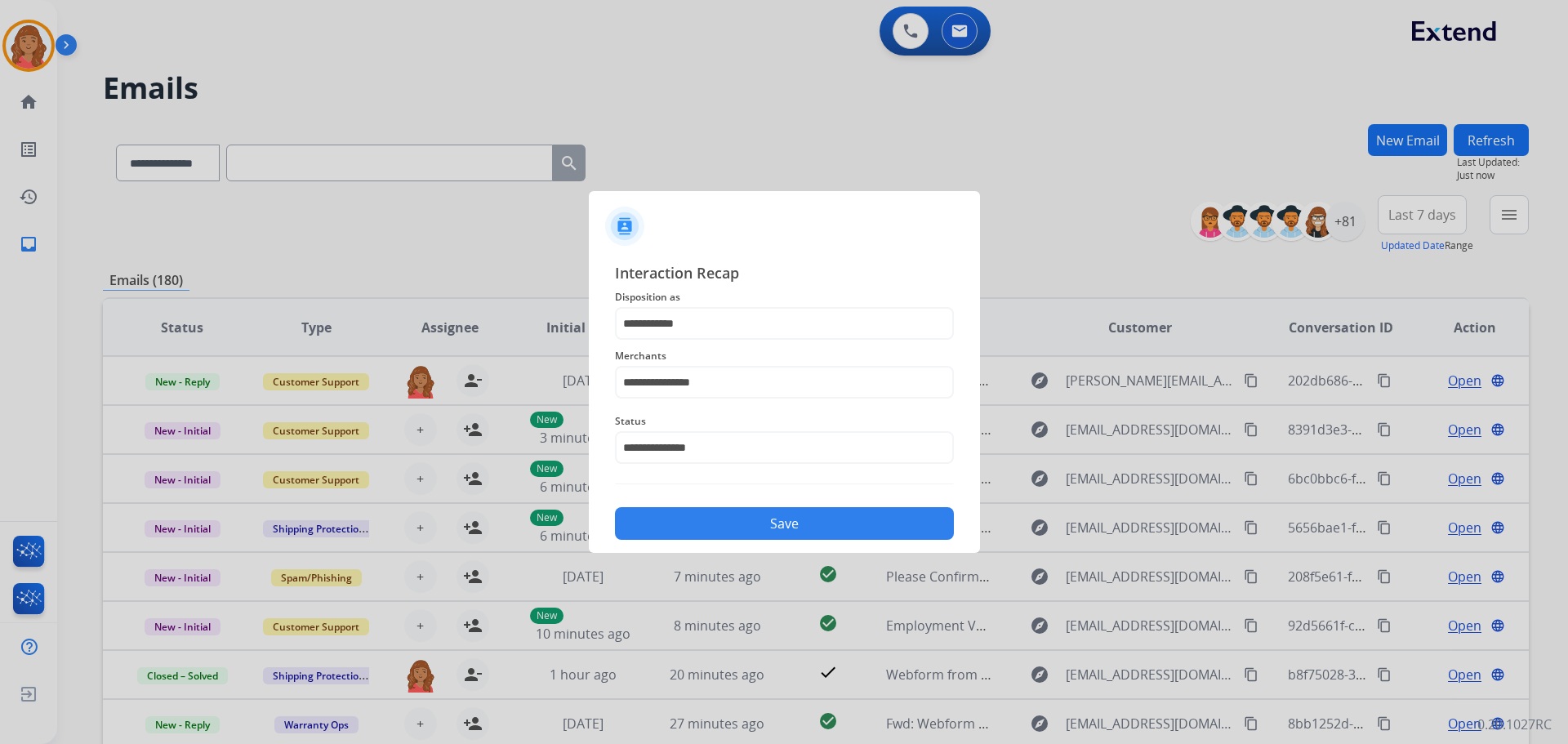
click at [725, 525] on button "Save" at bounding box center [784, 523] width 339 height 33
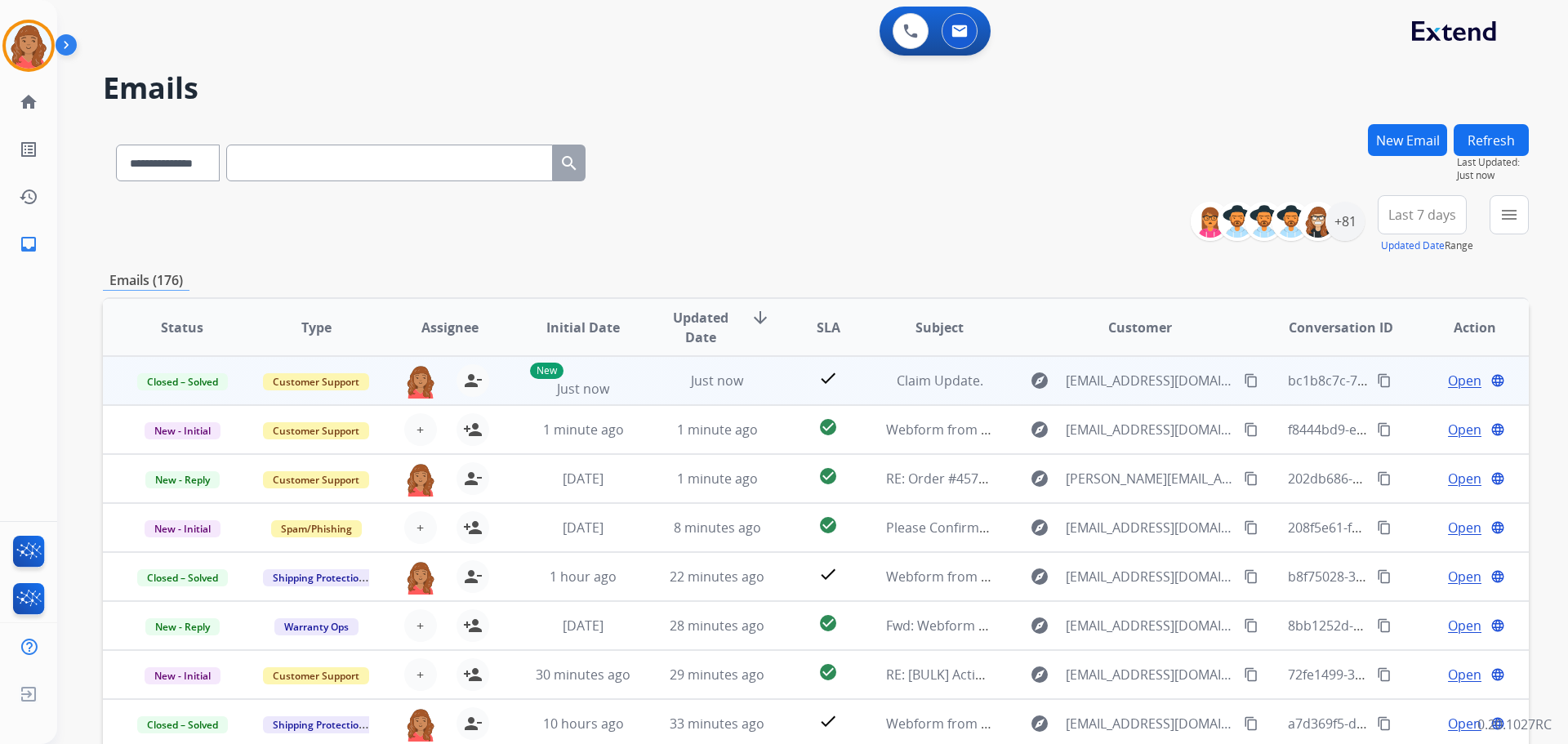
click at [1376, 377] on mat-icon "content_copy" at bounding box center [1384, 380] width 15 height 15
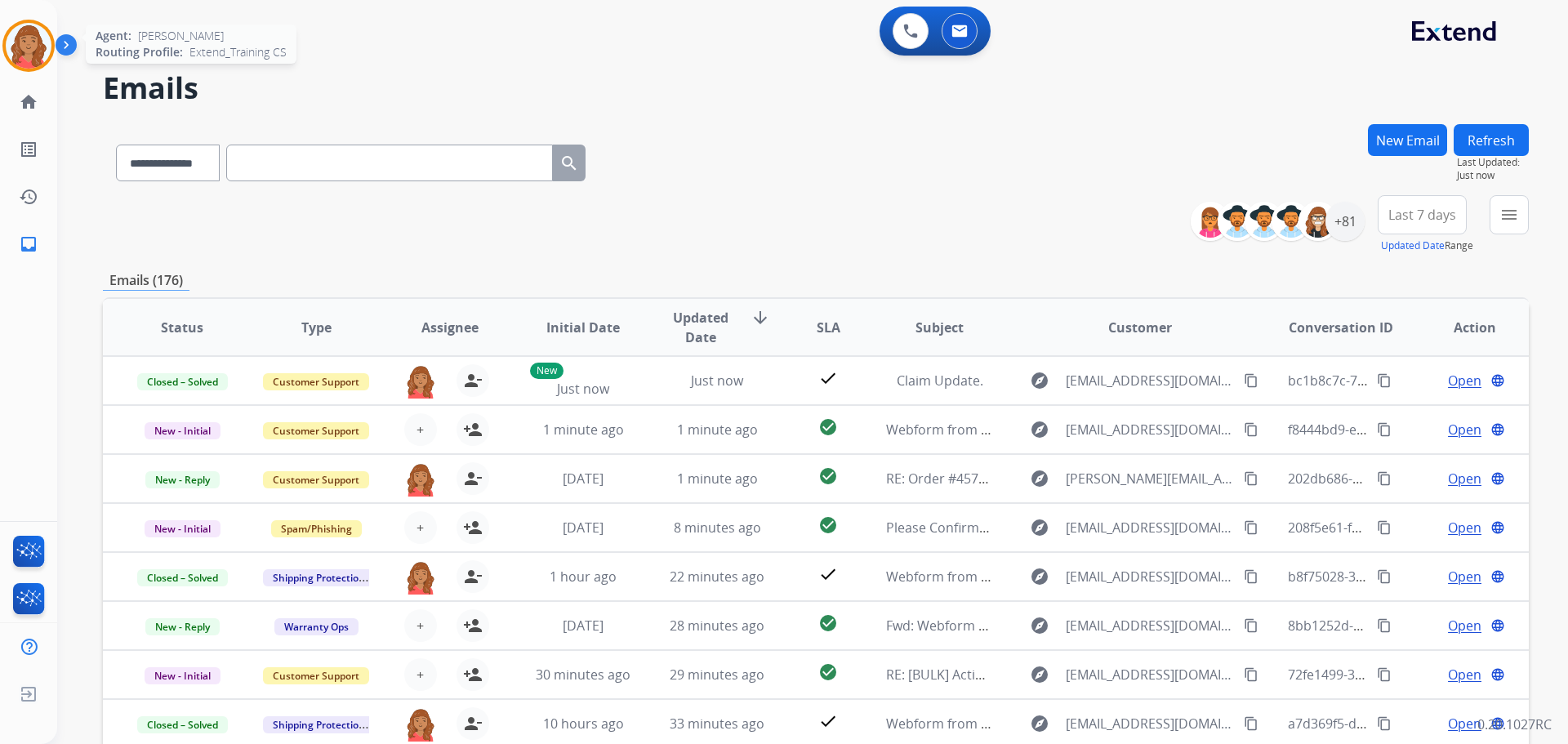
drag, startPoint x: 33, startPoint y: 37, endPoint x: 50, endPoint y: 41, distance: 17.5
click at [33, 37] on img at bounding box center [28, 46] width 46 height 46
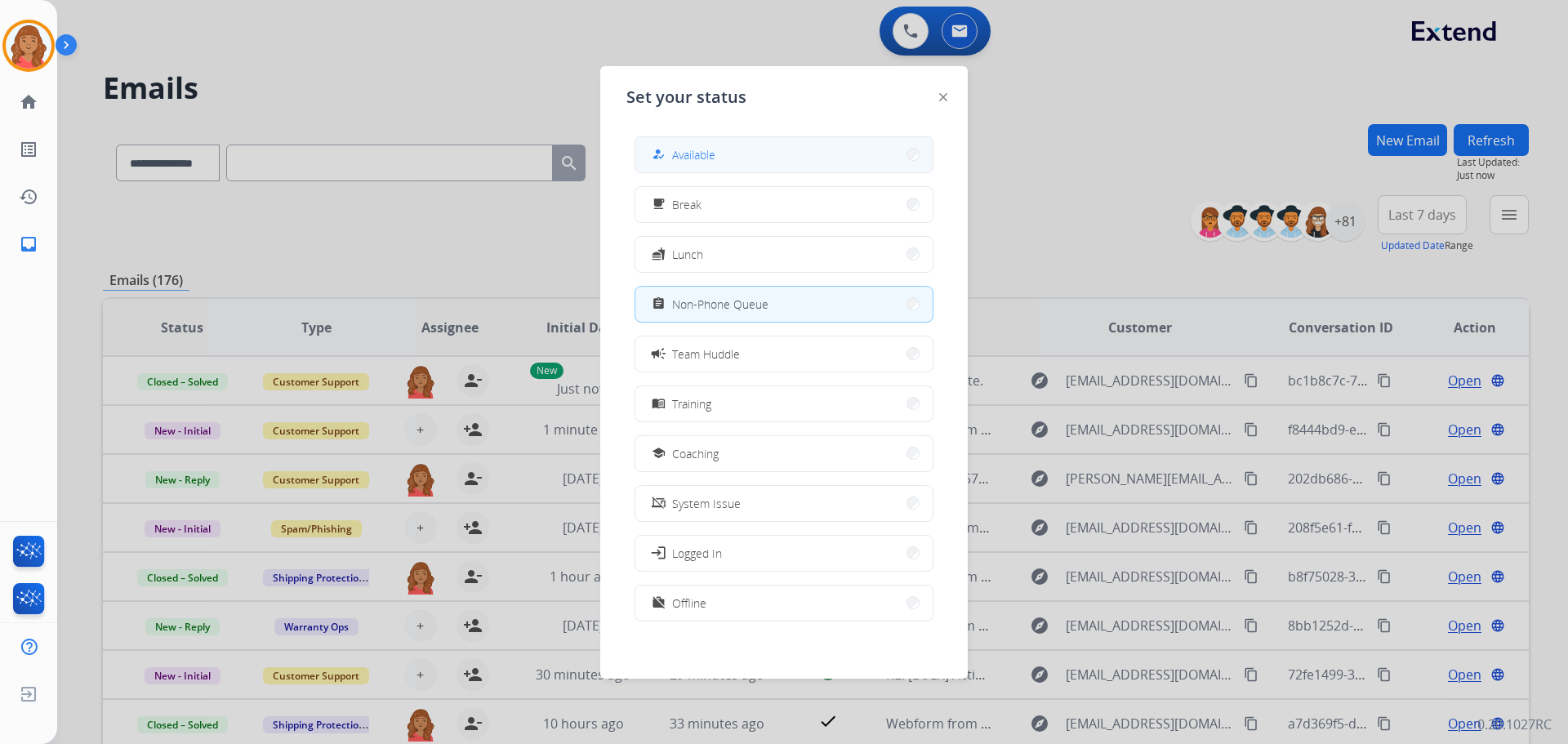
click at [697, 157] on span "Available" at bounding box center [694, 154] width 44 height 17
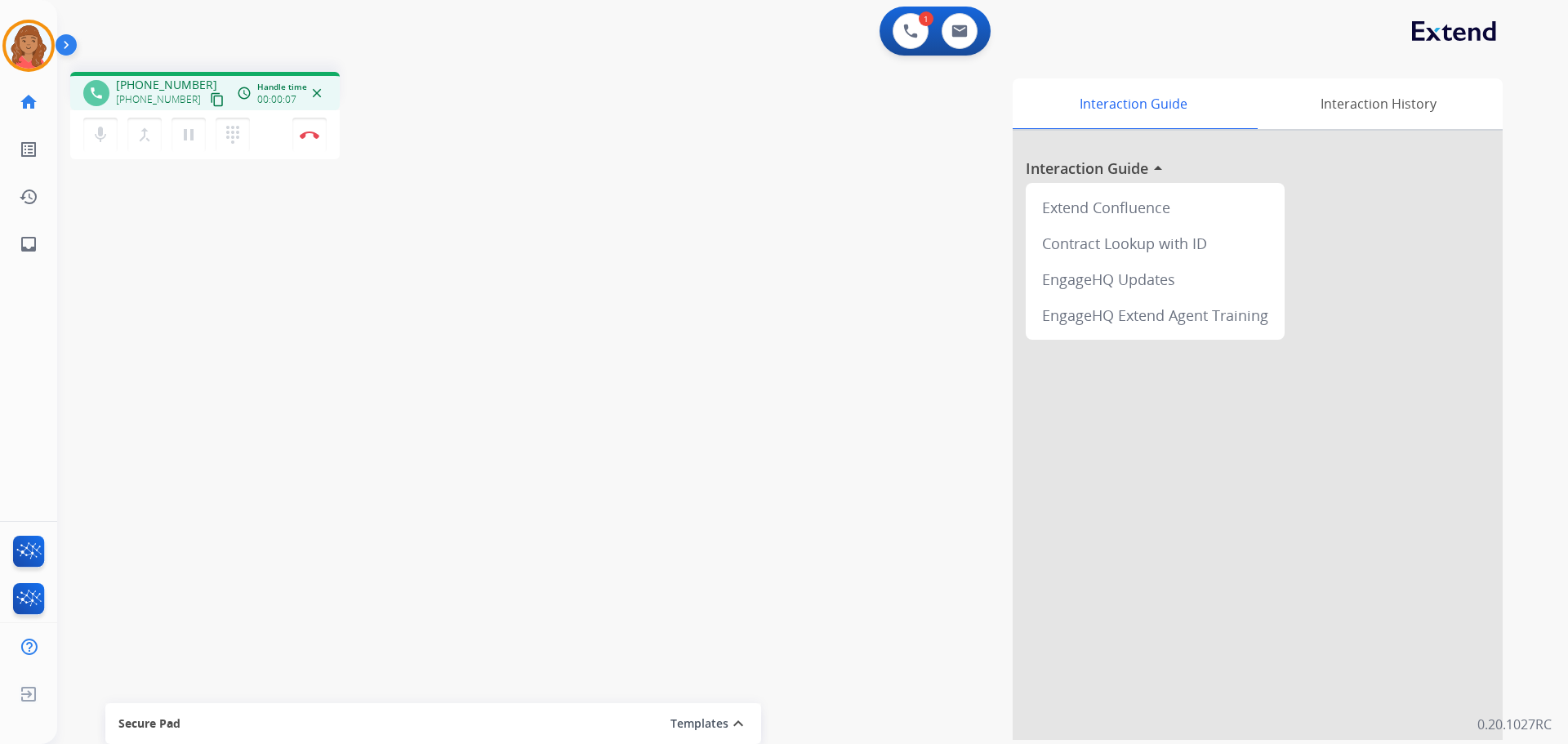
click at [210, 100] on mat-icon "content_copy" at bounding box center [218, 100] width 15 height 15
click at [315, 138] on img at bounding box center [309, 134] width 20 height 8
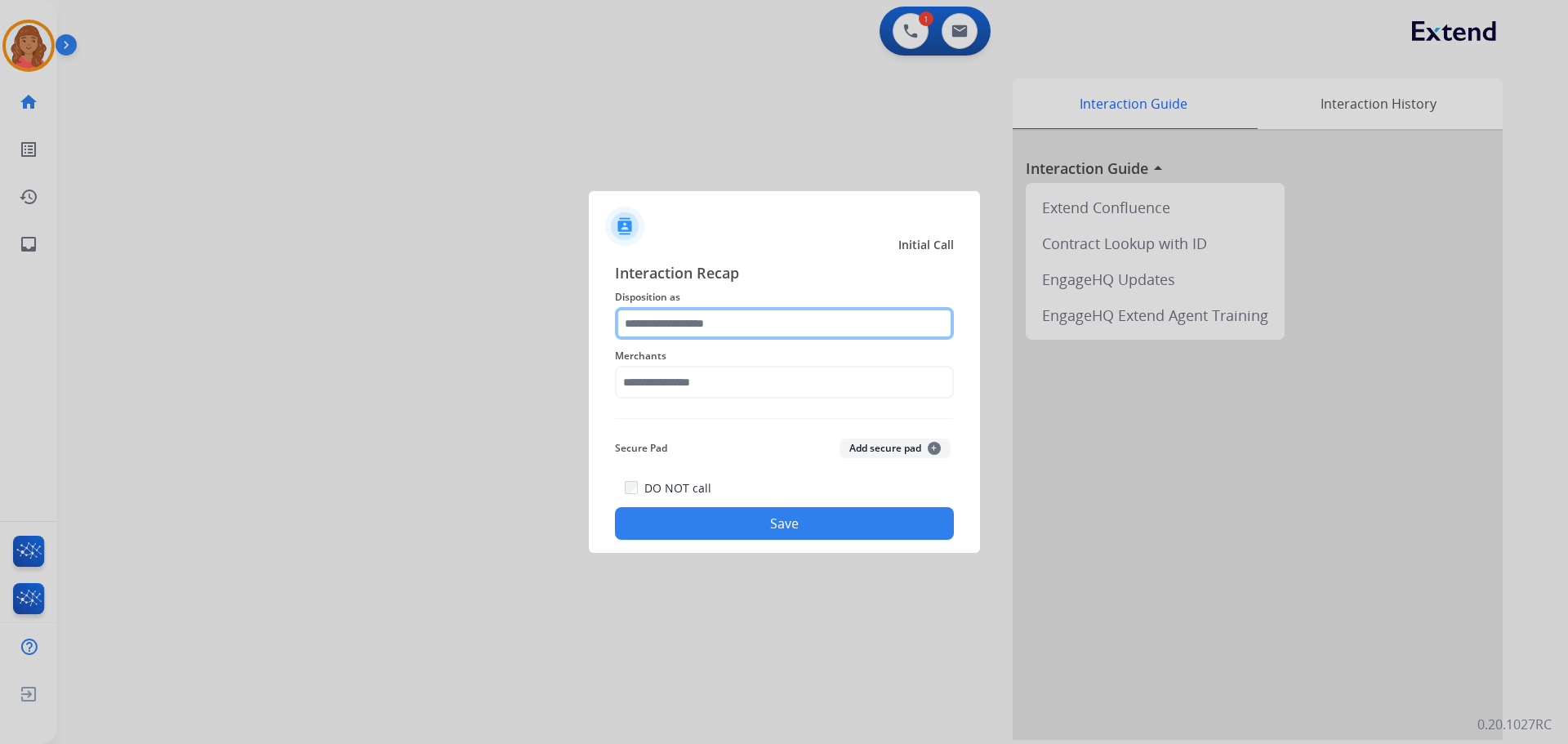
click at [670, 331] on input "text" at bounding box center [784, 323] width 339 height 33
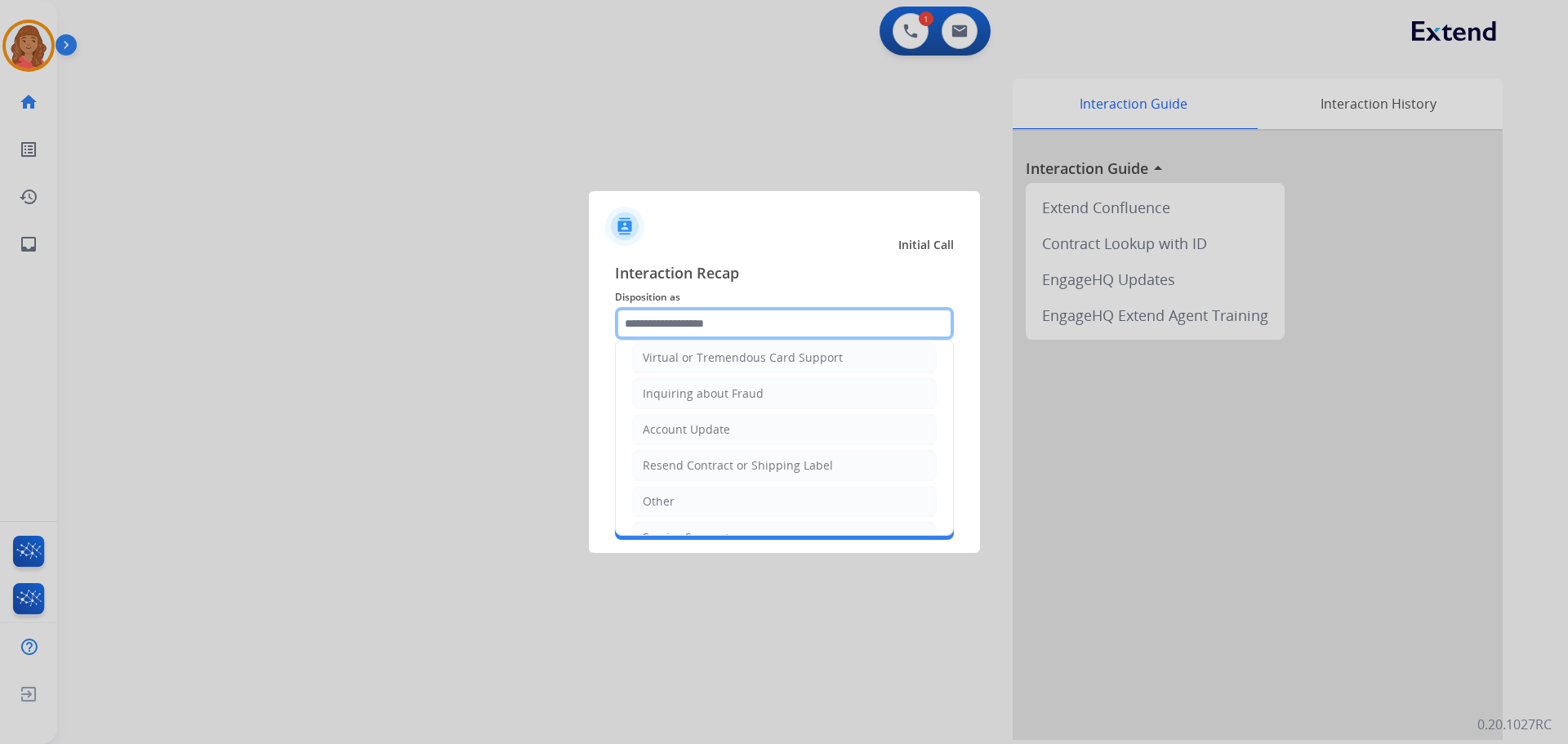
scroll to position [245, 0]
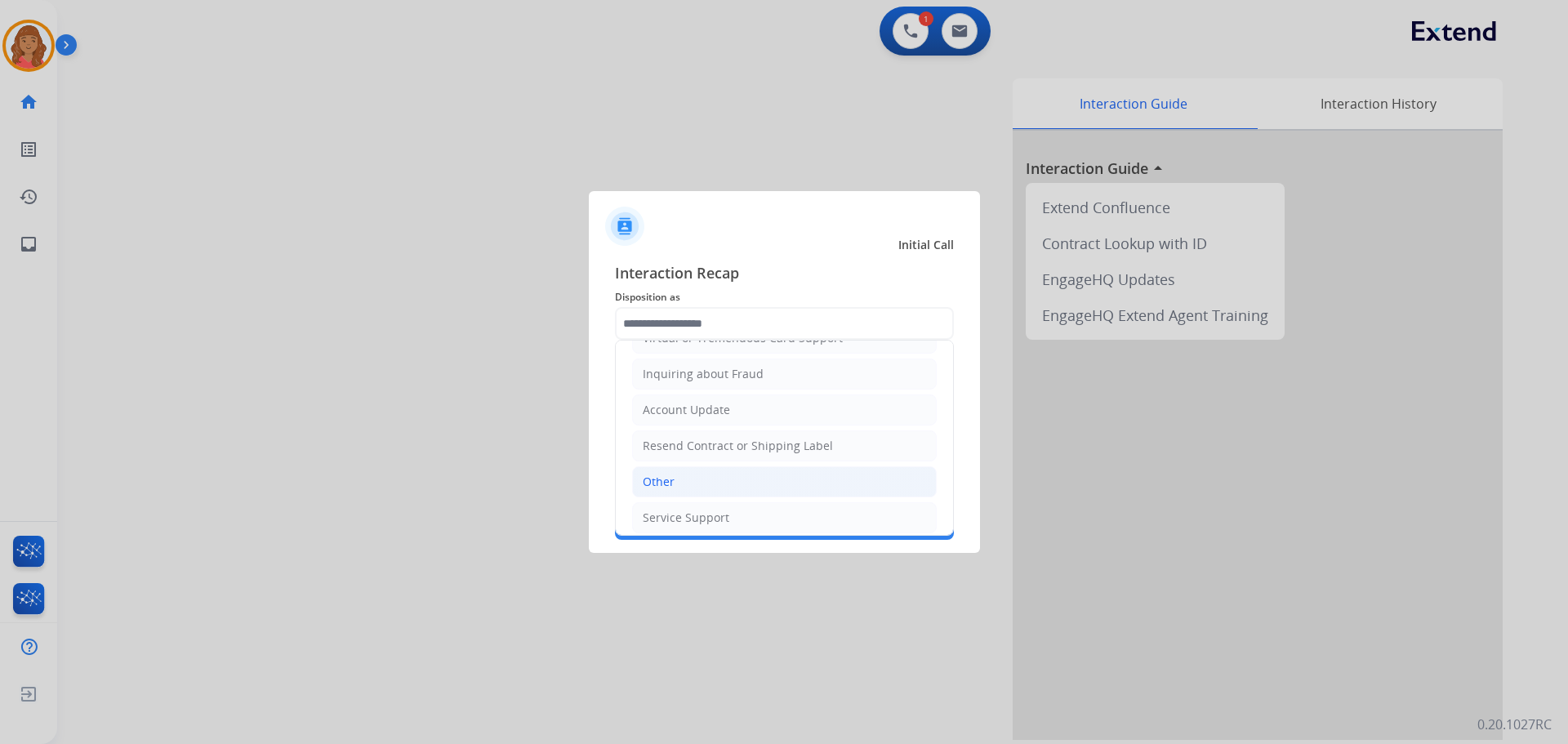
click at [666, 478] on div "Other" at bounding box center [658, 482] width 32 height 17
type input "*****"
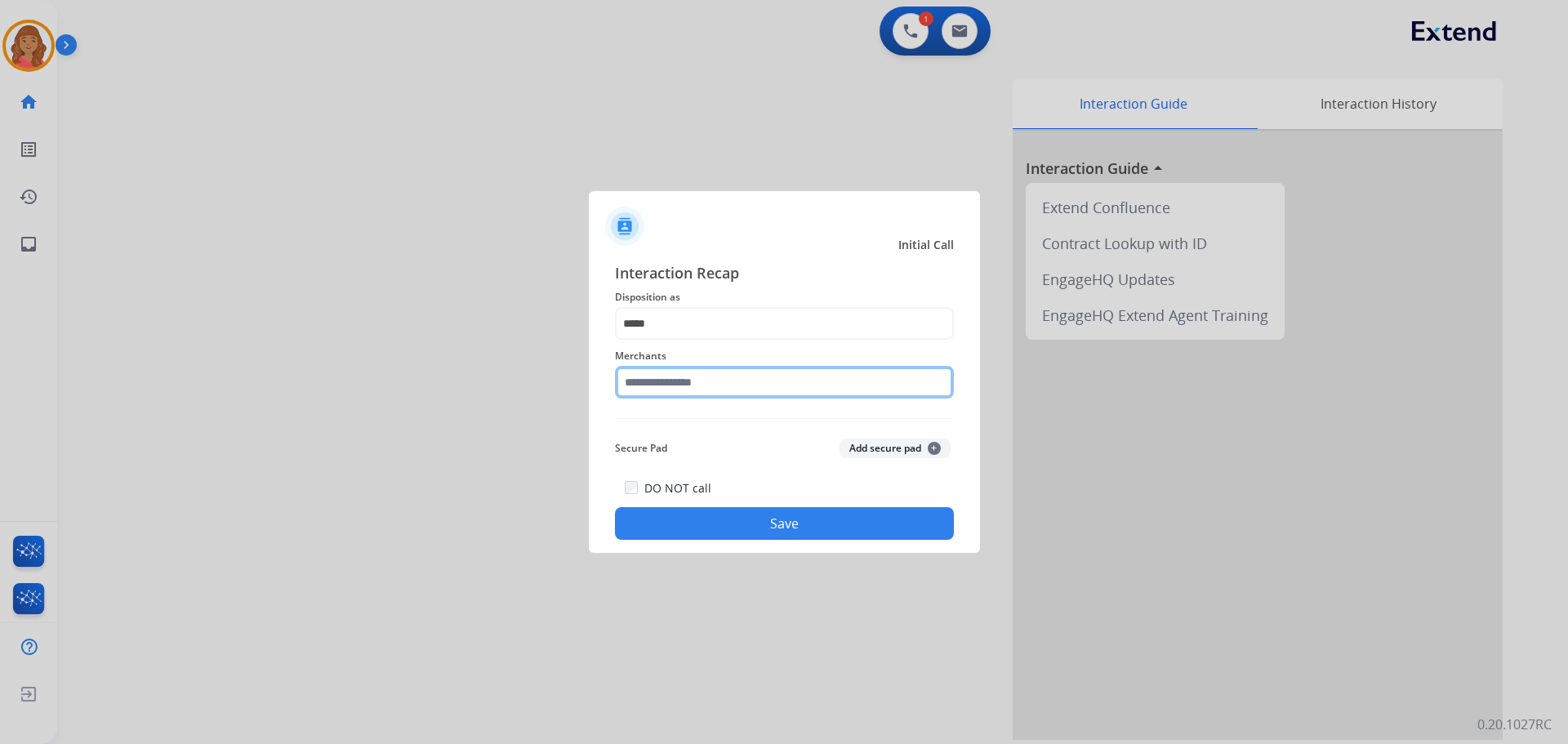
click at [685, 392] on input "text" at bounding box center [784, 381] width 339 height 33
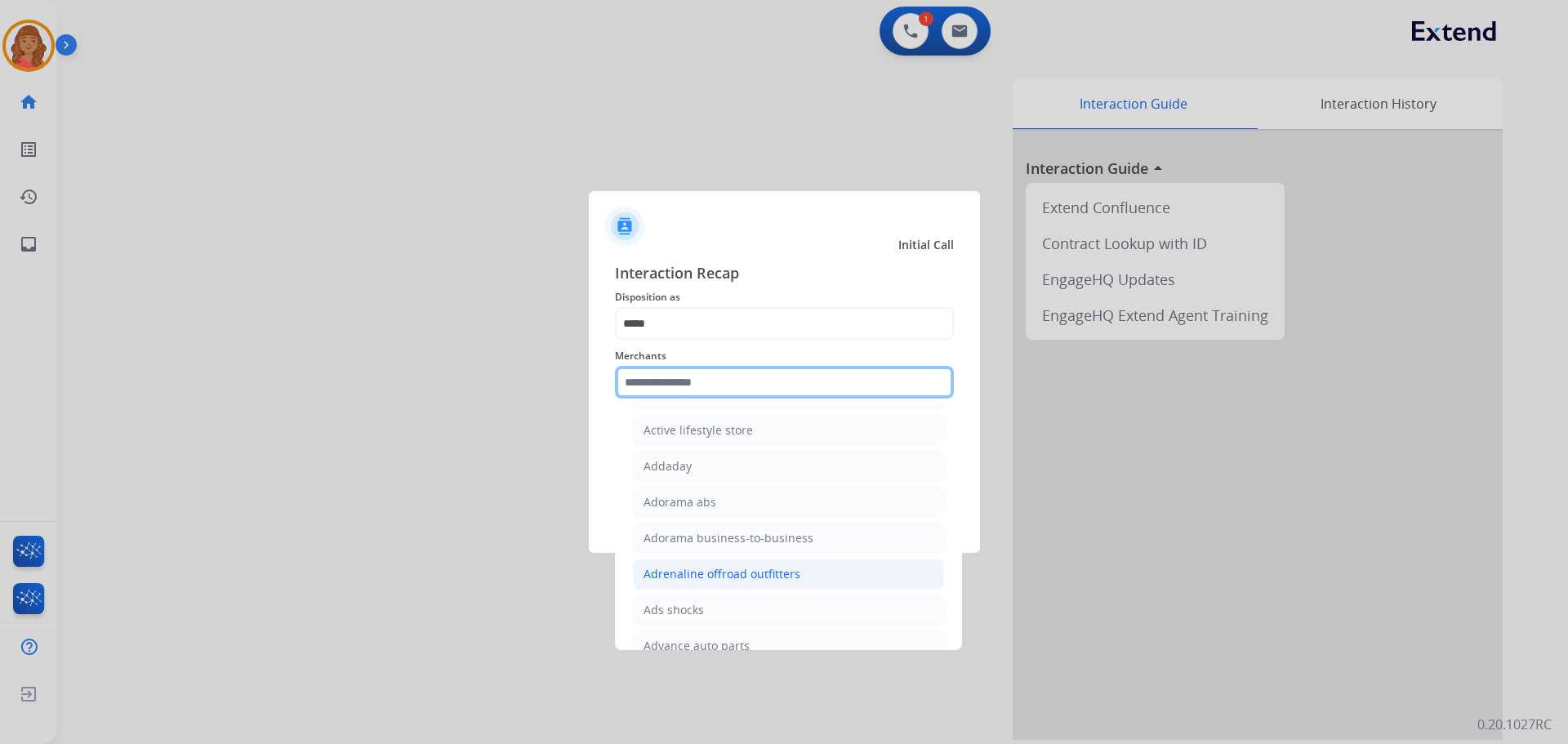
scroll to position [490, 0]
paste input "**********"
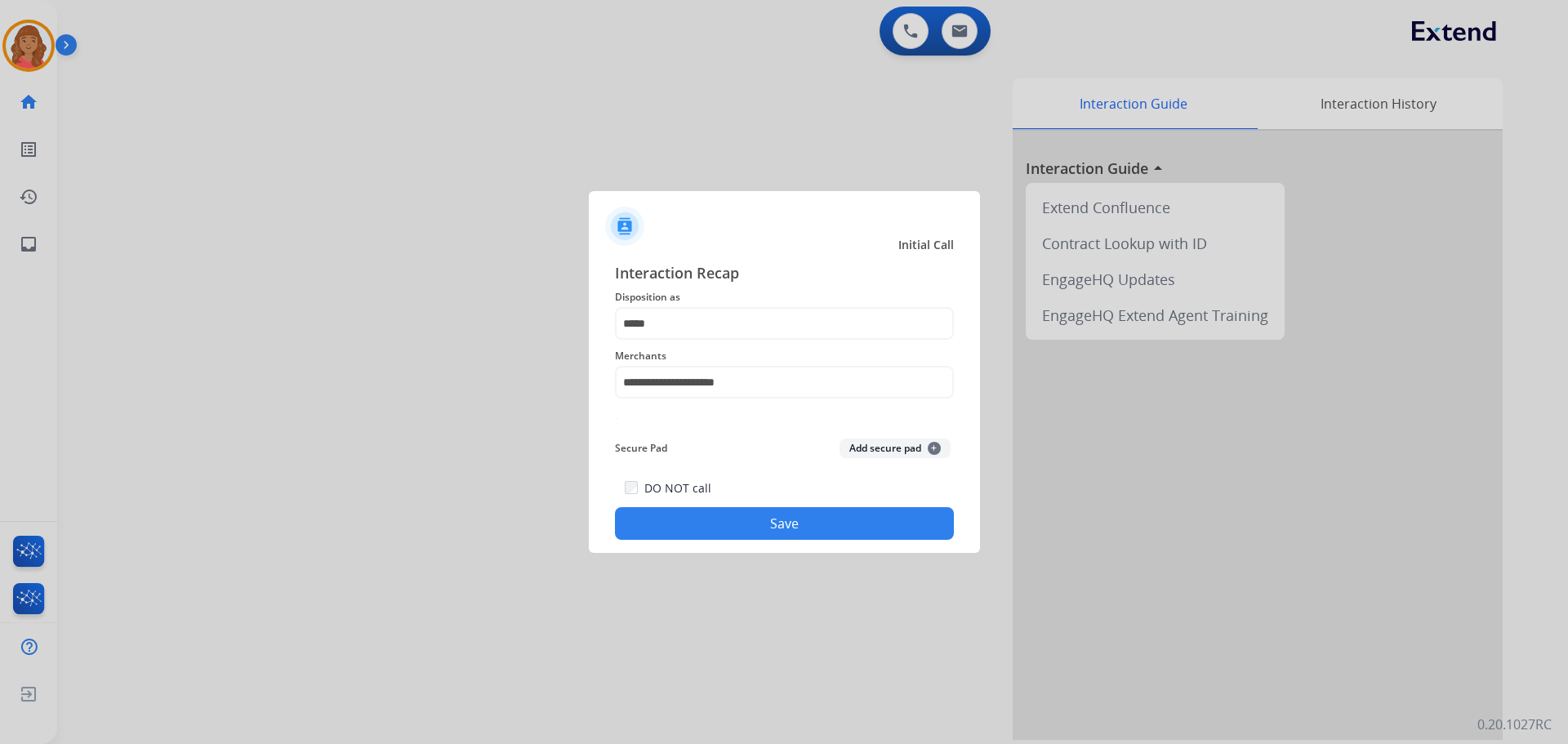
click at [734, 531] on button "Save" at bounding box center [784, 523] width 339 height 33
click at [782, 385] on input "**********" at bounding box center [784, 381] width 339 height 33
click at [703, 528] on button "Save" at bounding box center [784, 523] width 339 height 33
click at [657, 319] on input "*****" at bounding box center [784, 323] width 339 height 33
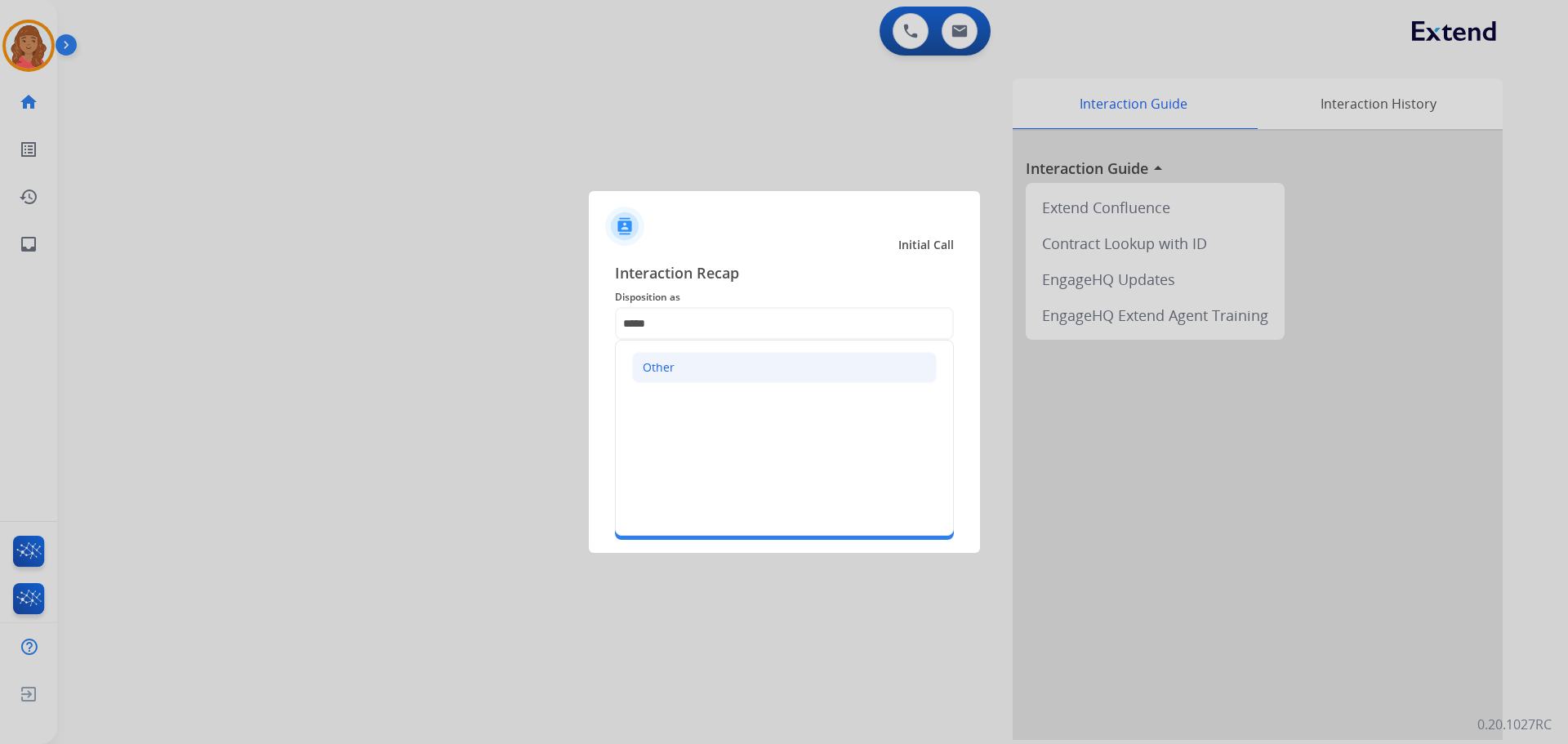
click at [689, 371] on li "Other" at bounding box center [784, 366] width 304 height 31
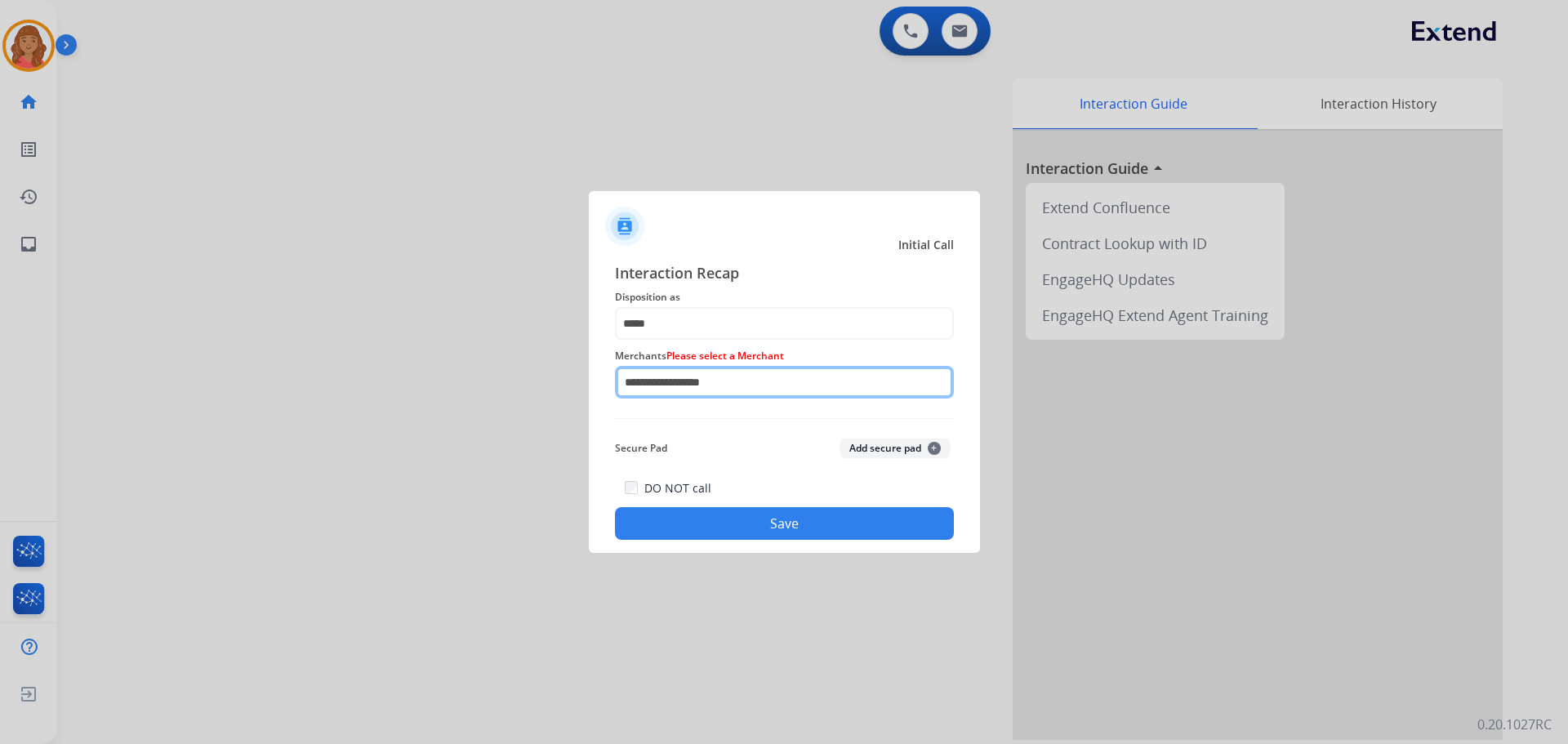
drag, startPoint x: 777, startPoint y: 387, endPoint x: 759, endPoint y: 384, distance: 18.2
click at [770, 386] on input "**********" at bounding box center [784, 381] width 339 height 33
type input "**********"
click at [636, 387] on input "**********" at bounding box center [784, 381] width 339 height 33
click at [717, 387] on input "**********" at bounding box center [784, 381] width 339 height 33
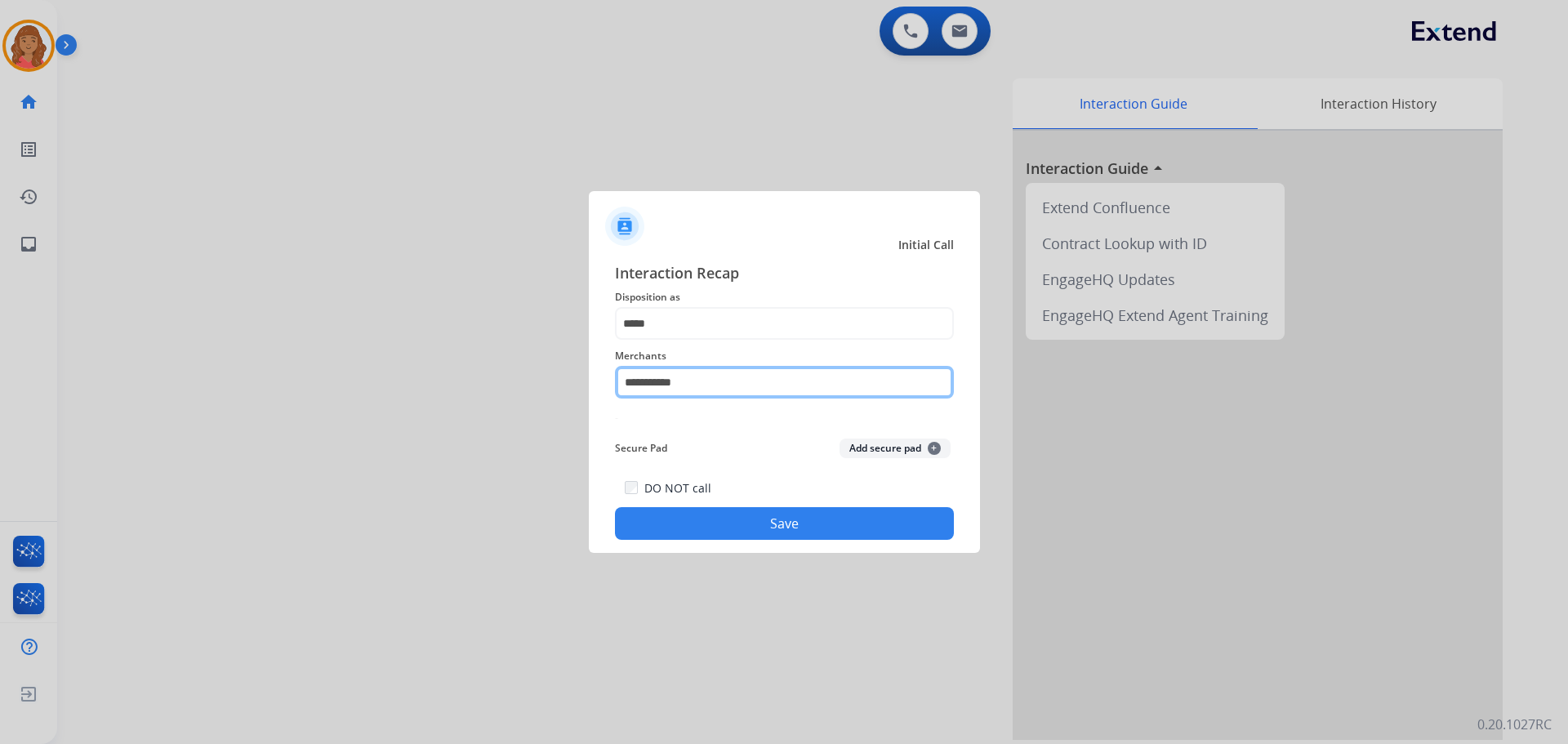
click at [717, 387] on input "**********" at bounding box center [784, 381] width 339 height 33
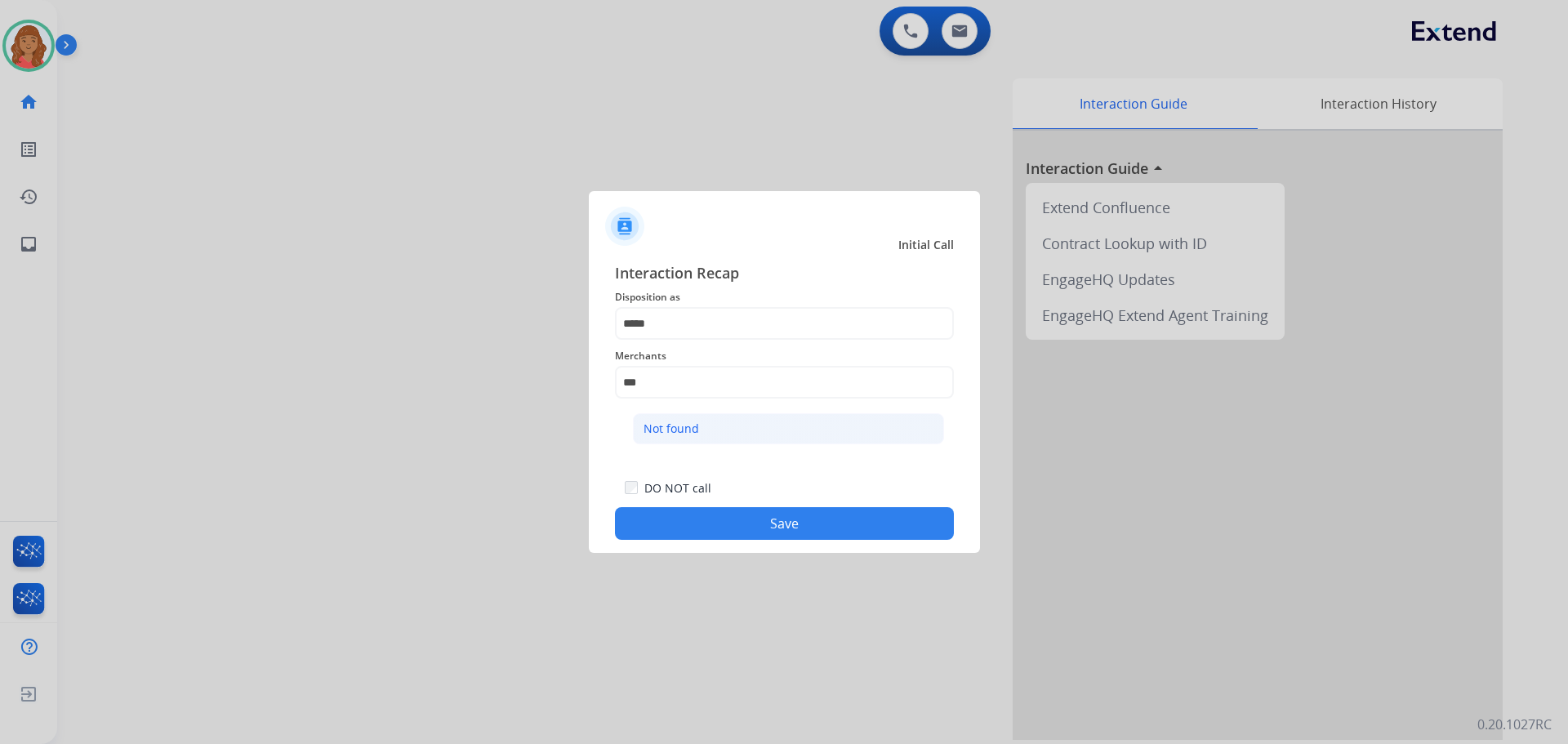
click at [672, 435] on div "Not found" at bounding box center [671, 429] width 56 height 17
type input "*********"
click at [711, 516] on button "Save" at bounding box center [784, 523] width 339 height 33
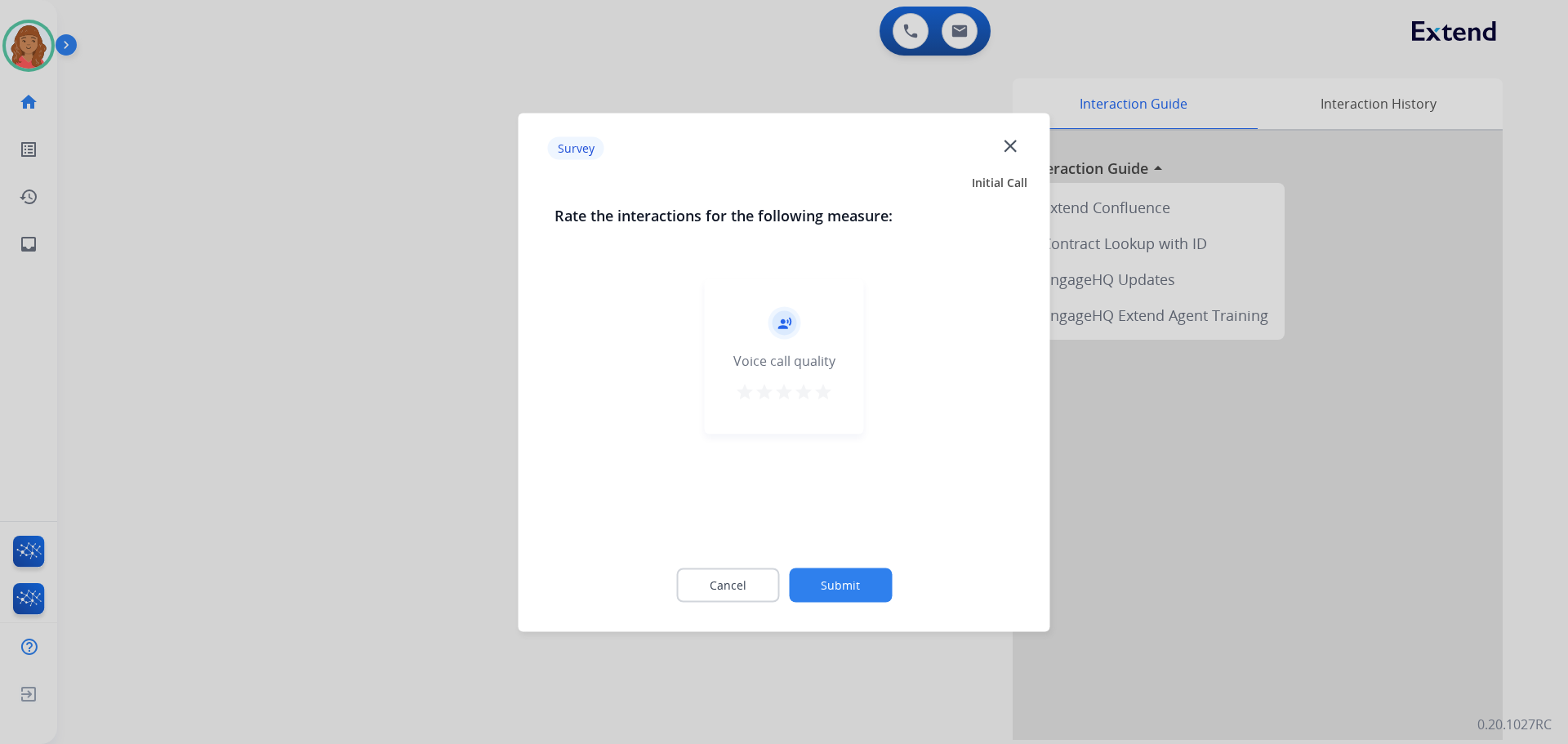
click at [819, 390] on mat-icon "star" at bounding box center [822, 391] width 20 height 20
click at [836, 578] on button "Submit" at bounding box center [840, 584] width 103 height 34
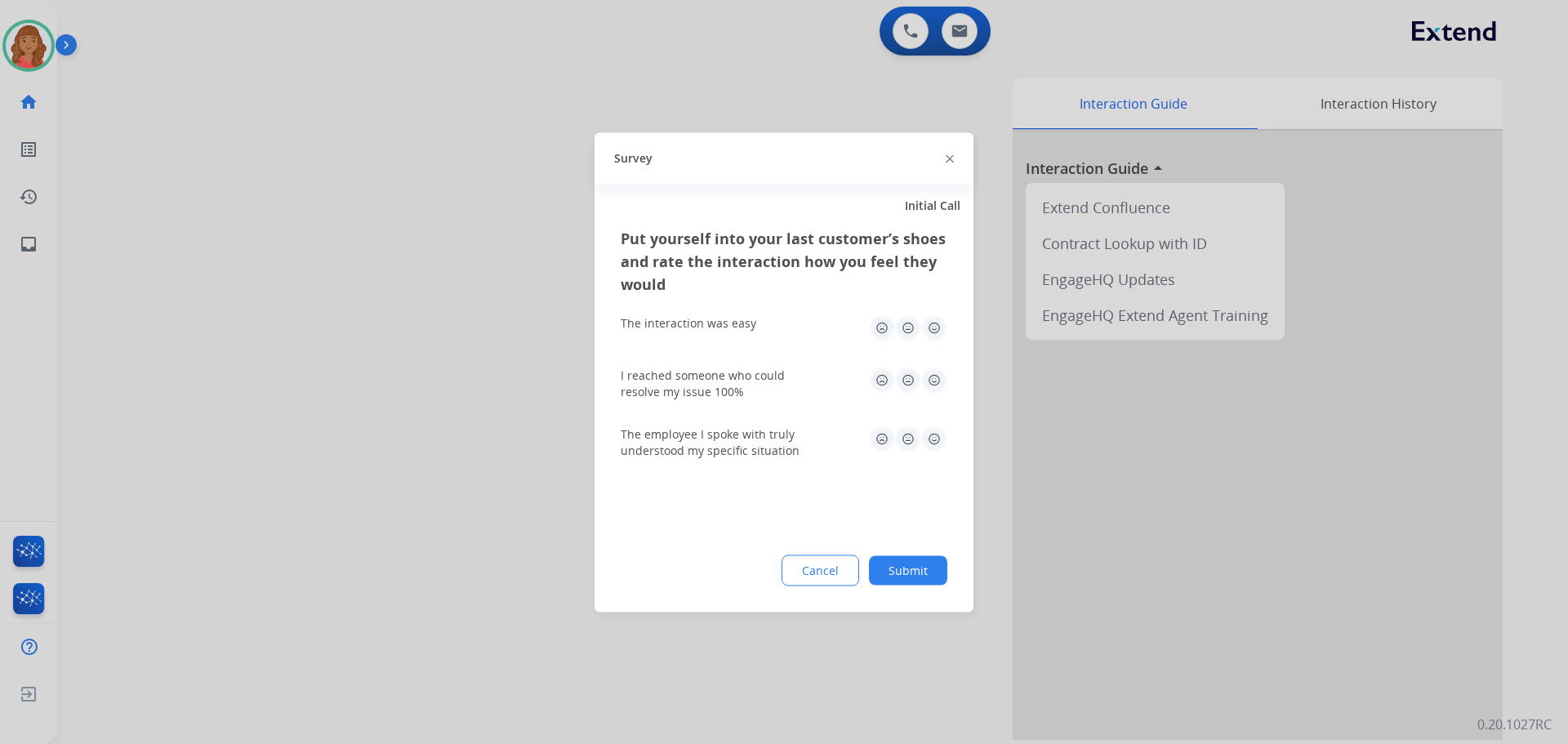
drag, startPoint x: 936, startPoint y: 325, endPoint x: 924, endPoint y: 367, distance: 43.7
click at [937, 325] on img at bounding box center [934, 327] width 26 height 26
click at [937, 378] on img at bounding box center [934, 379] width 26 height 26
click at [934, 434] on img at bounding box center [934, 438] width 26 height 26
click at [914, 569] on button "Submit" at bounding box center [908, 570] width 78 height 30
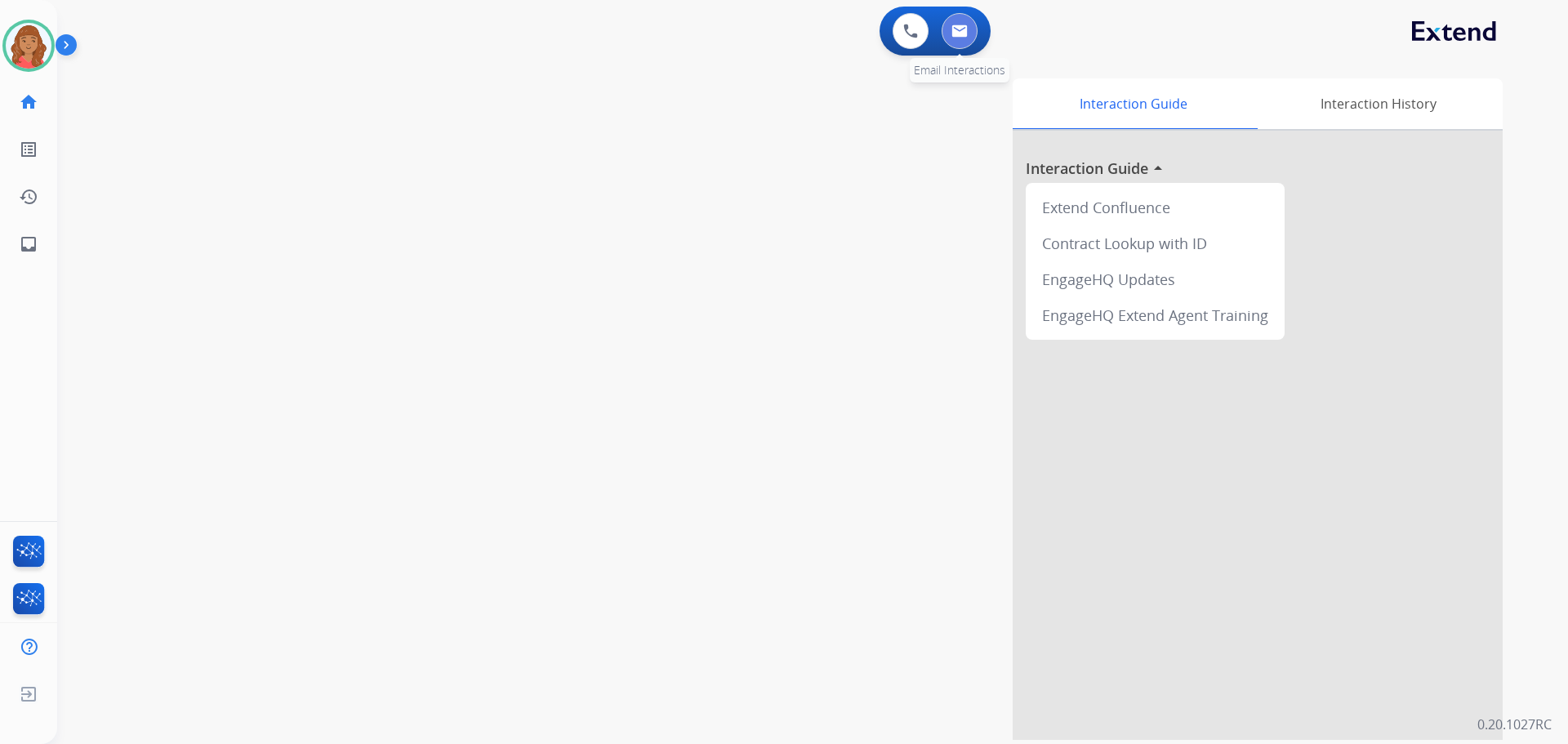
click at [956, 35] on img at bounding box center [960, 31] width 17 height 13
select select "**********"
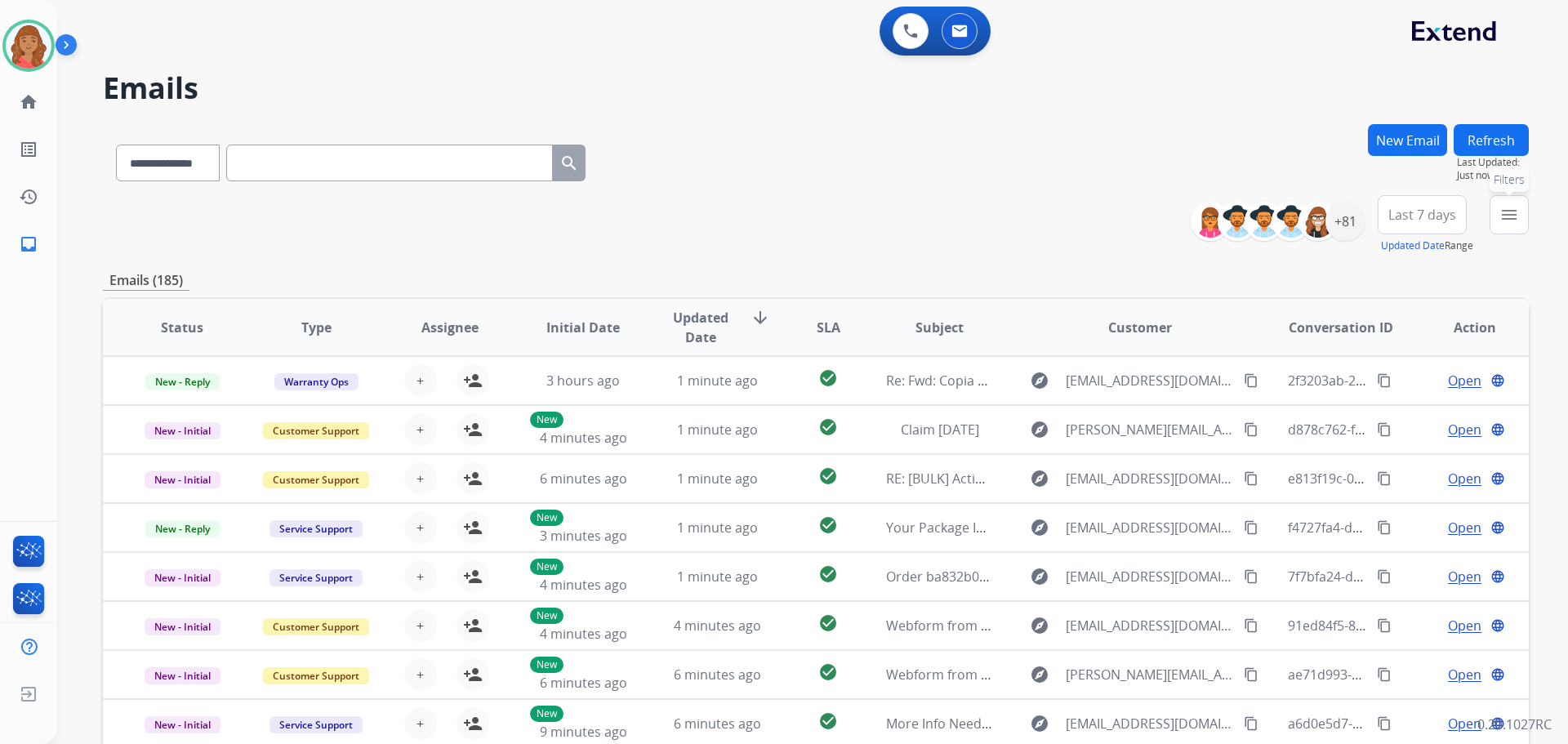
click at [1512, 215] on mat-icon "menu" at bounding box center [1508, 214] width 20 height 20
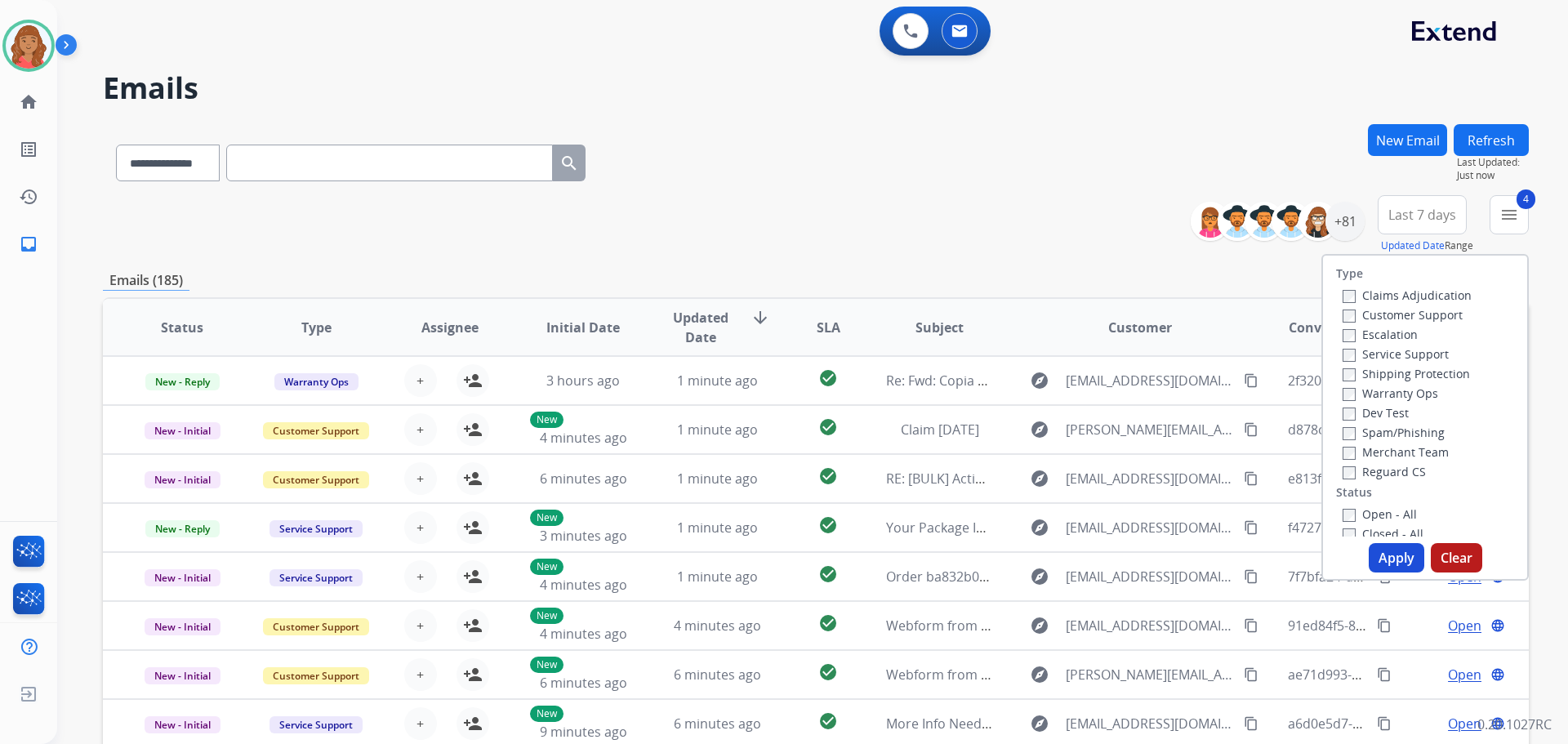
click at [1378, 565] on button "Apply" at bounding box center [1396, 558] width 56 height 30
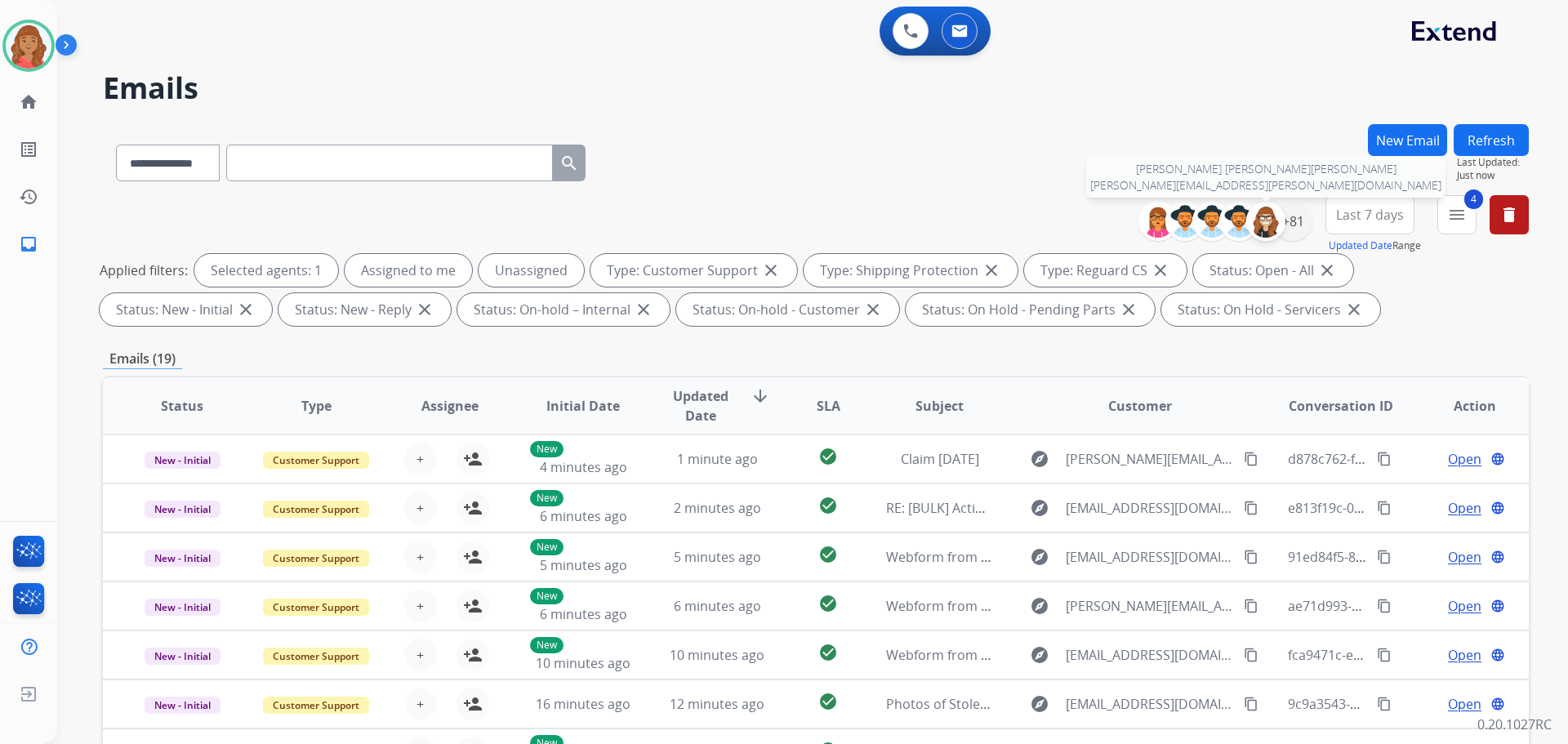
drag, startPoint x: 1279, startPoint y: 230, endPoint x: 1277, endPoint y: 248, distance: 18.1
click at [1280, 230] on div at bounding box center [1266, 221] width 39 height 39
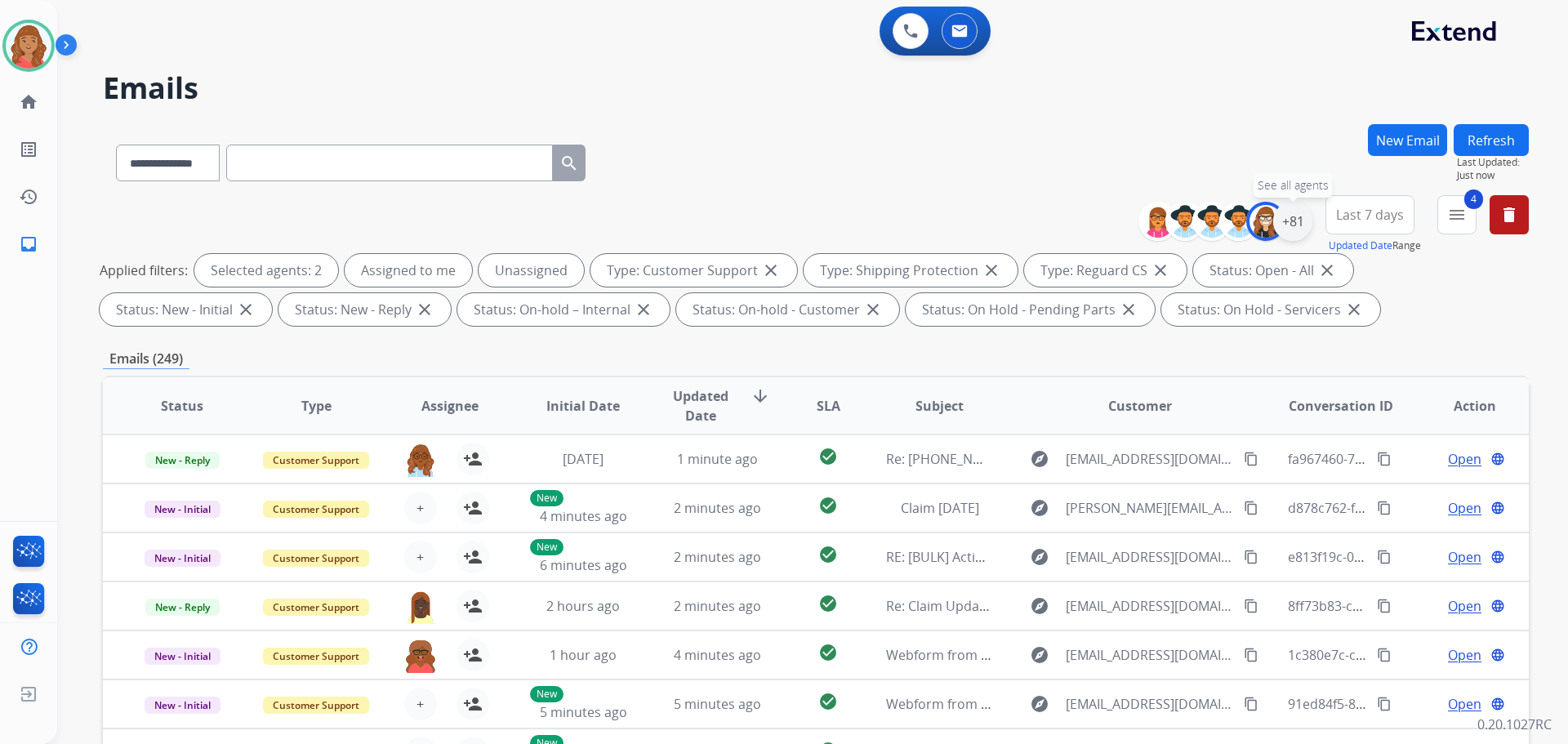
click at [1289, 231] on div "+81" at bounding box center [1293, 221] width 39 height 39
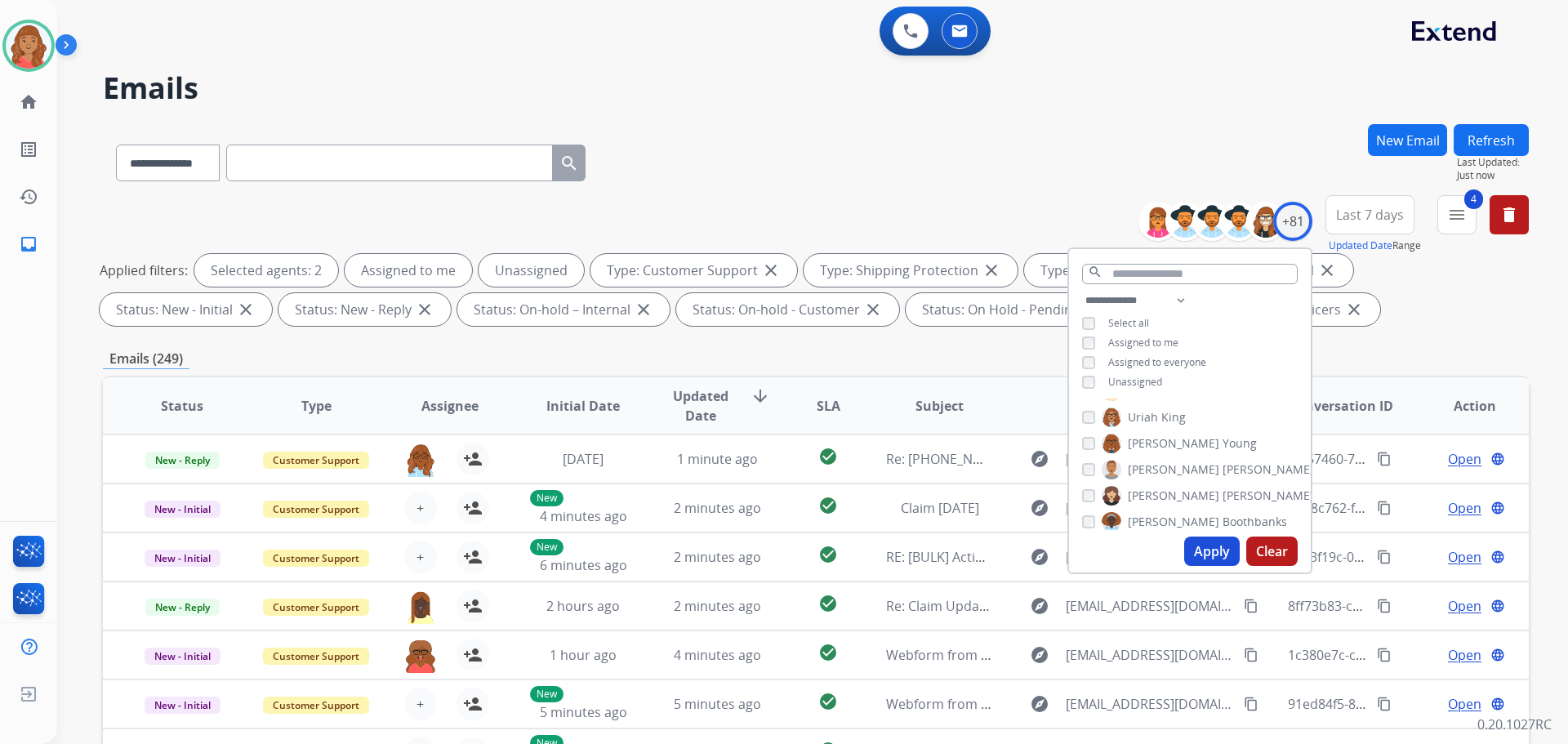
scroll to position [1997, 0]
click at [1203, 549] on button "Apply" at bounding box center [1212, 551] width 56 height 30
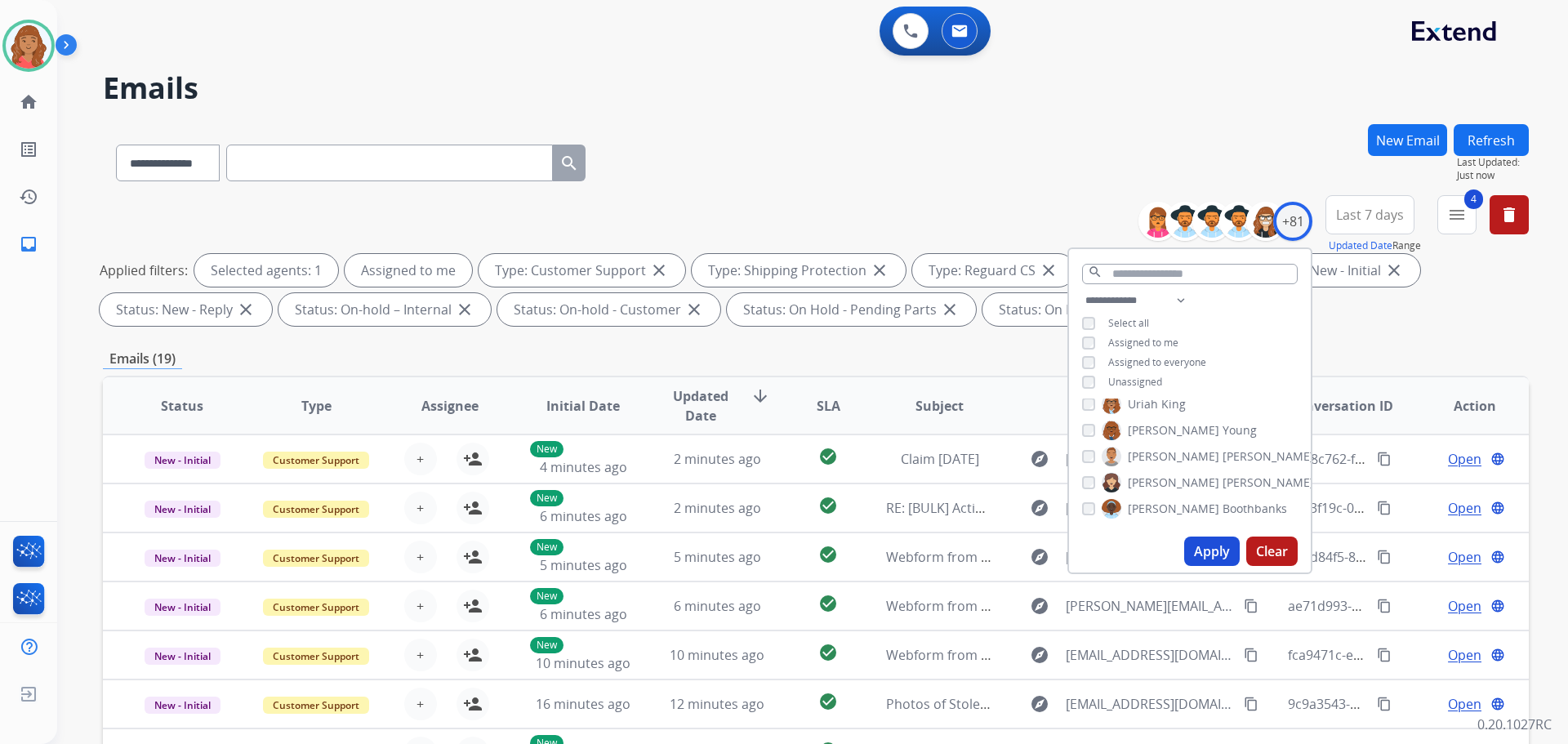
click at [1202, 557] on button "Apply" at bounding box center [1212, 551] width 56 height 30
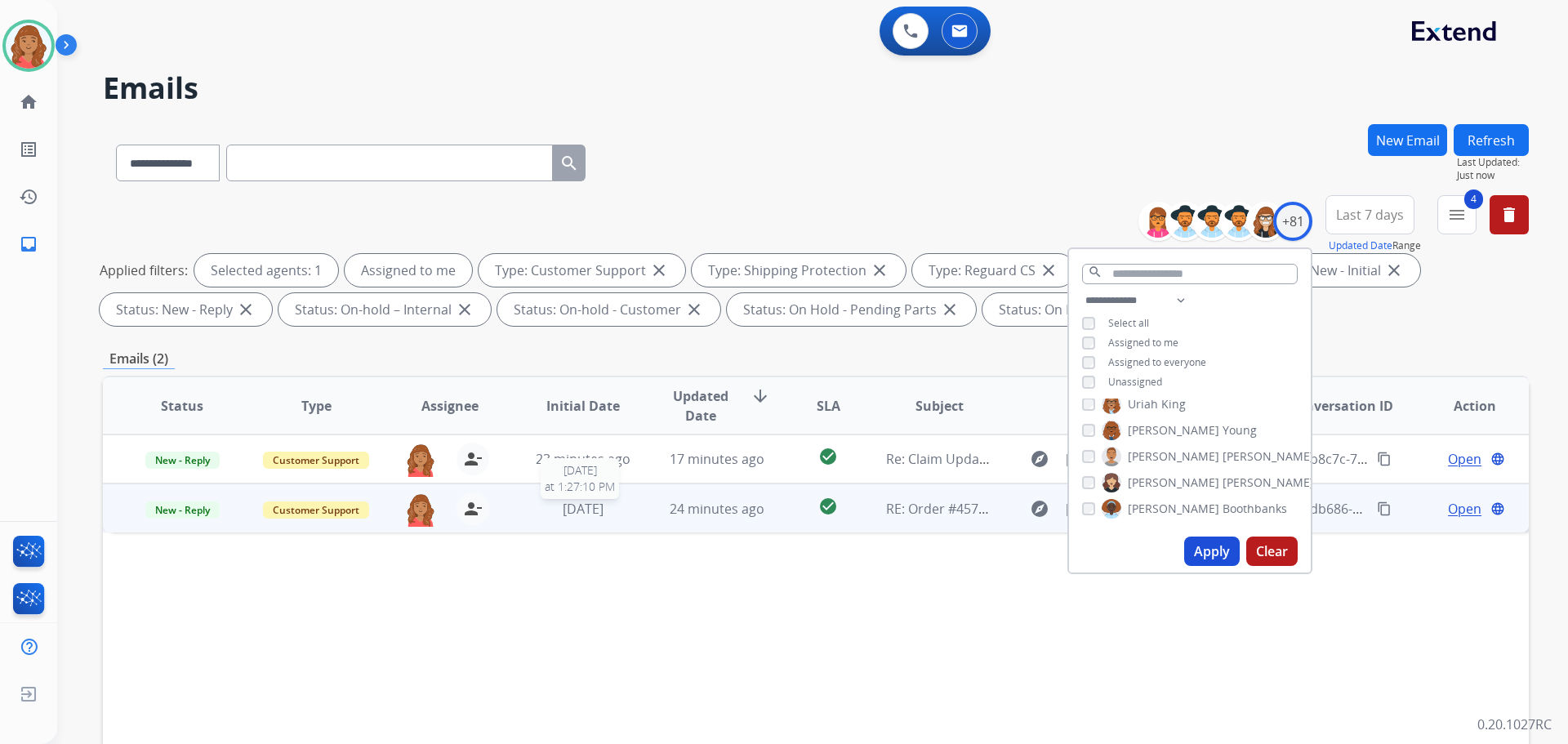
click at [563, 510] on span "[DATE]" at bounding box center [583, 508] width 41 height 18
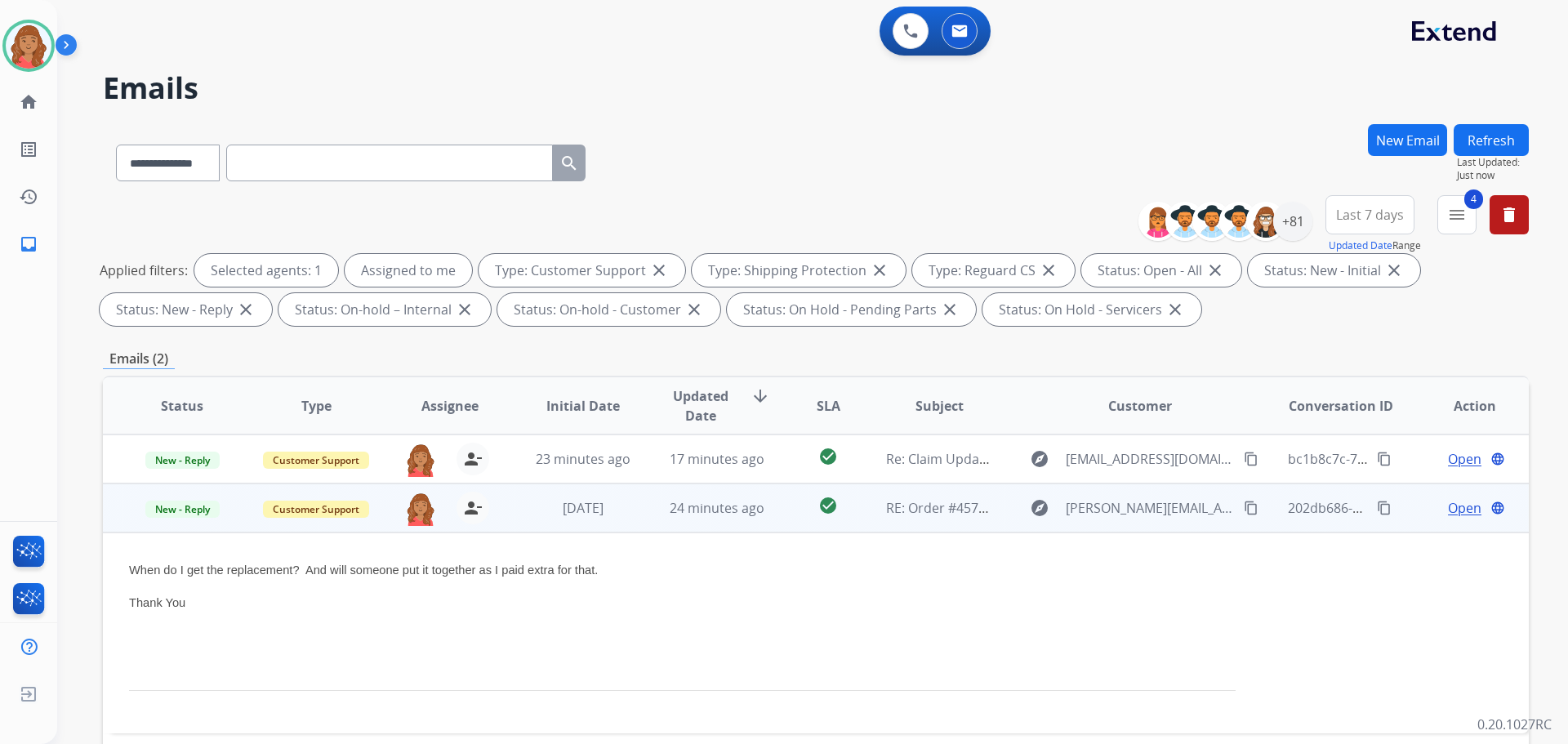
click at [1243, 509] on mat-icon "content_copy" at bounding box center [1251, 508] width 15 height 15
click at [1456, 516] on span "Open" at bounding box center [1465, 508] width 33 height 20
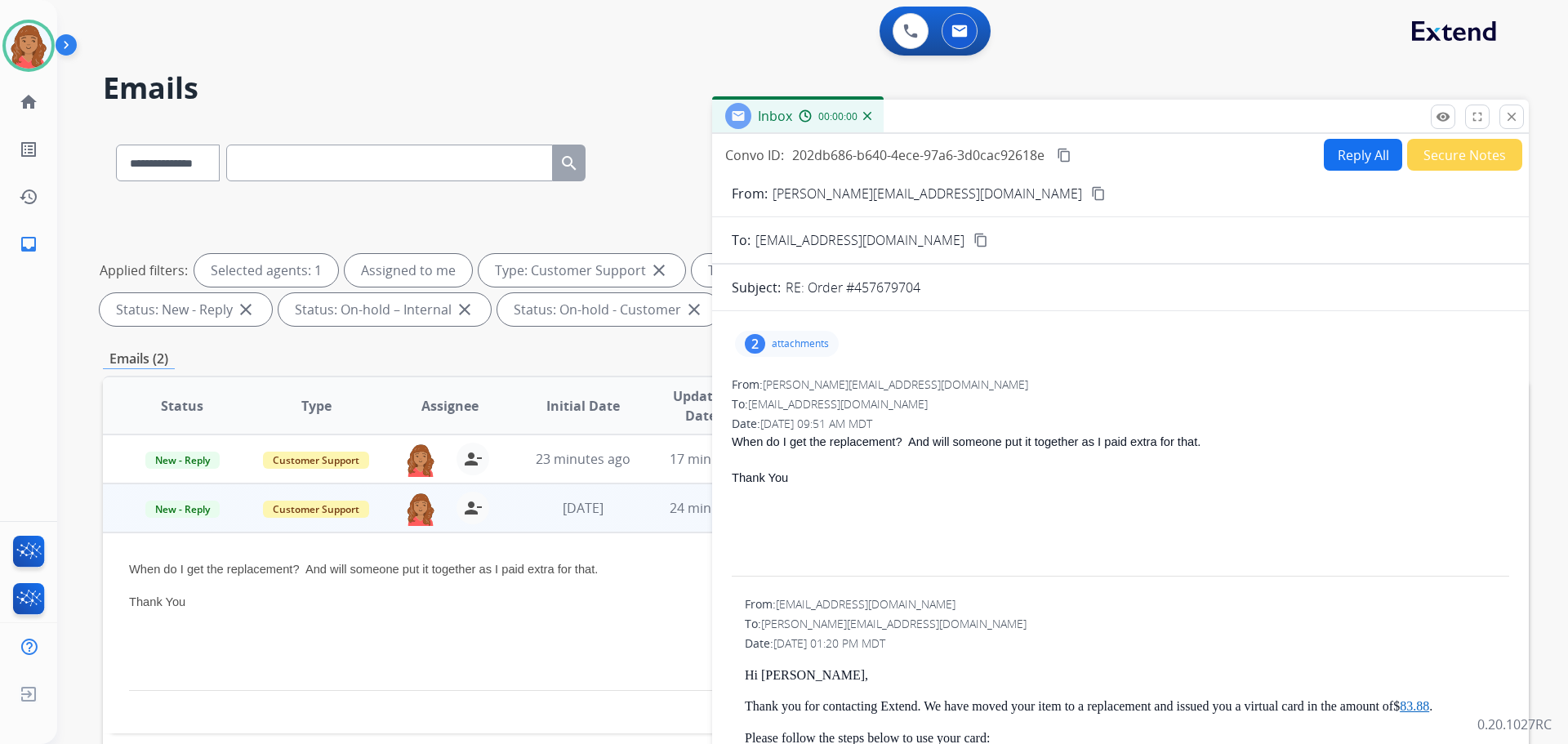
scroll to position [82, 0]
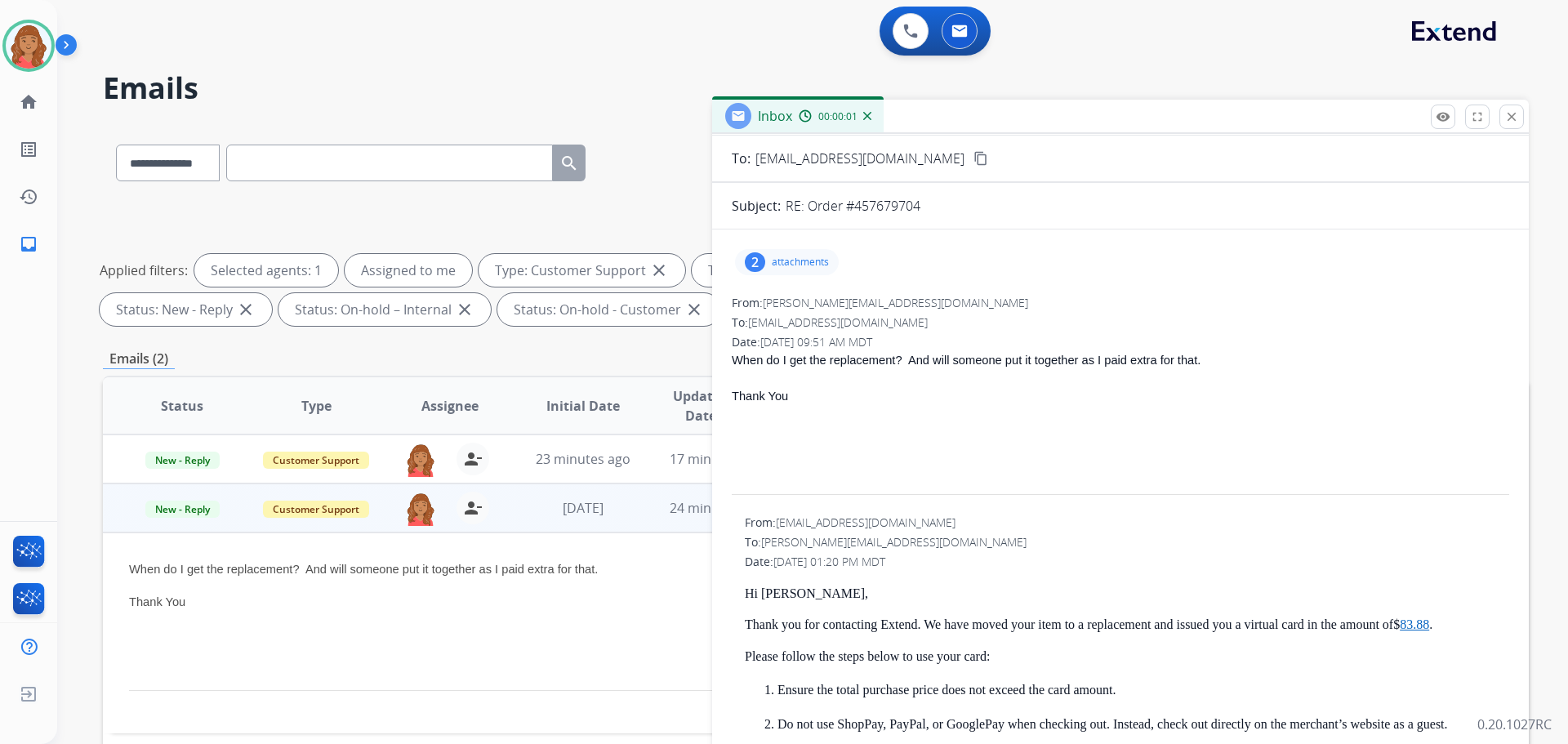
click at [812, 261] on p "attachments" at bounding box center [800, 262] width 57 height 13
click at [786, 263] on p "attachments" at bounding box center [800, 262] width 57 height 13
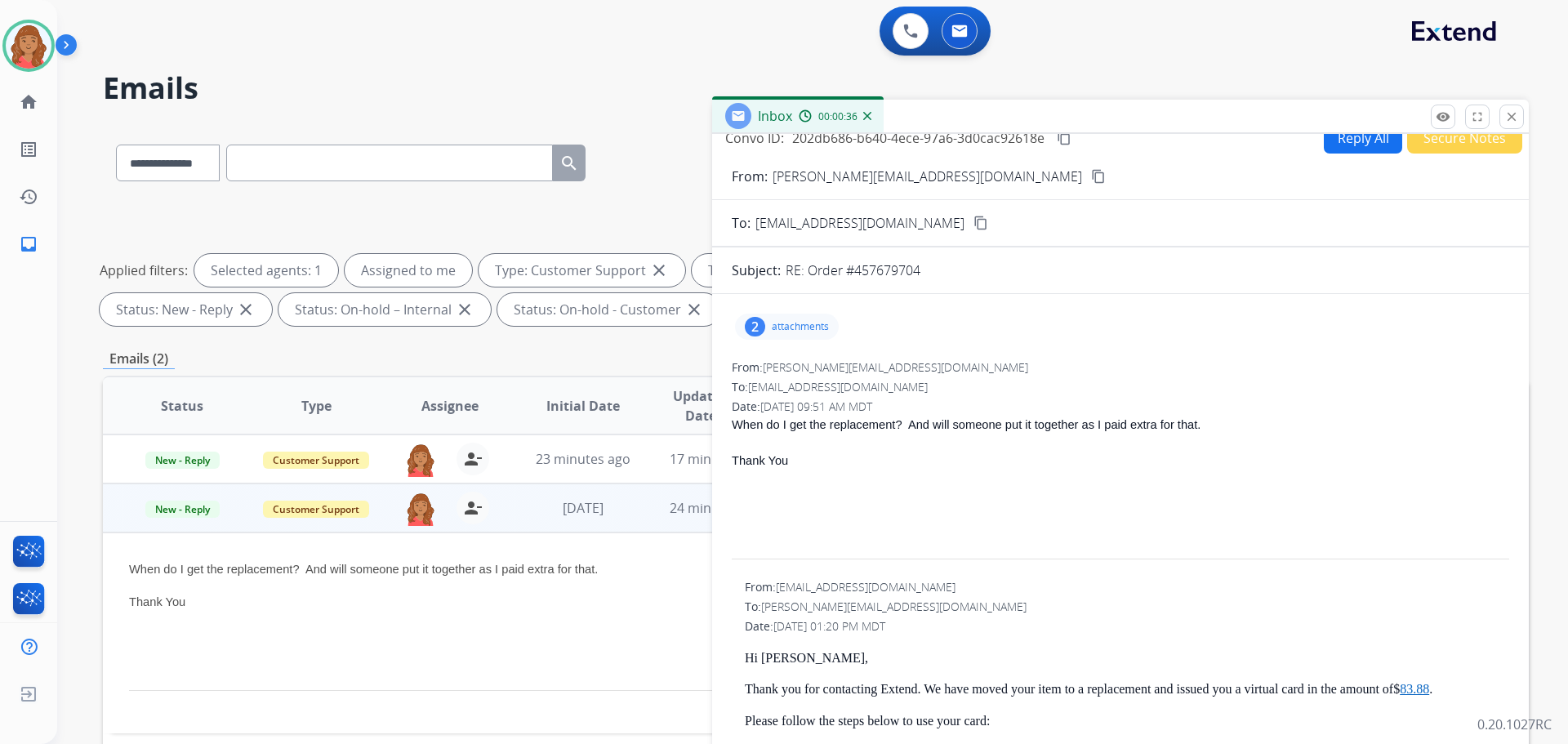
scroll to position [0, 0]
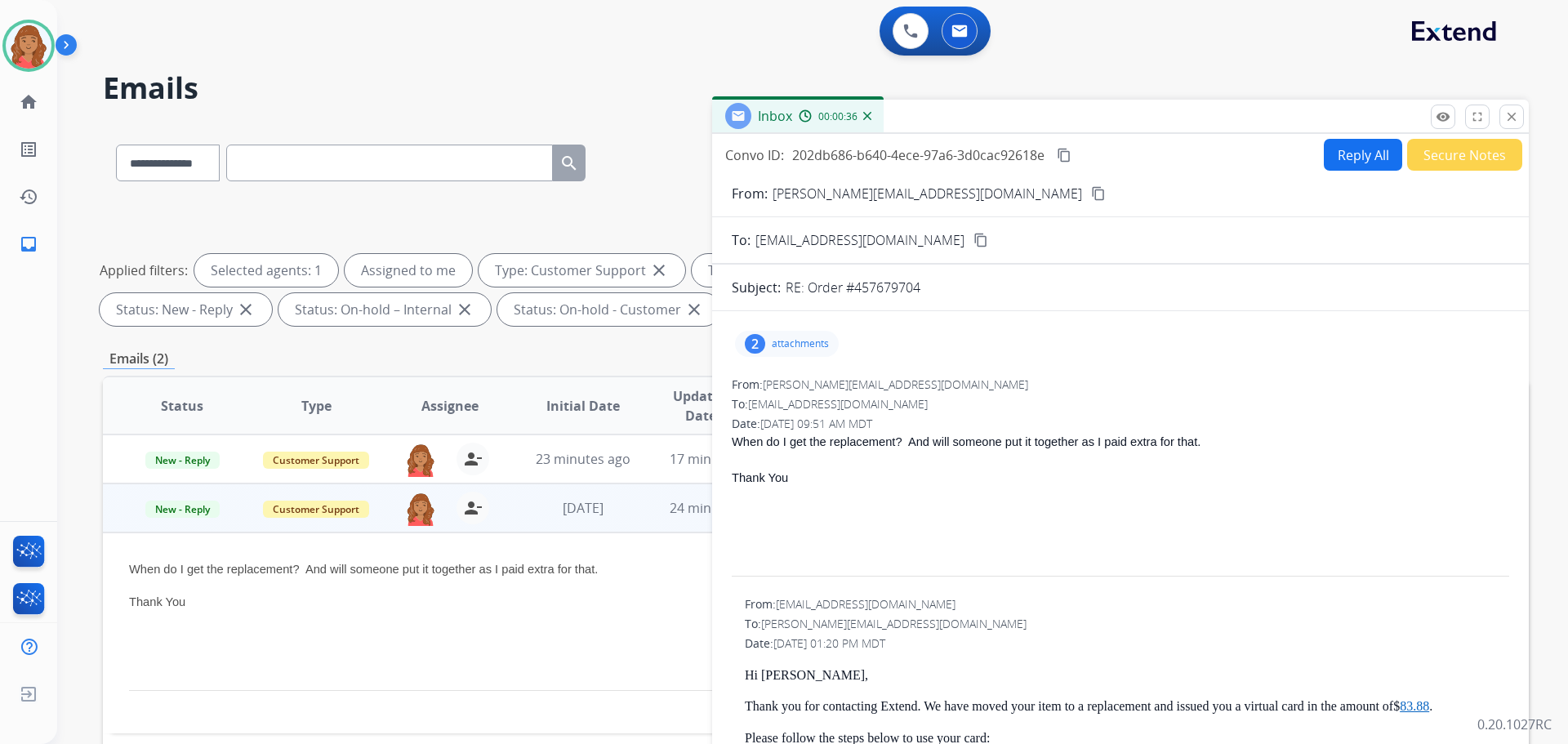
click at [1341, 157] on button "Reply All" at bounding box center [1362, 154] width 78 height 32
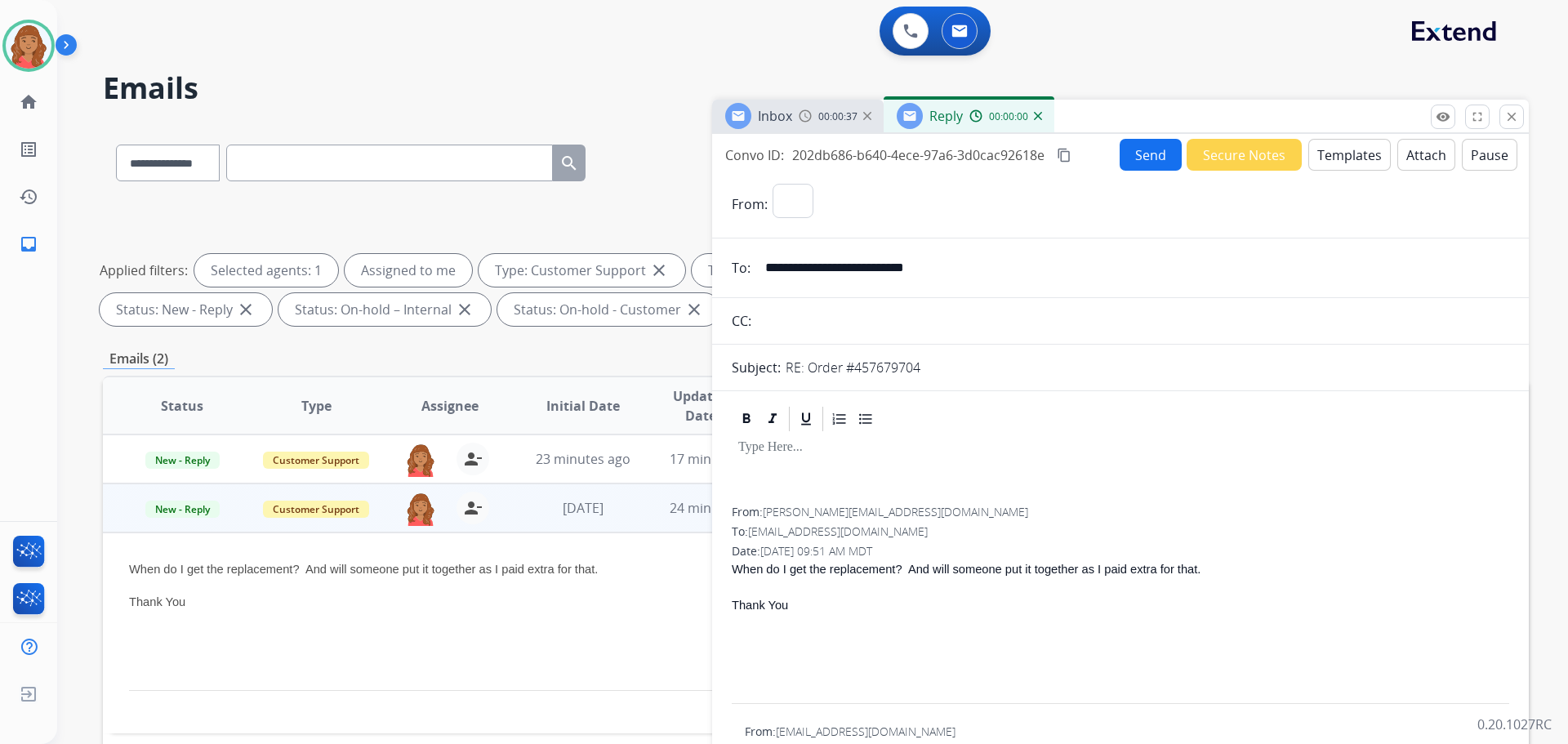
select select "**********"
click at [1322, 161] on button "Templates" at bounding box center [1349, 154] width 83 height 32
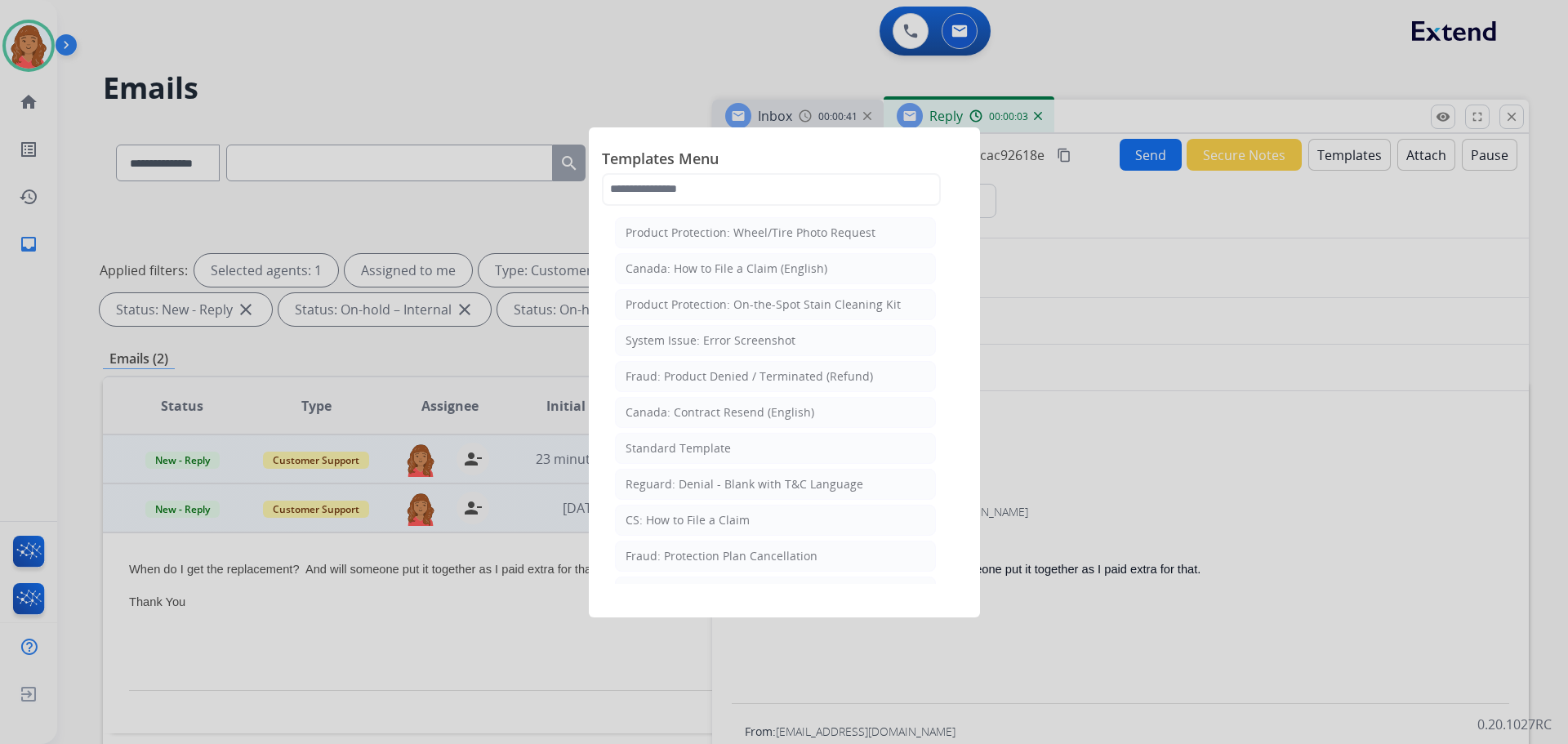
drag, startPoint x: 679, startPoint y: 444, endPoint x: 698, endPoint y: 445, distance: 19.0
click at [690, 445] on div "Standard Template" at bounding box center [678, 448] width 105 height 17
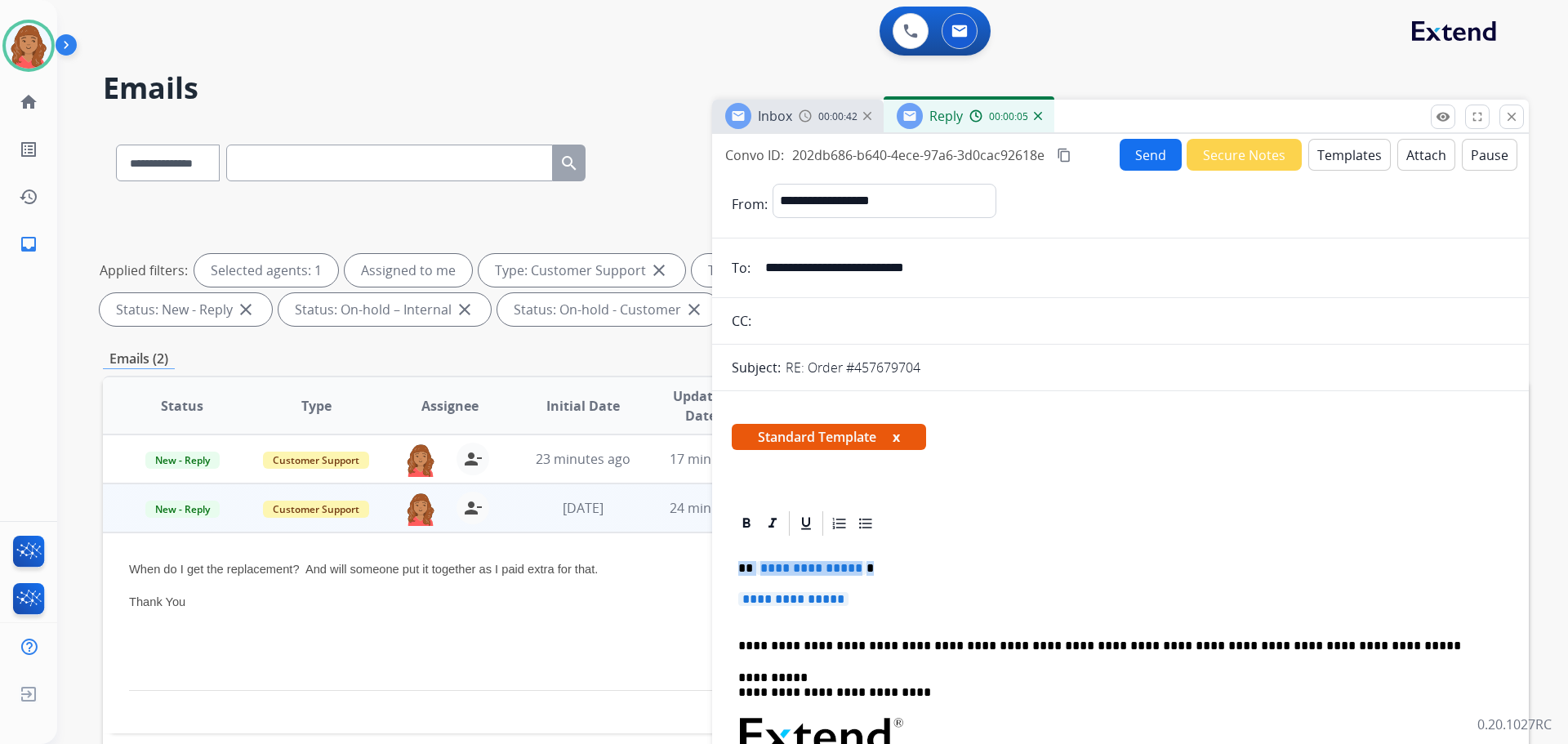
drag, startPoint x: 822, startPoint y: 593, endPoint x: 729, endPoint y: 557, distance: 99.7
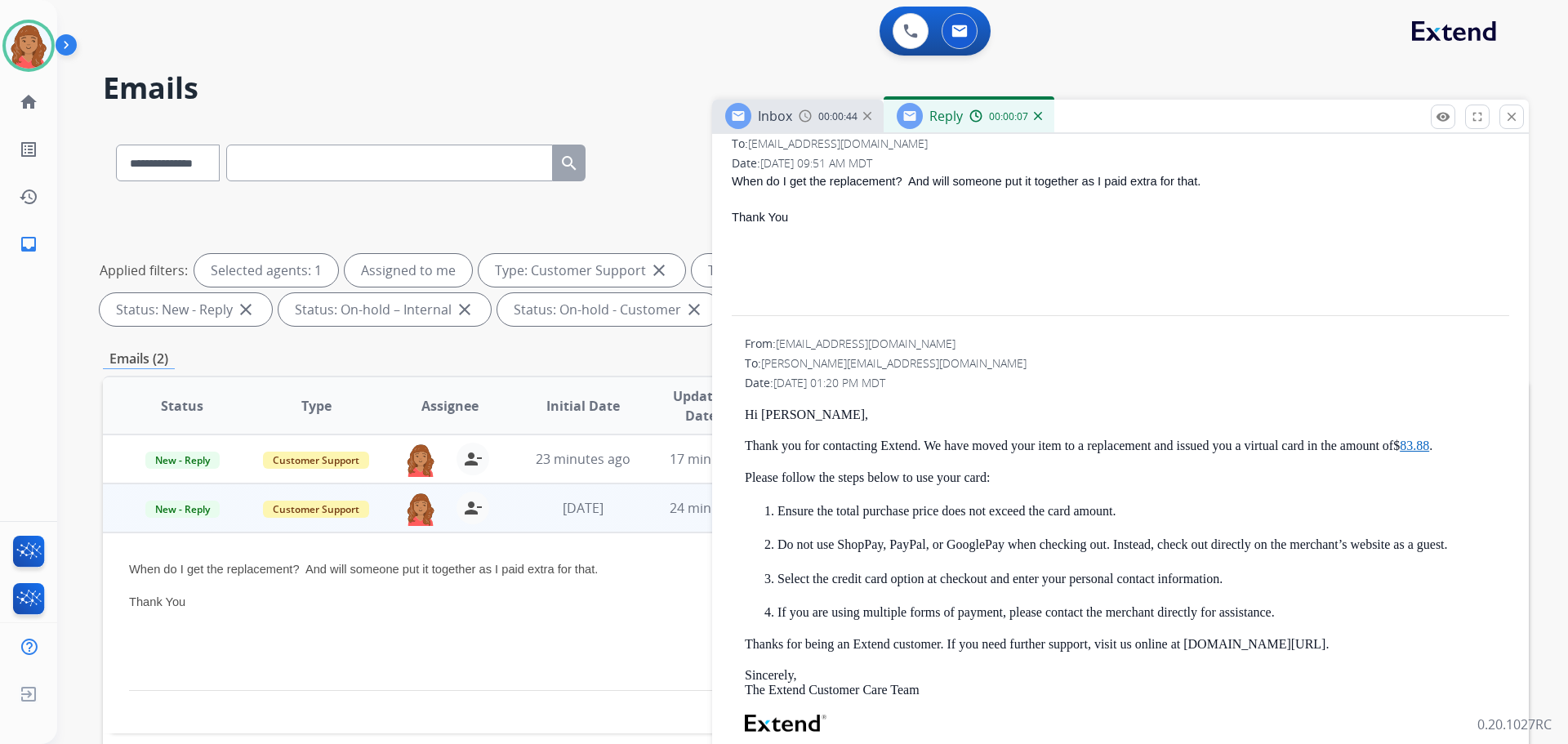
scroll to position [898, 0]
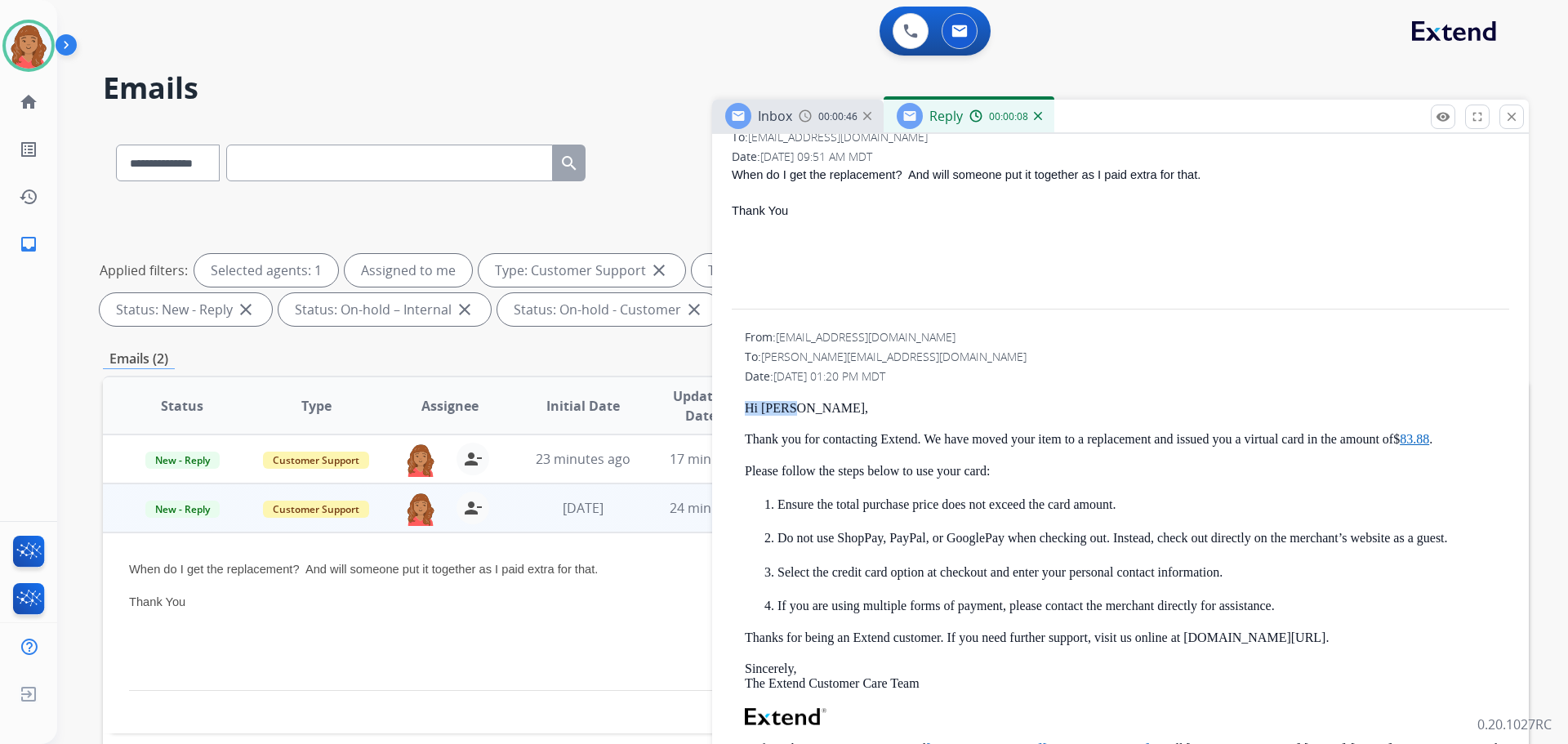
drag, startPoint x: 794, startPoint y: 403, endPoint x: 745, endPoint y: 404, distance: 49.0
click at [745, 404] on p "Hi [PERSON_NAME]," at bounding box center [1127, 408] width 764 height 15
copy p "Hi [PERSON_NAME],"
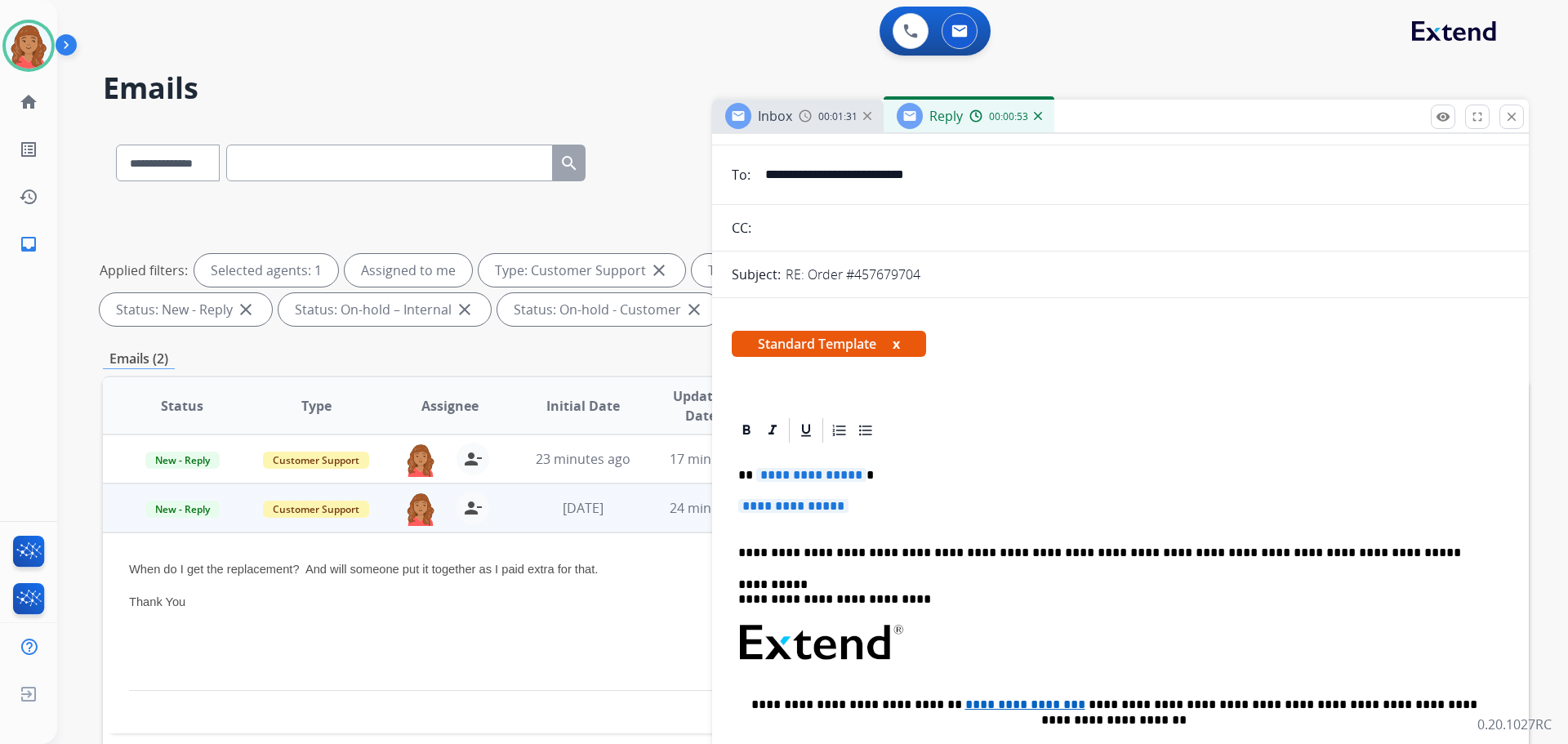
scroll to position [0, 0]
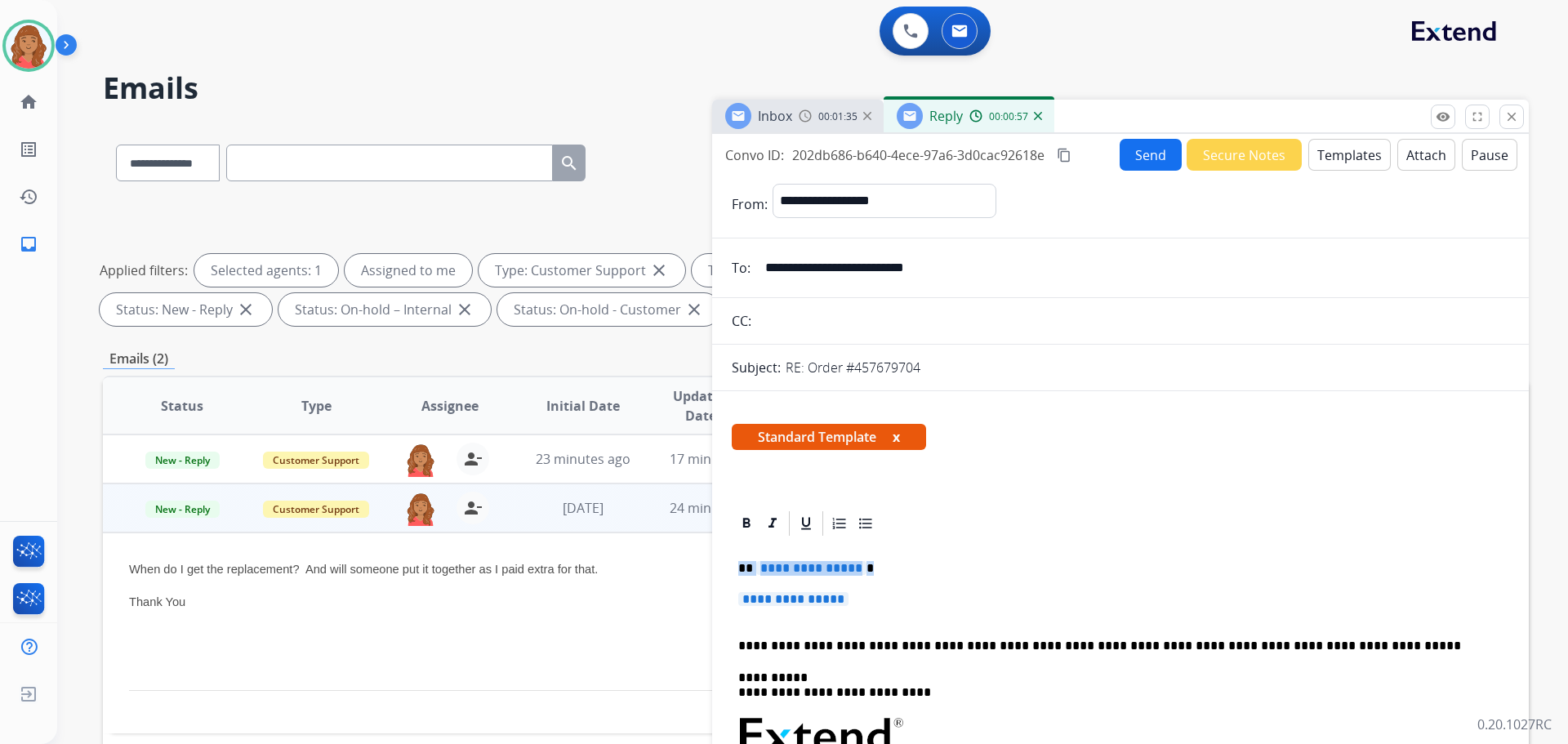
drag, startPoint x: 845, startPoint y: 602, endPoint x: 696, endPoint y: 567, distance: 153.1
click at [696, 566] on div "**********" at bounding box center [816, 565] width 1426 height 884
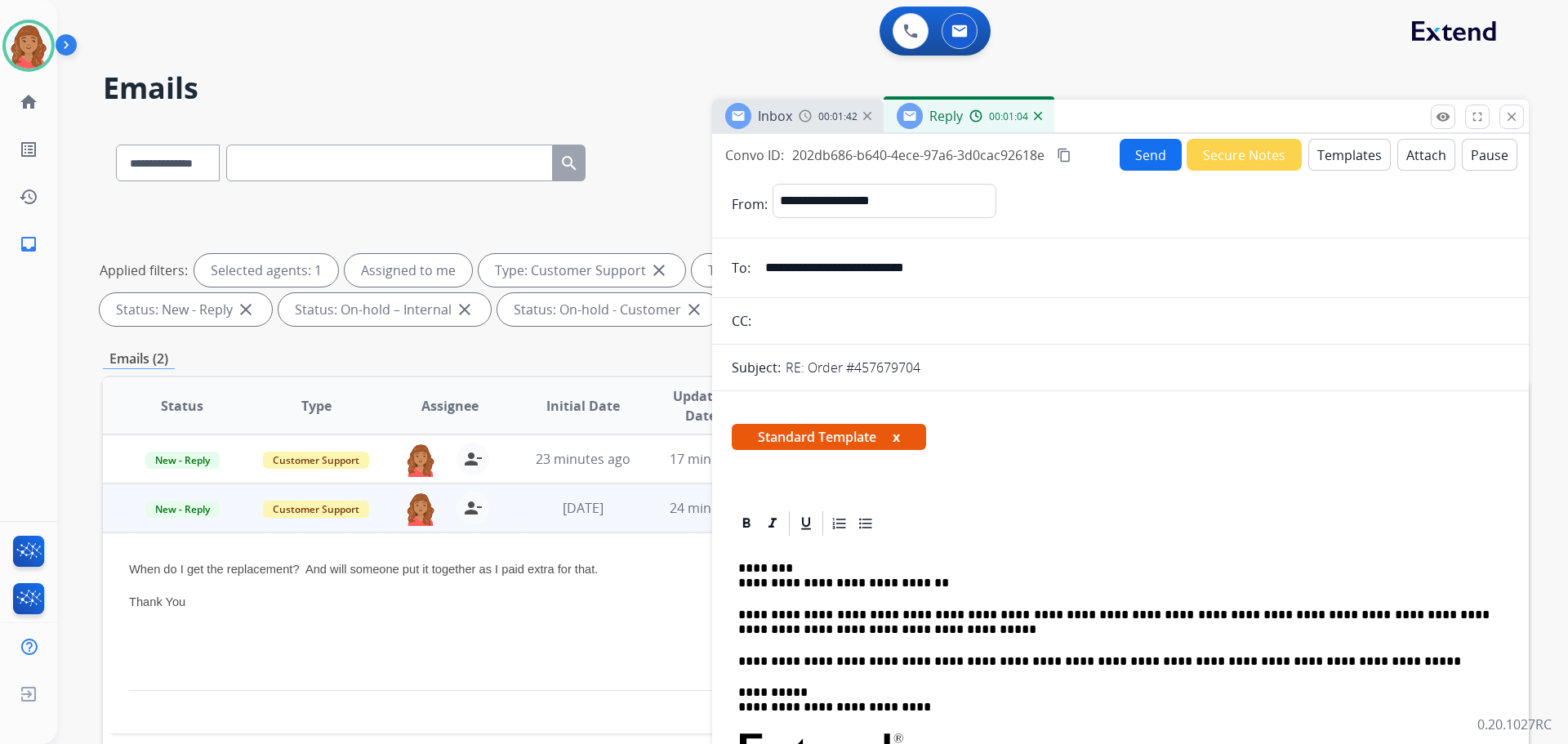
click at [1123, 157] on button "Send" at bounding box center [1150, 154] width 62 height 32
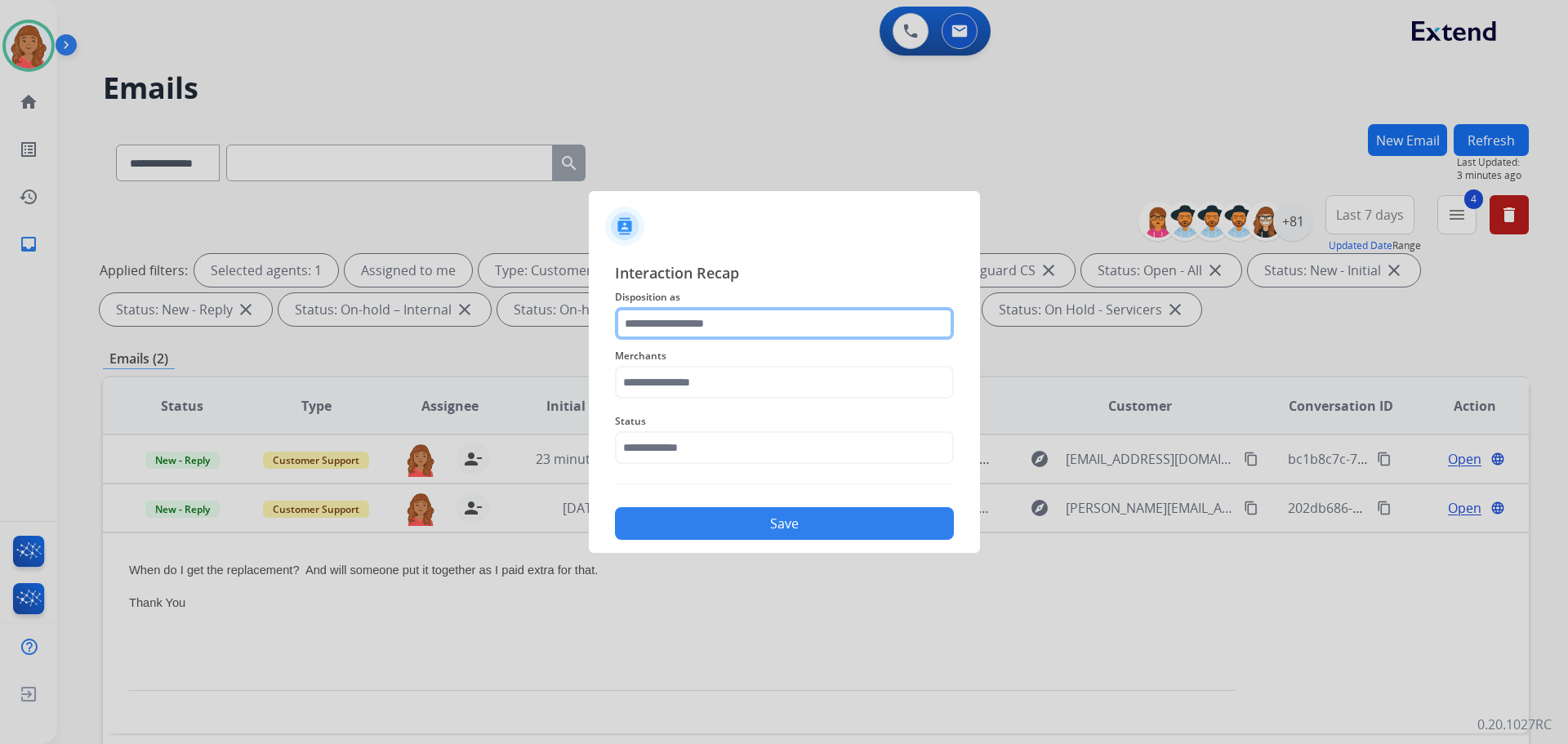
drag, startPoint x: 679, startPoint y: 318, endPoint x: 680, endPoint y: 338, distance: 20.0
click at [679, 319] on input "text" at bounding box center [784, 323] width 339 height 33
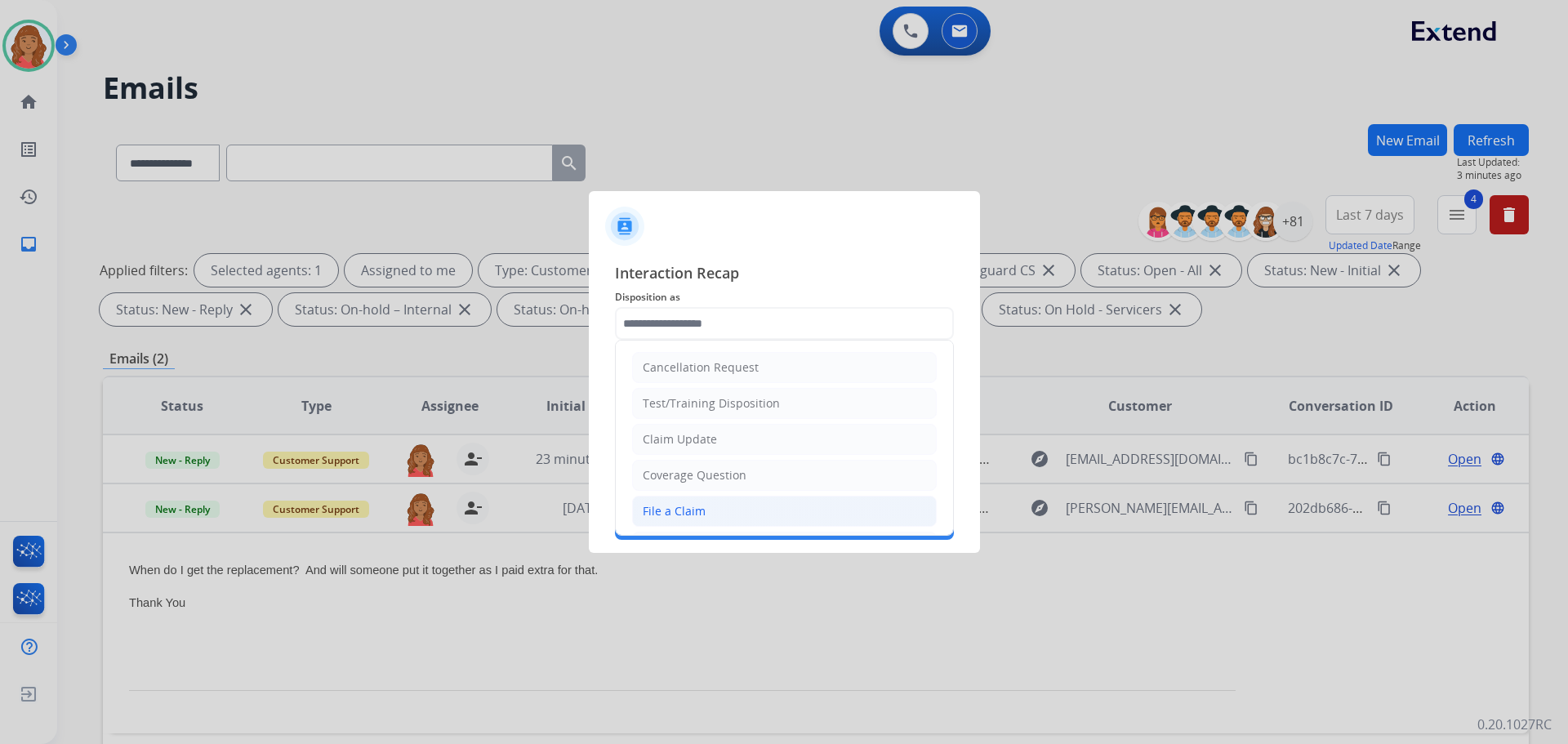
click at [678, 503] on div "File a Claim" at bounding box center [674, 512] width 63 height 17
type input "**********"
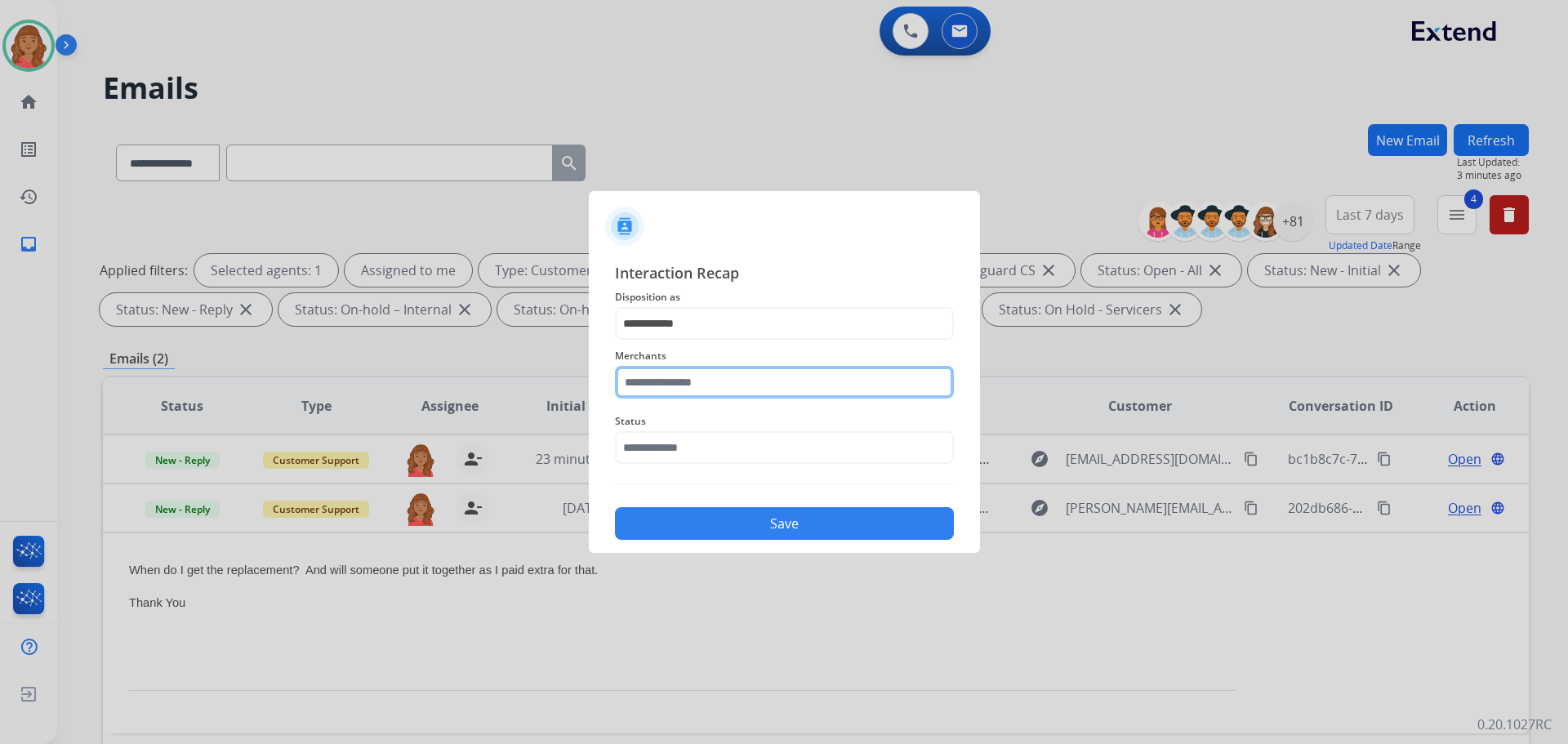
click at [683, 394] on input "text" at bounding box center [784, 381] width 339 height 33
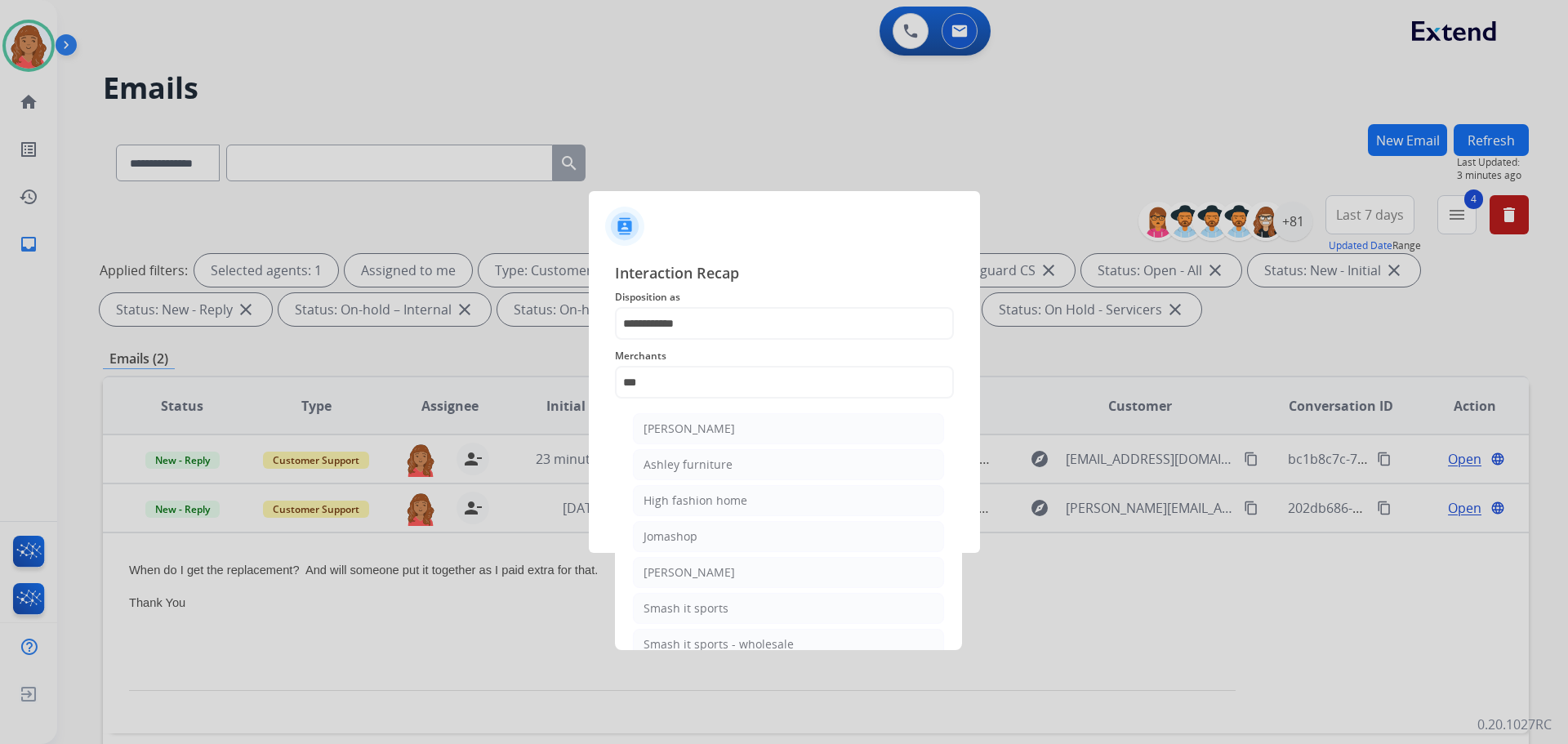
click at [687, 465] on div "Ashley furniture" at bounding box center [688, 465] width 89 height 17
type input "**********"
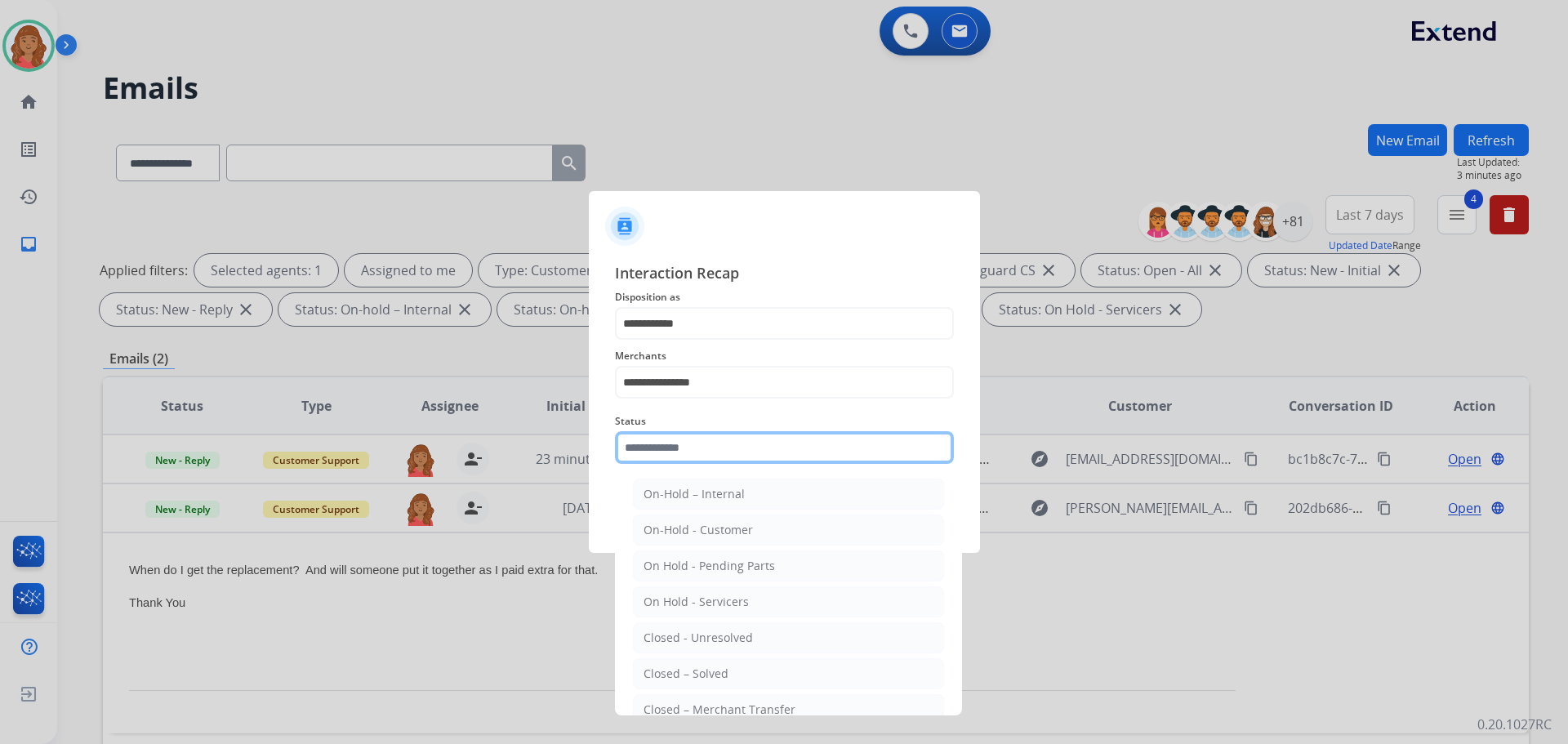
drag, startPoint x: 666, startPoint y: 447, endPoint x: 668, endPoint y: 475, distance: 28.1
click at [667, 446] on input "text" at bounding box center [784, 447] width 339 height 33
click at [675, 671] on div "Closed – Solved" at bounding box center [685, 674] width 85 height 17
type input "**********"
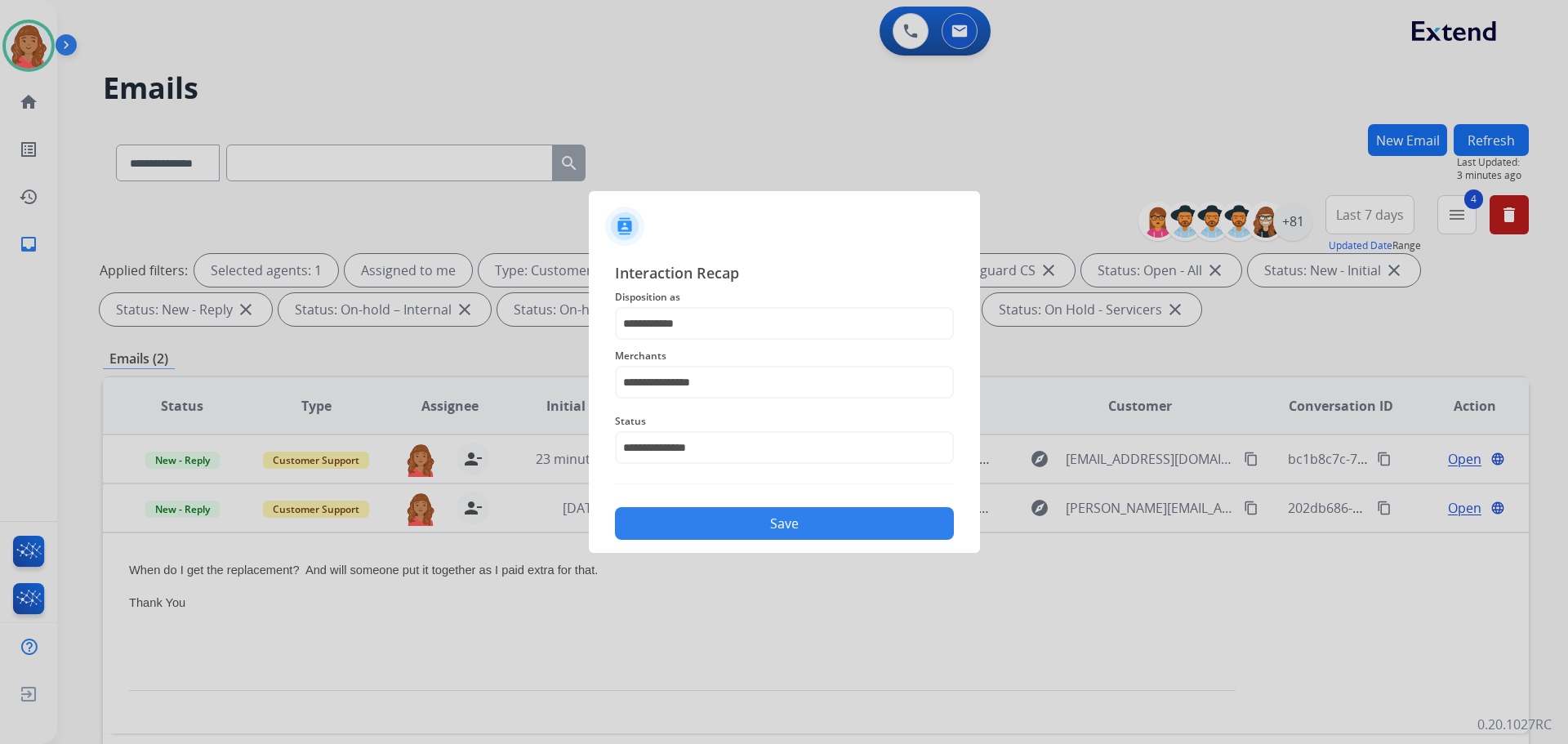
click at [707, 524] on button "Save" at bounding box center [784, 523] width 339 height 33
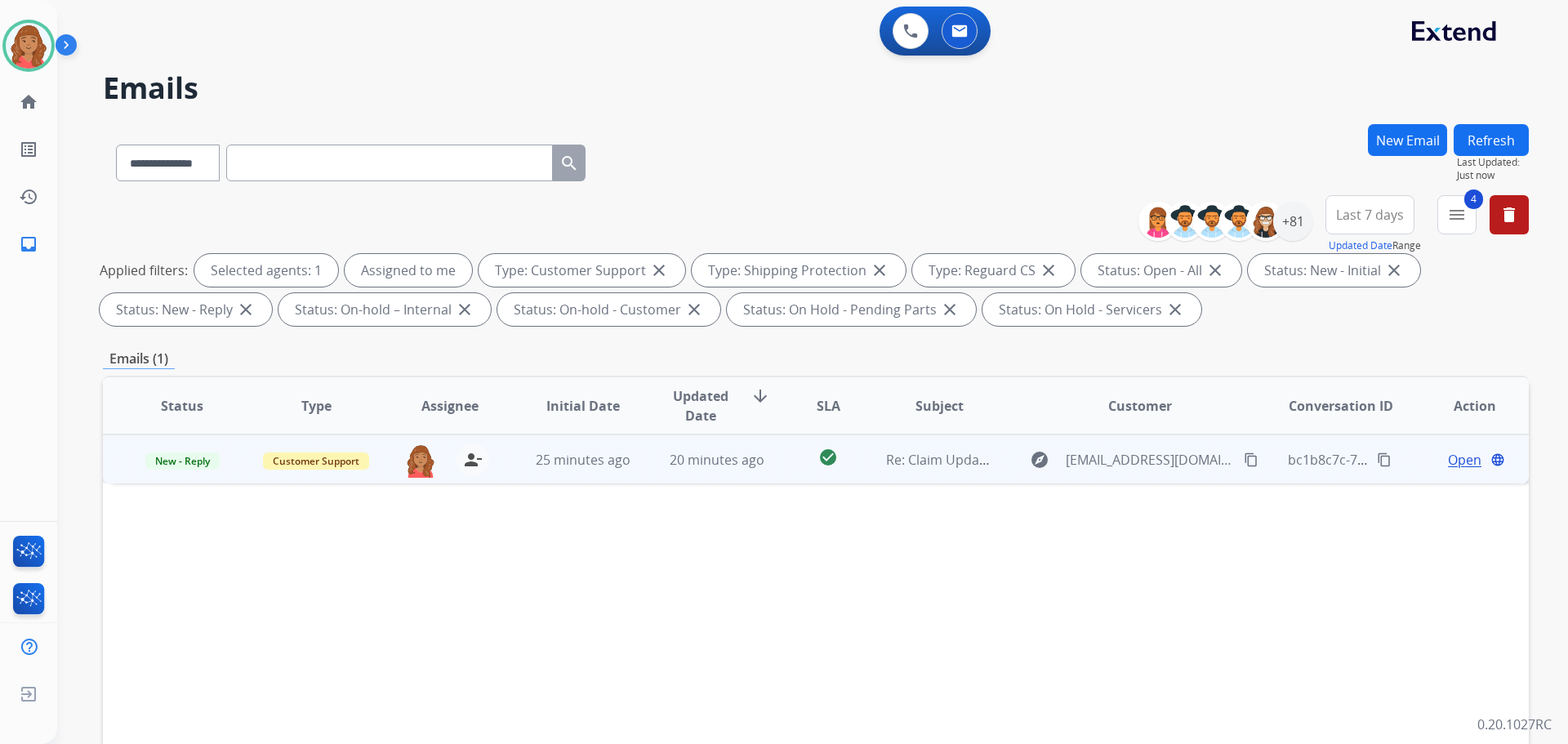
click at [672, 443] on td "20 minutes ago" at bounding box center [705, 458] width 134 height 49
click at [1242, 454] on button "content_copy" at bounding box center [1251, 458] width 20 height 20
click at [1450, 458] on span "Open" at bounding box center [1465, 458] width 33 height 20
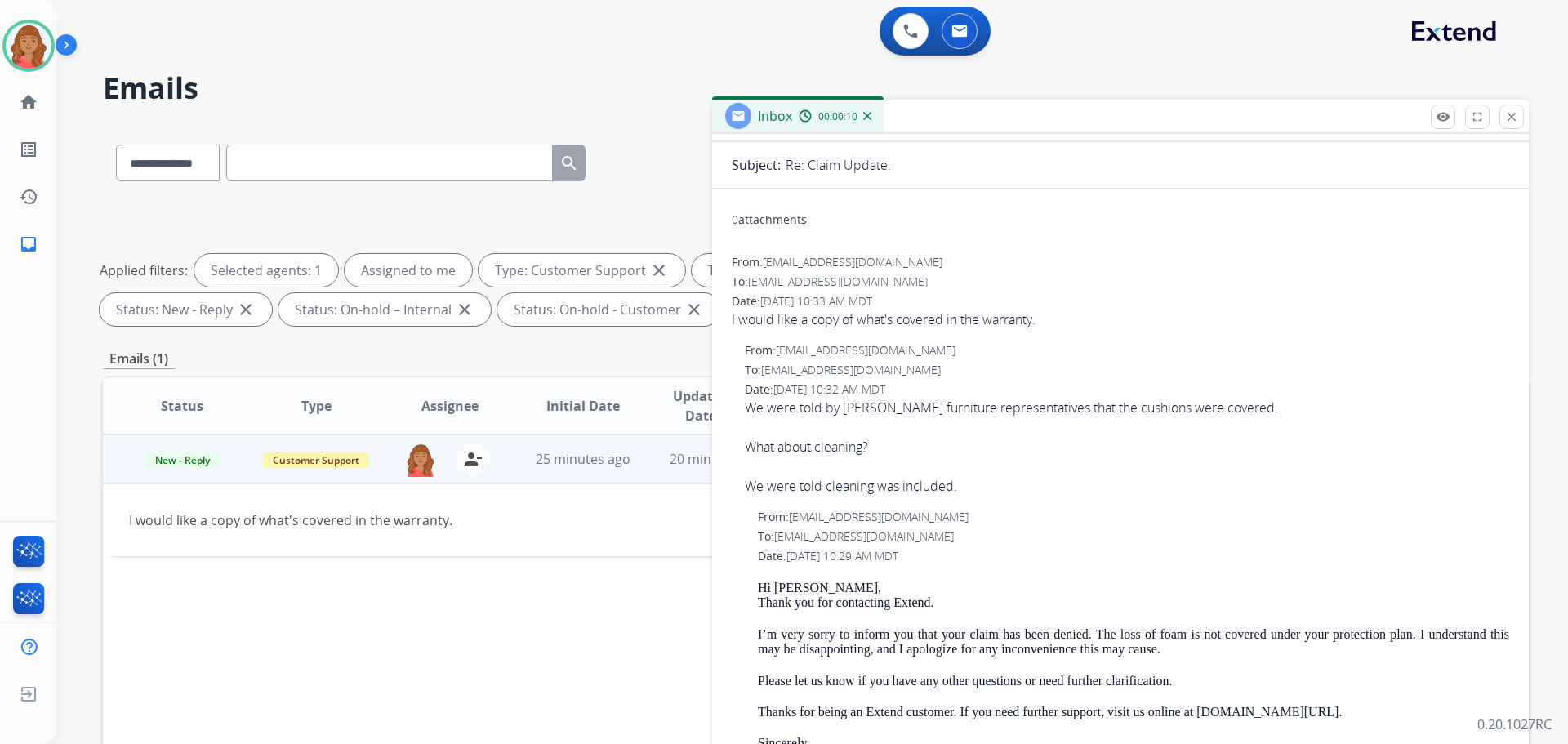
scroll to position [164, 0]
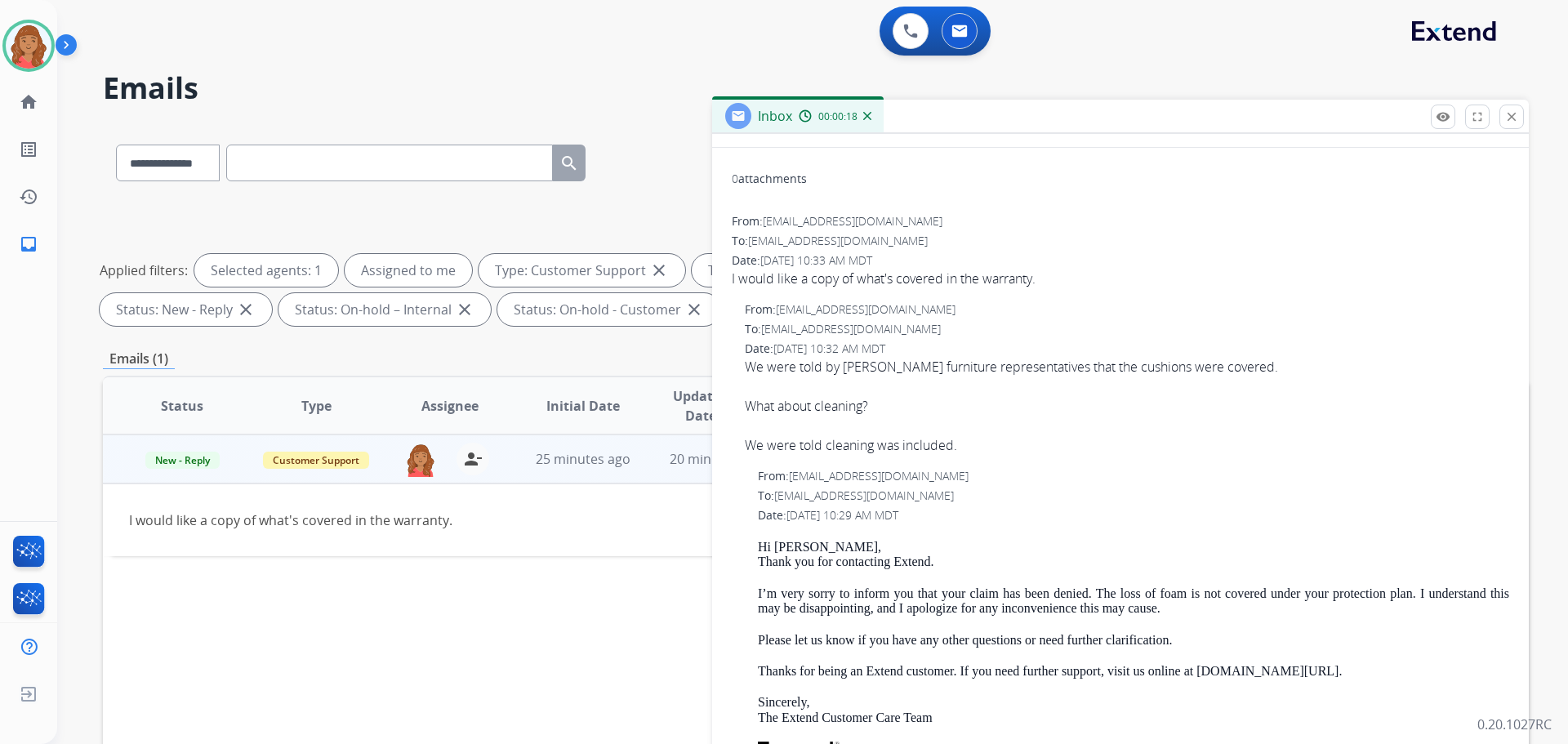
click at [801, 544] on p "Hi [PERSON_NAME], Thank you for contacting Extend." at bounding box center [1134, 554] width 751 height 30
drag, startPoint x: 813, startPoint y: 550, endPoint x: 753, endPoint y: 549, distance: 60.0
click at [753, 549] on div "From: [EMAIL_ADDRESS][DOMAIN_NAME] To: [EMAIL_ADDRESS][DOMAIN_NAME] Date: [DATE…" at bounding box center [1121, 718] width 777 height 501
copy p "Hi [PERSON_NAME],"
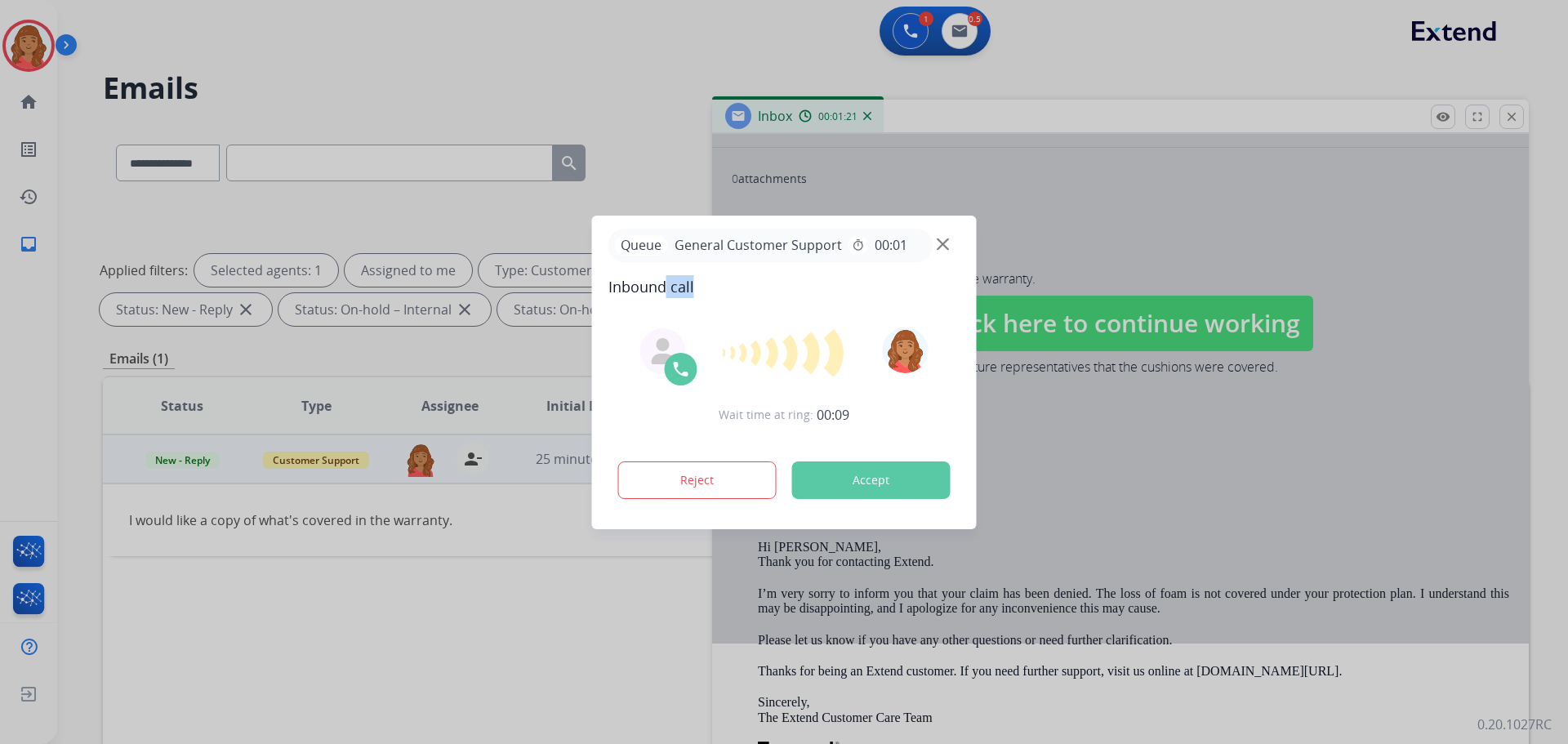
drag, startPoint x: 855, startPoint y: 305, endPoint x: 675, endPoint y: 298, distance: 180.1
click at [665, 304] on div "Queue General Customer Support timer 00:01 Inbound call Wait time at ring: 00:0…" at bounding box center [785, 372] width 385 height 313
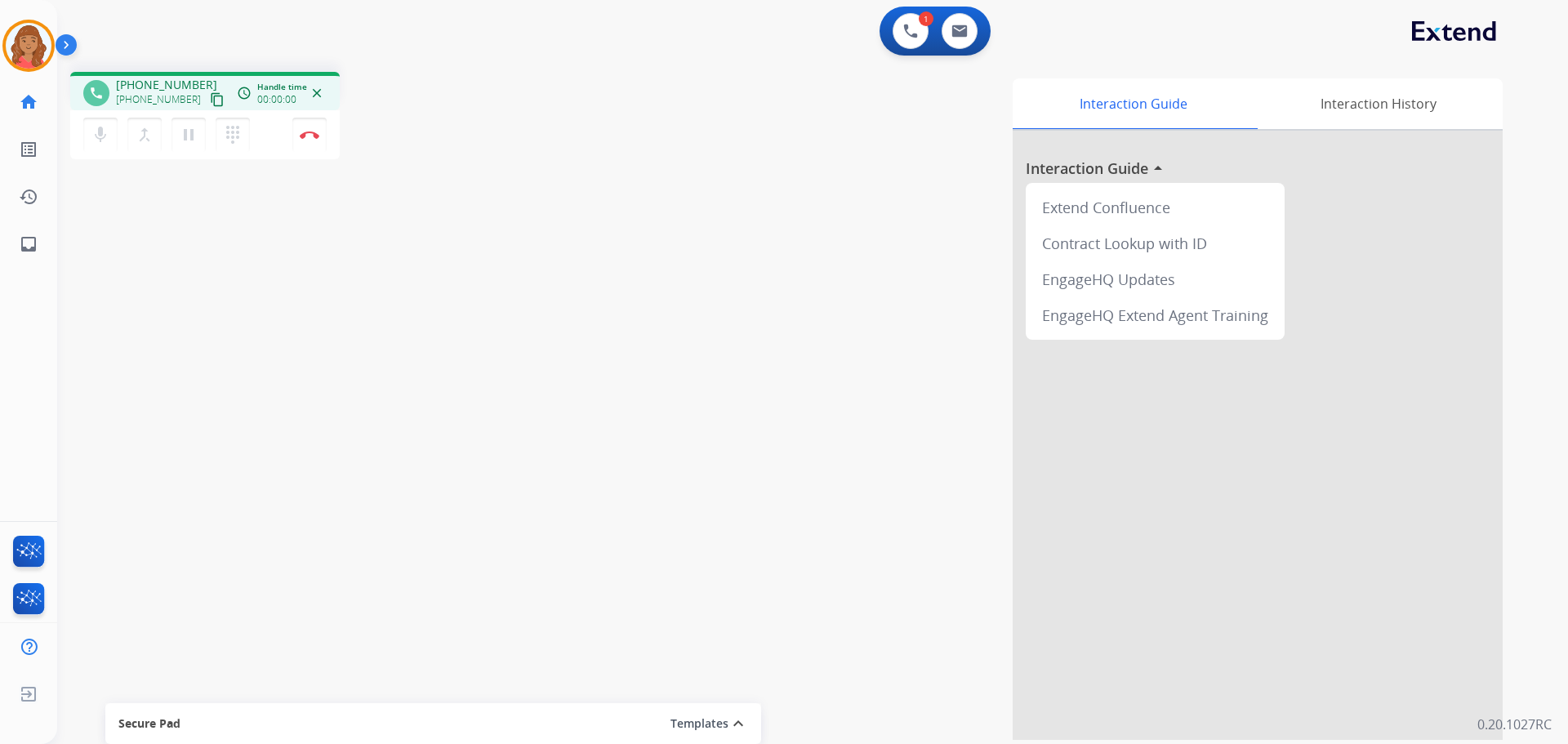
drag, startPoint x: 201, startPoint y: 103, endPoint x: 59, endPoint y: 101, distance: 142.0
click at [210, 102] on mat-icon "content_copy" at bounding box center [218, 100] width 15 height 15
click at [310, 130] on img at bounding box center [309, 134] width 20 height 8
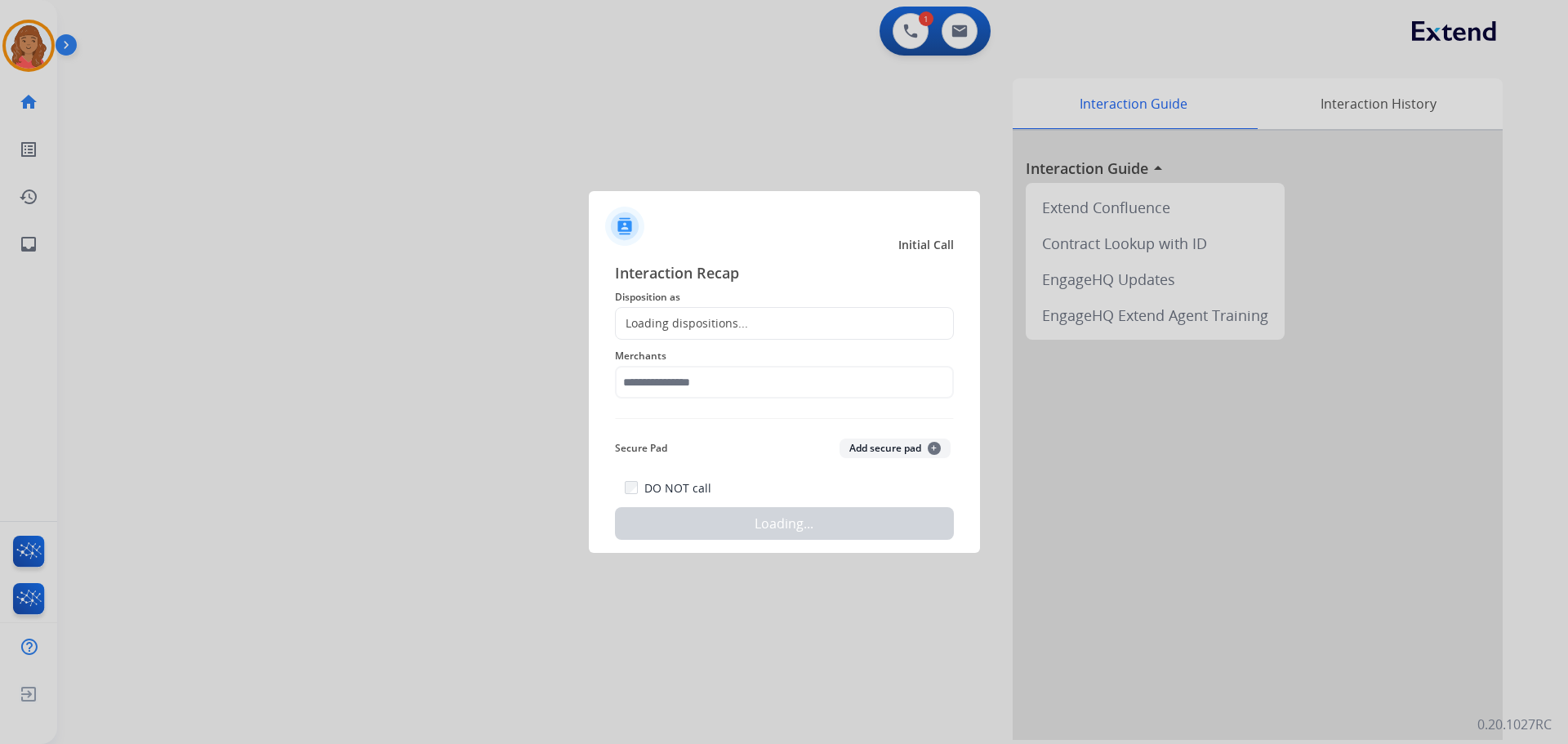
click at [663, 316] on div "Loading dispositions..." at bounding box center [682, 324] width 132 height 17
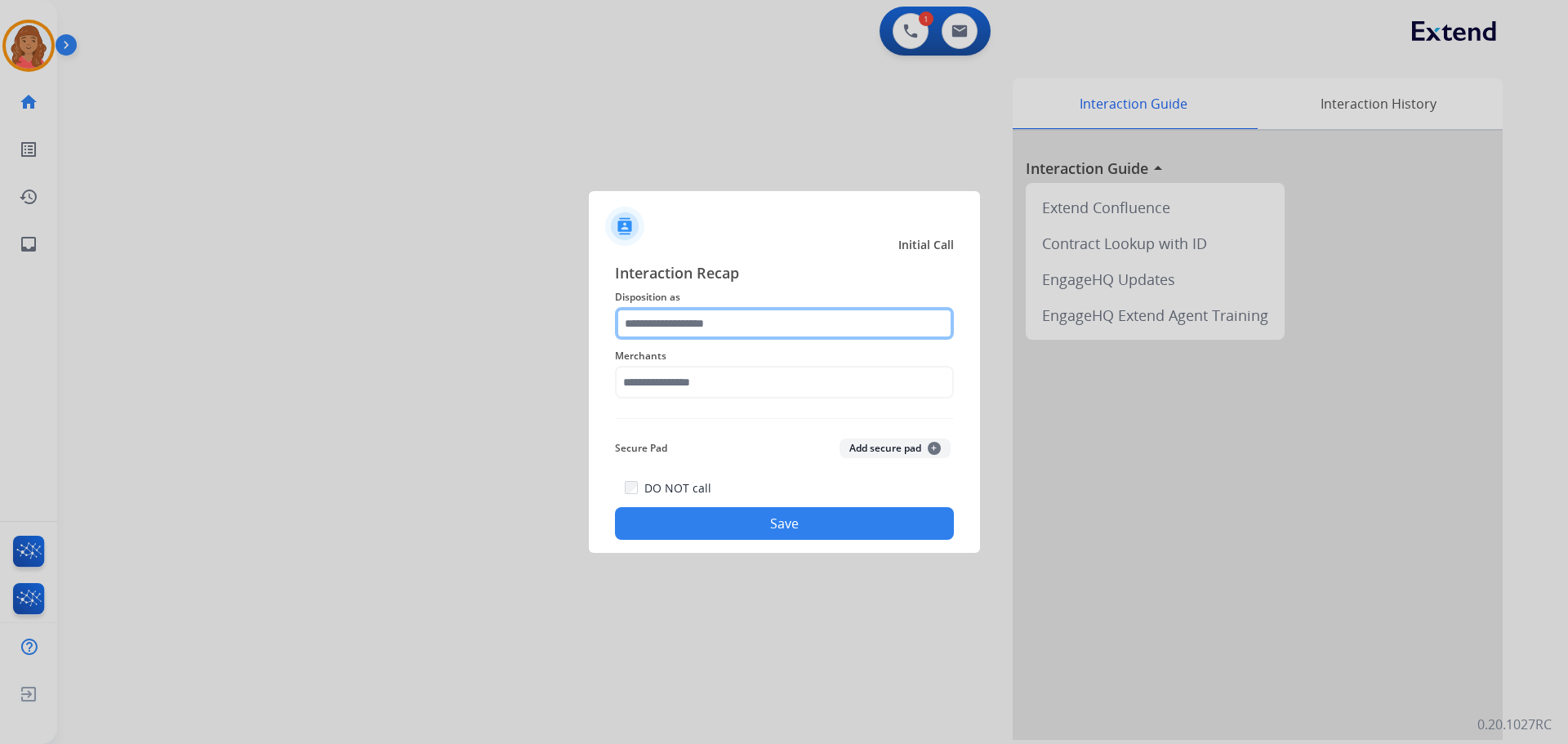
click at [686, 322] on input "text" at bounding box center [784, 323] width 339 height 33
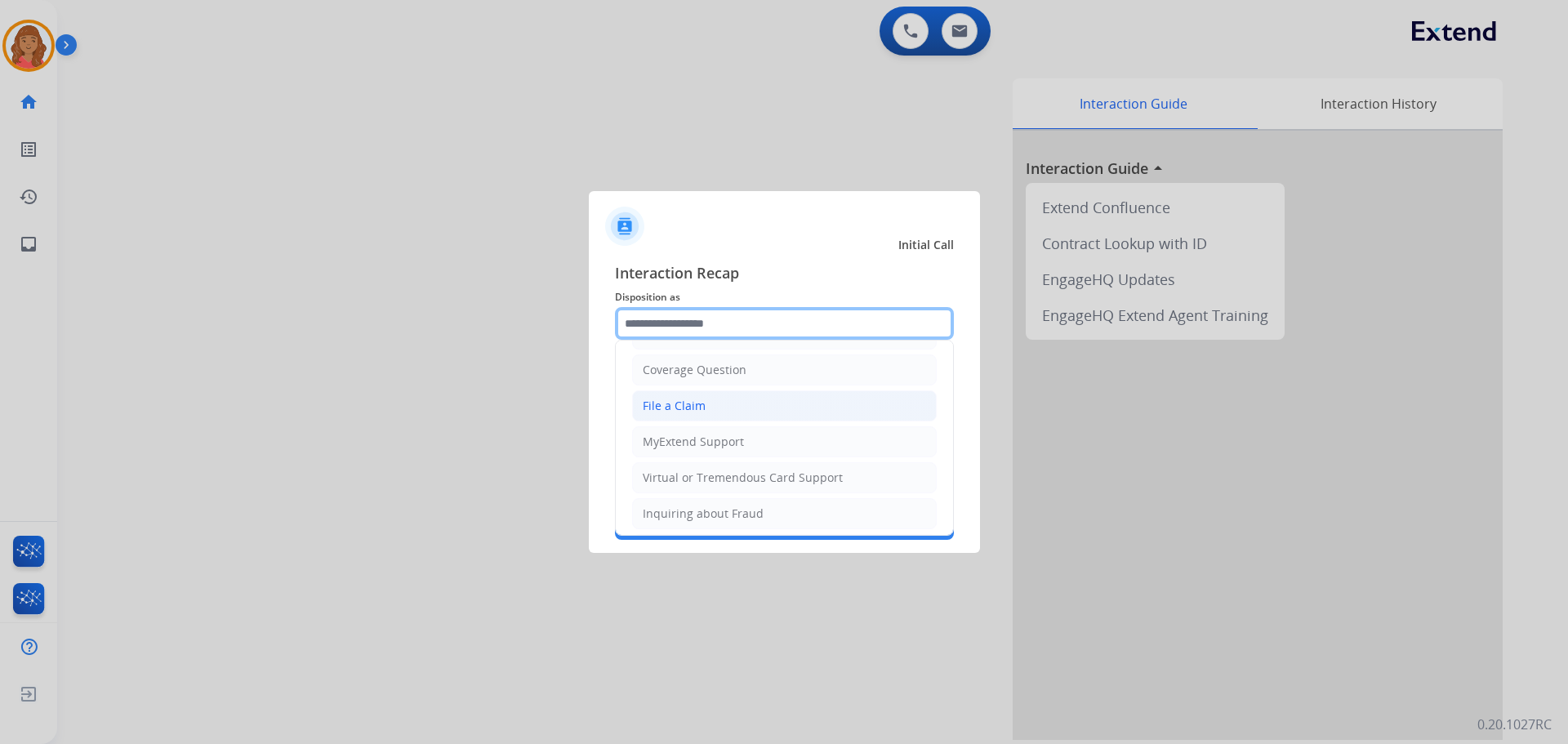
scroll to position [82, 0]
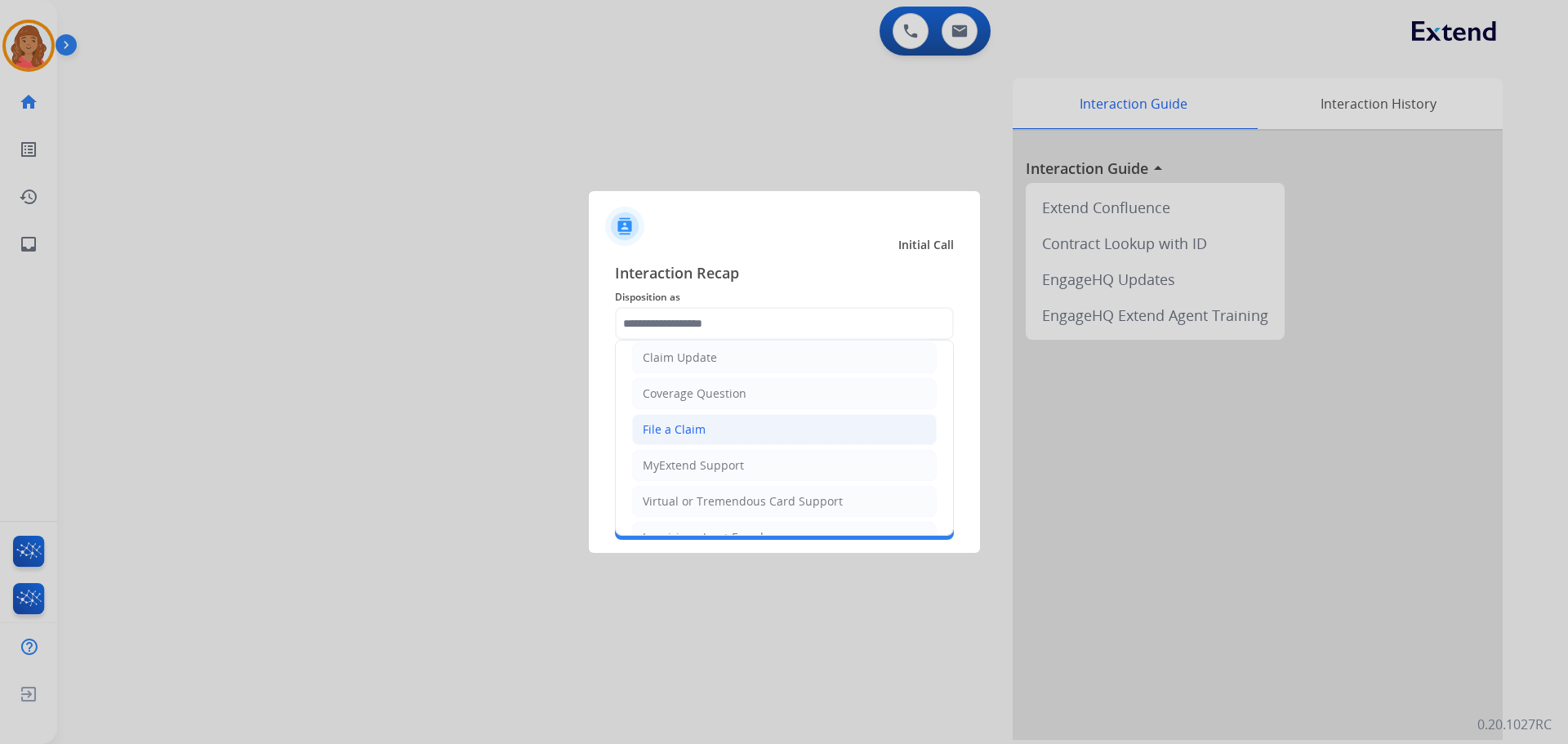
click at [685, 429] on div "File a Claim" at bounding box center [674, 430] width 63 height 17
type input "**********"
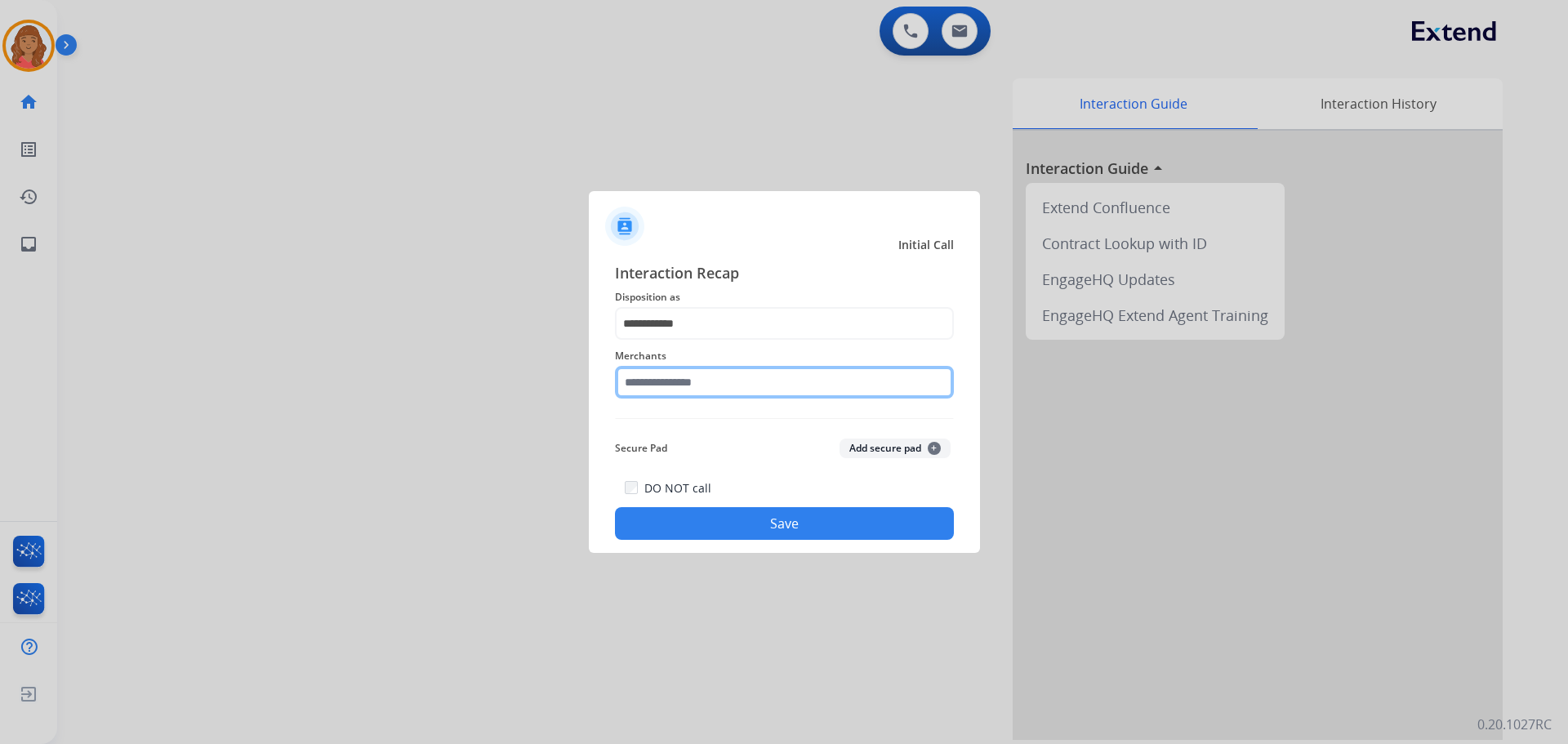
click at [681, 372] on input "text" at bounding box center [784, 381] width 339 height 33
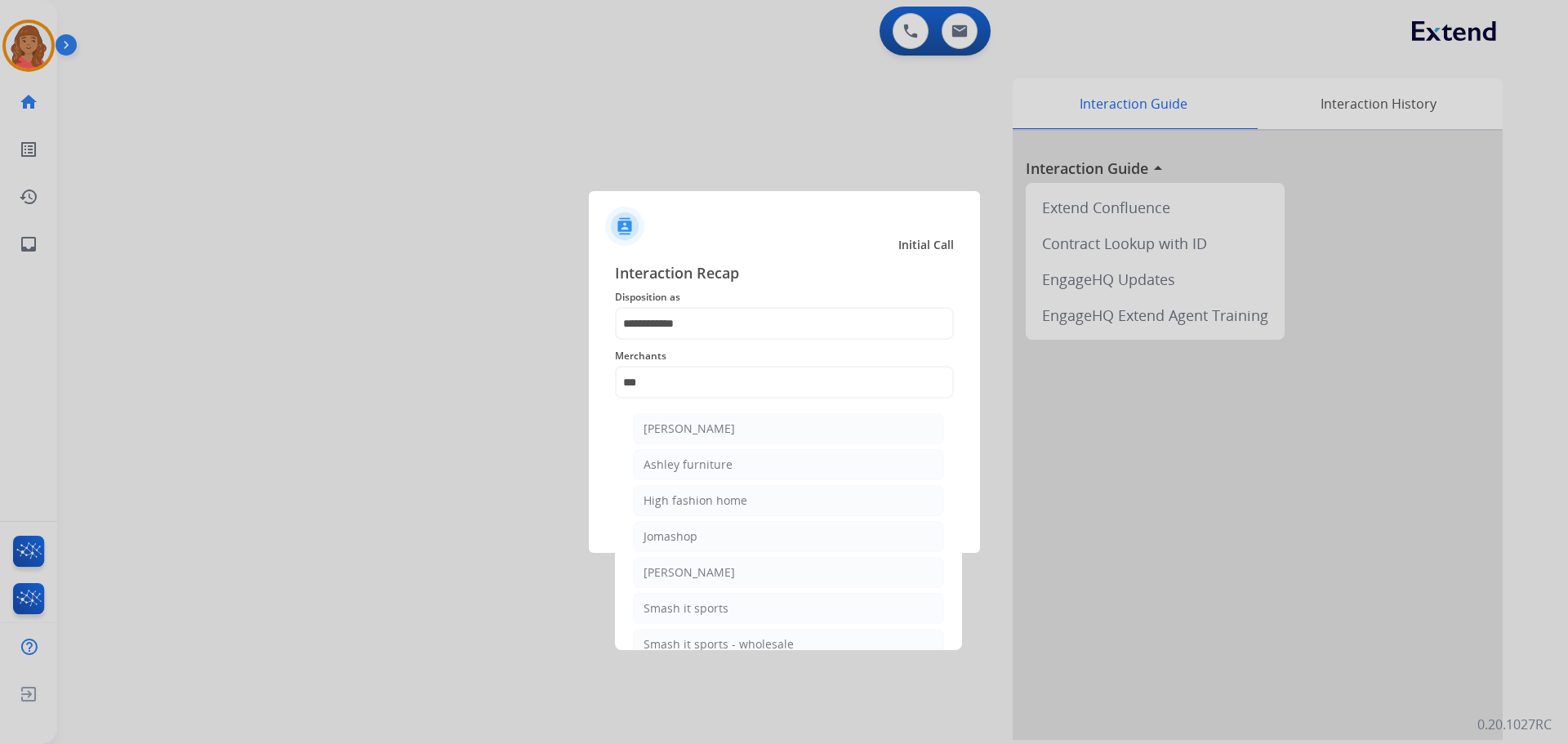
click at [699, 432] on div "[PERSON_NAME]" at bounding box center [689, 429] width 91 height 17
type input "**********"
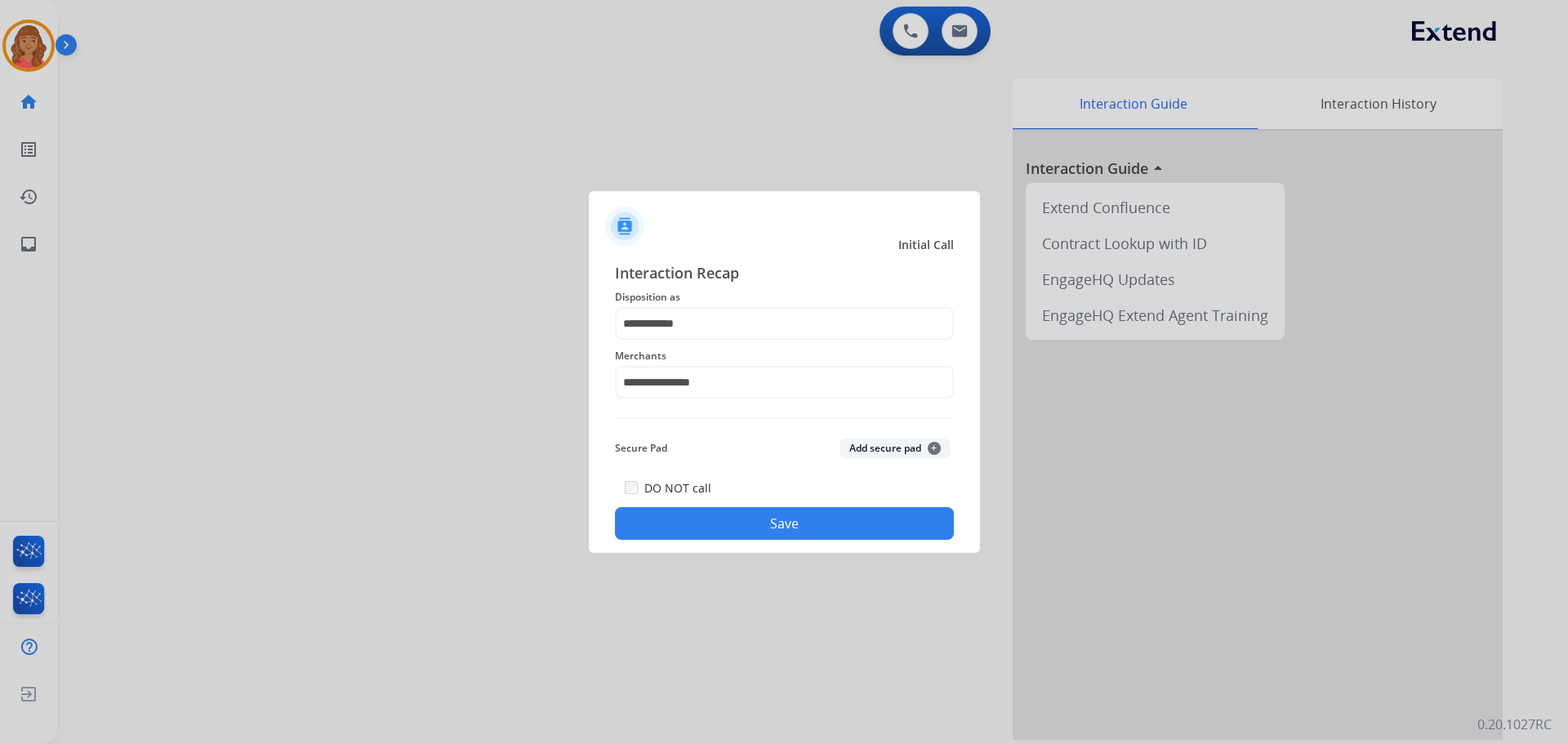
click at [759, 527] on button "Save" at bounding box center [784, 523] width 339 height 33
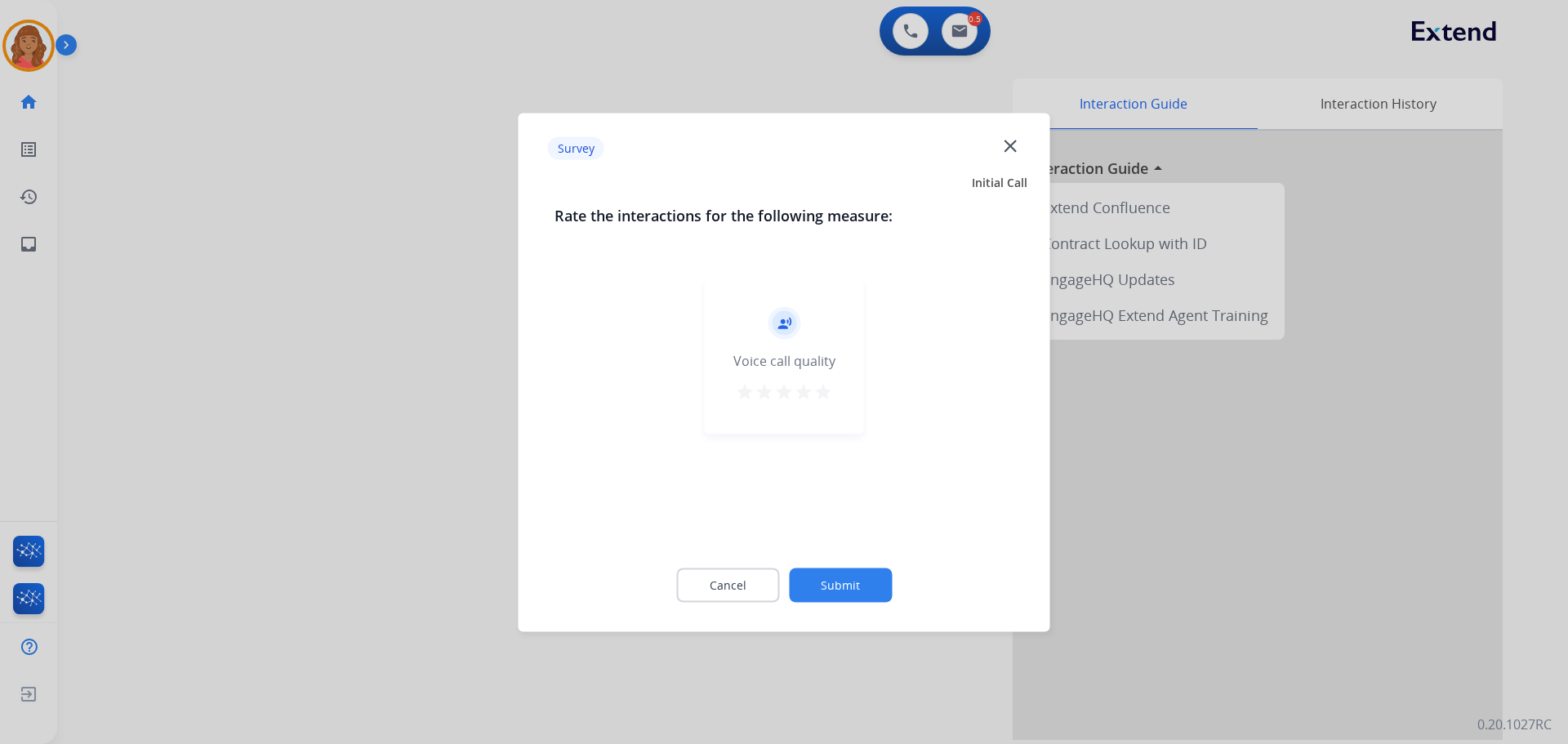
click at [824, 393] on mat-icon "star" at bounding box center [822, 391] width 20 height 20
click at [859, 590] on button "Submit" at bounding box center [840, 584] width 103 height 34
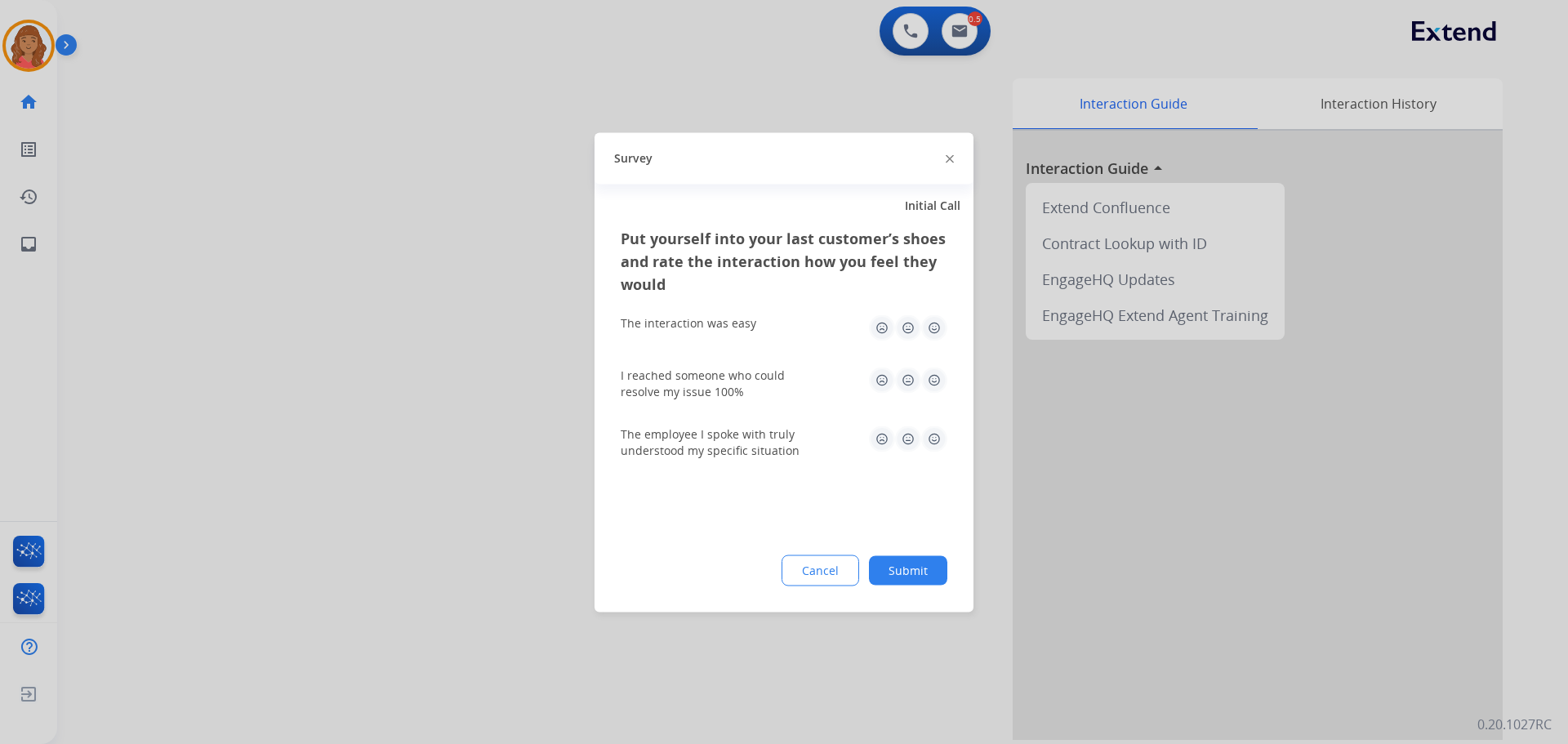
click at [937, 331] on img at bounding box center [934, 327] width 26 height 26
click at [929, 377] on img at bounding box center [934, 379] width 26 height 26
click at [939, 432] on img at bounding box center [934, 438] width 26 height 26
click at [937, 559] on button "Submit" at bounding box center [908, 570] width 78 height 30
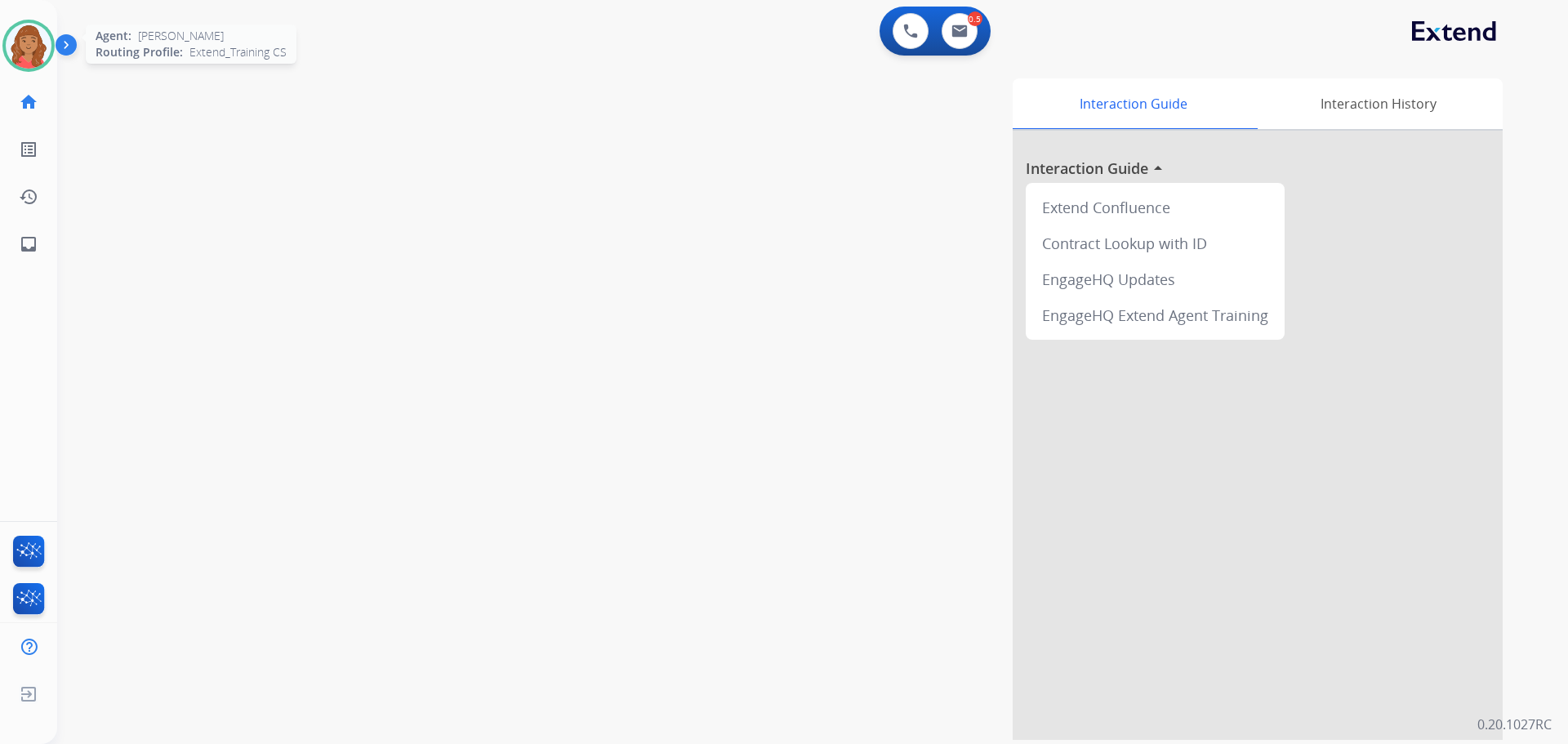
drag, startPoint x: 34, startPoint y: 44, endPoint x: 48, endPoint y: 58, distance: 19.8
click at [34, 44] on img at bounding box center [28, 46] width 46 height 46
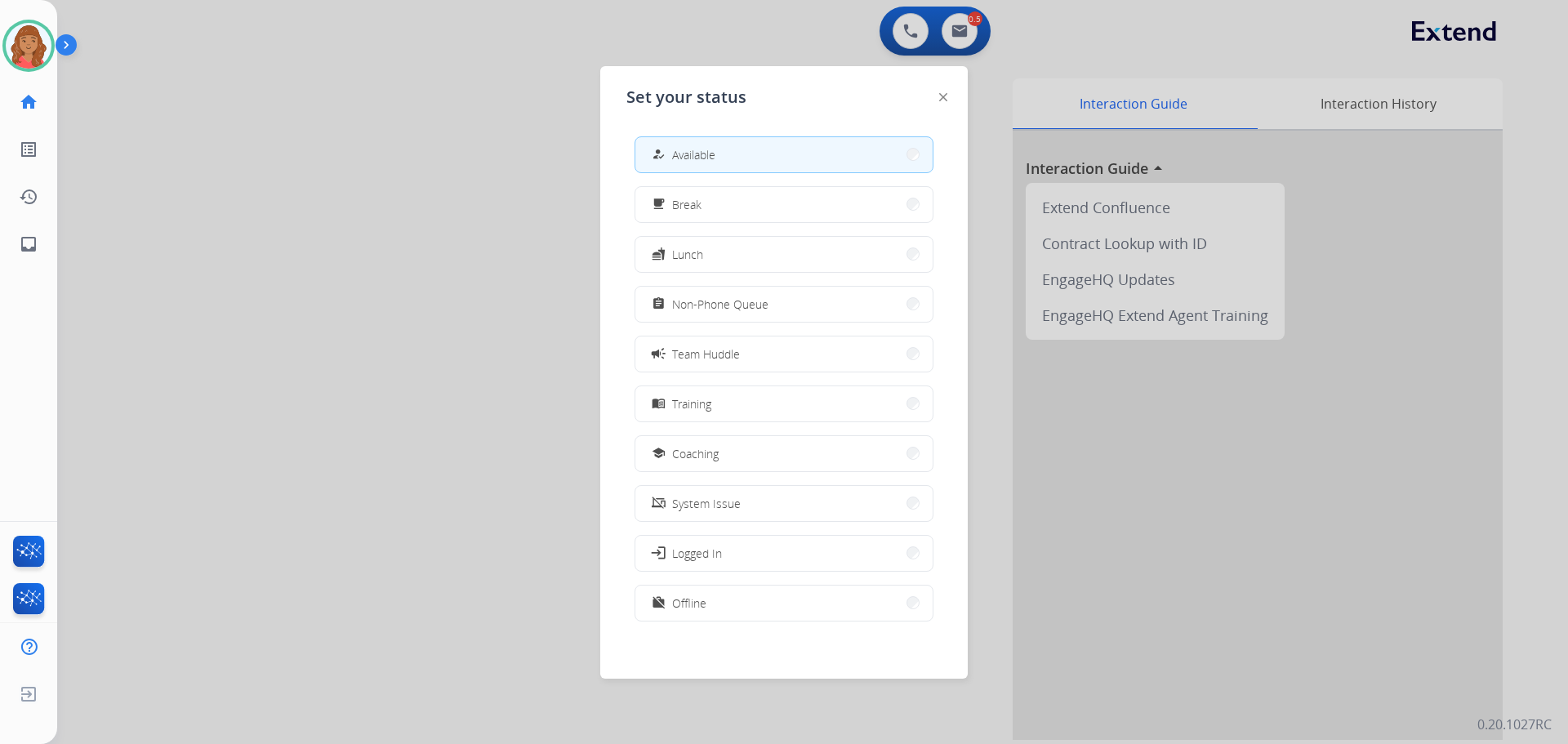
drag, startPoint x: 715, startPoint y: 302, endPoint x: 746, endPoint y: 378, distance: 82.1
click at [718, 303] on span "Non-Phone Queue" at bounding box center [721, 304] width 97 height 17
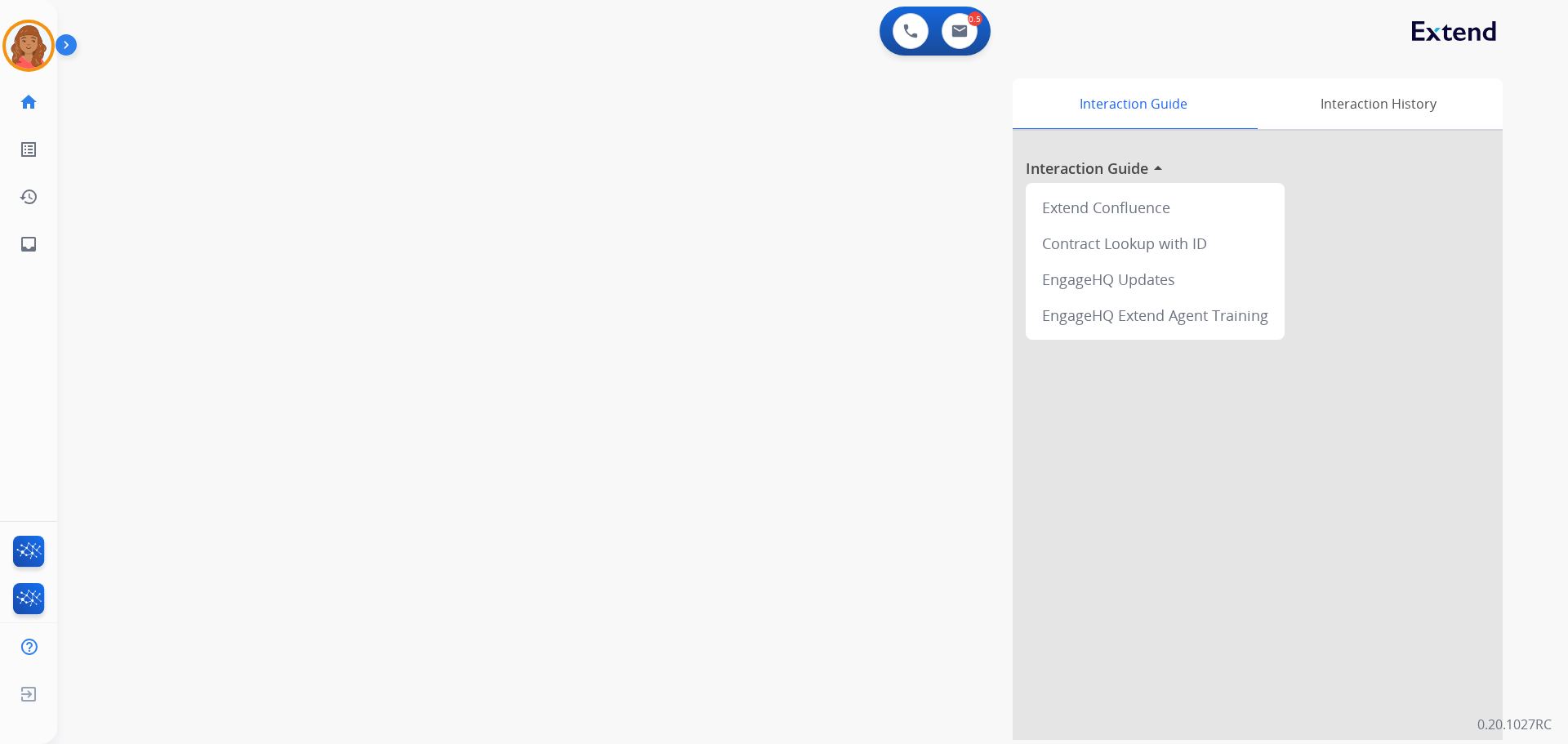
drag, startPoint x: 32, startPoint y: 40, endPoint x: 77, endPoint y: 49, distance: 45.9
click at [33, 40] on img at bounding box center [28, 46] width 46 height 46
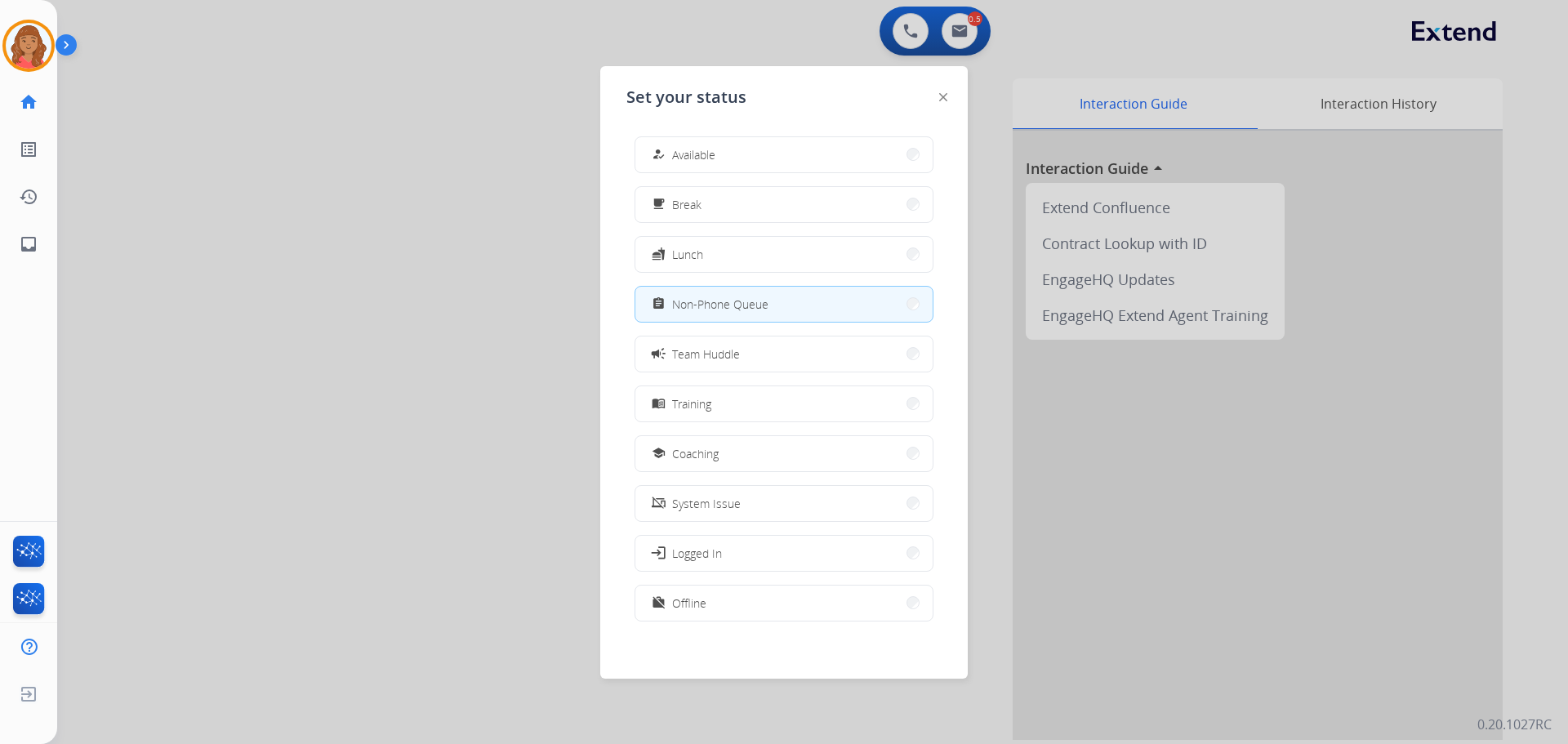
click at [698, 144] on button "how_to_reg Available" at bounding box center [784, 155] width 298 height 35
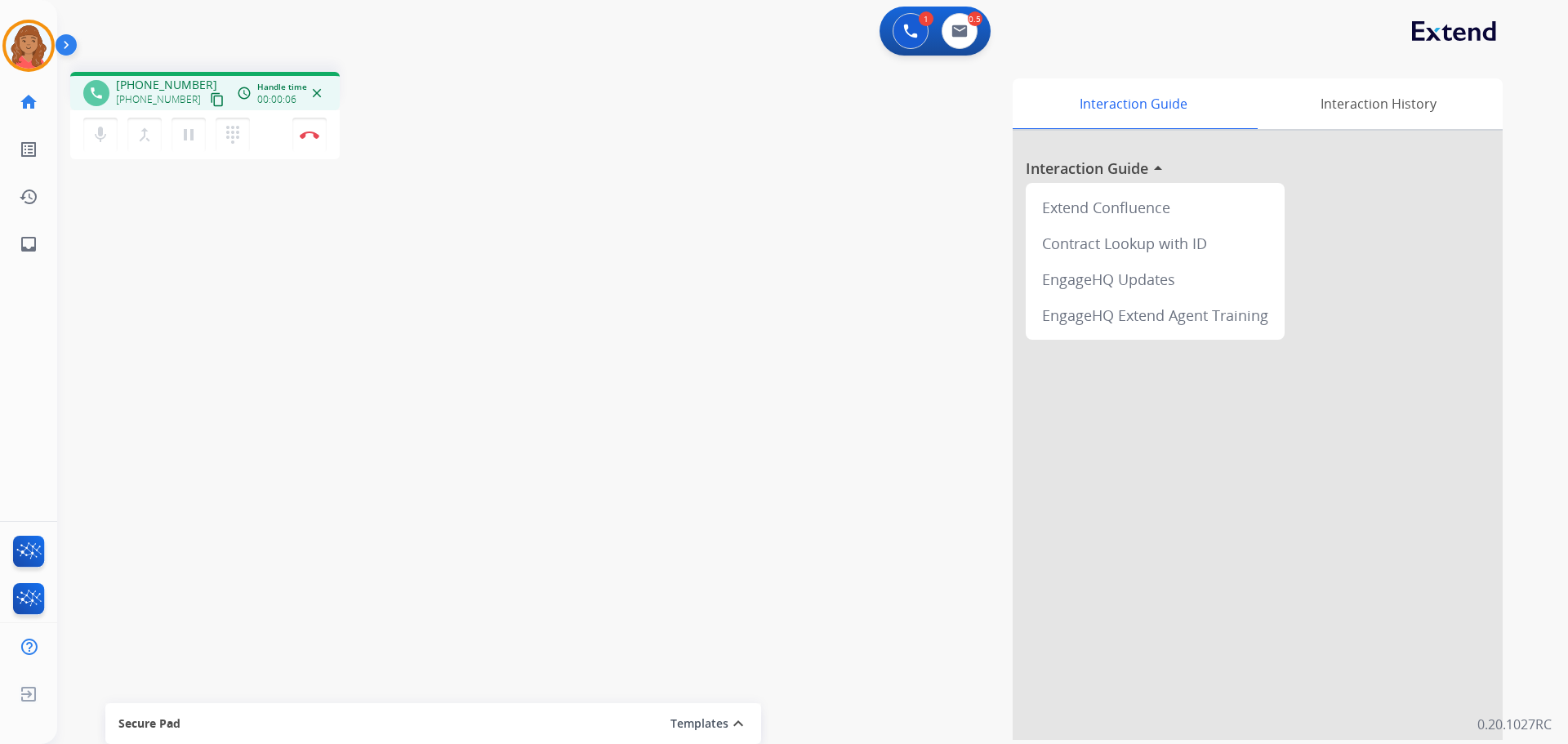
click at [210, 100] on mat-icon "content_copy" at bounding box center [218, 100] width 15 height 15
click at [226, 122] on button "dialpad Dialpad" at bounding box center [233, 134] width 34 height 34
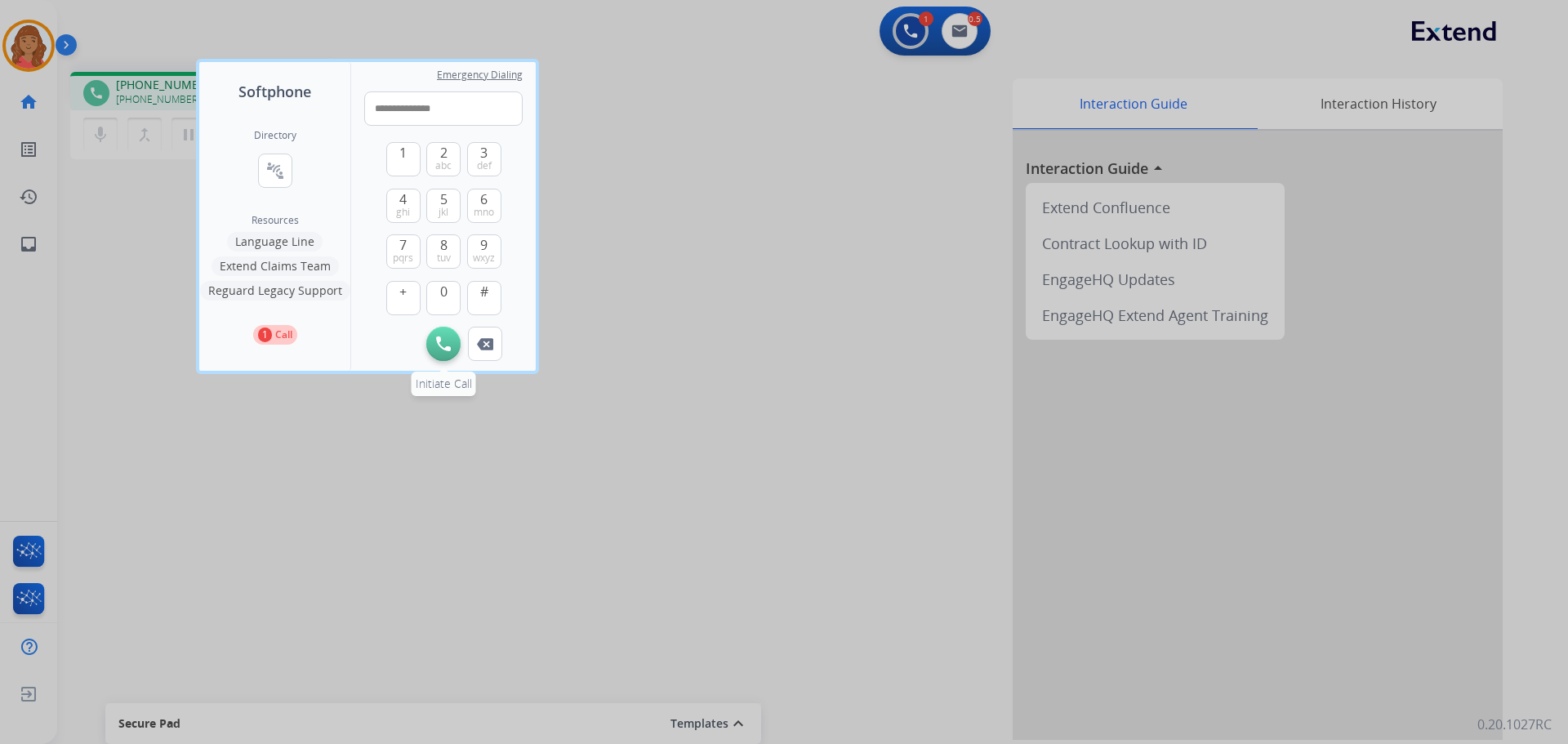
type input "**********"
click at [441, 341] on img at bounding box center [444, 344] width 15 height 15
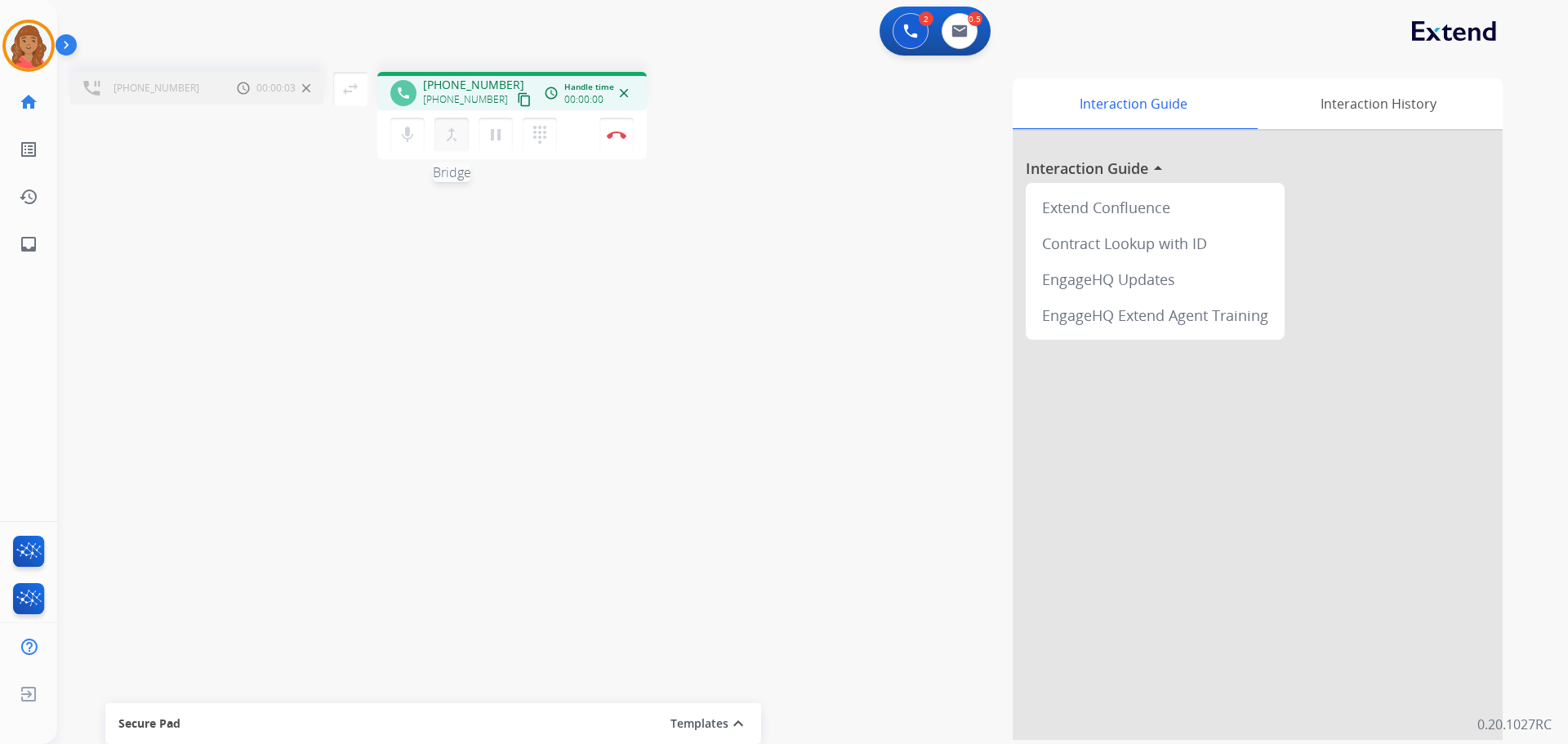
click at [453, 138] on mat-icon "merge_type" at bounding box center [451, 134] width 20 height 20
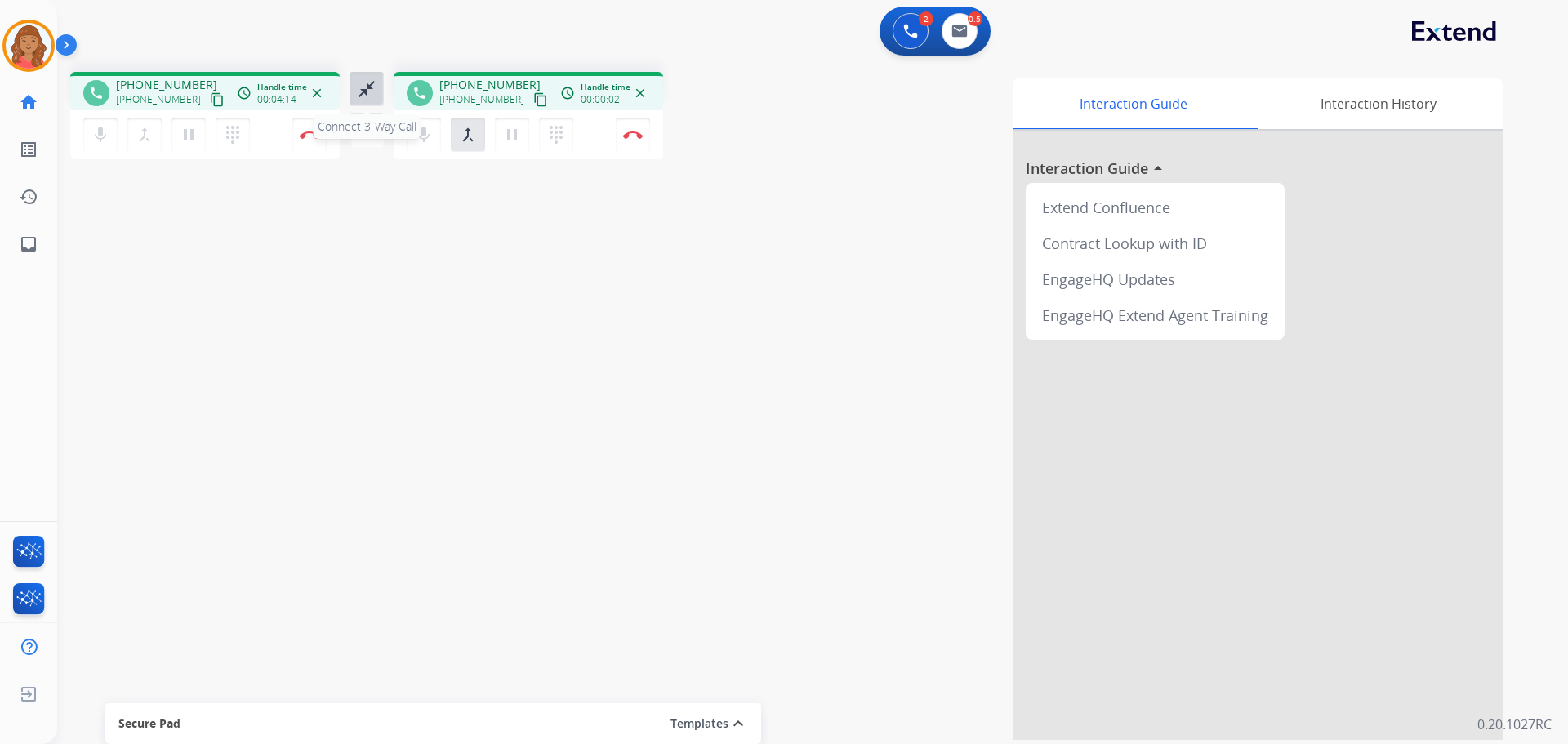
click at [371, 86] on mat-icon "close_fullscreen" at bounding box center [366, 88] width 20 height 20
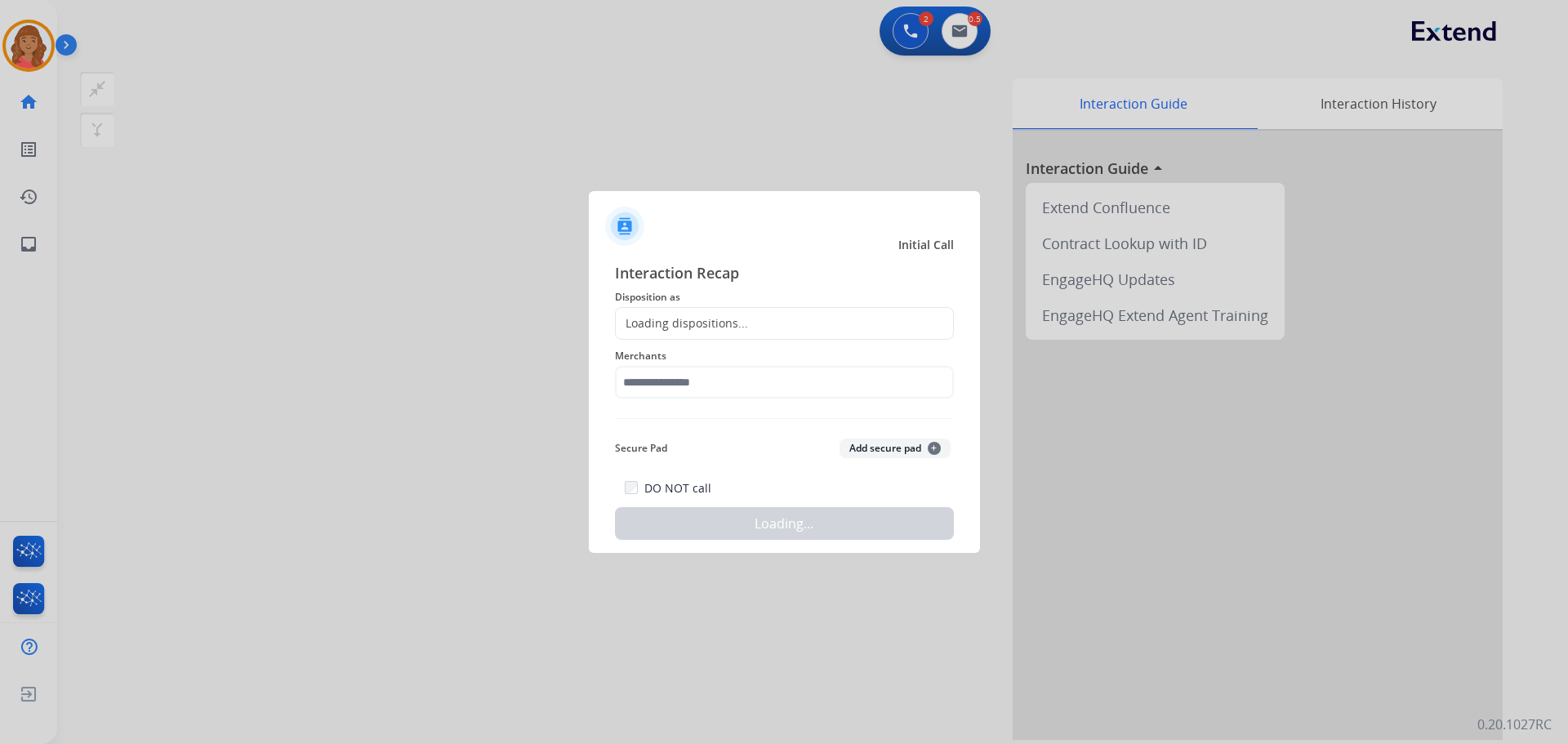
click at [696, 334] on div "Loading dispositions..." at bounding box center [784, 323] width 339 height 33
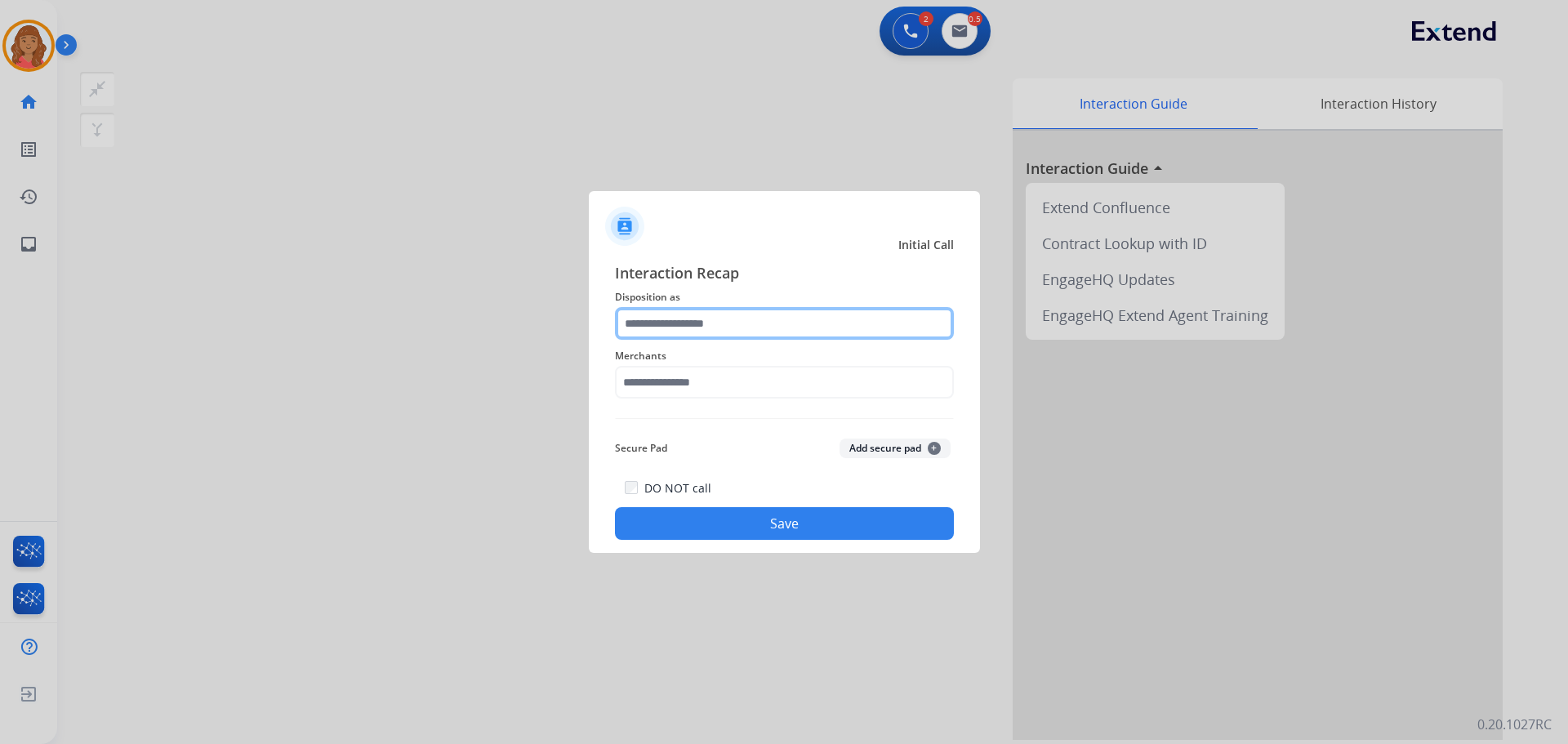
click at [672, 328] on input "text" at bounding box center [784, 323] width 339 height 33
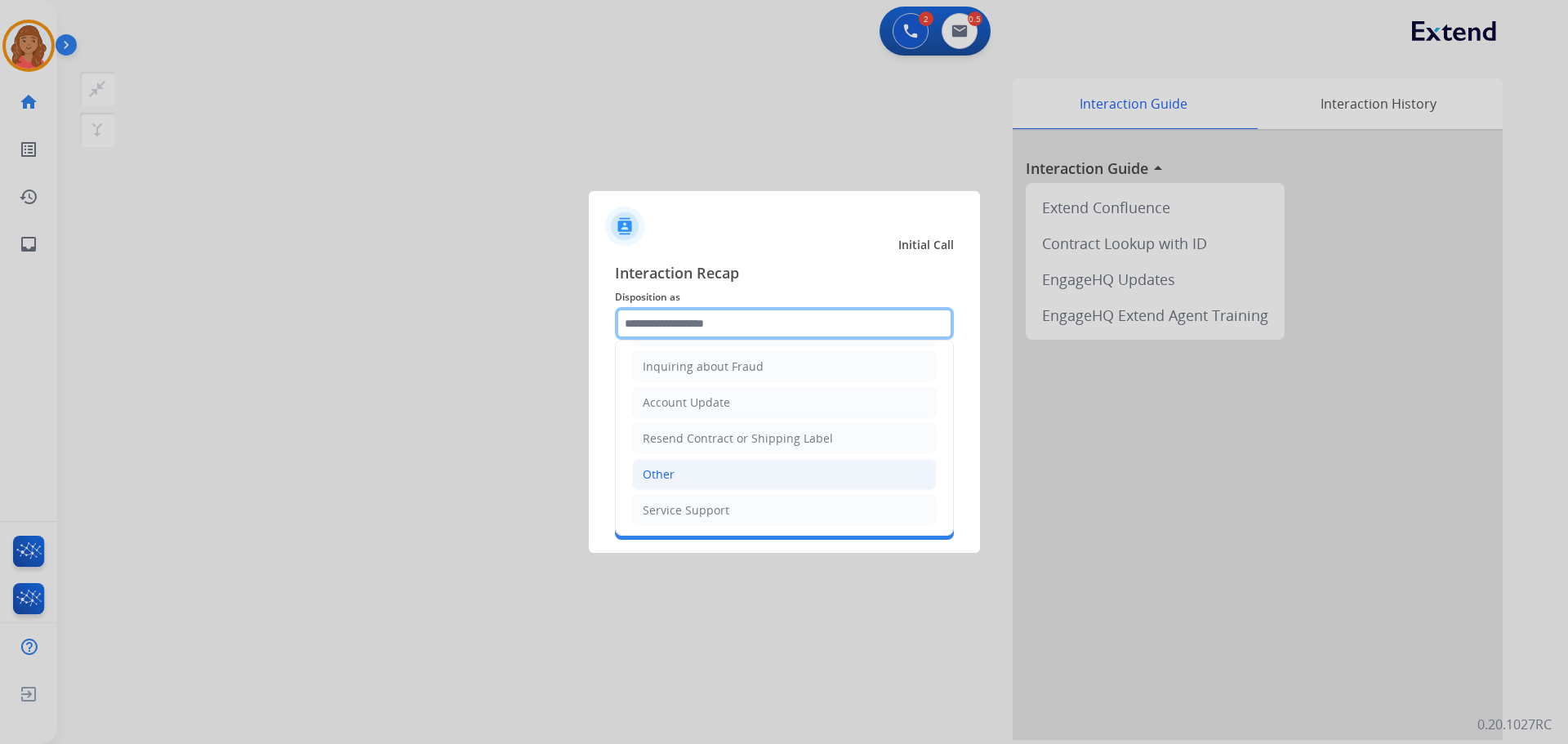
scroll to position [255, 0]
drag, startPoint x: 656, startPoint y: 472, endPoint x: 666, endPoint y: 417, distance: 55.9
click at [658, 466] on div "Other" at bounding box center [658, 472] width 32 height 17
type input "*****"
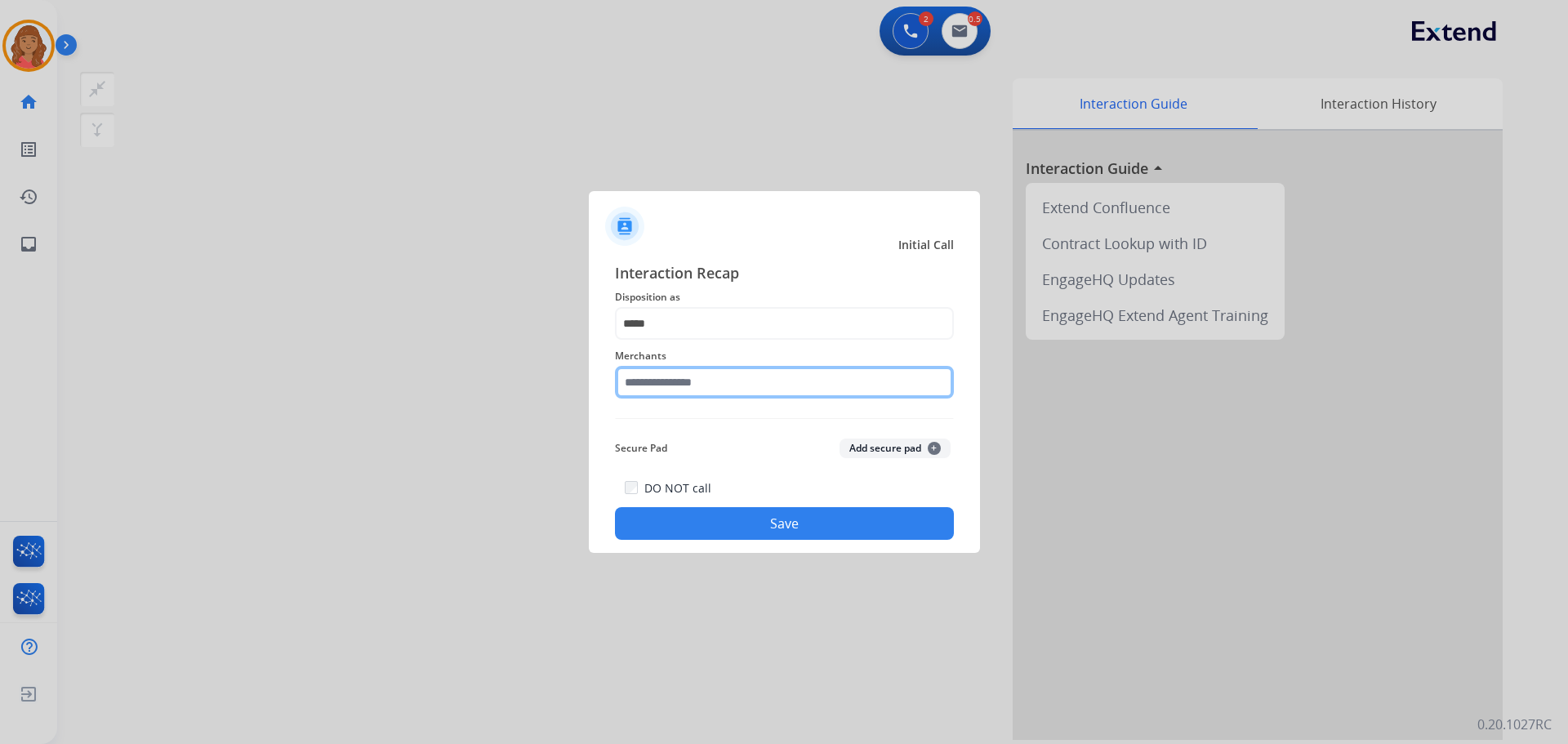
click at [659, 388] on input "text" at bounding box center [784, 381] width 339 height 33
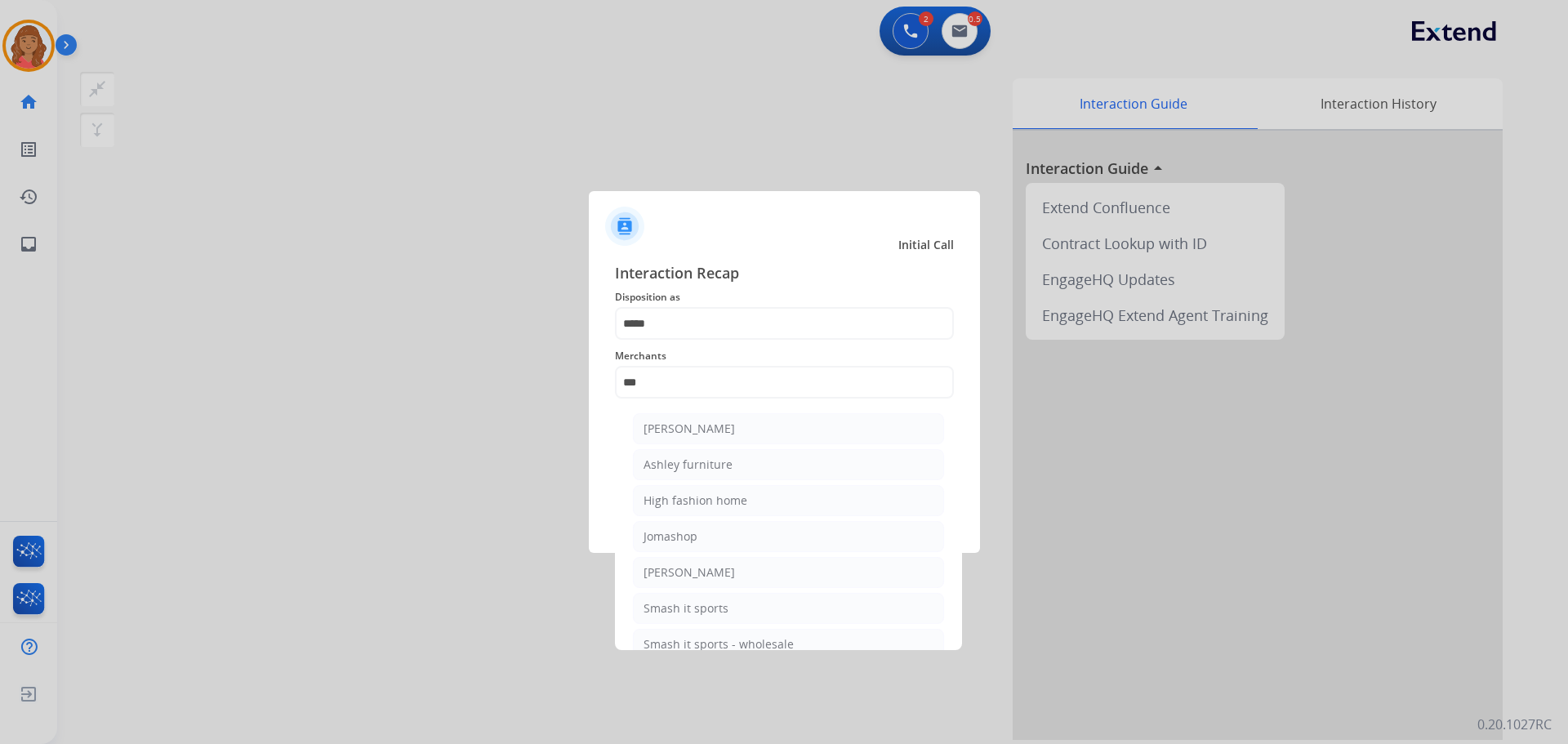
drag, startPoint x: 682, startPoint y: 466, endPoint x: 685, endPoint y: 433, distance: 33.1
click at [682, 465] on div "Ashley furniture" at bounding box center [688, 465] width 89 height 17
type input "**********"
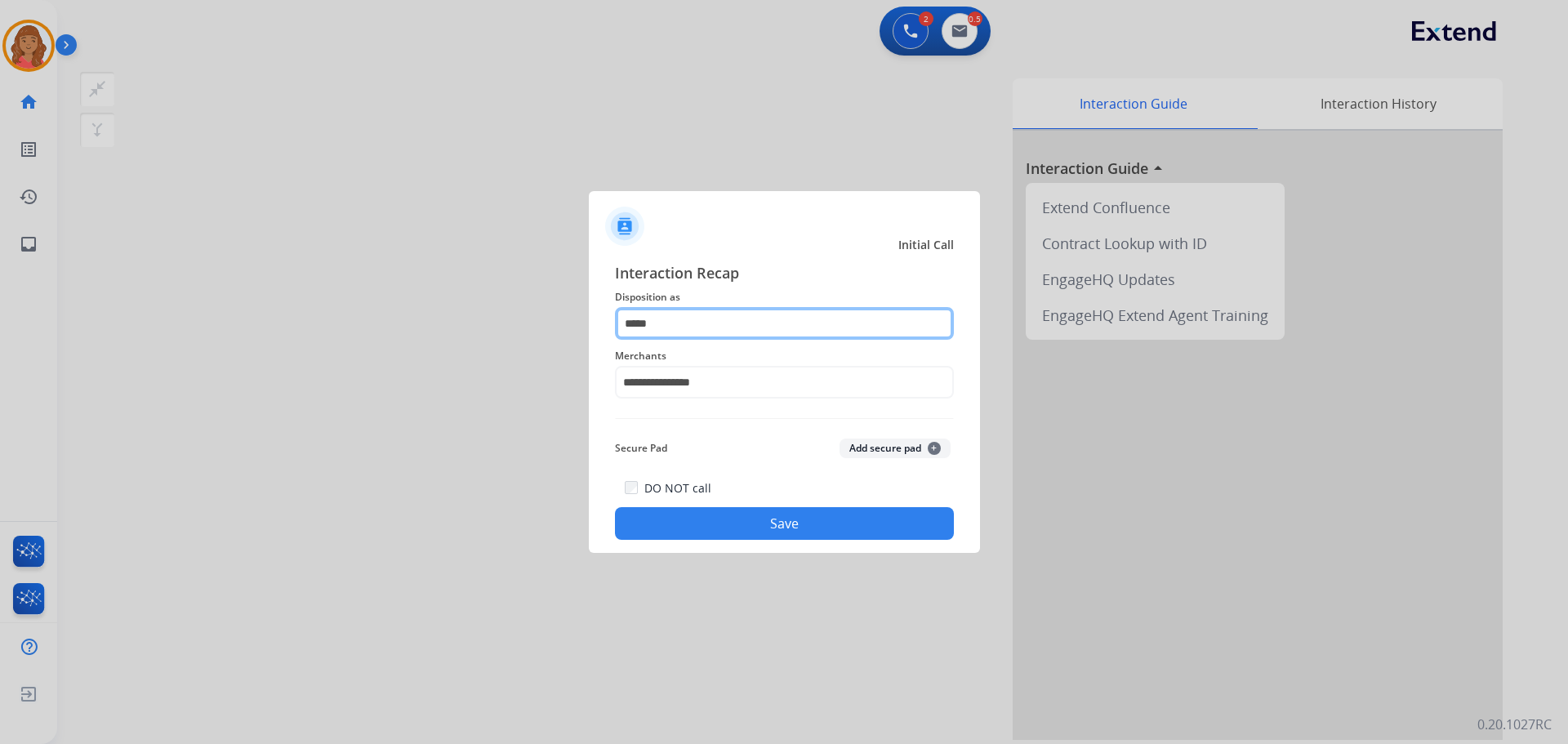
click at [680, 329] on input "*****" at bounding box center [784, 323] width 339 height 33
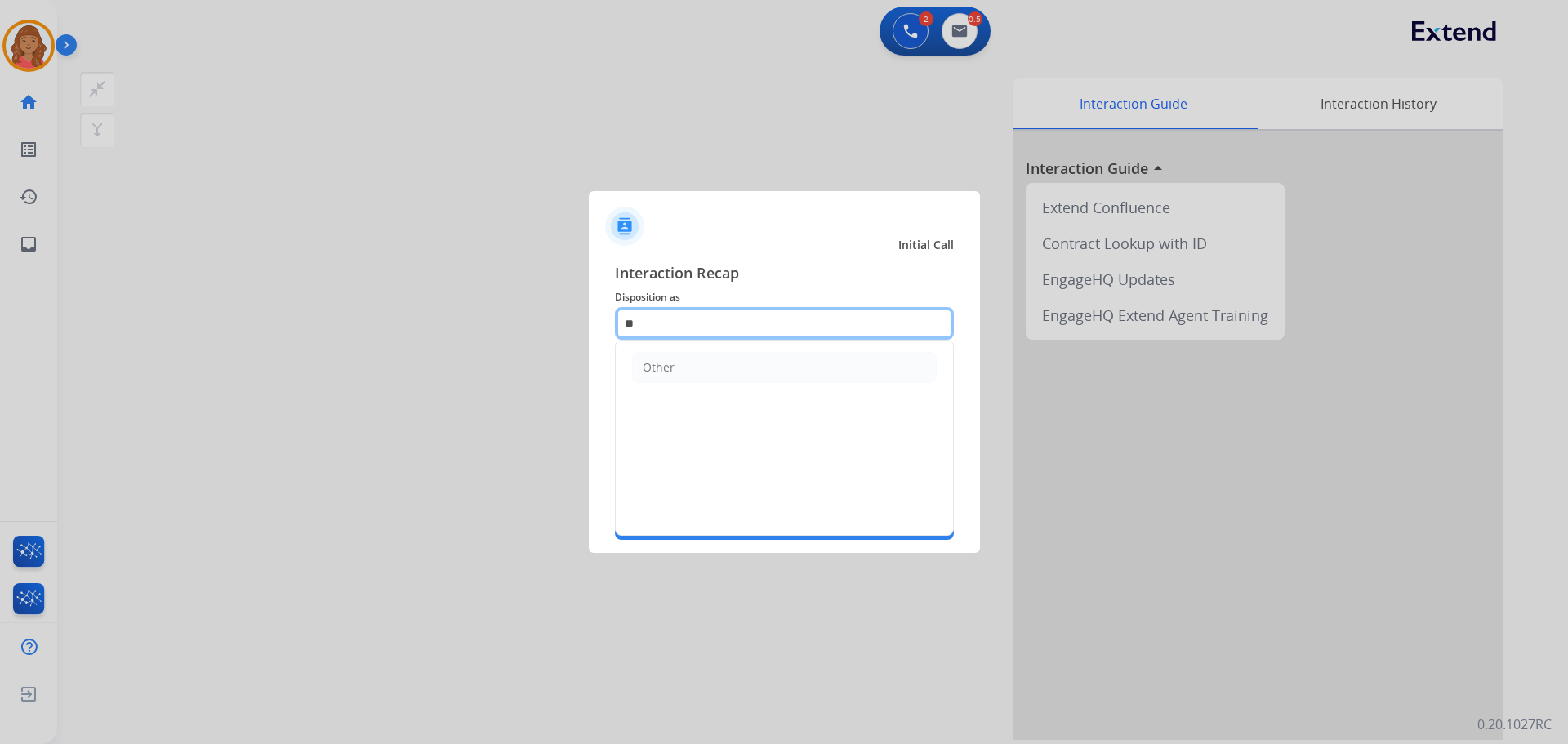
type input "*"
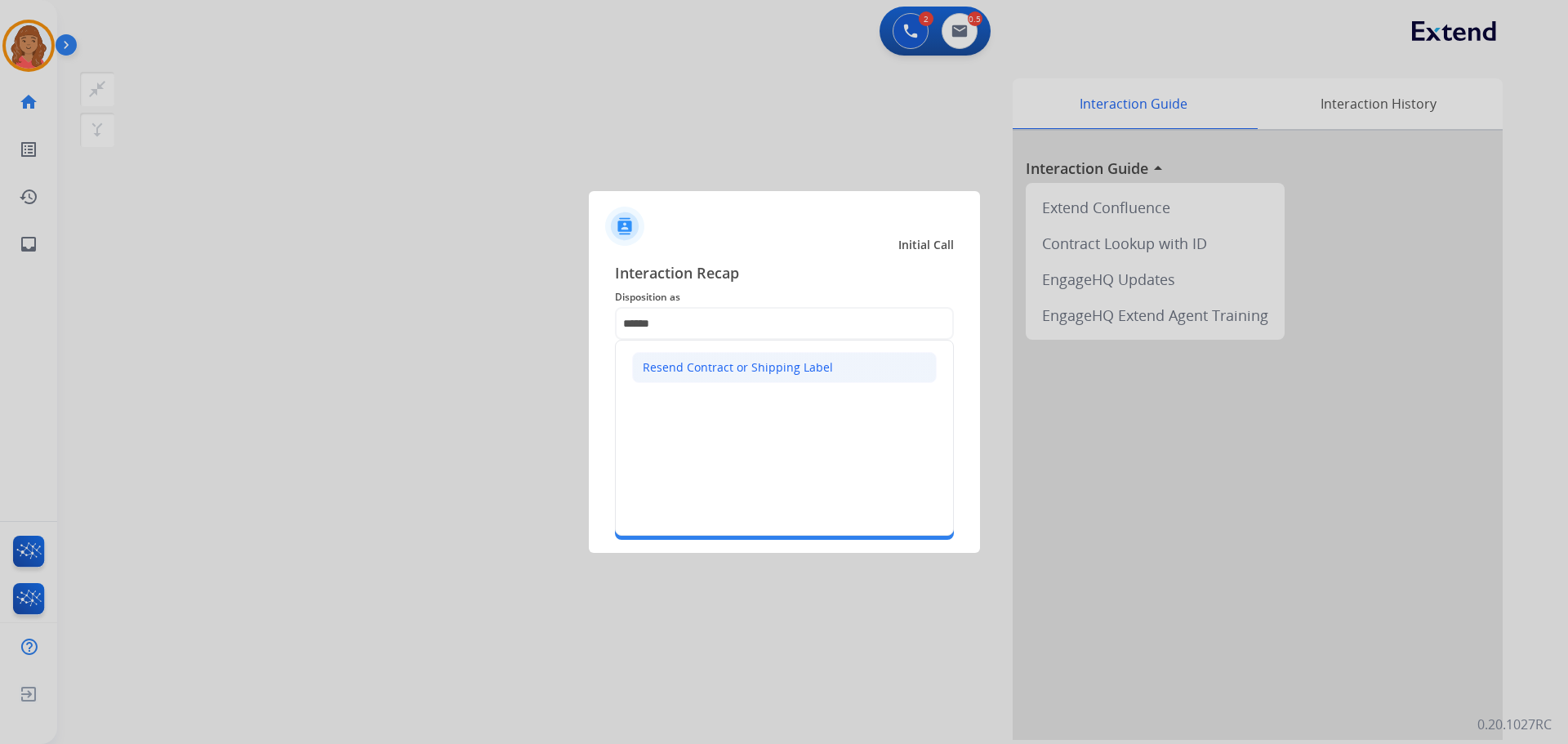
click at [693, 367] on div "Resend Contract or Shipping Label" at bounding box center [737, 367] width 191 height 17
type input "**********"
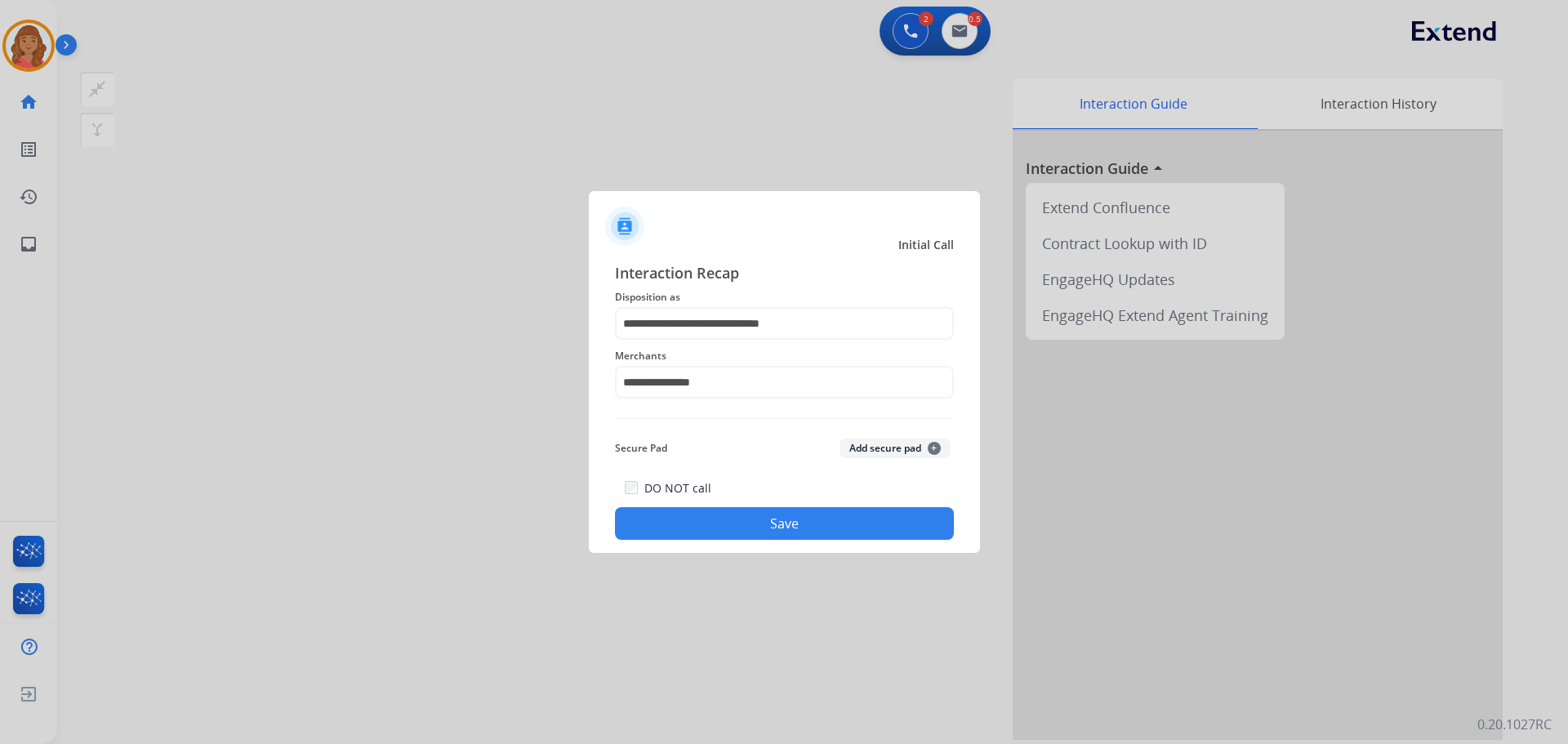
click at [752, 511] on button "Save" at bounding box center [784, 523] width 339 height 33
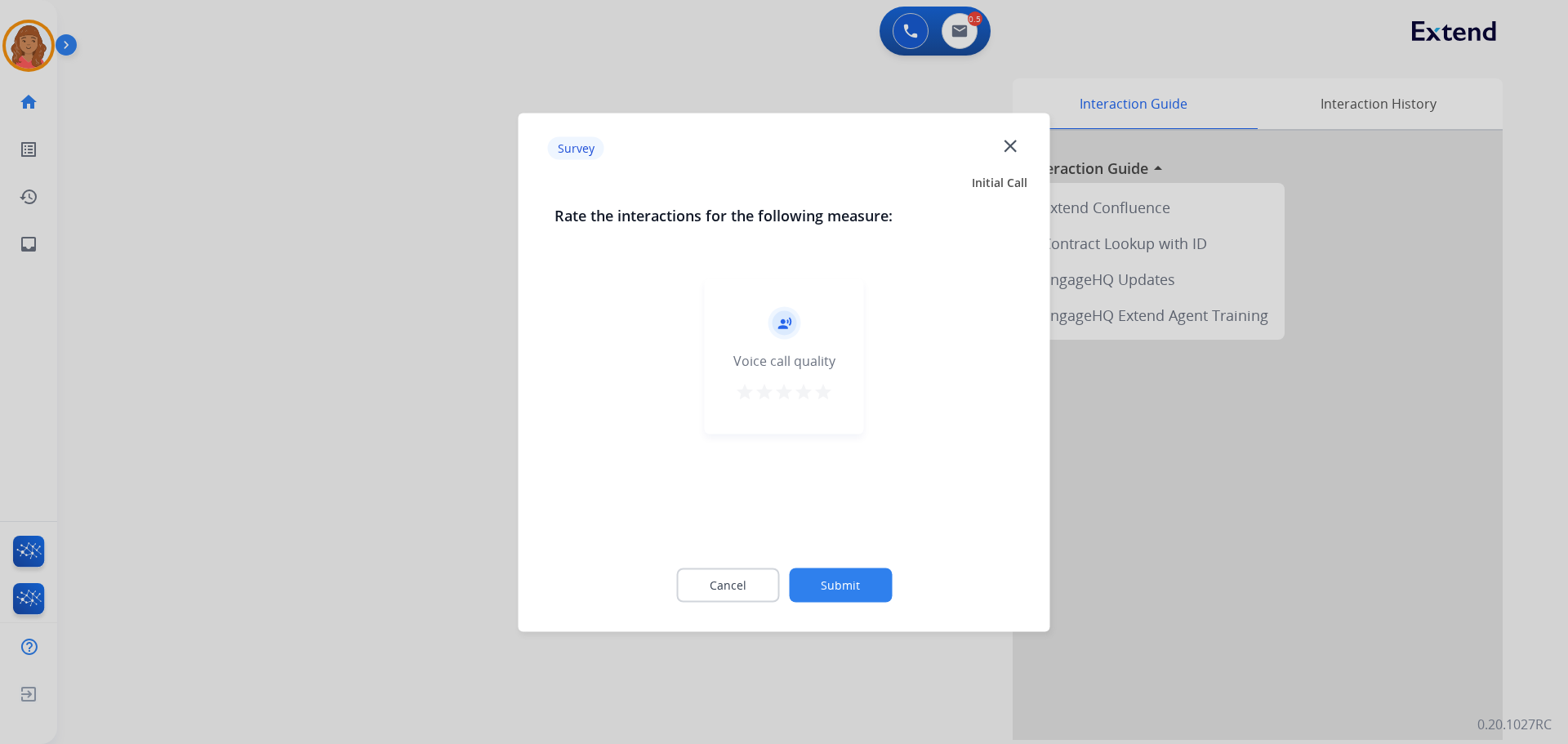
click at [815, 392] on mat-icon "star" at bounding box center [822, 391] width 20 height 20
click at [847, 581] on button "Submit" at bounding box center [840, 584] width 103 height 34
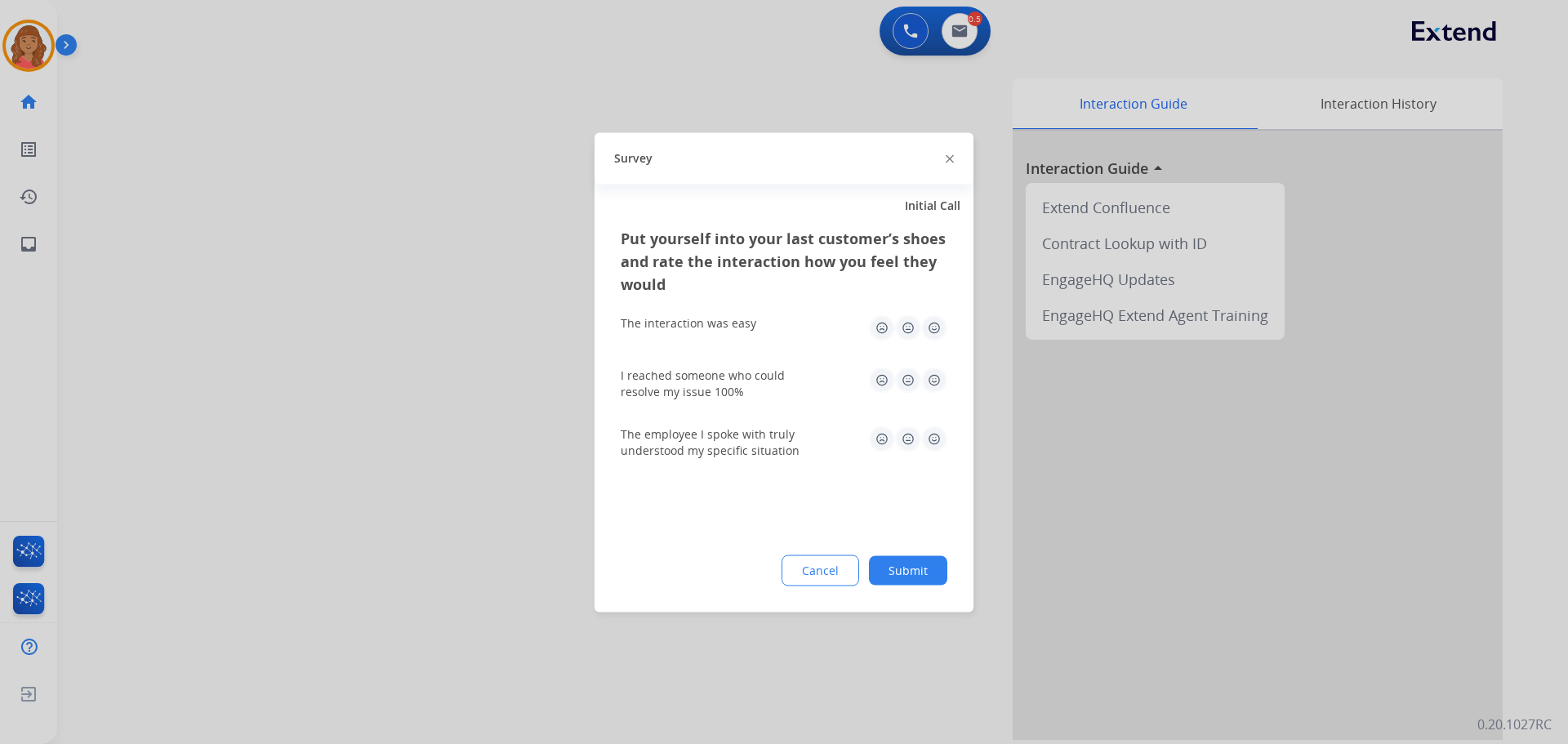
click at [938, 333] on img at bounding box center [934, 327] width 26 height 26
click at [935, 379] on img at bounding box center [934, 379] width 26 height 26
click at [936, 449] on img at bounding box center [934, 438] width 26 height 26
click at [927, 563] on button "Submit" at bounding box center [908, 570] width 78 height 30
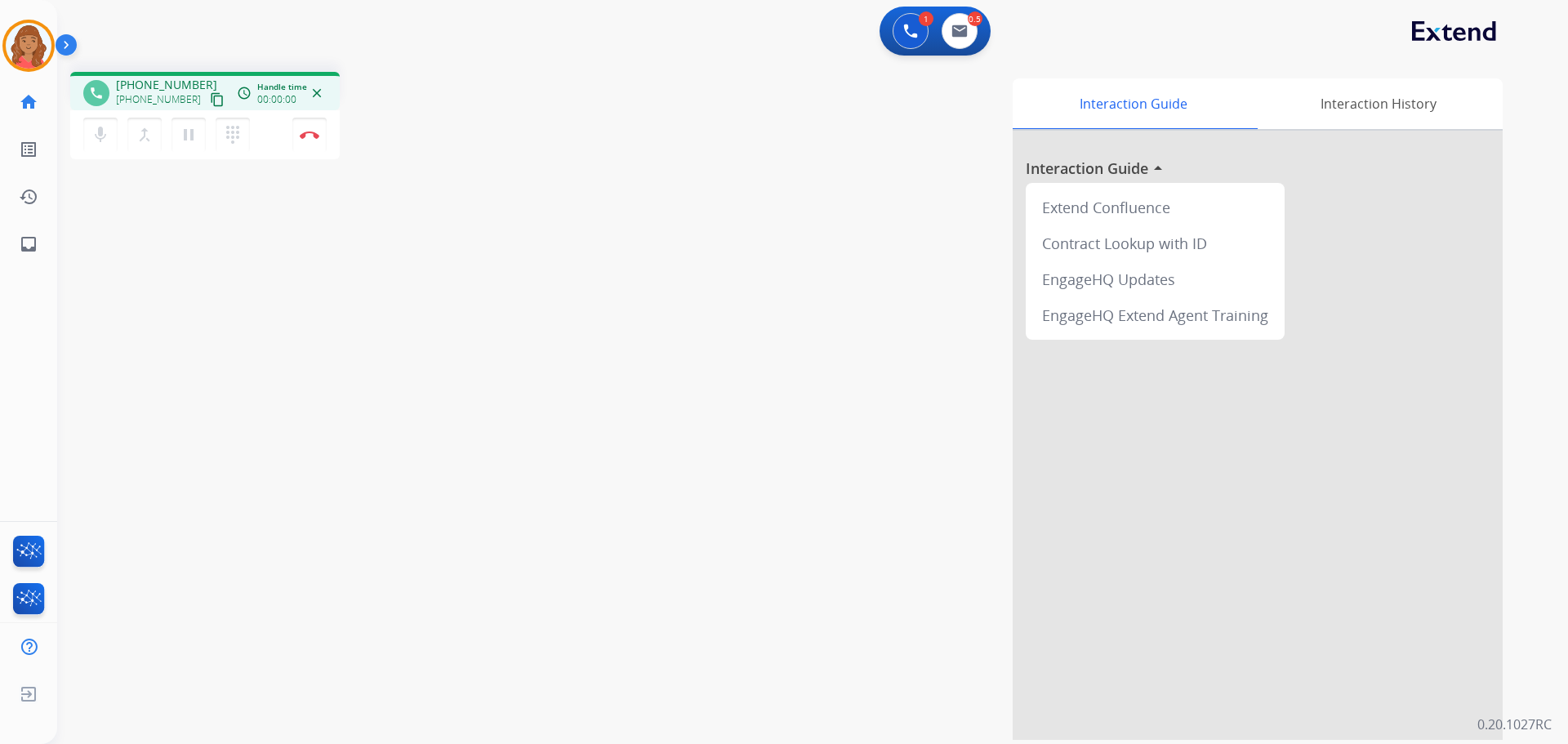
click at [210, 98] on mat-icon "content_copy" at bounding box center [218, 100] width 15 height 15
drag, startPoint x: 308, startPoint y: 132, endPoint x: 340, endPoint y: 169, distance: 48.9
click at [309, 132] on img at bounding box center [309, 134] width 20 height 8
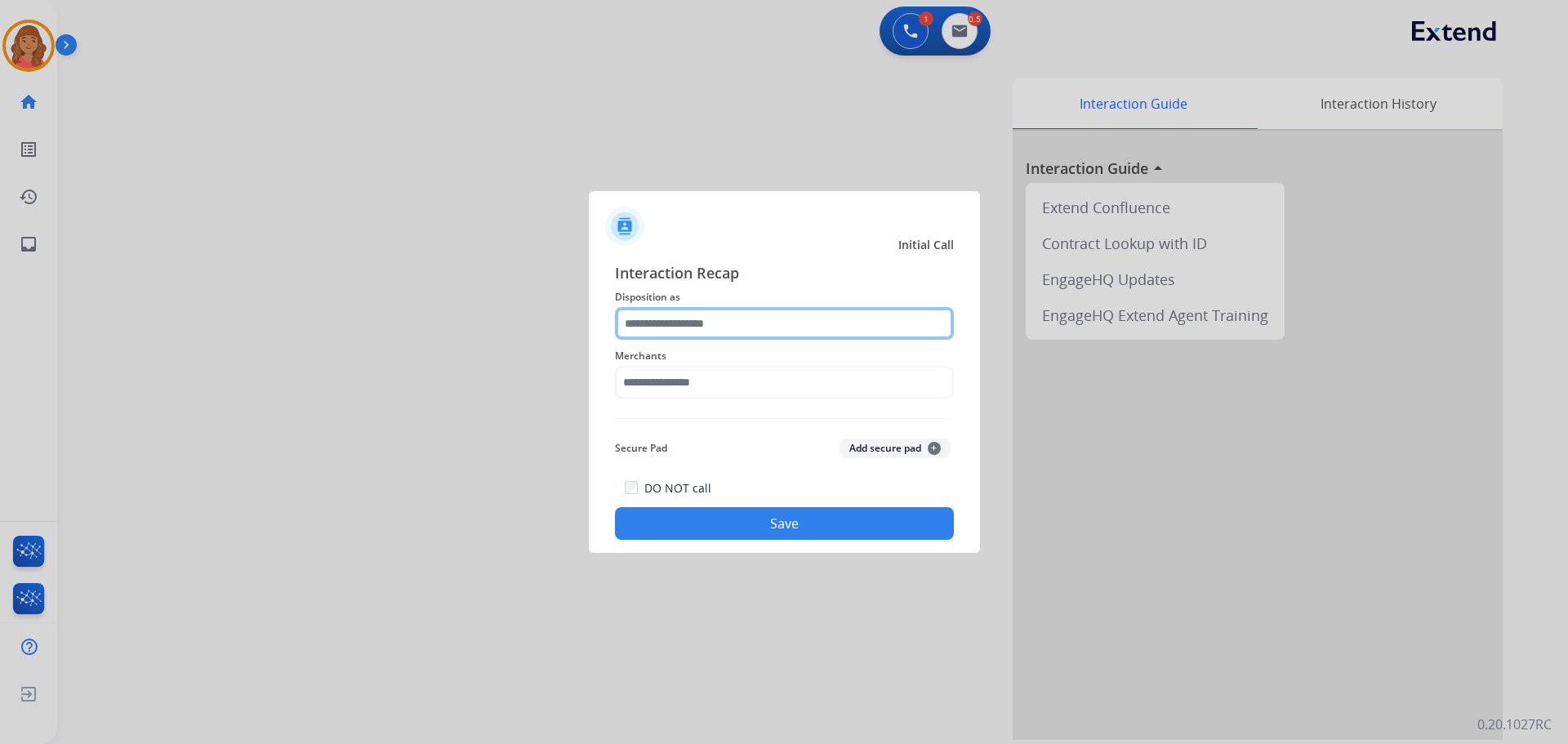
click at [663, 336] on input "text" at bounding box center [784, 323] width 339 height 33
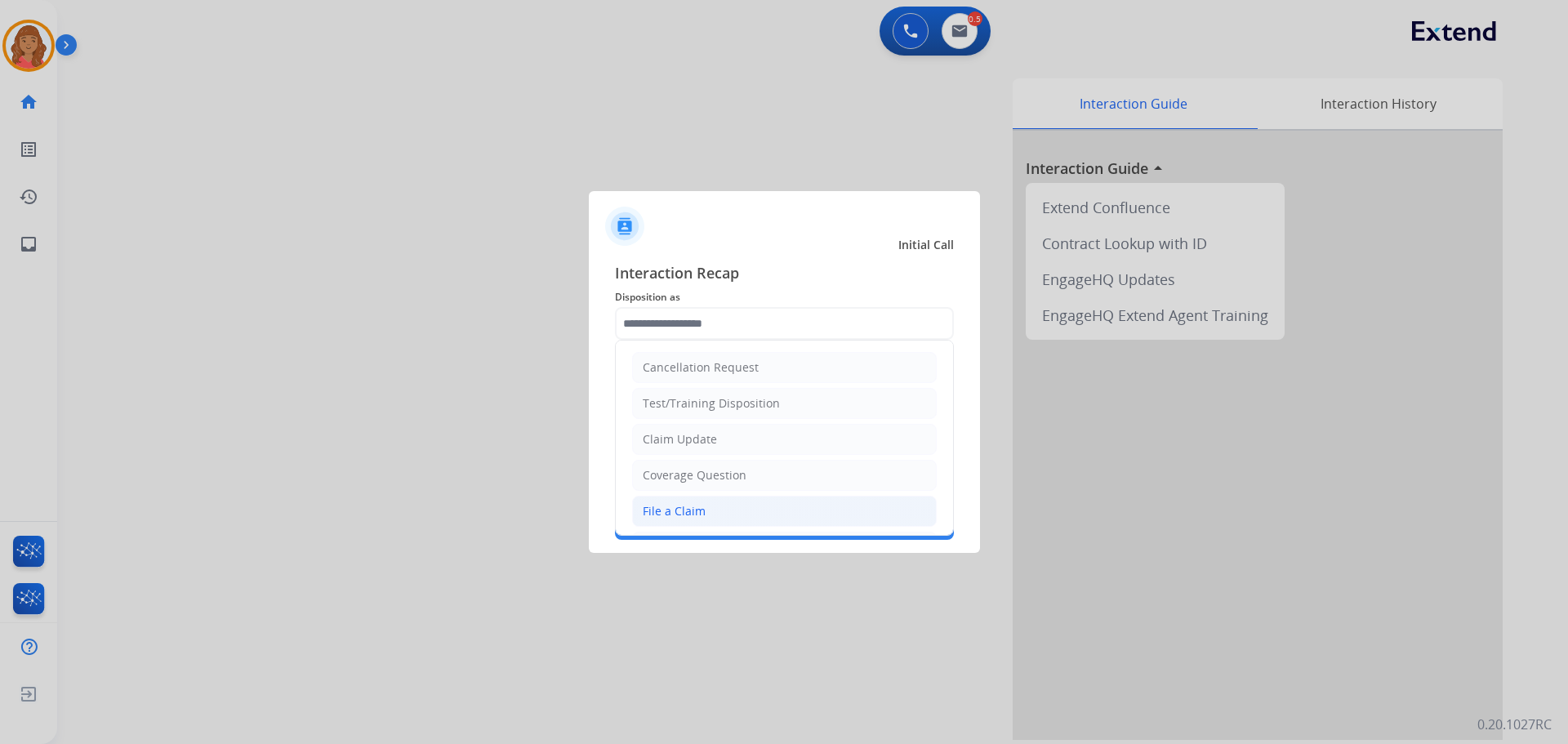
drag, startPoint x: 681, startPoint y: 505, endPoint x: 686, endPoint y: 469, distance: 36.3
click at [681, 504] on div "File a Claim" at bounding box center [674, 512] width 63 height 17
type input "**********"
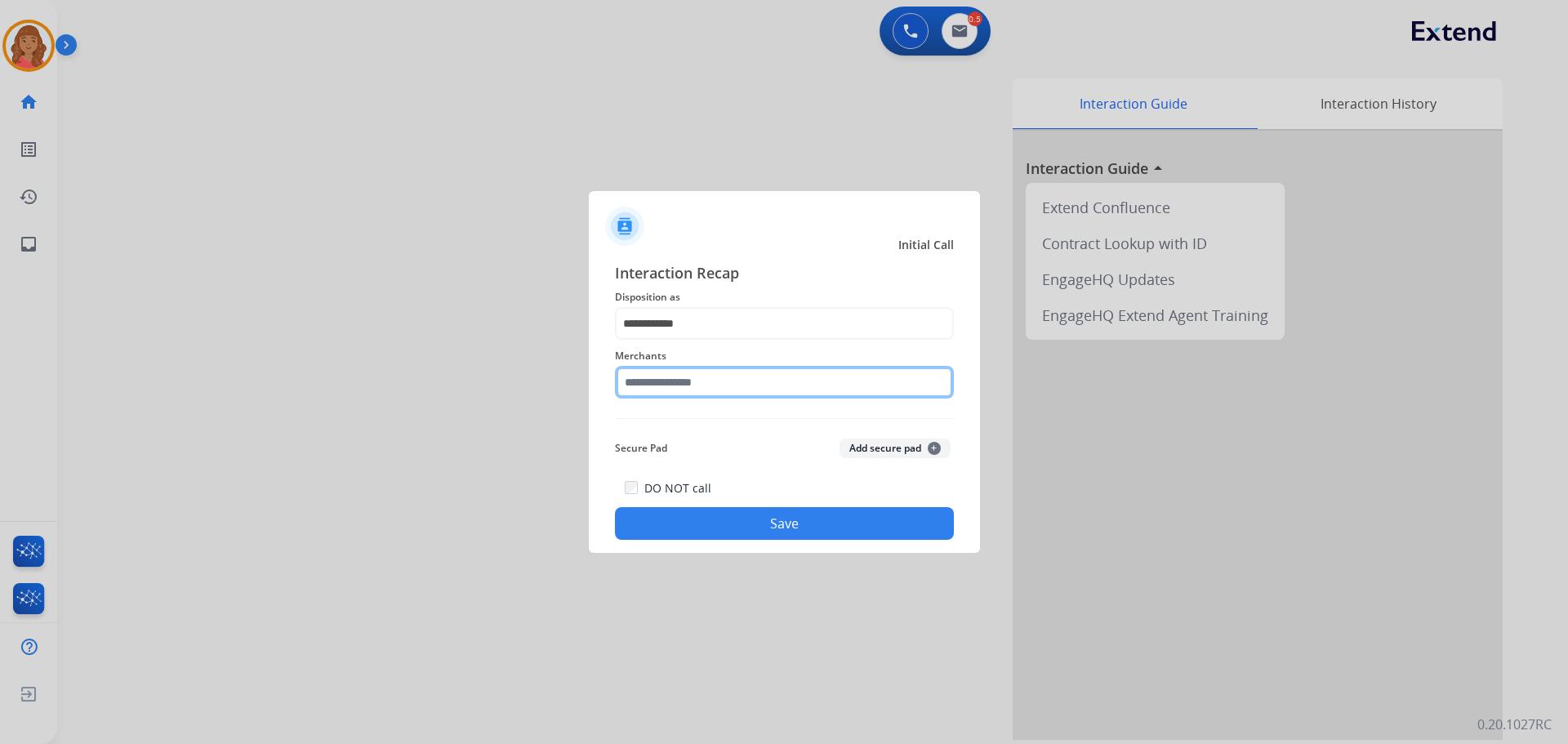
click at [677, 386] on input "text" at bounding box center [784, 381] width 339 height 33
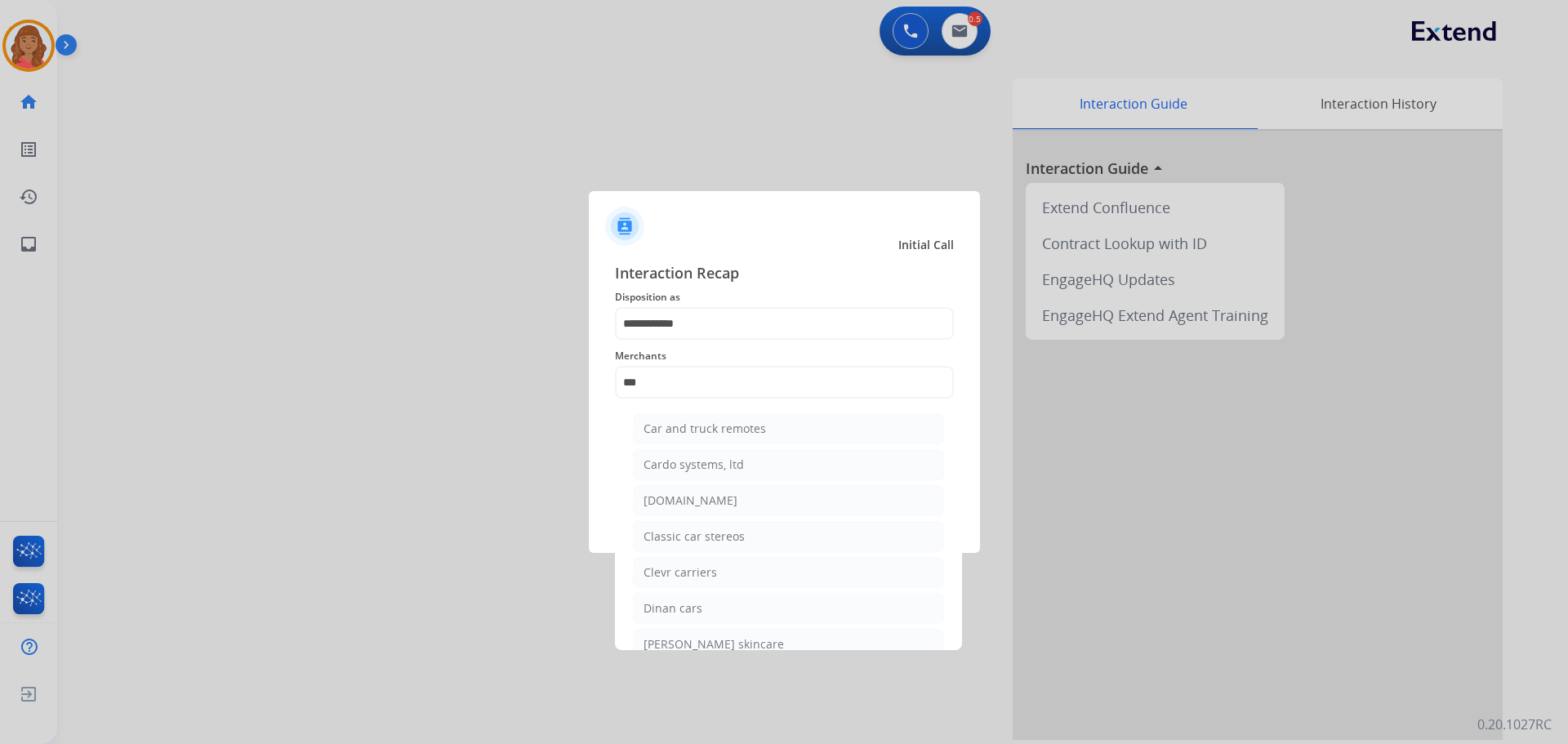
click at [681, 498] on div "[DOMAIN_NAME]" at bounding box center [690, 500] width 94 height 17
type input "**********"
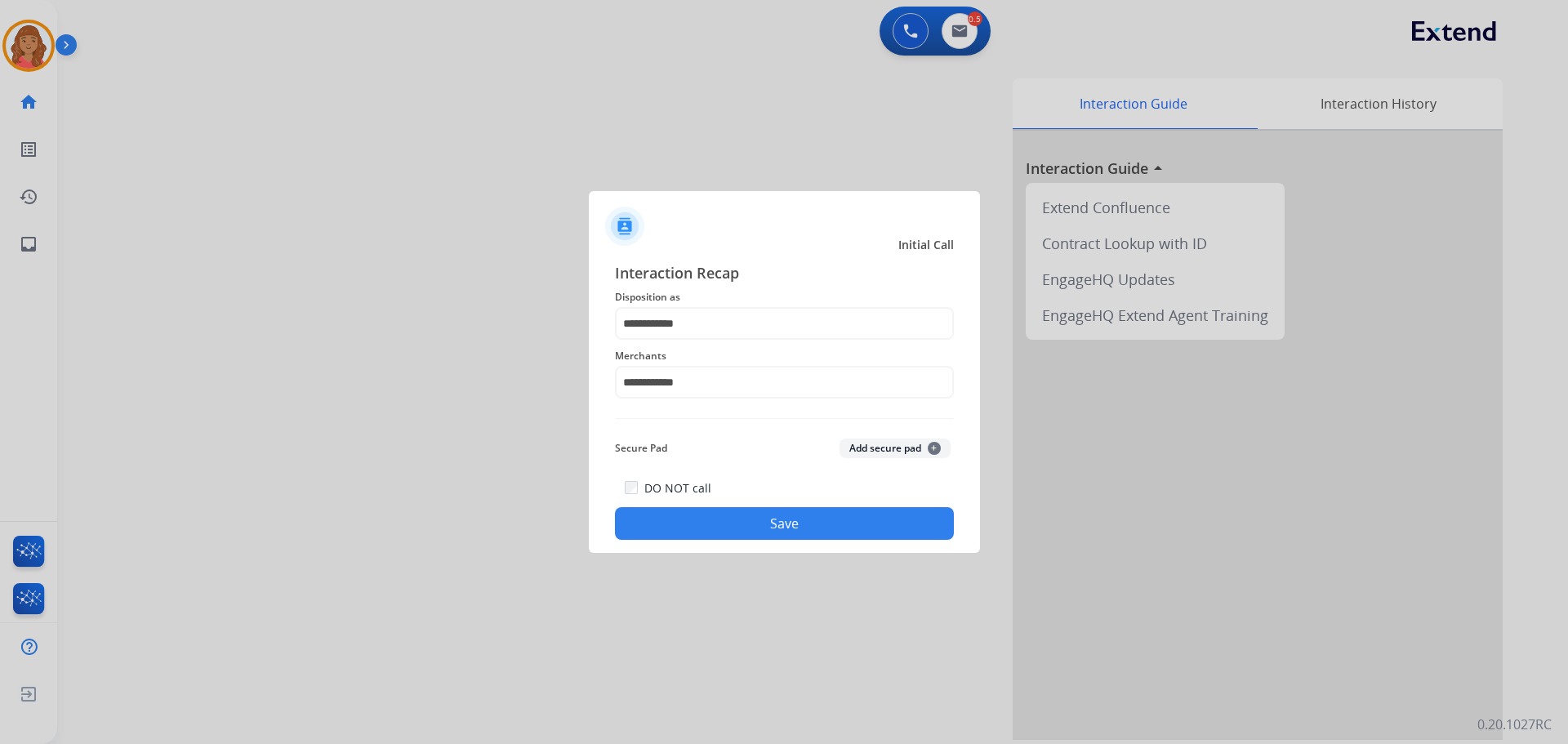
click at [710, 527] on button "Save" at bounding box center [784, 523] width 339 height 33
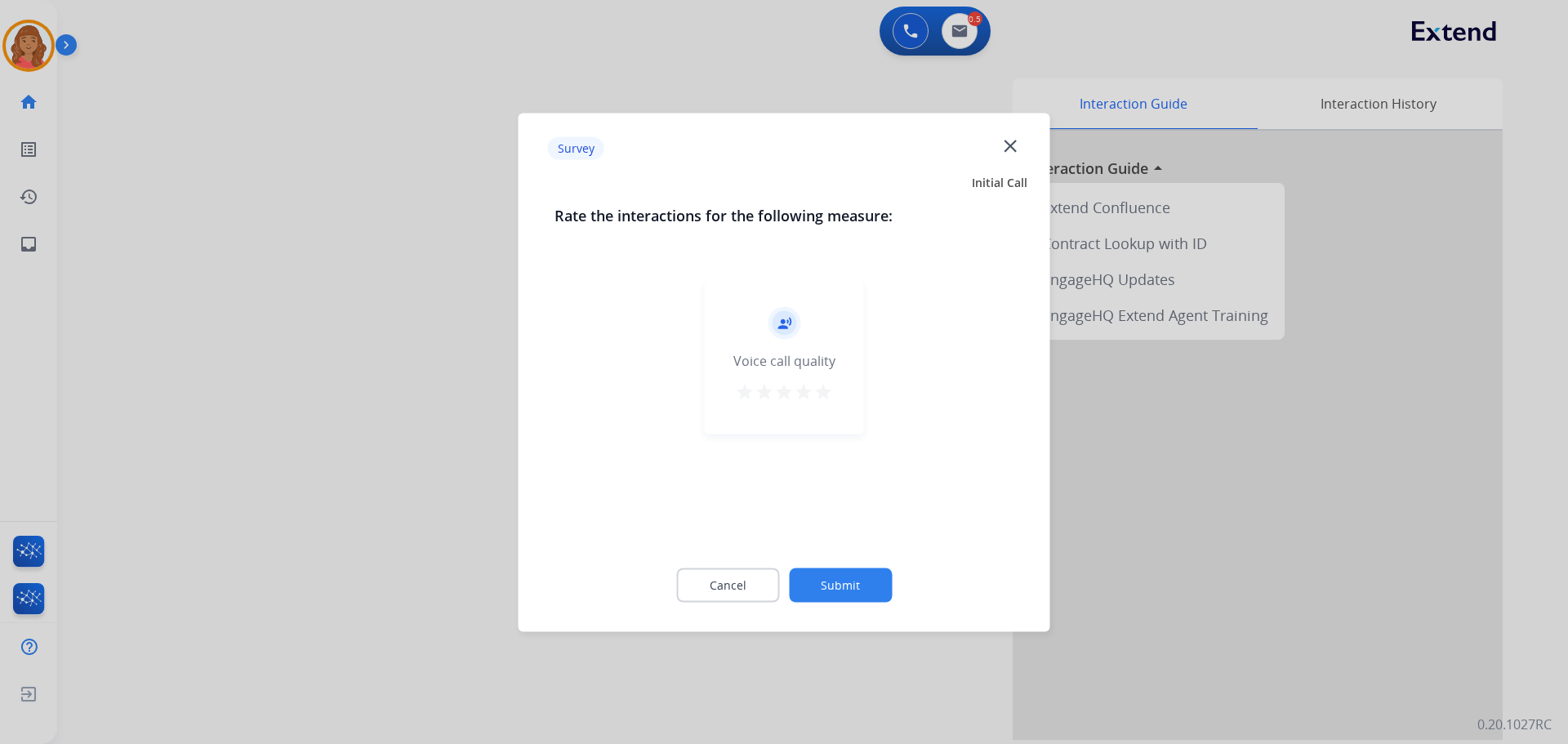
click at [821, 395] on mat-icon "star" at bounding box center [822, 391] width 20 height 20
click at [846, 579] on button "Submit" at bounding box center [840, 584] width 103 height 34
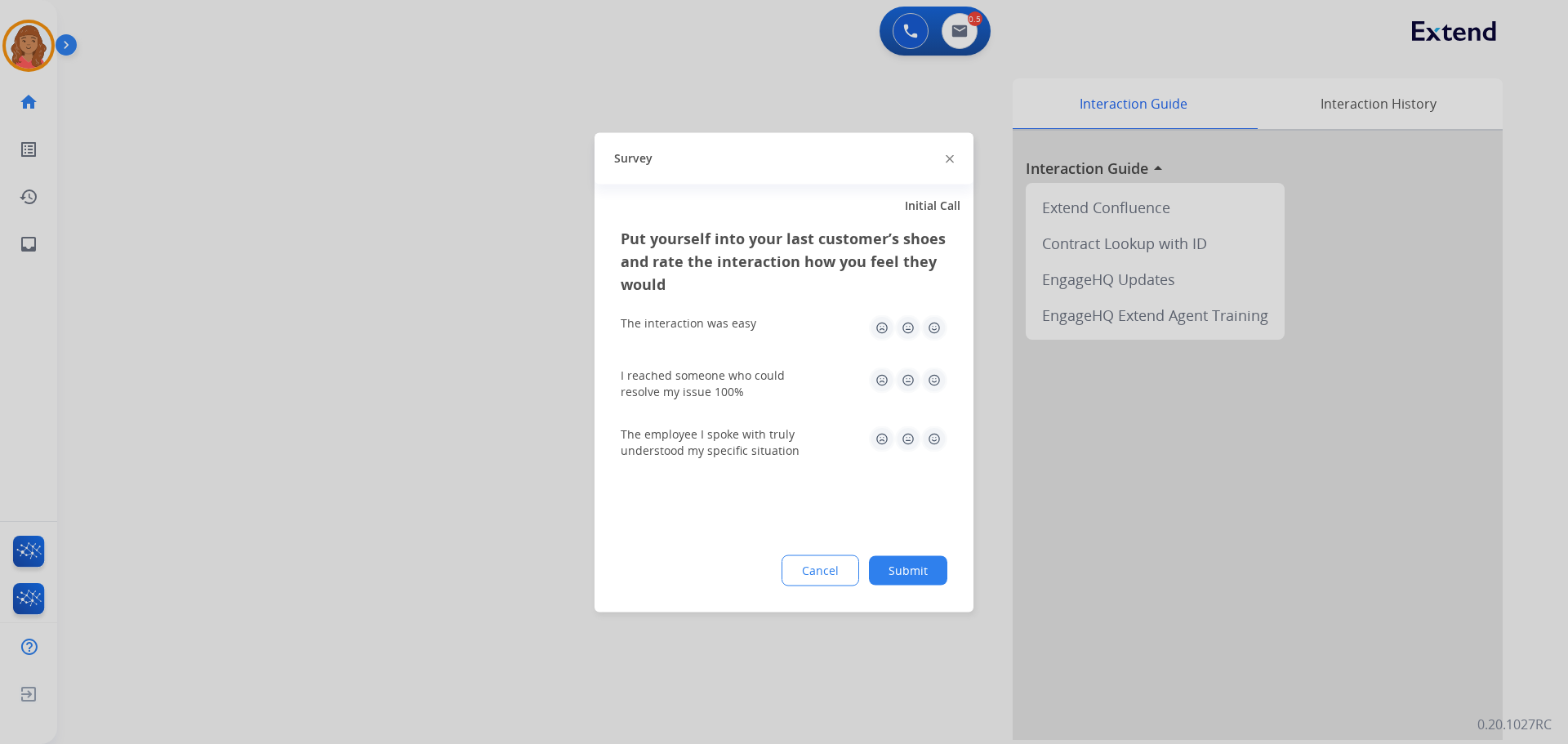
click at [937, 368] on img at bounding box center [934, 379] width 26 height 26
click at [934, 325] on img at bounding box center [934, 327] width 26 height 26
click at [940, 439] on img at bounding box center [934, 438] width 26 height 26
click at [925, 548] on div "Put yourself into your last customer’s shoes and rate the interaction how you f…" at bounding box center [783, 418] width 379 height 385
click at [901, 585] on div "Cancel Submit" at bounding box center [783, 569] width 326 height 31
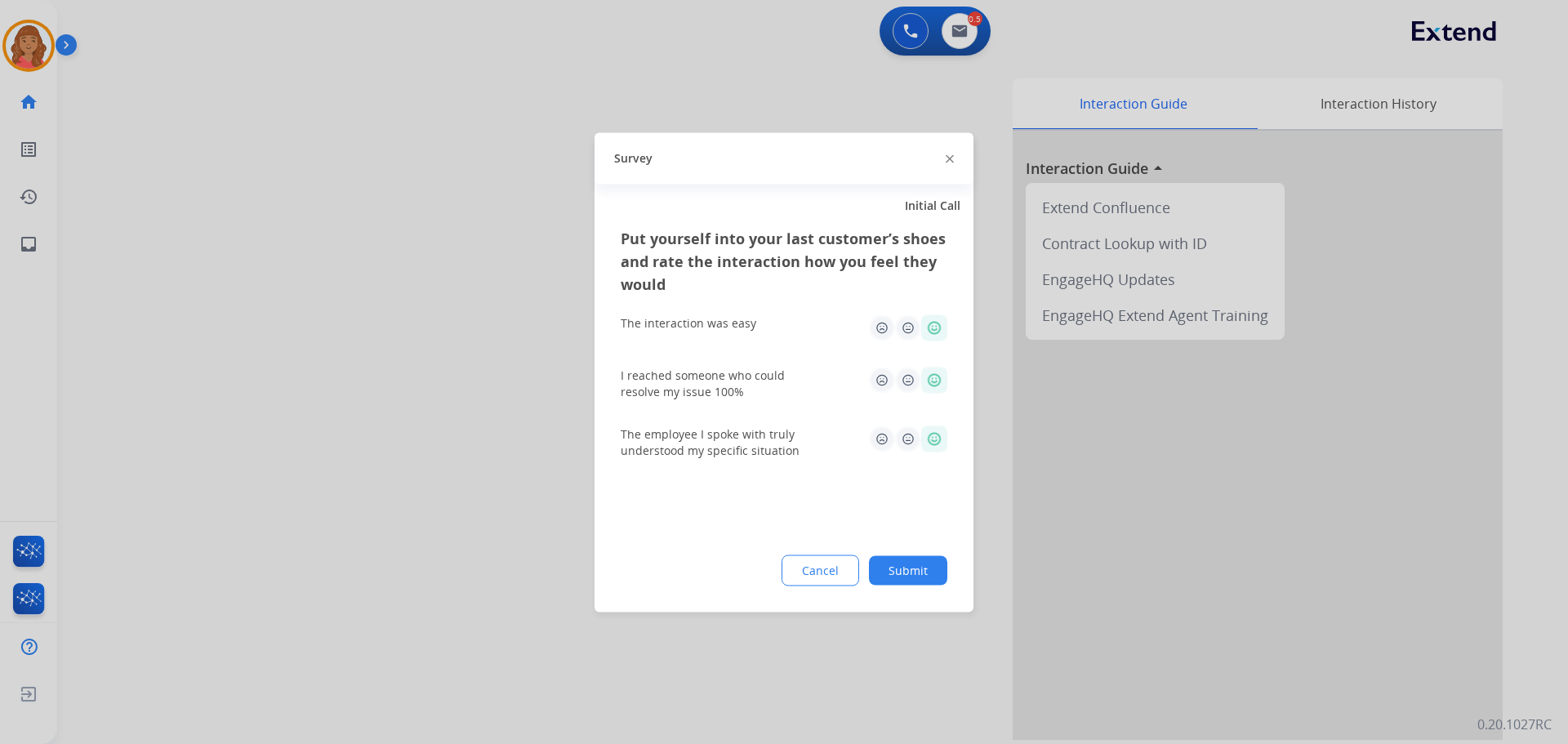
click at [913, 576] on button "Submit" at bounding box center [908, 570] width 78 height 30
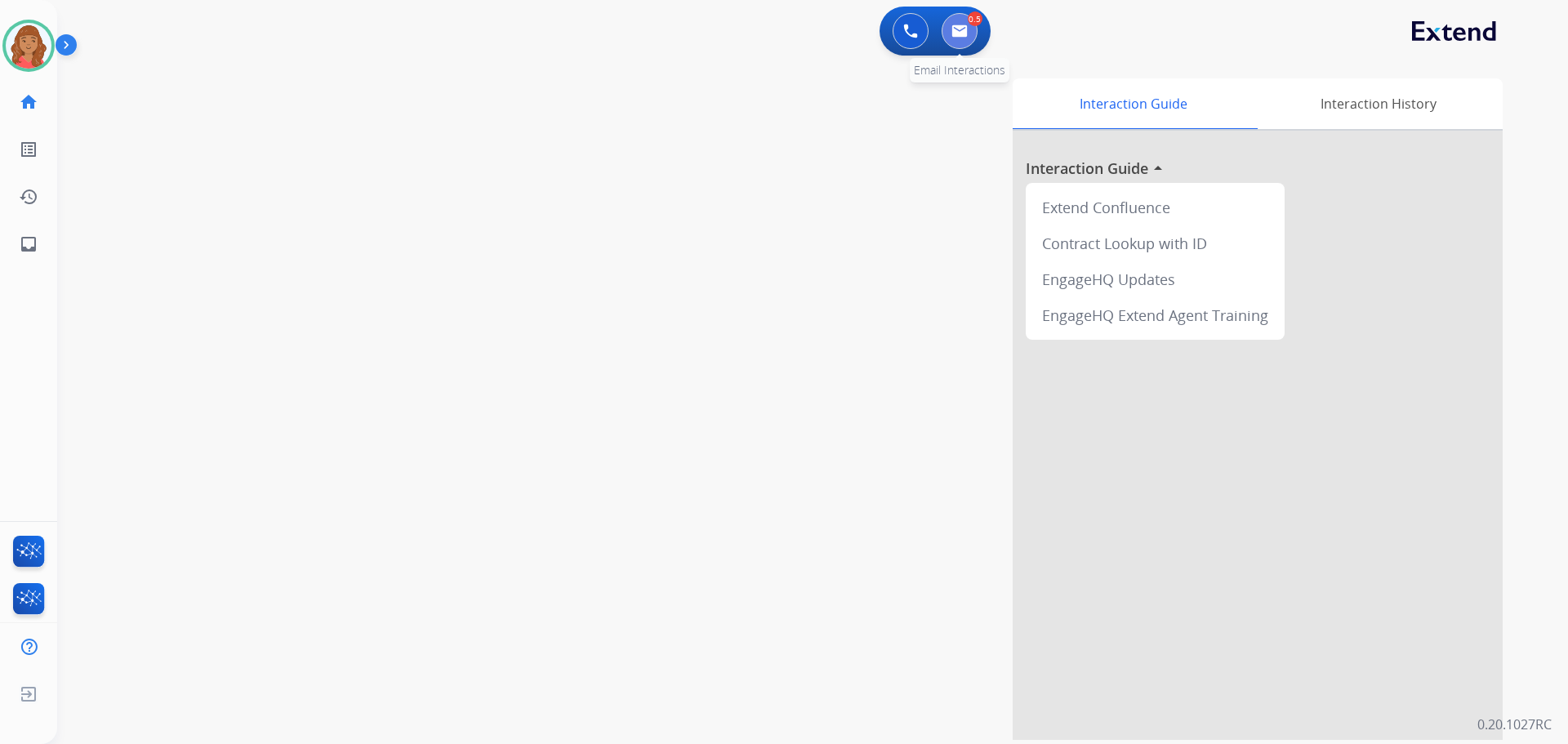
click at [973, 33] on button at bounding box center [959, 31] width 36 height 36
select select "**********"
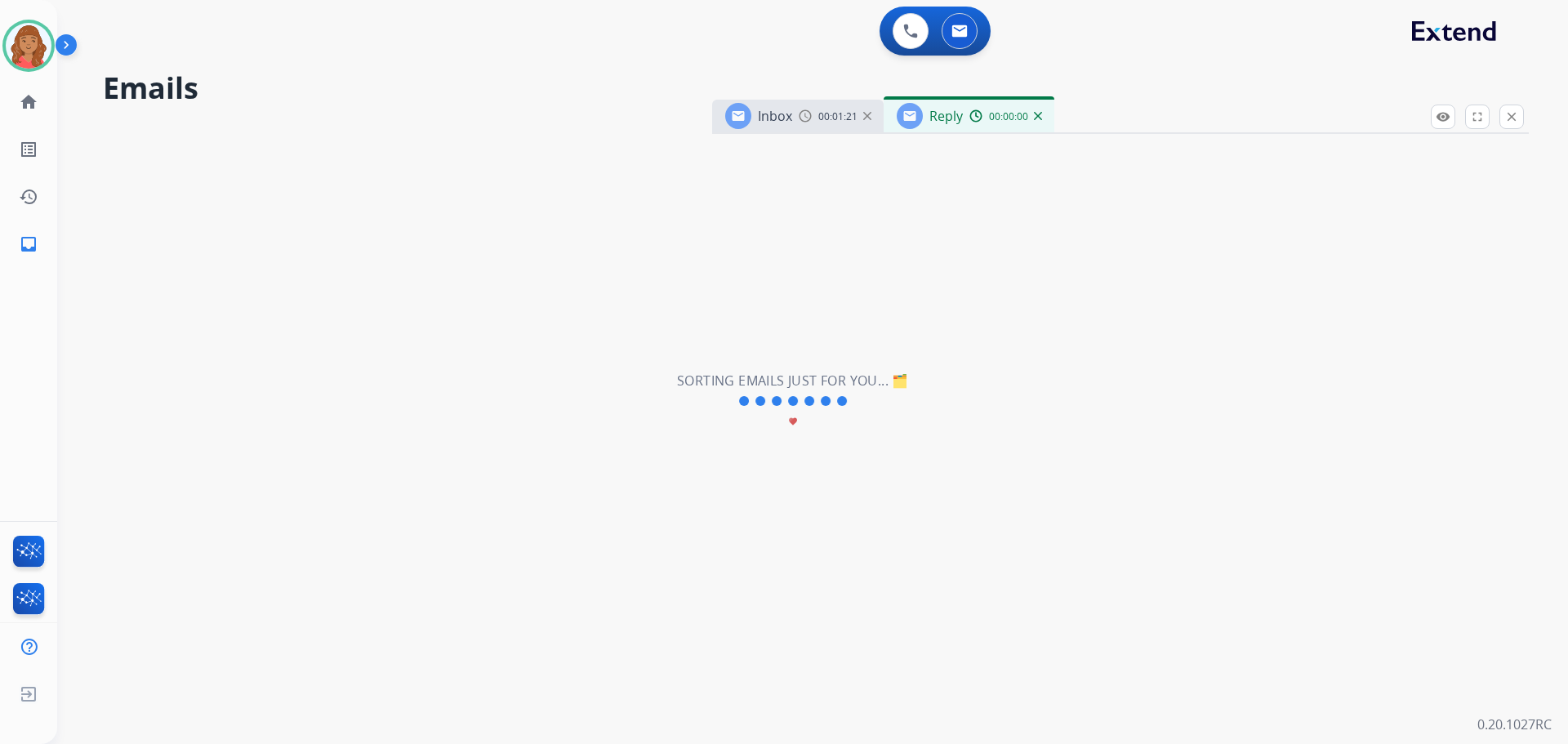
select select "**********"
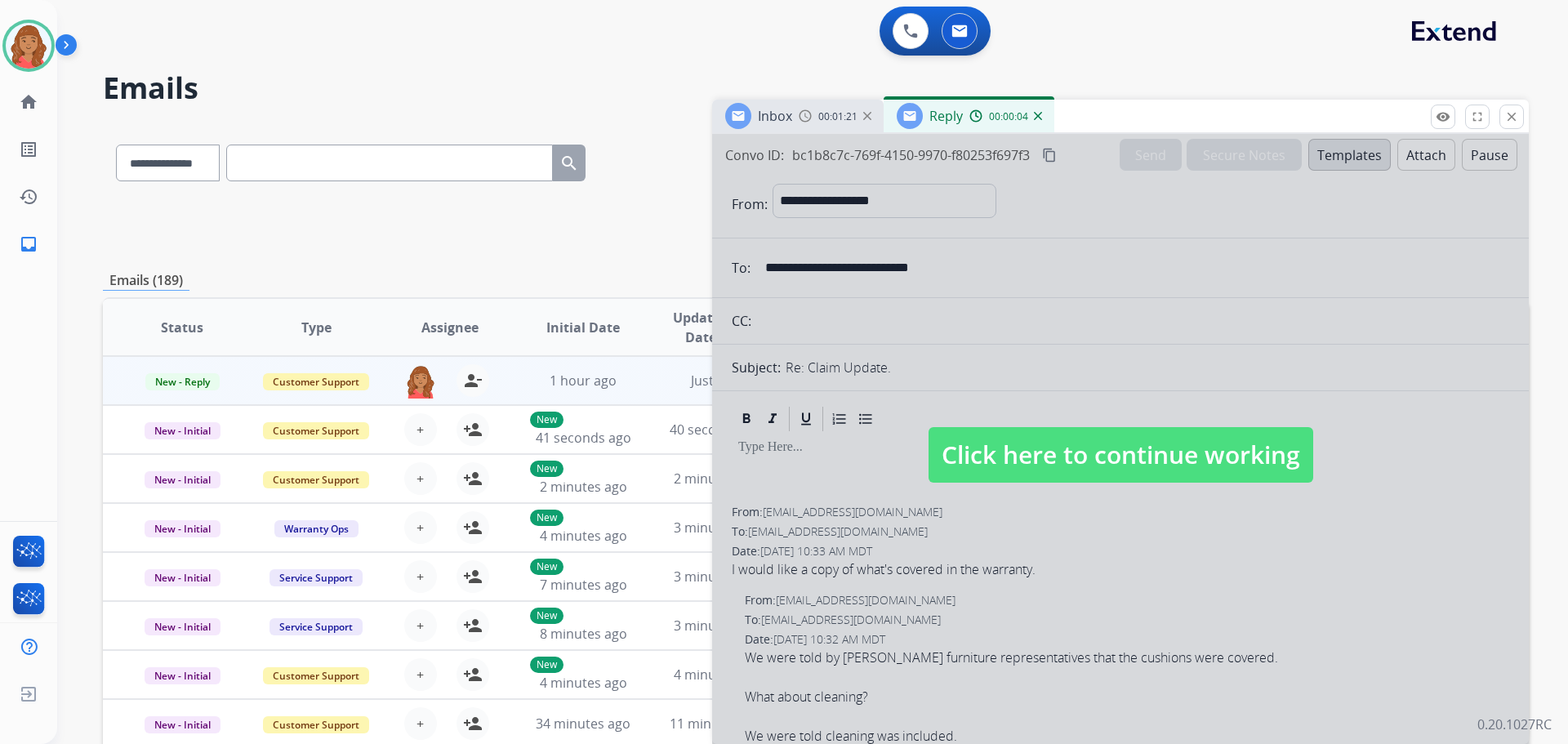
click at [1033, 481] on span "Click here to continue working" at bounding box center [1121, 455] width 385 height 56
select select
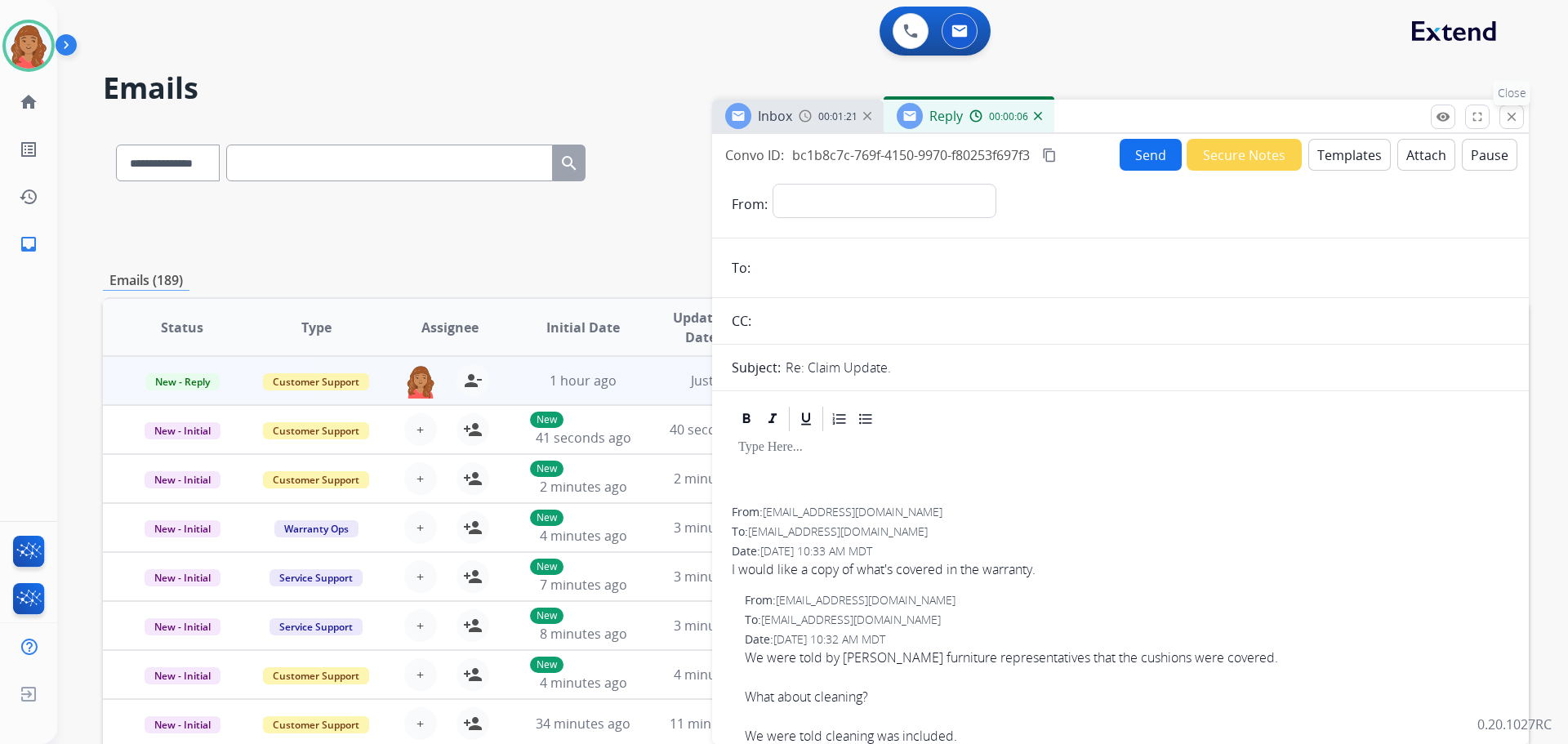
click at [1514, 113] on mat-icon "close" at bounding box center [1511, 117] width 15 height 15
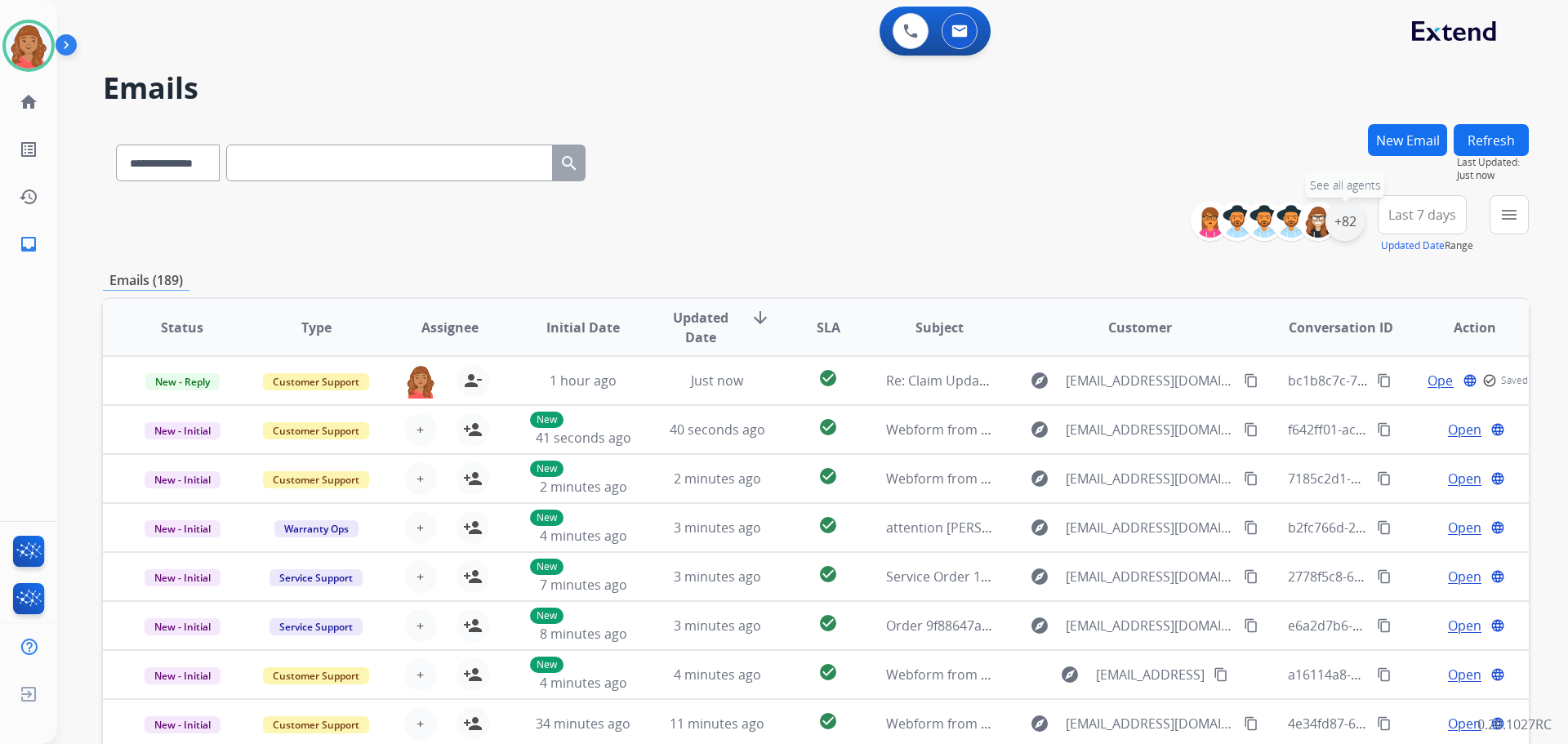
click at [1353, 224] on div "+82" at bounding box center [1345, 221] width 39 height 39
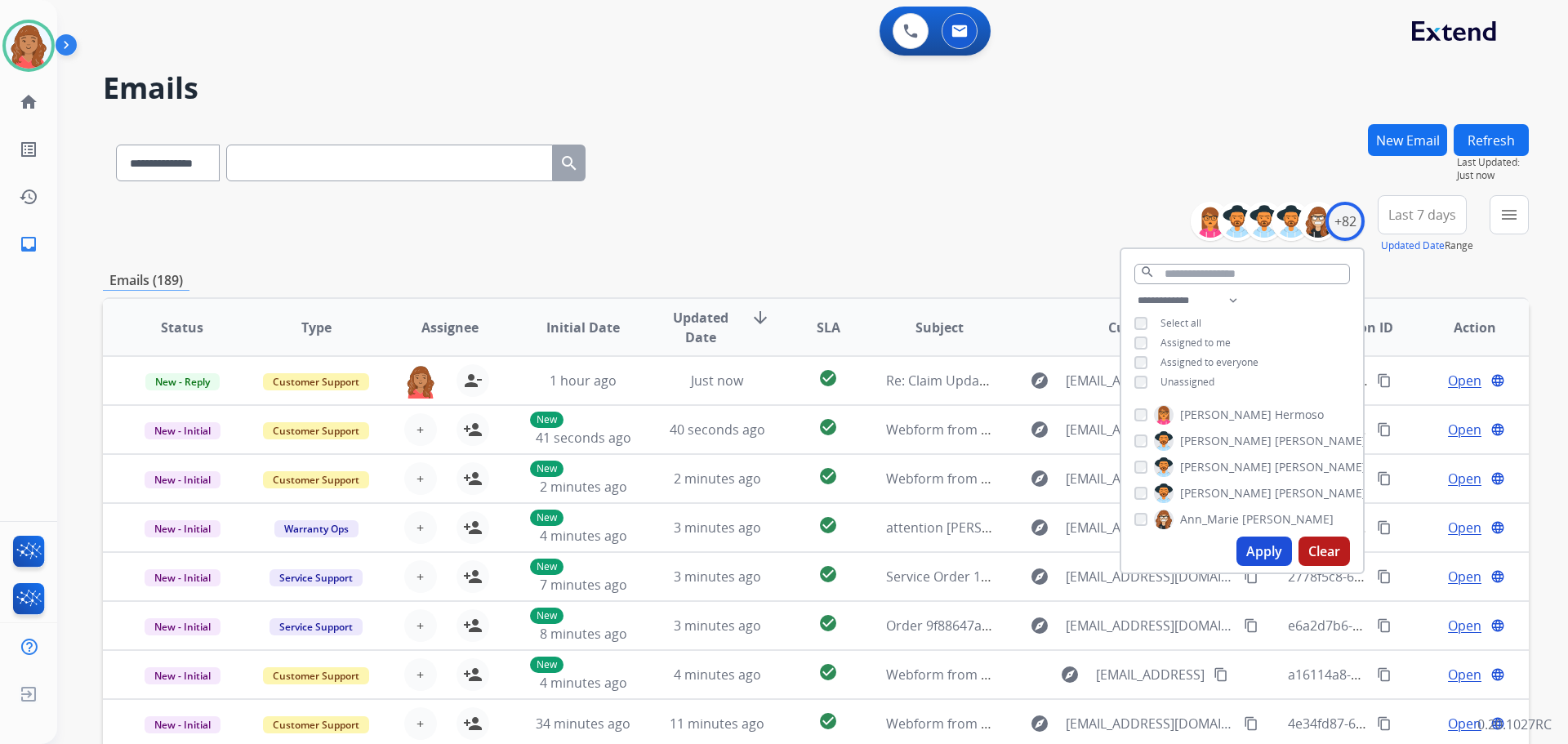
click at [1268, 551] on button "Apply" at bounding box center [1264, 551] width 56 height 30
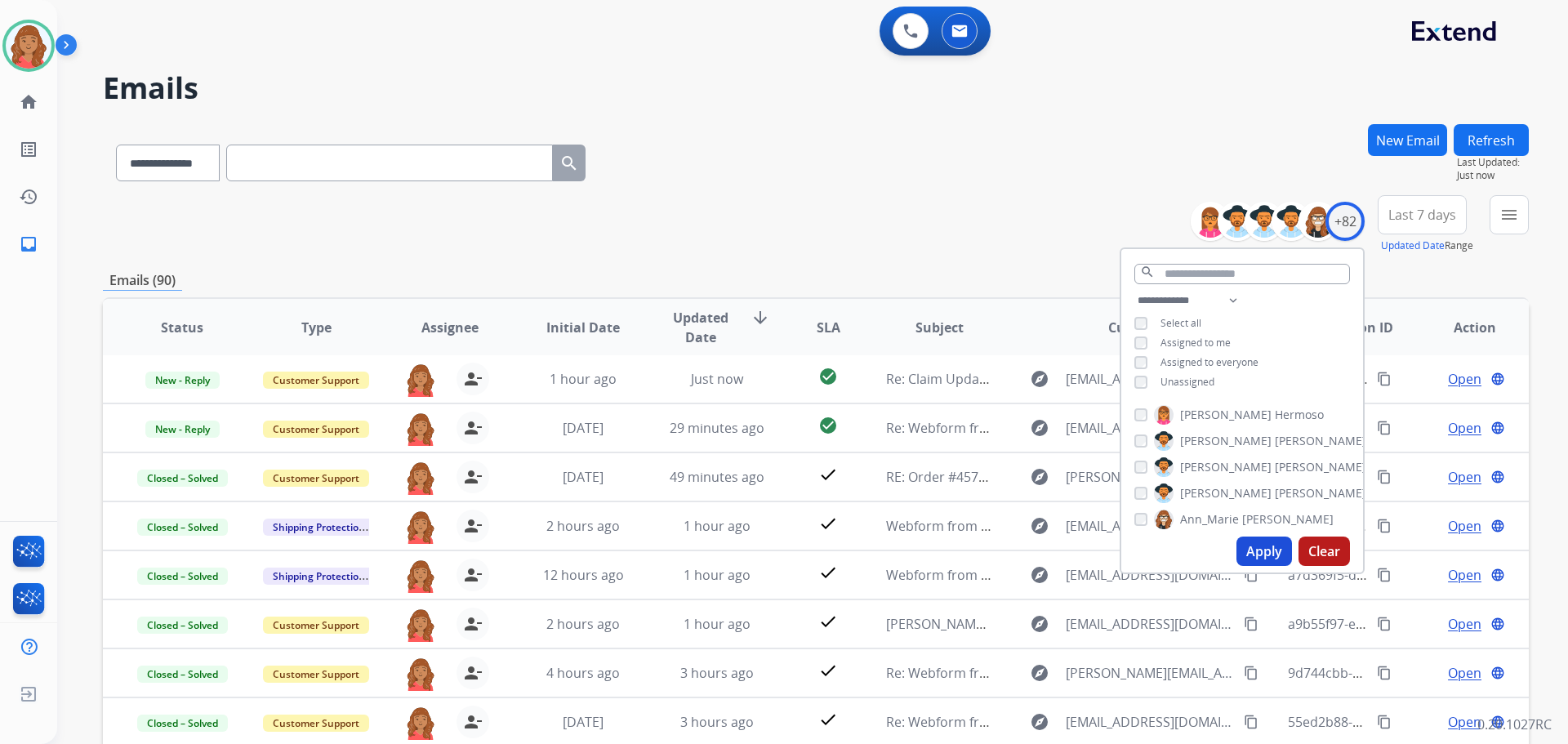
scroll to position [164, 0]
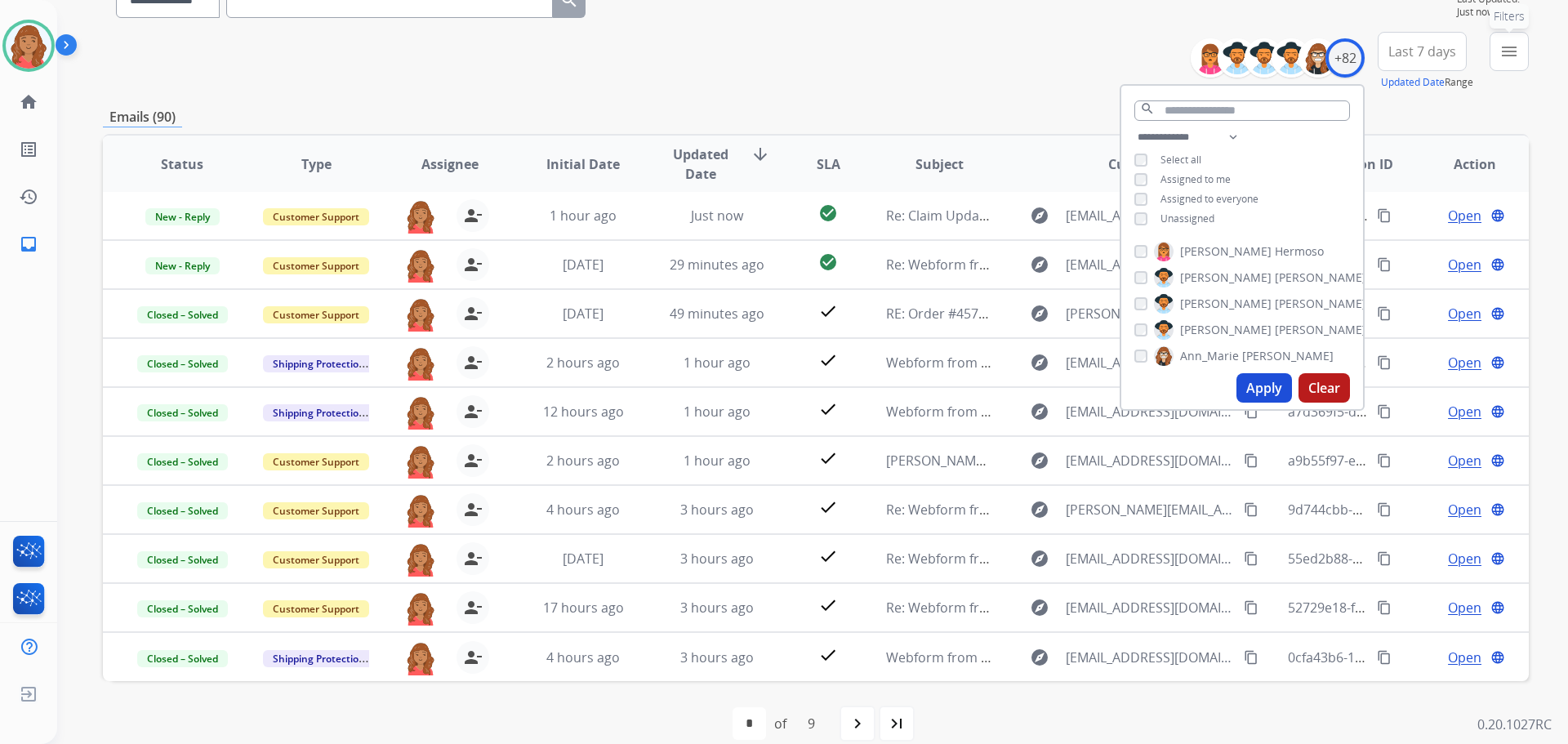
click at [1501, 63] on button "menu Filters" at bounding box center [1508, 51] width 39 height 39
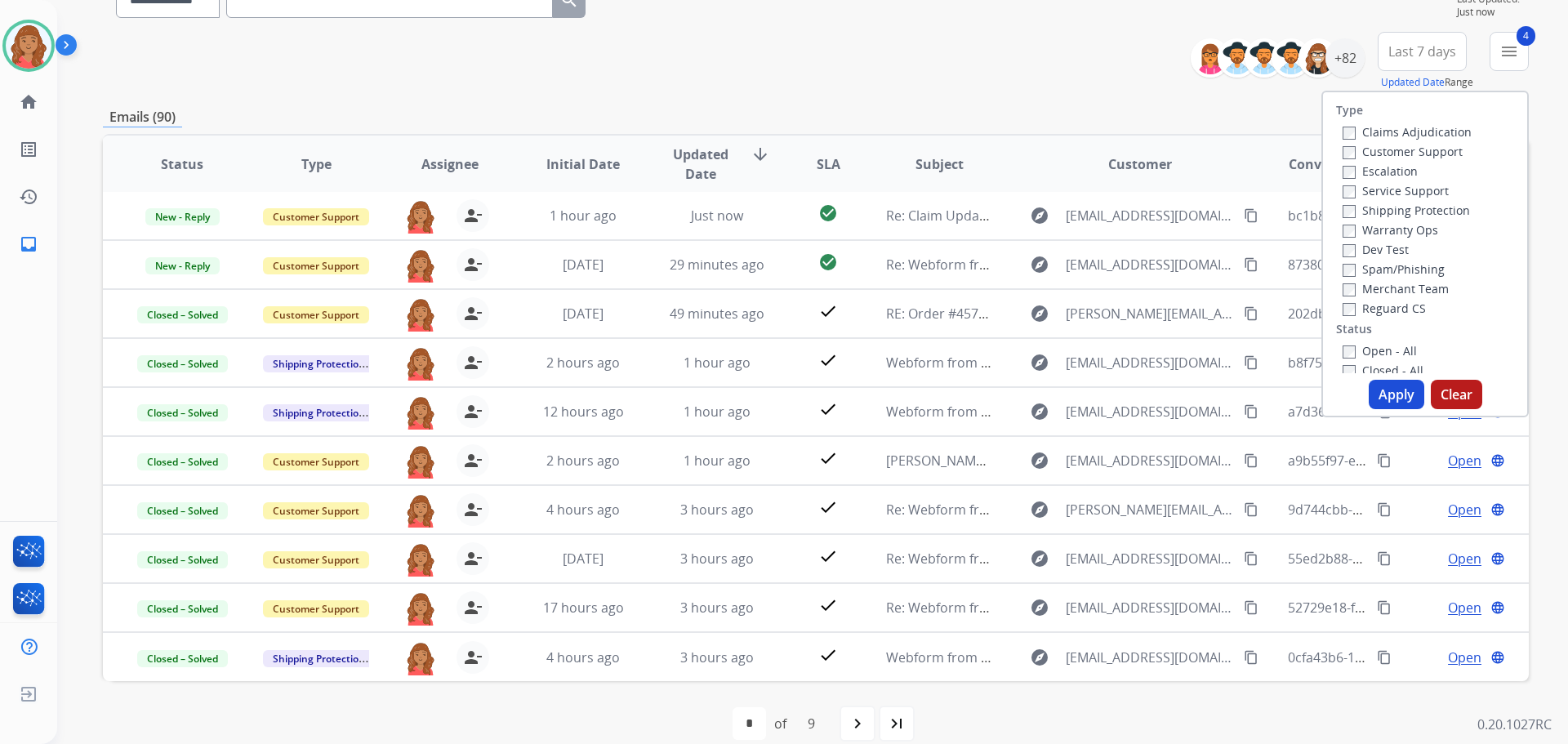
click at [1388, 392] on button "Apply" at bounding box center [1396, 394] width 56 height 30
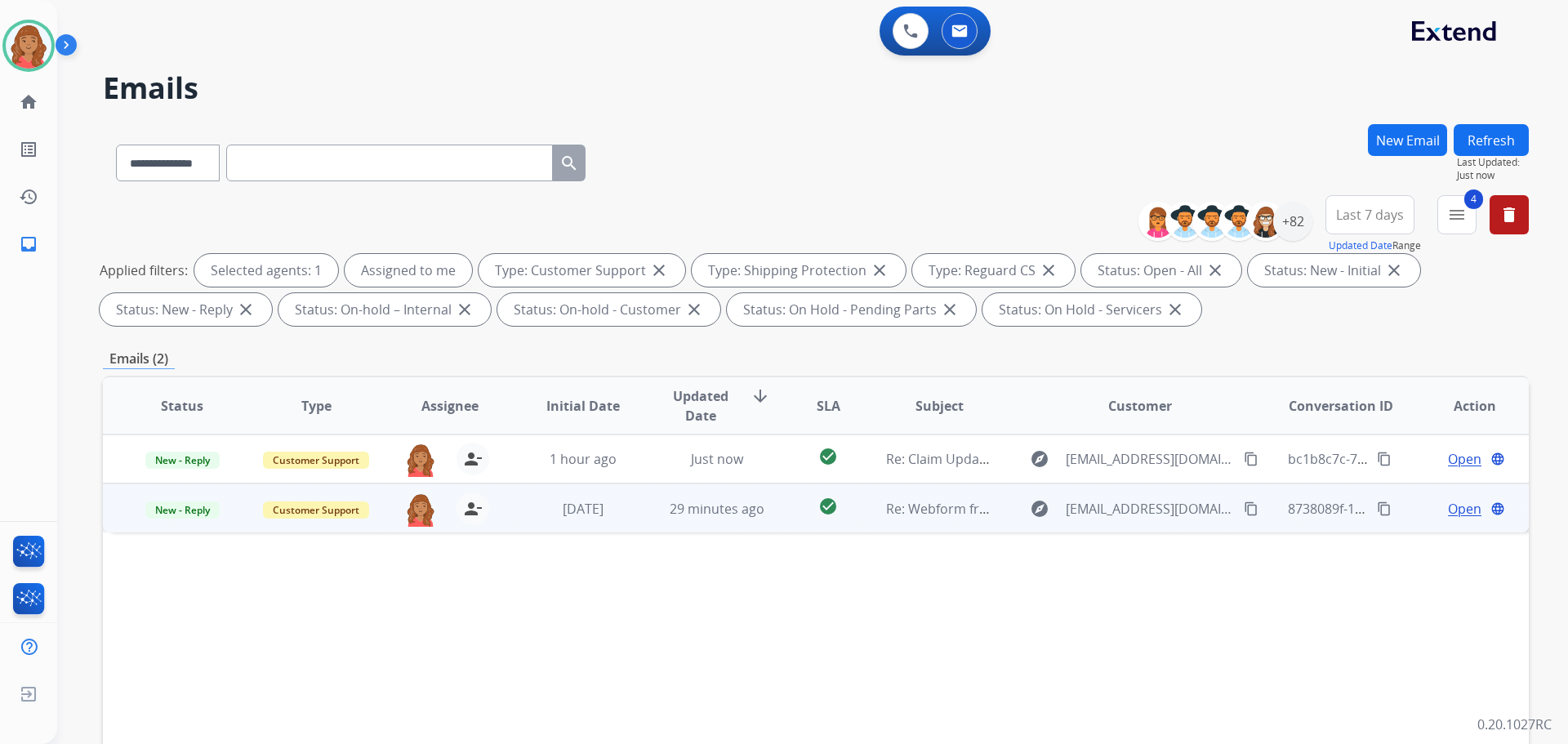
scroll to position [0, 0]
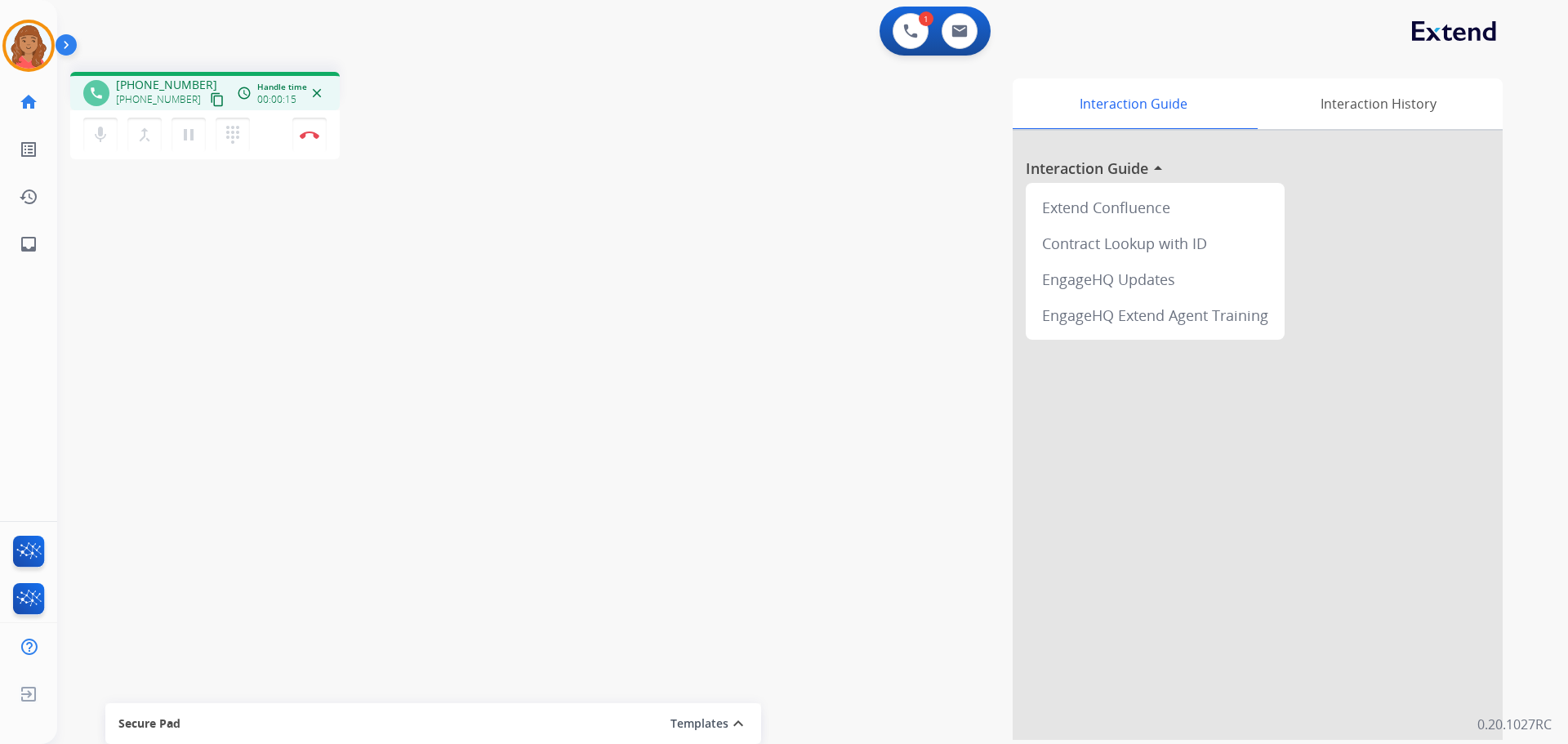
click at [210, 99] on mat-icon "content_copy" at bounding box center [218, 100] width 15 height 15
click at [224, 133] on mat-icon "dialpad" at bounding box center [233, 134] width 20 height 20
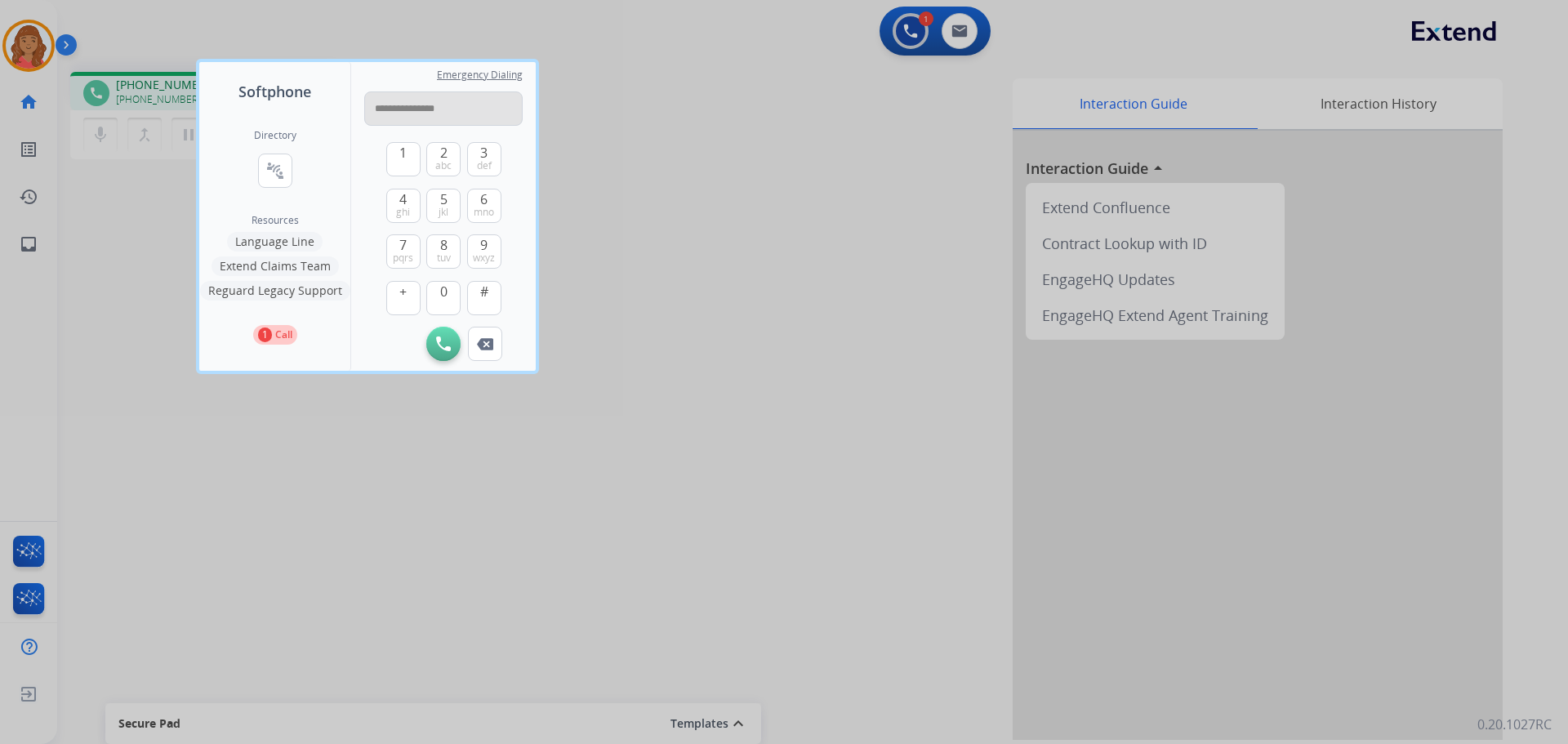
click at [380, 112] on input "**********" at bounding box center [444, 108] width 158 height 34
click at [385, 111] on input "**********" at bounding box center [444, 108] width 158 height 34
type input "**********"
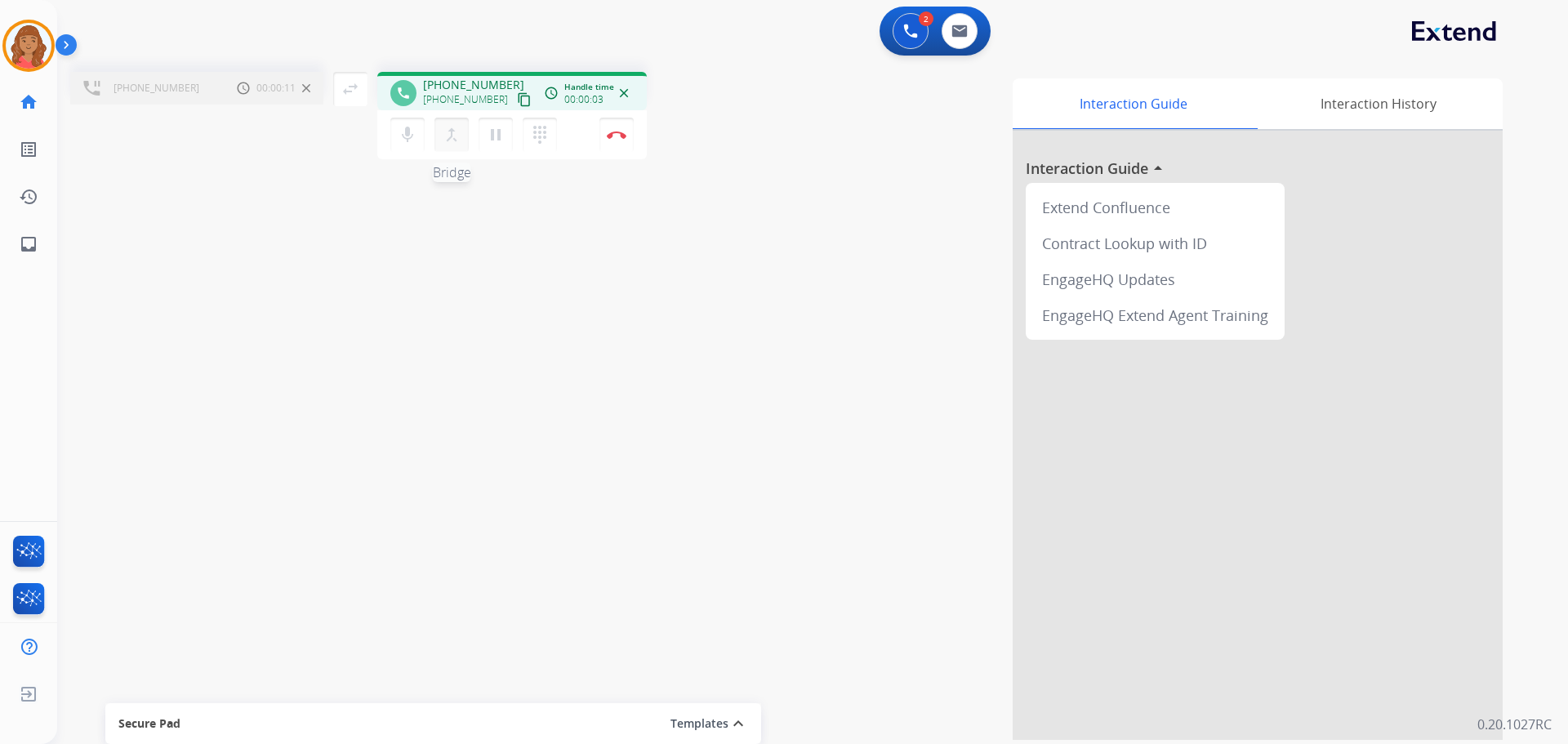
click at [447, 136] on mat-icon "merge_type" at bounding box center [451, 134] width 20 height 20
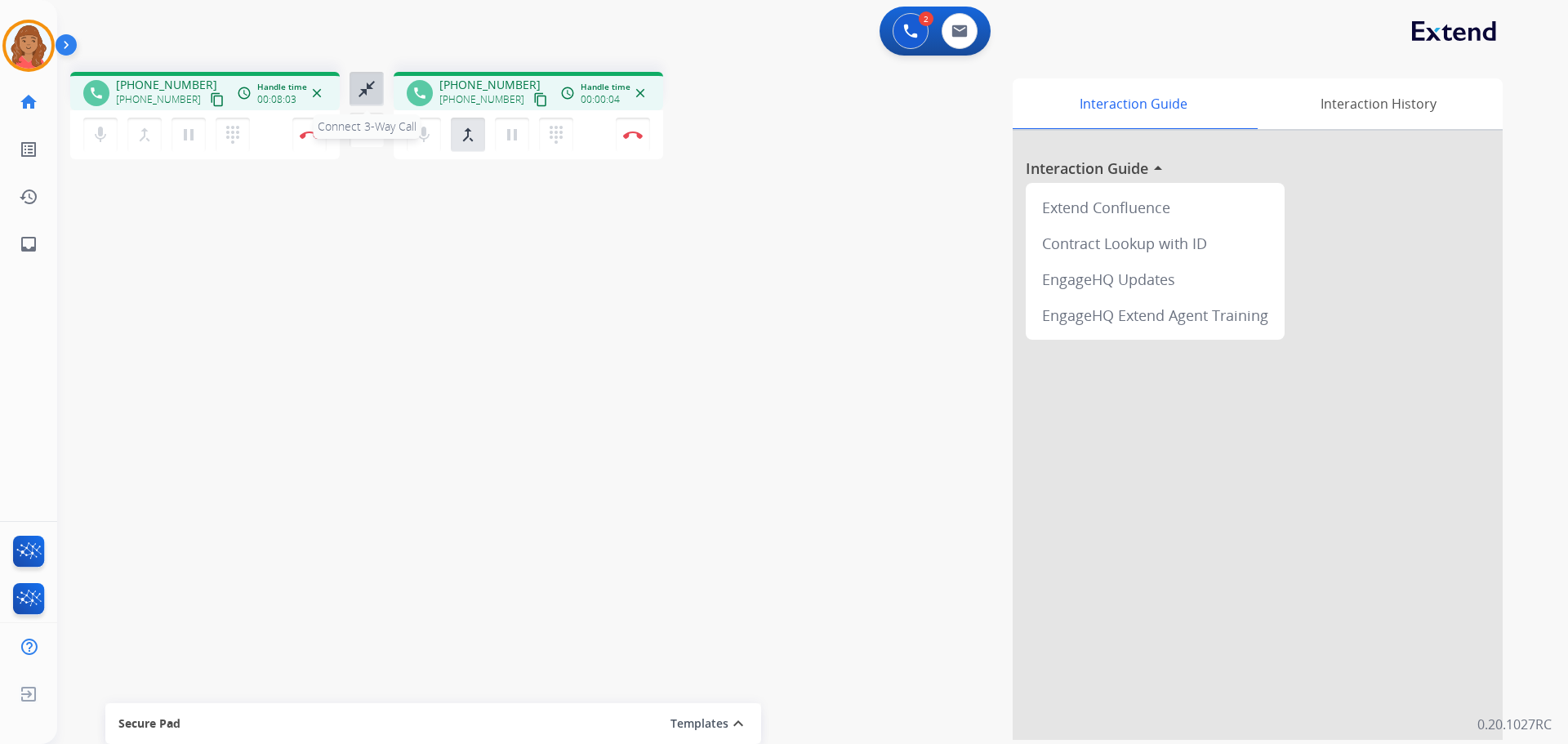
click at [367, 92] on mat-icon "close_fullscreen" at bounding box center [366, 88] width 20 height 20
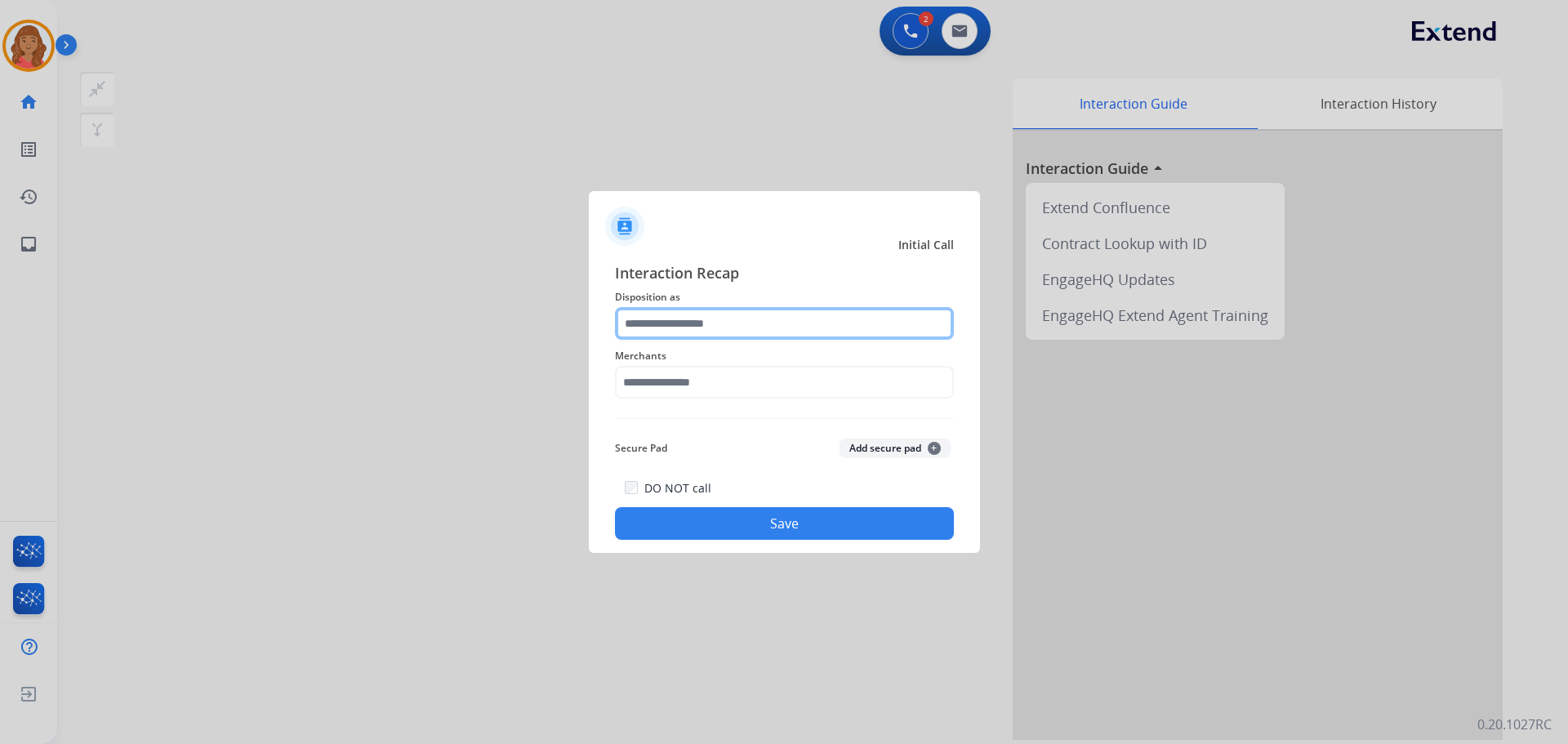
click at [678, 339] on input "text" at bounding box center [784, 323] width 339 height 33
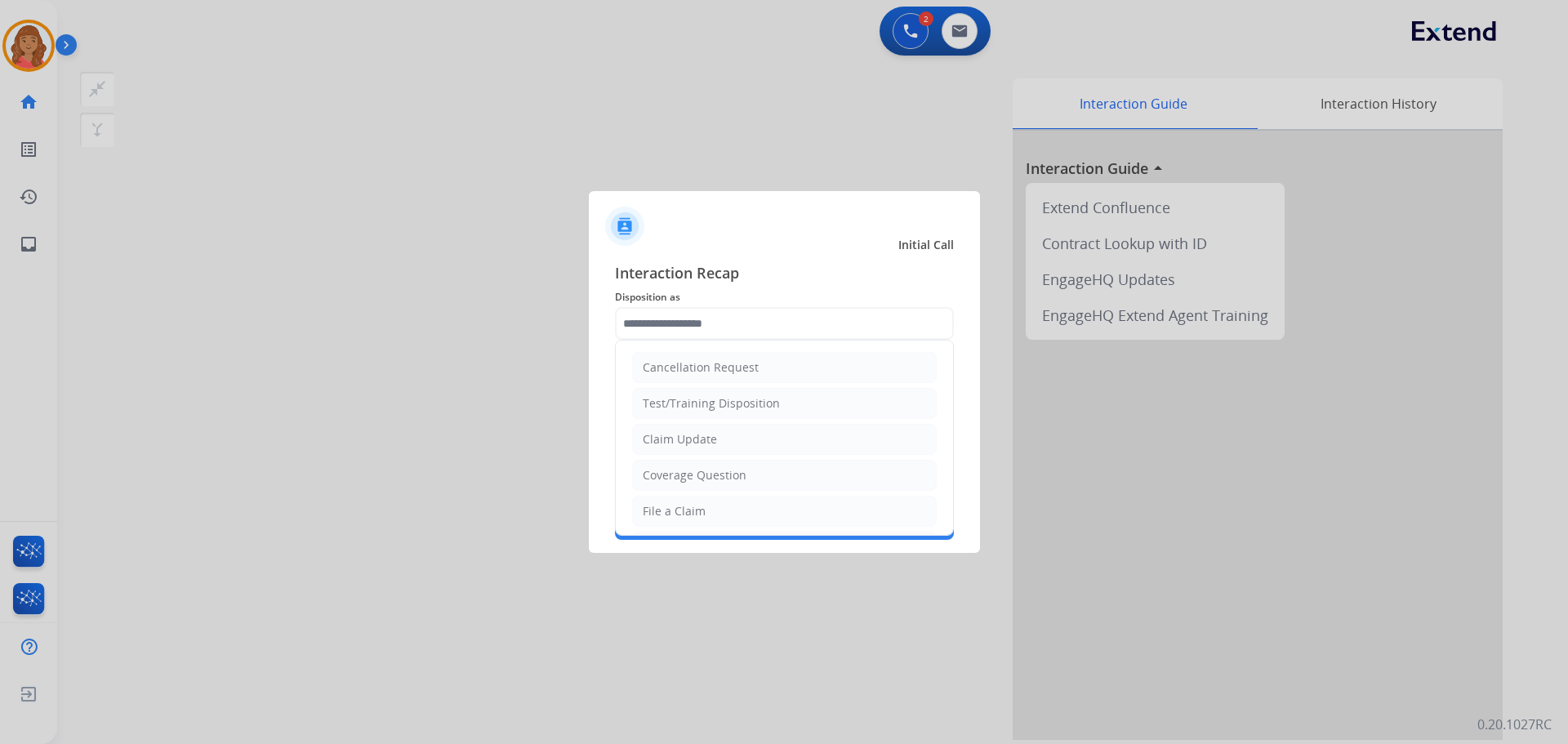
drag, startPoint x: 663, startPoint y: 511, endPoint x: 667, endPoint y: 476, distance: 35.2
click at [664, 510] on div "File a Claim" at bounding box center [674, 512] width 63 height 17
type input "**********"
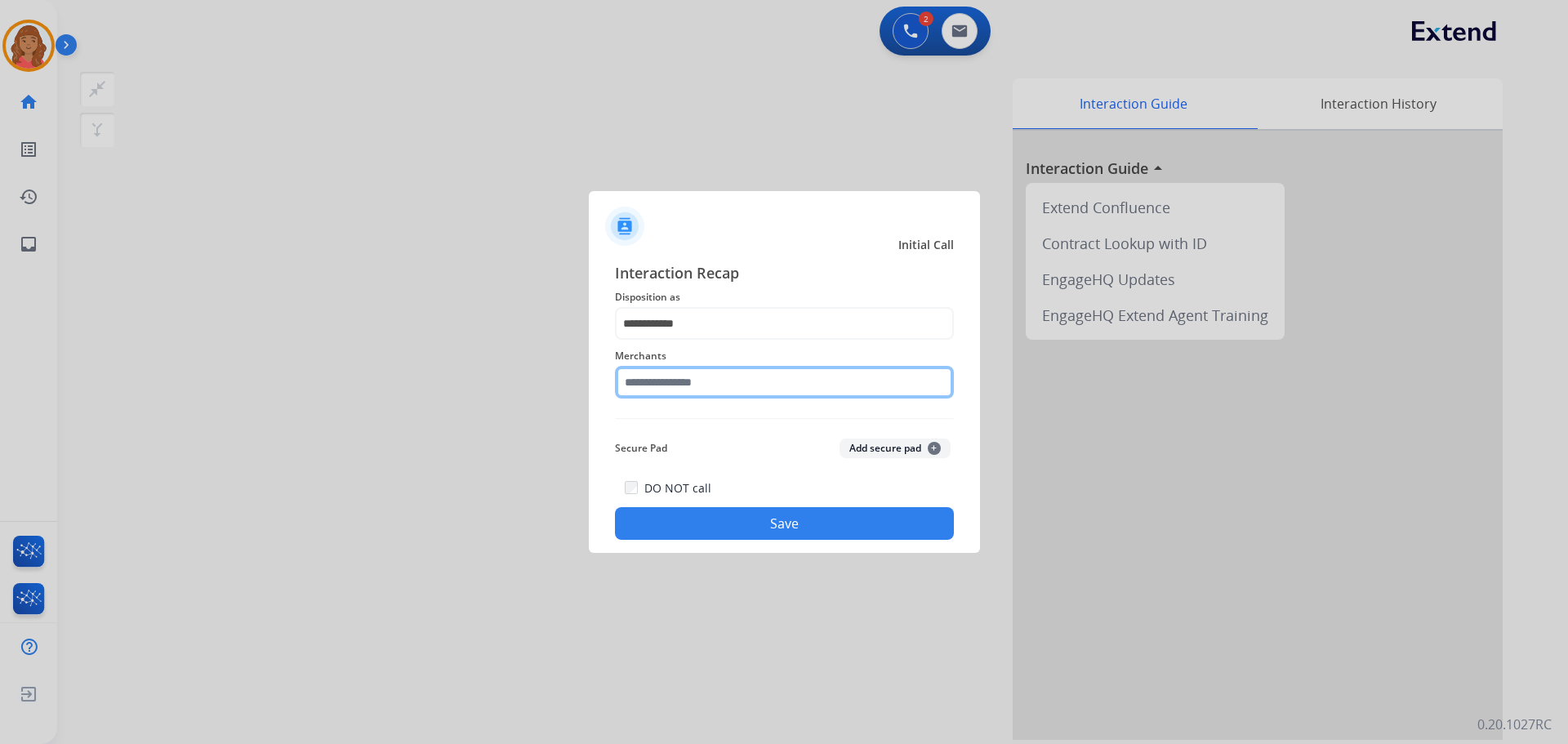
click at [667, 392] on input "text" at bounding box center [784, 381] width 339 height 33
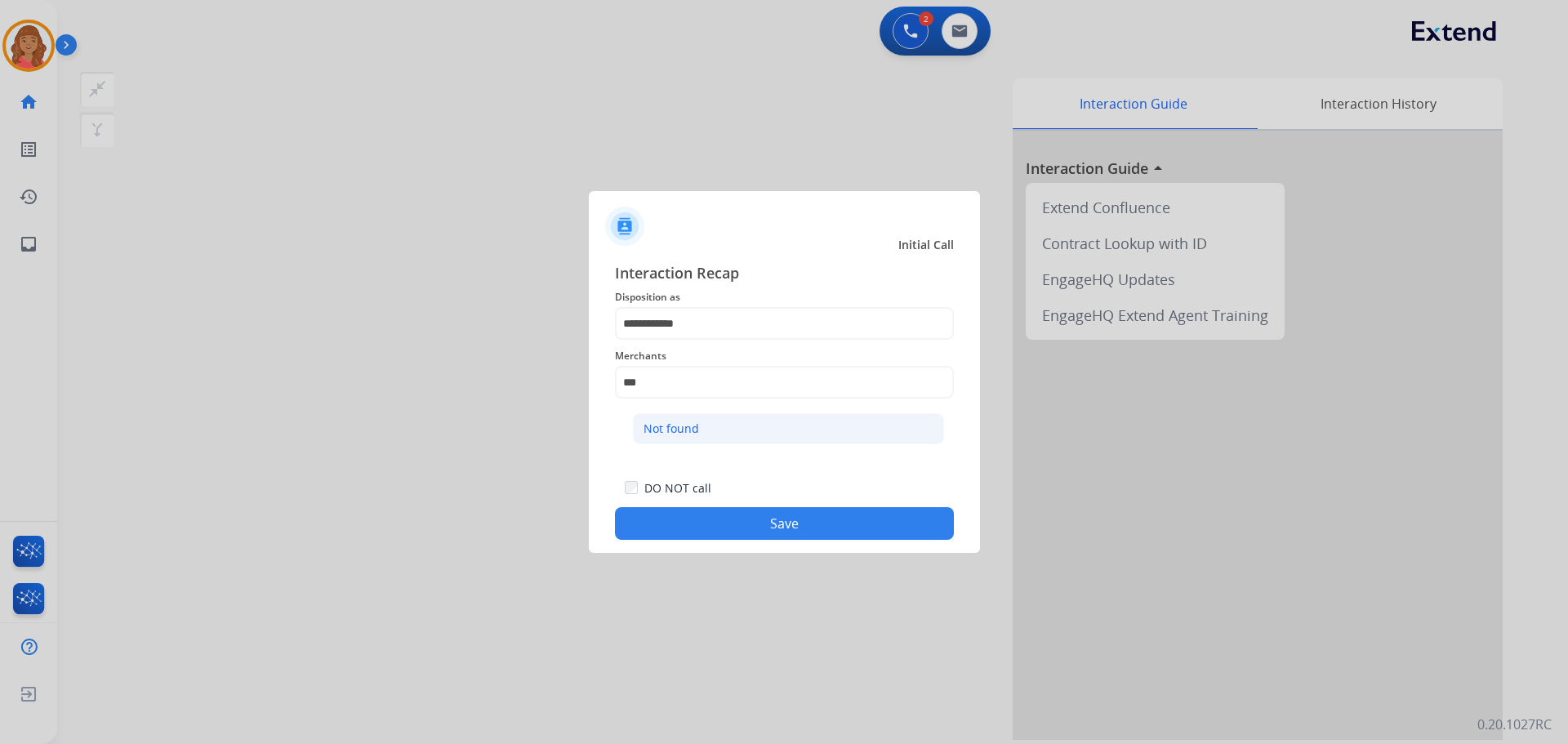
click at [679, 439] on li "Not found" at bounding box center [788, 428] width 312 height 31
click at [698, 391] on input "*********" at bounding box center [784, 381] width 339 height 33
type input "*"
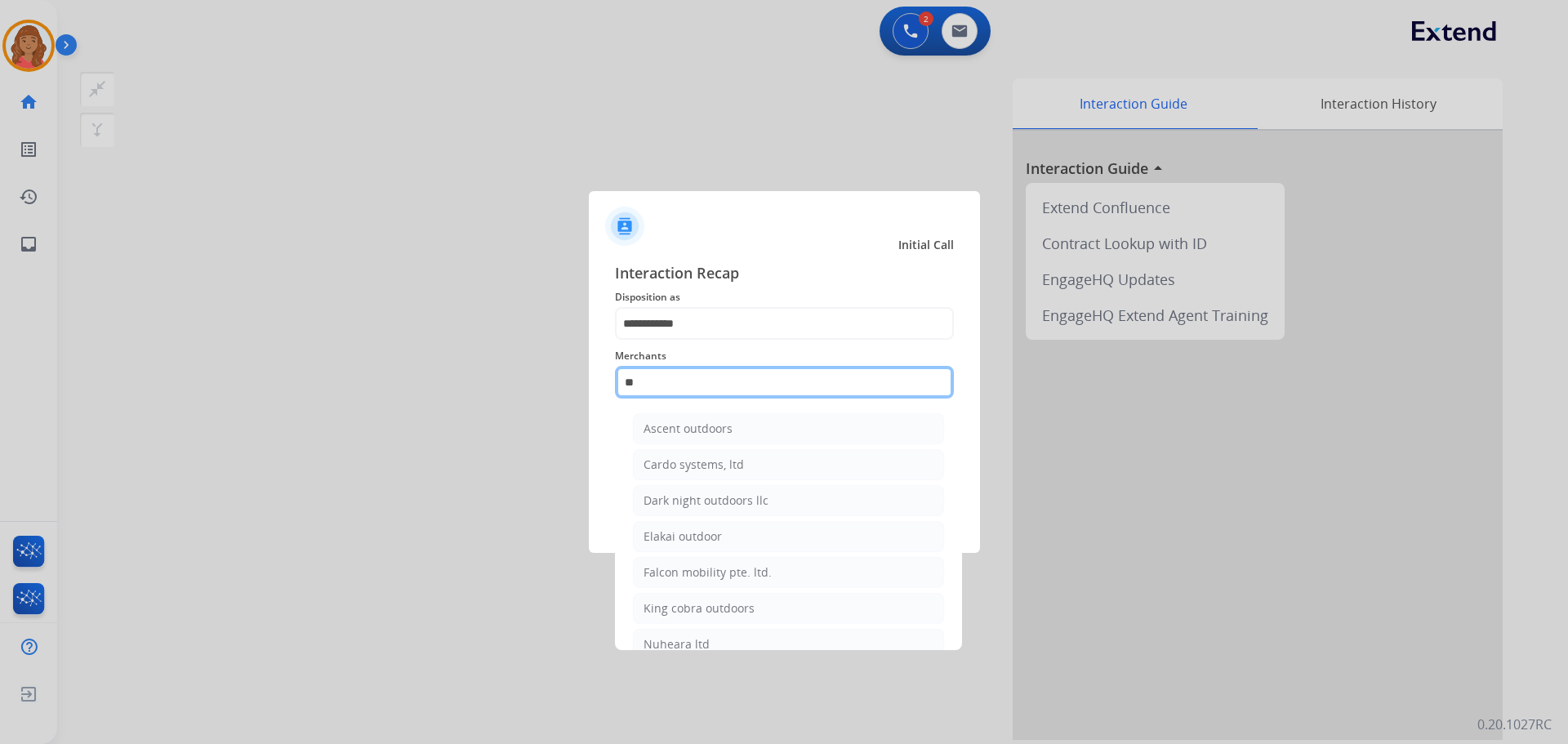
type input "*"
drag, startPoint x: 679, startPoint y: 462, endPoint x: 679, endPoint y: 453, distance: 9.0
click at [679, 458] on div "Ashley furniture" at bounding box center [688, 465] width 89 height 17
type input "**********"
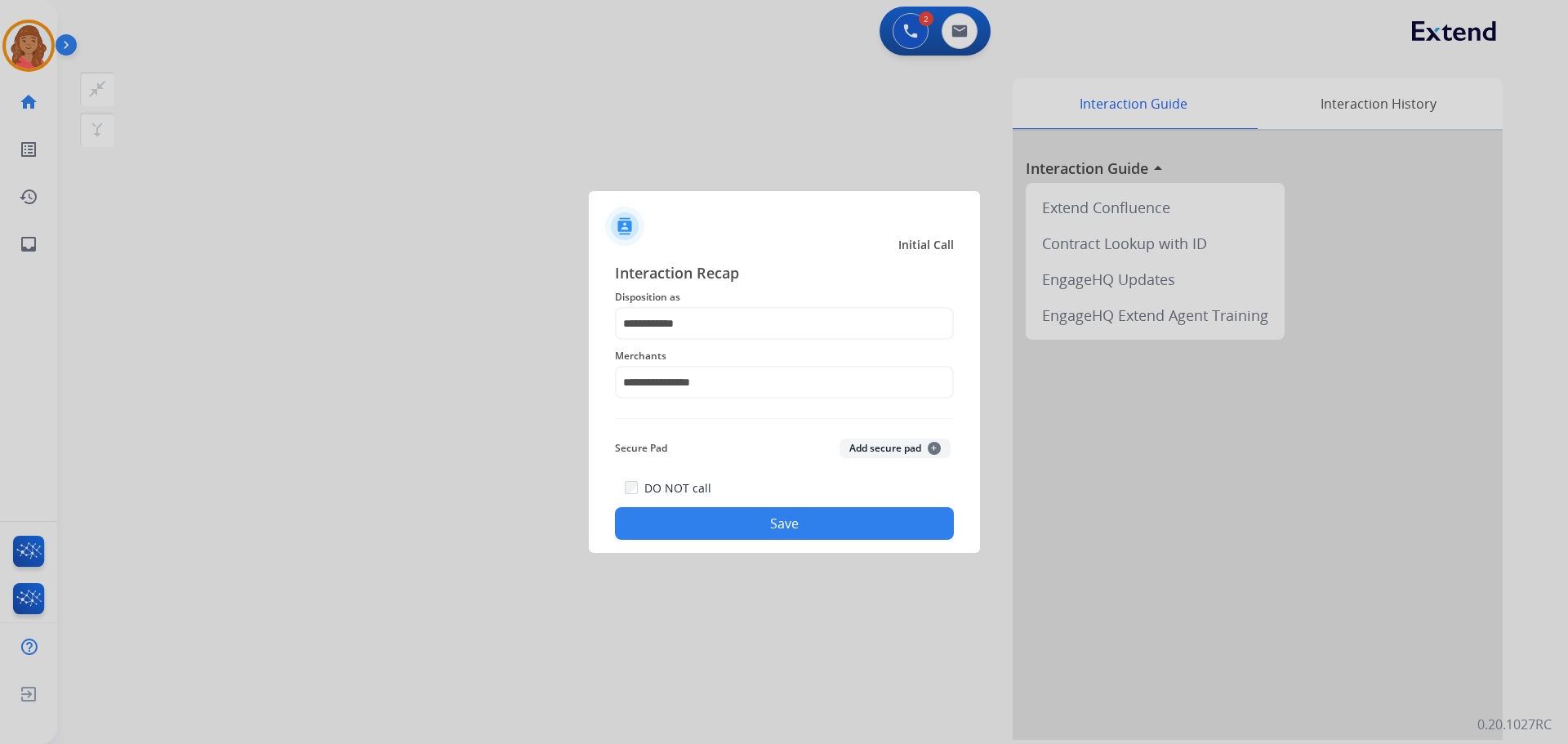
click at [751, 533] on button "Save" at bounding box center [784, 523] width 339 height 33
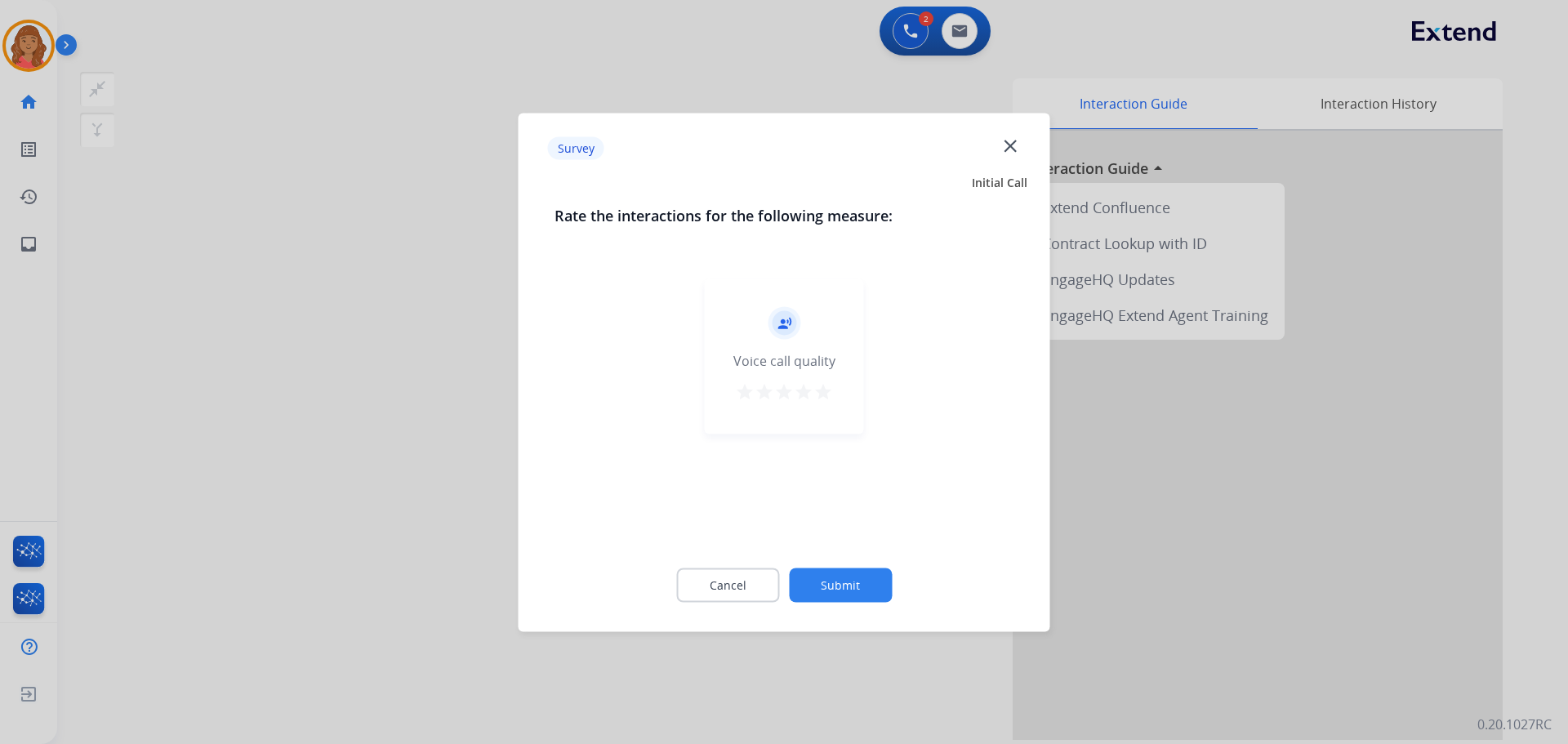
click at [1014, 143] on mat-icon "close" at bounding box center [1010, 145] width 21 height 21
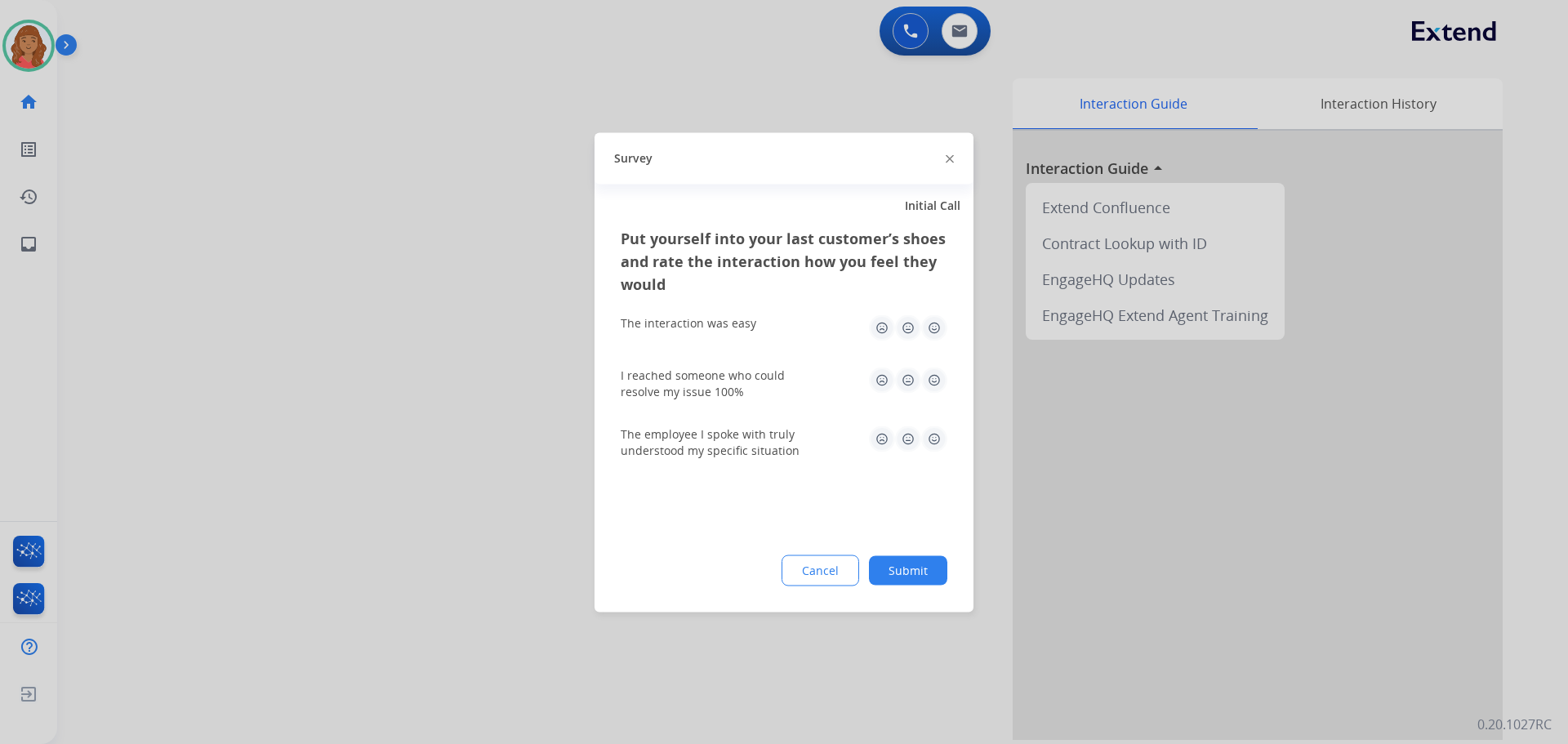
click at [932, 325] on img at bounding box center [934, 327] width 26 height 26
click at [931, 370] on img at bounding box center [934, 379] width 26 height 26
click at [935, 432] on img at bounding box center [934, 438] width 26 height 26
click at [904, 561] on button "Submit" at bounding box center [908, 570] width 78 height 30
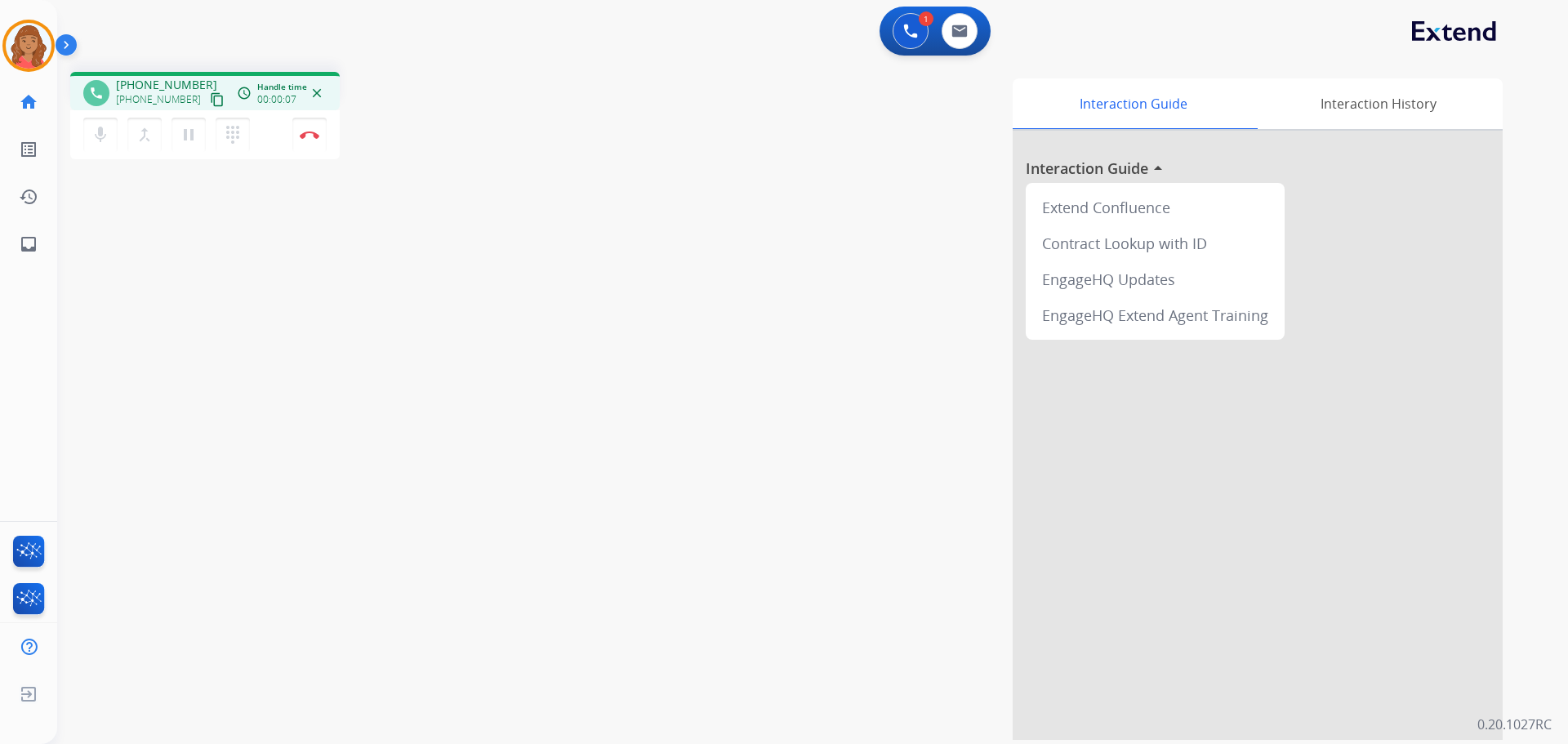
drag, startPoint x: 192, startPoint y: 100, endPoint x: 166, endPoint y: 98, distance: 26.1
click at [210, 100] on mat-icon "content_copy" at bounding box center [218, 100] width 15 height 15
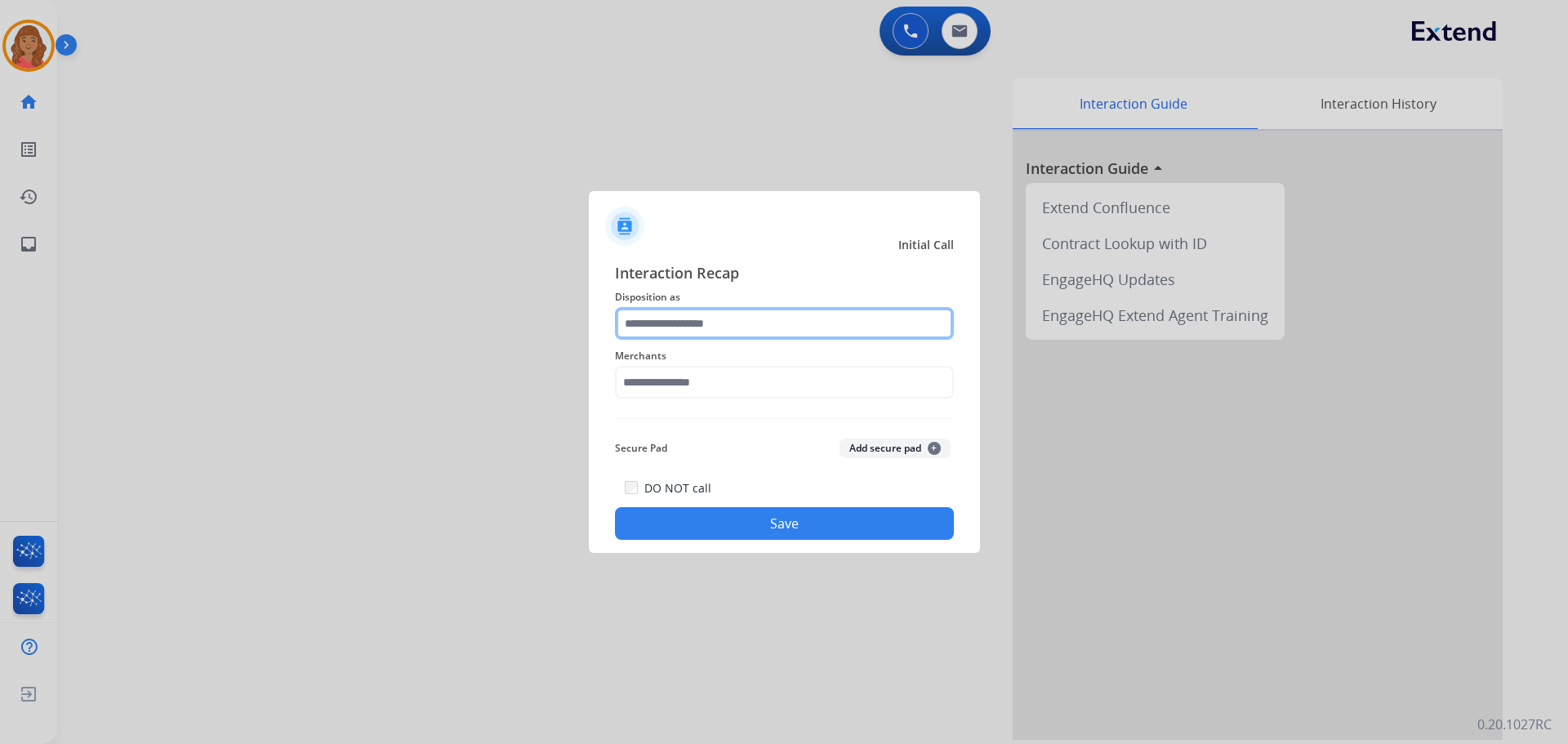
click at [691, 337] on input "text" at bounding box center [784, 323] width 339 height 33
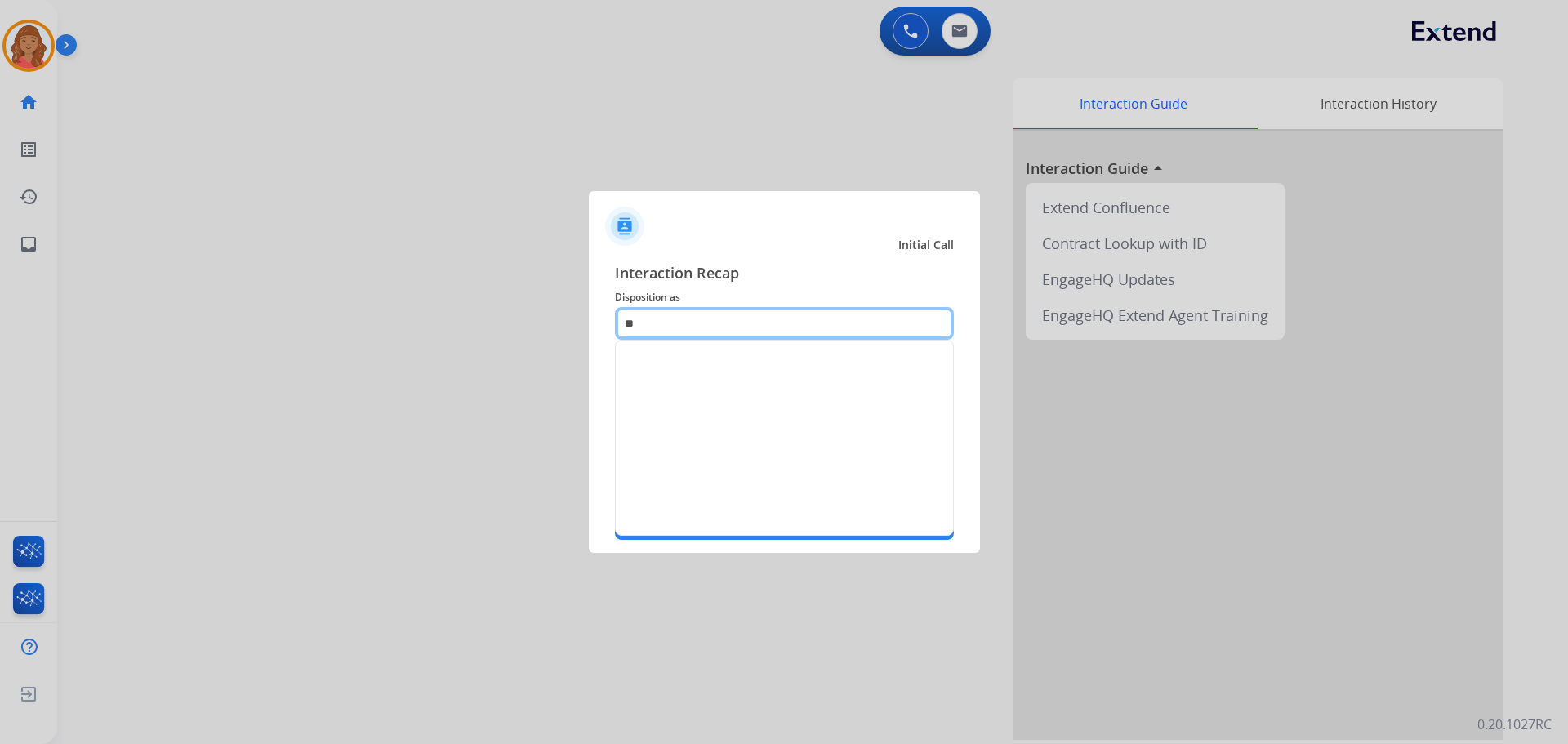
type input "*"
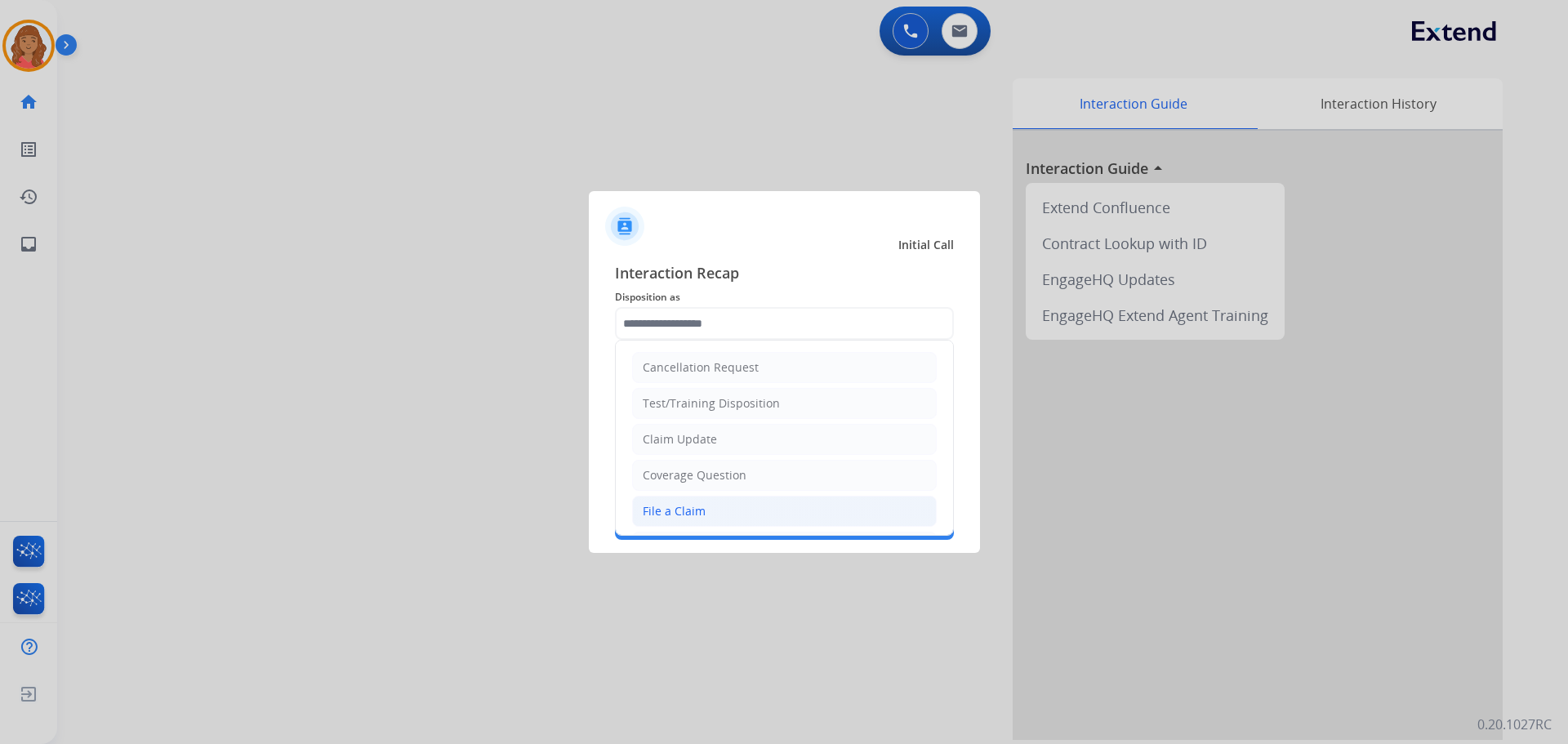
click at [672, 506] on div "File a Claim" at bounding box center [674, 512] width 63 height 17
type input "**********"
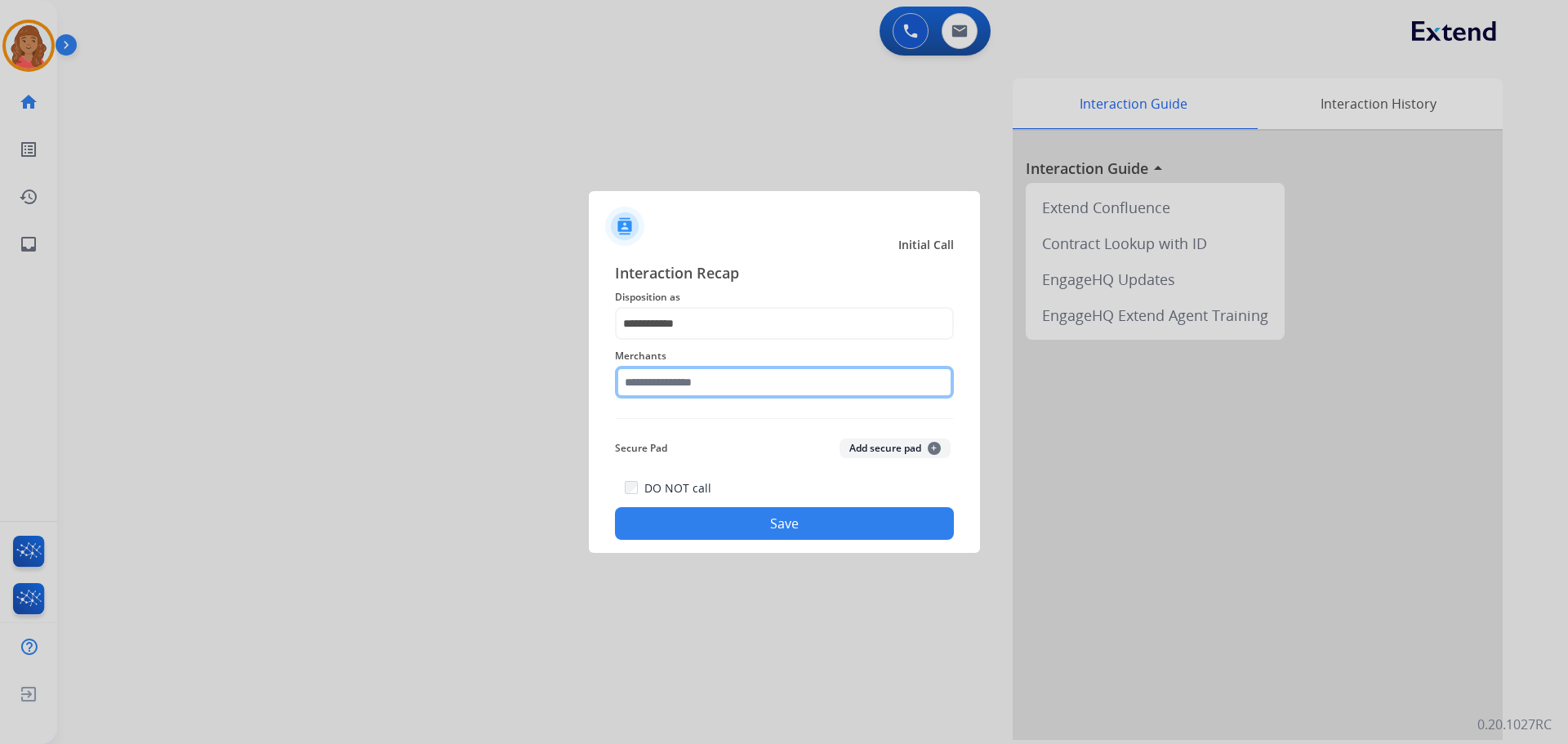
click at [671, 391] on input "text" at bounding box center [784, 381] width 339 height 33
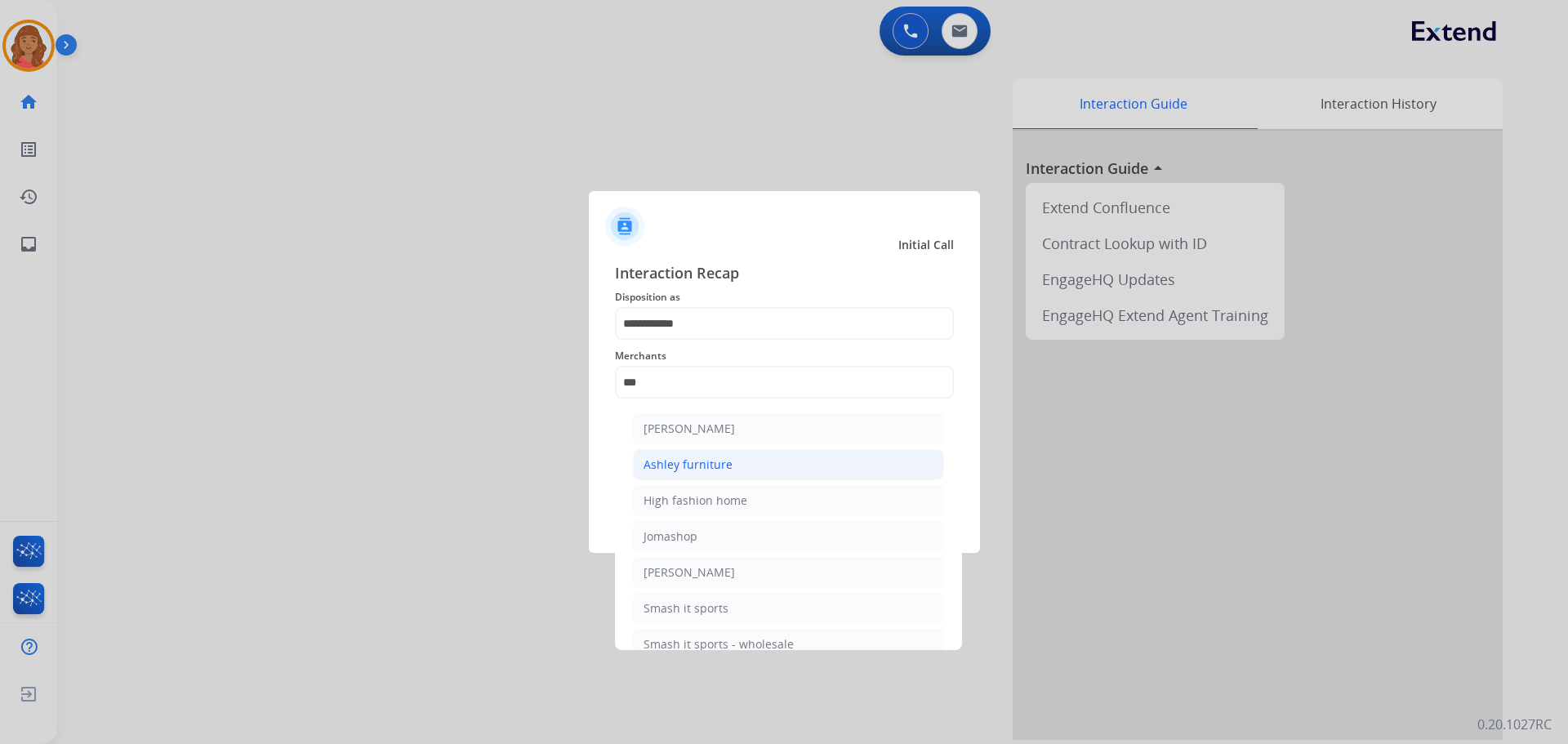
click at [672, 460] on div "Ashley furniture" at bounding box center [688, 465] width 89 height 17
type input "**********"
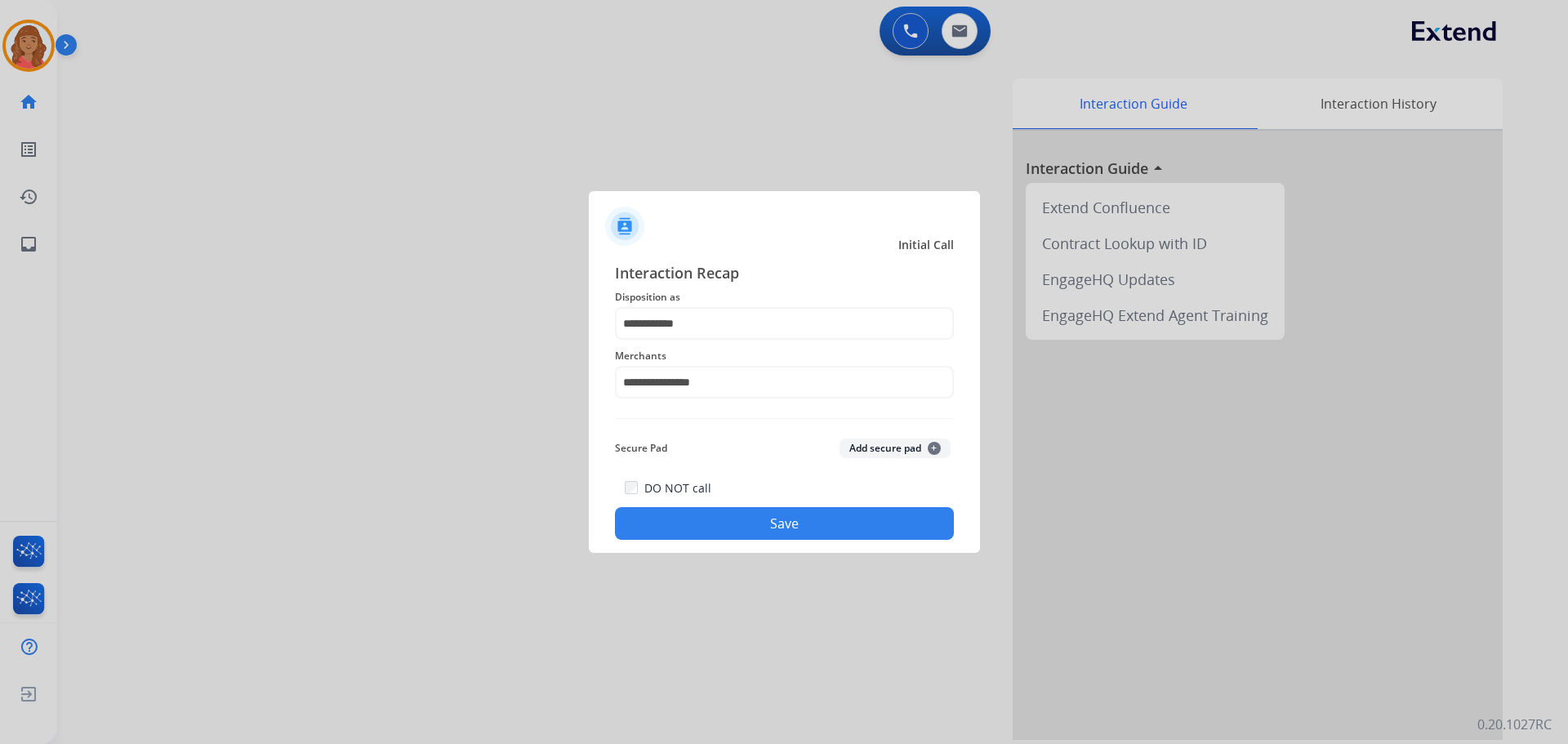
drag, startPoint x: 695, startPoint y: 544, endPoint x: 700, endPoint y: 530, distance: 14.9
click at [696, 545] on div "**********" at bounding box center [784, 400] width 392 height 304
click at [705, 520] on button "Save" at bounding box center [784, 523] width 339 height 33
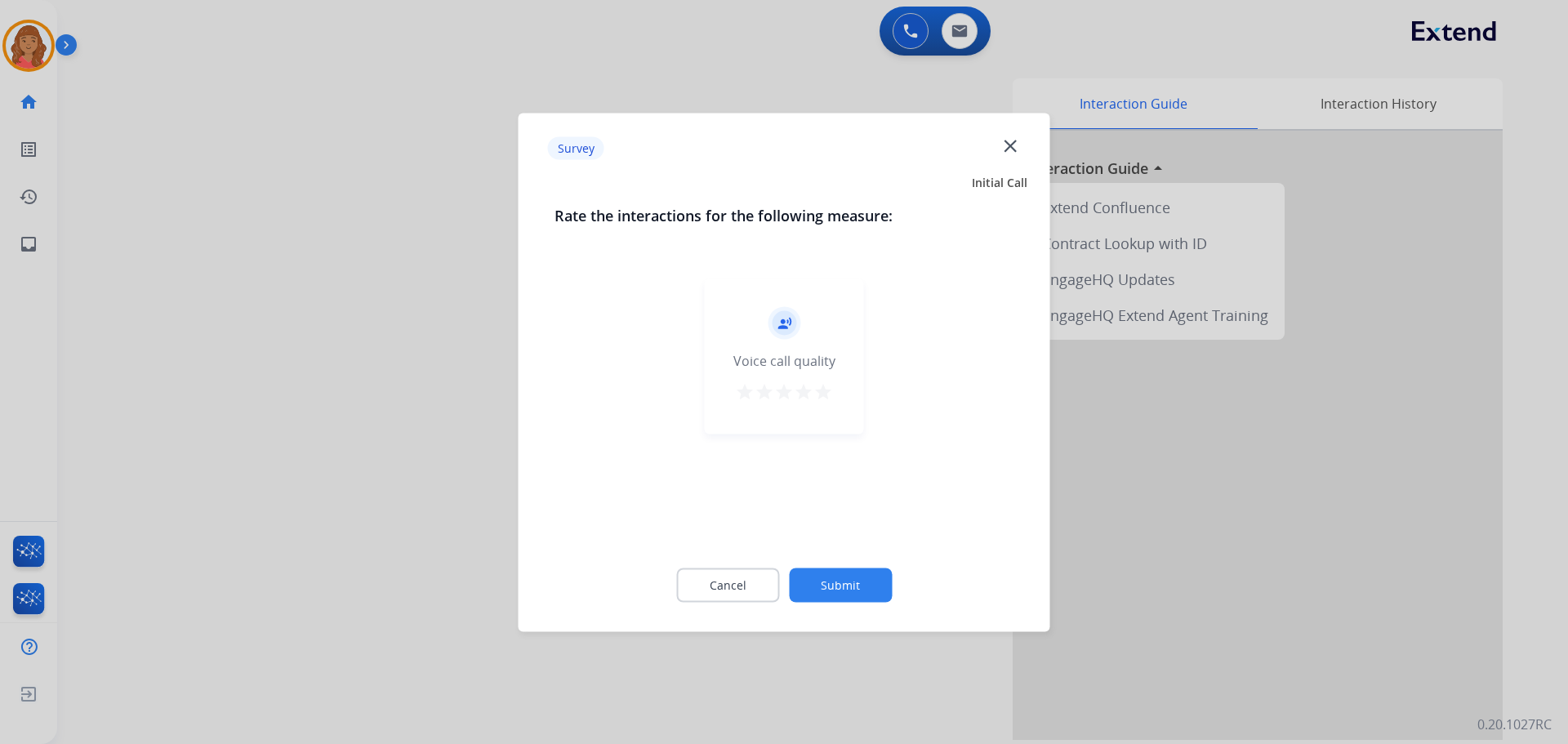
click at [823, 389] on mat-icon "star" at bounding box center [822, 391] width 20 height 20
drag, startPoint x: 833, startPoint y: 608, endPoint x: 856, endPoint y: 550, distance: 62.4
click at [835, 604] on div "Cancel Submit" at bounding box center [784, 584] width 459 height 73
click at [862, 572] on button "Submit" at bounding box center [840, 584] width 103 height 34
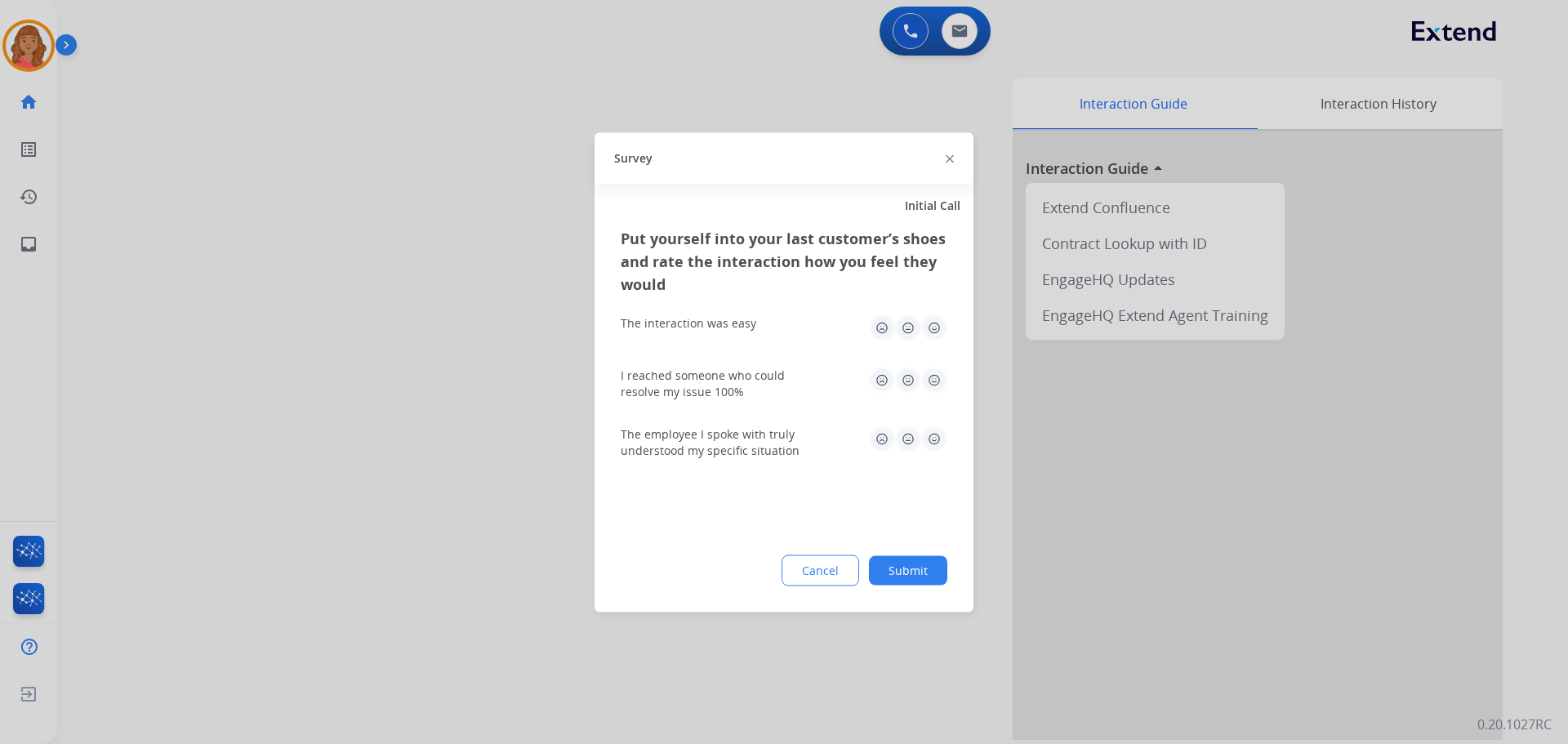
click at [934, 379] on img at bounding box center [934, 379] width 26 height 26
drag, startPoint x: 937, startPoint y: 441, endPoint x: 946, endPoint y: 474, distance: 34.2
click at [938, 443] on img at bounding box center [934, 438] width 26 height 26
click at [913, 597] on div "Put yourself into your last customer’s shoes and rate the interaction how you f…" at bounding box center [783, 418] width 379 height 385
click at [919, 560] on button "Submit" at bounding box center [908, 570] width 78 height 30
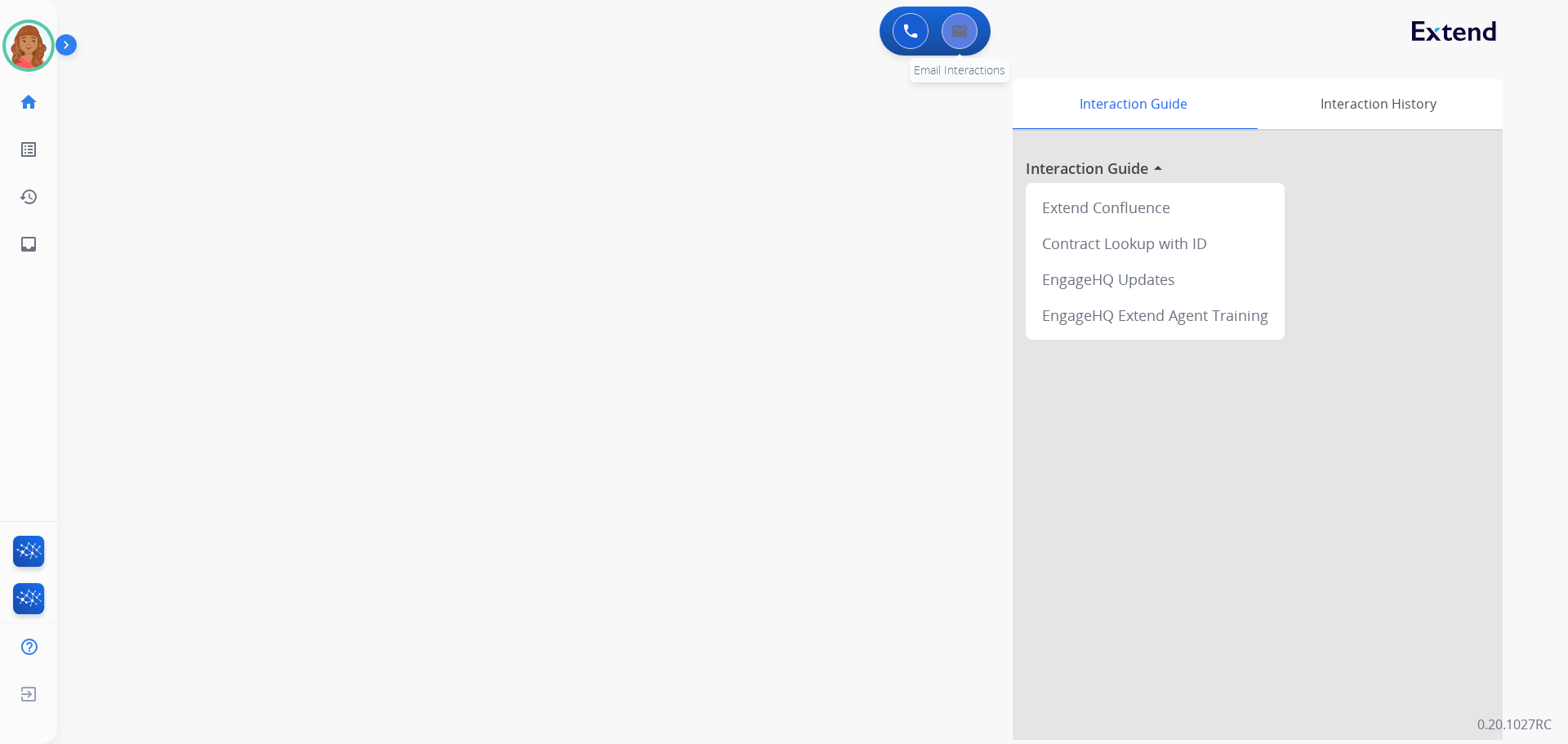
click at [963, 22] on button at bounding box center [959, 31] width 36 height 36
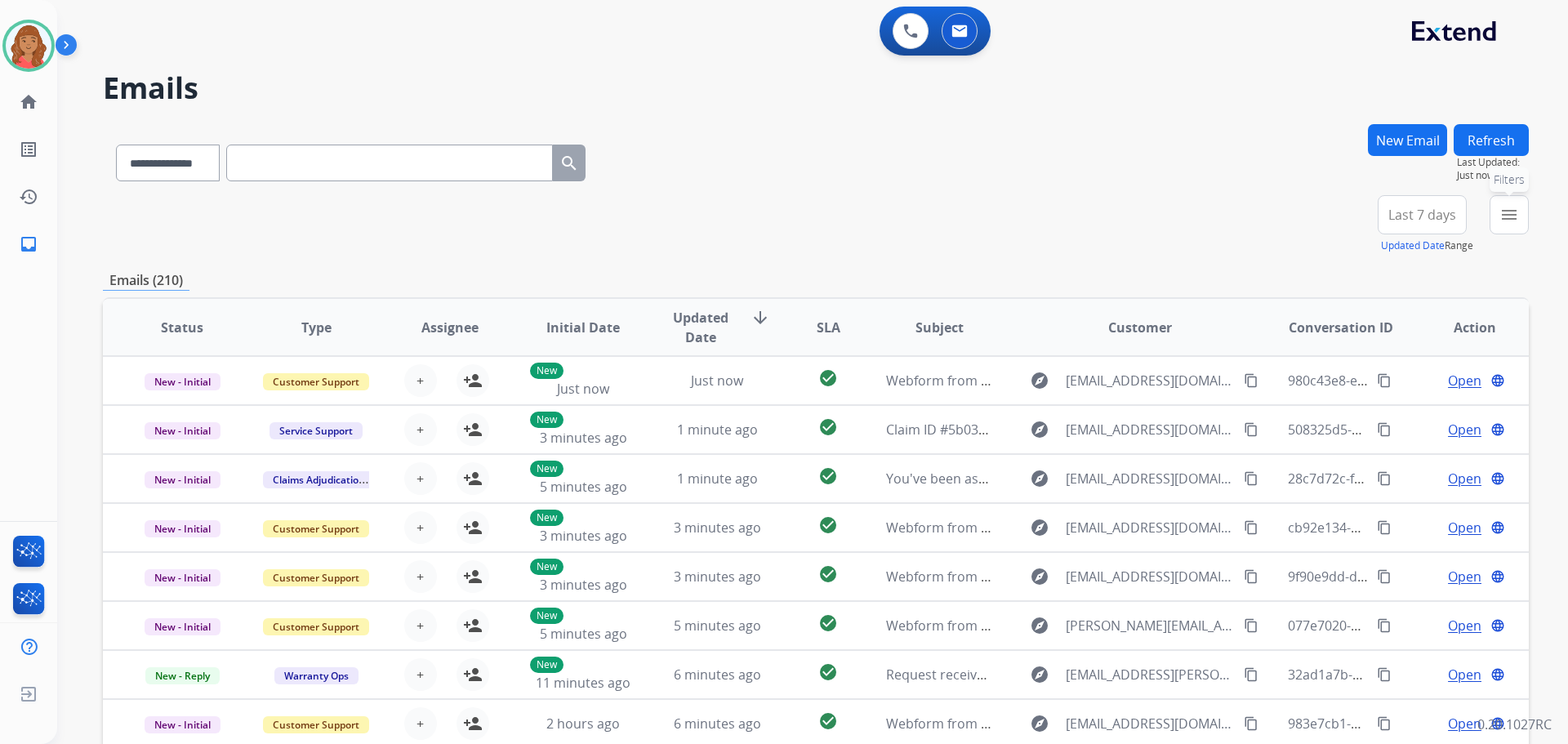
click at [1518, 215] on button "menu Filters" at bounding box center [1508, 215] width 39 height 39
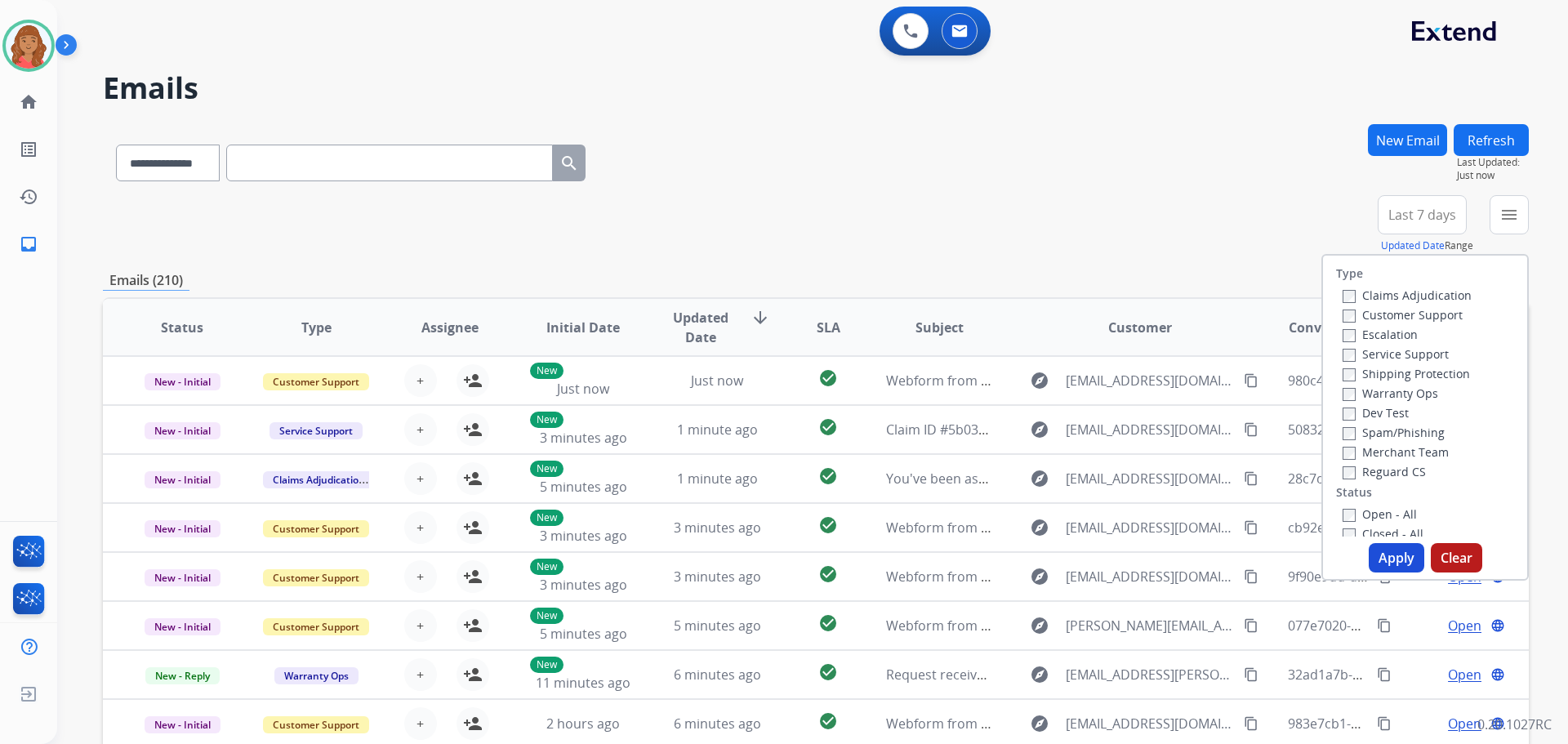
click at [1342, 310] on label "Customer Support" at bounding box center [1402, 314] width 120 height 16
click at [1342, 371] on div "Shipping Protection" at bounding box center [1406, 373] width 129 height 20
drag, startPoint x: 1389, startPoint y: 555, endPoint x: 1261, endPoint y: 556, distance: 128.0
click at [1380, 555] on button "Apply" at bounding box center [1396, 558] width 56 height 30
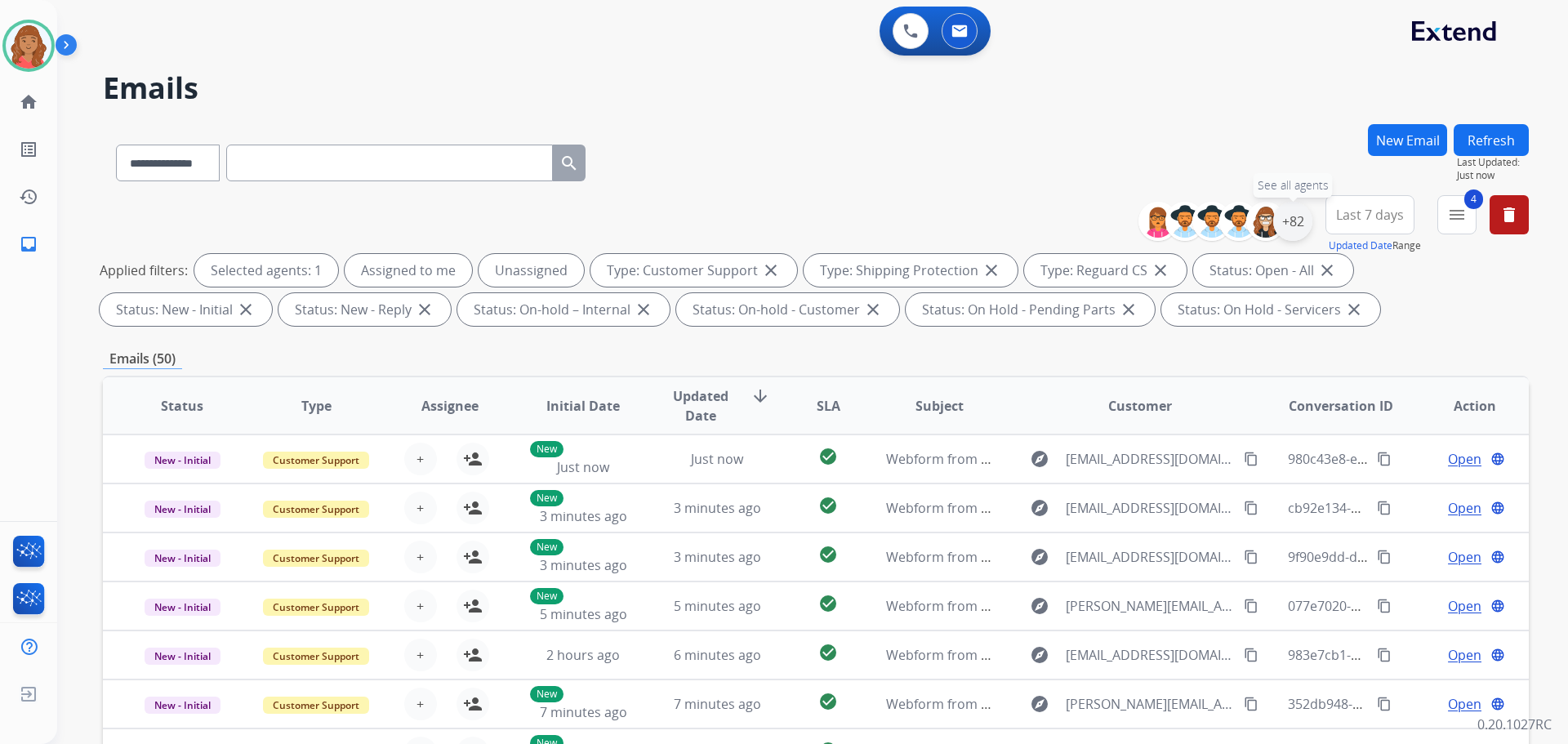
drag, startPoint x: 1286, startPoint y: 229, endPoint x: 1282, endPoint y: 245, distance: 16.5
click at [1287, 229] on div "+82" at bounding box center [1293, 221] width 39 height 39
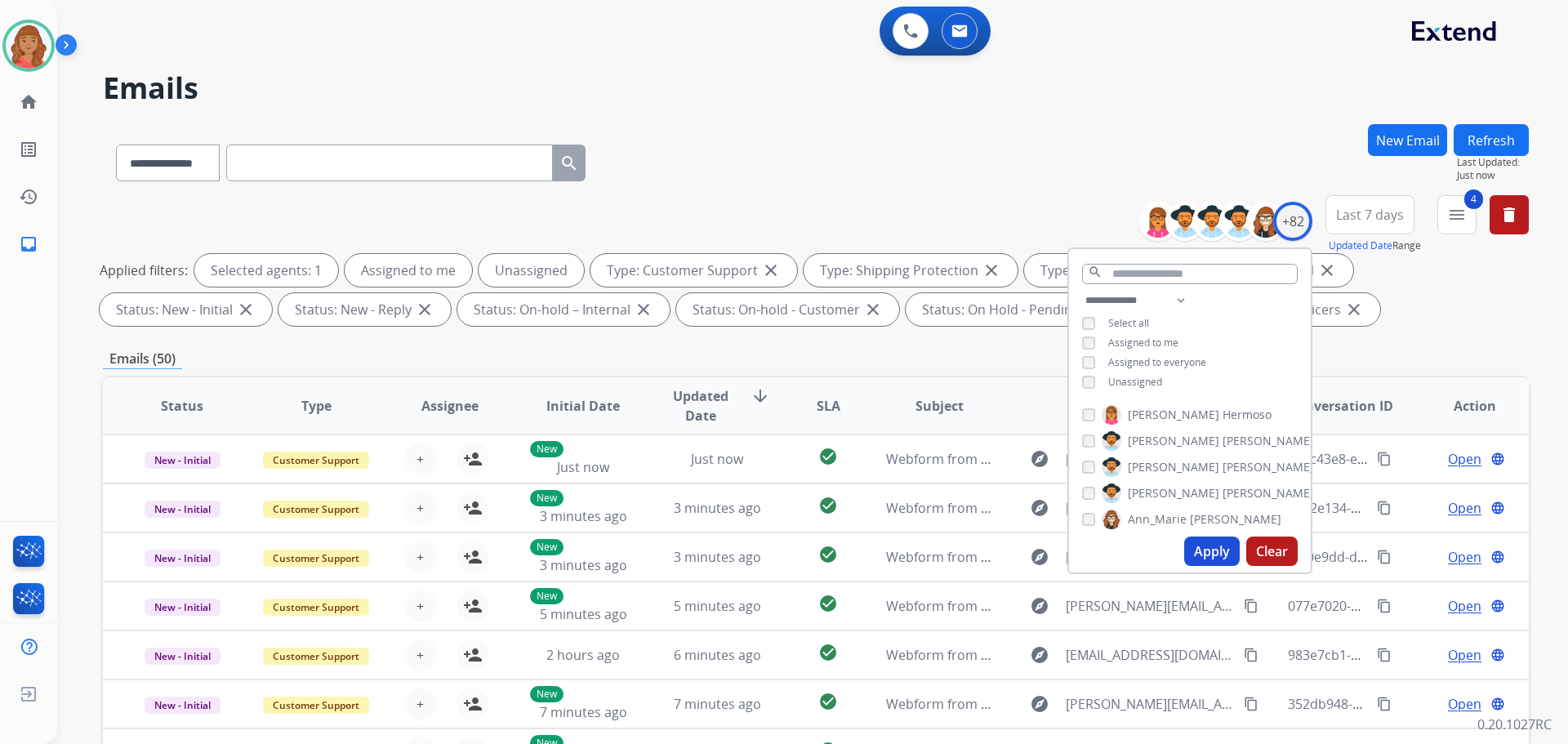
click at [1091, 372] on div "**********" at bounding box center [1189, 343] width 242 height 104
drag, startPoint x: 1209, startPoint y: 551, endPoint x: 1033, endPoint y: 549, distance: 176.0
click at [1209, 551] on button "Apply" at bounding box center [1212, 551] width 56 height 30
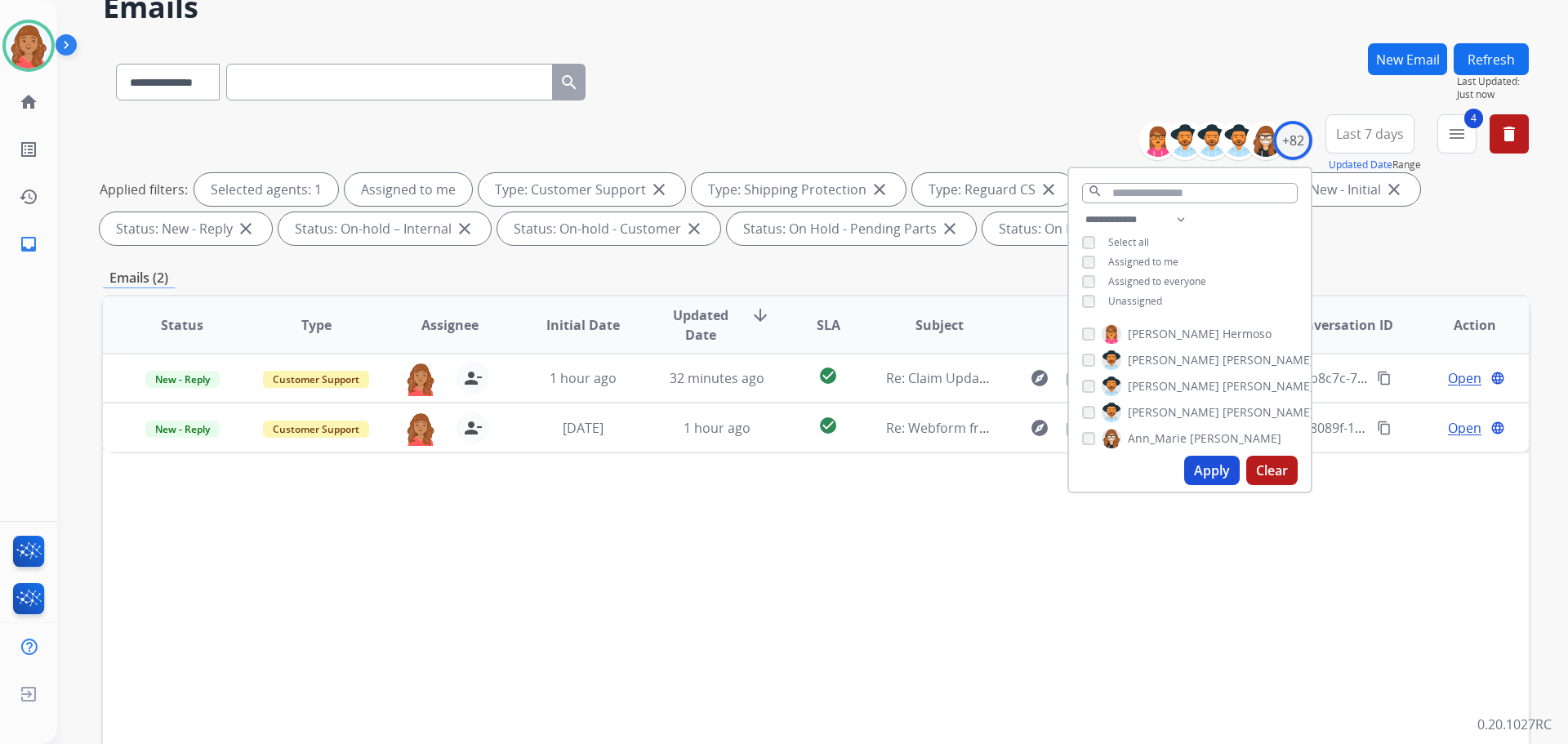
scroll to position [82, 0]
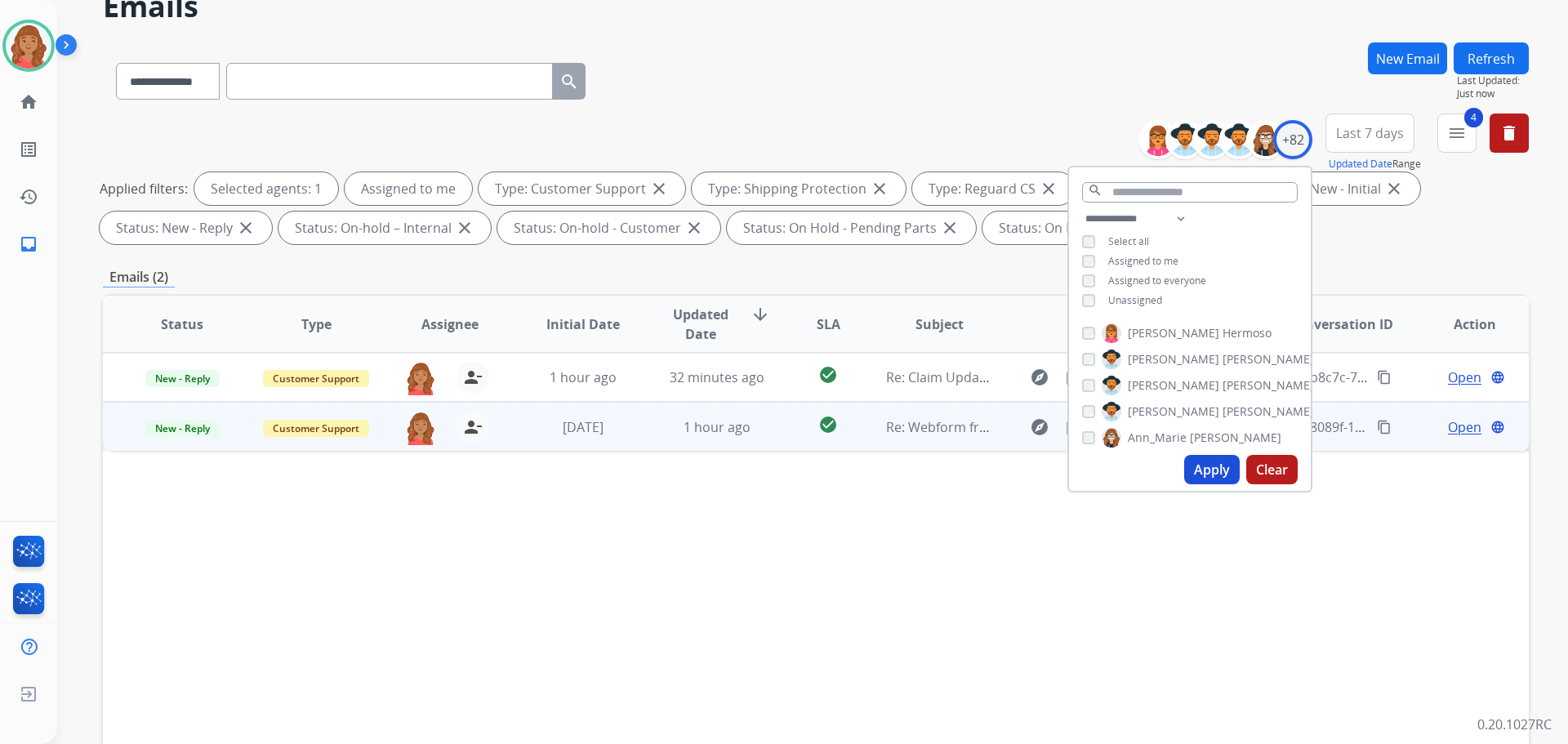
click at [605, 448] on td "[DATE]" at bounding box center [571, 426] width 134 height 49
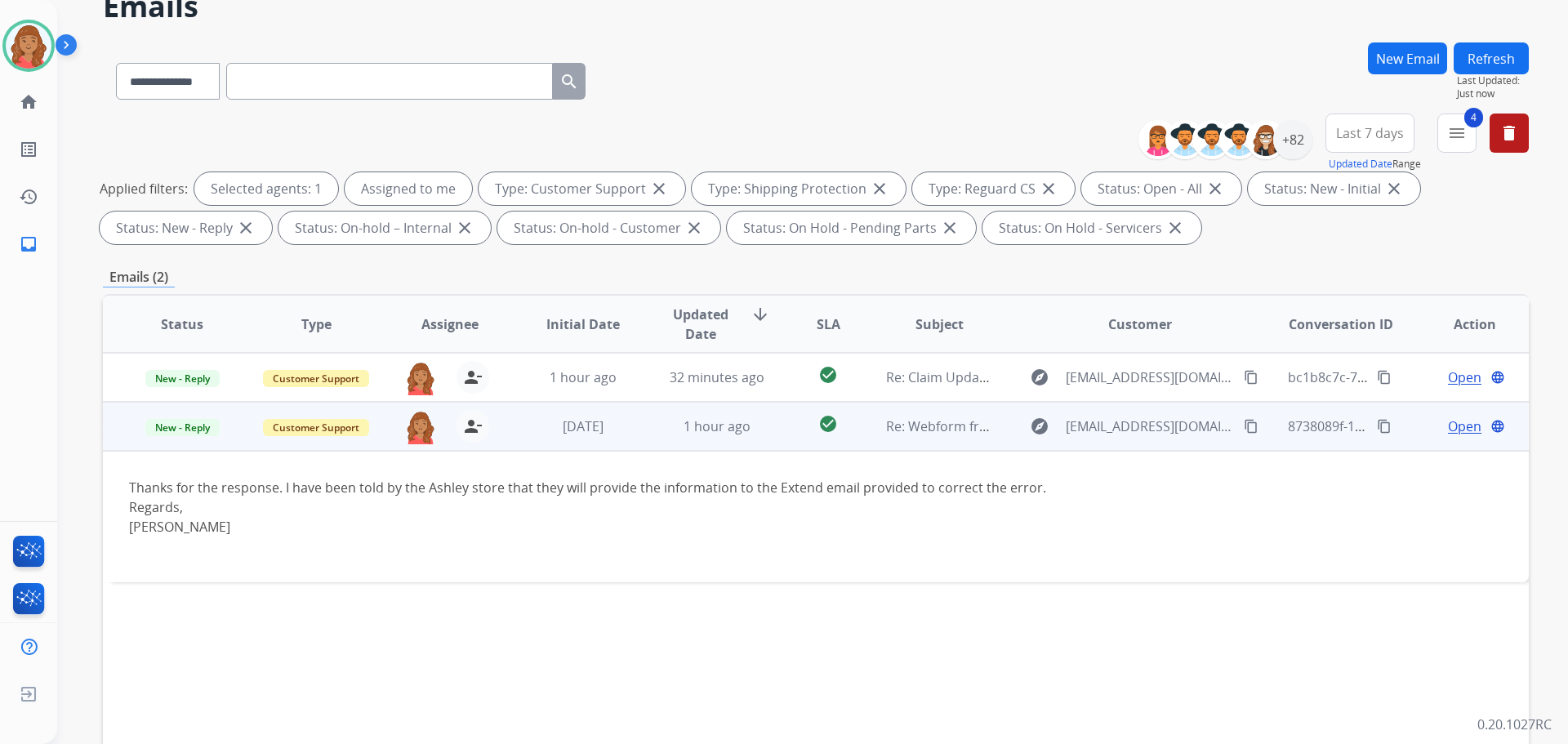
click at [1434, 424] on div "Open language" at bounding box center [1474, 426] width 107 height 20
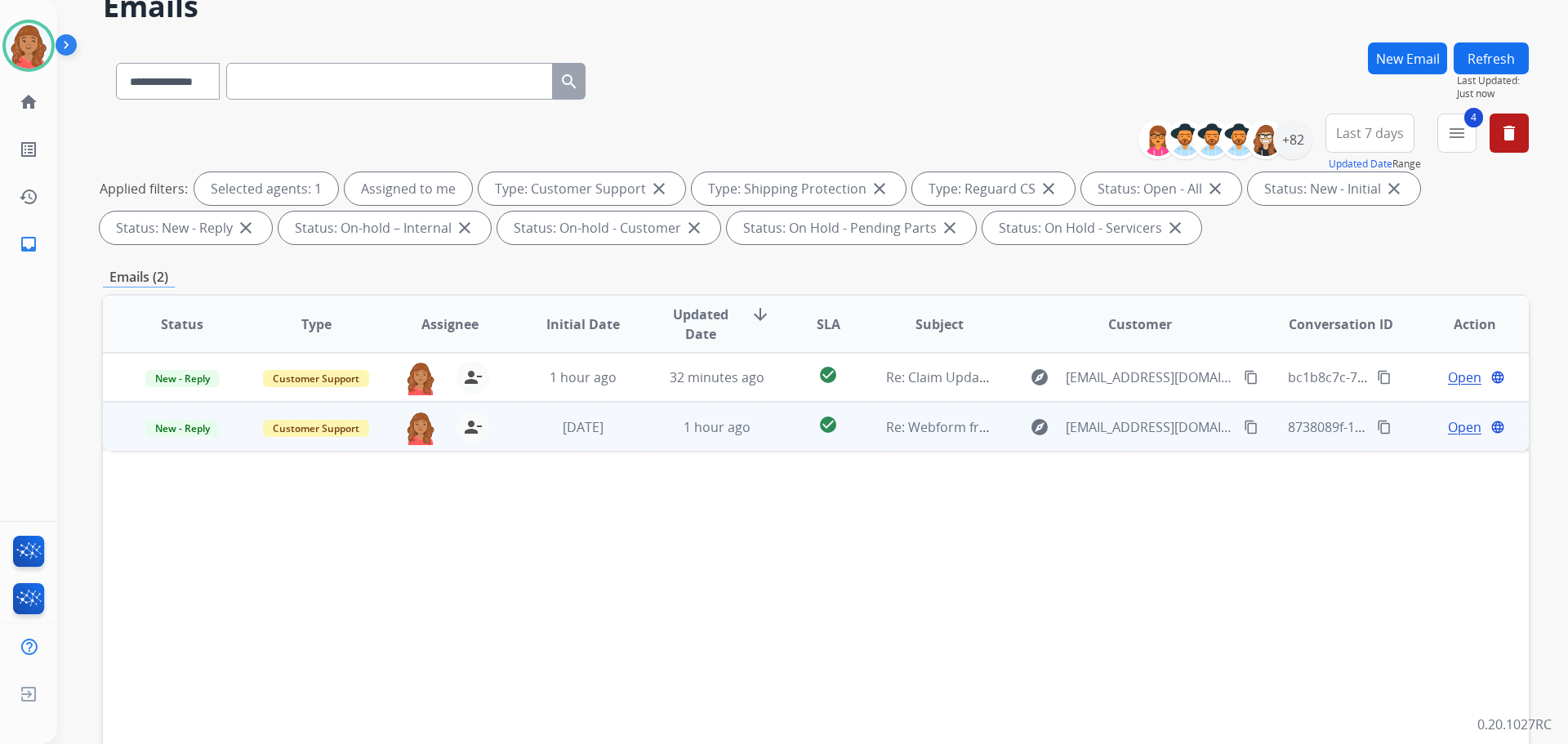
click at [1448, 429] on span "Open" at bounding box center [1465, 427] width 33 height 20
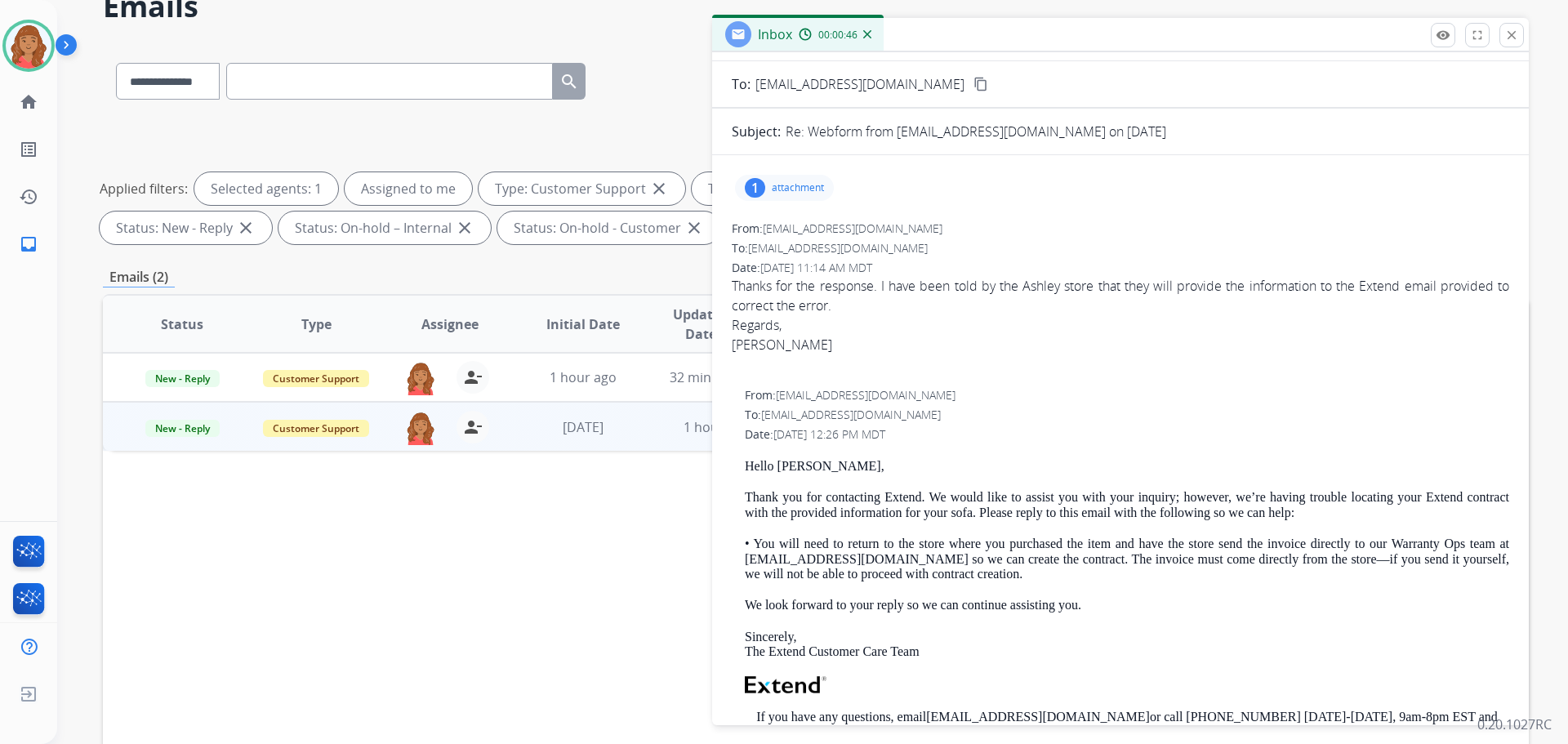
scroll to position [0, 0]
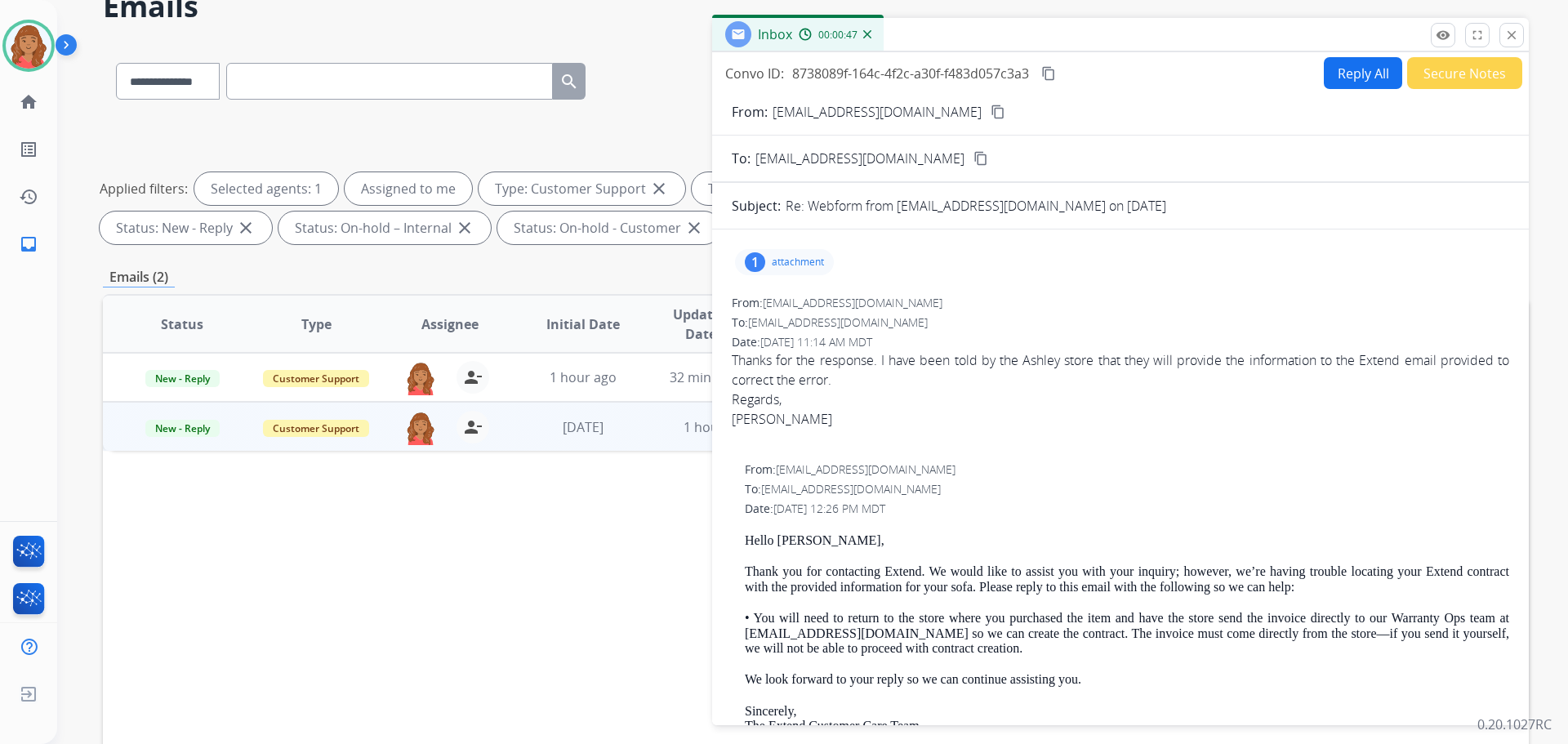
click at [804, 253] on div "1 attachment" at bounding box center [784, 262] width 99 height 26
drag, startPoint x: 1513, startPoint y: 38, endPoint x: 1448, endPoint y: 89, distance: 82.6
click at [1514, 38] on mat-icon "close" at bounding box center [1511, 35] width 15 height 15
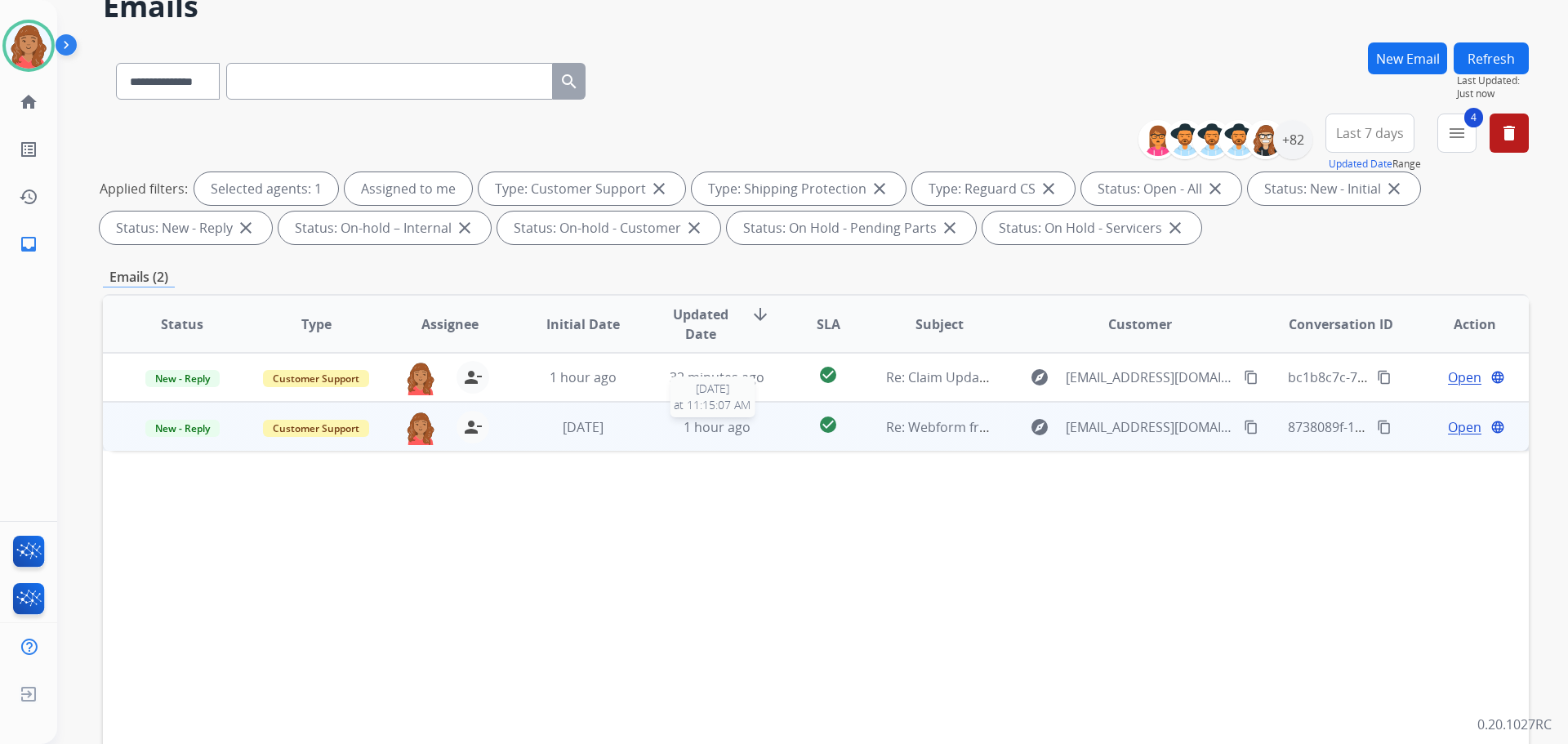
click at [709, 427] on span "1 hour ago" at bounding box center [717, 427] width 67 height 18
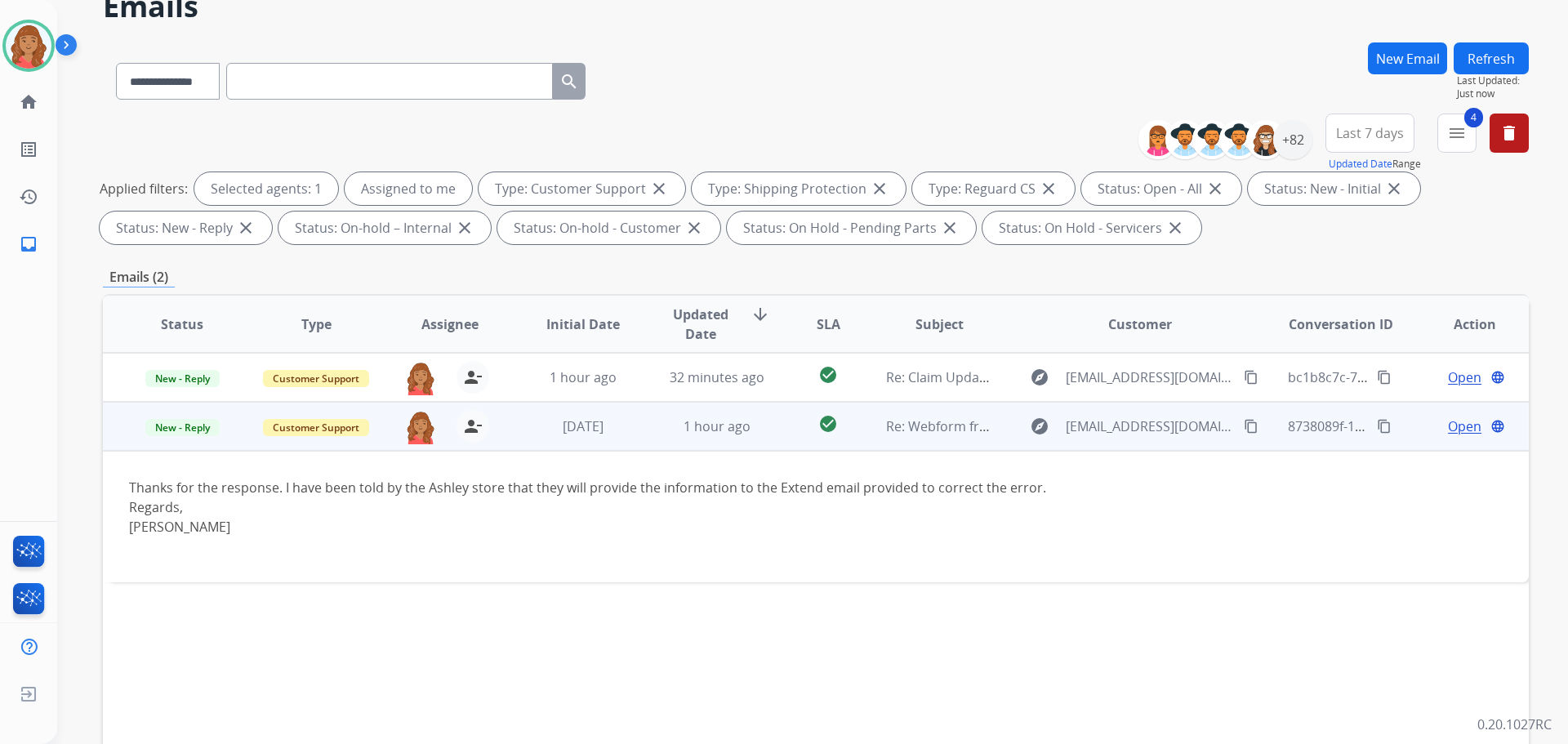
click at [1448, 430] on span "Open" at bounding box center [1465, 426] width 33 height 20
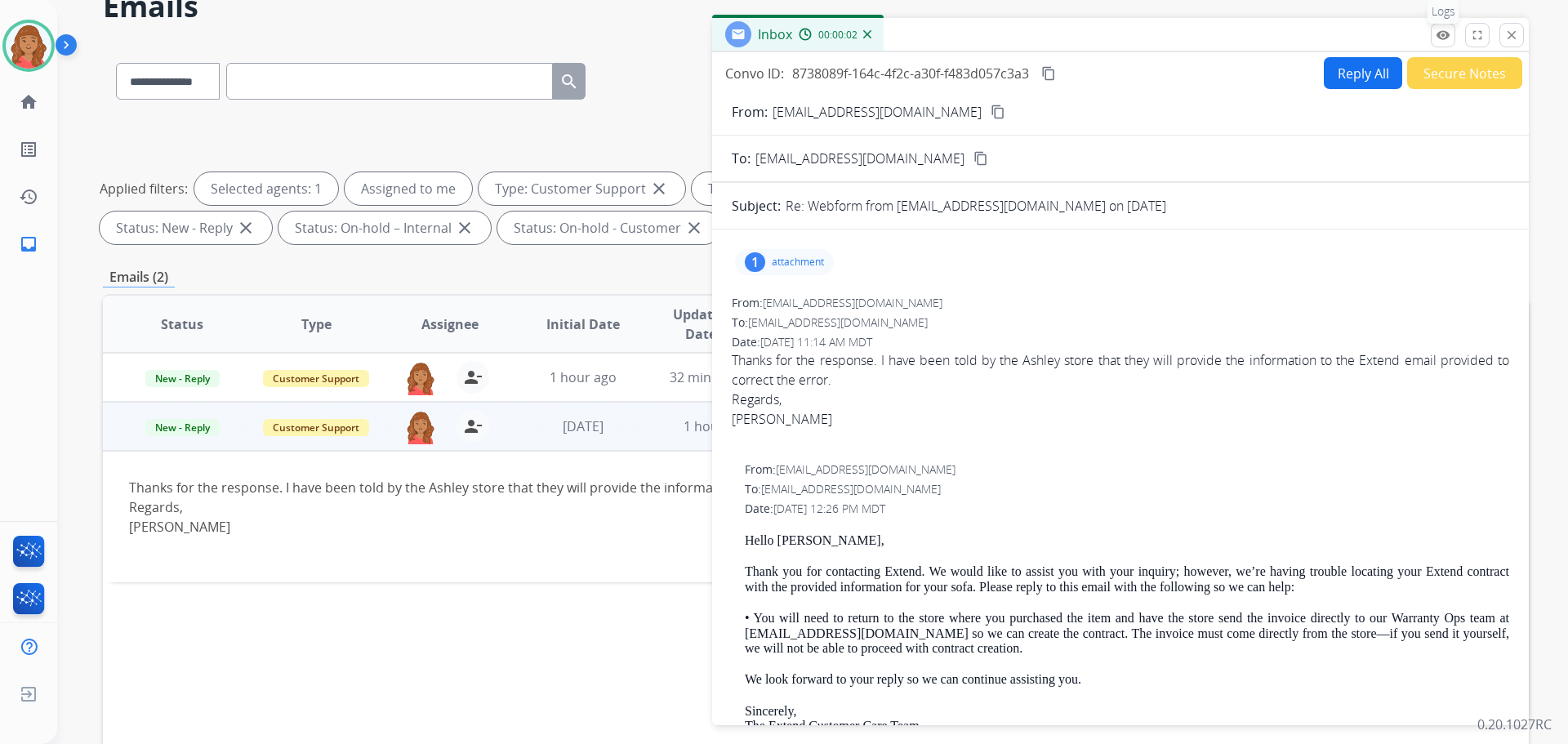
click at [1440, 30] on mat-icon "remove_red_eye" at bounding box center [1442, 35] width 15 height 15
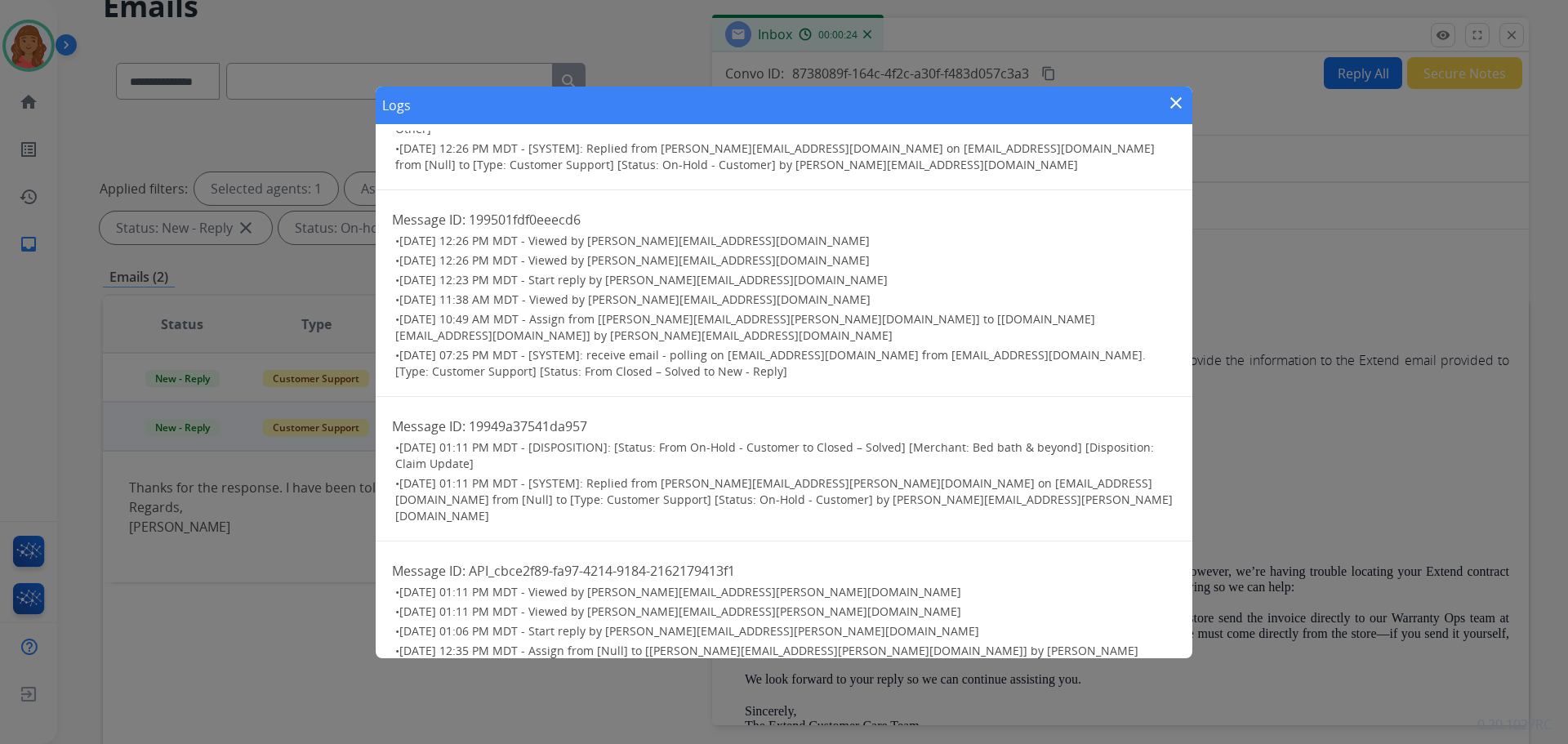
scroll to position [163, 0]
click at [1179, 107] on mat-icon "close" at bounding box center [1176, 102] width 20 height 20
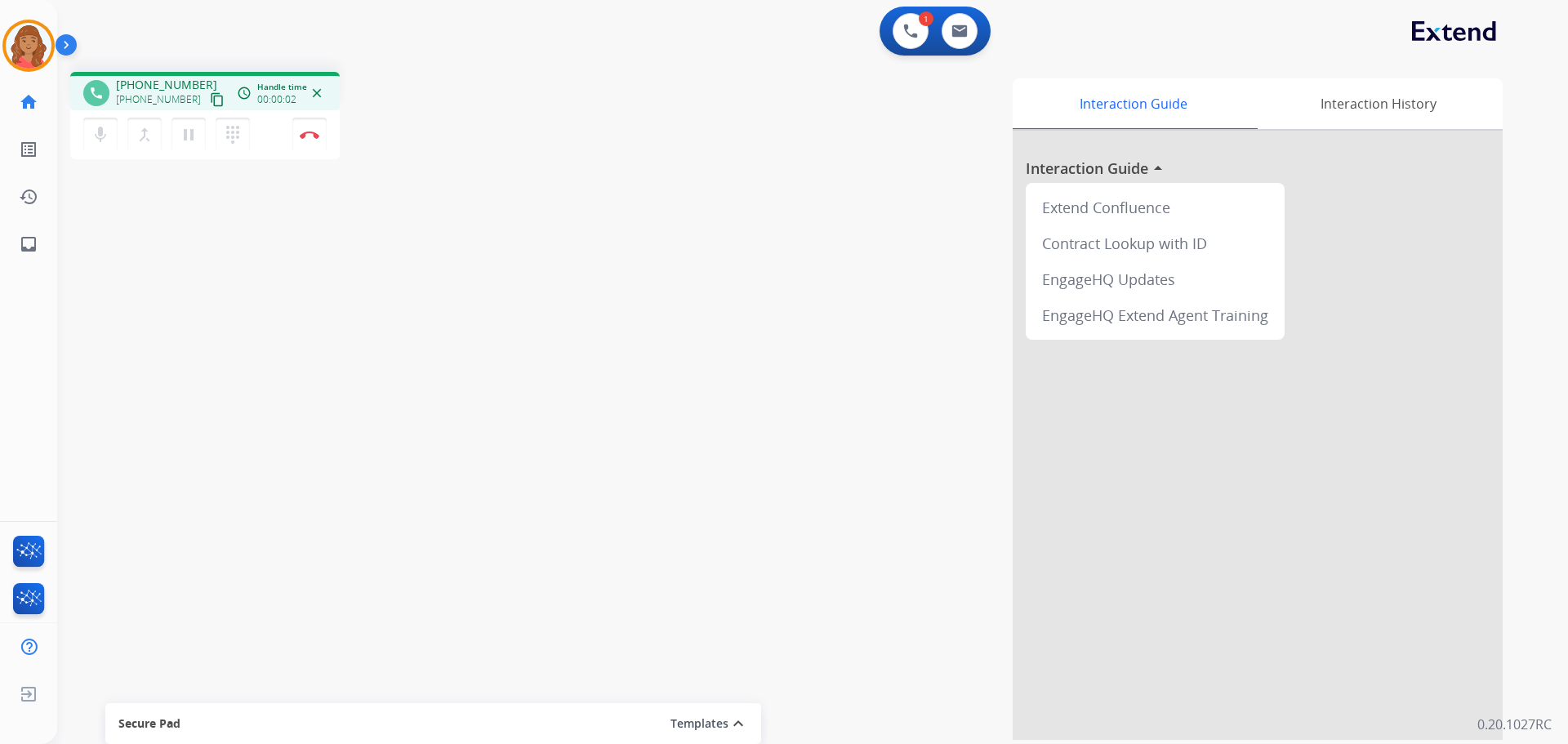
click at [210, 96] on mat-icon "content_copy" at bounding box center [218, 100] width 15 height 15
click at [306, 140] on button "Disconnect" at bounding box center [309, 134] width 34 height 34
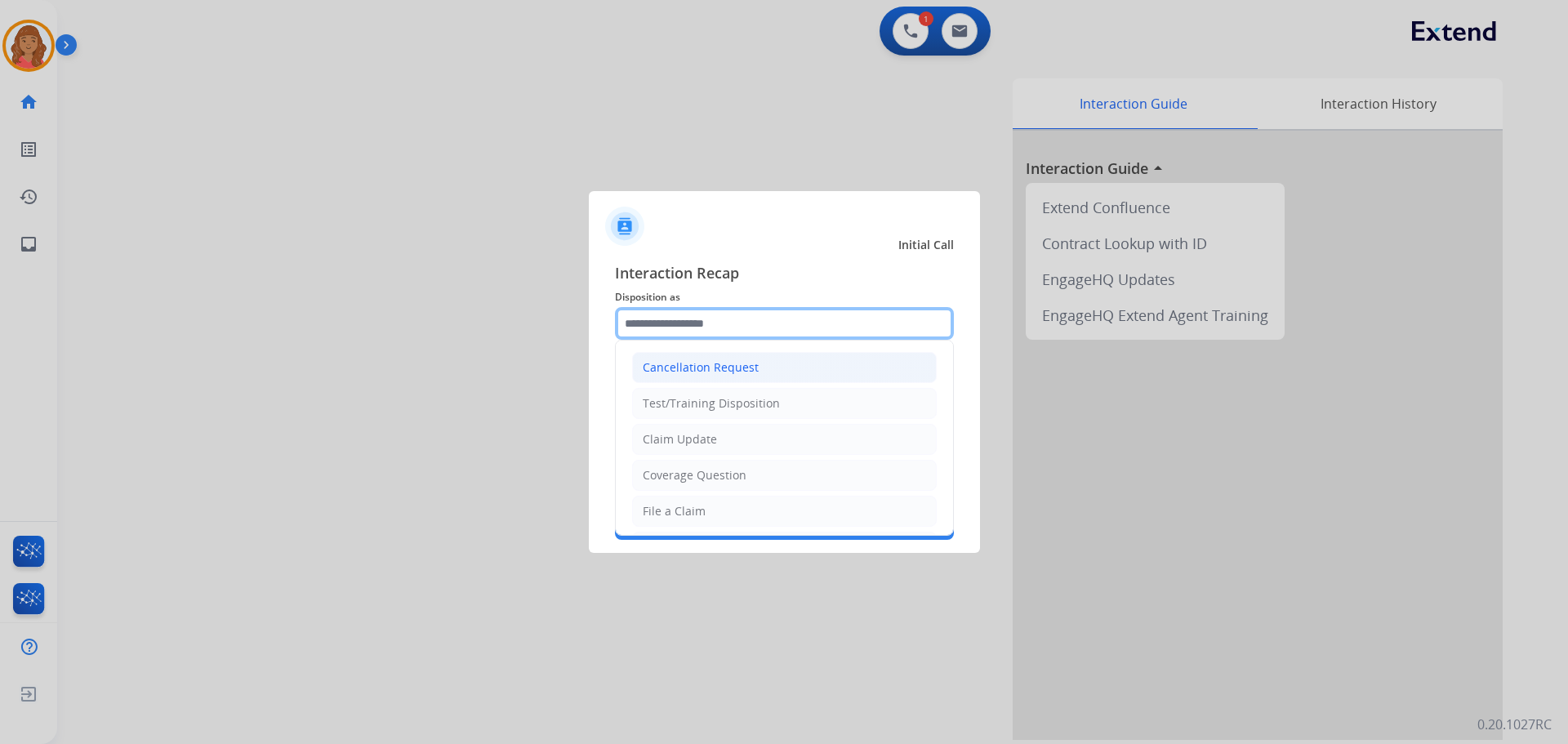
drag, startPoint x: 699, startPoint y: 327, endPoint x: 680, endPoint y: 374, distance: 50.7
click at [699, 336] on input "text" at bounding box center [784, 323] width 339 height 33
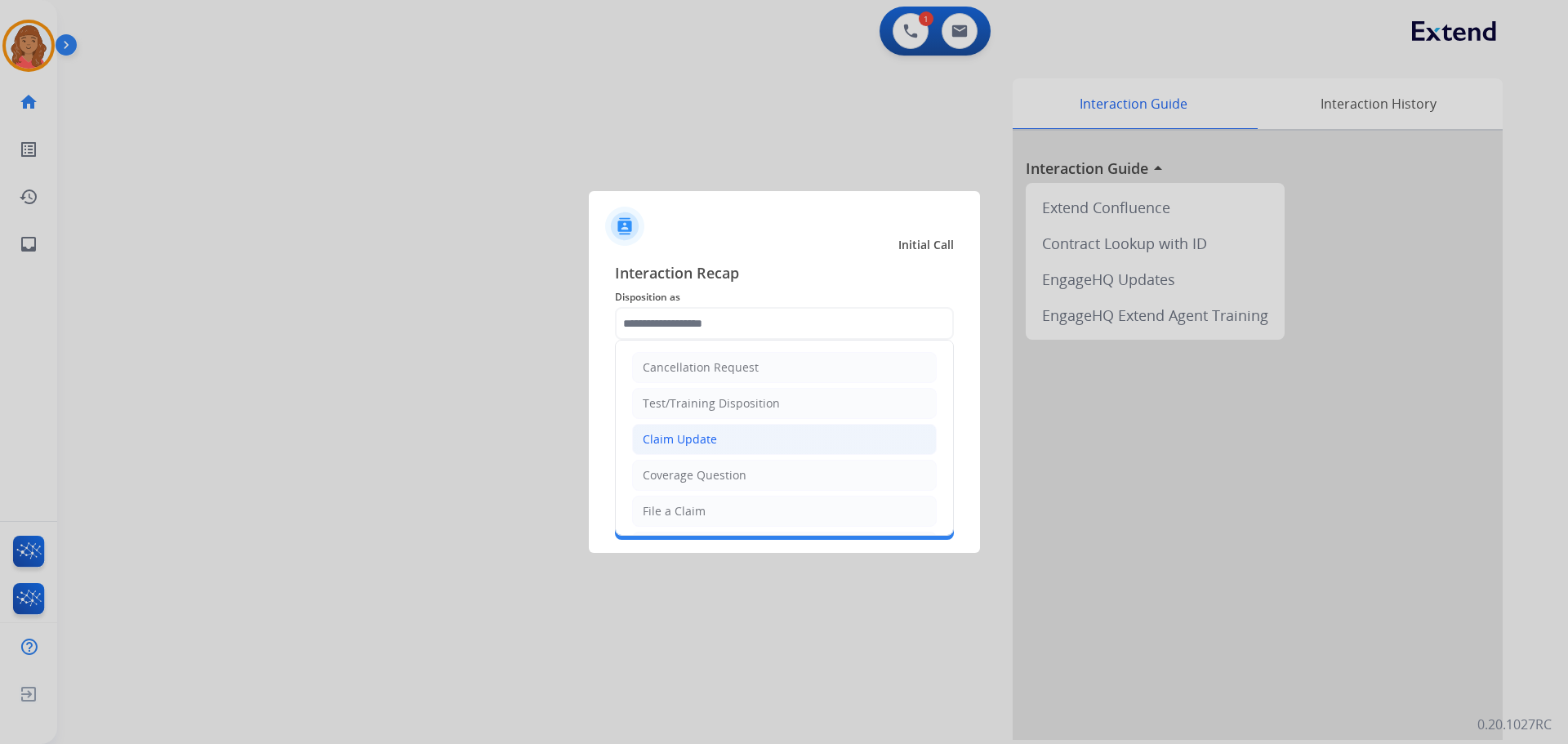
click at [668, 445] on div "Claim Update" at bounding box center [680, 440] width 74 height 17
type input "**********"
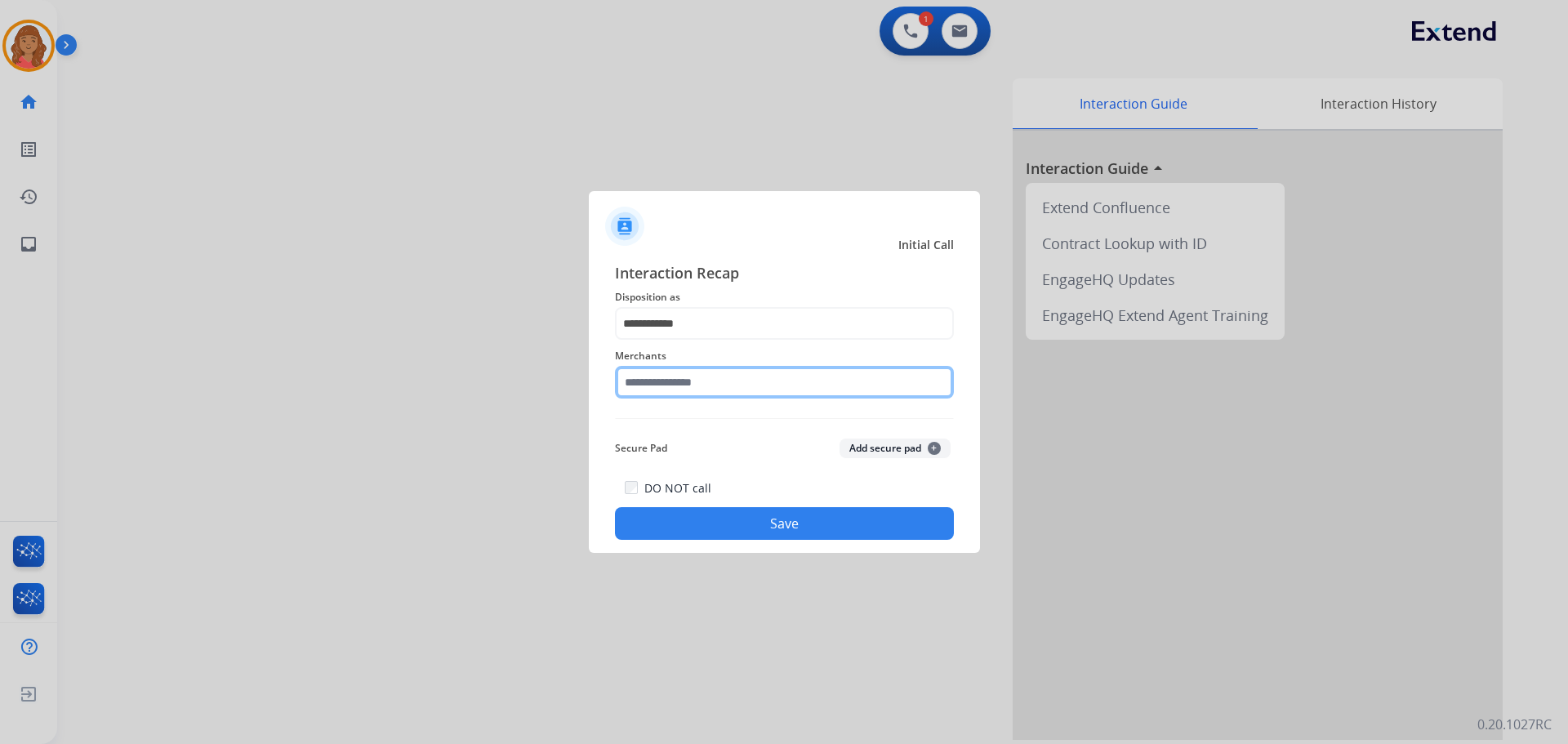
click at [660, 382] on input "text" at bounding box center [784, 381] width 339 height 33
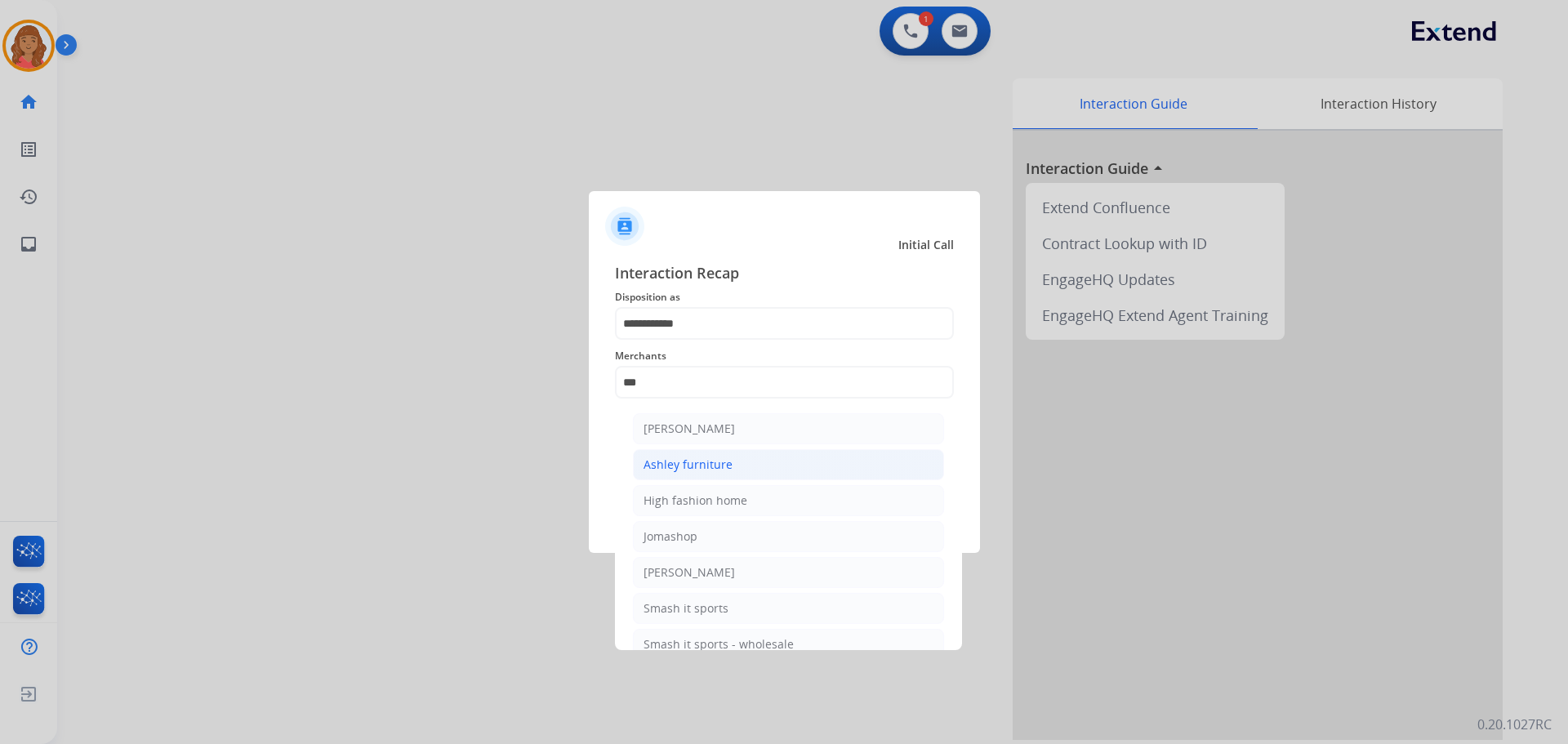
click at [693, 458] on div "Ashley furniture" at bounding box center [688, 465] width 89 height 17
type input "**********"
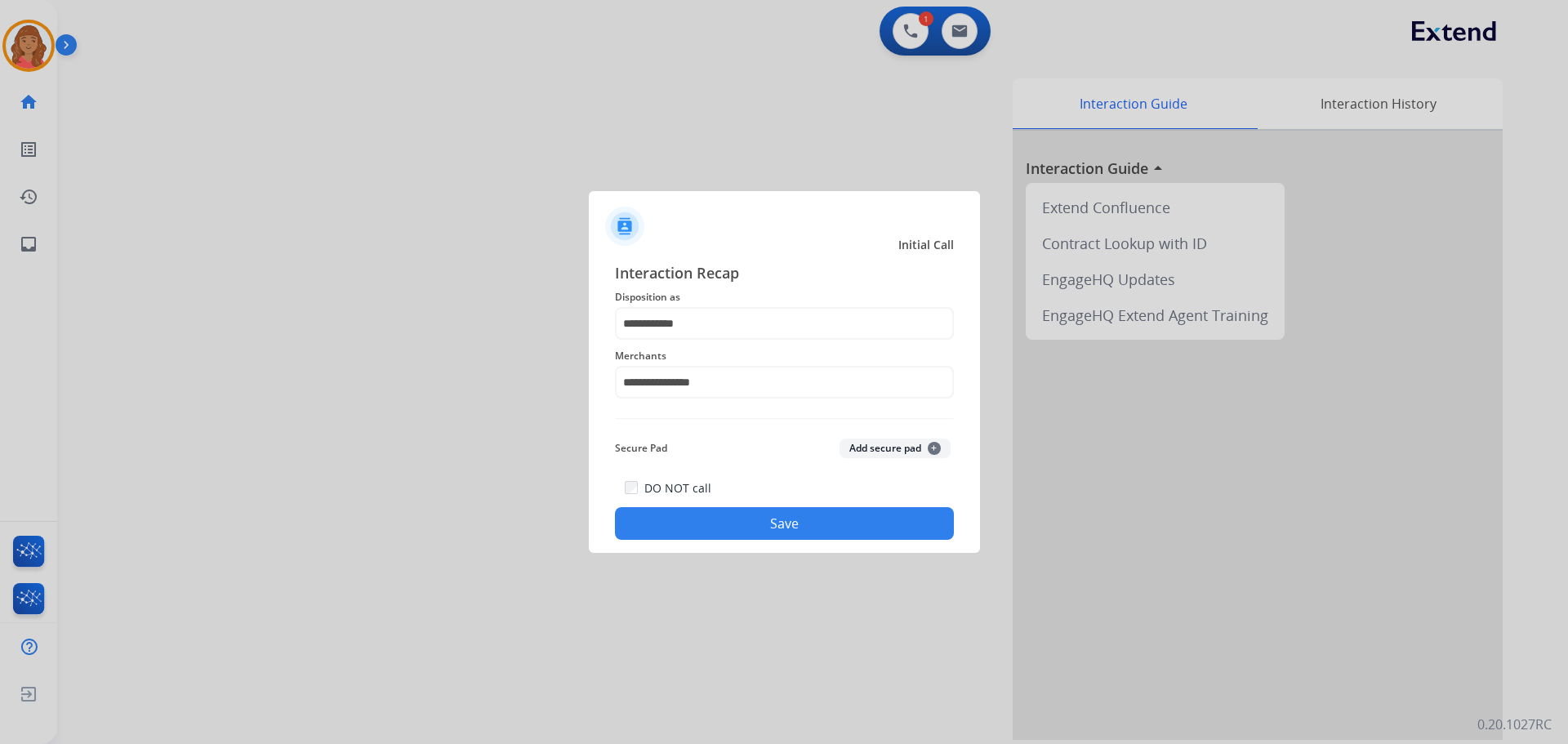
click at [759, 532] on button "Save" at bounding box center [784, 523] width 339 height 33
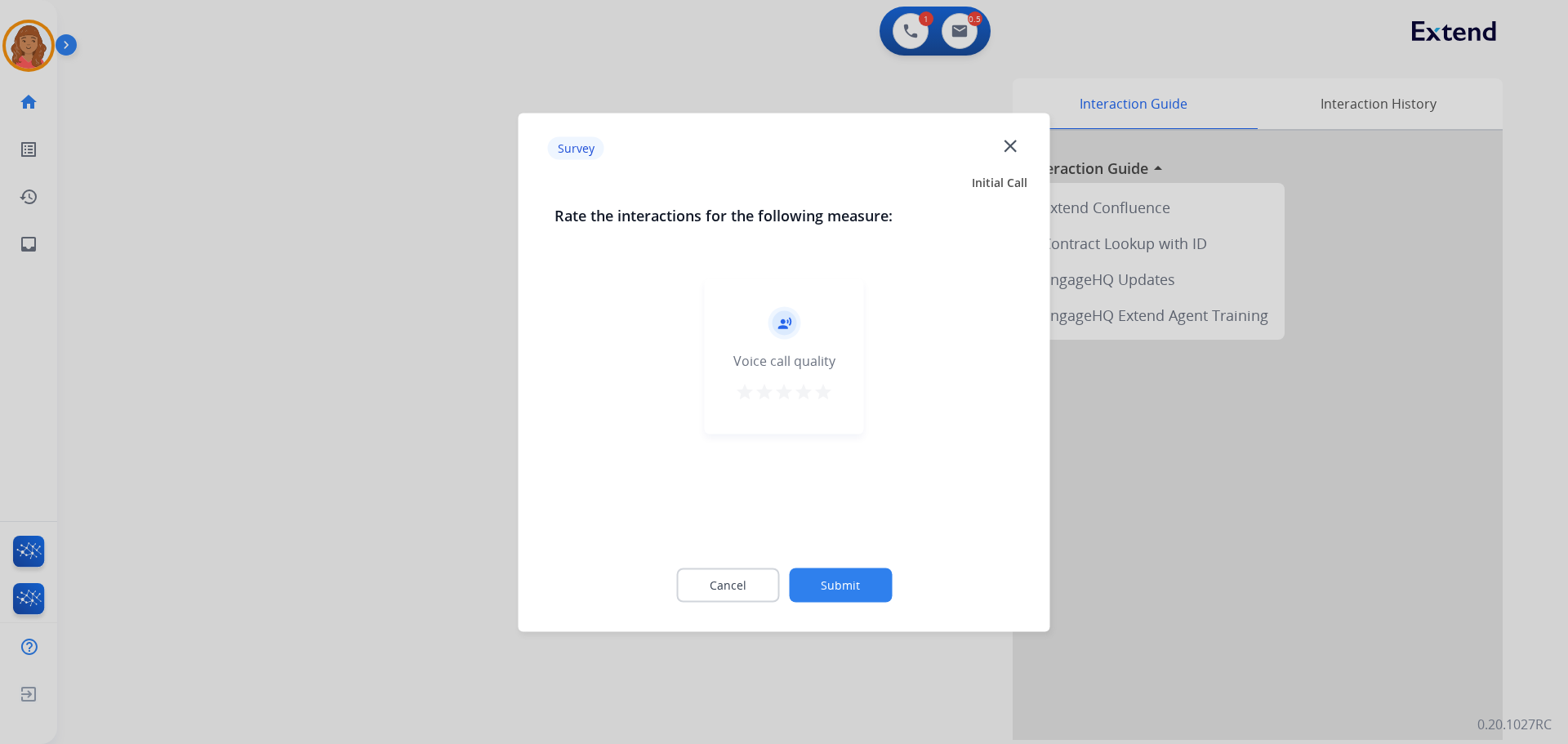
drag, startPoint x: 825, startPoint y: 392, endPoint x: 831, endPoint y: 461, distance: 69.3
click at [826, 392] on mat-icon "star" at bounding box center [822, 391] width 20 height 20
click at [835, 576] on button "Submit" at bounding box center [840, 584] width 103 height 34
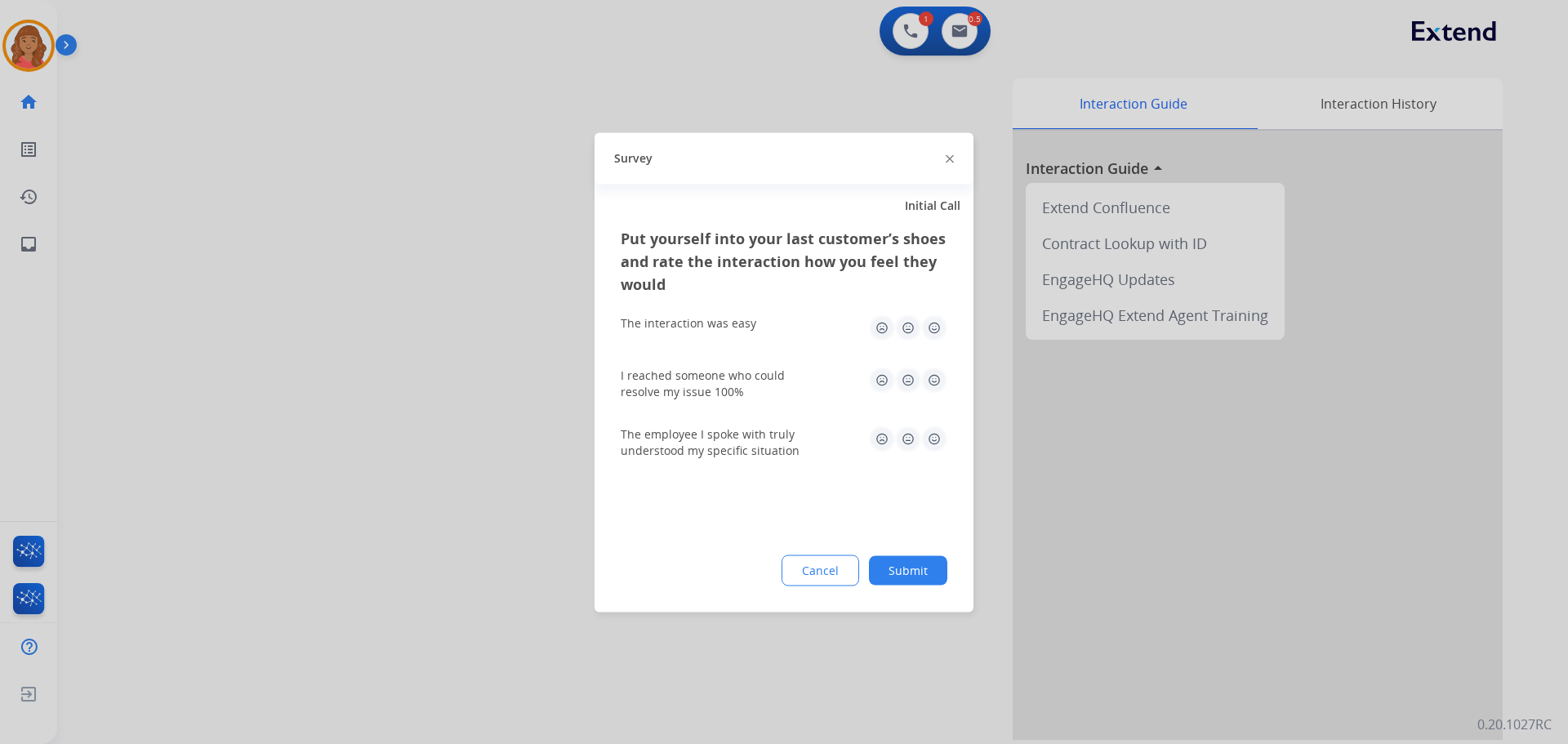
click at [934, 322] on img at bounding box center [934, 327] width 26 height 26
click at [928, 375] on img at bounding box center [934, 379] width 26 height 26
click at [933, 422] on div "The employee I spoke with truly understood my specific situation" at bounding box center [783, 441] width 326 height 59
drag, startPoint x: 934, startPoint y: 438, endPoint x: 937, endPoint y: 487, distance: 49.1
click at [934, 438] on img at bounding box center [934, 438] width 26 height 26
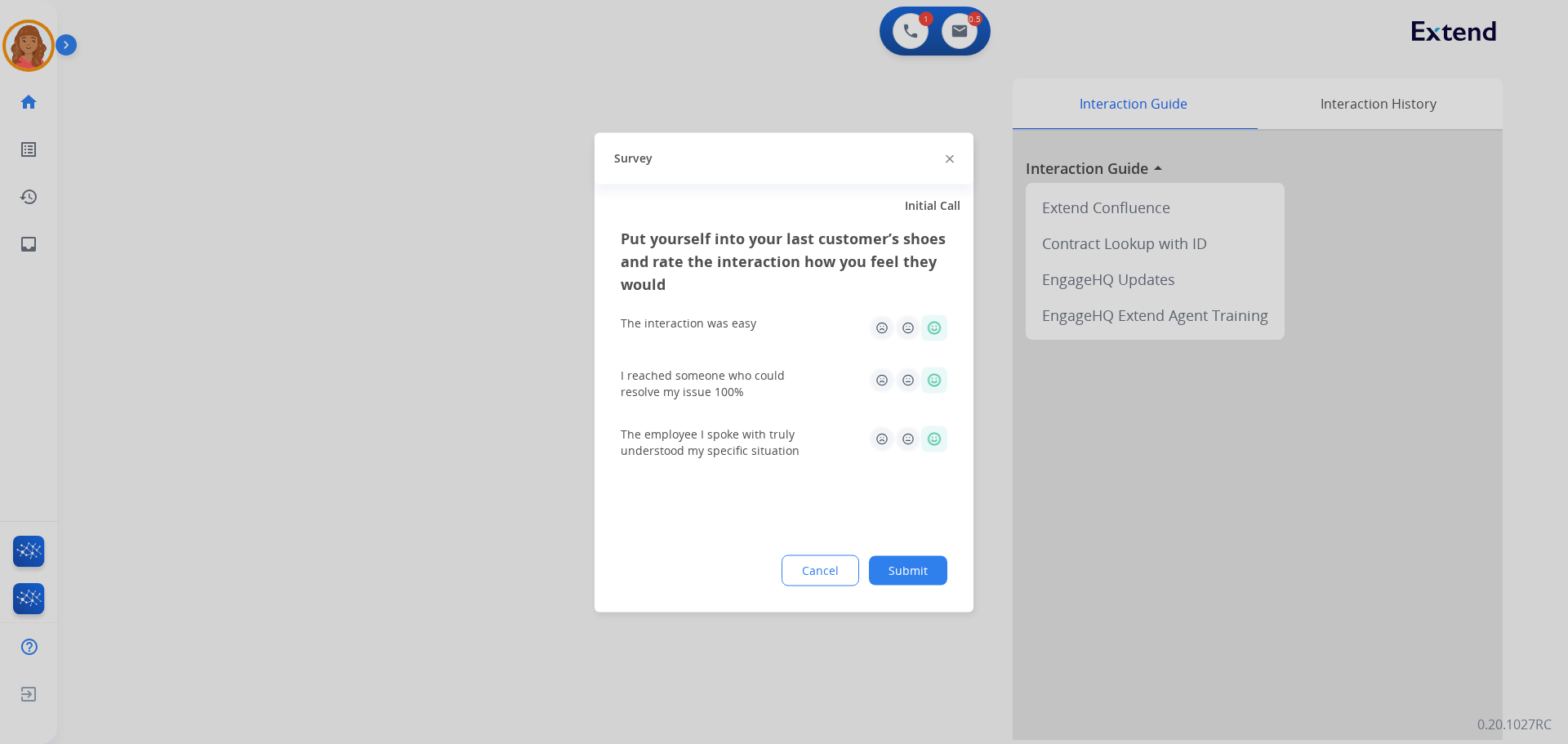
click at [907, 559] on button "Submit" at bounding box center [908, 570] width 78 height 30
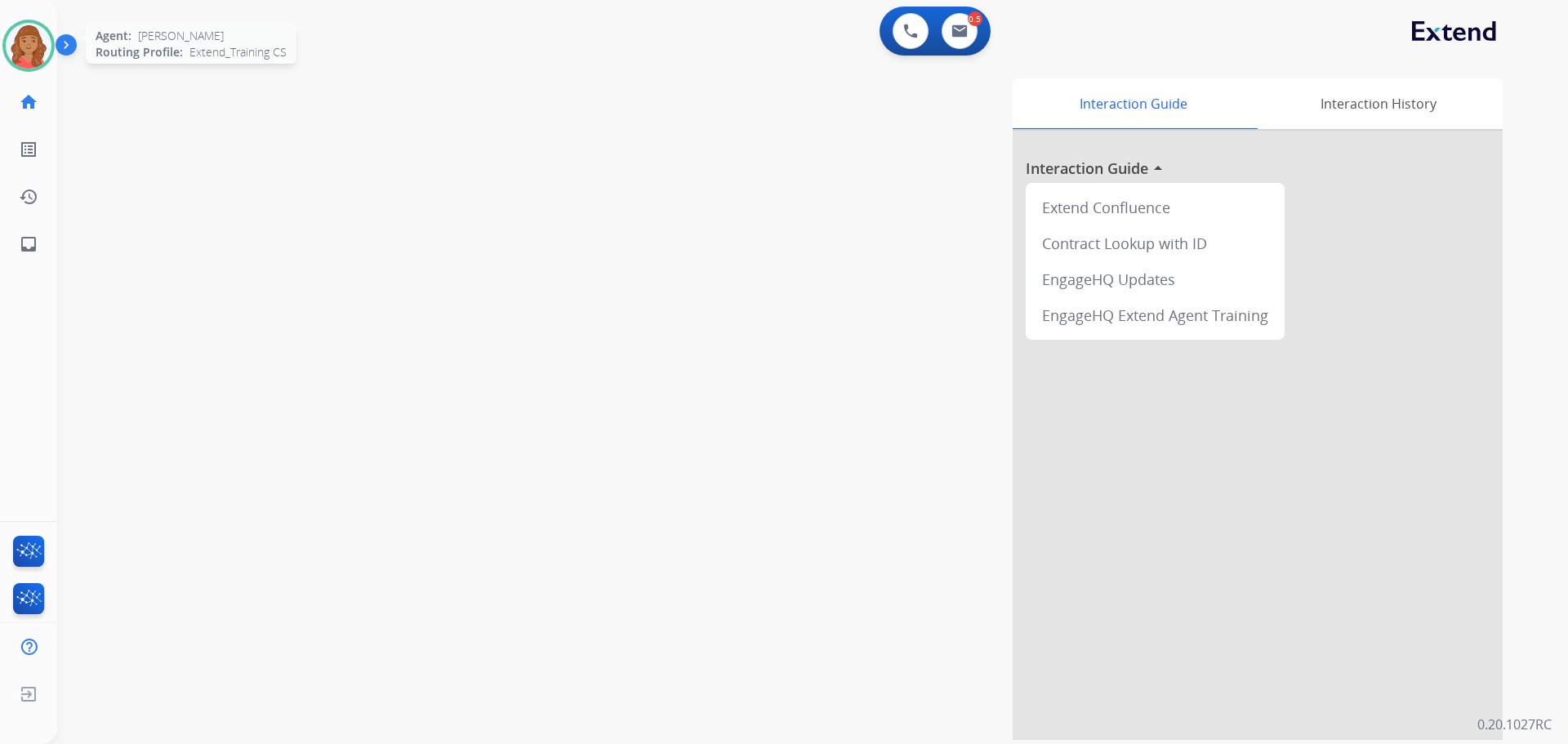
click at [23, 55] on img at bounding box center [28, 46] width 46 height 46
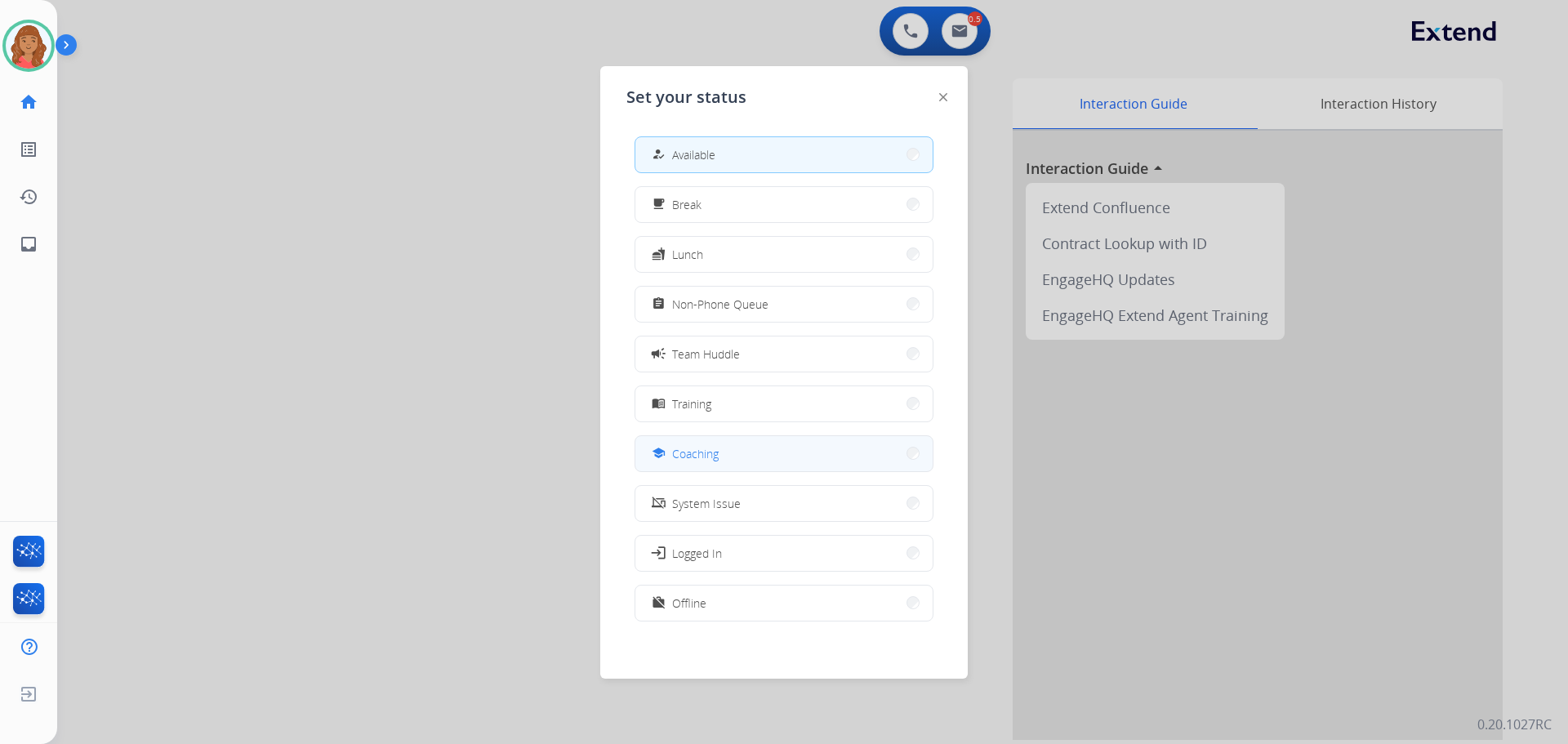
click at [704, 456] on span "Coaching" at bounding box center [696, 453] width 47 height 17
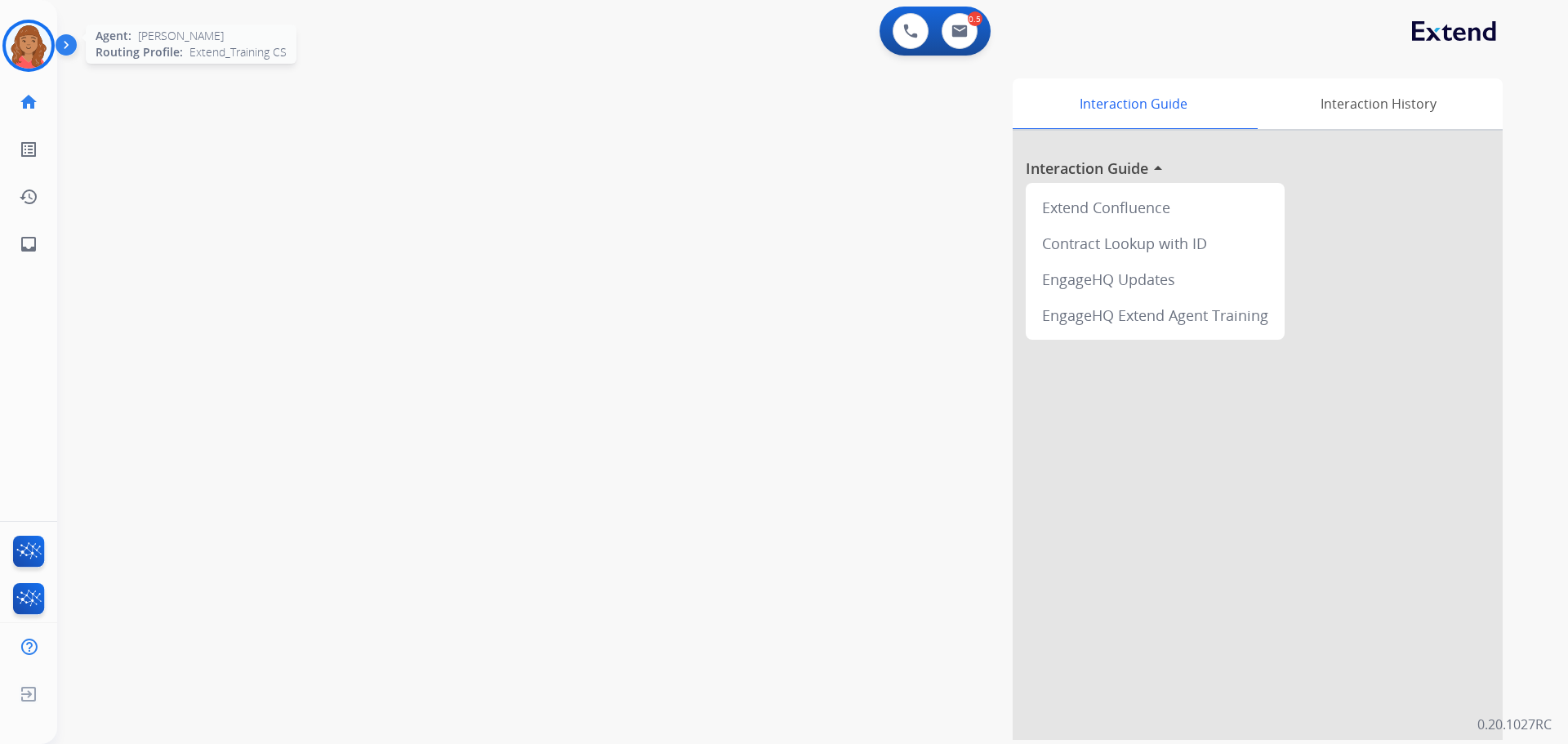
click at [40, 48] on img at bounding box center [28, 46] width 46 height 46
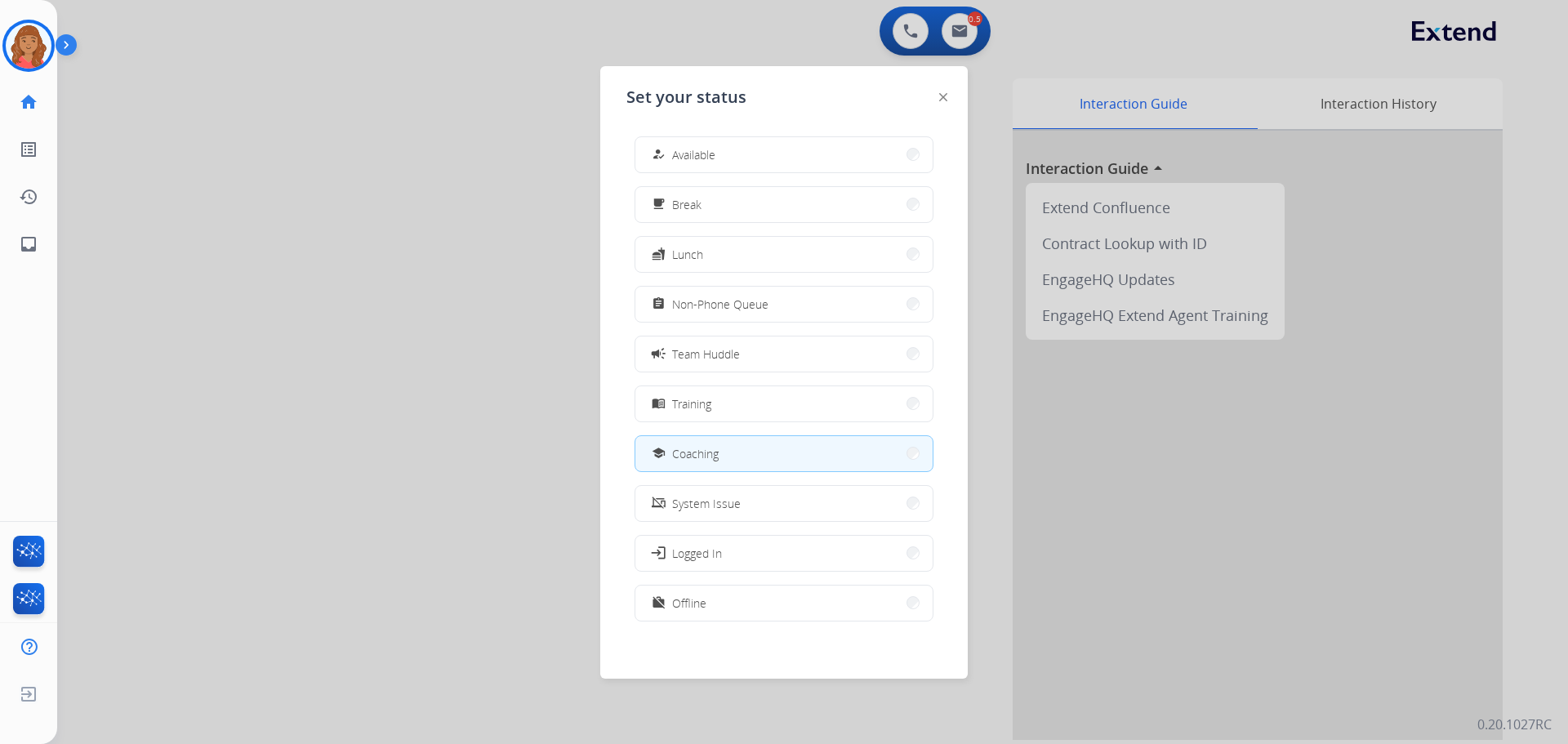
drag, startPoint x: 697, startPoint y: 151, endPoint x: 585, endPoint y: 187, distance: 117.6
click at [698, 151] on span "Available" at bounding box center [694, 154] width 44 height 17
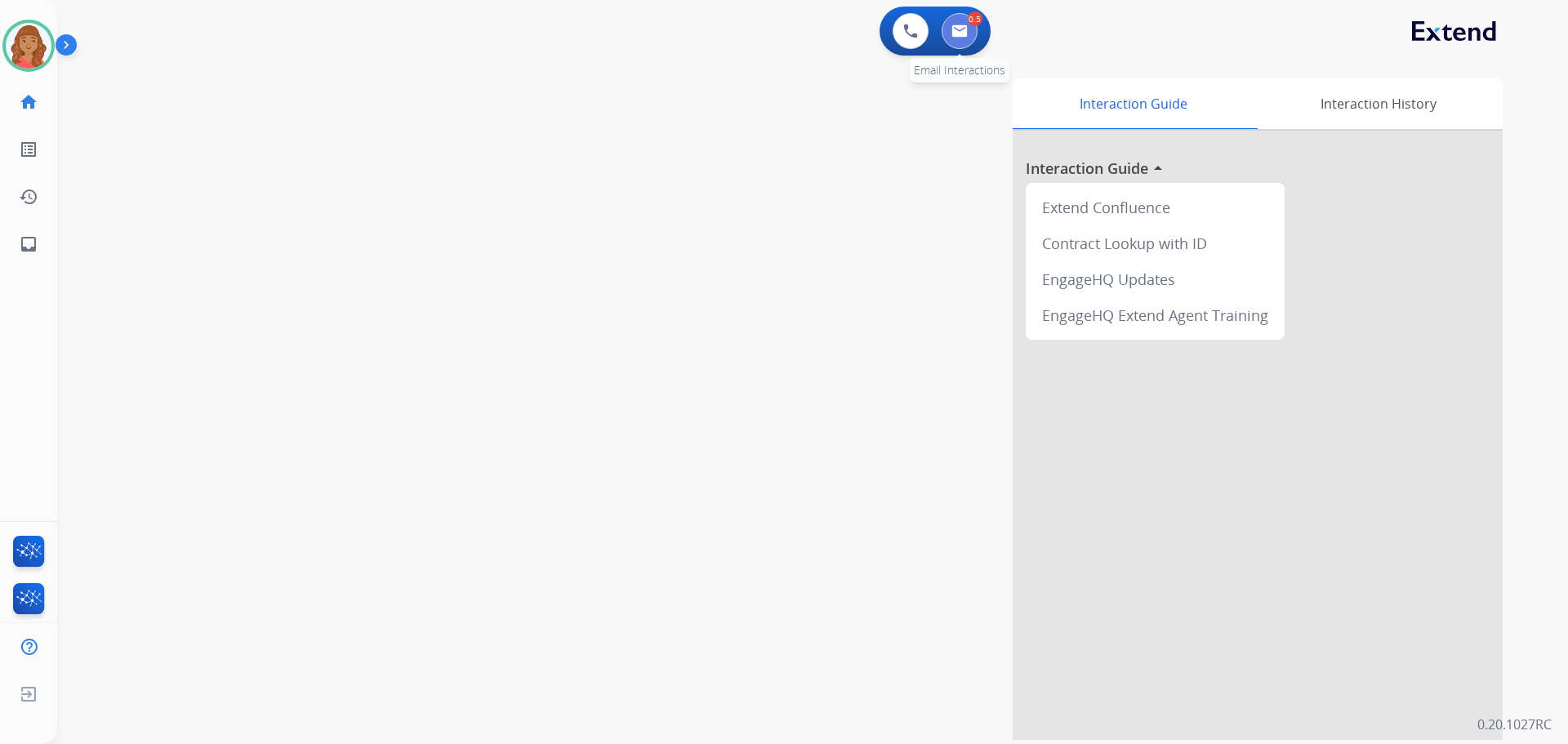
click at [974, 31] on button at bounding box center [959, 31] width 36 height 36
select select "**********"
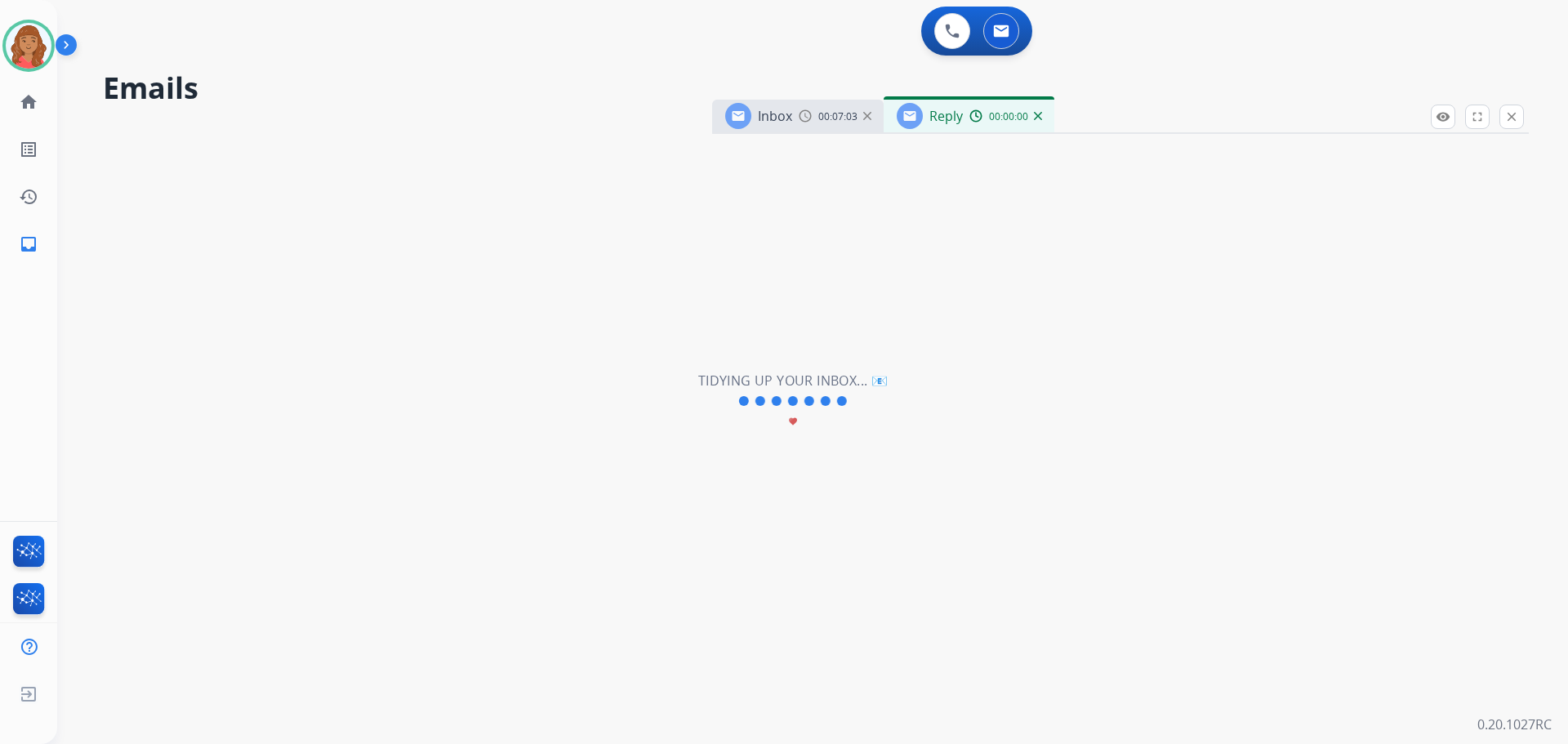
select select "**********"
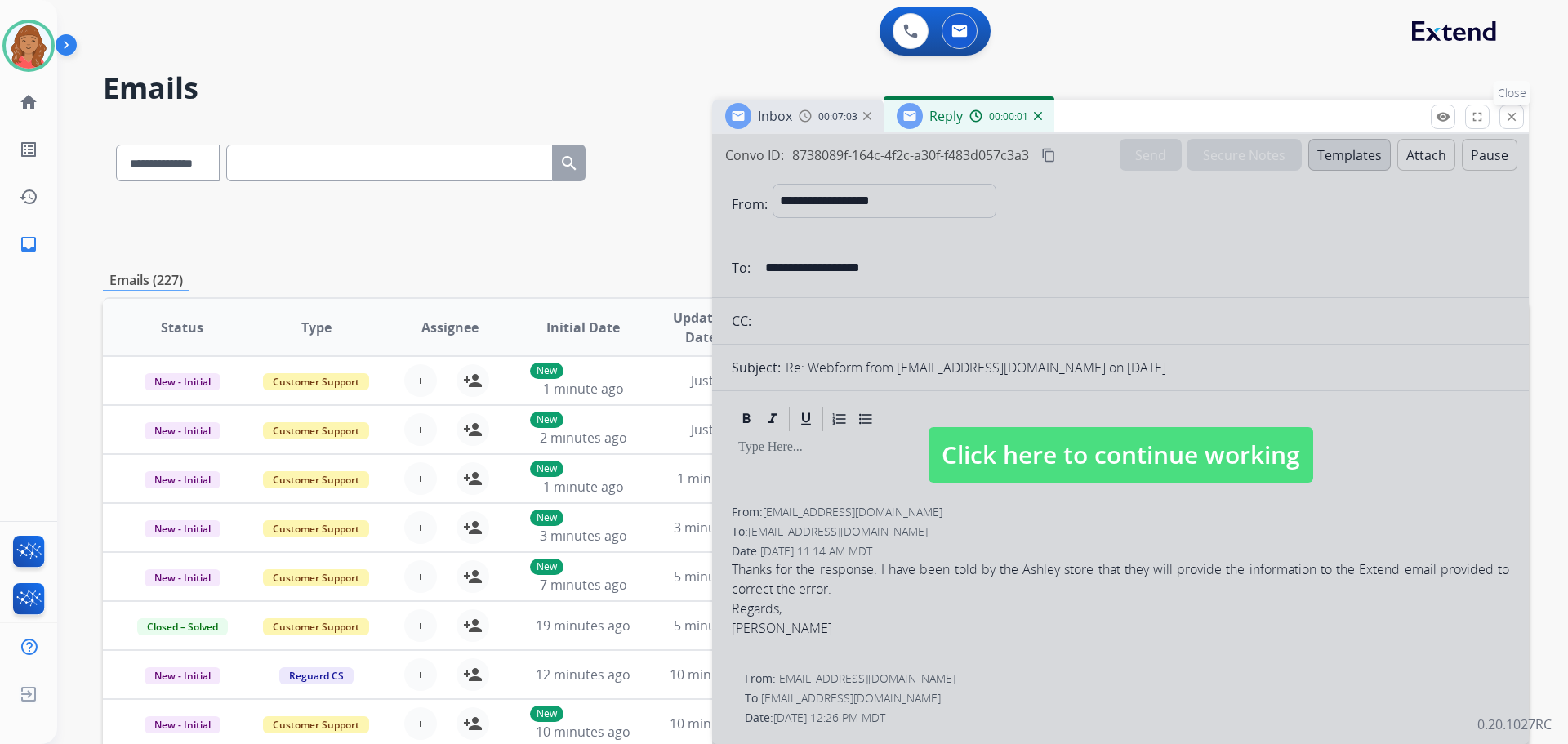
click at [1515, 111] on mat-icon "close" at bounding box center [1511, 117] width 15 height 15
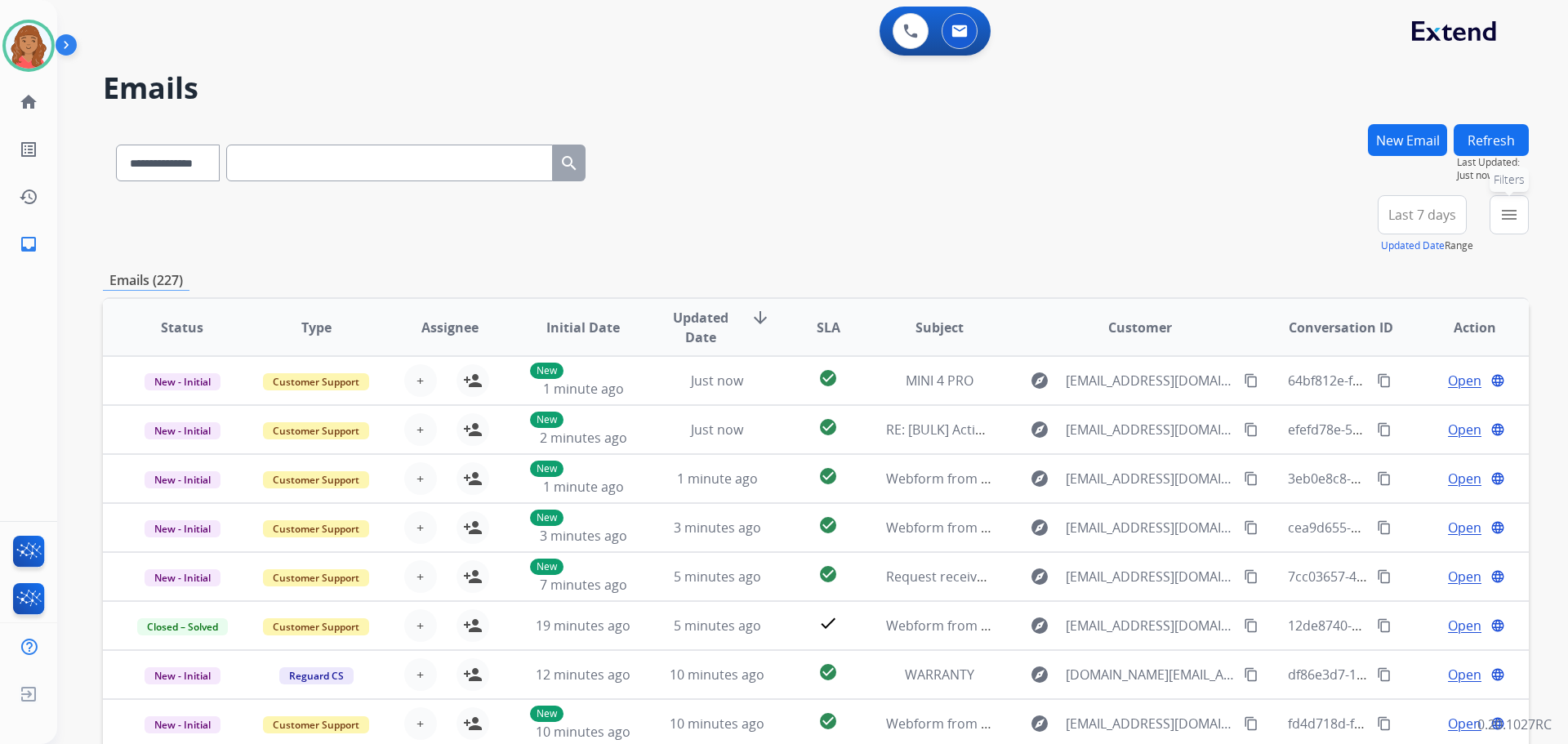
drag, startPoint x: 1516, startPoint y: 215, endPoint x: 1481, endPoint y: 236, distance: 40.8
click at [1515, 215] on mat-icon "menu" at bounding box center [1508, 214] width 20 height 20
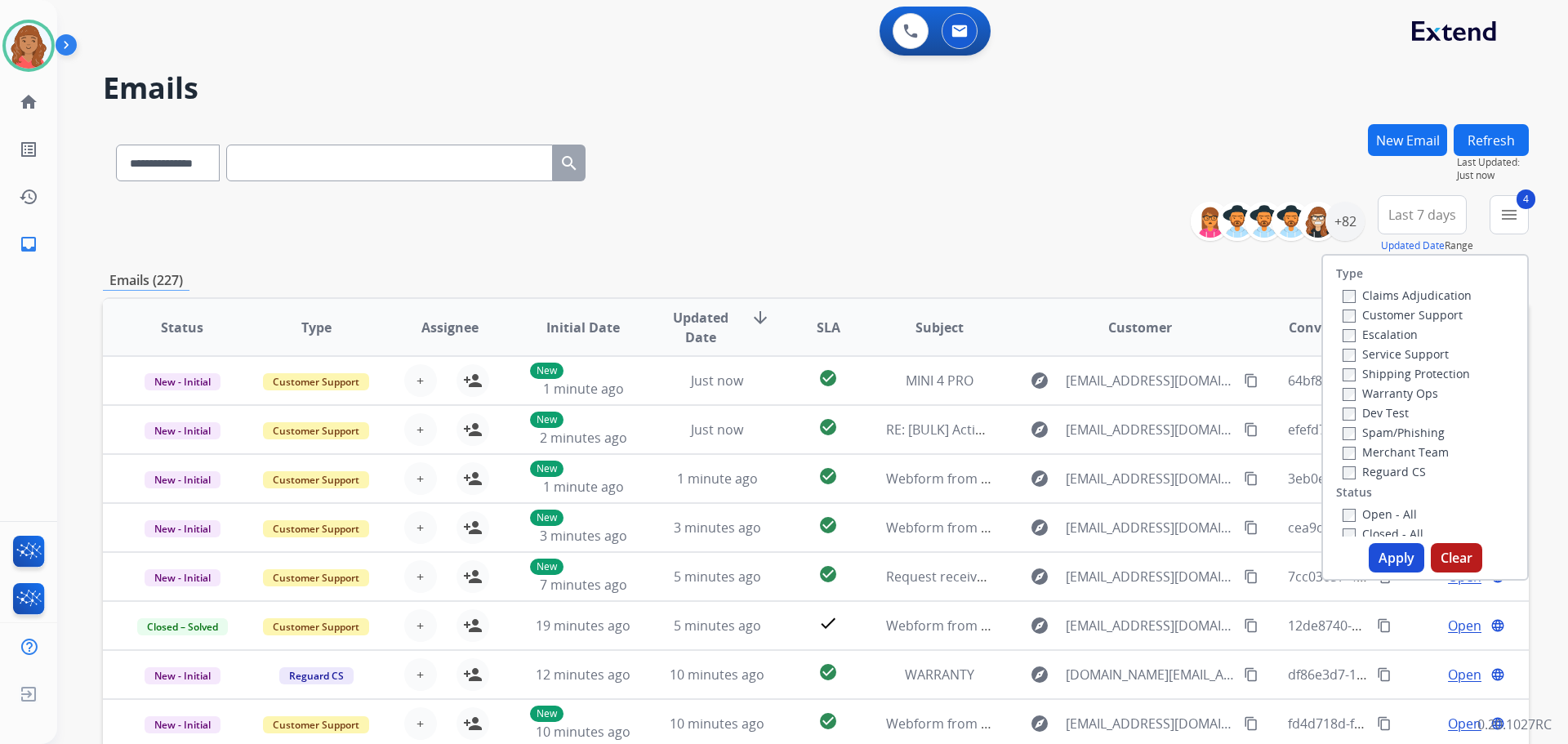
click at [1370, 551] on button "Apply" at bounding box center [1396, 558] width 56 height 30
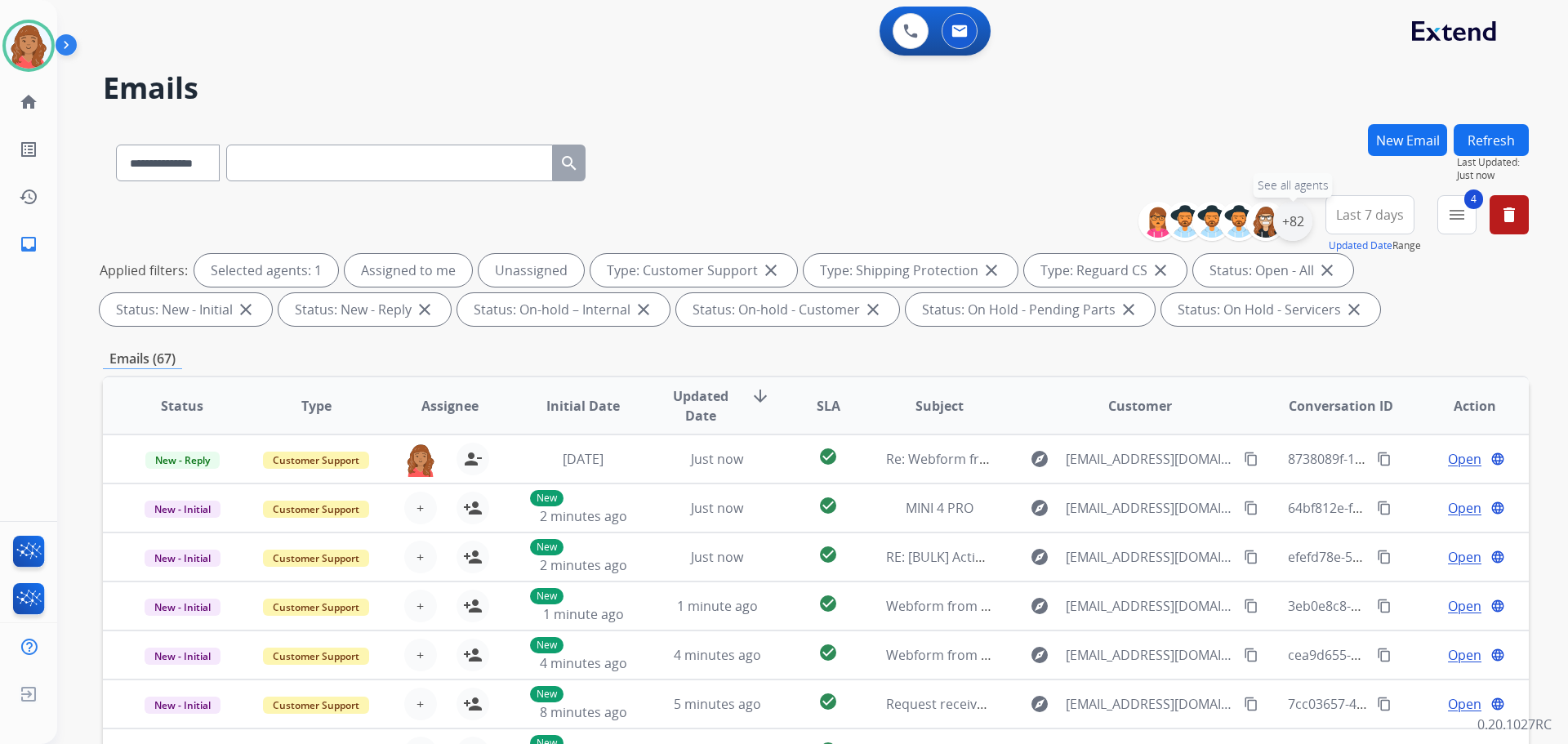
click at [1301, 219] on div "+82" at bounding box center [1293, 221] width 39 height 39
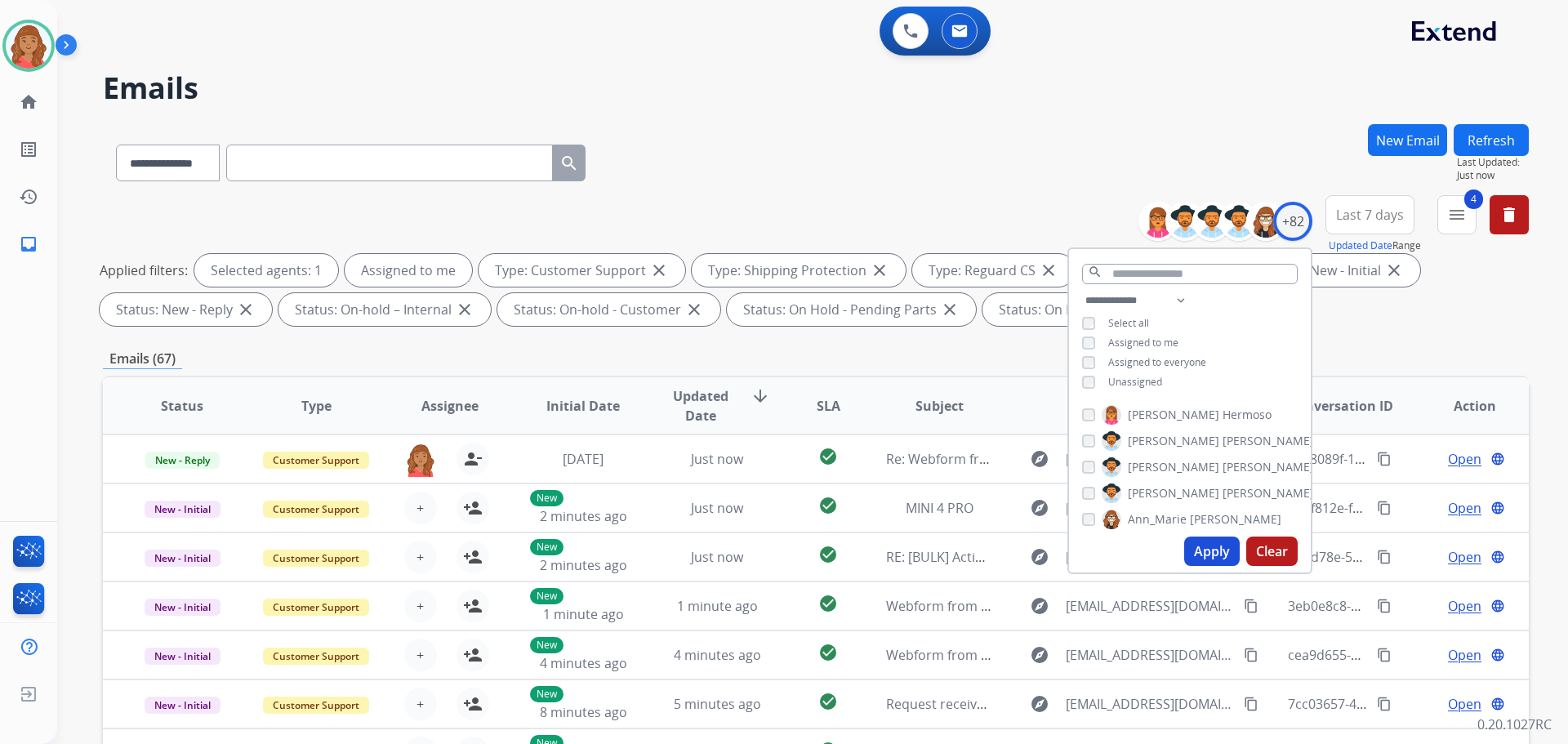
click at [1199, 551] on button "Apply" at bounding box center [1212, 551] width 56 height 30
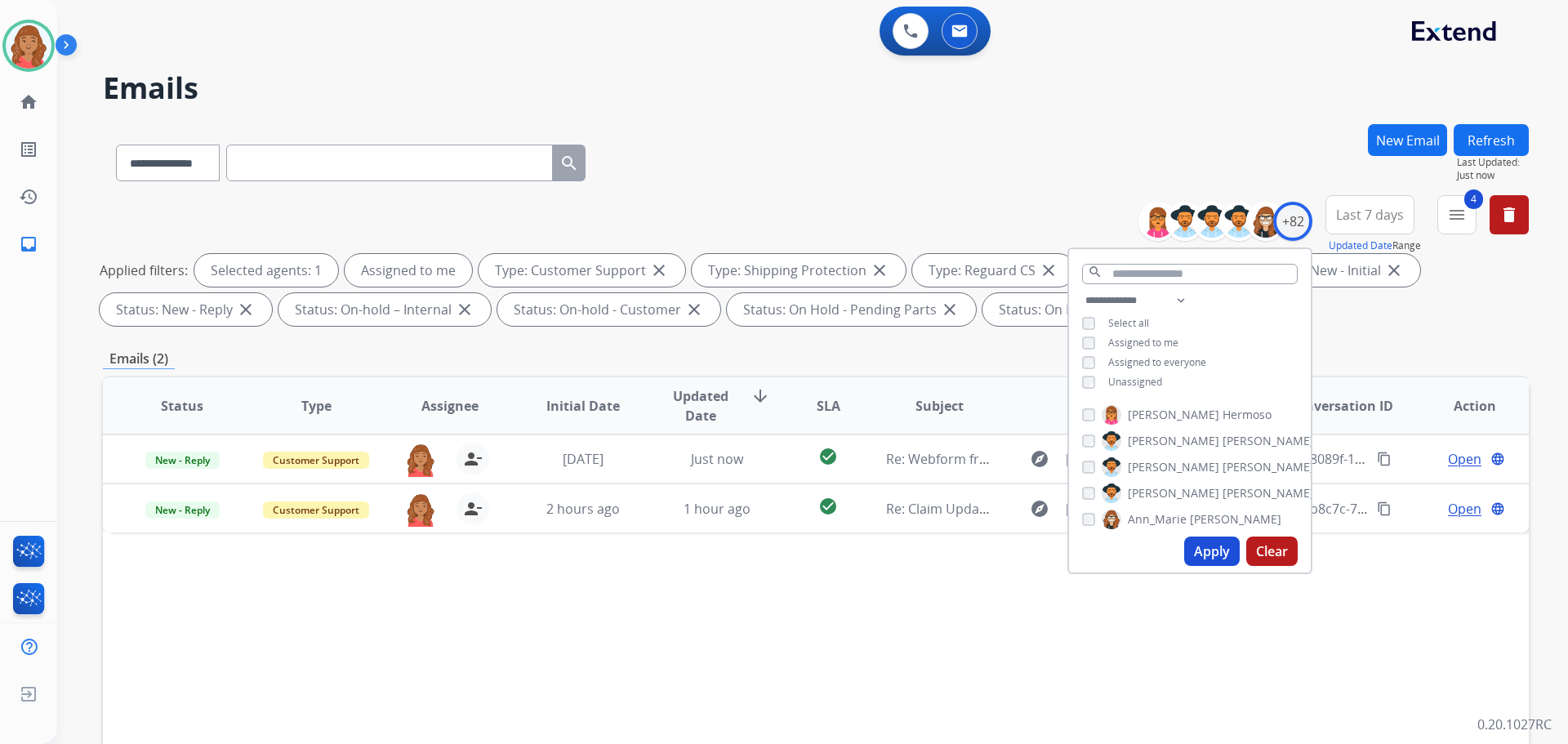
click at [708, 345] on div "**********" at bounding box center [816, 565] width 1426 height 884
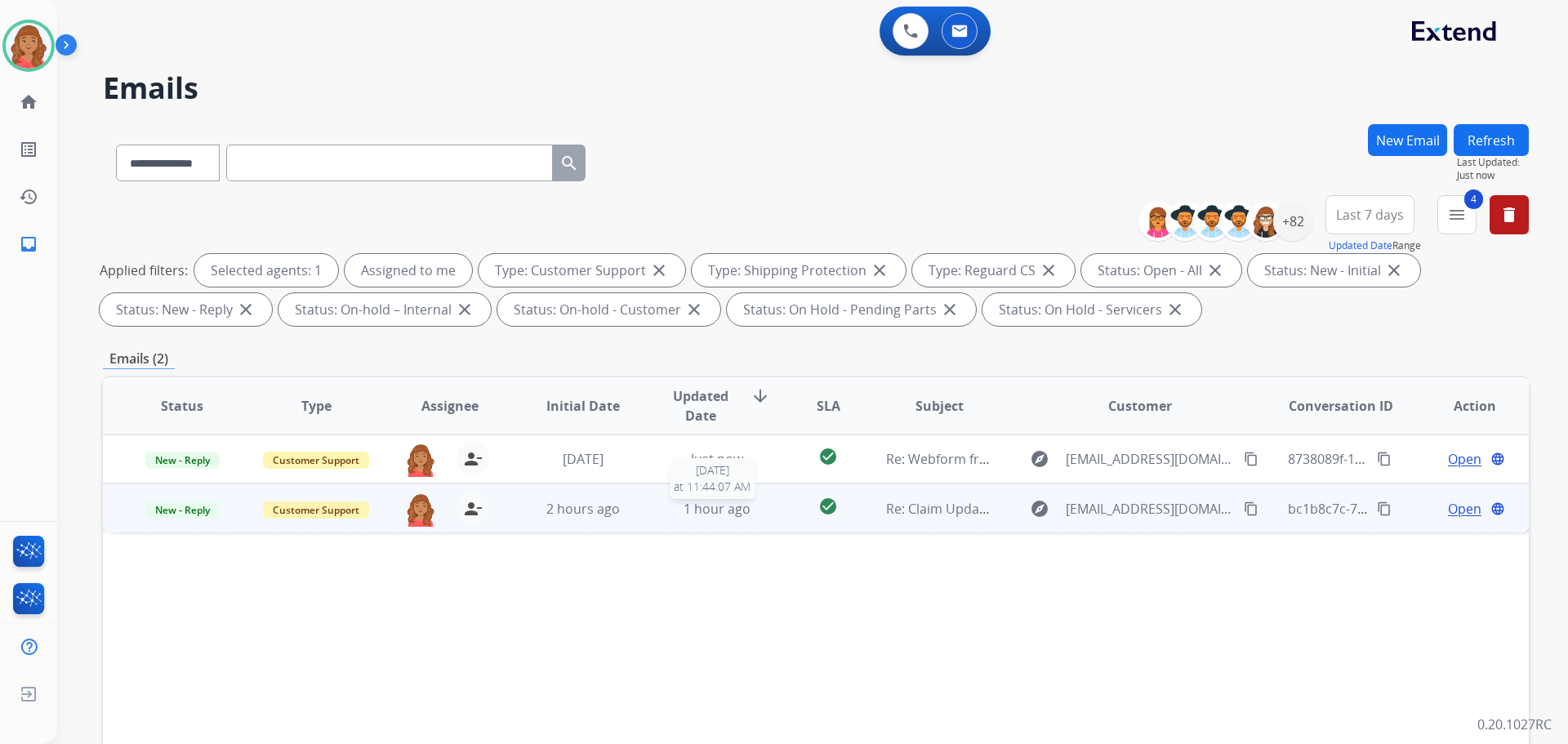
click at [711, 515] on span "1 hour ago" at bounding box center [717, 508] width 67 height 18
click at [1448, 509] on span "Open" at bounding box center [1465, 508] width 33 height 20
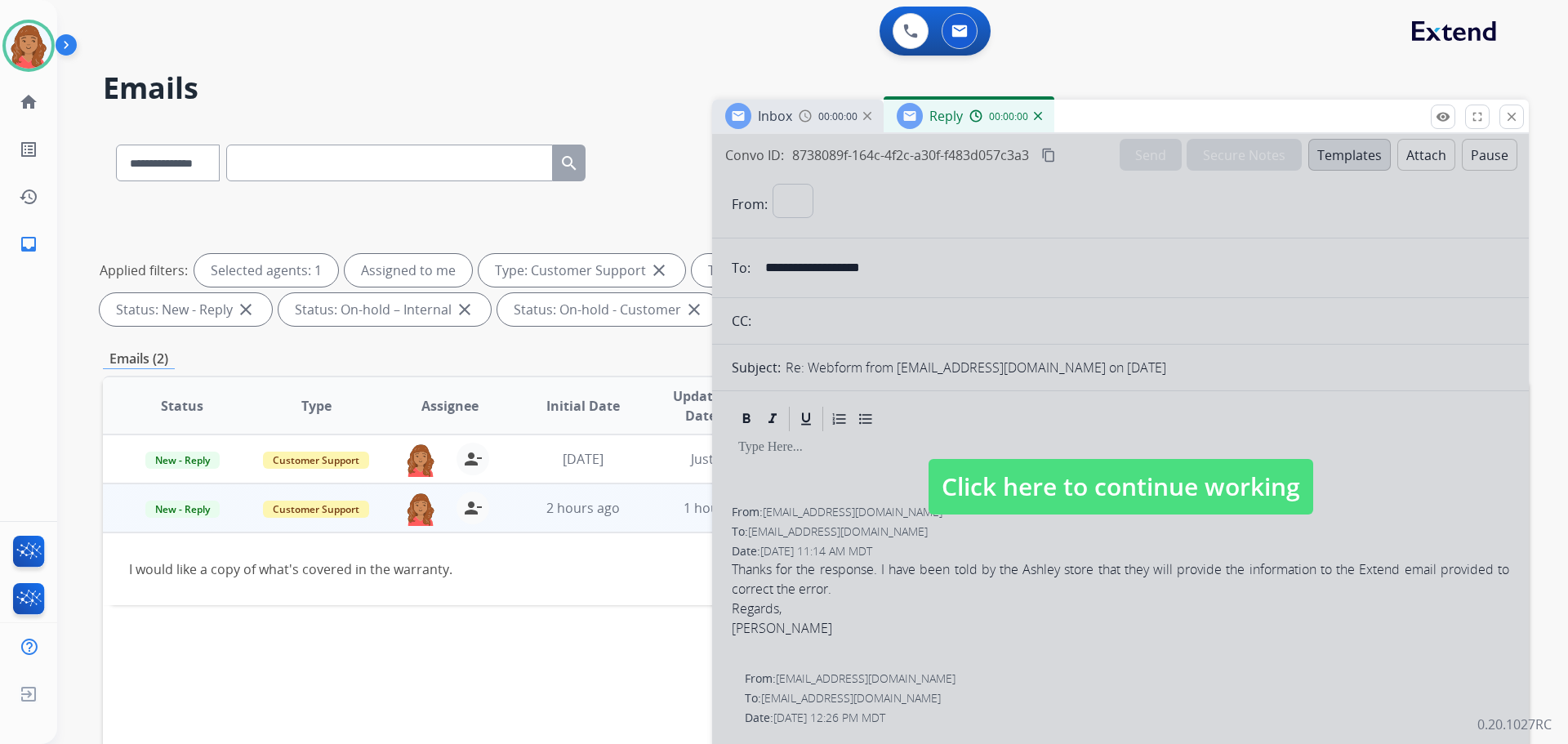
select select "**********"
drag, startPoint x: 1156, startPoint y: 497, endPoint x: 1163, endPoint y: 459, distance: 38.6
click at [1156, 494] on span "Click here to continue working" at bounding box center [1121, 486] width 385 height 56
select select
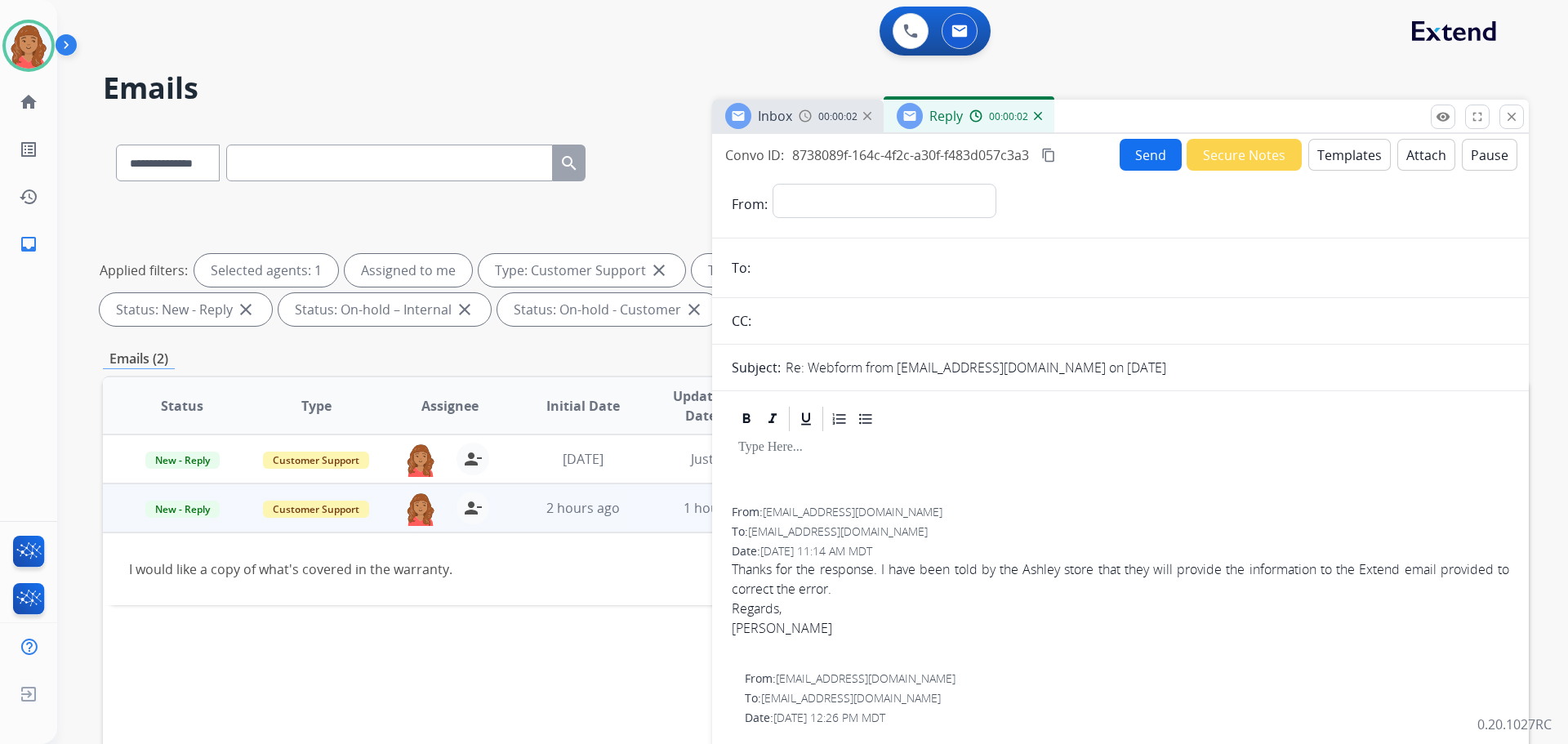
click at [1132, 164] on button "Send" at bounding box center [1150, 154] width 62 height 32
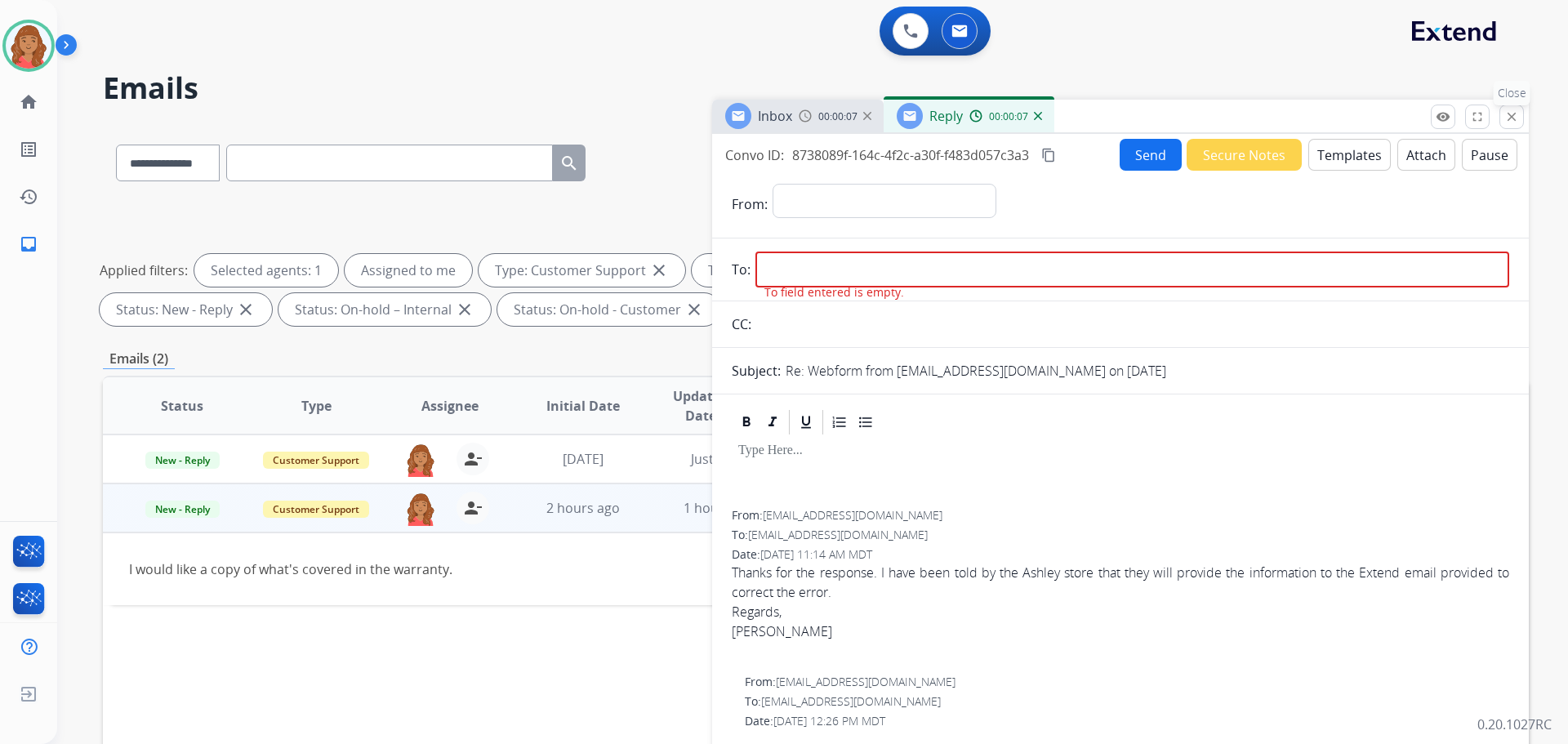
click at [1506, 113] on mat-icon "close" at bounding box center [1511, 117] width 15 height 15
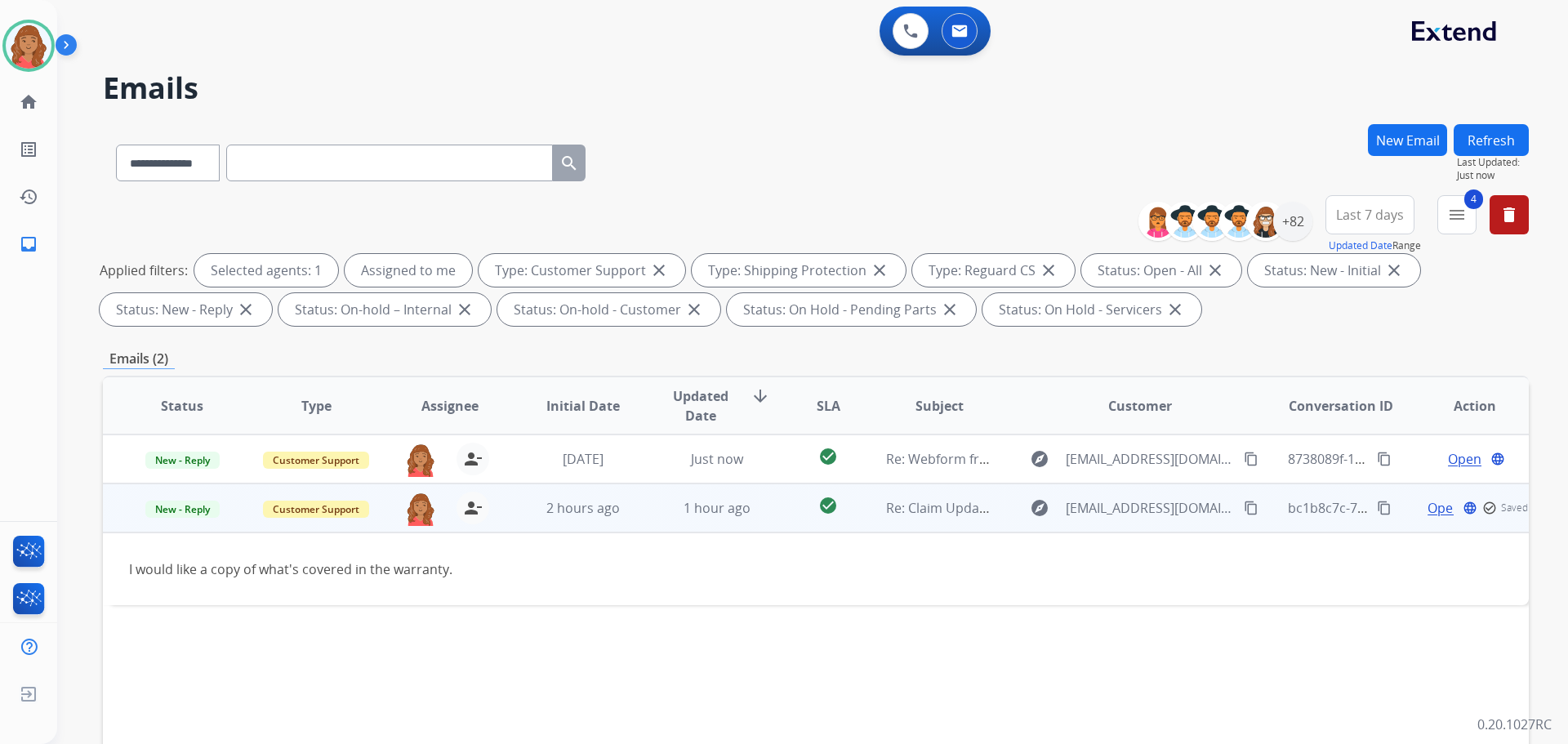
click at [1428, 508] on span "Open" at bounding box center [1444, 508] width 33 height 20
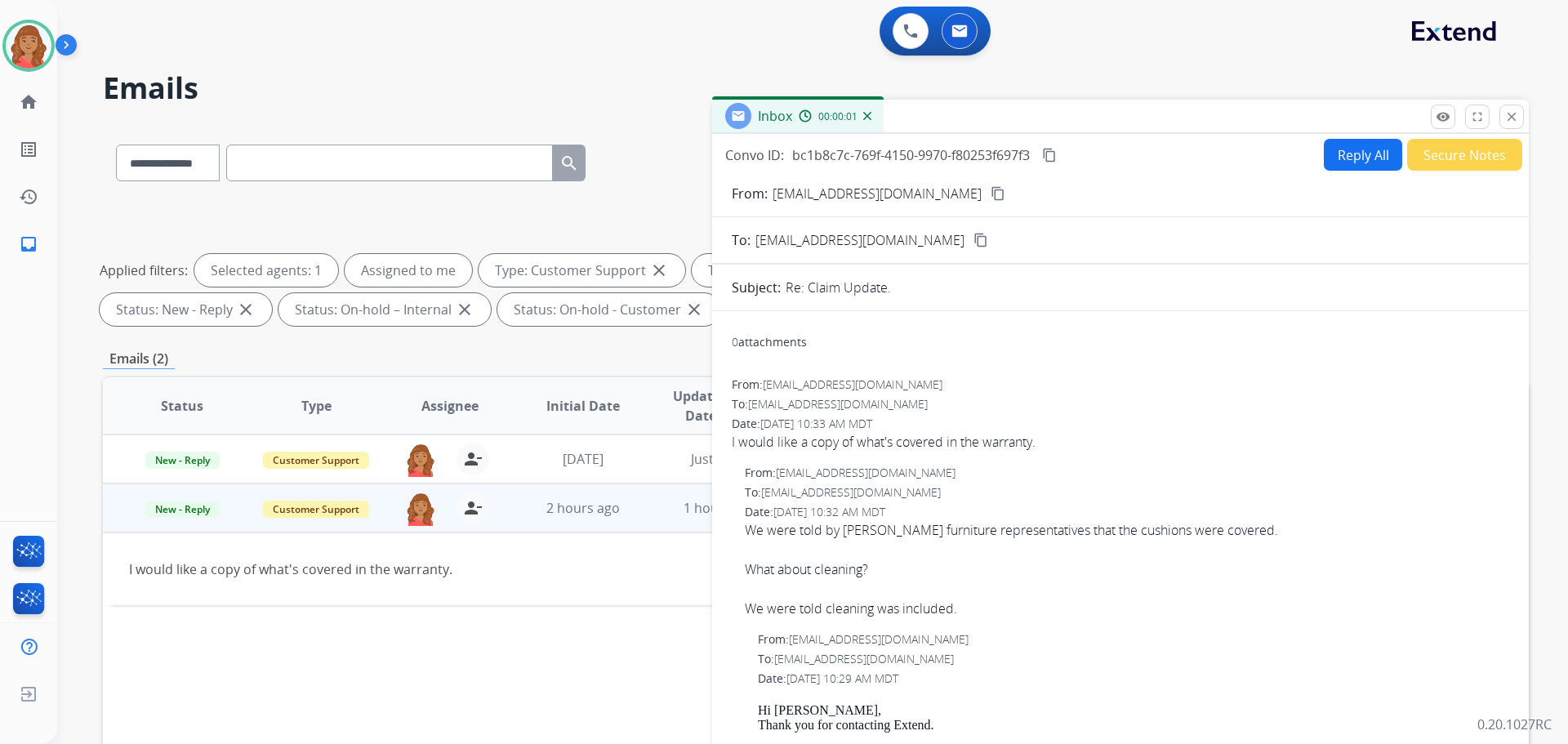
click at [1348, 144] on button "Reply All" at bounding box center [1362, 154] width 78 height 32
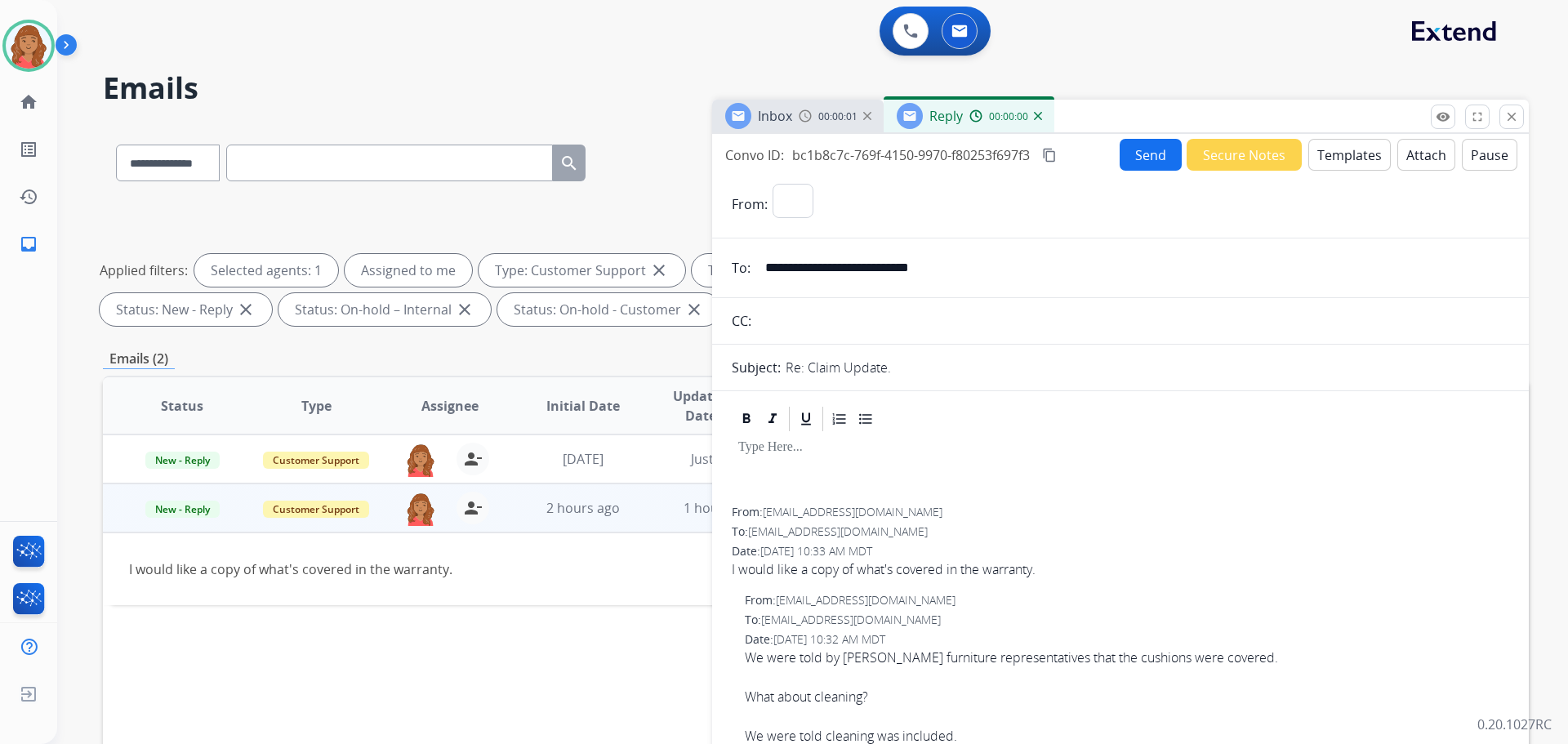
select select "**********"
click at [1330, 167] on button "Templates" at bounding box center [1349, 154] width 83 height 32
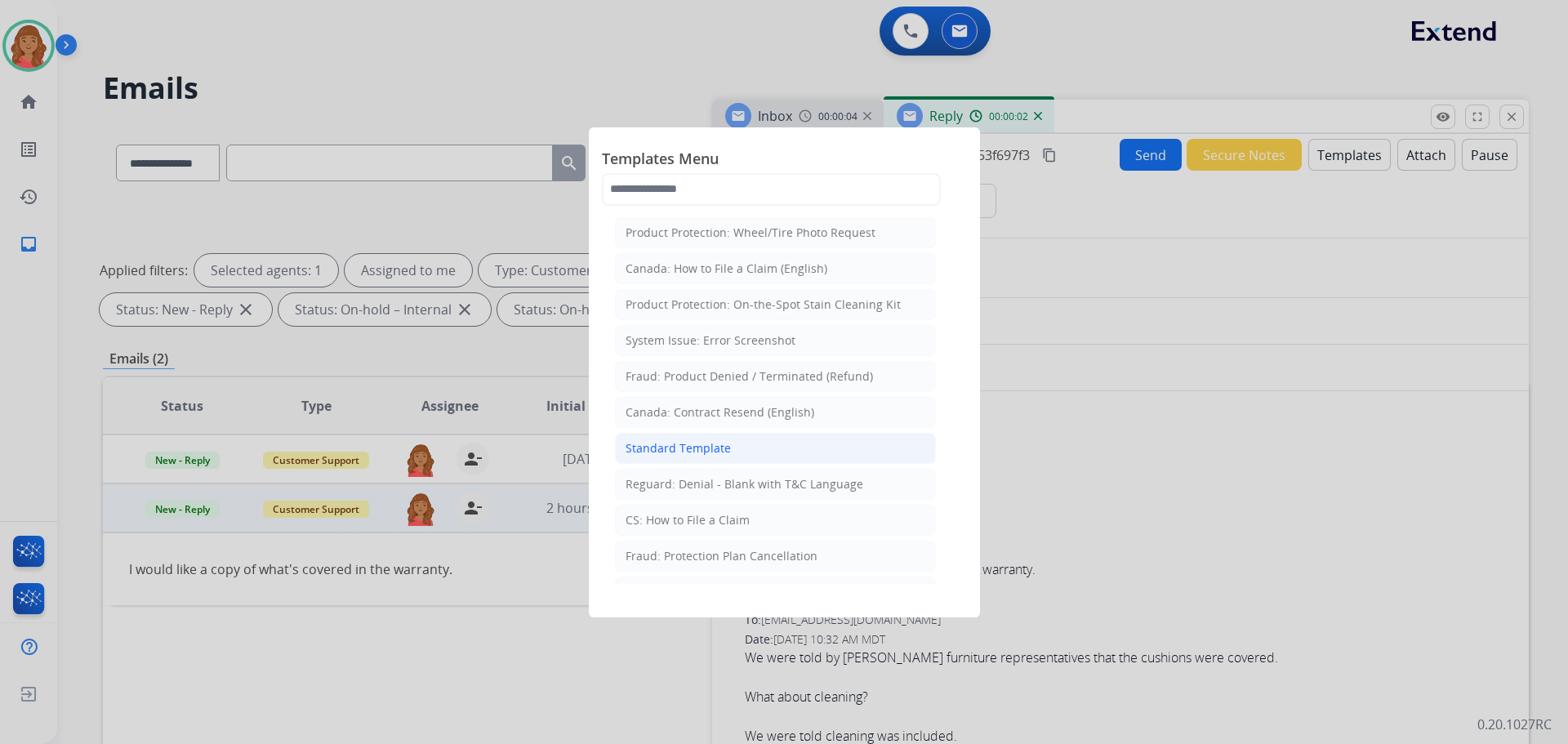
drag, startPoint x: 684, startPoint y: 445, endPoint x: 861, endPoint y: 493, distance: 183.4
click at [684, 445] on div "Standard Template" at bounding box center [678, 448] width 105 height 17
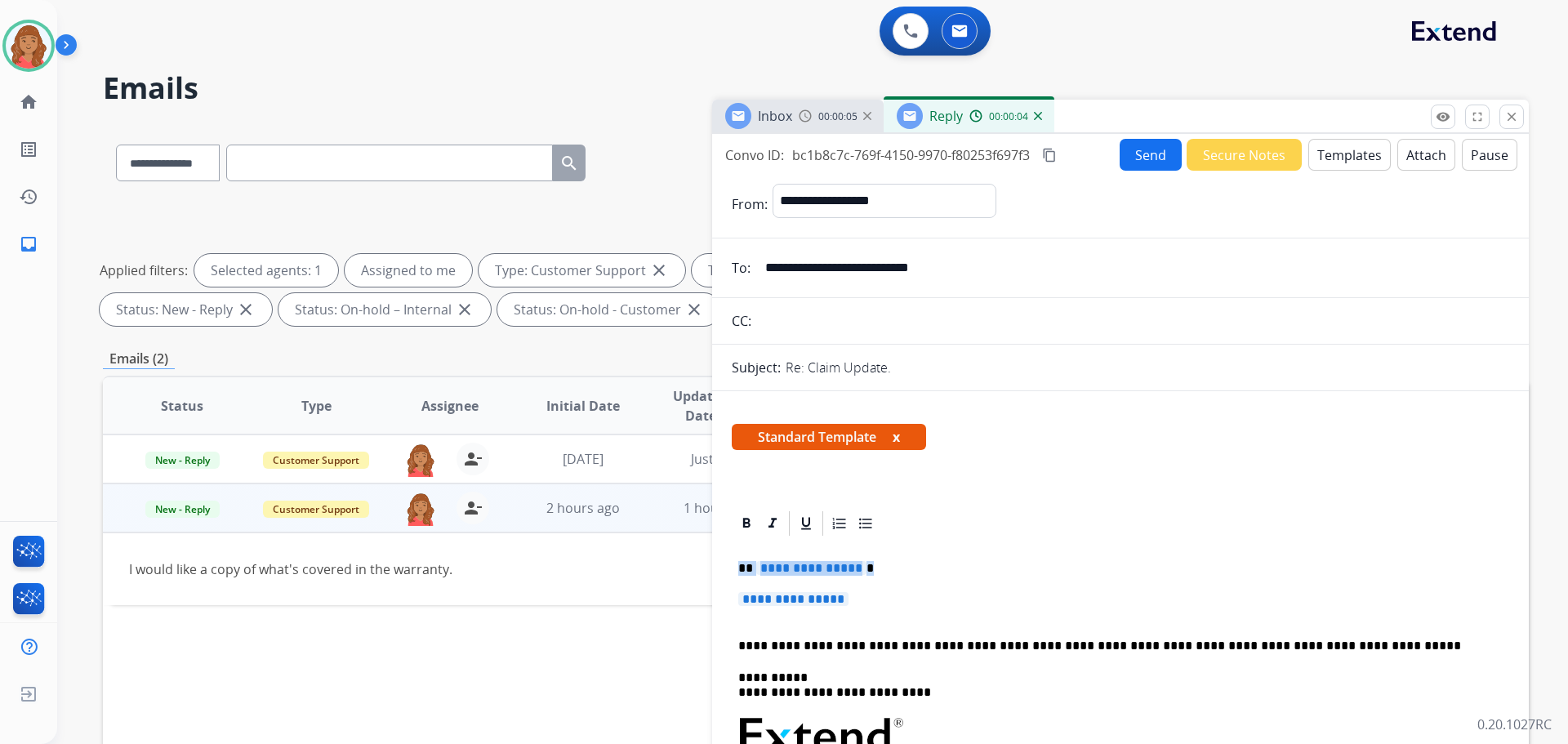
drag, startPoint x: 878, startPoint y: 605, endPoint x: 721, endPoint y: 563, distance: 162.5
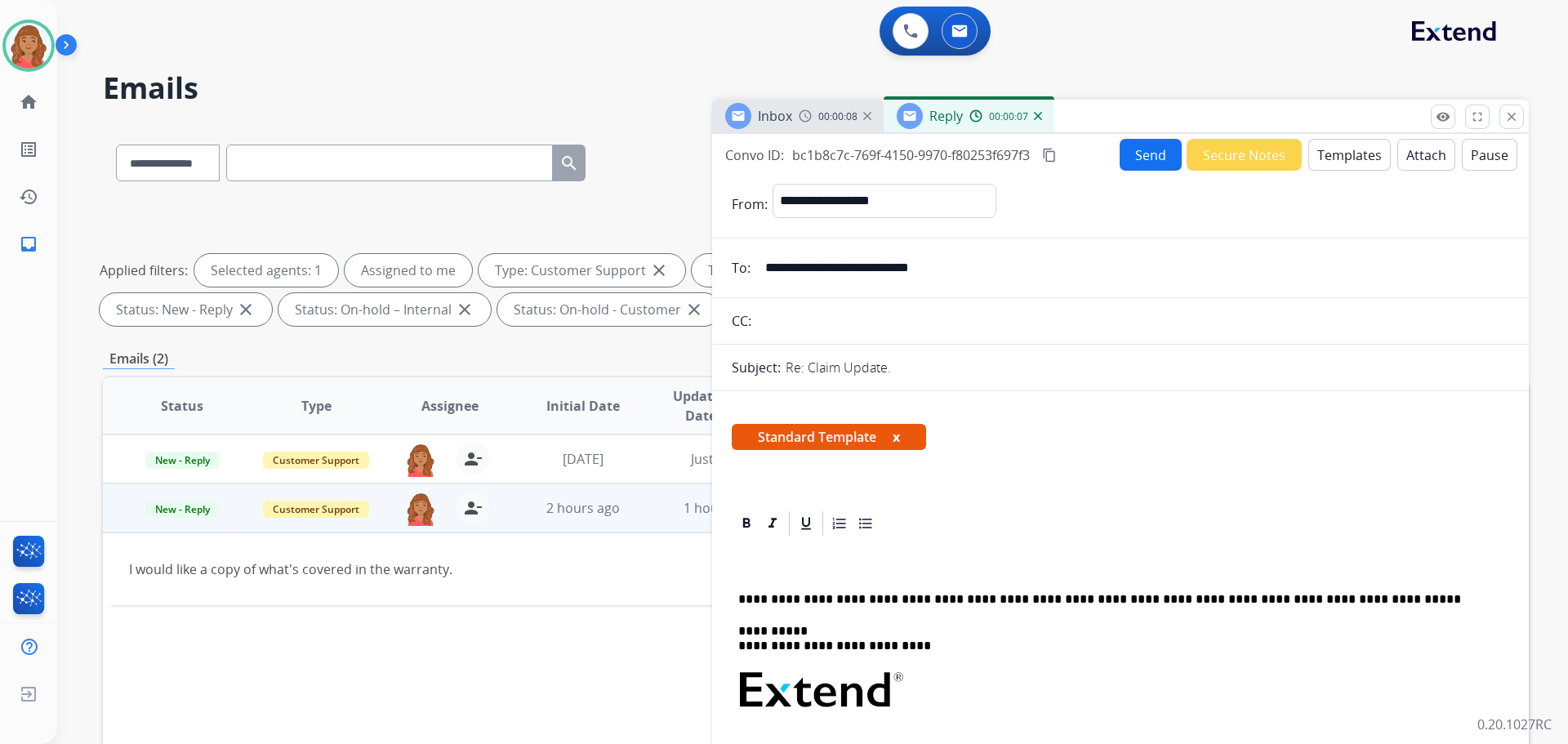
drag, startPoint x: 754, startPoint y: 578, endPoint x: 740, endPoint y: 562, distance: 21.3
click at [740, 562] on p at bounding box center [1114, 568] width 751 height 15
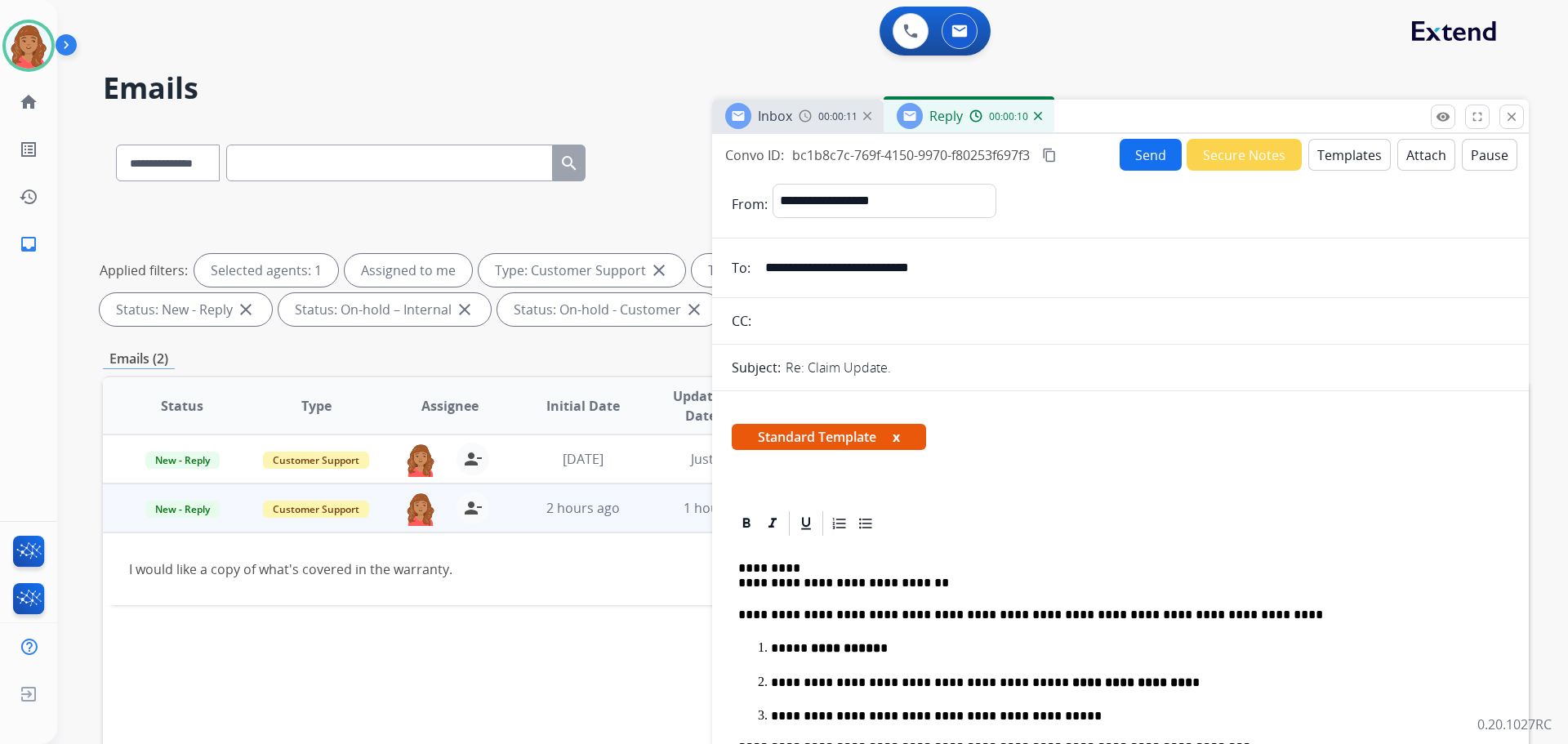
click at [1045, 150] on mat-icon "content_copy" at bounding box center [1049, 155] width 15 height 15
click at [937, 274] on input "**********" at bounding box center [1132, 267] width 753 height 33
click at [937, 272] on input "**********" at bounding box center [1132, 267] width 753 height 33
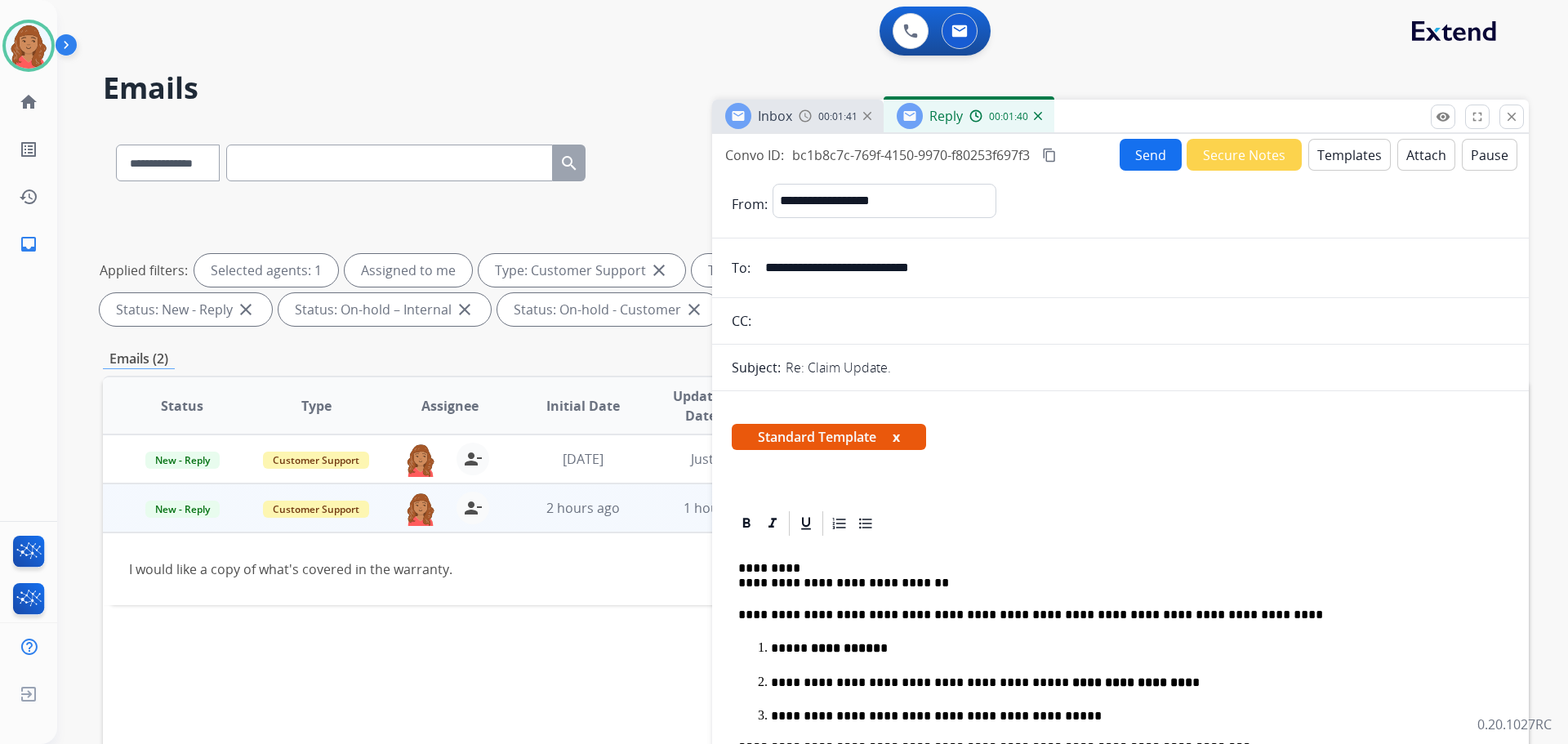
click at [1056, 155] on mat-icon "content_copy" at bounding box center [1049, 155] width 15 height 15
